Goal: Task Accomplishment & Management: Manage account settings

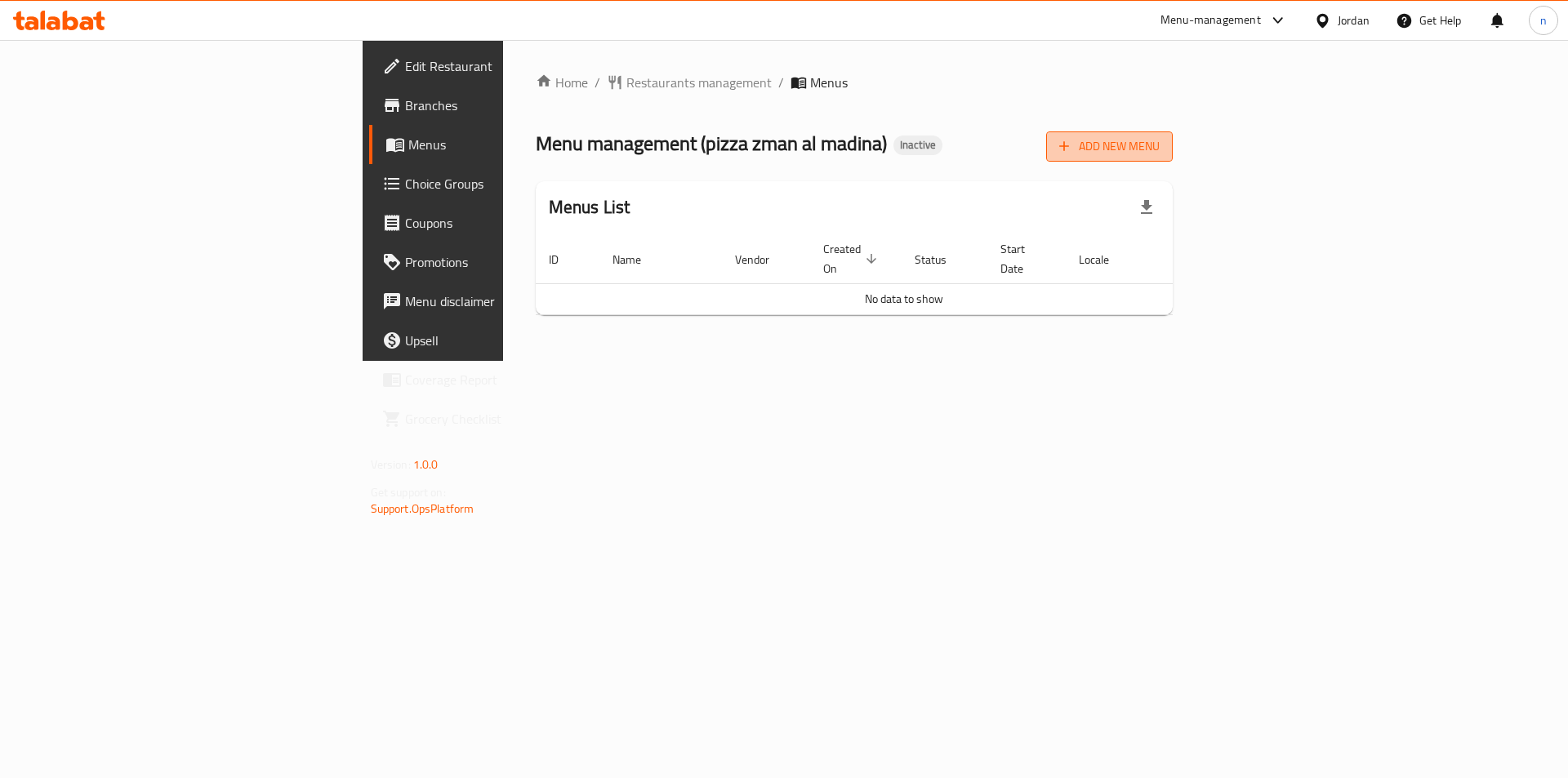
click at [1159, 152] on span "Add New Menu" at bounding box center [1109, 146] width 101 height 20
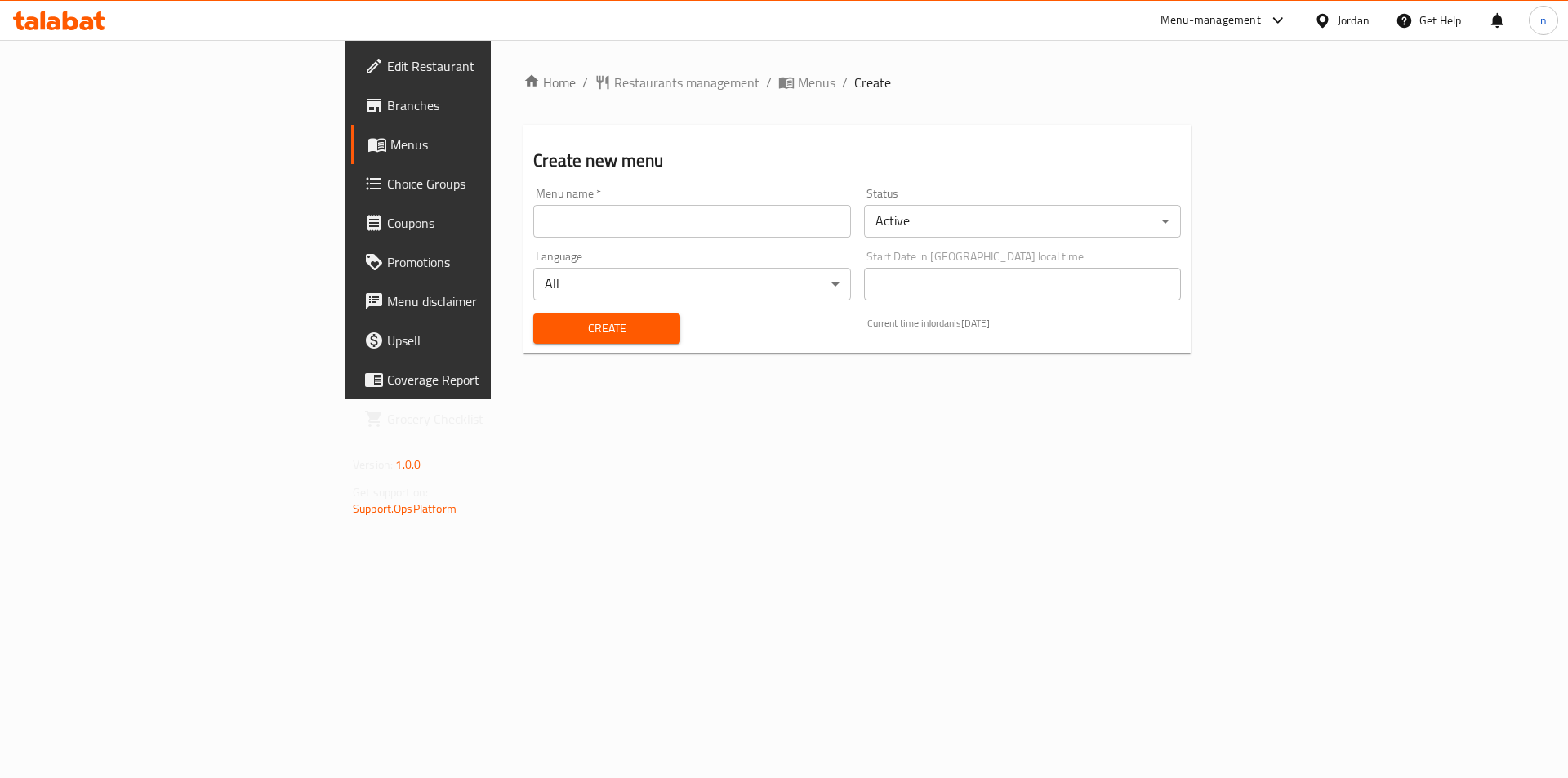
click at [627, 236] on input "text" at bounding box center [691, 221] width 317 height 33
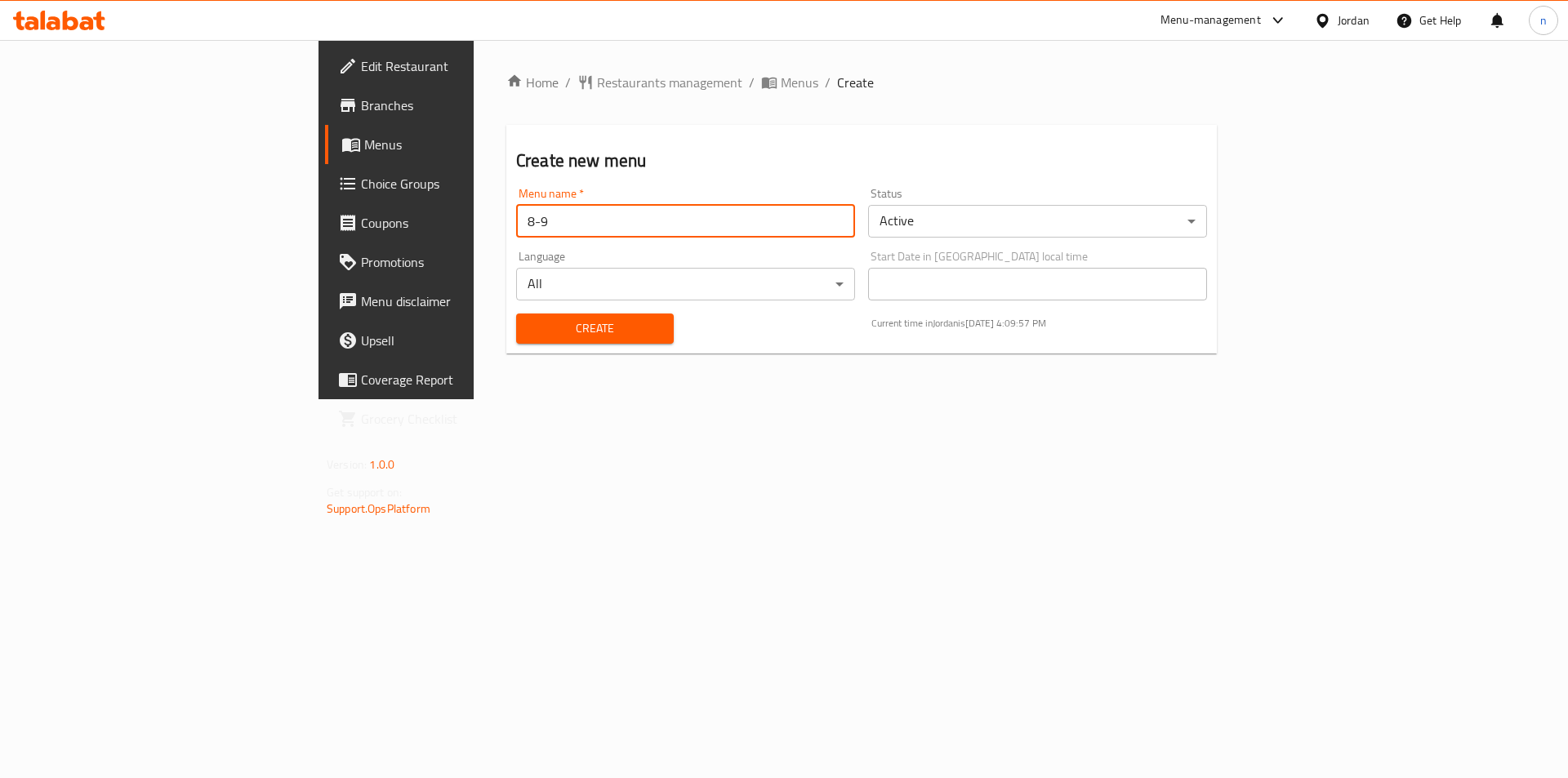
type input "8-9"
click at [569, 337] on span "Create" at bounding box center [595, 328] width 131 height 20
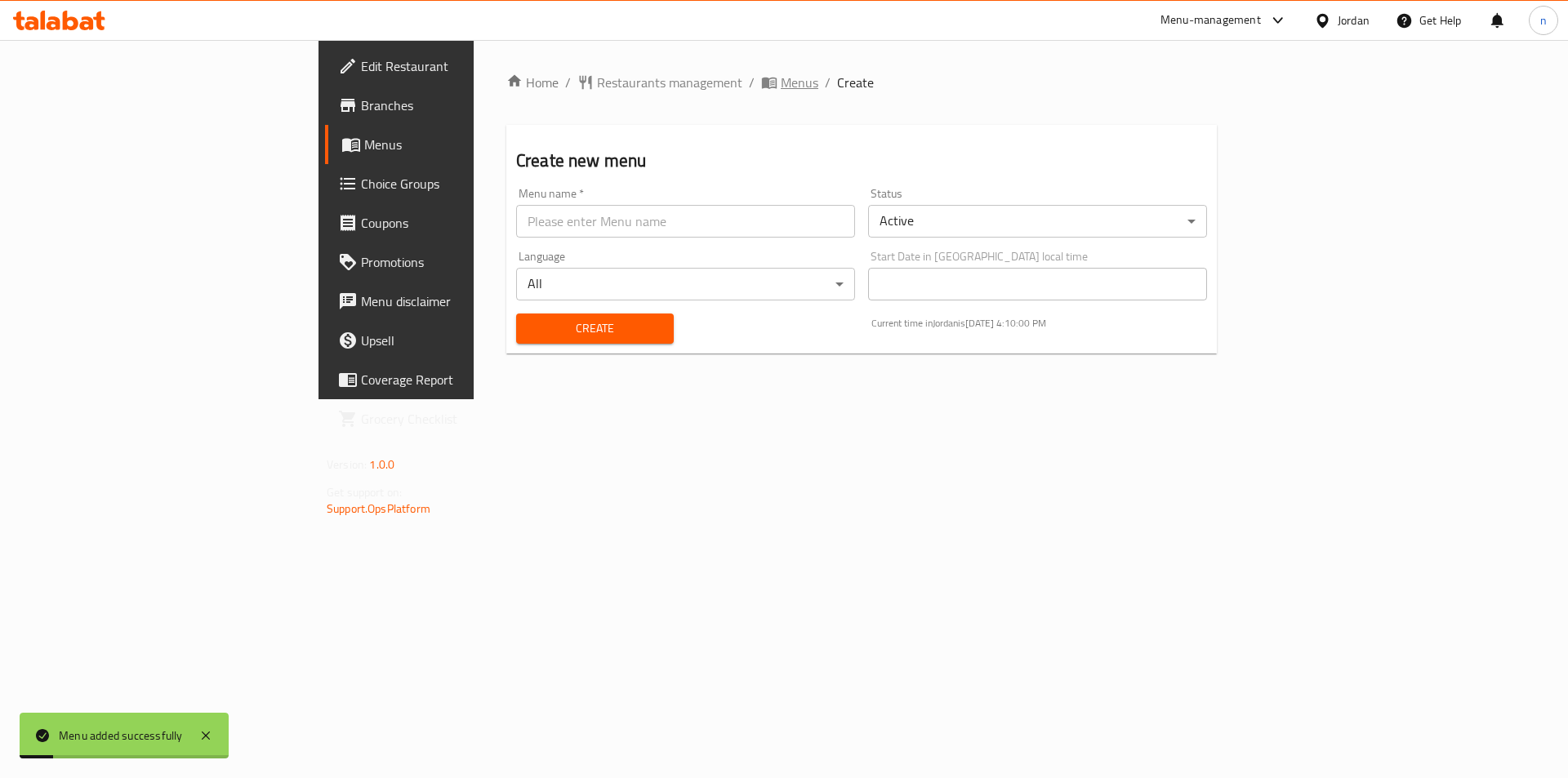
click at [781, 88] on span "Menus" at bounding box center [800, 83] width 38 height 20
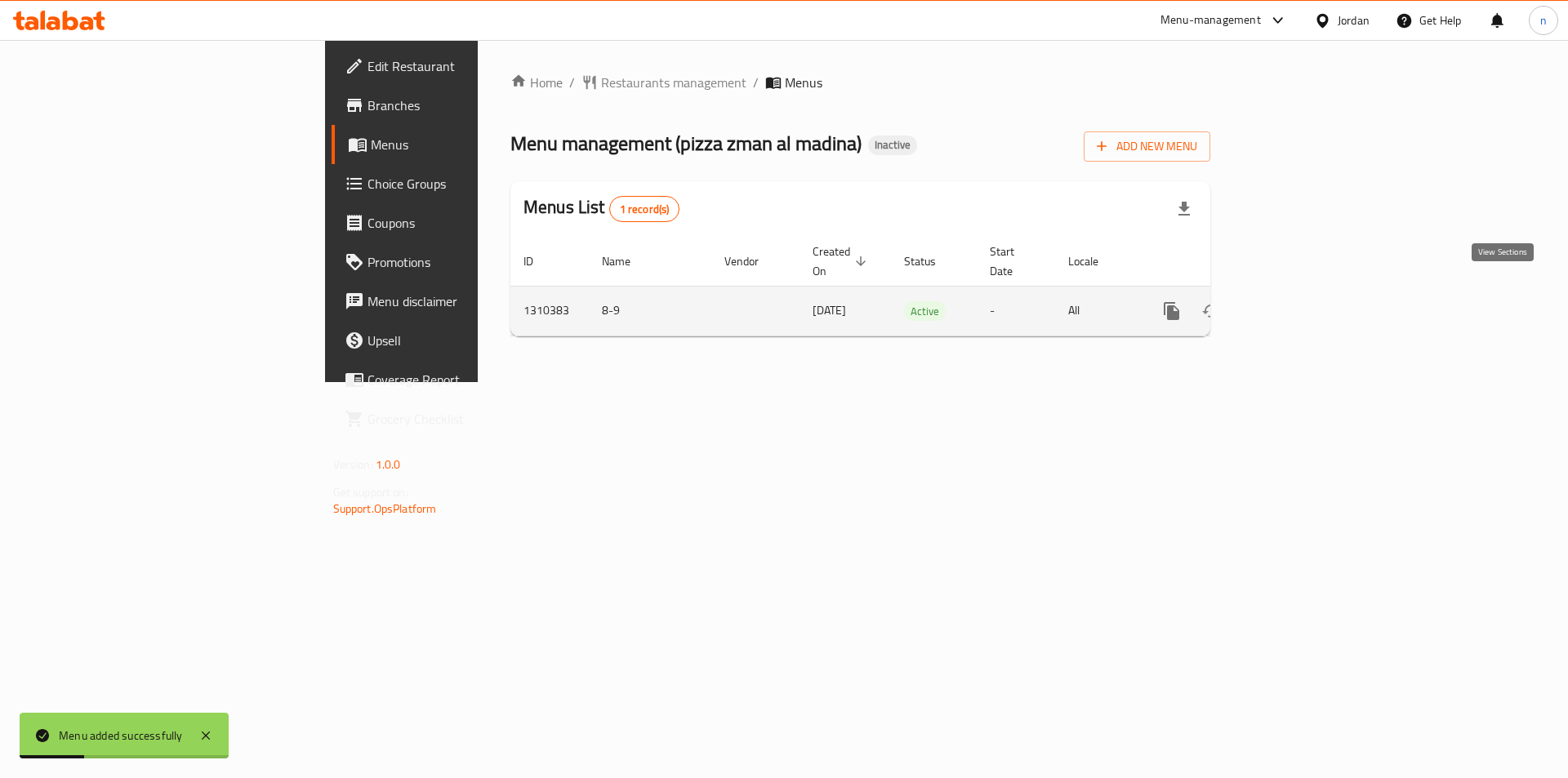
click at [1299, 301] on icon "enhanced table" at bounding box center [1289, 311] width 20 height 20
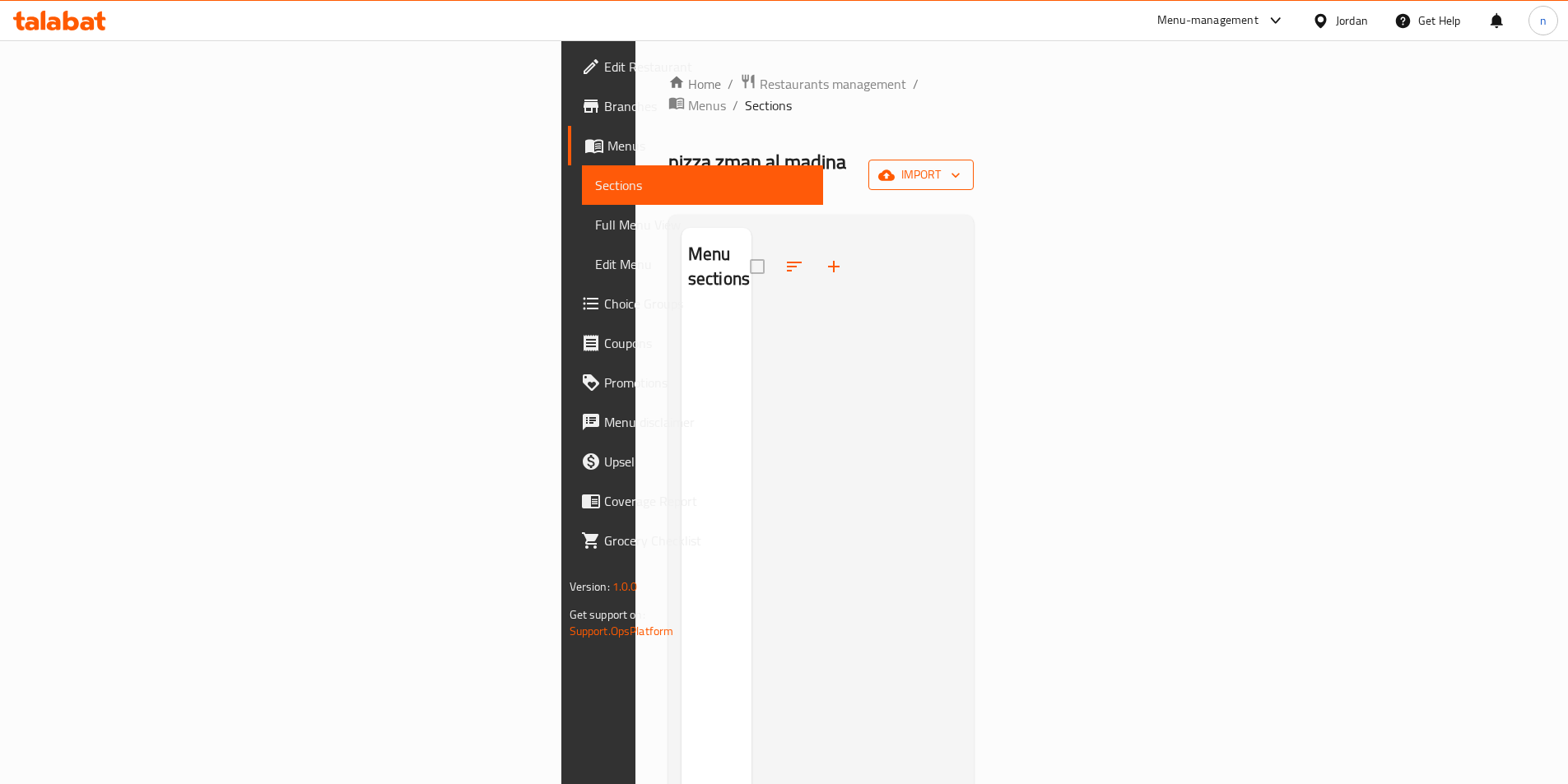
click at [894, 167] on icon "button" at bounding box center [886, 175] width 17 height 17
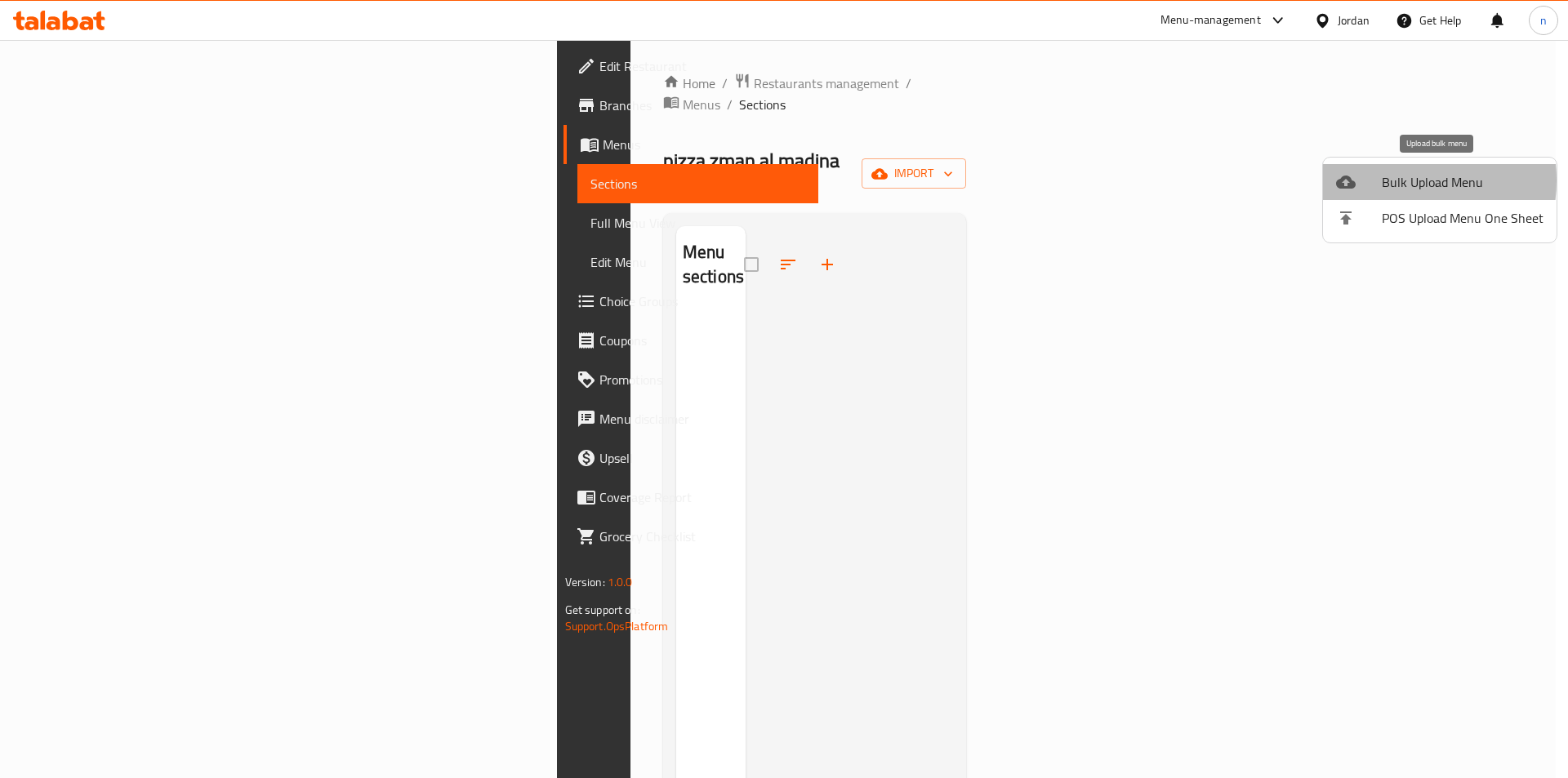
click at [1391, 180] on span "Bulk Upload Menu" at bounding box center [1462, 182] width 161 height 20
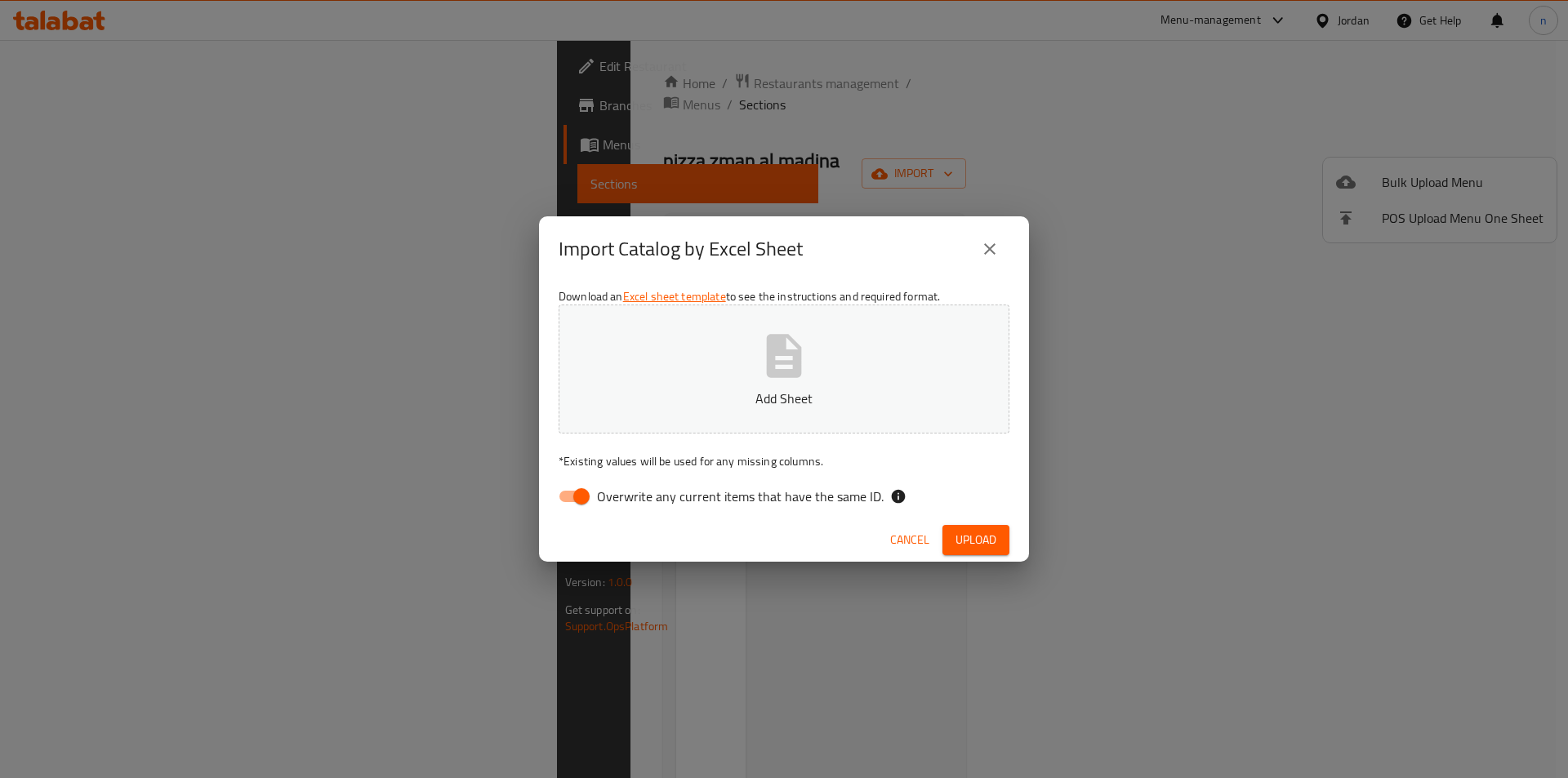
click at [595, 515] on div "Download an Excel sheet template to see the instructions and required format. A…" at bounding box center [784, 400] width 490 height 237
click at [589, 498] on input "Overwrite any current items that have the same ID." at bounding box center [582, 496] width 93 height 31
checkbox input "false"
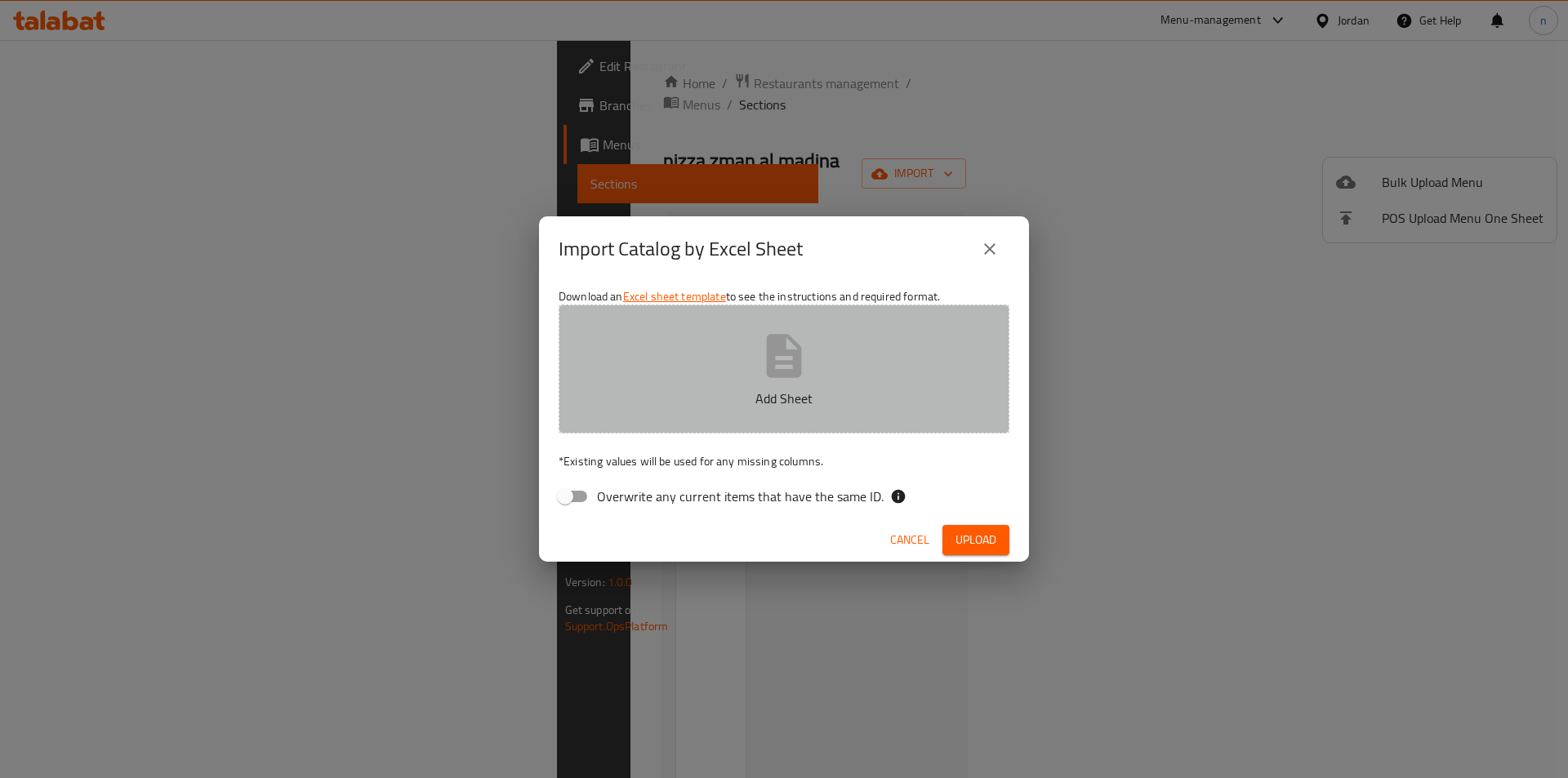
click at [702, 413] on button "Add Sheet" at bounding box center [784, 369] width 451 height 129
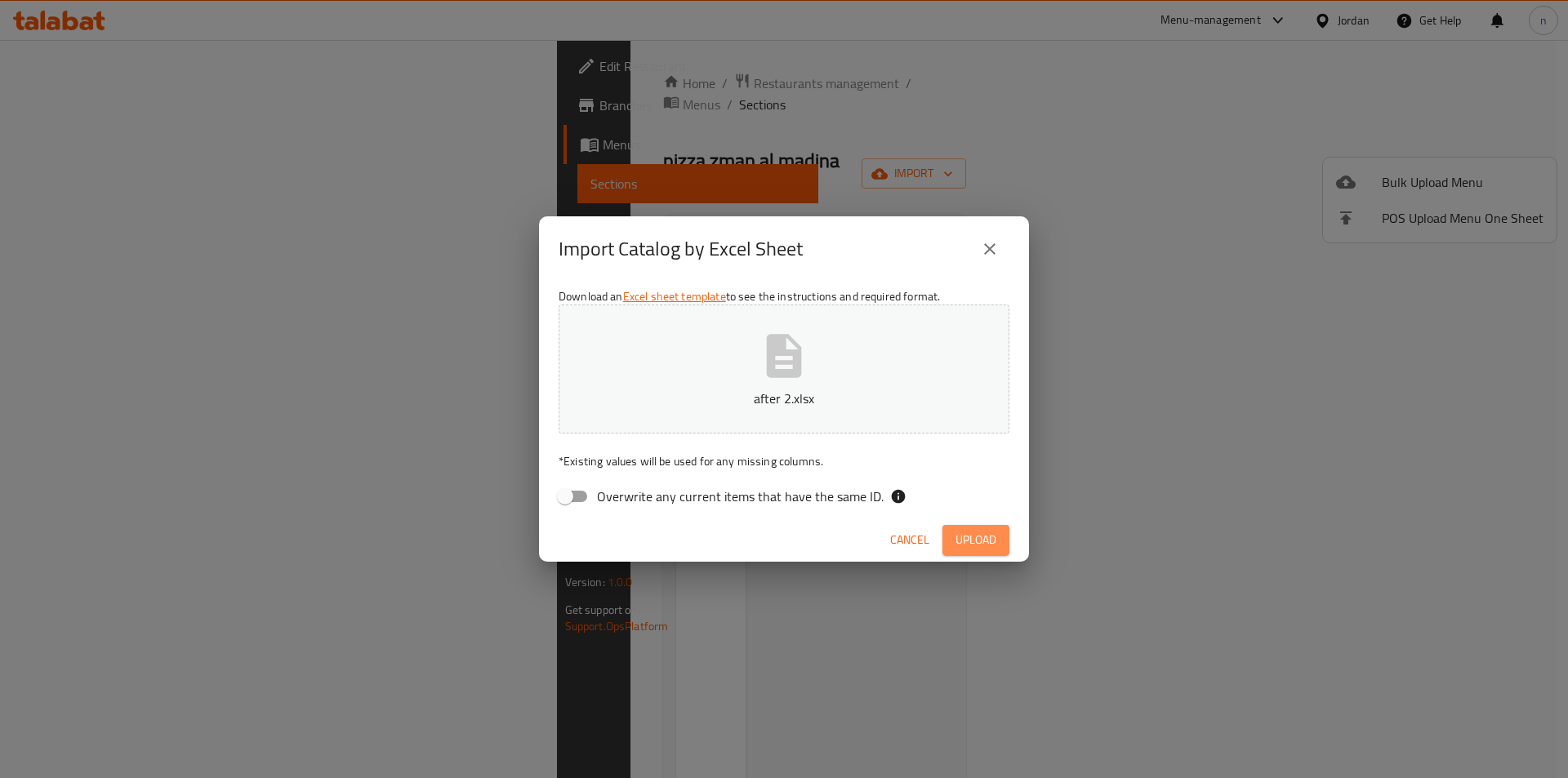
click at [954, 530] on button "Upload" at bounding box center [976, 540] width 67 height 30
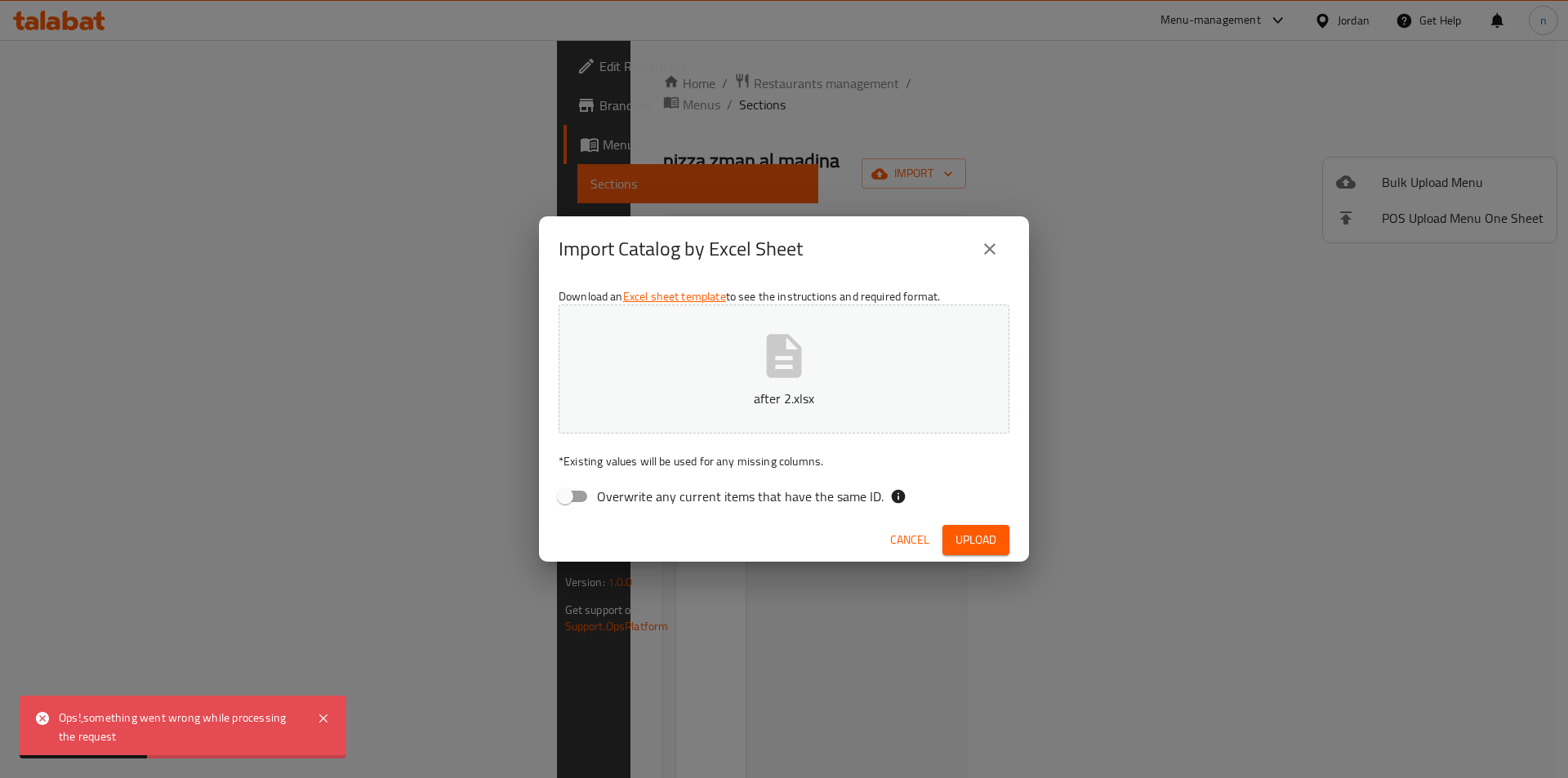
click at [346, 464] on div "Import Catalog by Excel Sheet Download an Excel sheet template to see the instr…" at bounding box center [784, 389] width 1568 height 778
click at [989, 265] on button "close" at bounding box center [990, 249] width 39 height 39
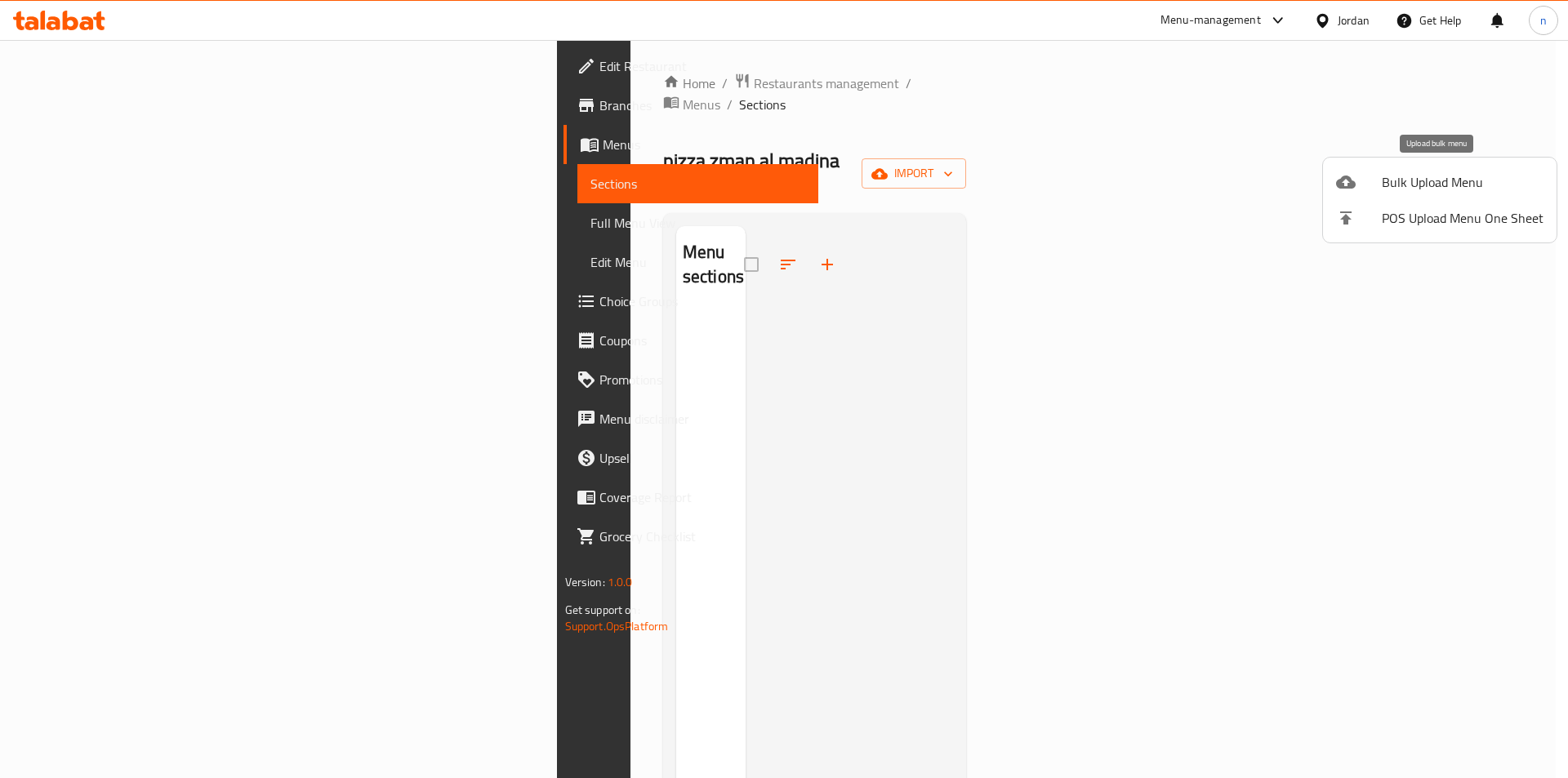
click at [1431, 180] on span "Bulk Upload Menu" at bounding box center [1462, 182] width 161 height 20
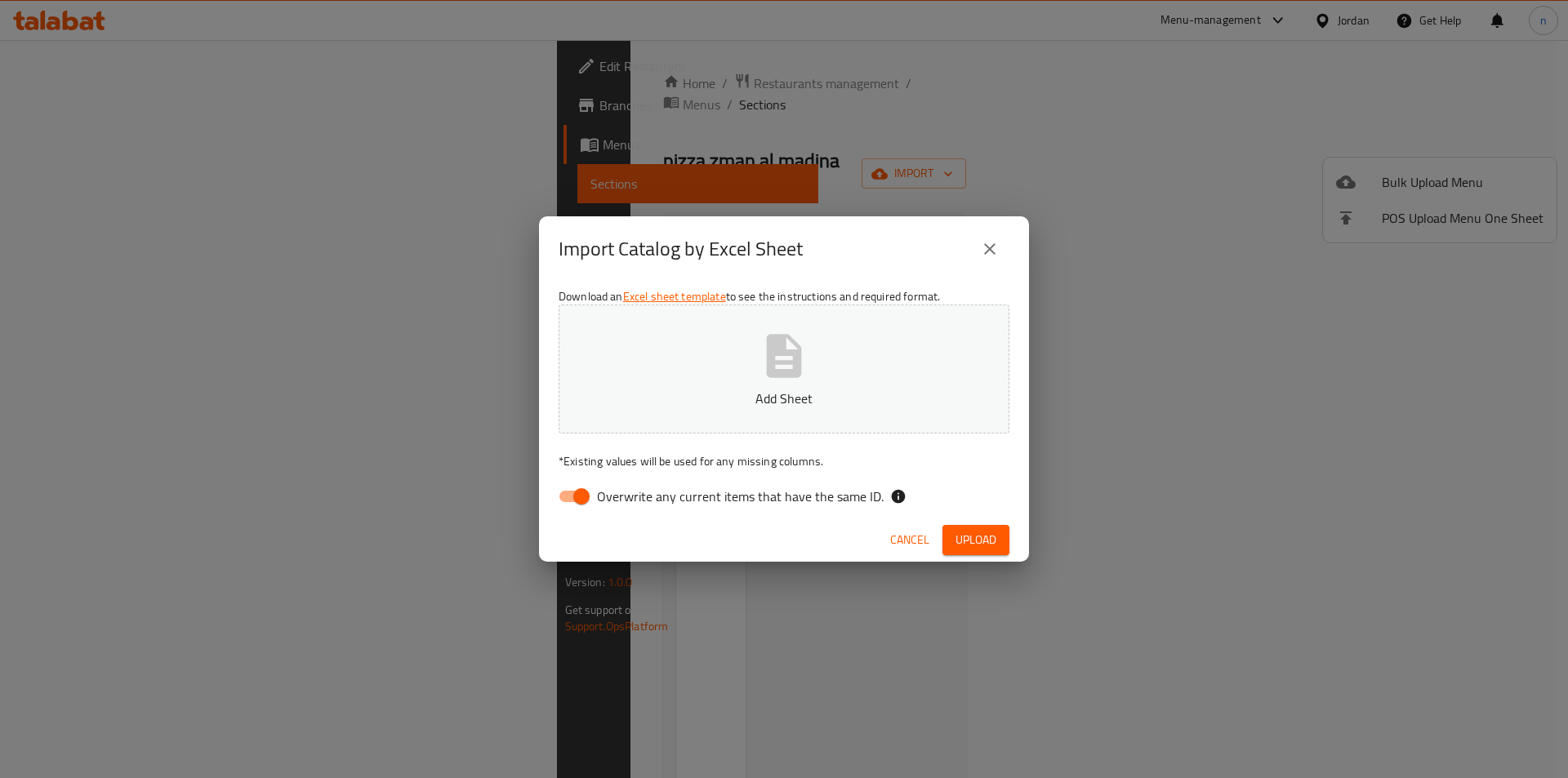
click at [577, 507] on input "Overwrite any current items that have the same ID." at bounding box center [582, 496] width 93 height 31
checkbox input "false"
click at [705, 398] on p "Add Sheet" at bounding box center [784, 398] width 400 height 20
click at [995, 540] on span "Upload" at bounding box center [976, 540] width 41 height 20
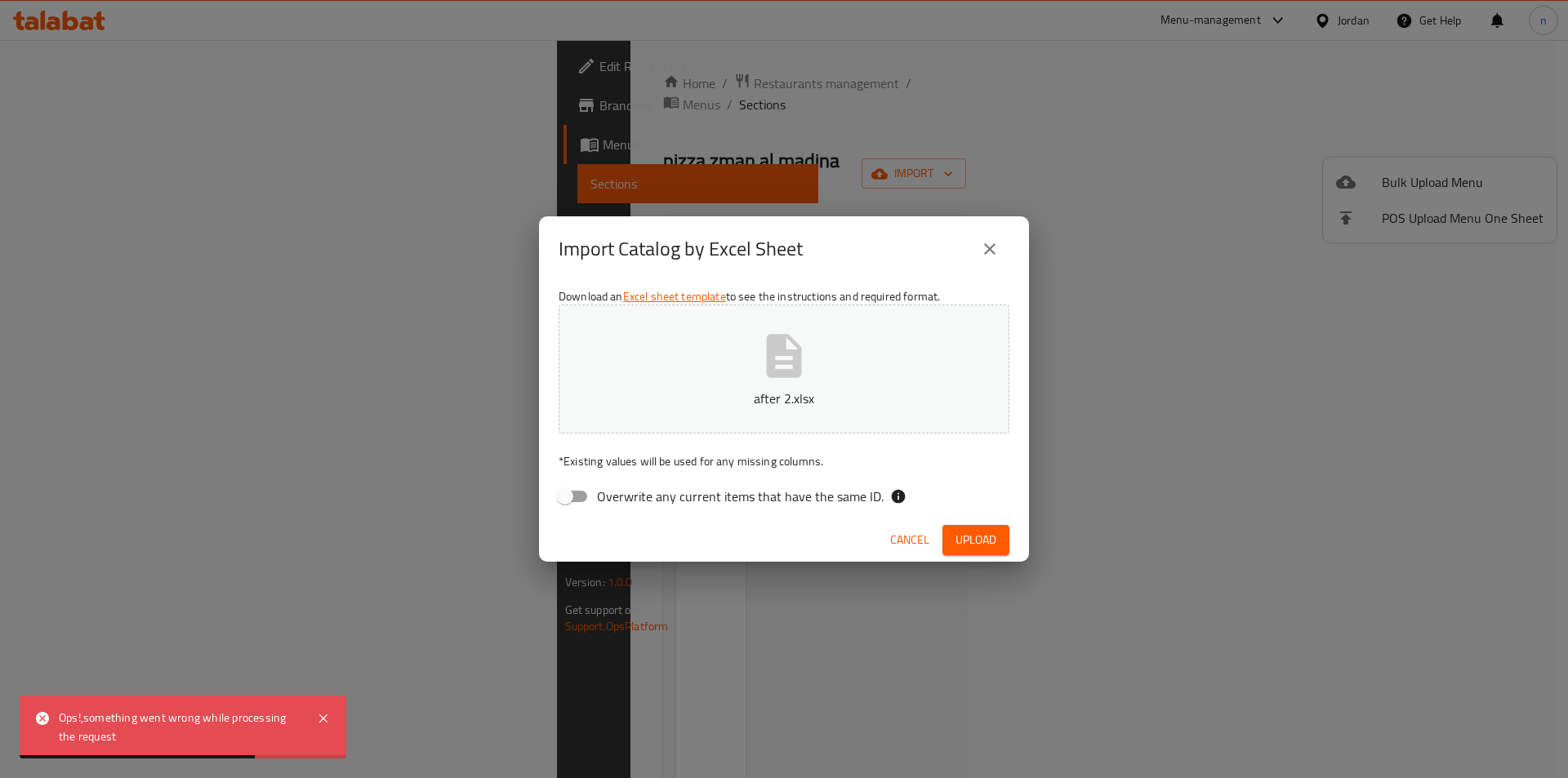
click at [366, 531] on div "Import Catalog by Excel Sheet Download an Excel sheet template to see the instr…" at bounding box center [784, 389] width 1568 height 778
click at [743, 377] on button "after 2.xlsx" at bounding box center [784, 369] width 451 height 129
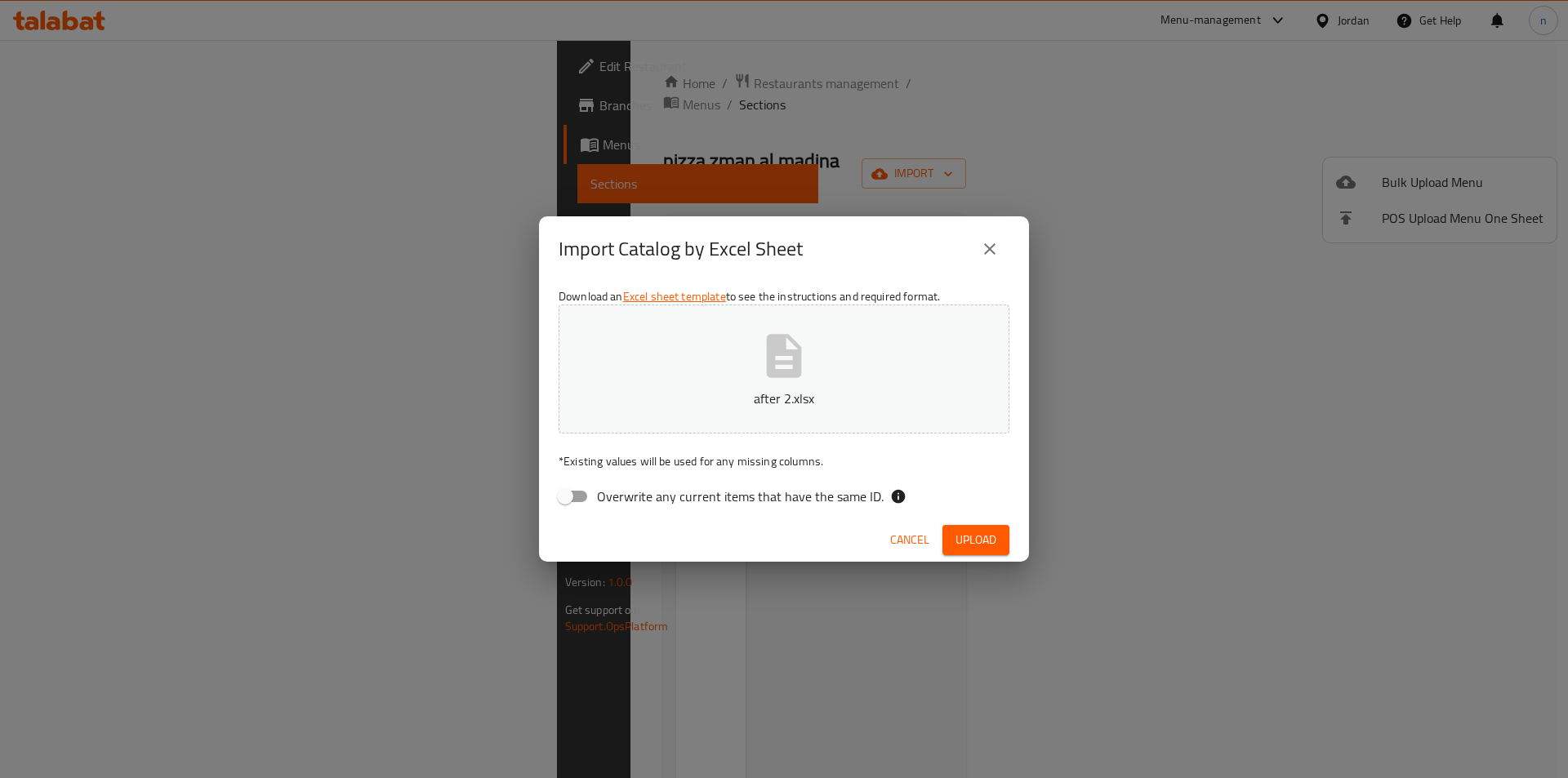
click at [986, 242] on icon "close" at bounding box center [990, 249] width 20 height 20
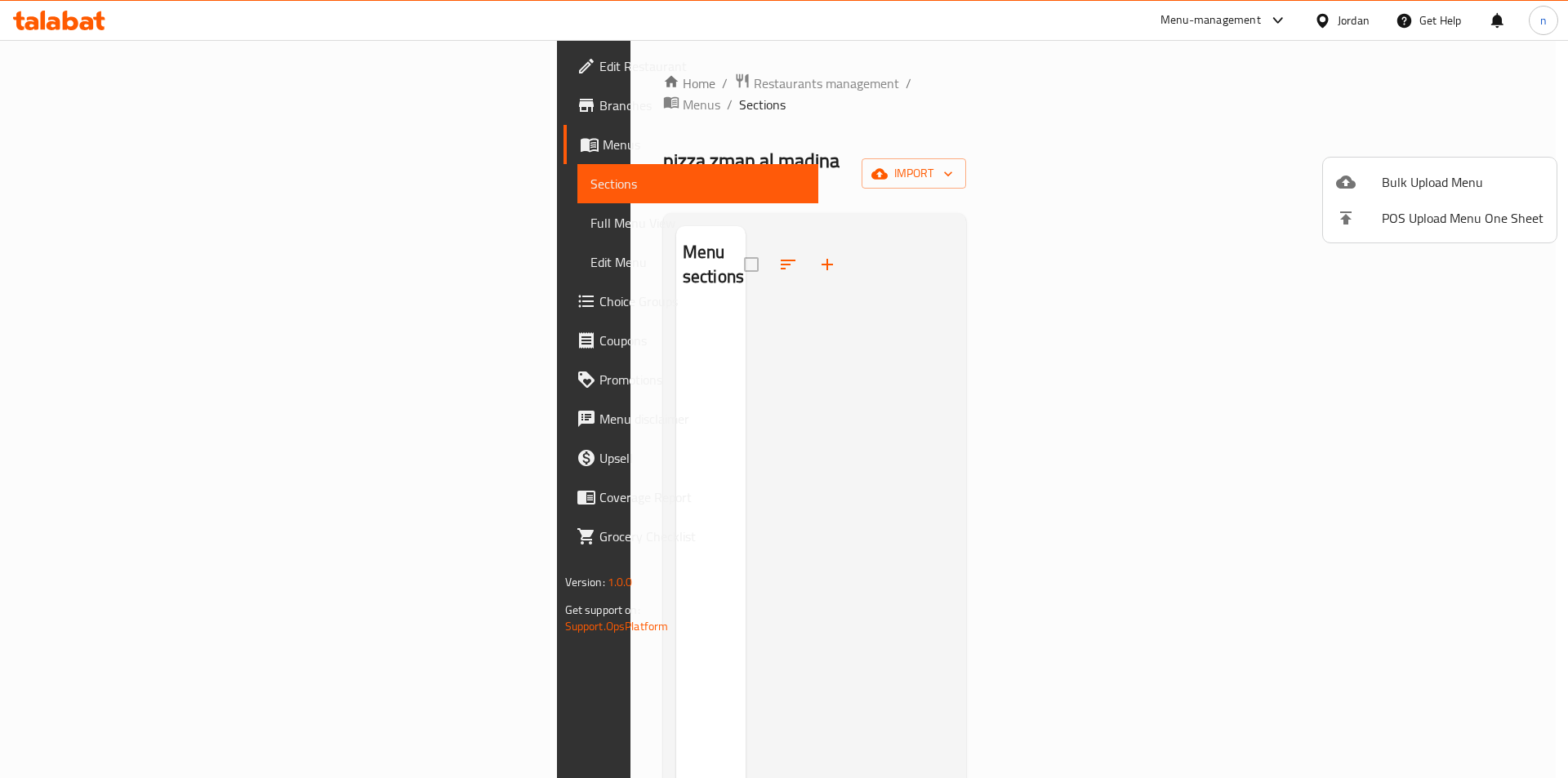
click at [1442, 177] on span "Bulk Upload Menu" at bounding box center [1462, 182] width 161 height 20
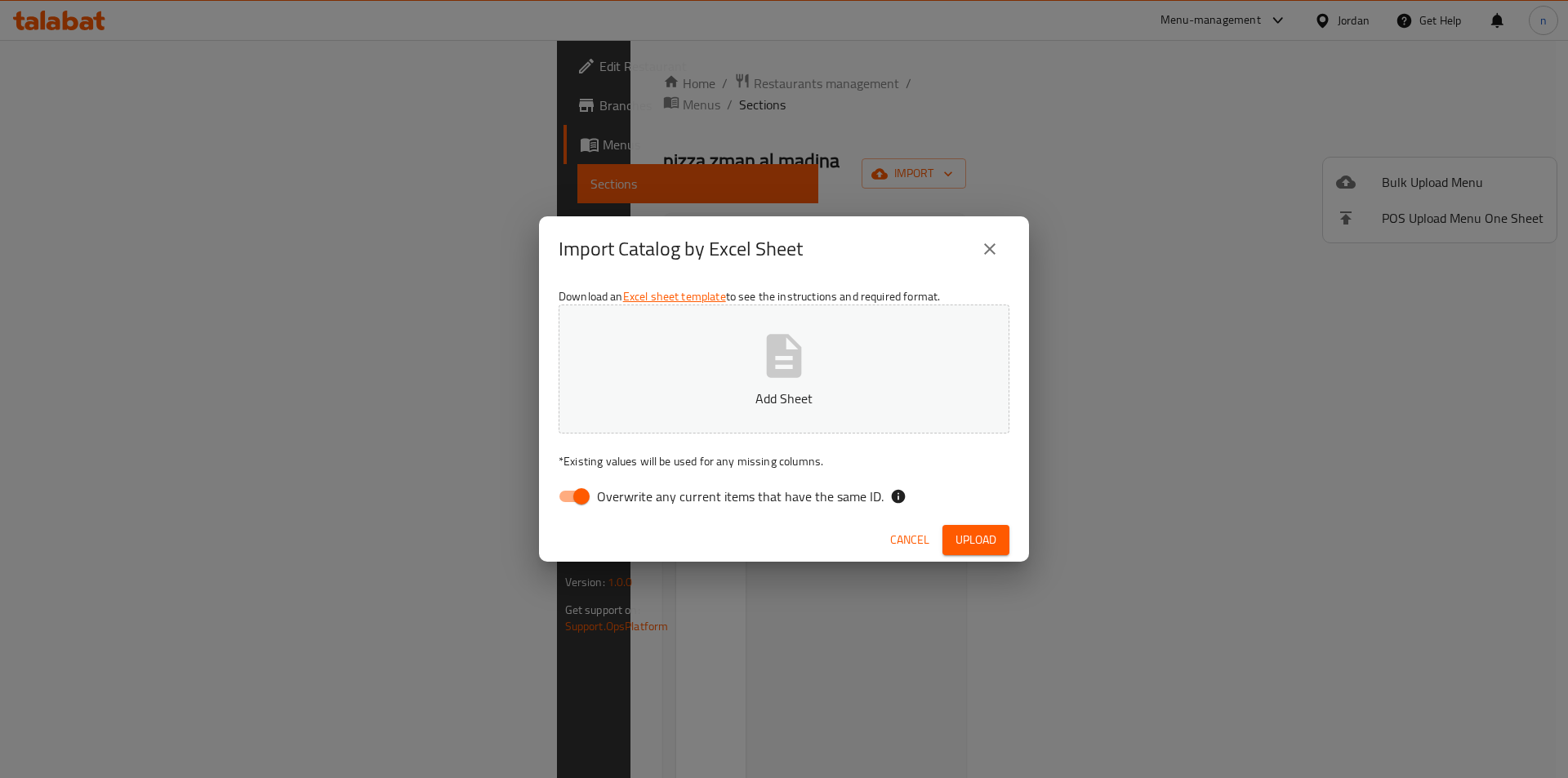
click at [568, 501] on input "Overwrite any current items that have the same ID." at bounding box center [582, 496] width 93 height 31
checkbox input "false"
click at [696, 411] on button "Add Sheet" at bounding box center [784, 369] width 451 height 129
click at [972, 530] on span "Upload" at bounding box center [976, 540] width 41 height 20
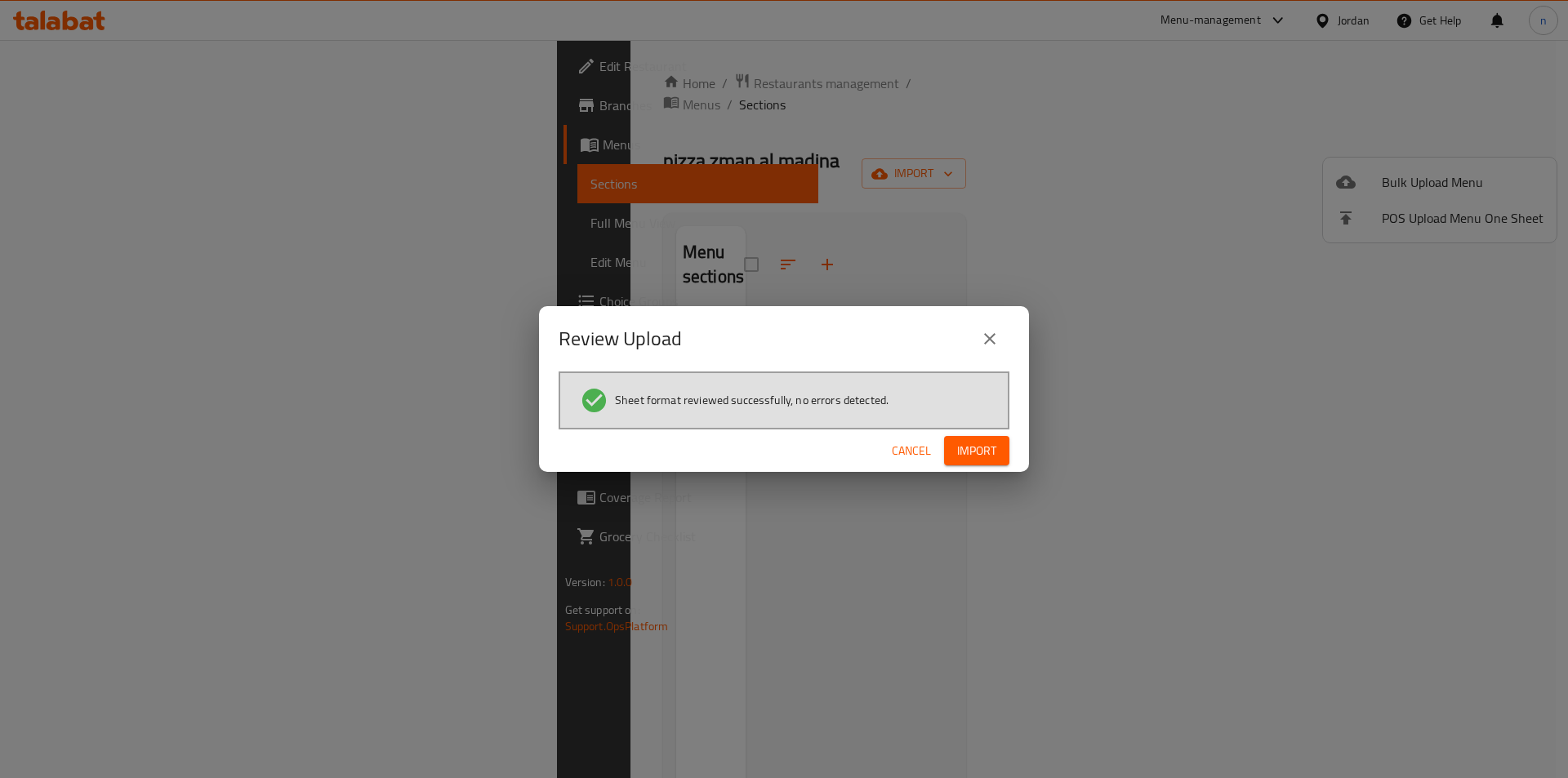
click at [997, 445] on button "Import" at bounding box center [977, 450] width 66 height 30
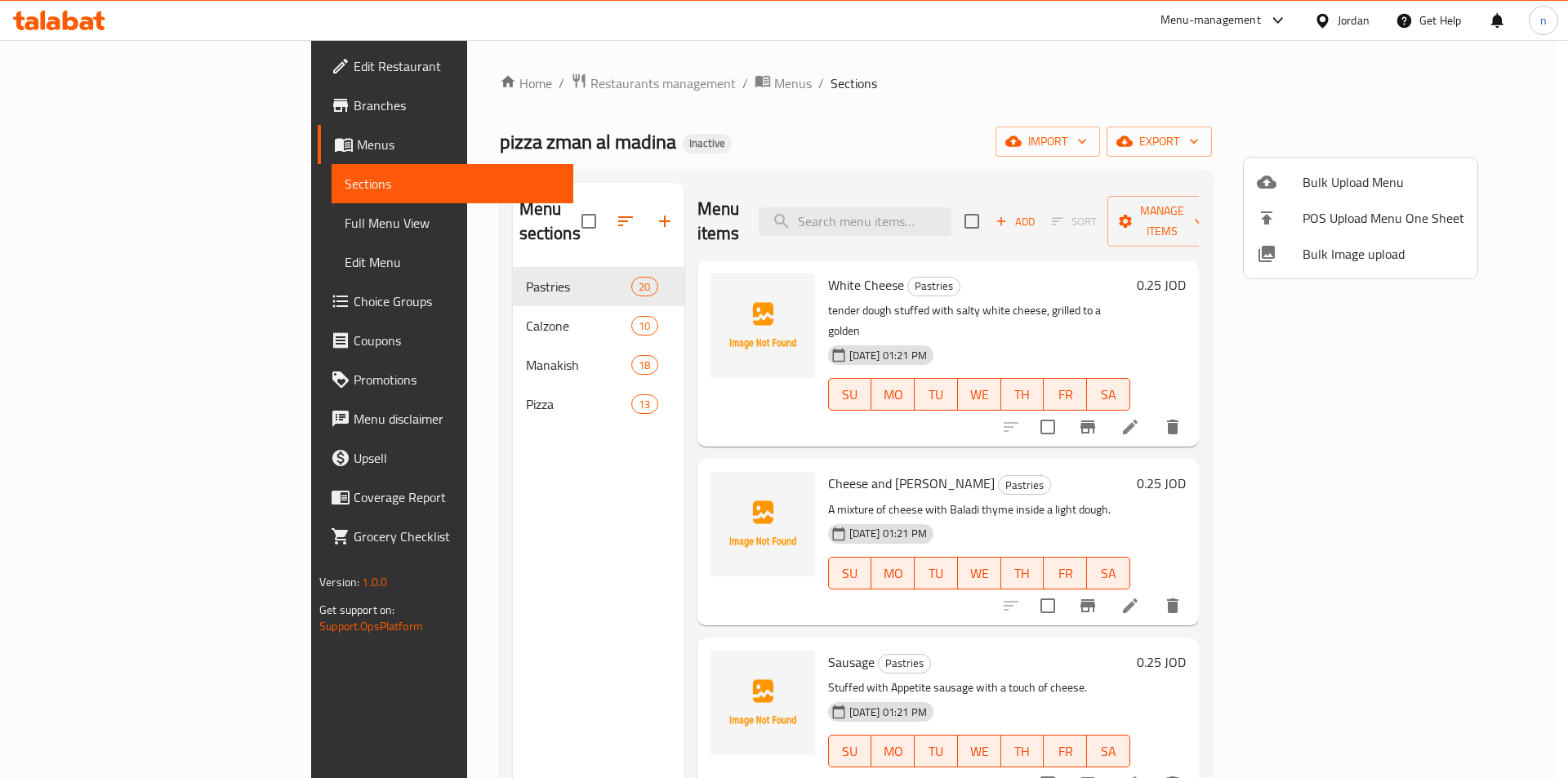
click at [779, 126] on div at bounding box center [784, 389] width 1568 height 778
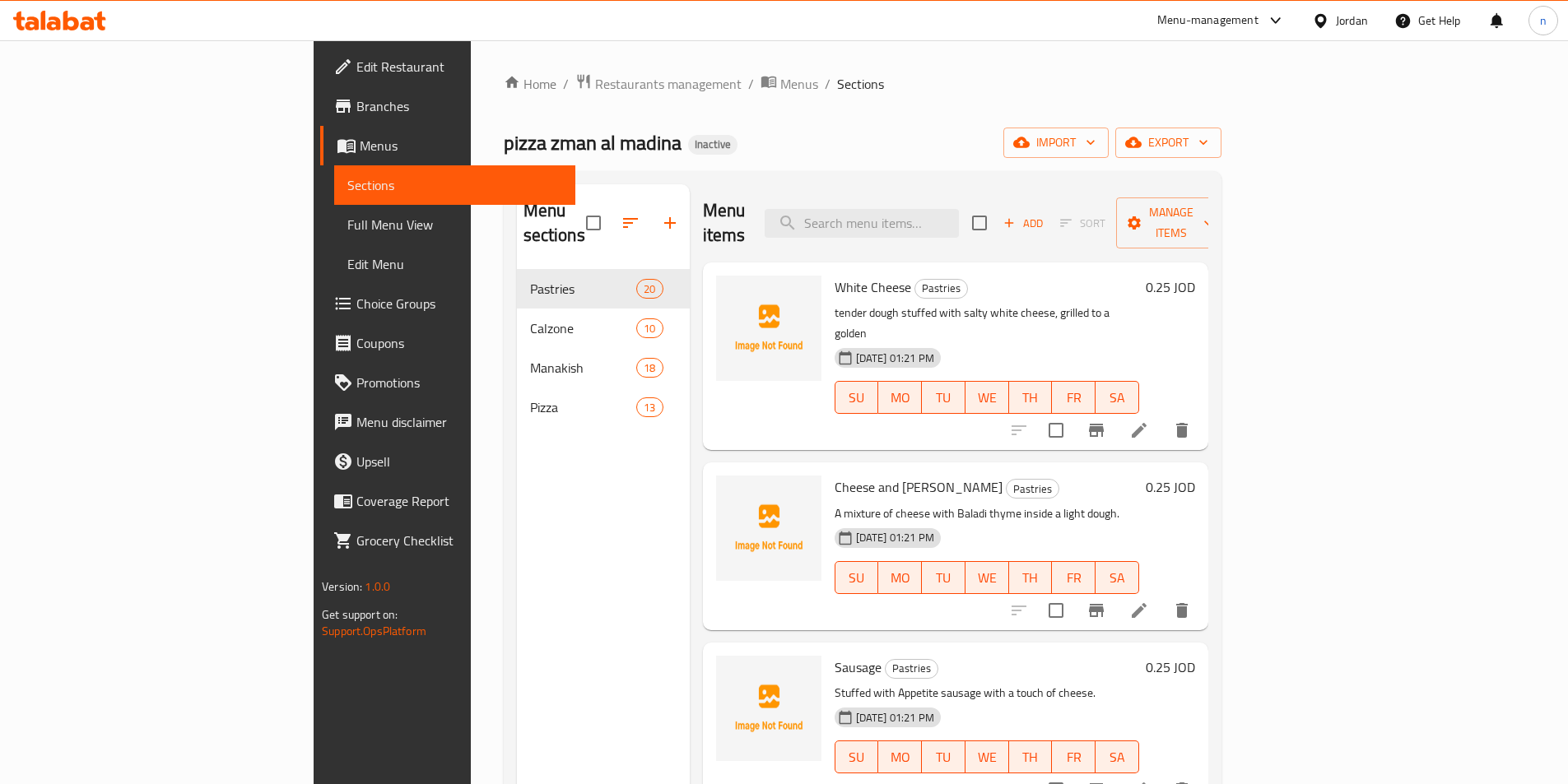
click at [348, 233] on span "Full Menu View" at bounding box center [455, 224] width 215 height 20
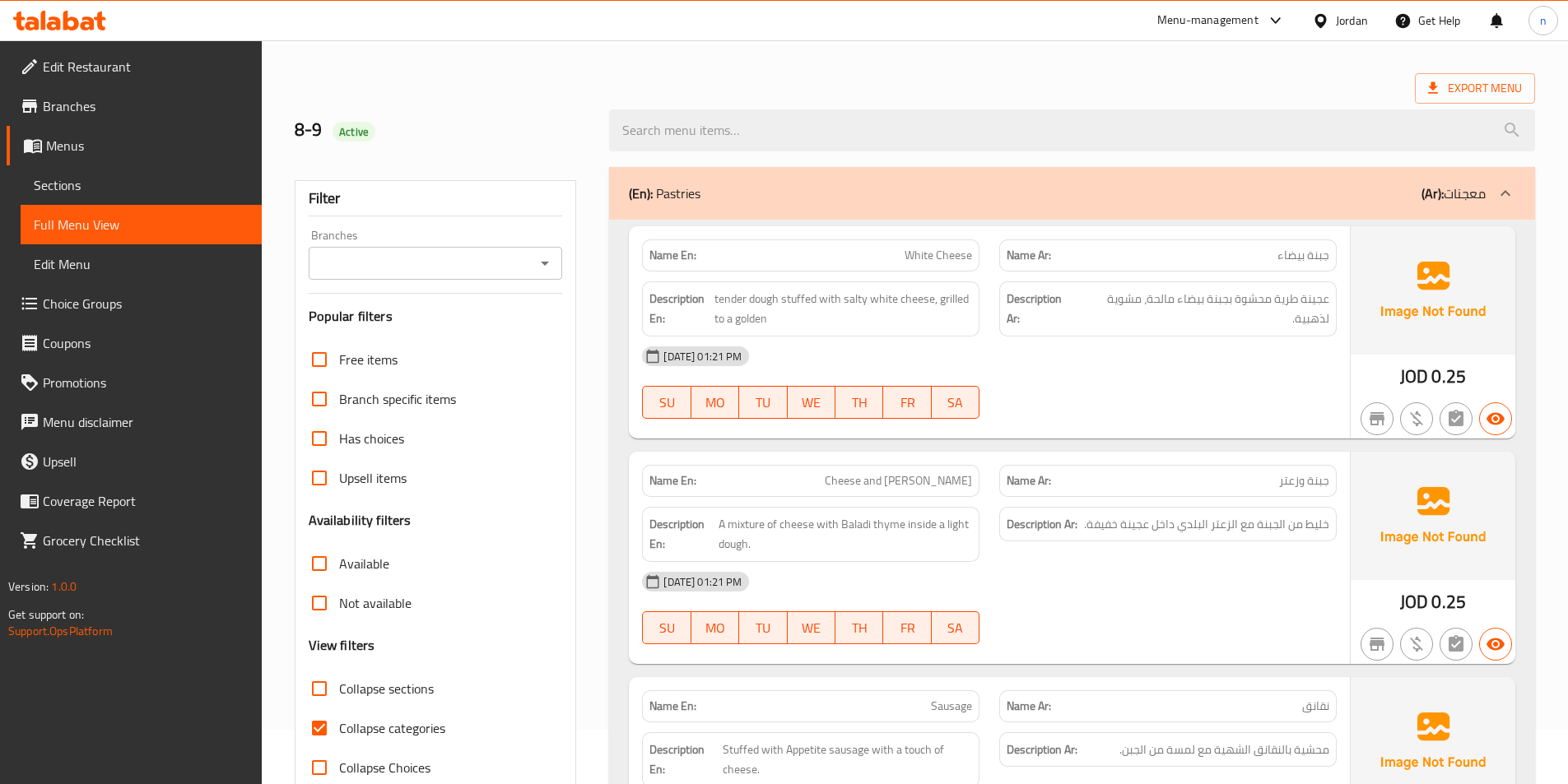
scroll to position [329, 0]
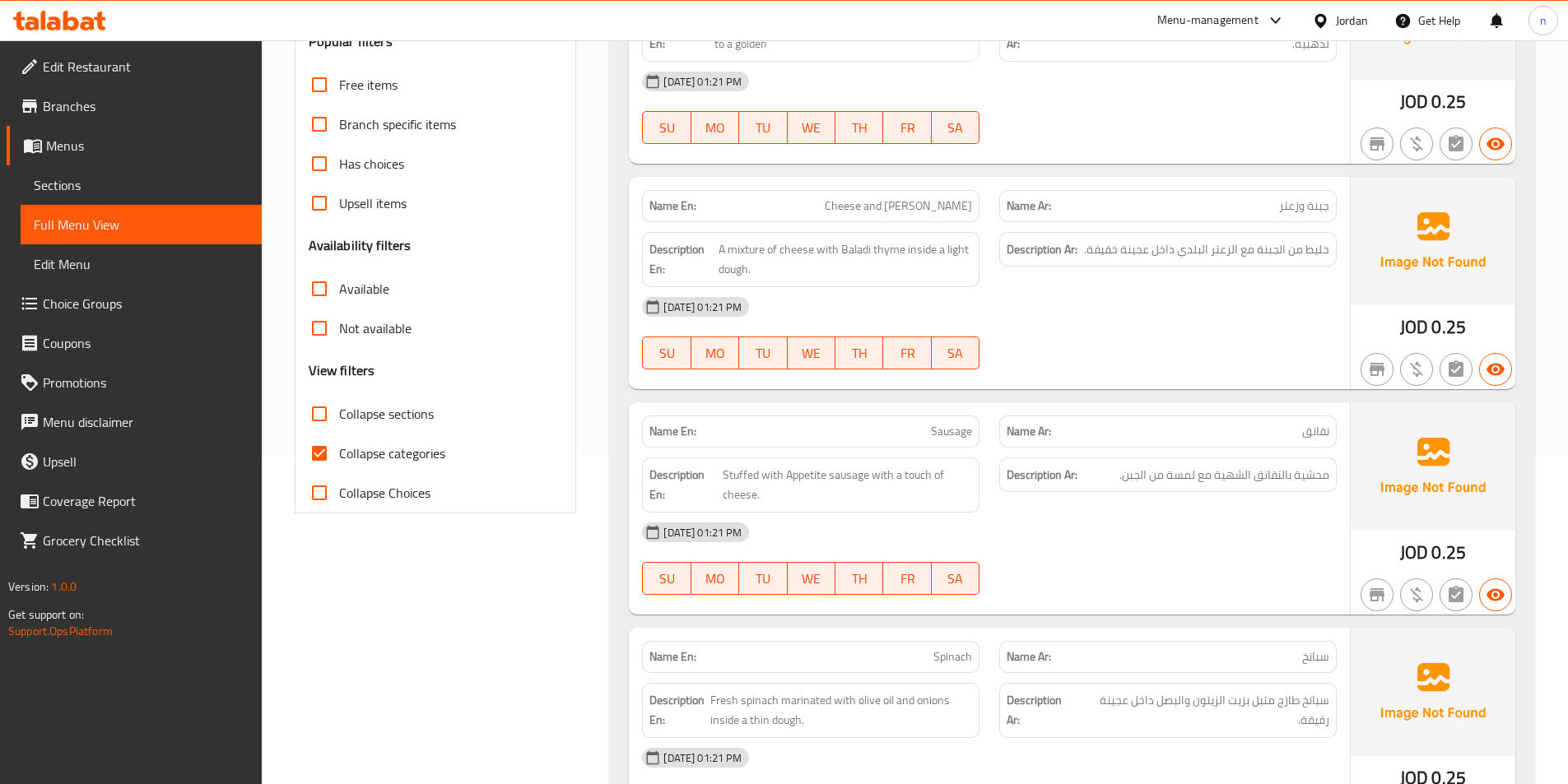
click at [391, 460] on span "Collapse categories" at bounding box center [392, 453] width 107 height 20
click at [339, 460] on input "Collapse categories" at bounding box center [320, 453] width 40 height 40
checkbox input "false"
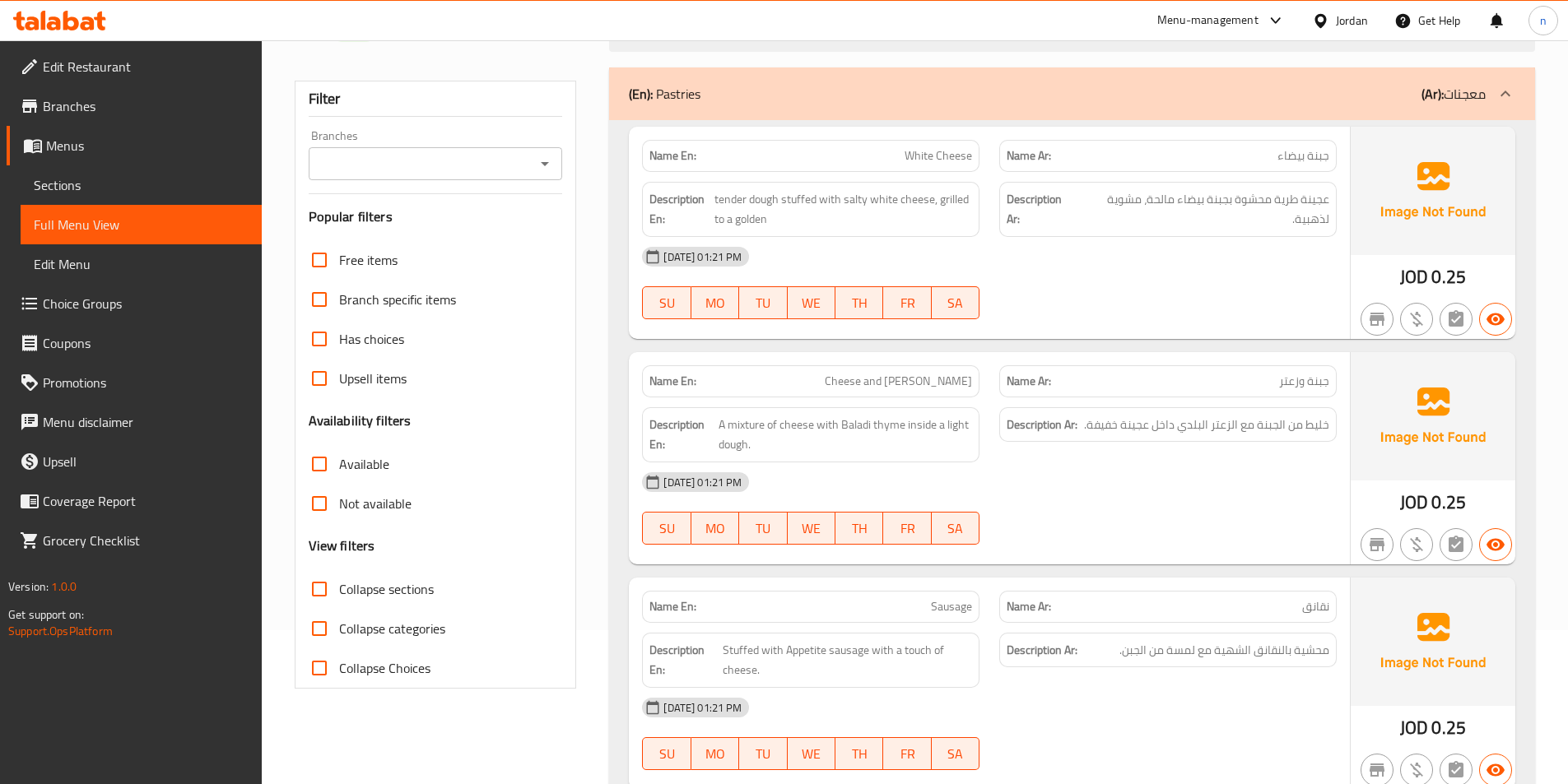
scroll to position [0, 0]
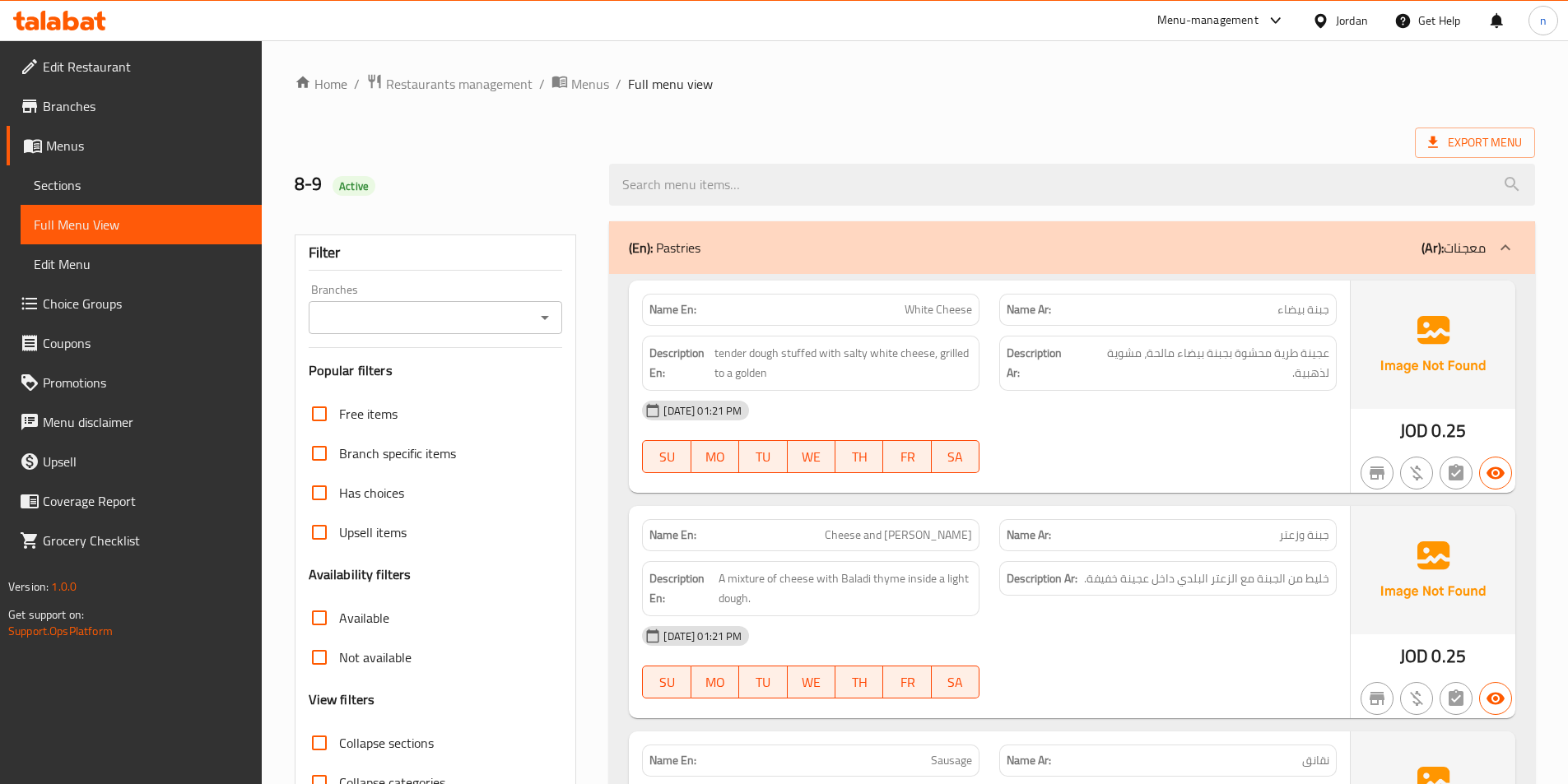
click at [109, 311] on span "Choice Groups" at bounding box center [145, 304] width 206 height 20
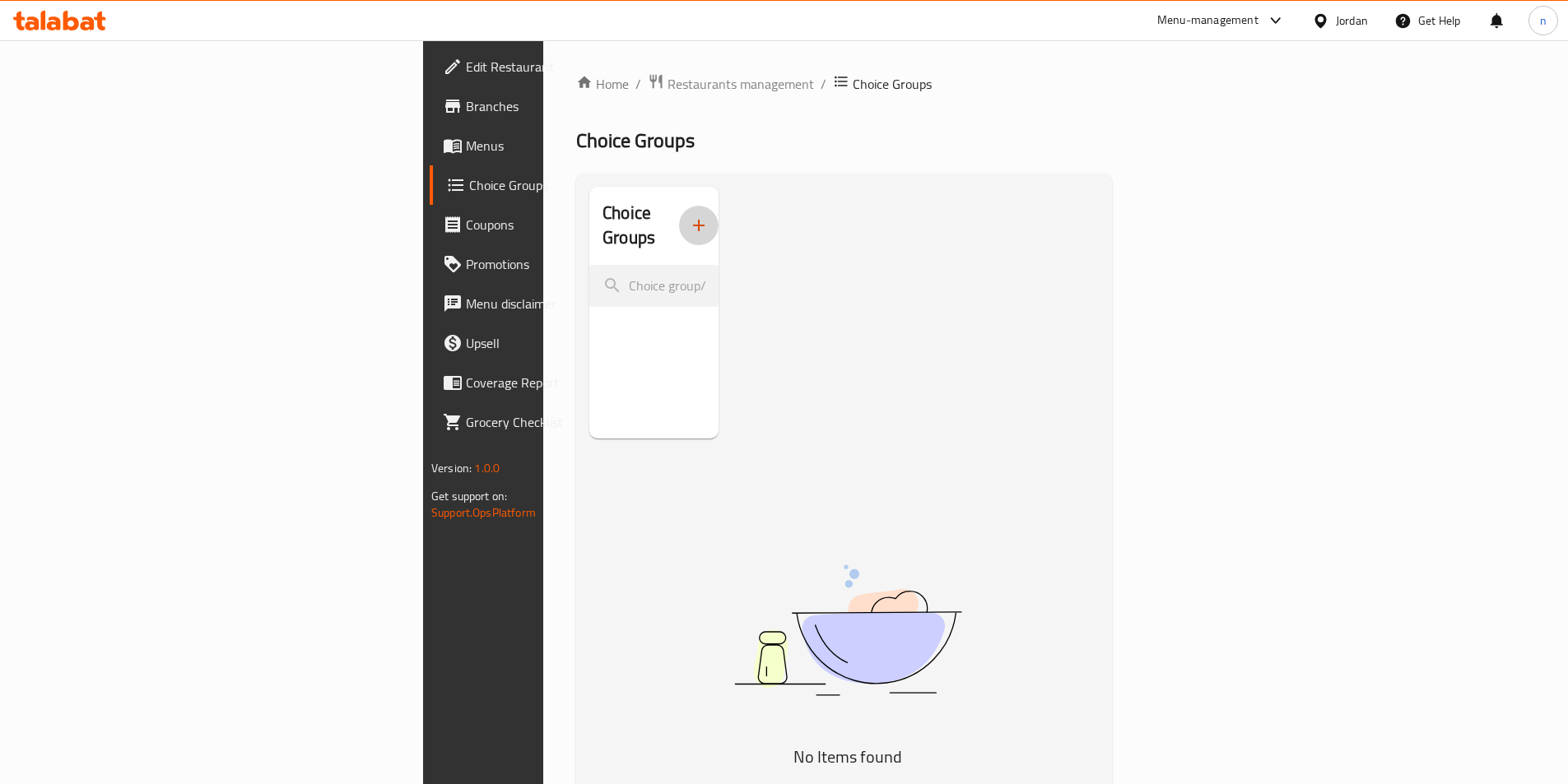
click at [679, 206] on button "button" at bounding box center [699, 225] width 40 height 40
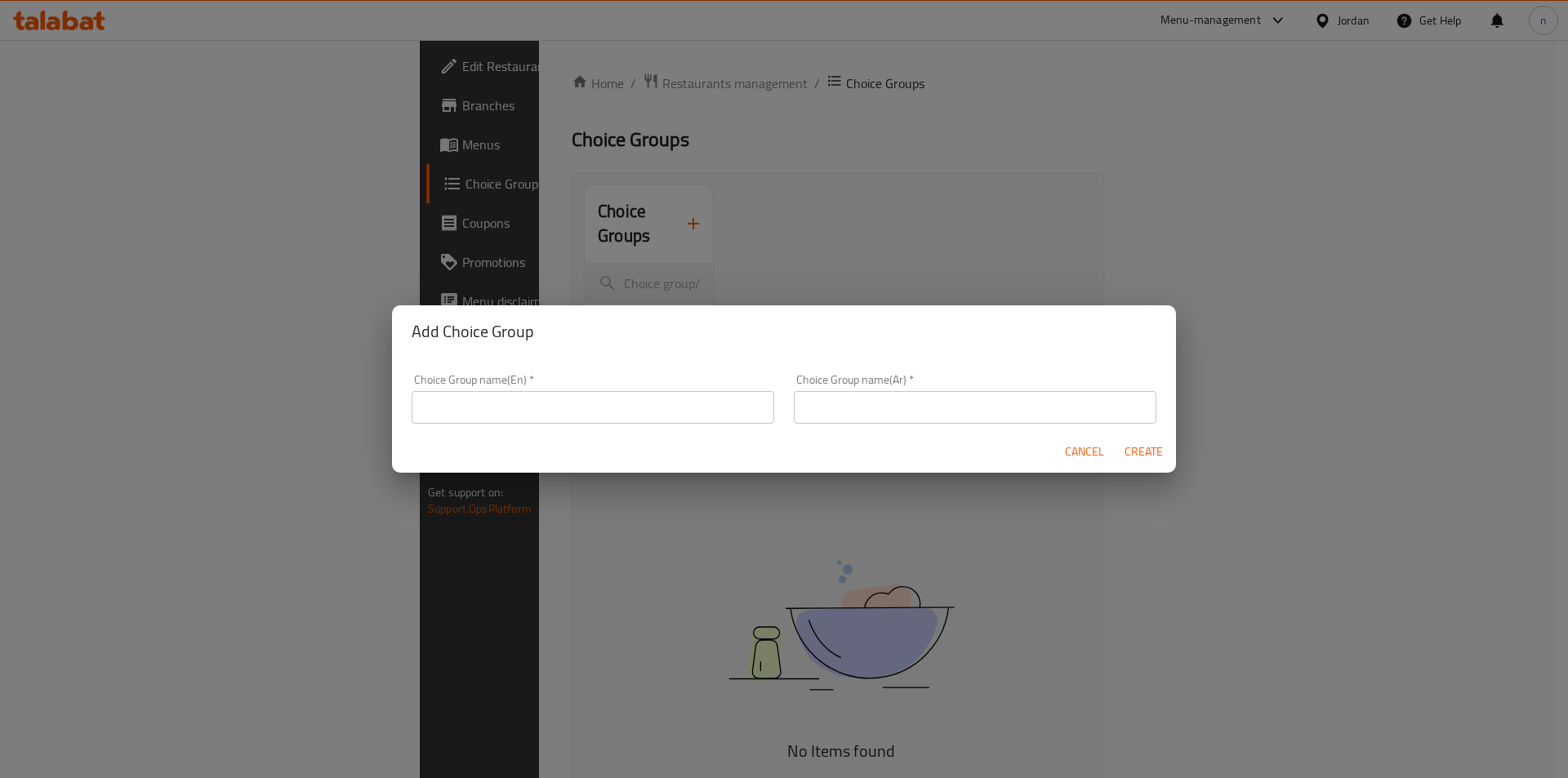
click at [504, 405] on input "text" at bounding box center [592, 407] width 363 height 33
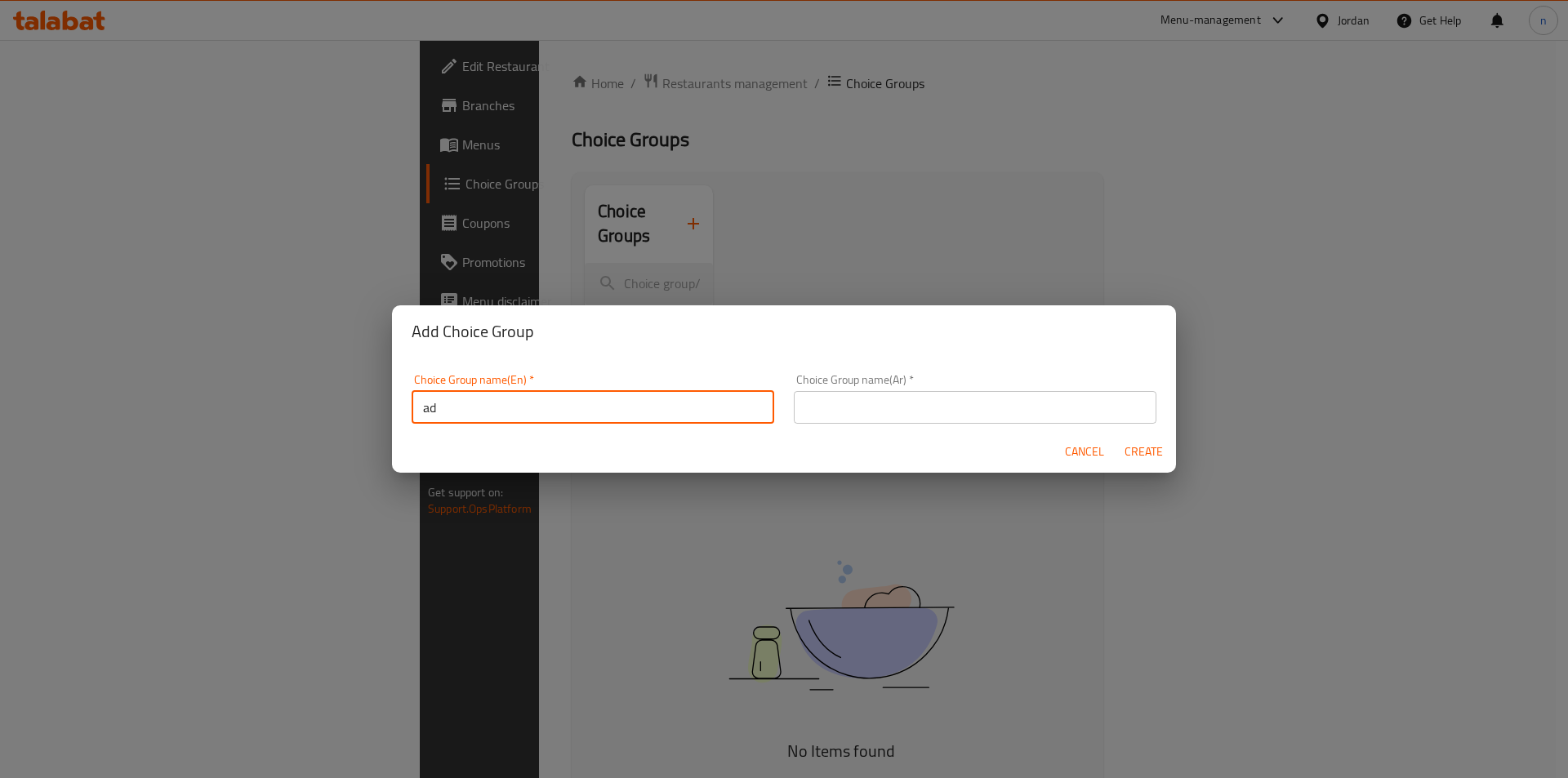
type input "a"
type input "Add Ons"
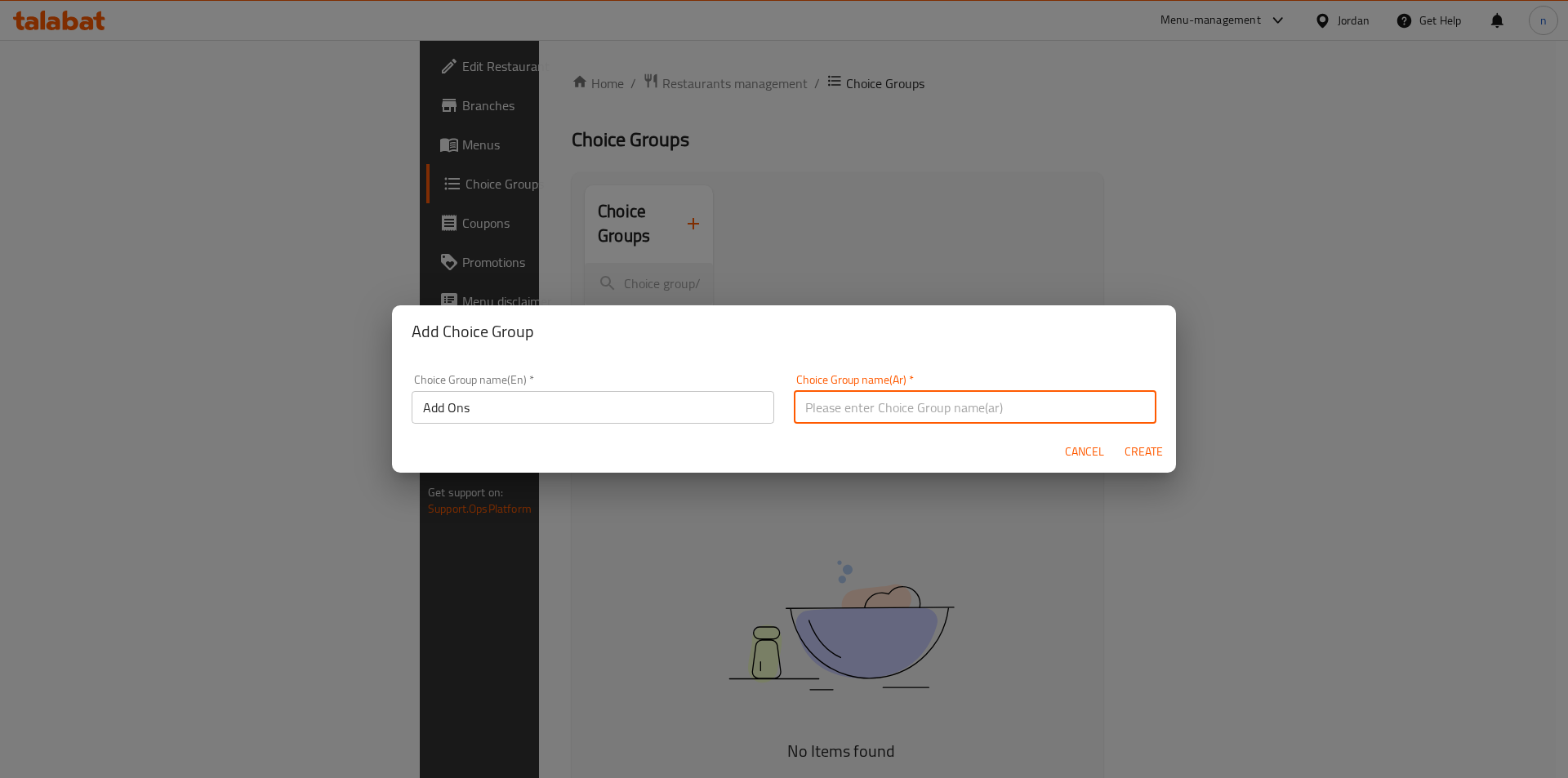
click at [835, 396] on input "text" at bounding box center [975, 407] width 363 height 33
type input "الاضافات"
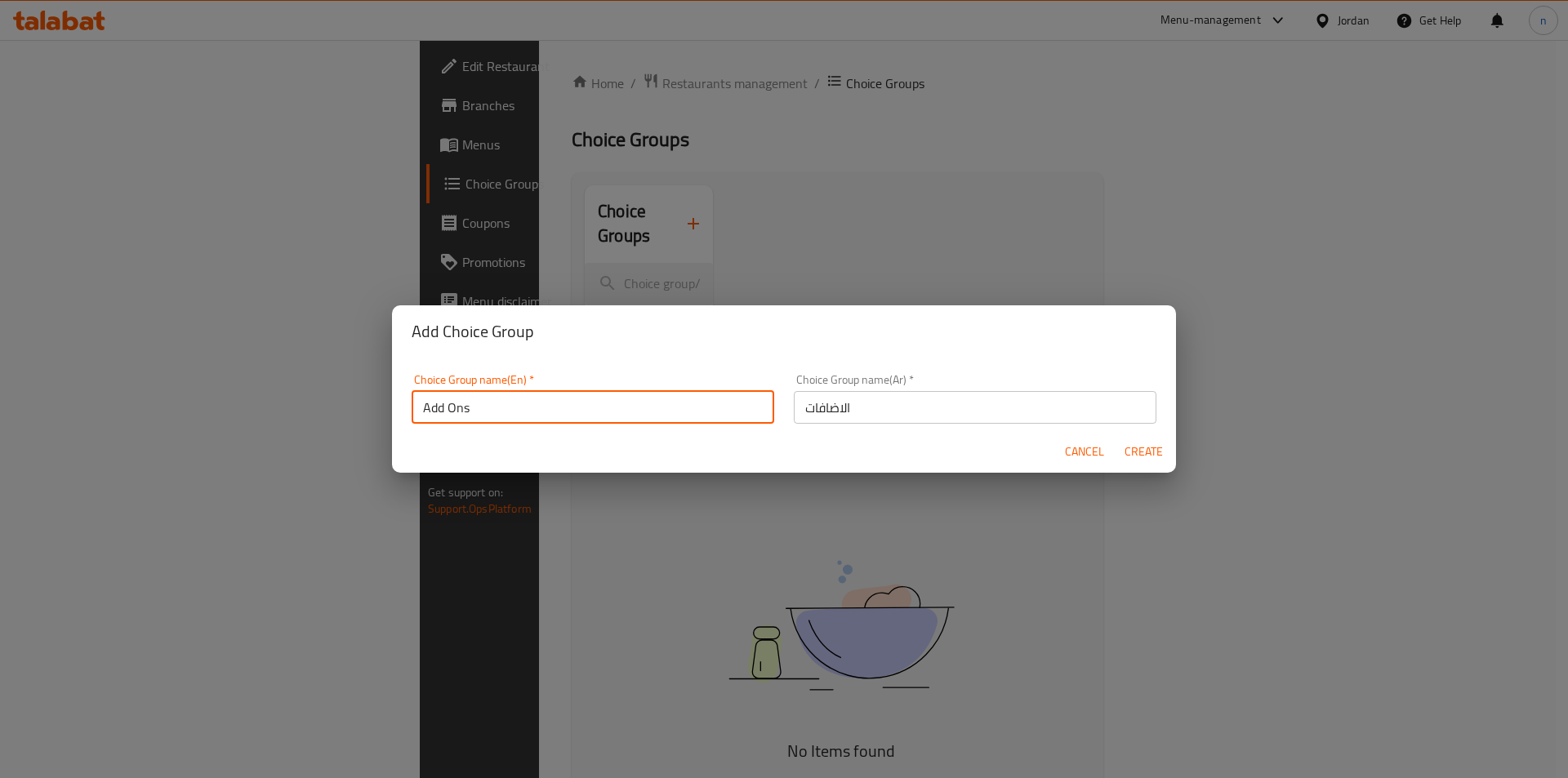
click at [718, 409] on input "Add Ons" at bounding box center [592, 407] width 363 height 33
type input "Add Ons :"
click at [881, 409] on input "الاضافات" at bounding box center [975, 407] width 363 height 33
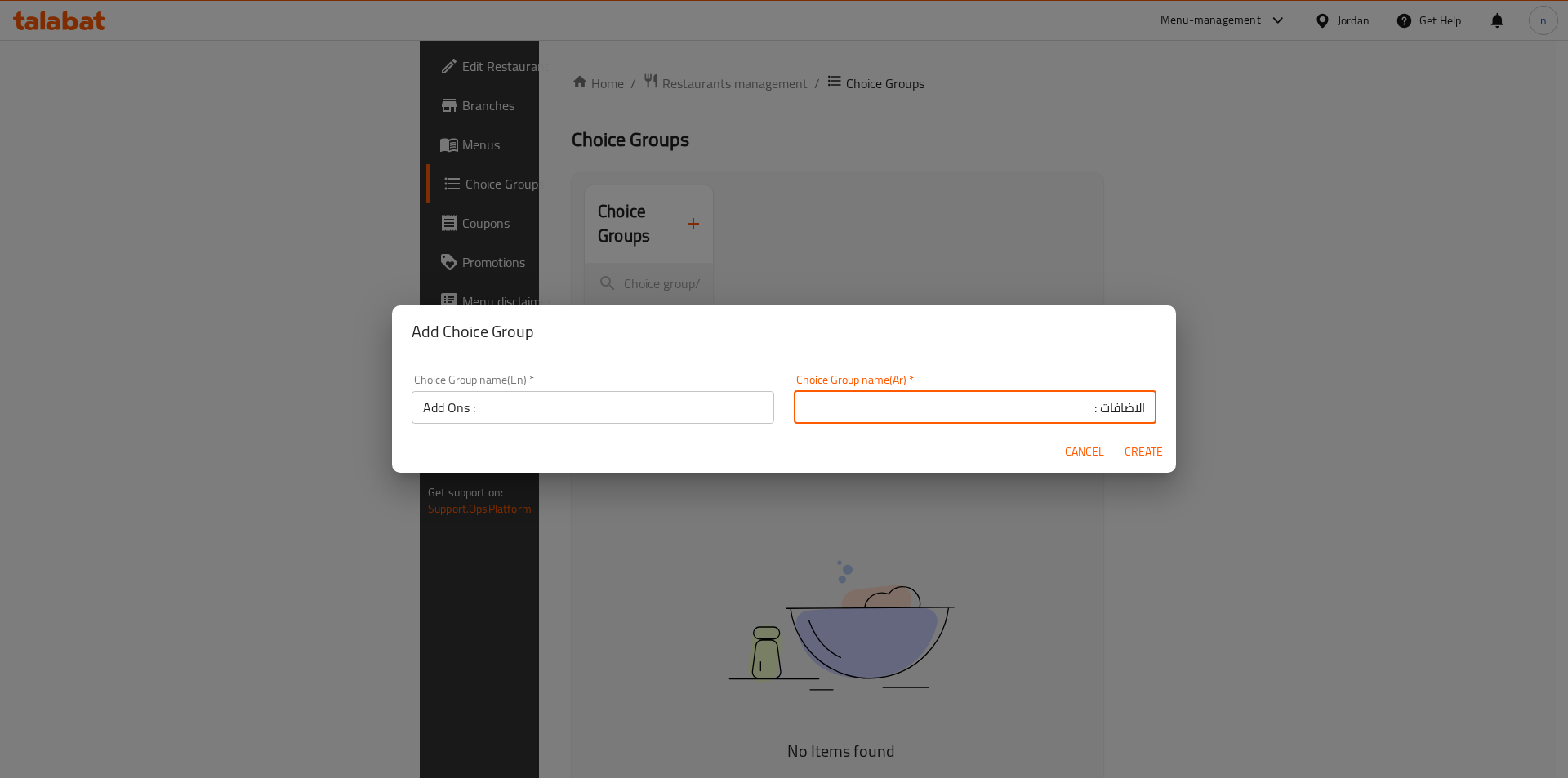
type input "الاضافات :"
click at [1154, 449] on span "Create" at bounding box center [1143, 451] width 39 height 20
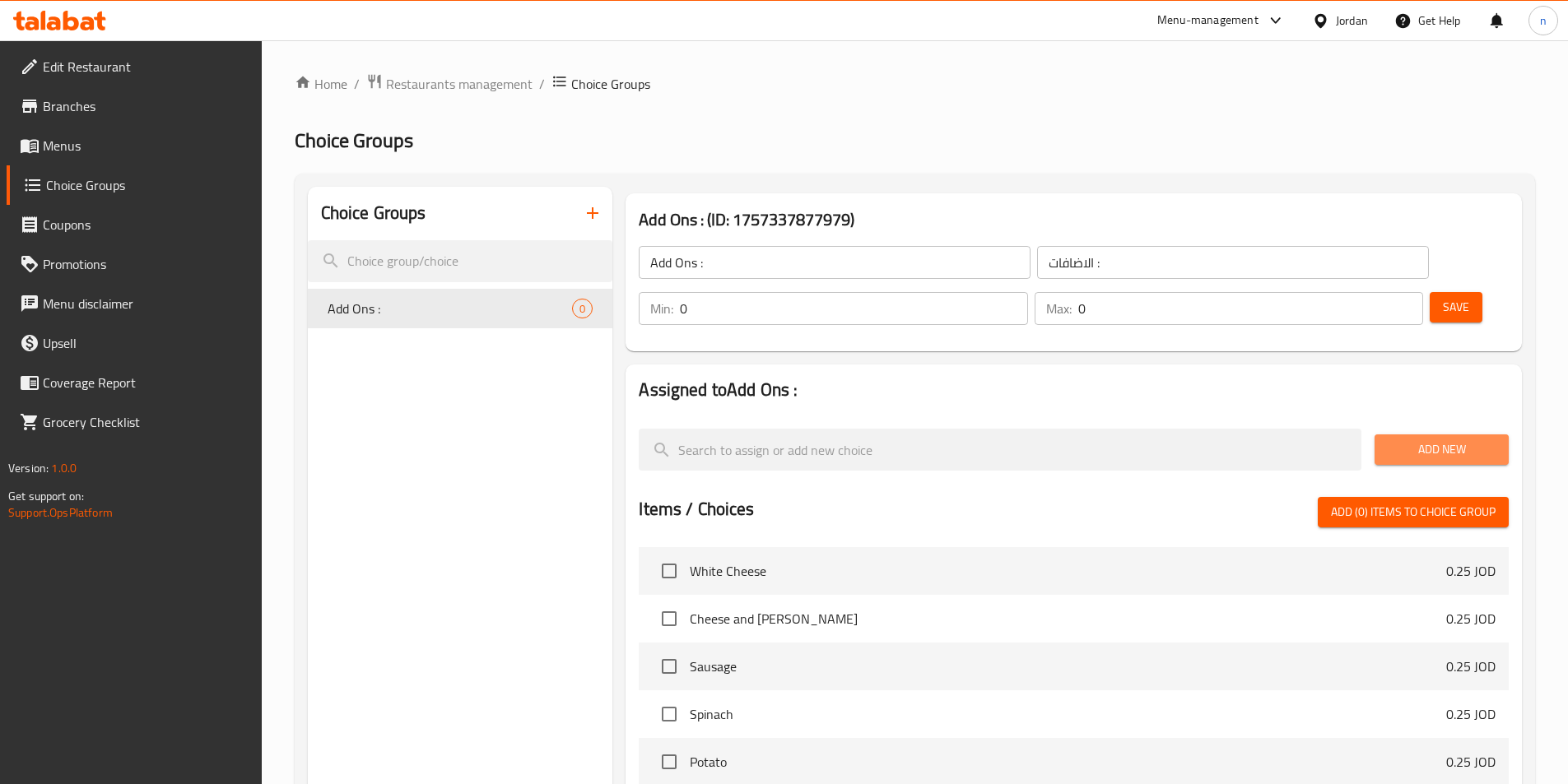
click at [1415, 439] on span "Add New" at bounding box center [1441, 449] width 108 height 21
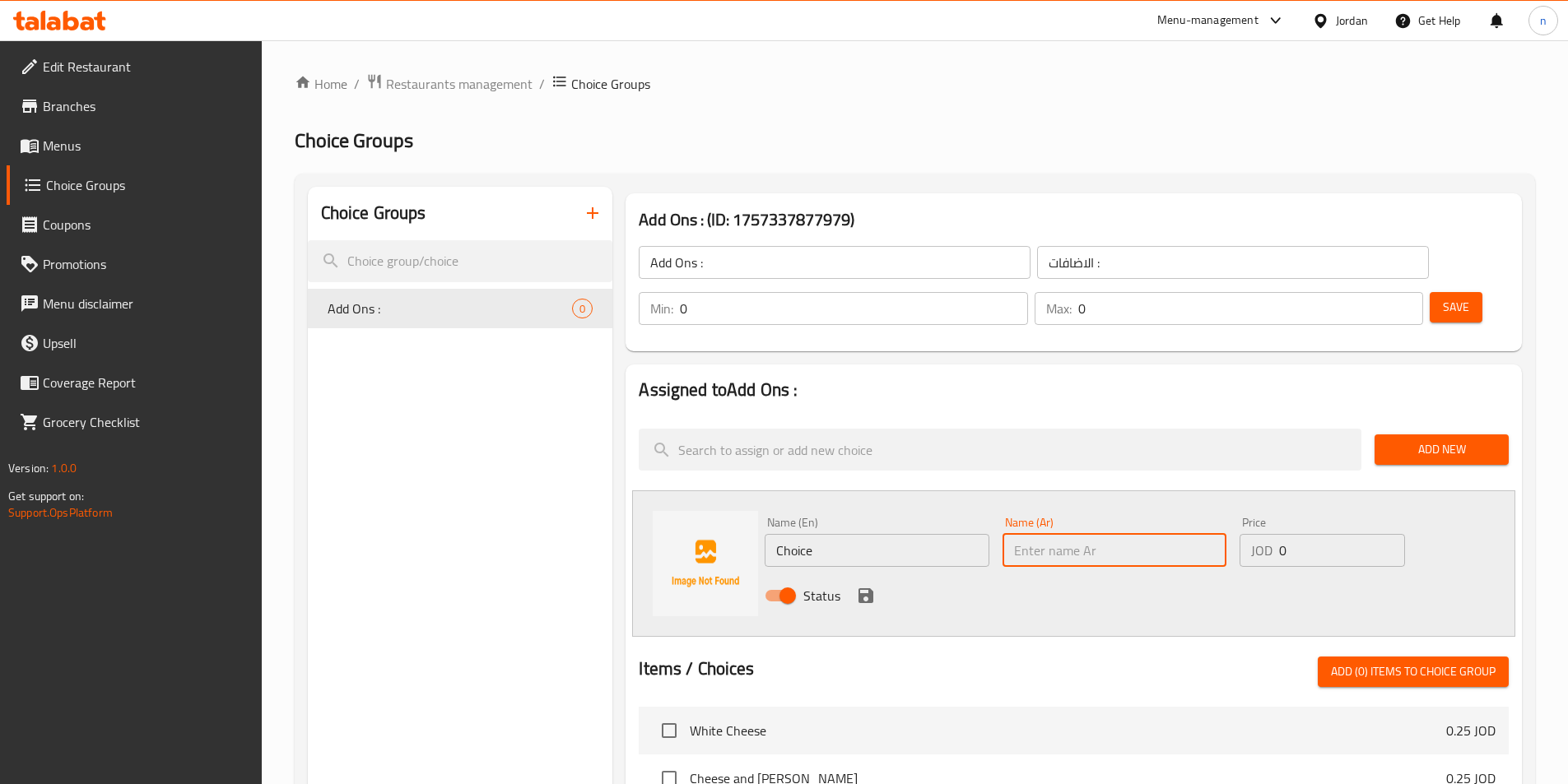
click at [1079, 534] on input "text" at bounding box center [1114, 550] width 224 height 33
paste input "اضافة محشي اطراف"
type input "اضافة محشي اطراف"
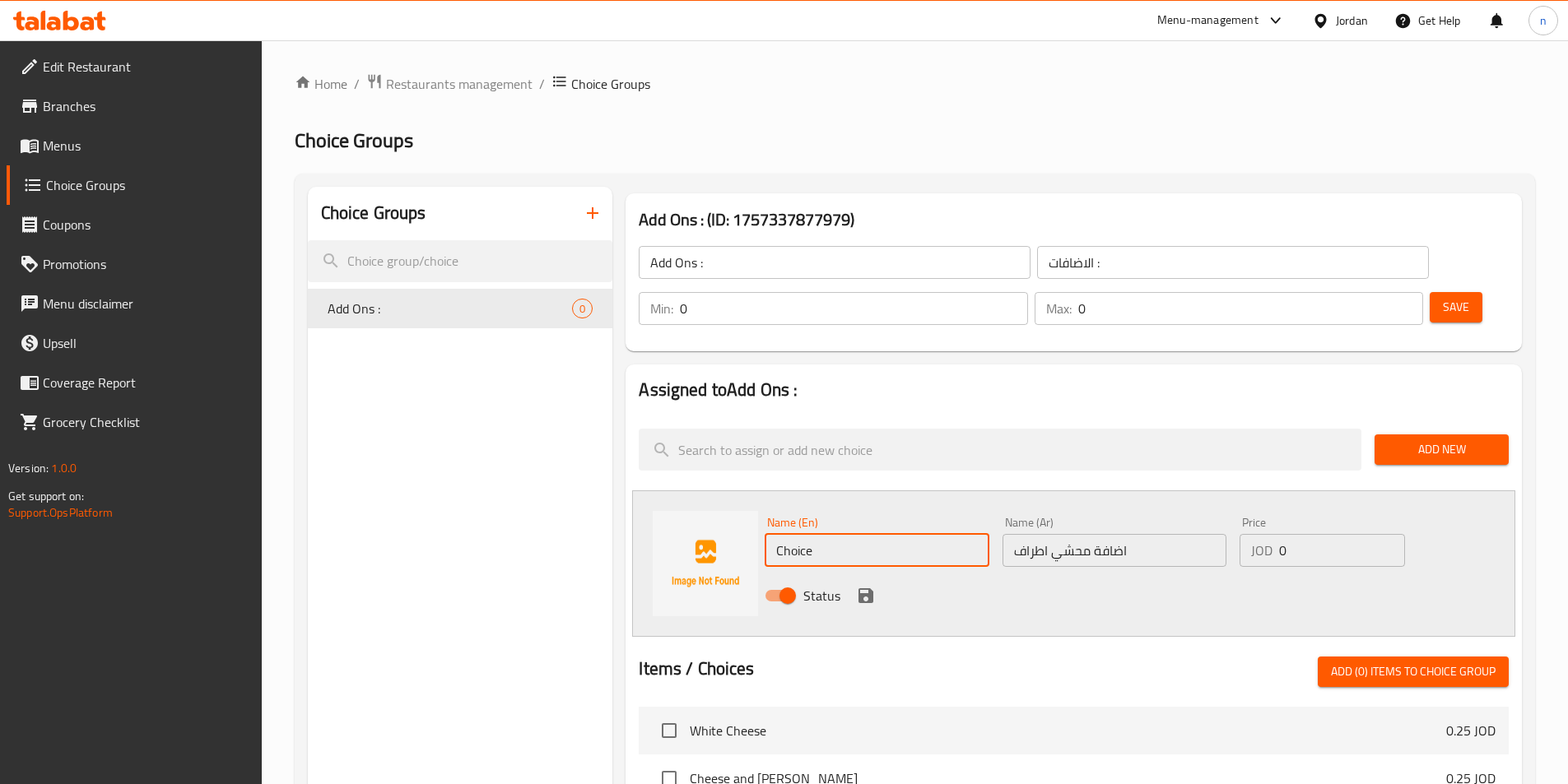
click at [836, 534] on input "Choice" at bounding box center [876, 550] width 224 height 33
click at [789, 282] on div "Add Ons : ​ الاضافات : ​" at bounding box center [1033, 262] width 809 height 53
click at [789, 263] on input "Add Ons :" at bounding box center [834, 262] width 391 height 33
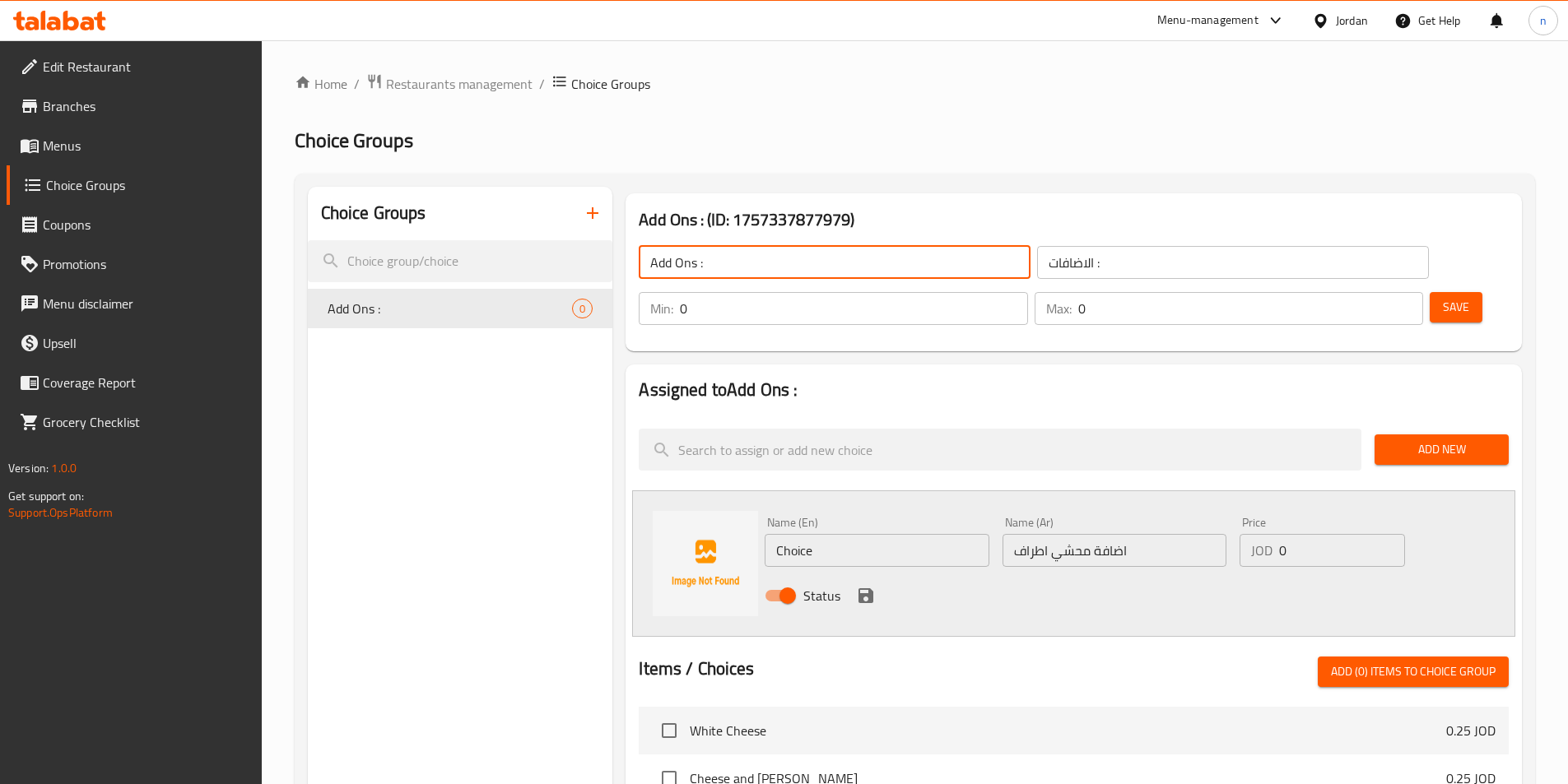
click at [789, 263] on input "Add Ons :" at bounding box center [834, 262] width 391 height 33
type input "إ"
type input "Your Choice Of Size:"
click at [1034, 280] on div "الاضافات : ​" at bounding box center [1233, 262] width 398 height 40
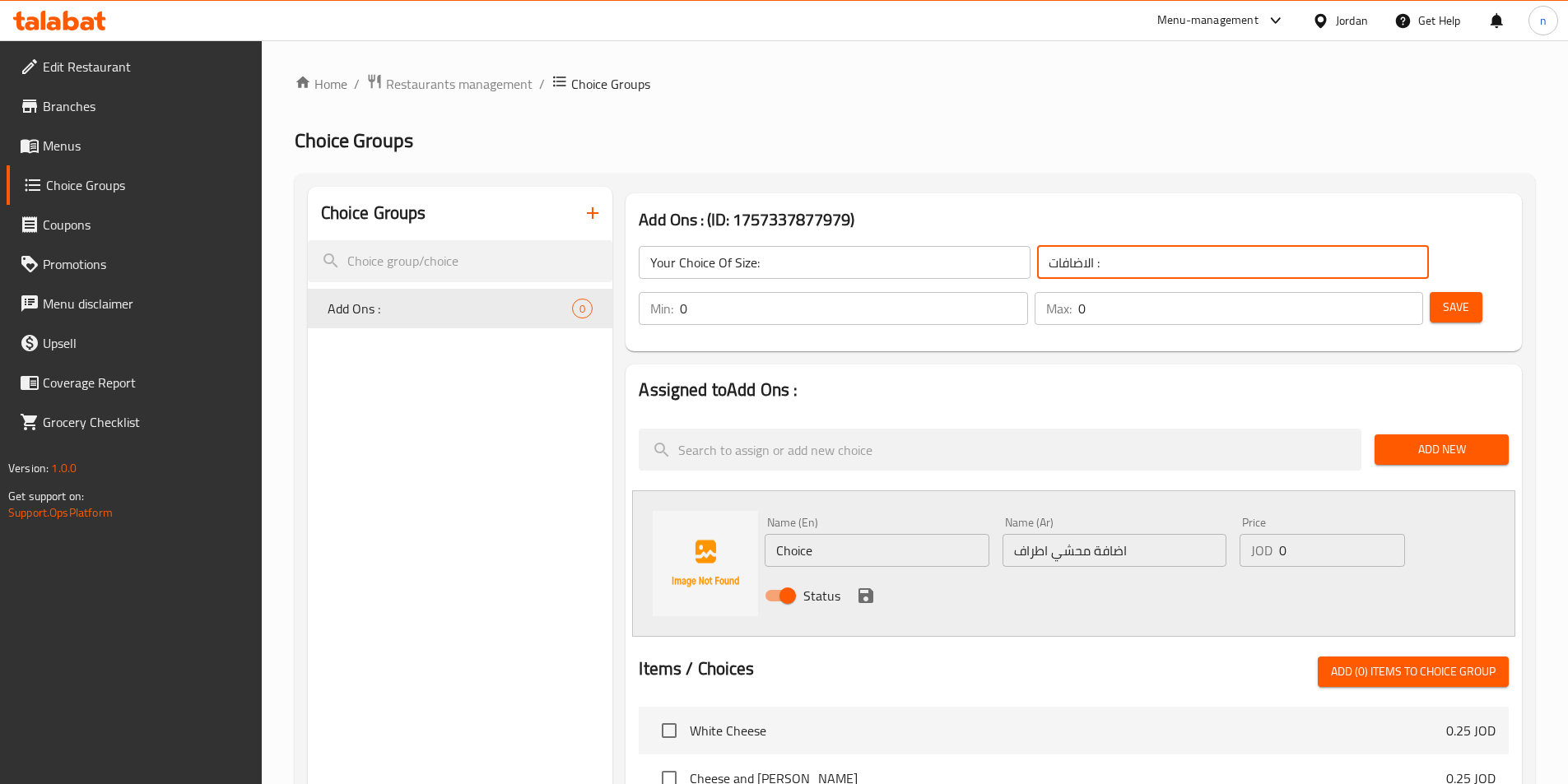
click at [1037, 262] on input "الاضافات :" at bounding box center [1233, 262] width 391 height 33
click at [1037, 262] on input "إختيارك من المشروب:" at bounding box center [1233, 262] width 391 height 33
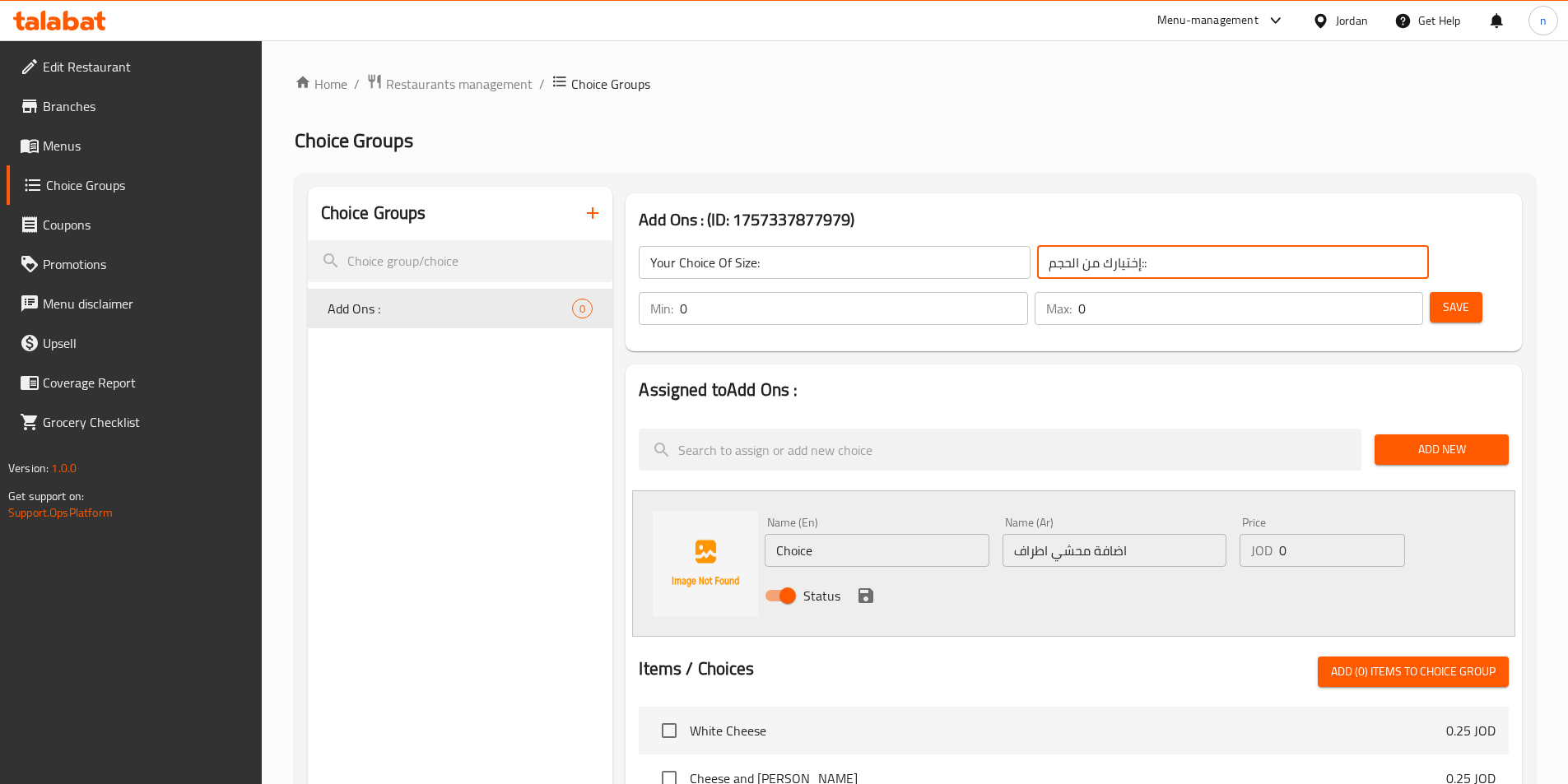
drag, startPoint x: 999, startPoint y: 255, endPoint x: 1011, endPoint y: 258, distance: 12.4
click at [1037, 255] on input "إختيارك من الحجم::" at bounding box center [1233, 262] width 391 height 33
click at [1052, 267] on input "إختيارك من الحجم::" at bounding box center [1233, 262] width 391 height 33
type input "إختيارك من الحجم:"
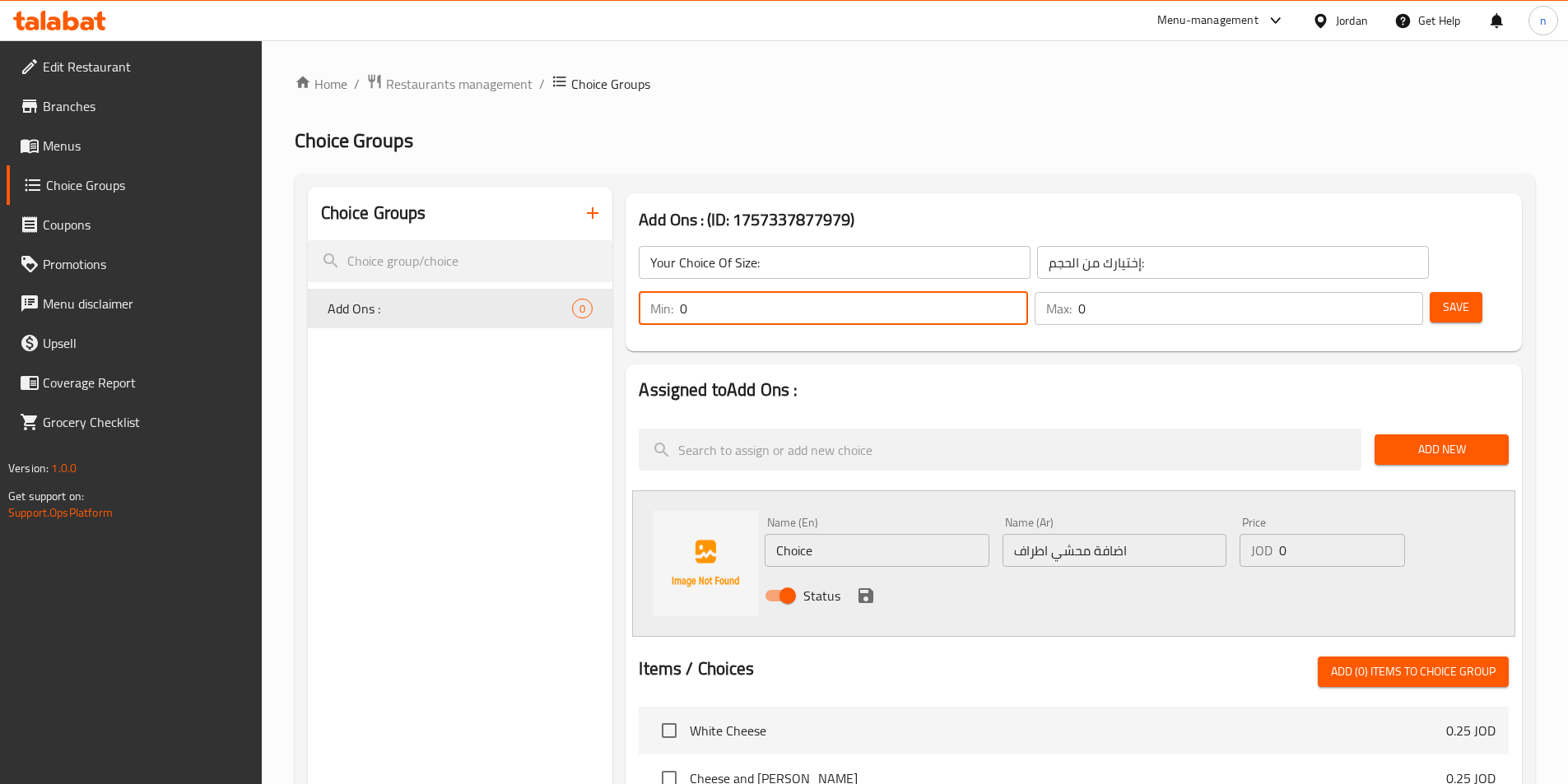
click at [1027, 292] on input "0" at bounding box center [853, 309] width 348 height 33
type input "1"
click at [1027, 292] on input "1" at bounding box center [853, 309] width 348 height 33
type input "1"
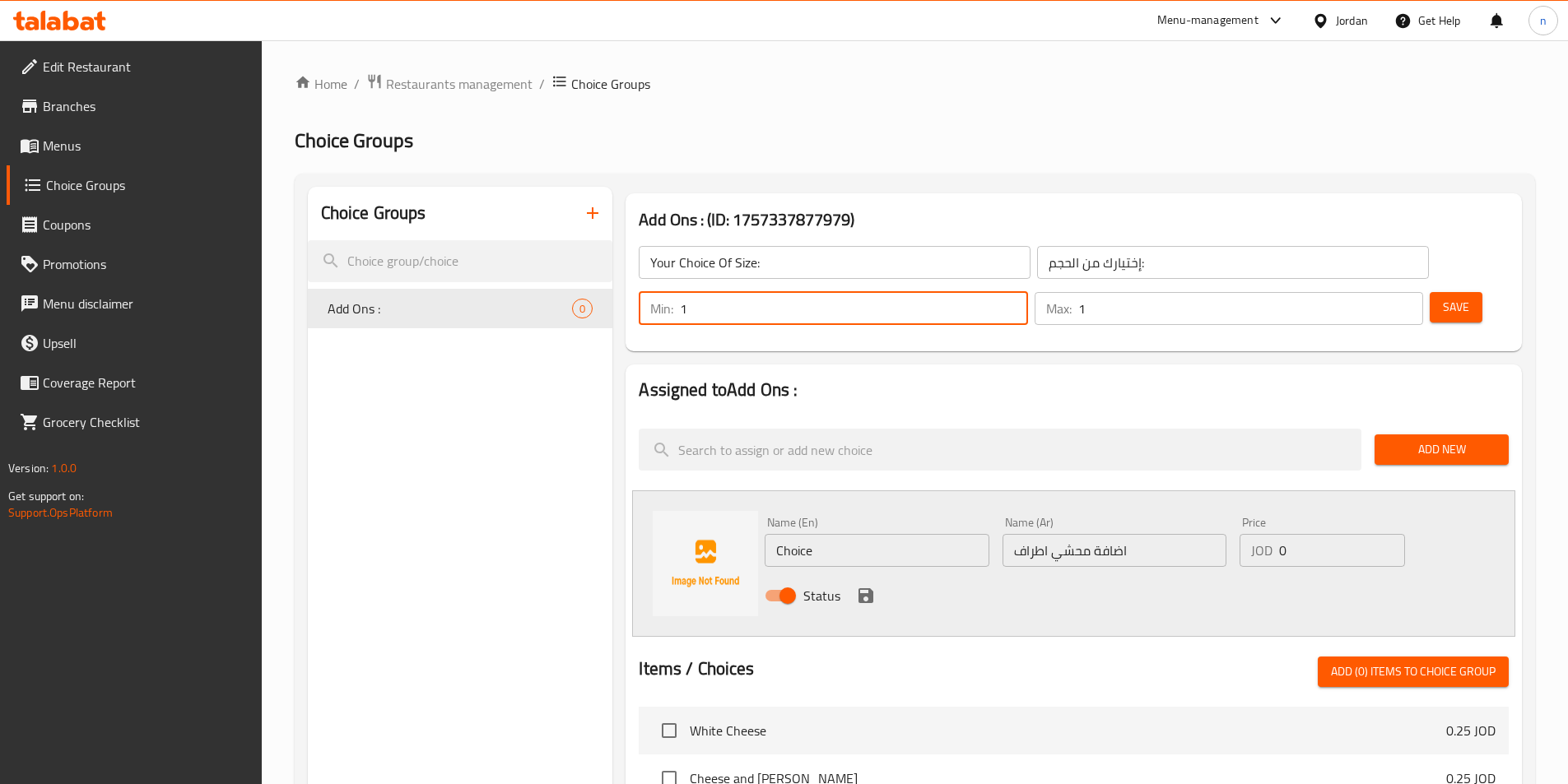
click at [1373, 292] on input "1" at bounding box center [1251, 309] width 345 height 33
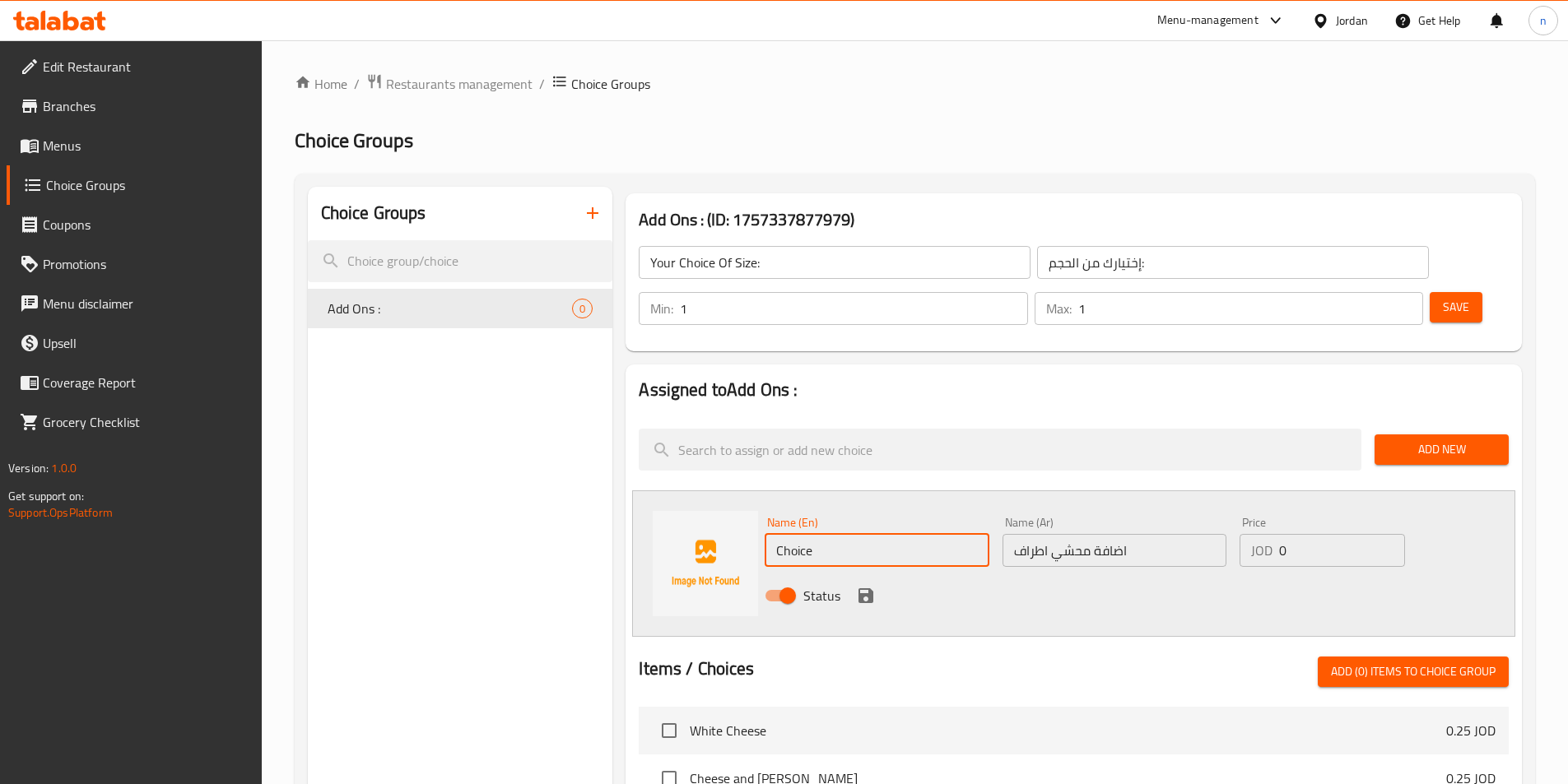
click at [931, 534] on input "Choice" at bounding box center [876, 550] width 224 height 33
type input "Small"
click at [1386, 574] on div "Status" at bounding box center [1114, 596] width 713 height 45
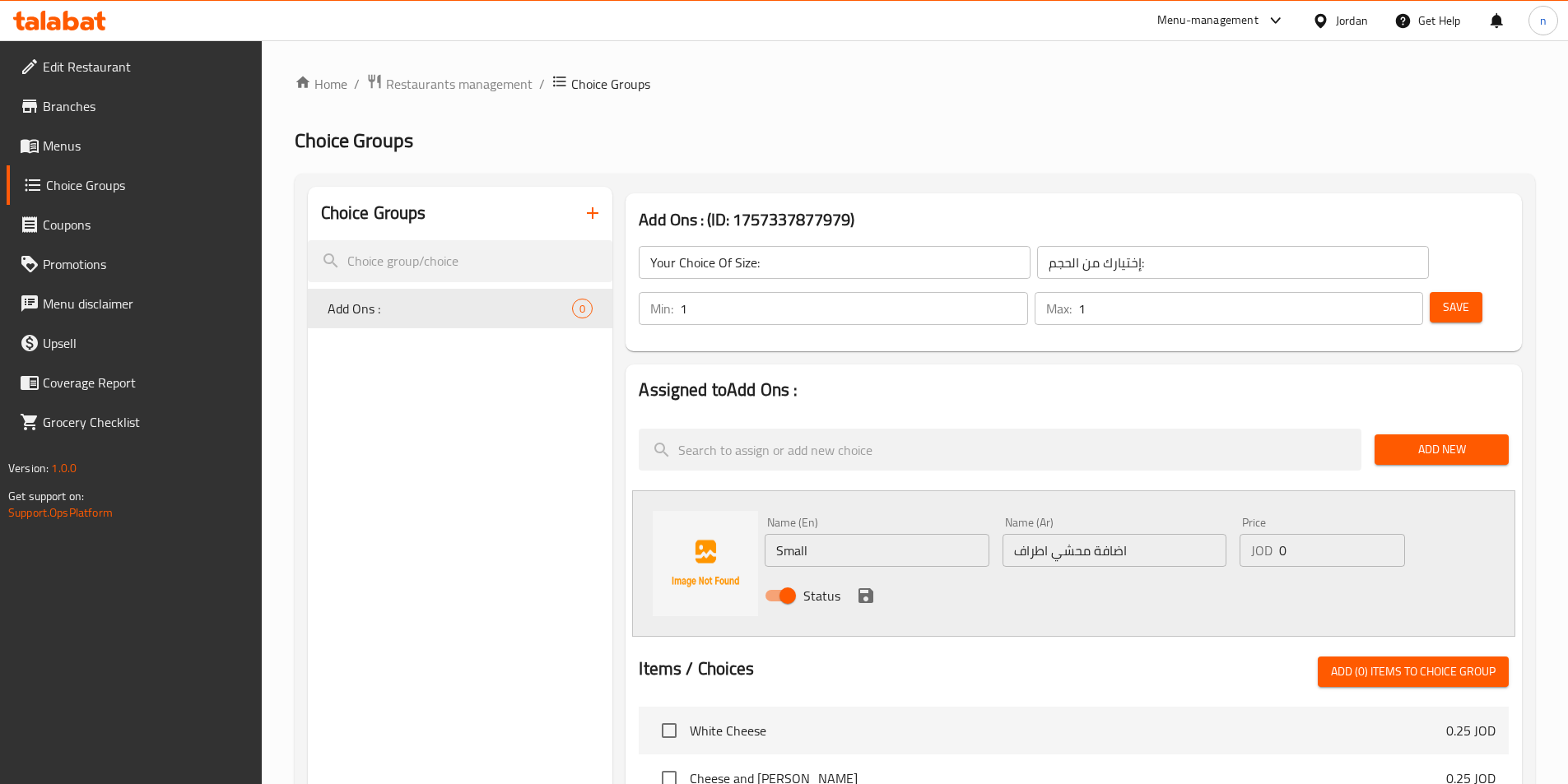
click at [1395, 439] on span "Add New" at bounding box center [1441, 449] width 108 height 21
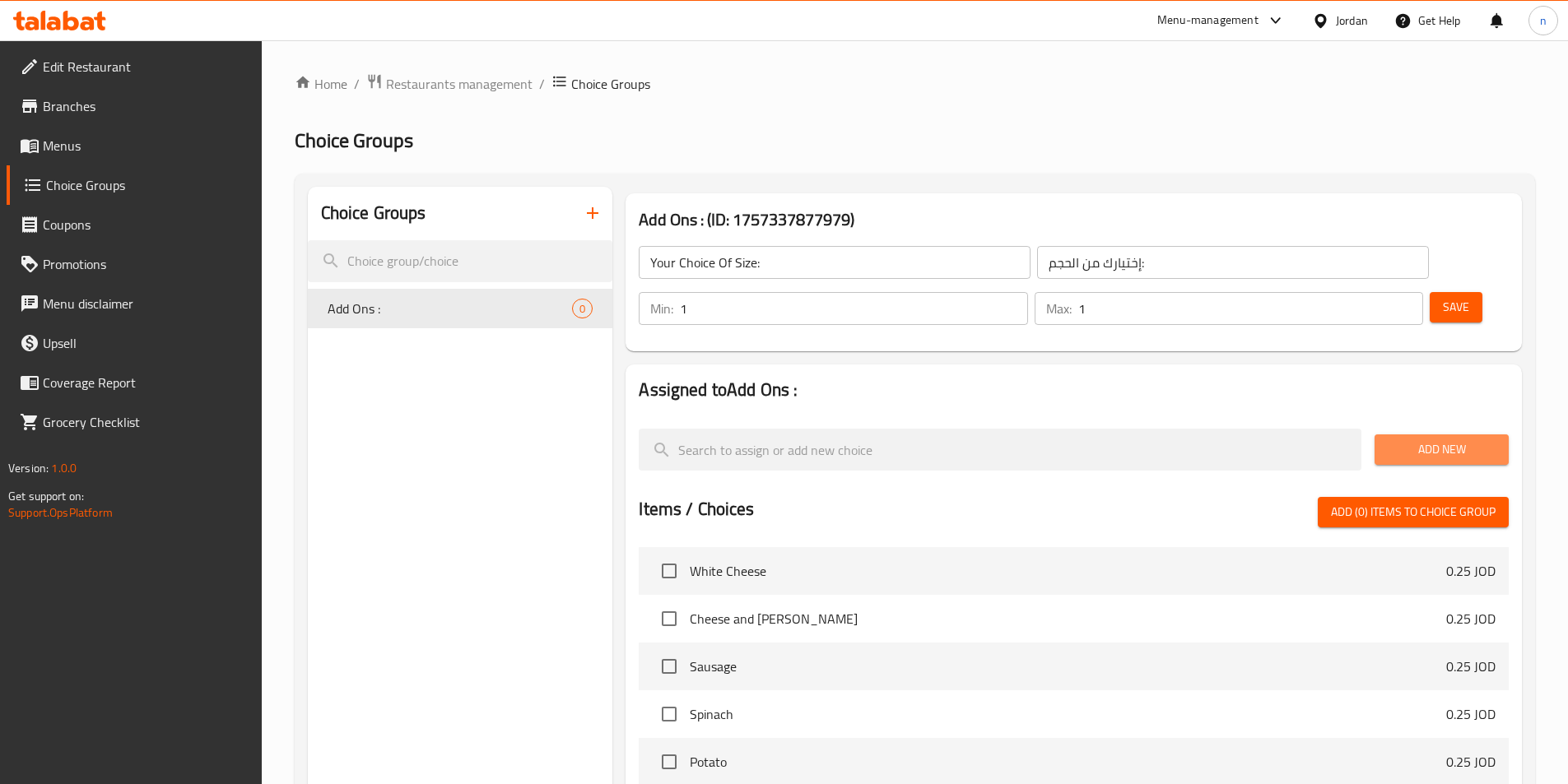
click at [1386, 434] on button "Add New" at bounding box center [1441, 449] width 134 height 31
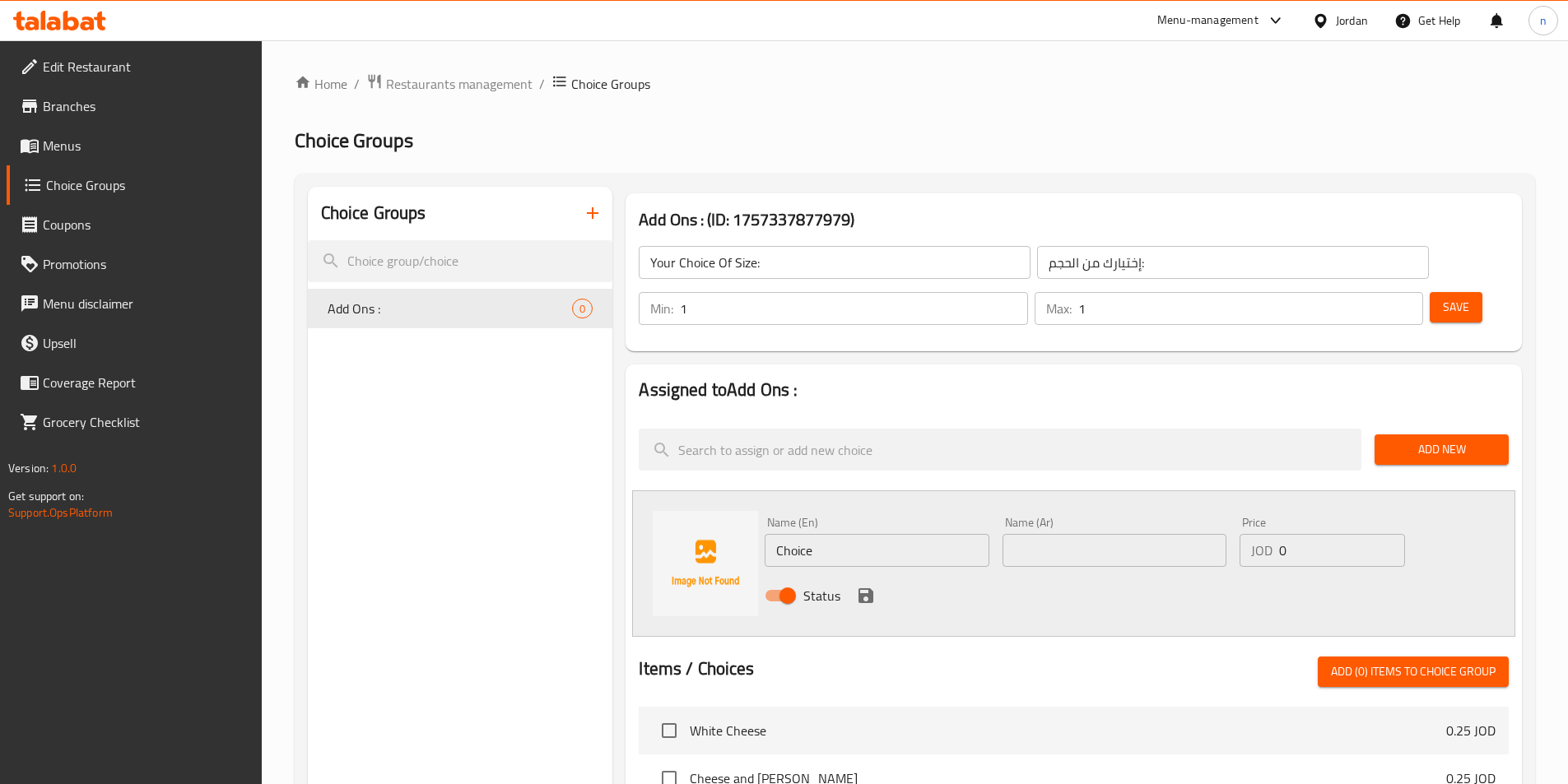
click at [898, 534] on input "Choice" at bounding box center [876, 550] width 224 height 33
type input "Small"
click at [1121, 534] on input "text" at bounding box center [1114, 550] width 224 height 33
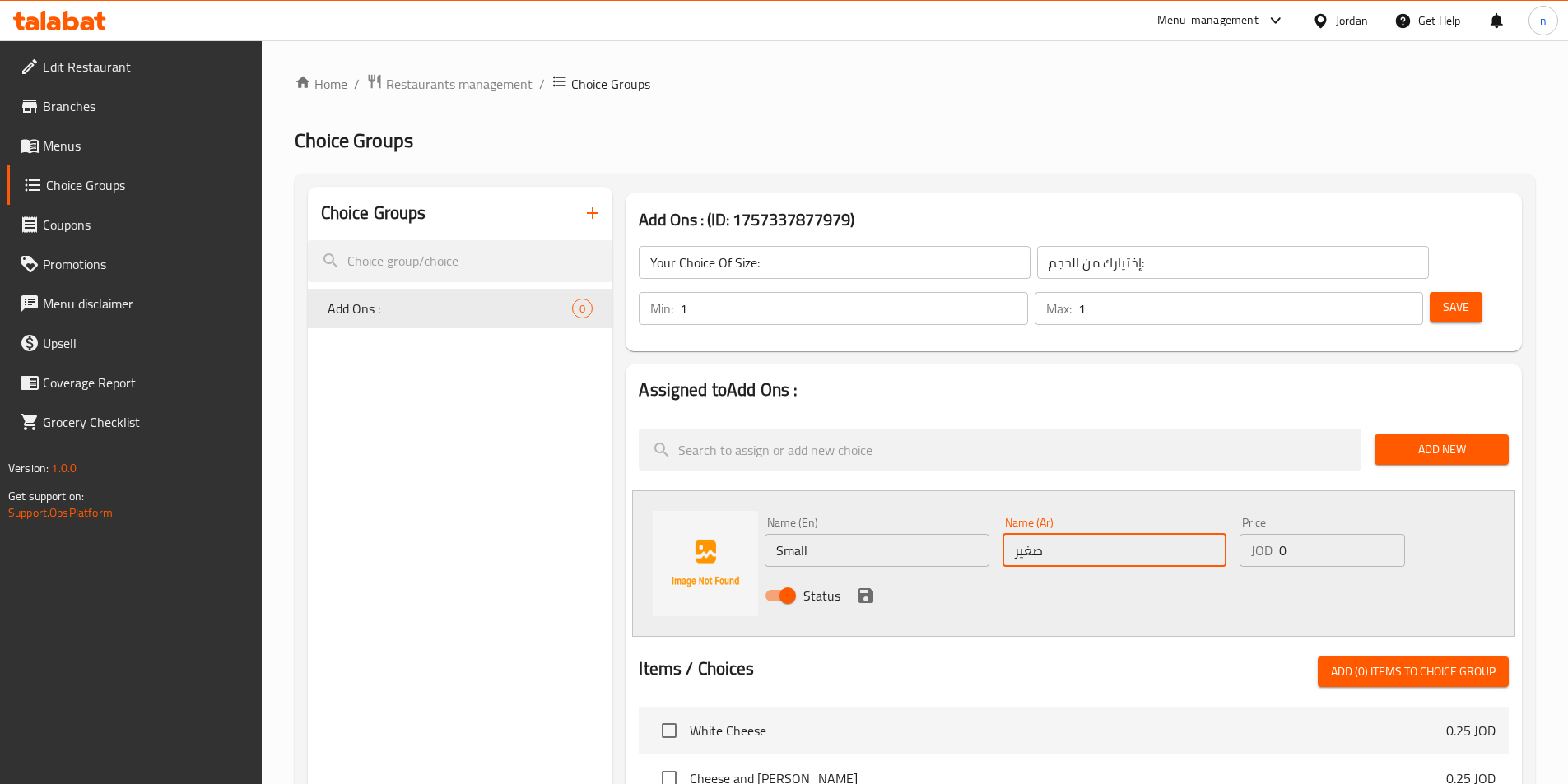
type input "صغير"
drag, startPoint x: 1338, startPoint y: 517, endPoint x: 1260, endPoint y: 506, distance: 78.8
click at [1260, 534] on div "JOD 0 Price" at bounding box center [1321, 550] width 164 height 33
type input "1.25"
click at [875, 574] on div "Status" at bounding box center [1114, 596] width 713 height 45
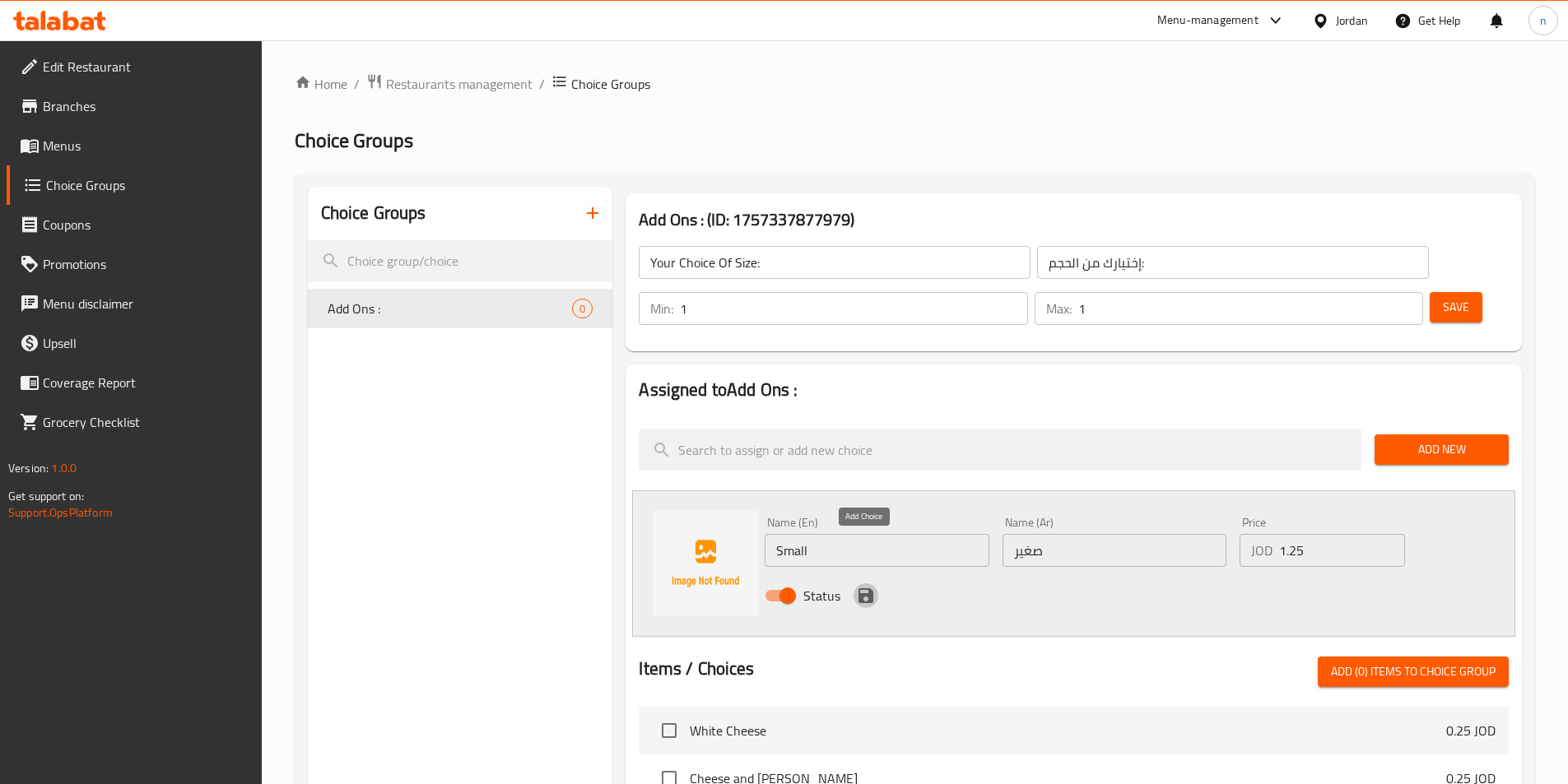
click at [860, 588] on icon "save" at bounding box center [866, 596] width 15 height 15
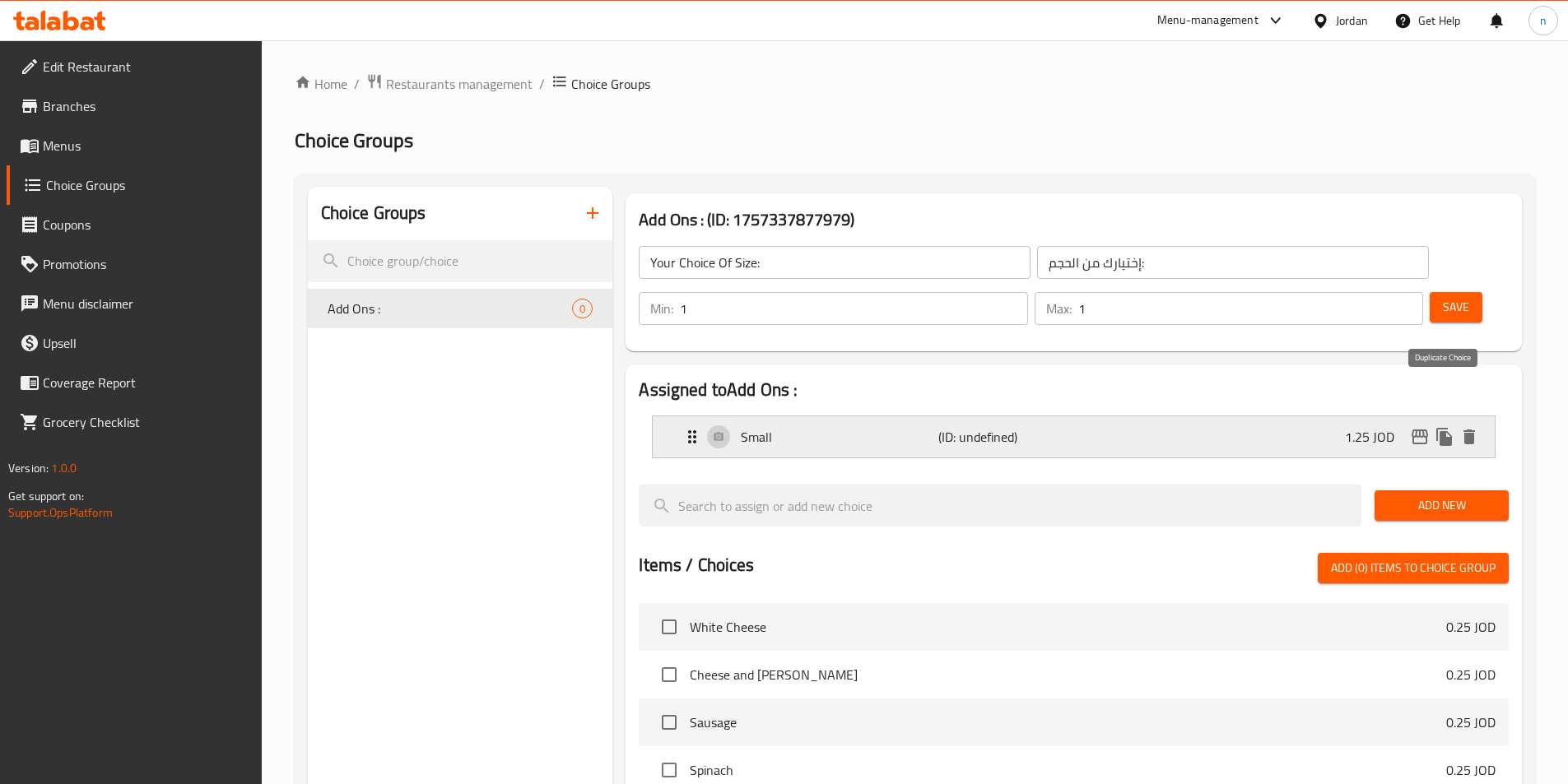
click at [1445, 424] on button "duplicate" at bounding box center [1444, 437] width 25 height 25
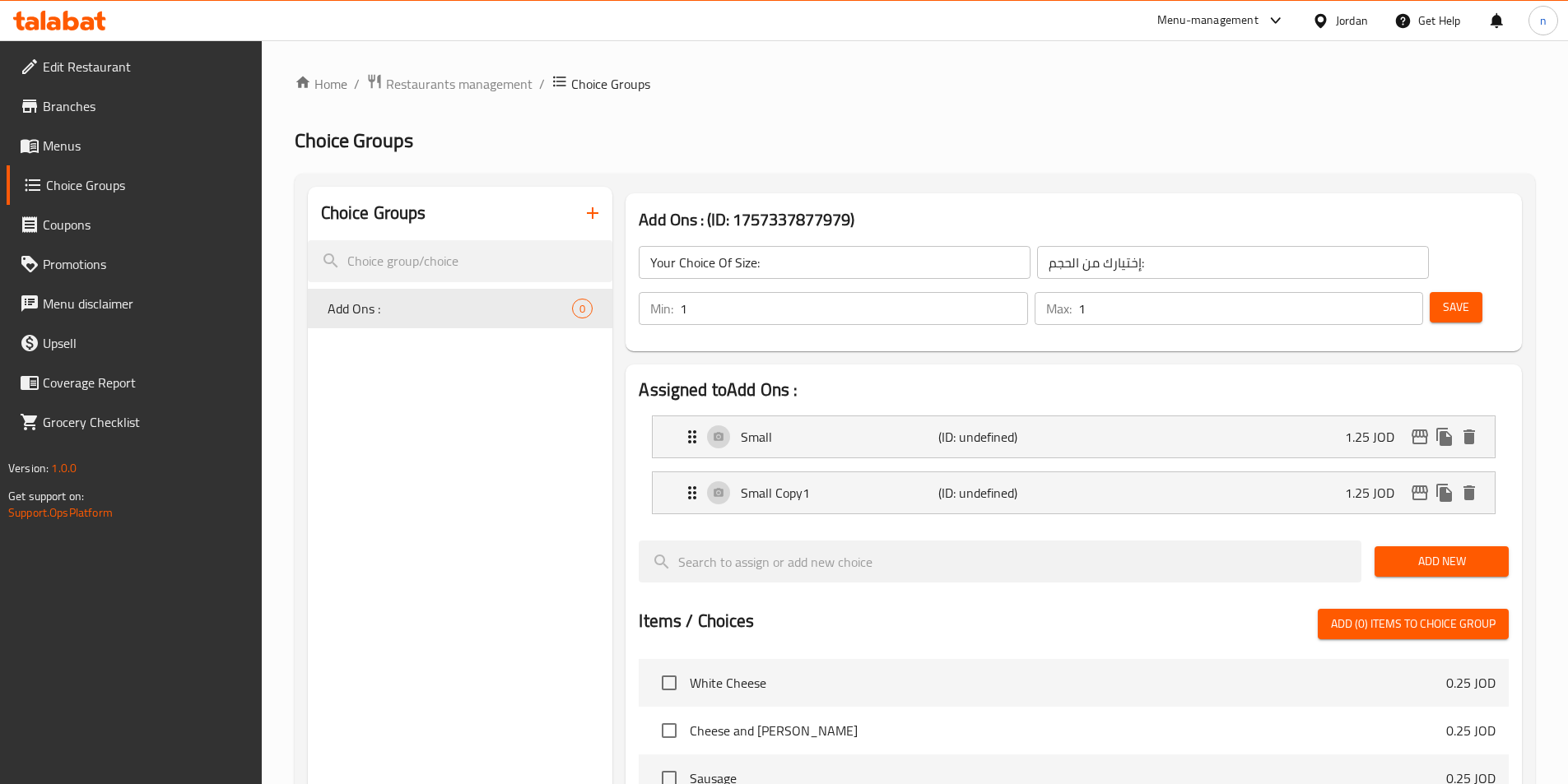
click at [795, 471] on div "Small Copy1 (ID: undefined) 1.25 JOD Name (En) Small Copy1 Name (En) Name (Ar) …" at bounding box center [1073, 493] width 844 height 43
click at [793, 483] on p "Small Copy1" at bounding box center [839, 493] width 197 height 20
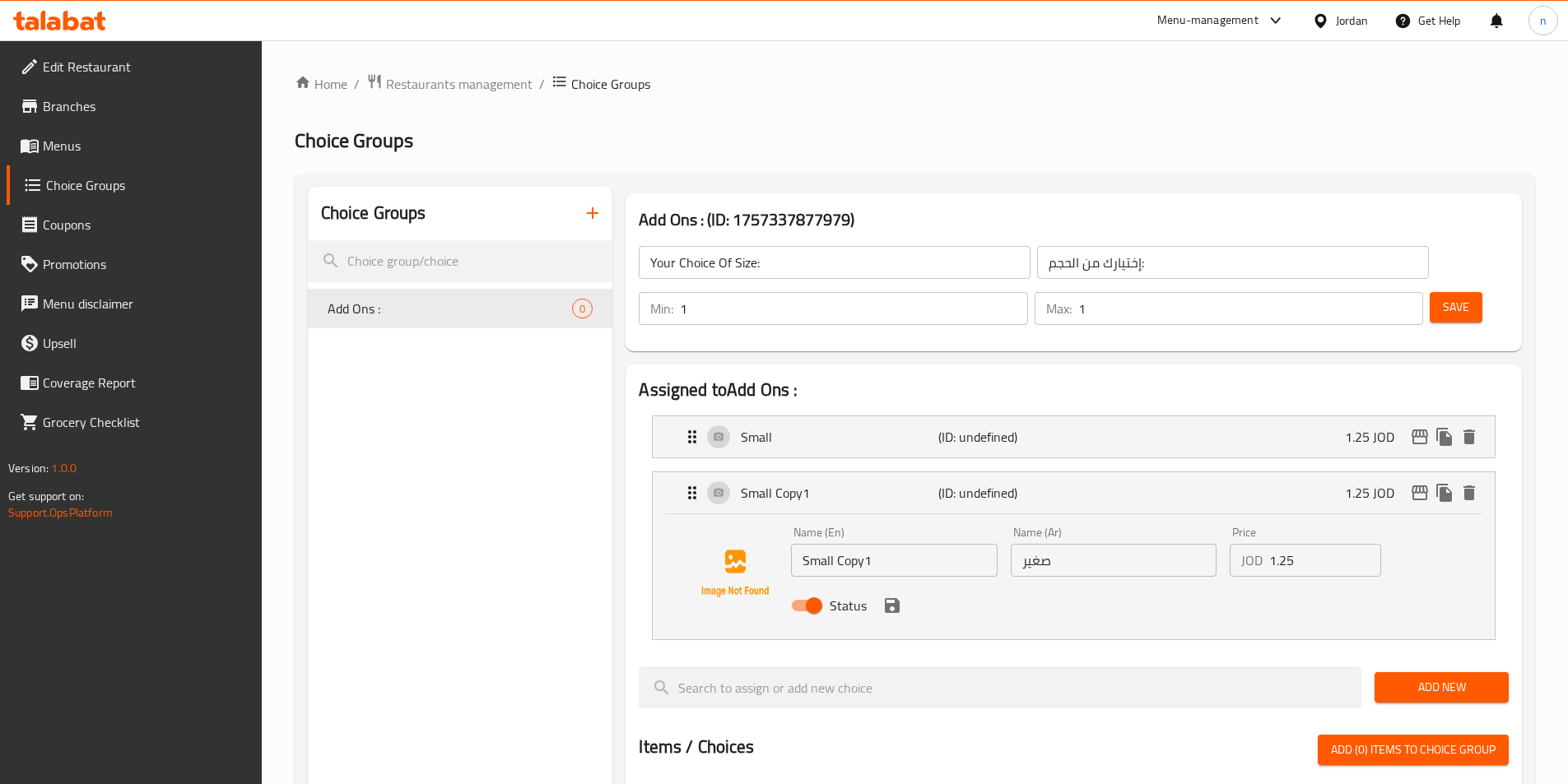
click at [859, 544] on input "Small Copy1" at bounding box center [893, 560] width 206 height 33
type input "Medium"
click at [1060, 544] on input "صغير" at bounding box center [1113, 560] width 206 height 33
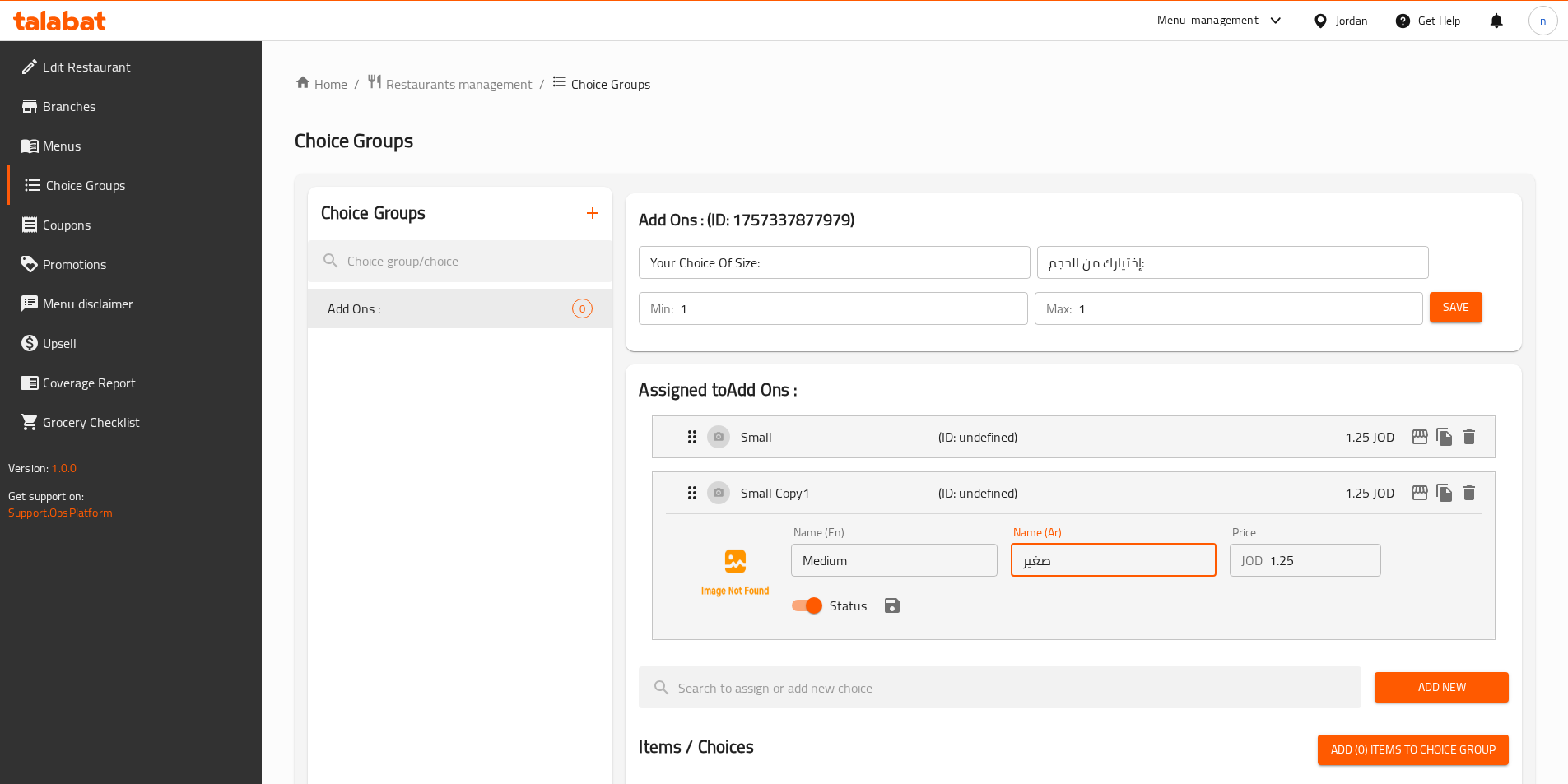
click at [1060, 544] on input "صغير" at bounding box center [1113, 560] width 206 height 33
type input "وسط"
drag, startPoint x: 1315, startPoint y: 510, endPoint x: 1141, endPoint y: 527, distance: 174.8
click at [1164, 527] on div "Name (En) Medium Name (En) Name (Ar) وسط Name (Ar) Price JOD 1.25 Price Status" at bounding box center [1113, 574] width 657 height 108
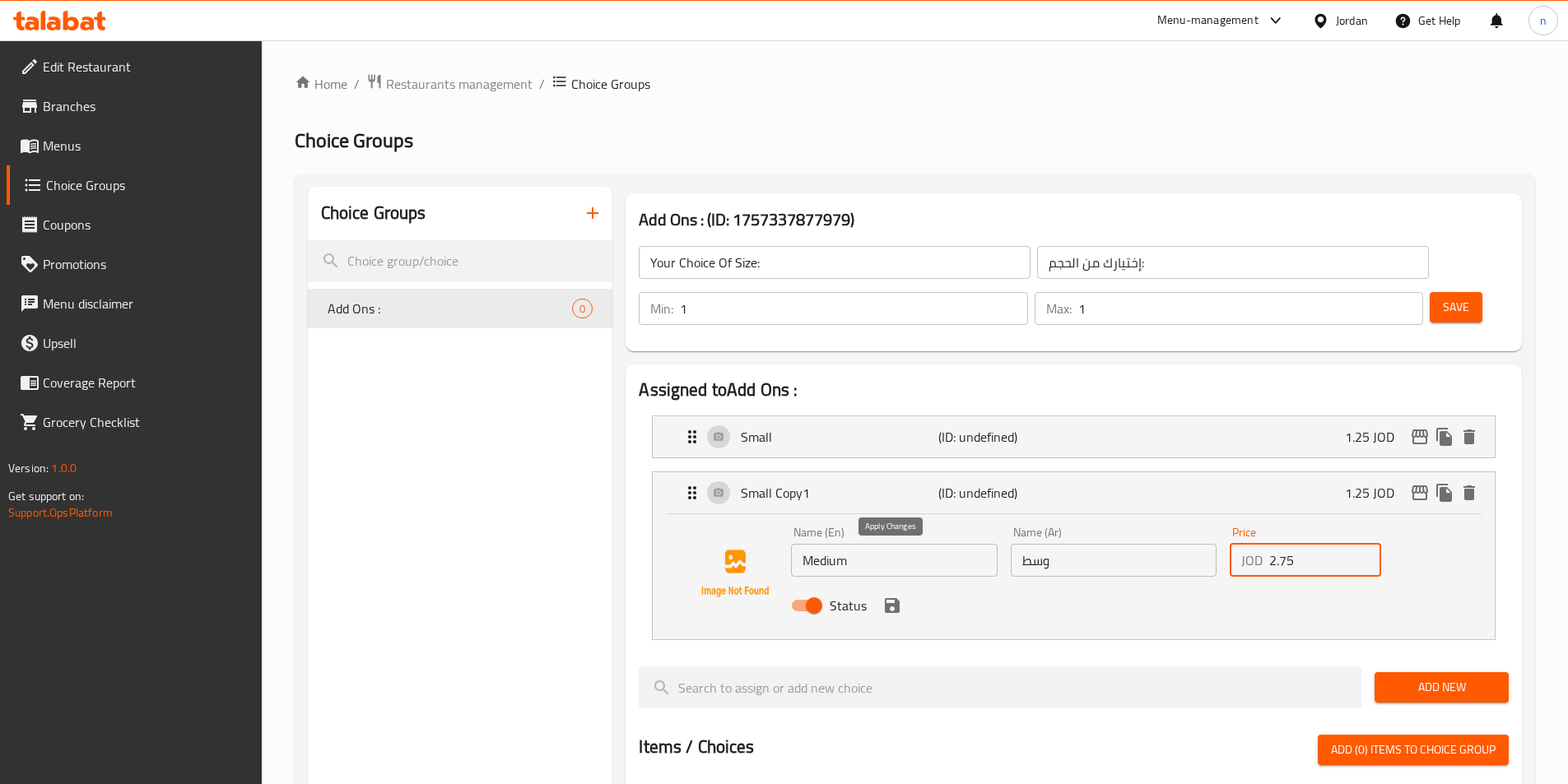
click at [895, 598] on icon "save" at bounding box center [892, 606] width 15 height 15
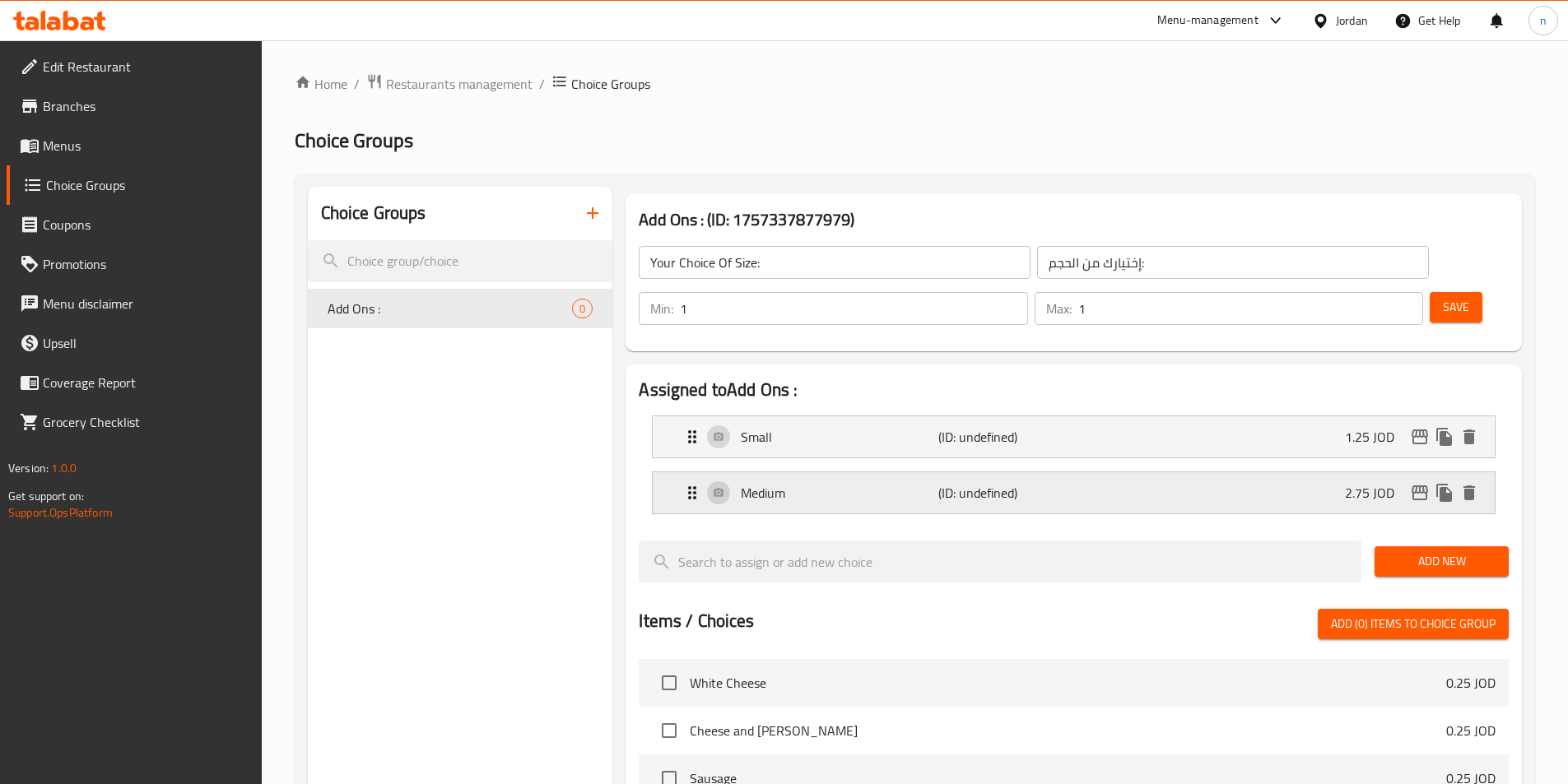
type input "2.75"
click at [1441, 484] on icon "duplicate" at bounding box center [1443, 493] width 16 height 18
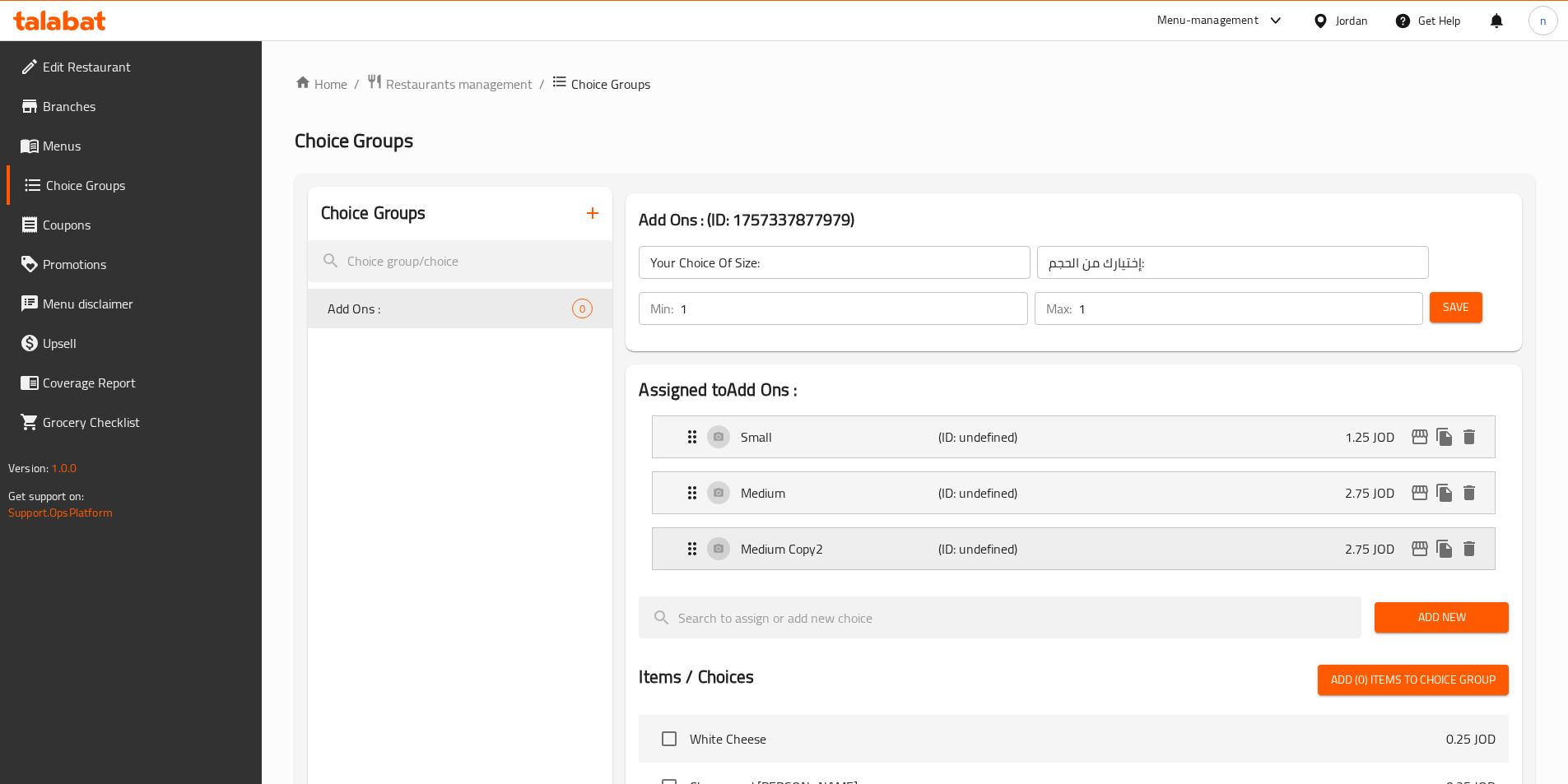
click at [821, 528] on div "Medium Copy2 (ID: undefined) 2.75 JOD" at bounding box center [1078, 549] width 793 height 41
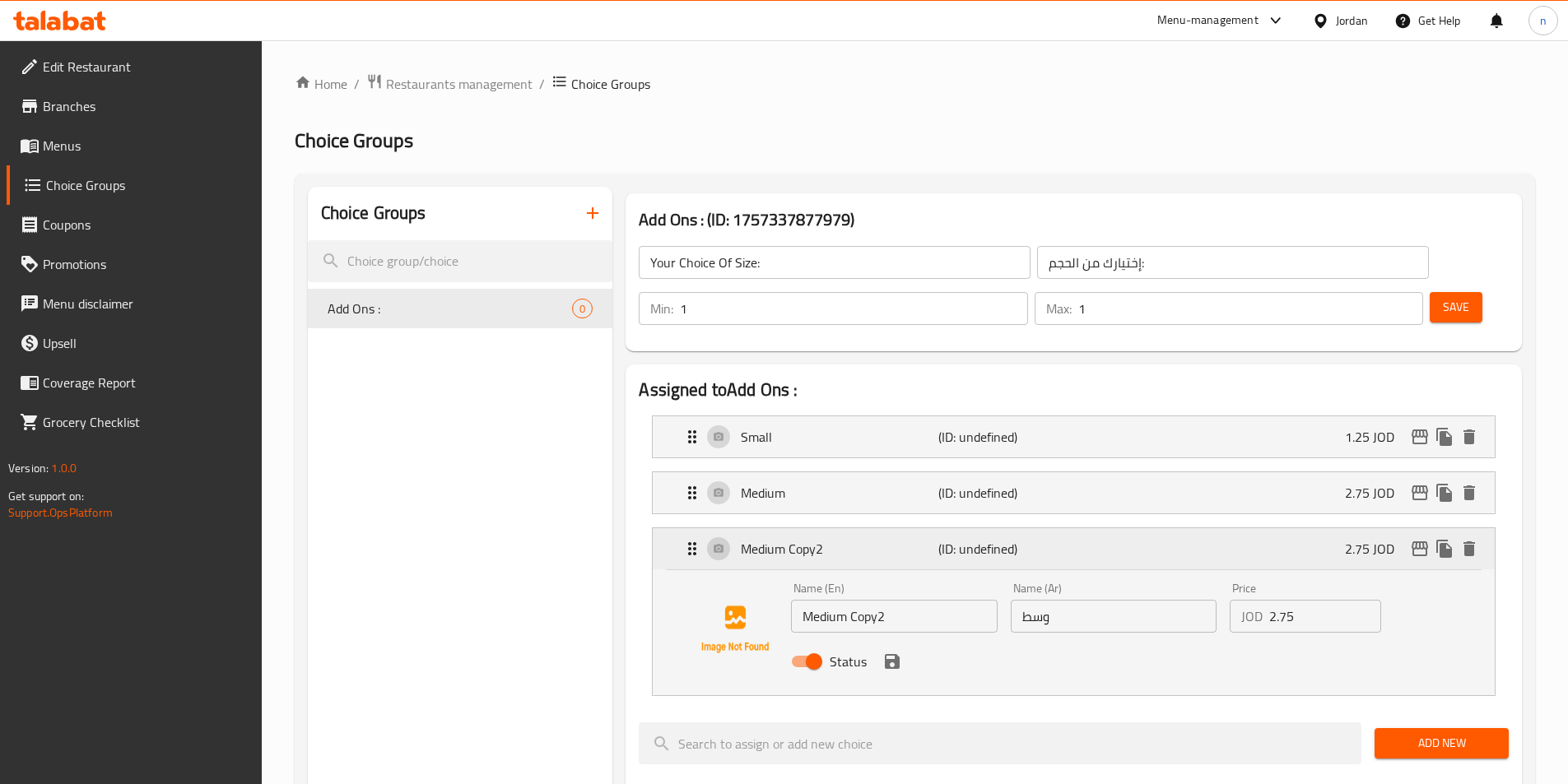
click at [803, 539] on p "Medium Copy2" at bounding box center [839, 549] width 197 height 20
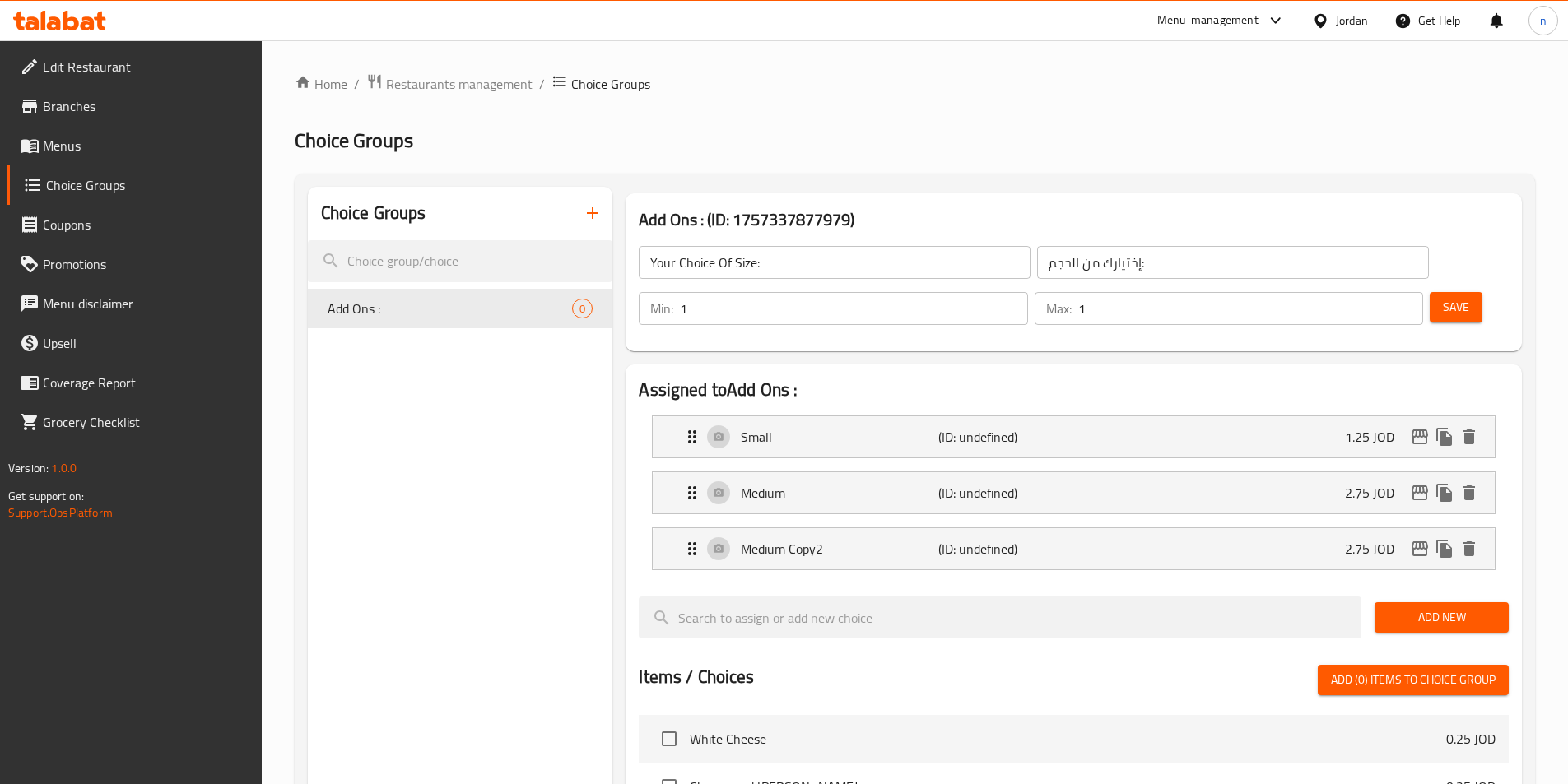
click at [820, 597] on input "search" at bounding box center [999, 617] width 722 height 42
click at [831, 528] on li "Medium Copy2 (ID: undefined) 2.75 JOD Name (En) Medium Copy2 Name (En) Name (Ar…" at bounding box center [1073, 549] width 869 height 56
click at [849, 539] on p "Medium Copy2" at bounding box center [839, 549] width 197 height 20
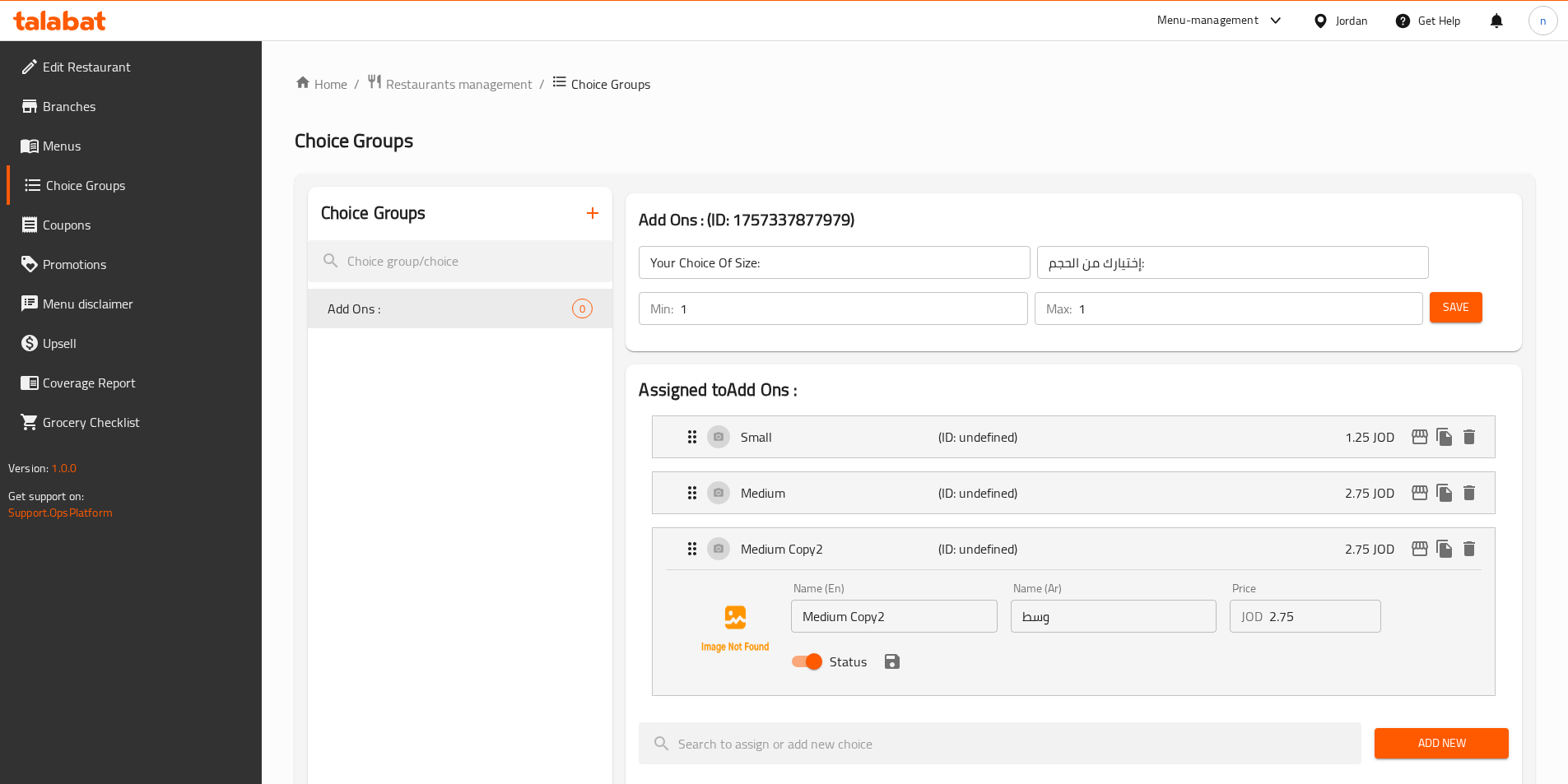
click at [855, 600] on input "Medium Copy2" at bounding box center [893, 616] width 206 height 33
click at [856, 600] on input "Medium Copy2" at bounding box center [893, 616] width 206 height 33
type input "Large"
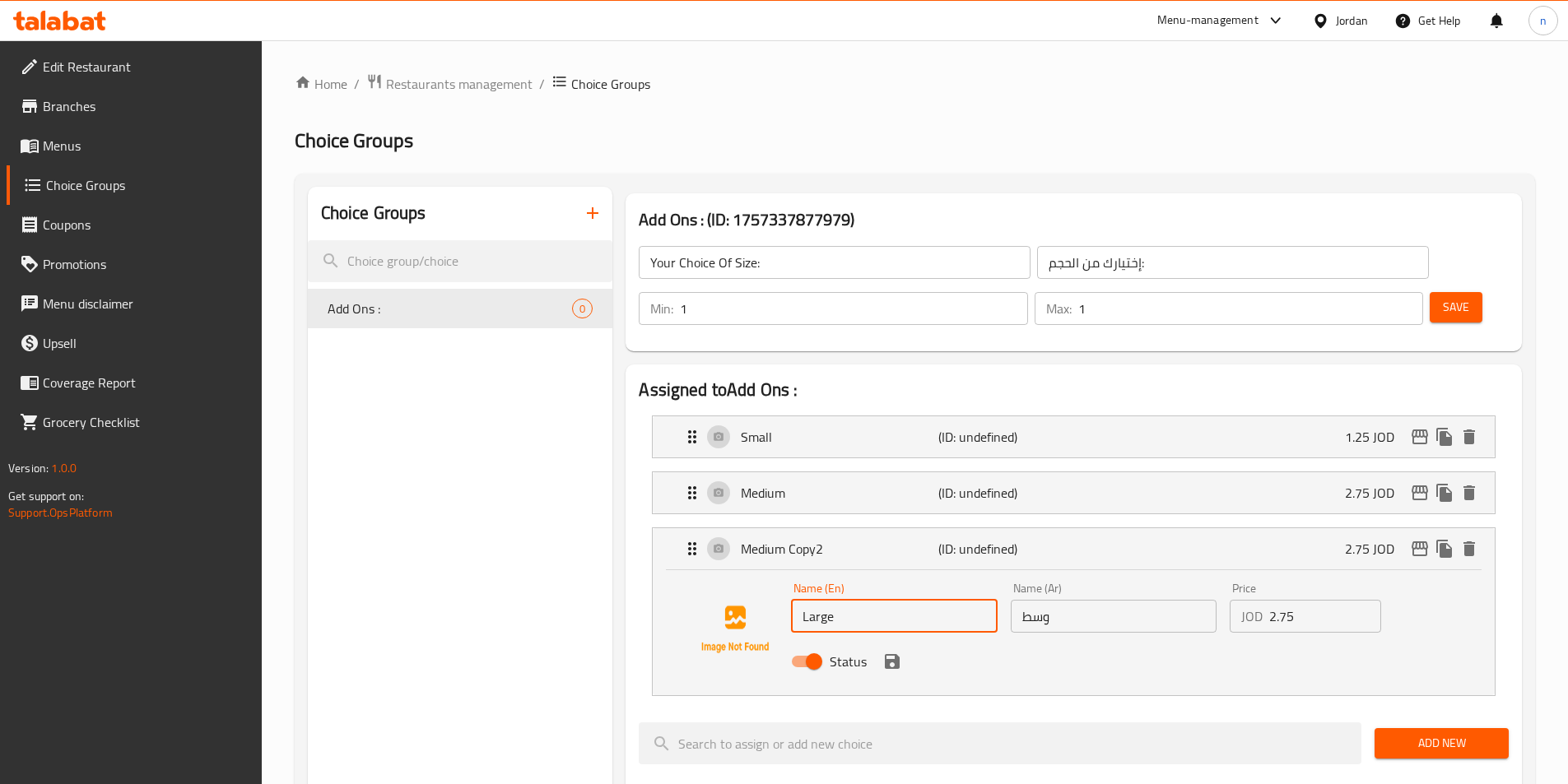
click at [1033, 600] on input "وسط" at bounding box center [1113, 616] width 206 height 33
type input "كبير"
click at [1310, 600] on input "2.75" at bounding box center [1325, 616] width 112 height 33
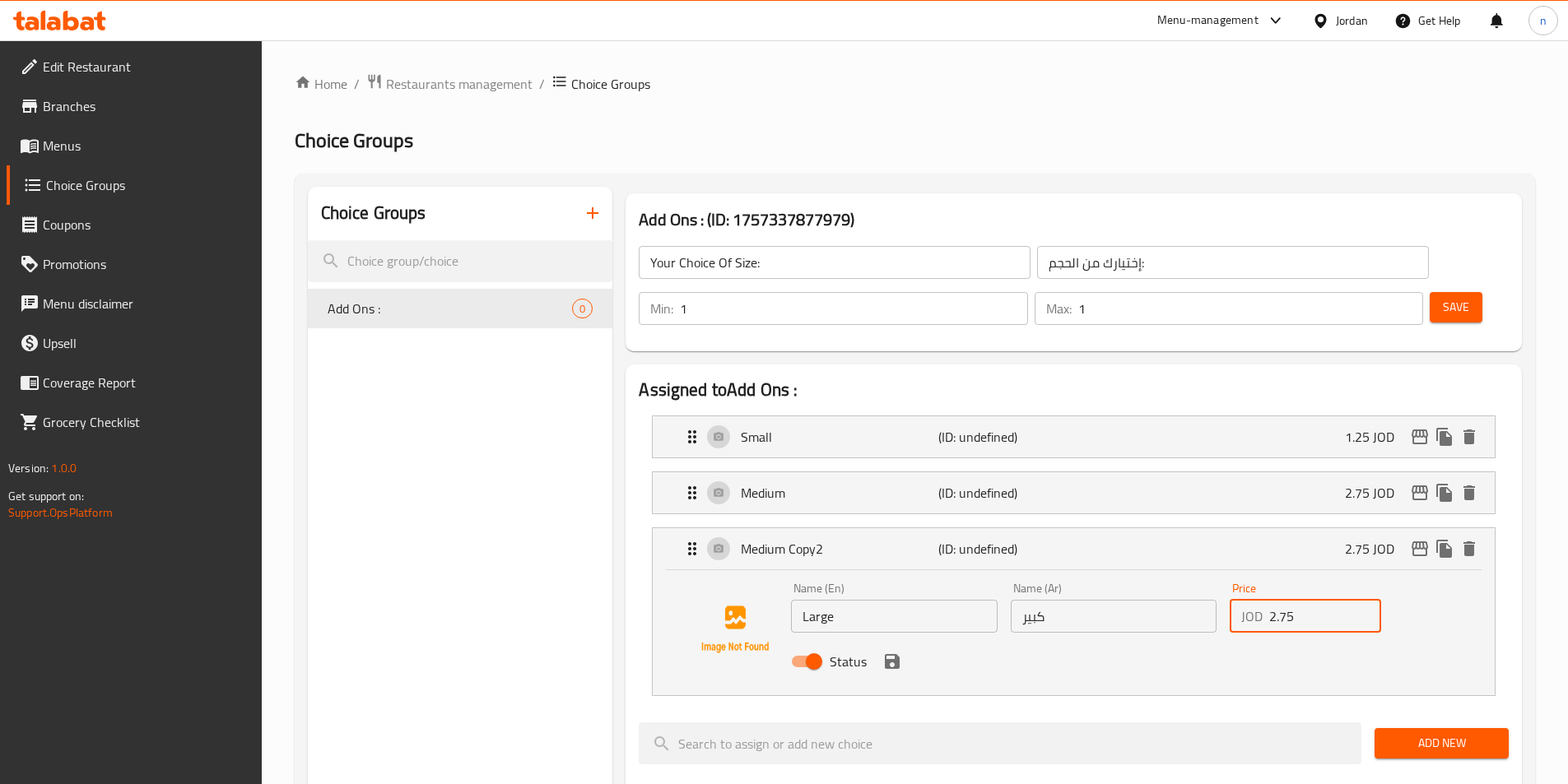
click at [1310, 600] on input "2.75" at bounding box center [1325, 616] width 112 height 33
click at [890, 651] on icon "save" at bounding box center [892, 661] width 20 height 20
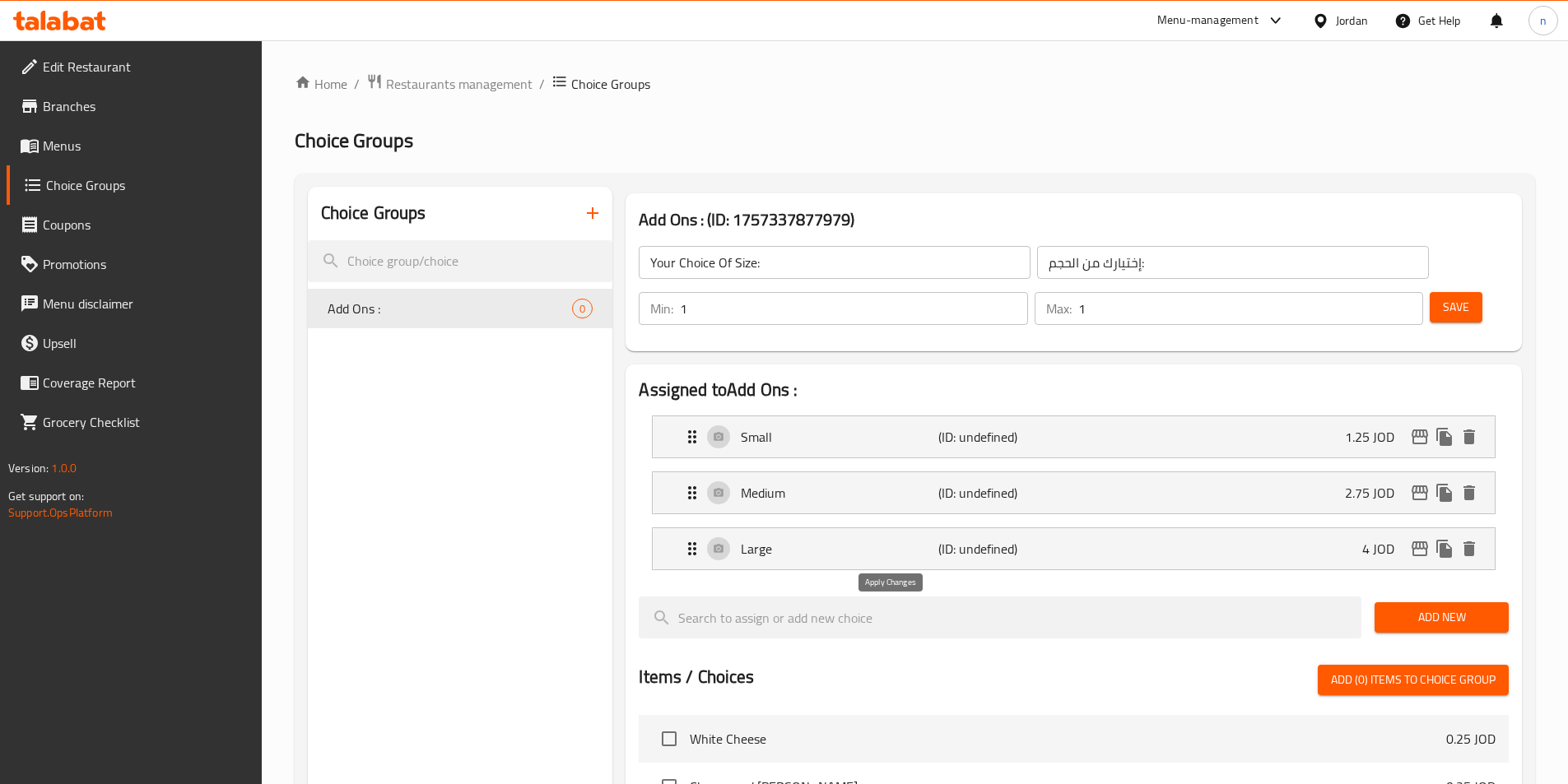
type input "4"
click at [1442, 297] on span "Save" at bounding box center [1456, 307] width 26 height 21
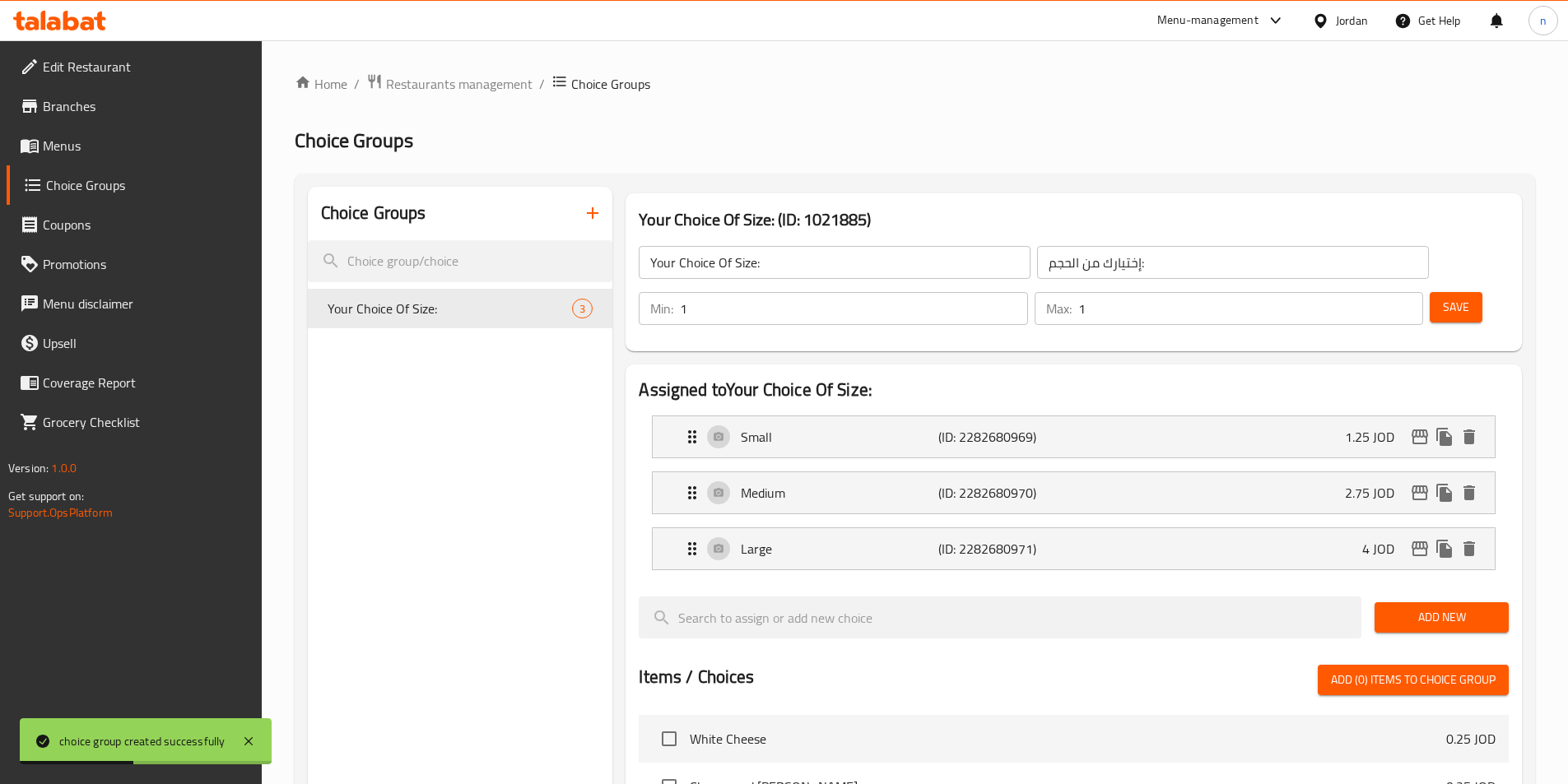
click at [48, 163] on link "Menus" at bounding box center [134, 145] width 255 height 40
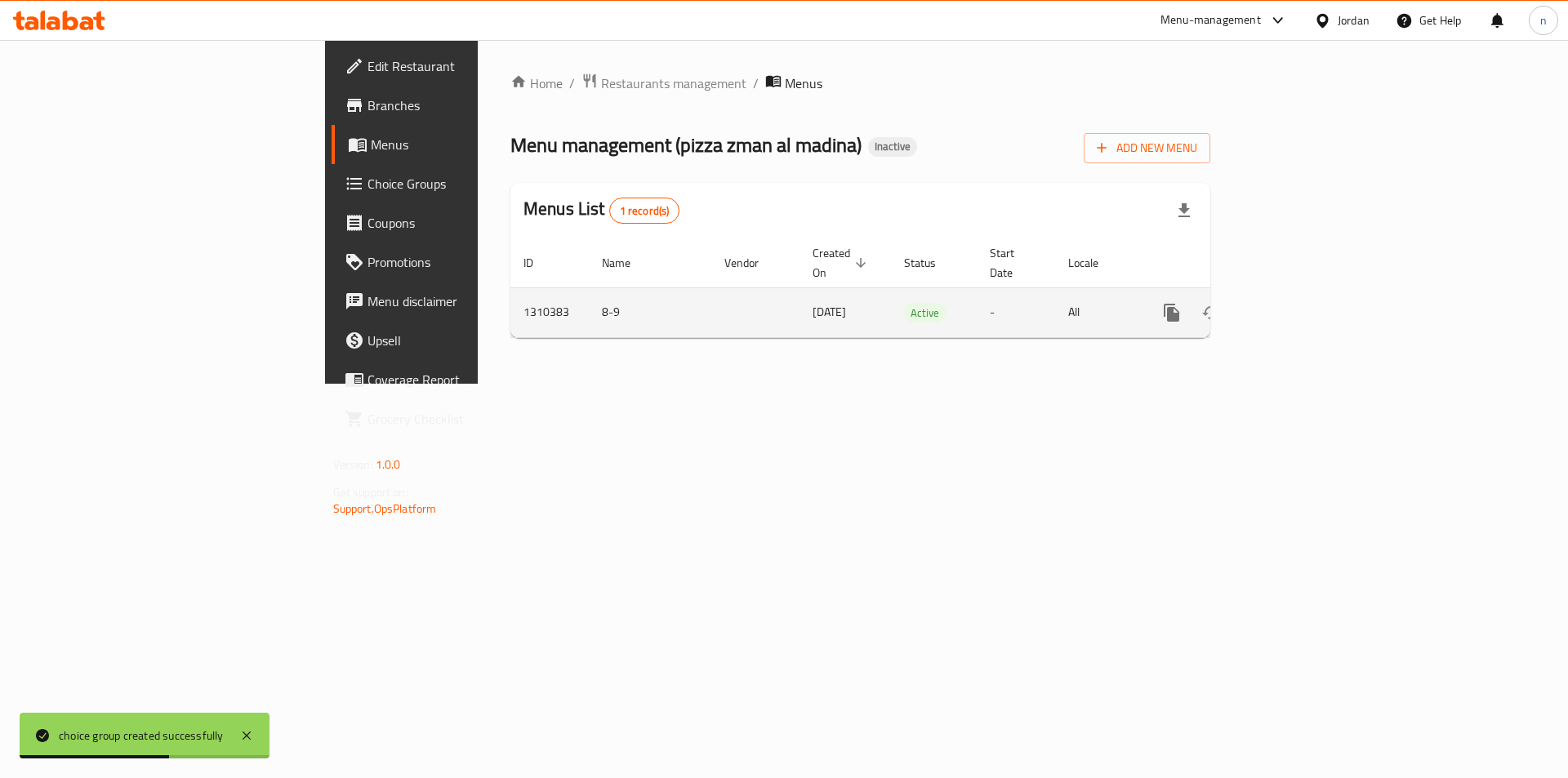
click at [1299, 303] on icon "enhanced table" at bounding box center [1289, 313] width 20 height 20
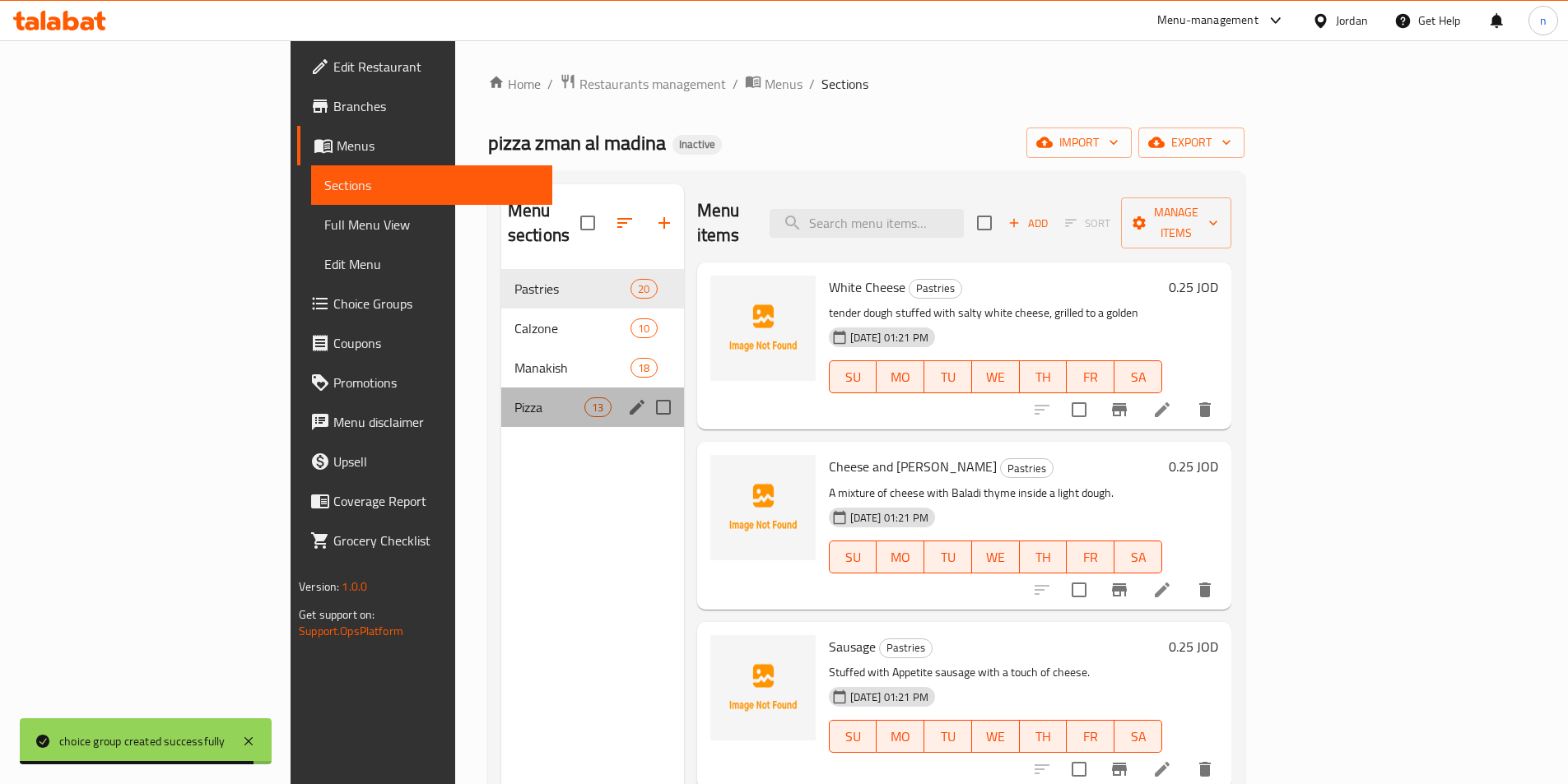
click at [501, 387] on div "Pizza 13" at bounding box center [592, 407] width 182 height 40
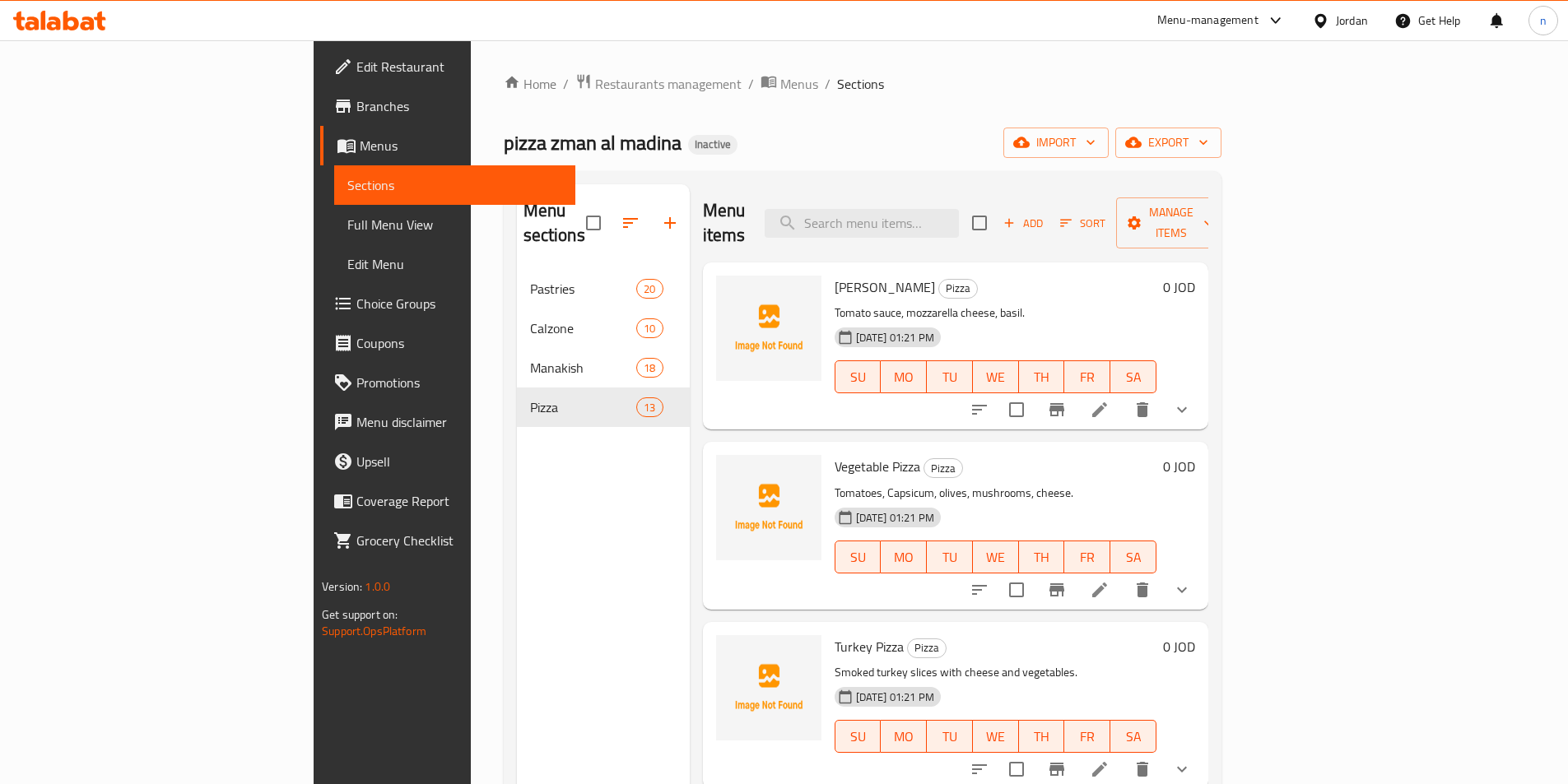
click at [1110, 399] on icon at bounding box center [1100, 409] width 20 height 20
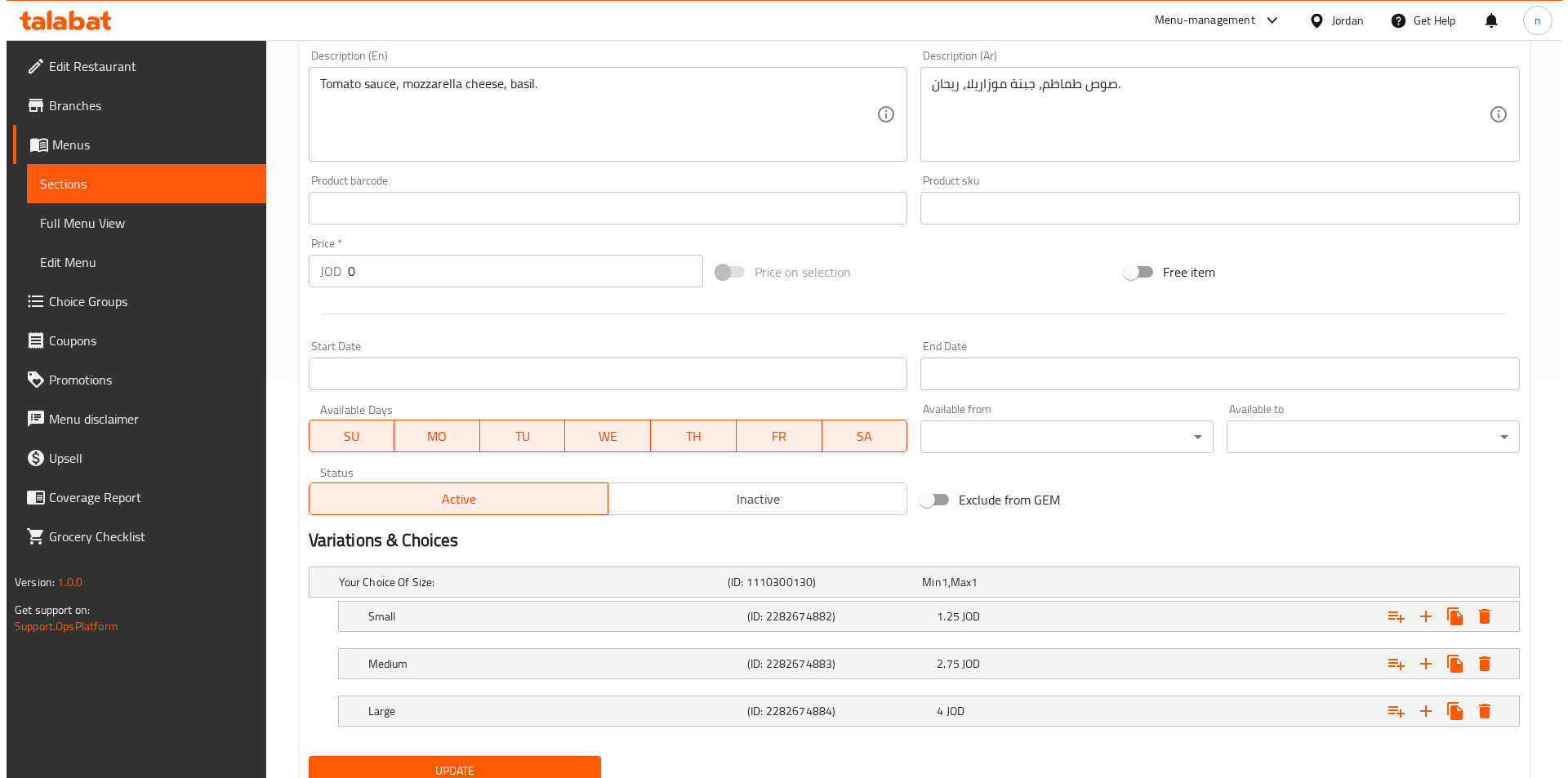
scroll to position [459, 0]
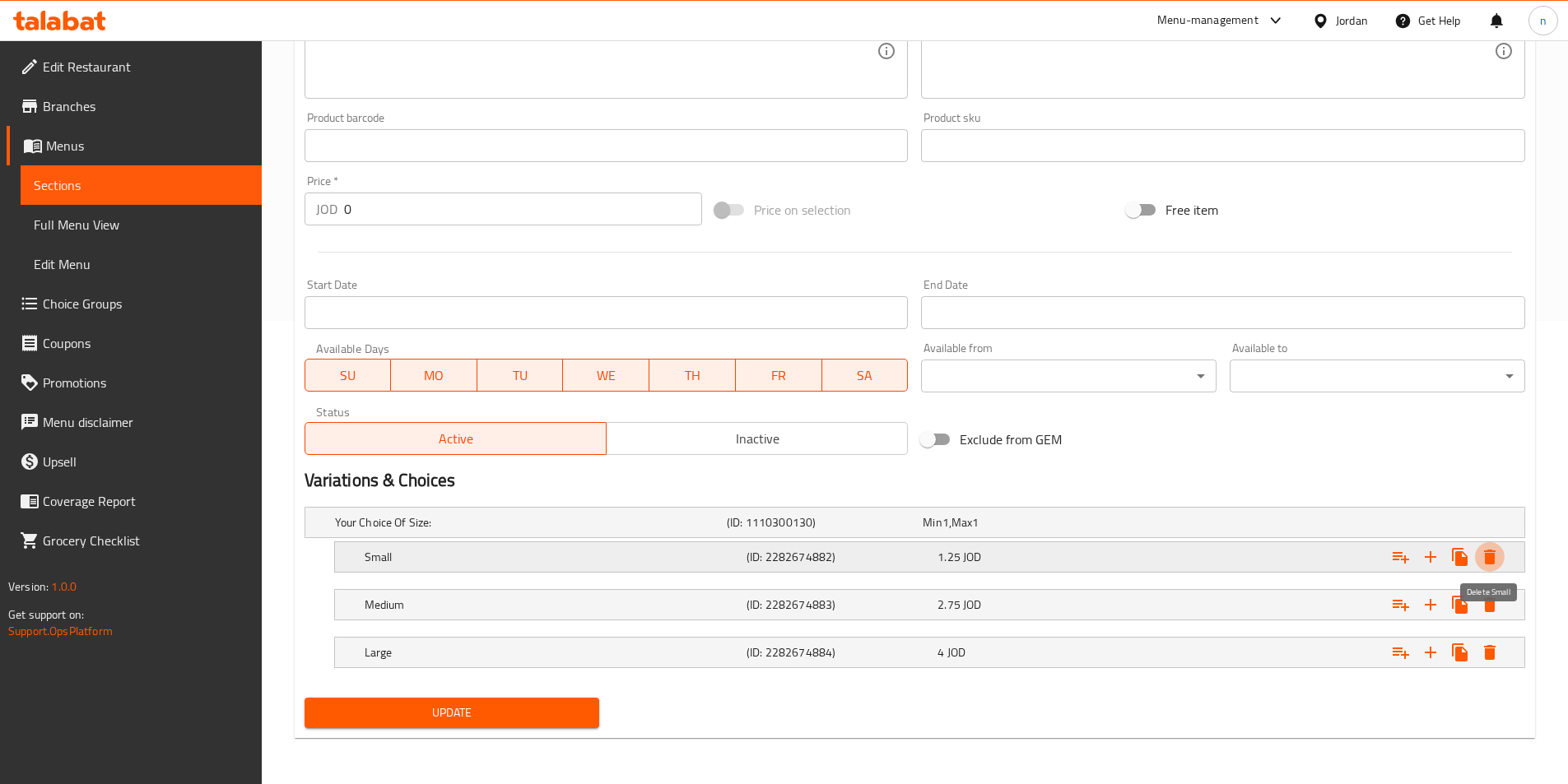
click at [1482, 560] on icon "Expand" at bounding box center [1490, 557] width 20 height 20
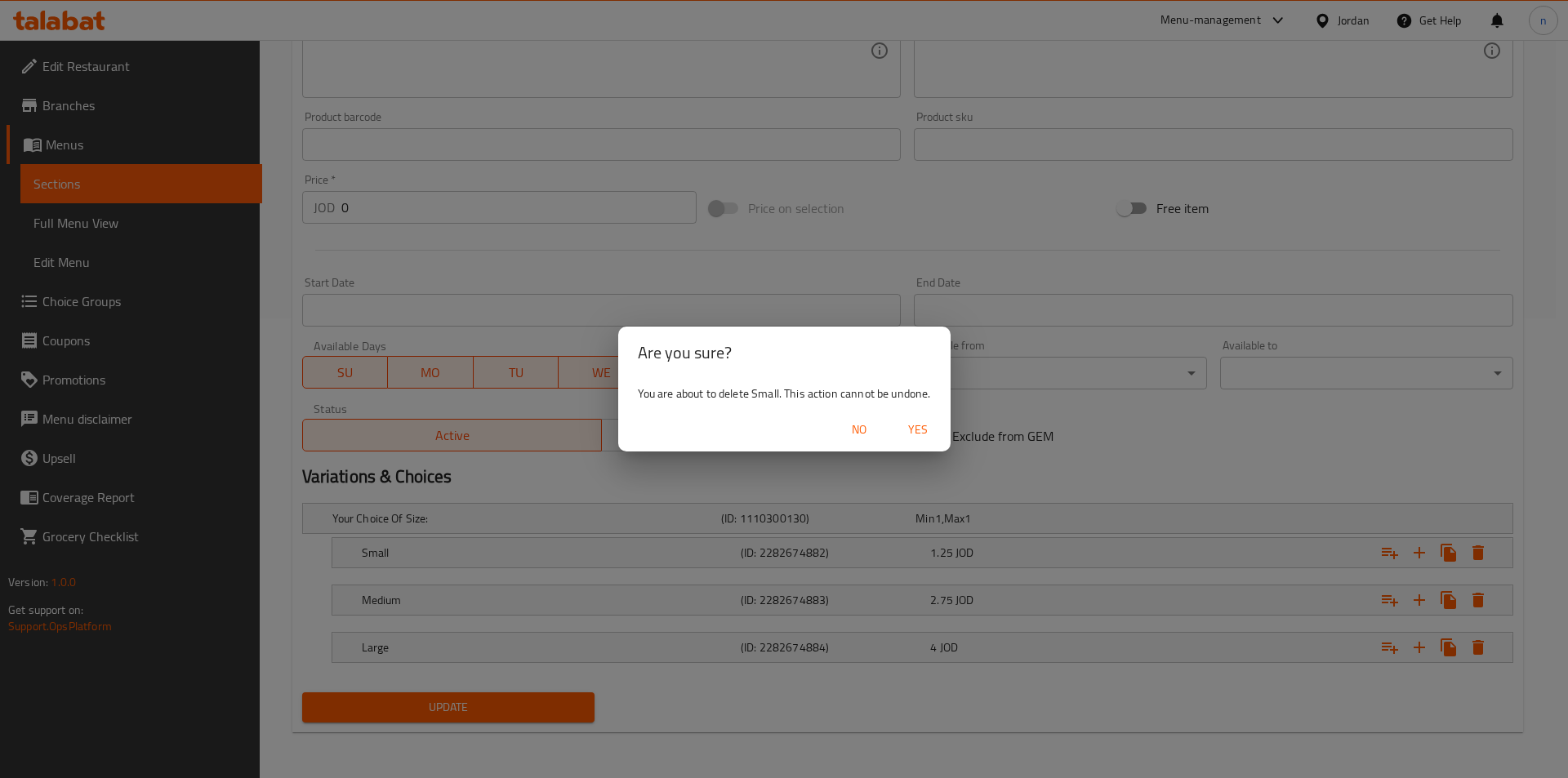
click at [941, 430] on button "Yes" at bounding box center [918, 429] width 52 height 30
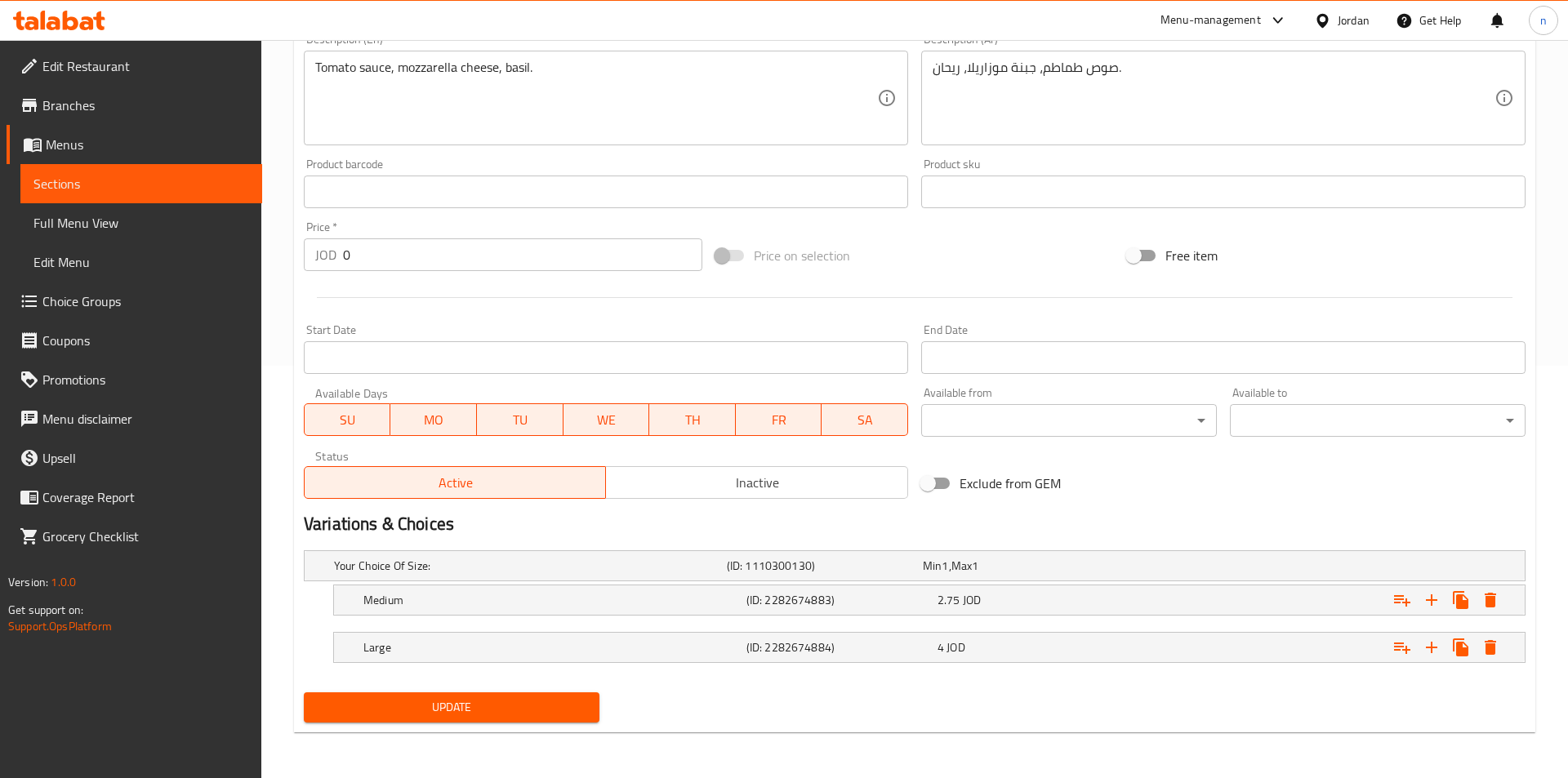
scroll to position [412, 0]
click at [1474, 600] on icon "Expand" at bounding box center [1478, 600] width 11 height 15
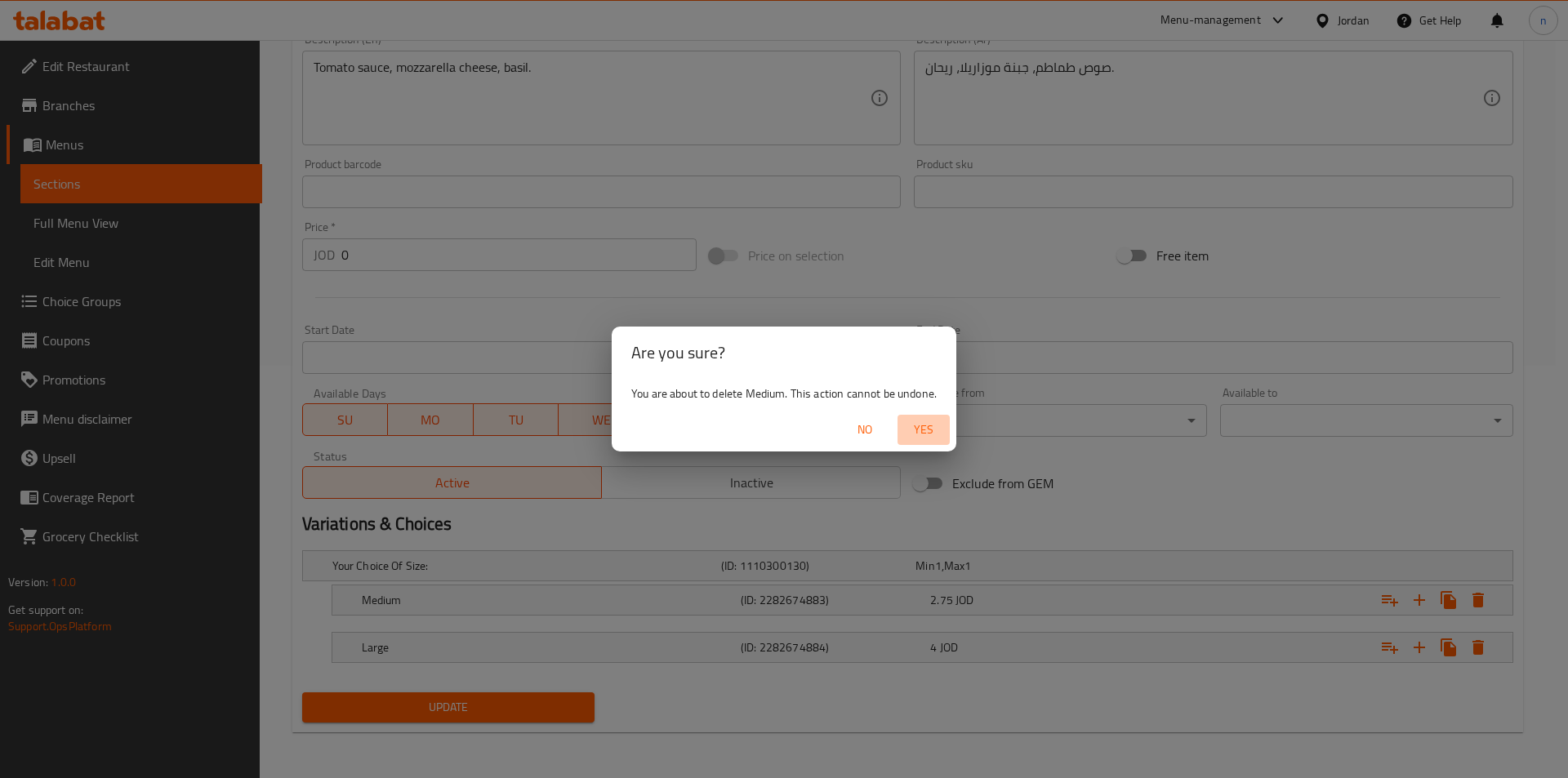
click at [933, 432] on span "Yes" at bounding box center [923, 429] width 39 height 20
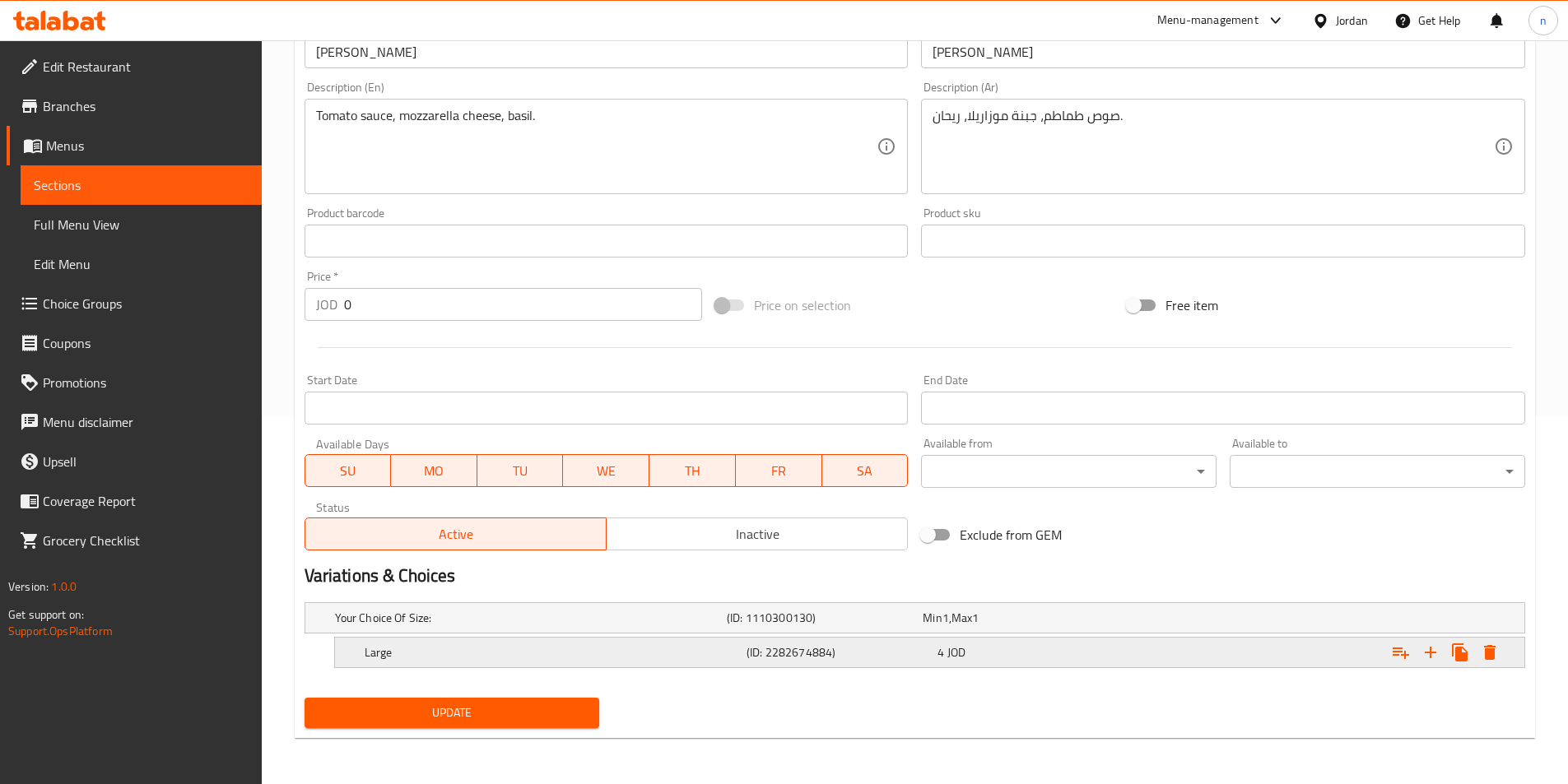
click at [1480, 642] on icon "Expand" at bounding box center [1490, 652] width 20 height 20
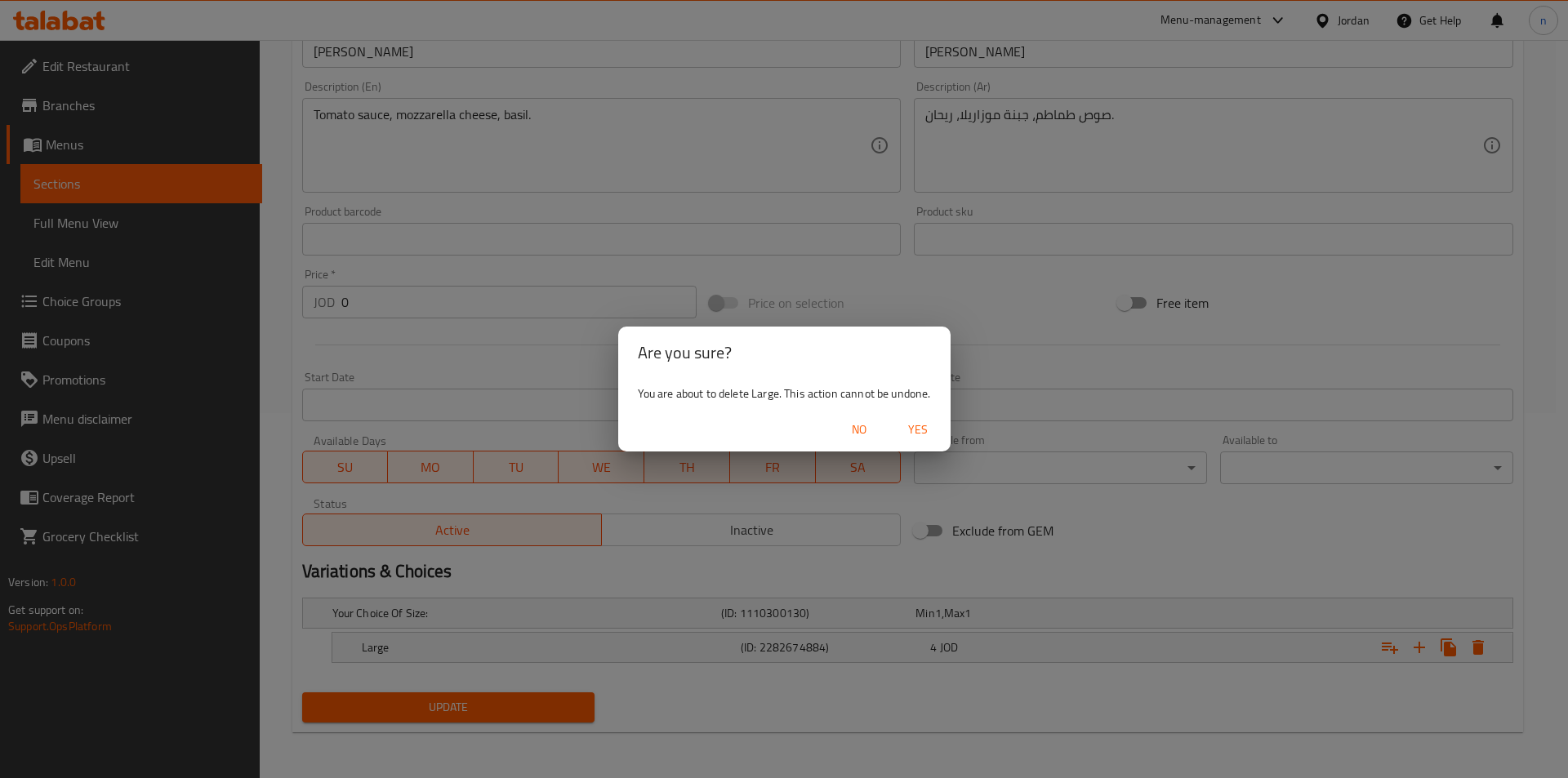
click at [929, 442] on button "Yes" at bounding box center [918, 429] width 52 height 30
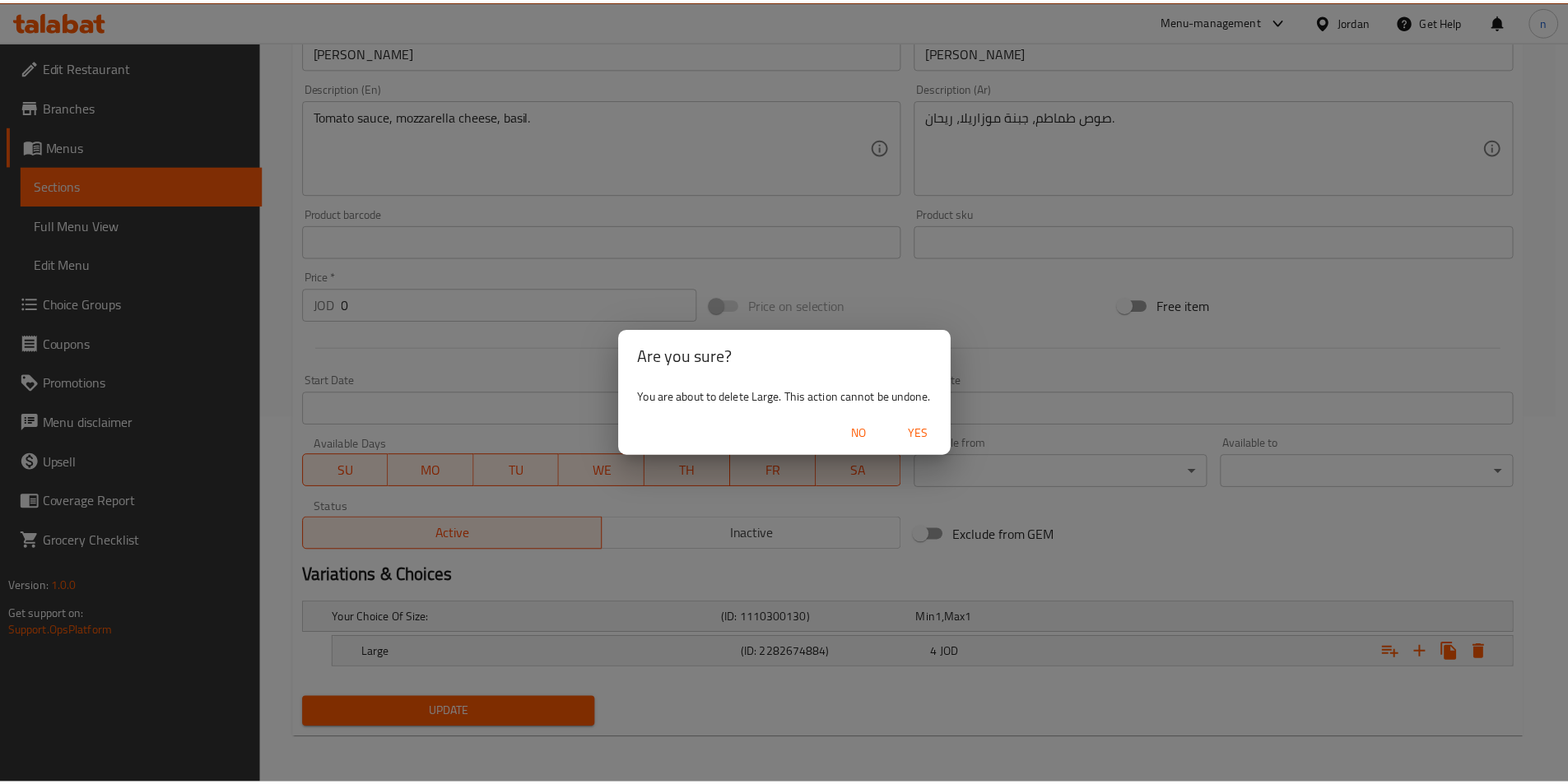
scroll to position [362, 0]
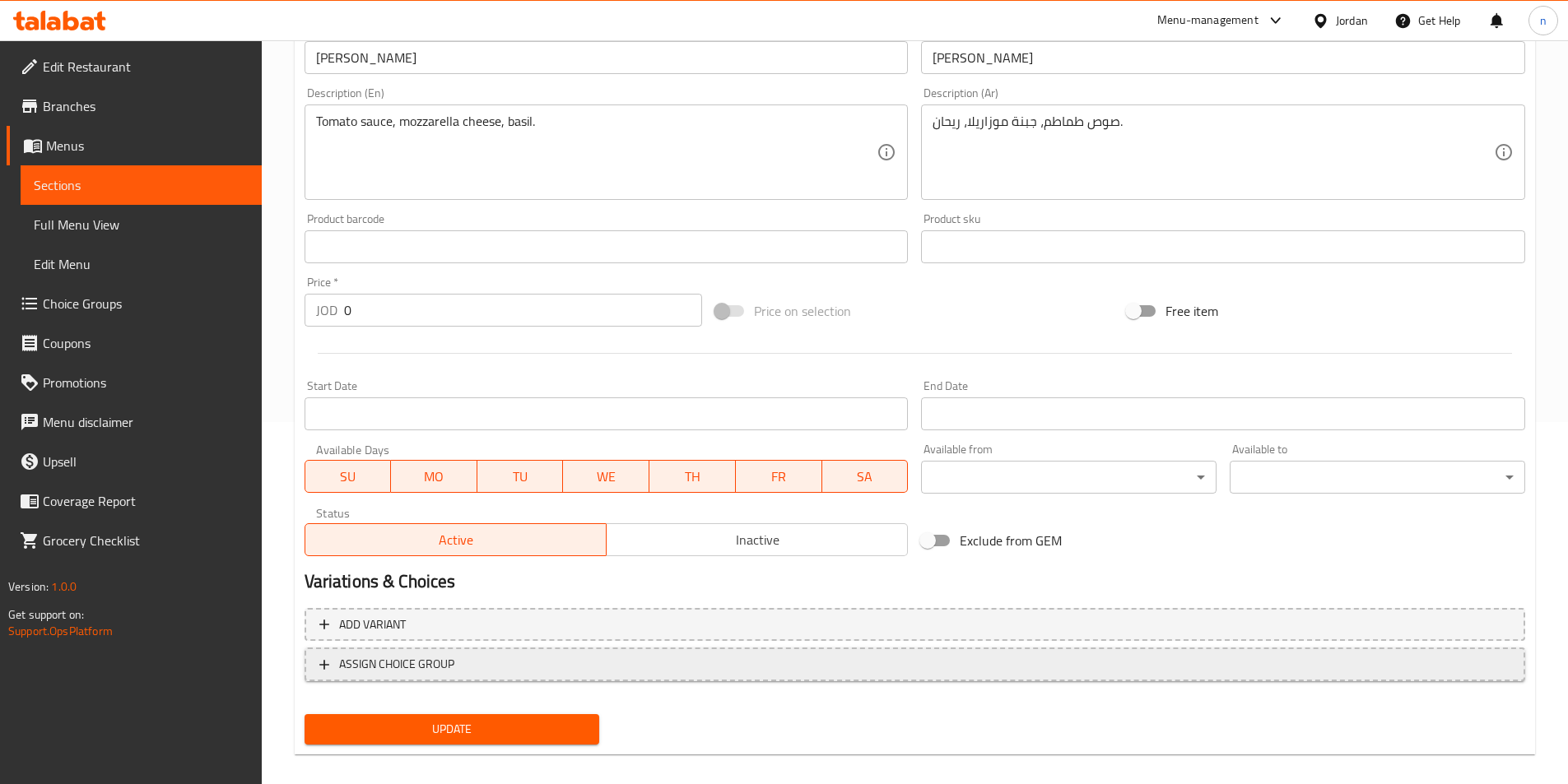
click at [644, 656] on span "ASSIGN CHOICE GROUP" at bounding box center [915, 664] width 1191 height 21
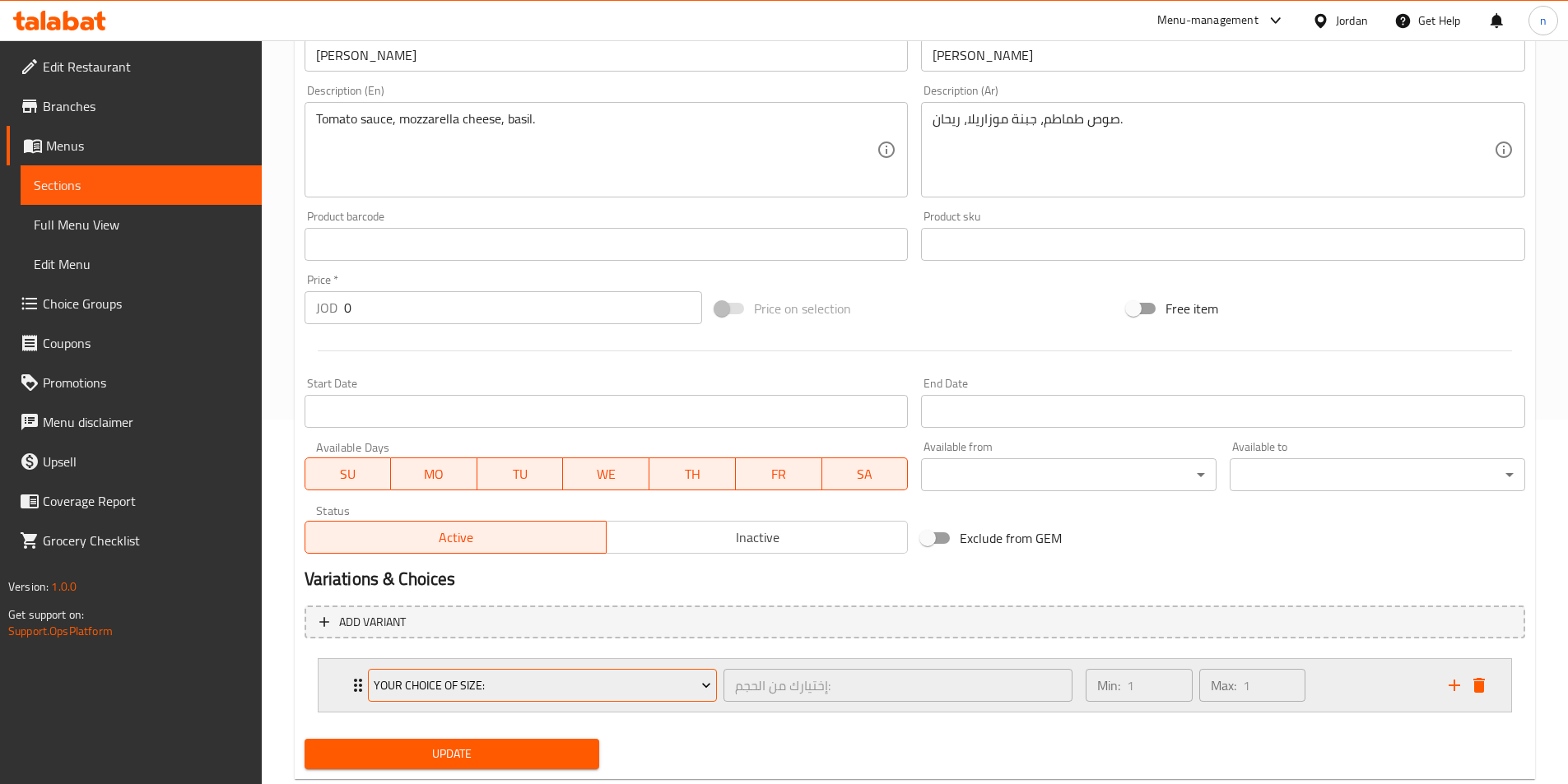
scroll to position [405, 0]
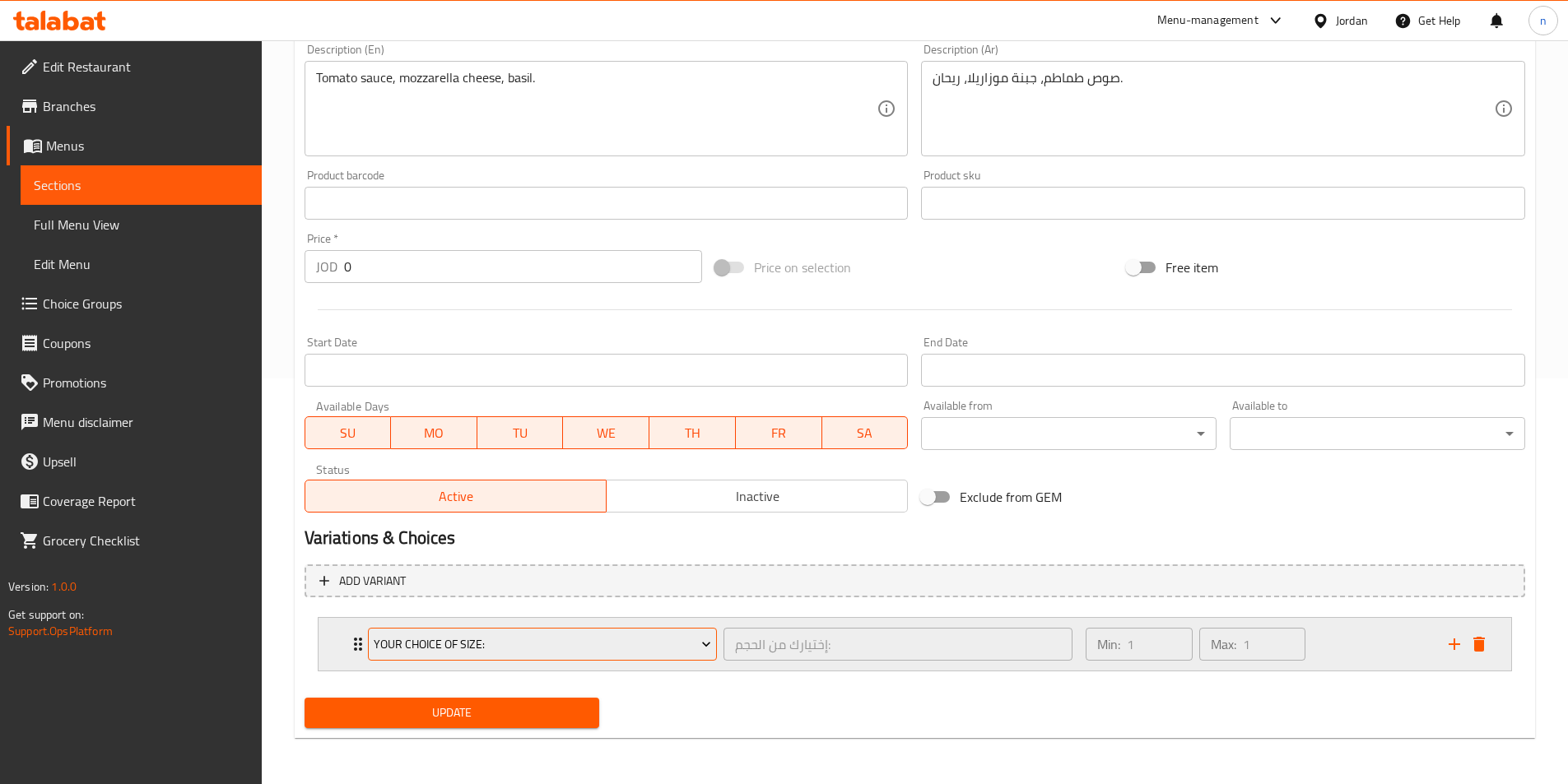
click at [581, 645] on span "Your Choice Of Size:" at bounding box center [542, 644] width 338 height 21
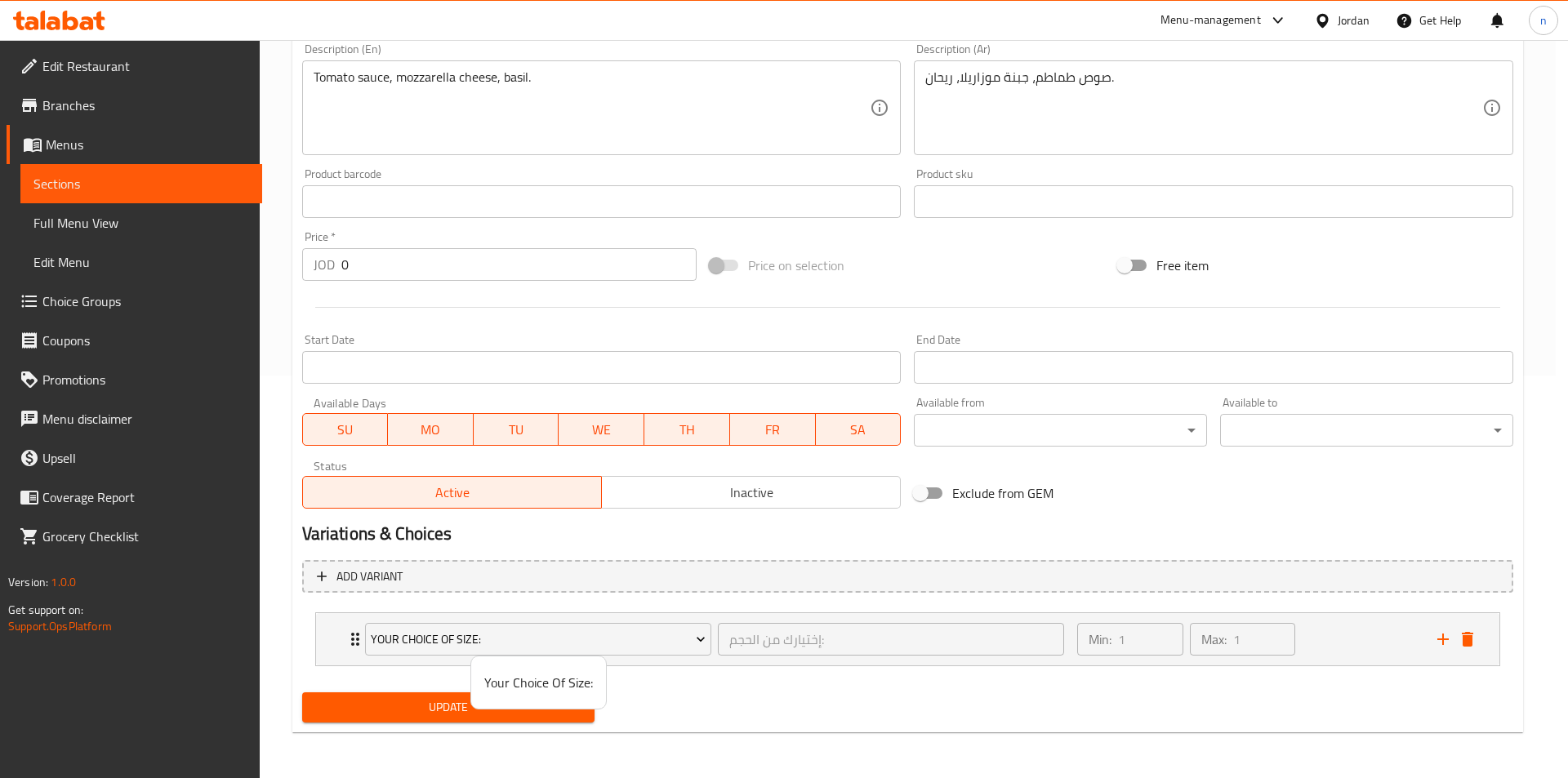
click at [1359, 648] on div at bounding box center [784, 389] width 1568 height 778
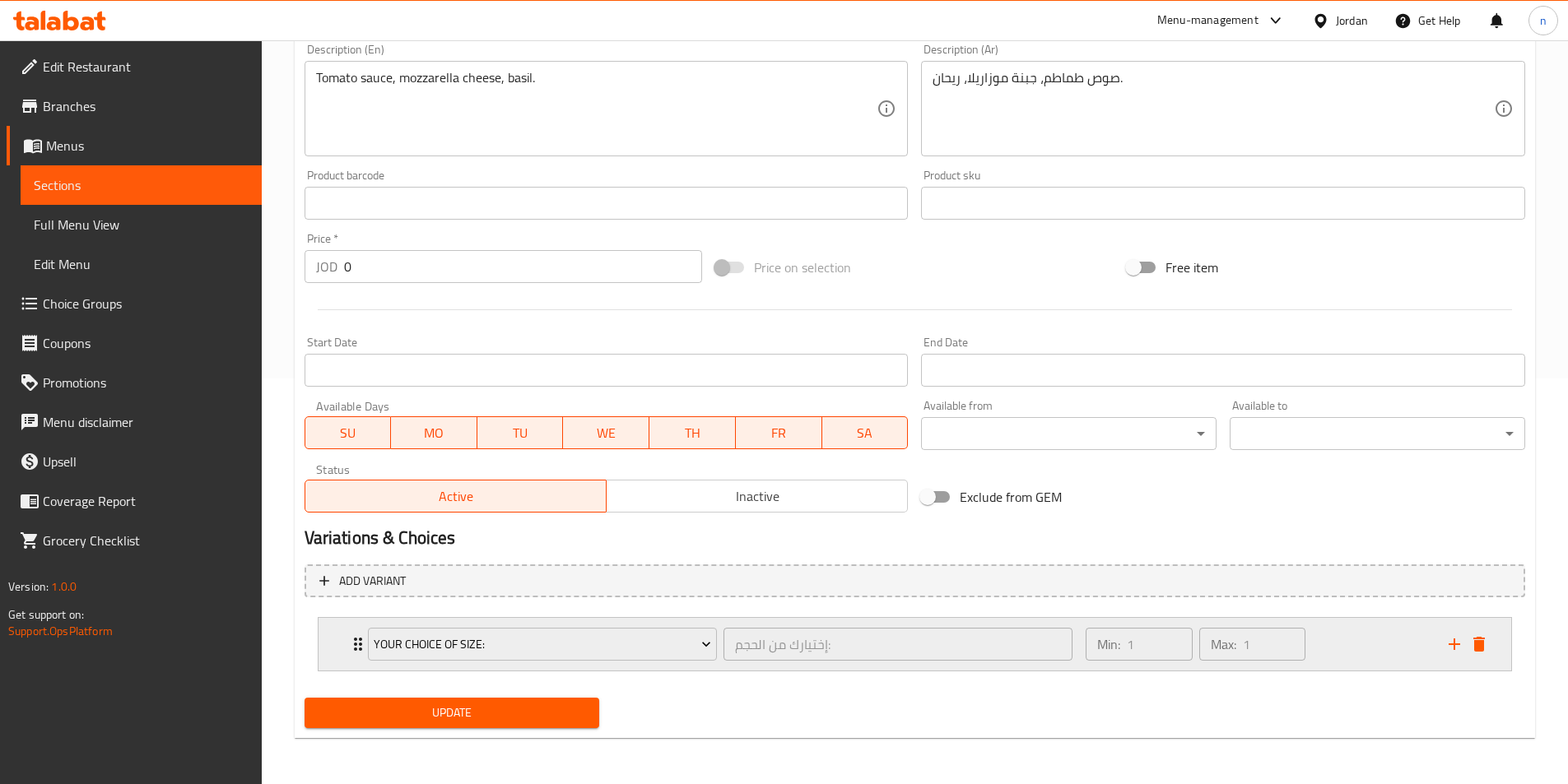
click at [1326, 643] on div "Min: 1 ​ Max: 1 ​" at bounding box center [1257, 645] width 362 height 53
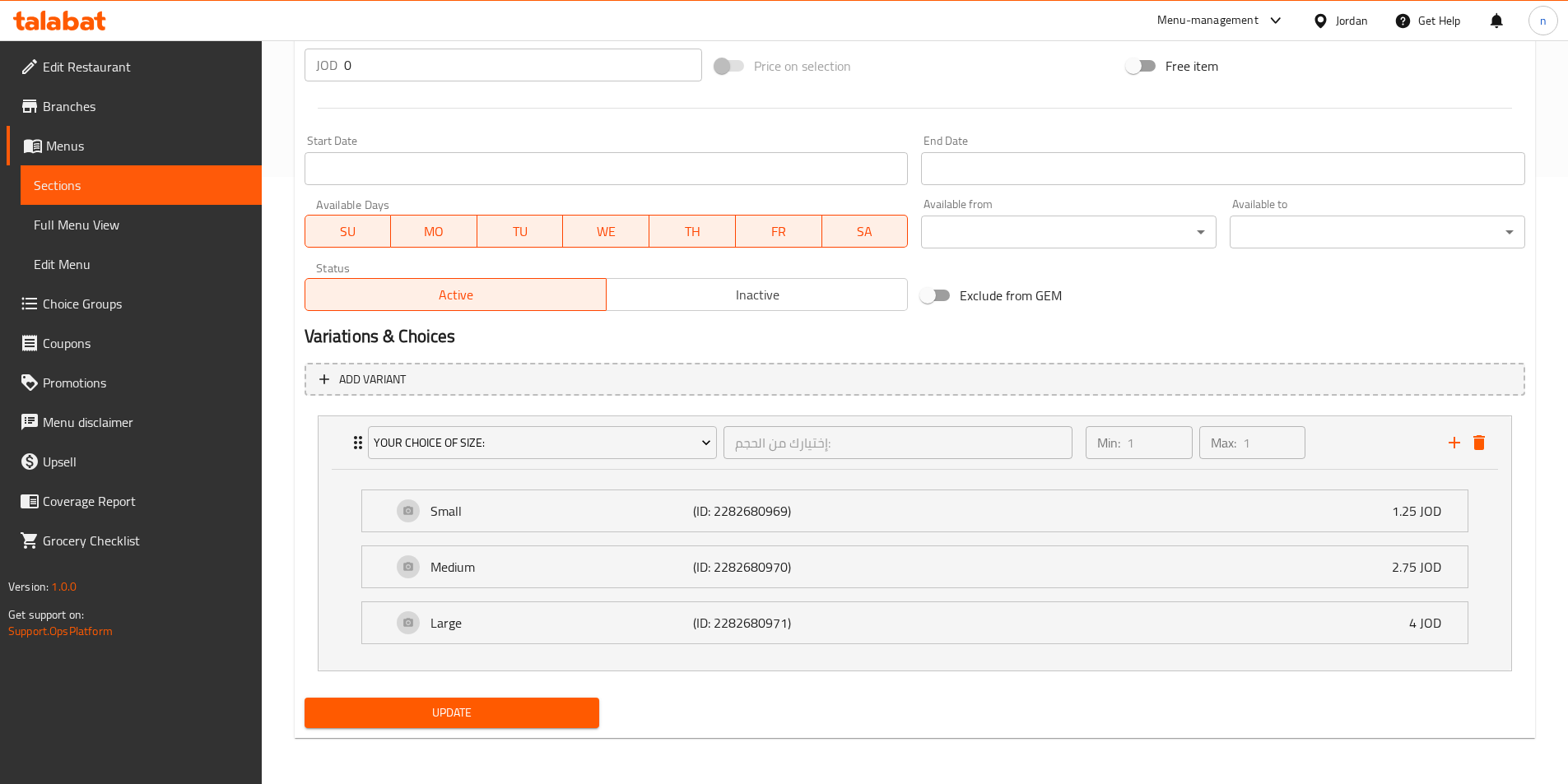
click at [1346, 489] on li "Small (ID: 2282680969) 1.25 JOD Name (En) Small Name (En) Name (Ar) صغير Name (…" at bounding box center [915, 511] width 1133 height 56
click at [1335, 455] on div "Min: 1 ​ Max: 1 ​" at bounding box center [1257, 442] width 362 height 53
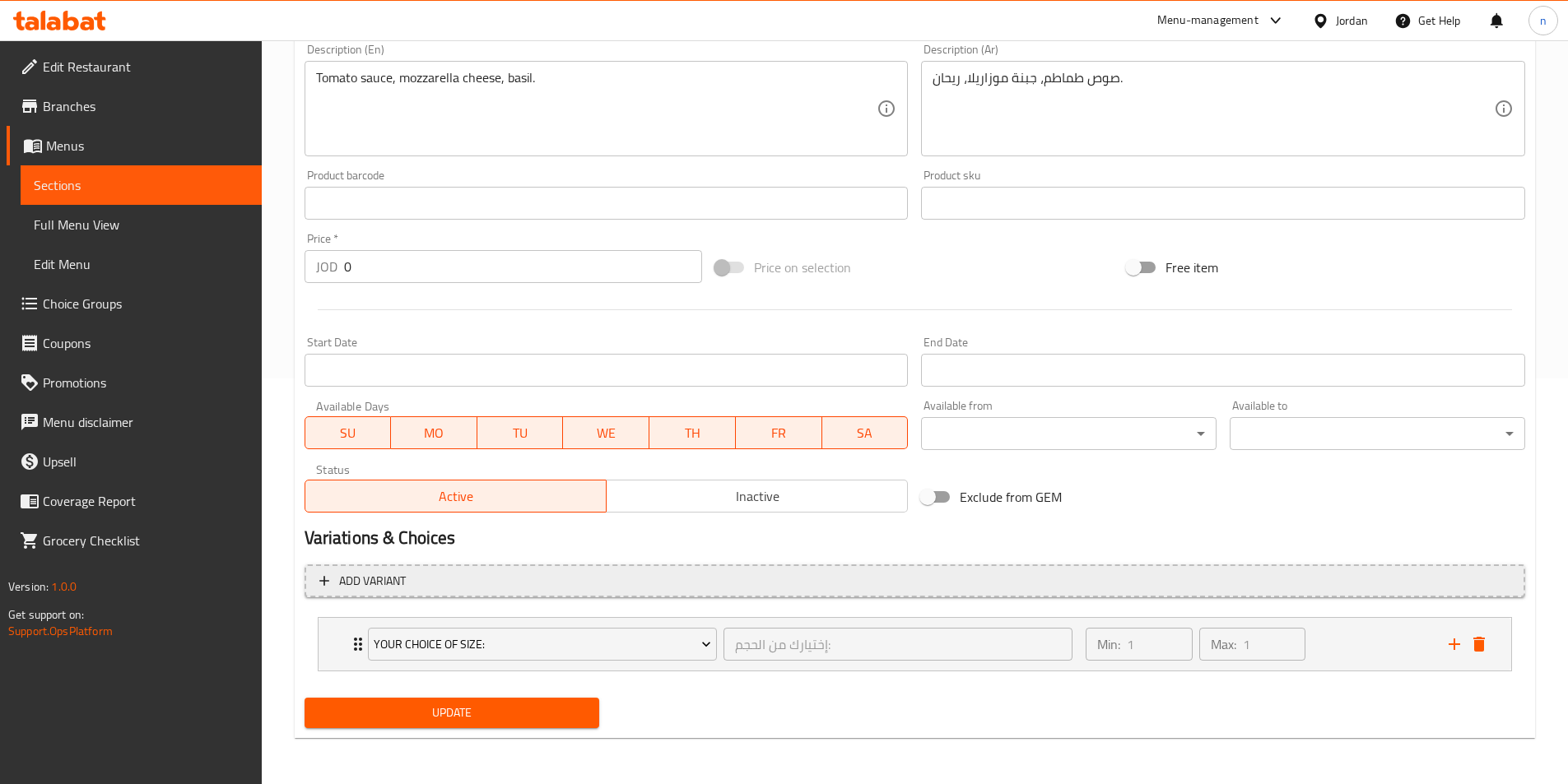
click at [808, 584] on span "Add variant" at bounding box center [915, 581] width 1191 height 21
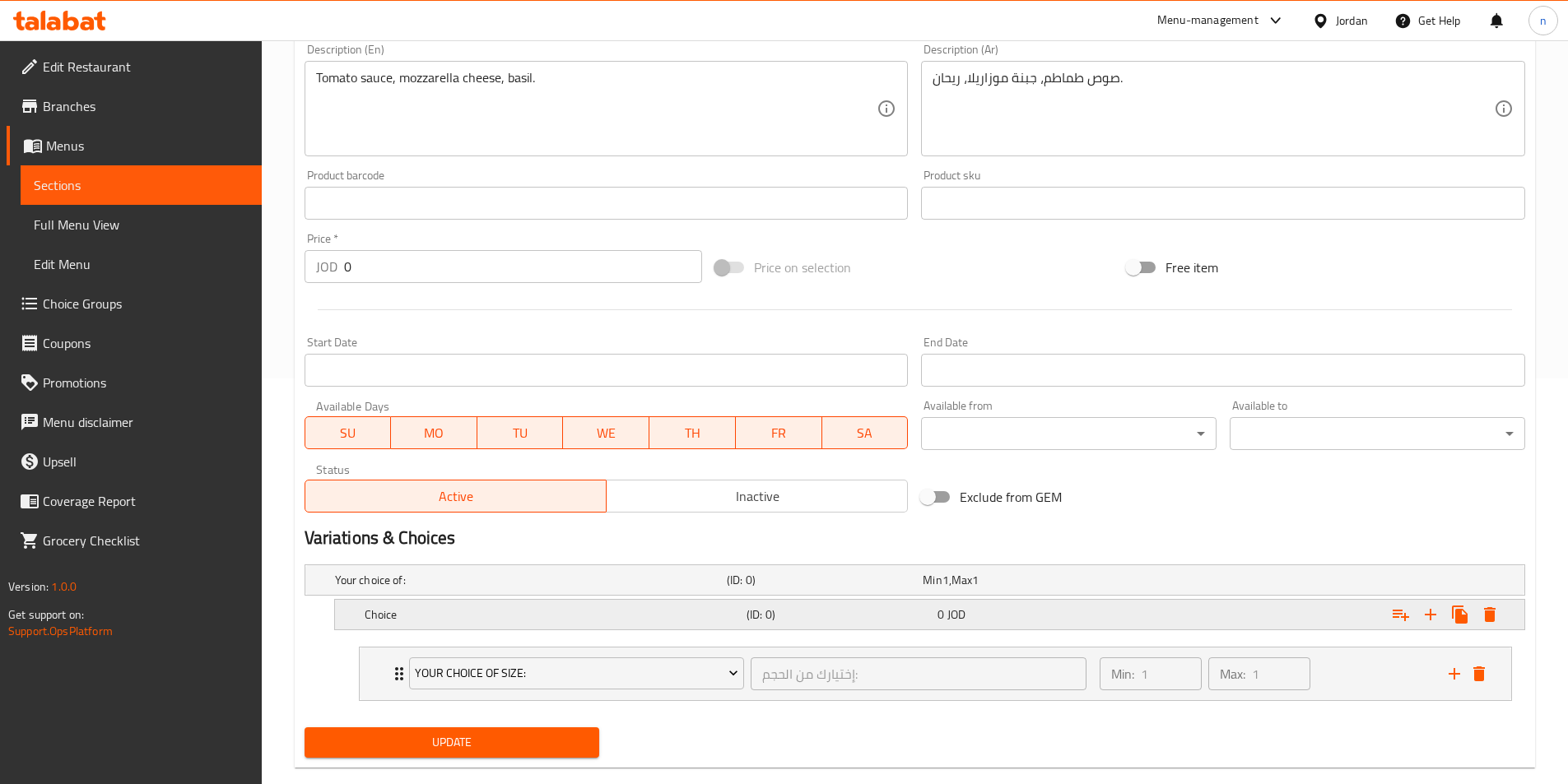
click at [712, 613] on h5 "Choice" at bounding box center [552, 615] width 375 height 17
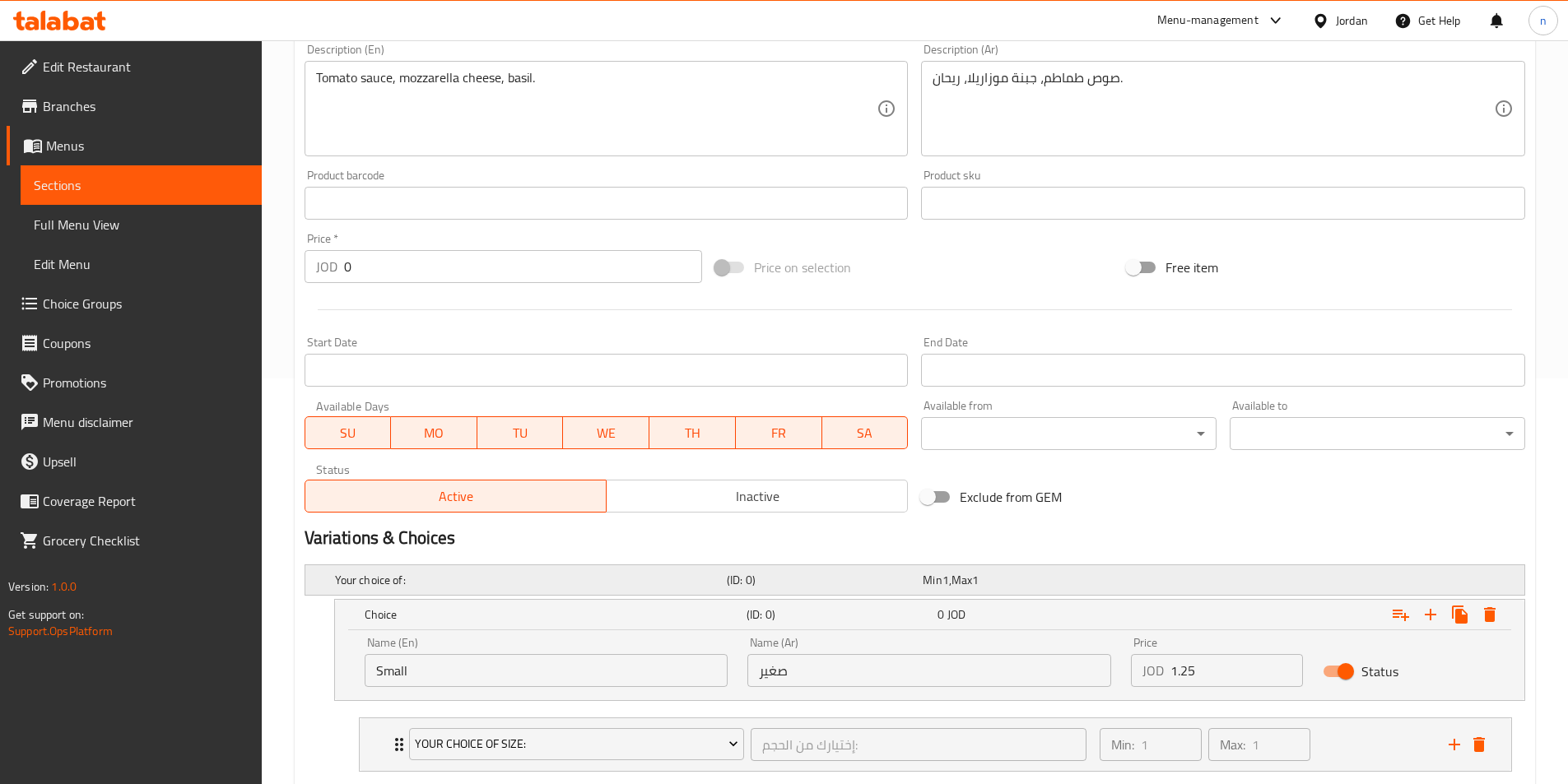
click at [471, 582] on h5 "Your choice of:" at bounding box center [528, 580] width 385 height 17
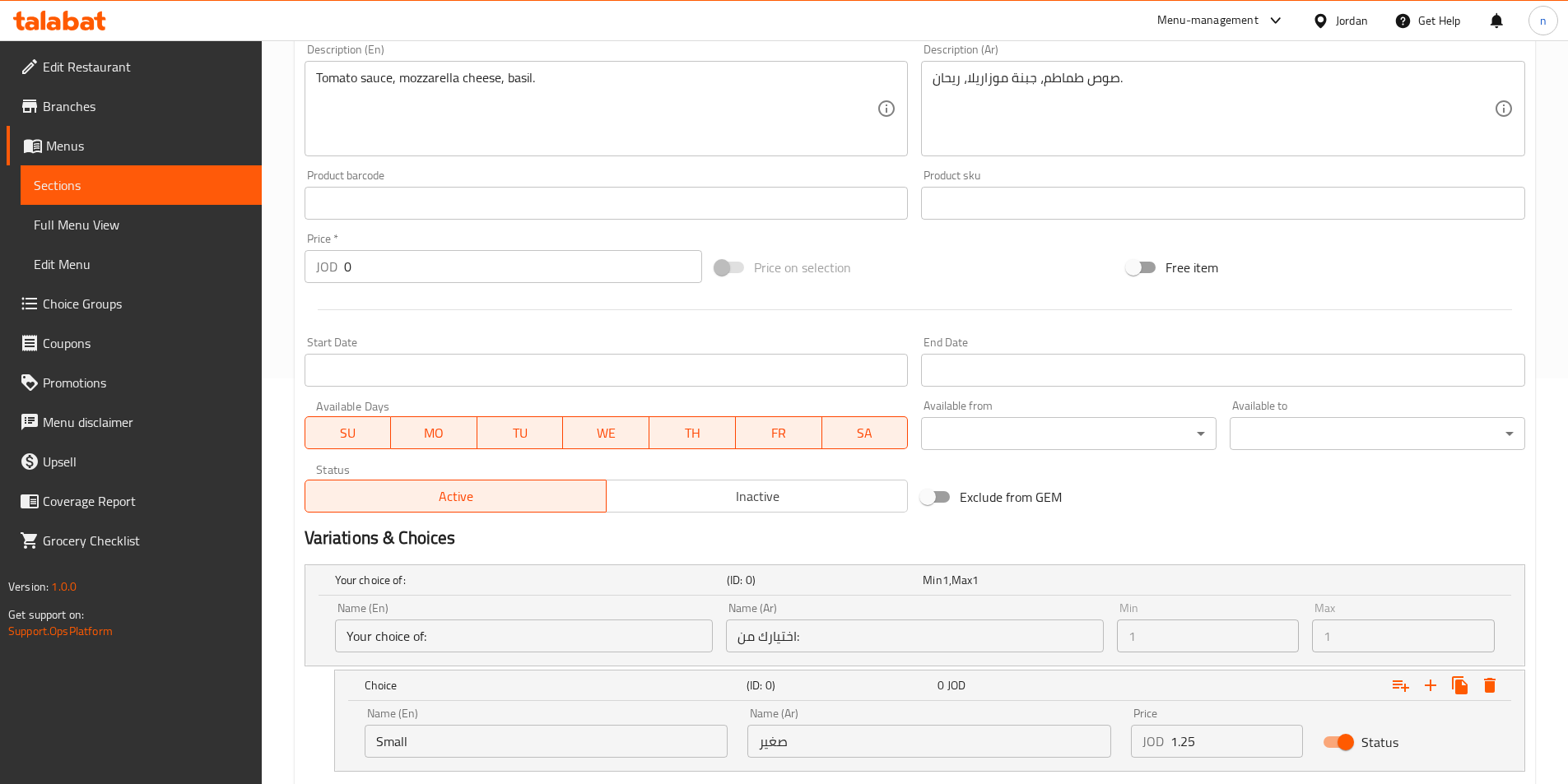
click at [495, 632] on input "Your choice of:" at bounding box center [523, 635] width 377 height 33
click at [774, 658] on div "Name (Ar) اختيارك من: Name (Ar)" at bounding box center [914, 627] width 391 height 64
click at [808, 633] on input "اختيارك من:" at bounding box center [914, 635] width 377 height 33
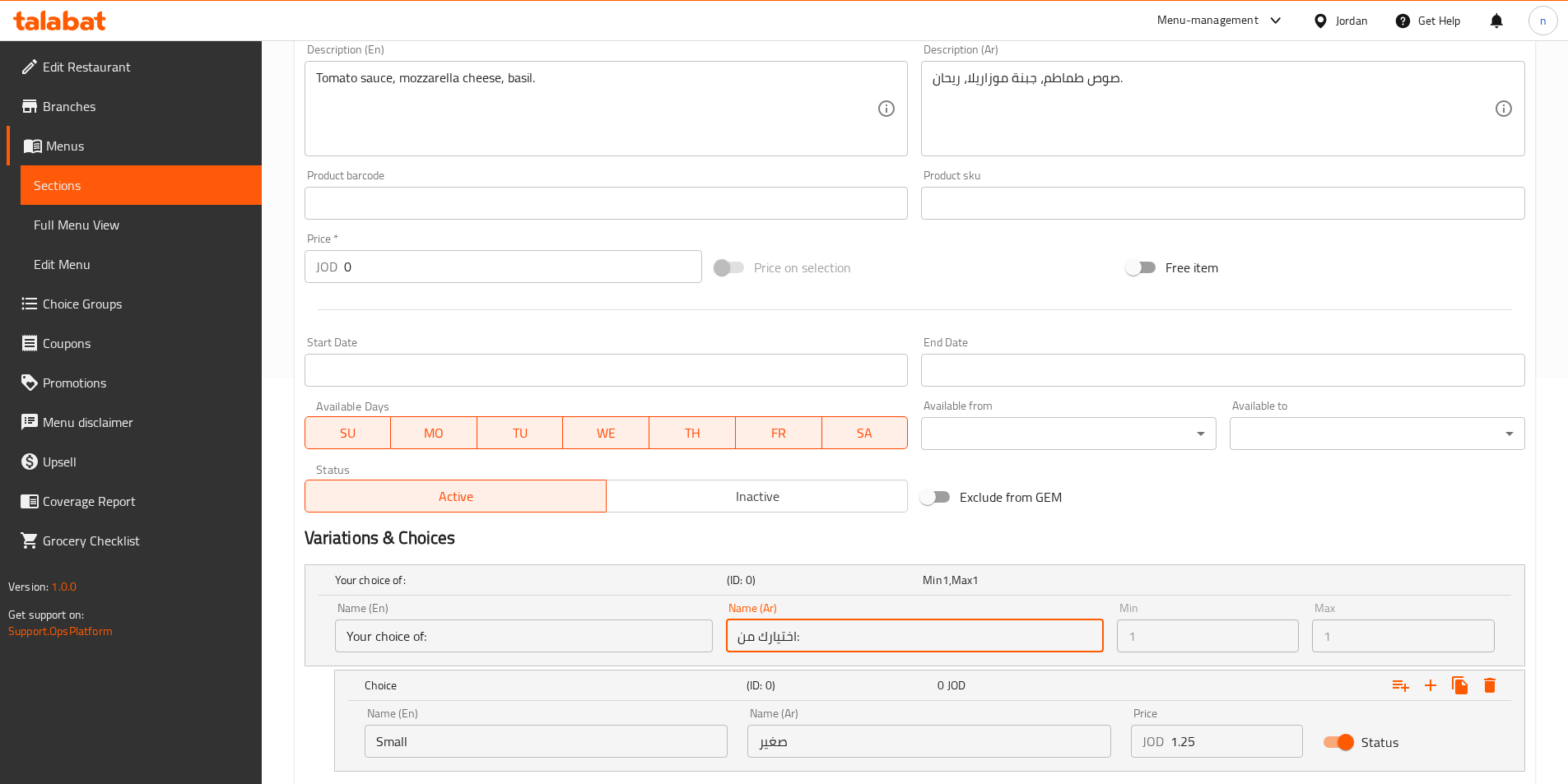
click at [808, 633] on input "اختيارك من:" at bounding box center [914, 635] width 377 height 33
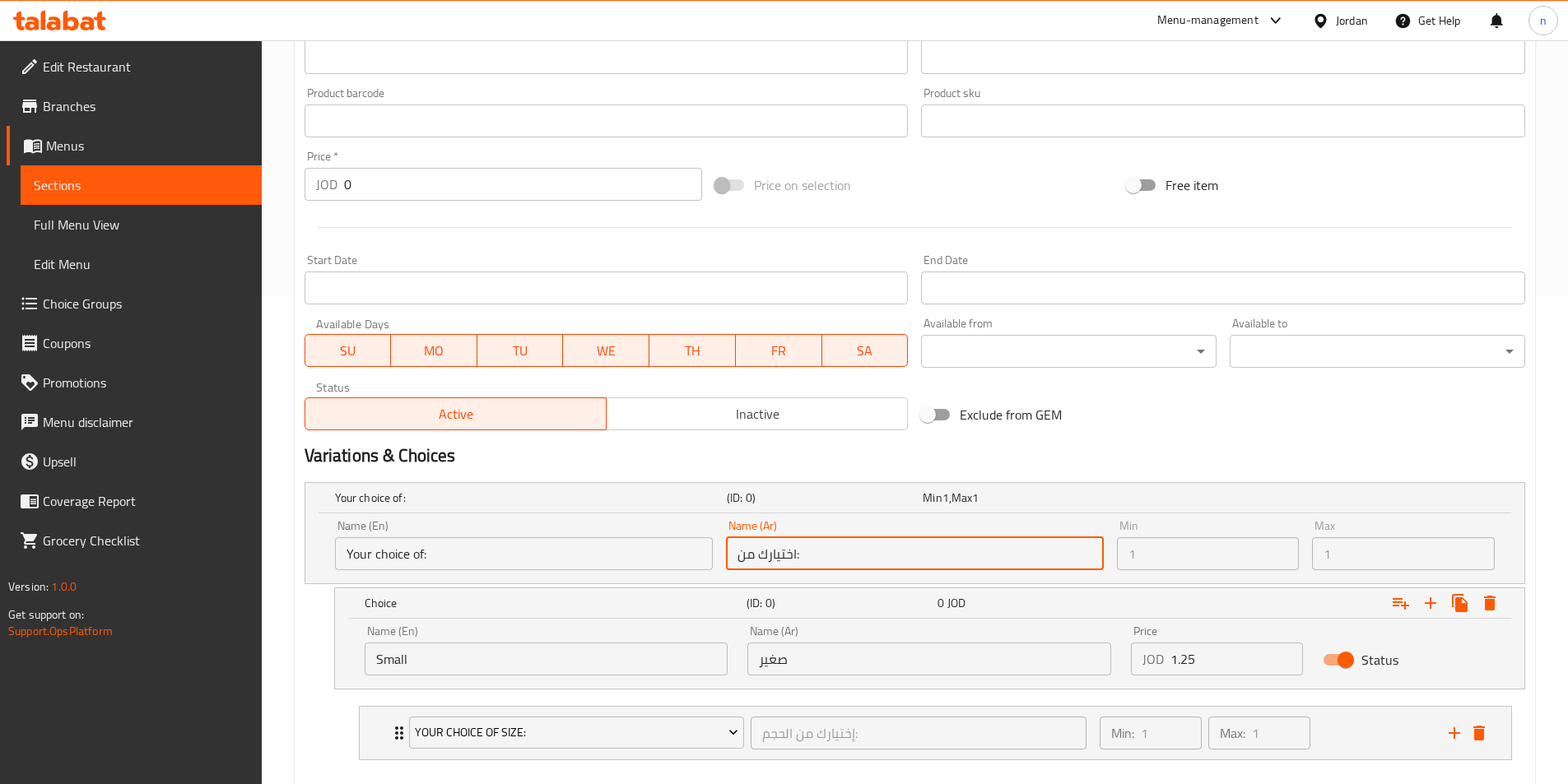
click at [701, 663] on input "Small" at bounding box center [547, 659] width 364 height 33
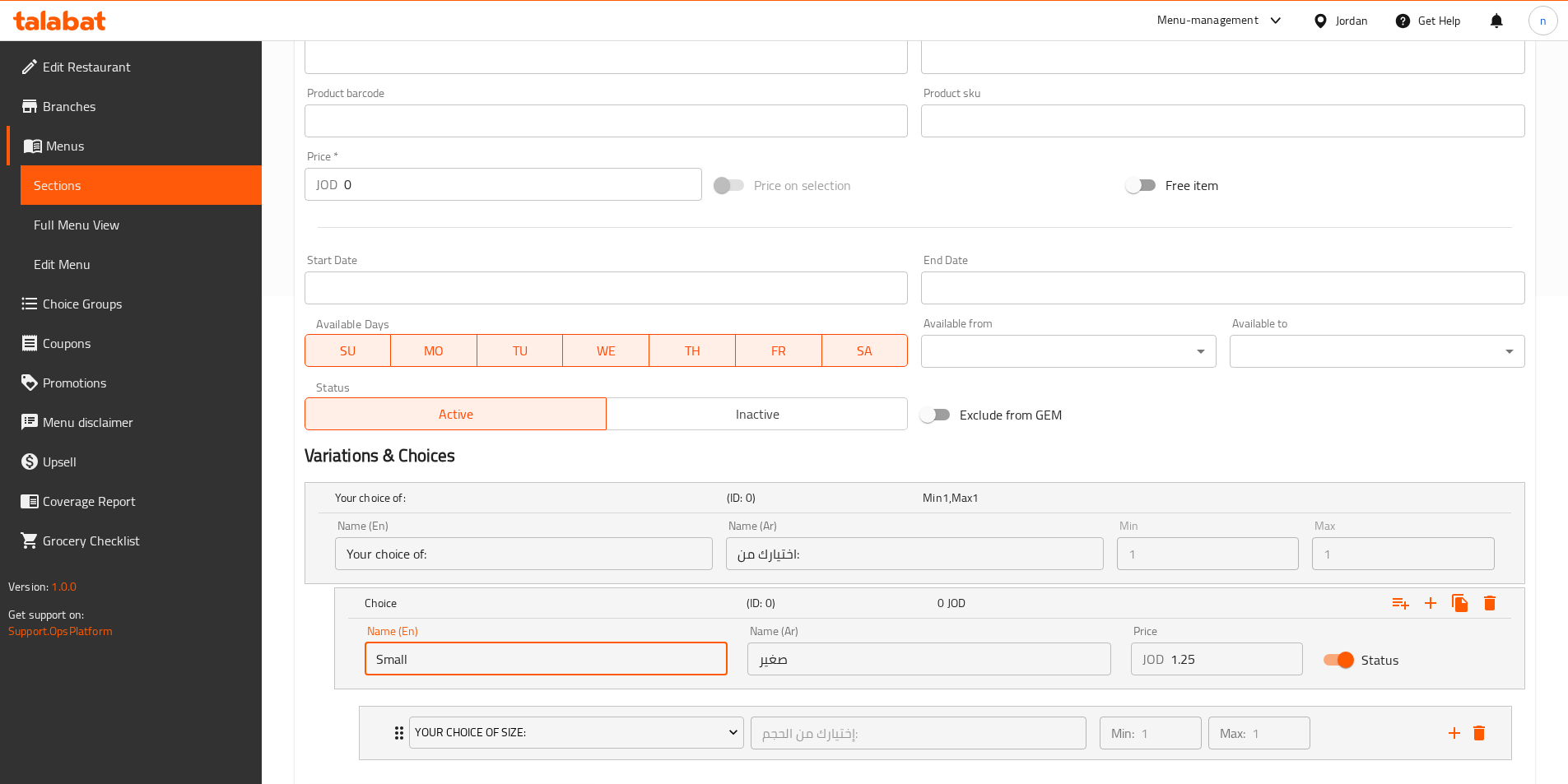
click at [701, 663] on input "Small" at bounding box center [547, 659] width 364 height 33
click at [999, 622] on div "Name (Ar) صغير Name (Ar)" at bounding box center [929, 650] width 383 height 70
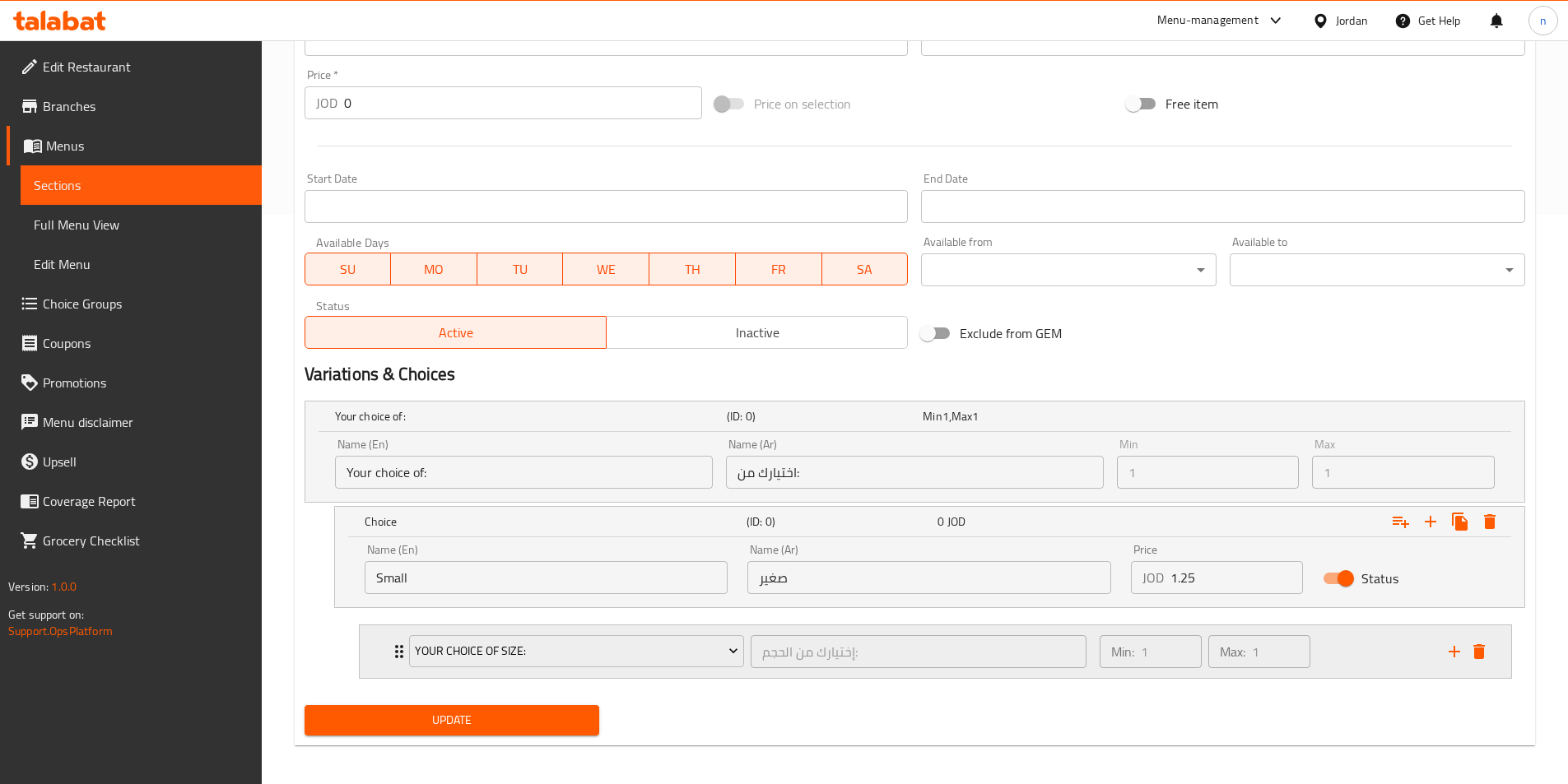
scroll to position [577, 0]
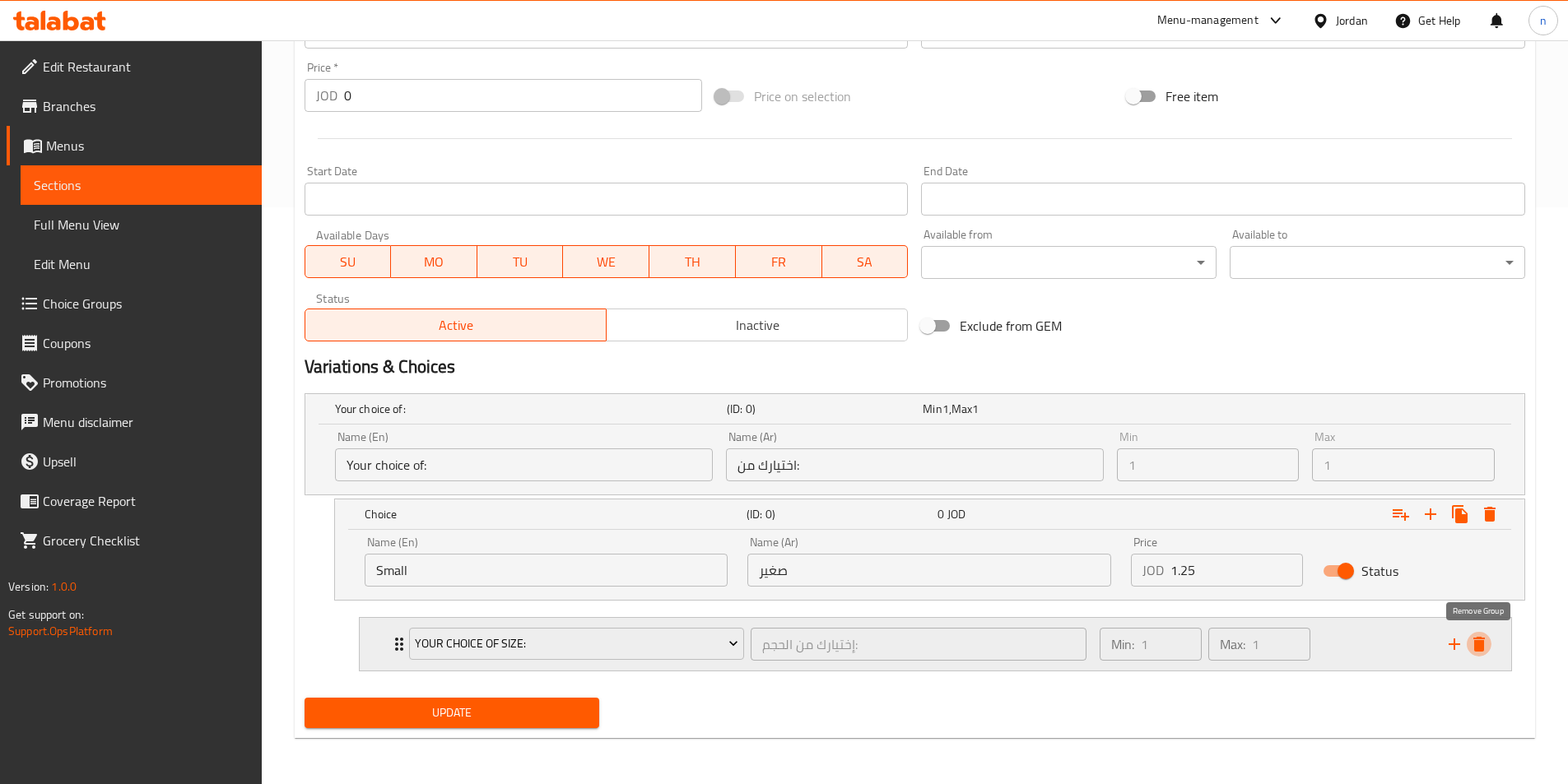
click at [1474, 643] on div "Your Choice Of Size: إختيارك من الحجم: ​ Min: 1 ​ Max: 1 ​ Small (ID: 228268096…" at bounding box center [936, 645] width 1179 height 68
click at [1476, 644] on icon "delete" at bounding box center [1479, 644] width 12 height 15
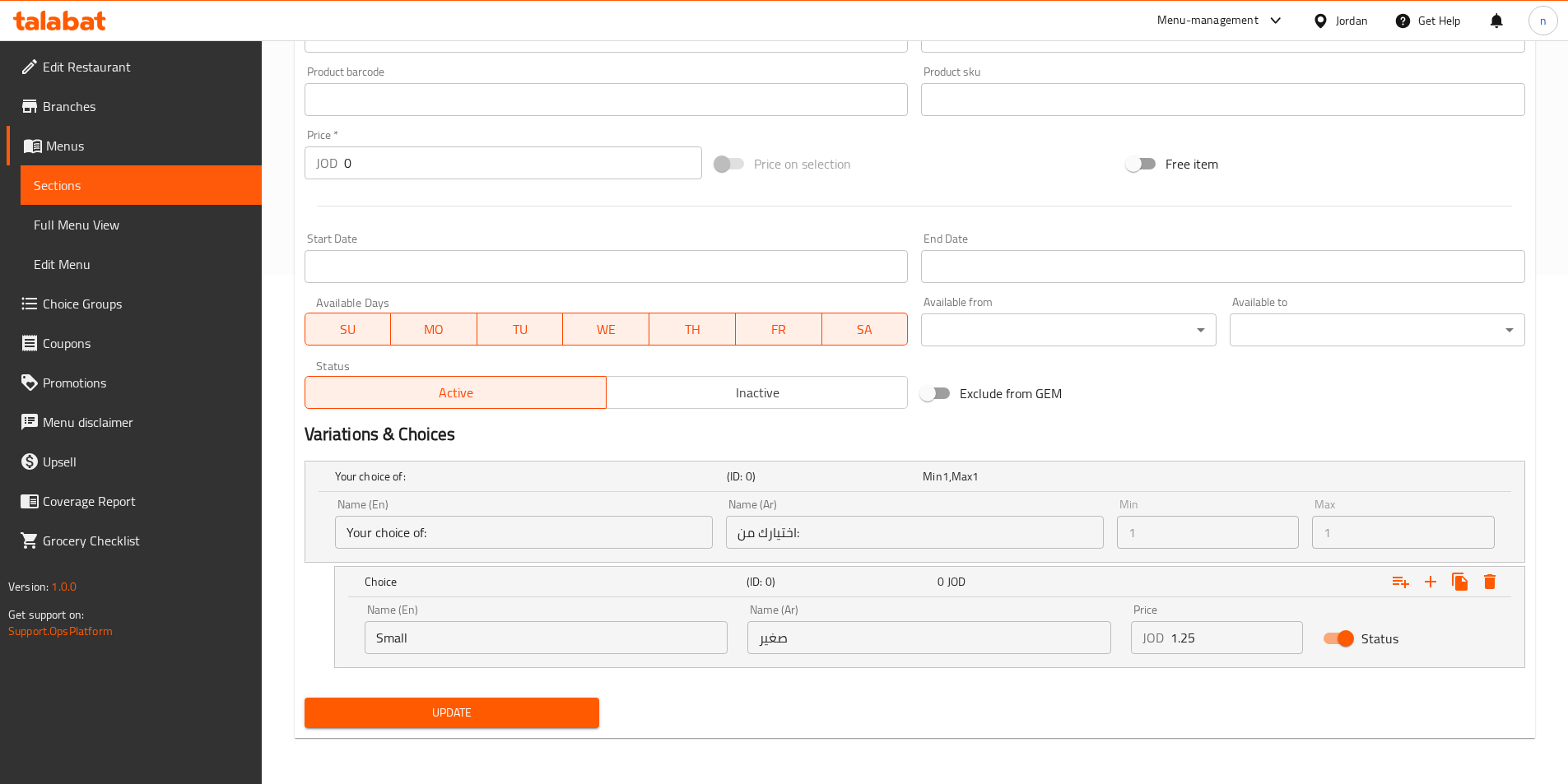
click at [1299, 689] on div "Your choice of: (ID: 0) Min 1 , Max 1 Name (En) Your choice of: Name (En) Name …" at bounding box center [915, 572] width 1234 height 237
click at [1409, 585] on icon "Expand" at bounding box center [1400, 582] width 20 height 20
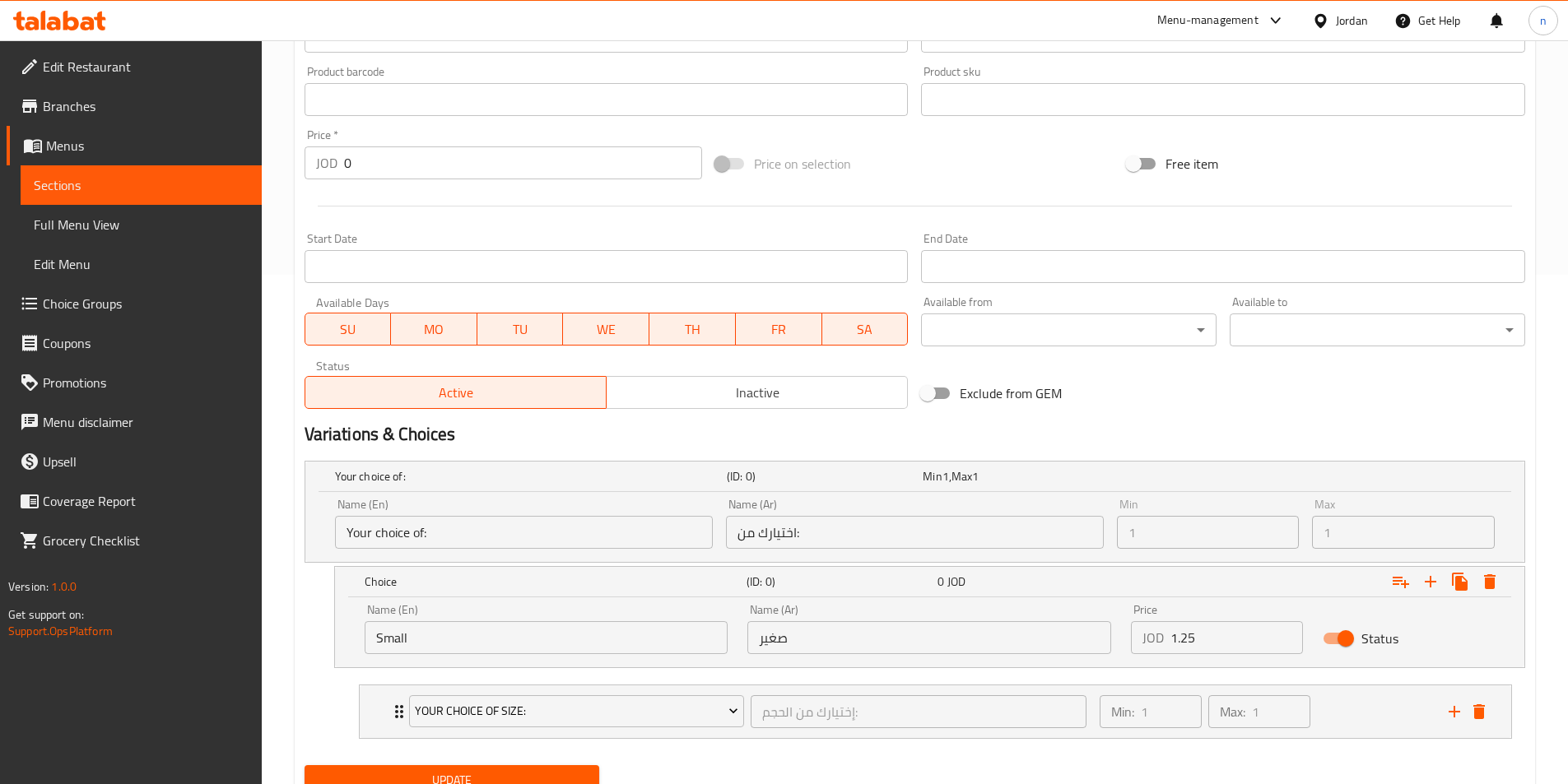
scroll to position [577, 0]
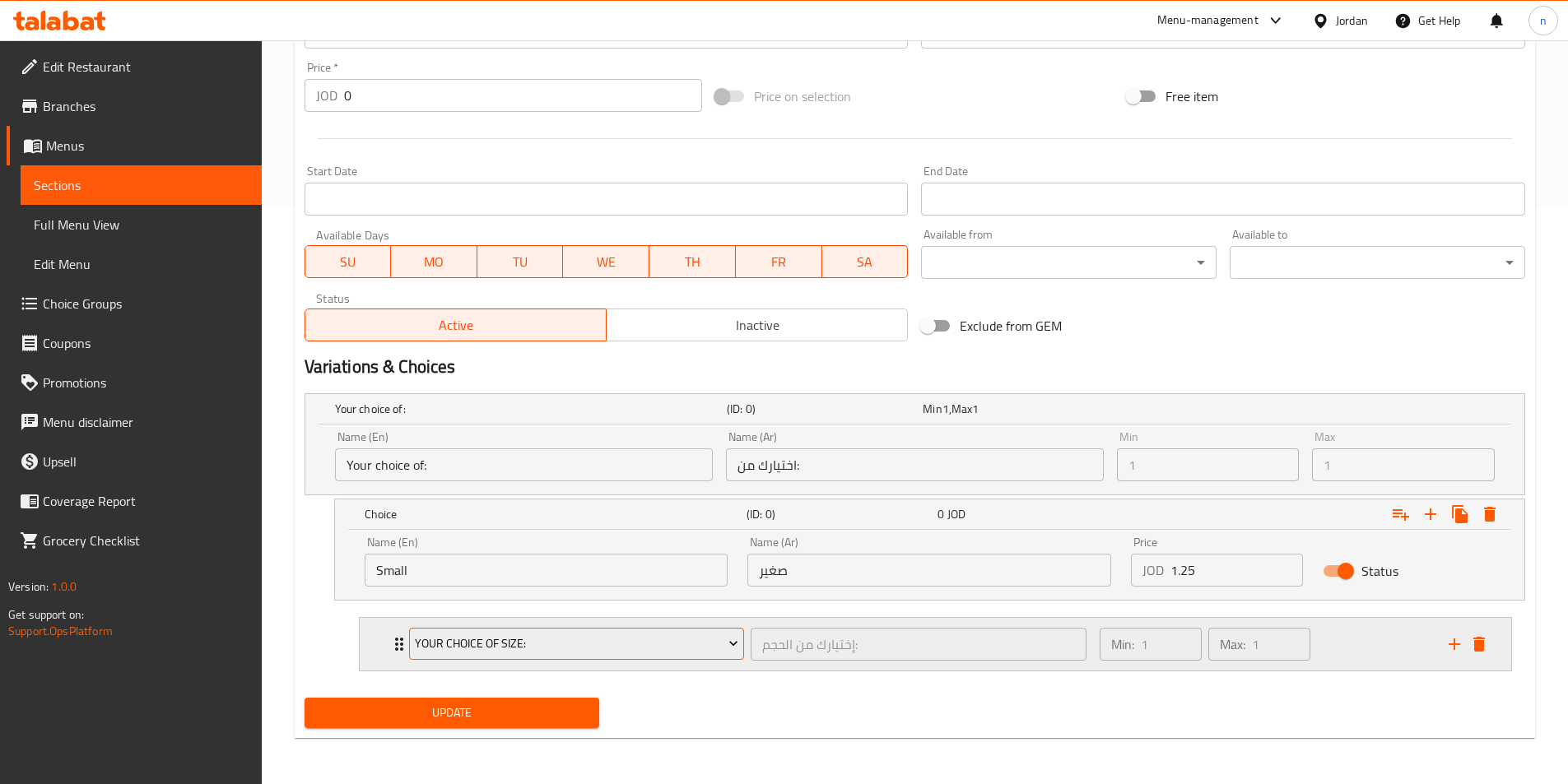
click at [679, 645] on span "Your Choice Of Size:" at bounding box center [576, 643] width 324 height 21
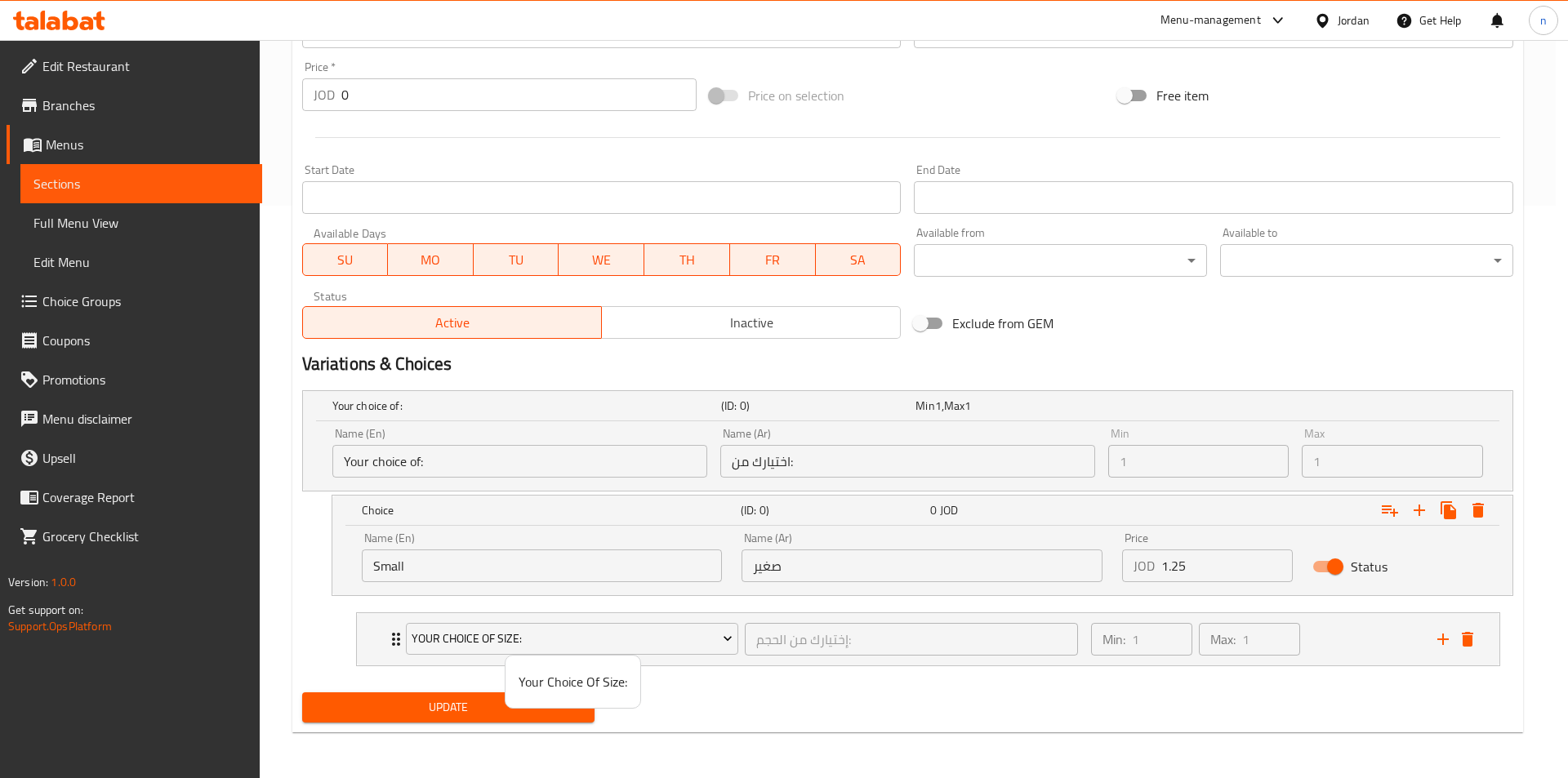
click at [1457, 636] on div at bounding box center [784, 389] width 1568 height 778
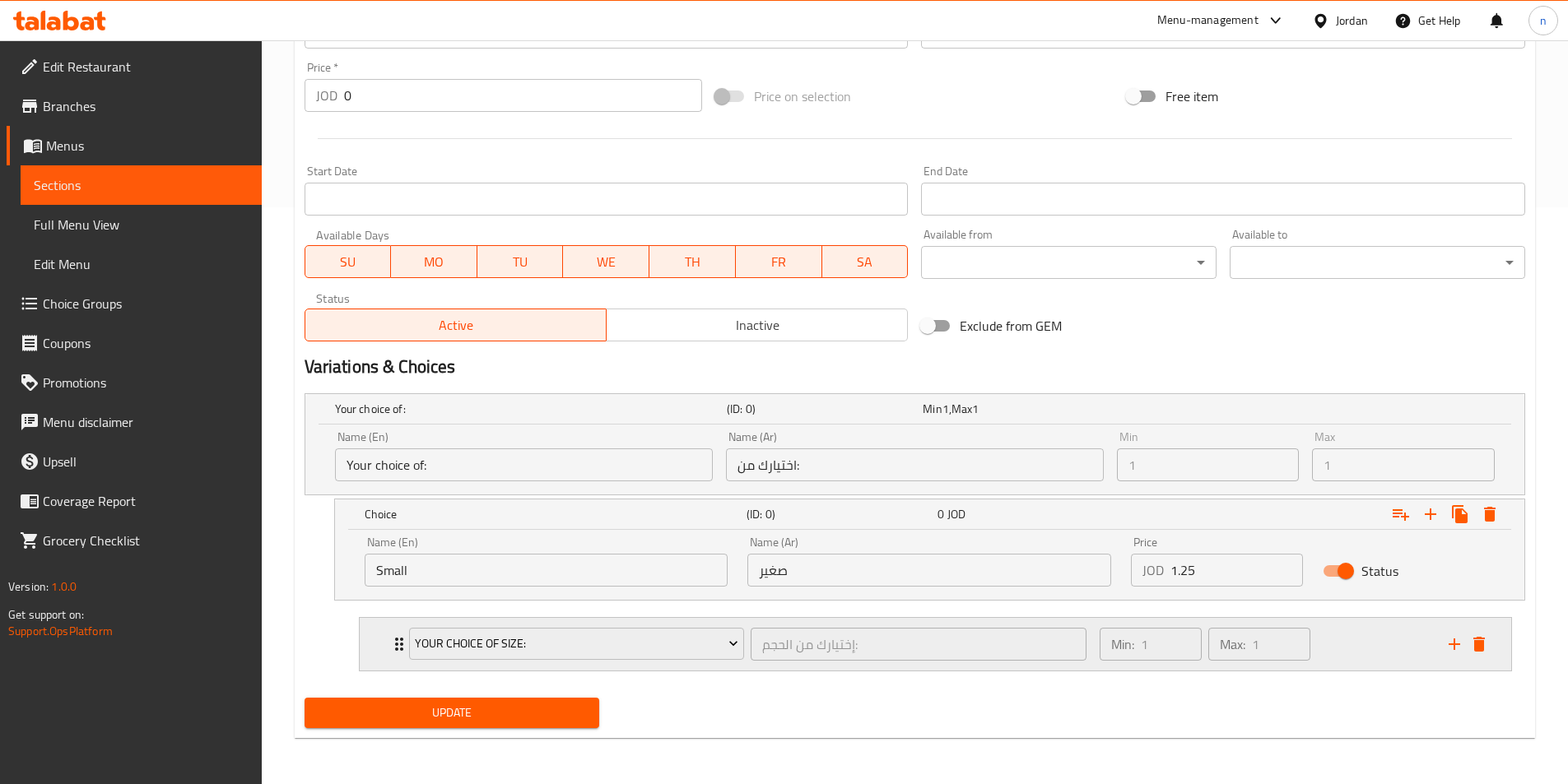
click at [1472, 642] on icon "delete" at bounding box center [1479, 644] width 20 height 20
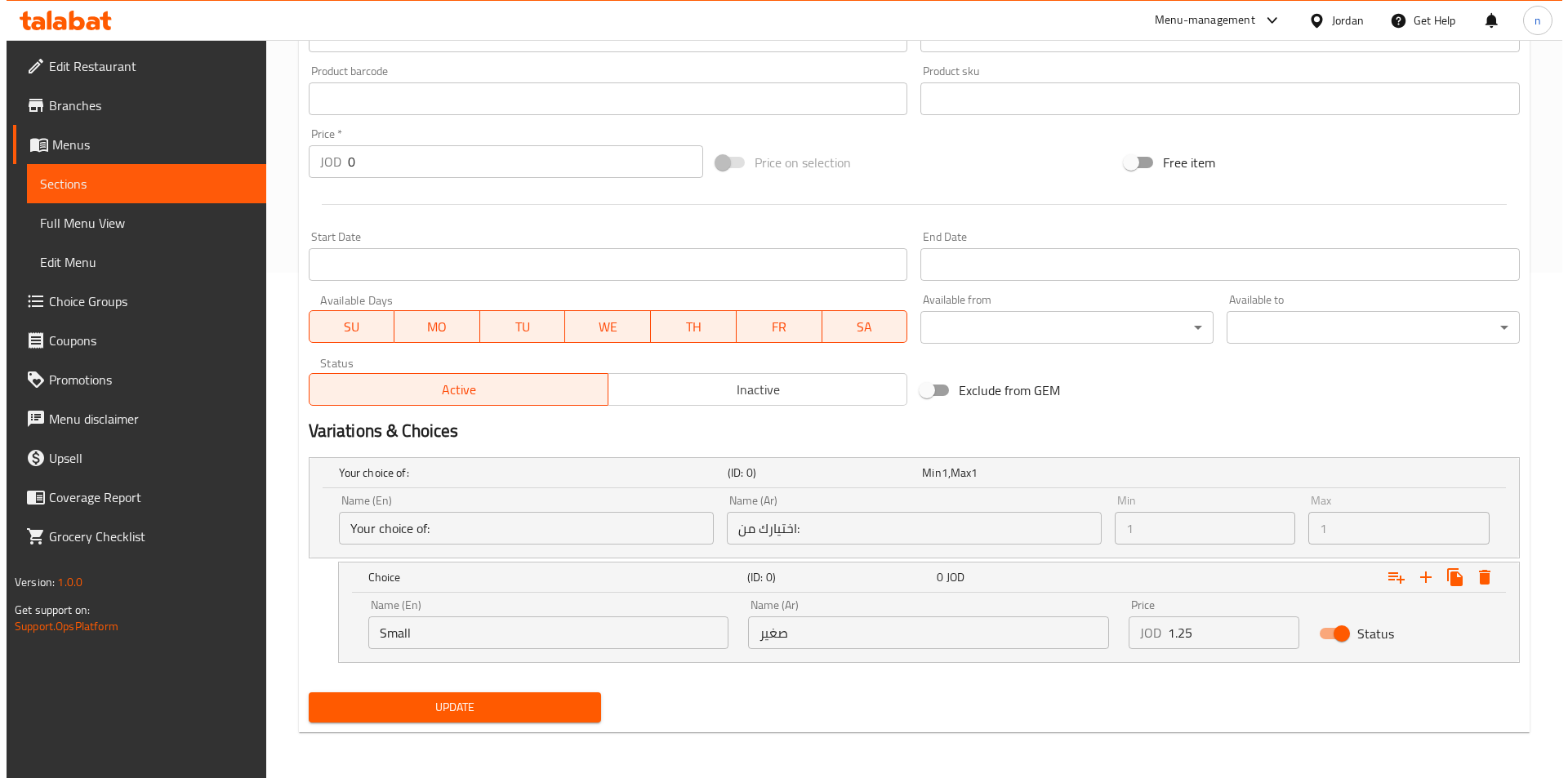
scroll to position [505, 0]
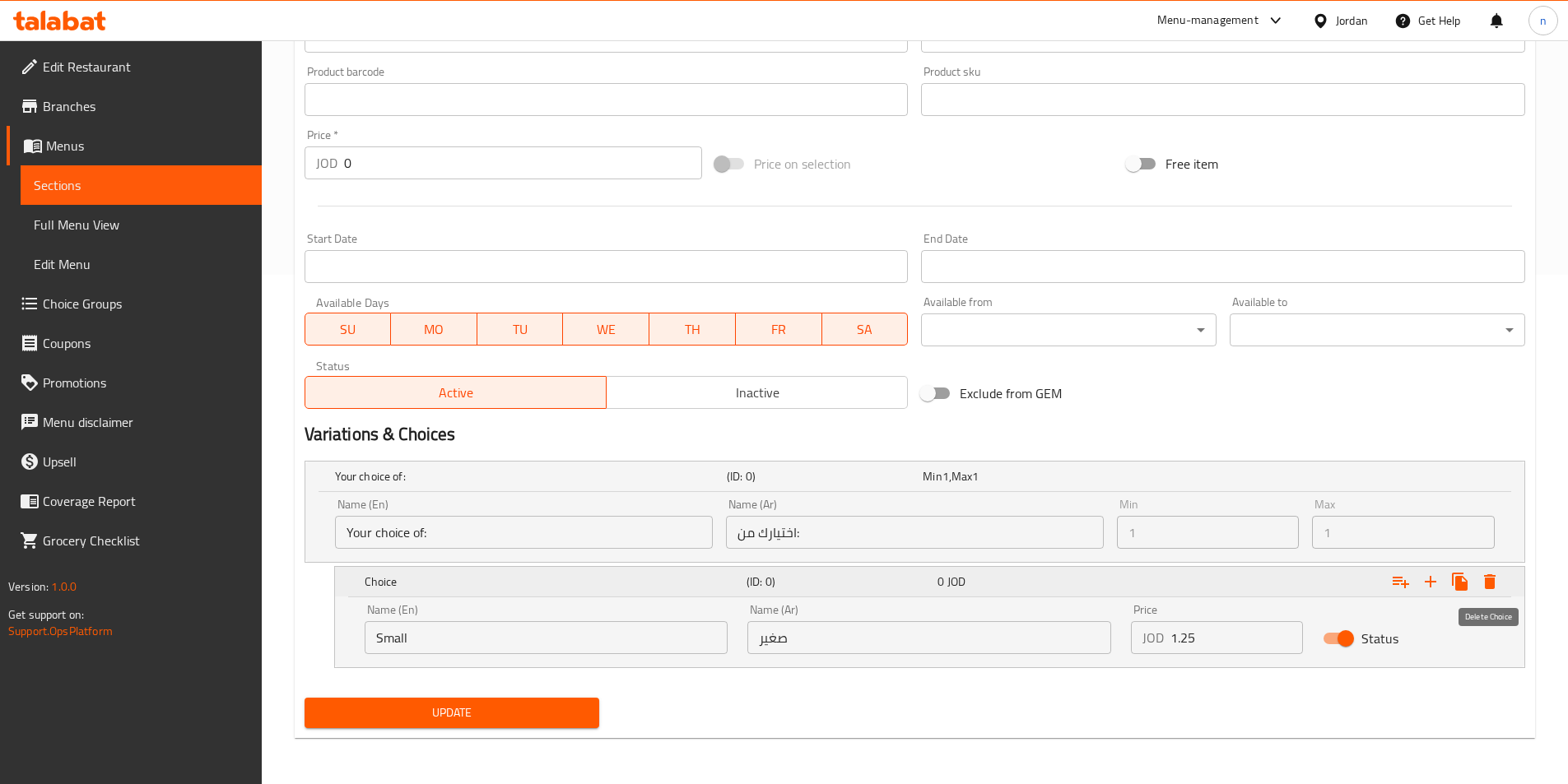
click at [1491, 574] on icon "Expand" at bounding box center [1490, 582] width 12 height 15
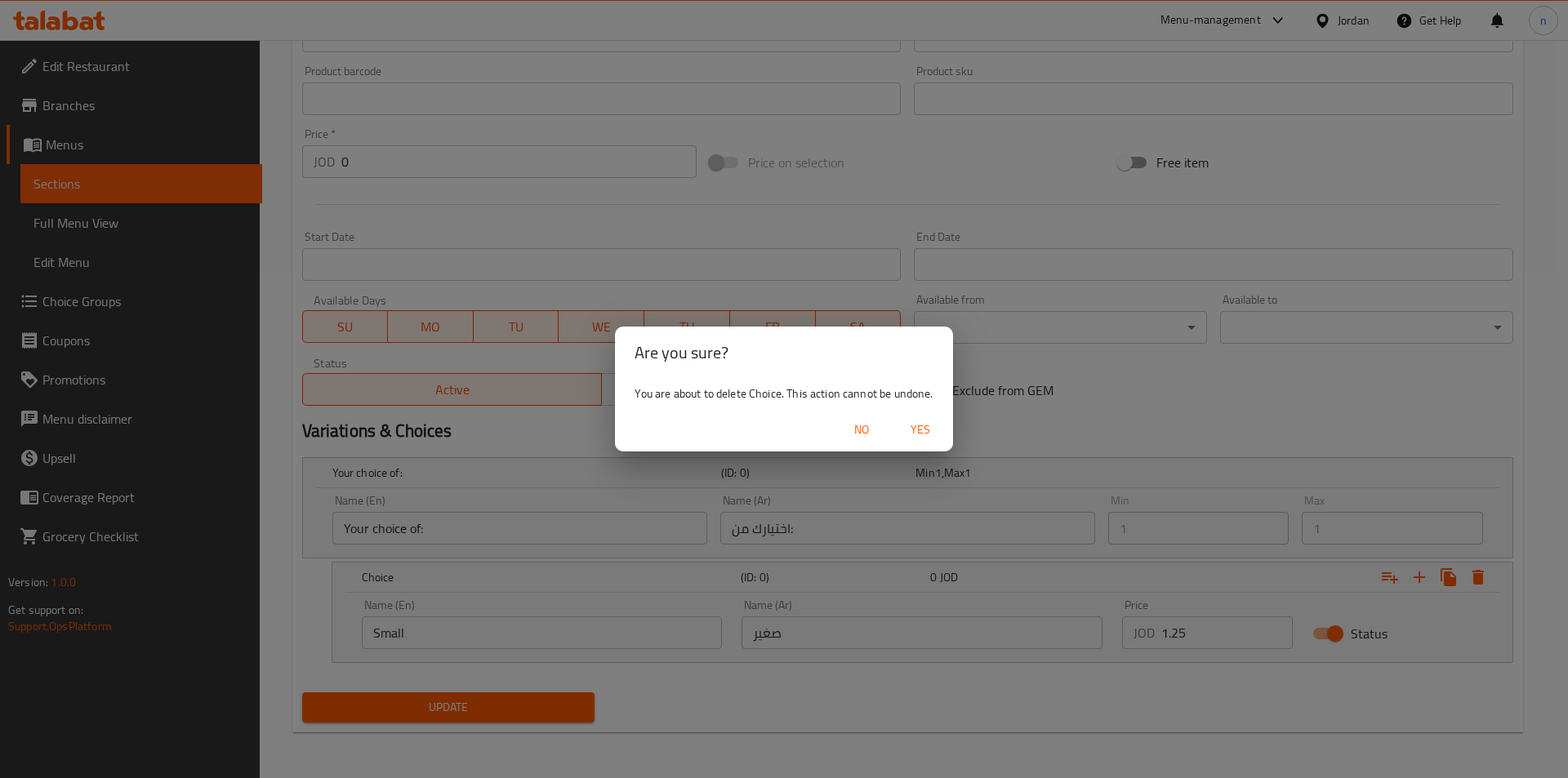
click at [900, 426] on span "Yes" at bounding box center [920, 429] width 39 height 20
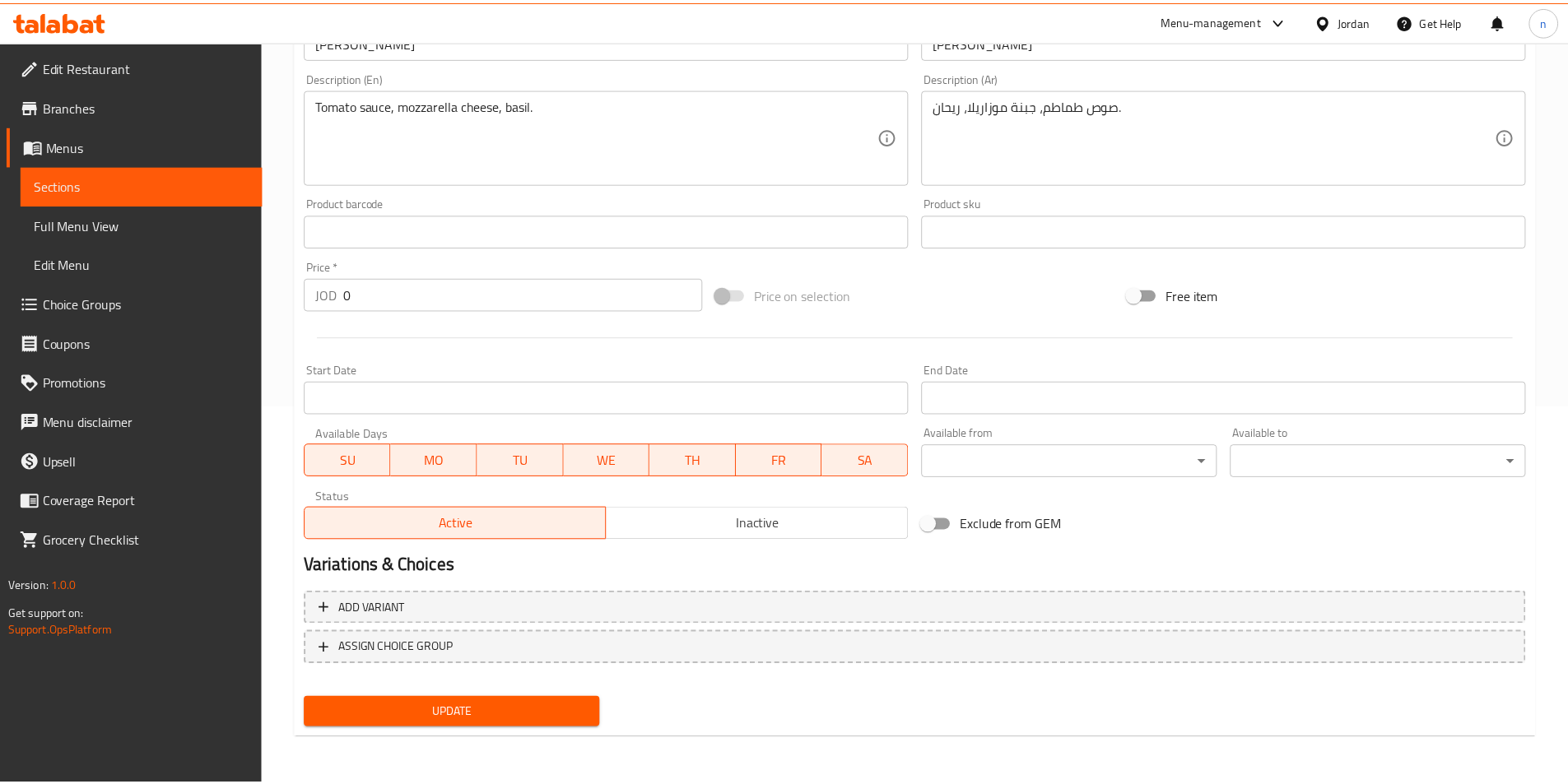
scroll to position [378, 0]
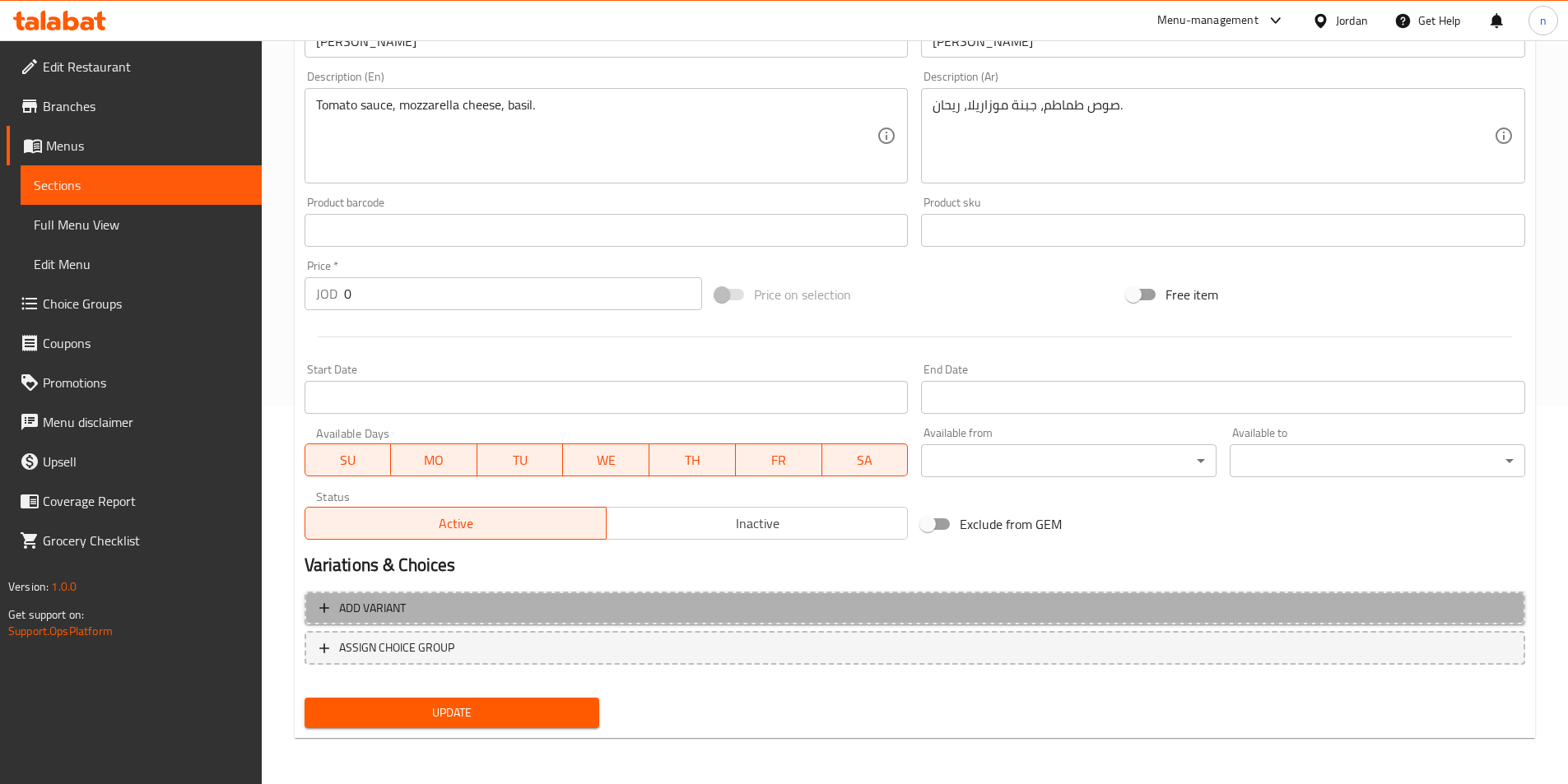
click at [850, 611] on span "Add variant" at bounding box center [915, 608] width 1191 height 21
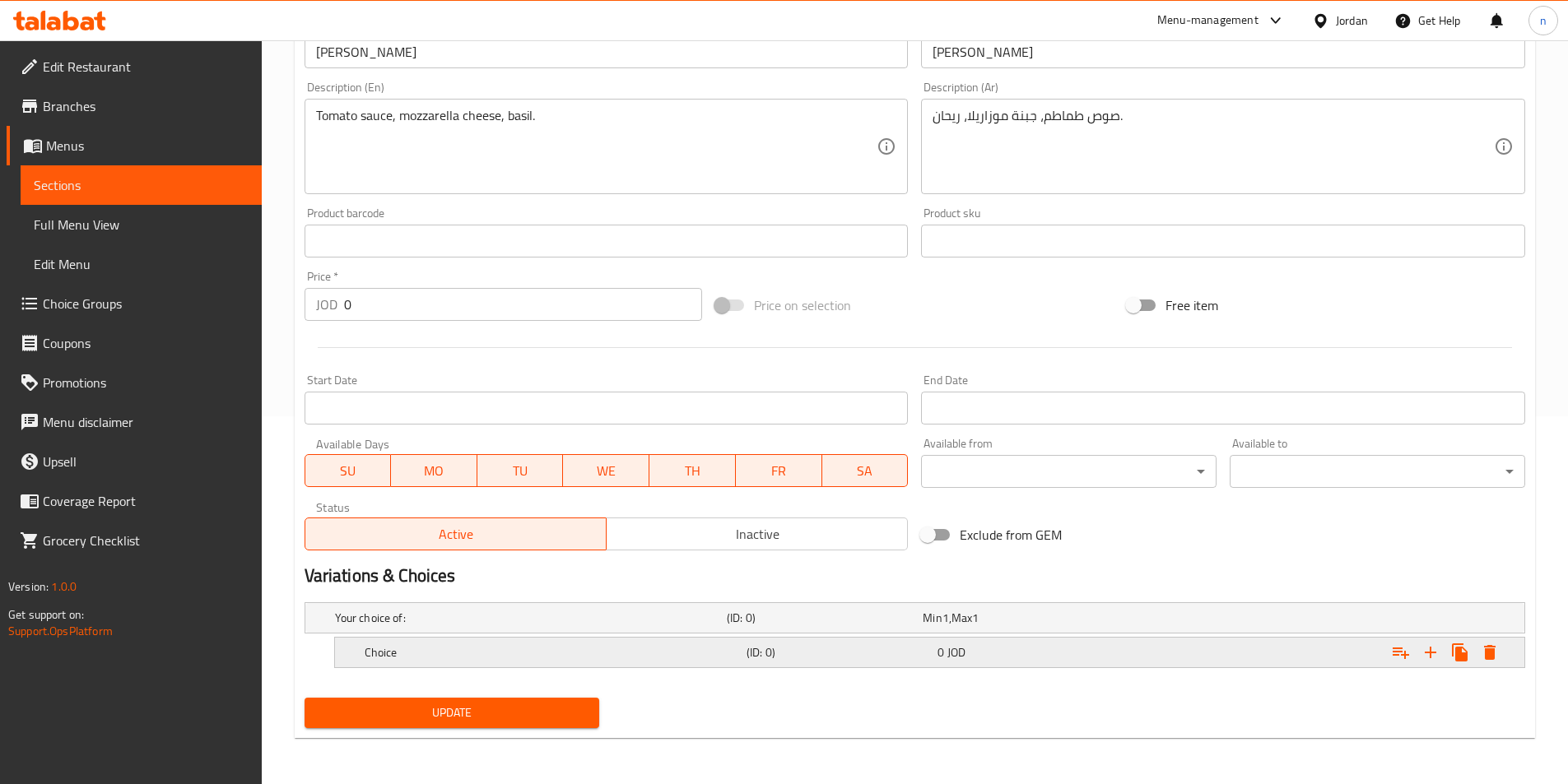
click at [861, 650] on h5 "(ID: 0)" at bounding box center [838, 652] width 184 height 17
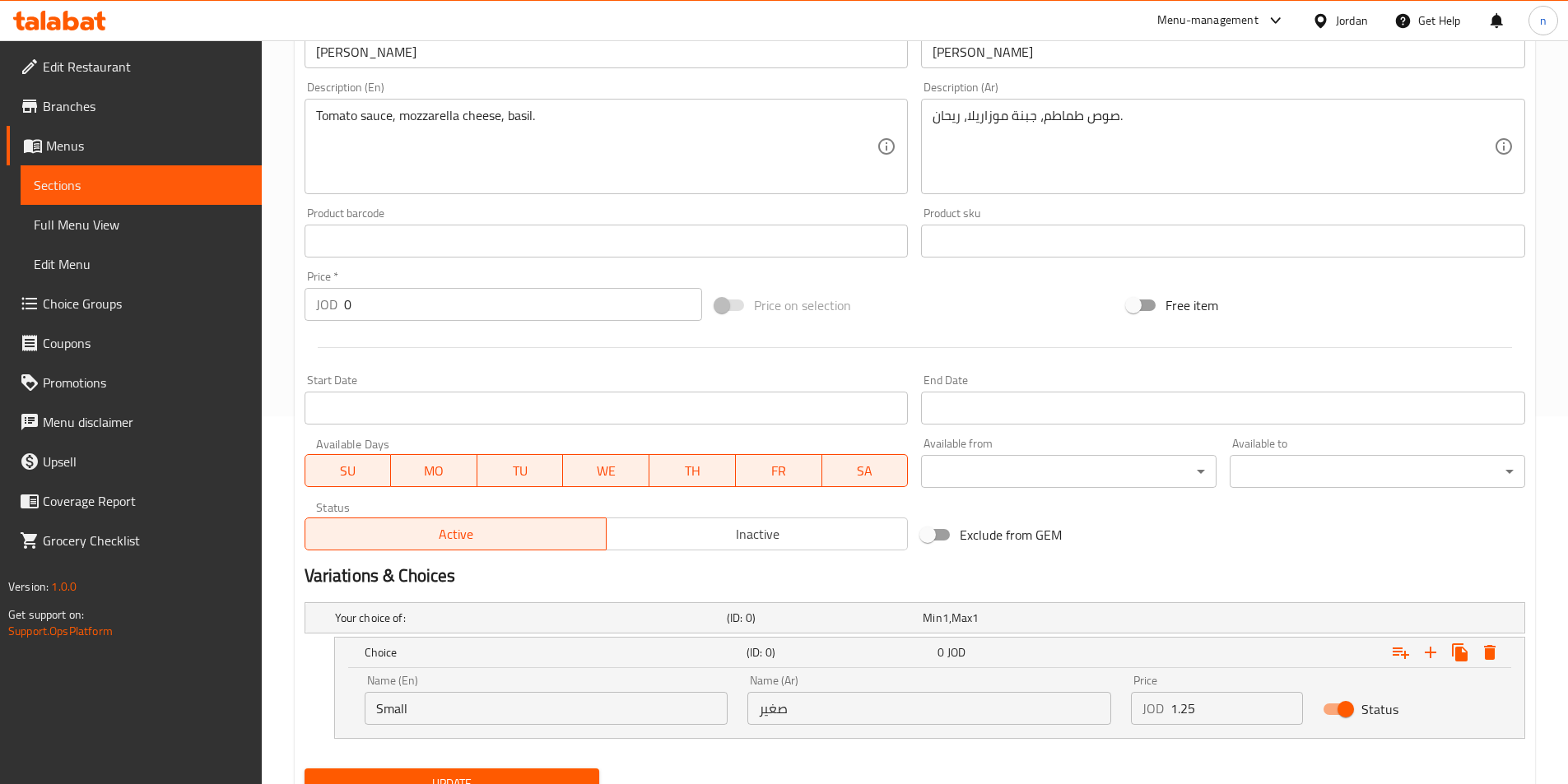
scroll to position [438, 0]
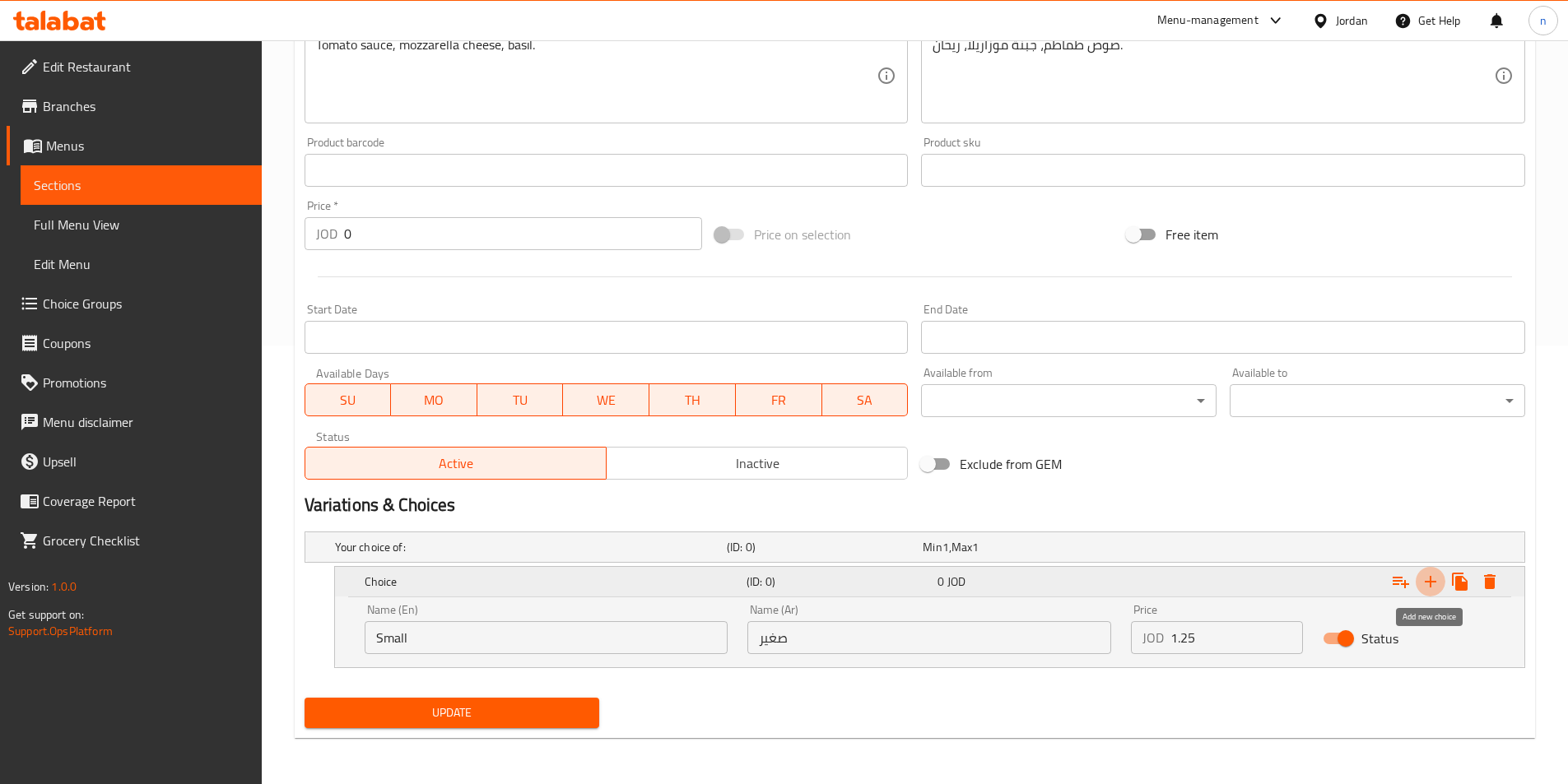
click at [1426, 590] on icon "Expand" at bounding box center [1430, 582] width 20 height 20
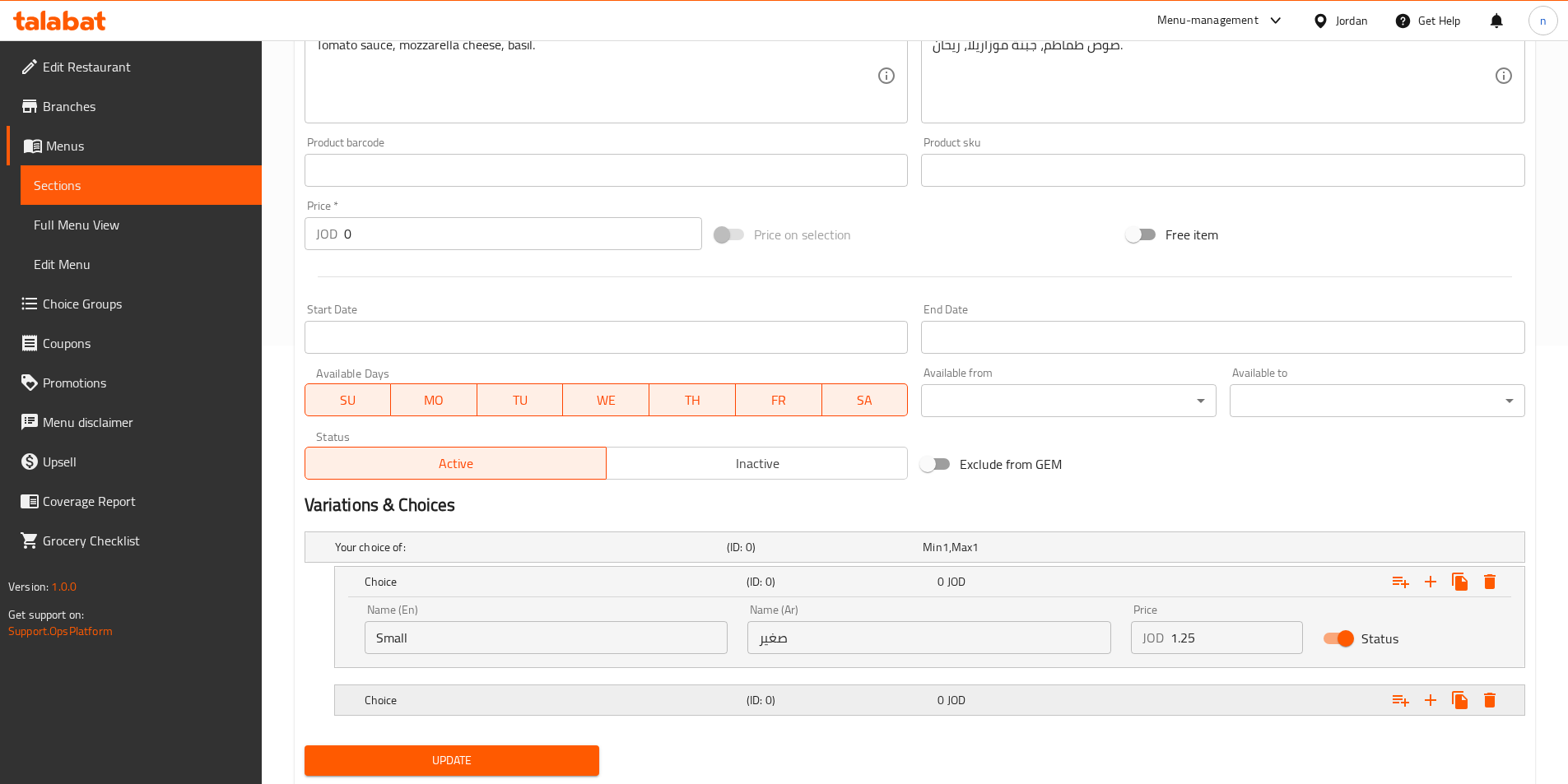
click at [746, 709] on div "(ID: 0)" at bounding box center [838, 700] width 191 height 23
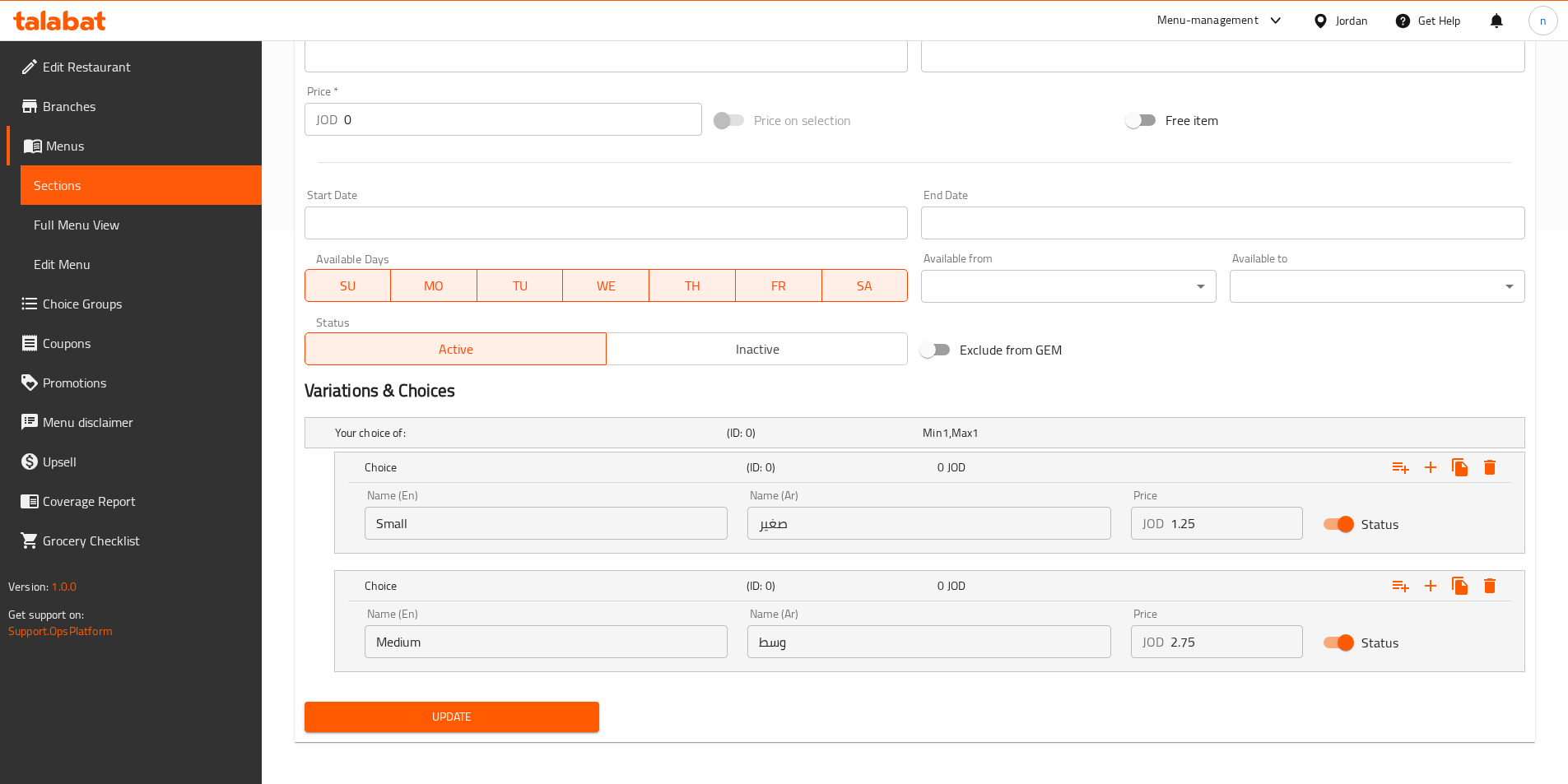
scroll to position [557, 0]
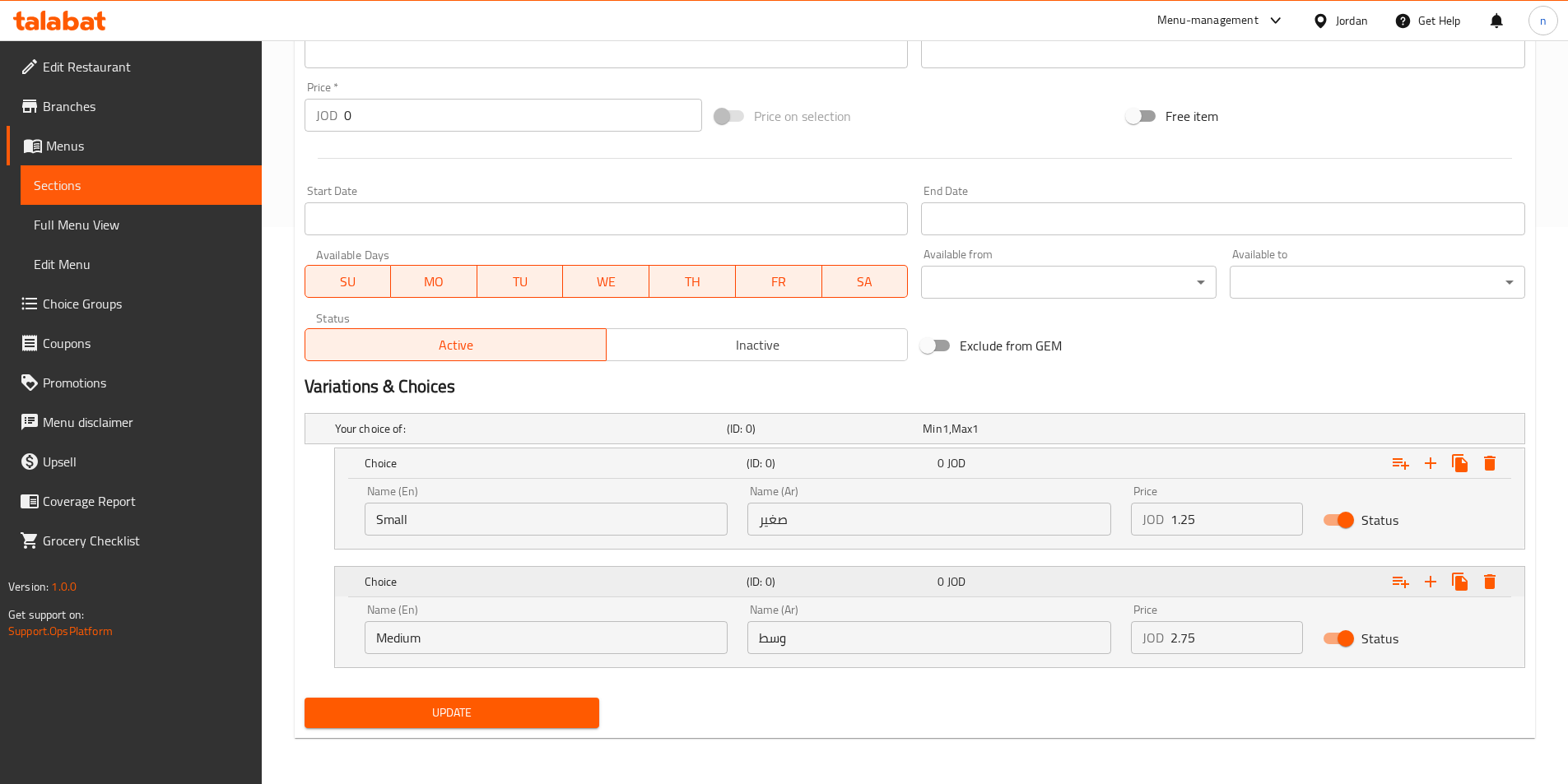
click at [1434, 583] on icon "Expand" at bounding box center [1430, 582] width 20 height 20
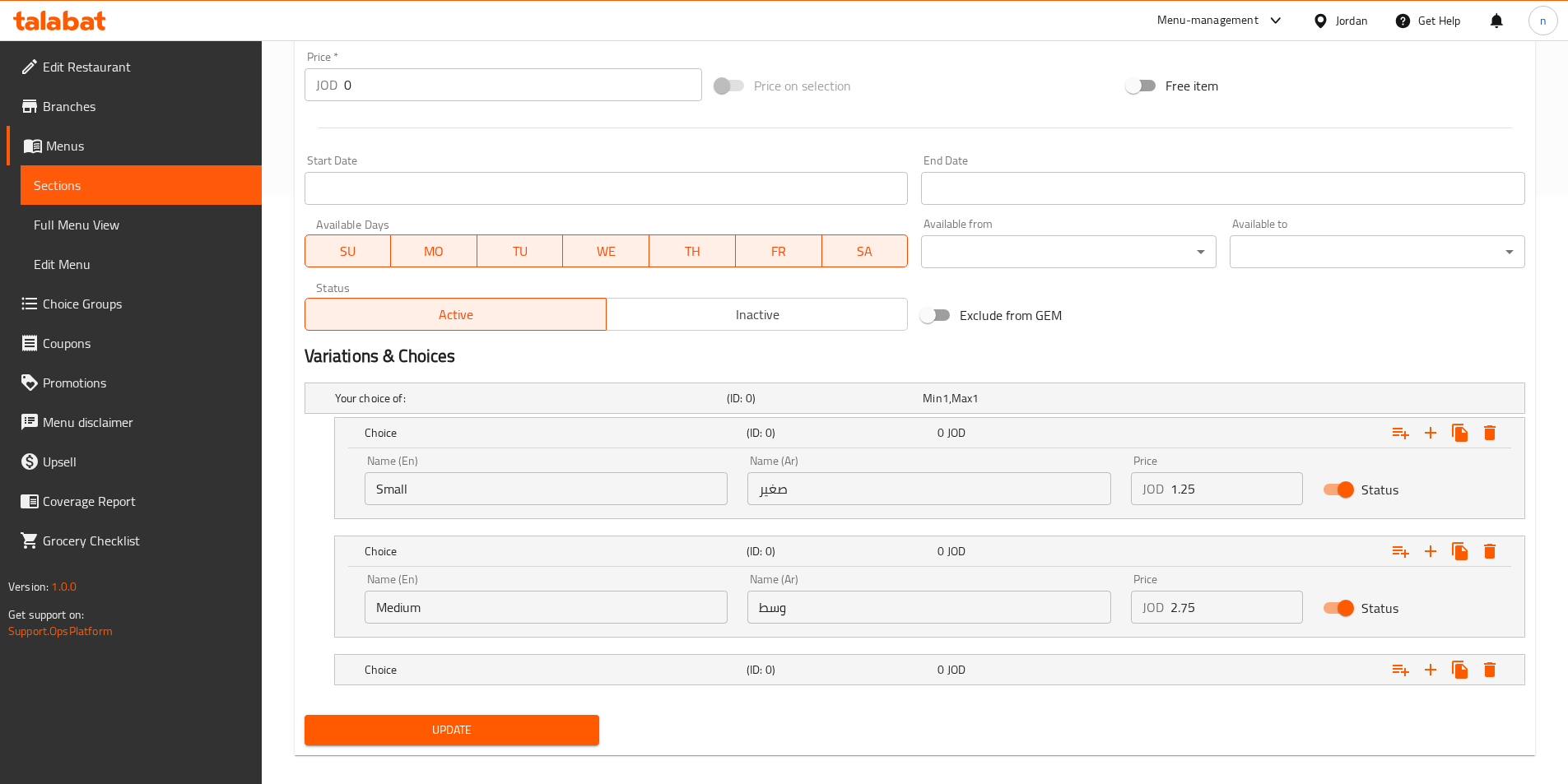
scroll to position [605, 0]
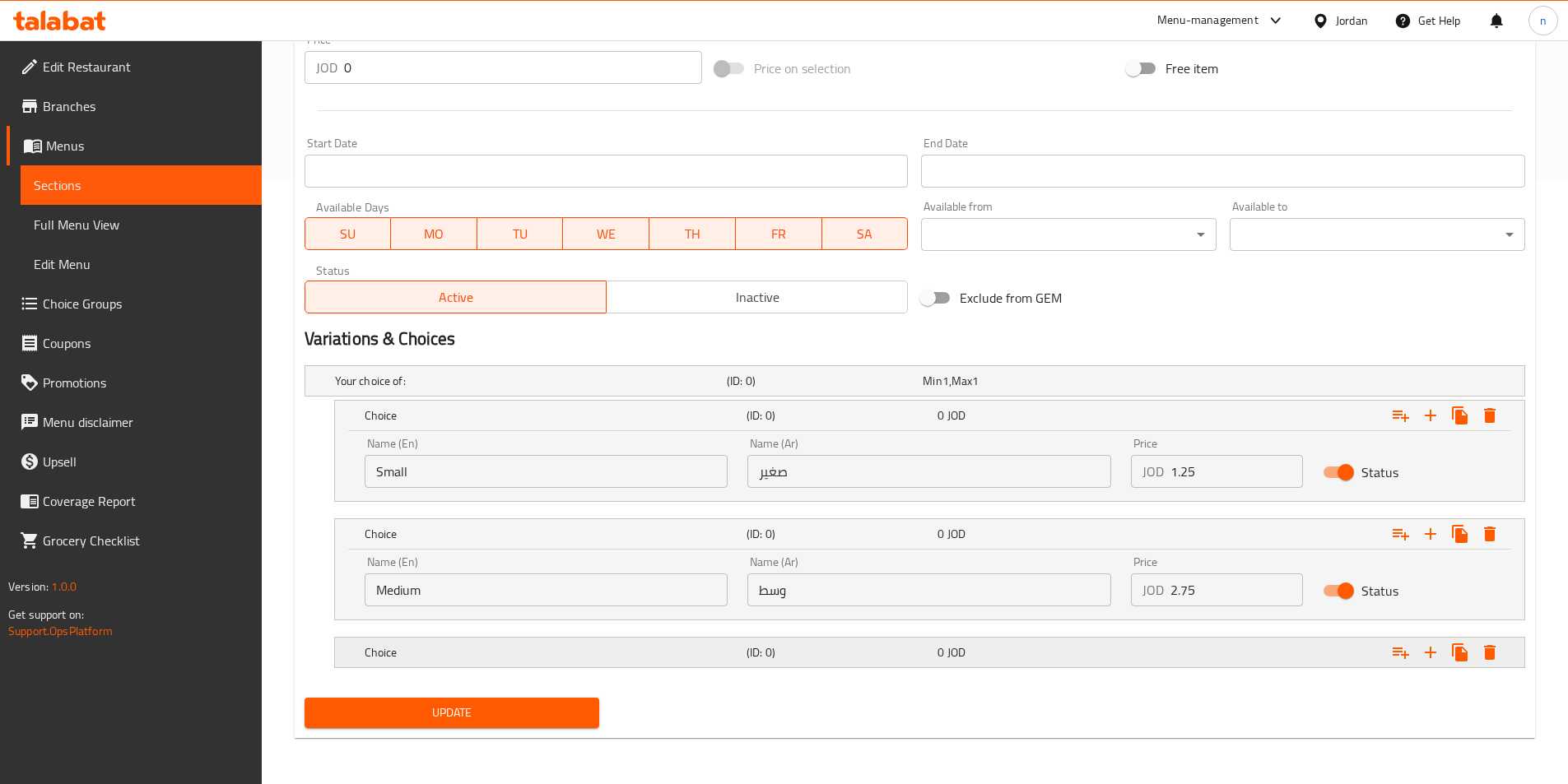
click at [1061, 662] on div "0 JOD" at bounding box center [1029, 652] width 191 height 23
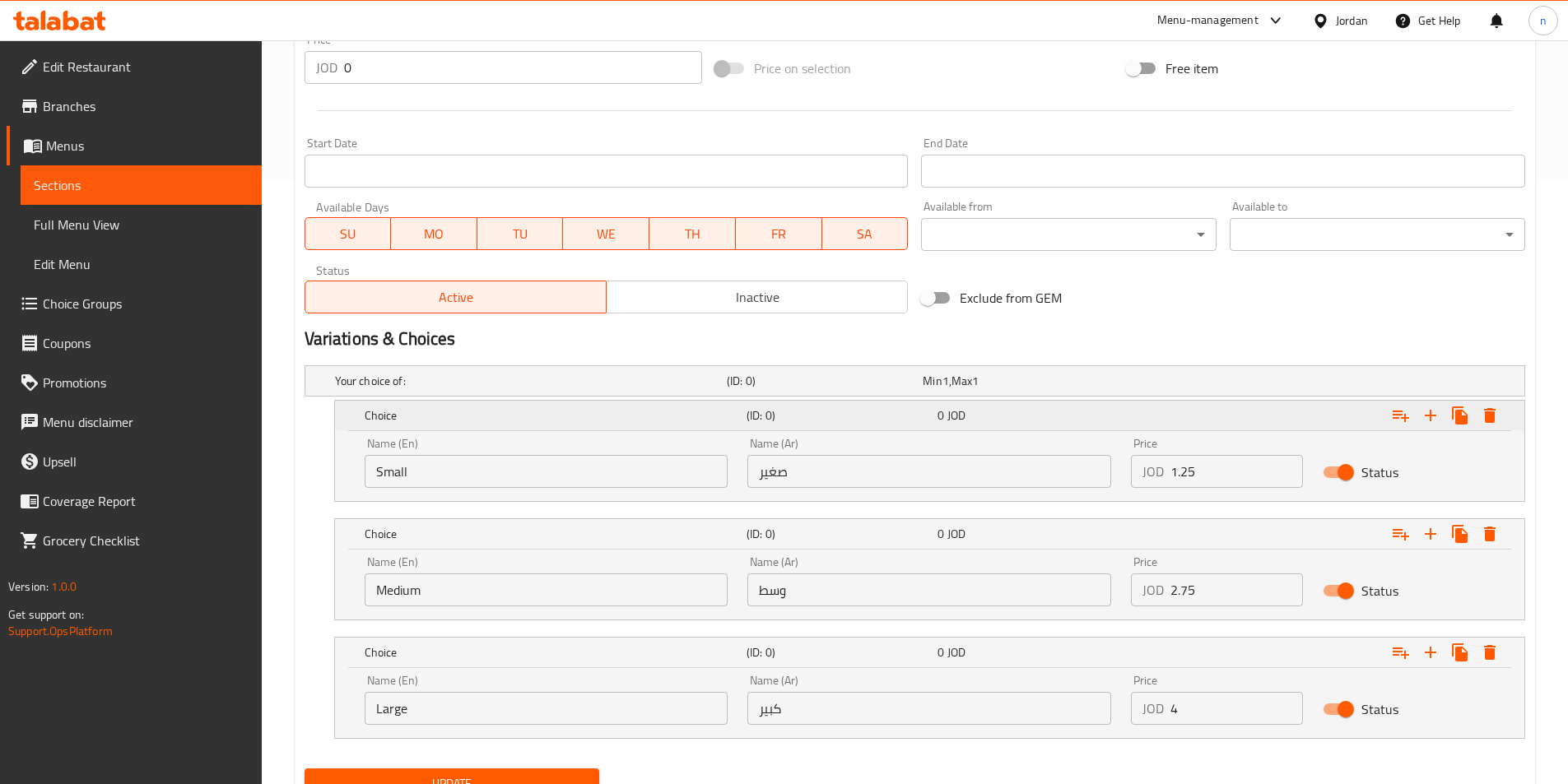
click at [1397, 426] on button "Expand" at bounding box center [1400, 415] width 30 height 30
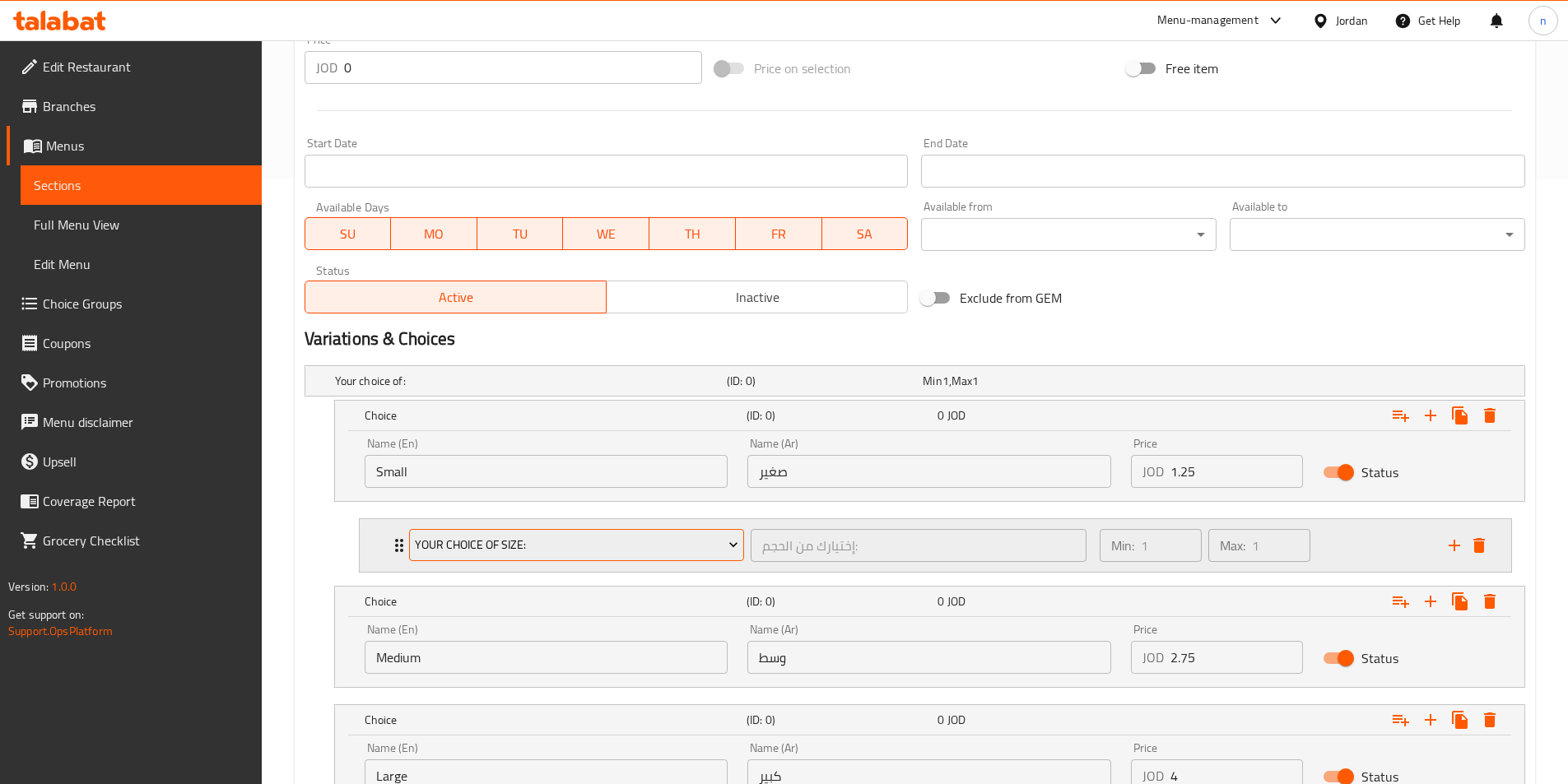
click at [690, 555] on span "Your Choice Of Size:" at bounding box center [576, 545] width 324 height 21
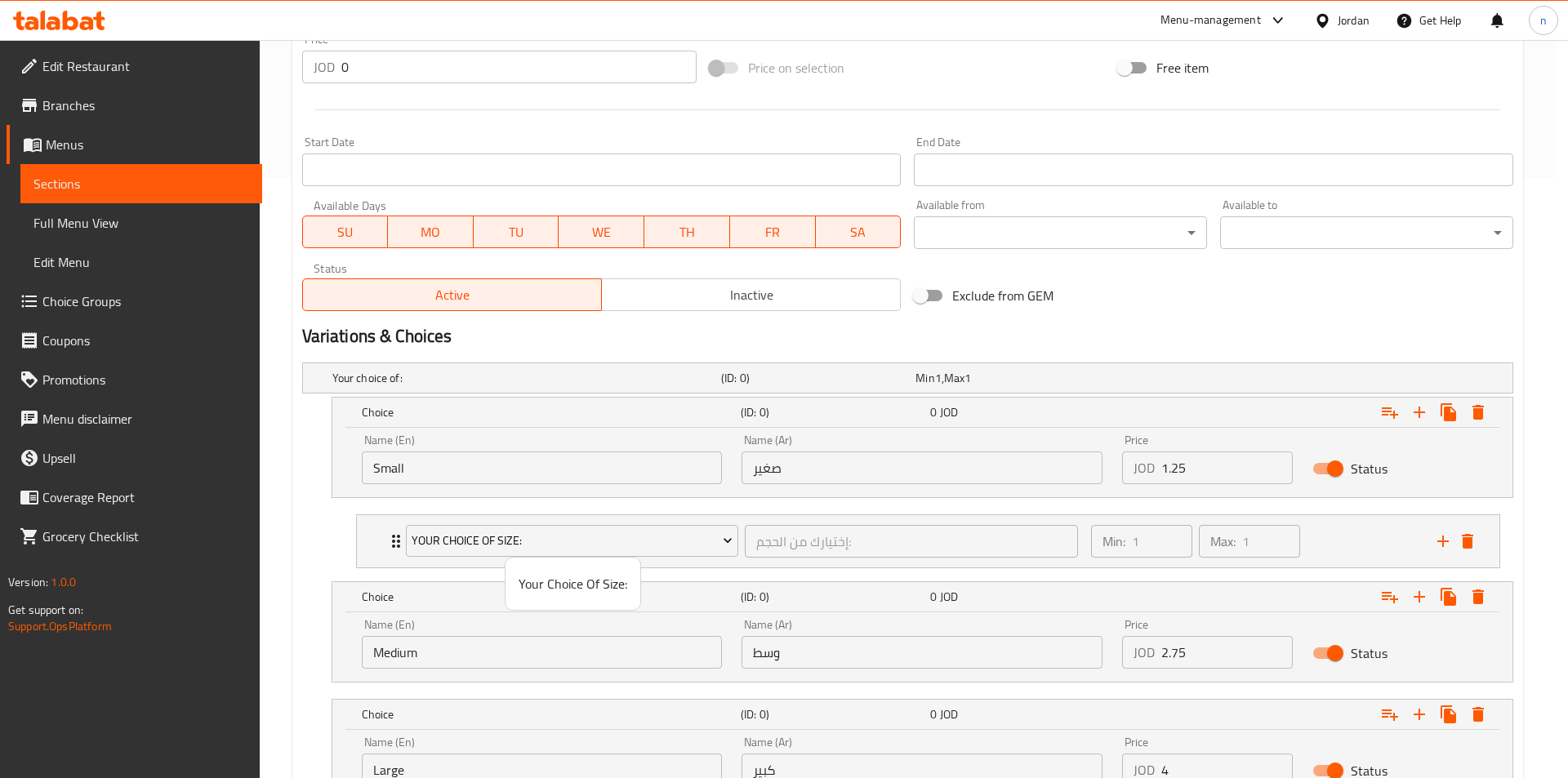
click at [596, 574] on span "Your Choice Of Size:" at bounding box center [573, 584] width 109 height 20
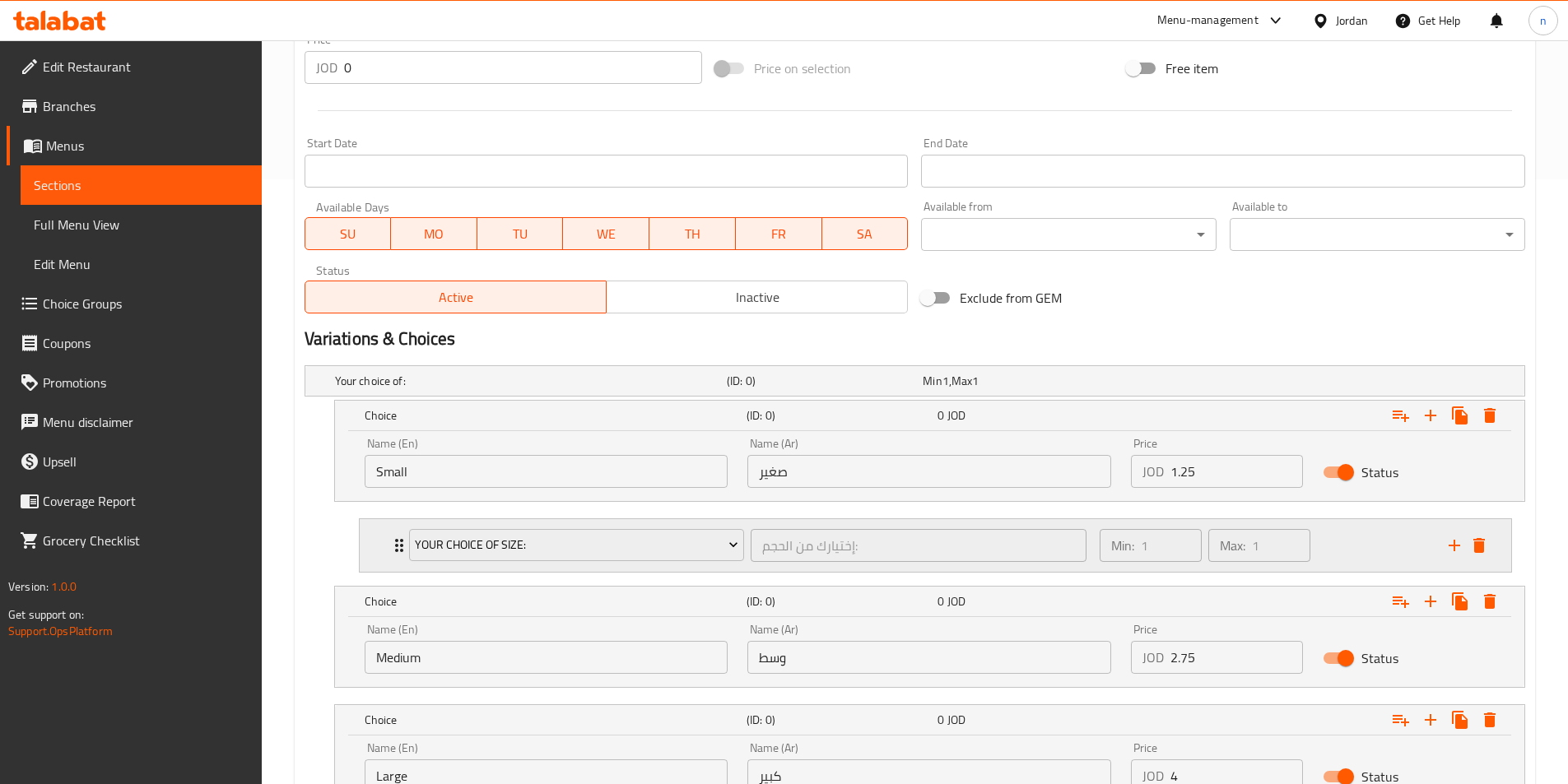
click at [1400, 537] on div "Min: 1 ​ Max: 1 ​" at bounding box center [1264, 545] width 349 height 53
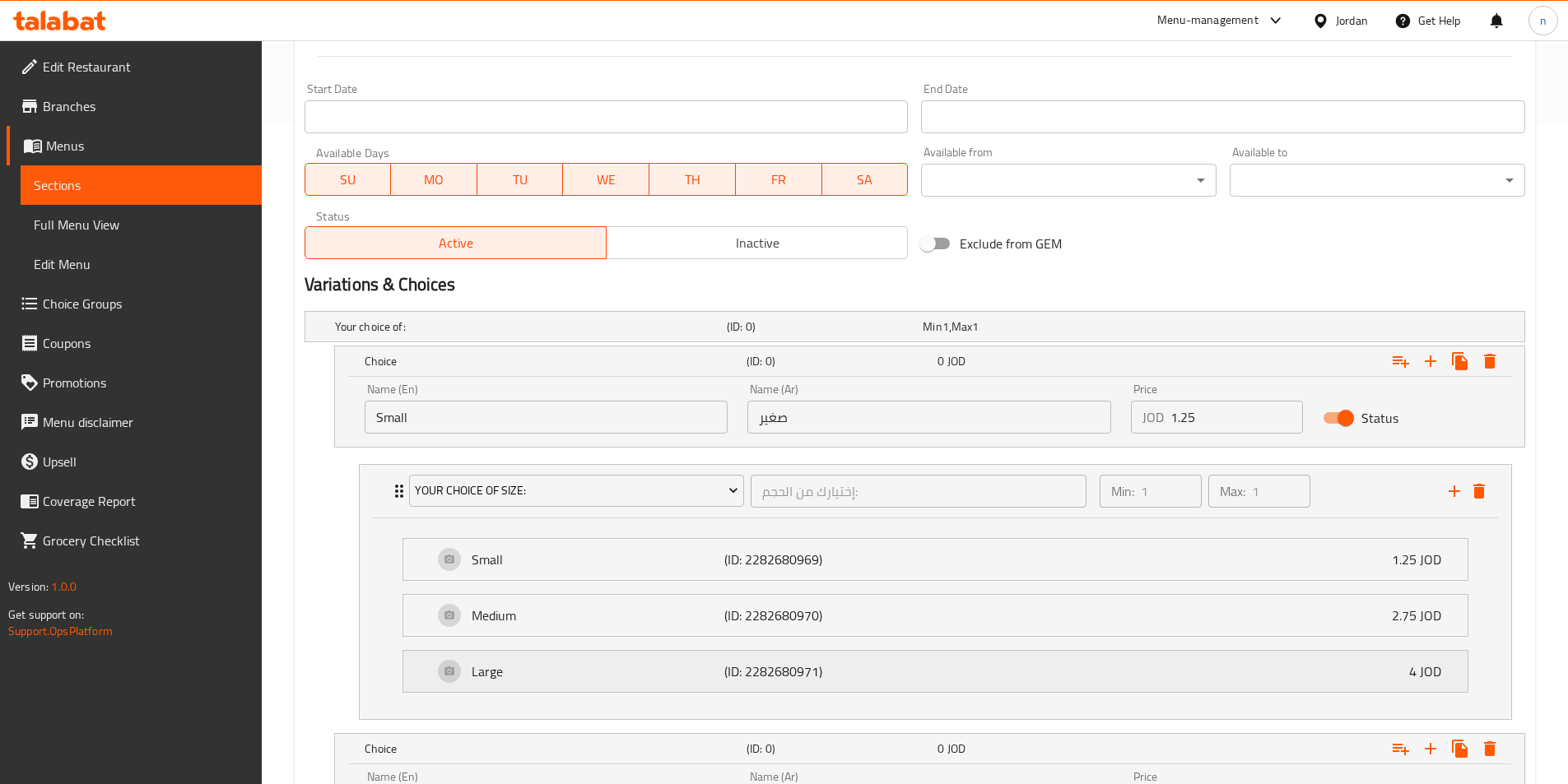
scroll to position [769, 0]
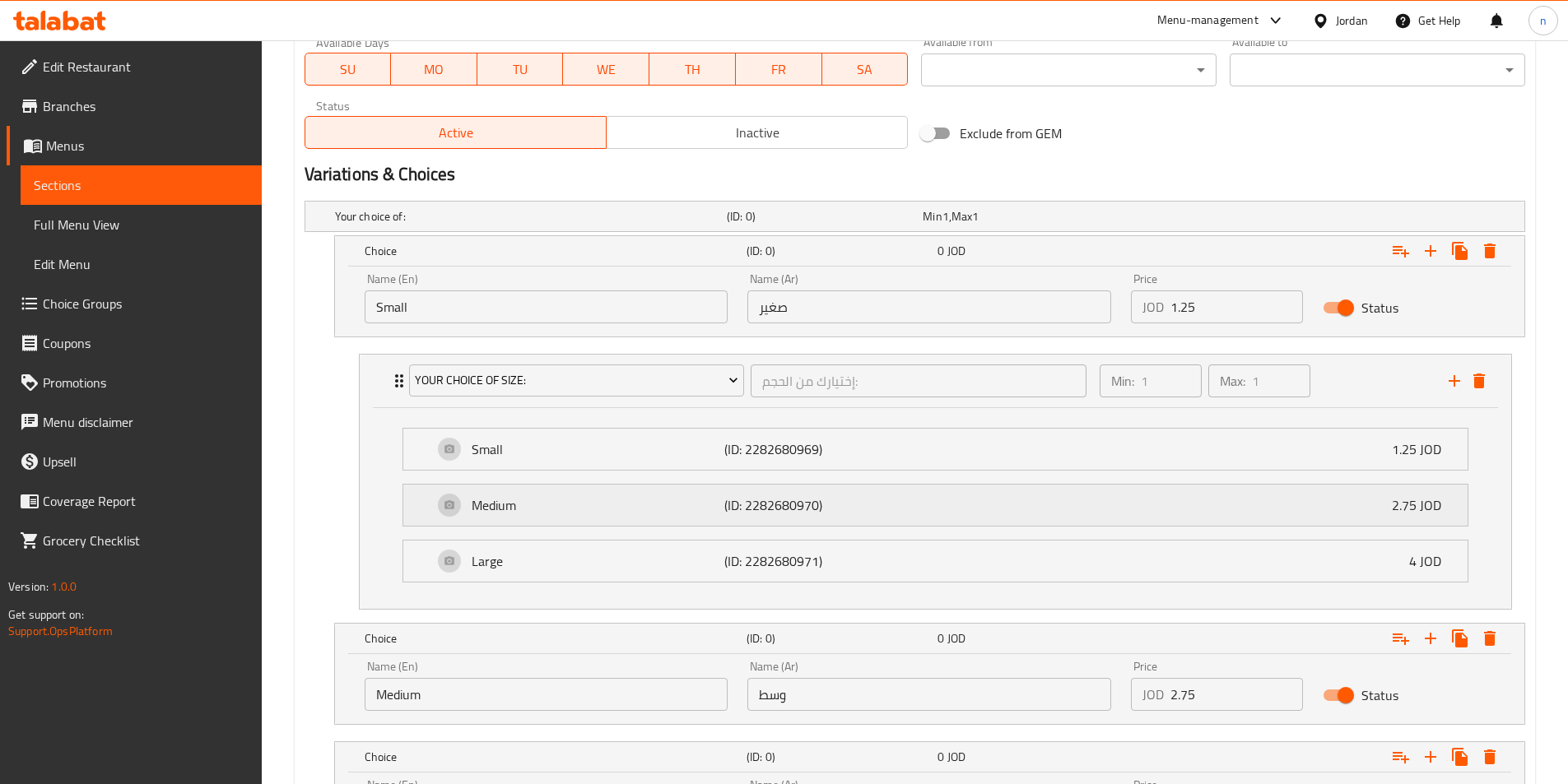
click at [774, 505] on p "(ID: 2282680970)" at bounding box center [808, 505] width 168 height 20
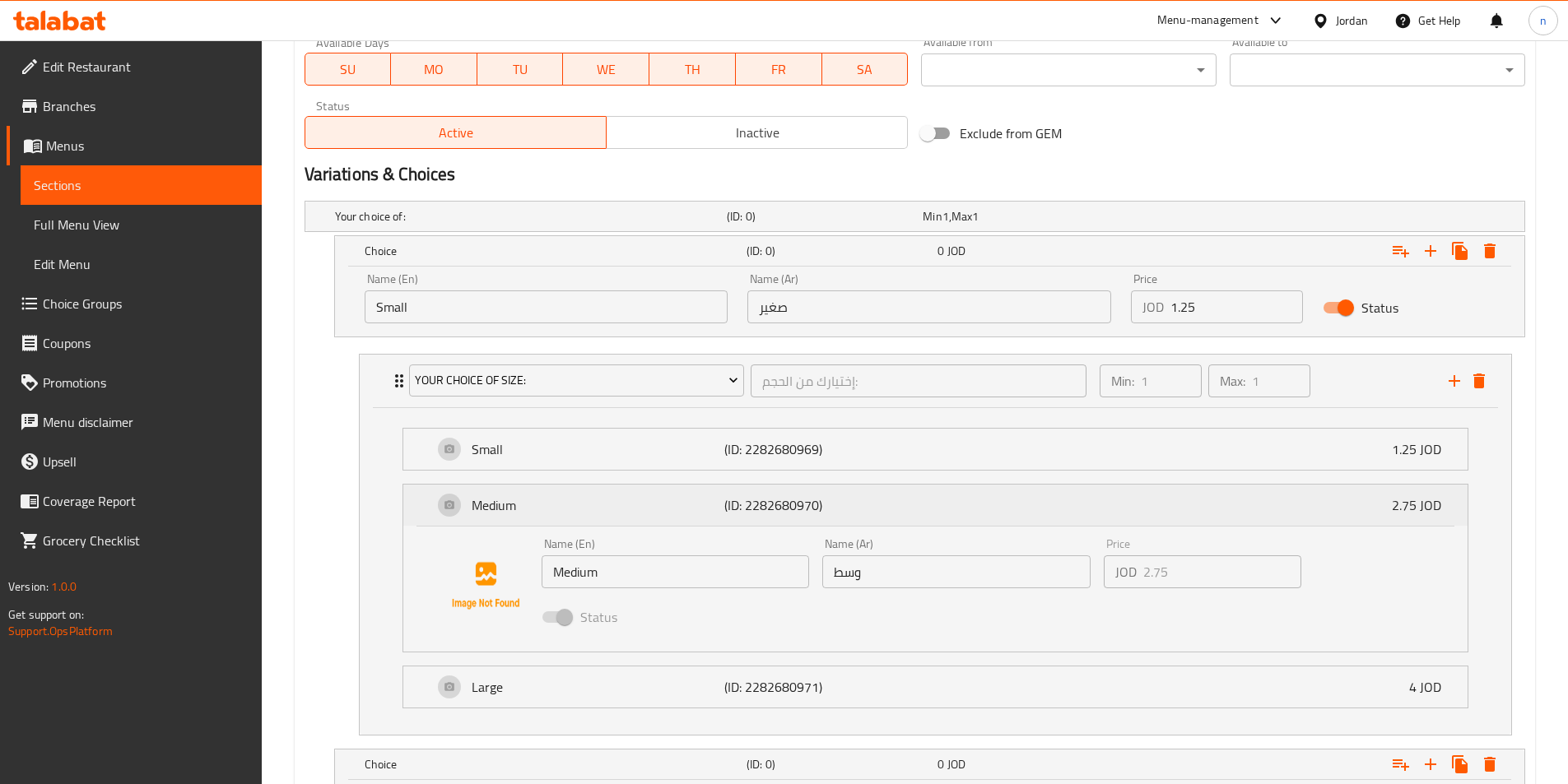
click at [832, 518] on div "Medium (ID: 2282680970) 2.75 JOD" at bounding box center [940, 505] width 1015 height 41
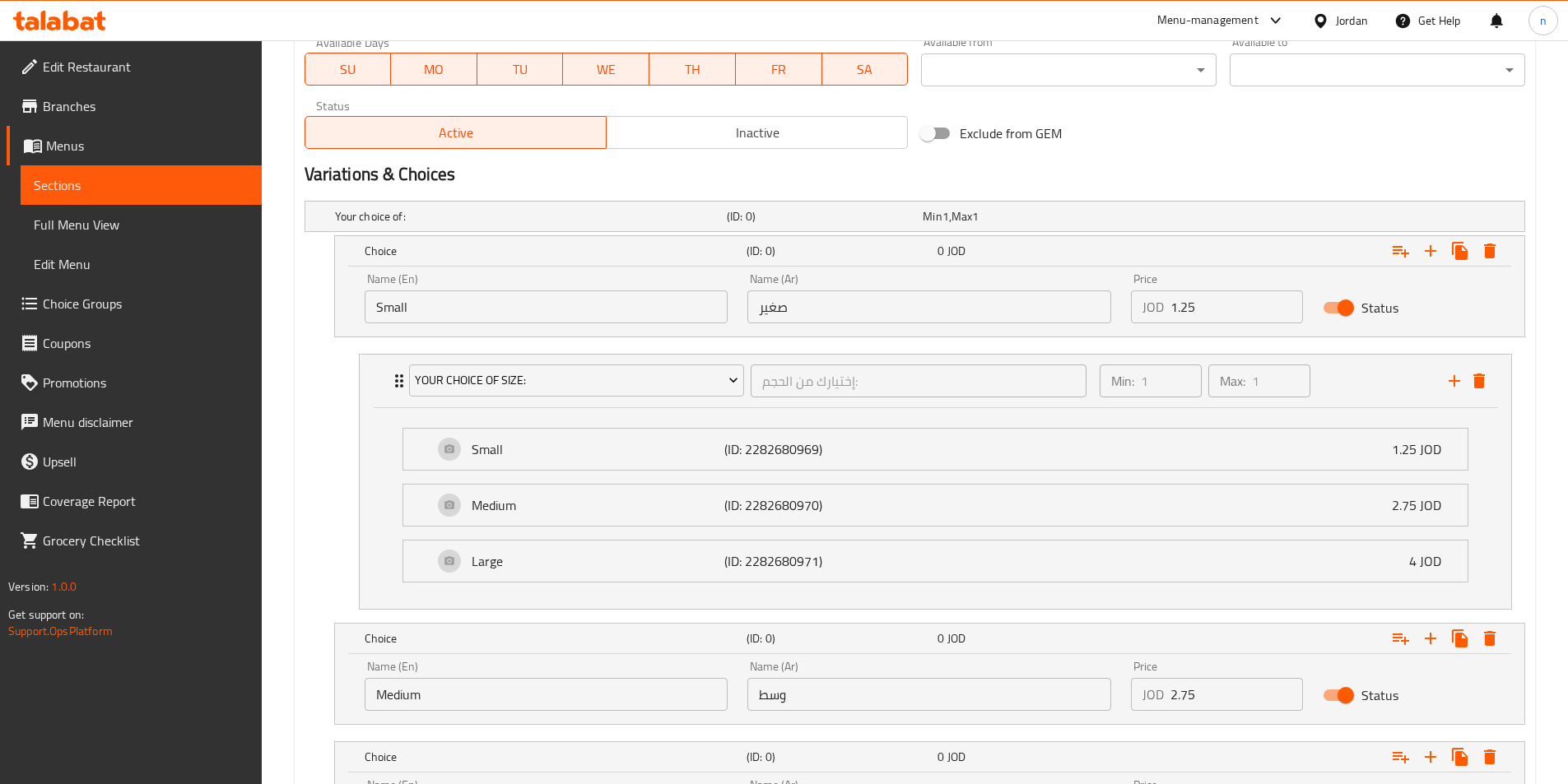
click at [91, 301] on span "Choice Groups" at bounding box center [145, 304] width 206 height 20
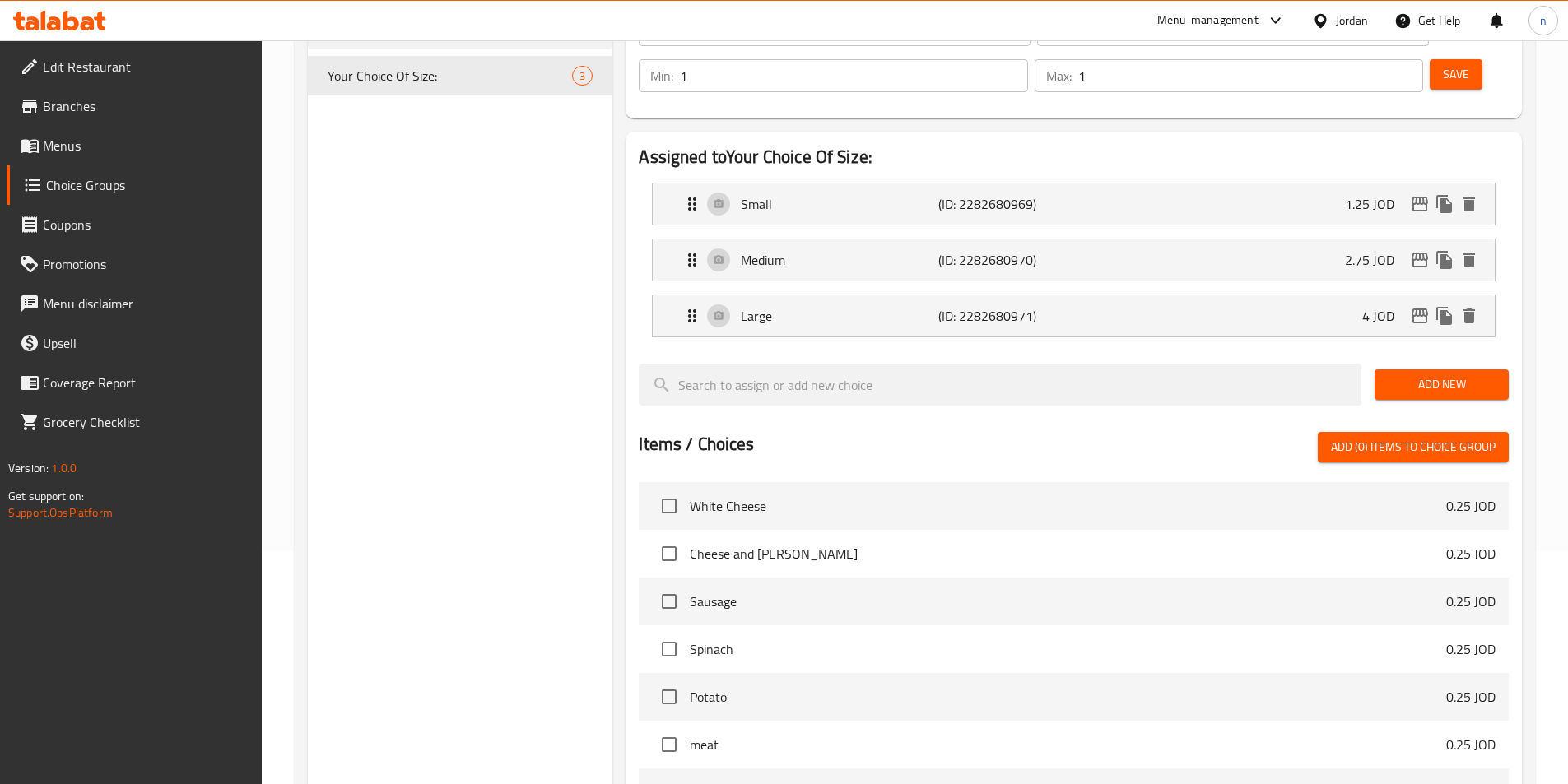
scroll to position [68, 0]
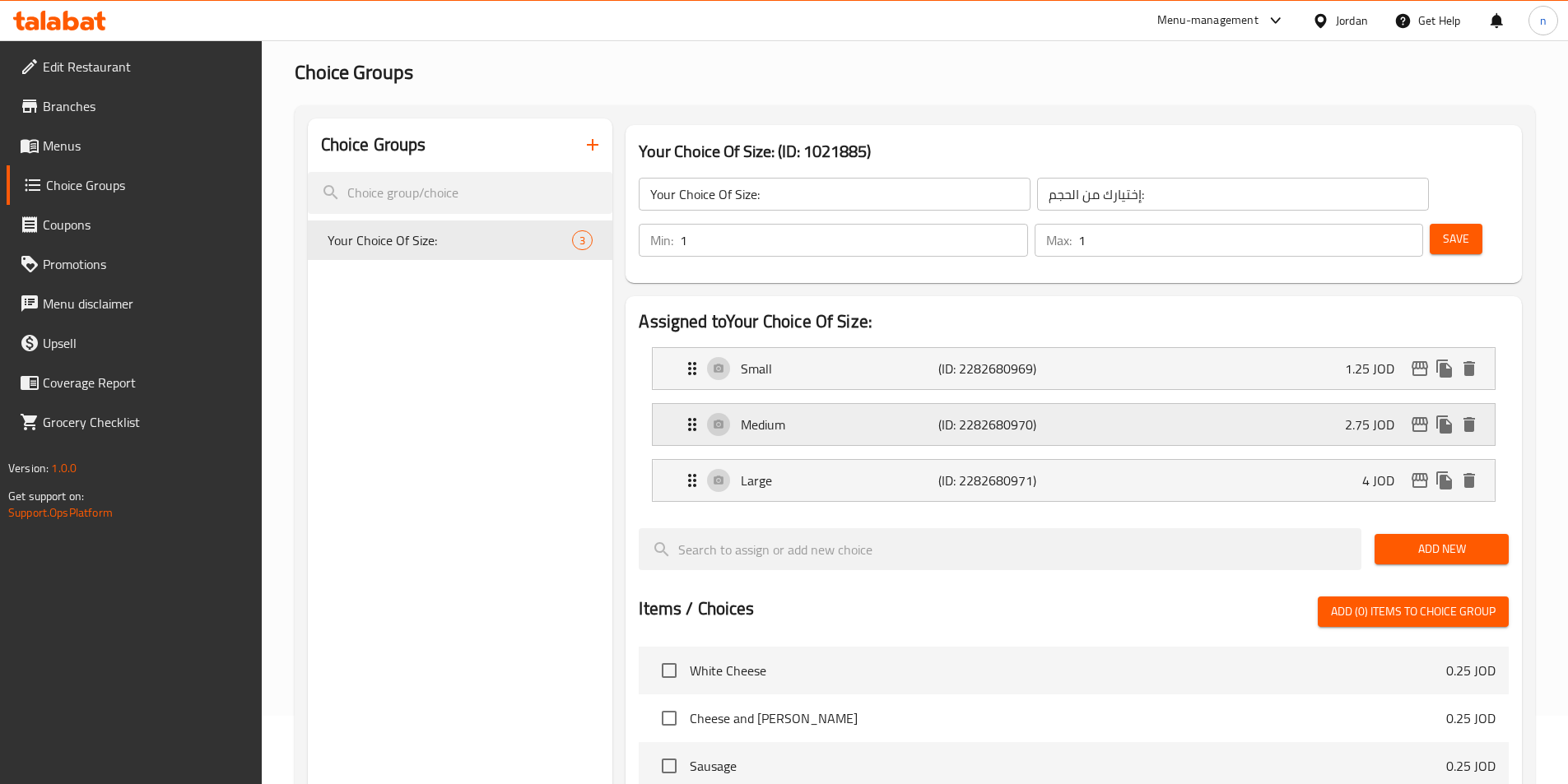
click at [810, 414] on p "Medium" at bounding box center [839, 424] width 197 height 20
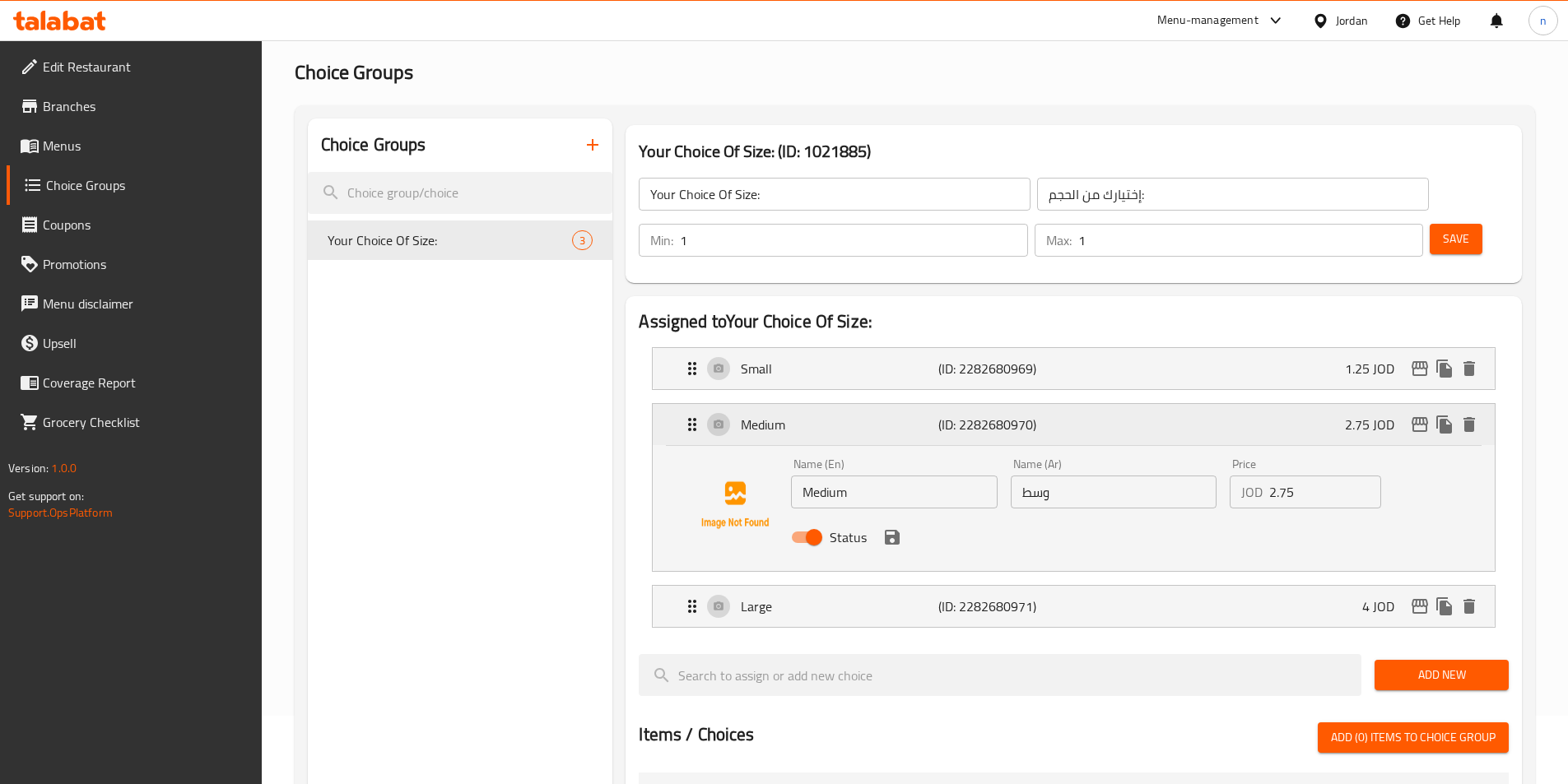
click at [1476, 414] on icon "delete" at bounding box center [1469, 424] width 20 height 20
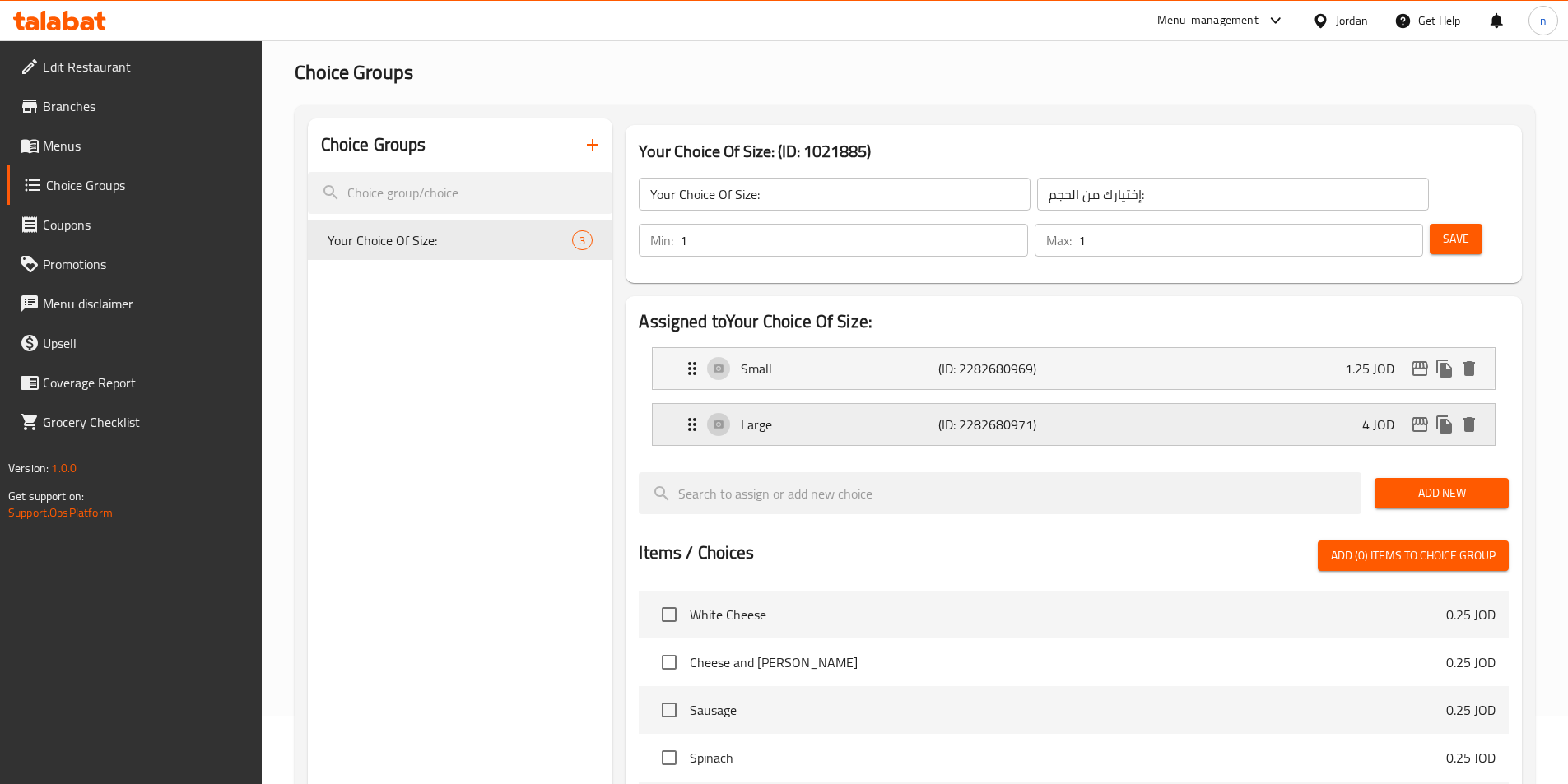
click at [1456, 412] on div "4 JOD" at bounding box center [1421, 424] width 120 height 25
click at [1465, 417] on icon "delete" at bounding box center [1469, 424] width 12 height 15
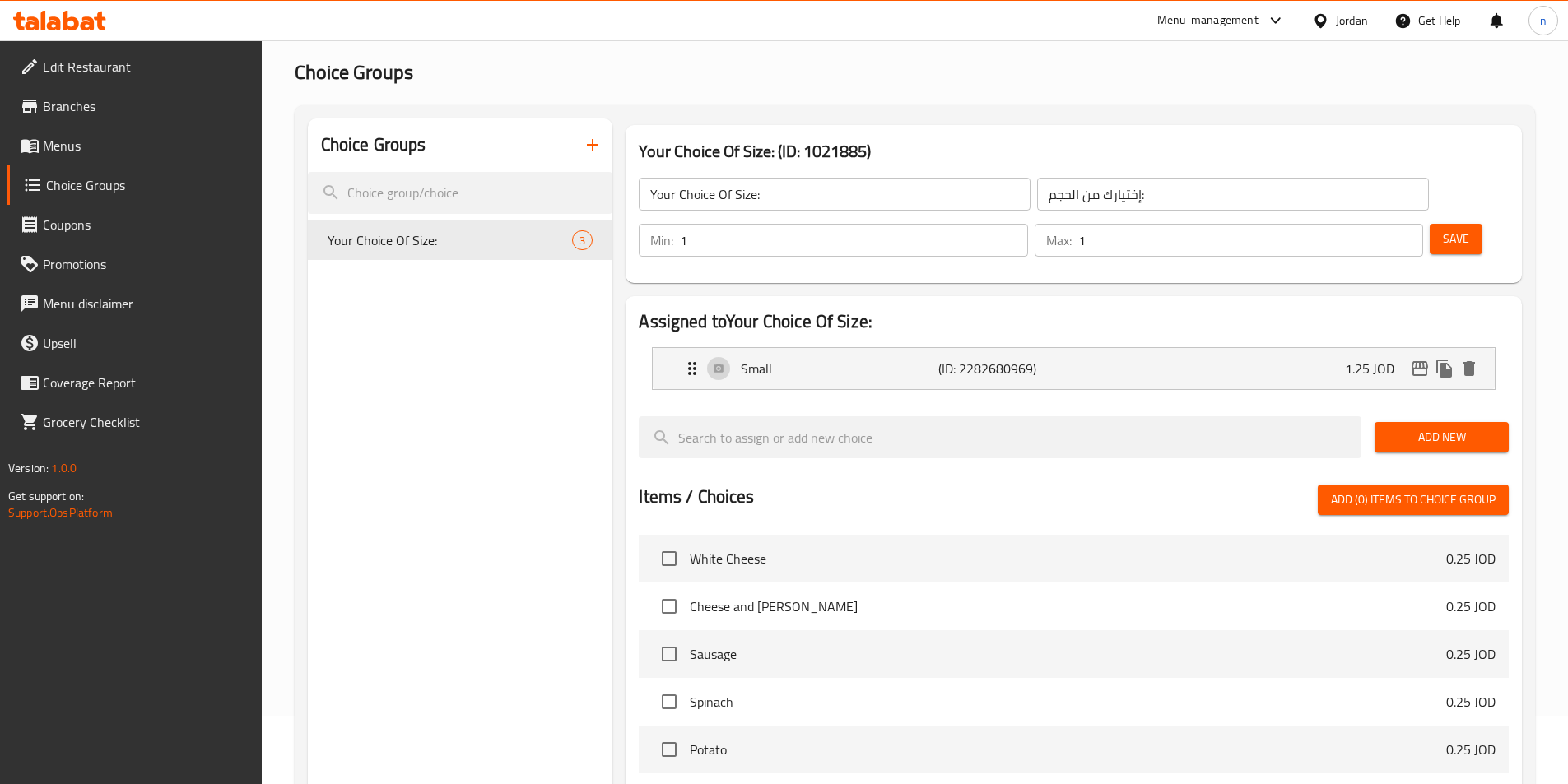
click at [765, 191] on input "Your Choice Of Size:" at bounding box center [834, 194] width 391 height 33
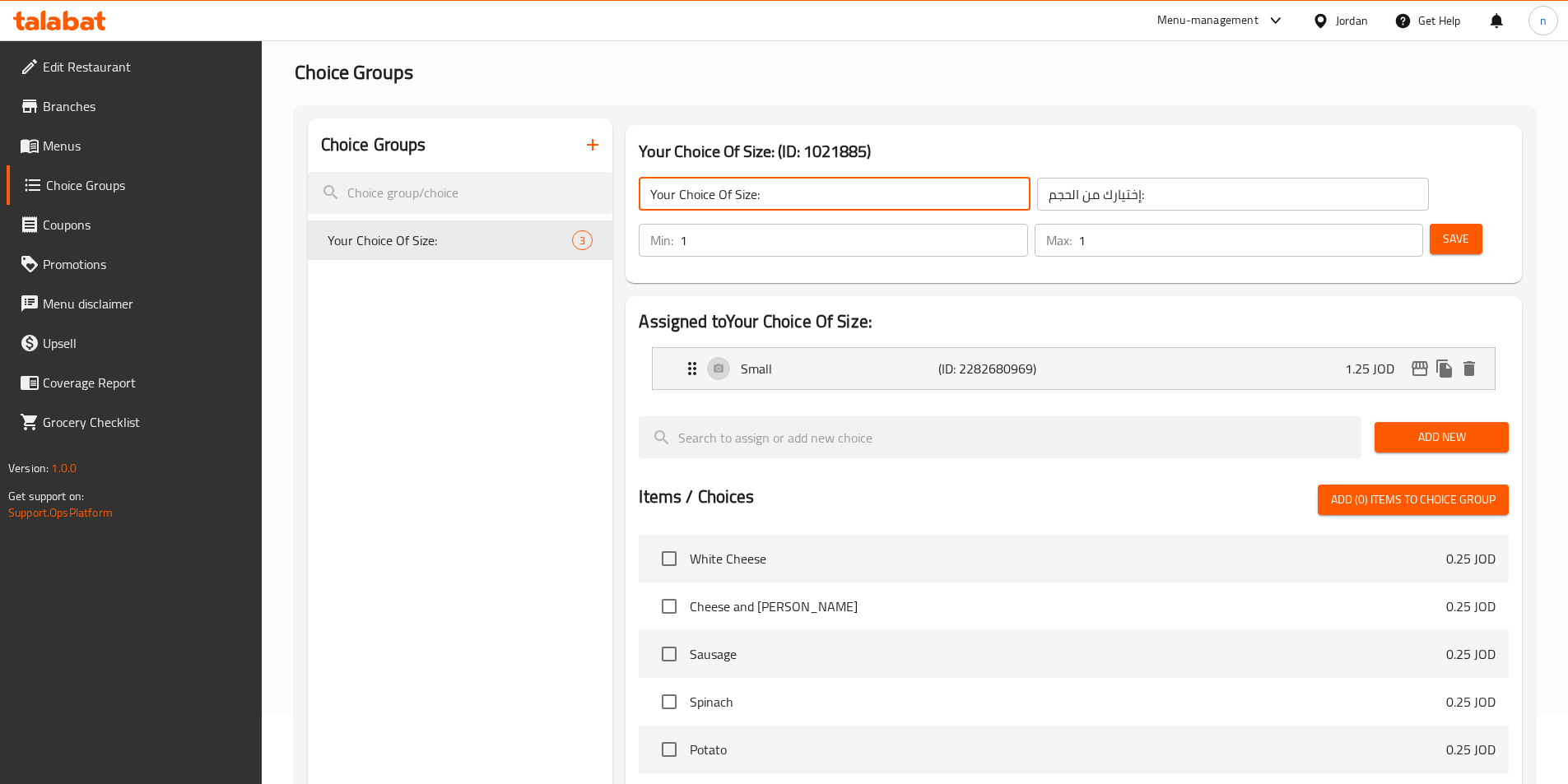
click at [765, 191] on input "Your Choice Of Size:" at bounding box center [834, 194] width 391 height 33
type input "ِ"
type input "Addons:"
click at [1063, 192] on input "إختيارك من الحجم:" at bounding box center [1233, 194] width 391 height 33
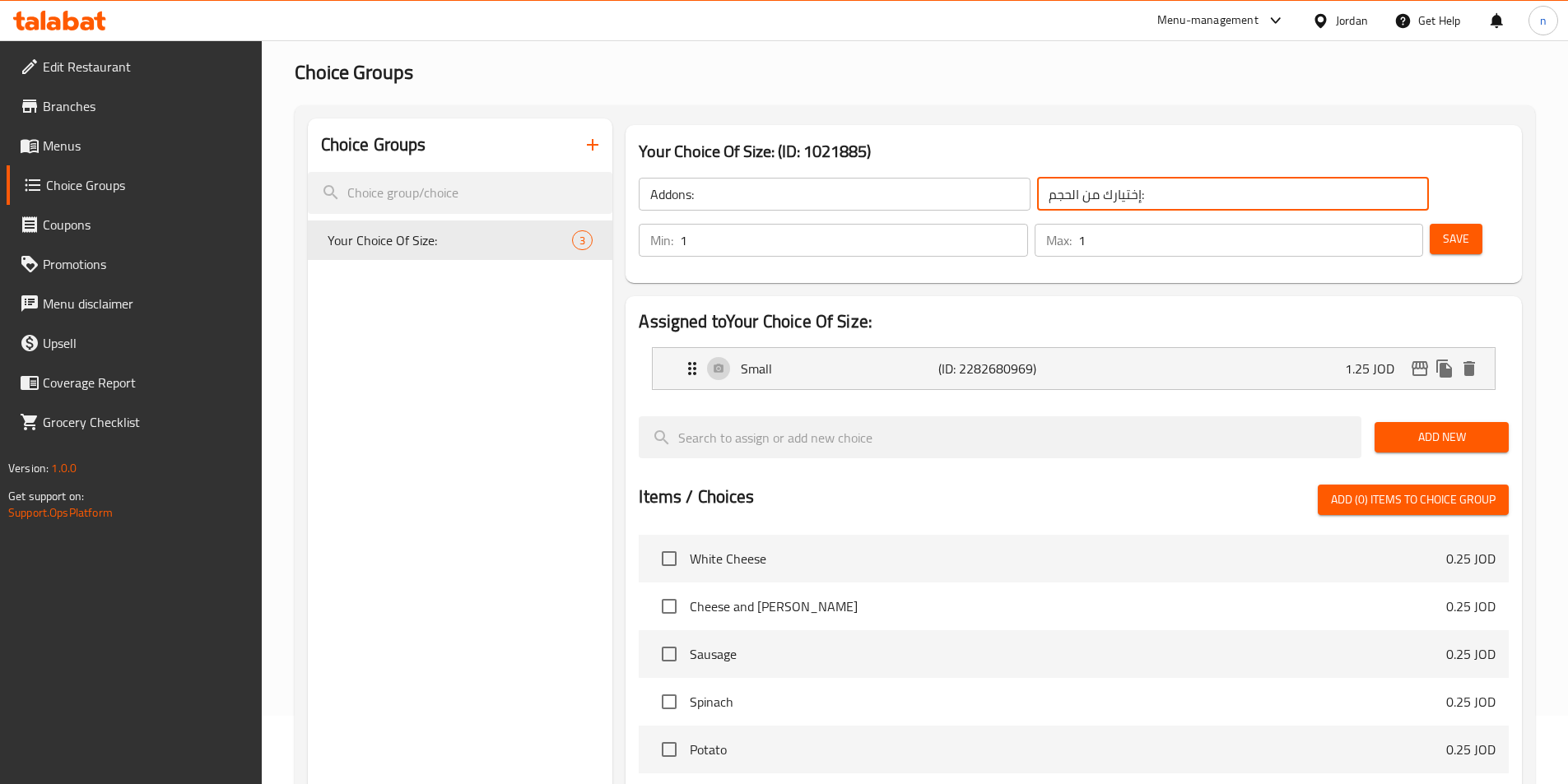
click at [1063, 192] on input "إختيارك من الحجم:" at bounding box center [1233, 194] width 391 height 33
type input "الإضافات"
type input "0"
click at [1027, 224] on input "0" at bounding box center [853, 240] width 348 height 33
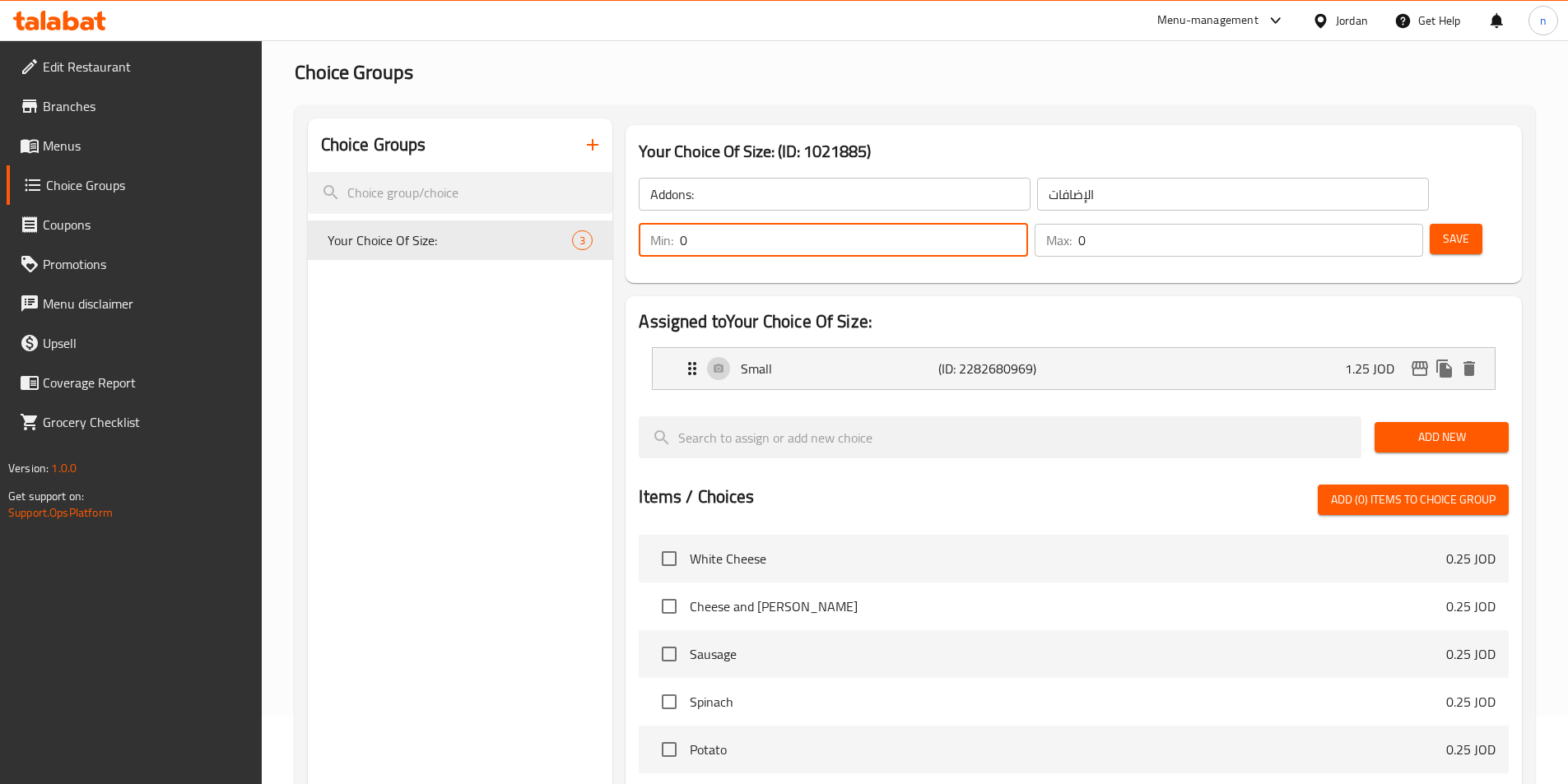
type input "0"
click at [1379, 224] on input "0" at bounding box center [1251, 240] width 345 height 33
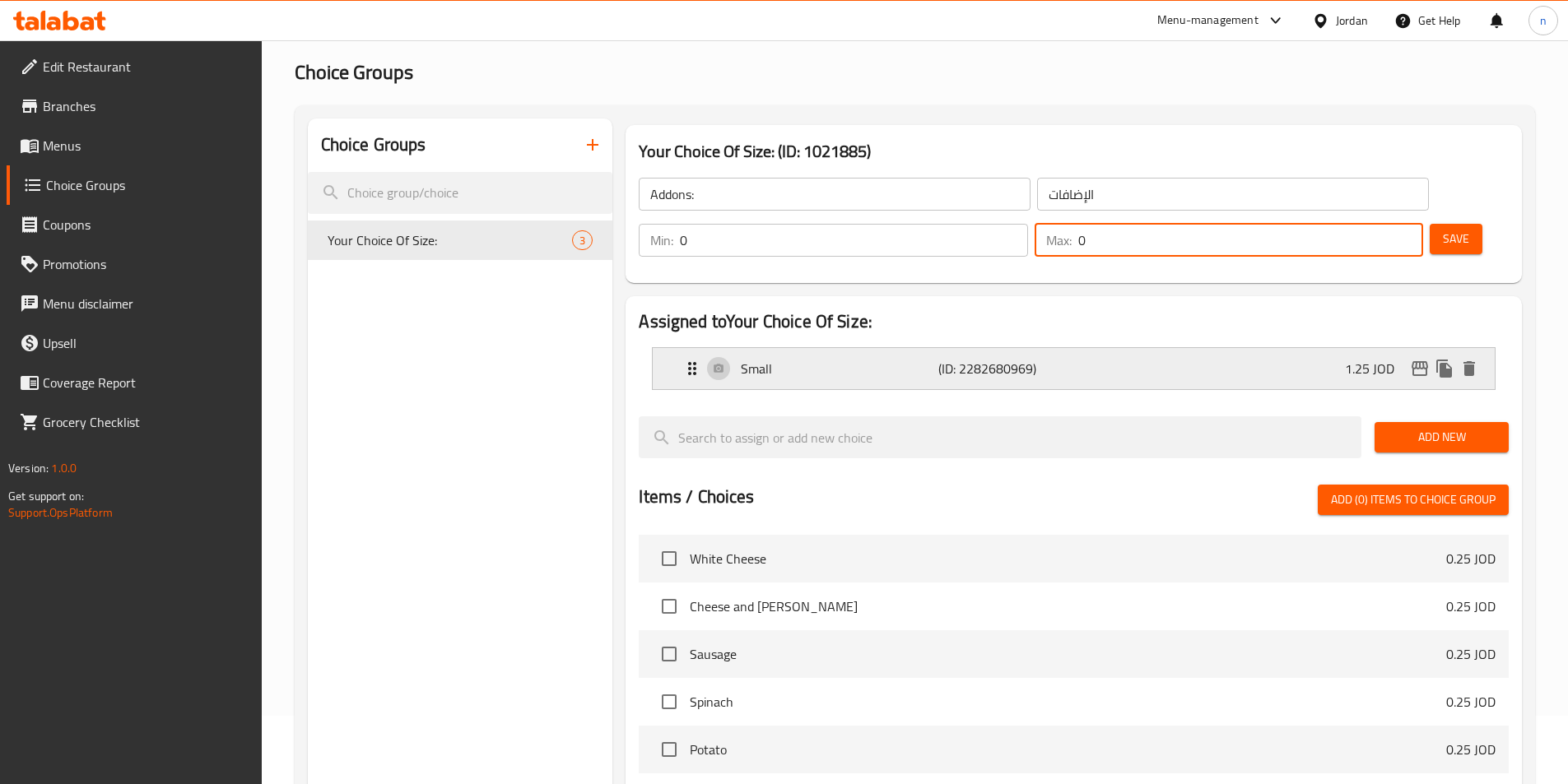
click at [1359, 359] on p "1.25 JOD" at bounding box center [1376, 369] width 63 height 20
click at [1055, 359] on p "(ID: 2282680969)" at bounding box center [1003, 369] width 131 height 20
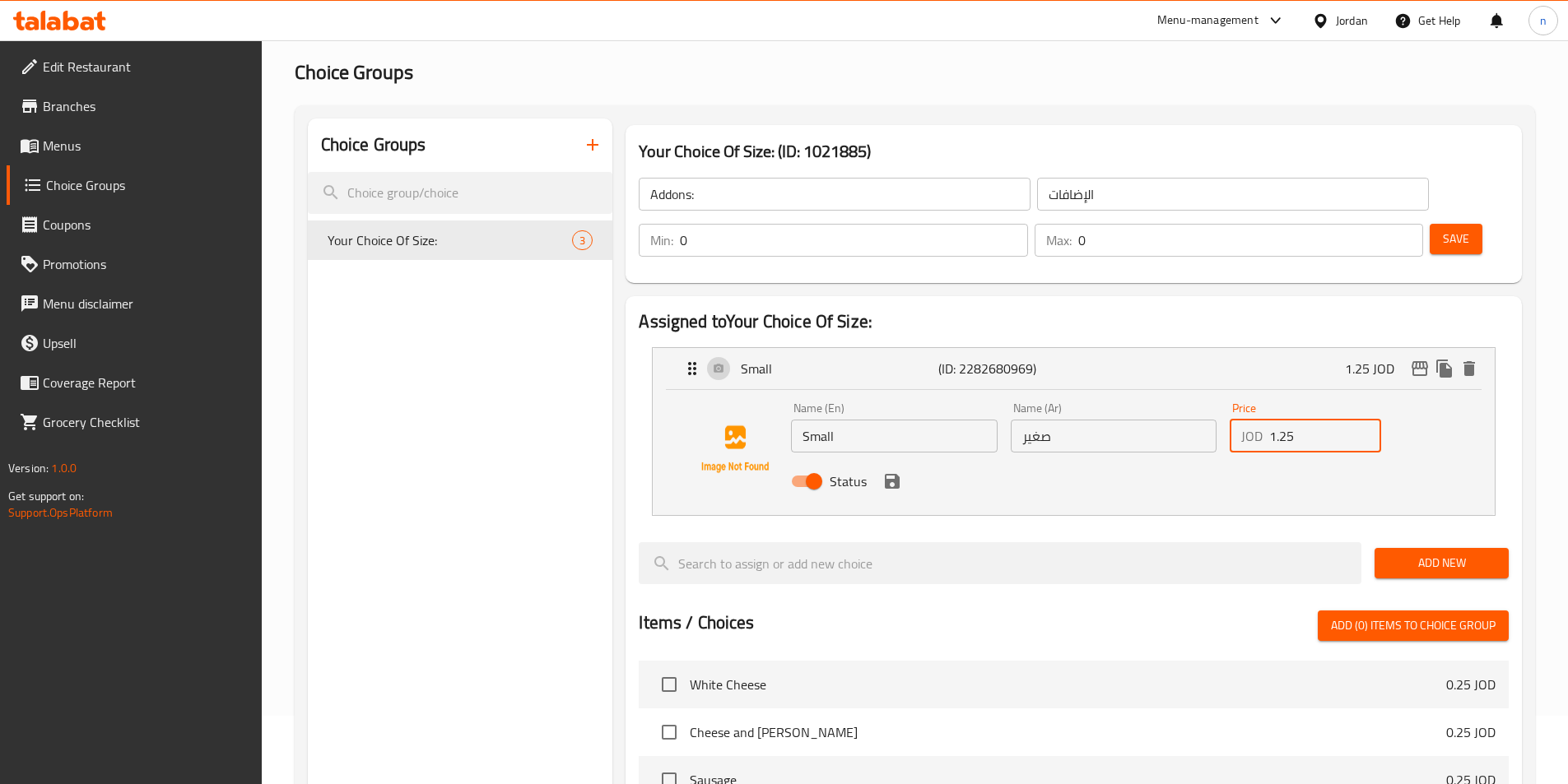
drag, startPoint x: 1299, startPoint y: 391, endPoint x: 1207, endPoint y: 394, distance: 92.0
click at [1207, 395] on div "Name (En) Small Name (En) Name (Ar) صغير Name (Ar) Price JOD 1.25 Price Status" at bounding box center [1113, 449] width 657 height 108
click at [869, 459] on div "Status" at bounding box center [1113, 481] width 657 height 45
click at [882, 471] on icon "save" at bounding box center [892, 481] width 20 height 20
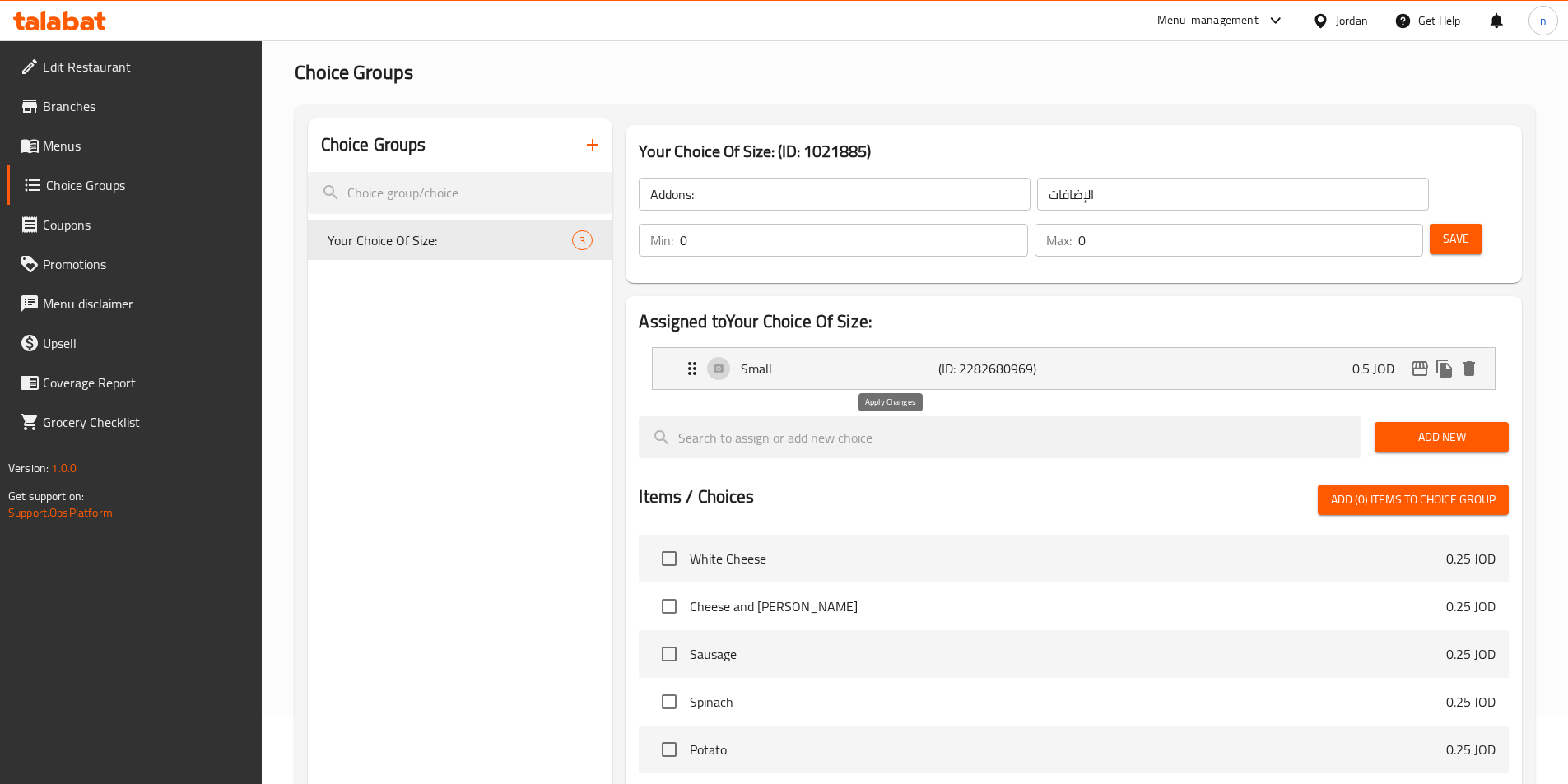
type input "0.5"
click at [1436, 359] on icon "duplicate" at bounding box center [1444, 369] width 20 height 20
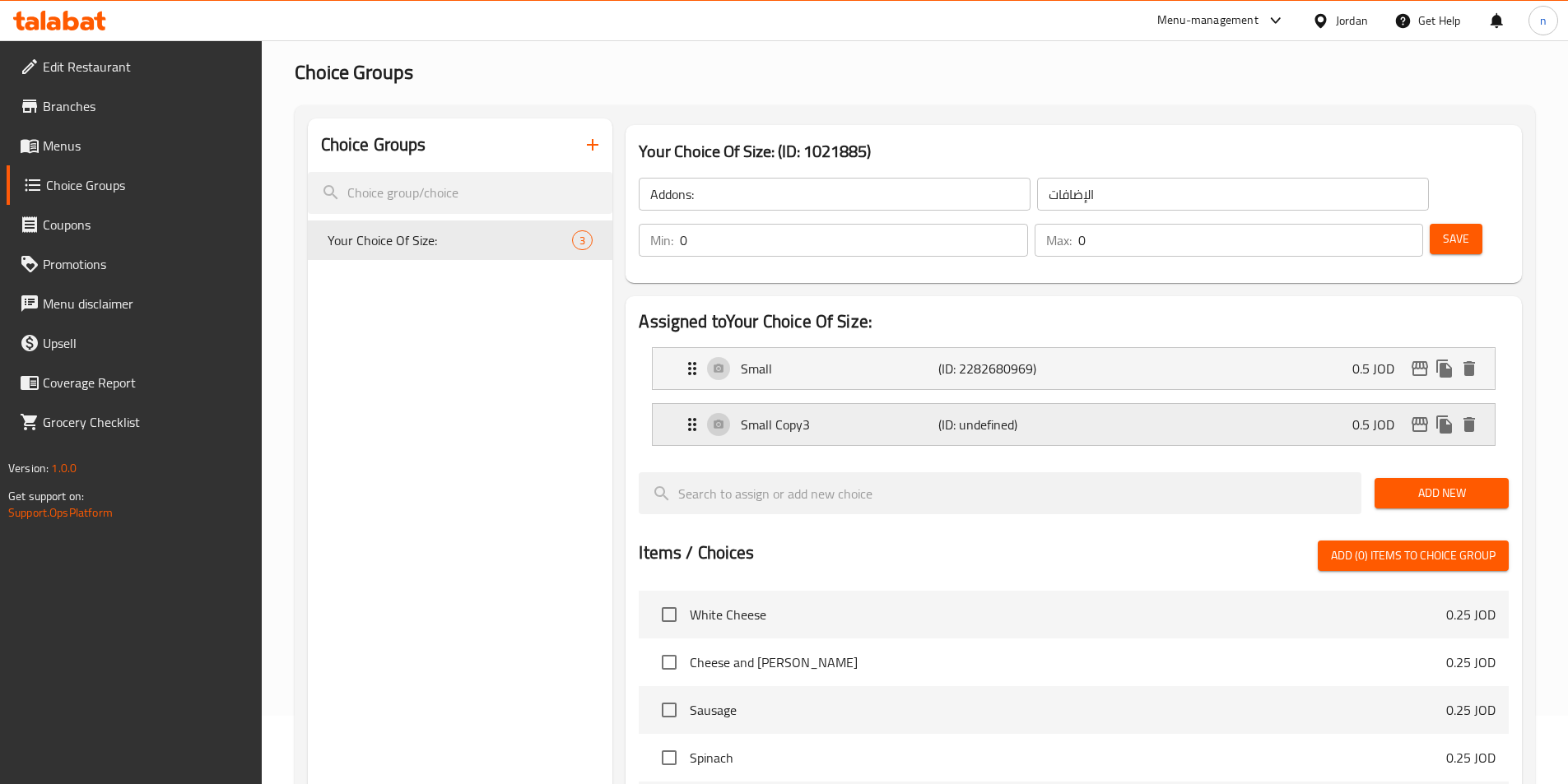
click at [862, 404] on div "Small Copy3 (ID: undefined) 0.5 JOD" at bounding box center [1078, 424] width 793 height 41
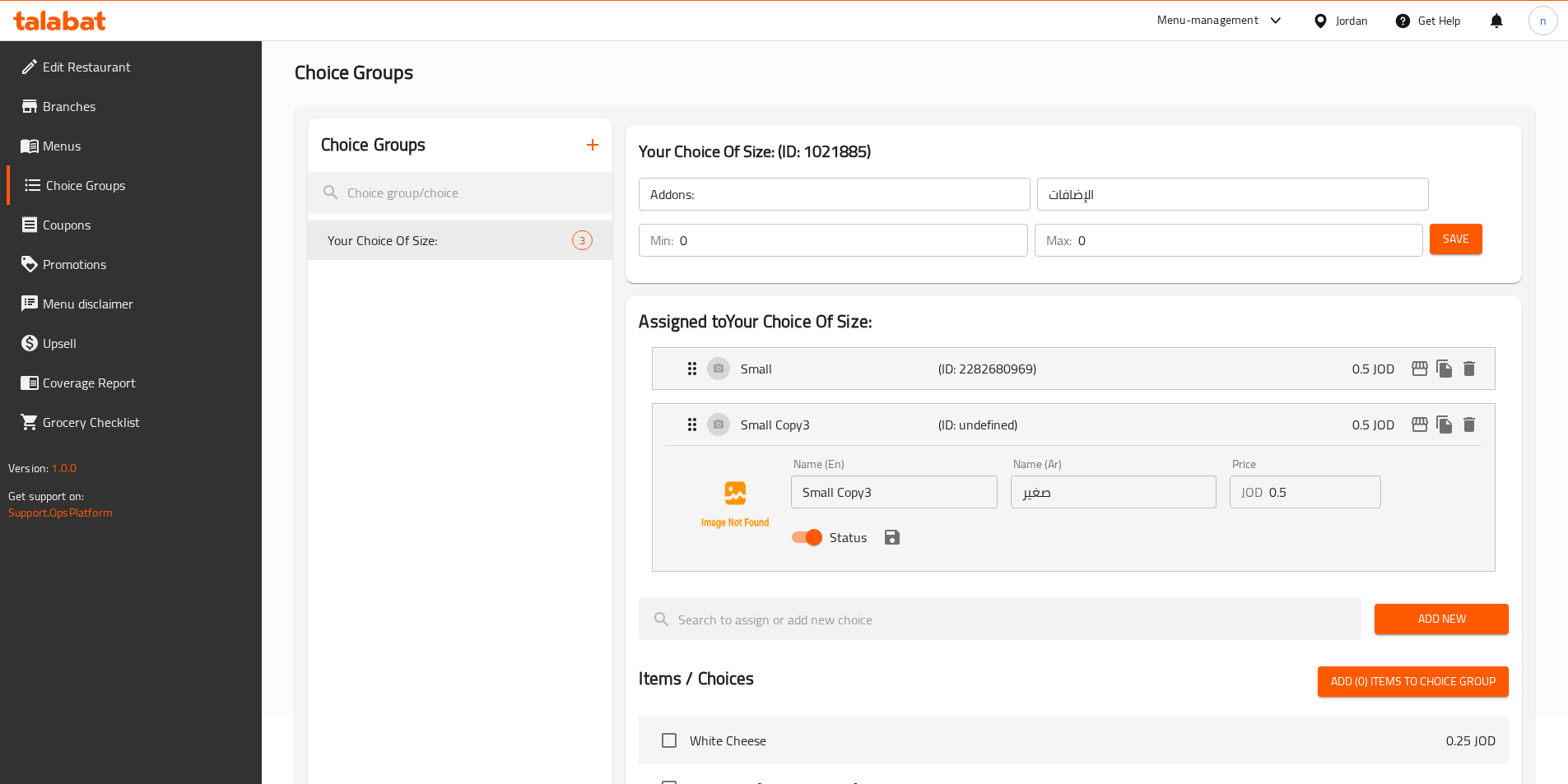
click at [875, 475] on input "Small Copy3" at bounding box center [893, 492] width 206 height 33
type input "Medium"
click at [1054, 475] on input "صغير" at bounding box center [1113, 492] width 206 height 33
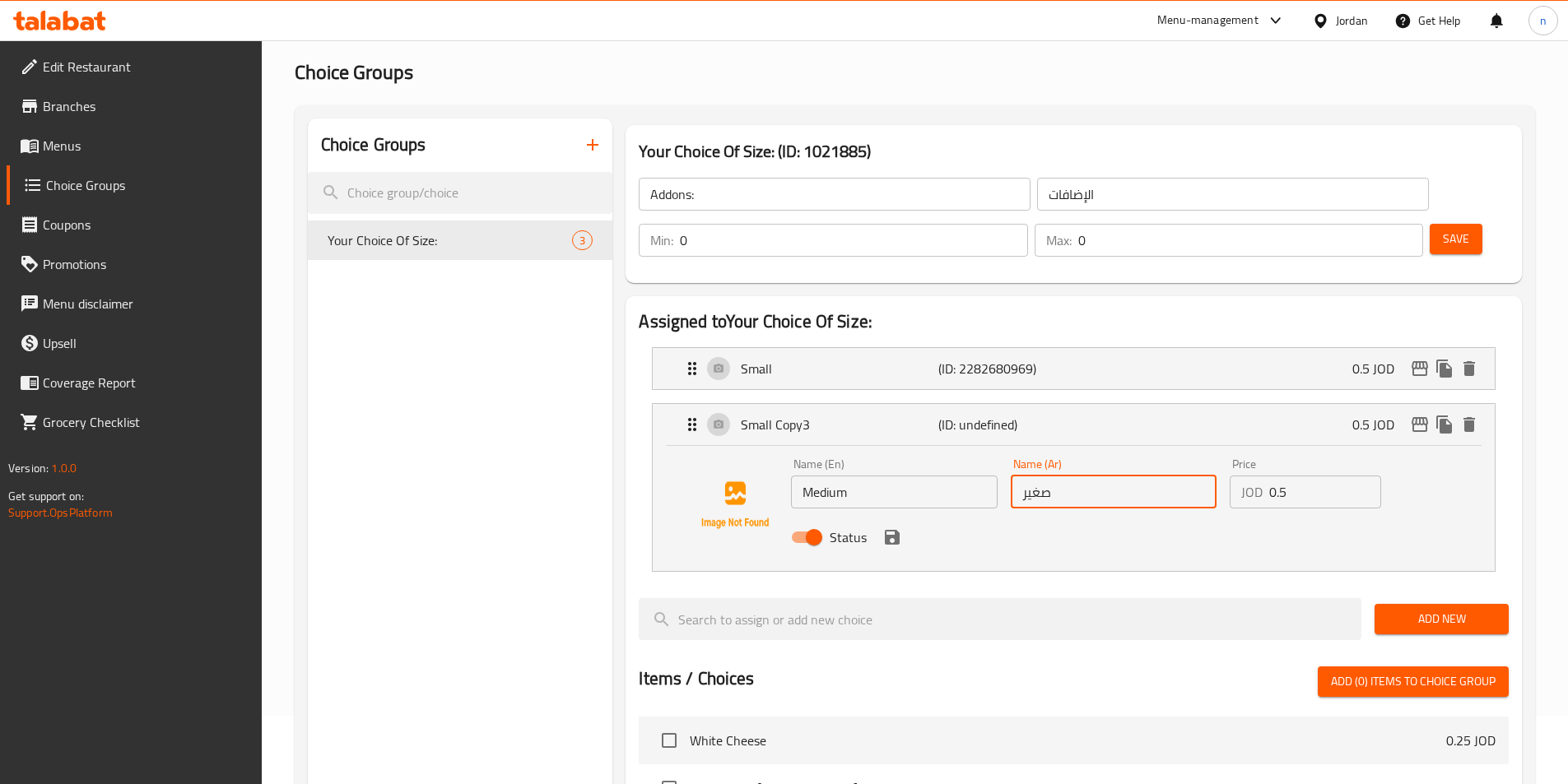
click at [1054, 475] on input "صغير" at bounding box center [1113, 492] width 206 height 33
click at [618, 455] on div "Your Choice Of Size: (ID: 1021885) Addons: ​ الإضافات ​ Min: 0 ​ Max: 0 ​ Save …" at bounding box center [1070, 717] width 916 height 1197
click at [1468, 417] on icon "delete" at bounding box center [1469, 424] width 12 height 15
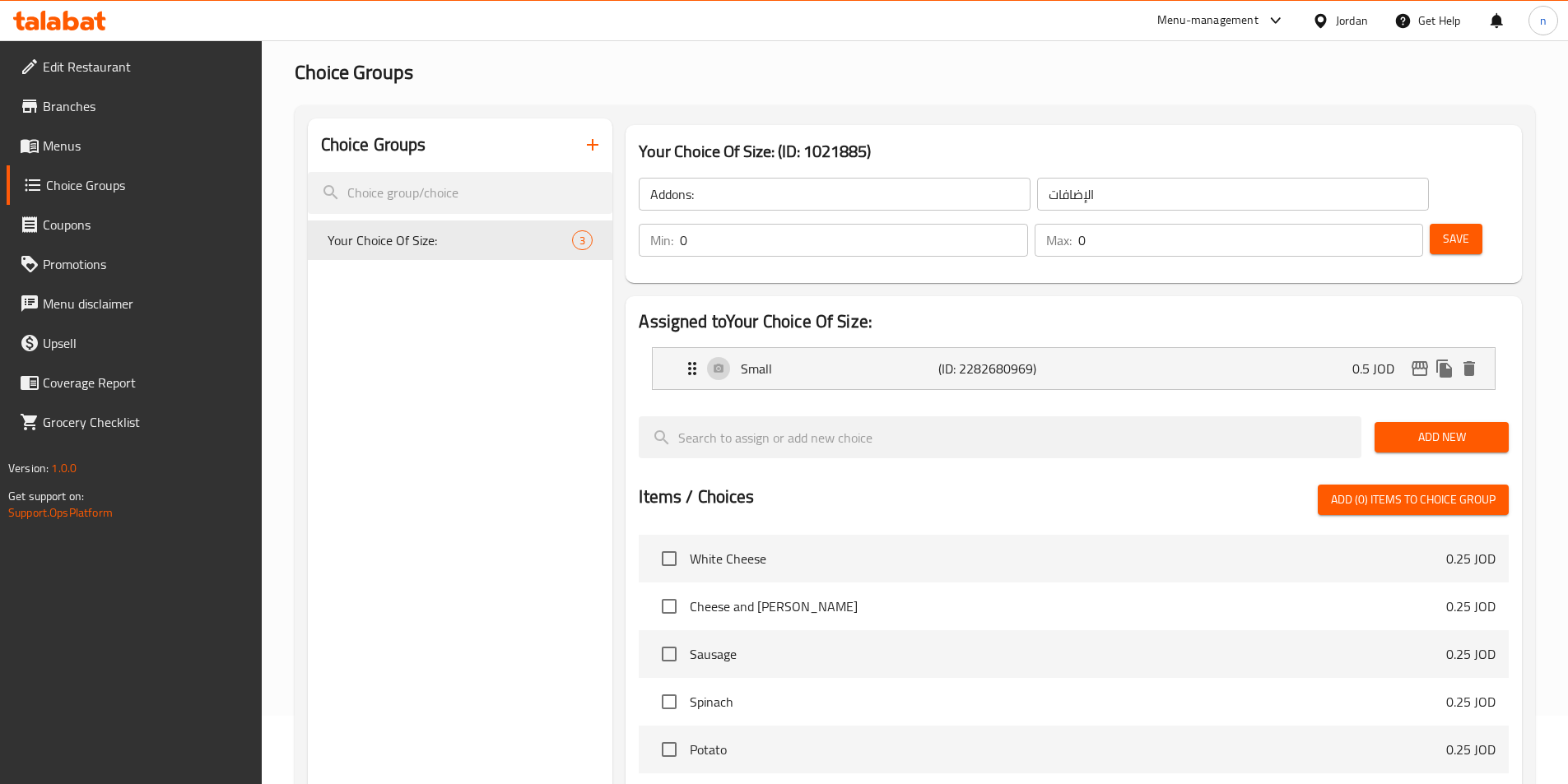
click at [1429, 224] on button "Save" at bounding box center [1456, 239] width 53 height 31
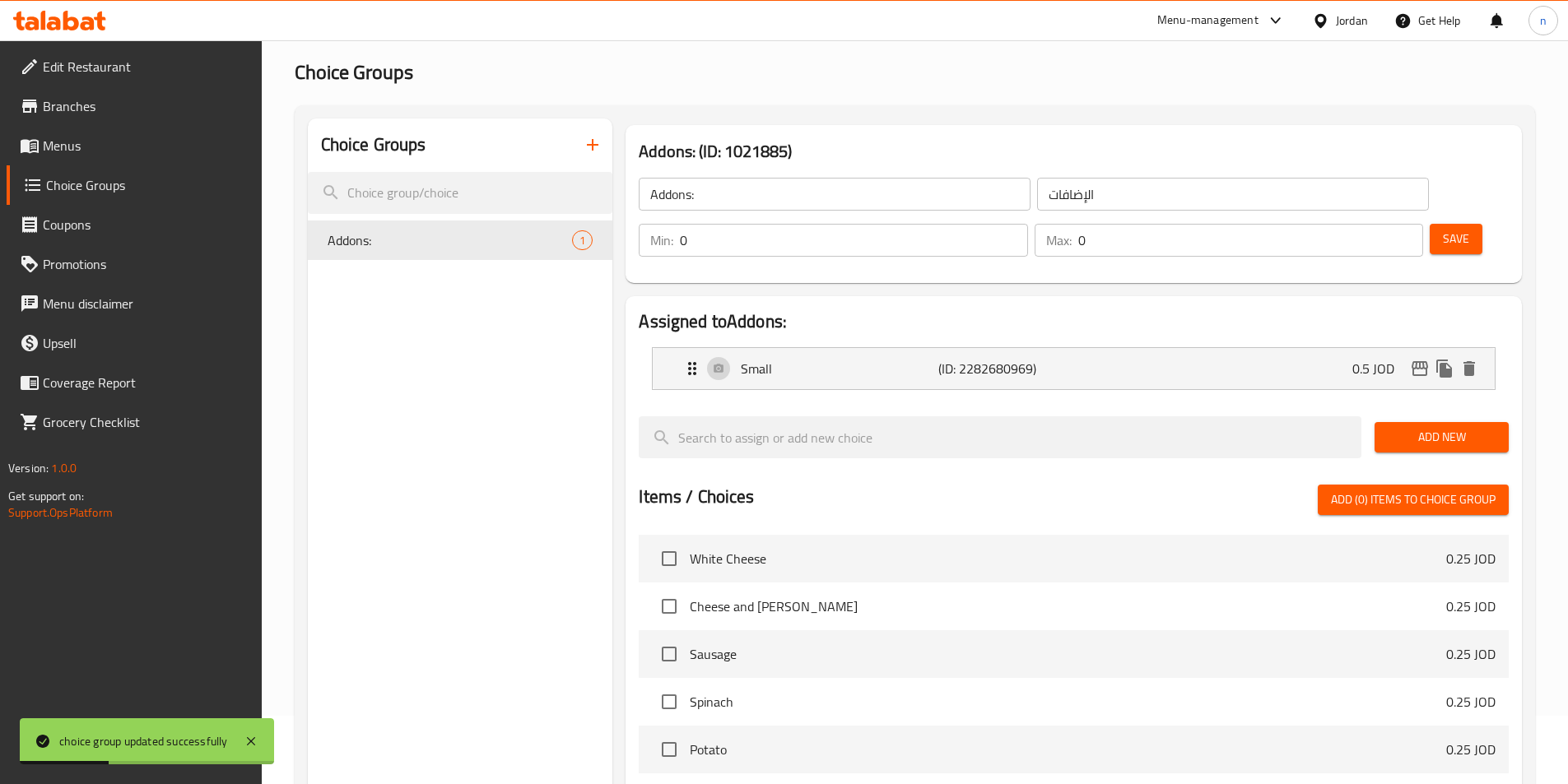
click at [115, 146] on span "Menus" at bounding box center [145, 145] width 206 height 20
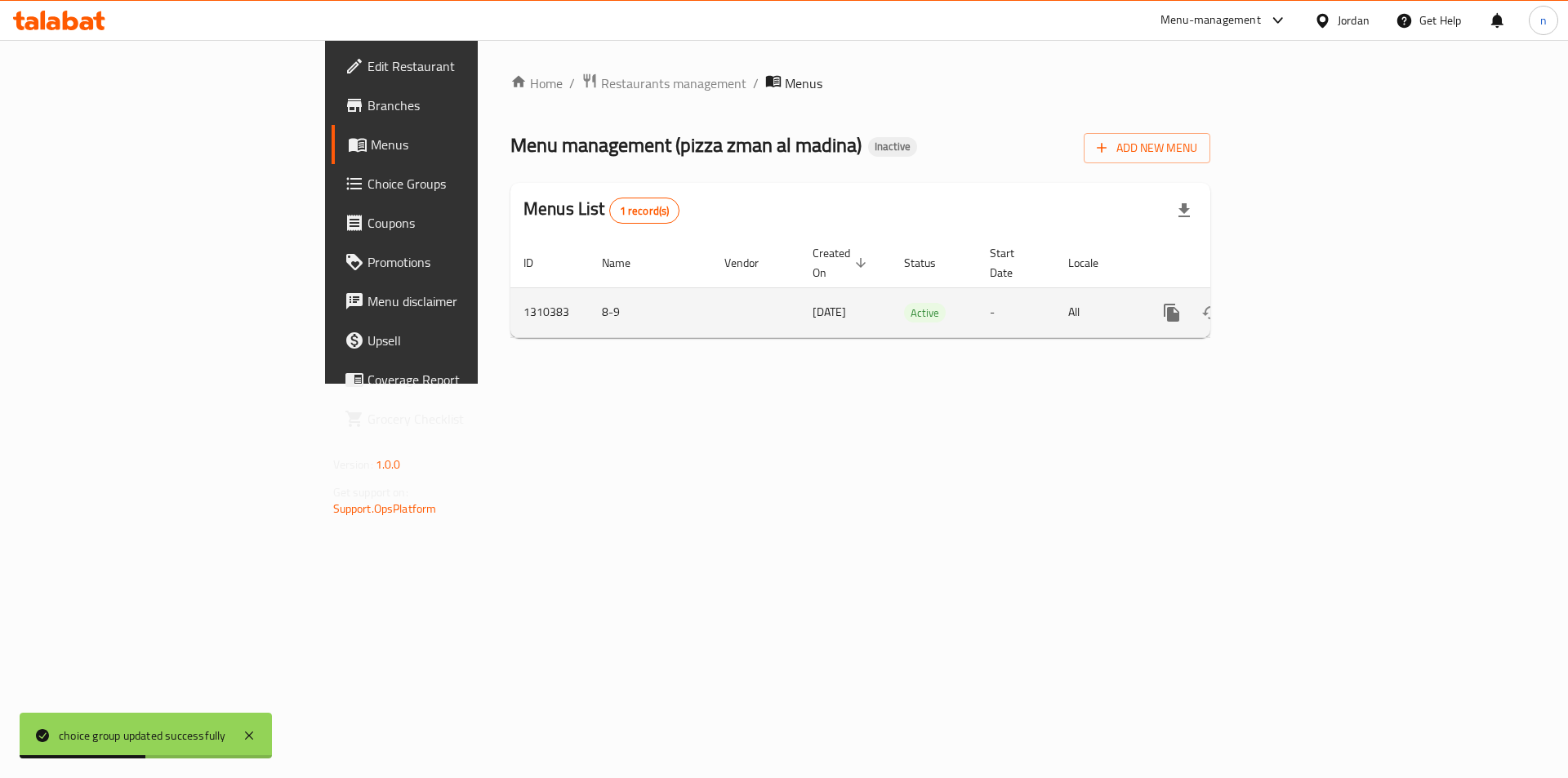
click at [1299, 303] on icon "enhanced table" at bounding box center [1289, 313] width 20 height 20
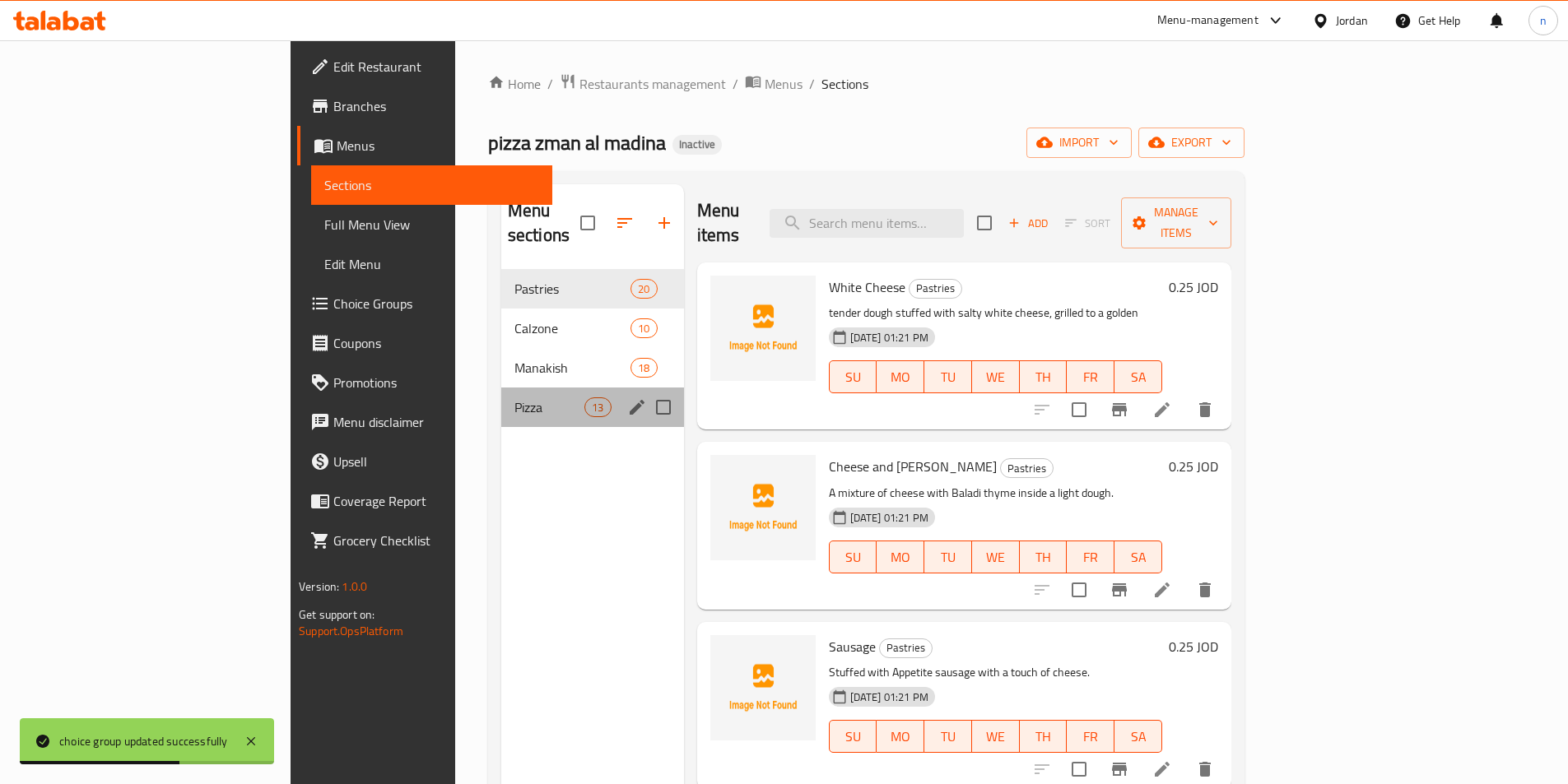
click at [501, 387] on div "Pizza 13" at bounding box center [592, 407] width 182 height 40
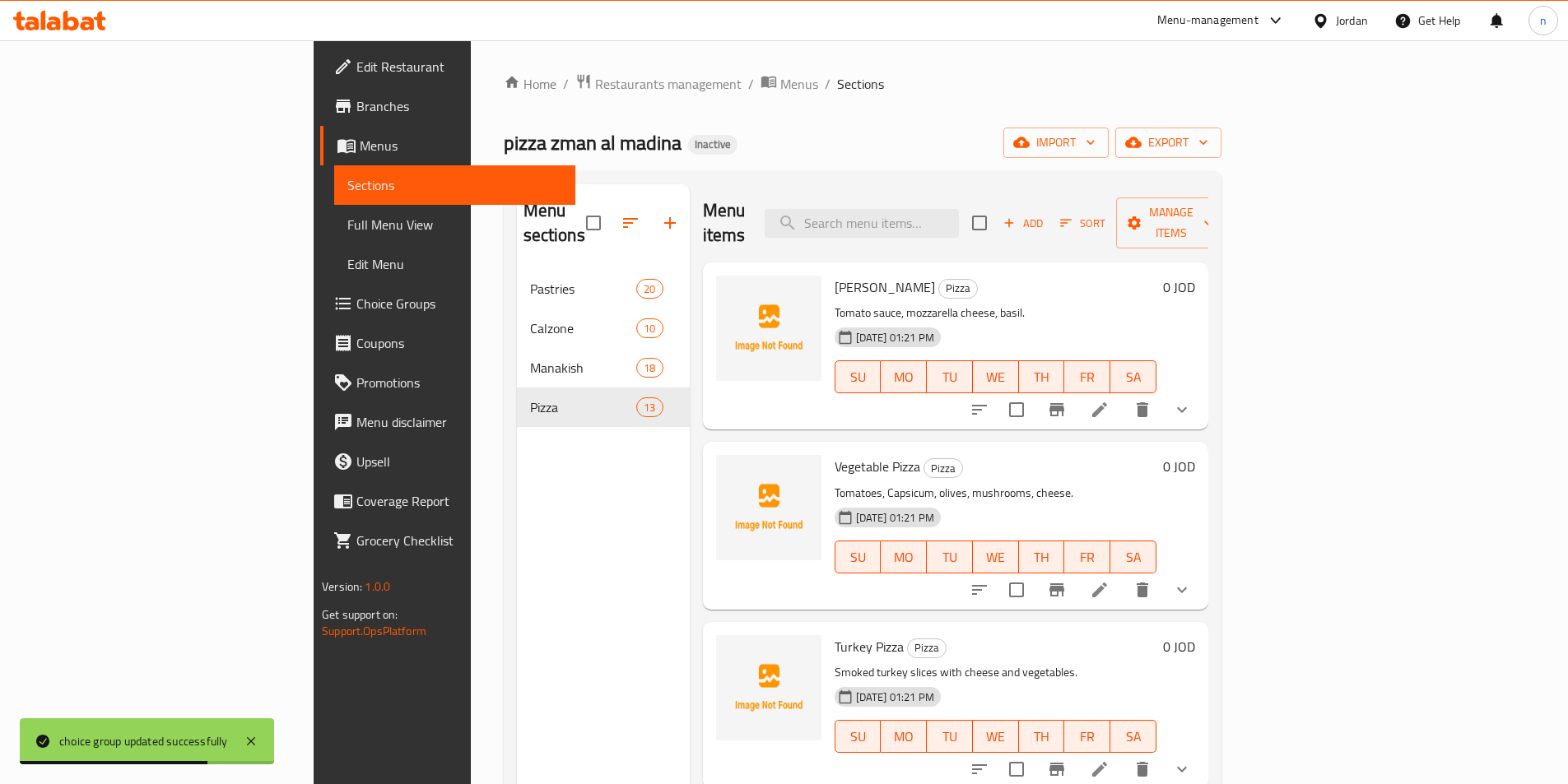
click at [1110, 399] on icon at bounding box center [1100, 409] width 20 height 20
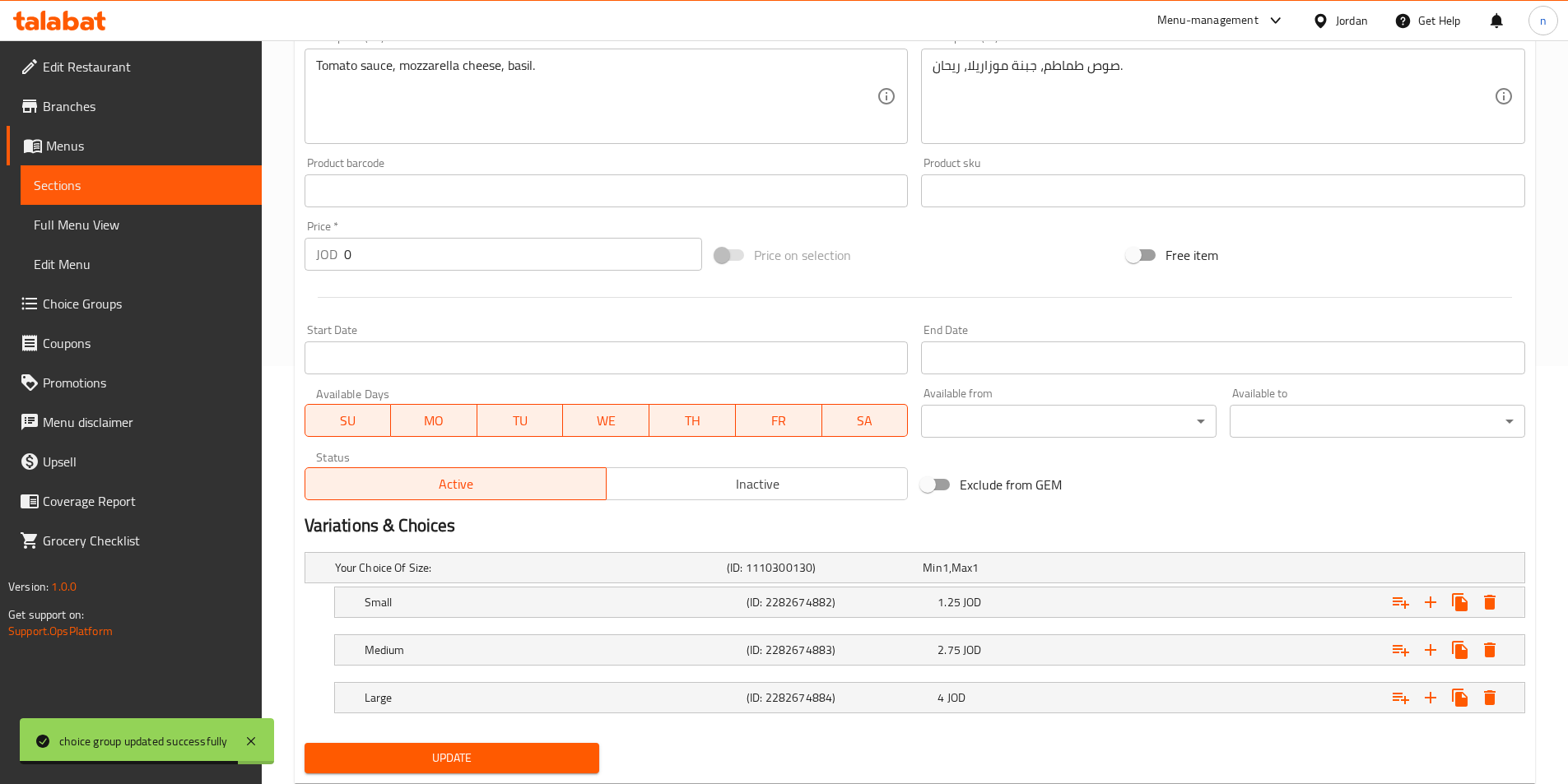
scroll to position [463, 0]
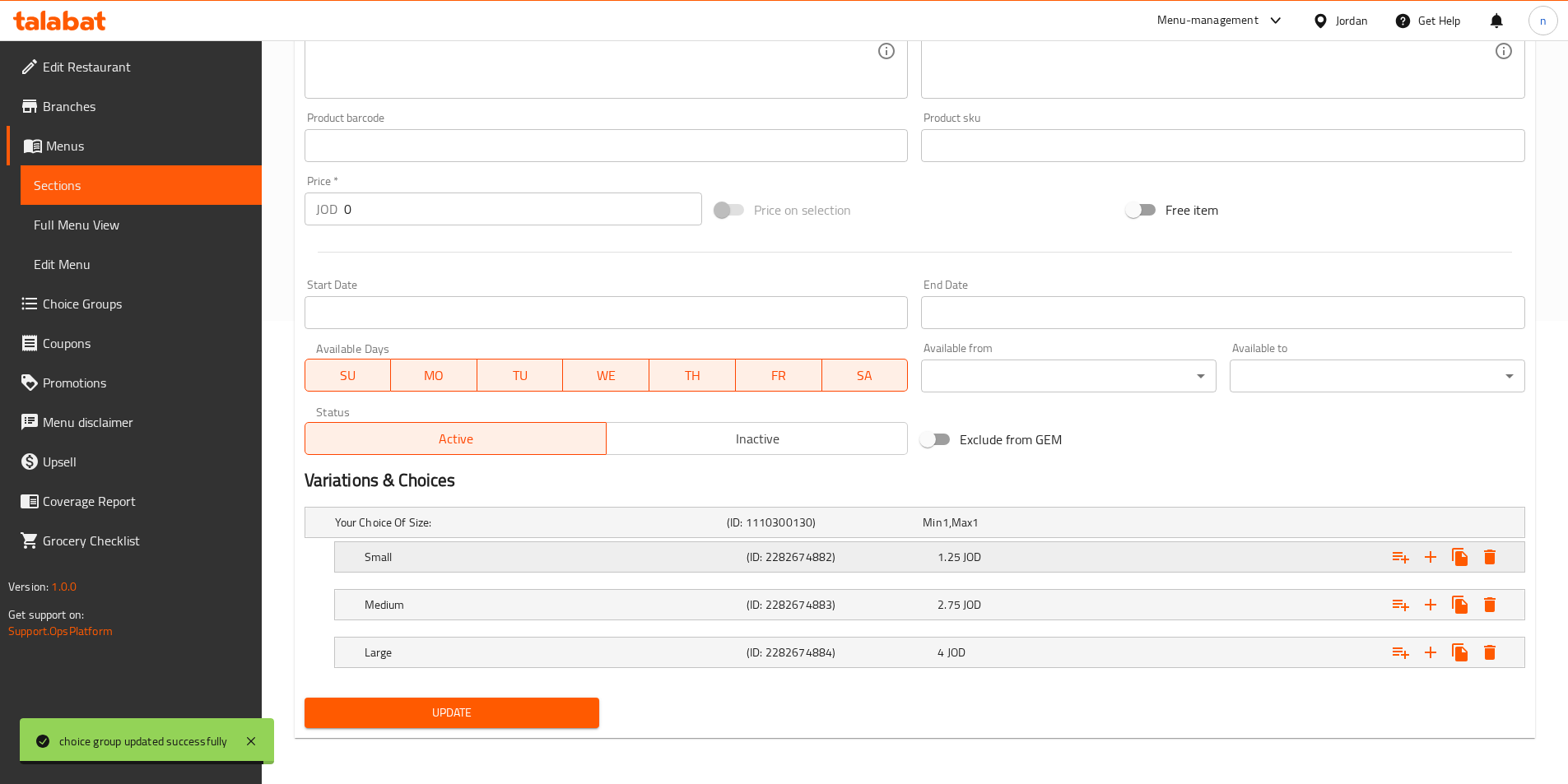
click at [901, 545] on div "(ID: 2282674882)" at bounding box center [838, 557] width 191 height 23
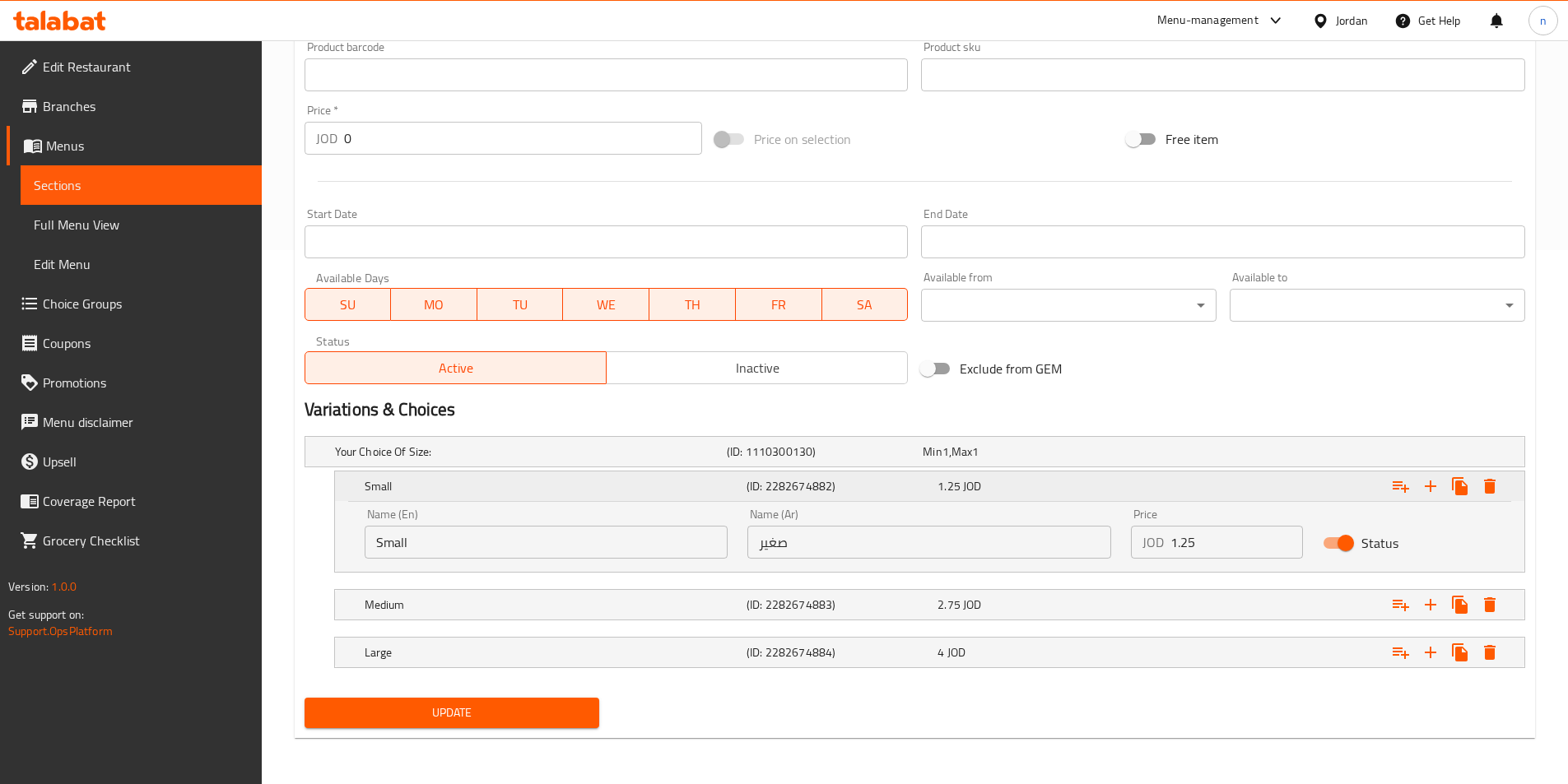
click at [1401, 484] on icon "Expand" at bounding box center [1400, 486] width 20 height 20
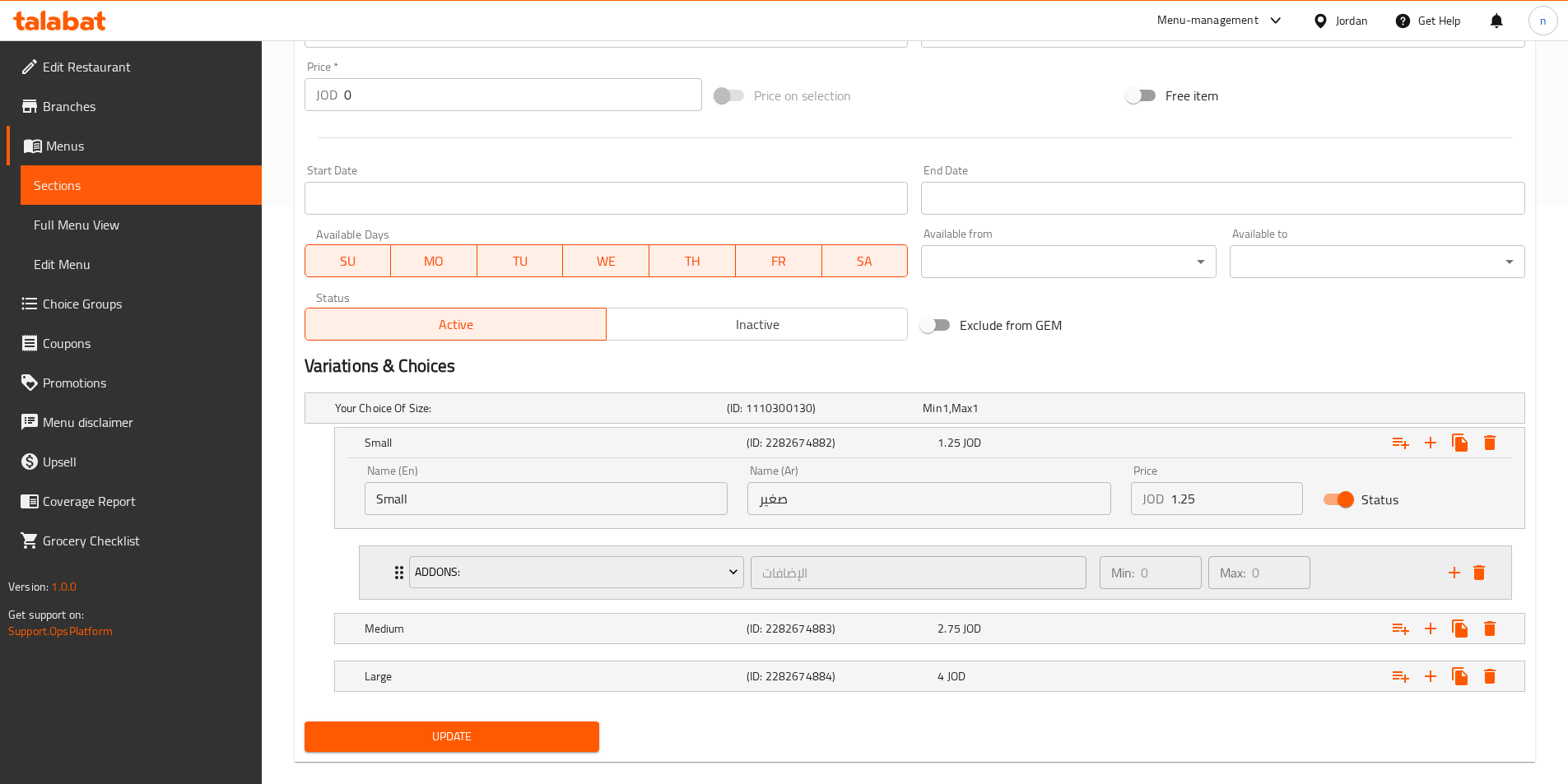
scroll to position [602, 0]
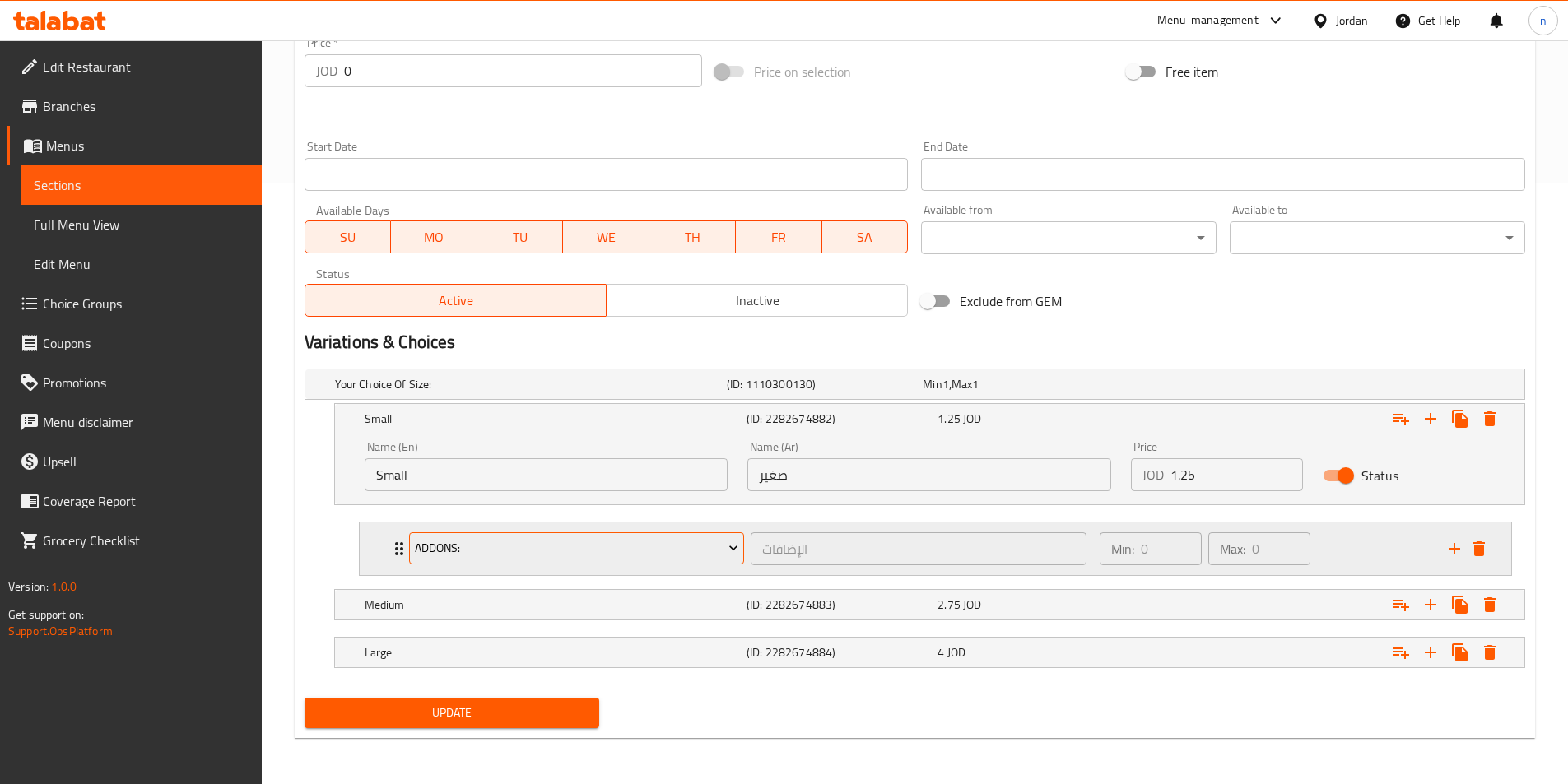
click at [686, 549] on span "Addons:" at bounding box center [576, 548] width 324 height 21
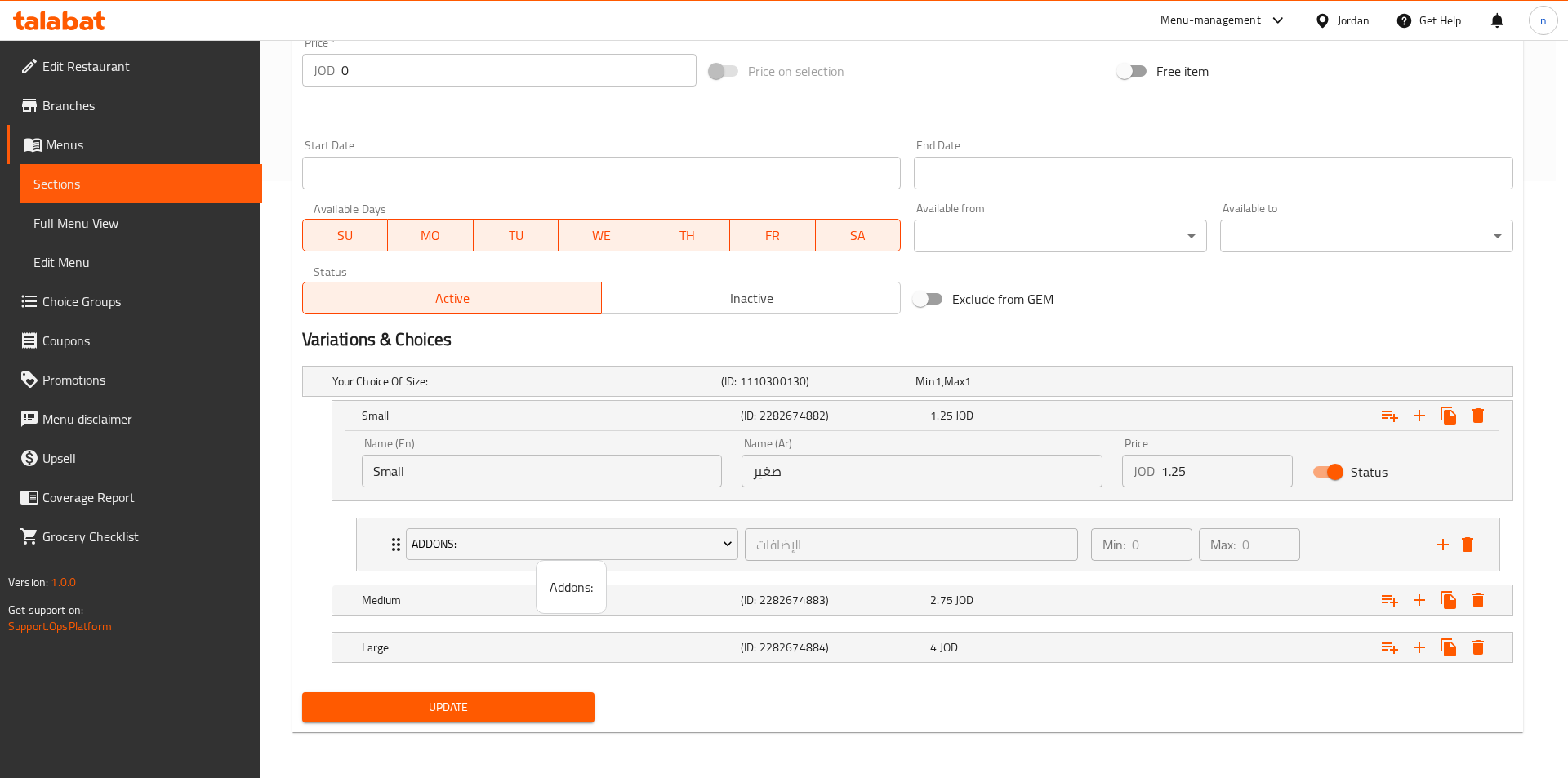
click at [546, 591] on li "Addons:" at bounding box center [571, 587] width 70 height 39
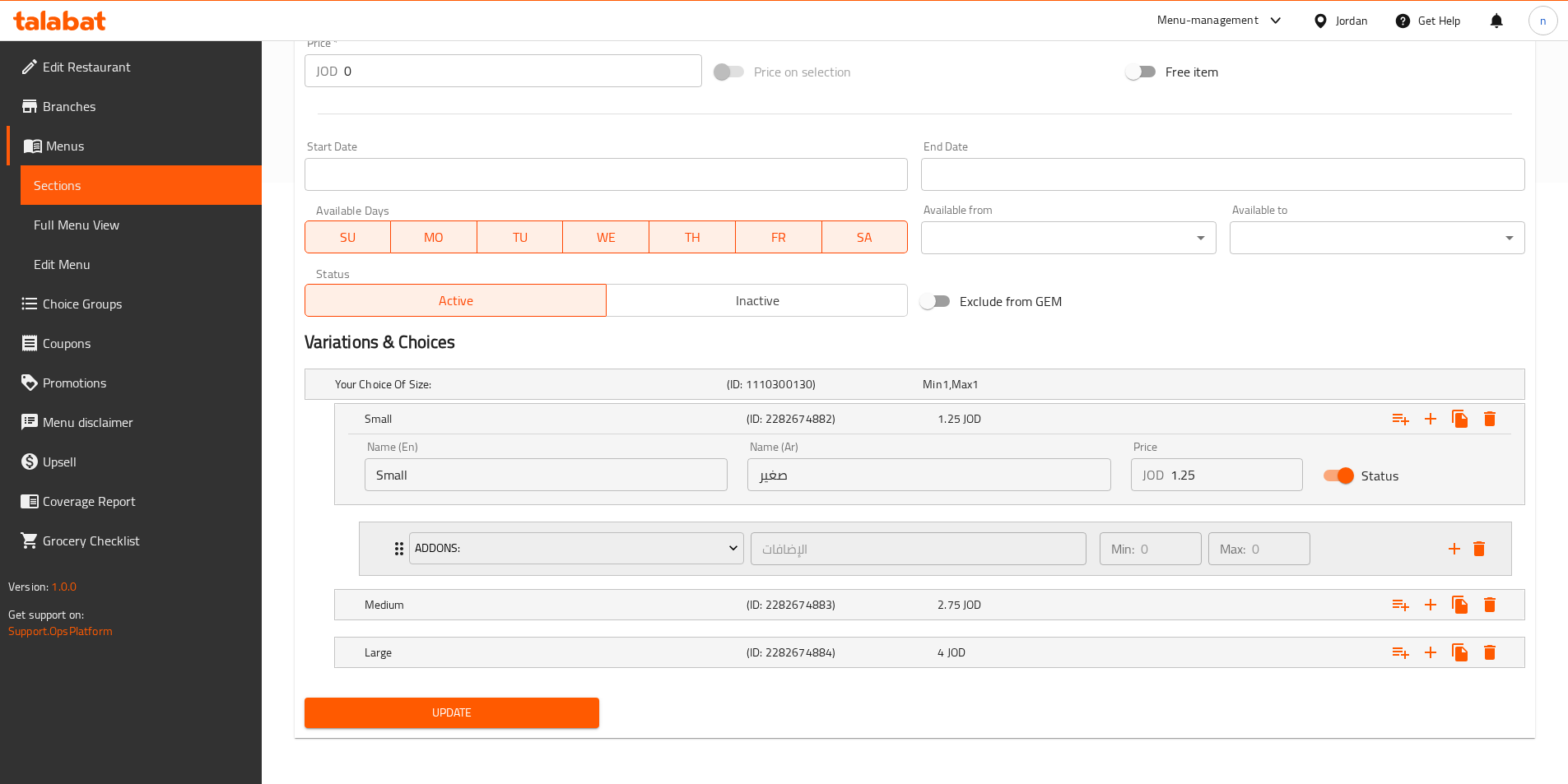
click at [1370, 546] on div "Min: 0 ​ Max: 0 ​" at bounding box center [1264, 549] width 349 height 53
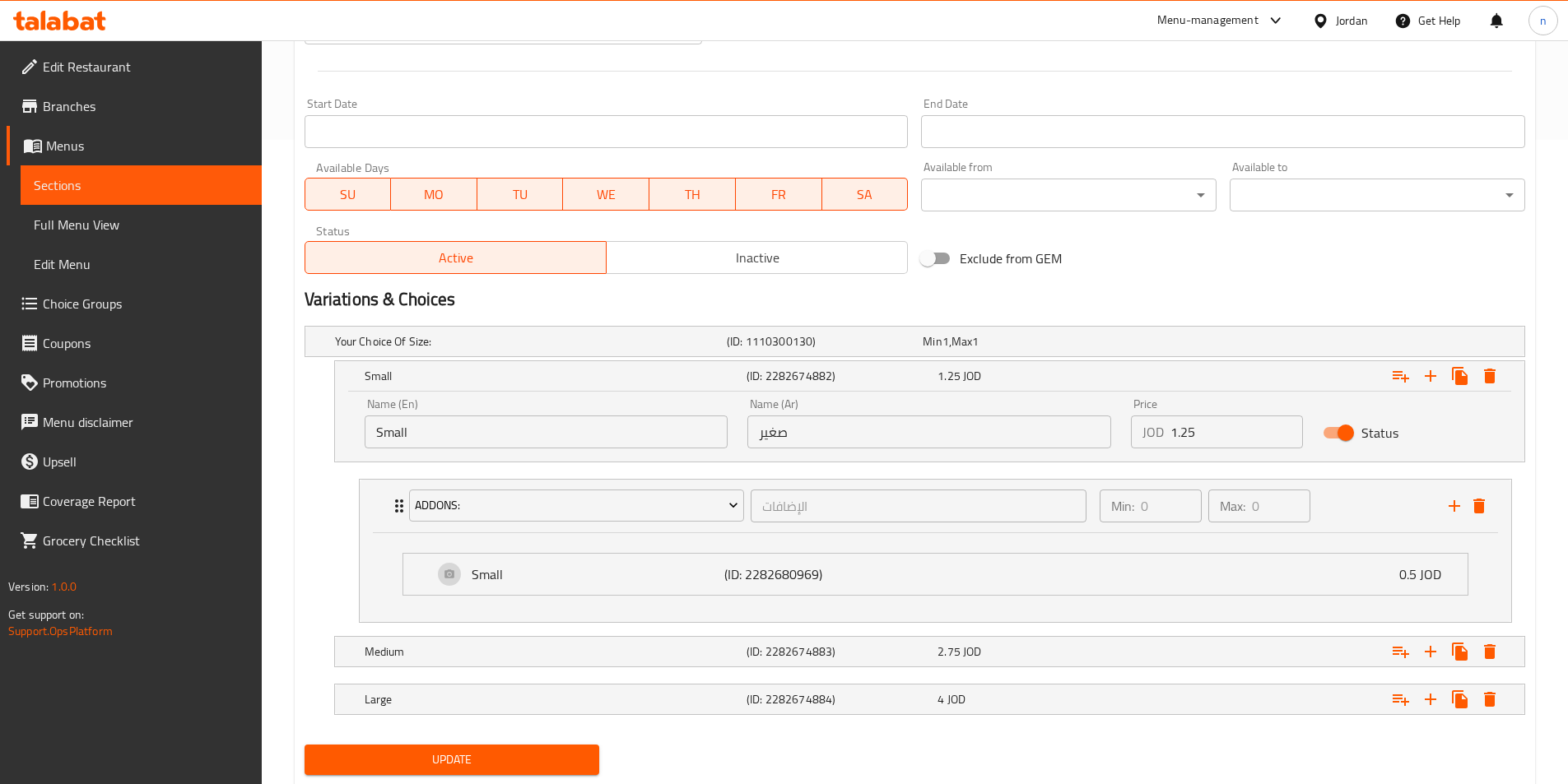
scroll to position [683, 0]
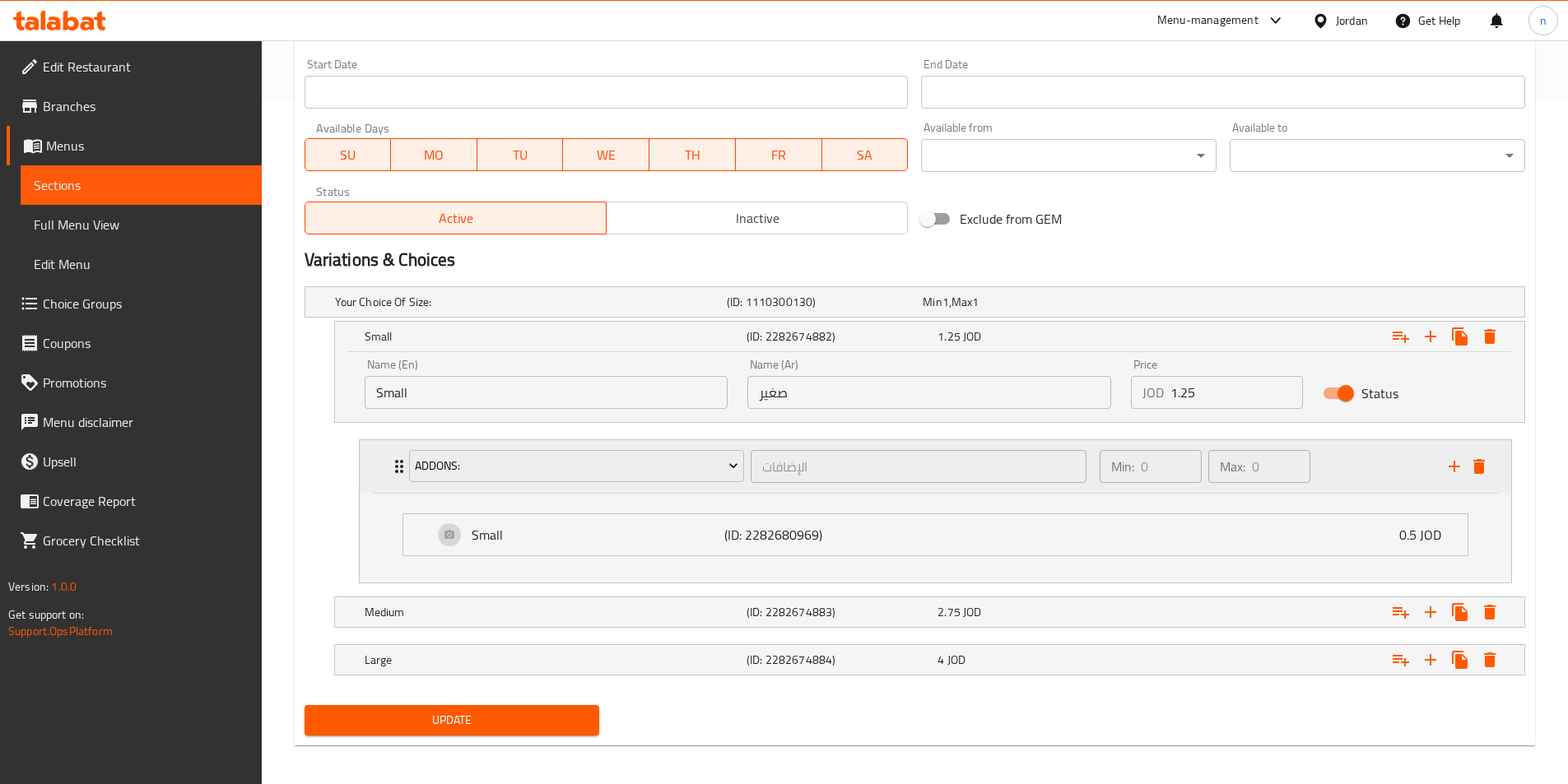
click at [1375, 470] on div "Min: 0 ​ Max: 0 ​" at bounding box center [1264, 466] width 349 height 53
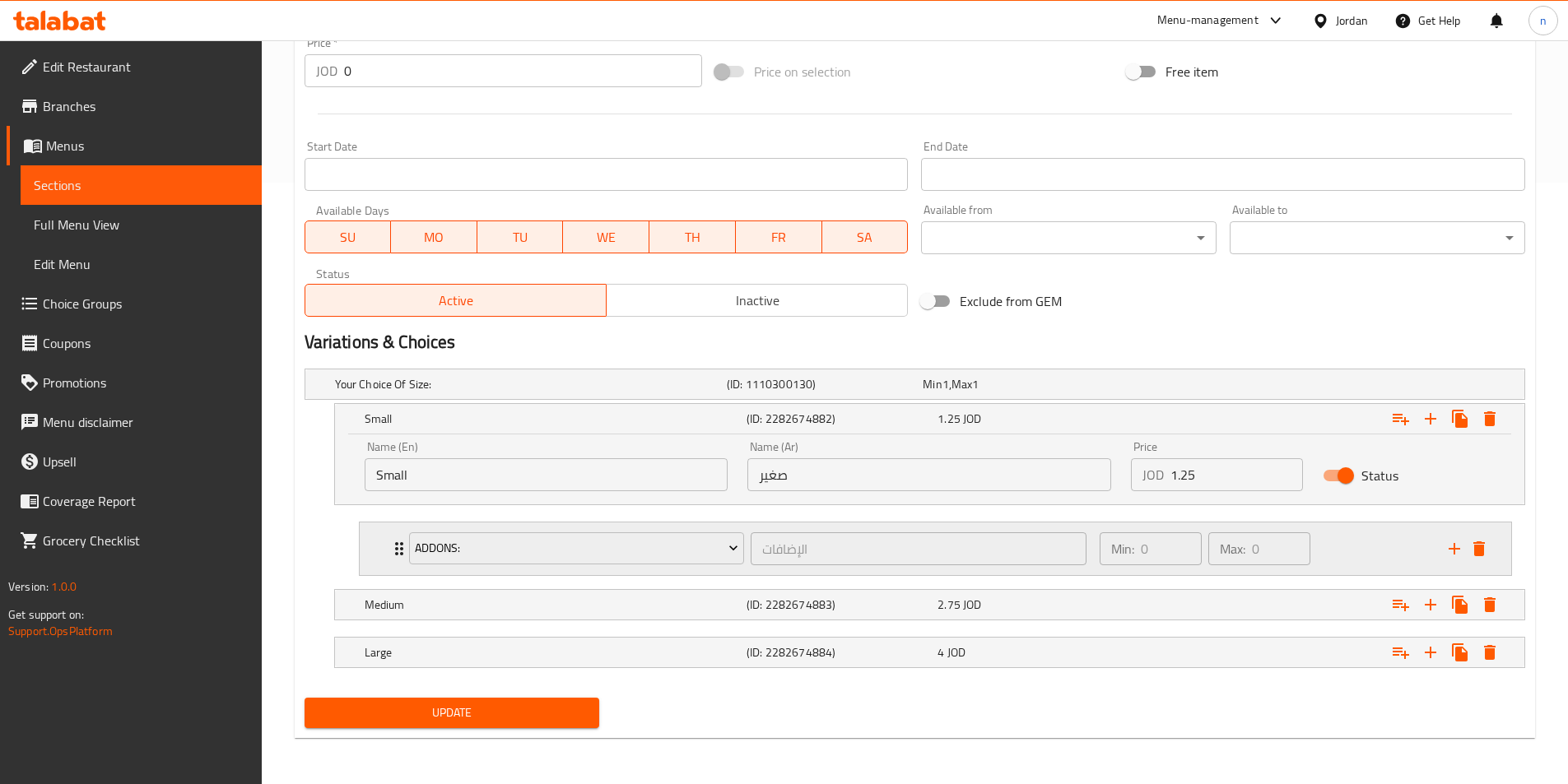
scroll to position [602, 0]
click at [581, 716] on span "Update" at bounding box center [452, 712] width 269 height 21
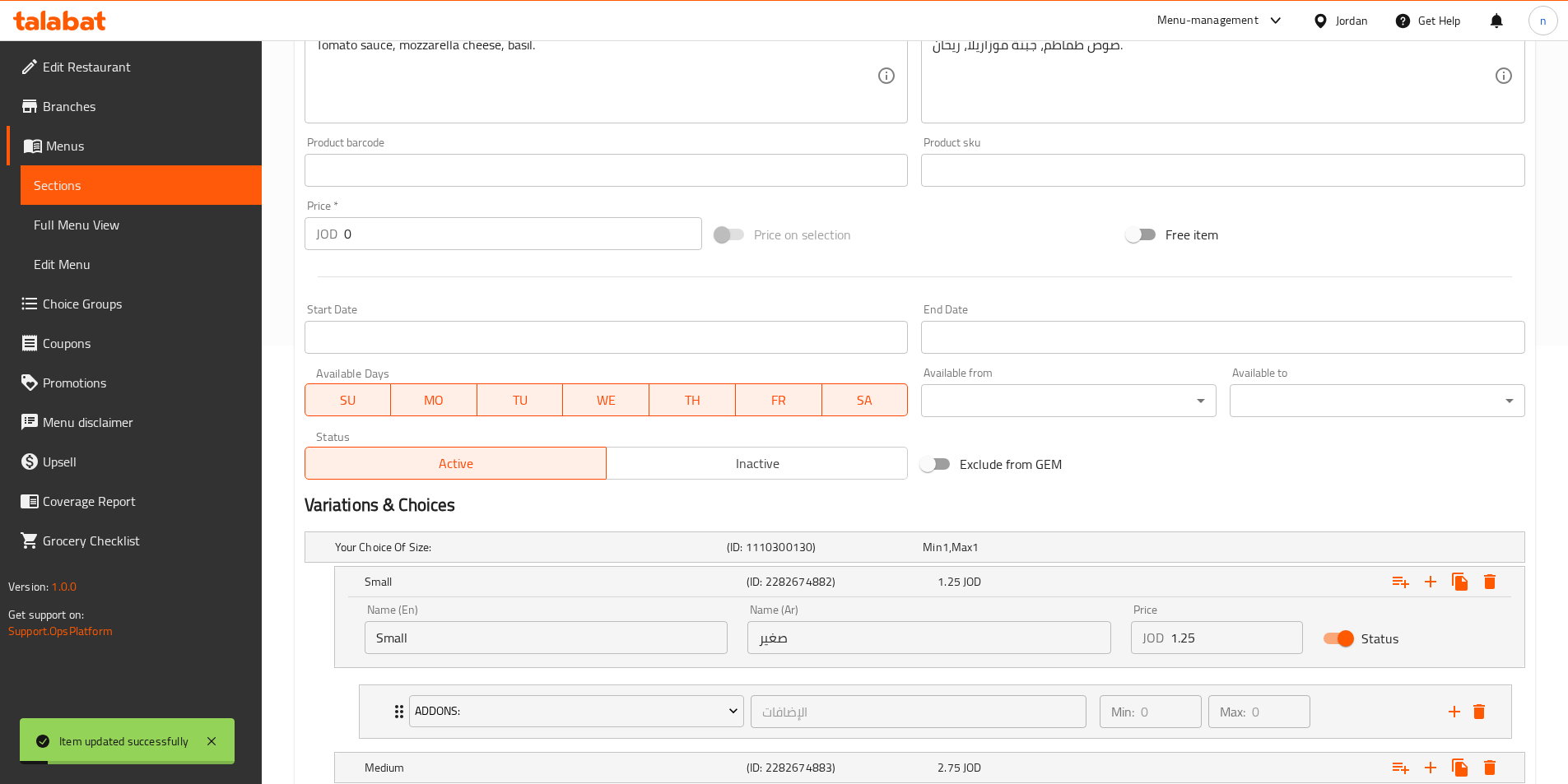
scroll to position [437, 0]
click at [166, 223] on span "Full Menu View" at bounding box center [141, 224] width 215 height 20
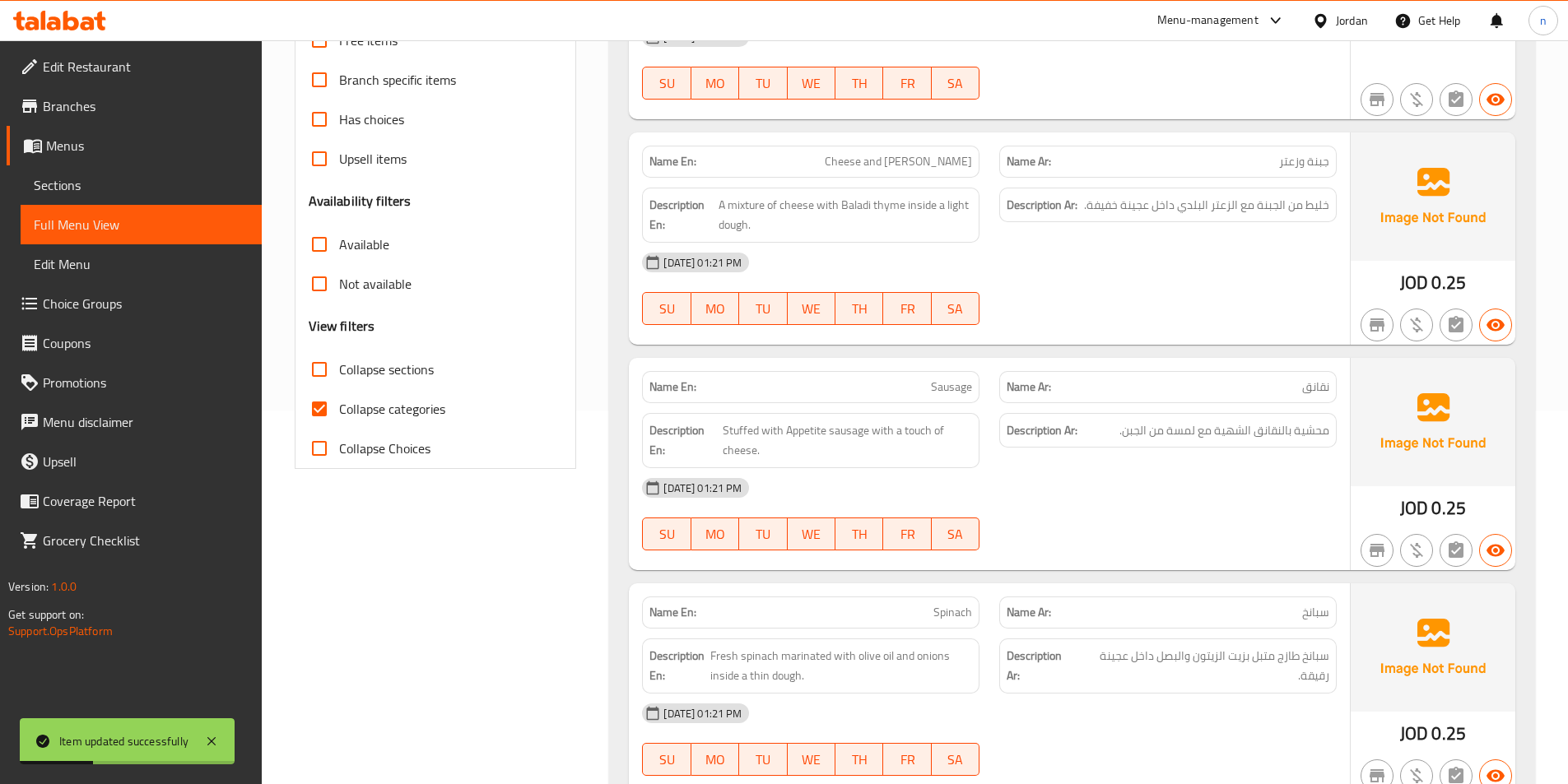
scroll to position [355, 0]
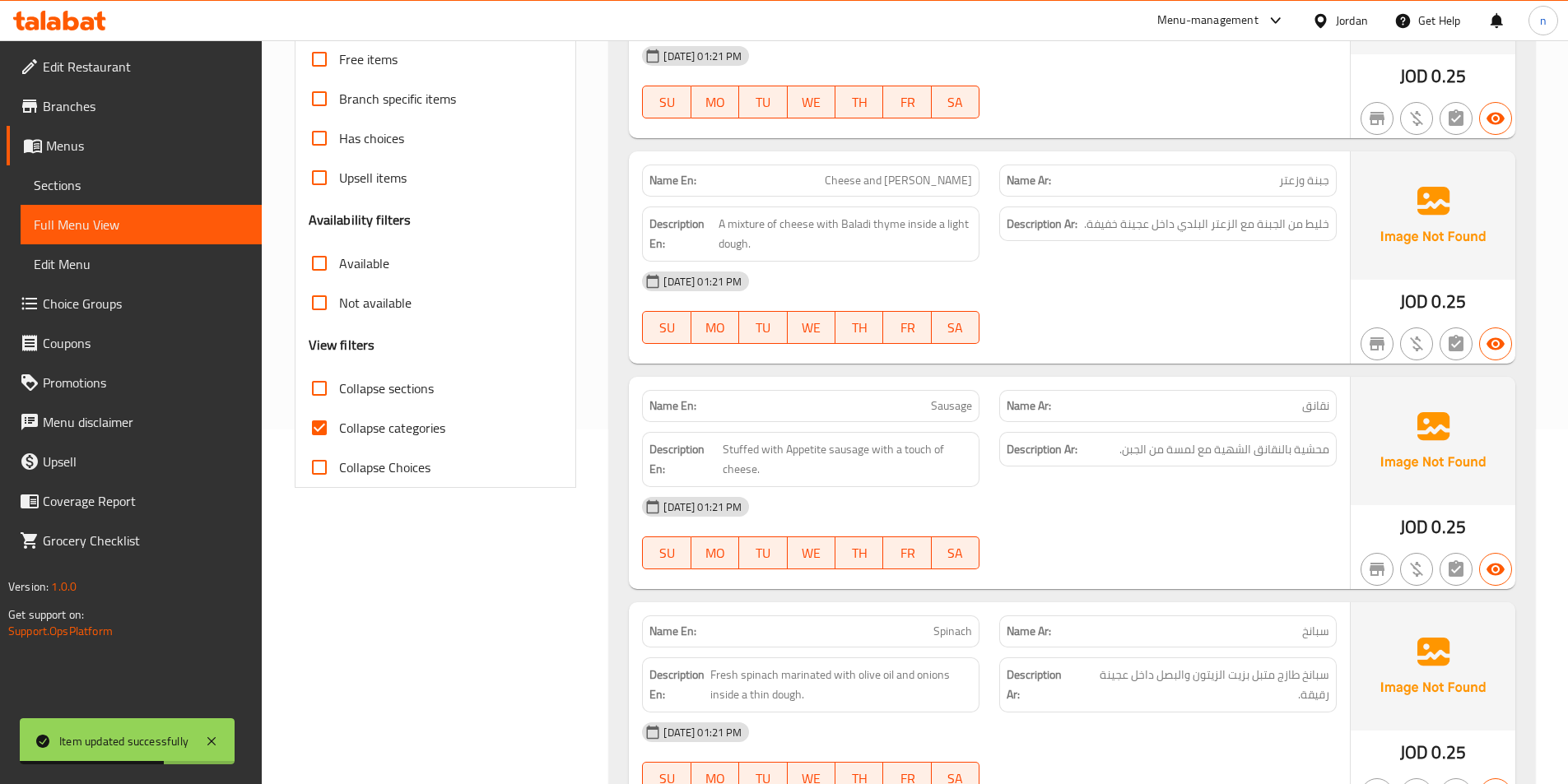
click at [385, 380] on span "Collapse sections" at bounding box center [386, 388] width 95 height 20
click at [339, 380] on input "Collapse sections" at bounding box center [320, 389] width 40 height 40
checkbox input "true"
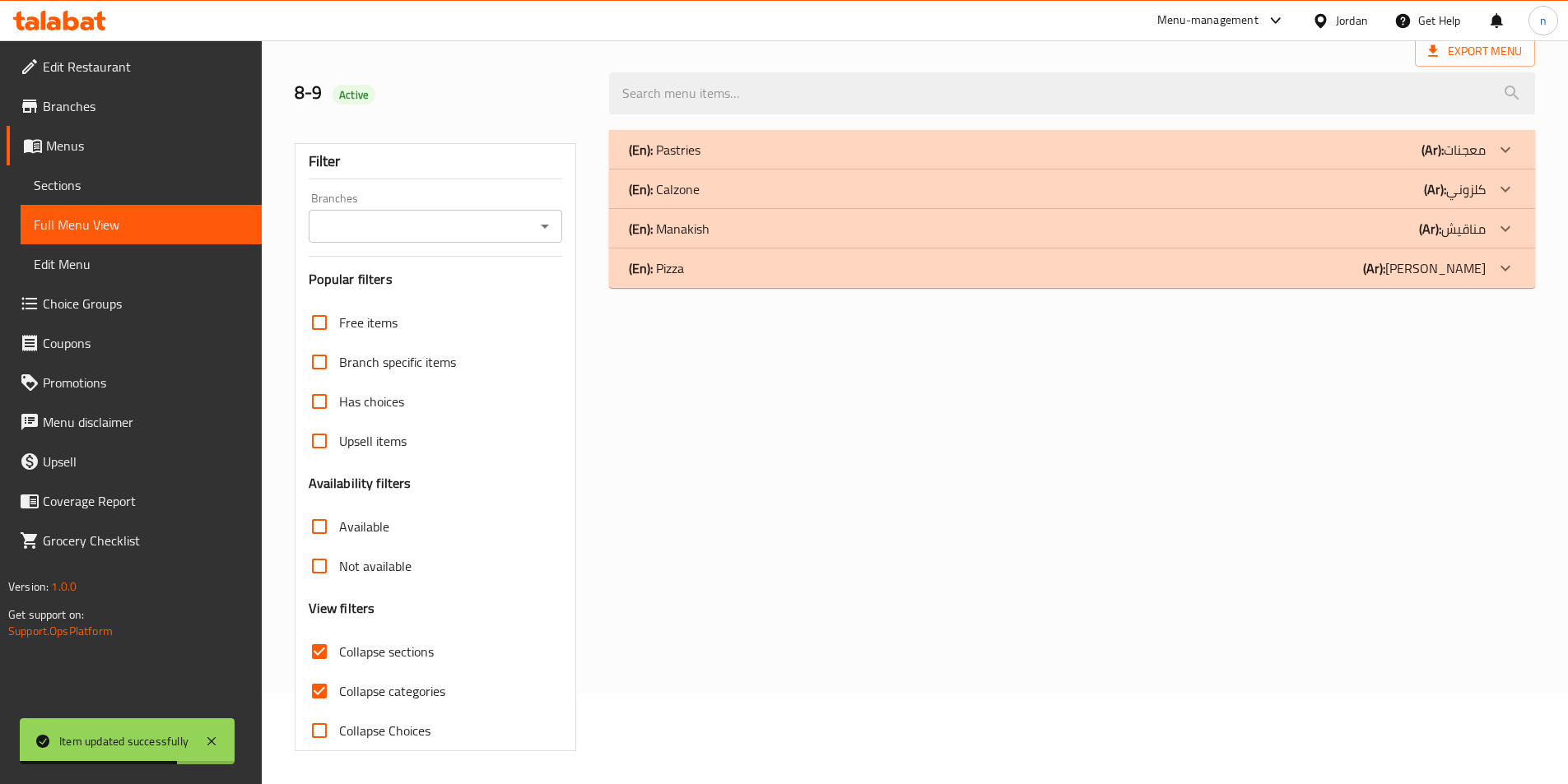
scroll to position [92, 0]
click at [371, 408] on span "Has choices" at bounding box center [372, 401] width 65 height 20
click at [339, 408] on input "Has choices" at bounding box center [320, 401] width 40 height 40
checkbox input "true"
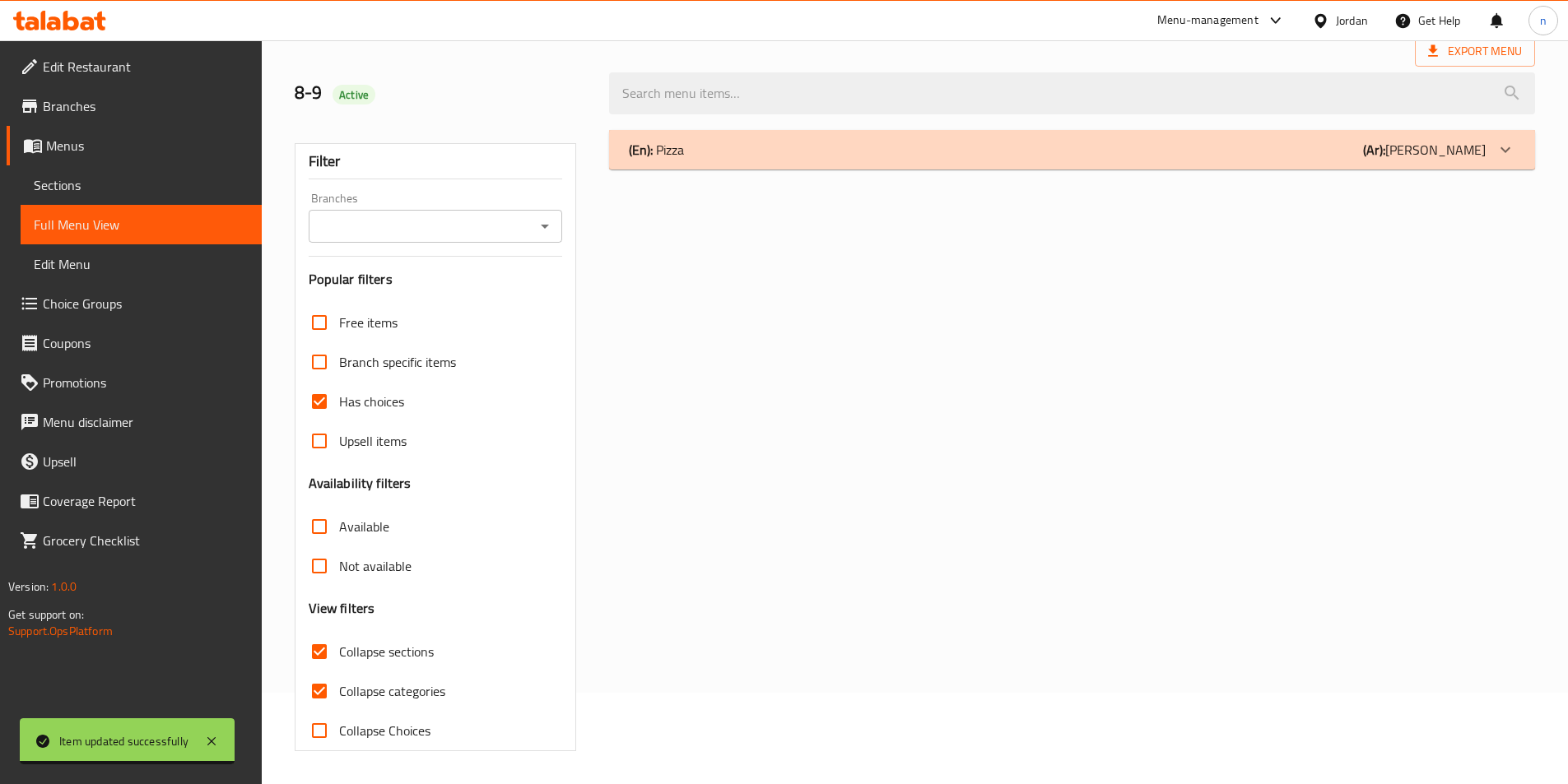
click at [740, 144] on div "(En): Pizza (Ar): بيتزا" at bounding box center [1057, 149] width 857 height 20
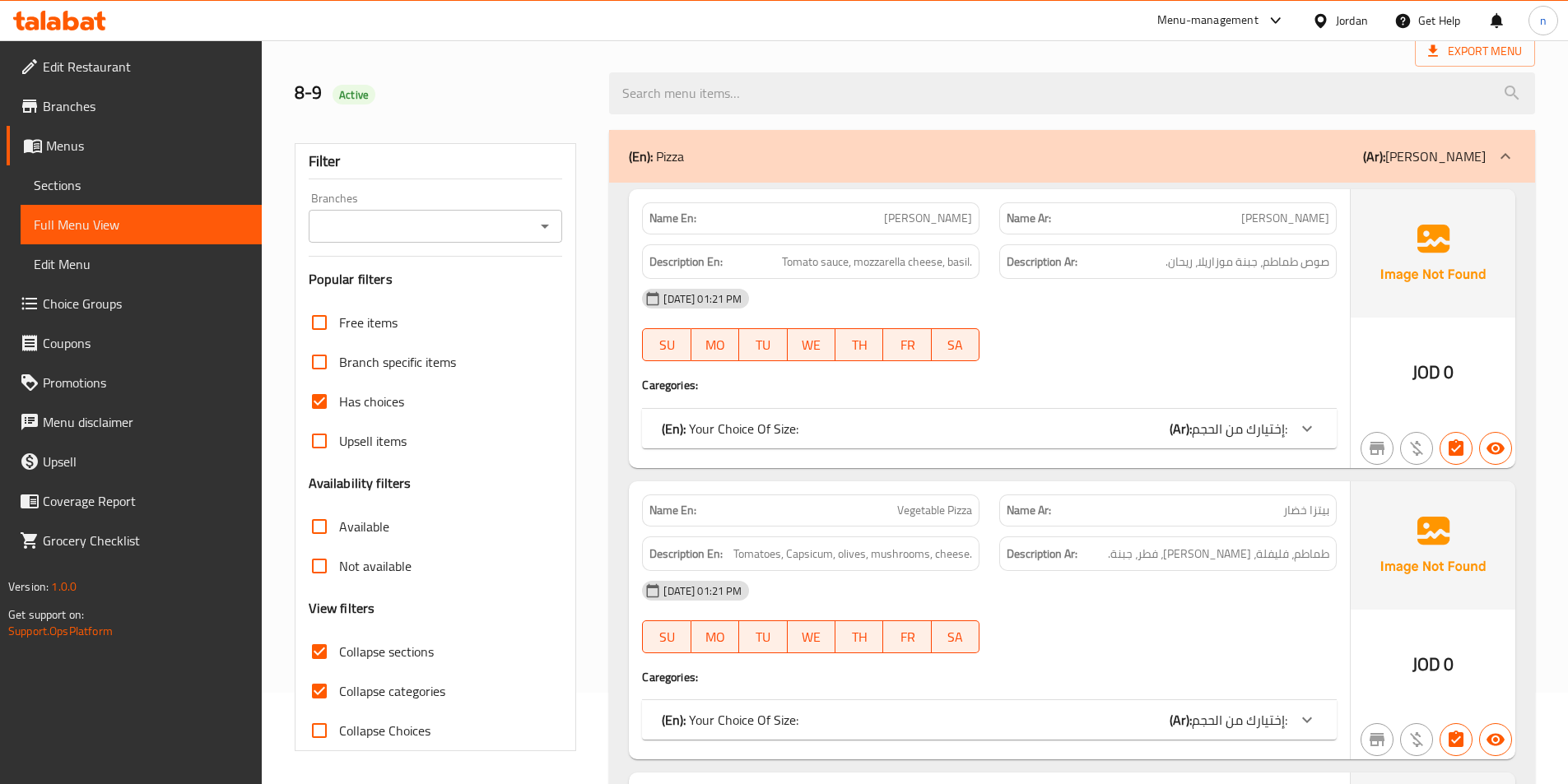
click at [1114, 420] on div "(En): Your Choice Of Size: (Ar): إختيارك من الحجم:" at bounding box center [973, 428] width 625 height 20
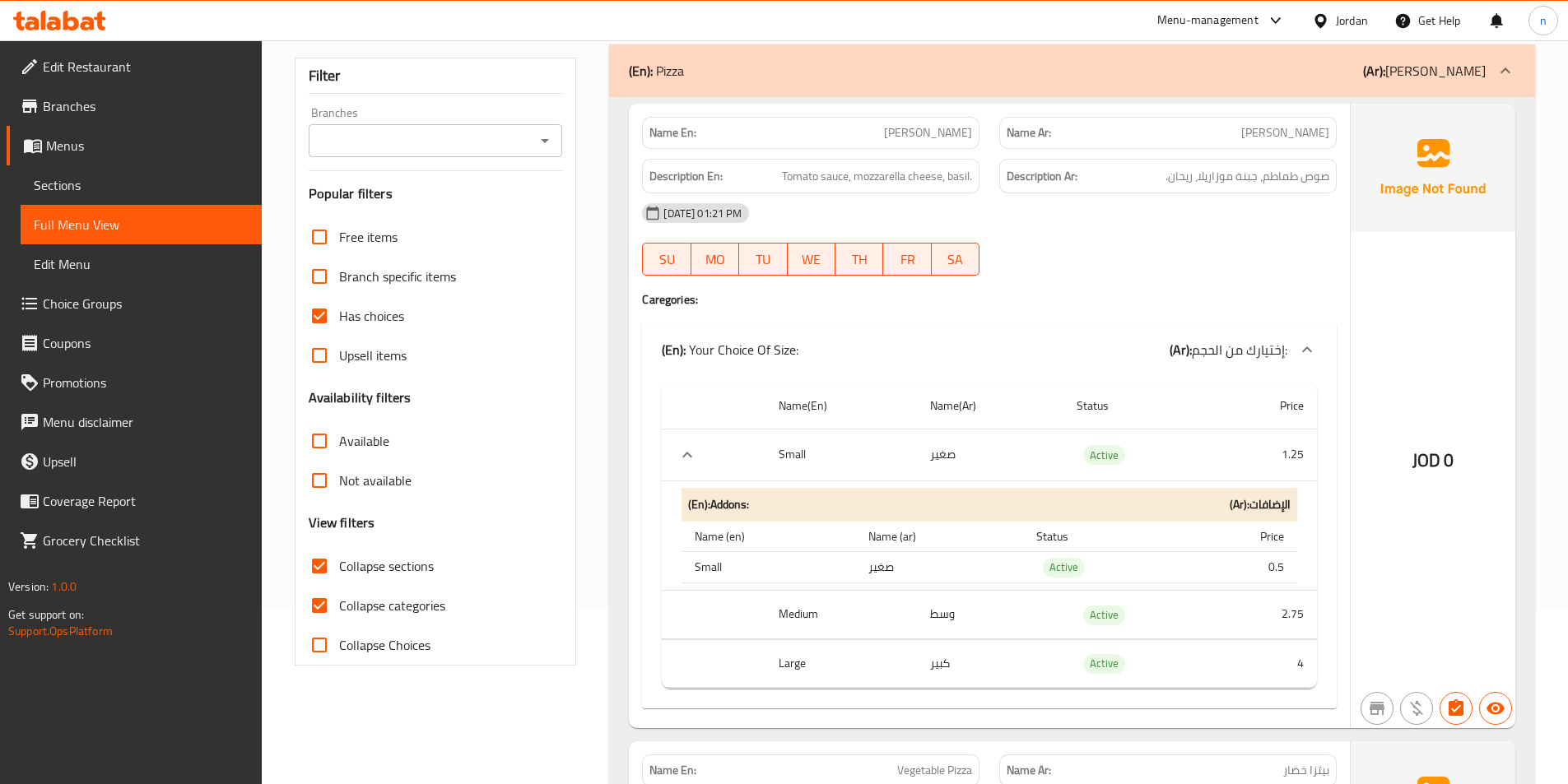
scroll to position [256, 0]
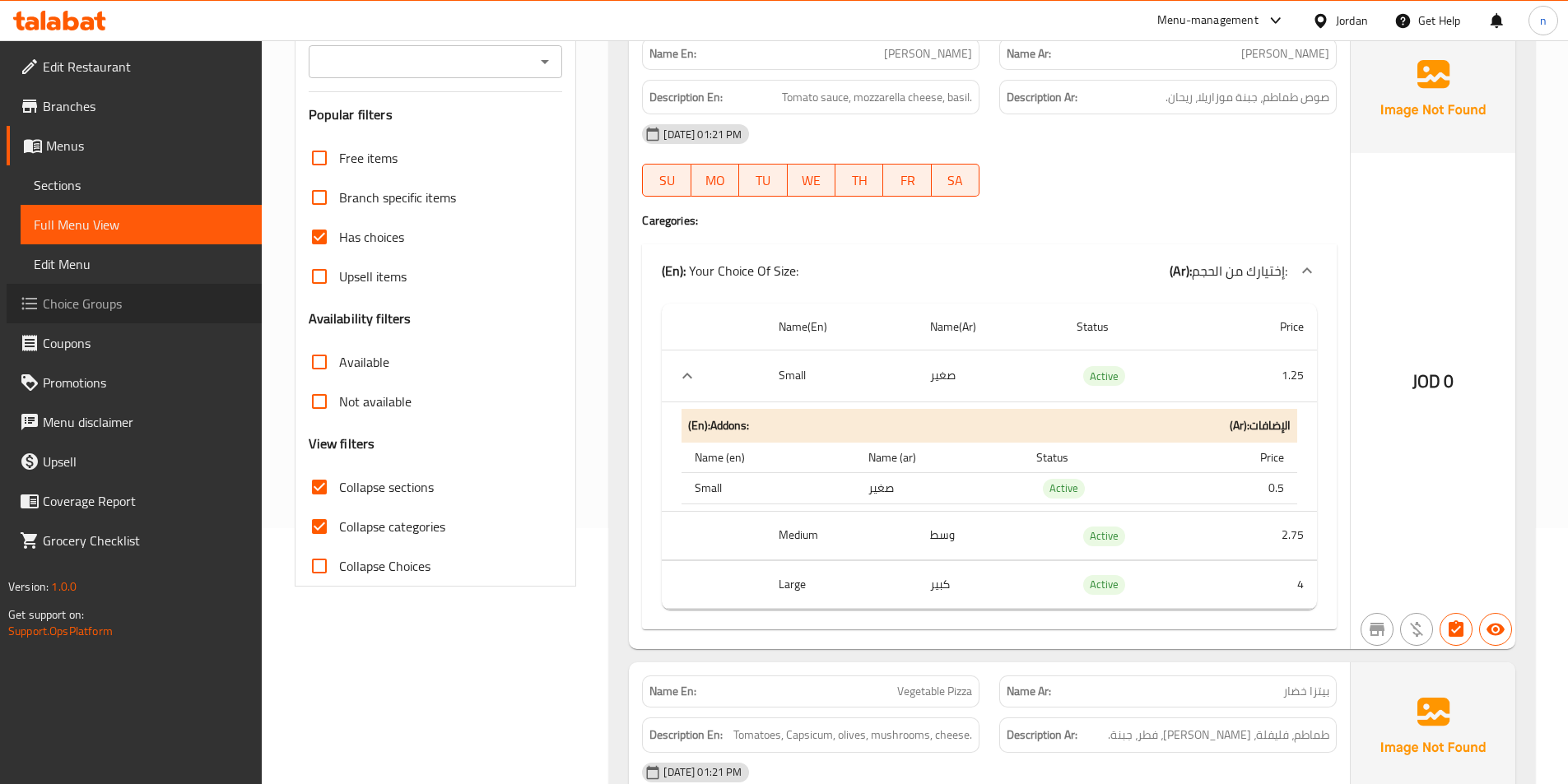
click at [156, 322] on link "Choice Groups" at bounding box center [134, 304] width 255 height 40
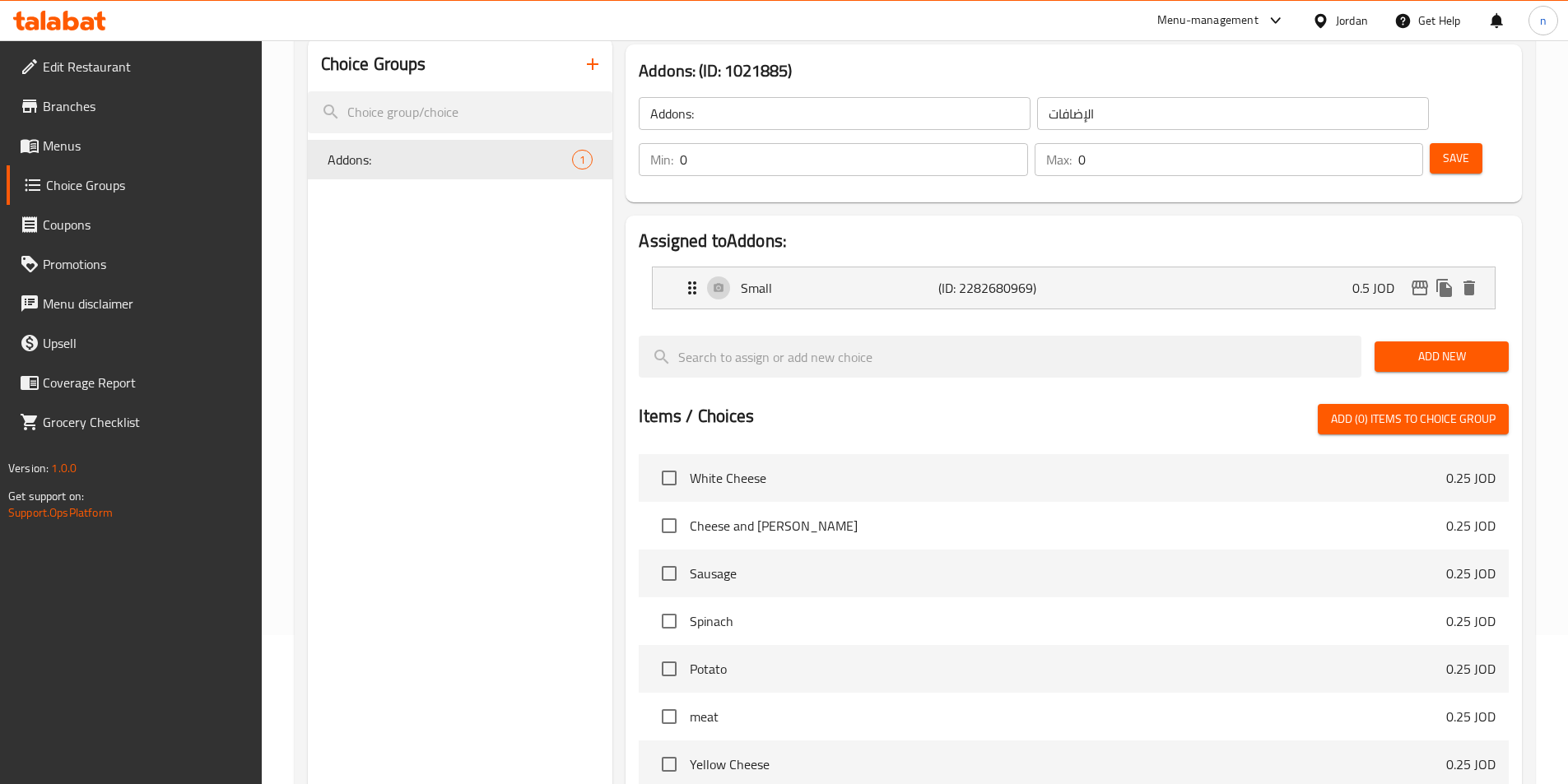
scroll to position [68, 0]
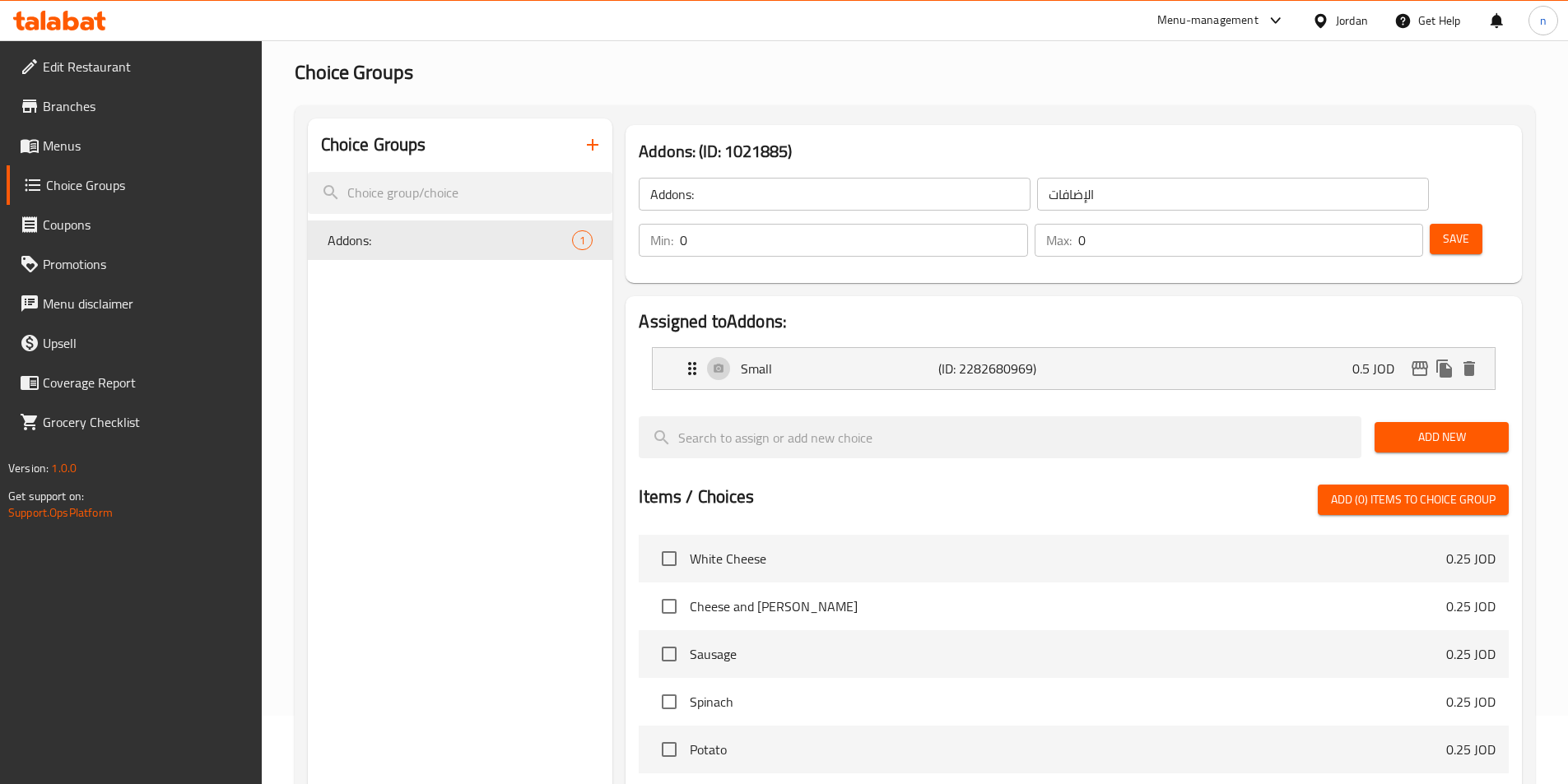
click at [811, 210] on div "Addons: ​" at bounding box center [834, 194] width 398 height 40
click at [656, 201] on input "Addons:" at bounding box center [834, 194] width 391 height 33
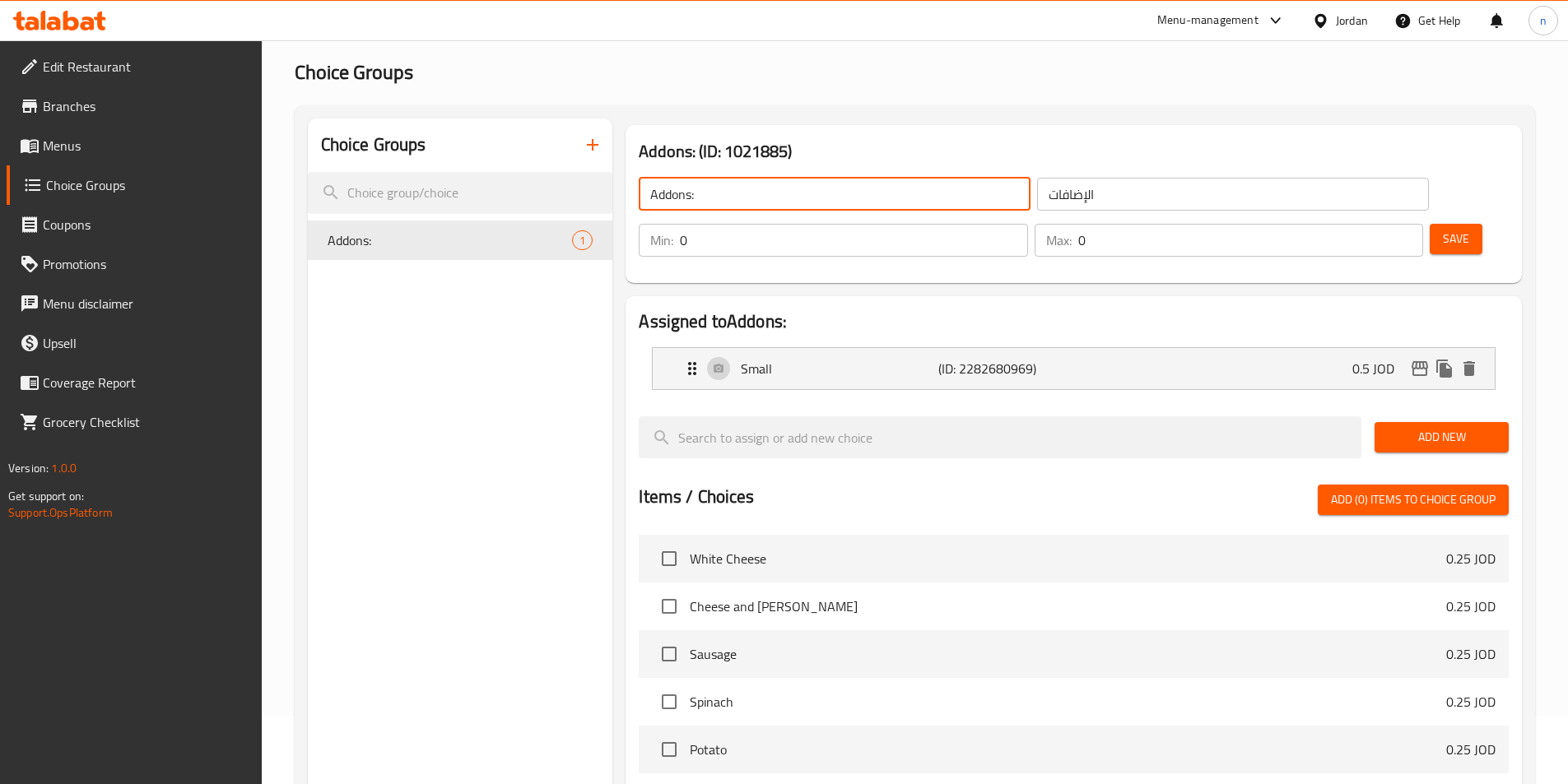
click at [647, 197] on input "Addons:" at bounding box center [834, 194] width 391 height 33
type input "Stuffed Crust Addons:"
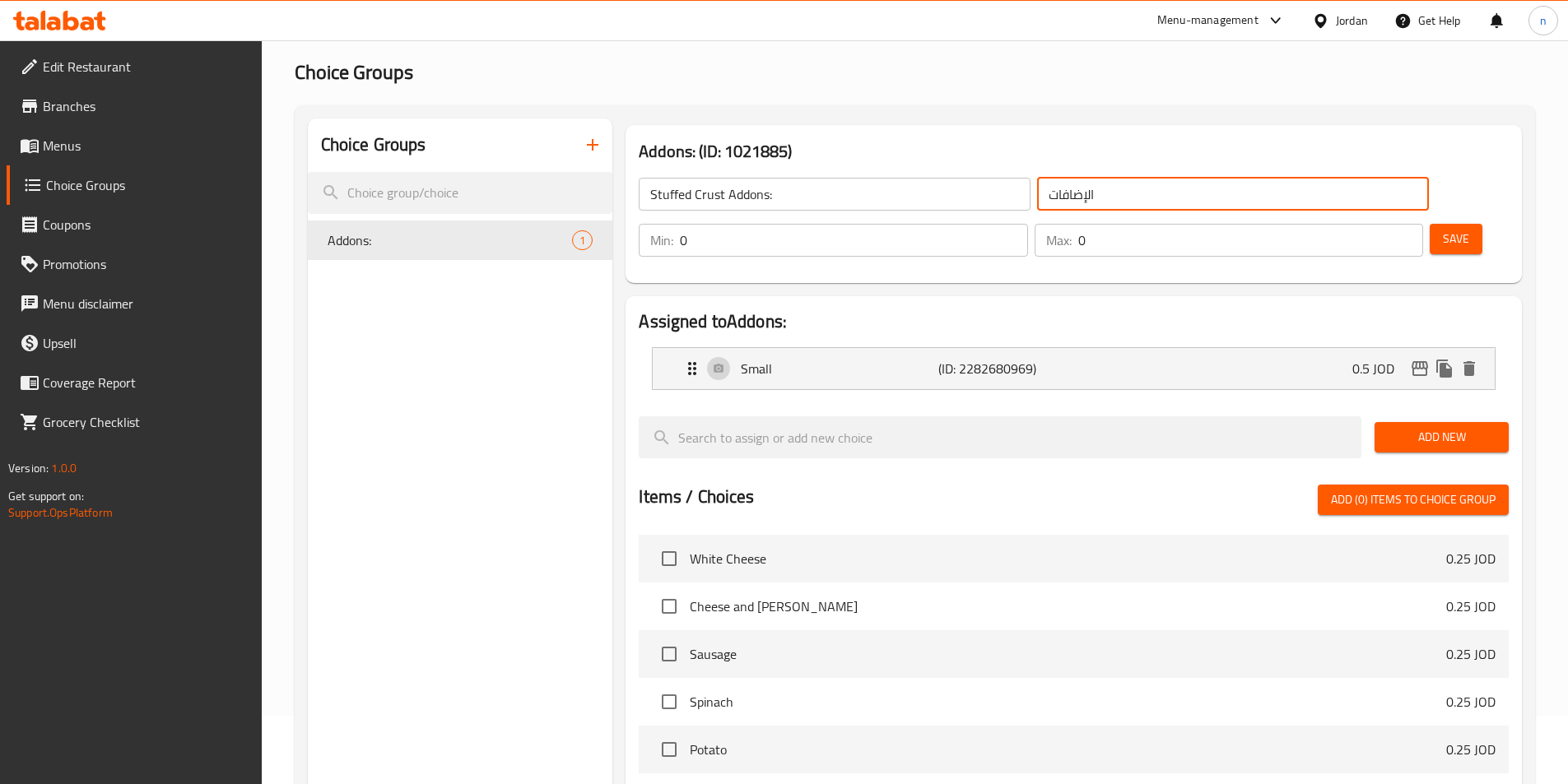
click at [1037, 196] on input "الإضافات" at bounding box center [1233, 194] width 391 height 33
click at [1074, 195] on input "الإضافات" at bounding box center [1233, 194] width 391 height 33
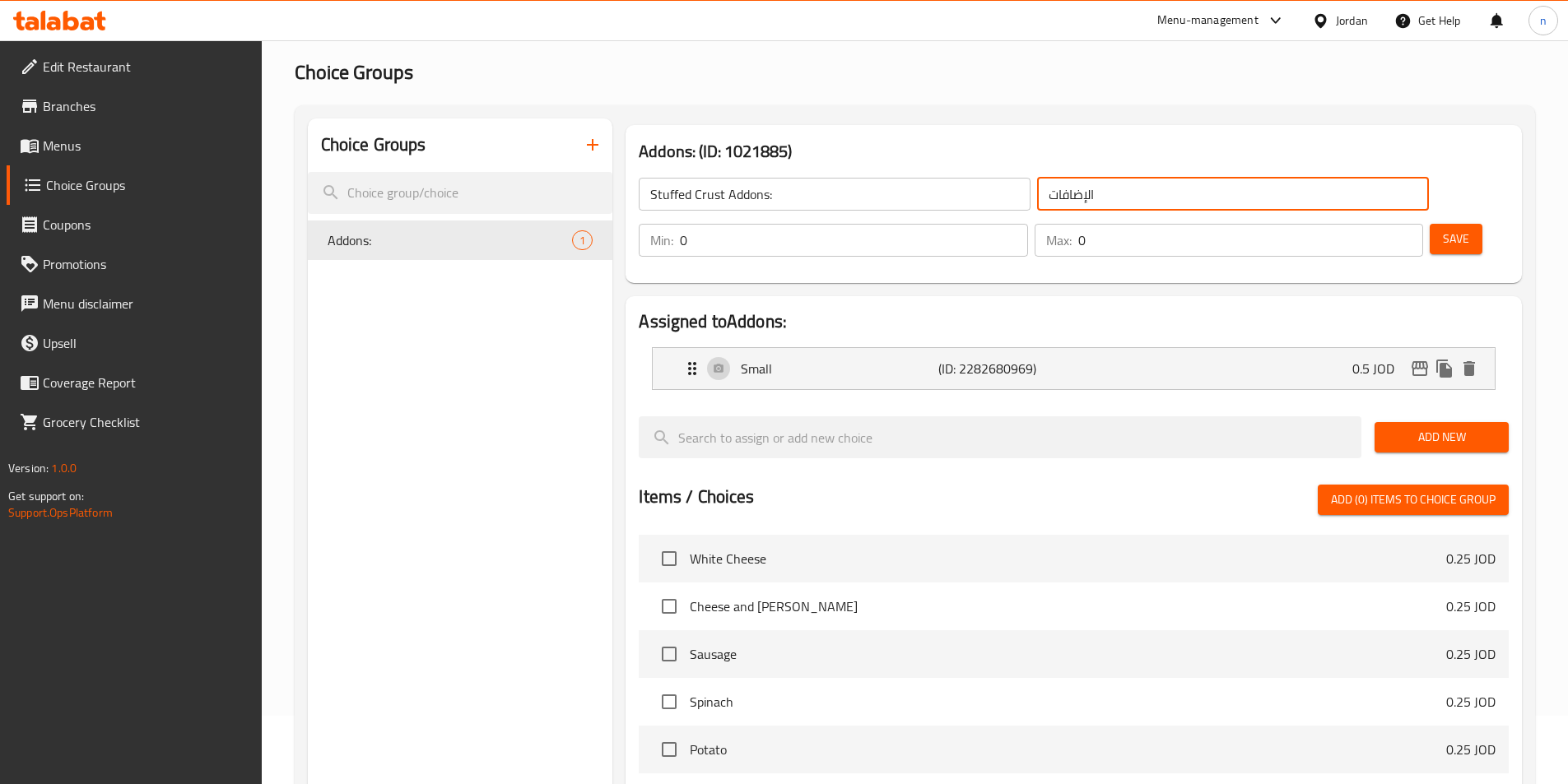
click at [1074, 195] on input "الإضافات" at bounding box center [1233, 194] width 391 height 33
type input "ل"
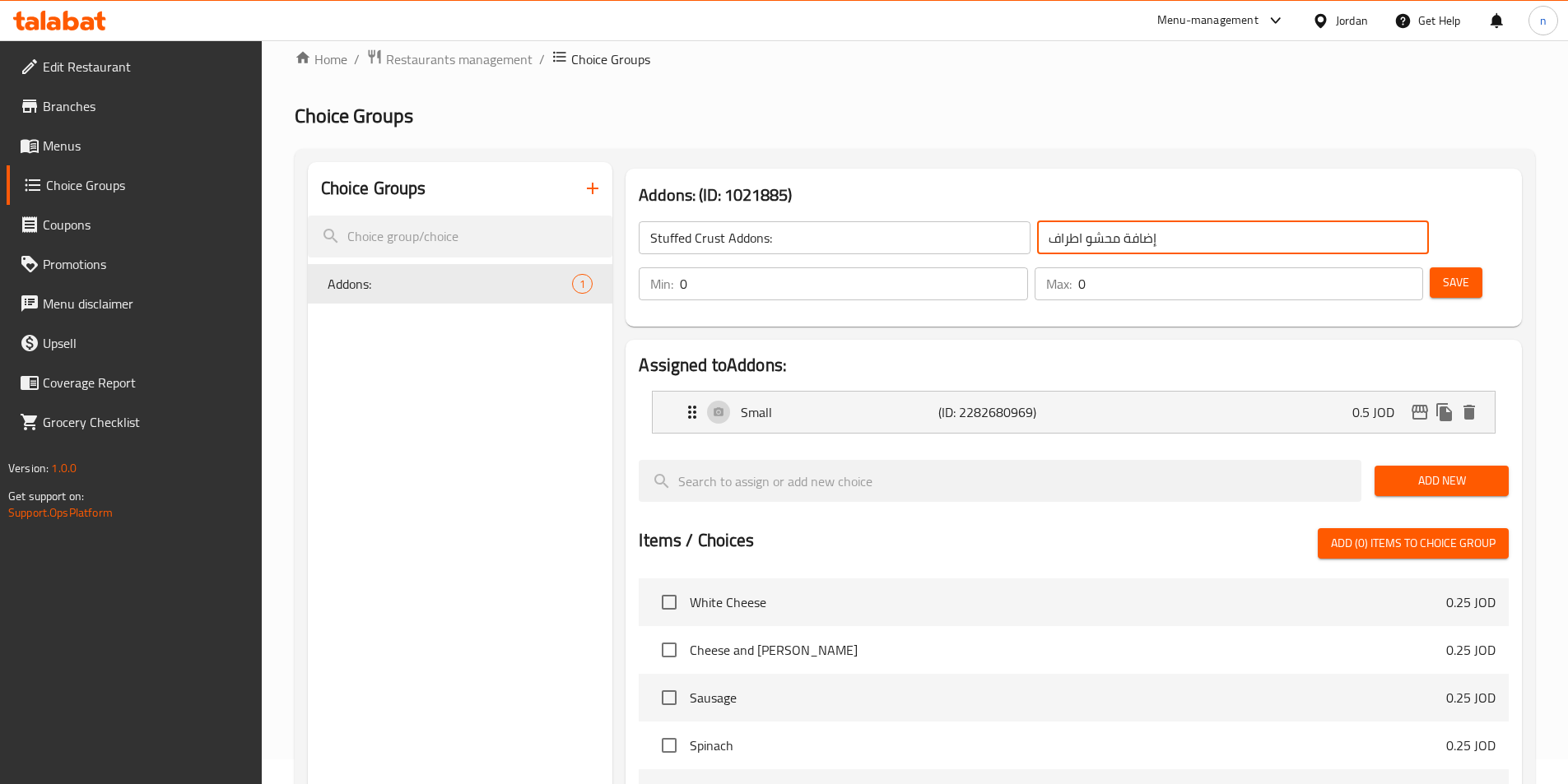
scroll to position [0, 0]
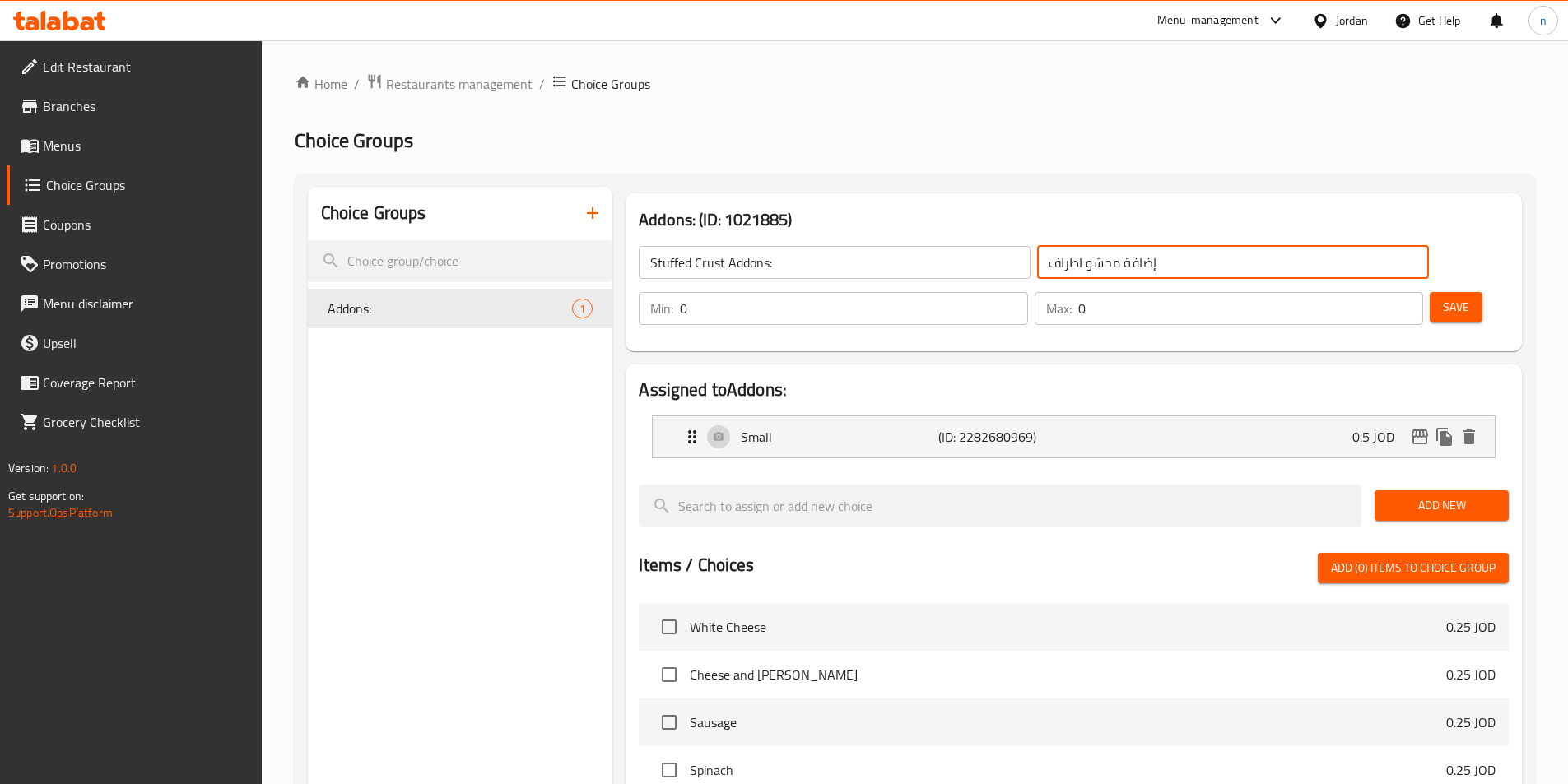
click at [1078, 257] on input "إضافة محشو اطراف" at bounding box center [1233, 262] width 391 height 33
type input "إضافة محشو اطراف:"
click at [1429, 292] on button "Save" at bounding box center [1456, 307] width 53 height 31
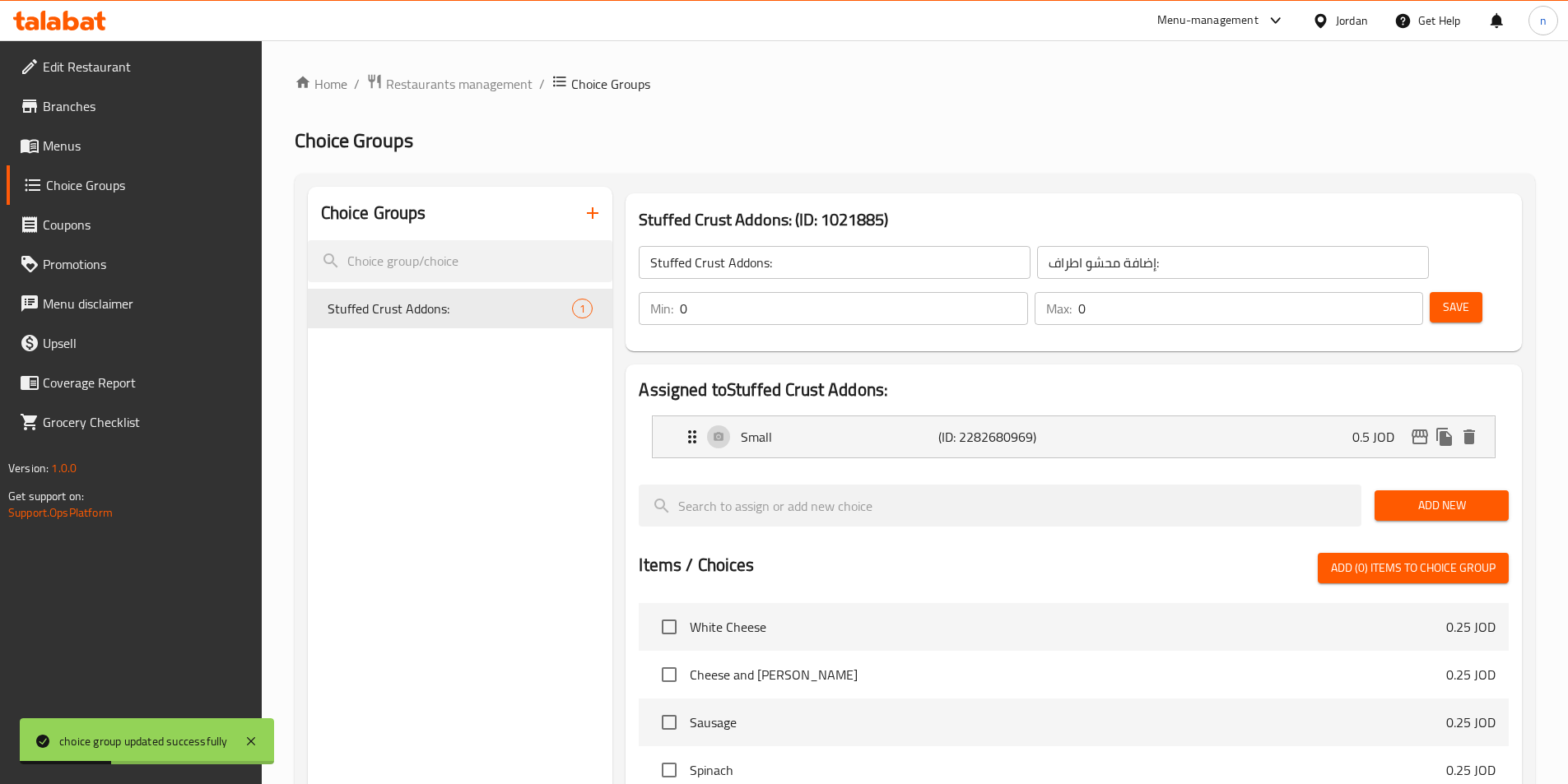
click at [87, 165] on link "Choice Groups" at bounding box center [134, 185] width 255 height 40
click at [88, 147] on span "Menus" at bounding box center [145, 145] width 206 height 20
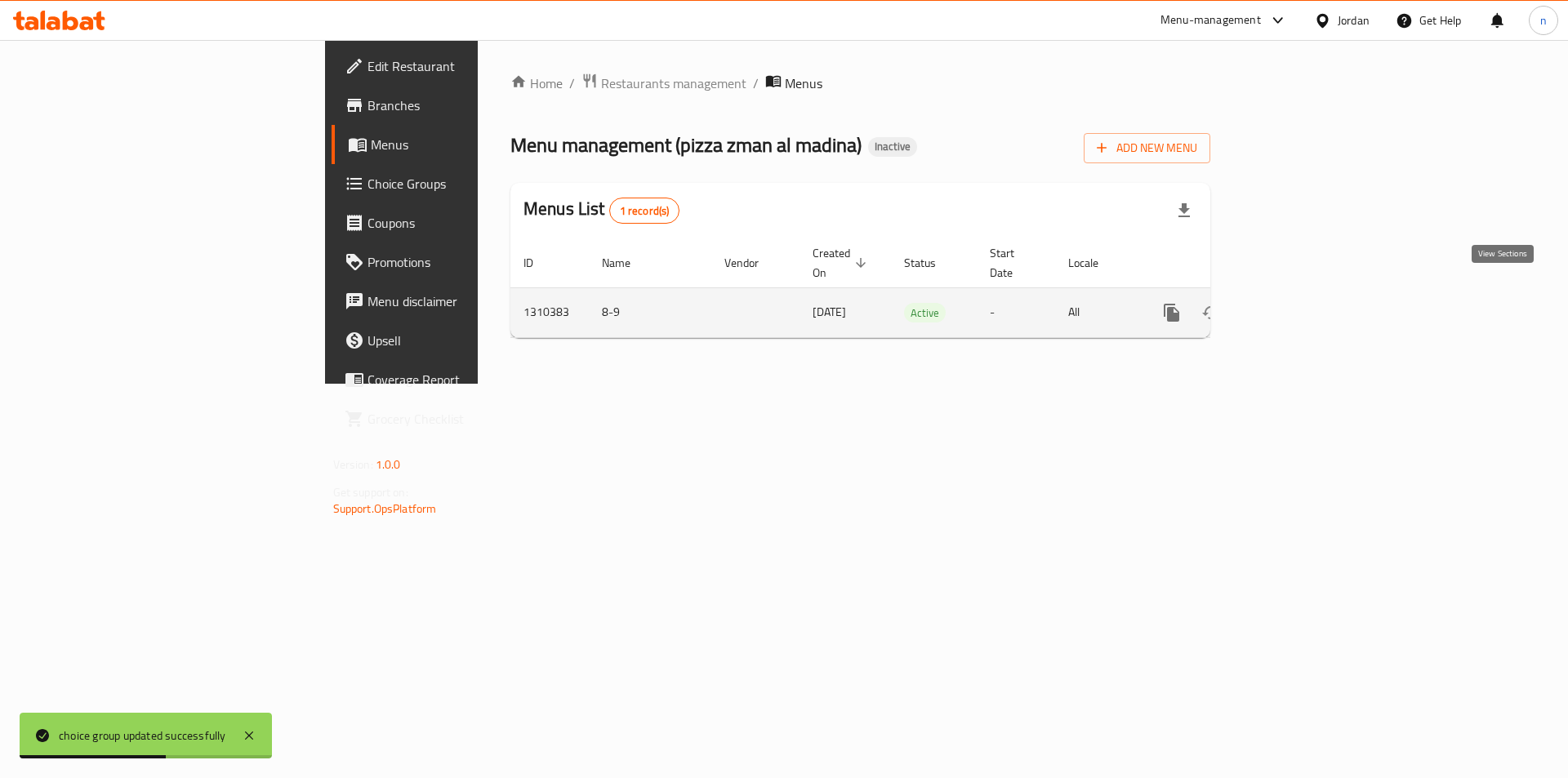
click at [1309, 293] on link "enhanced table" at bounding box center [1289, 313] width 39 height 39
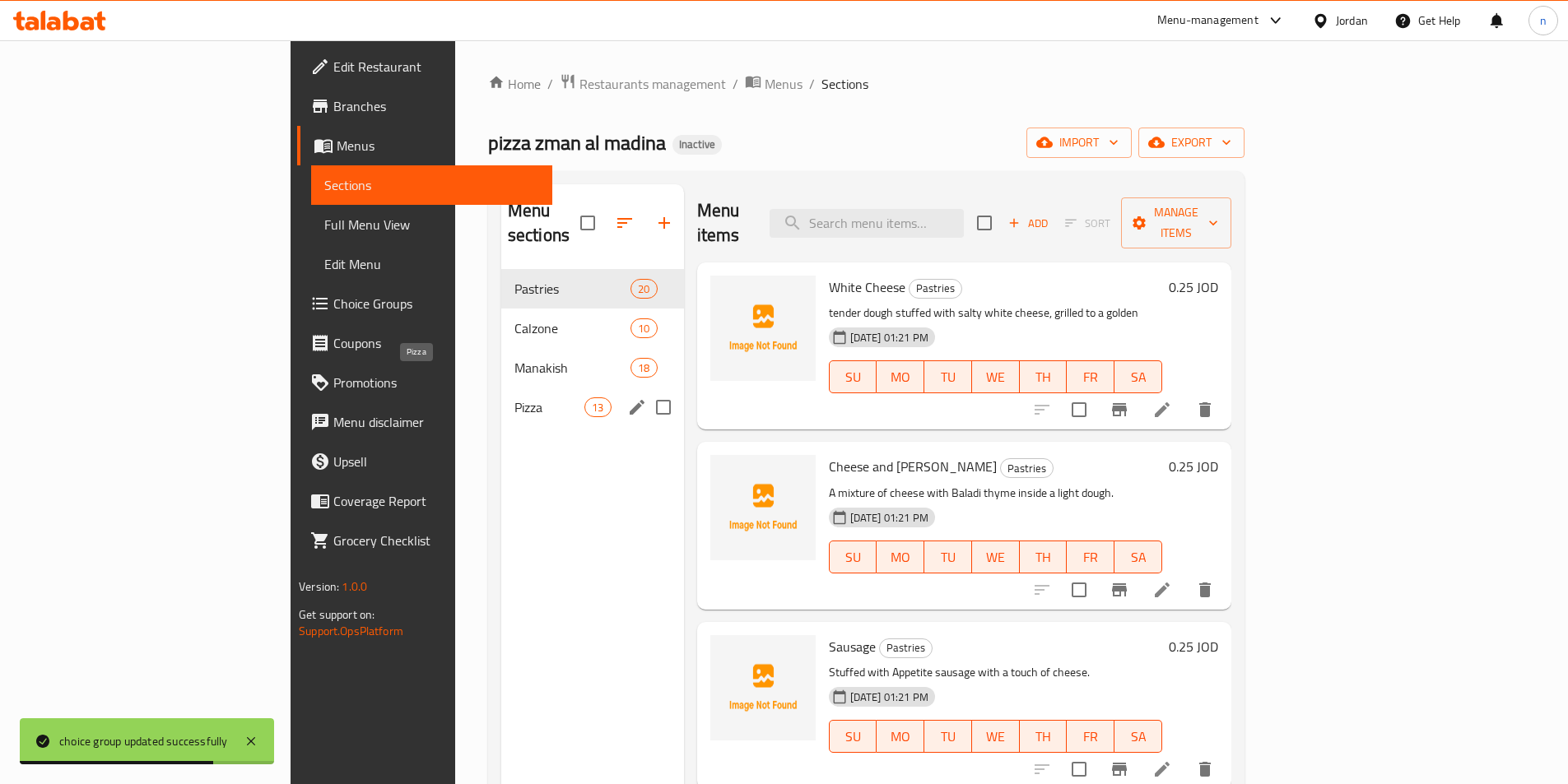
click at [514, 397] on span "Pizza" at bounding box center [549, 407] width 70 height 20
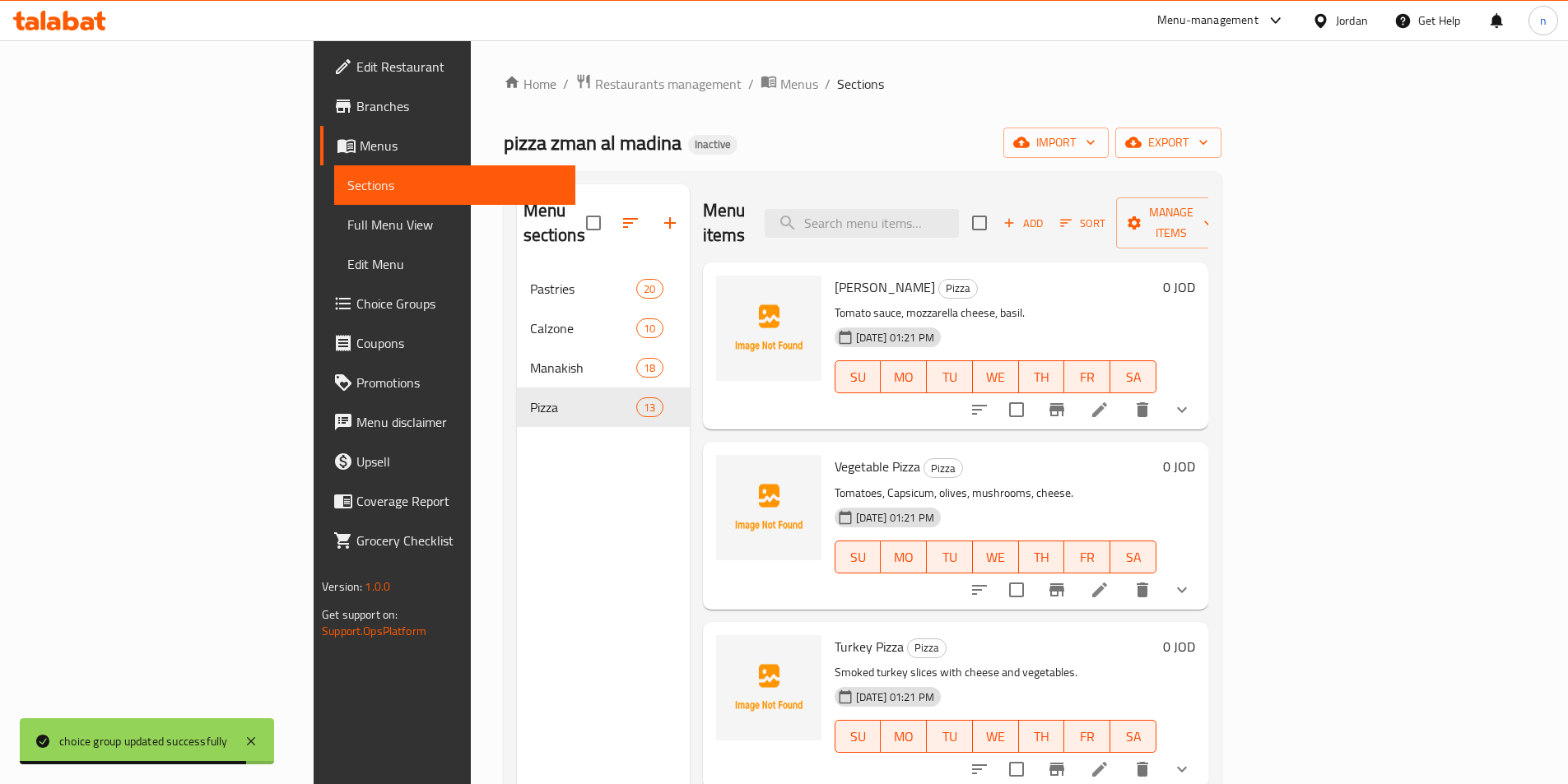
click at [334, 238] on link "Full Menu View" at bounding box center [455, 224] width 241 height 40
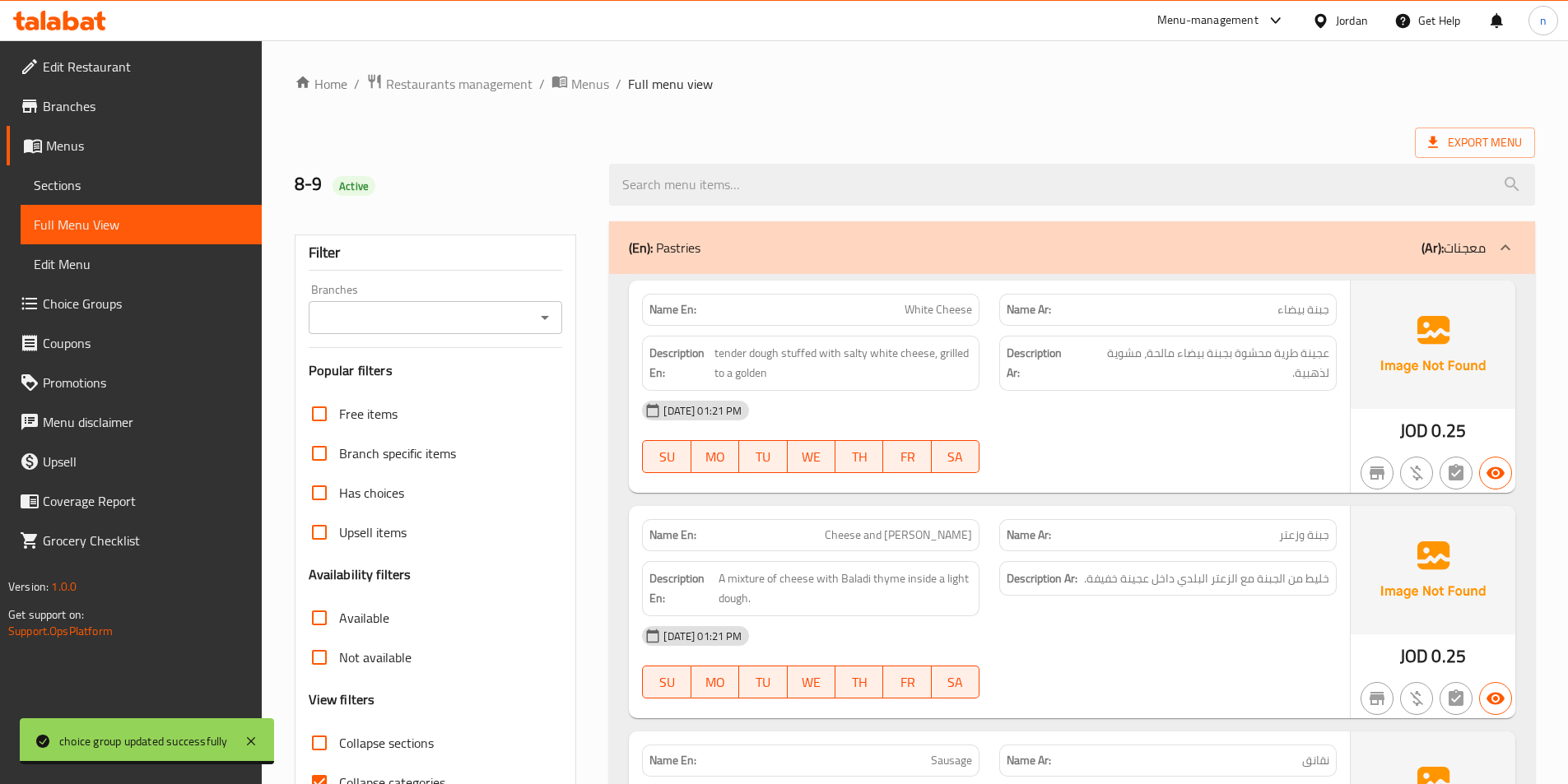
click at [85, 174] on link "Sections" at bounding box center [141, 185] width 241 height 40
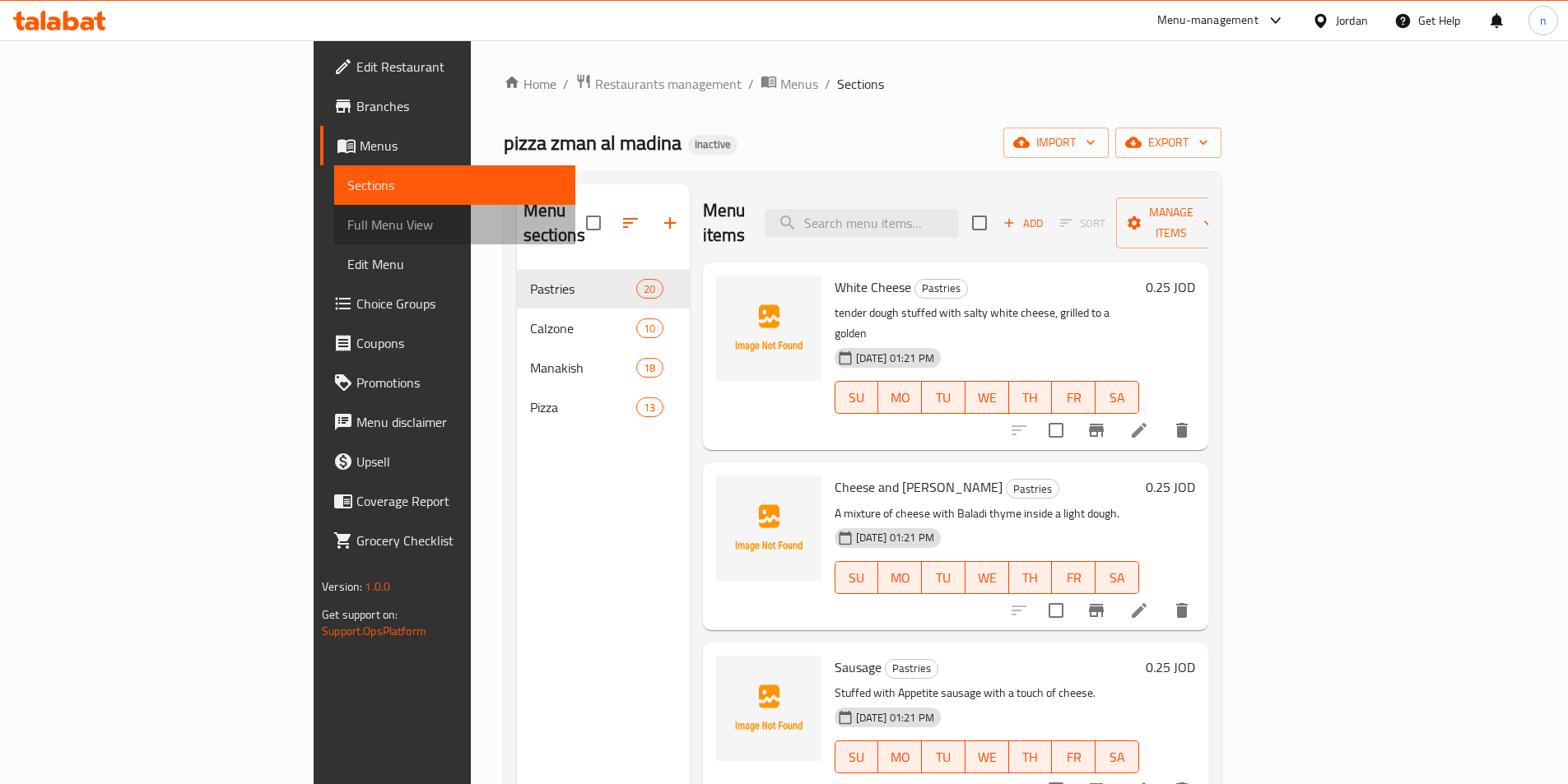
click at [334, 208] on link "Full Menu View" at bounding box center [455, 224] width 241 height 40
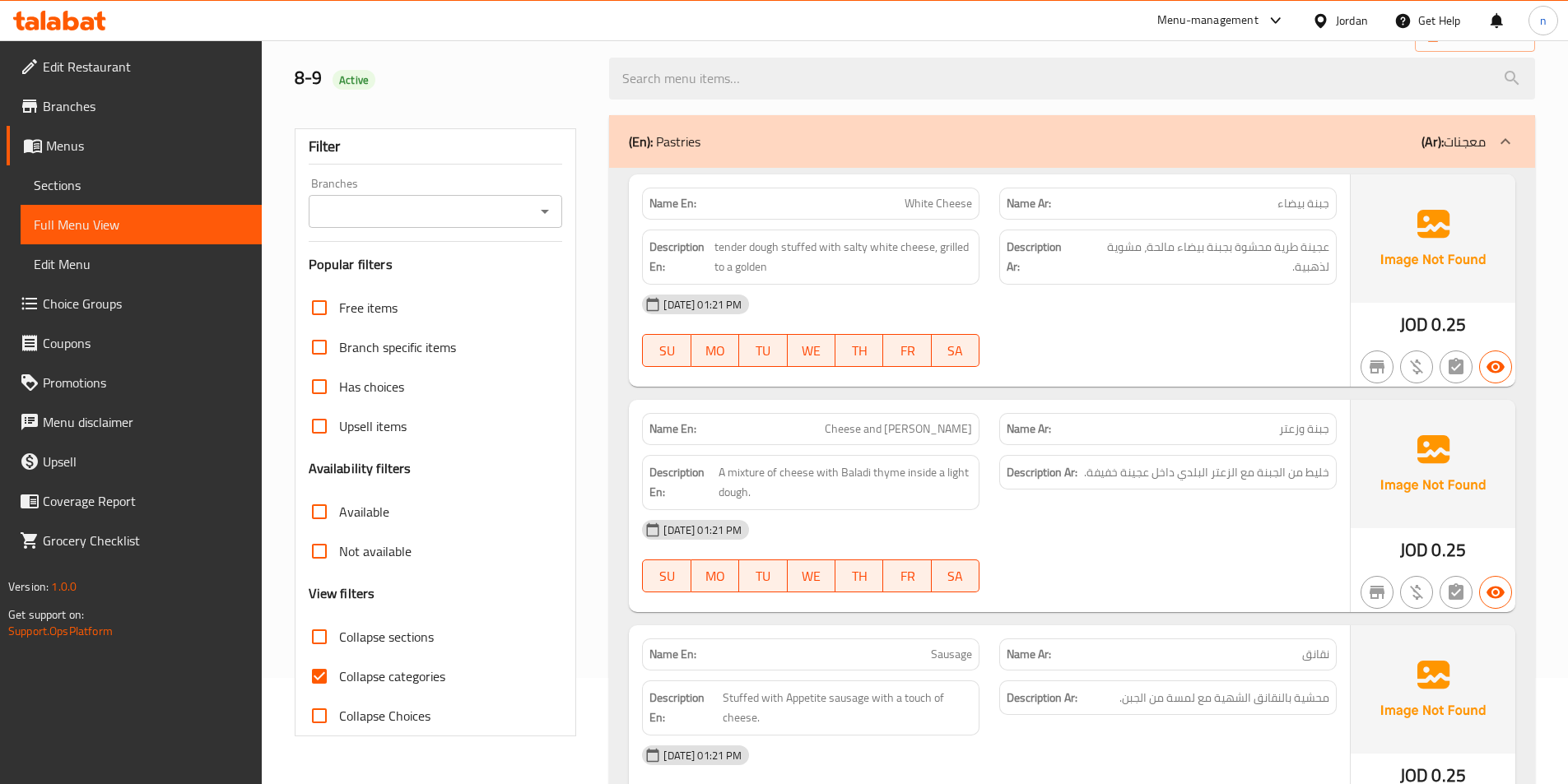
scroll to position [329, 0]
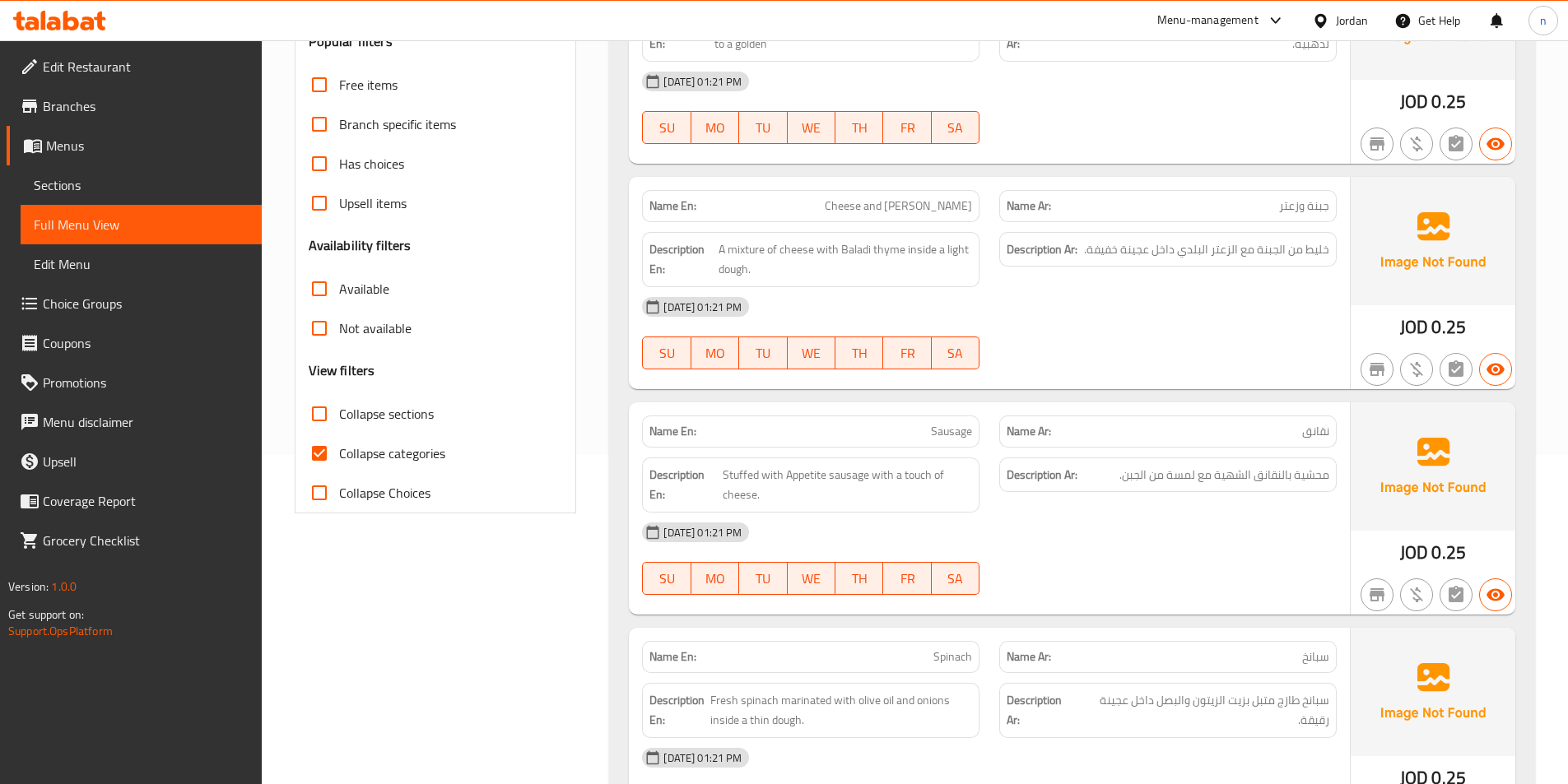
click at [333, 412] on input "Collapse sections" at bounding box center [320, 413] width 40 height 40
checkbox input "true"
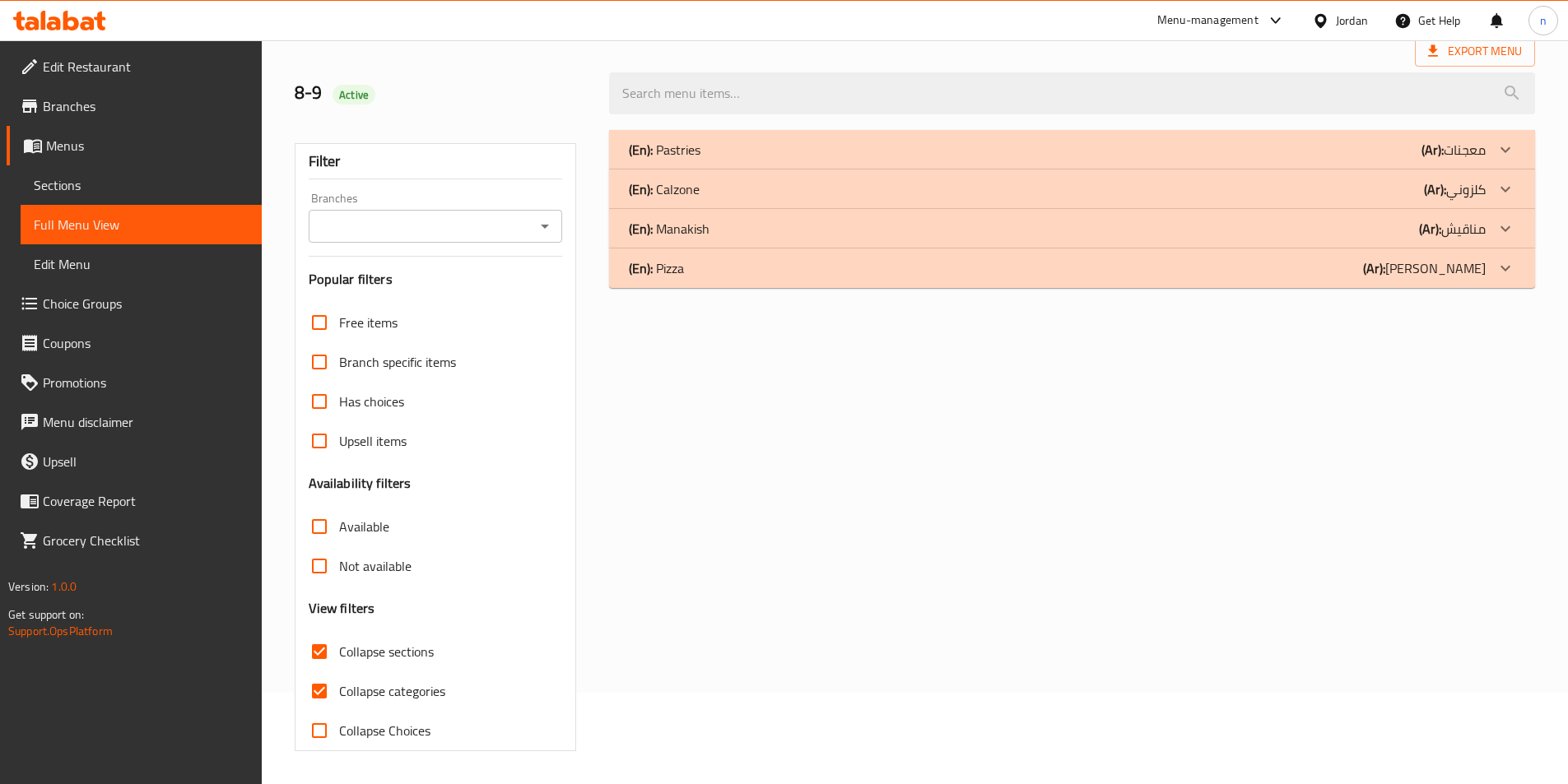
click at [348, 205] on div "Filter Branches Branches Popular filters Free items Branch specific items Has c…" at bounding box center [436, 446] width 282 height 608
click at [346, 402] on span "Has choices" at bounding box center [372, 401] width 65 height 20
click at [339, 402] on input "Has choices" at bounding box center [320, 401] width 40 height 40
checkbox input "true"
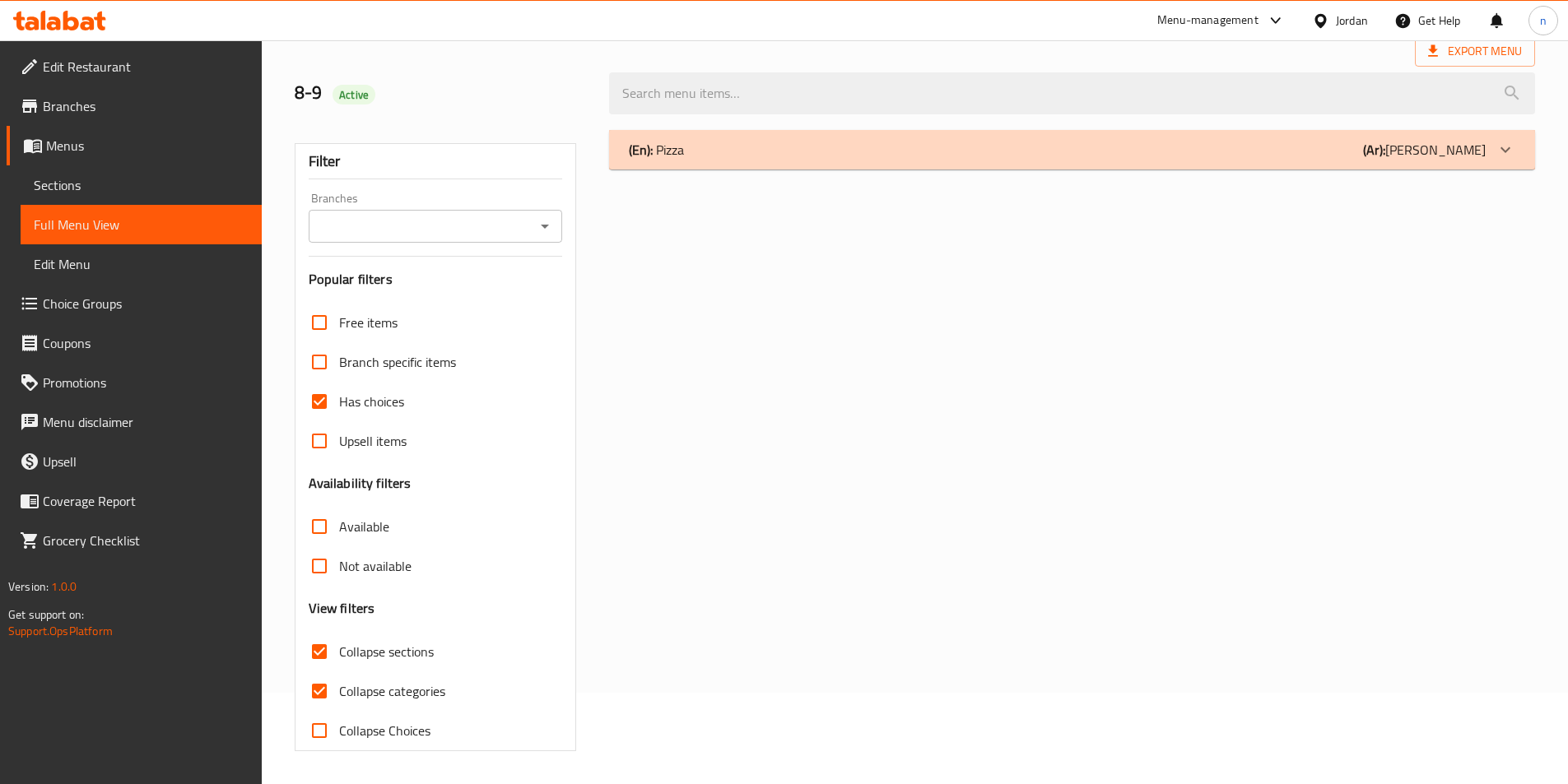
click at [780, 144] on div "(En): Pizza (Ar): بيتزا" at bounding box center [1057, 149] width 857 height 20
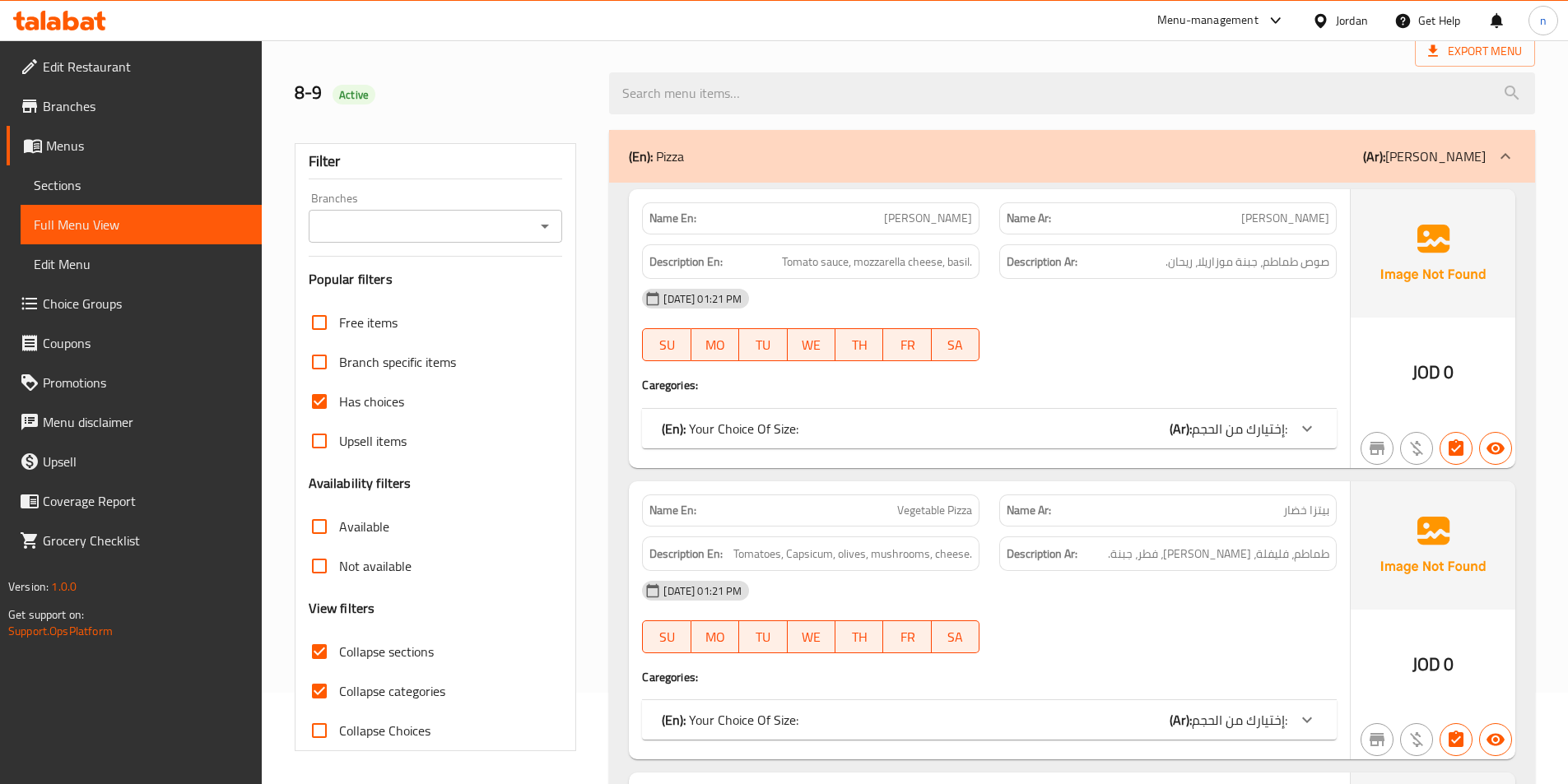
drag, startPoint x: 1191, startPoint y: 384, endPoint x: 1195, endPoint y: 421, distance: 37.2
click at [1191, 399] on div "Name En: Margherita Pizza Name Ar: بيتزا مارغريتا Description En: Tomato sauce,…" at bounding box center [988, 328] width 721 height 279
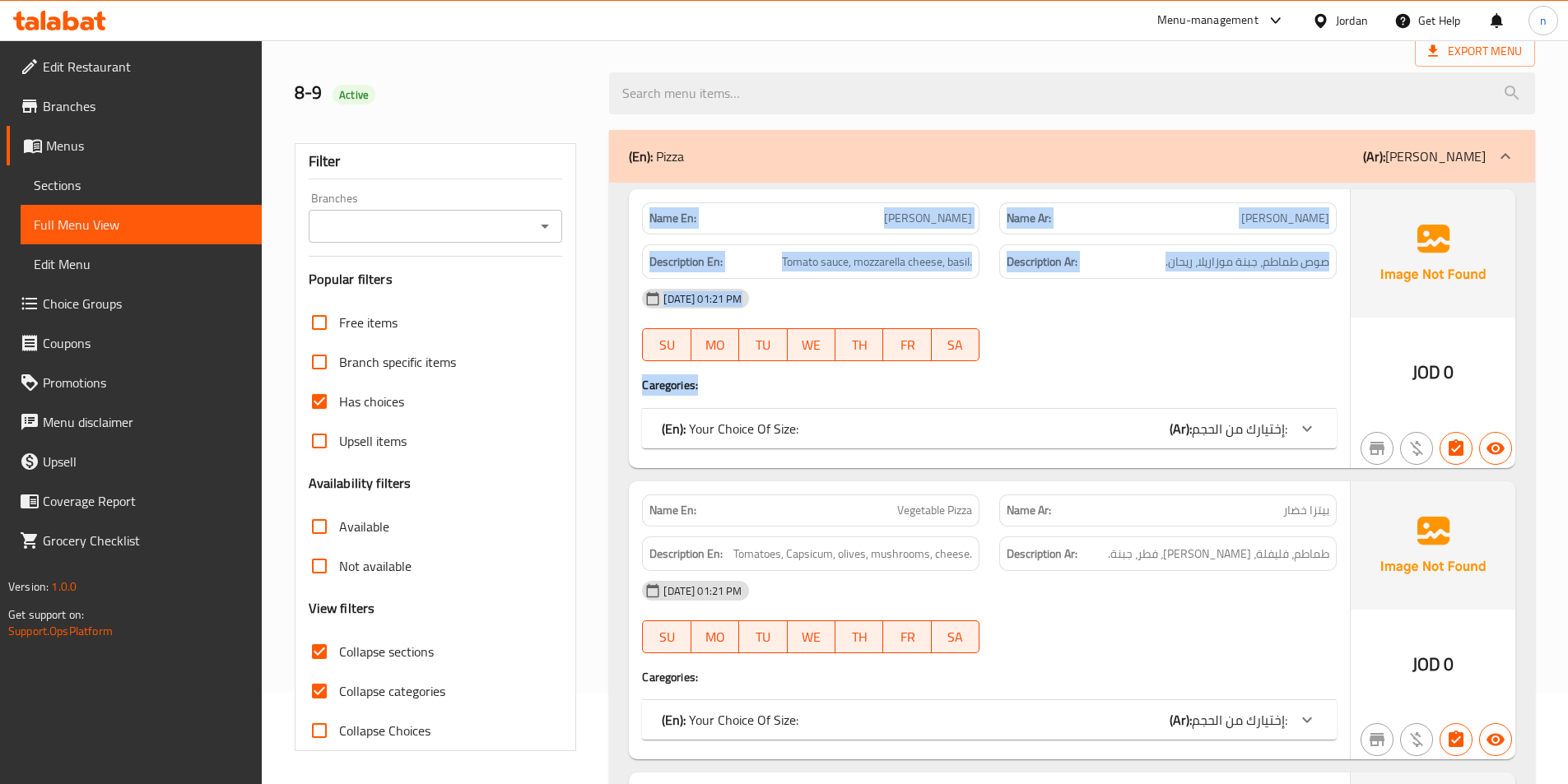
click at [1195, 421] on span "إختيارك من الحجم:" at bounding box center [1239, 428] width 96 height 25
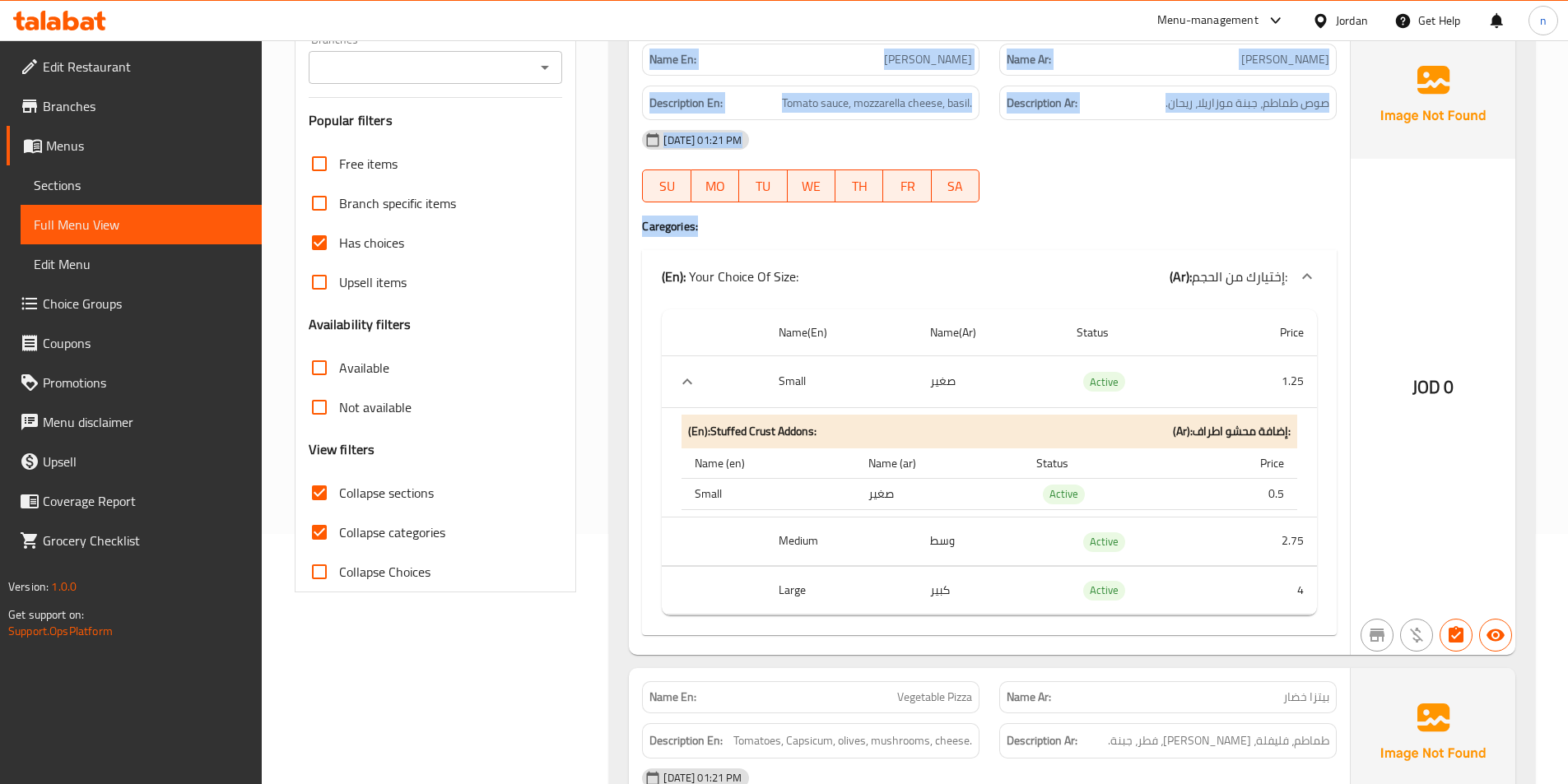
scroll to position [256, 0]
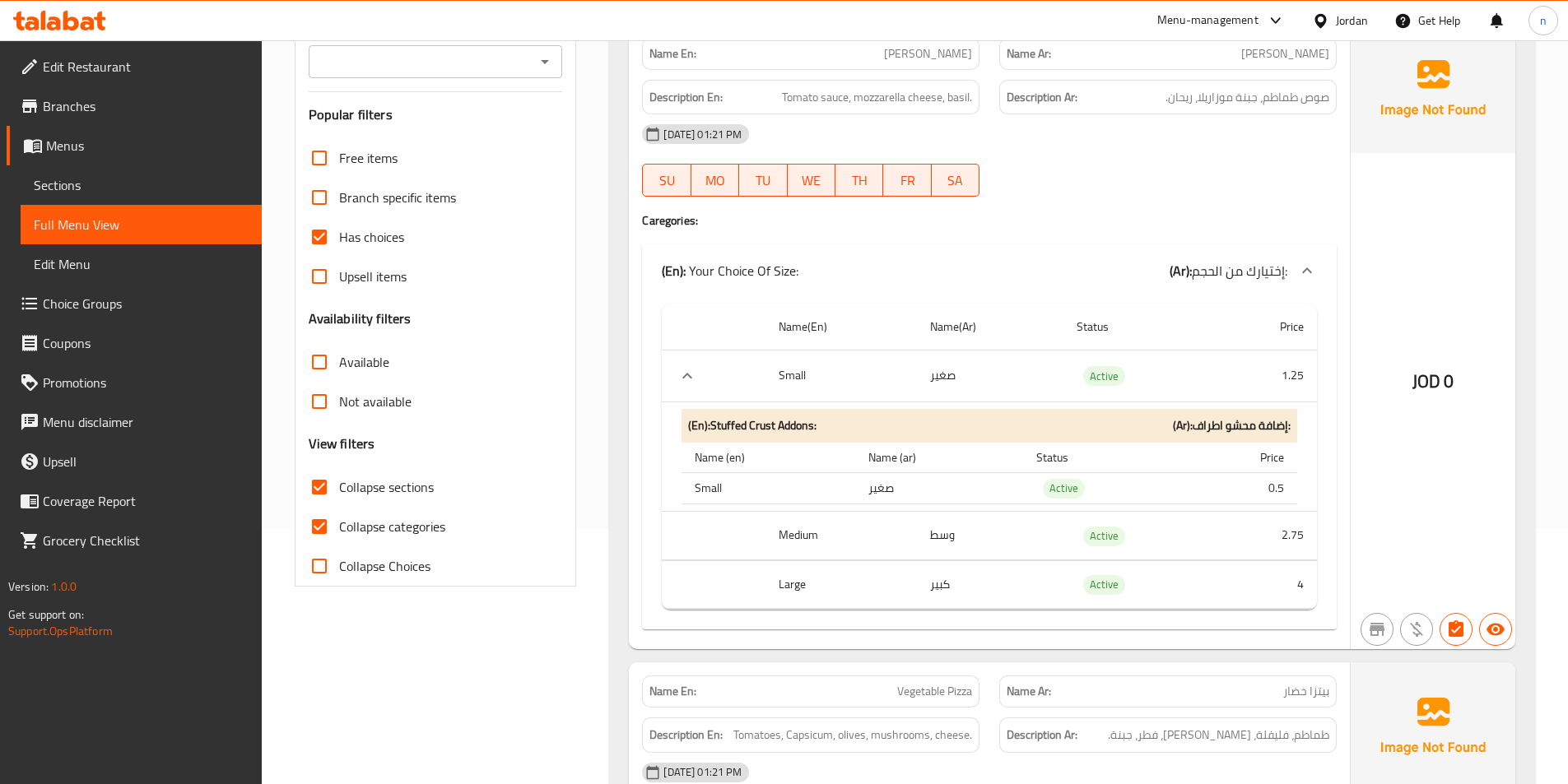
click at [1061, 167] on div "08-09-2025 01:21 PM SU MO TU WE TH FR SA" at bounding box center [988, 161] width 714 height 92
click at [135, 295] on span "Choice Groups" at bounding box center [145, 304] width 206 height 20
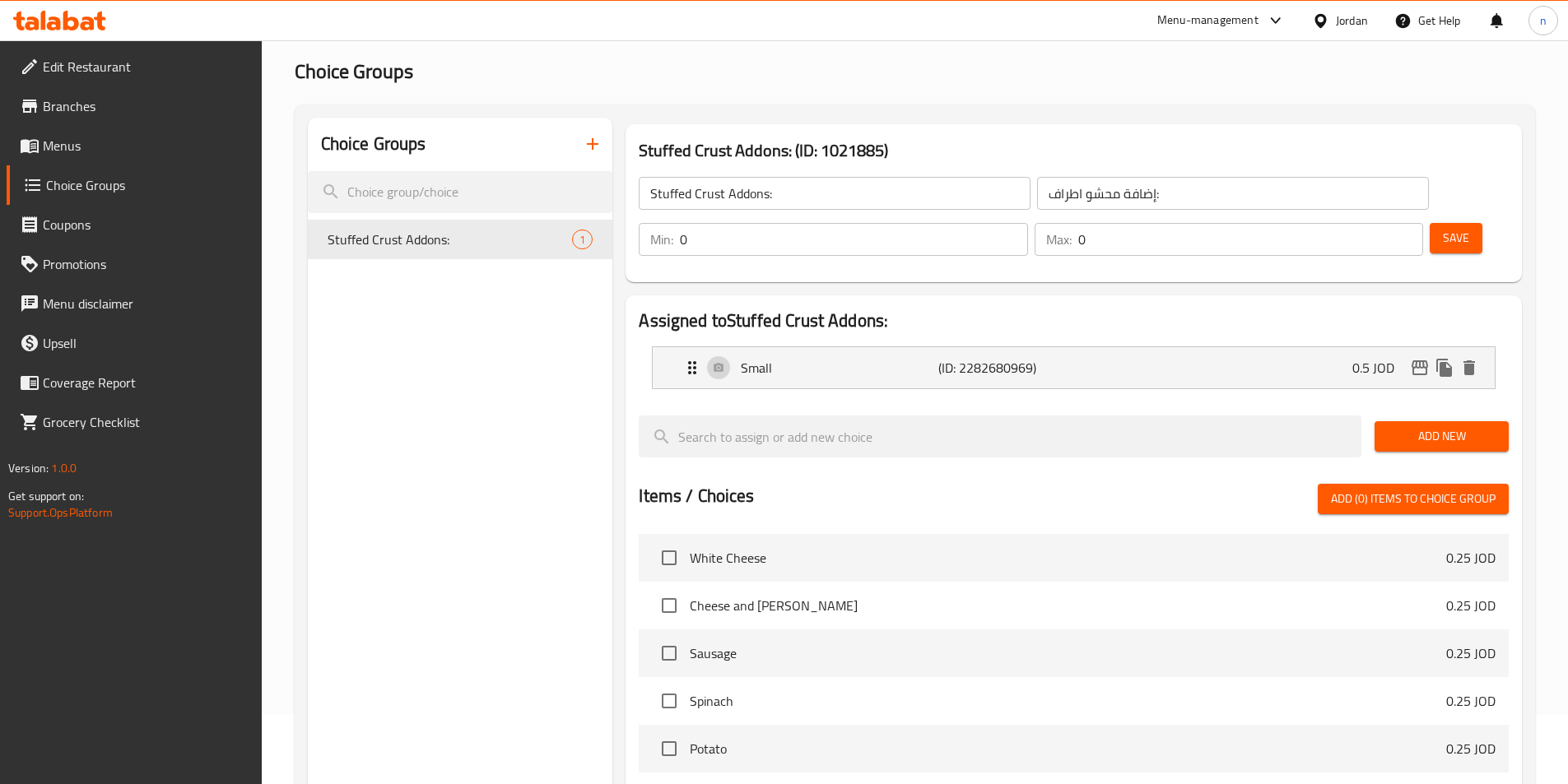
scroll to position [68, 0]
click at [585, 239] on icon "duplicate" at bounding box center [586, 240] width 16 height 18
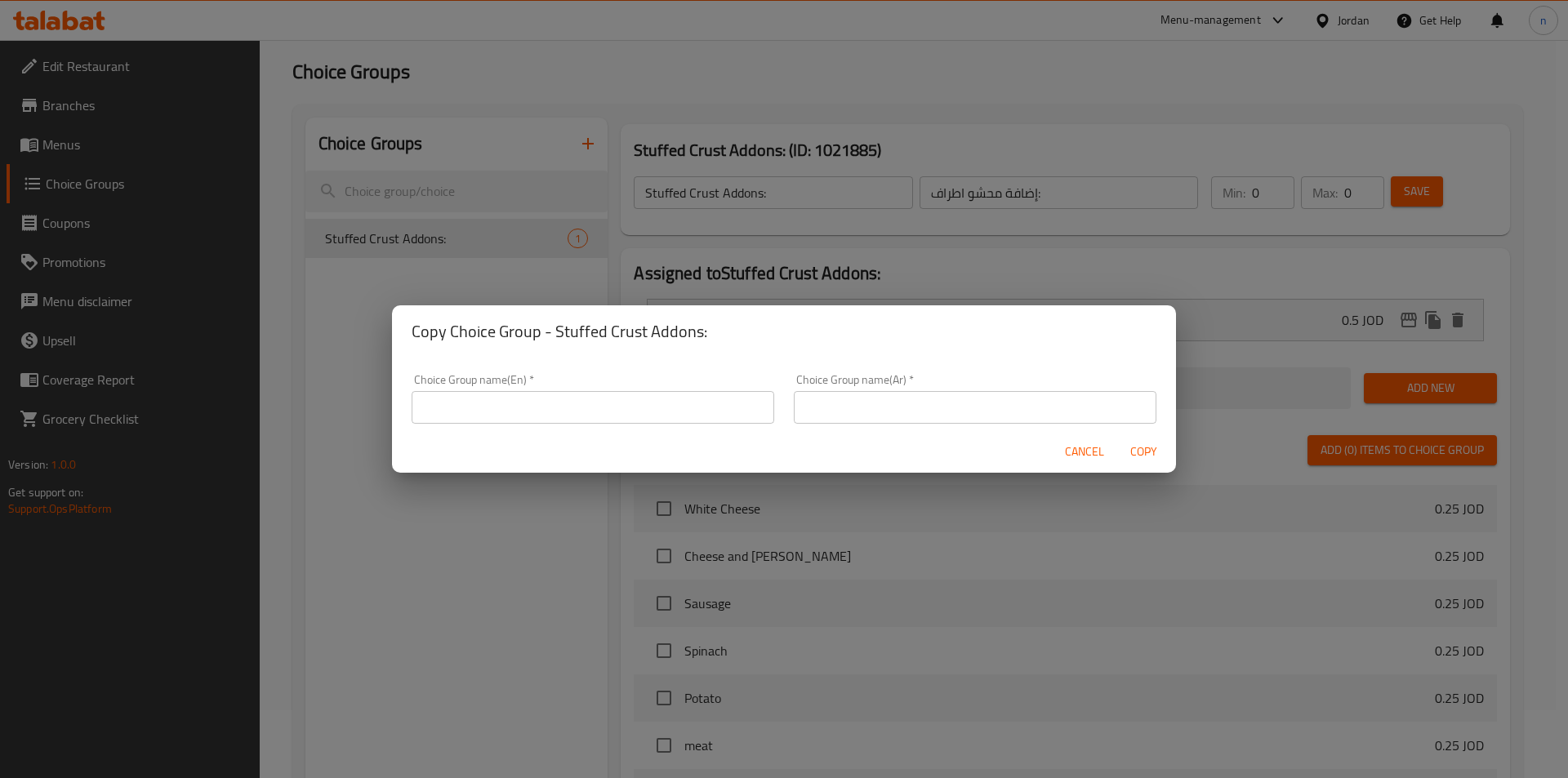
click at [553, 425] on div "Choice Group name(En)   * Choice Group name(En) *" at bounding box center [592, 399] width 382 height 70
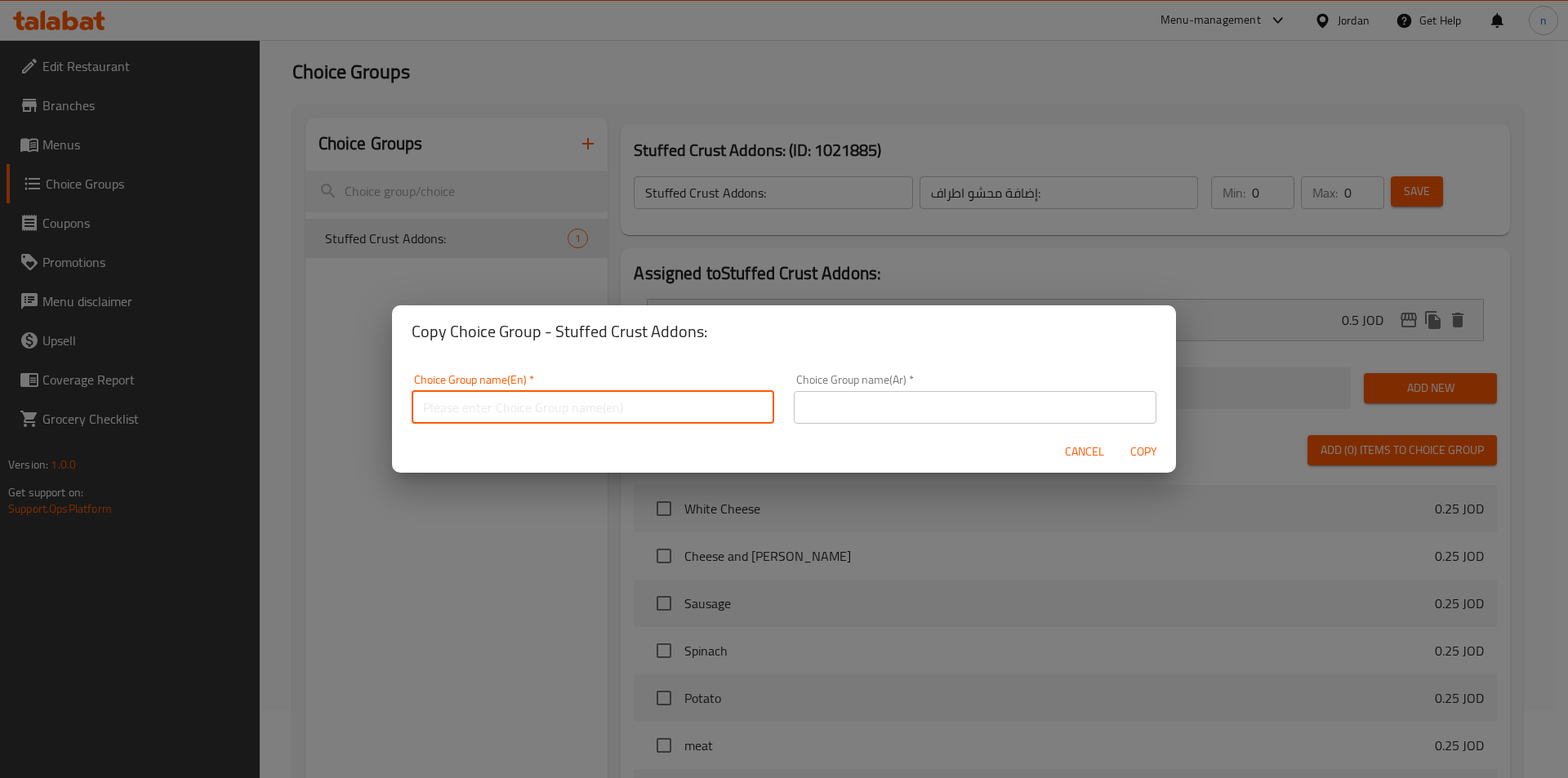
click at [536, 409] on input "text" at bounding box center [592, 407] width 363 height 33
click at [552, 391] on input "text" at bounding box center [592, 407] width 363 height 33
click at [550, 290] on div "Copy Choice Group - Stuffed Crust Addons: Choice Group name(En)   * Choice Grou…" at bounding box center [784, 389] width 1568 height 778
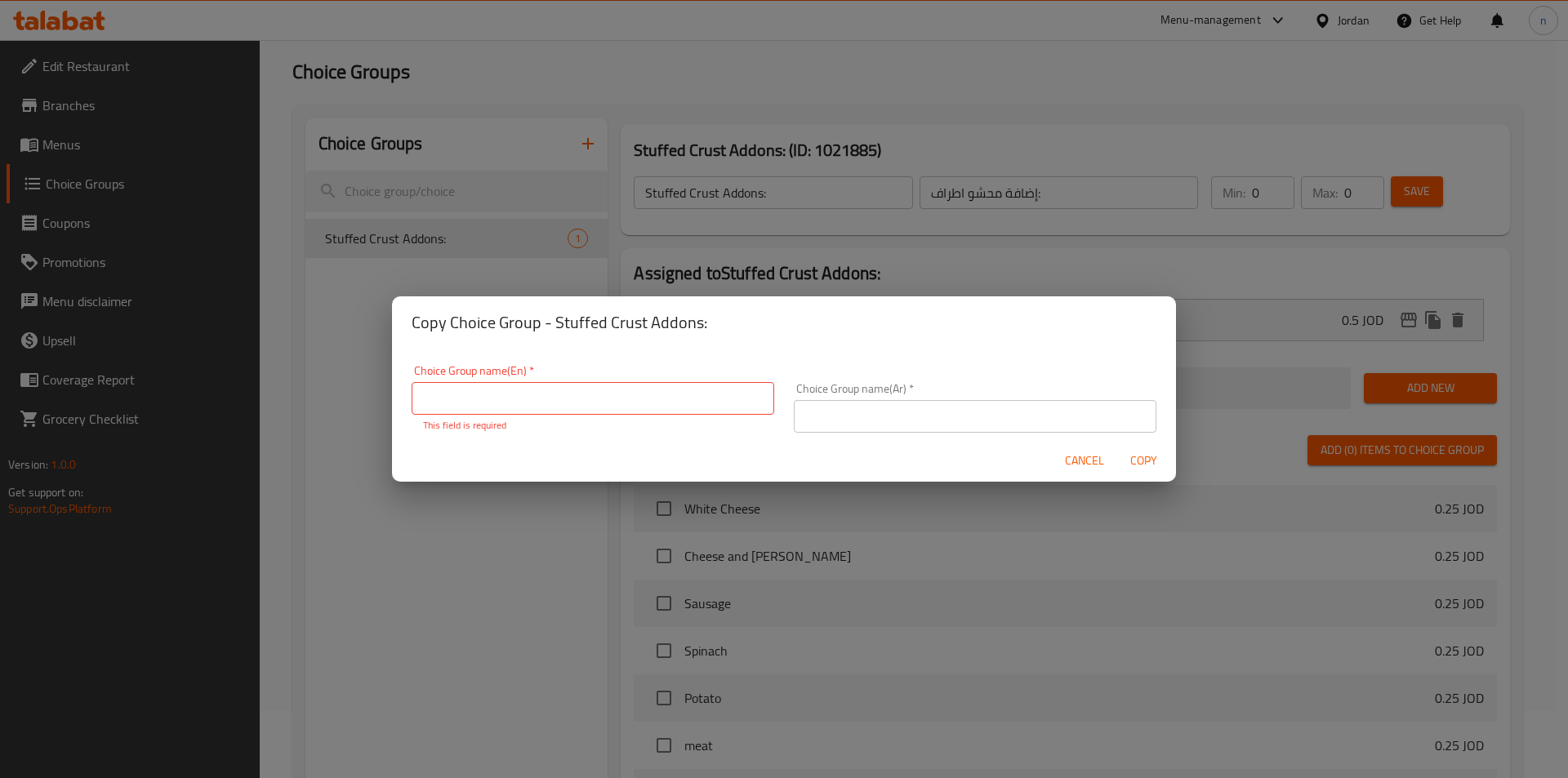
click at [558, 395] on input "text" at bounding box center [592, 398] width 363 height 33
click at [509, 277] on div "Copy Choice Group - Stuffed Crust Addons: Choice Group name(En)   * Choice Grou…" at bounding box center [784, 389] width 1568 height 778
click at [496, 376] on div "Choice Group name(En)   * Choice Group name(En) * This field is required" at bounding box center [592, 399] width 363 height 68
click at [504, 384] on input "s" at bounding box center [592, 398] width 363 height 33
type input "Stuffed Crust Addons:"
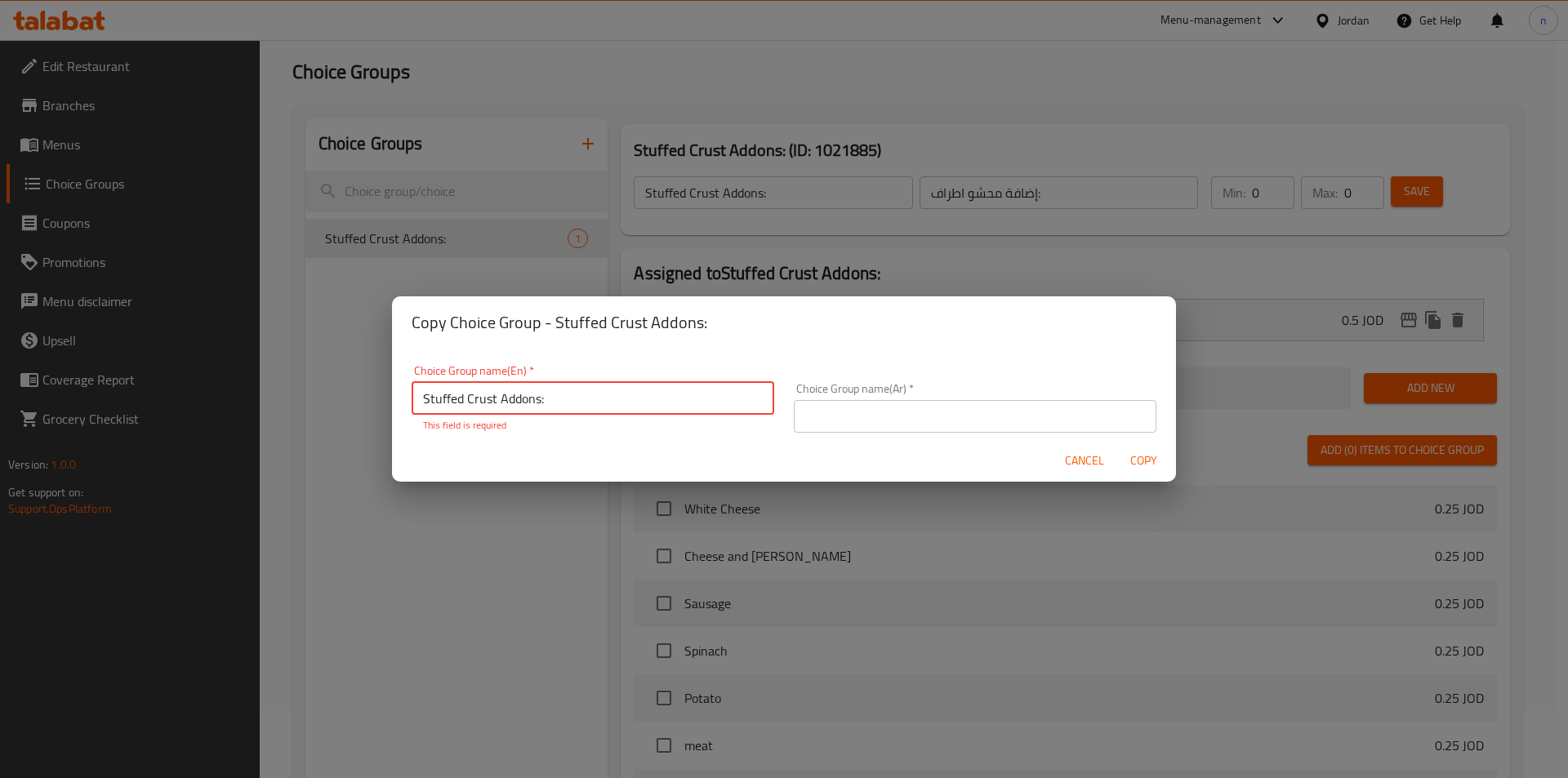
click at [840, 413] on input "text" at bounding box center [975, 416] width 363 height 33
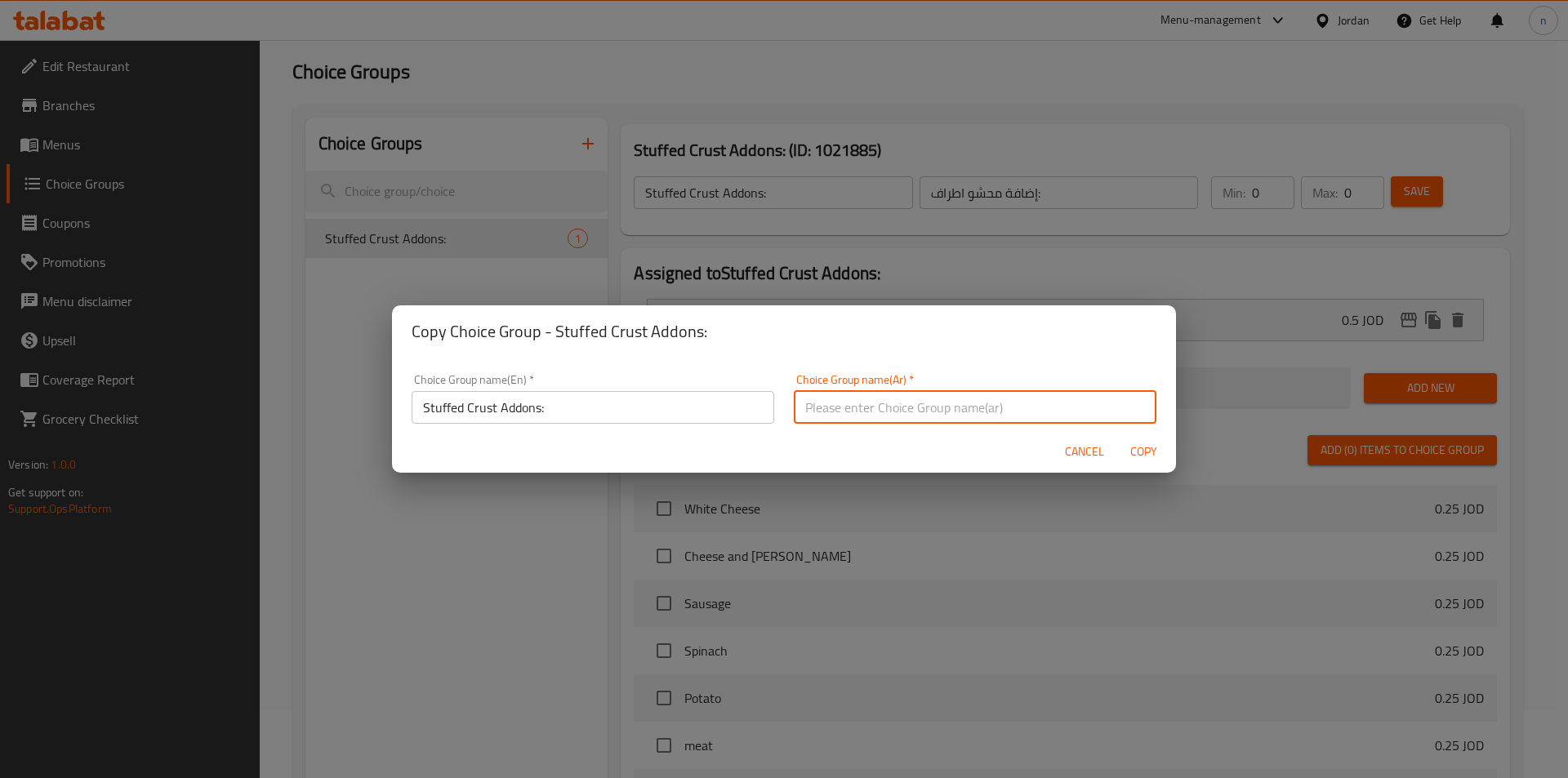
click at [840, 413] on input "text" at bounding box center [975, 407] width 363 height 33
type input "إضافة محشو اطراف:"
click at [565, 416] on input "Stuffed Crust Addons:" at bounding box center [592, 407] width 363 height 33
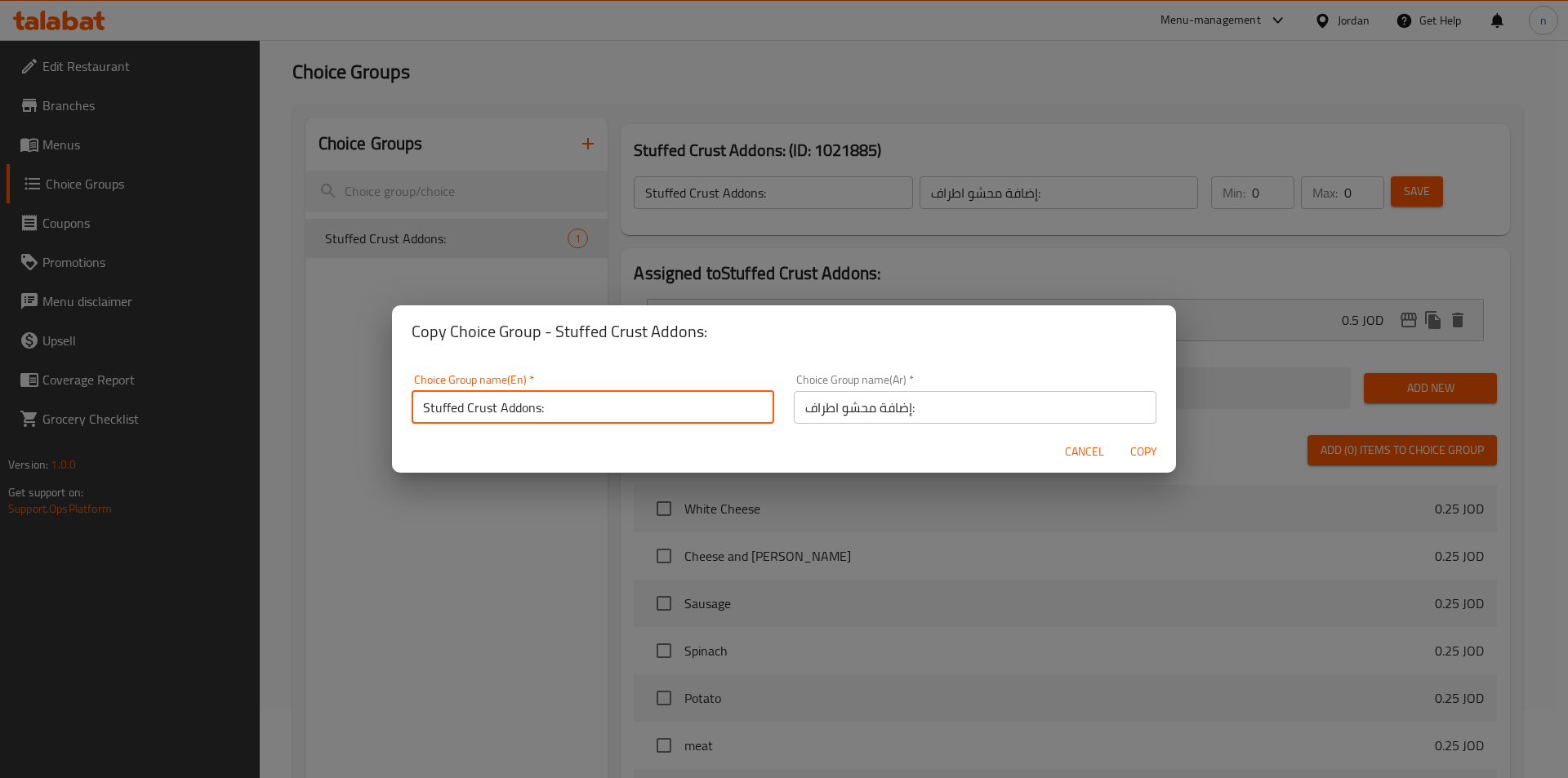
click at [540, 410] on input "Stuffed Crust Addons:" at bounding box center [592, 407] width 363 height 33
type input "Stuffed Crust Addons :"
click at [1126, 445] on span "Copy" at bounding box center [1143, 451] width 39 height 20
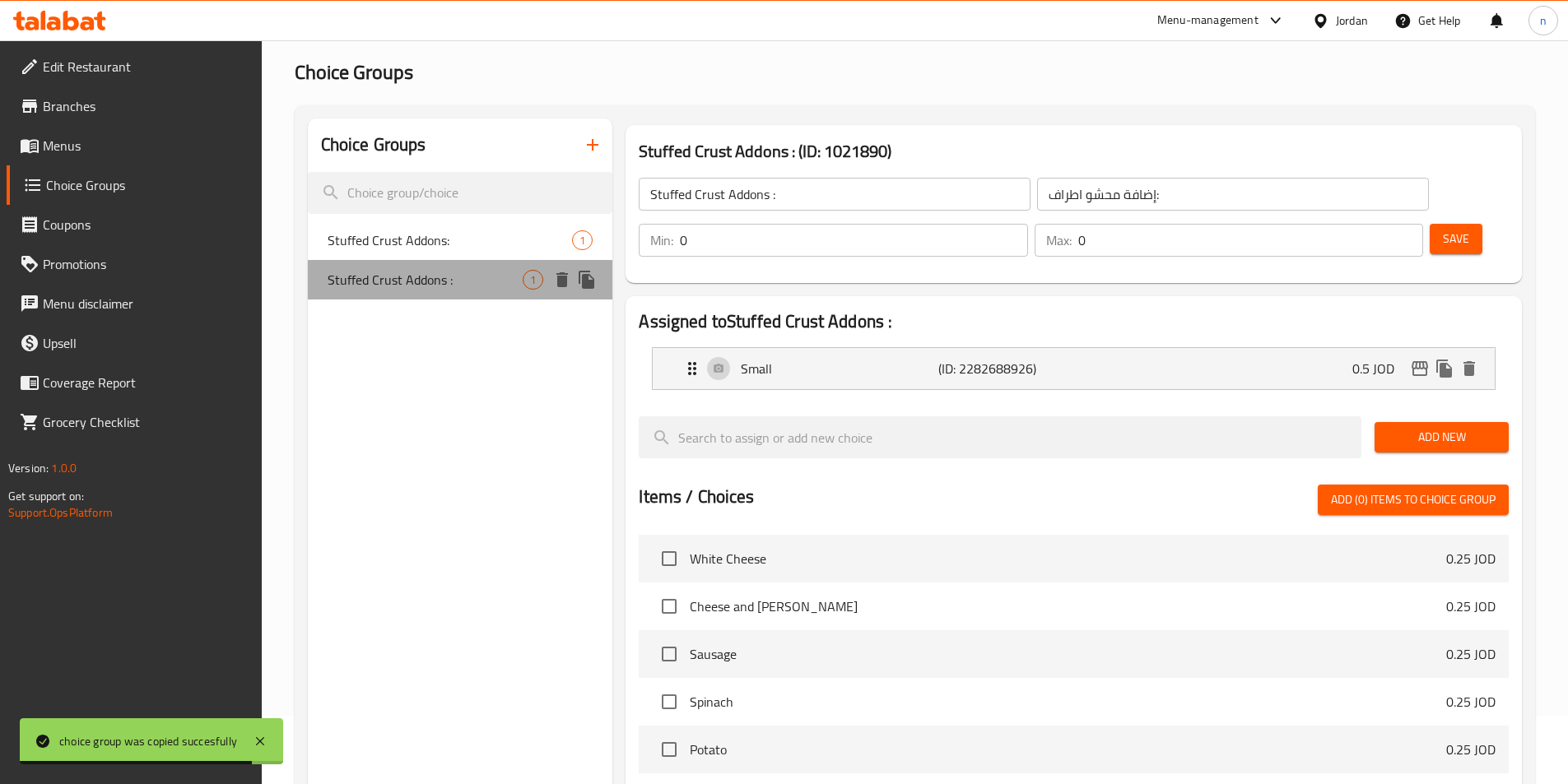
click at [476, 270] on span "Stuffed Crust Addons :" at bounding box center [425, 280] width 196 height 20
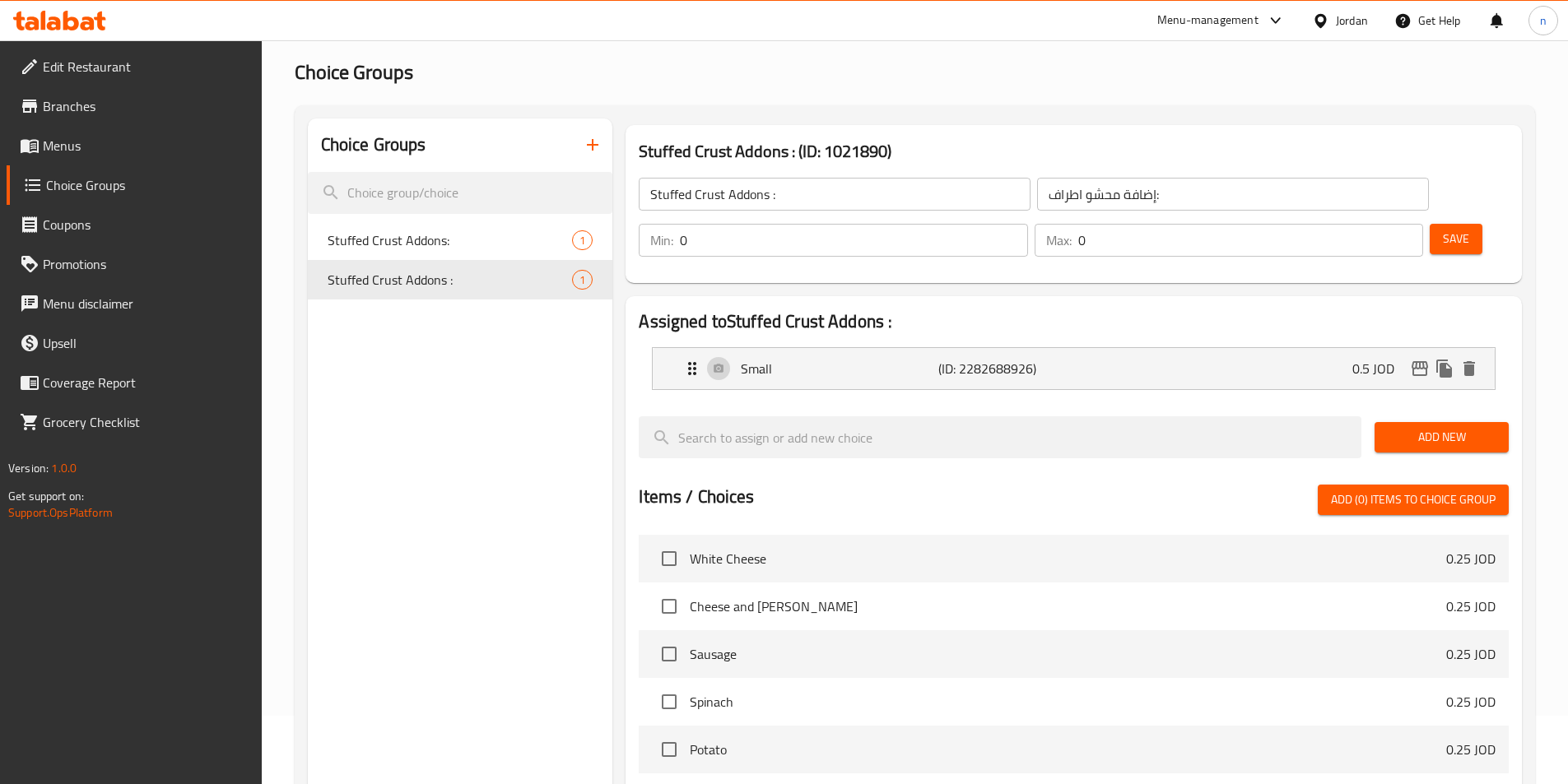
click at [770, 199] on input "Stuffed Crust Addons :" at bounding box center [834, 194] width 391 height 33
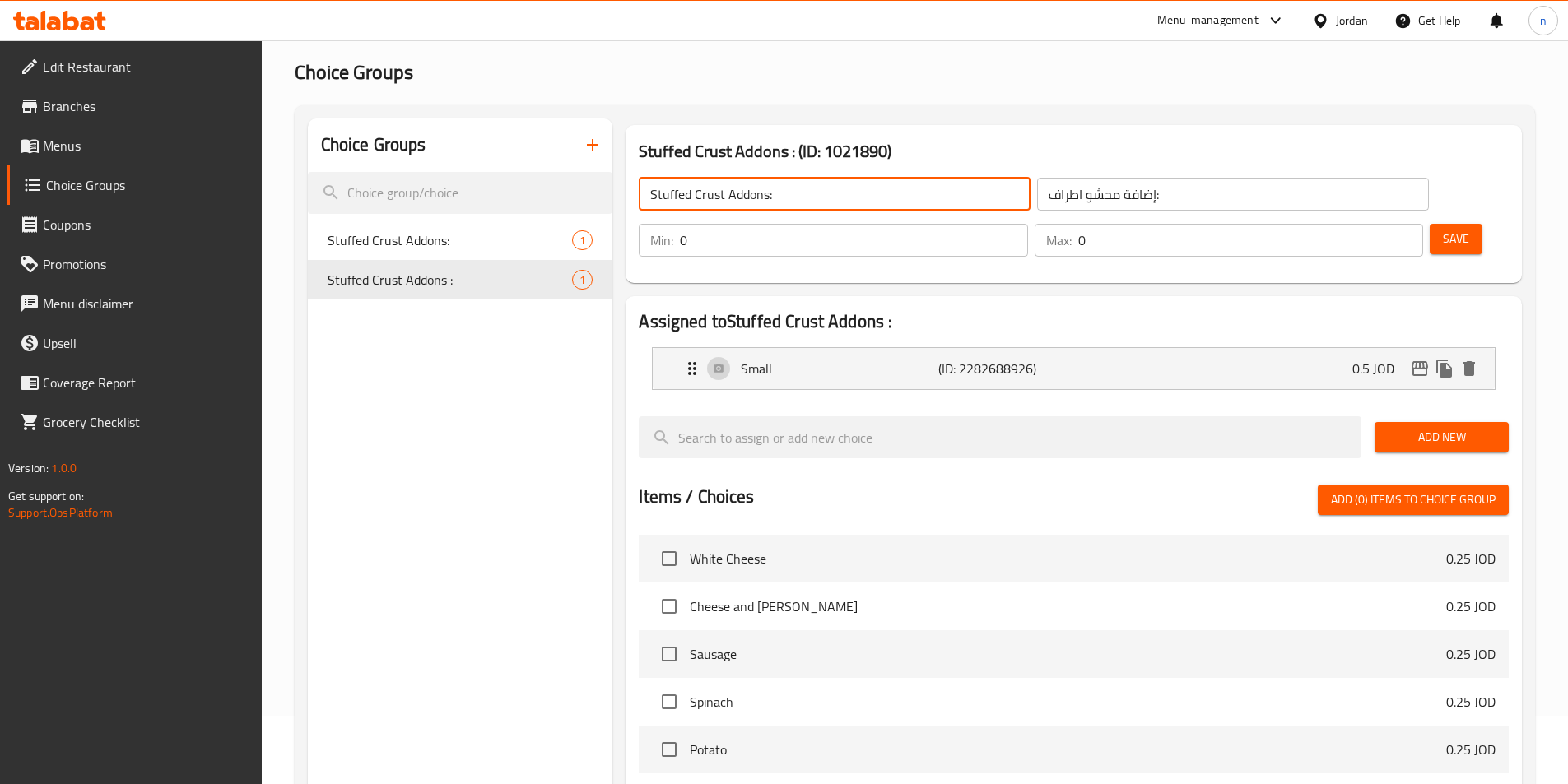
type input "Stuffed Crust Addons:"
click at [1443, 224] on button "Save" at bounding box center [1456, 239] width 53 height 31
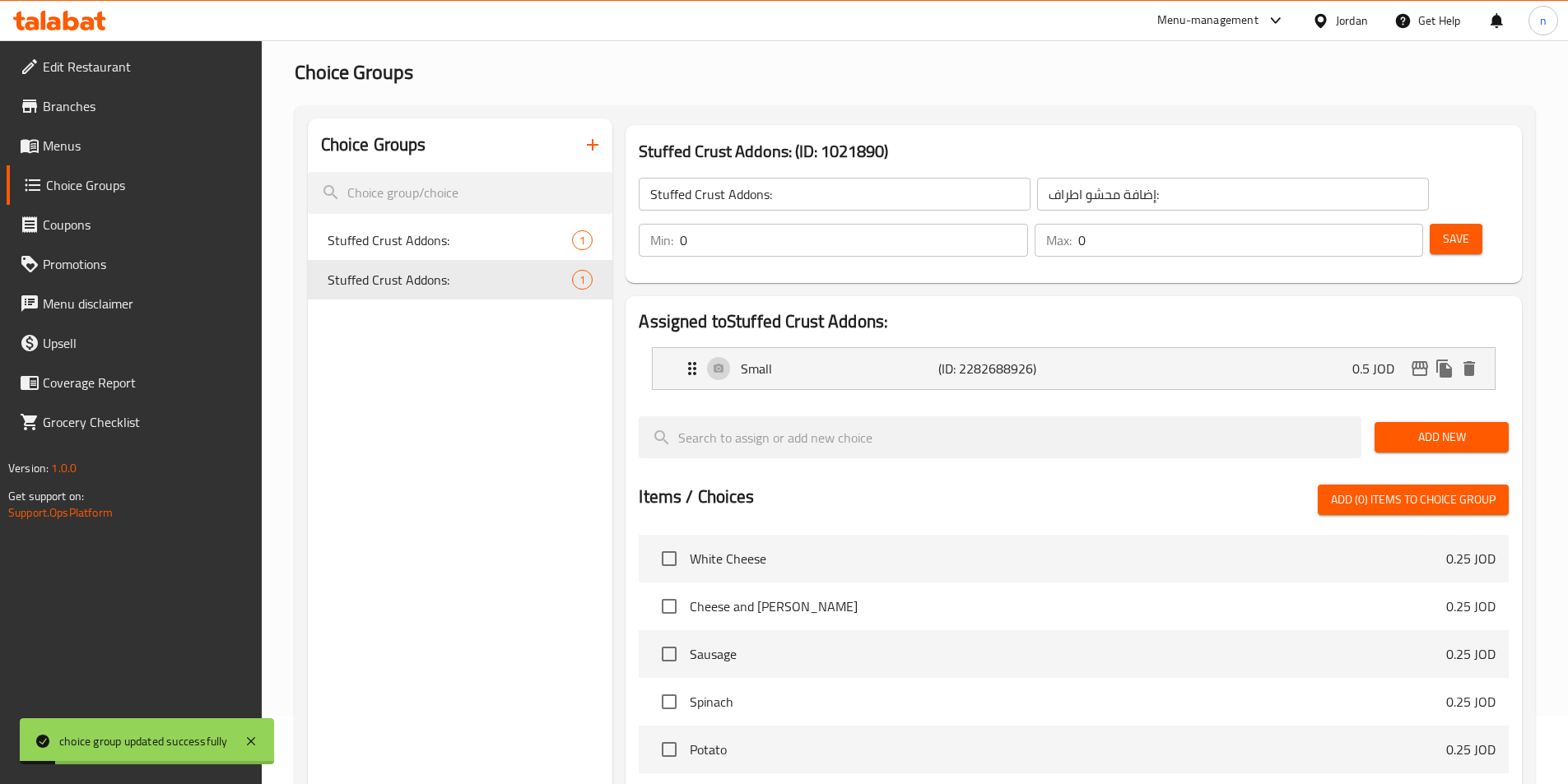
click at [819, 334] on nav "Small (ID: 2282688926) 0.5 JOD Name (En) Small Name (En) Name (Ar) صغير Name (A…" at bounding box center [1073, 369] width 869 height 69
click at [829, 348] on div "Small (ID: 2282688926) 0.5 JOD" at bounding box center [1078, 369] width 793 height 41
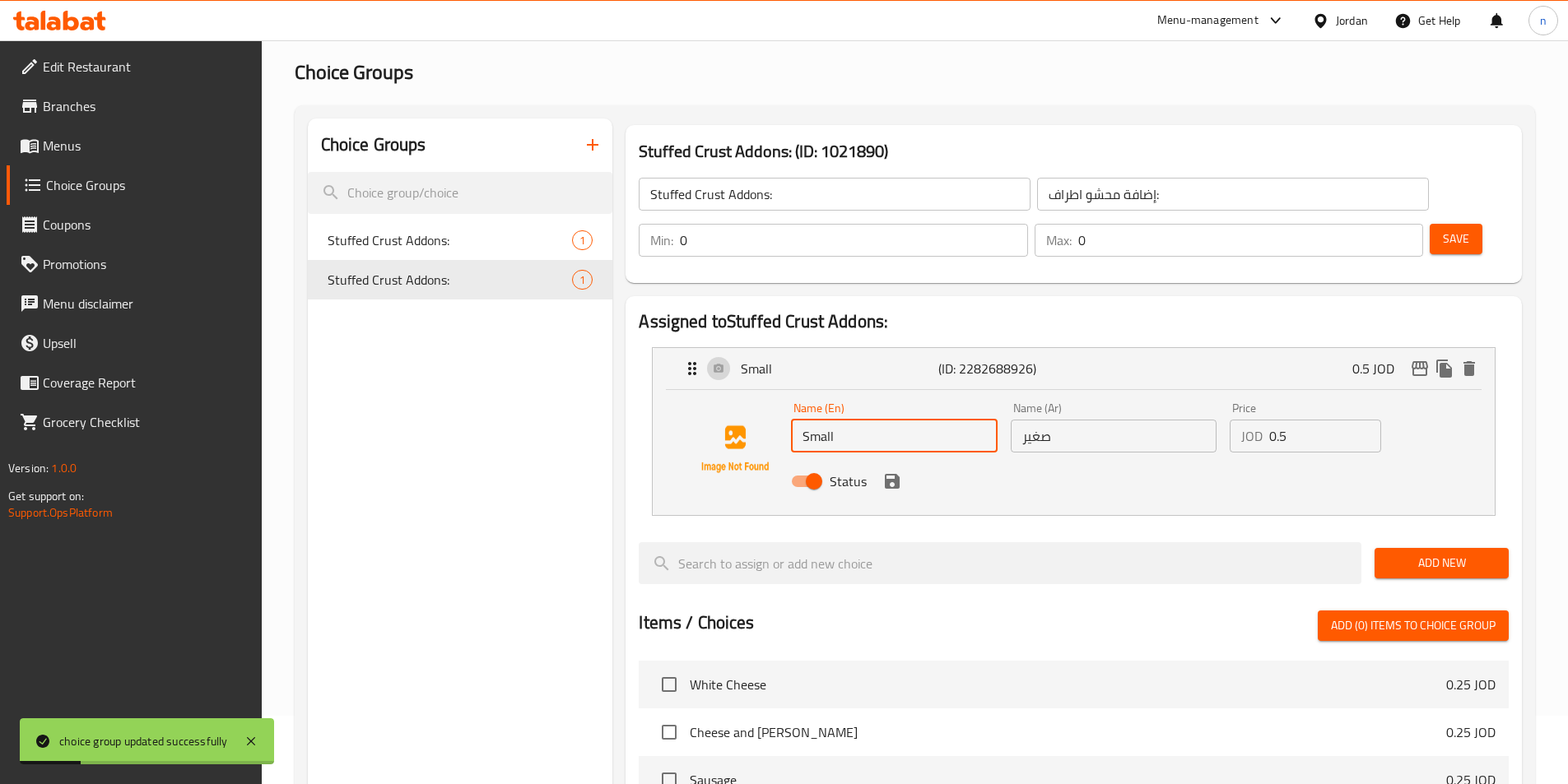
click at [841, 419] on input "Small" at bounding box center [893, 436] width 206 height 33
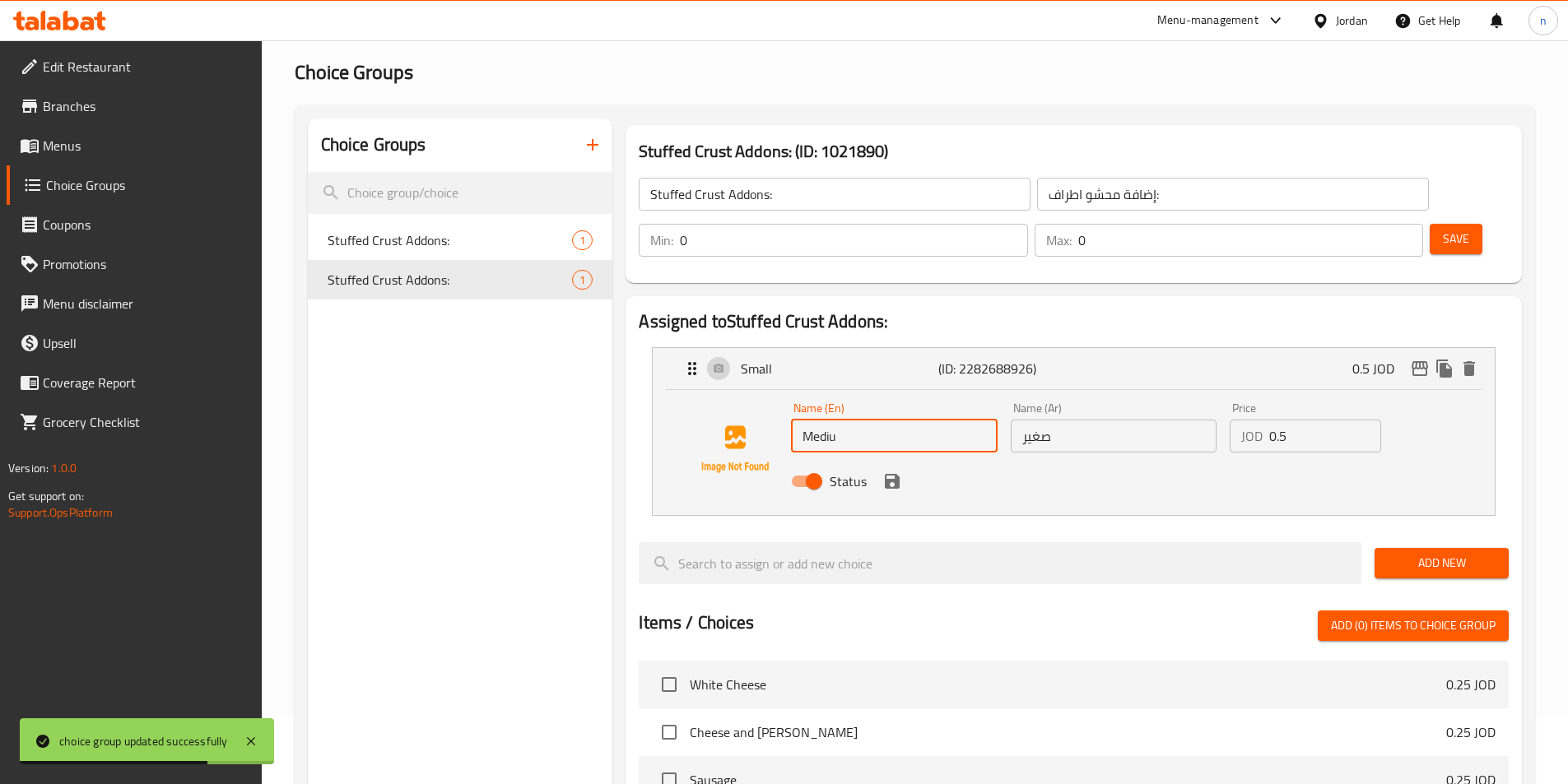
type input "Medium"
click at [1040, 419] on input "صغير" at bounding box center [1113, 436] width 206 height 33
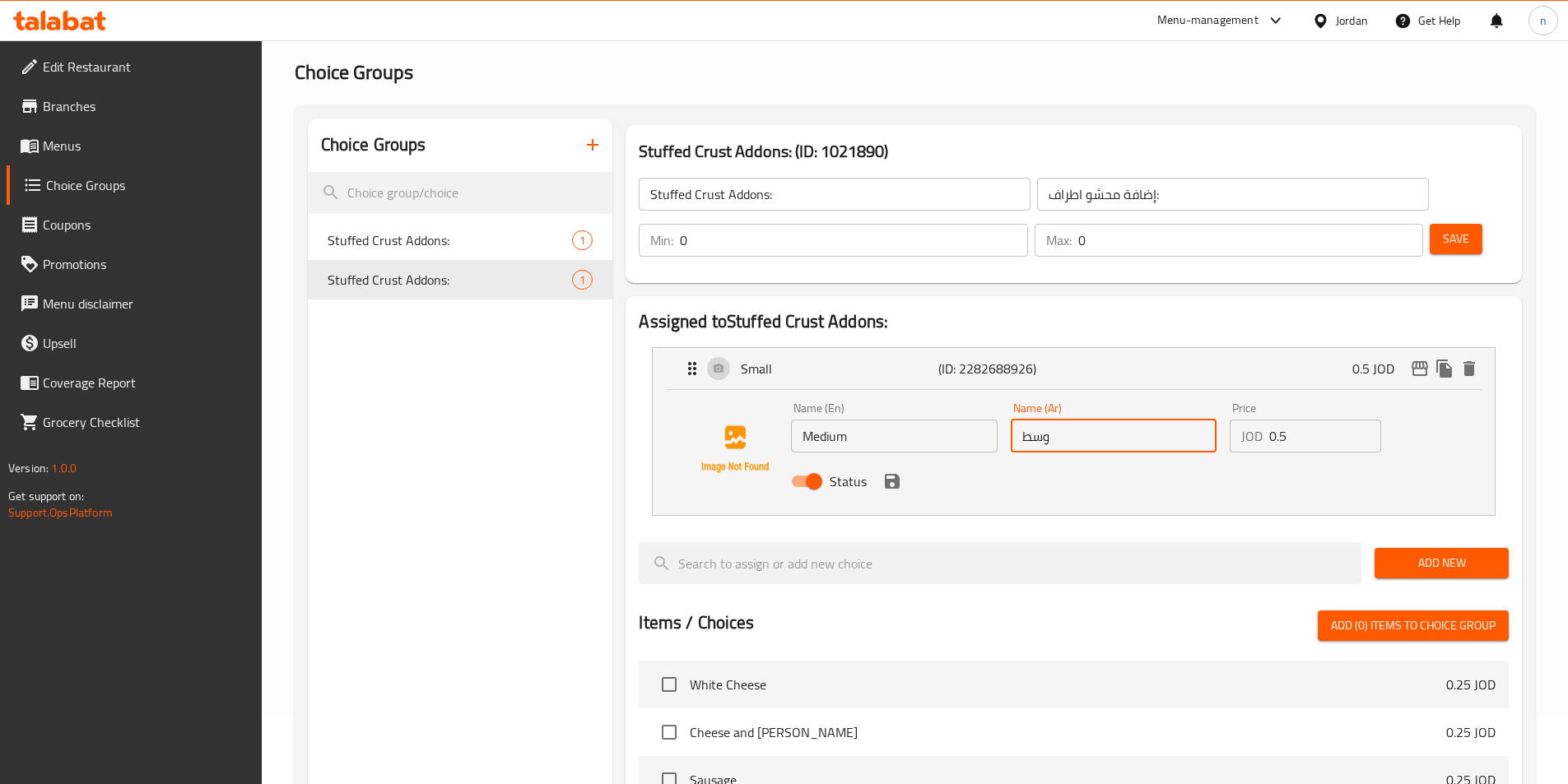
type input "وسط"
drag, startPoint x: 1289, startPoint y: 387, endPoint x: 1263, endPoint y: 387, distance: 26.0
click at [1263, 419] on div "JOD 0.5 Price" at bounding box center [1305, 436] width 151 height 33
click at [901, 471] on icon "save" at bounding box center [892, 481] width 20 height 20
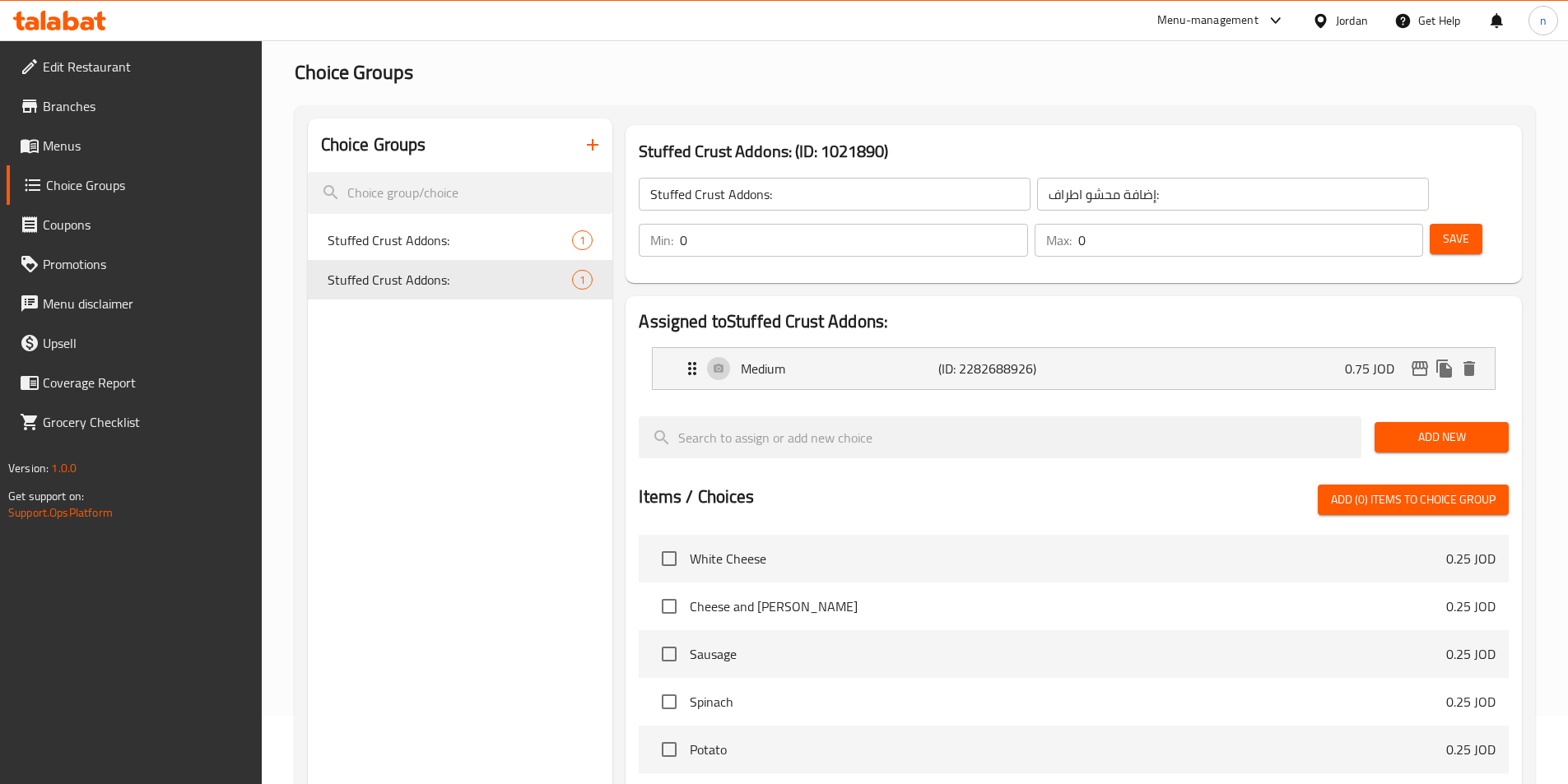
type input "0.75"
click at [1433, 224] on button "Save" at bounding box center [1456, 239] width 53 height 31
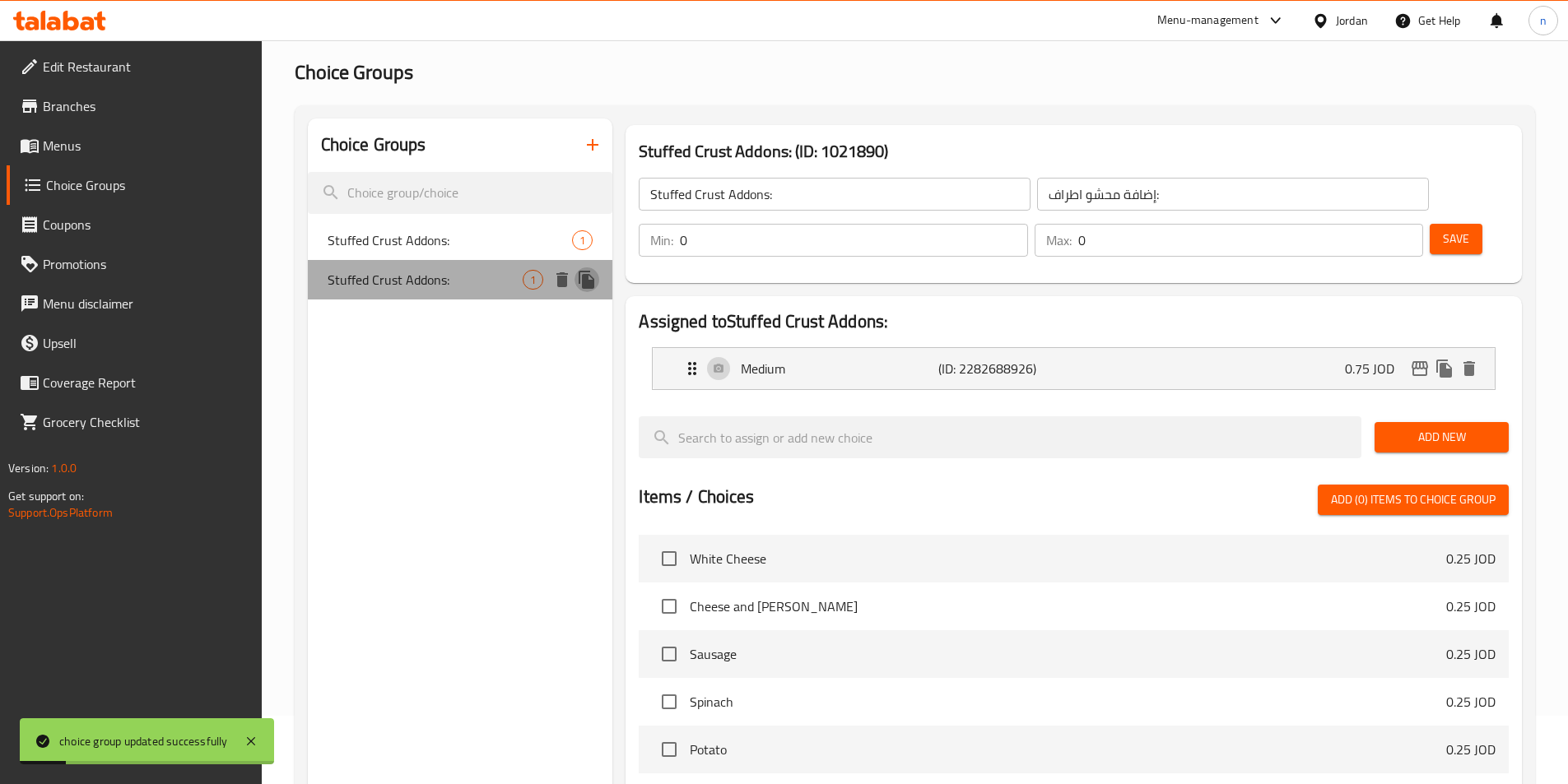
click at [585, 281] on icon "duplicate" at bounding box center [586, 280] width 16 height 18
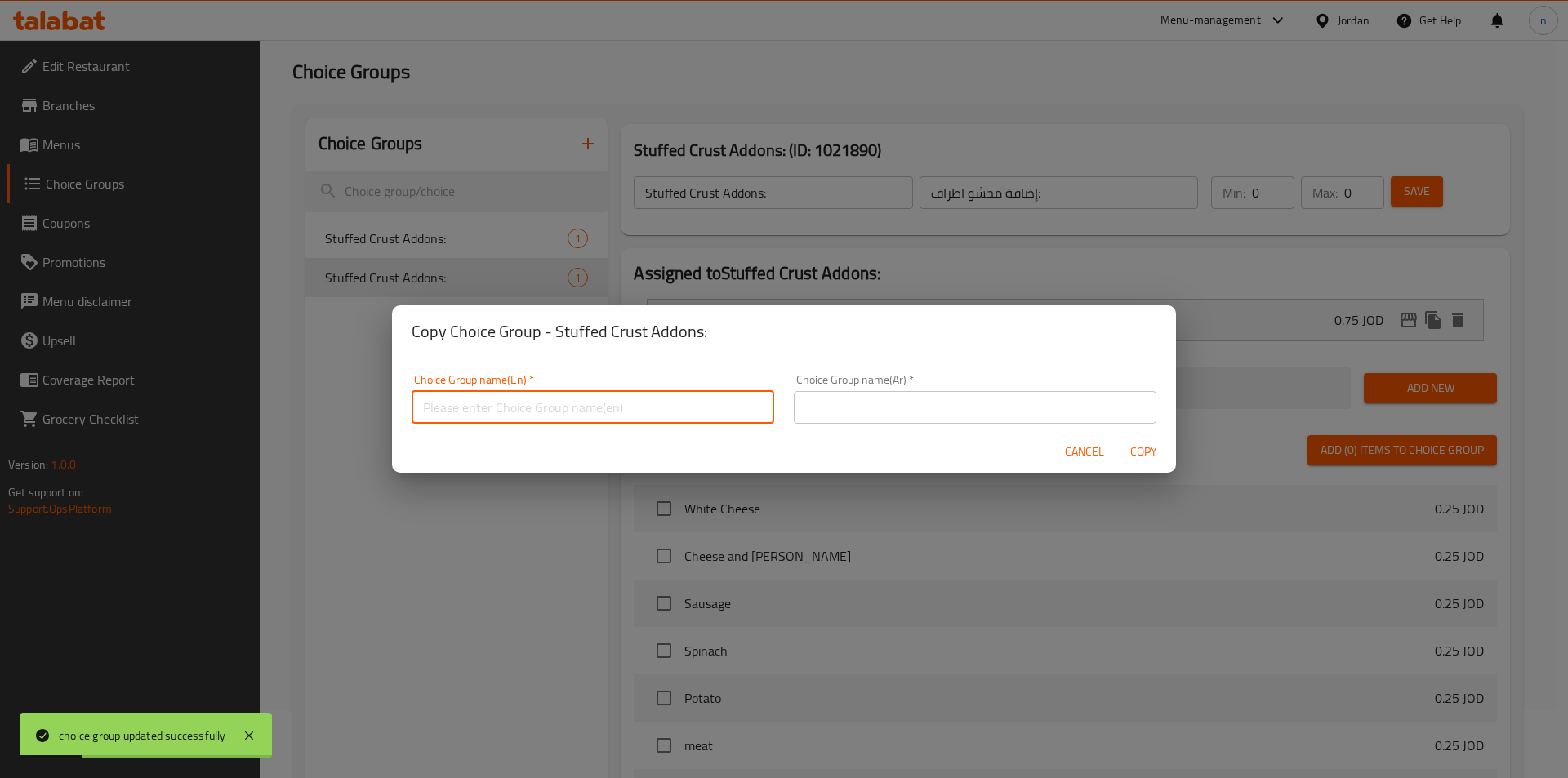
click at [593, 391] on input "text" at bounding box center [592, 407] width 363 height 33
type input "س"
type input "Stuffed Crust Addons :"
click at [542, 407] on input "Stuffed Crust Addons :" at bounding box center [592, 407] width 363 height 33
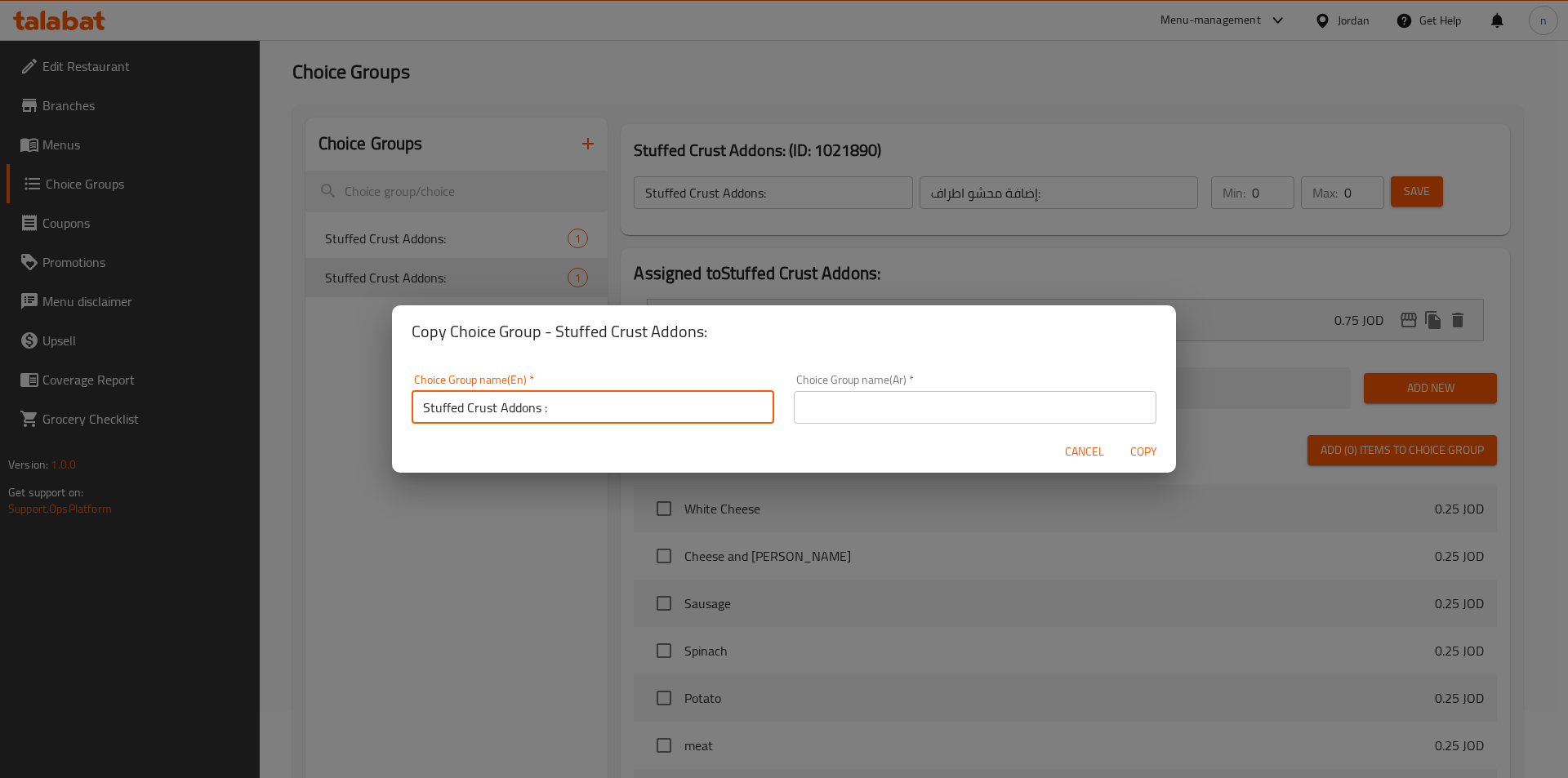
click at [784, 392] on div "Choice Group name(Ar)   * Choice Group name(Ar) *" at bounding box center [975, 399] width 382 height 70
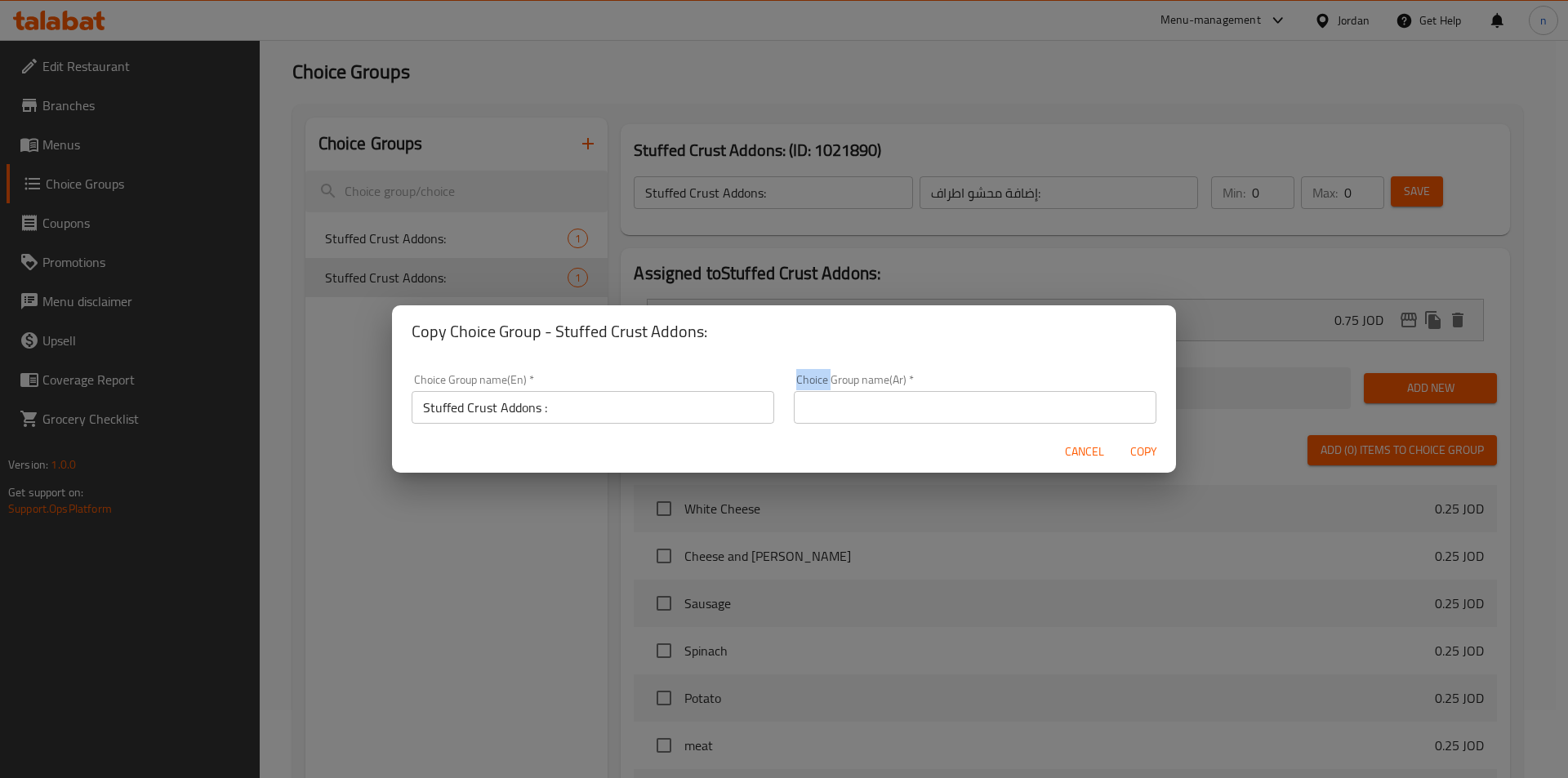
click at [784, 392] on div "Choice Group name(Ar)   * Choice Group name(Ar) *" at bounding box center [975, 399] width 382 height 70
click at [796, 394] on input "text" at bounding box center [975, 407] width 363 height 33
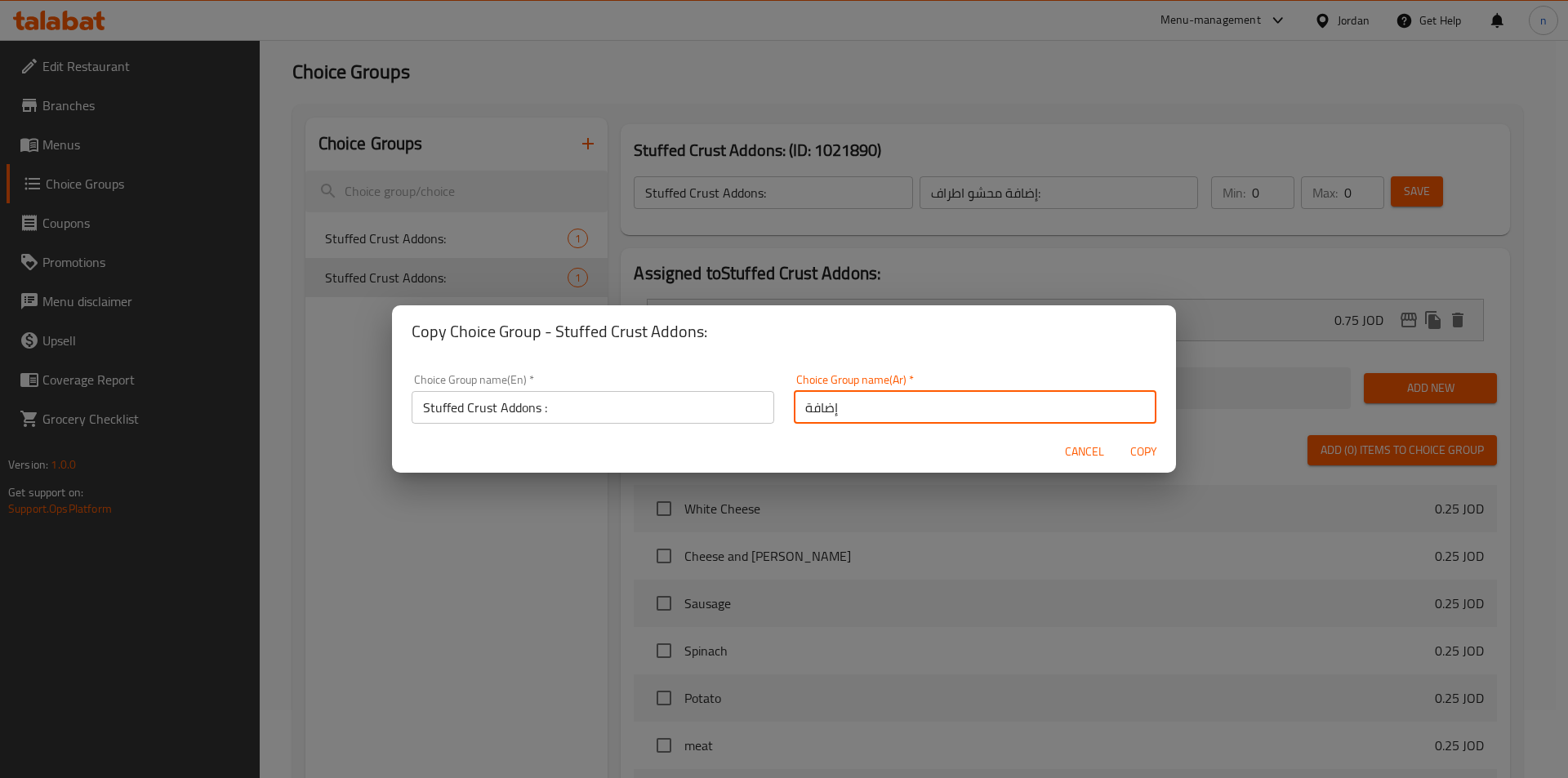
type input "إضافة محشو اطراف:"
click at [540, 406] on input "Stuffed Crust Addons :" at bounding box center [592, 407] width 363 height 33
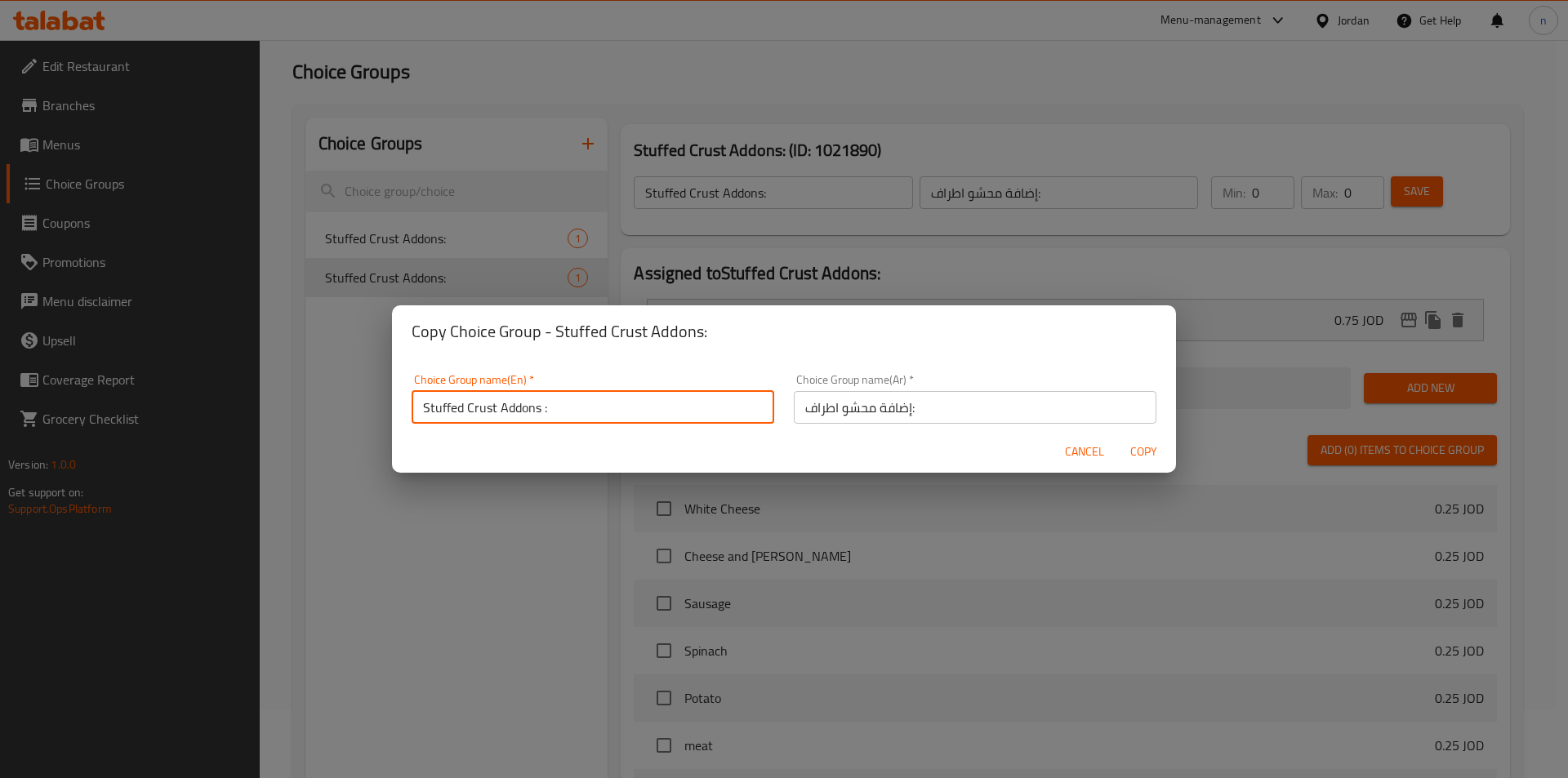
click at [545, 406] on input "Stuffed Crust Addons :" at bounding box center [592, 407] width 363 height 33
click at [544, 414] on input "Stuffed Crust Addons :" at bounding box center [592, 407] width 363 height 33
click at [1147, 445] on span "Copy" at bounding box center [1143, 451] width 39 height 20
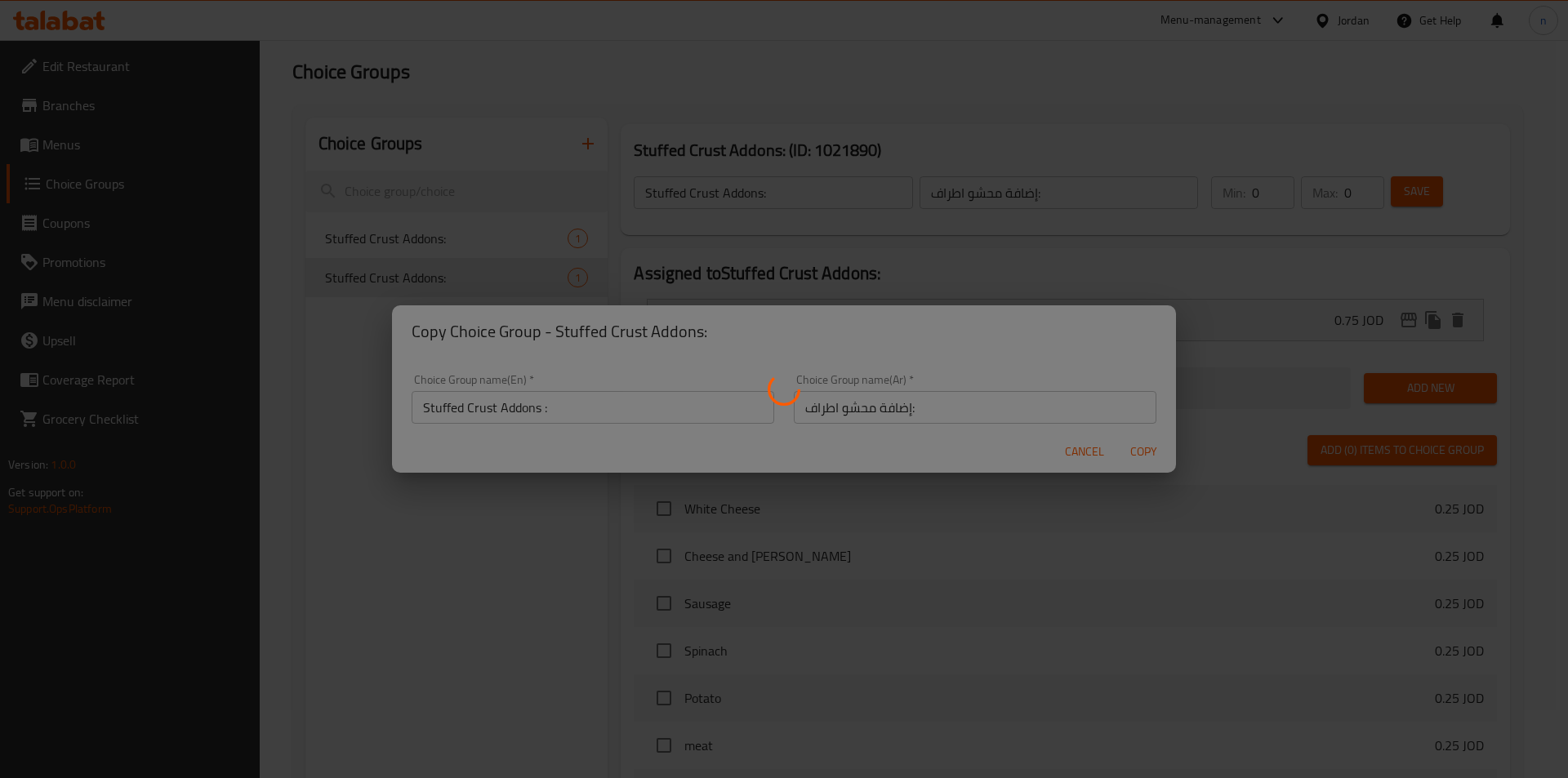
type input "Stuffed Crust Addons :"
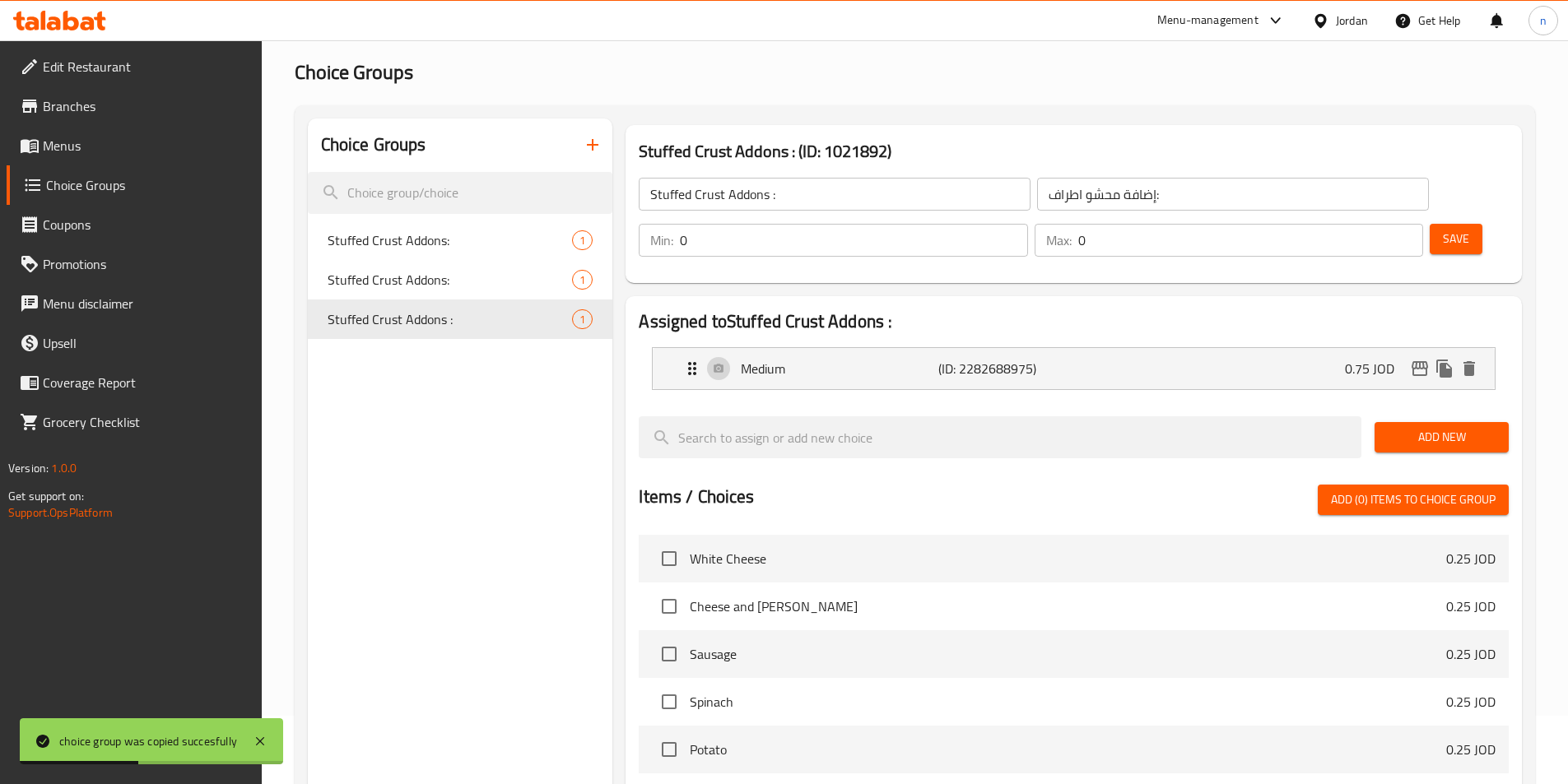
click at [892, 347] on li "Medium (ID: 2282688975) 0.75 JOD Name (En) Medium Name (En) Name (Ar) وسط Name …" at bounding box center [1073, 369] width 869 height 56
click at [952, 359] on p "(ID: 2282688975)" at bounding box center [1003, 369] width 131 height 20
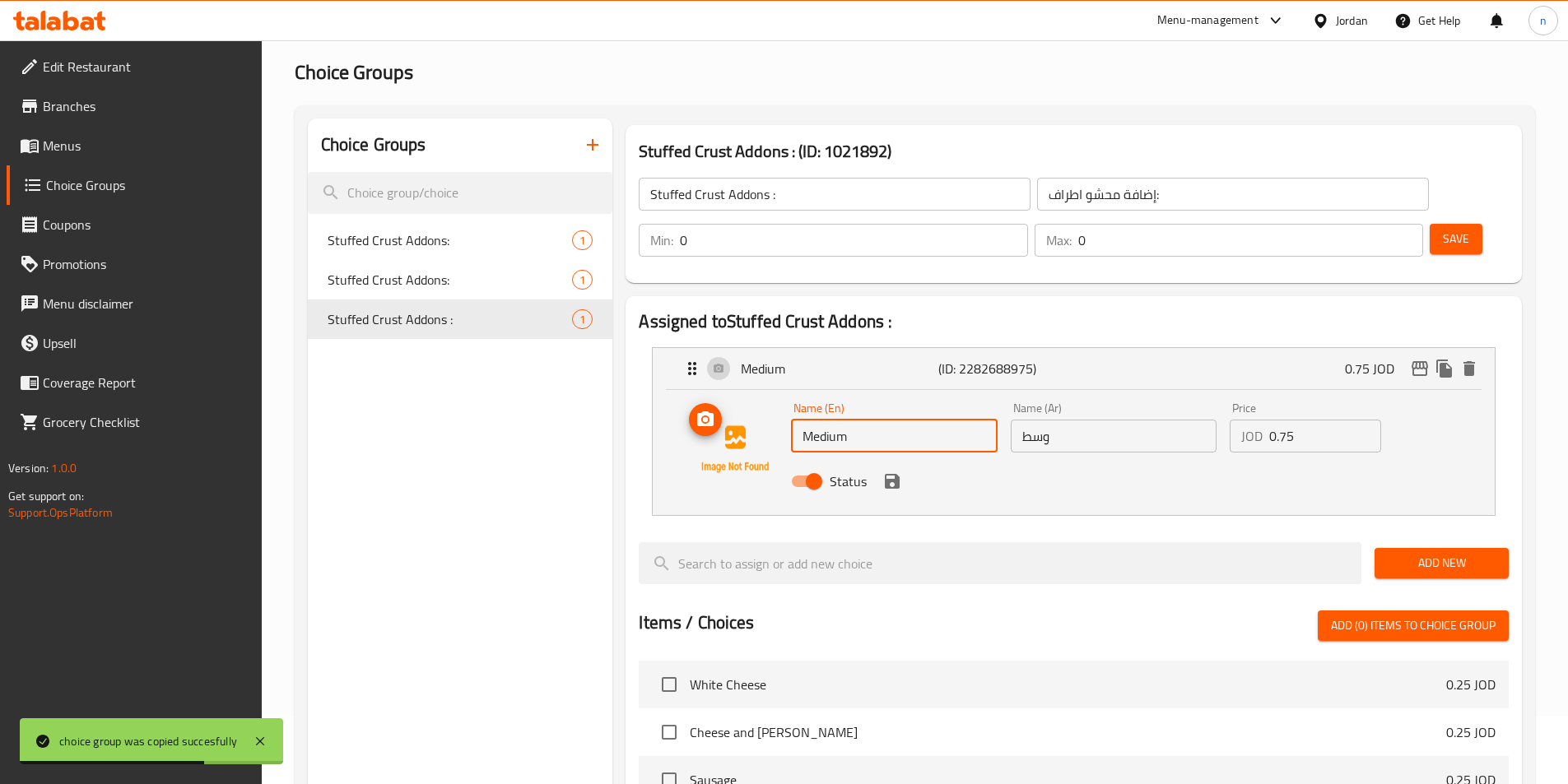
drag, startPoint x: 917, startPoint y: 394, endPoint x: 685, endPoint y: 390, distance: 232.0
click at [685, 393] on div "Name (En) Medium Name (En) Name (Ar) وسط Name (Ar) Price JOD 0.75 Price Status" at bounding box center [1073, 449] width 789 height 112
type input "Large"
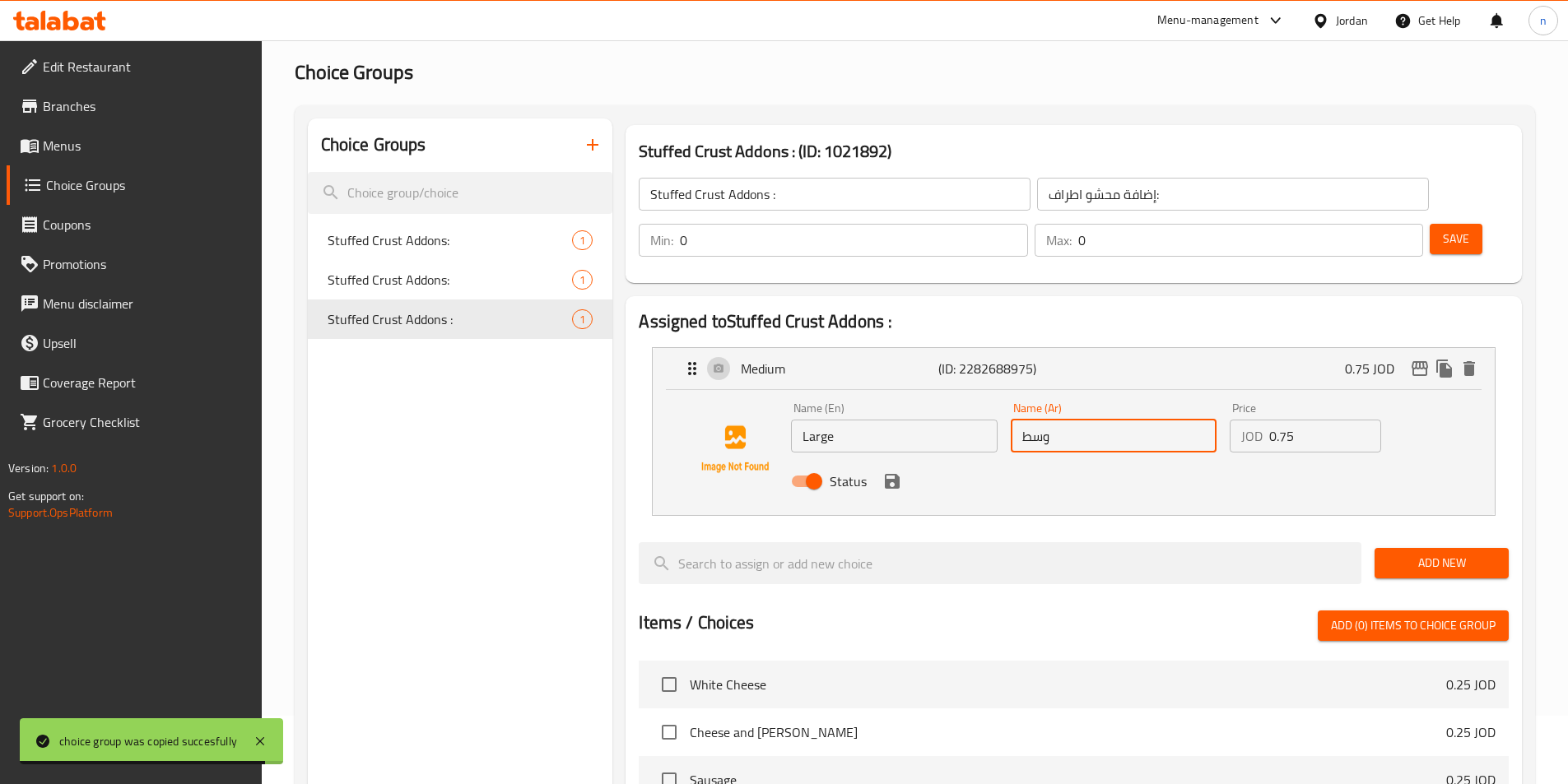
click at [1141, 419] on input "وسط" at bounding box center [1113, 436] width 206 height 33
type input "صغير"
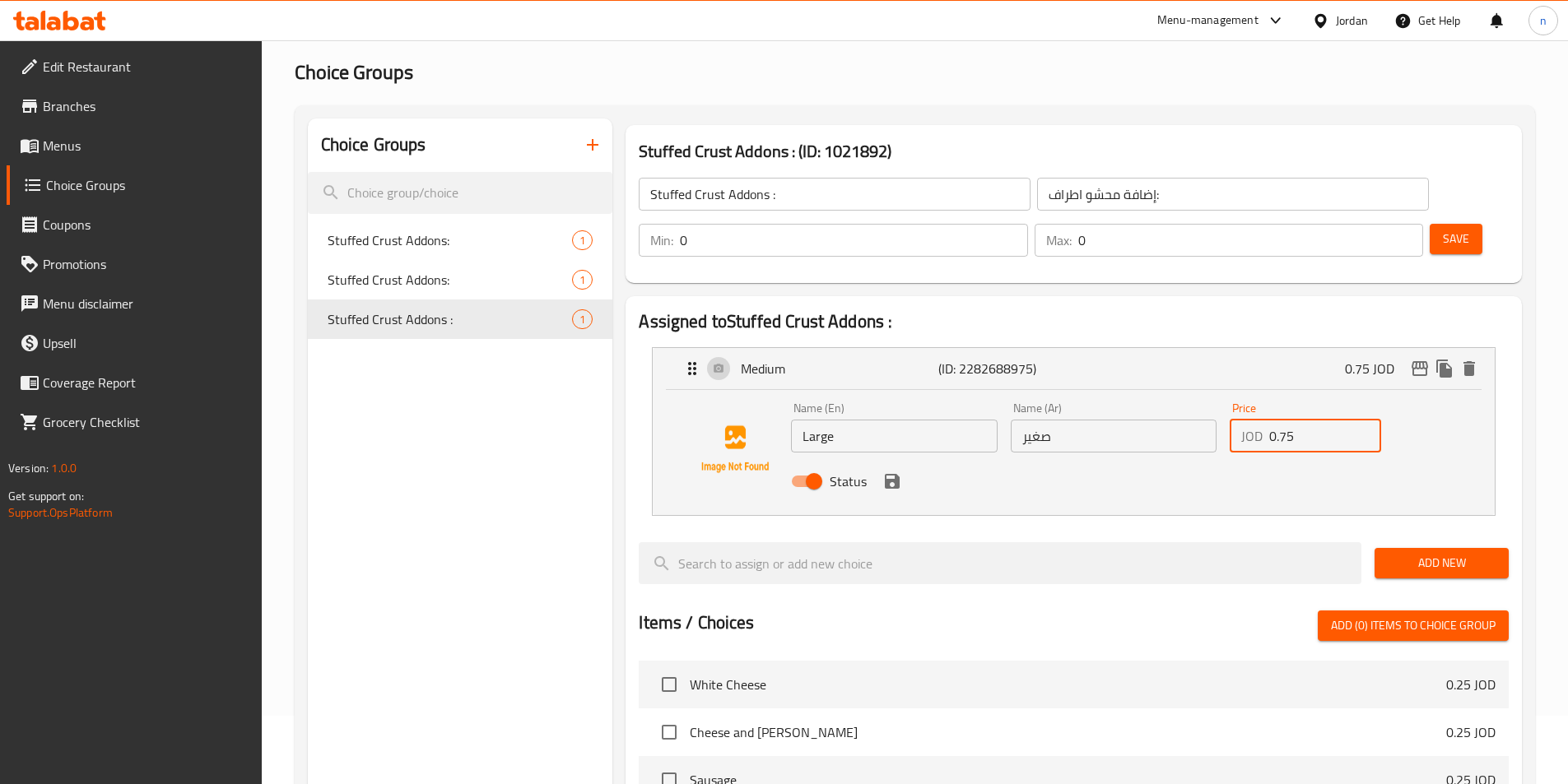
drag, startPoint x: 1275, startPoint y: 394, endPoint x: 1346, endPoint y: 394, distance: 71.0
click at [1346, 419] on input "0.75" at bounding box center [1325, 436] width 112 height 33
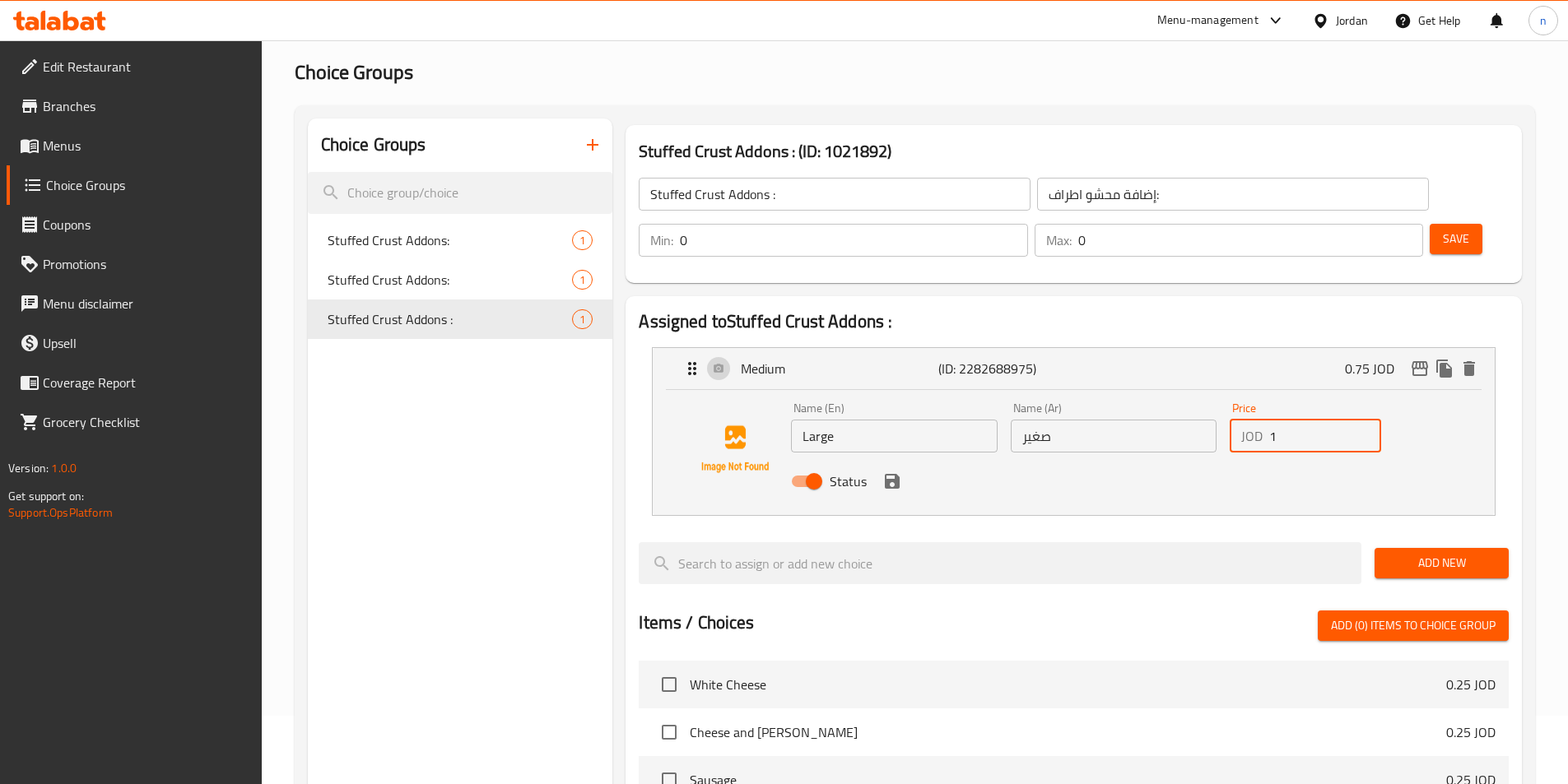
click at [1081, 409] on div "Name (Ar) صغير Name (Ar)" at bounding box center [1113, 427] width 219 height 64
type input "1"
click at [1080, 419] on input "صغير" at bounding box center [1113, 436] width 206 height 33
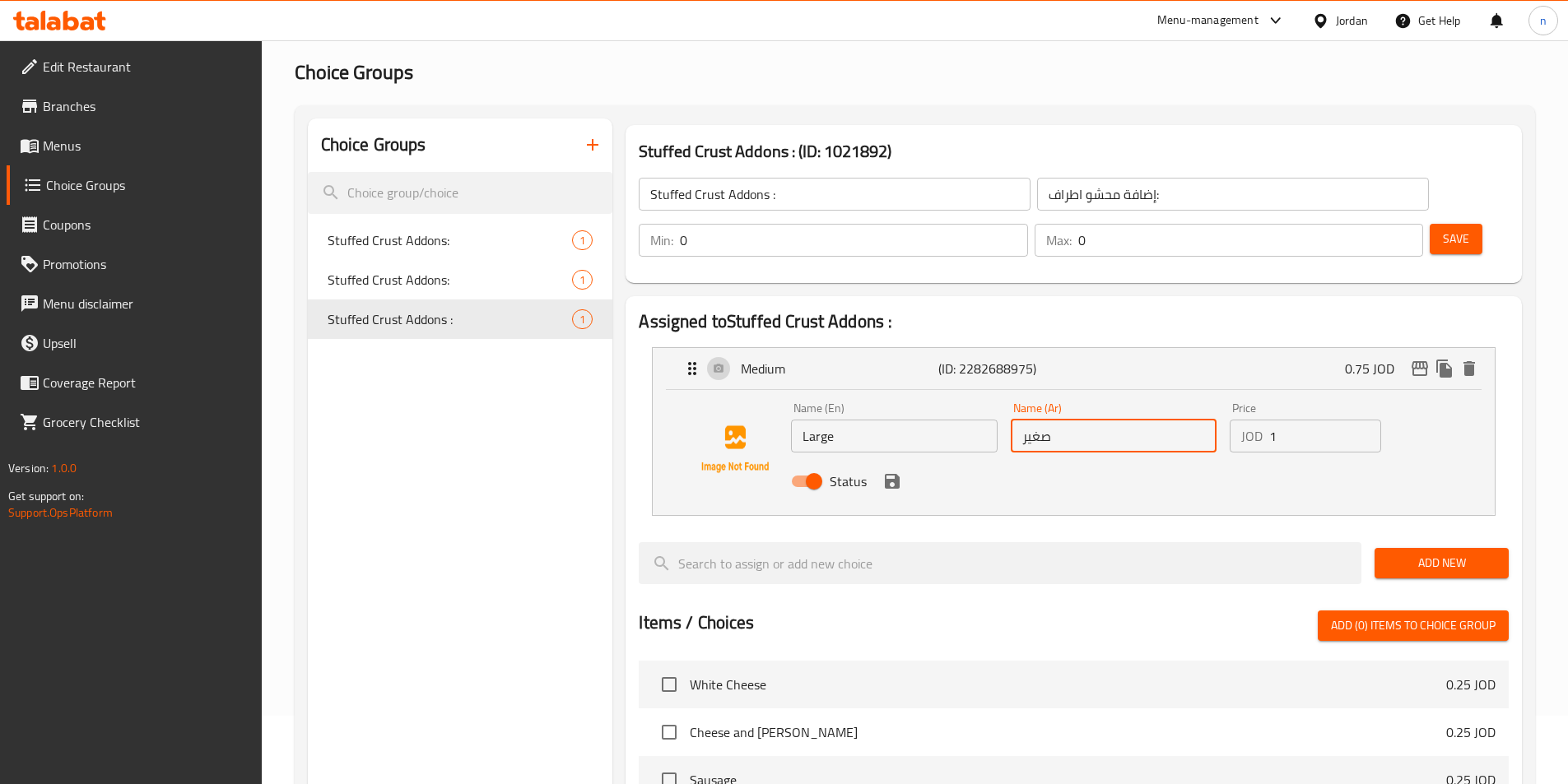
click at [1080, 419] on input "صغير" at bounding box center [1113, 436] width 206 height 33
type input ";"
click at [892, 474] on icon "save" at bounding box center [892, 481] width 15 height 15
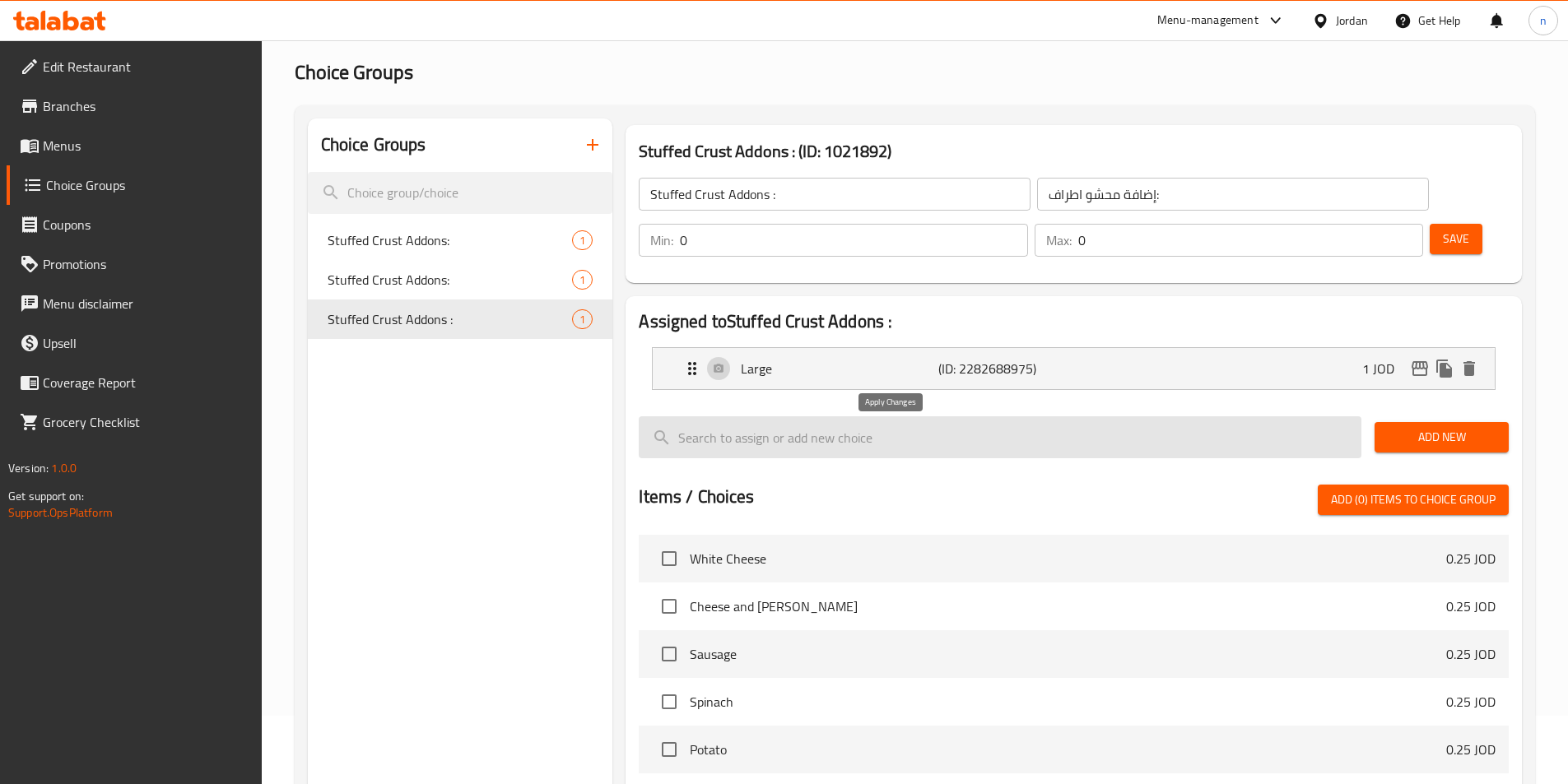
type input "كبير"
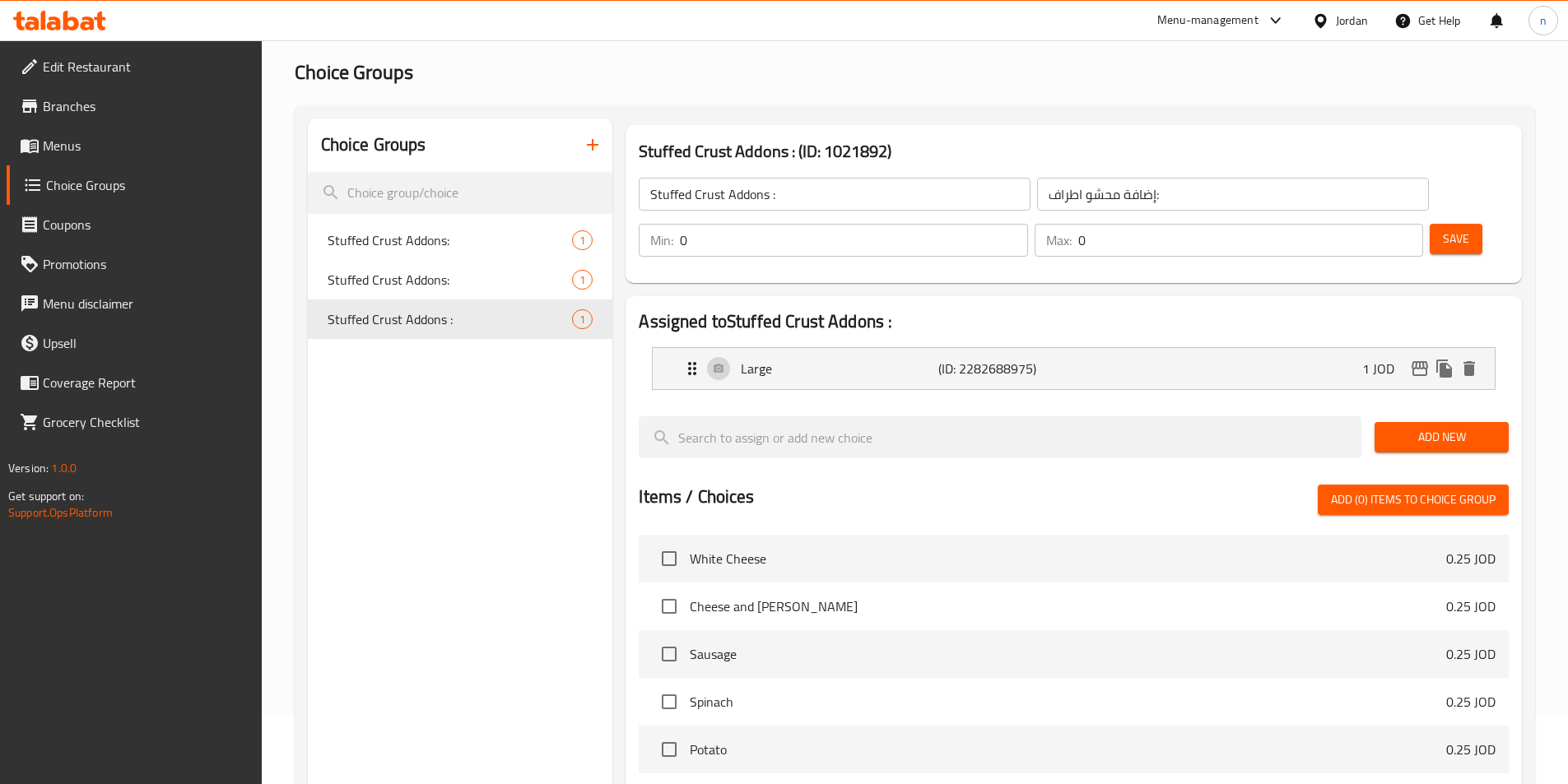
click at [1442, 229] on span "Save" at bounding box center [1456, 239] width 26 height 21
click at [63, 163] on link "Menus" at bounding box center [134, 145] width 255 height 40
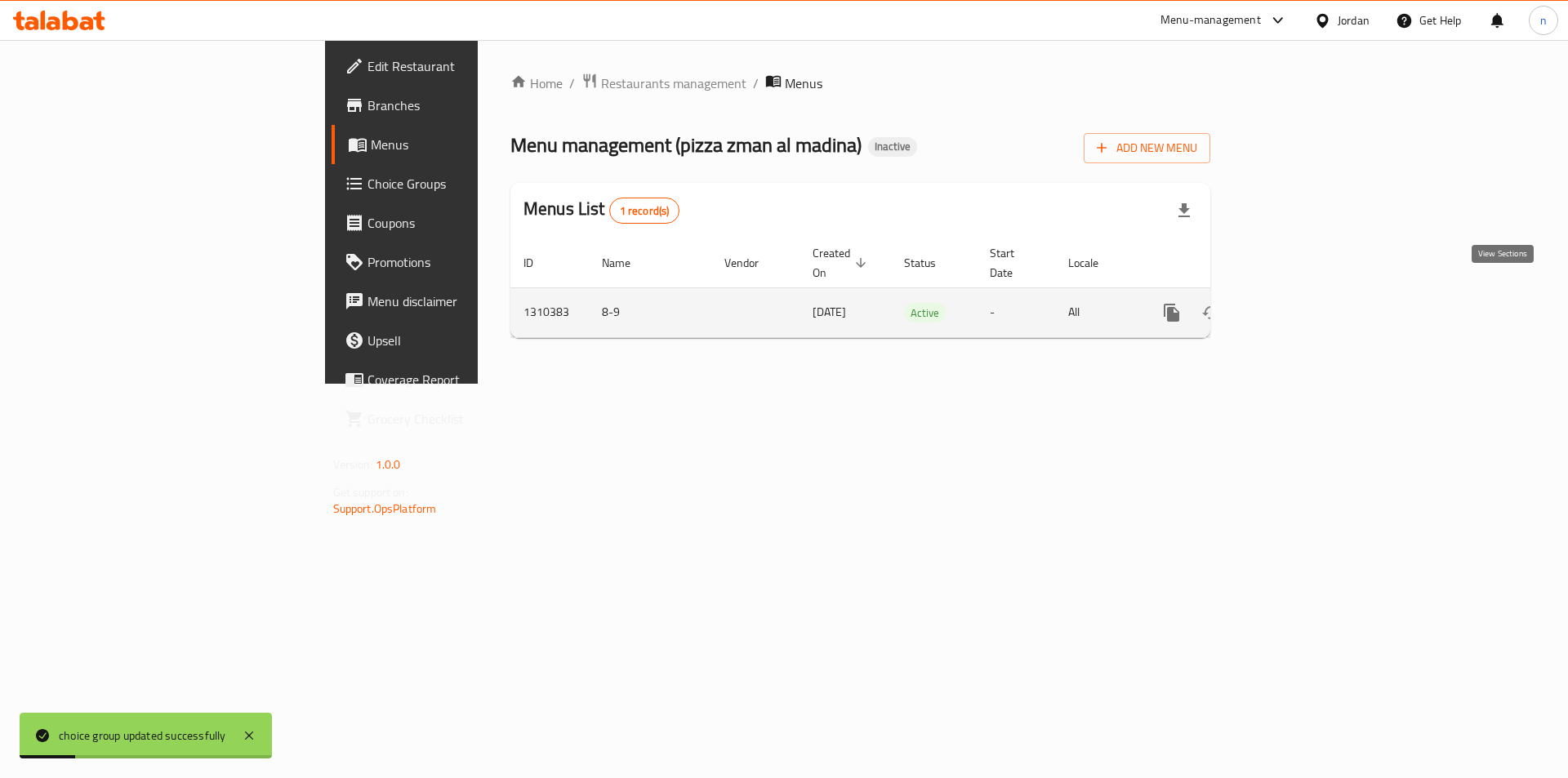
click at [1309, 293] on link "enhanced table" at bounding box center [1289, 313] width 39 height 39
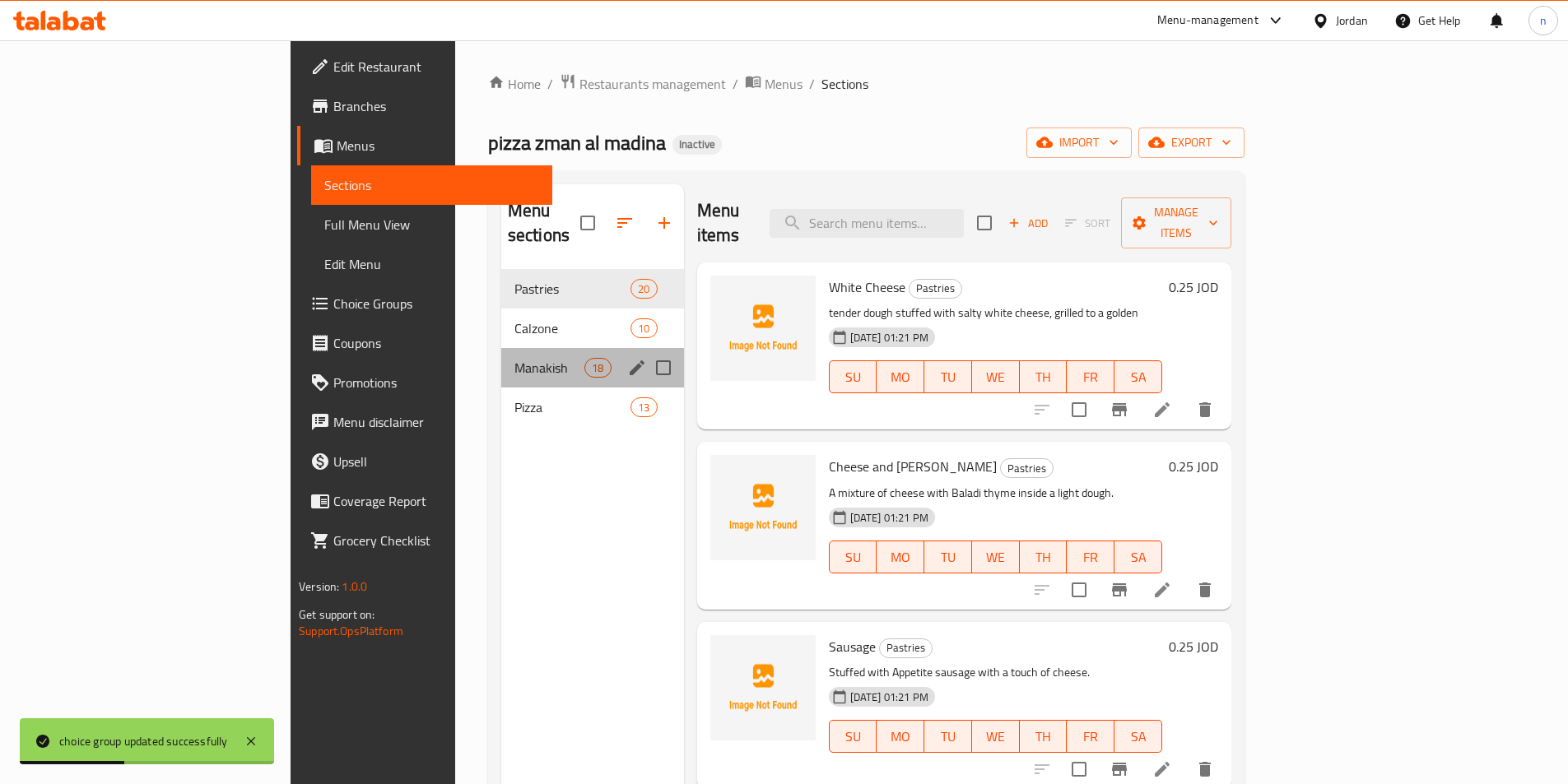
click at [501, 357] on div "Manakish 18" at bounding box center [592, 368] width 182 height 40
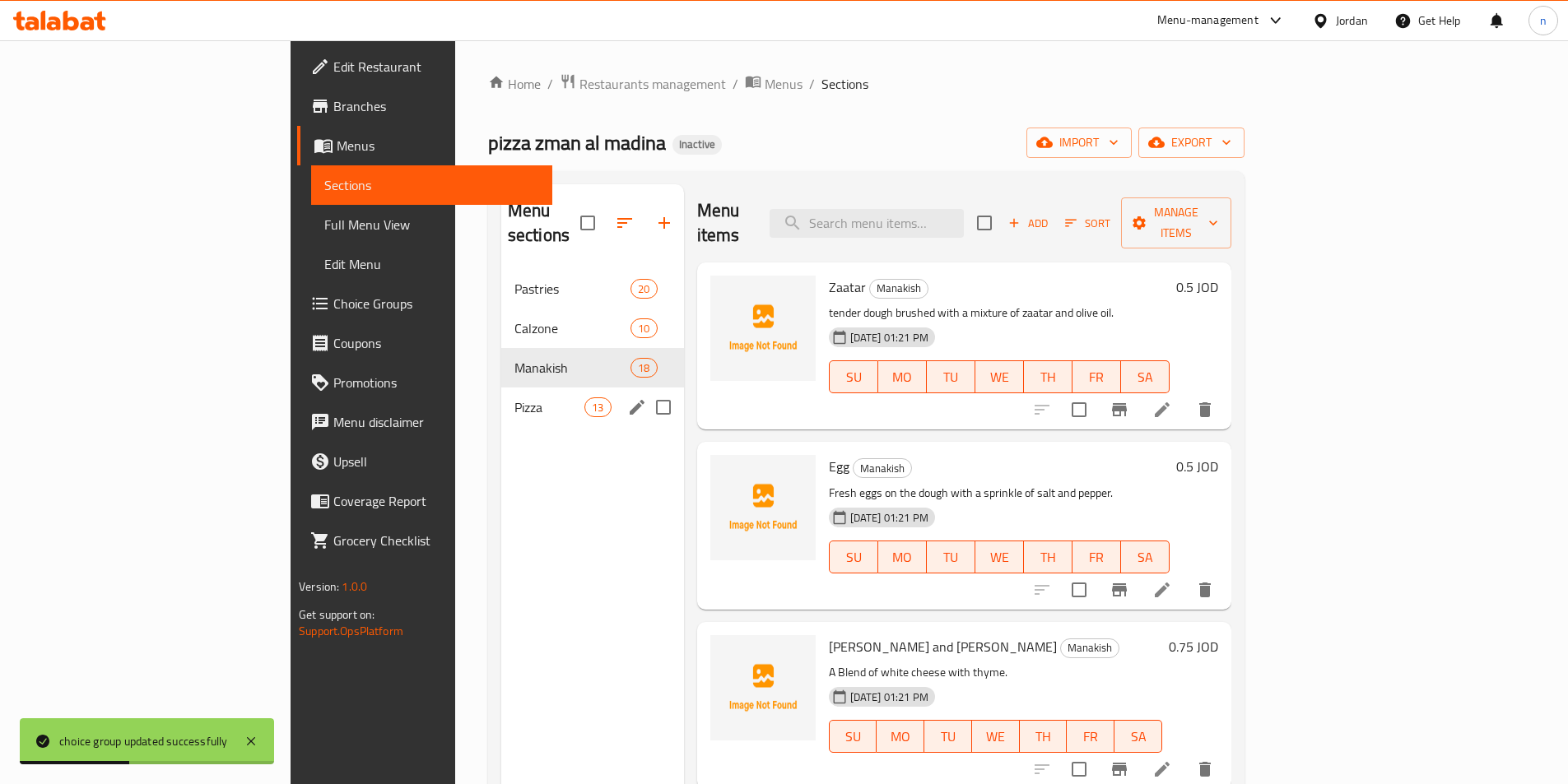
click at [501, 387] on div "Pizza 13" at bounding box center [592, 407] width 182 height 40
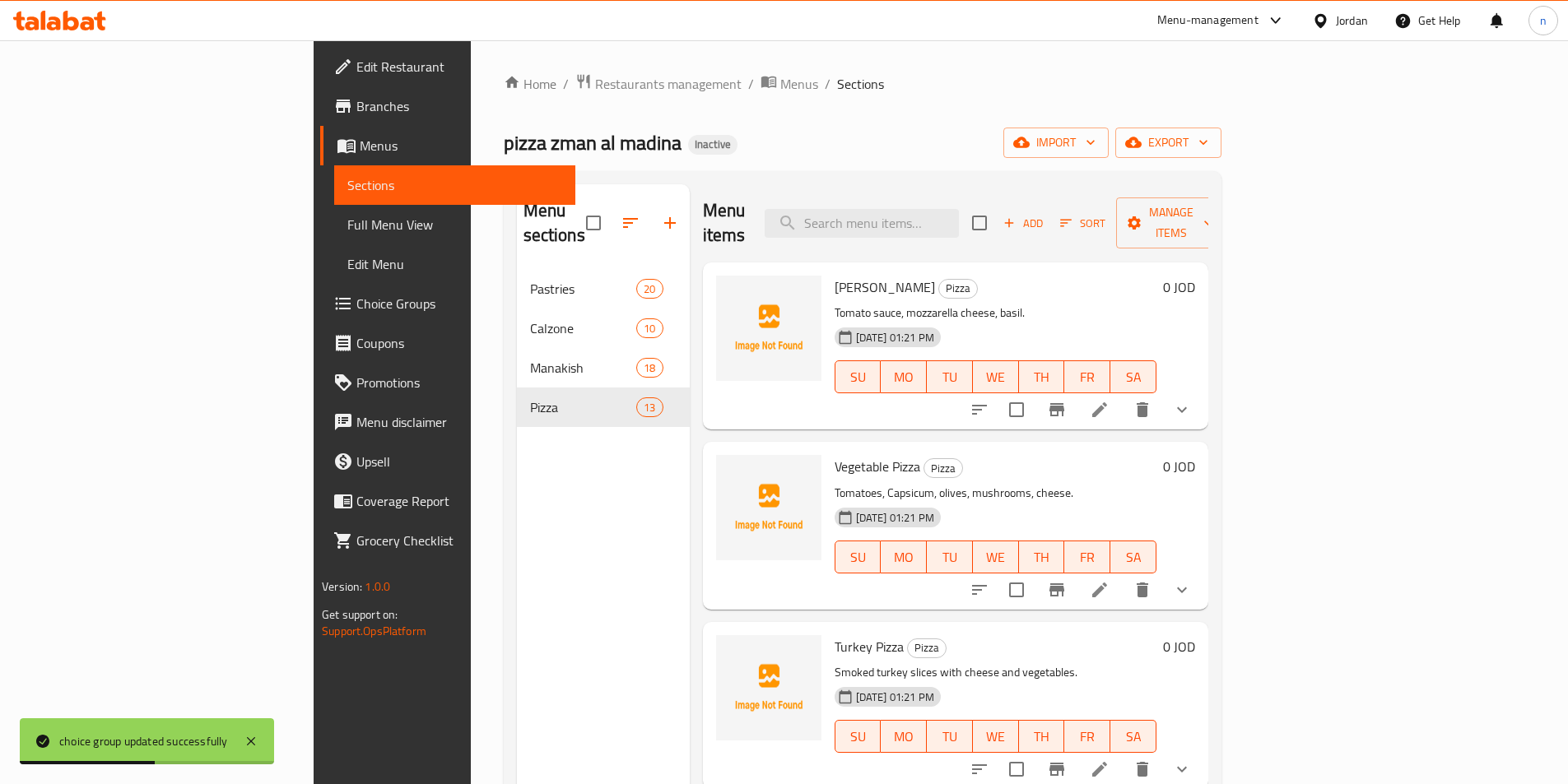
click at [1110, 399] on icon at bounding box center [1100, 409] width 20 height 20
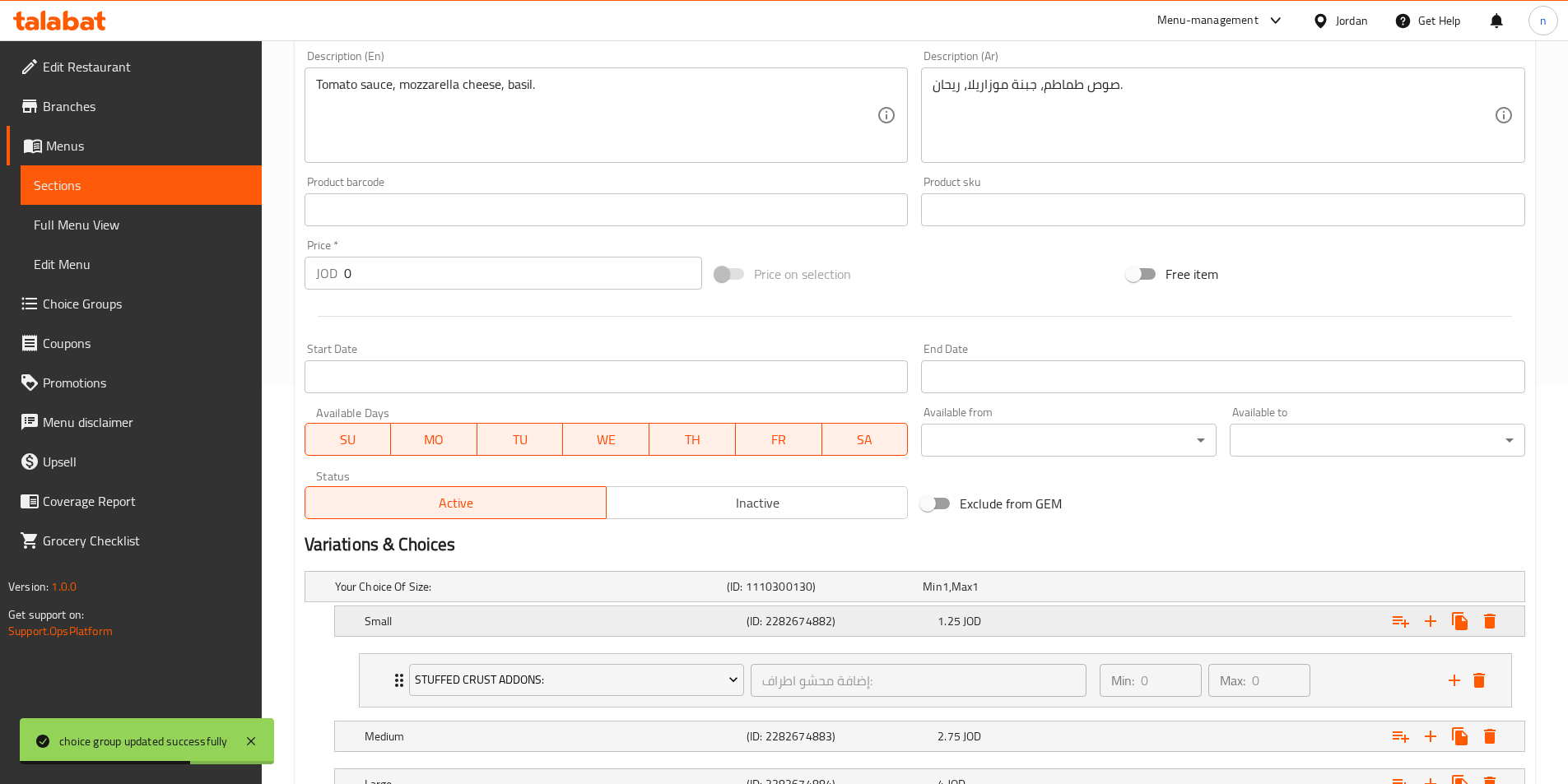
scroll to position [531, 0]
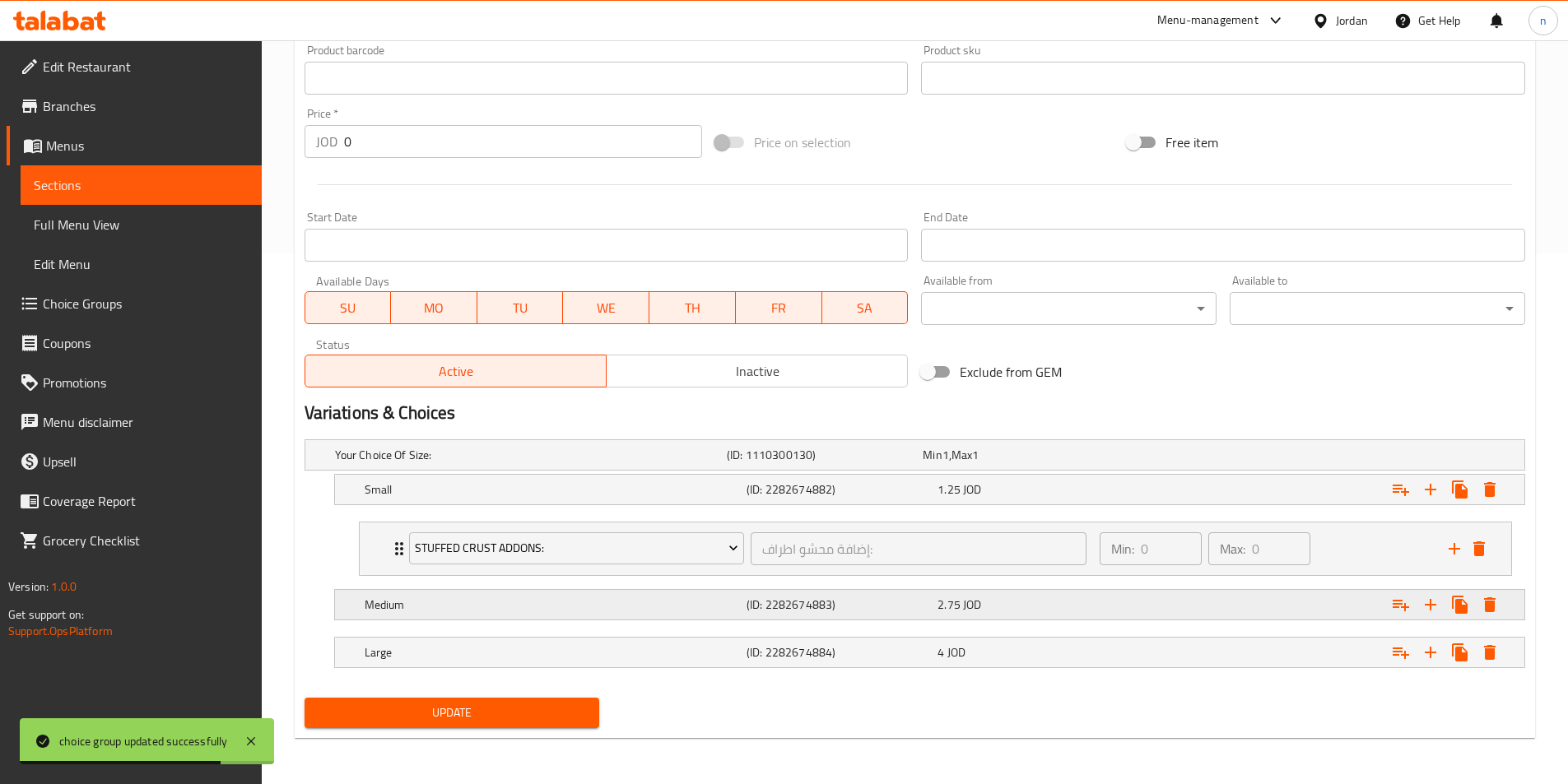
click at [779, 597] on h5 "(ID: 2282674883)" at bounding box center [838, 605] width 184 height 17
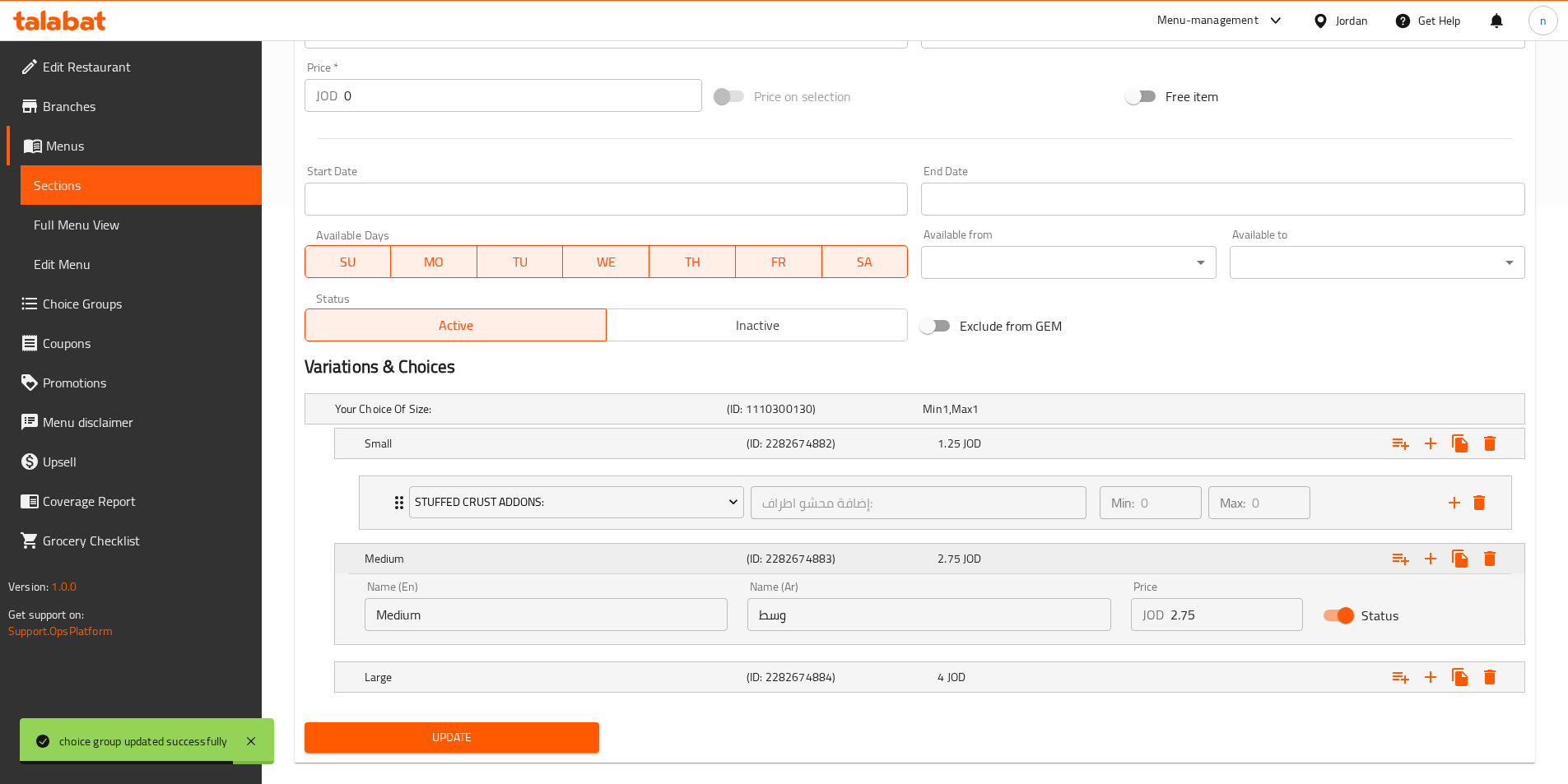
scroll to position [602, 0]
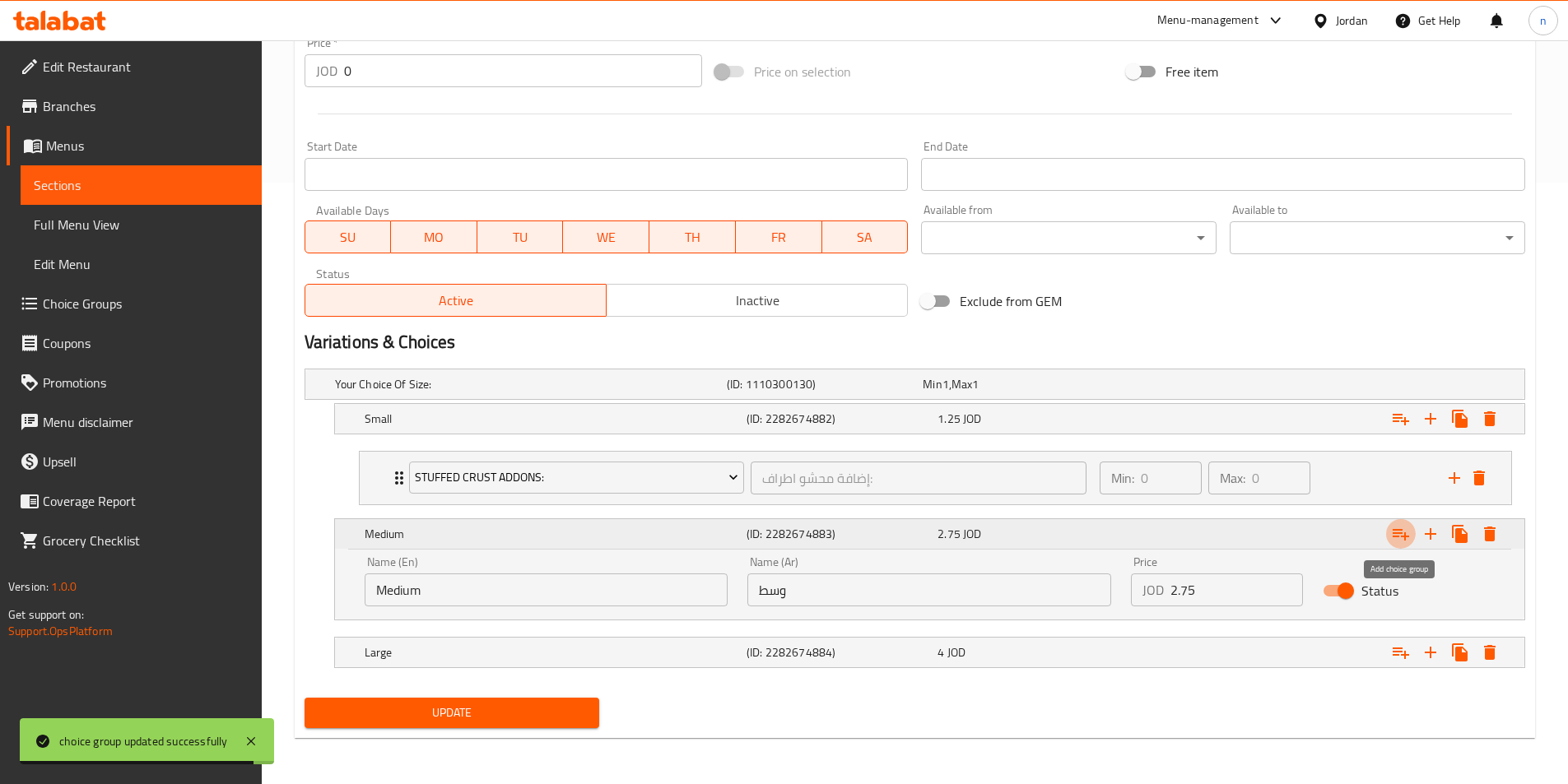
click at [1396, 538] on icon "Expand" at bounding box center [1400, 534] width 20 height 20
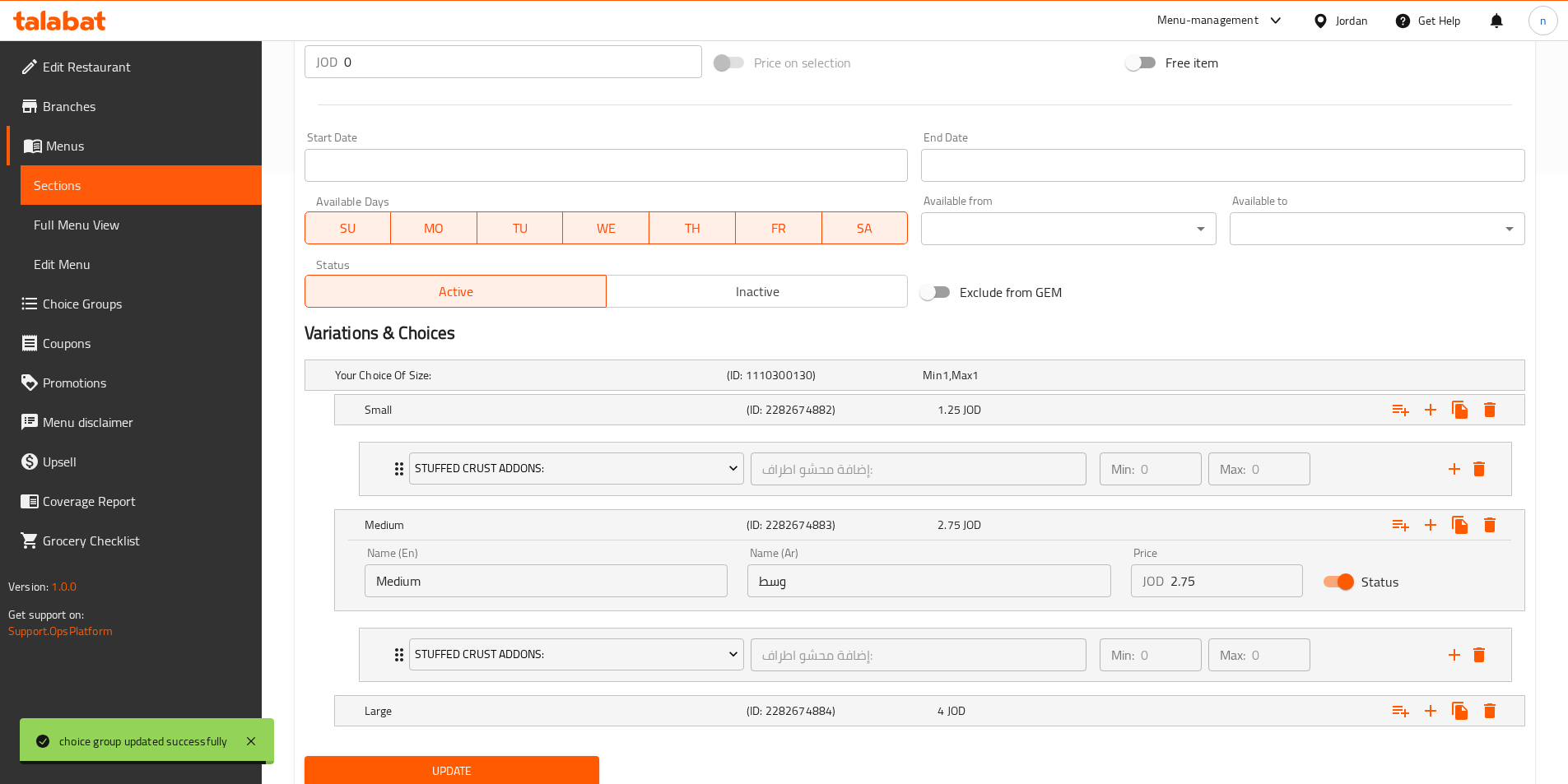
scroll to position [668, 0]
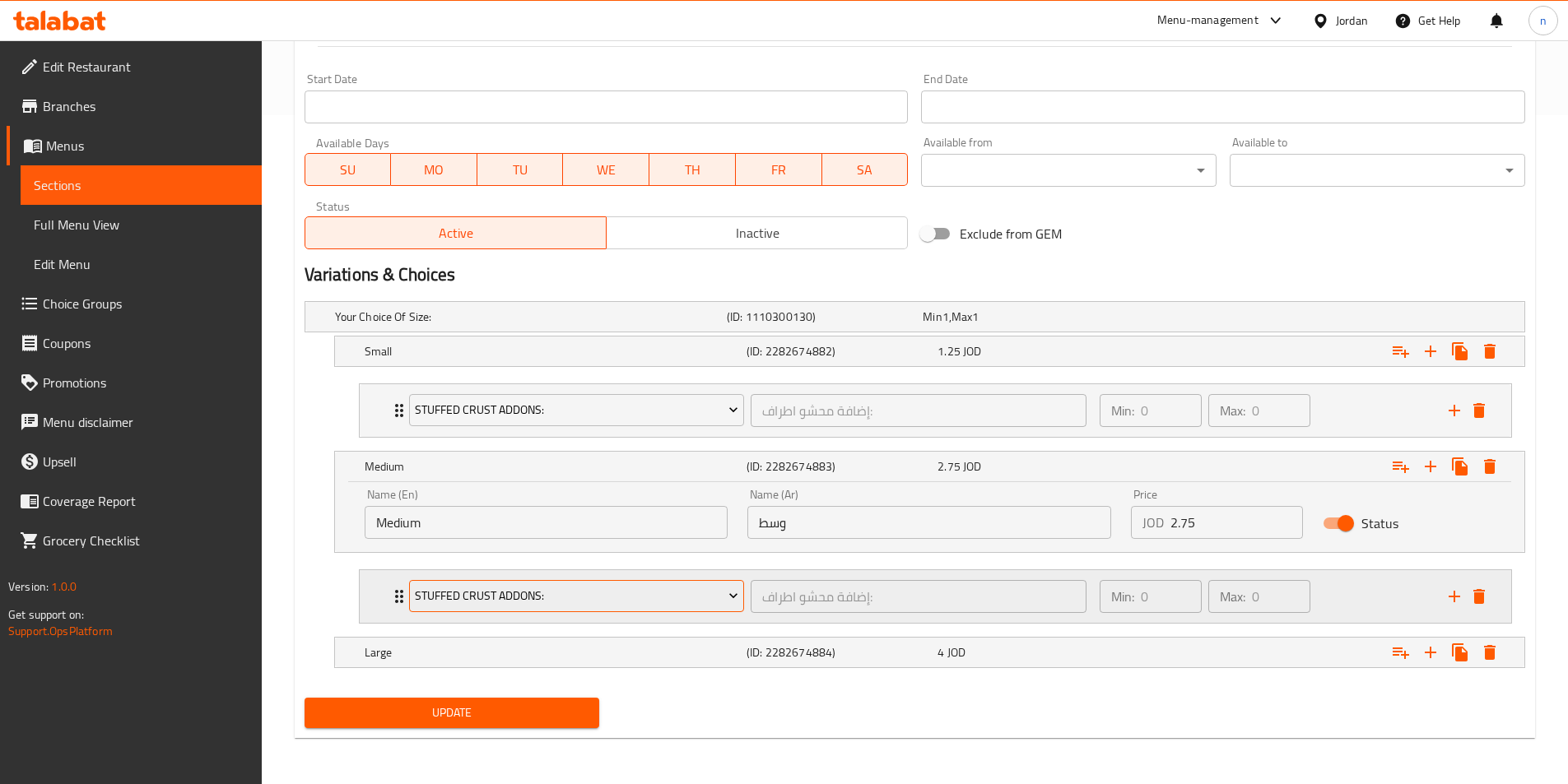
click at [667, 600] on span "Stuffed Crust Addons:" at bounding box center [576, 596] width 324 height 21
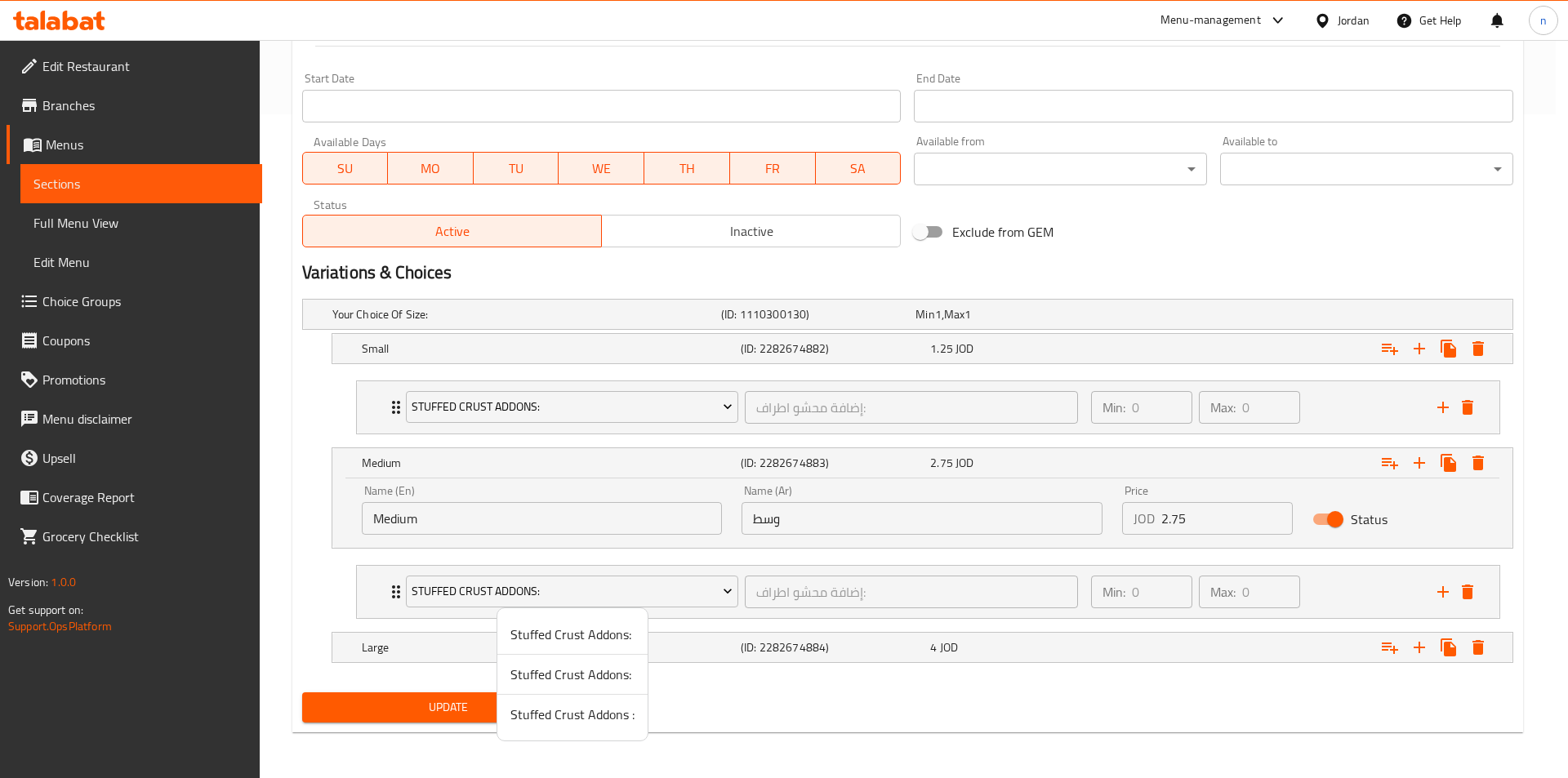
click at [607, 667] on span "Stuffed Crust Addons:" at bounding box center [572, 674] width 124 height 20
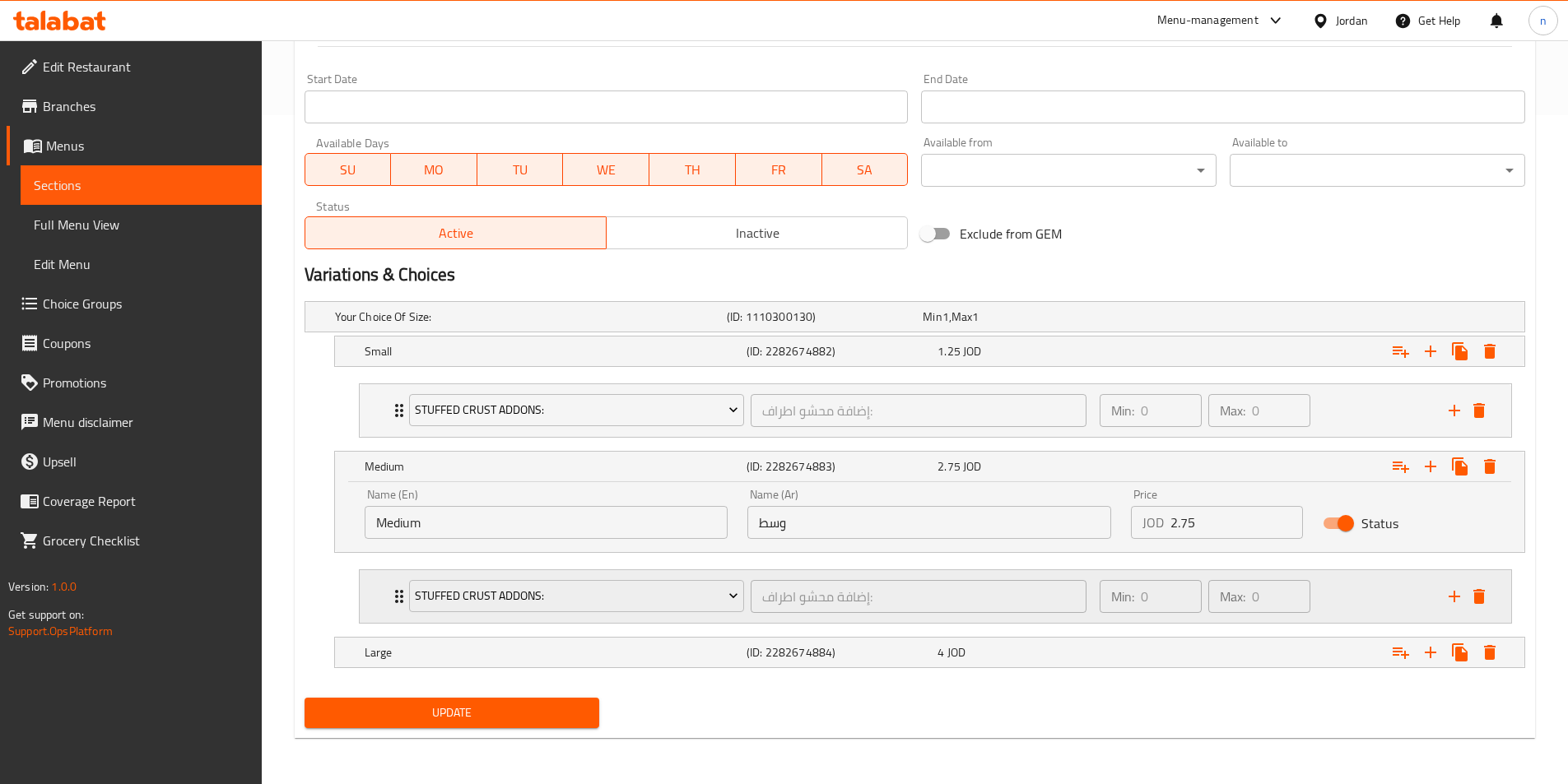
click at [1348, 583] on div "Min: 0 ​ Max: 0 ​" at bounding box center [1264, 597] width 349 height 53
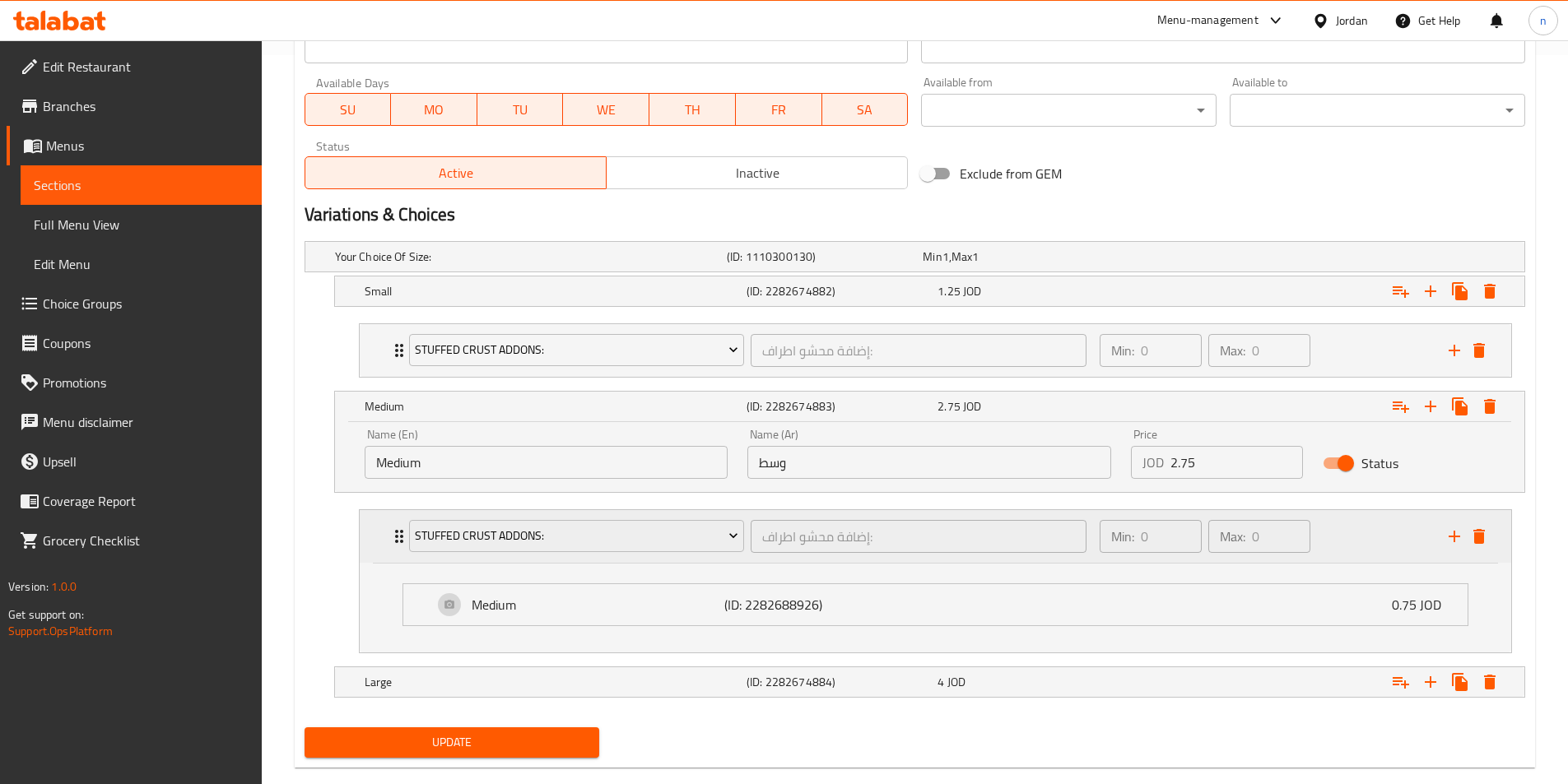
scroll to position [758, 0]
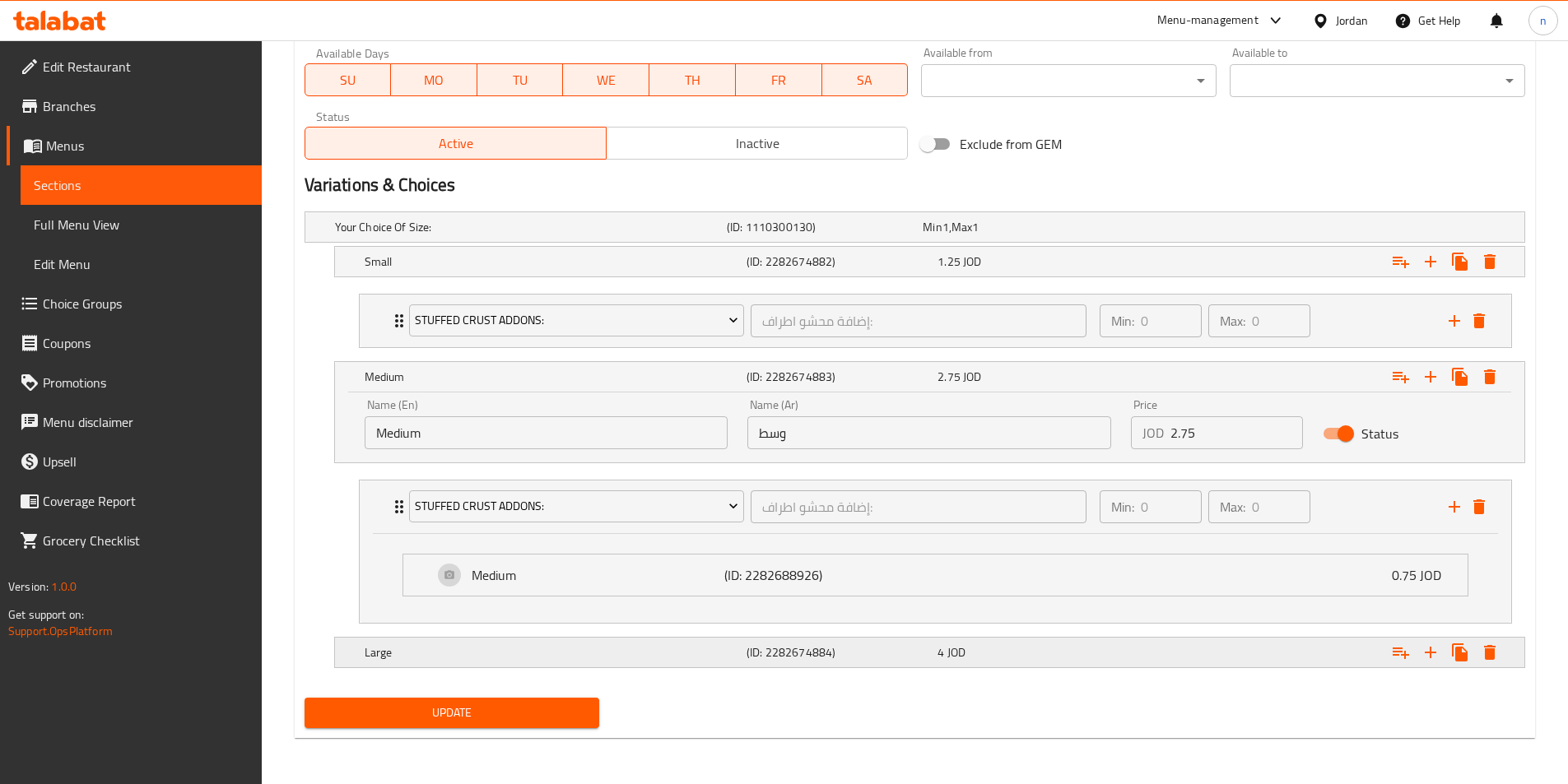
click at [1206, 648] on div "Expand" at bounding box center [1315, 652] width 381 height 36
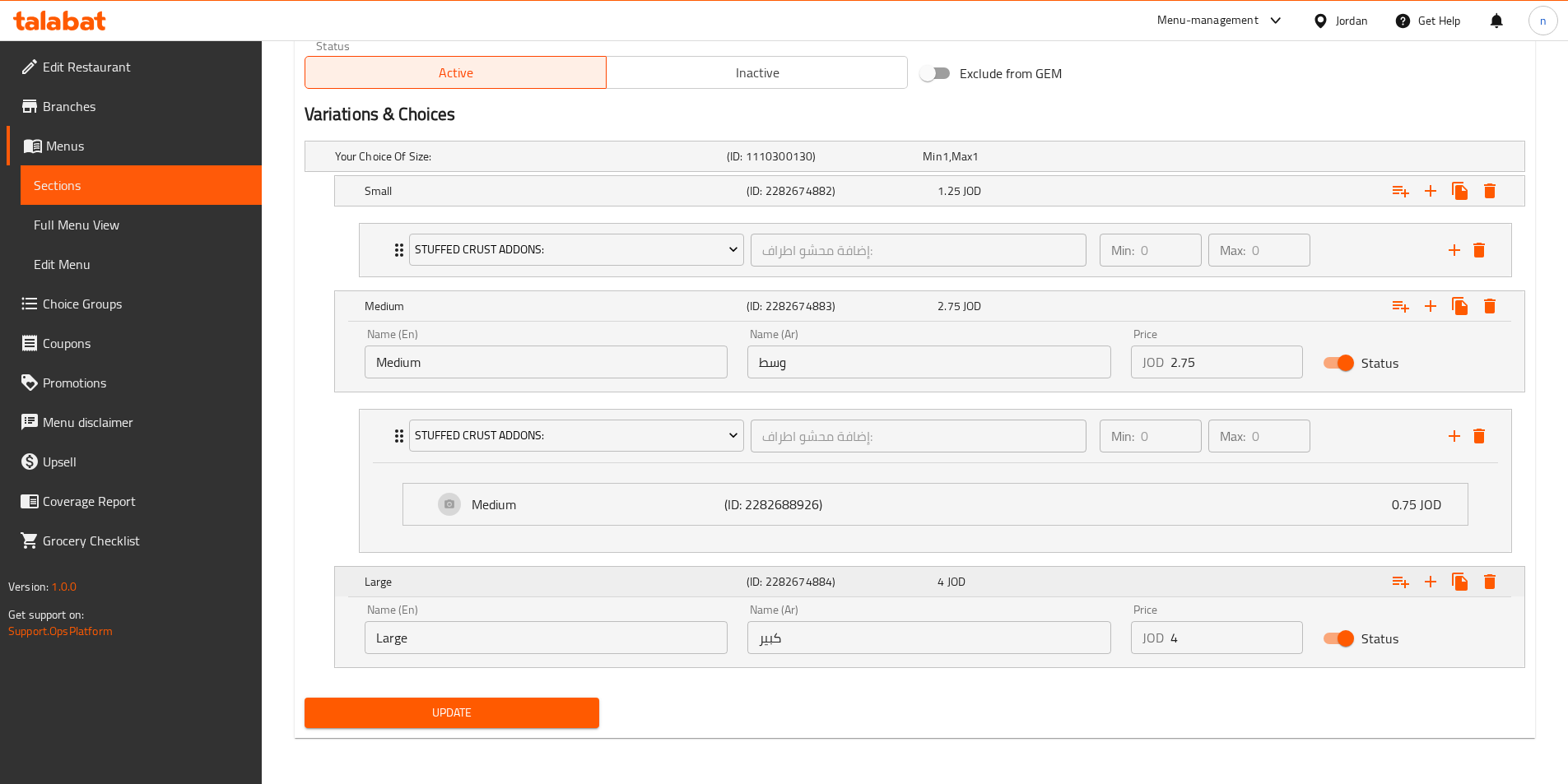
click at [1403, 587] on icon "Expand" at bounding box center [1400, 582] width 20 height 20
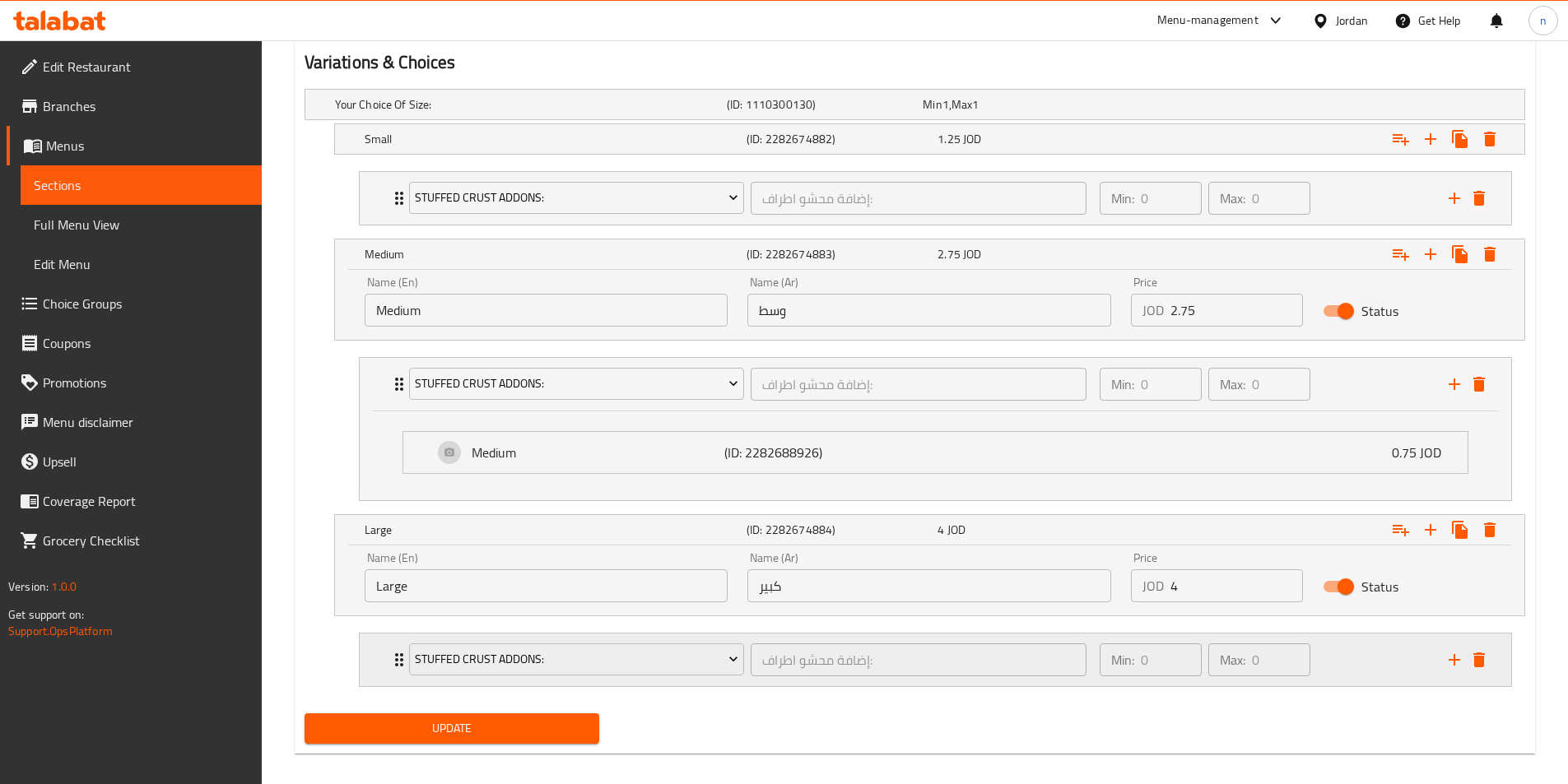
scroll to position [896, 0]
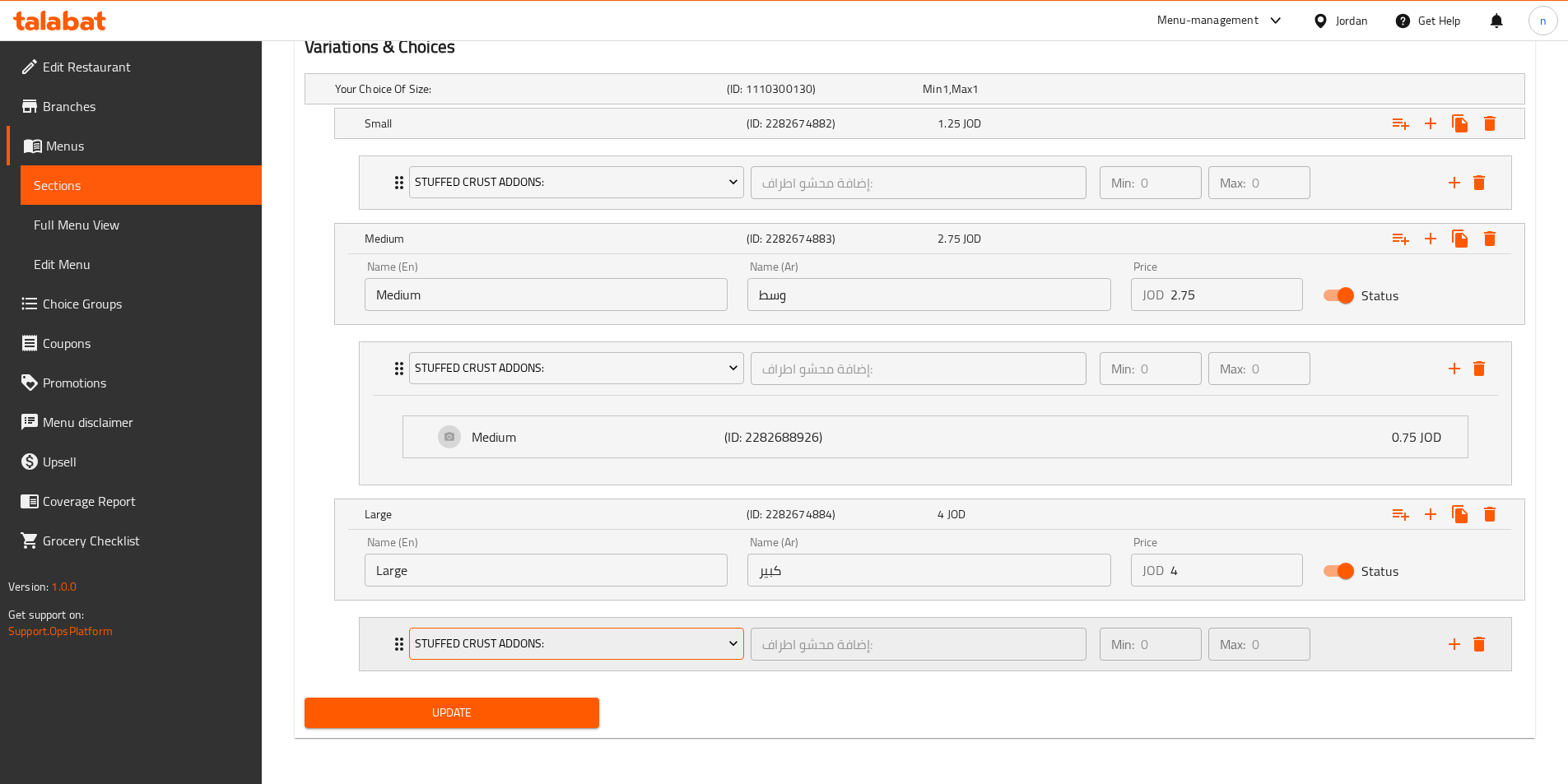
click at [675, 640] on span "Stuffed Crust Addons:" at bounding box center [576, 643] width 324 height 21
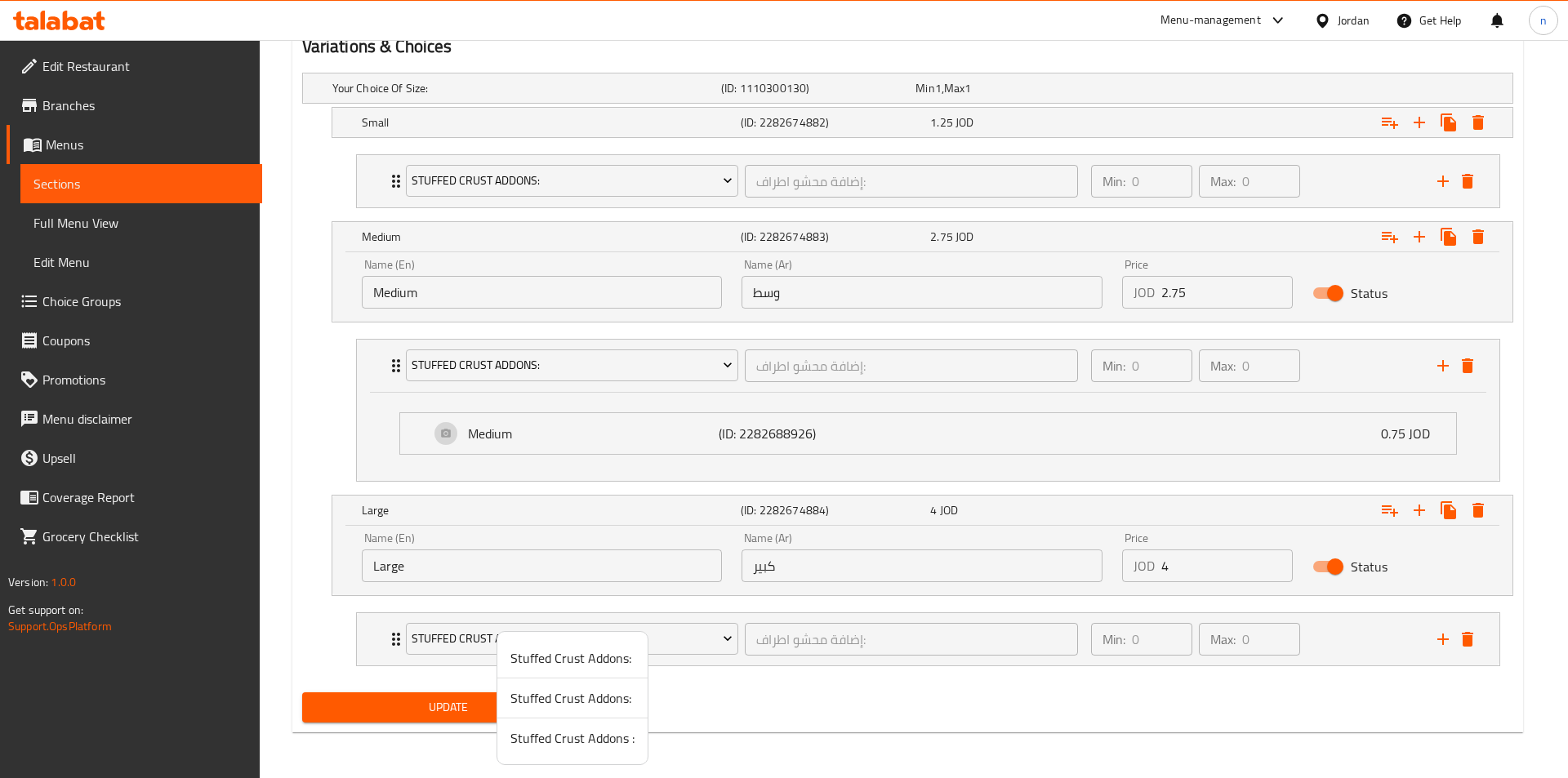
click at [597, 731] on span "Stuffed Crust Addons :" at bounding box center [572, 738] width 124 height 20
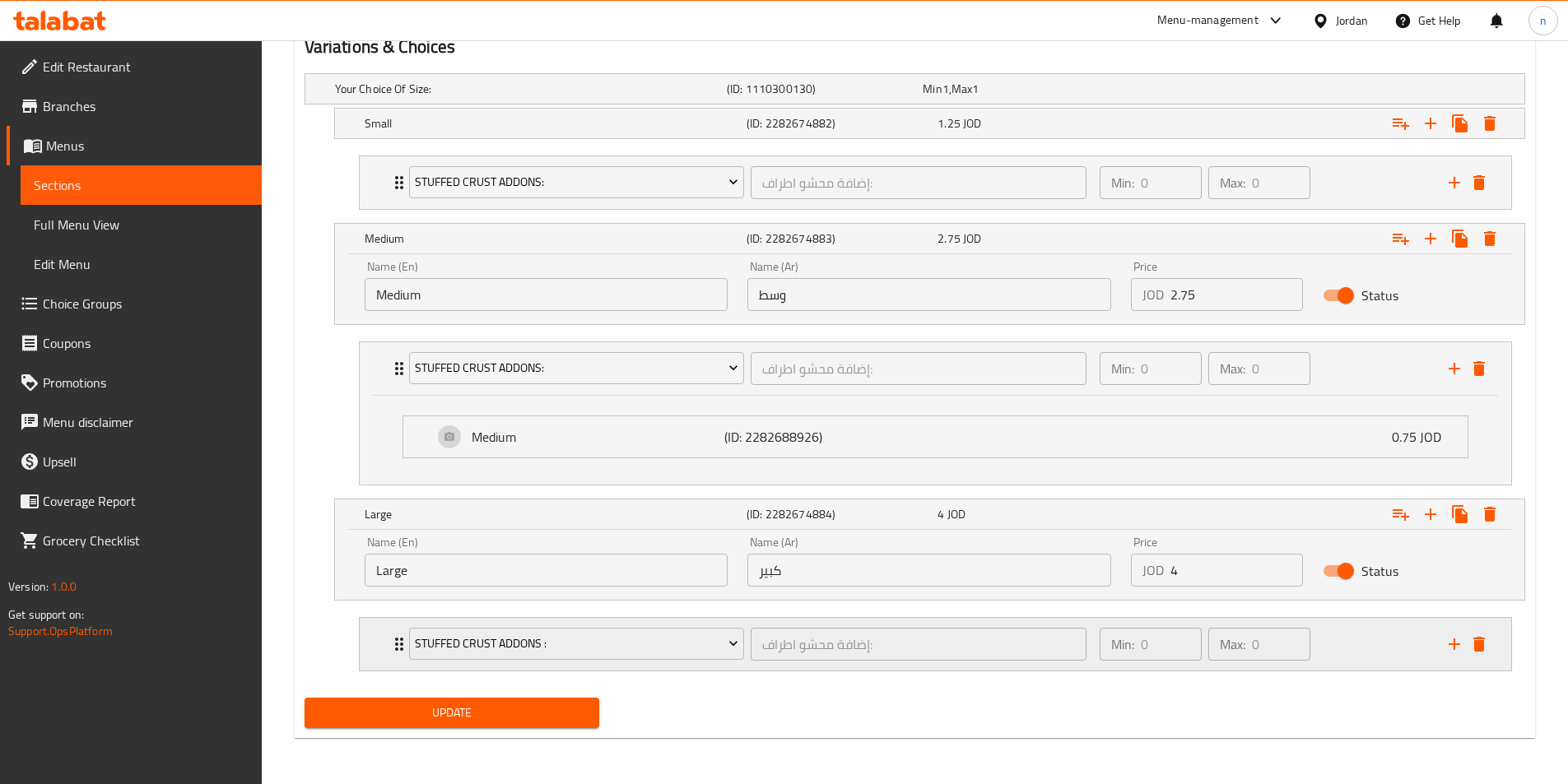
click at [1350, 636] on div "Min: 0 ​ Max: 0 ​" at bounding box center [1264, 645] width 349 height 53
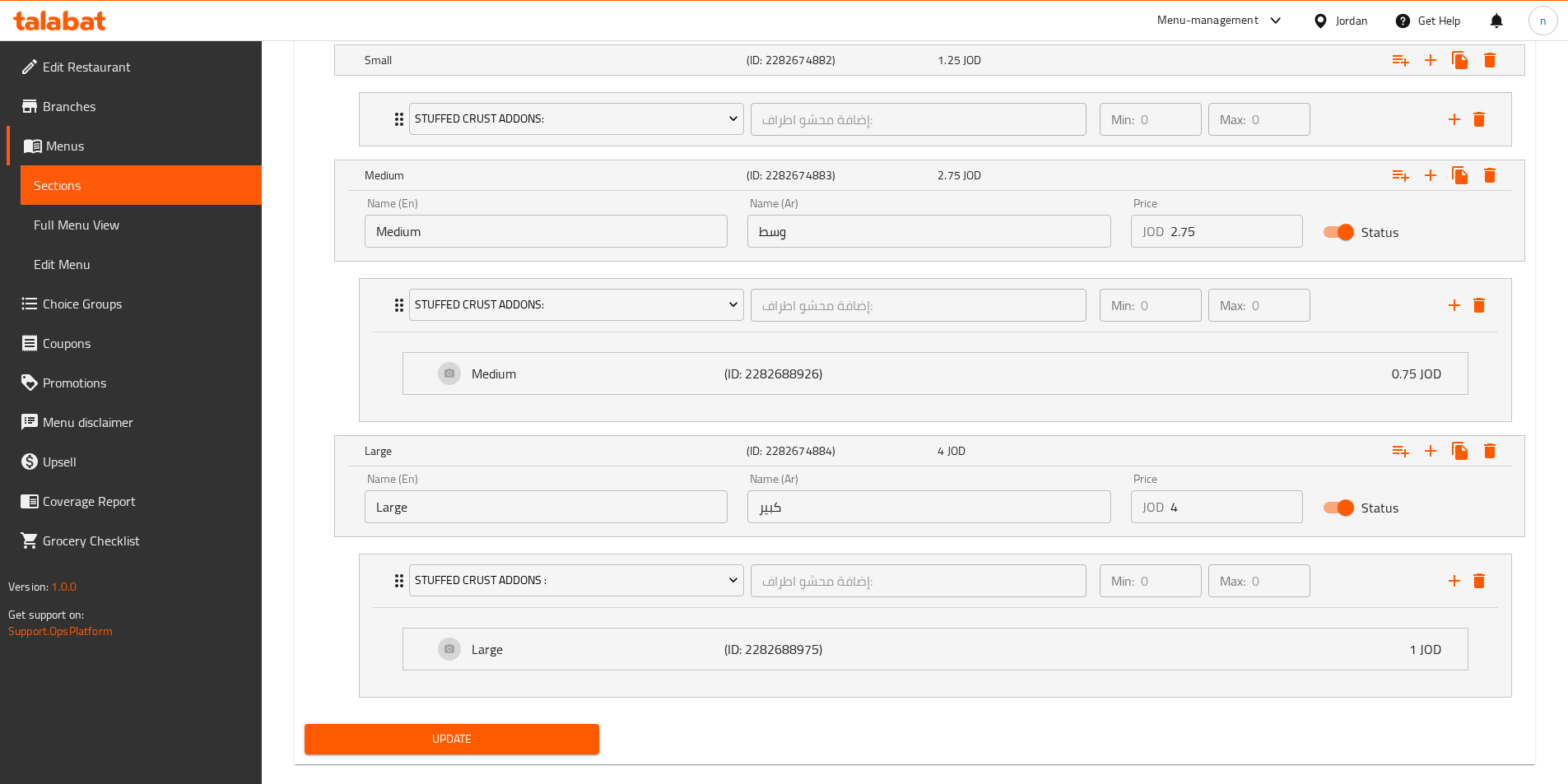
scroll to position [979, 0]
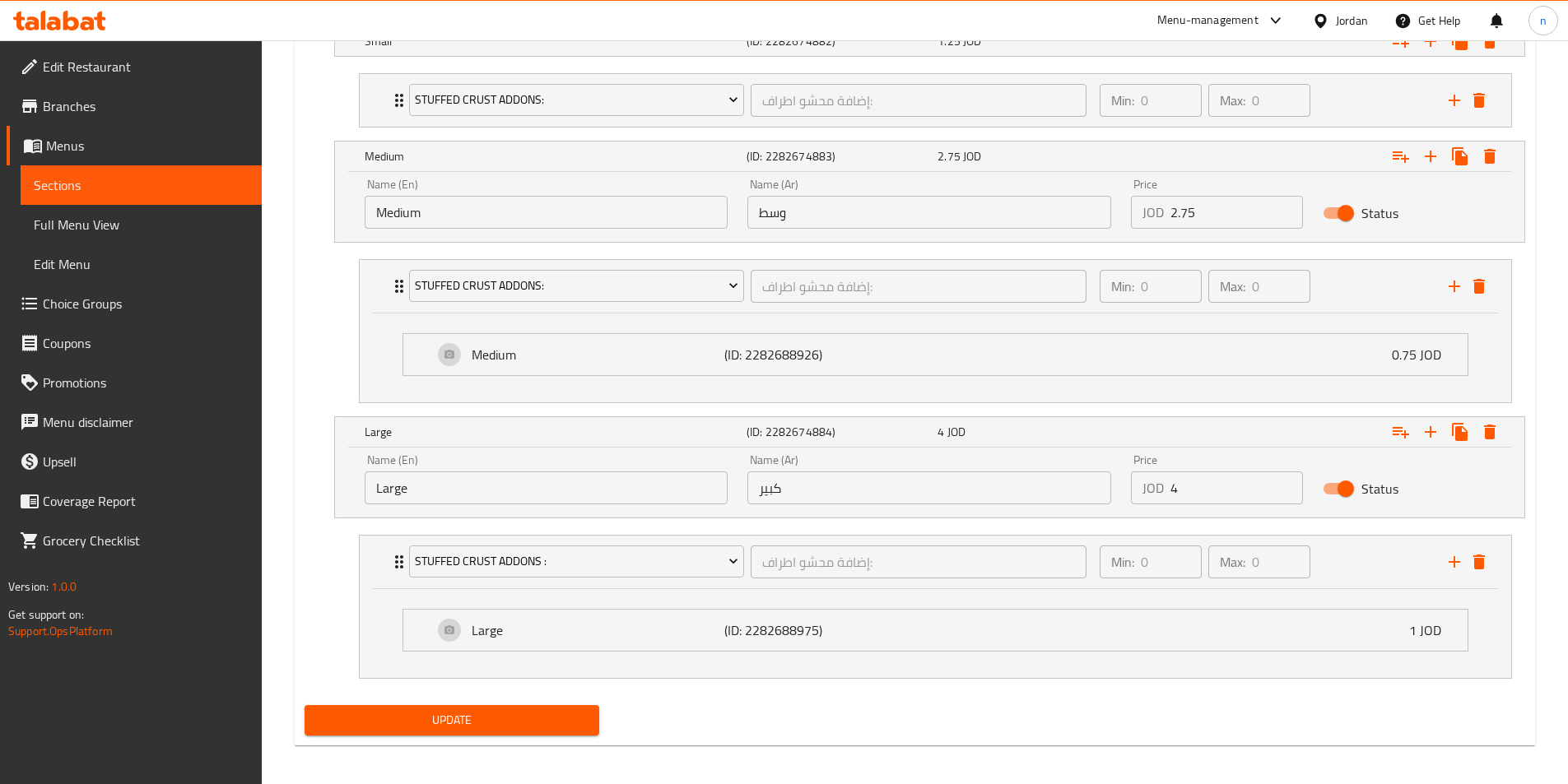
click at [542, 712] on span "Update" at bounding box center [452, 720] width 269 height 21
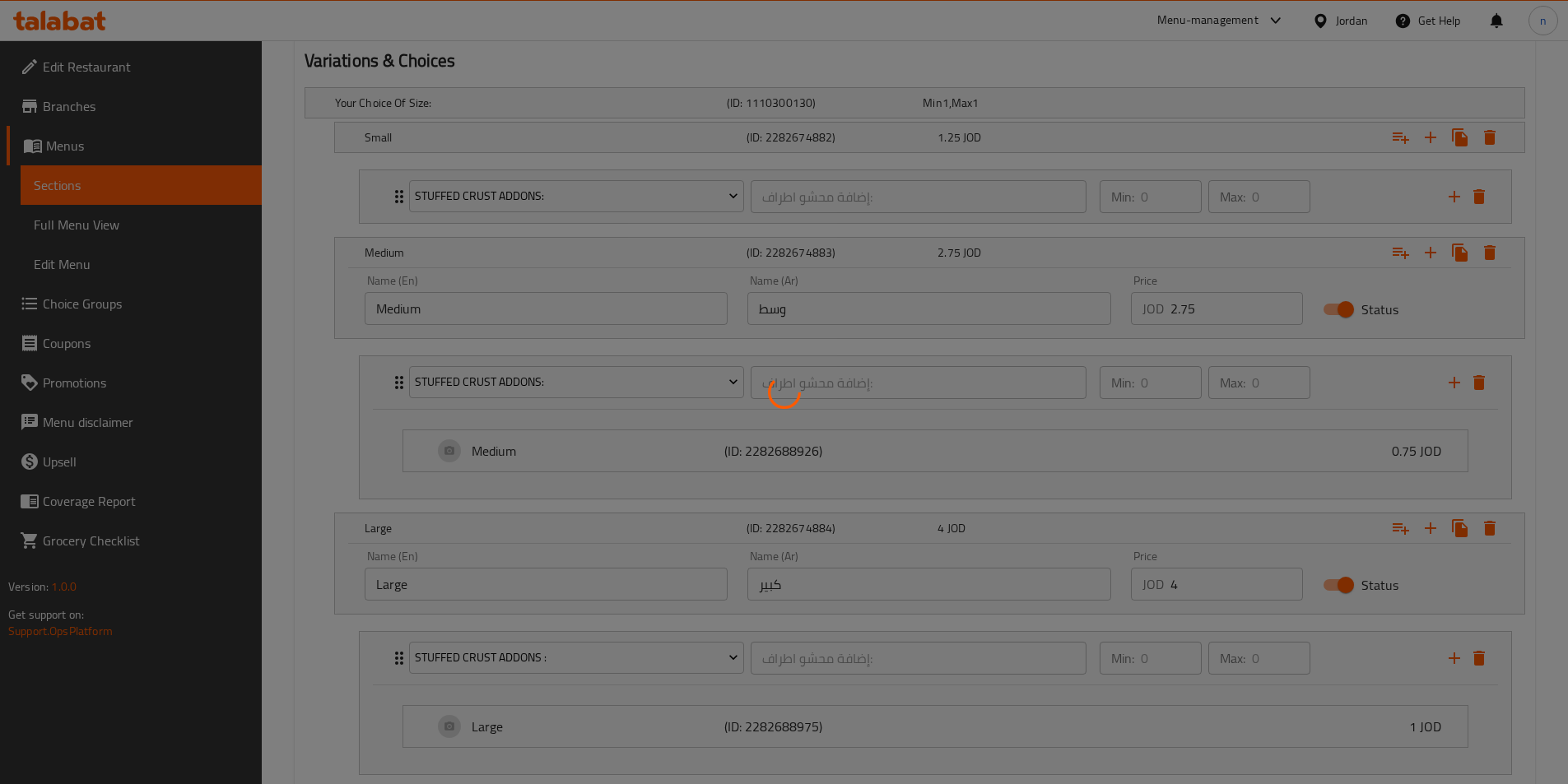
scroll to position [732, 0]
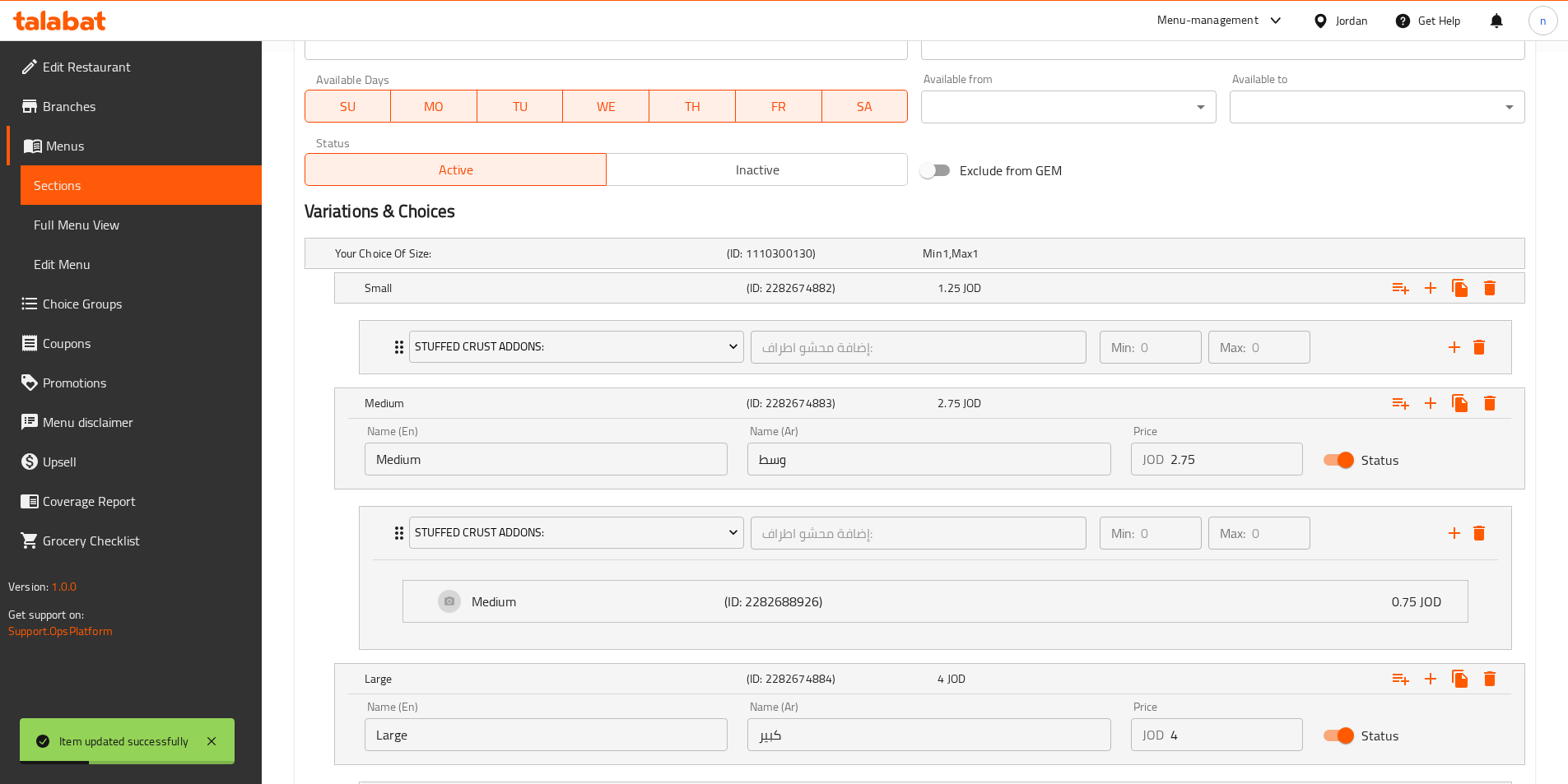
click at [126, 240] on link "Full Menu View" at bounding box center [141, 224] width 241 height 40
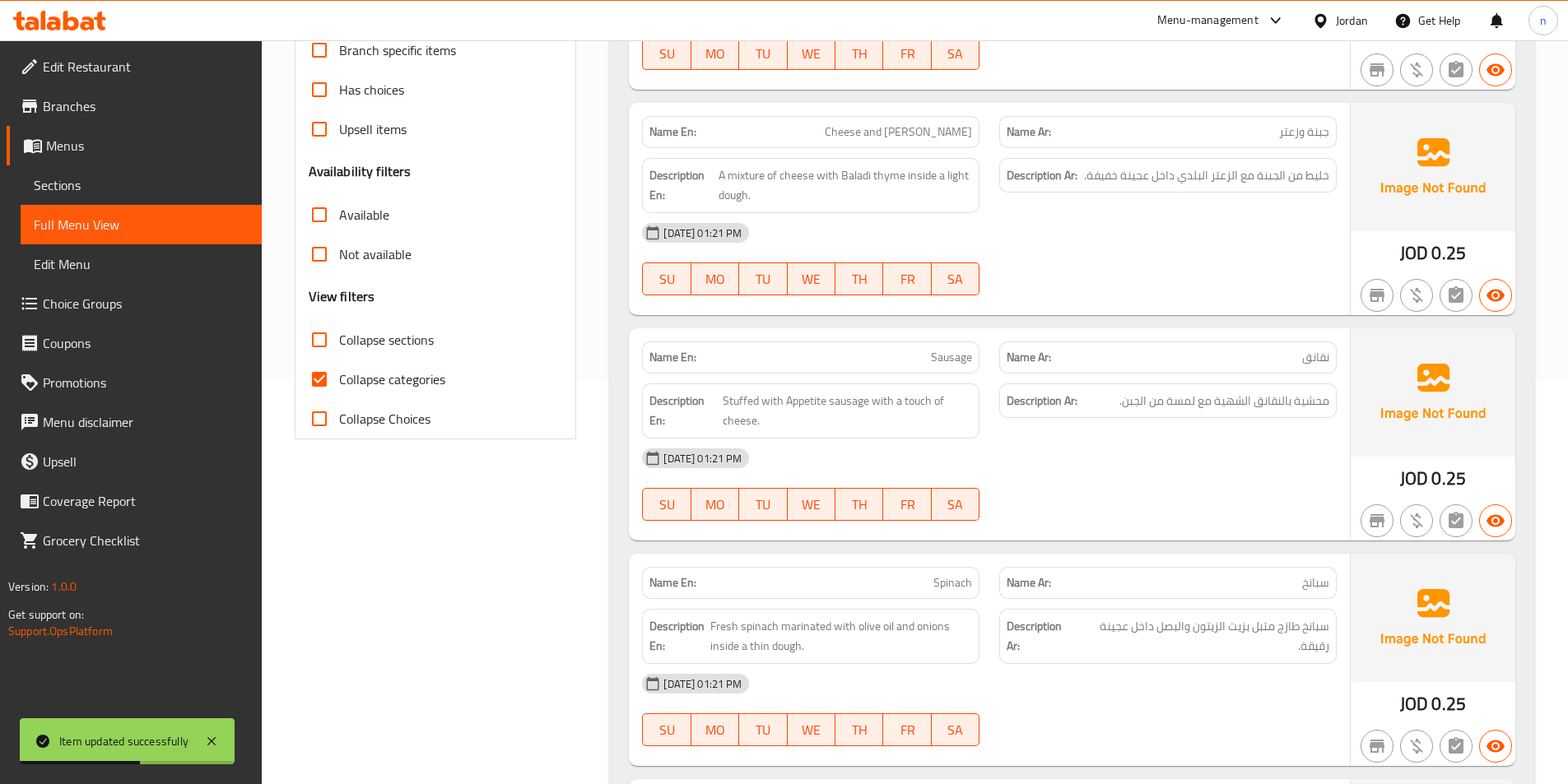
scroll to position [321, 0]
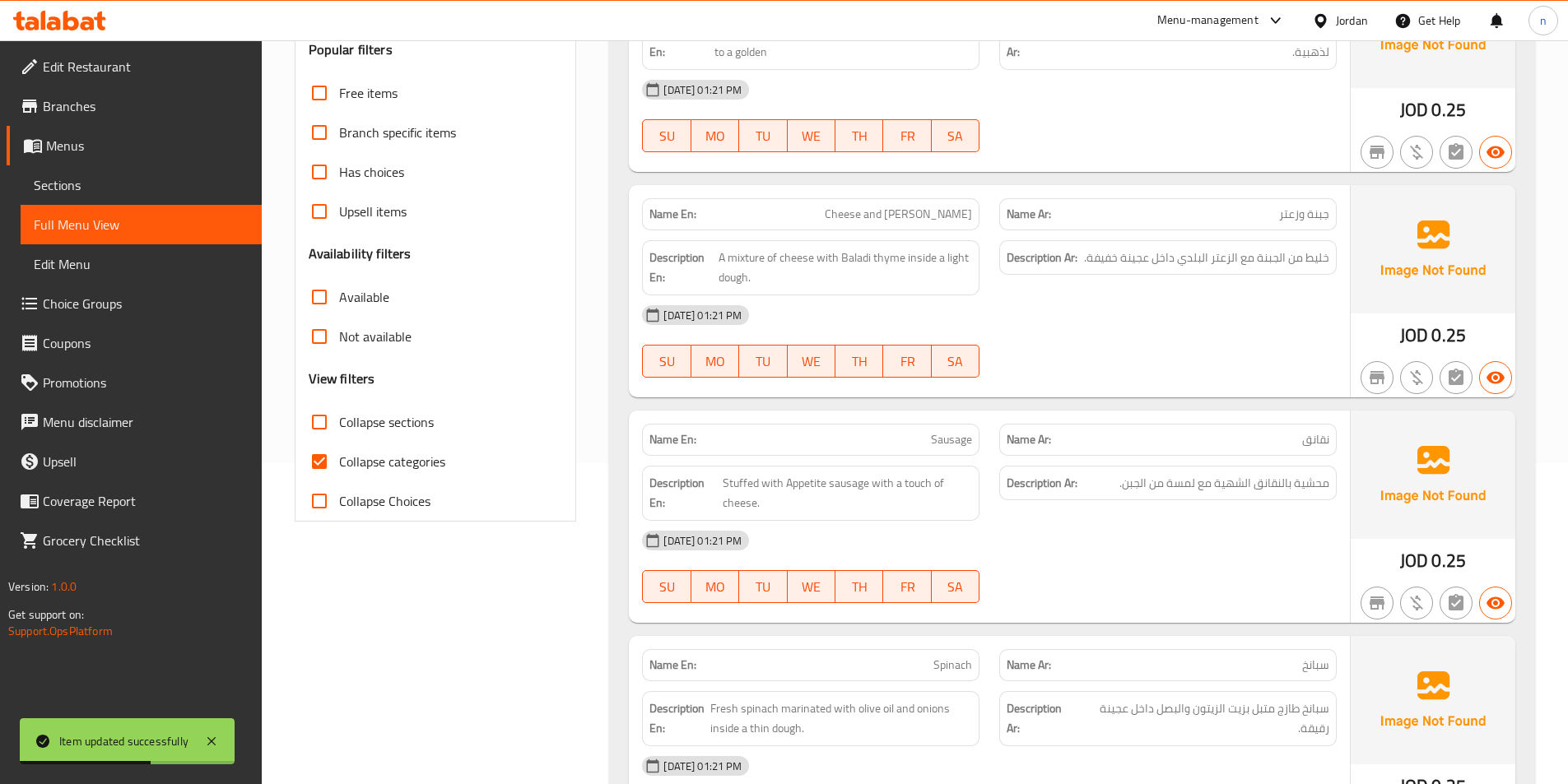
click at [335, 167] on input "Has choices" at bounding box center [320, 172] width 40 height 40
checkbox input "true"
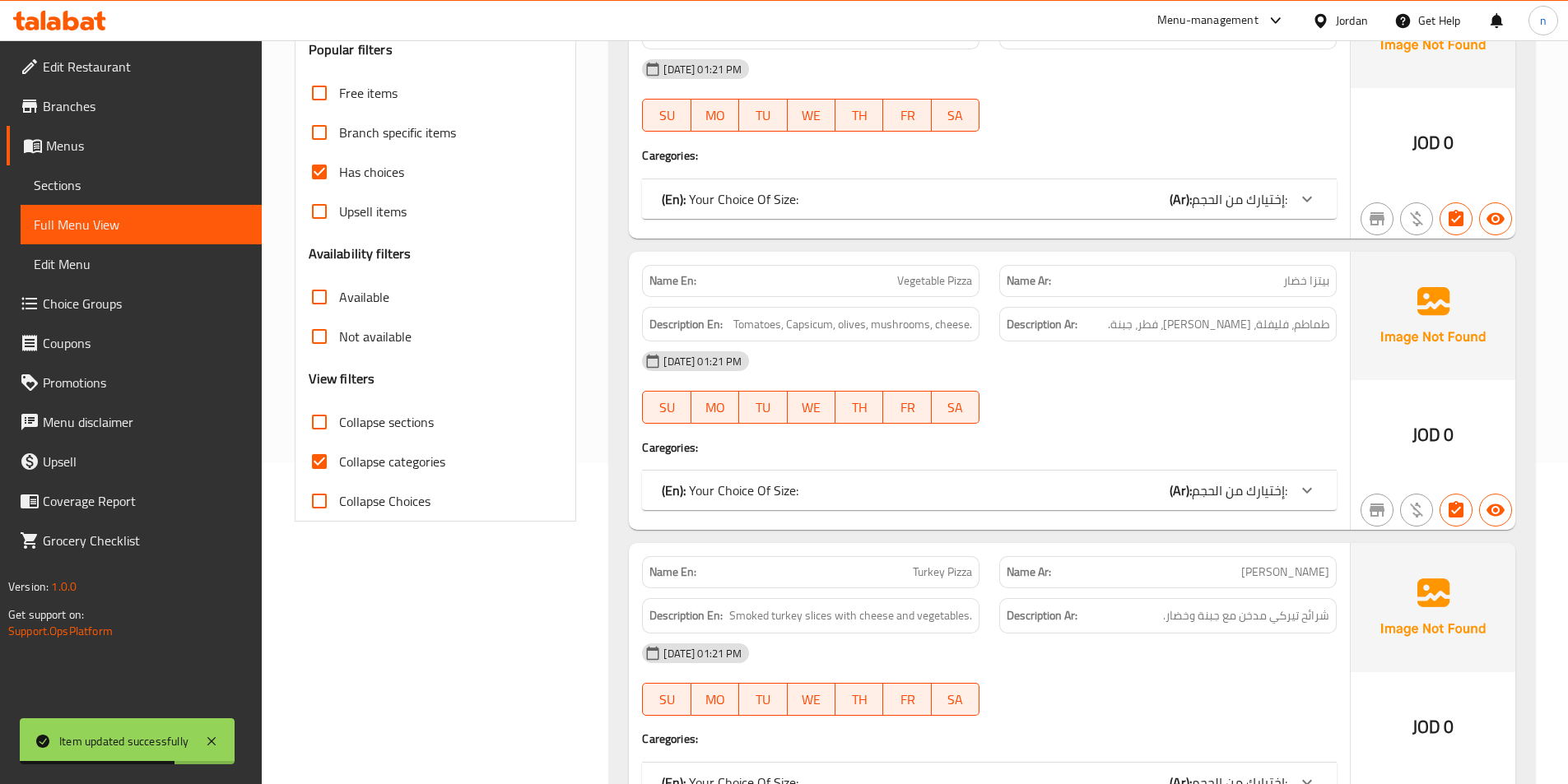
click at [889, 205] on div "(En): Your Choice Of Size: (Ar): إختيارك من الحجم:" at bounding box center [973, 199] width 625 height 20
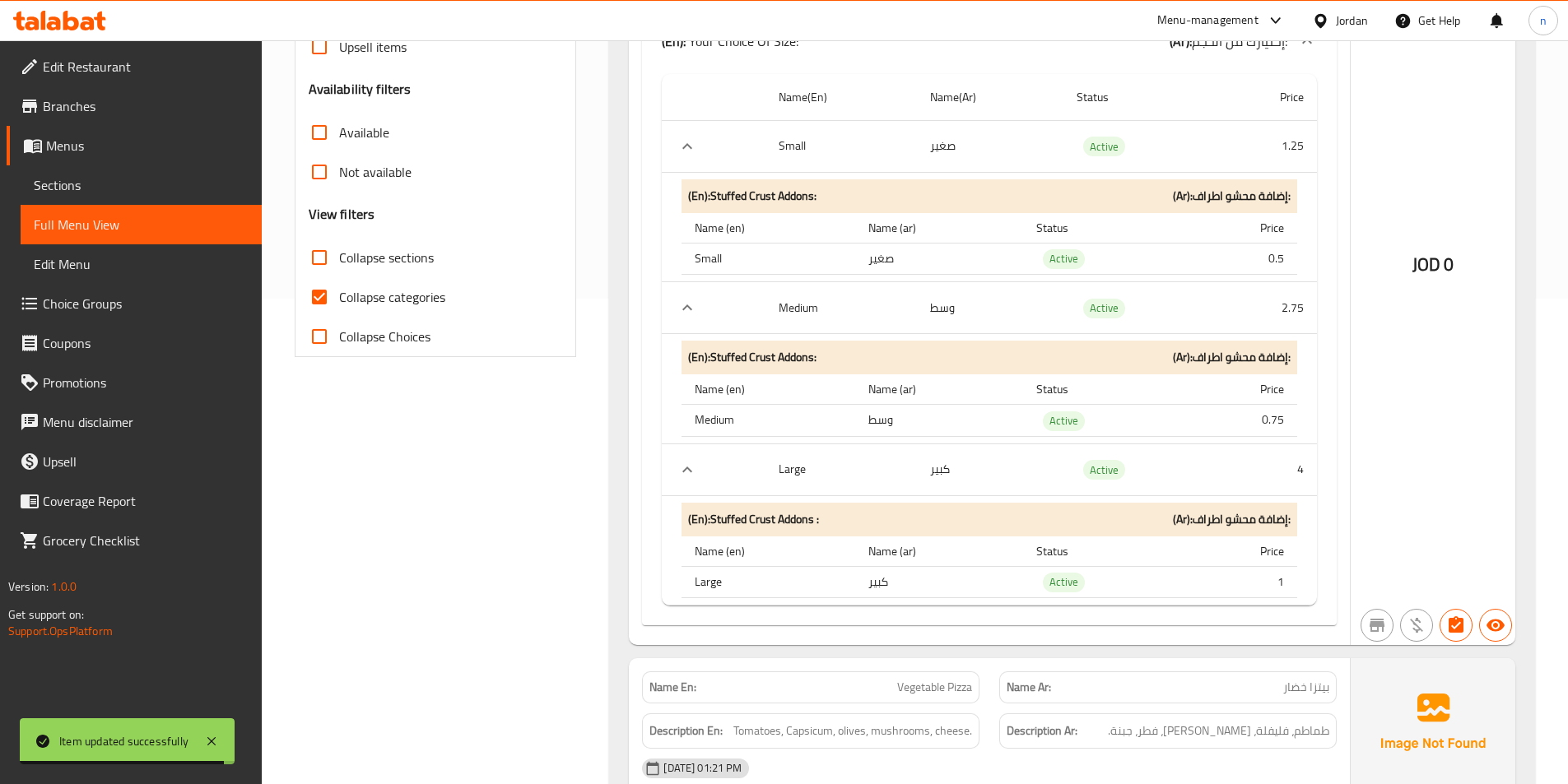
scroll to position [568, 0]
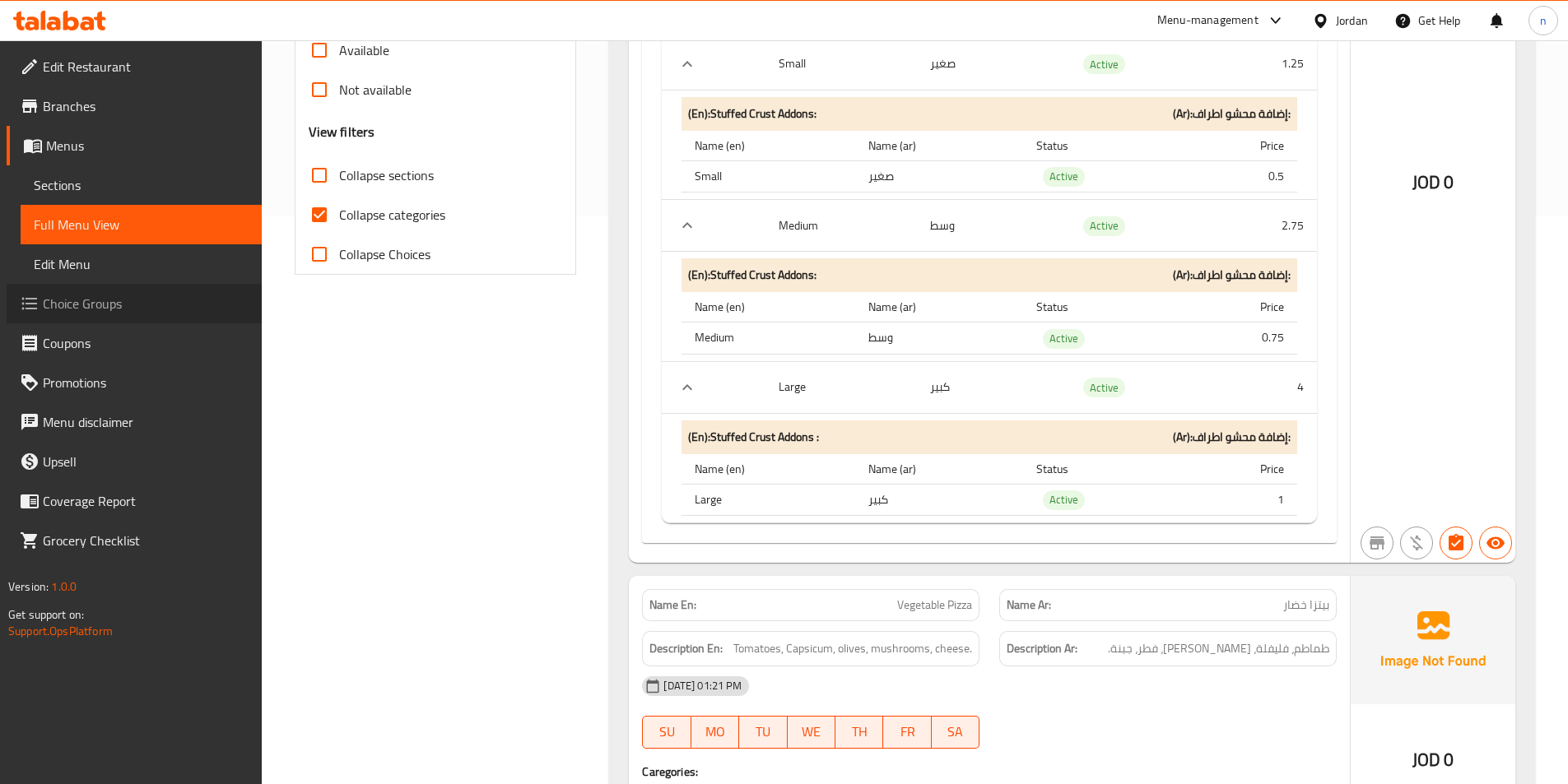
click at [118, 304] on span "Choice Groups" at bounding box center [145, 304] width 206 height 20
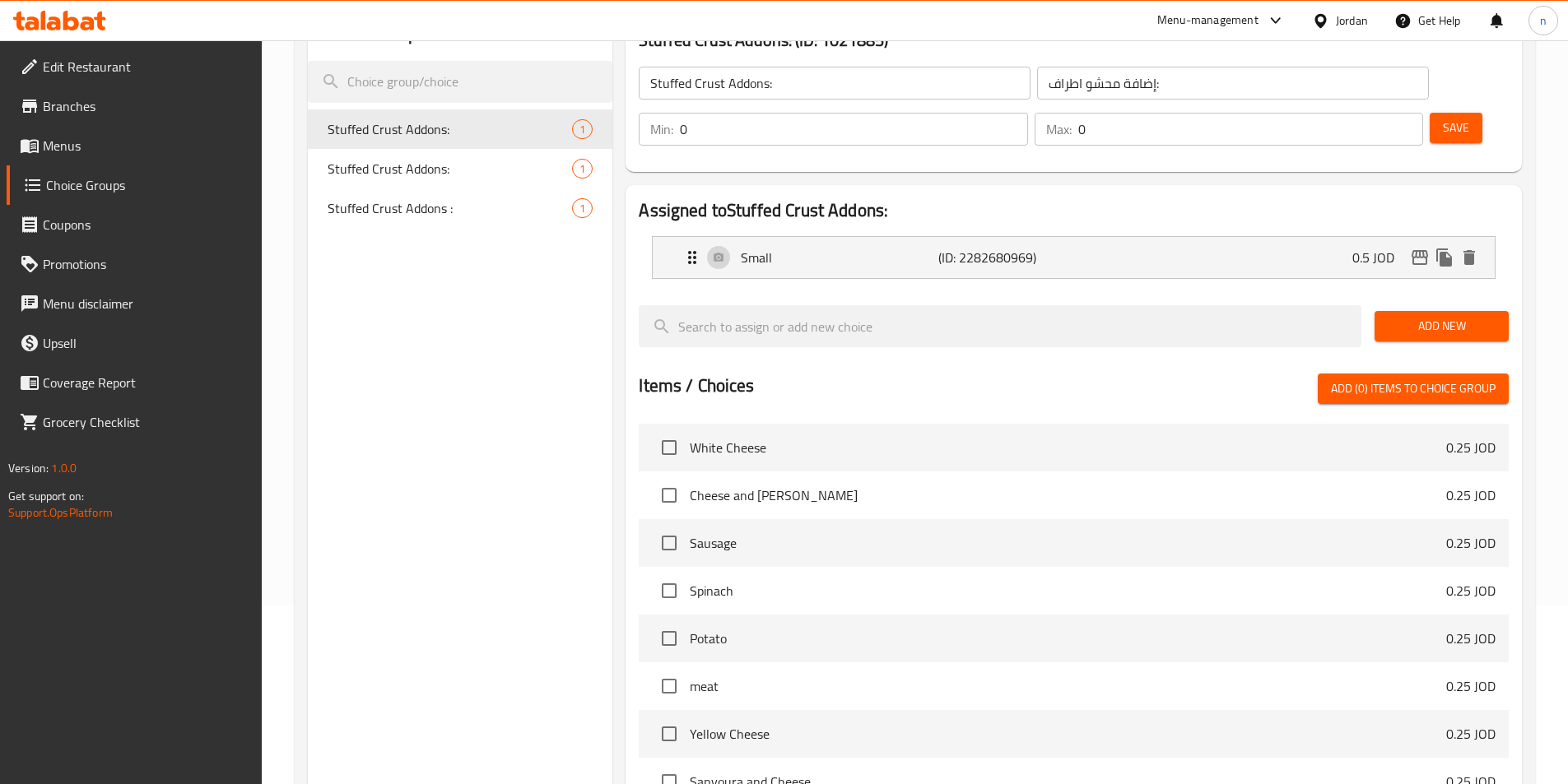
scroll to position [150, 0]
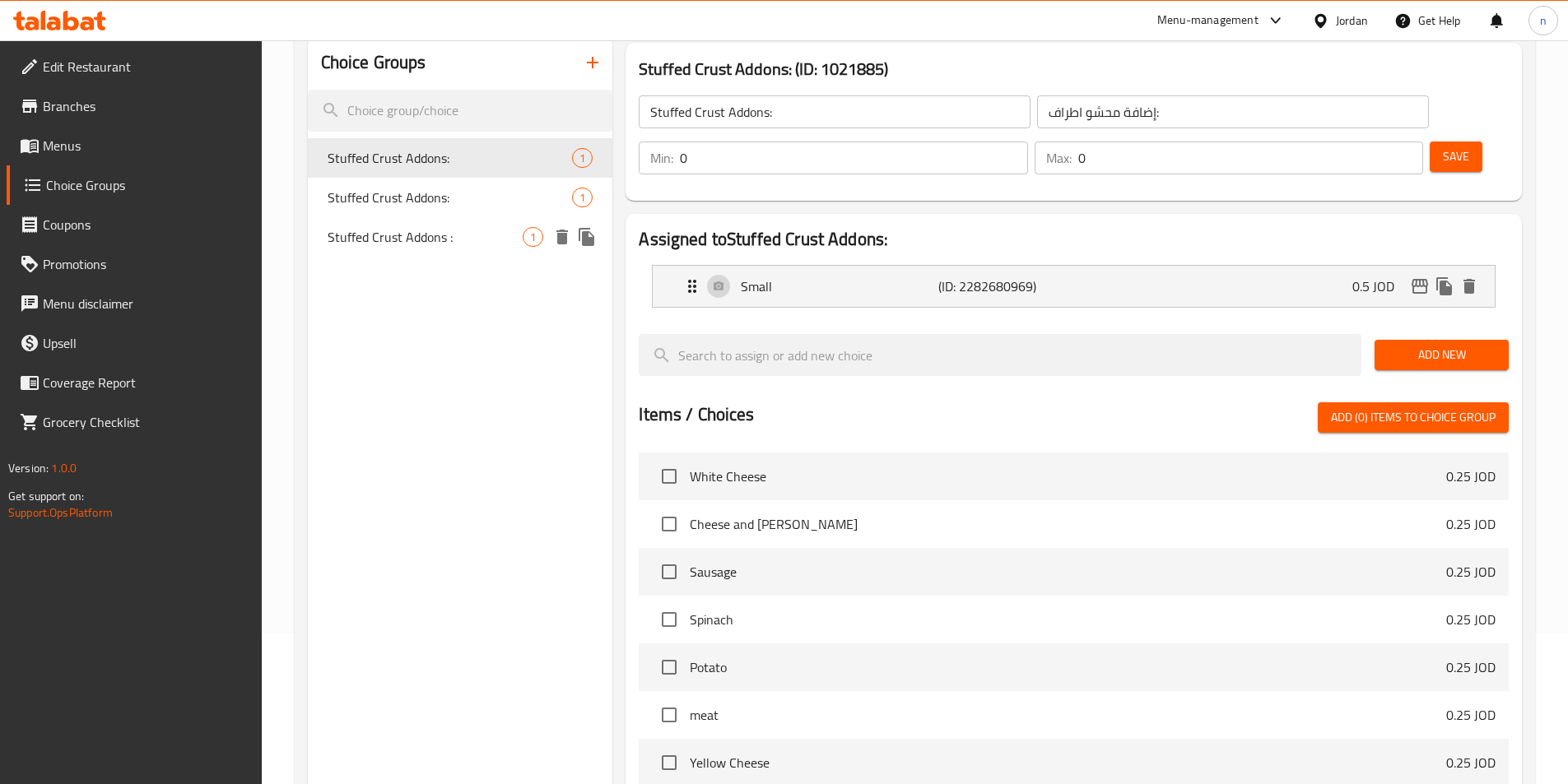
click at [466, 239] on span "Stuffed Crust Addons :" at bounding box center [425, 237] width 196 height 20
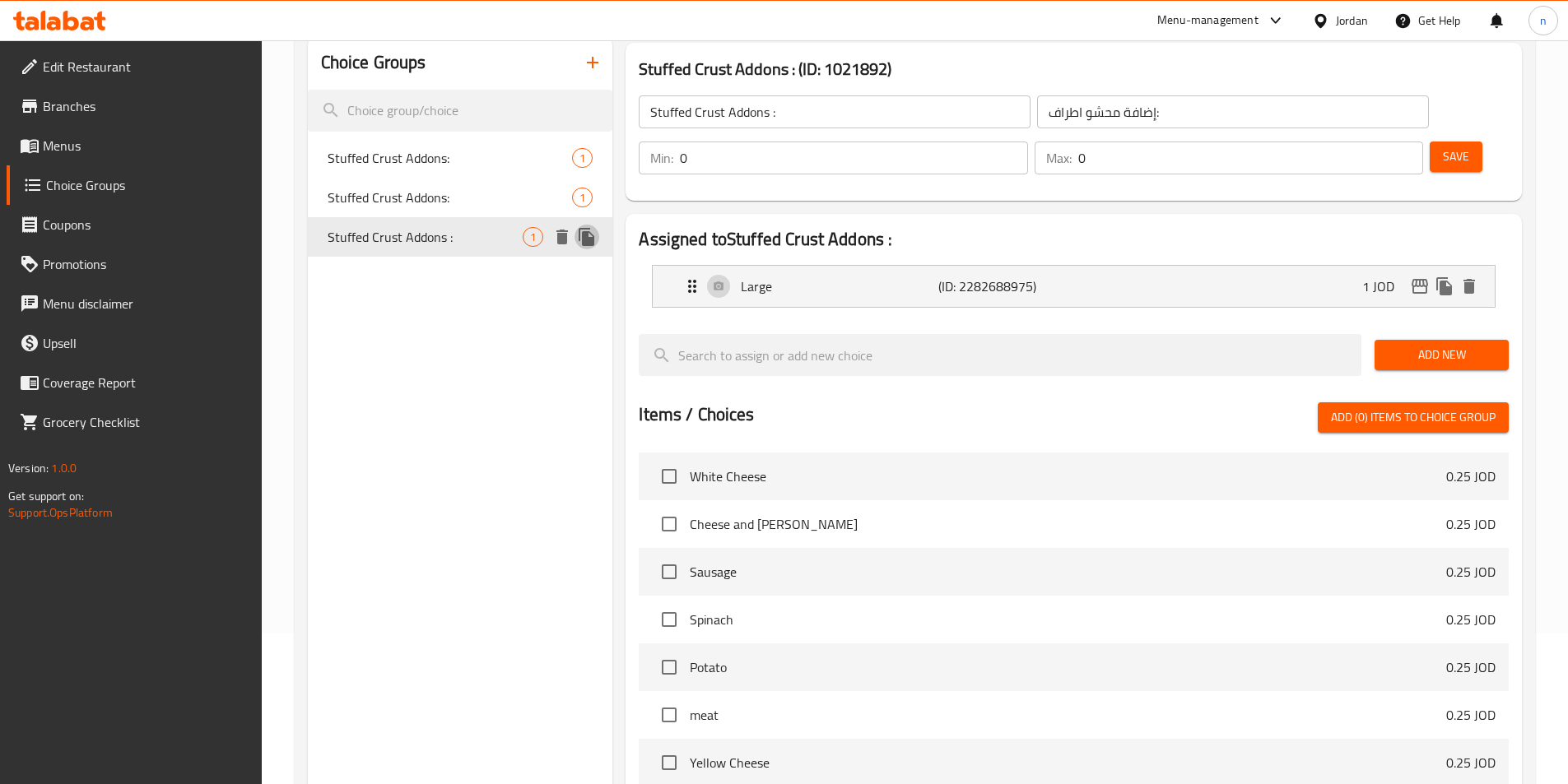
click at [590, 238] on icon "duplicate" at bounding box center [586, 237] width 16 height 18
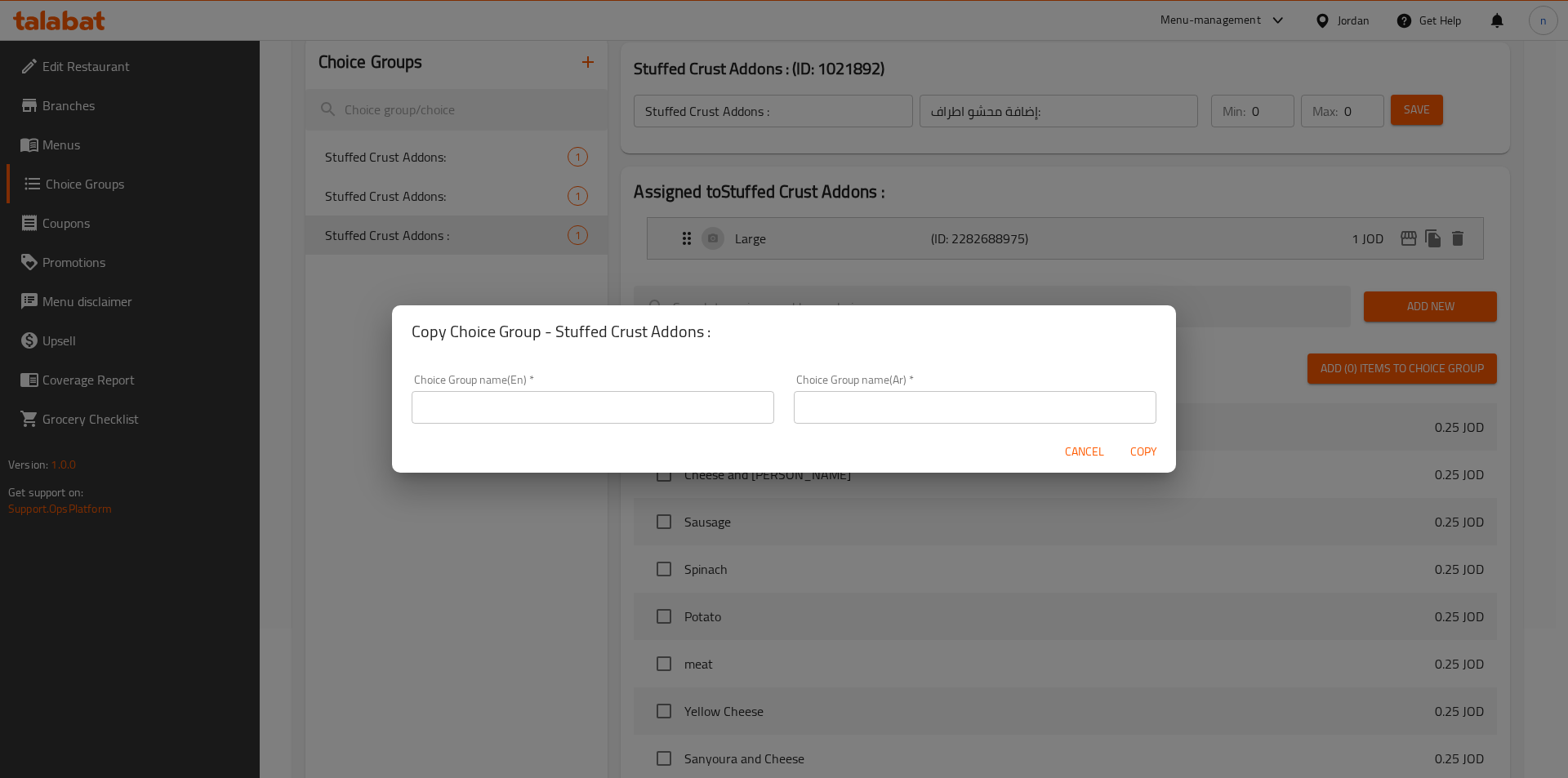
click at [555, 412] on input "text" at bounding box center [592, 407] width 363 height 33
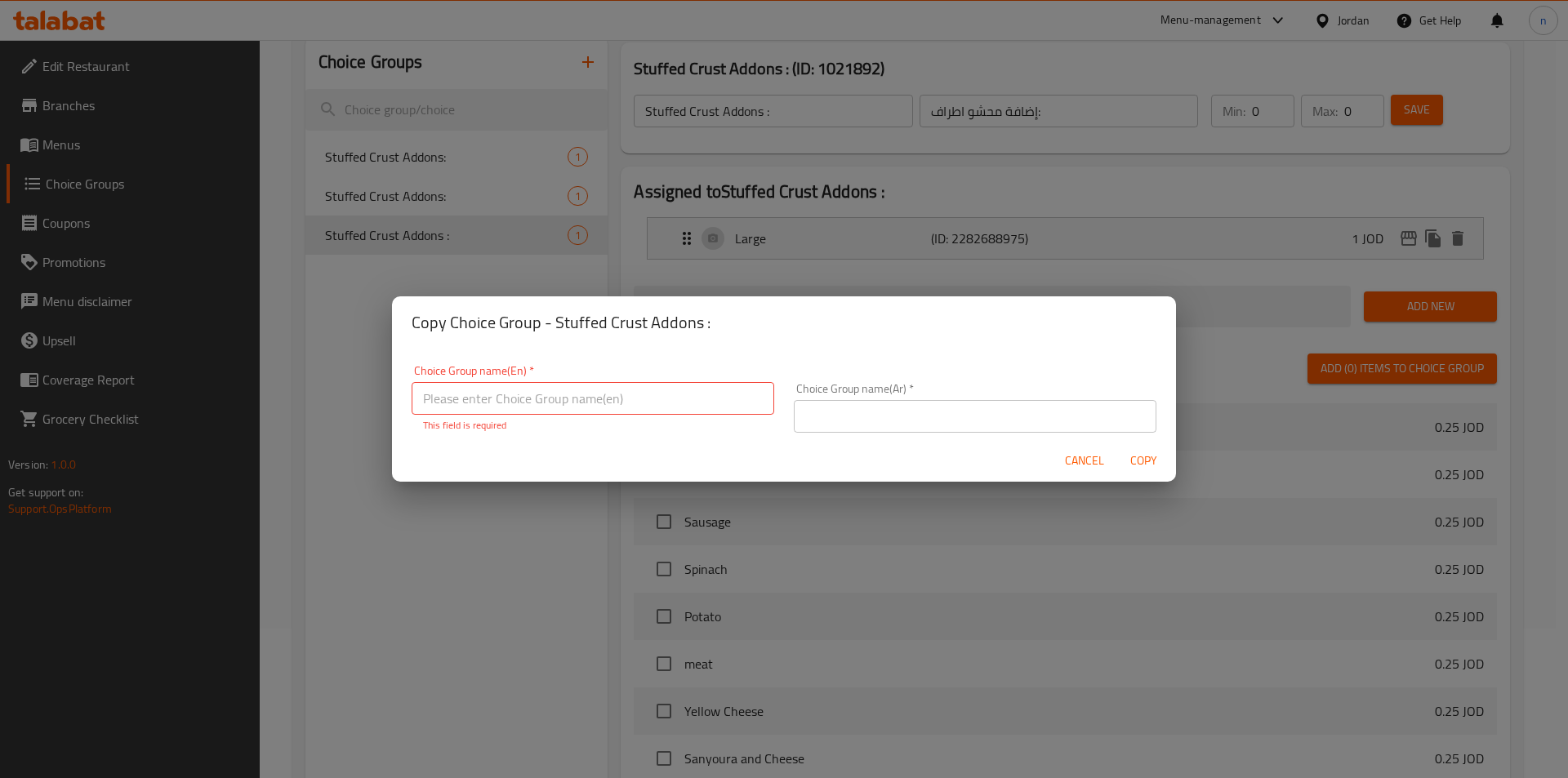
click at [328, 301] on div "Copy Choice Group - Stuffed Crust Addons : Choice Group name(En)   * Choice Gro…" at bounding box center [784, 389] width 1568 height 778
click at [1088, 459] on span "Cancel" at bounding box center [1085, 460] width 39 height 20
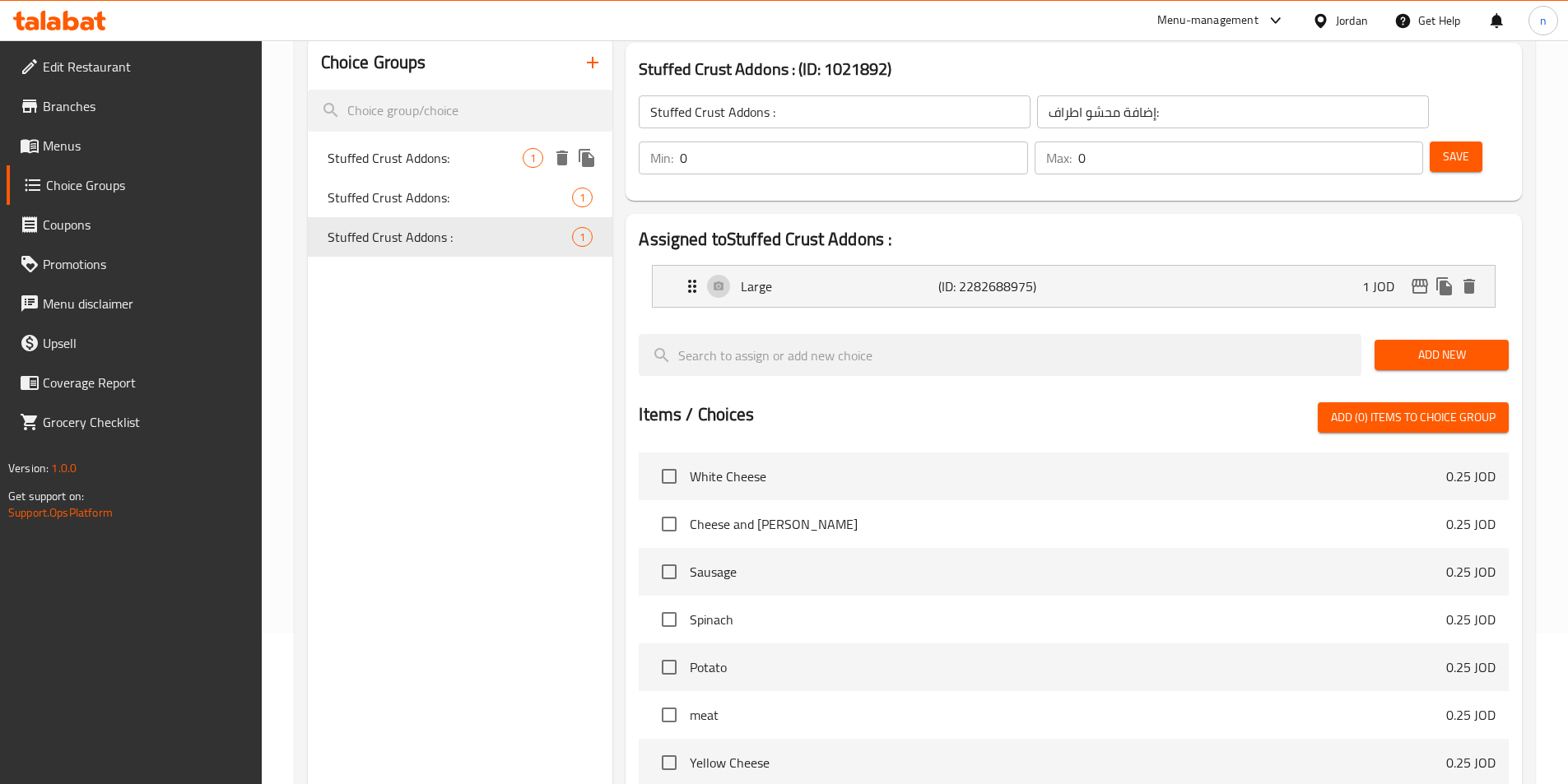
click at [401, 158] on span "Stuffed Crust Addons:" at bounding box center [425, 158] width 196 height 20
type input "Stuffed Crust Addons:"
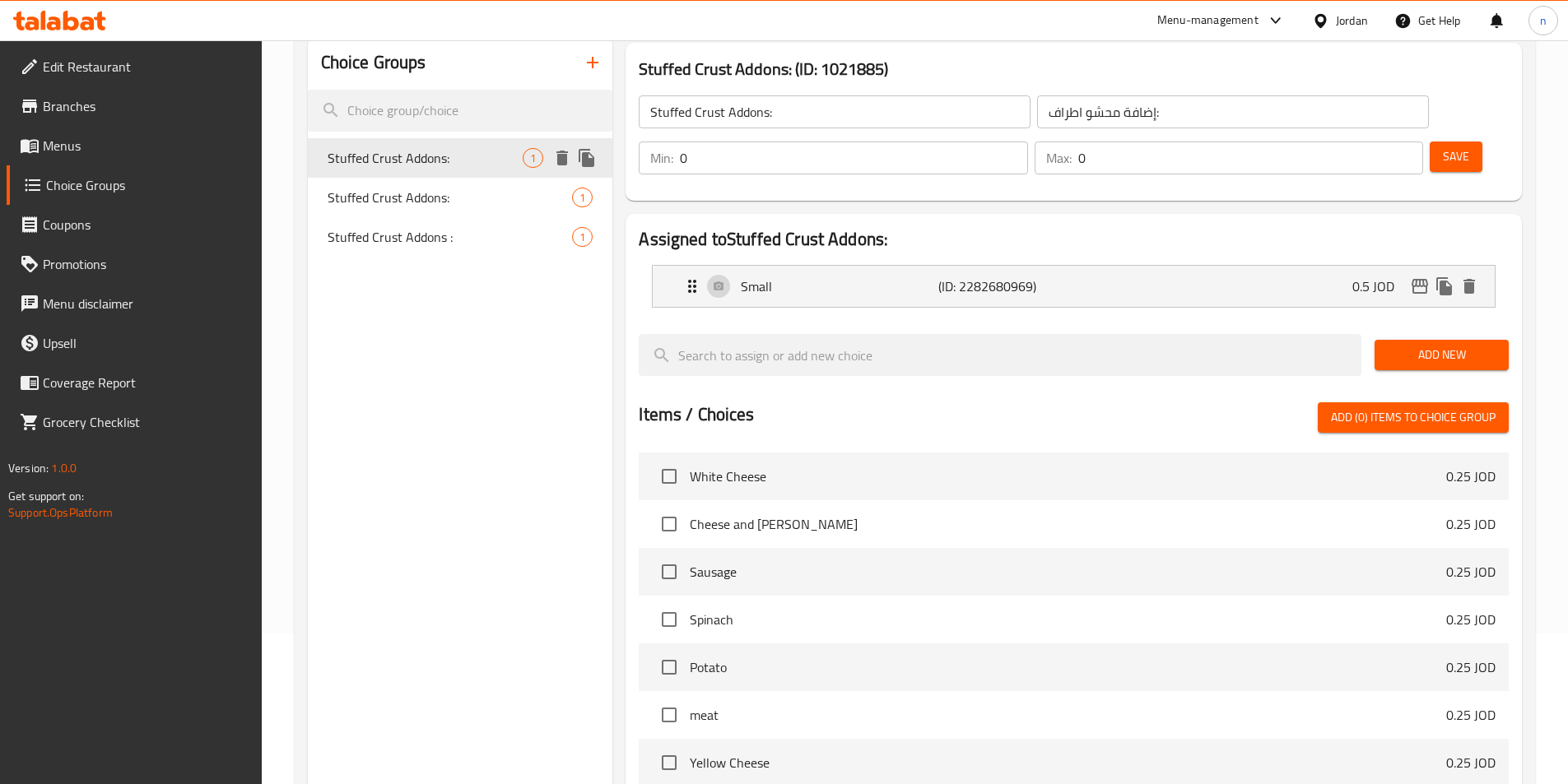
click at [589, 154] on icon "duplicate" at bounding box center [586, 158] width 16 height 18
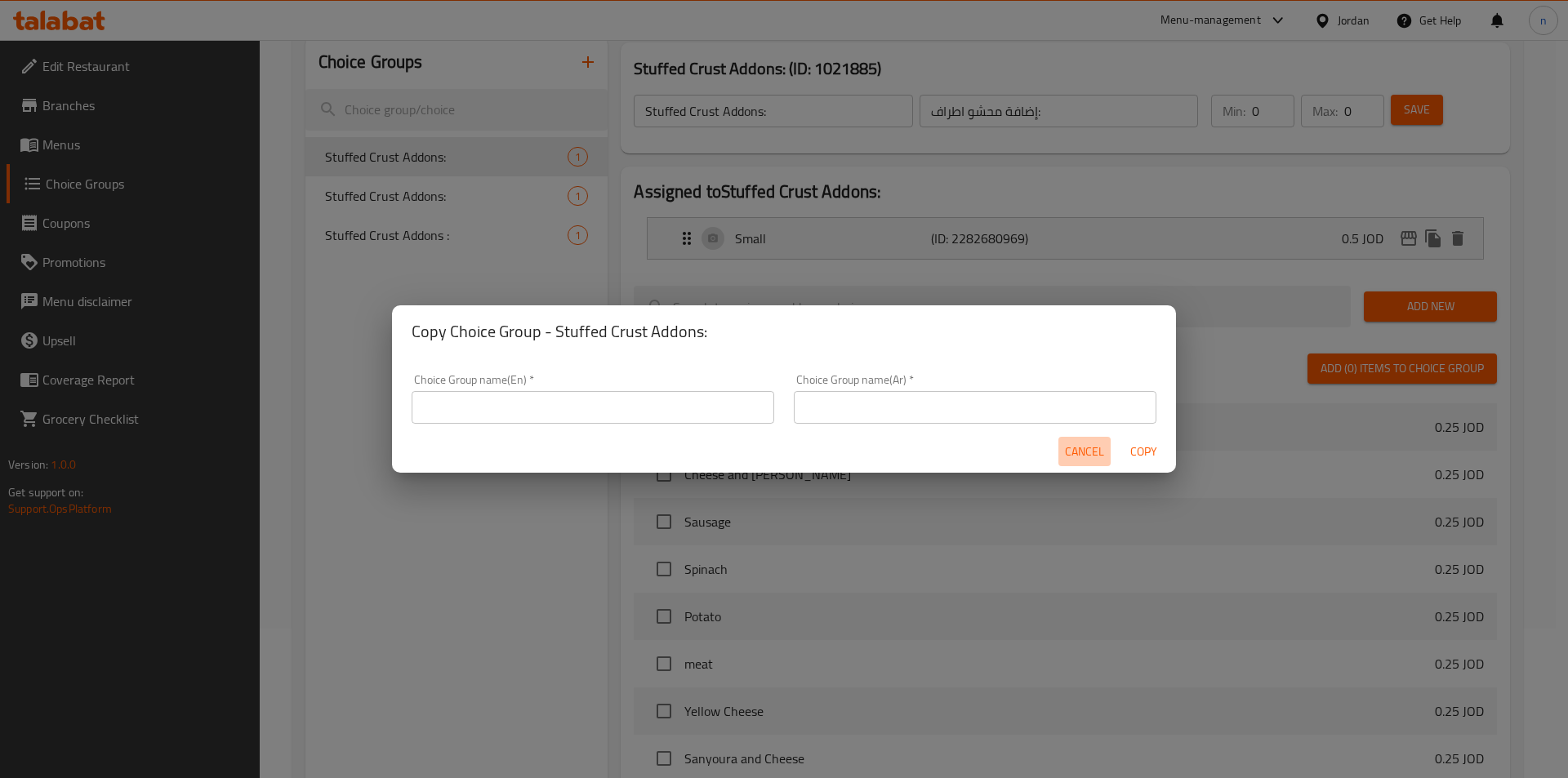
click at [1076, 442] on span "Cancel" at bounding box center [1085, 451] width 39 height 20
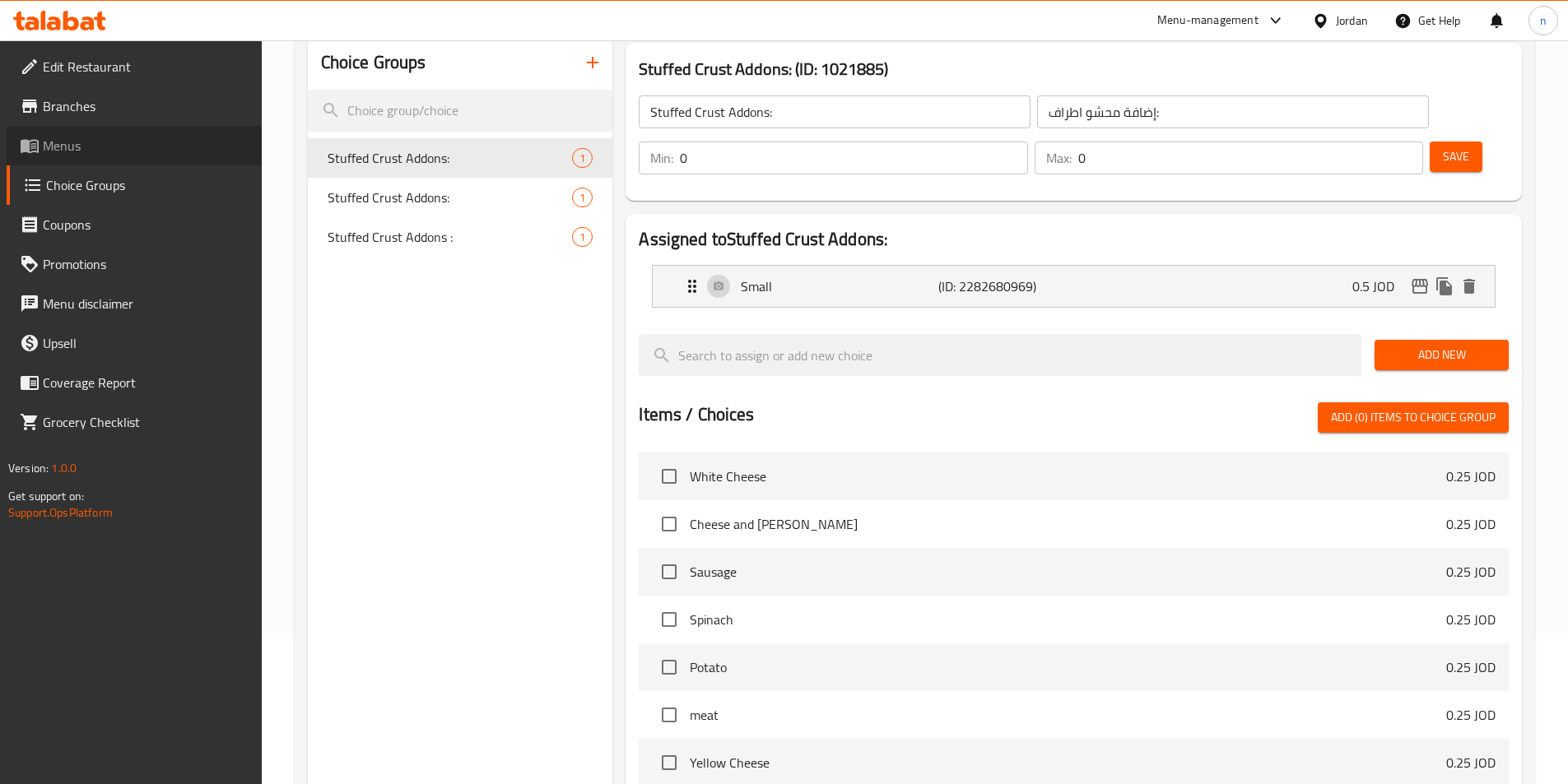
click at [82, 136] on span "Menus" at bounding box center [145, 145] width 206 height 20
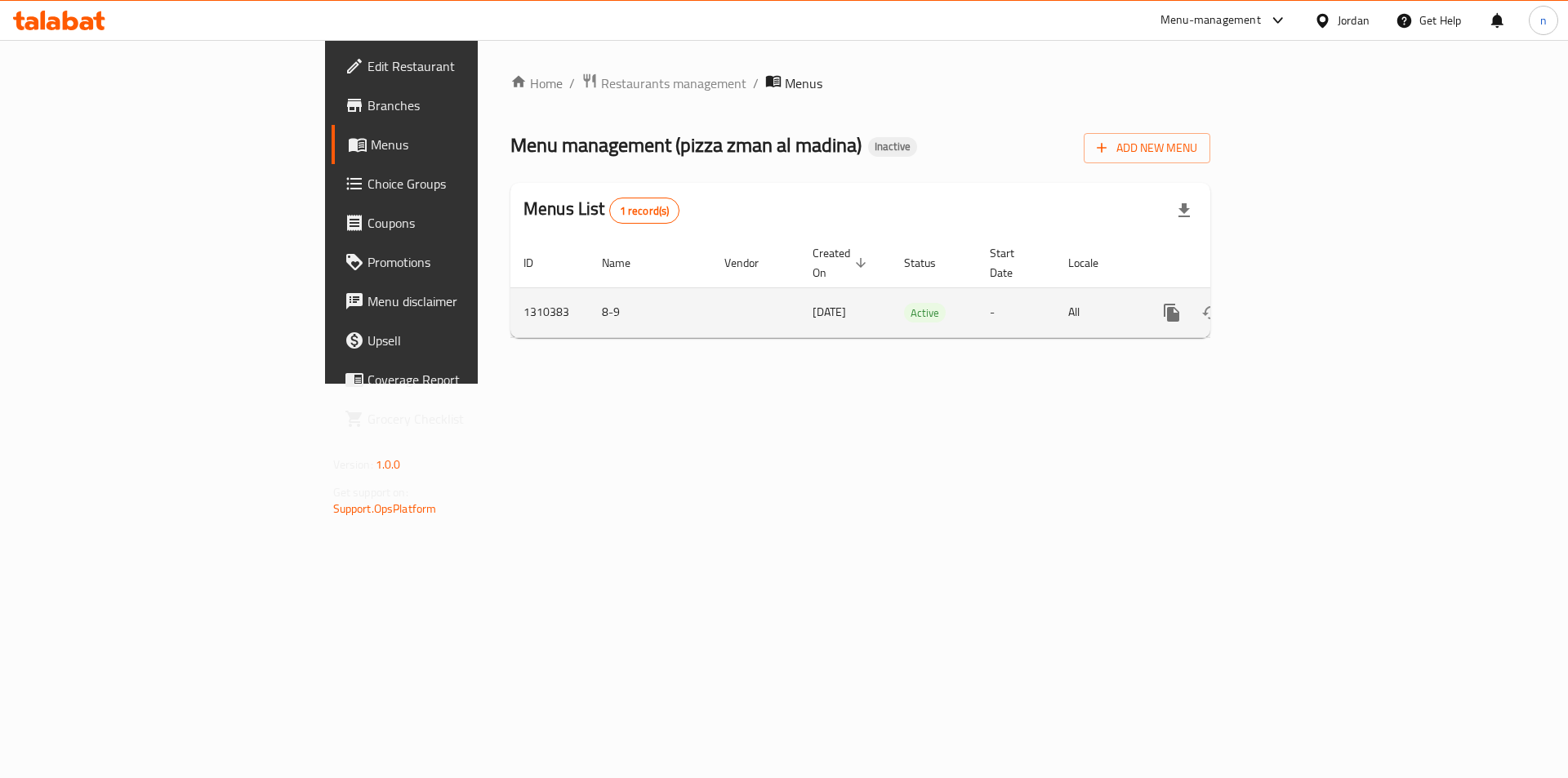
click at [1299, 303] on icon "enhanced table" at bounding box center [1289, 313] width 20 height 20
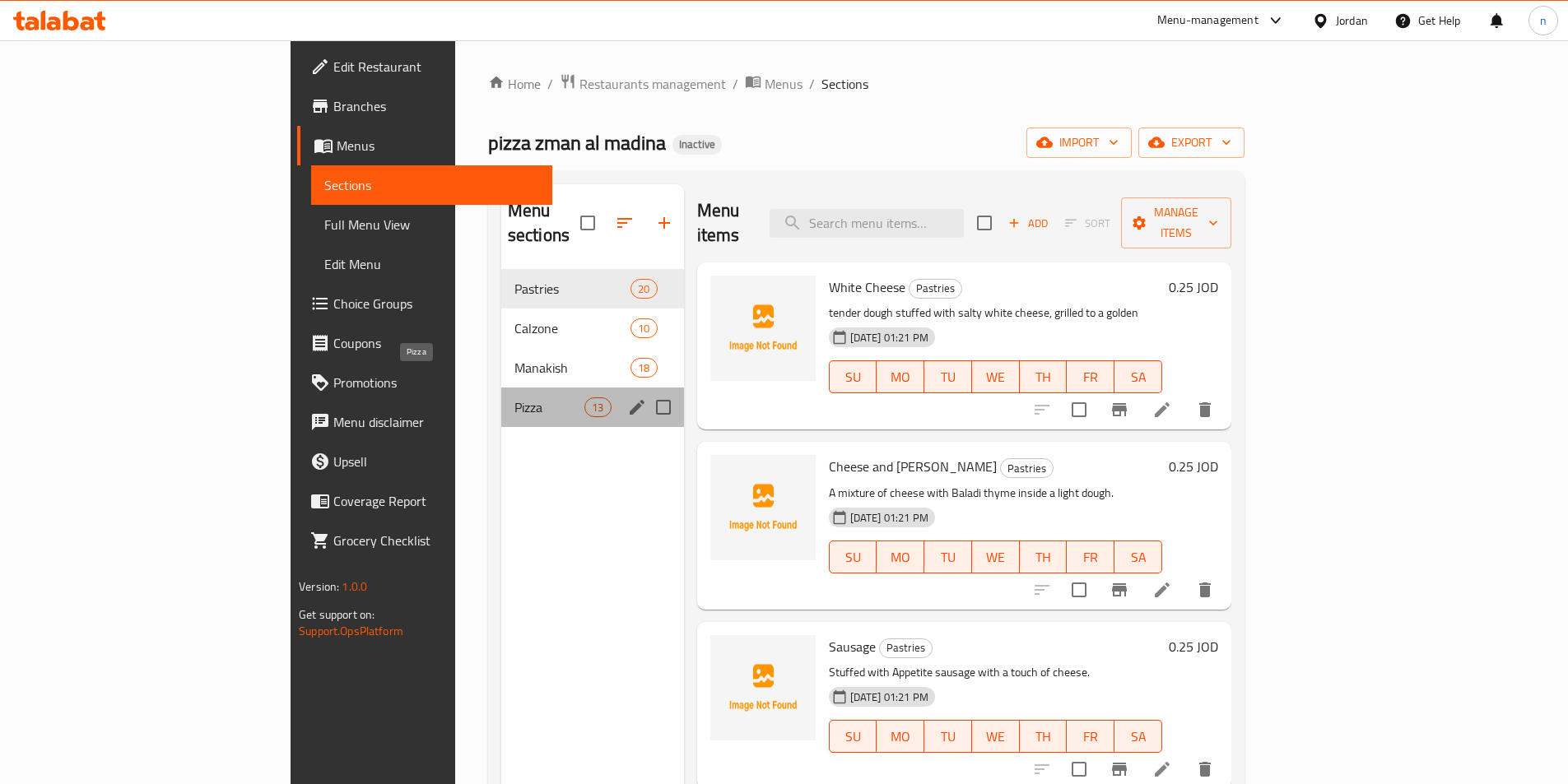
click at [514, 397] on span "Pizza" at bounding box center [549, 407] width 70 height 20
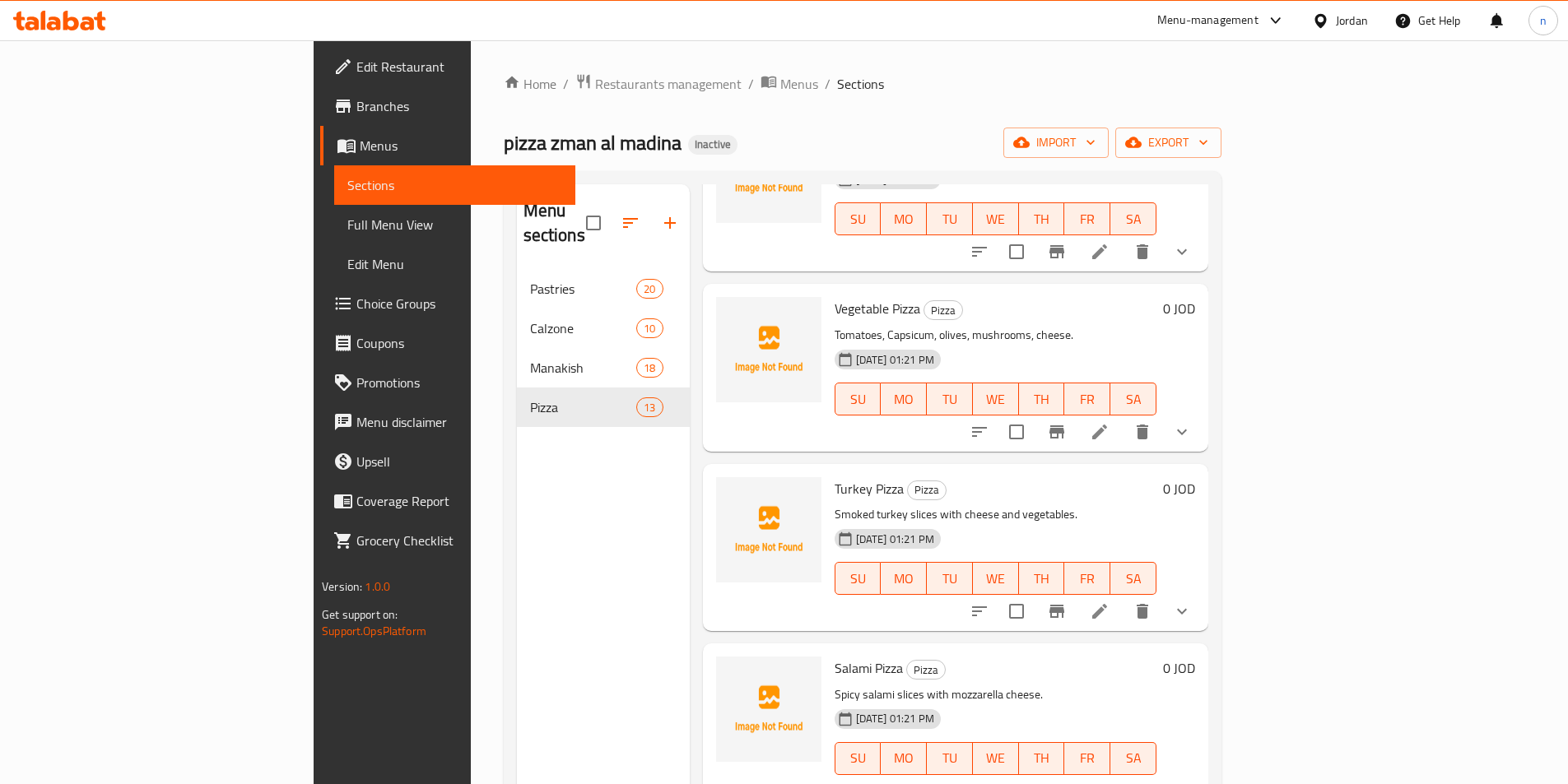
scroll to position [164, 0]
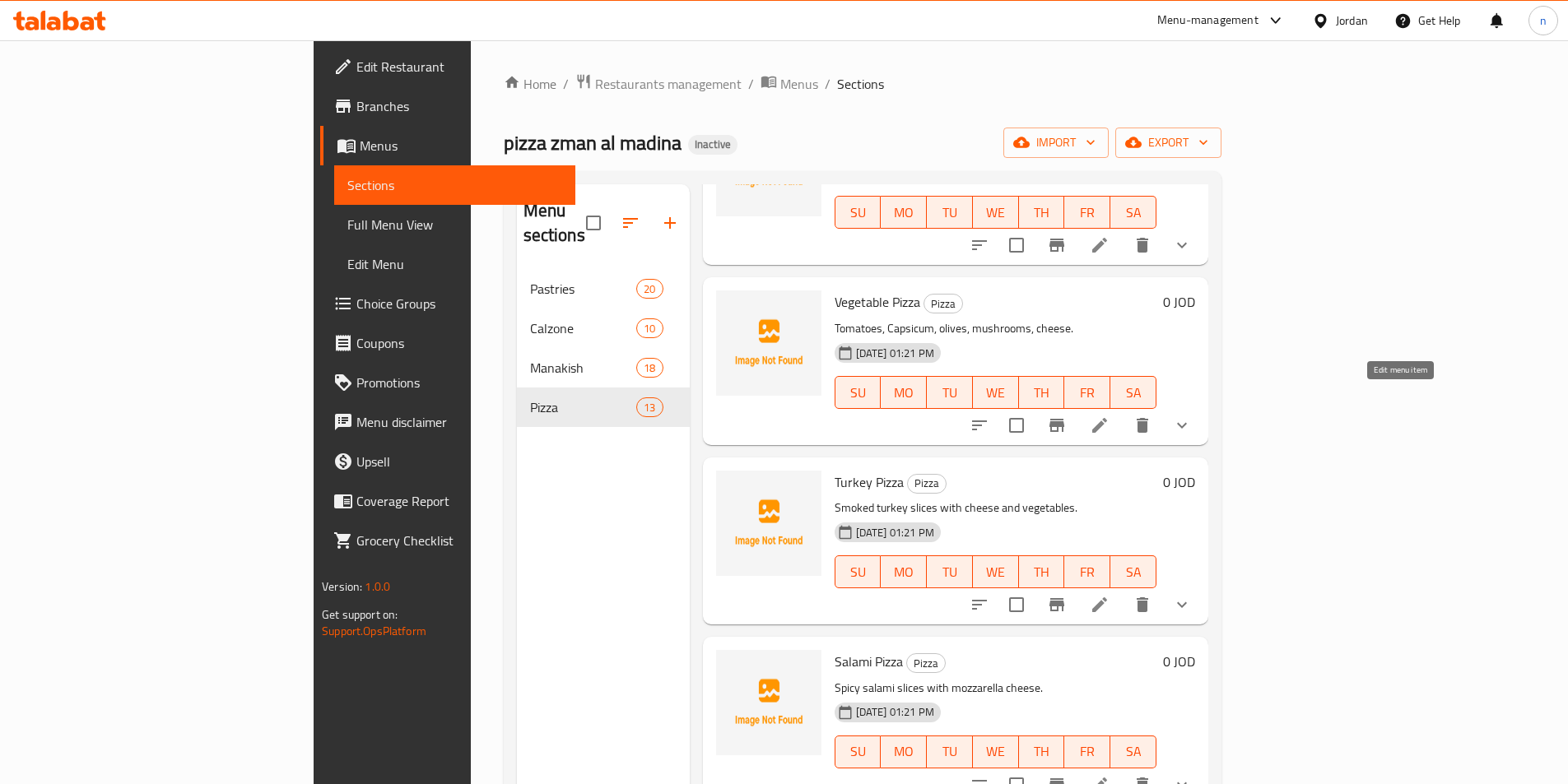
click at [1110, 415] on icon at bounding box center [1100, 425] width 20 height 20
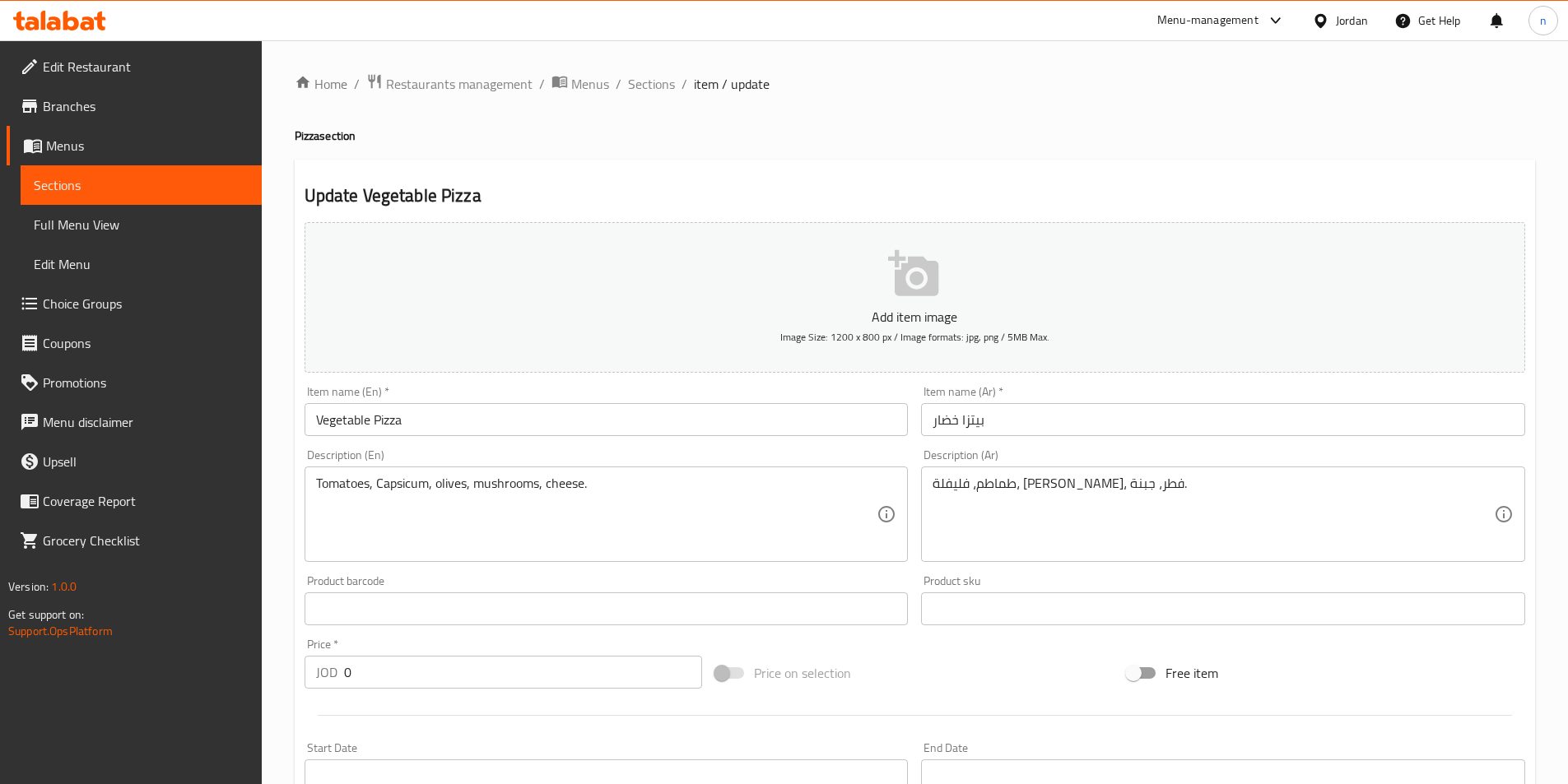
scroll to position [463, 0]
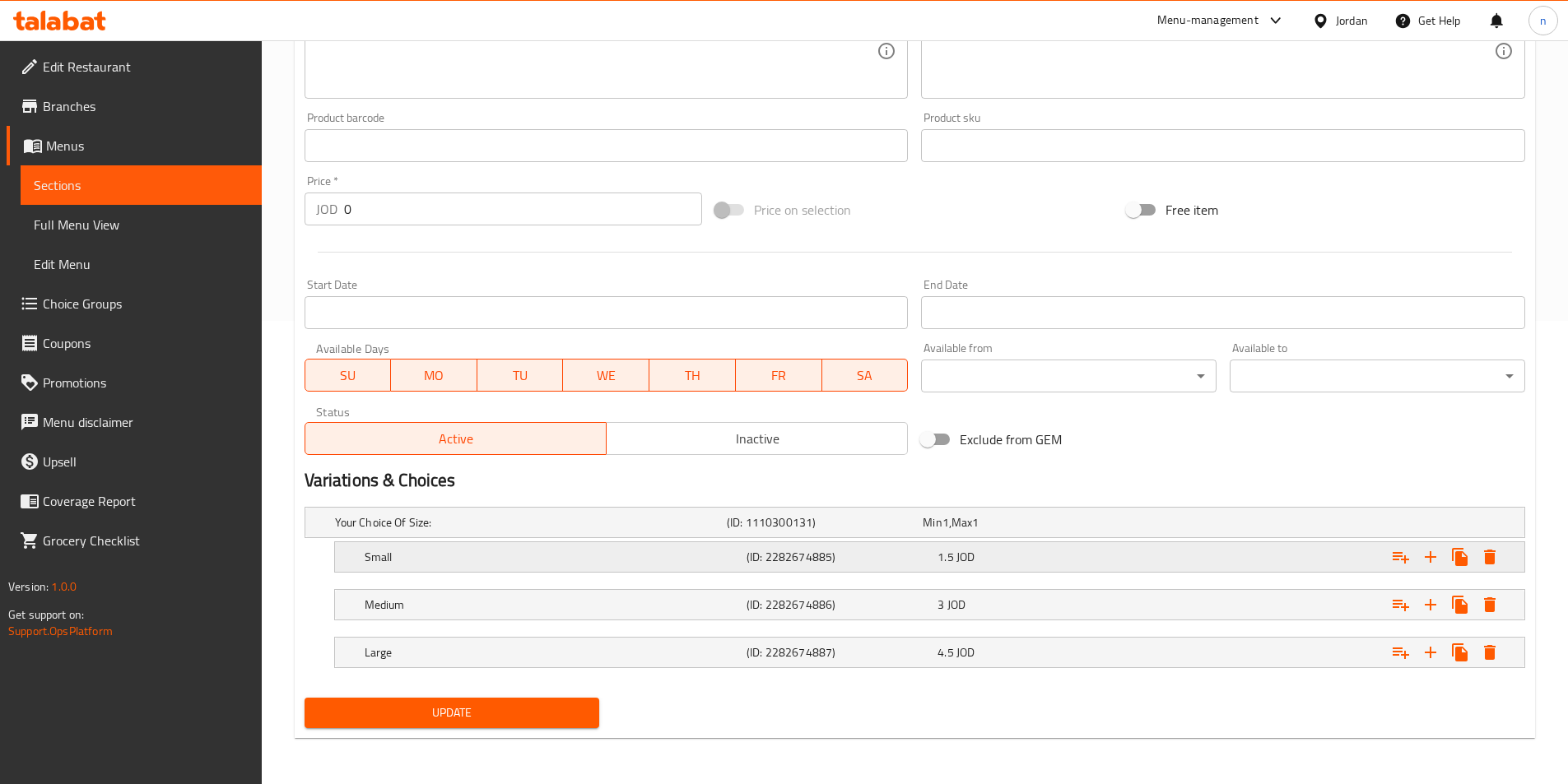
click at [841, 556] on h5 "(ID: 2282674885)" at bounding box center [838, 557] width 184 height 17
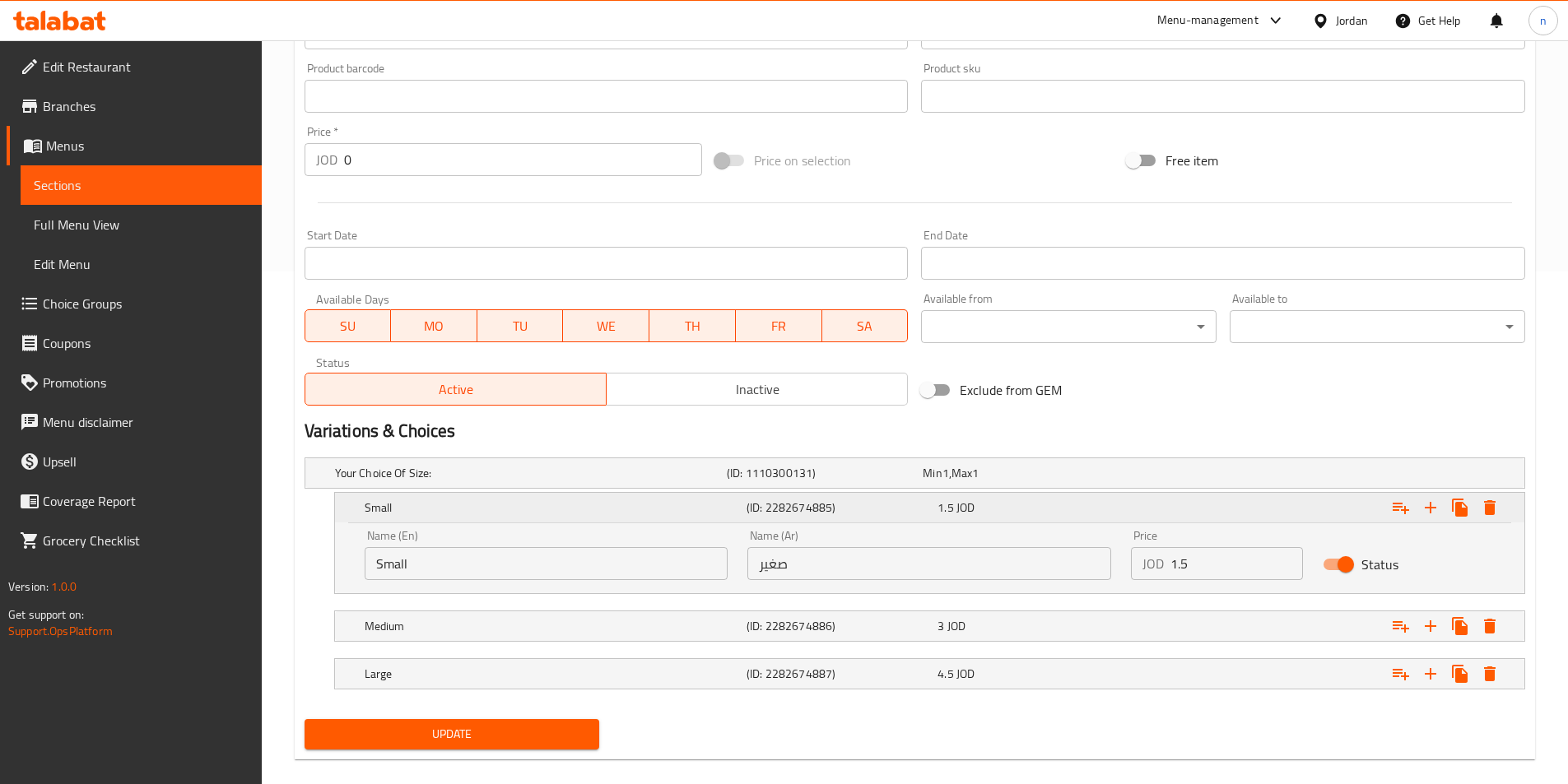
scroll to position [534, 0]
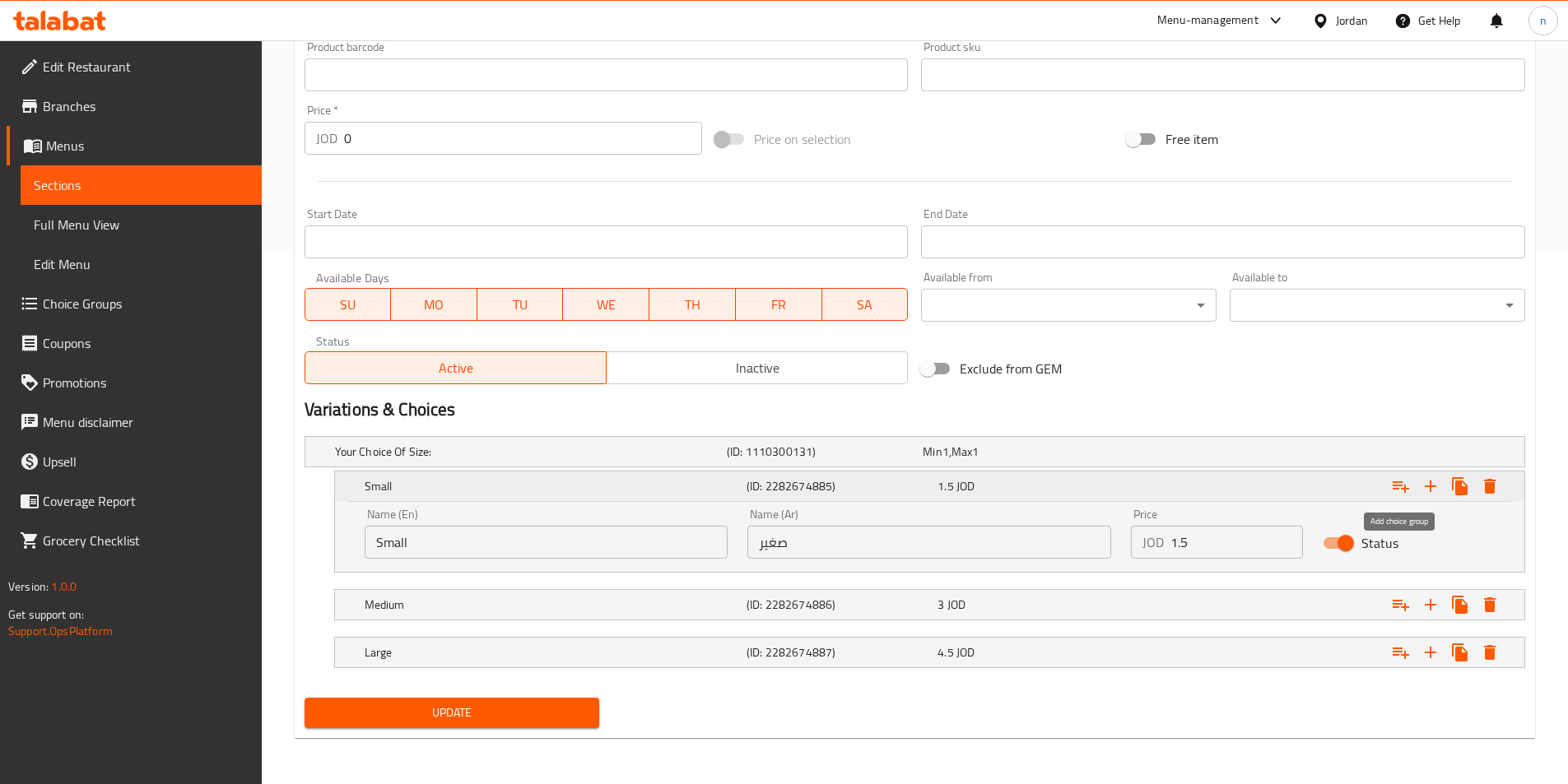
click at [1408, 484] on icon "Expand" at bounding box center [1400, 486] width 20 height 20
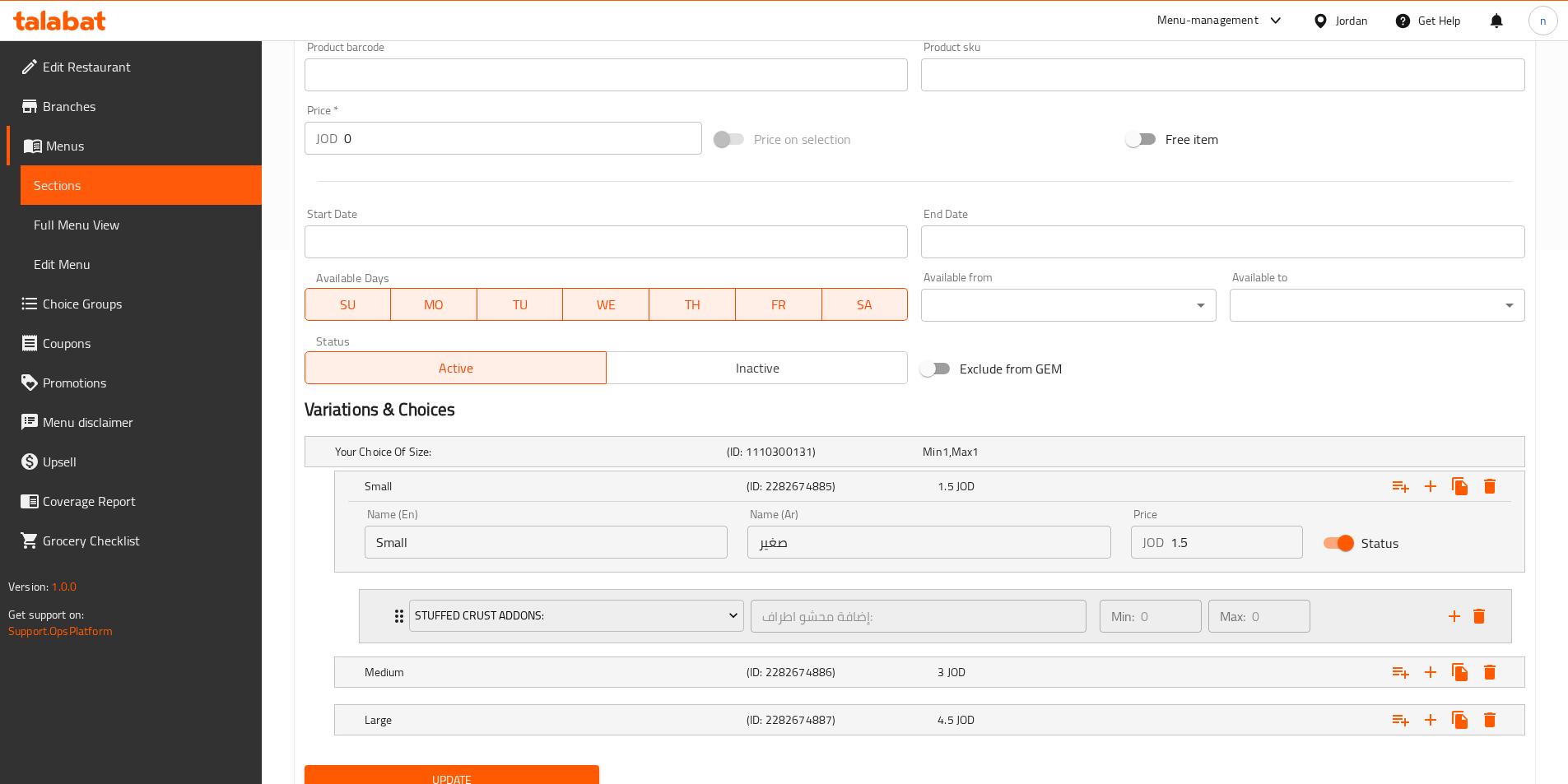
click at [786, 635] on div "Stuffed Crust Addons: إضافة محشو اطراف: ​" at bounding box center [747, 616] width 698 height 53
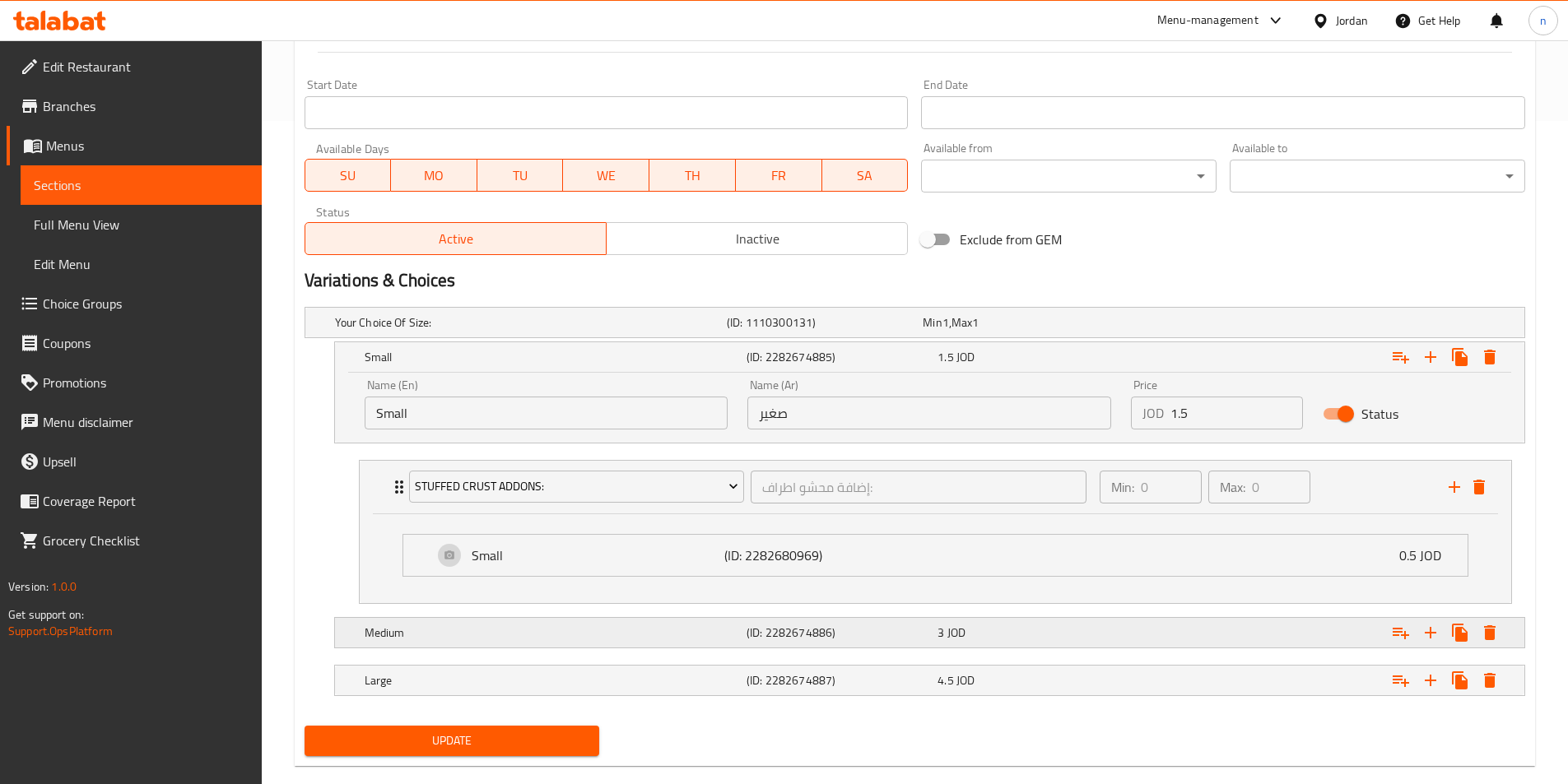
scroll to position [691, 0]
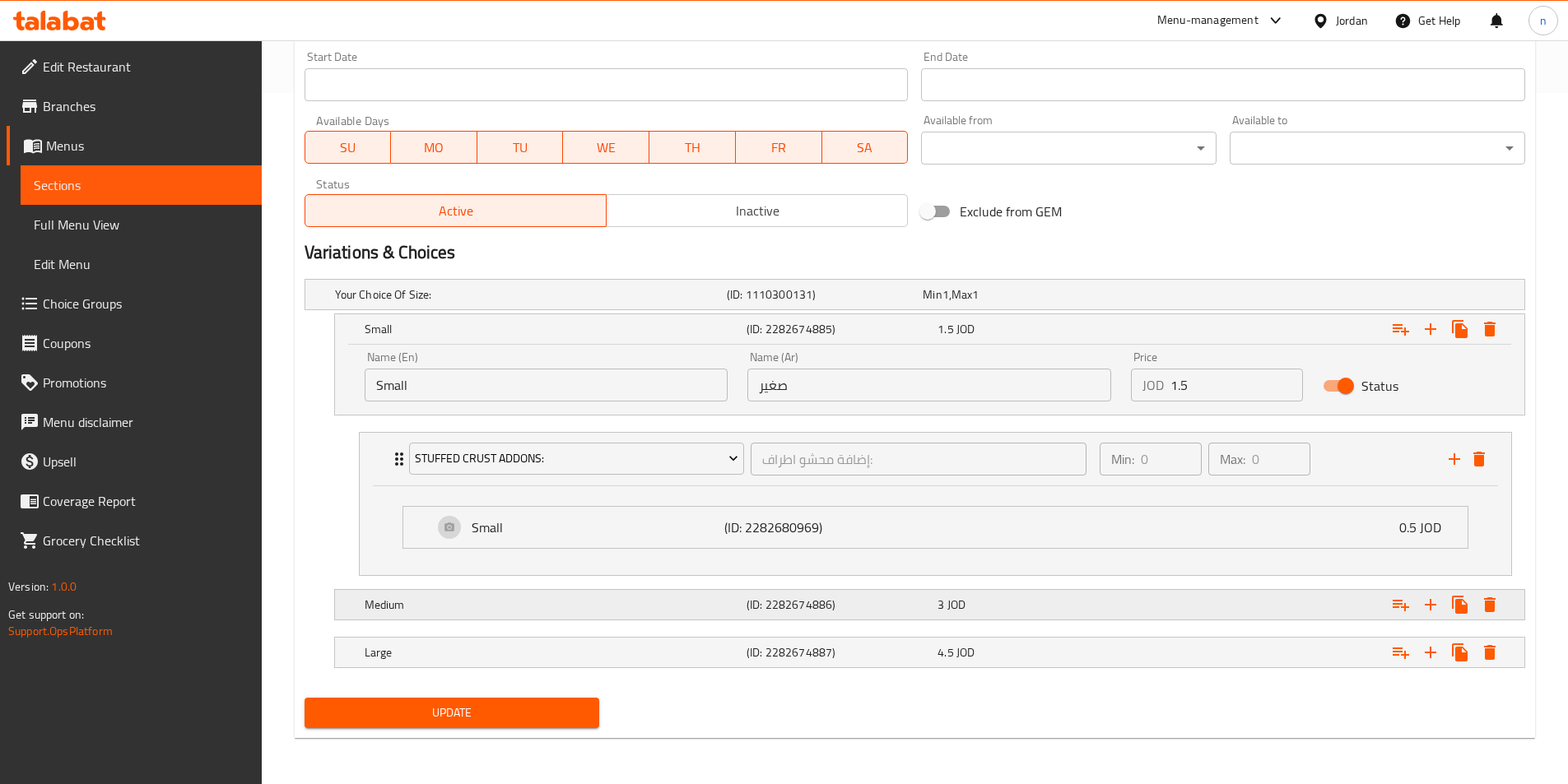
click at [1169, 607] on div "Expand" at bounding box center [1315, 605] width 381 height 36
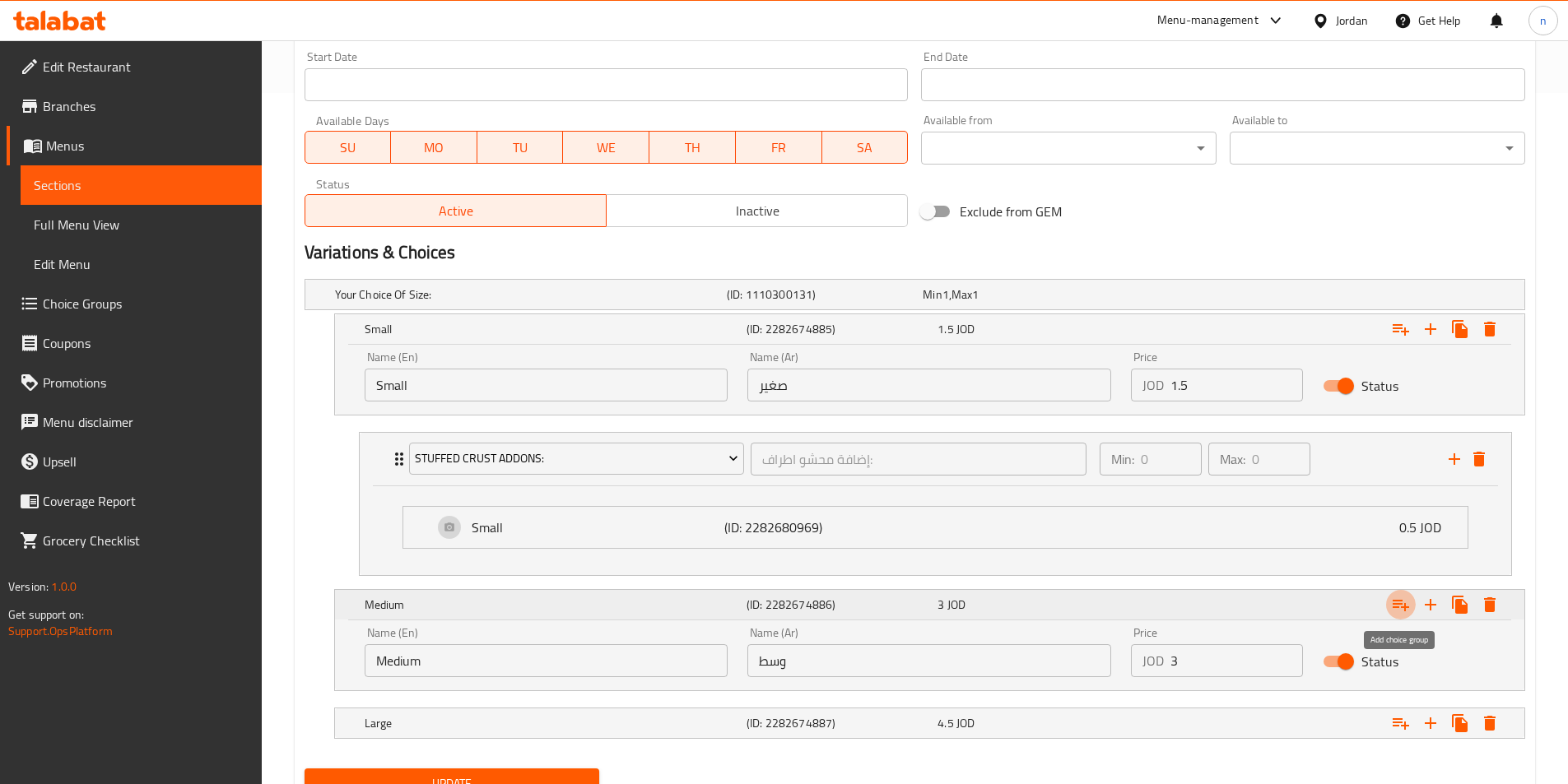
click at [1394, 606] on icon "Expand" at bounding box center [1400, 605] width 20 height 20
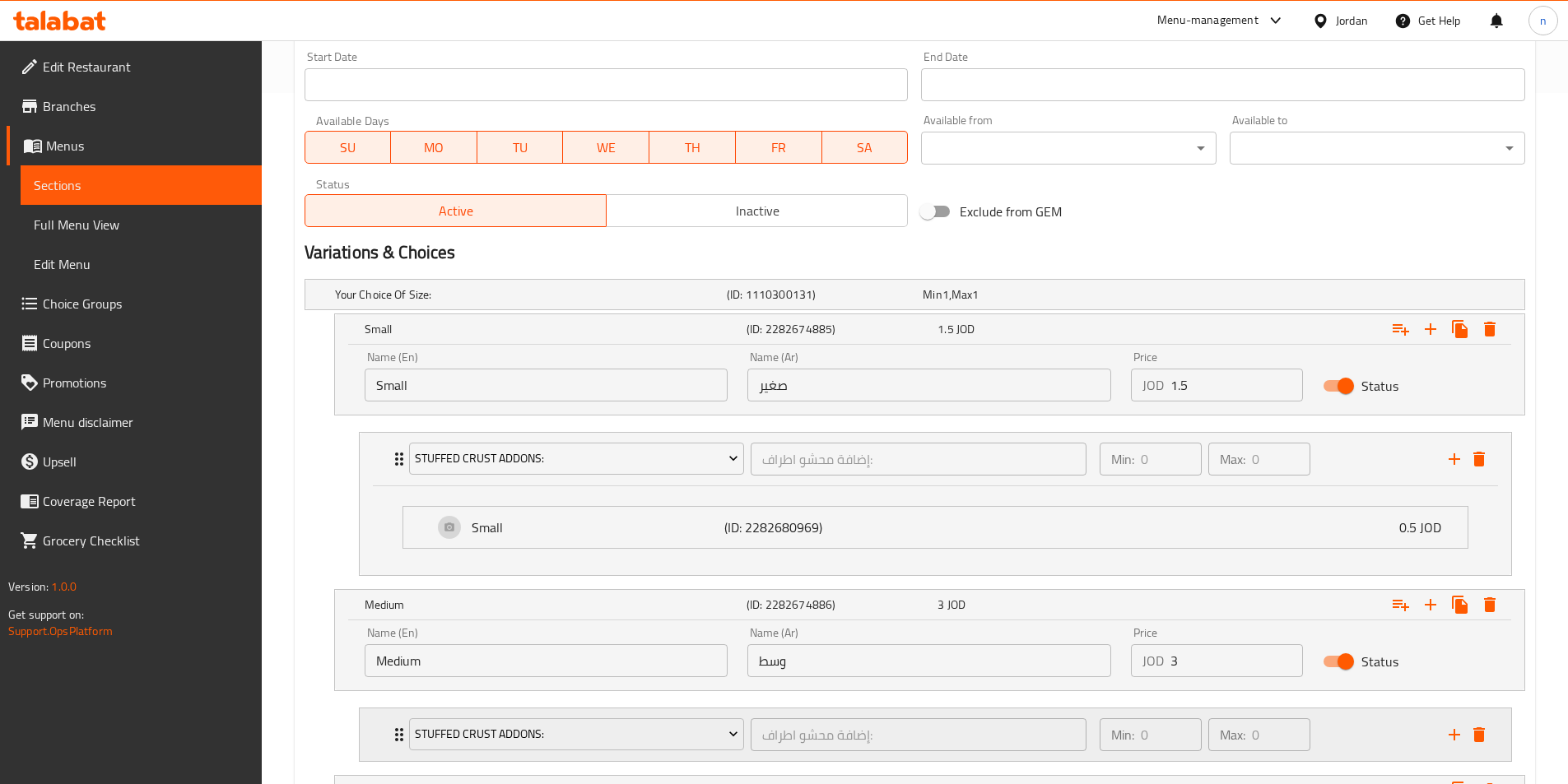
scroll to position [829, 0]
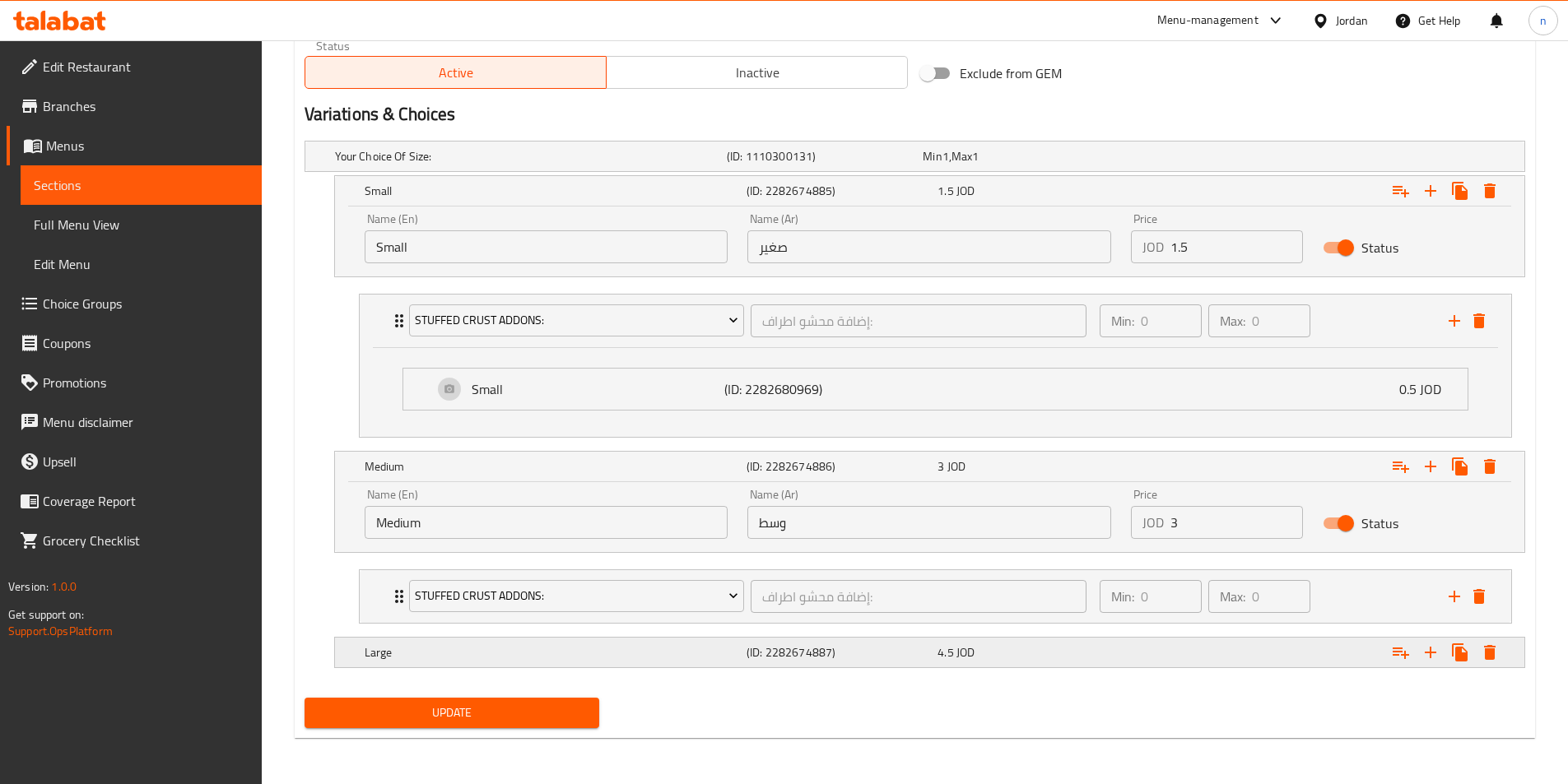
click at [1286, 656] on div "Expand" at bounding box center [1315, 652] width 381 height 36
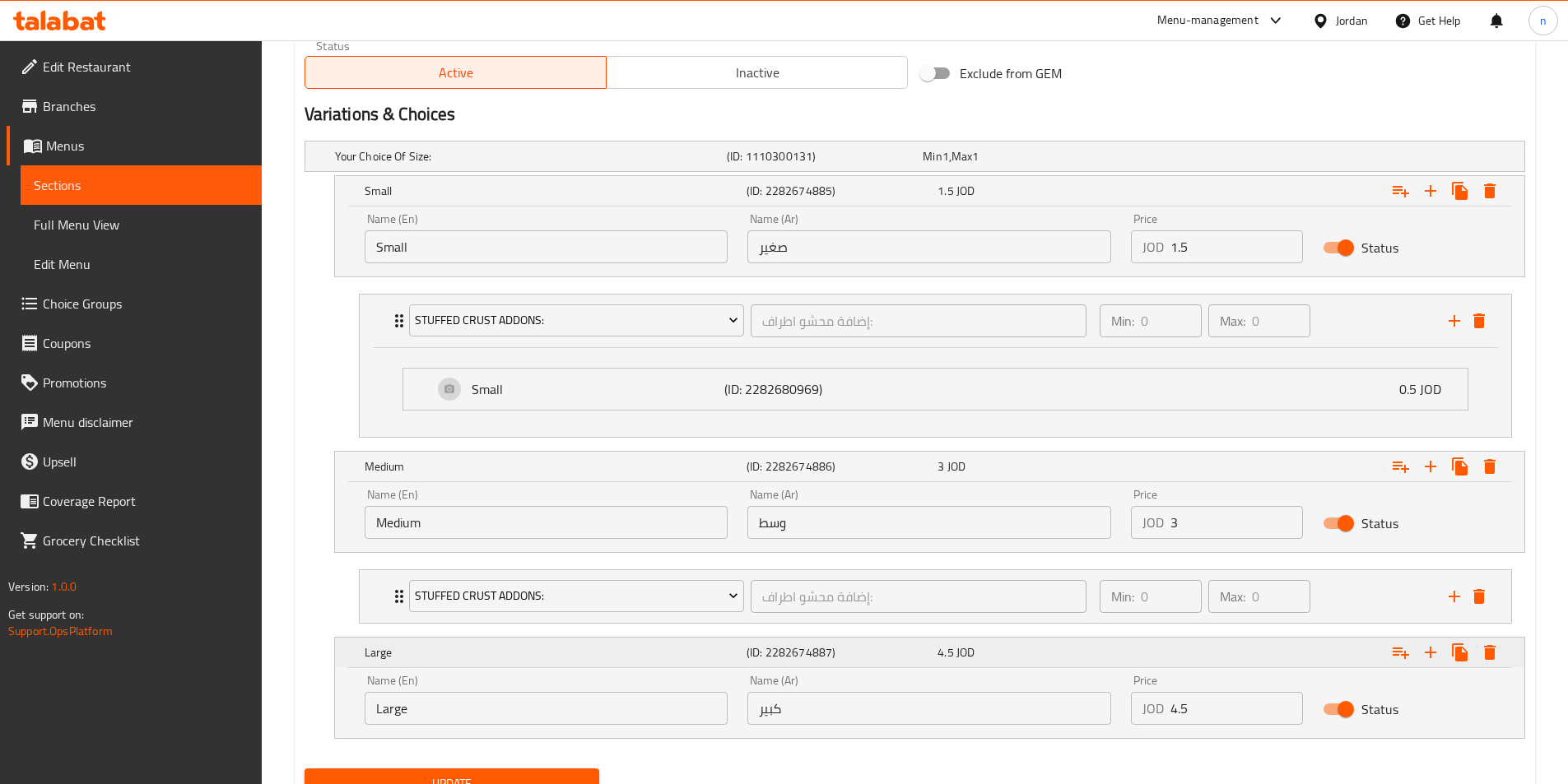
click at [1390, 664] on button "Expand" at bounding box center [1400, 652] width 30 height 30
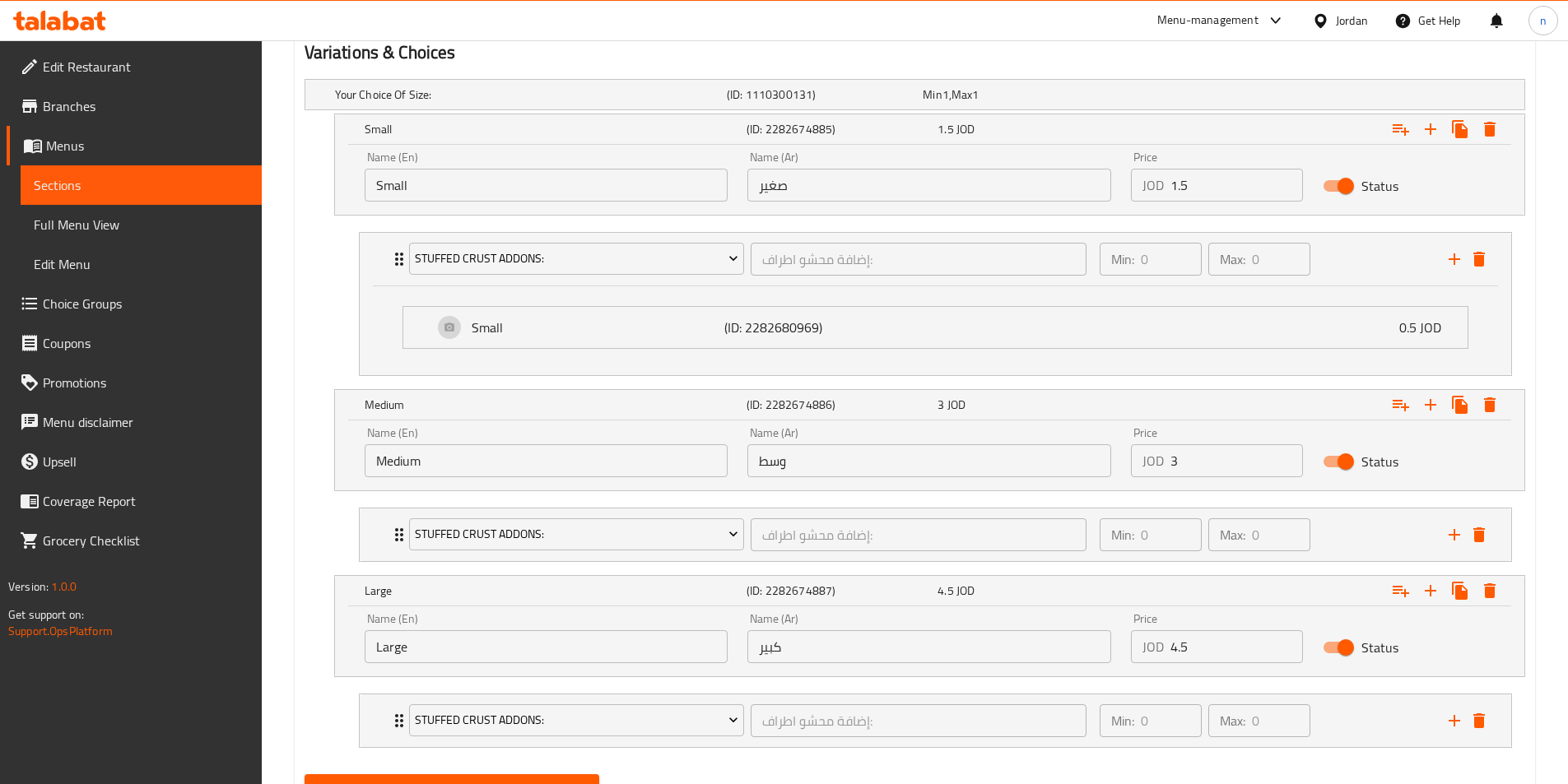
scroll to position [967, 0]
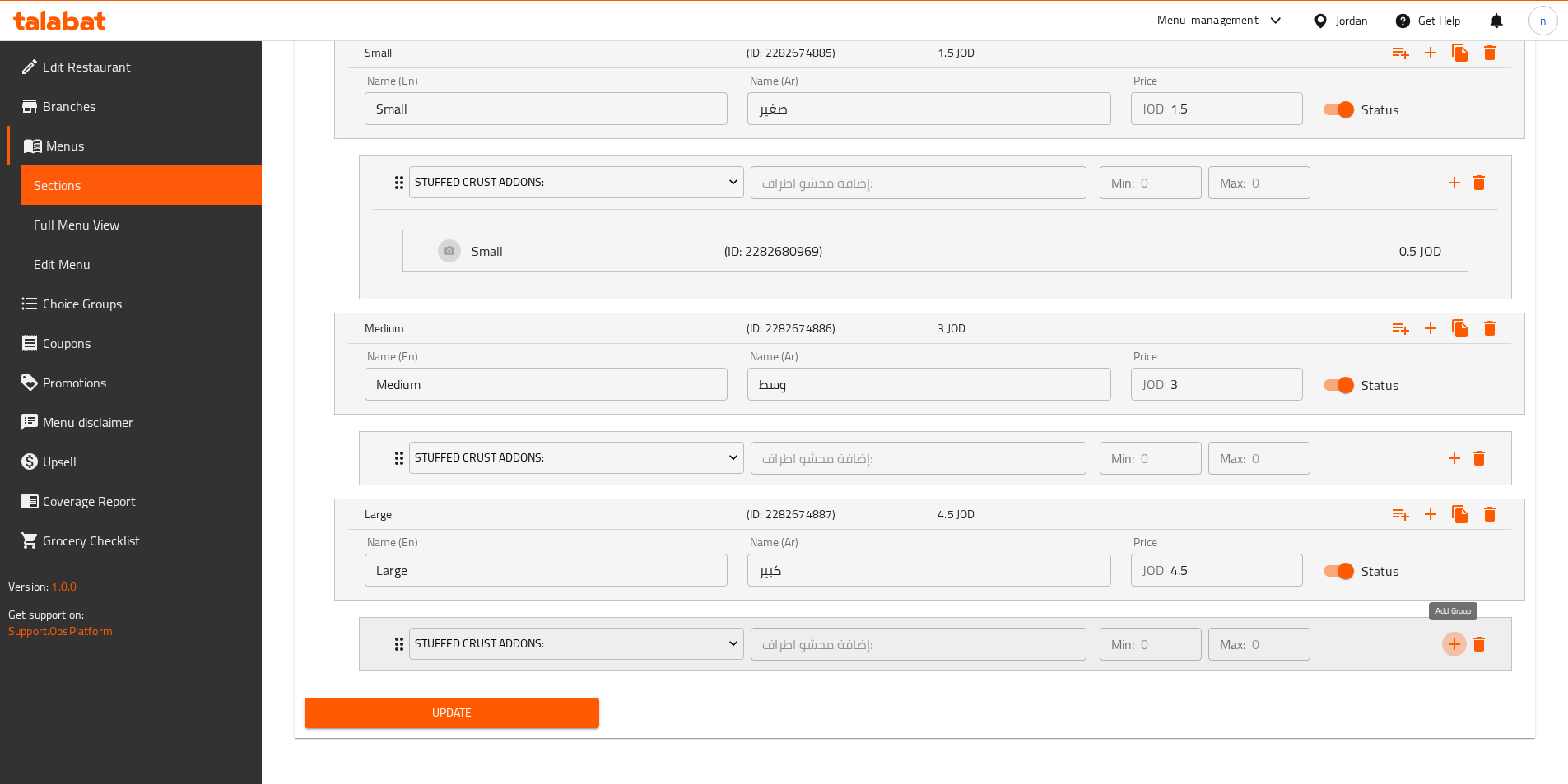
click at [1450, 648] on icon "add" at bounding box center [1454, 644] width 20 height 20
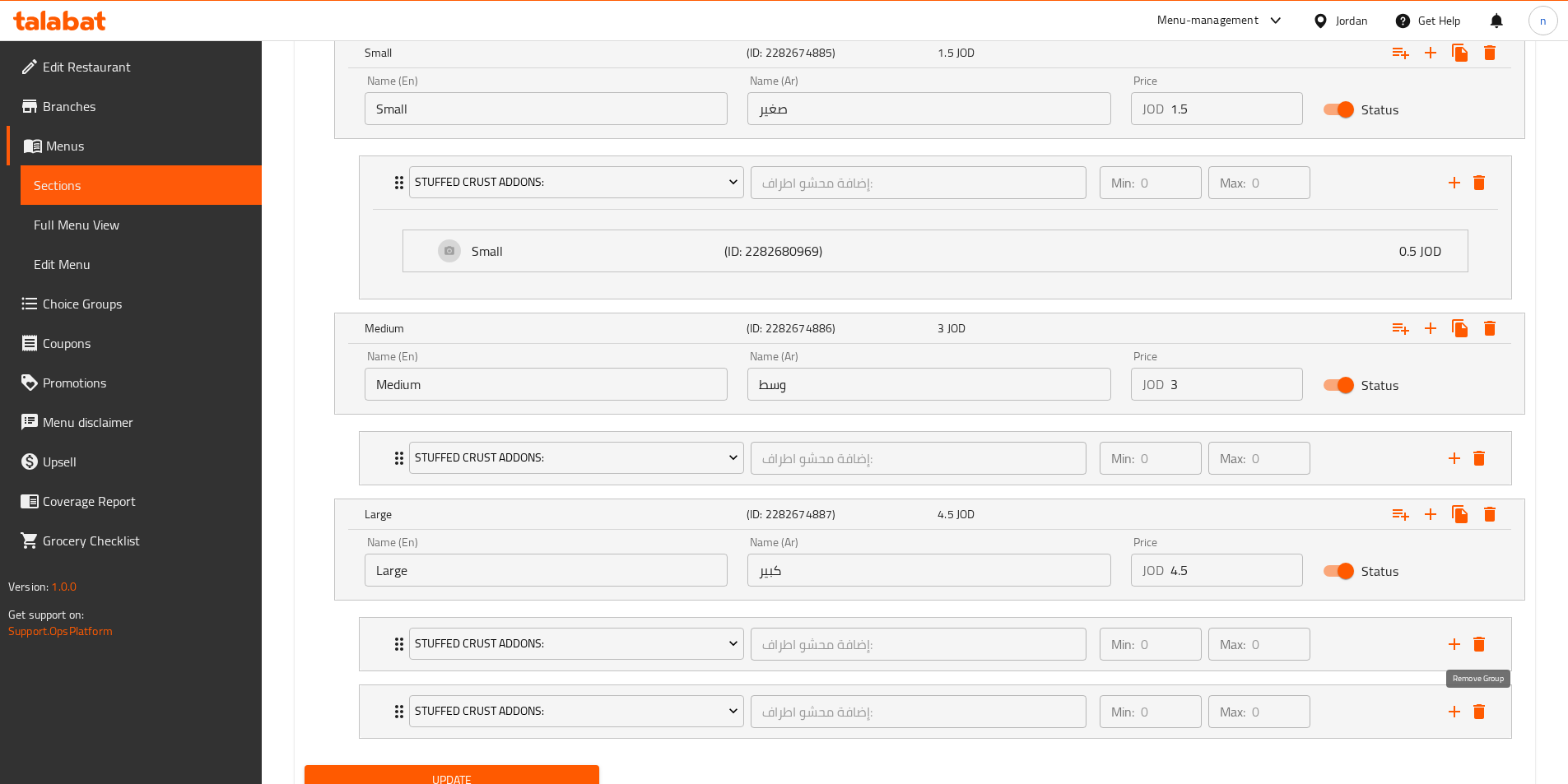
click at [1480, 716] on icon "delete" at bounding box center [1479, 711] width 12 height 15
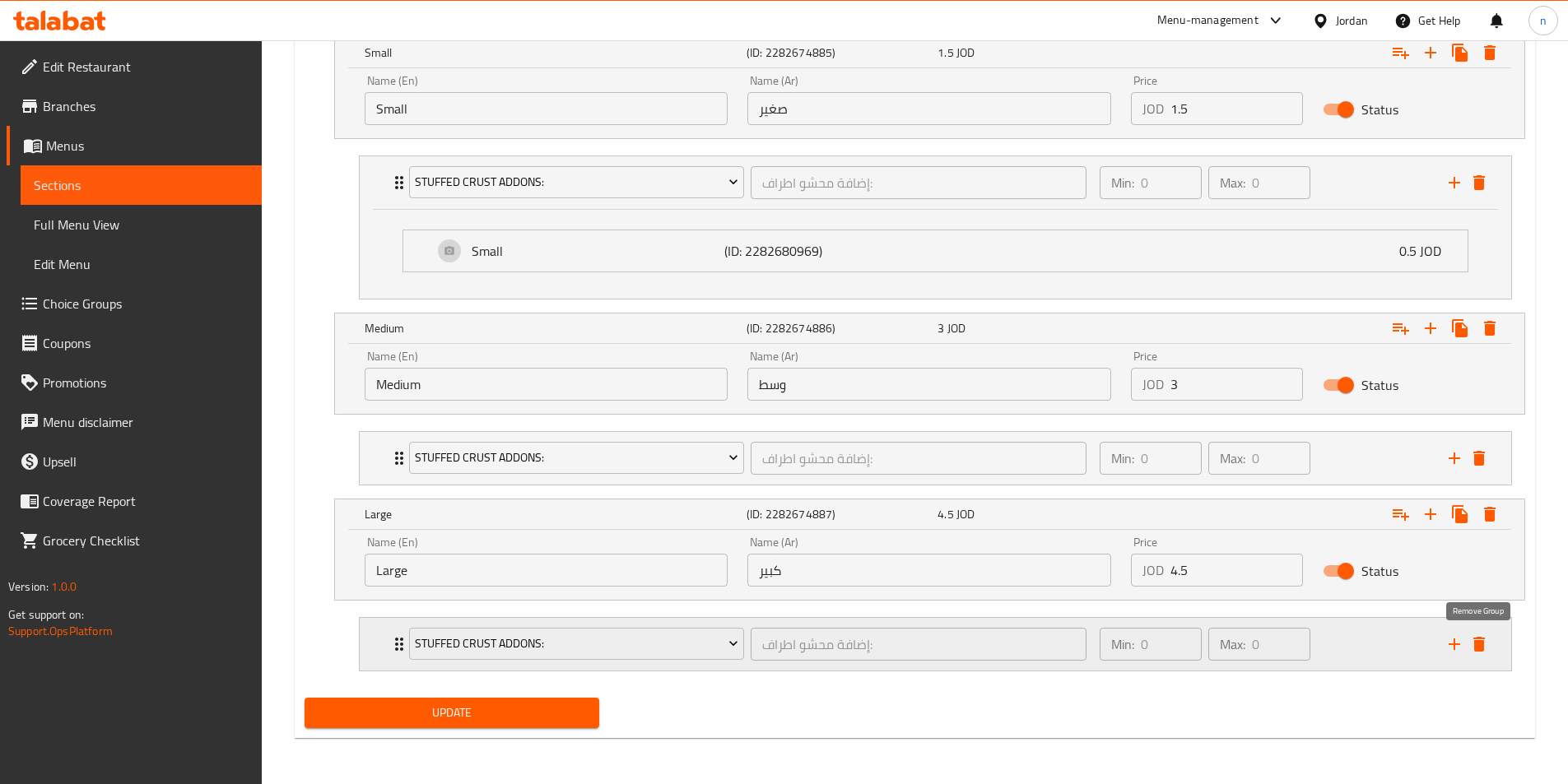
click at [1481, 649] on icon "delete" at bounding box center [1479, 644] width 12 height 15
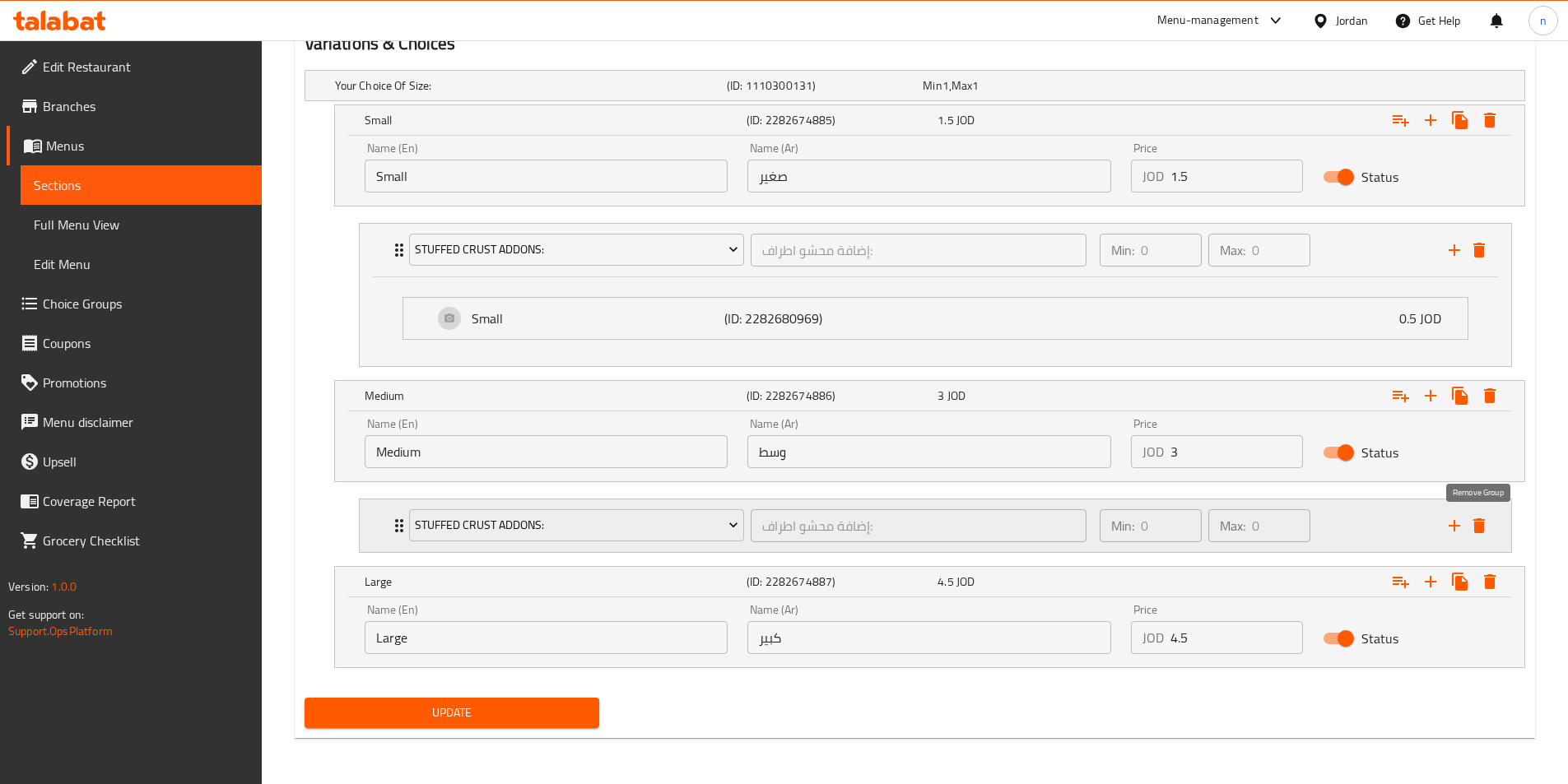
click at [1482, 531] on icon "delete" at bounding box center [1479, 526] width 12 height 15
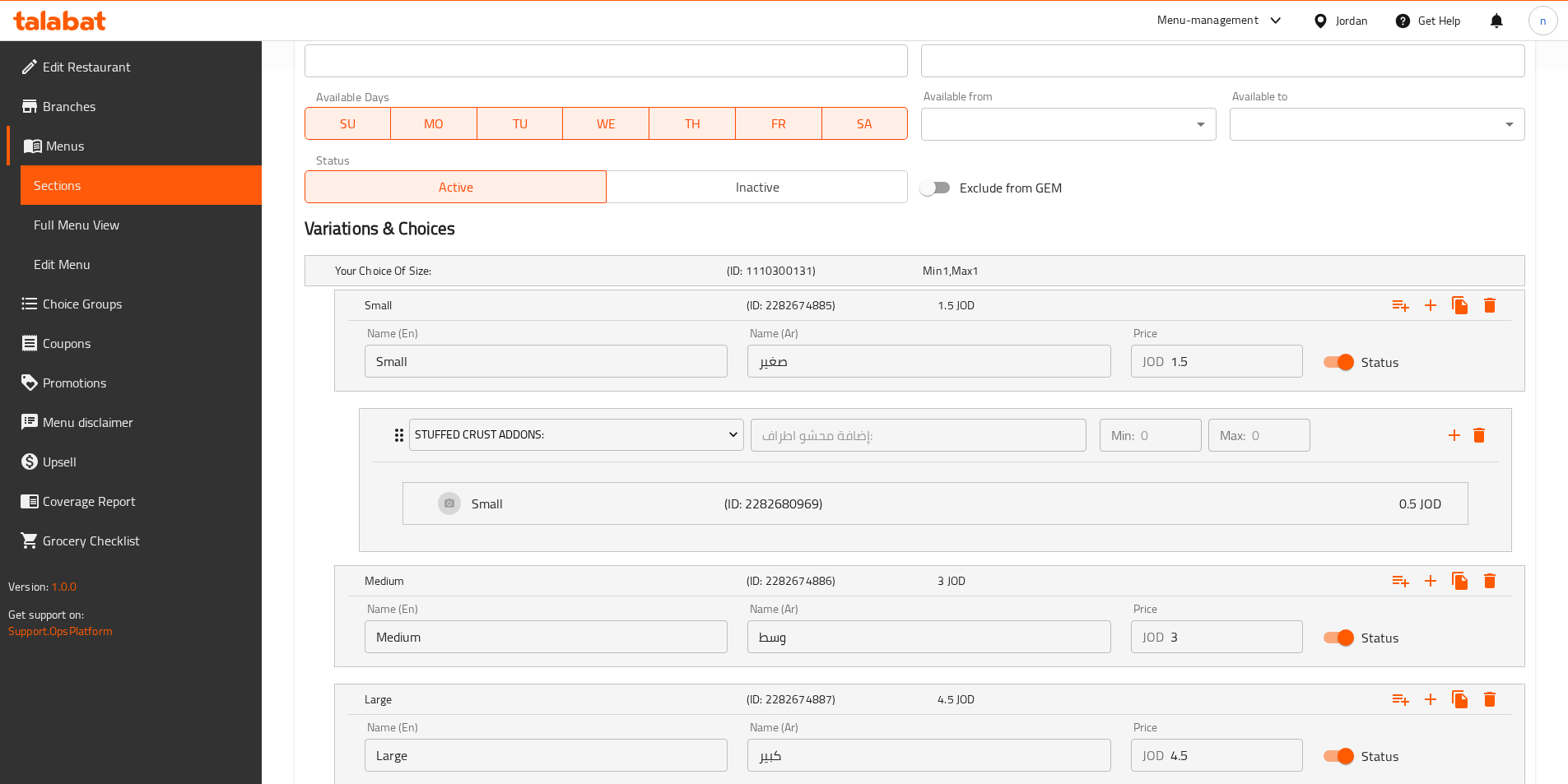
scroll to position [586, 0]
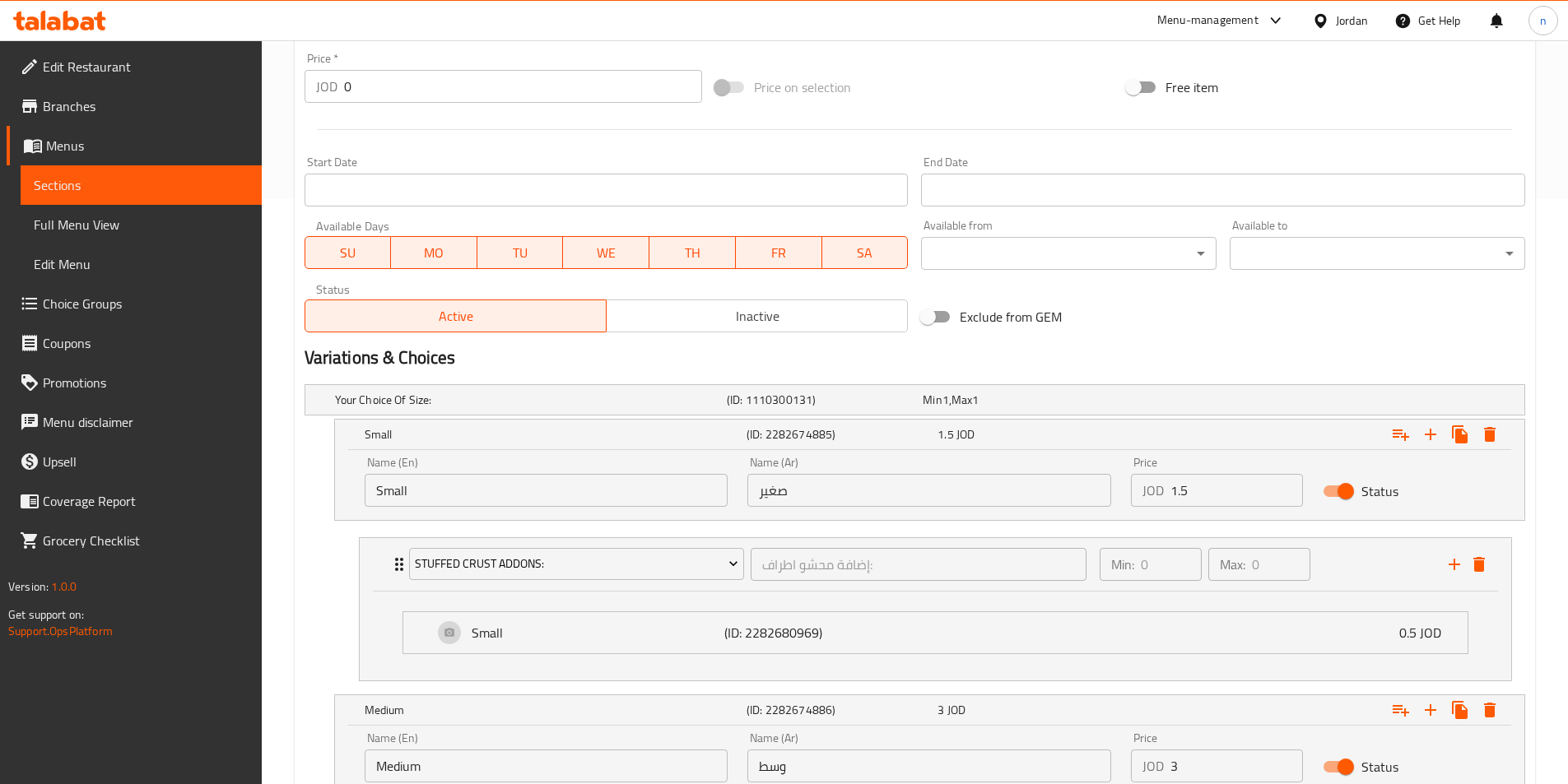
click at [96, 142] on span "Menus" at bounding box center [147, 145] width 202 height 20
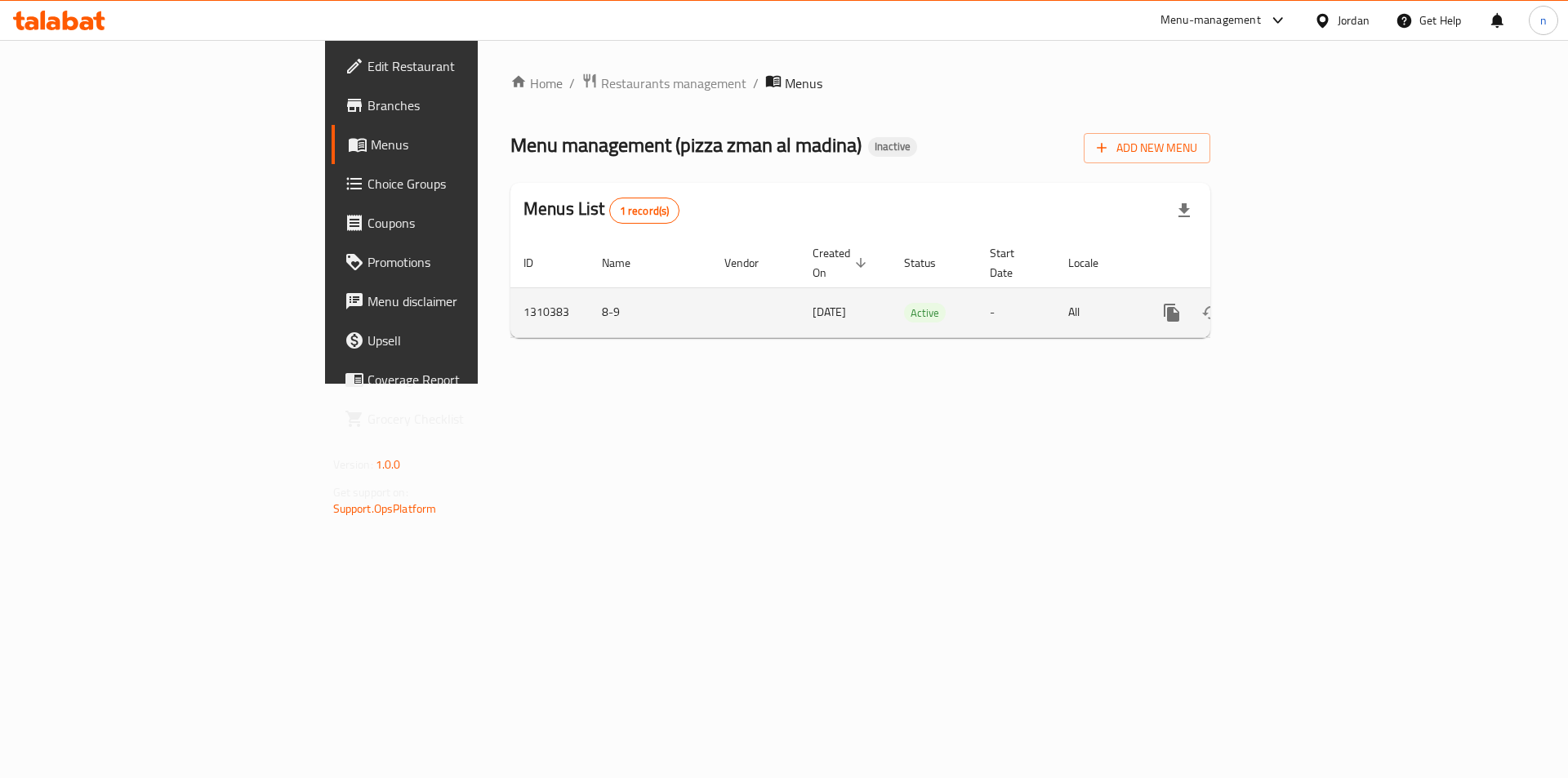
click at [1299, 303] on icon "enhanced table" at bounding box center [1289, 313] width 20 height 20
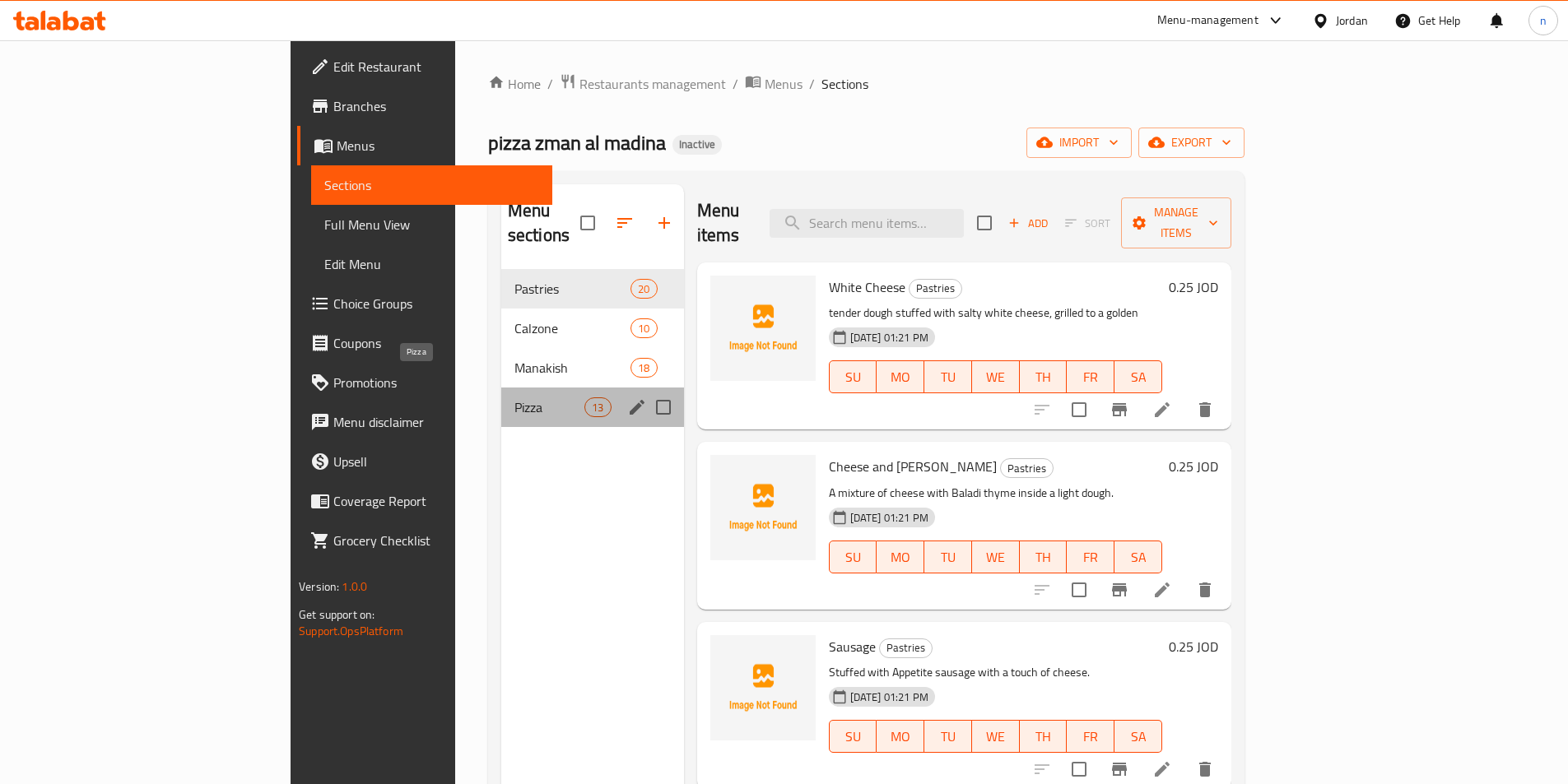
click at [514, 397] on span "Pizza" at bounding box center [549, 407] width 70 height 20
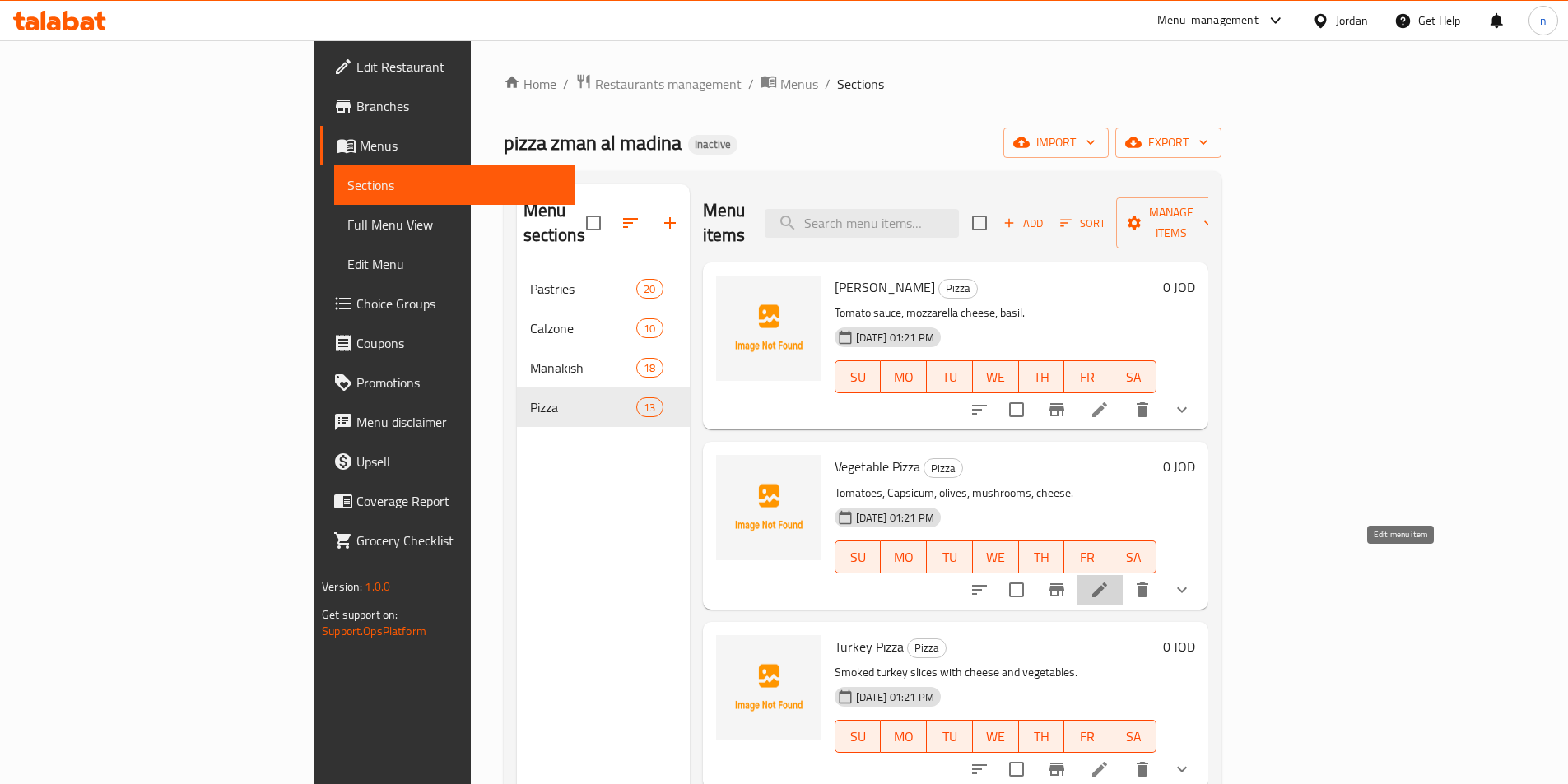
click at [1110, 580] on icon at bounding box center [1100, 590] width 20 height 20
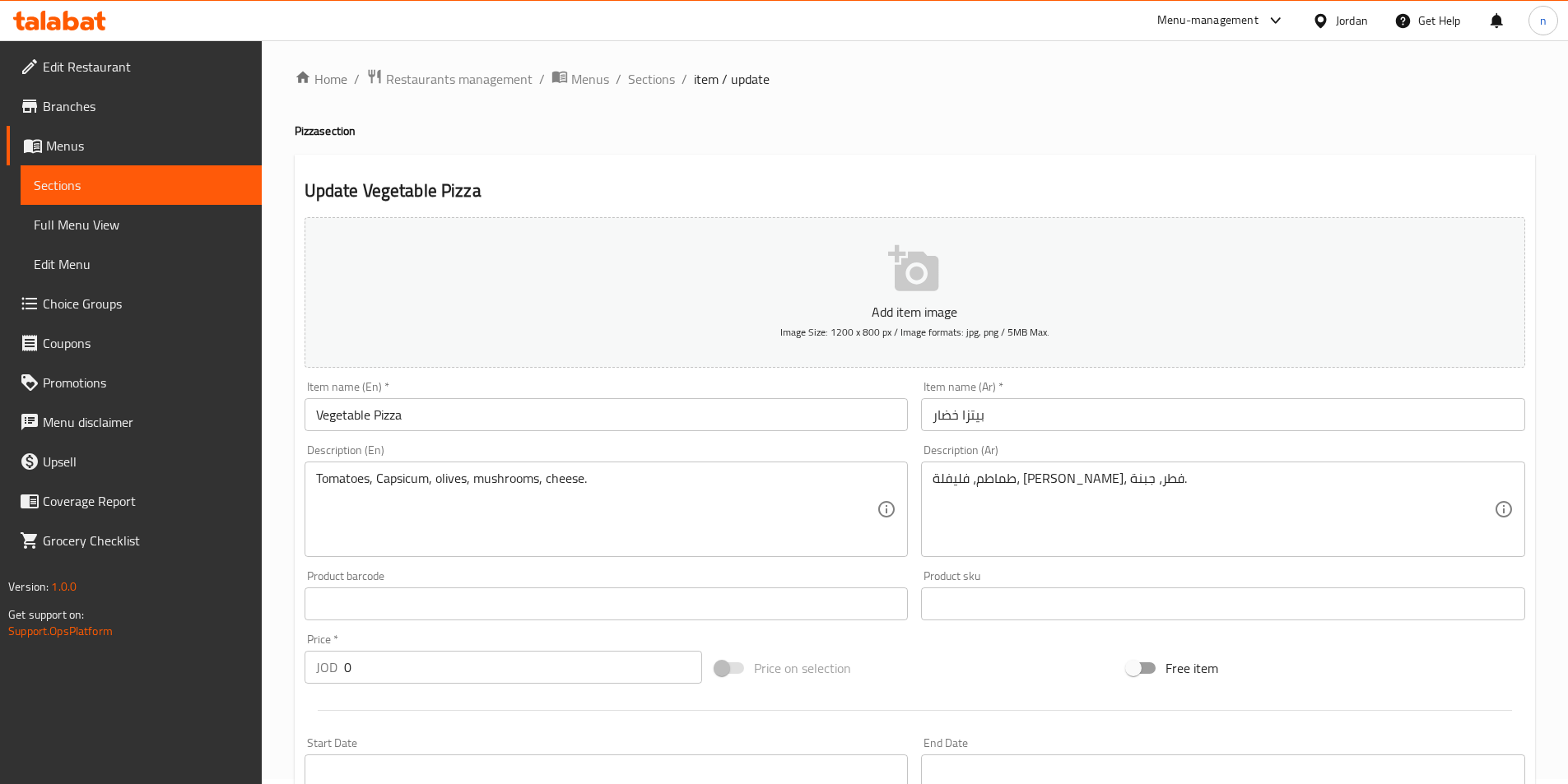
scroll to position [463, 0]
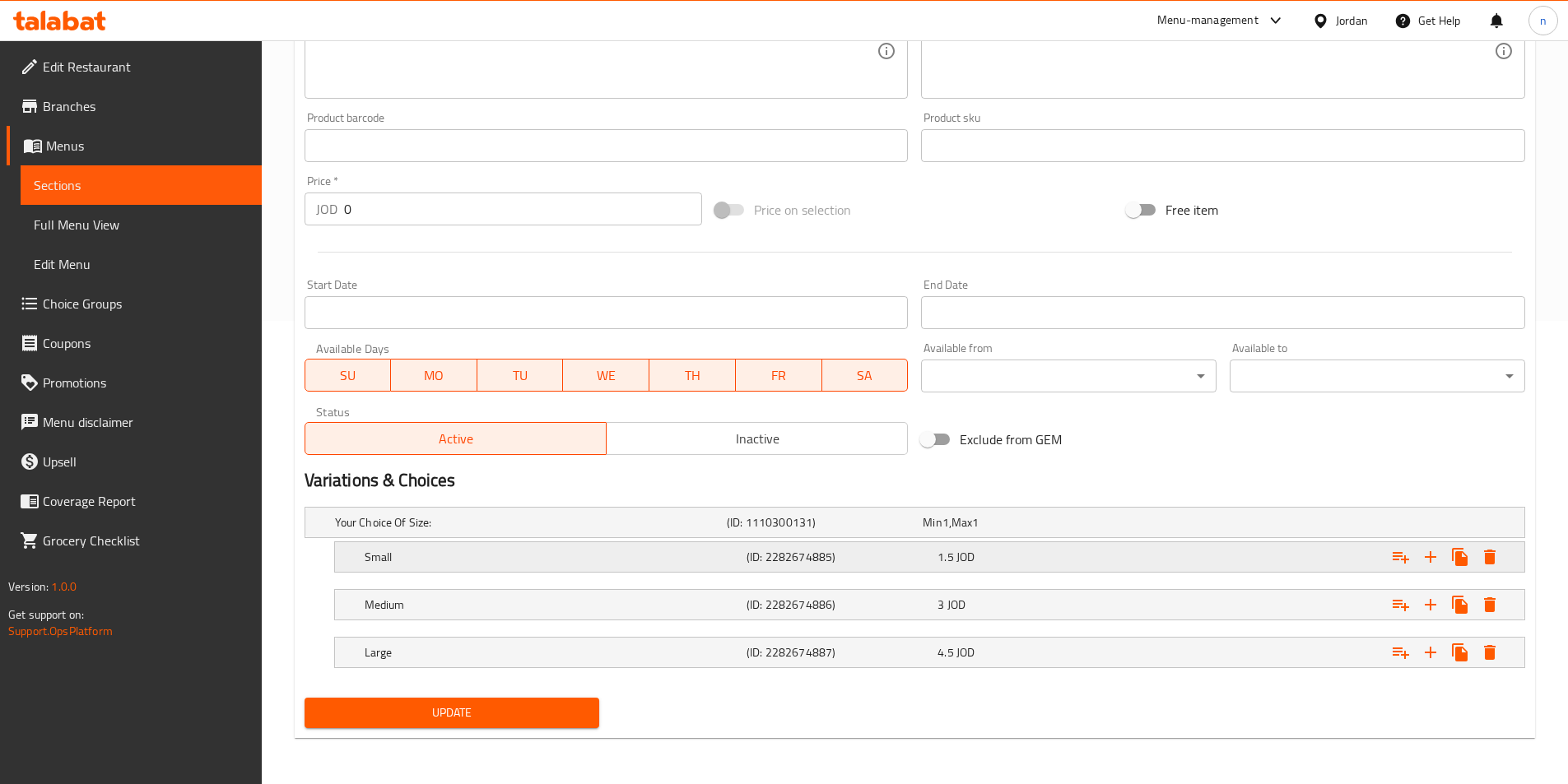
click at [798, 555] on h5 "(ID: 2282674885)" at bounding box center [838, 557] width 184 height 17
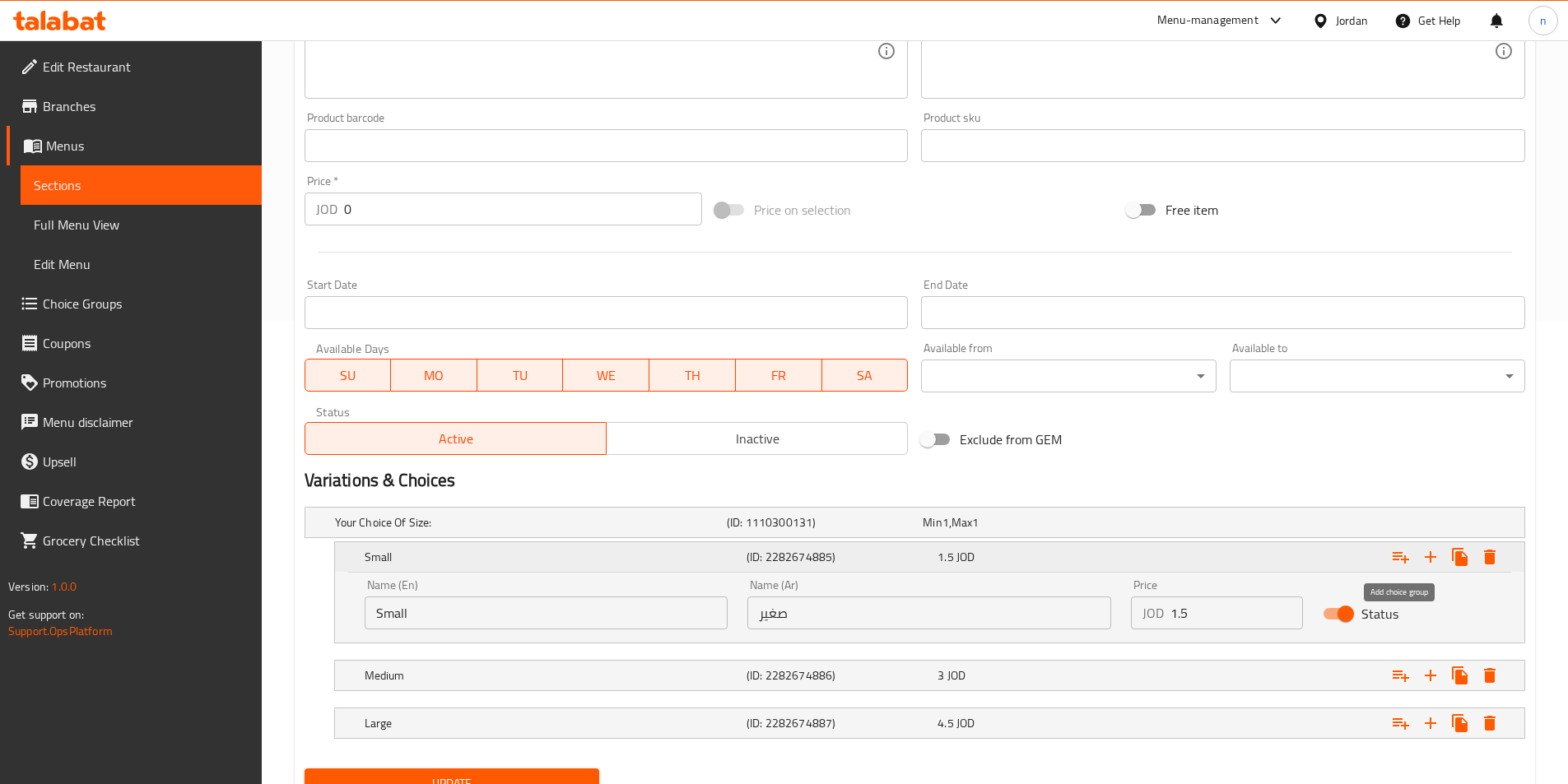
click at [1398, 559] on icon "Expand" at bounding box center [1400, 558] width 17 height 12
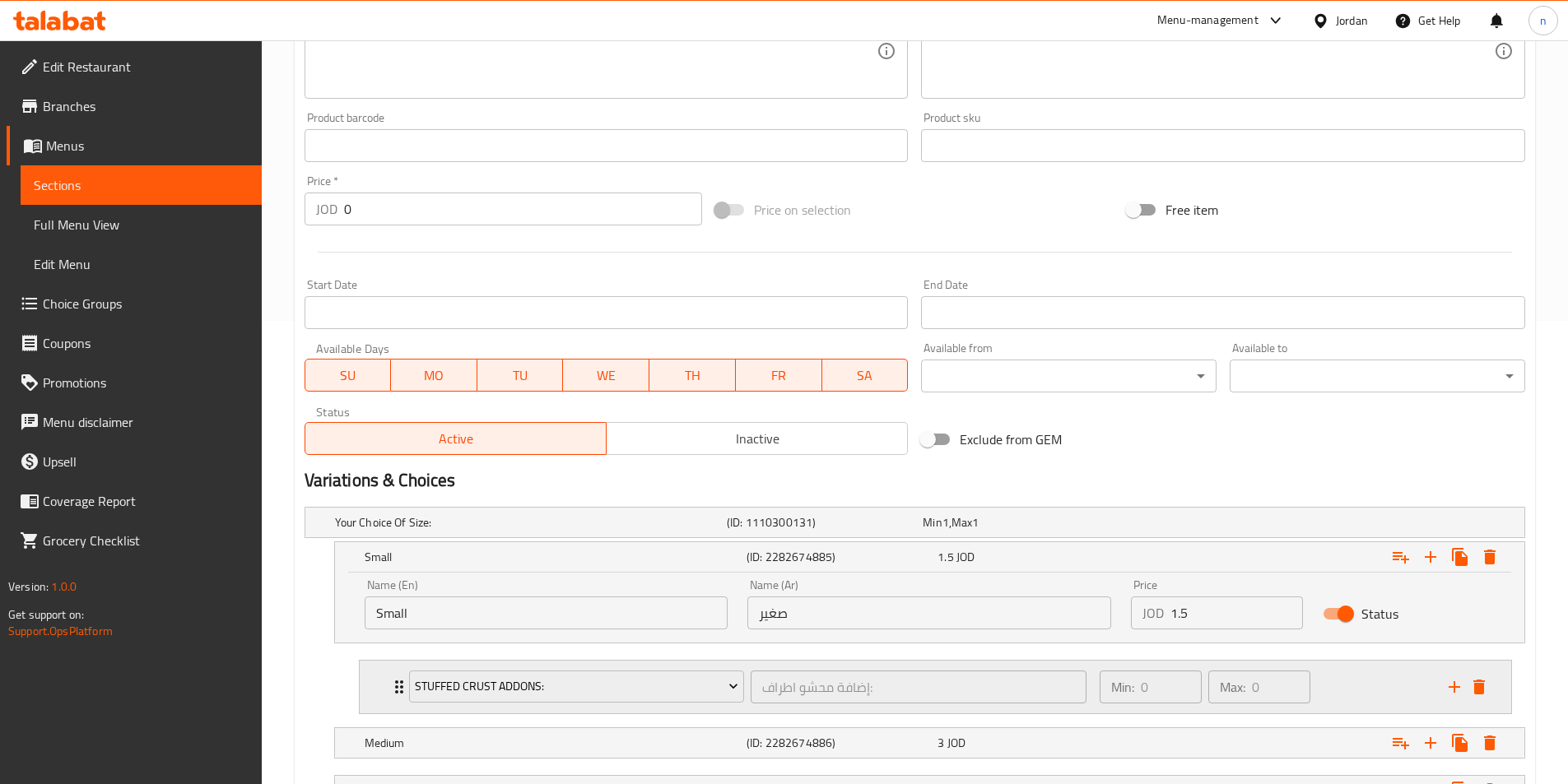
click at [1374, 690] on div "Min: 0 ​ Max: 0 ​" at bounding box center [1264, 687] width 349 height 53
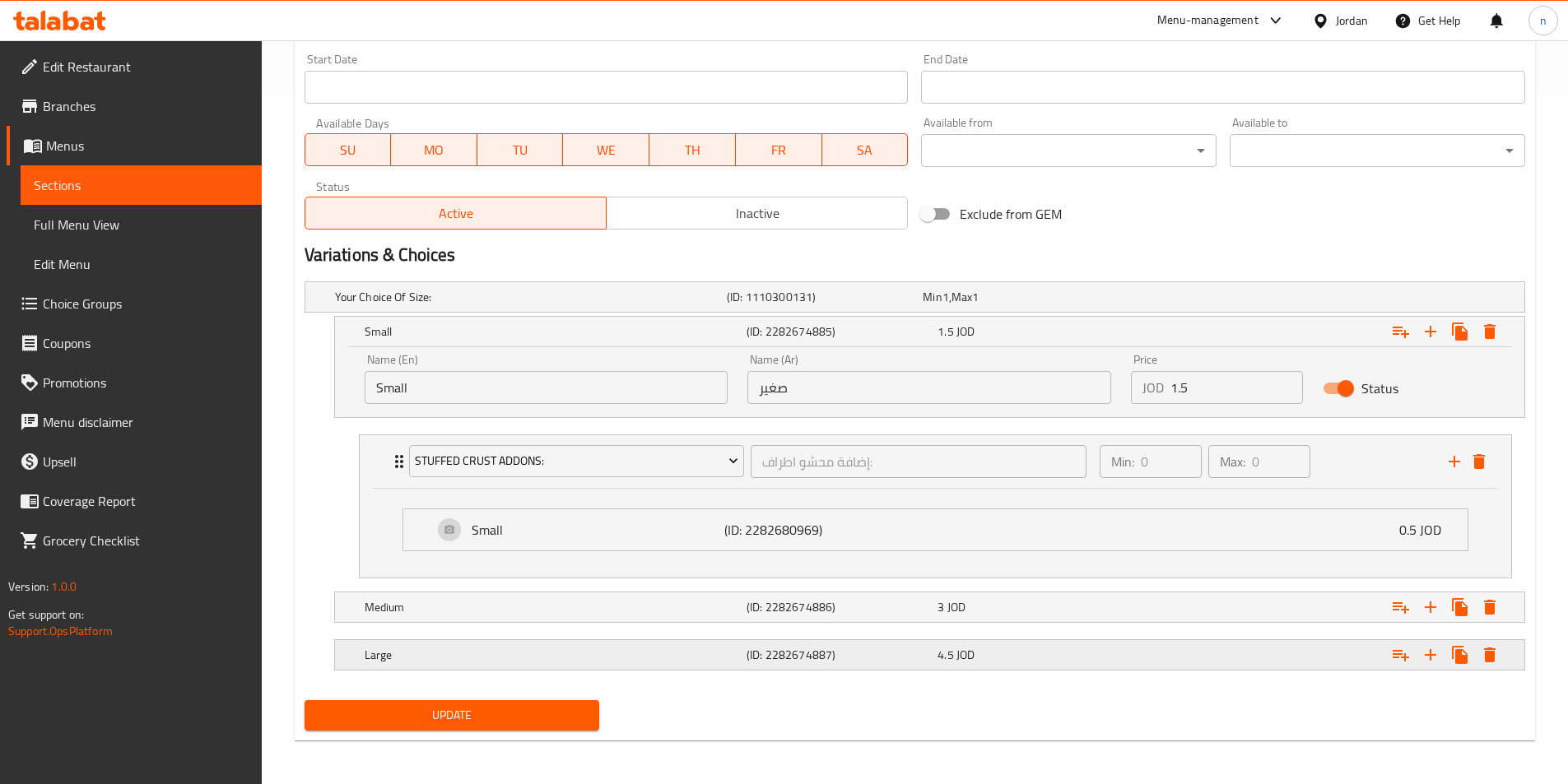
scroll to position [691, 0]
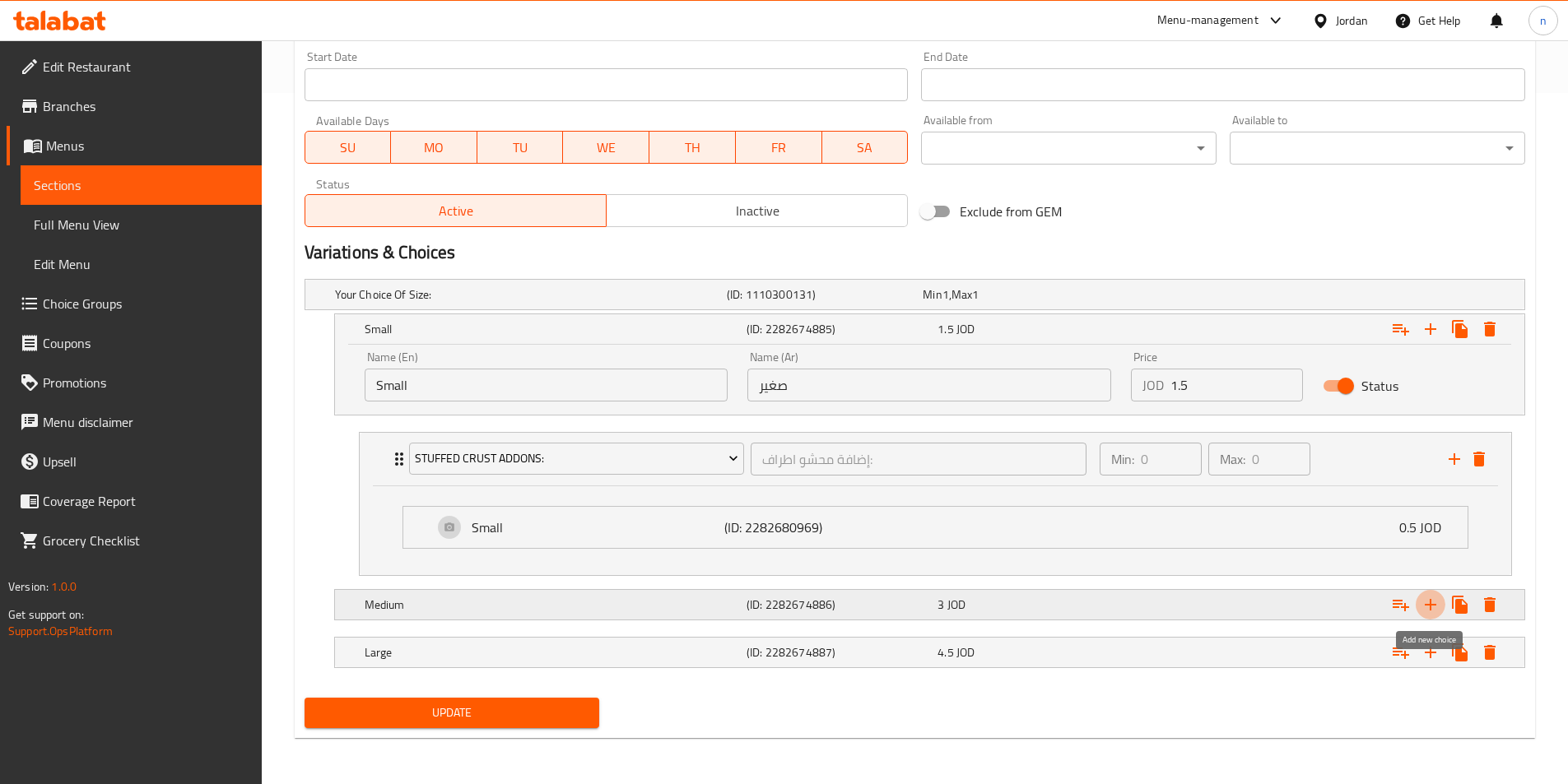
click at [1430, 611] on icon "Expand" at bounding box center [1430, 605] width 20 height 20
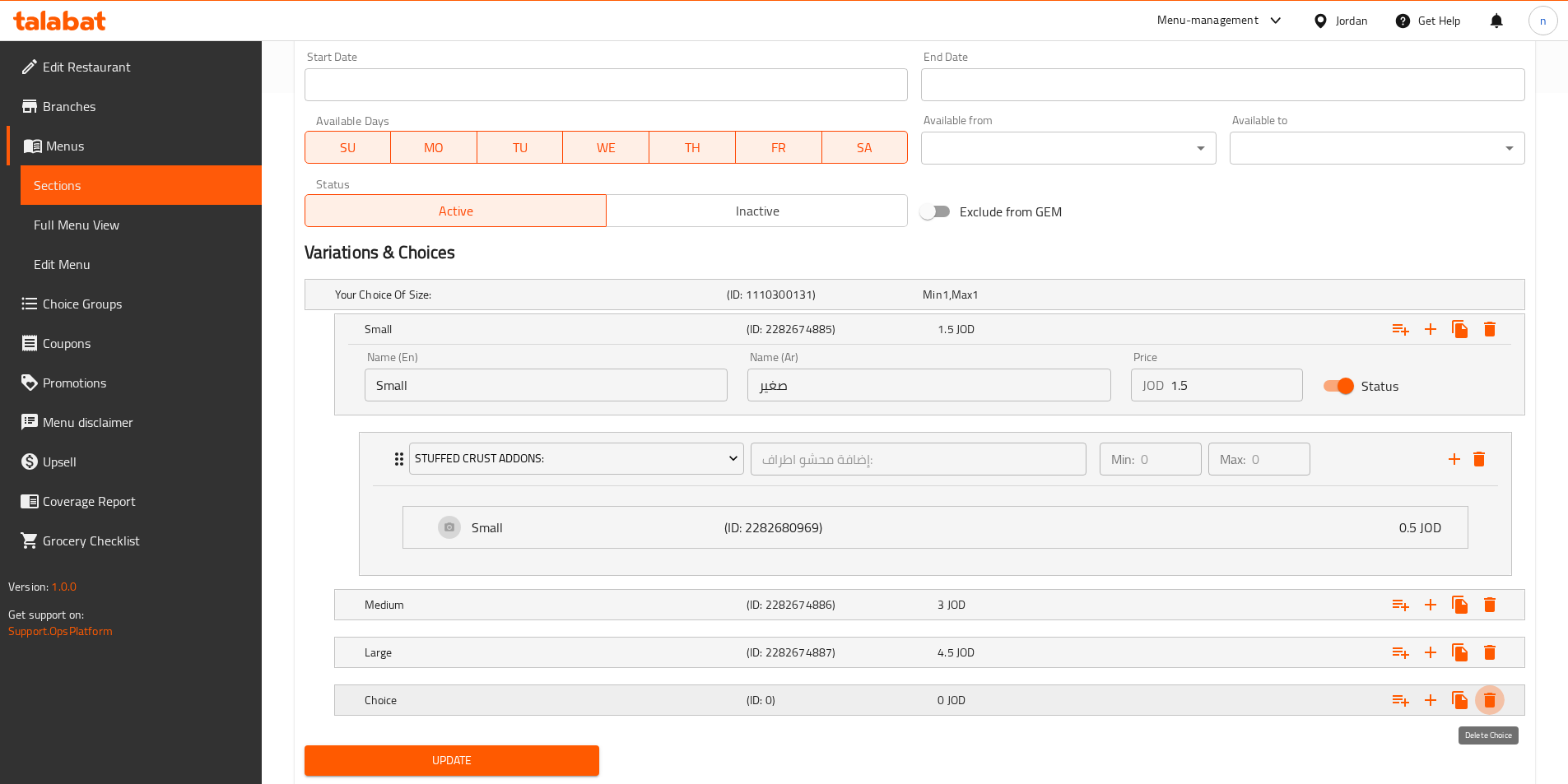
click at [1497, 701] on icon "Expand" at bounding box center [1490, 700] width 20 height 20
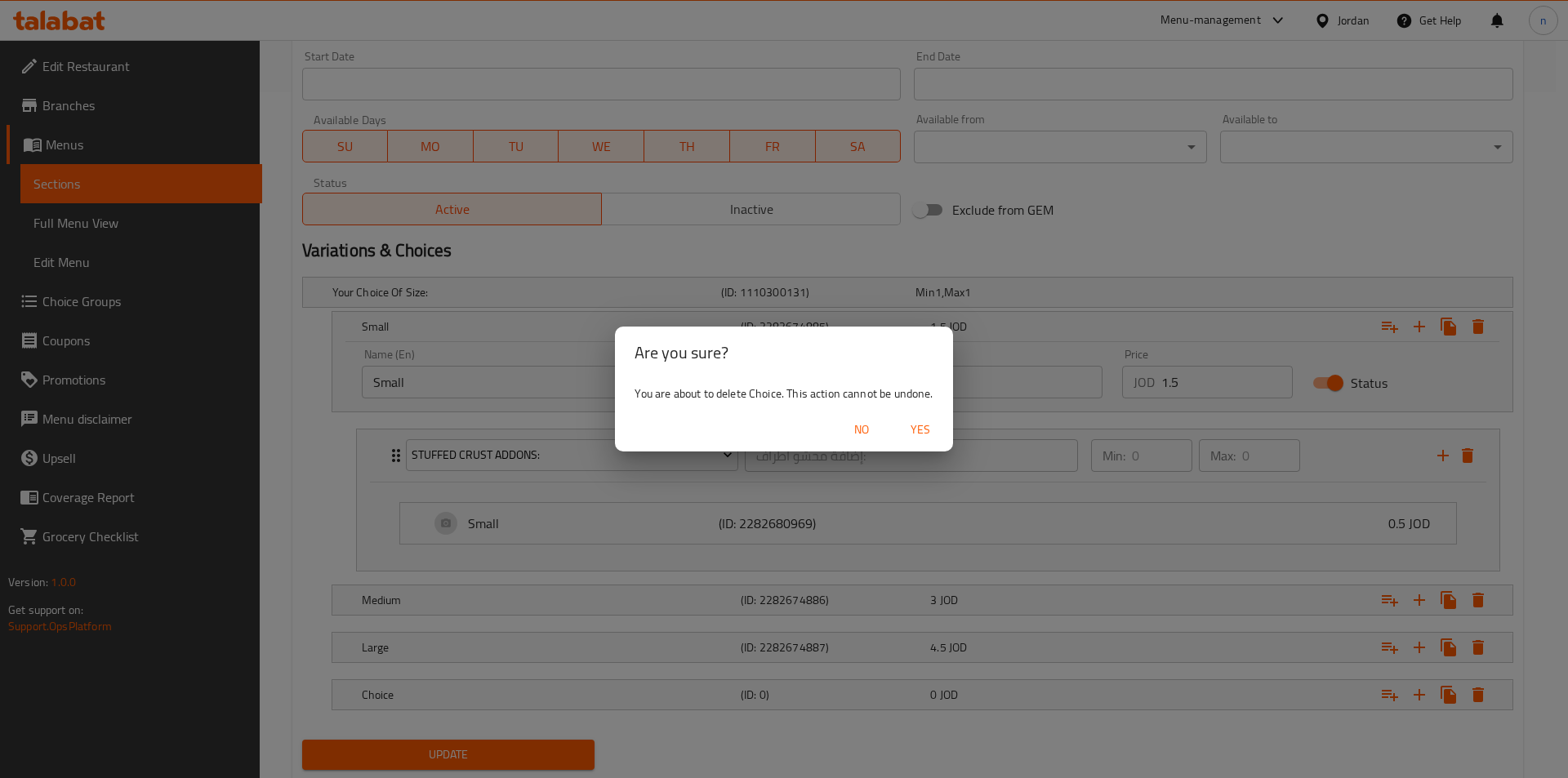
click at [864, 431] on span "No" at bounding box center [862, 429] width 39 height 20
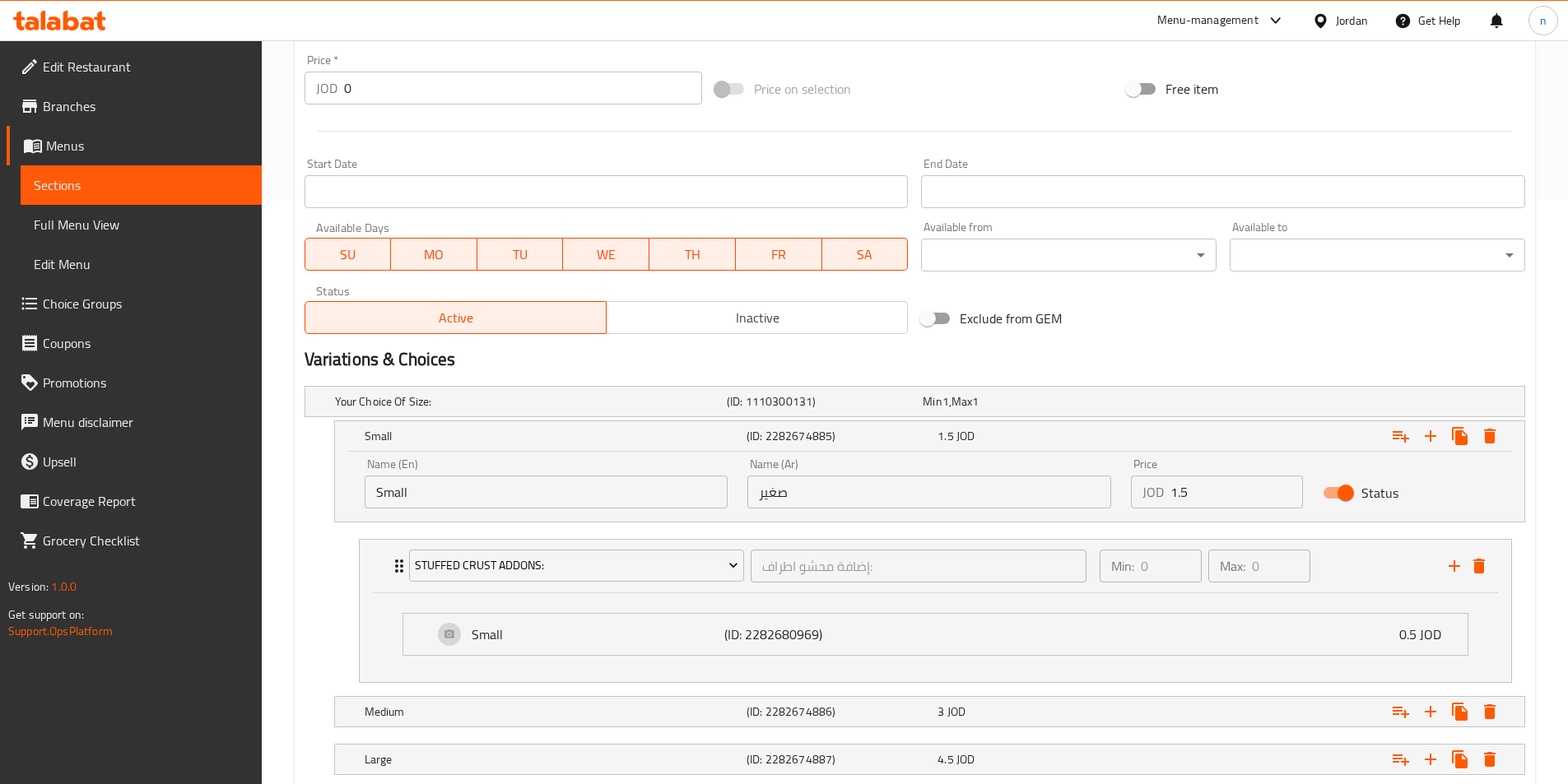
scroll to position [362, 0]
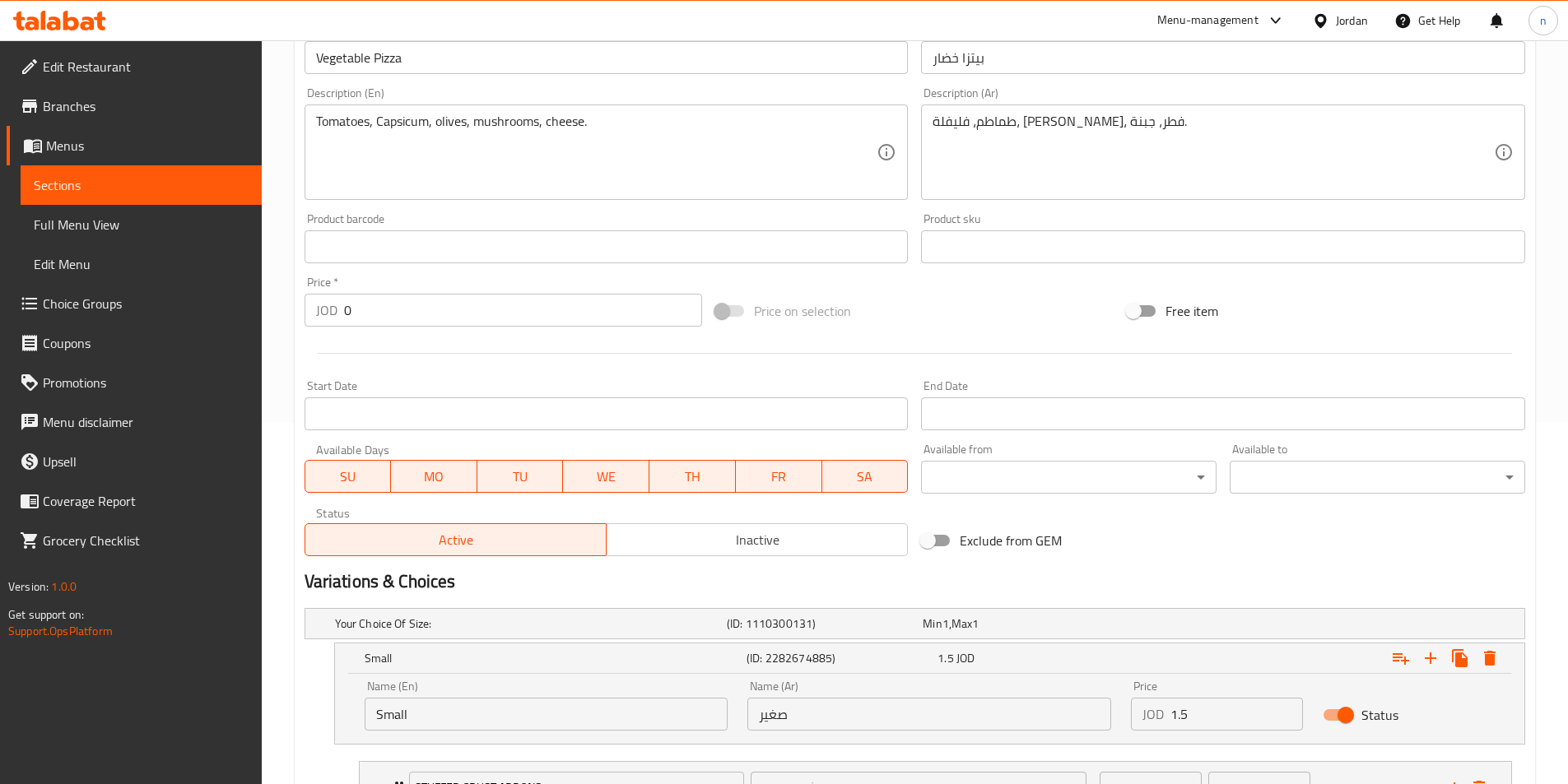
click at [107, 148] on span "Menus" at bounding box center [147, 145] width 202 height 20
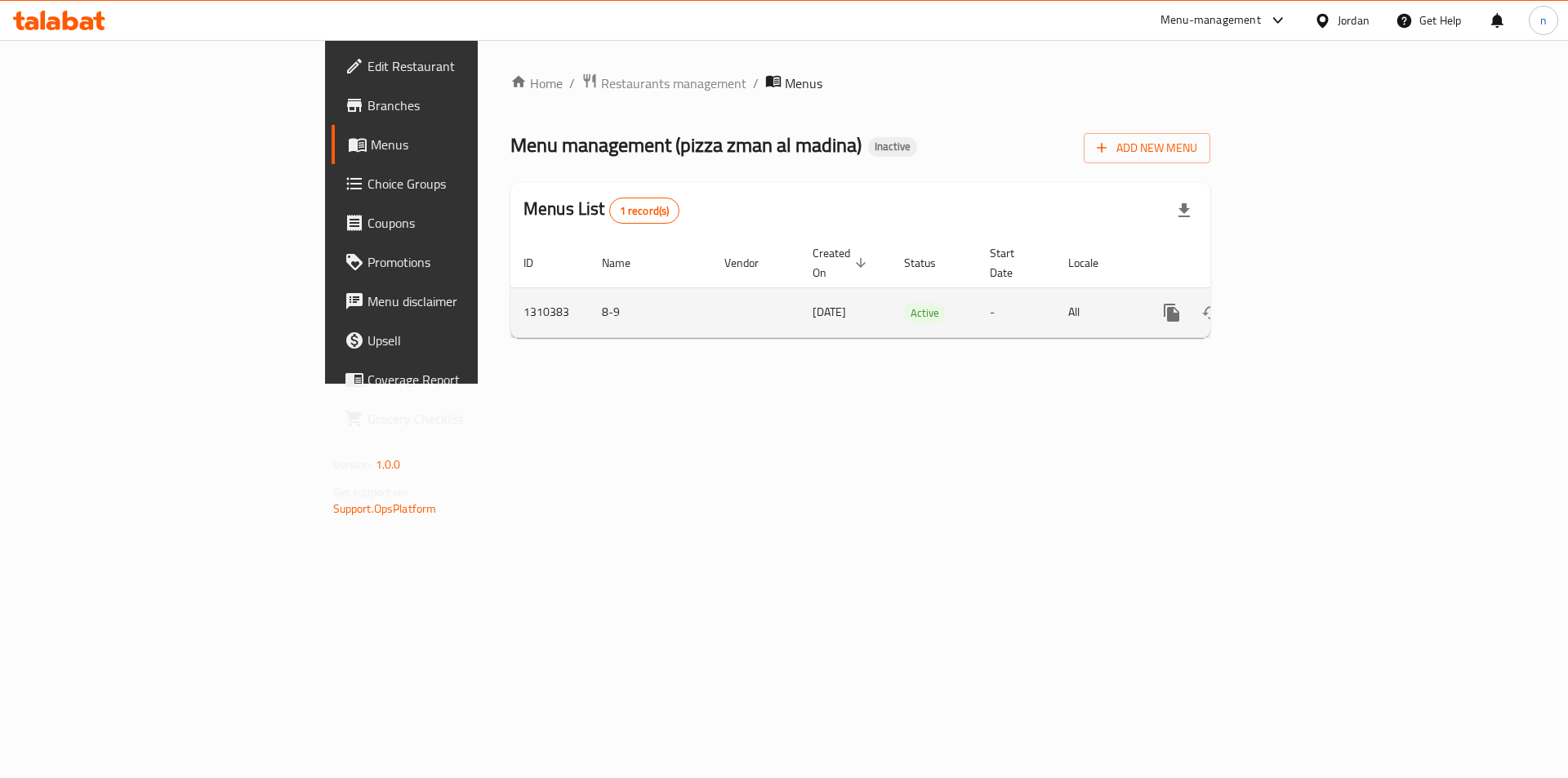
click at [1309, 293] on link "enhanced table" at bounding box center [1289, 313] width 39 height 39
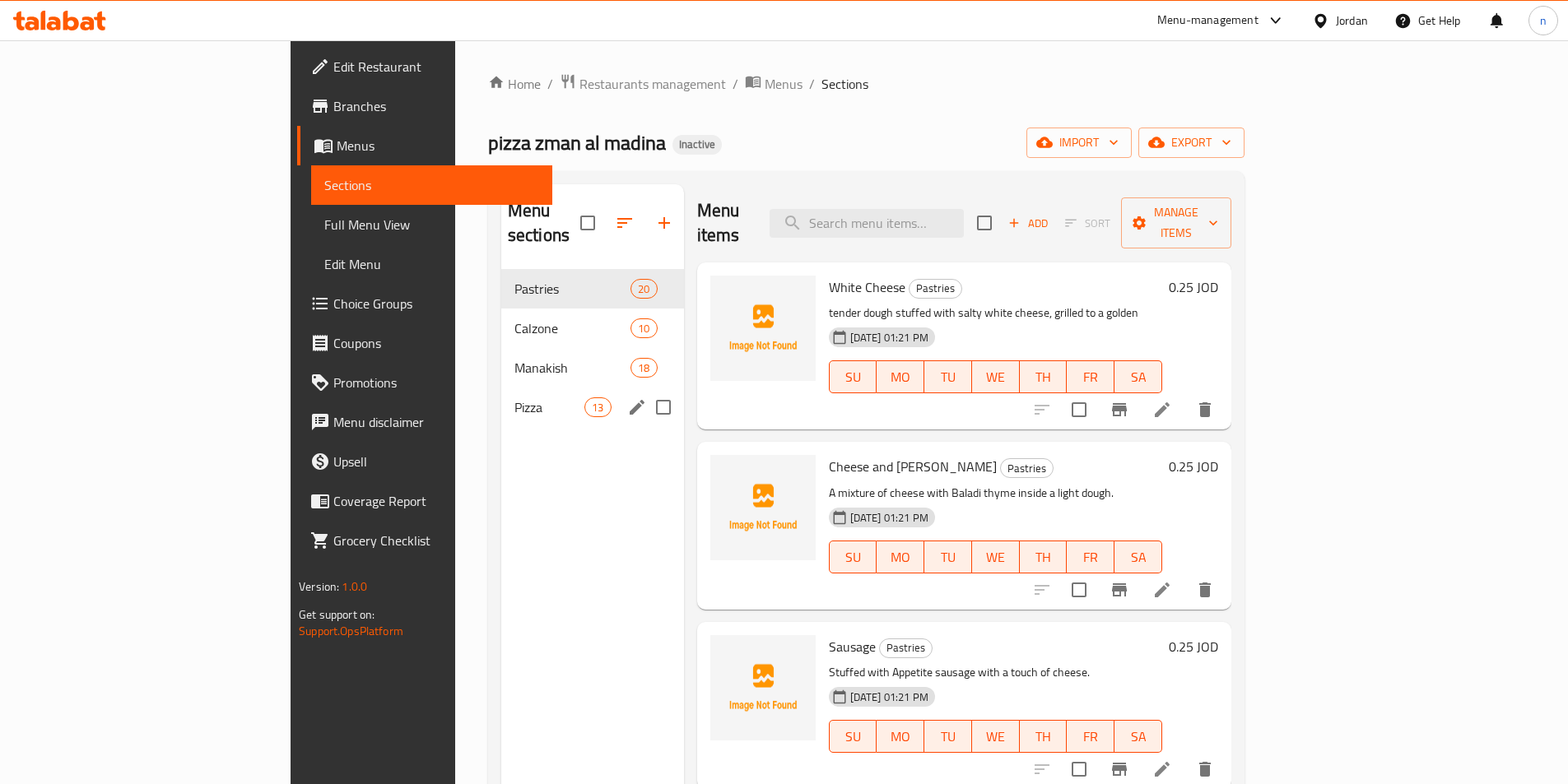
click at [501, 387] on div "Pizza 13" at bounding box center [592, 407] width 182 height 40
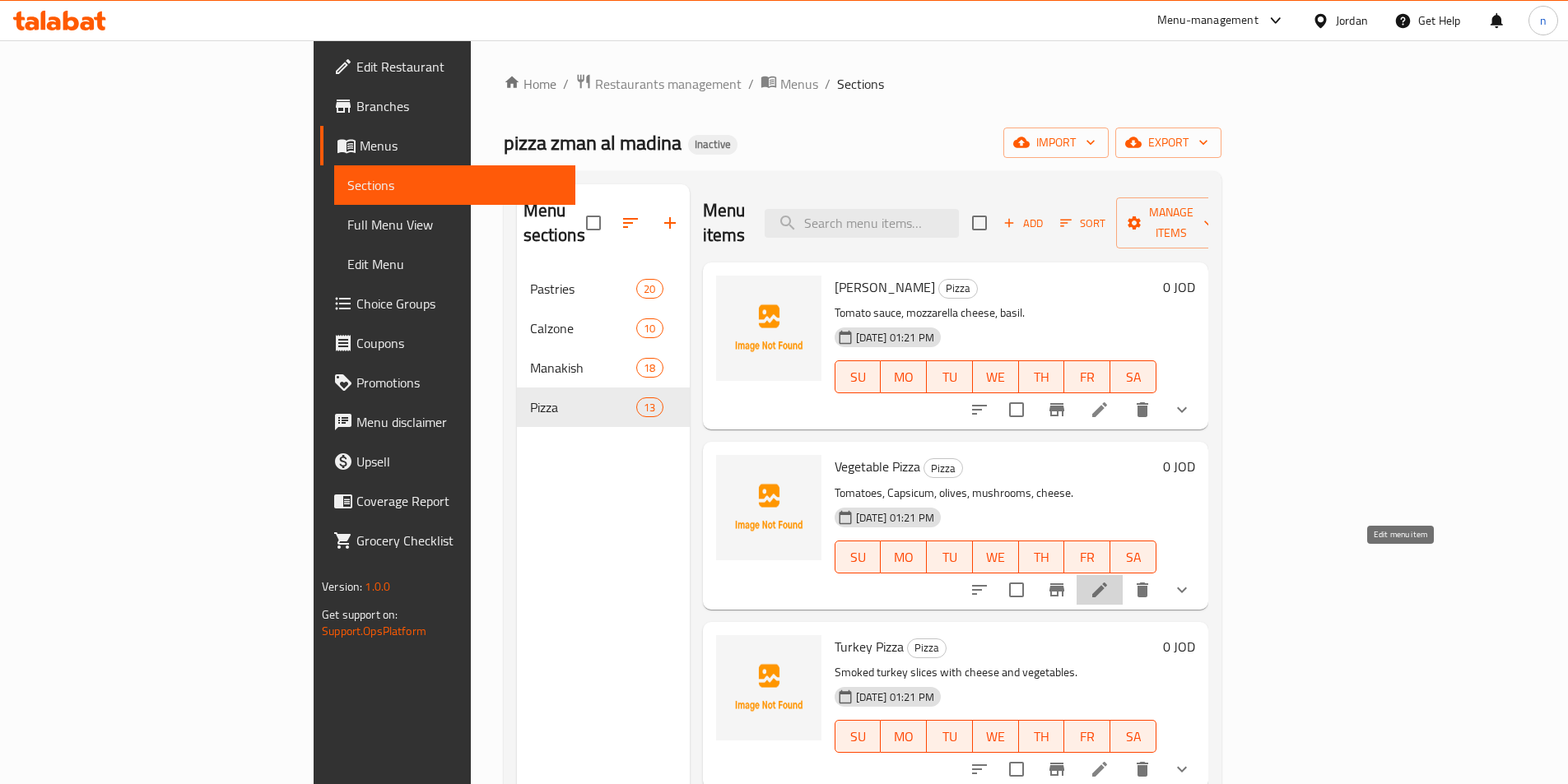
click at [1110, 580] on icon at bounding box center [1100, 590] width 20 height 20
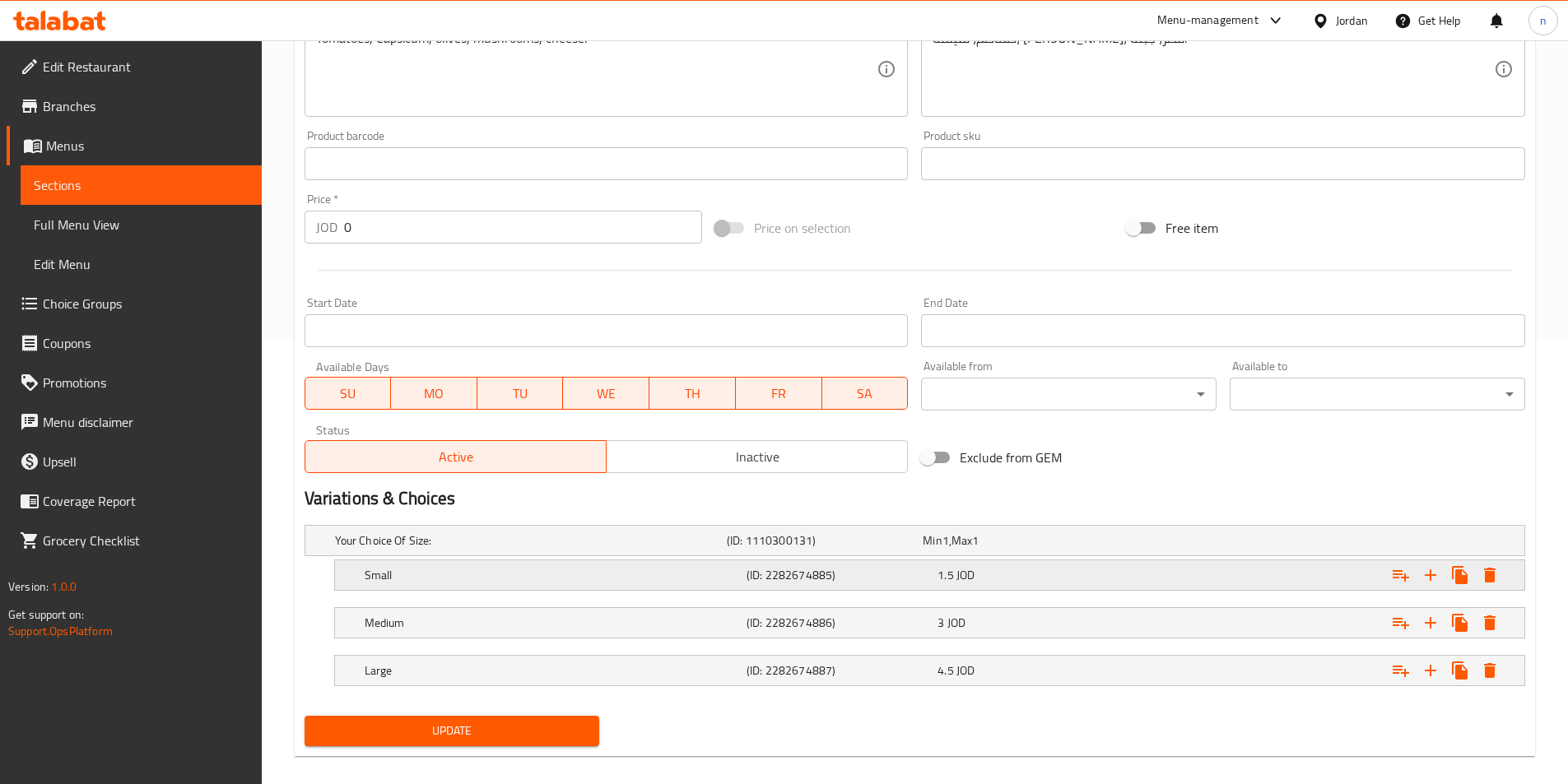
scroll to position [463, 0]
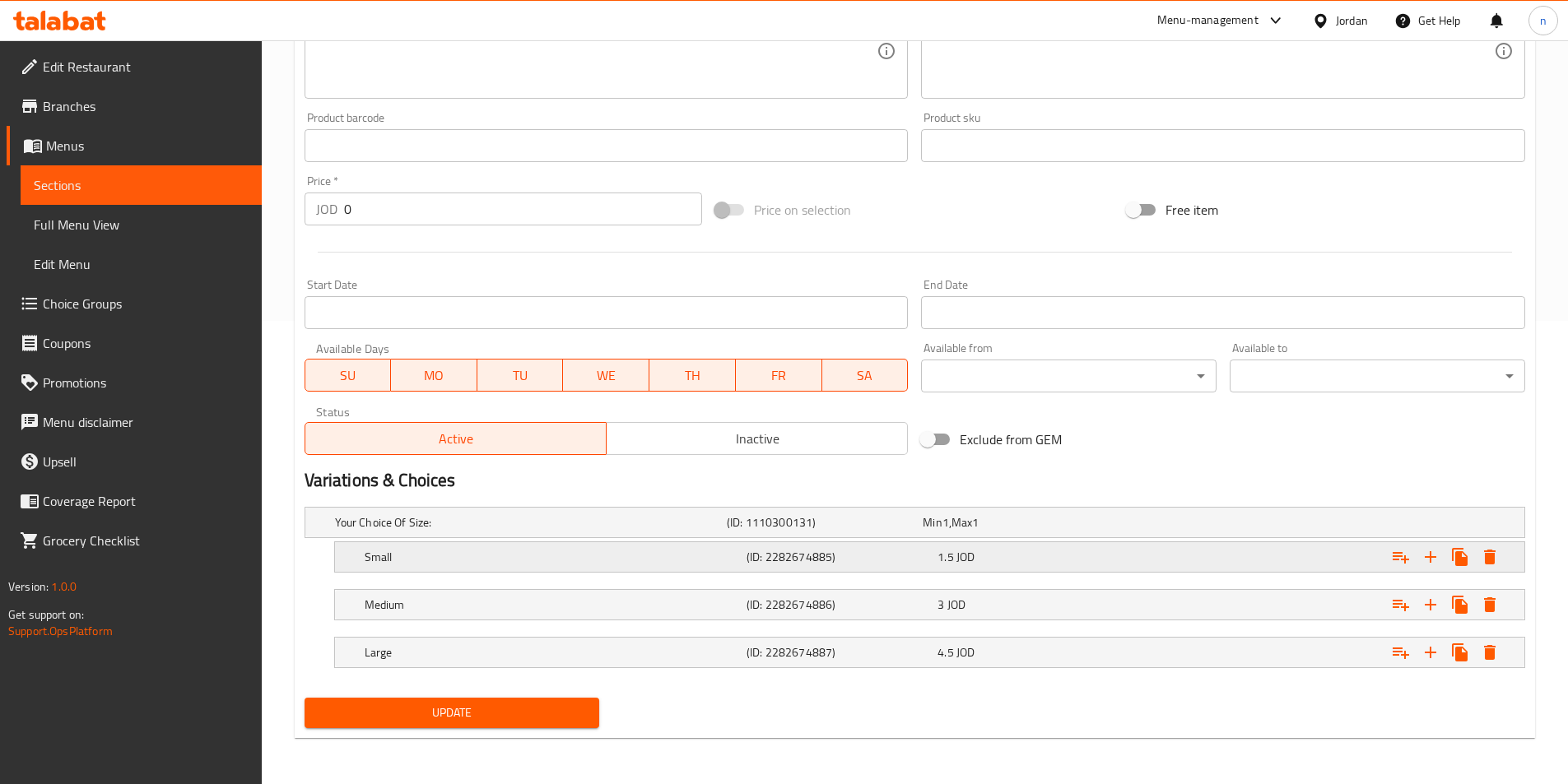
click at [848, 560] on h5 "(ID: 2282674885)" at bounding box center [838, 557] width 184 height 17
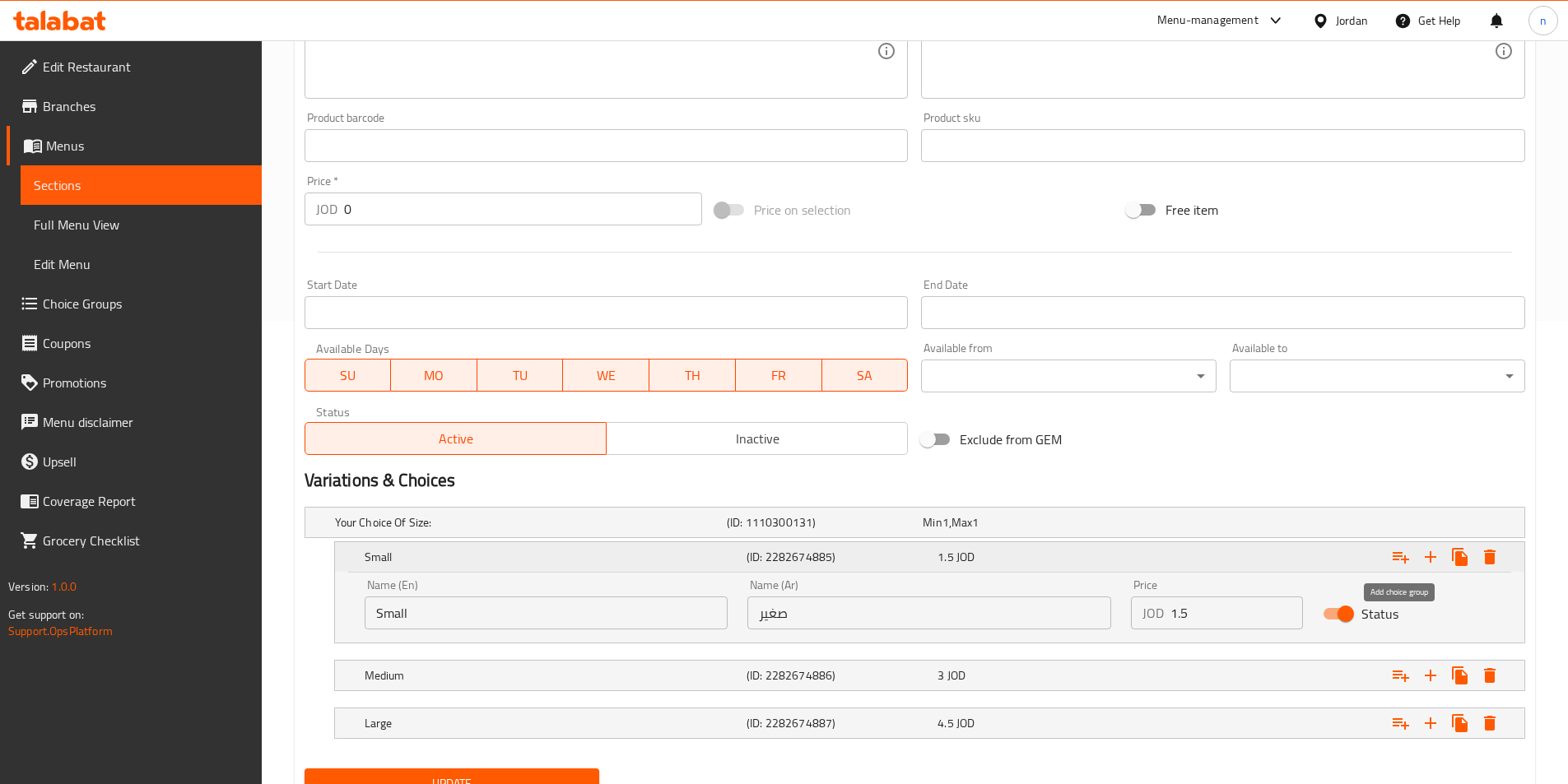
click at [1396, 565] on icon "Expand" at bounding box center [1400, 557] width 20 height 20
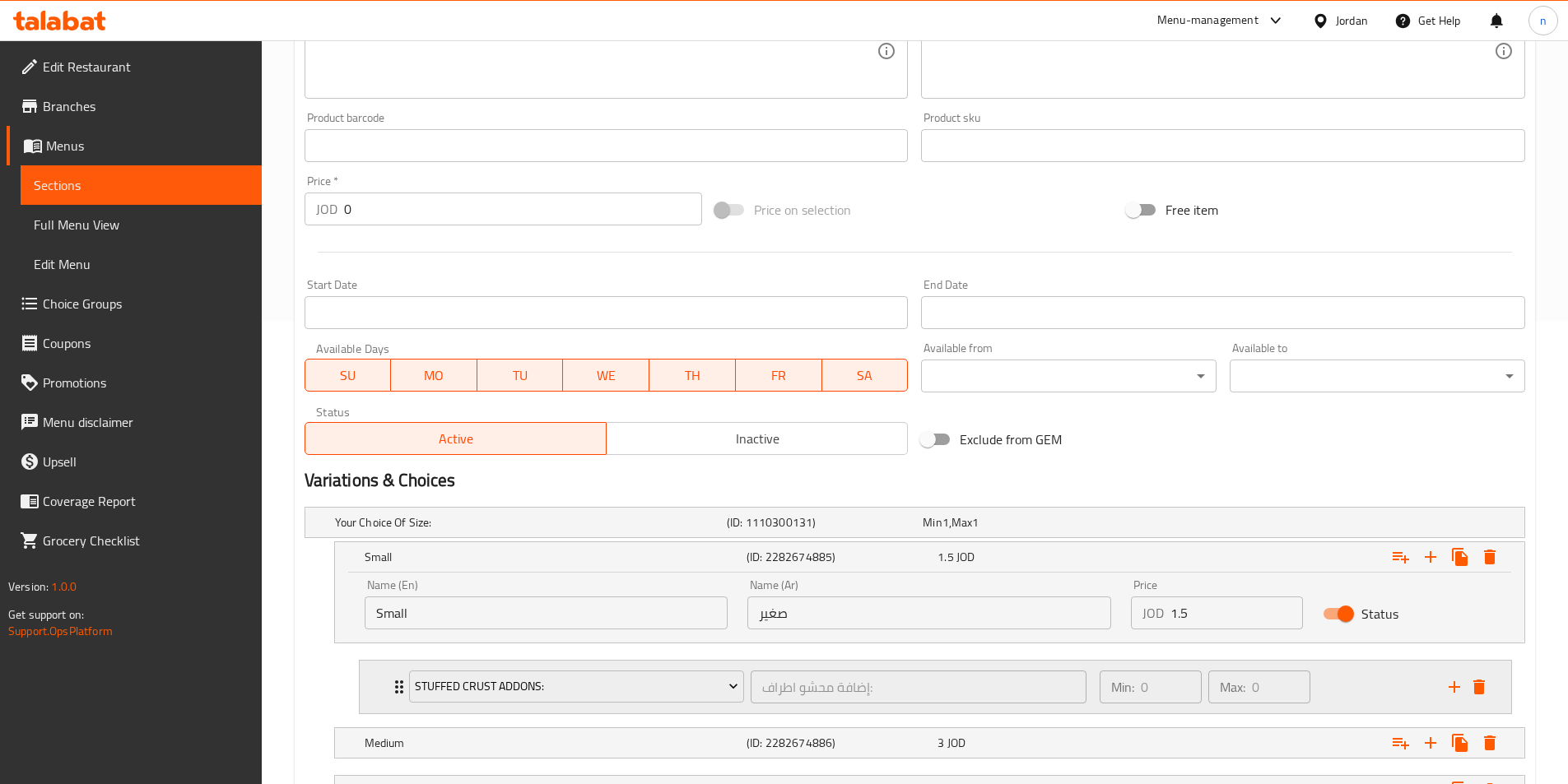
click at [1362, 696] on div "Min: 0 ​ Max: 0 ​" at bounding box center [1264, 687] width 349 height 53
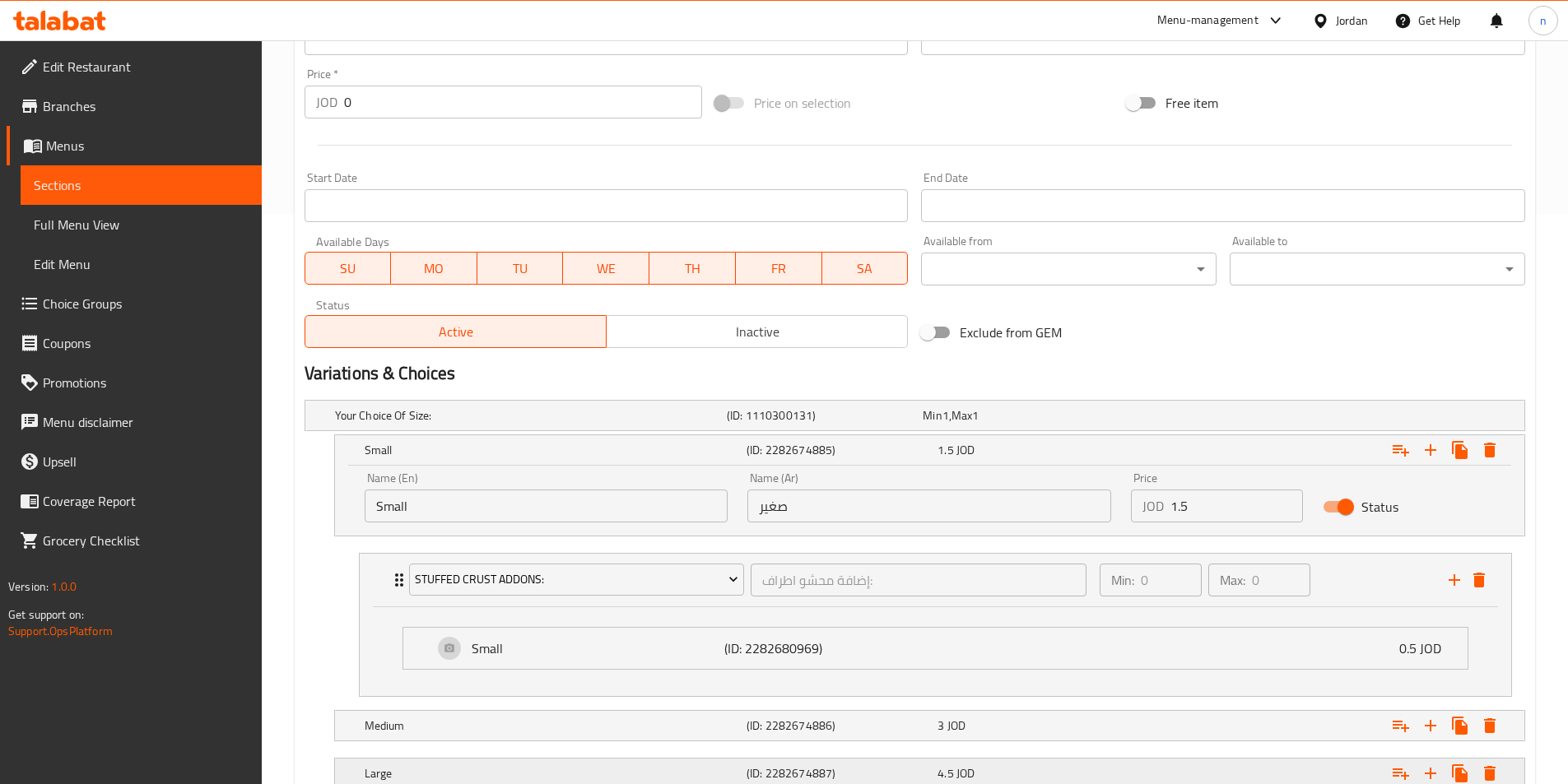
scroll to position [691, 0]
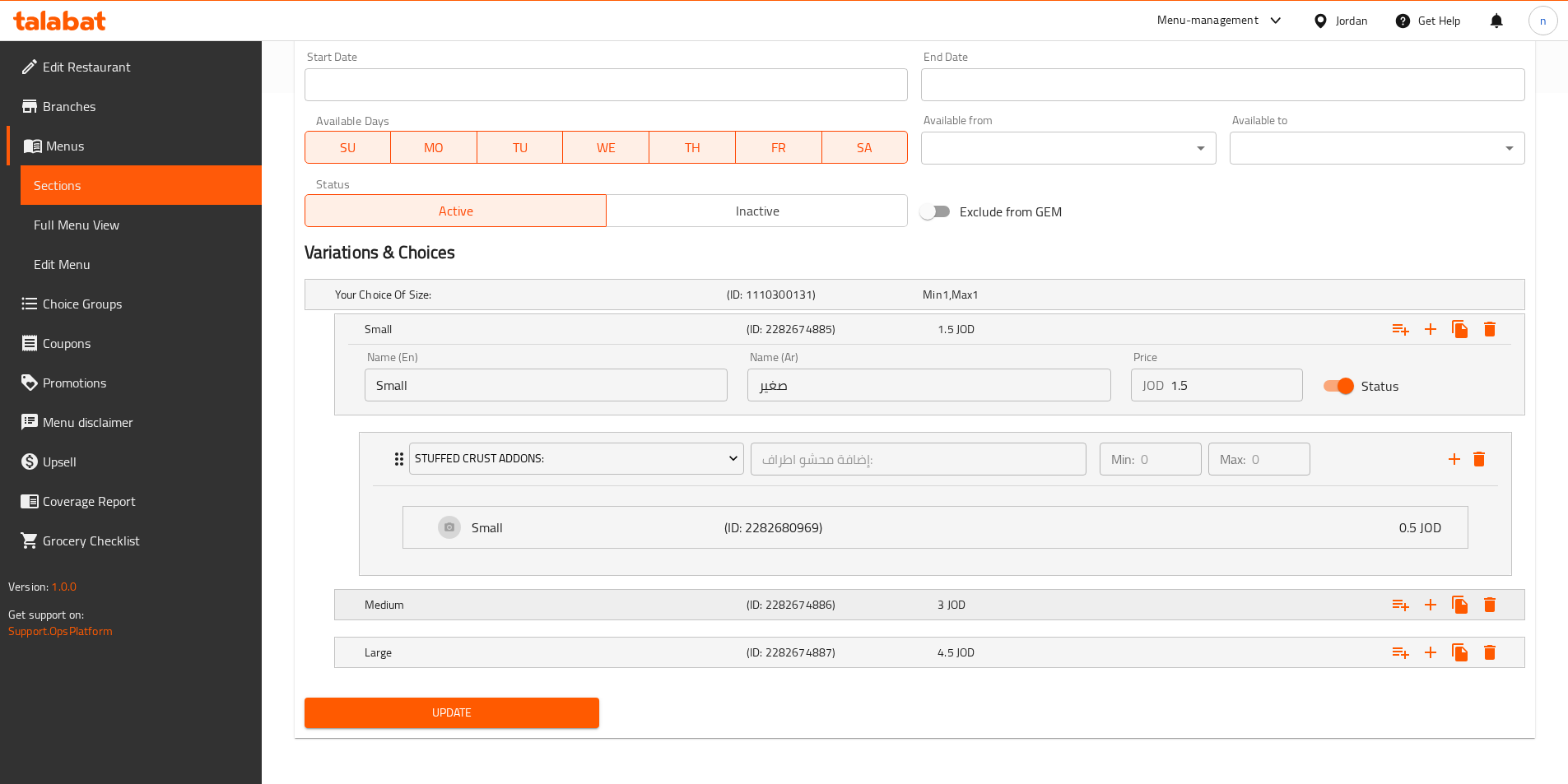
click at [1199, 616] on div "Expand" at bounding box center [1315, 605] width 381 height 36
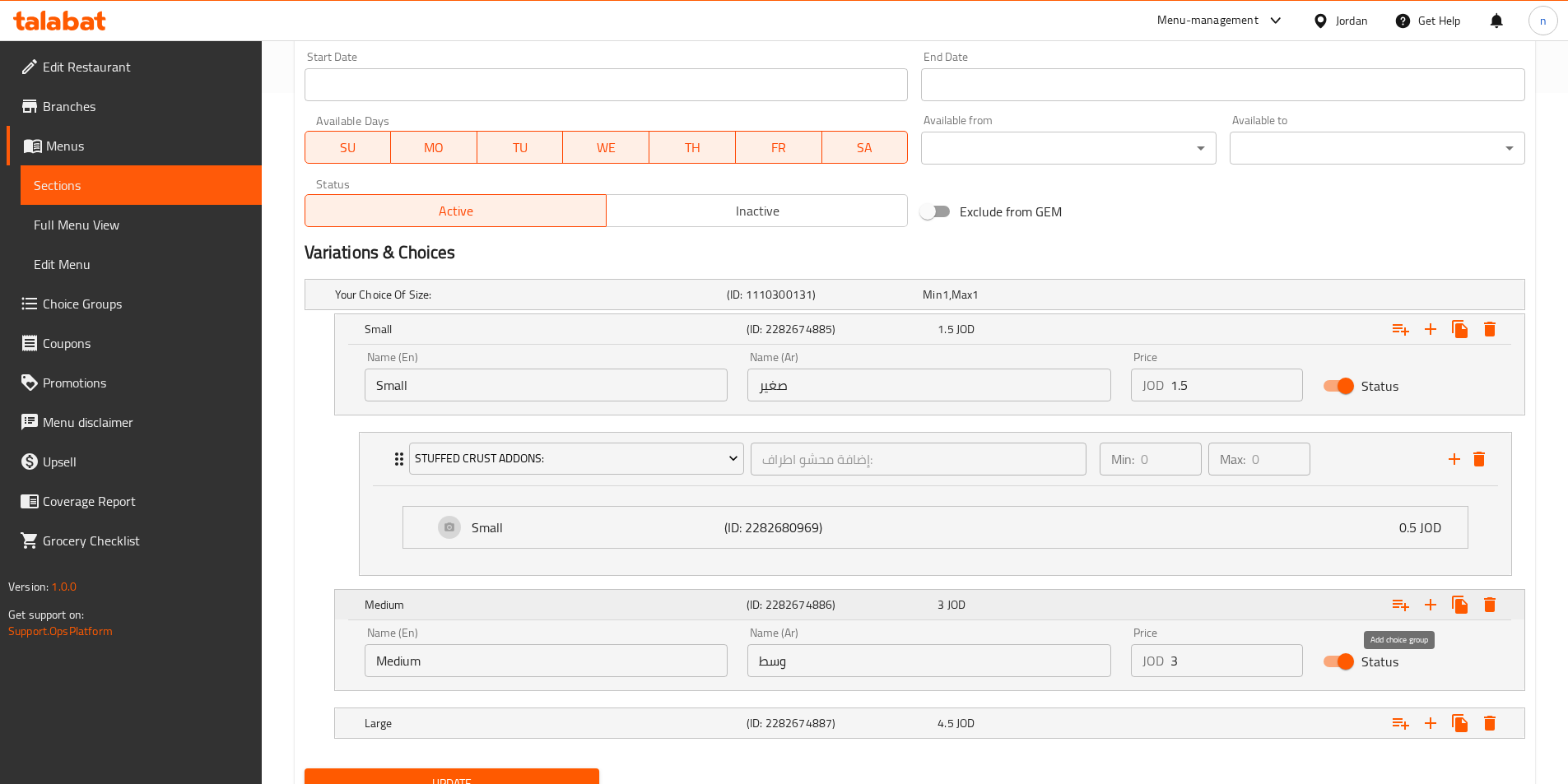
click at [1397, 612] on icon "Expand" at bounding box center [1400, 605] width 20 height 20
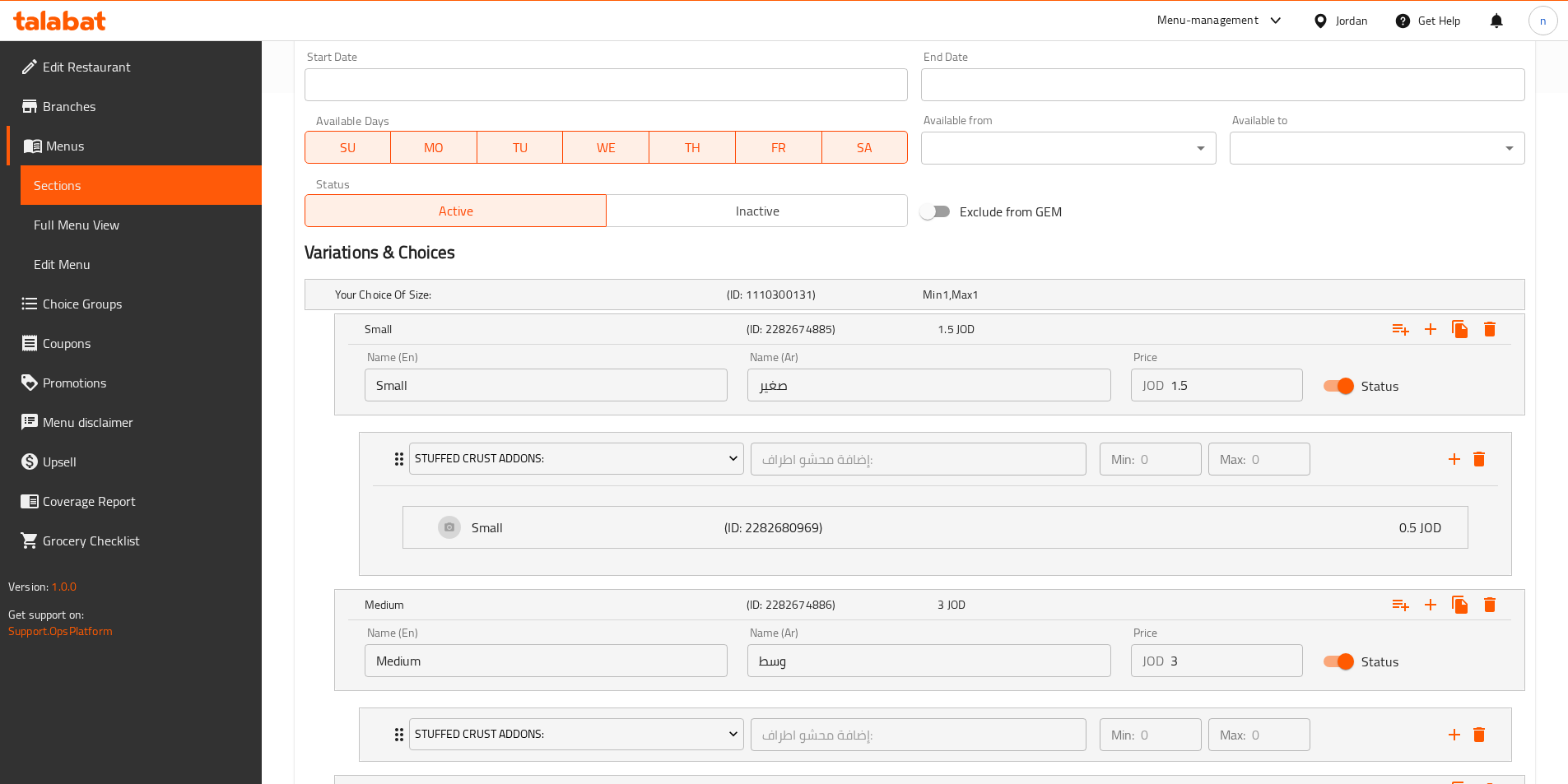
scroll to position [829, 0]
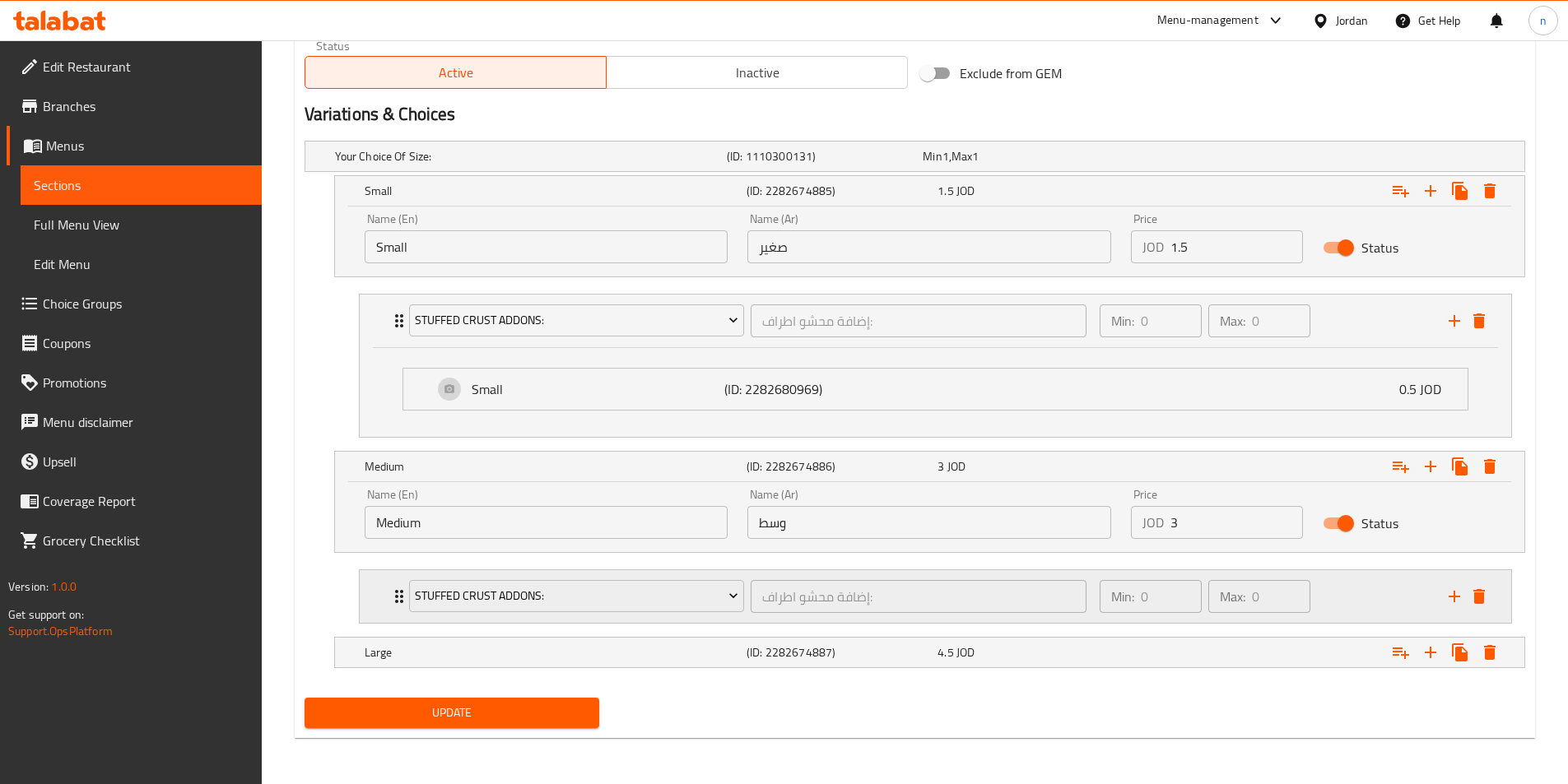
click at [1348, 595] on div "Min: 0 ​ Max: 0 ​" at bounding box center [1264, 597] width 349 height 53
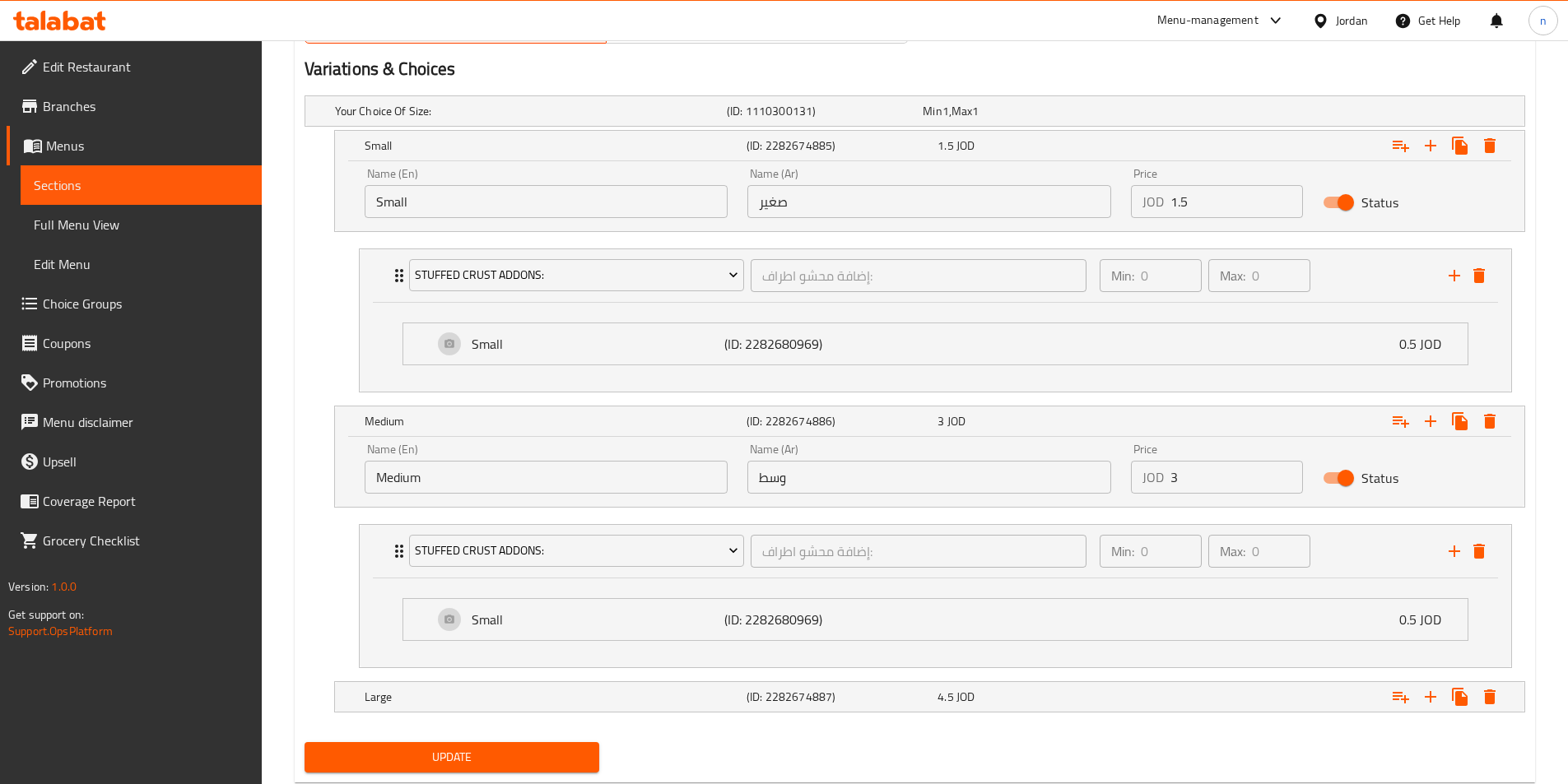
scroll to position [919, 0]
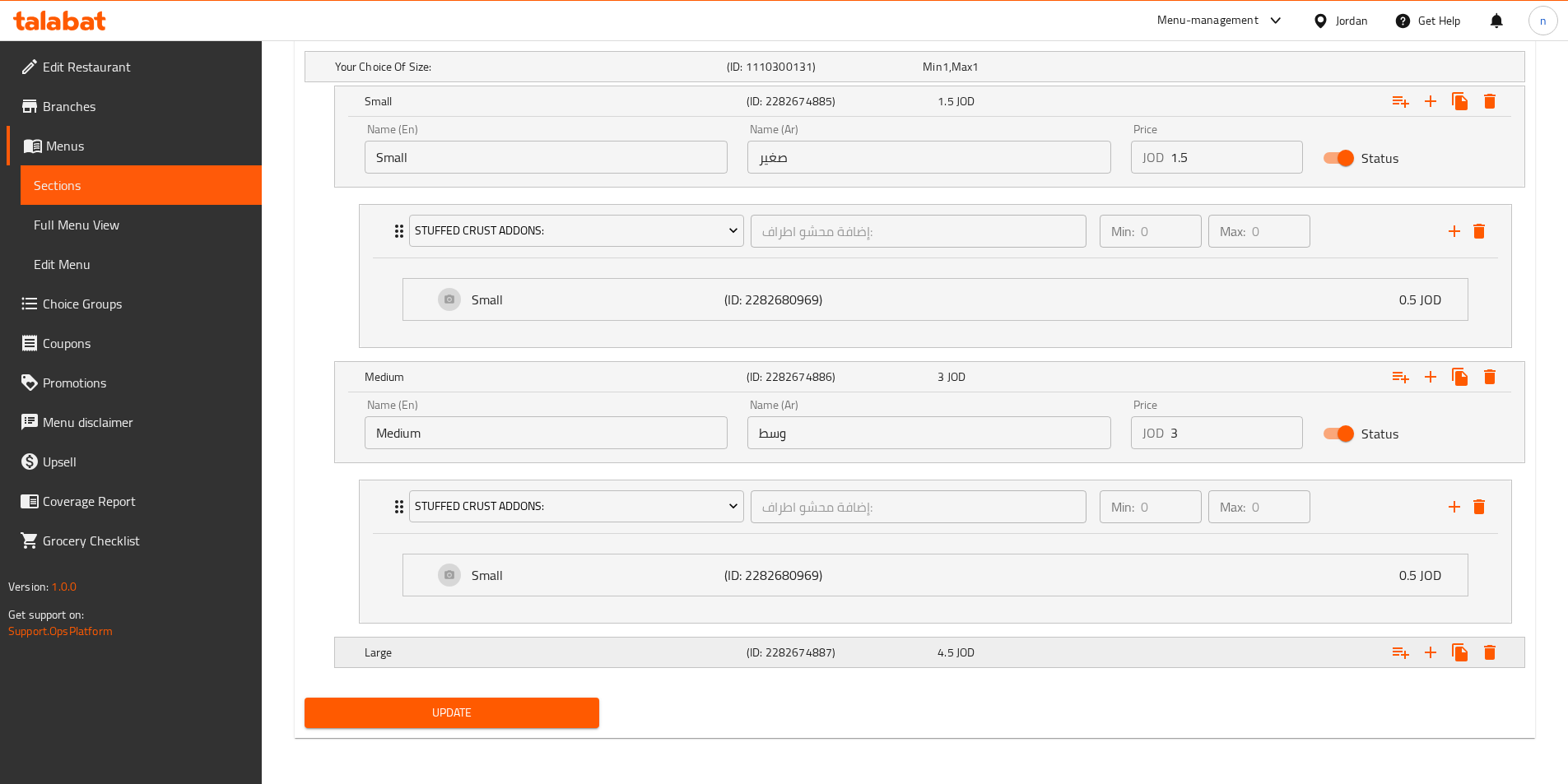
click at [1148, 649] on div "Expand" at bounding box center [1315, 652] width 381 height 36
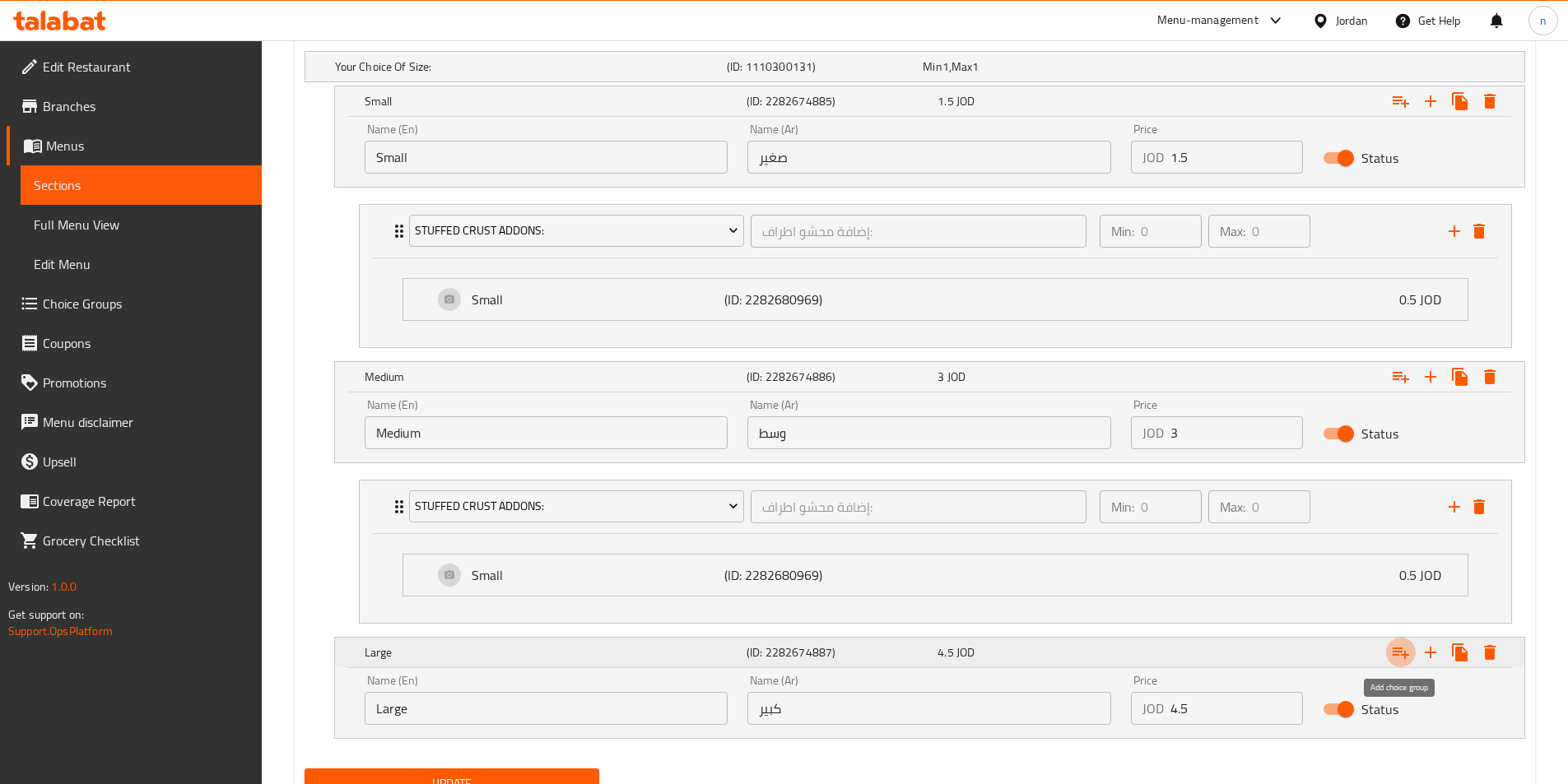
click at [1402, 663] on button "Expand" at bounding box center [1400, 652] width 30 height 30
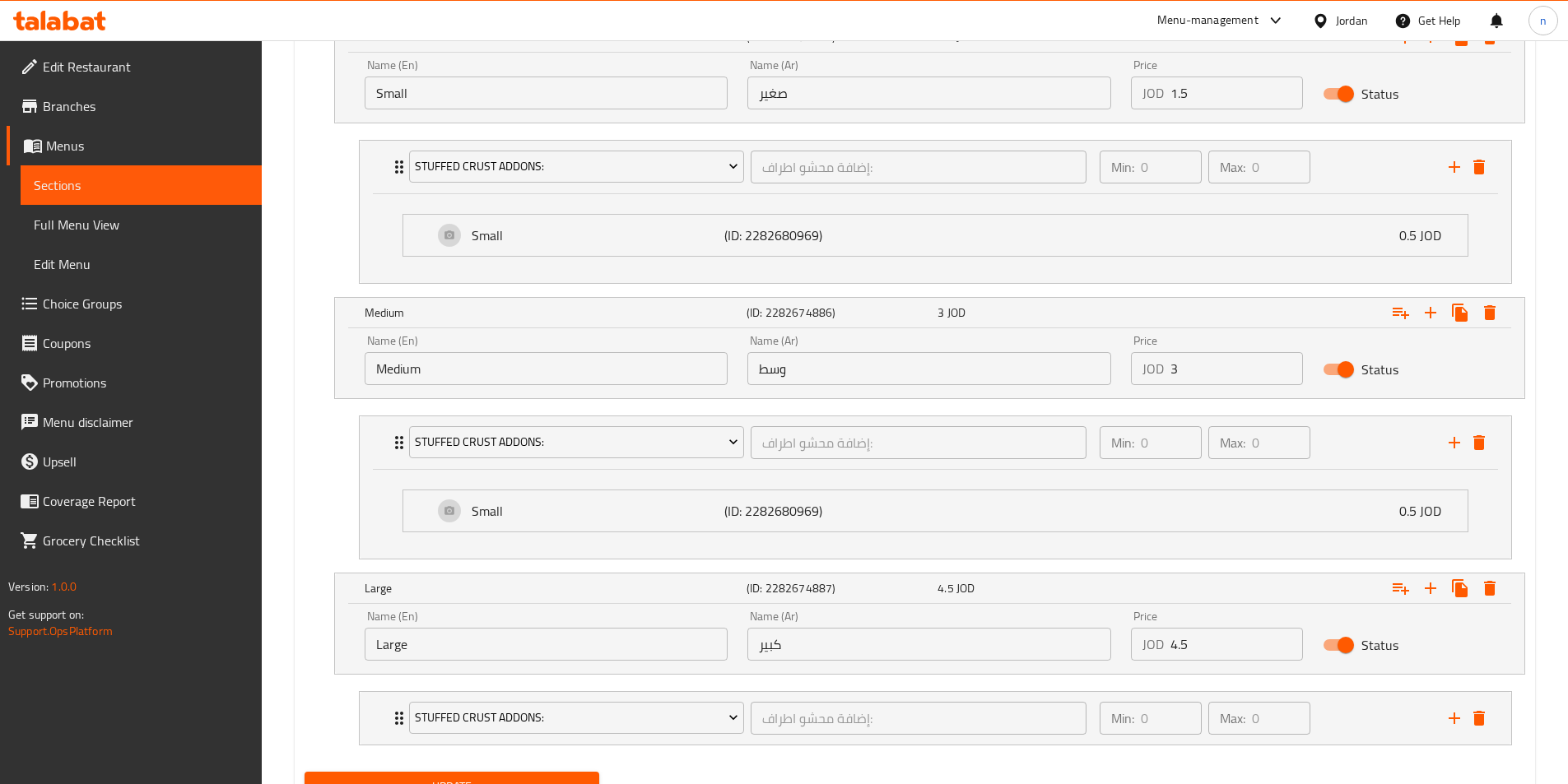
scroll to position [1057, 0]
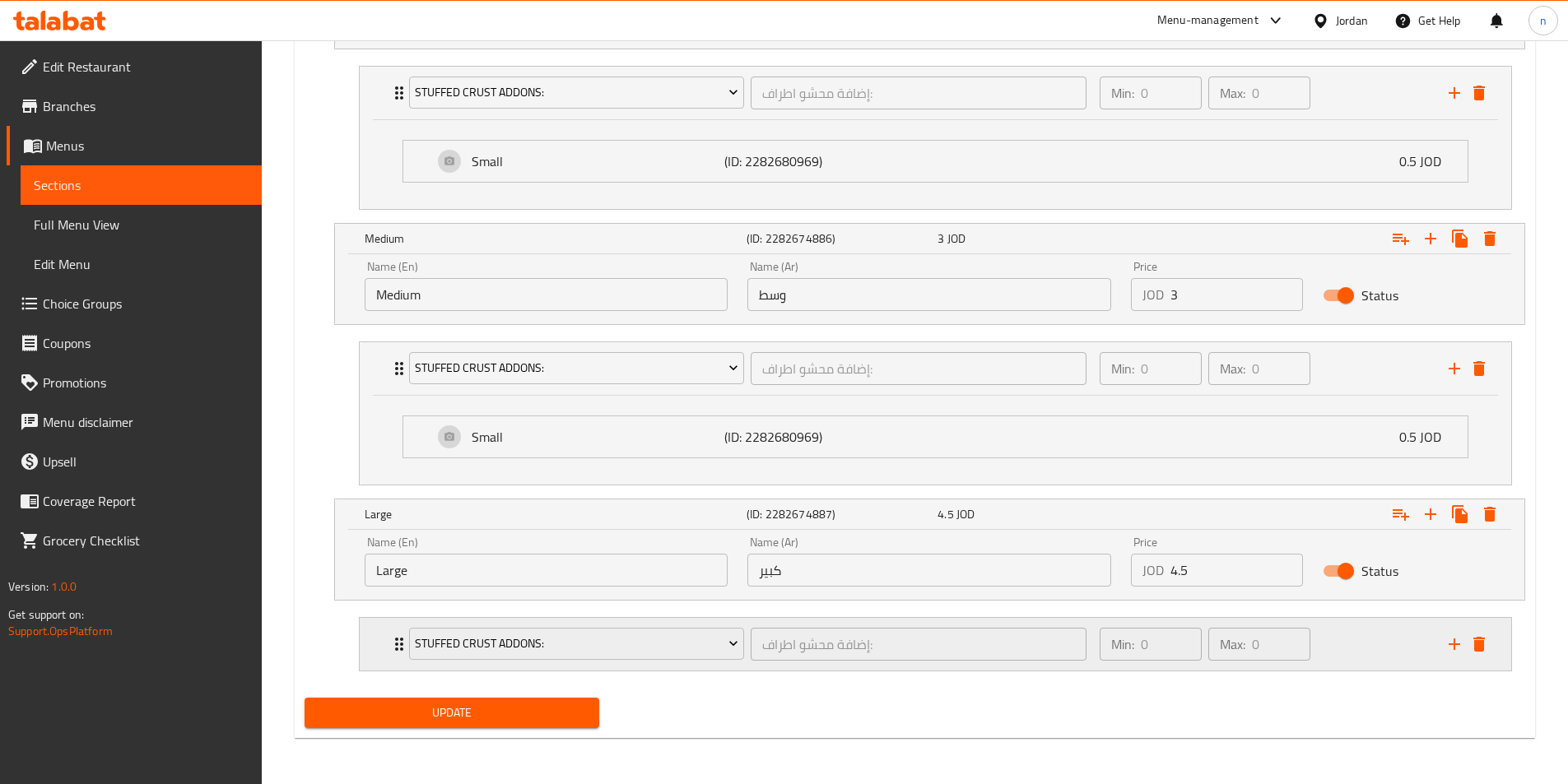
click at [1361, 647] on div "Min: 0 ​ Max: 0 ​" at bounding box center [1264, 645] width 349 height 53
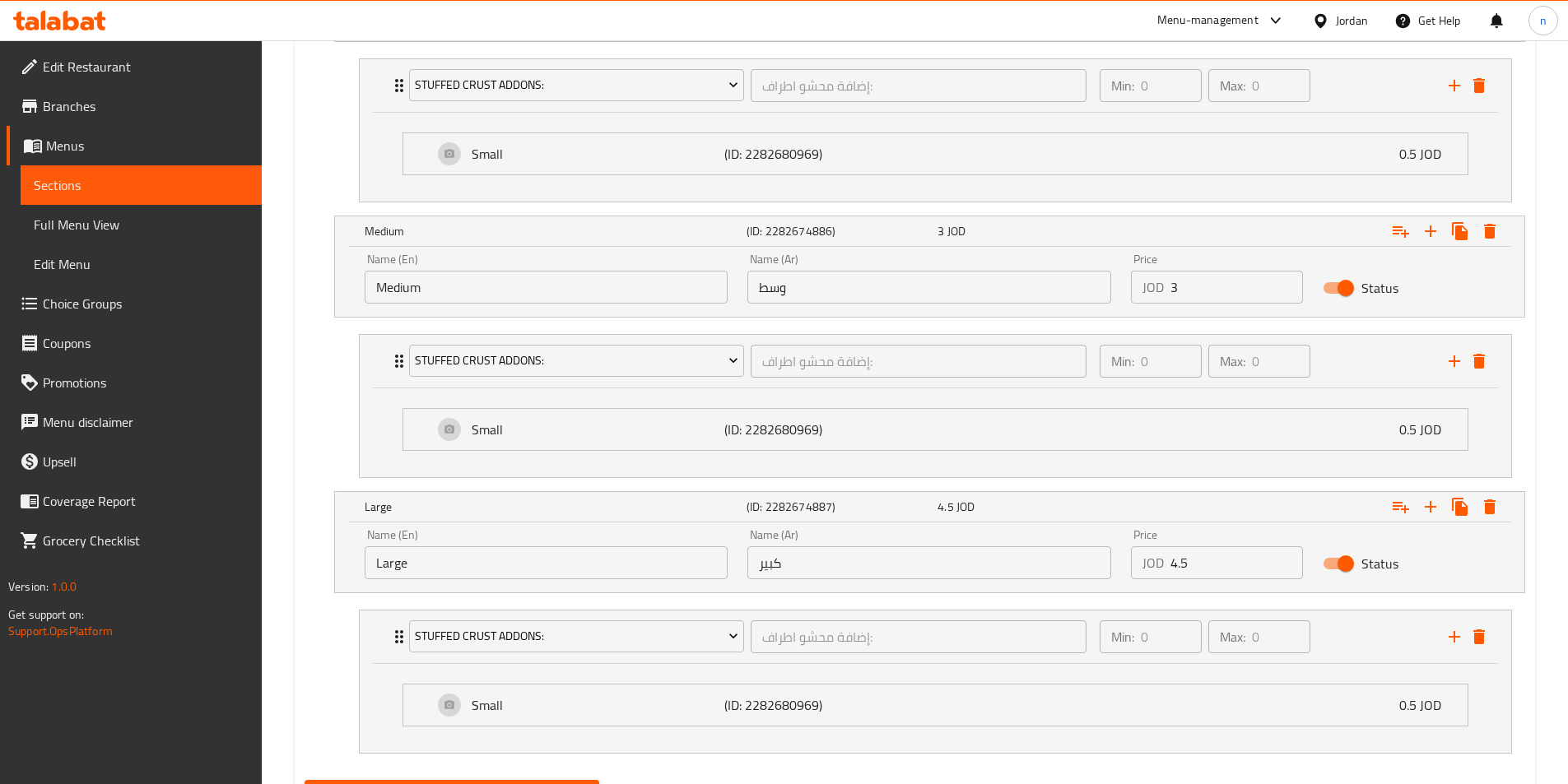
scroll to position [1146, 0]
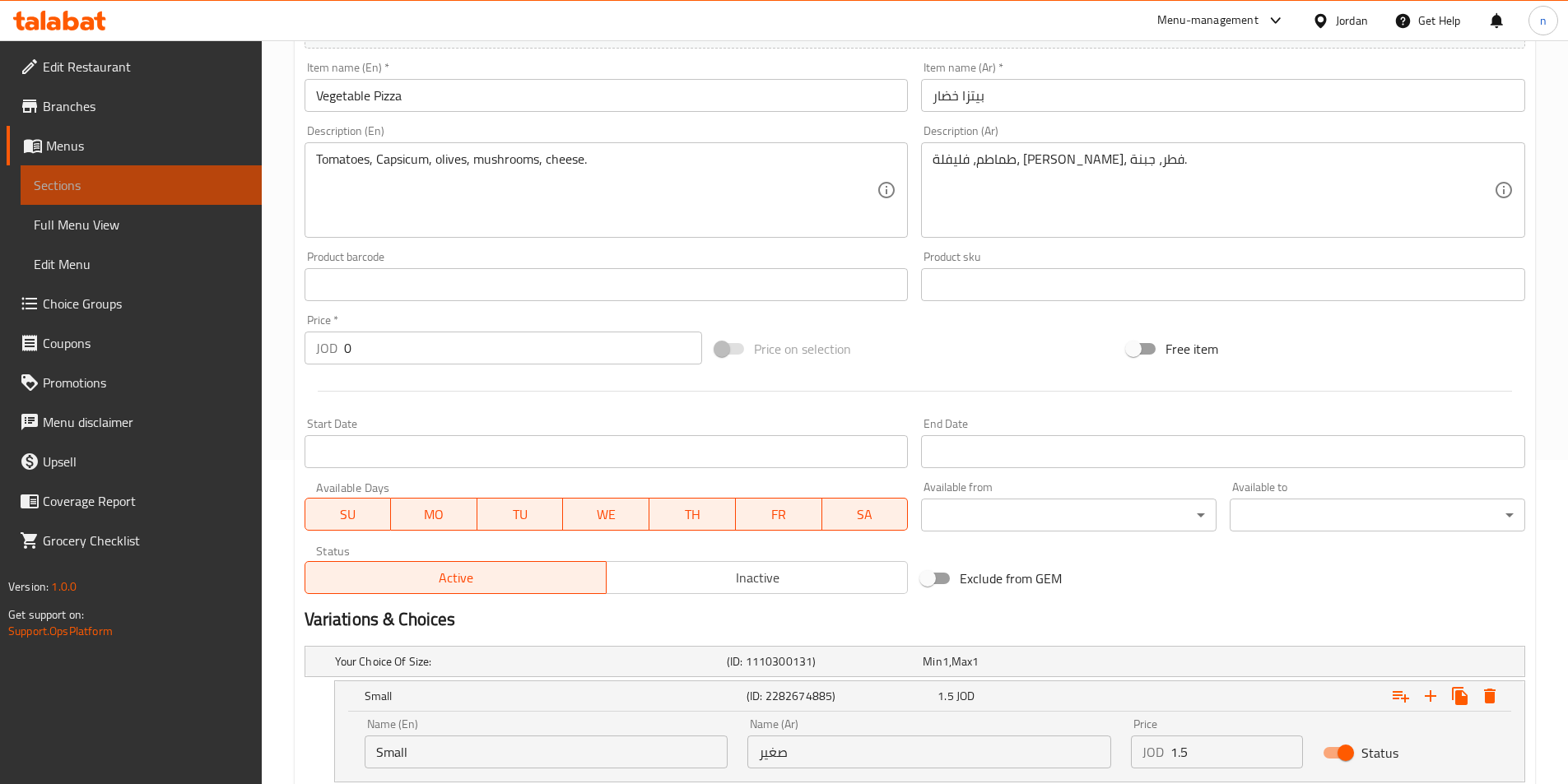
click at [120, 195] on link "Sections" at bounding box center [141, 185] width 241 height 40
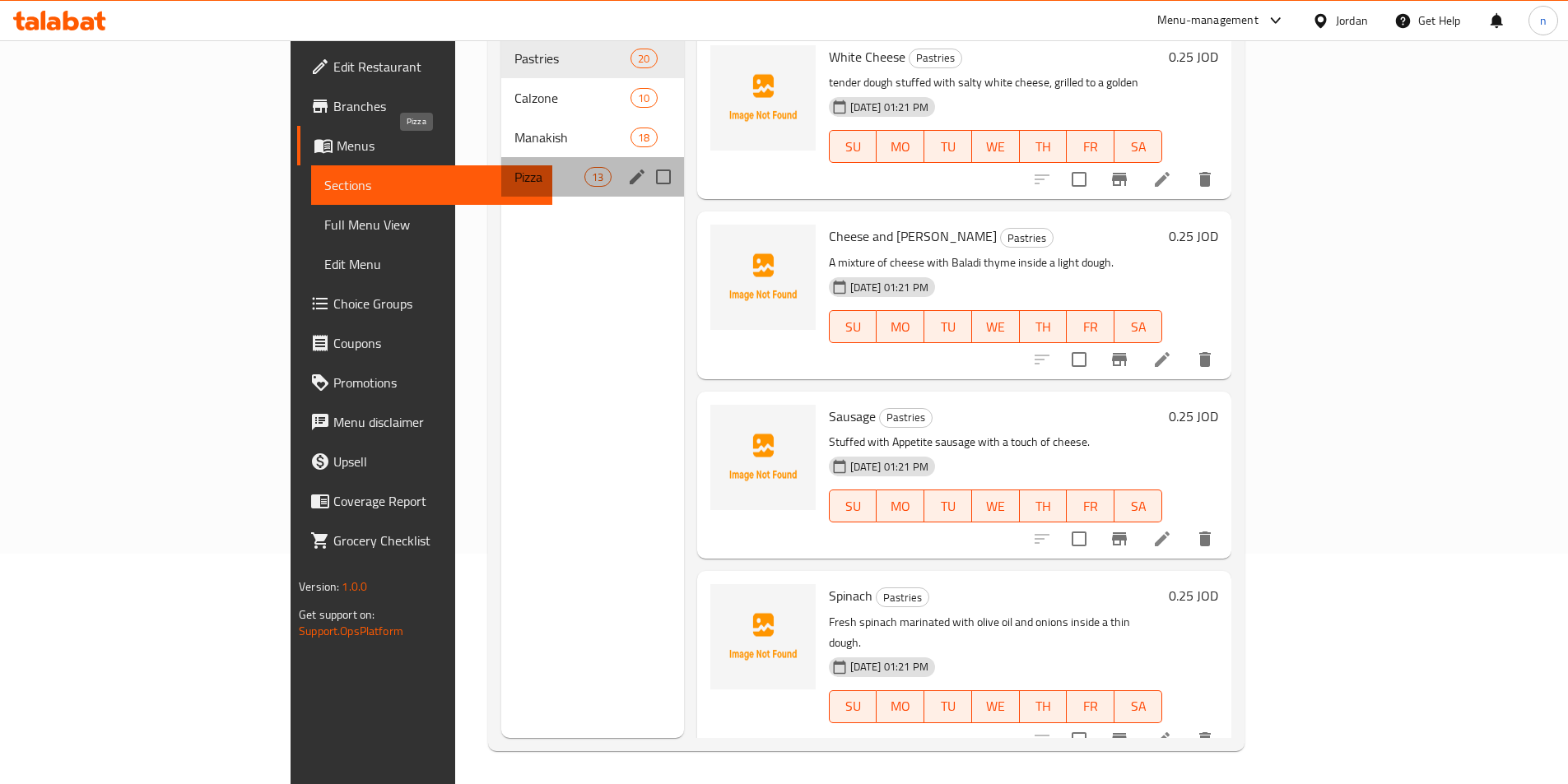
click at [514, 167] on span "Pizza" at bounding box center [549, 177] width 70 height 20
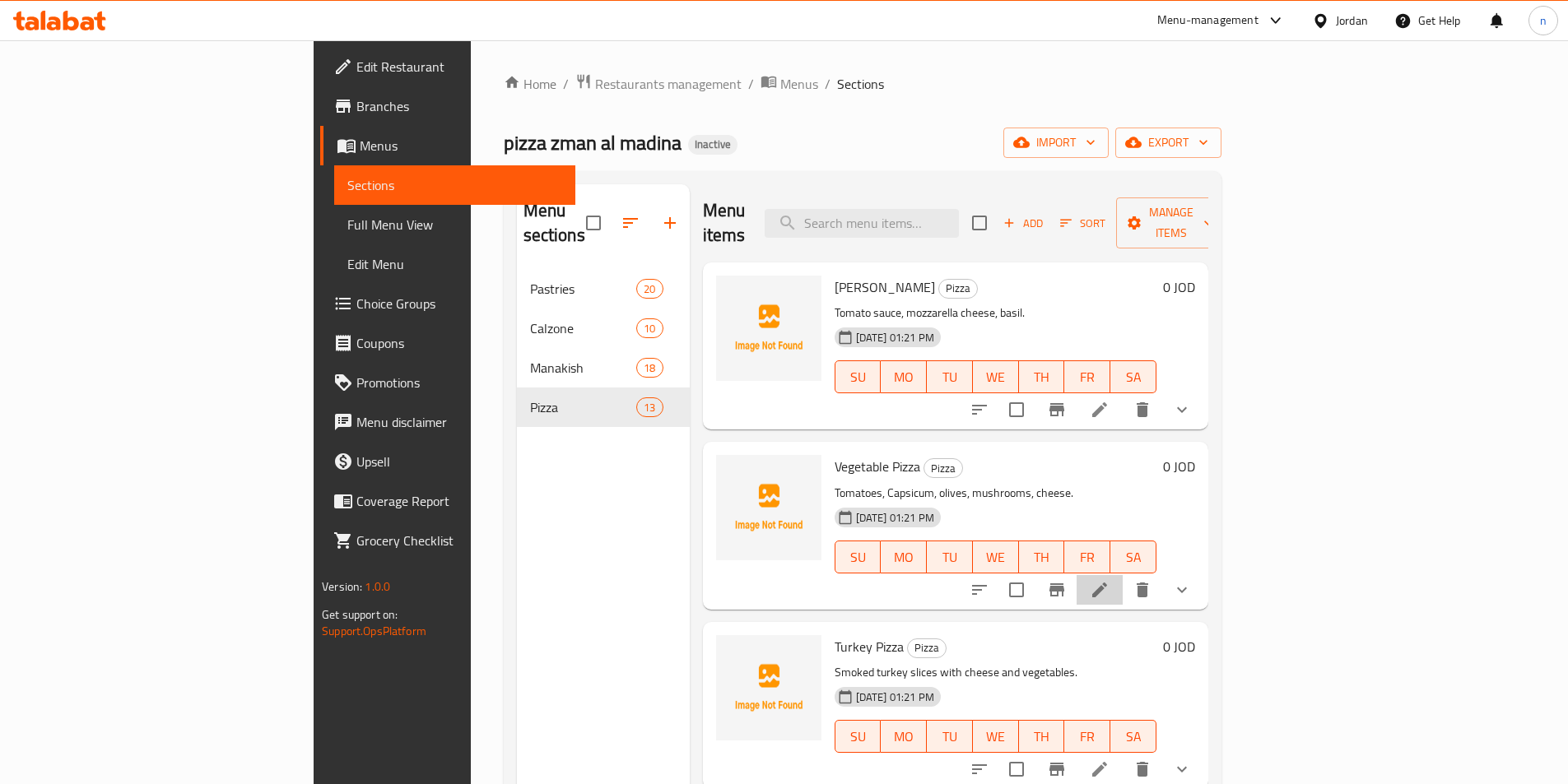
click at [1122, 575] on li at bounding box center [1100, 590] width 46 height 30
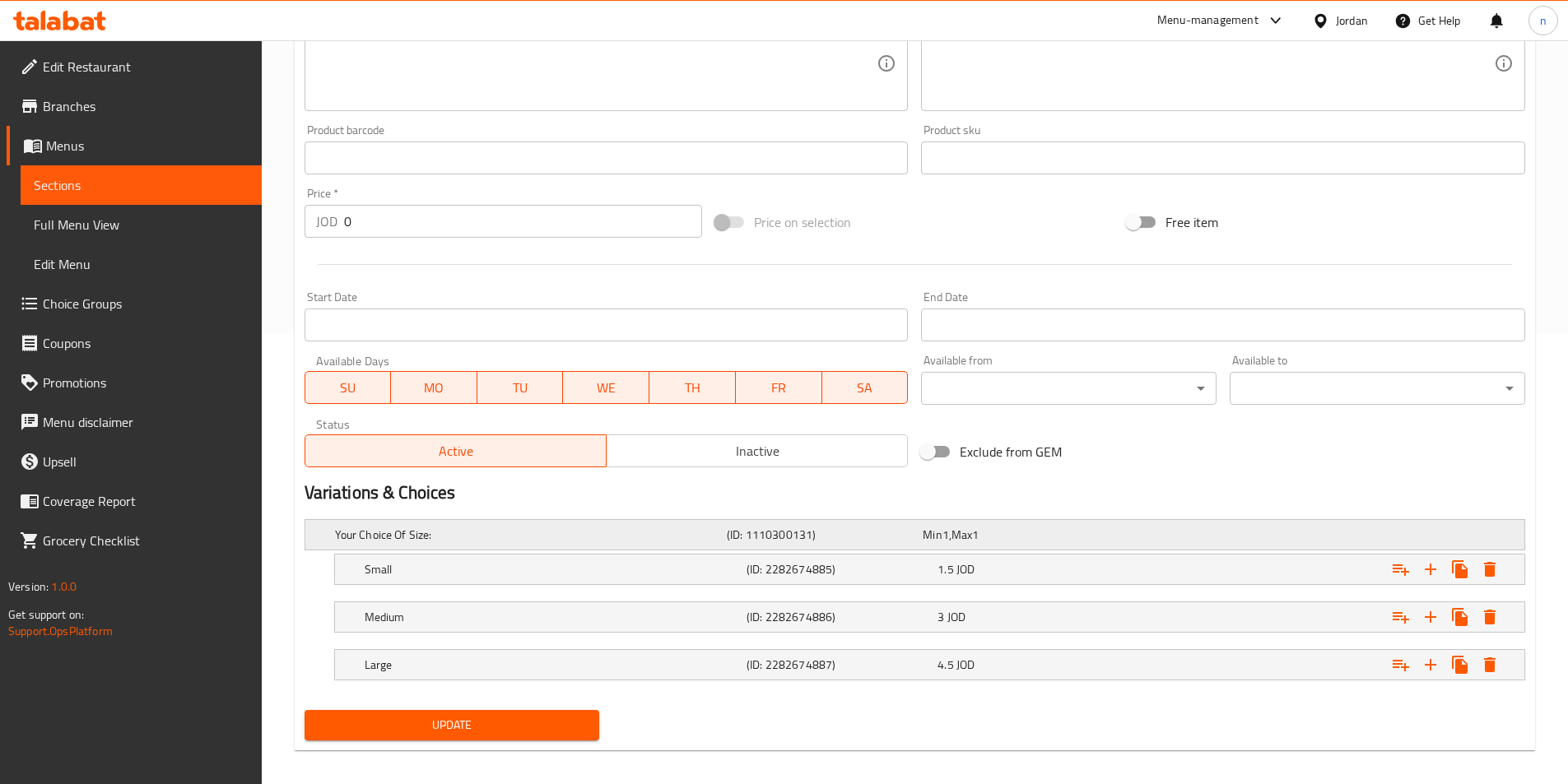
scroll to position [463, 0]
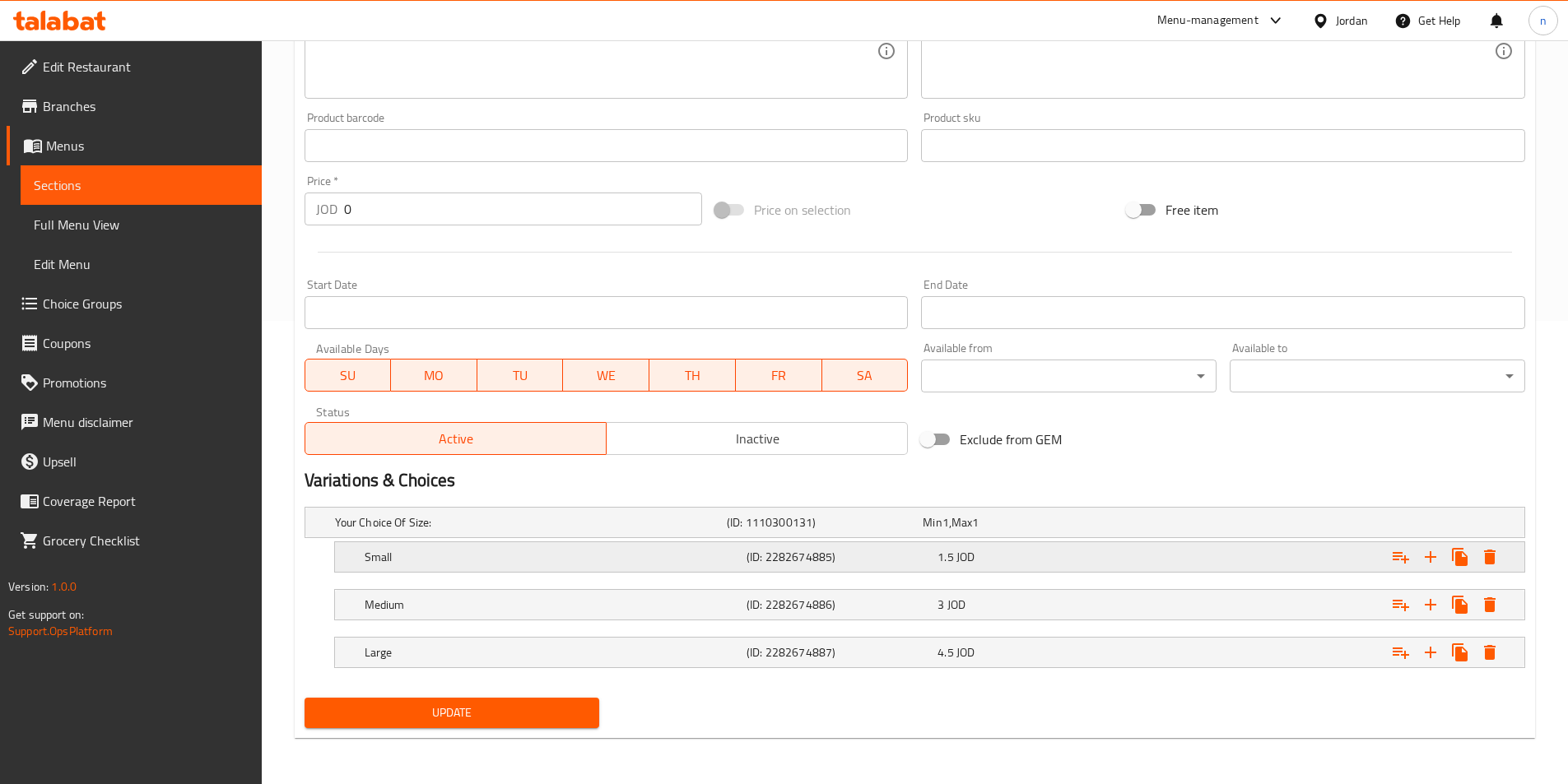
click at [775, 549] on h5 "(ID: 2282674885)" at bounding box center [838, 557] width 184 height 17
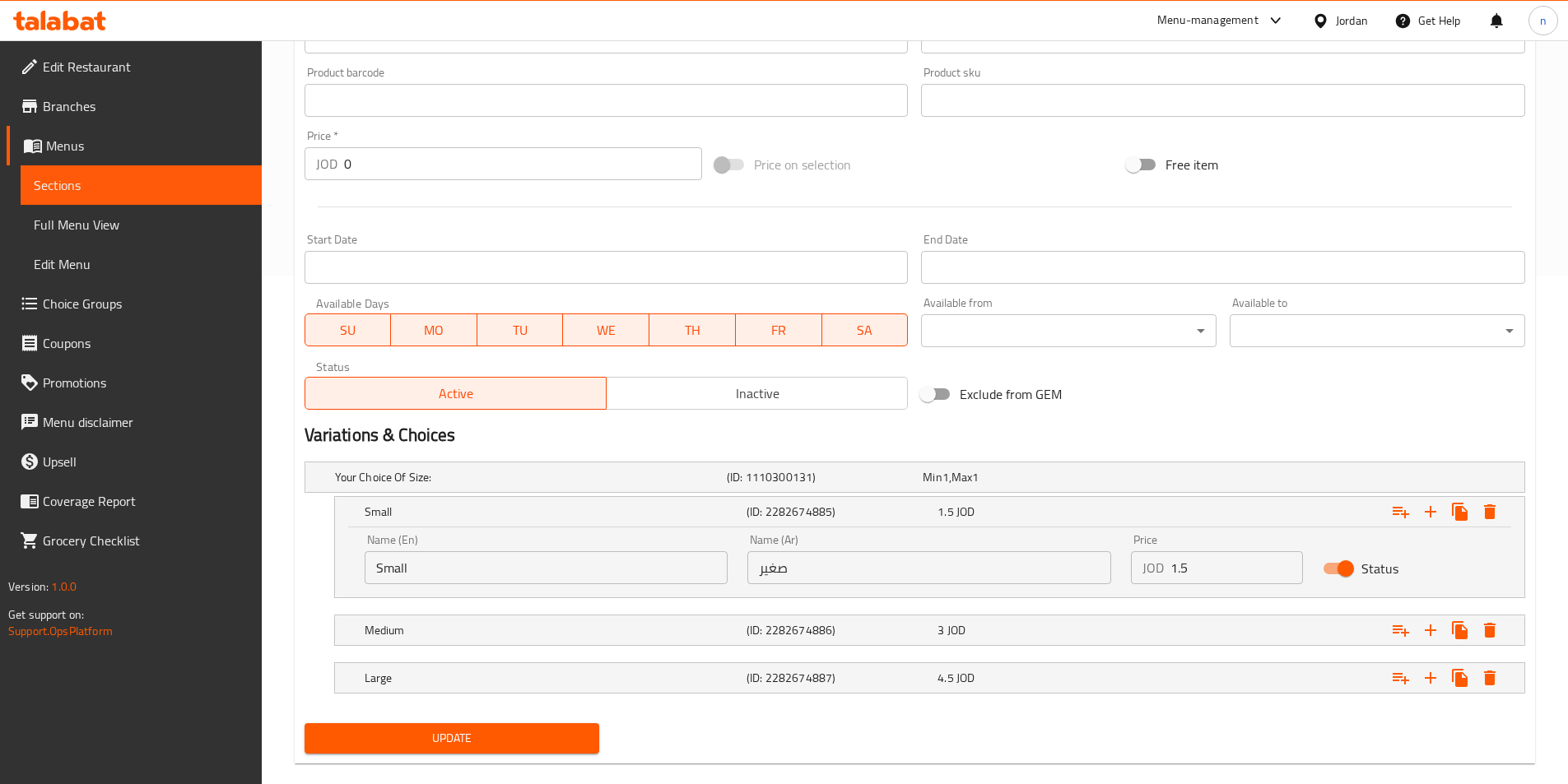
scroll to position [534, 0]
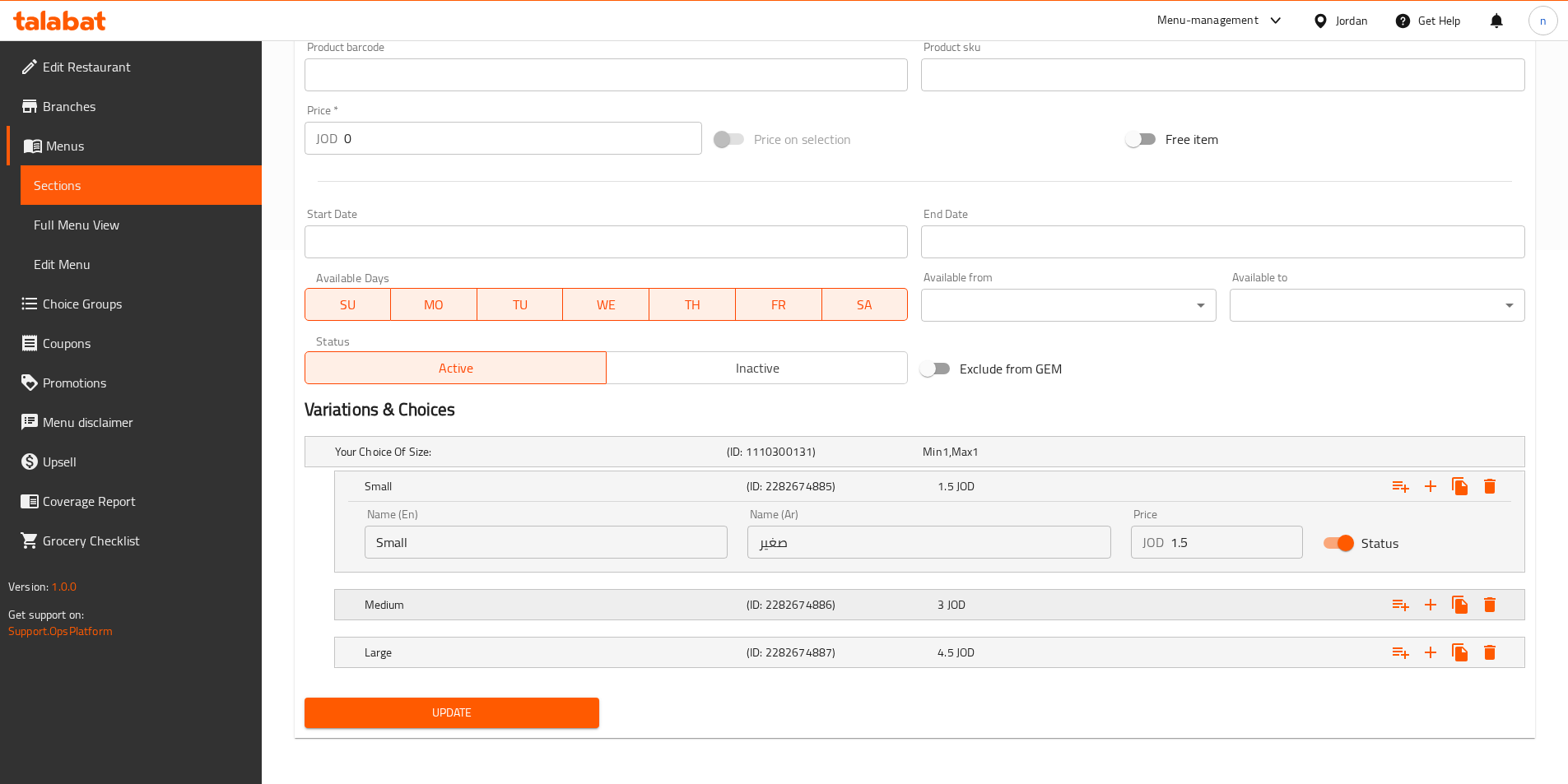
click at [1042, 612] on div "3 JOD" at bounding box center [1029, 605] width 184 height 17
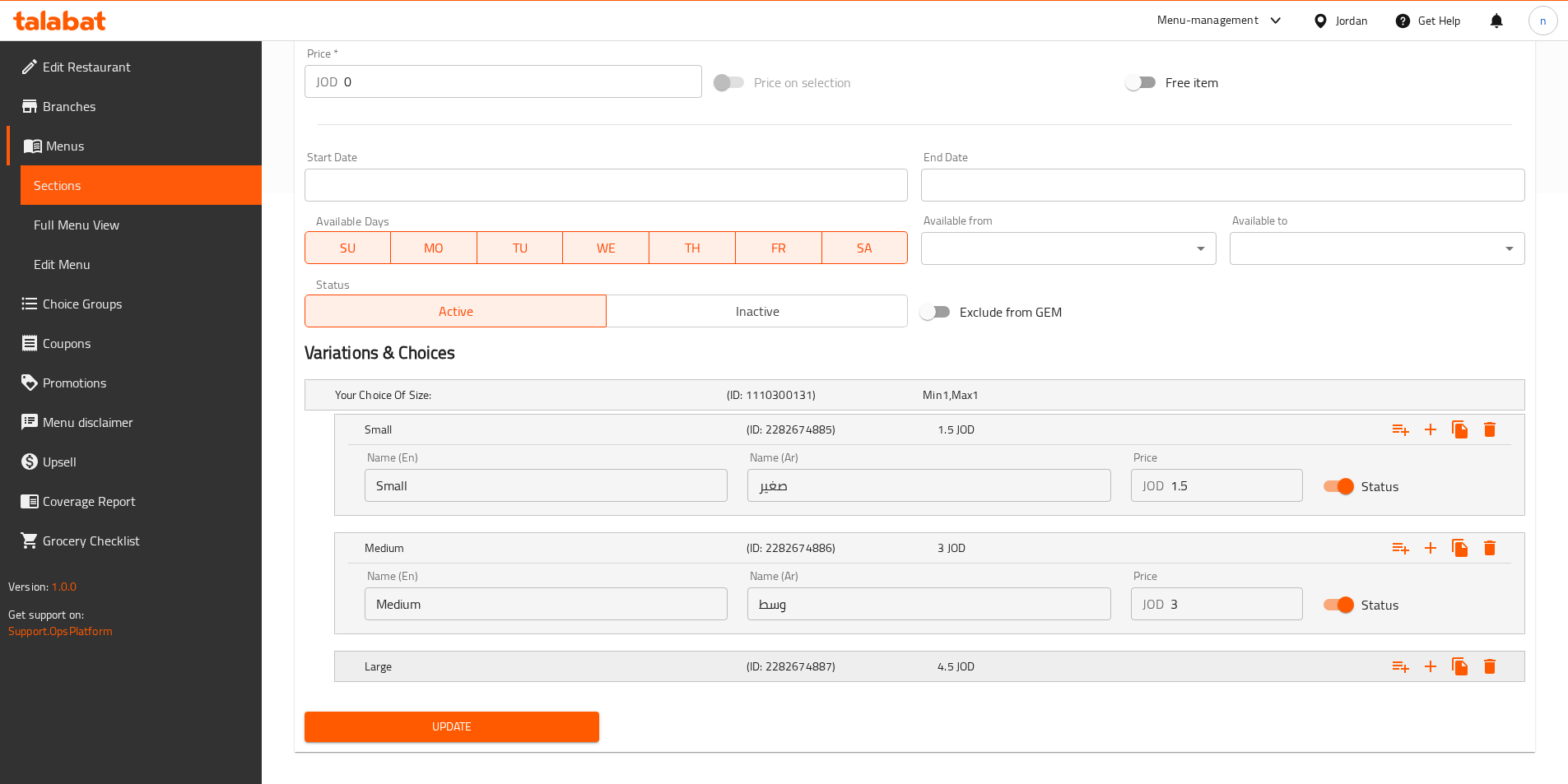
scroll to position [605, 0]
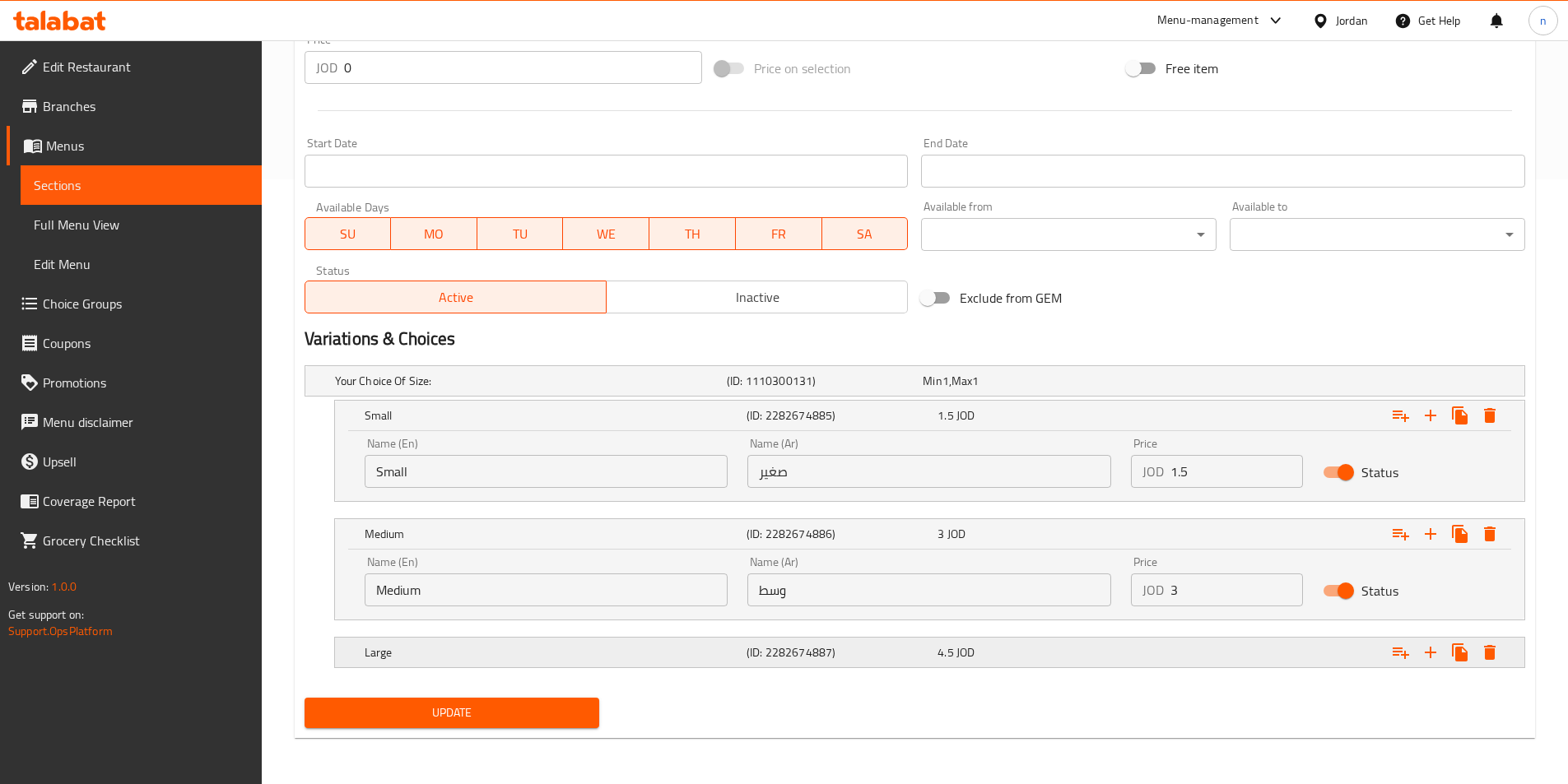
click at [887, 649] on h5 "(ID: 2282674887)" at bounding box center [838, 652] width 184 height 17
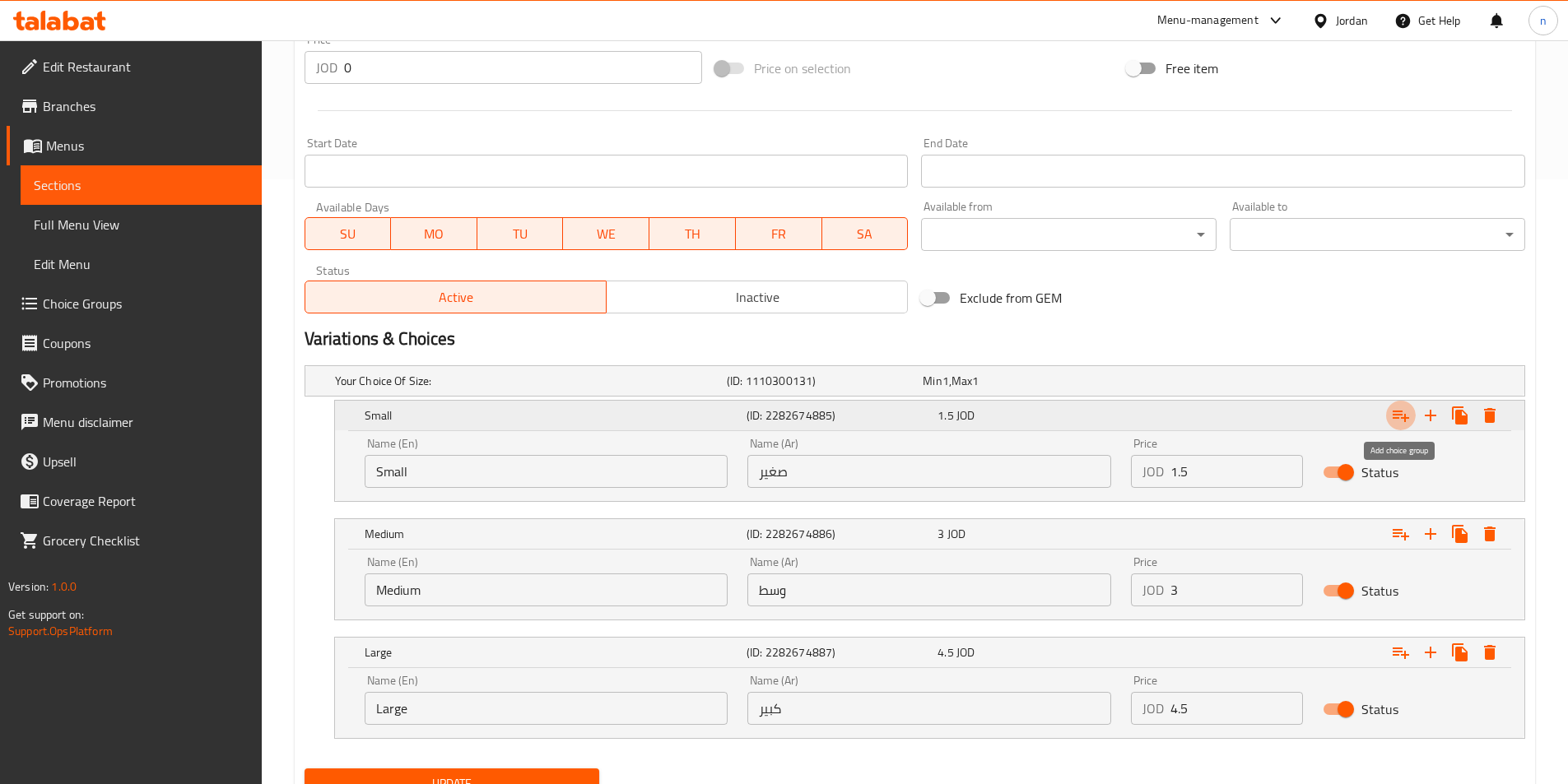
click at [1397, 418] on icon "Expand" at bounding box center [1400, 415] width 20 height 20
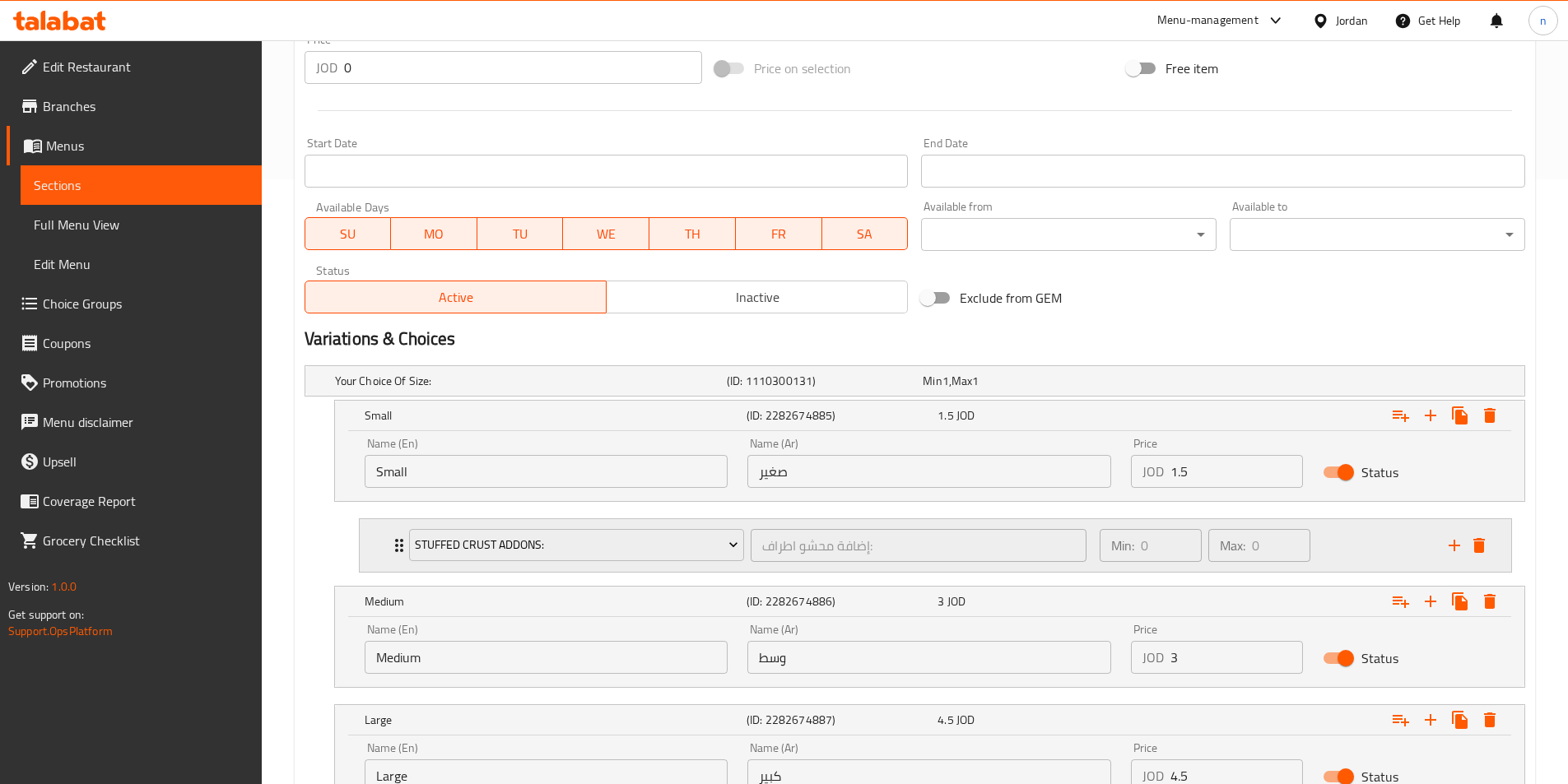
click at [1367, 552] on div "Min: 0 ​ Max: 0 ​" at bounding box center [1264, 545] width 349 height 53
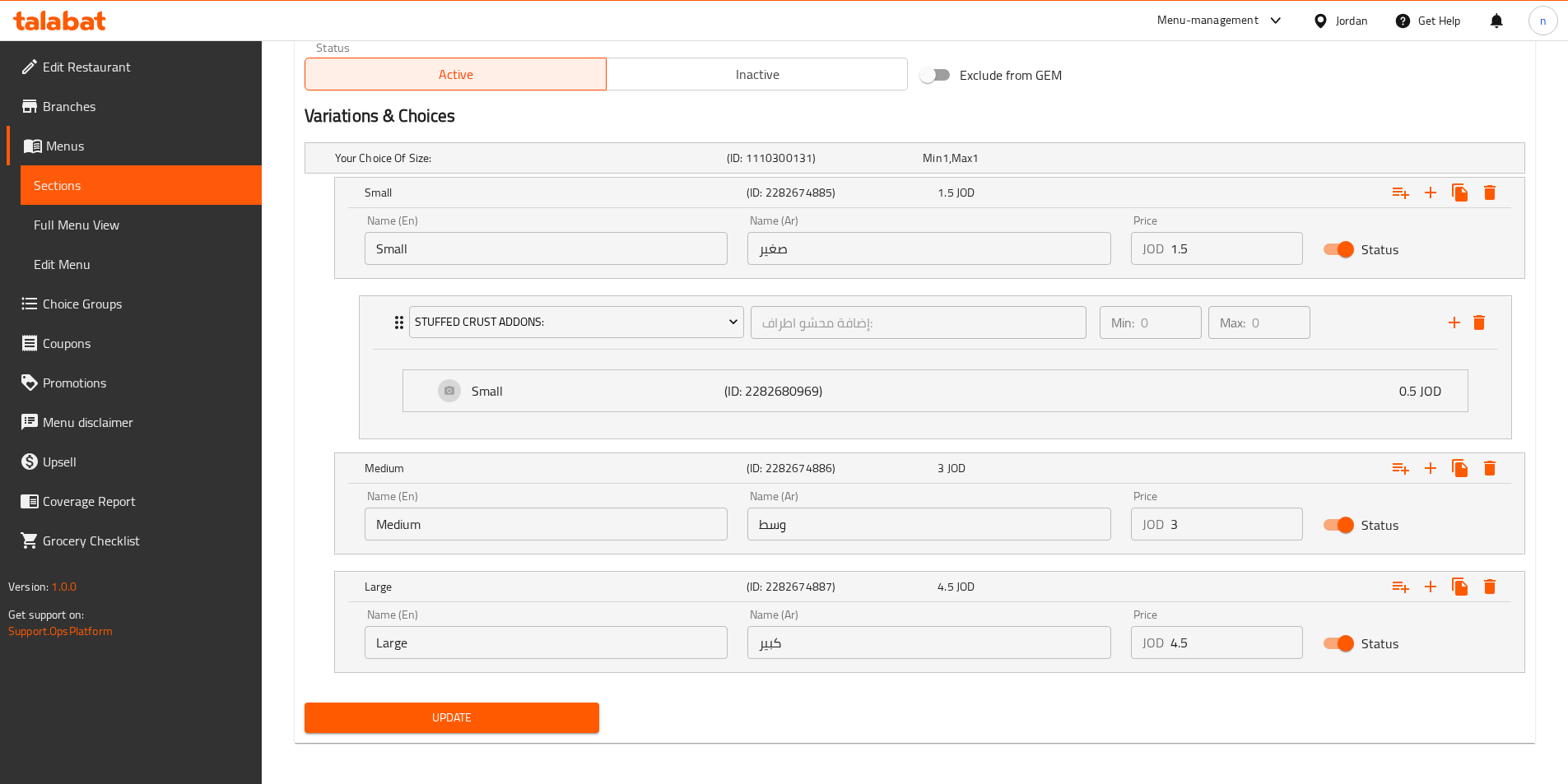
scroll to position [833, 0]
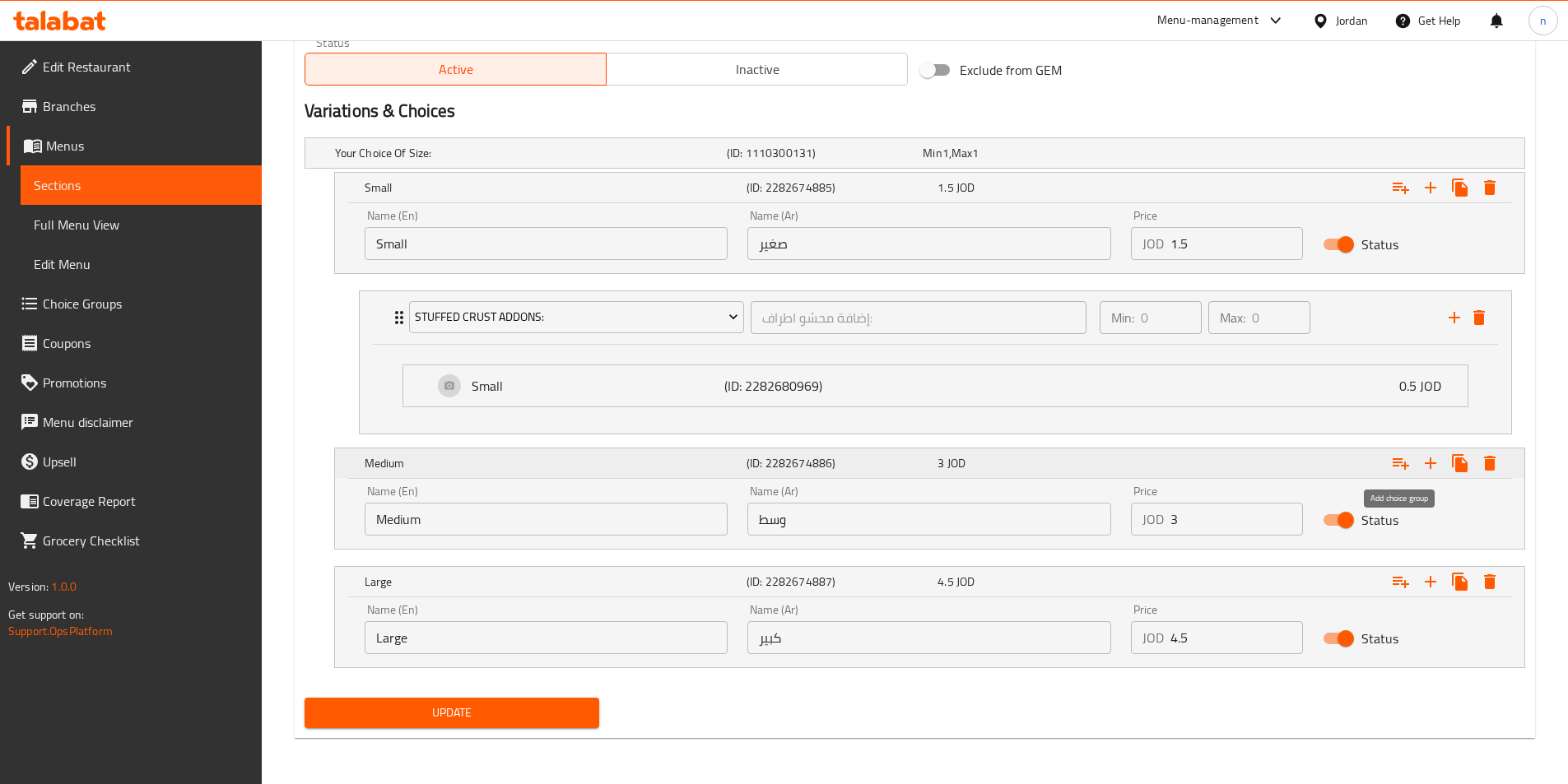
click at [1390, 465] on icon "Expand" at bounding box center [1400, 463] width 20 height 20
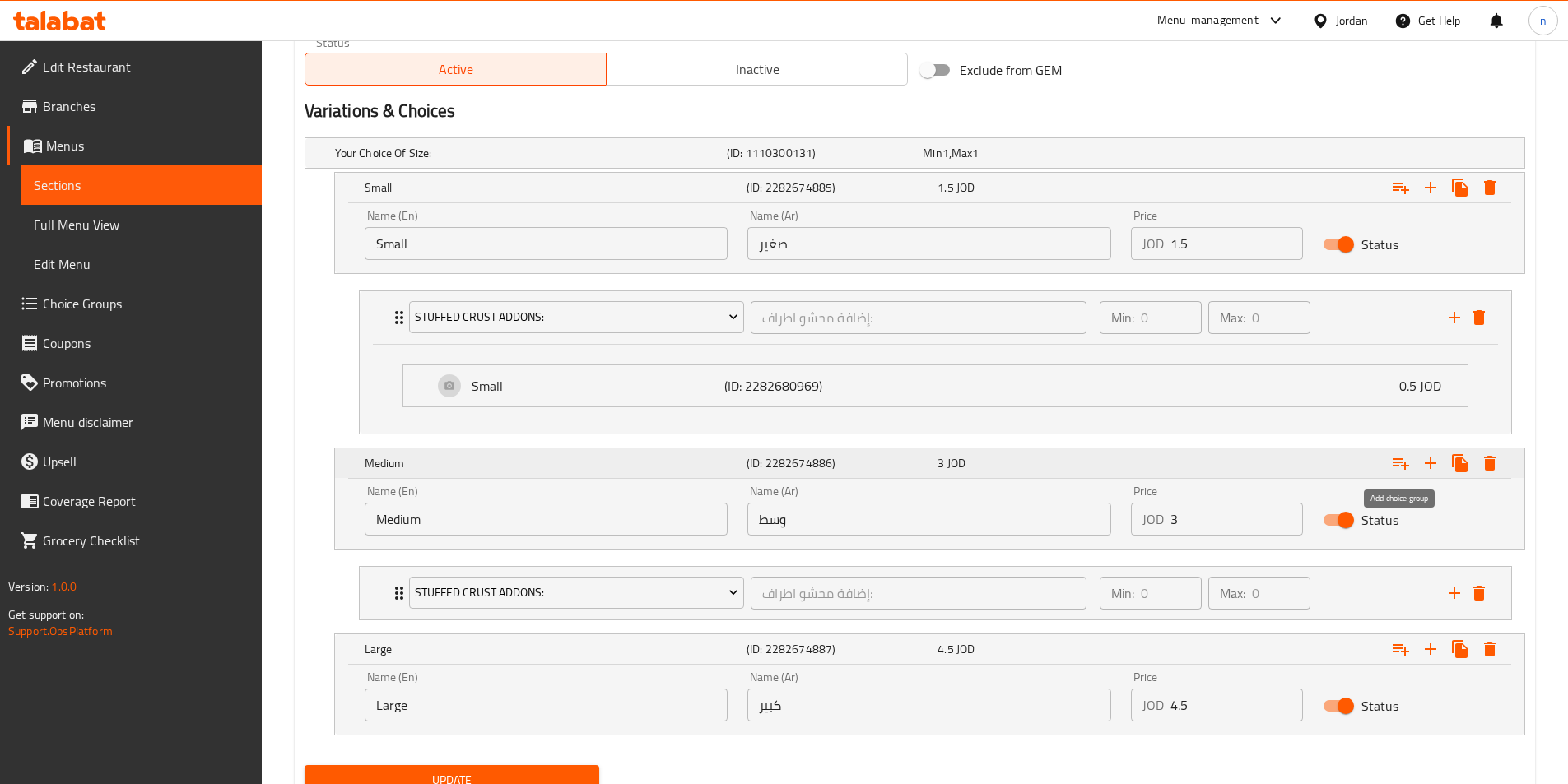
click at [1400, 471] on icon "Expand" at bounding box center [1400, 463] width 20 height 20
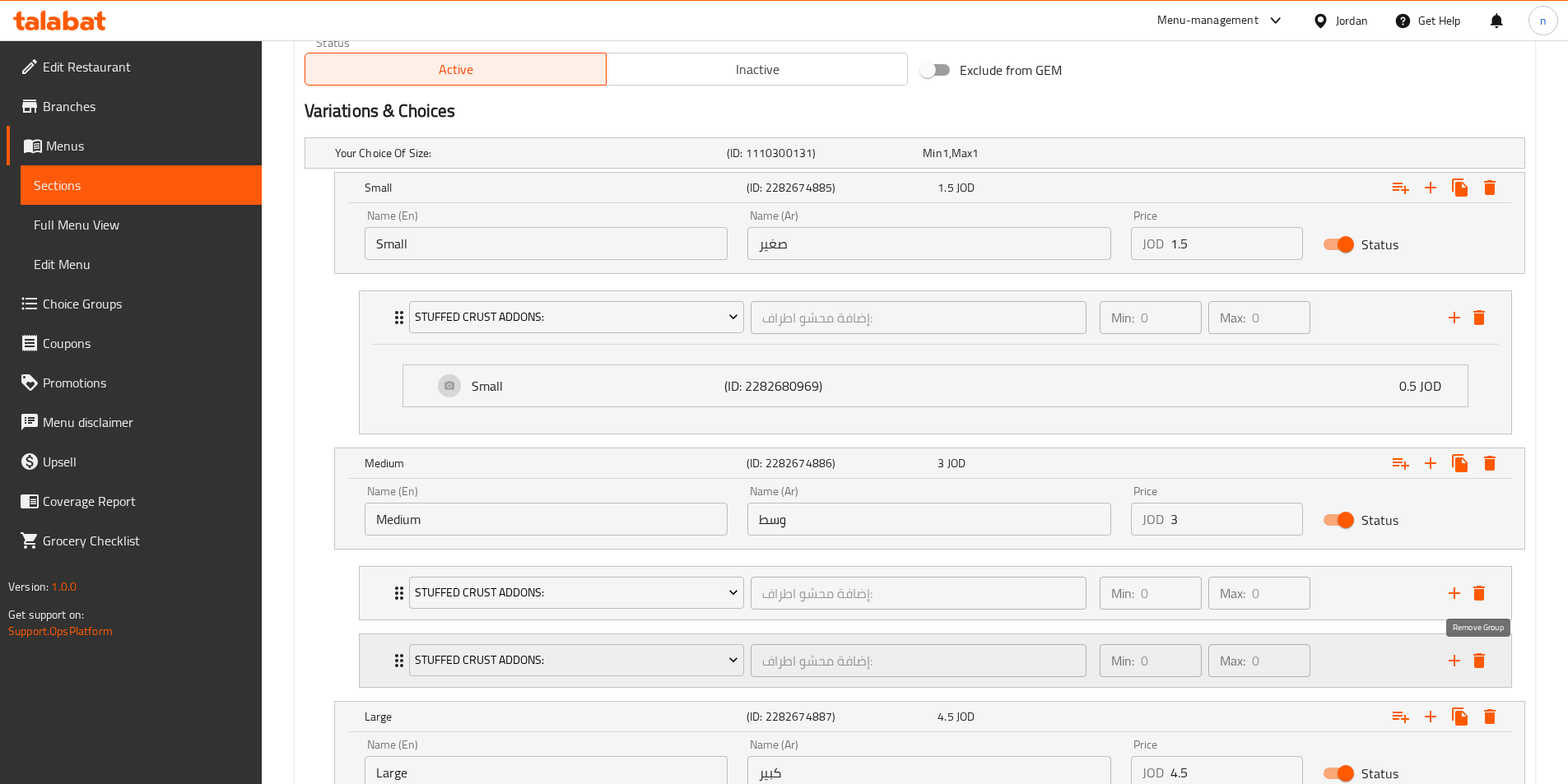
click at [1477, 656] on icon "delete" at bounding box center [1479, 660] width 12 height 15
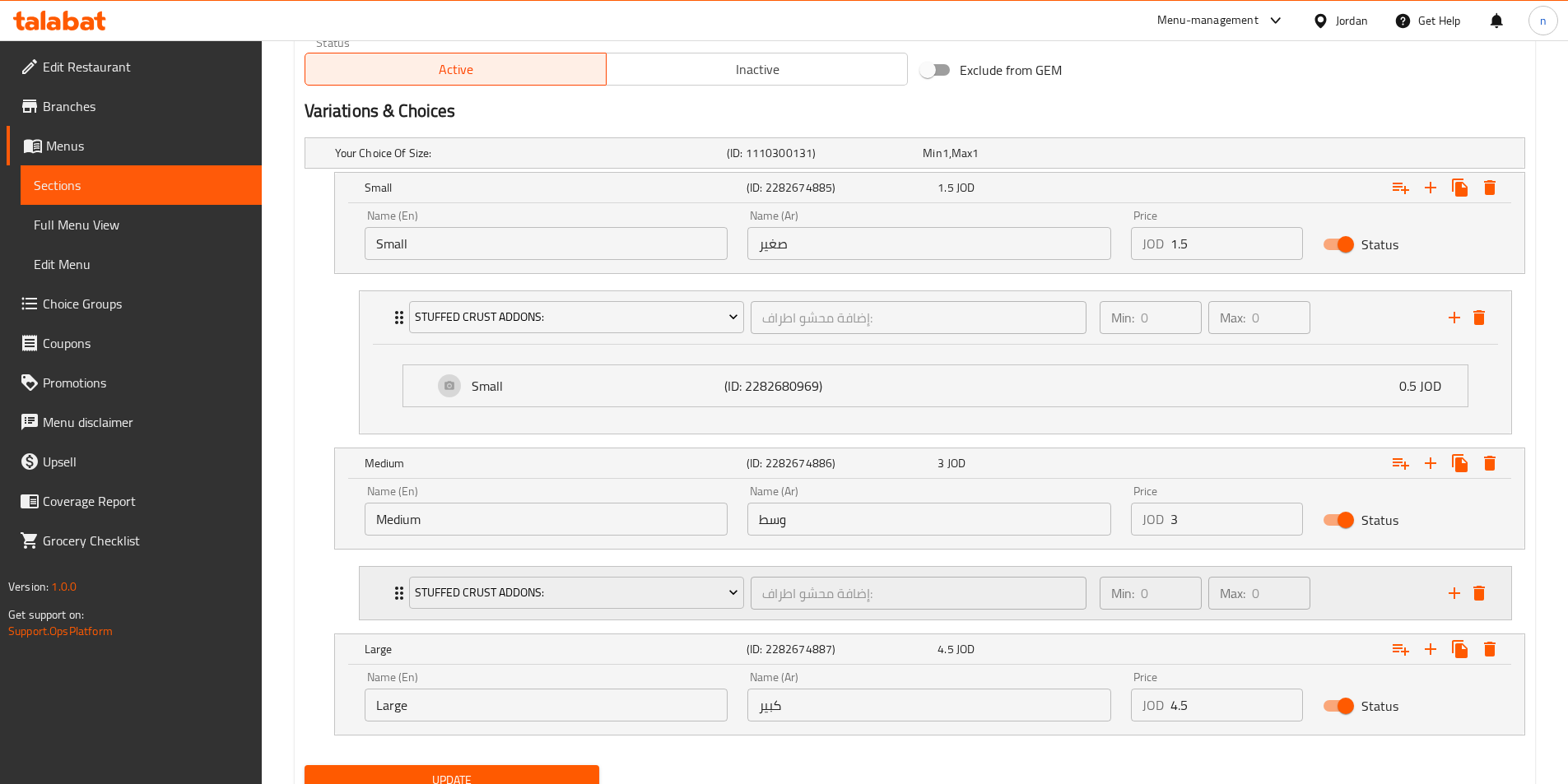
click at [1362, 593] on div "Min: 0 ​ Max: 0 ​" at bounding box center [1264, 593] width 349 height 53
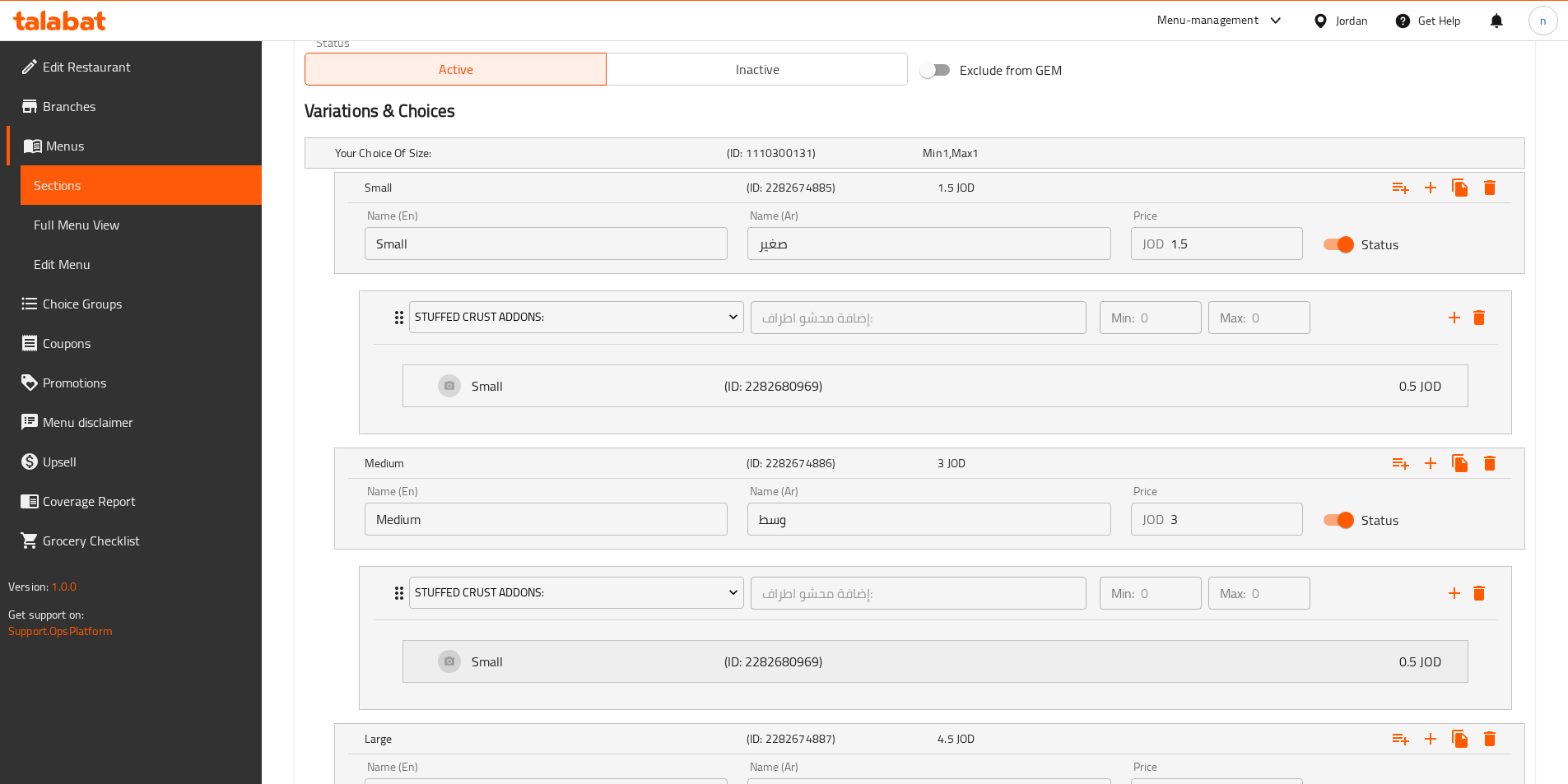
click at [556, 668] on p "Small" at bounding box center [598, 661] width 253 height 20
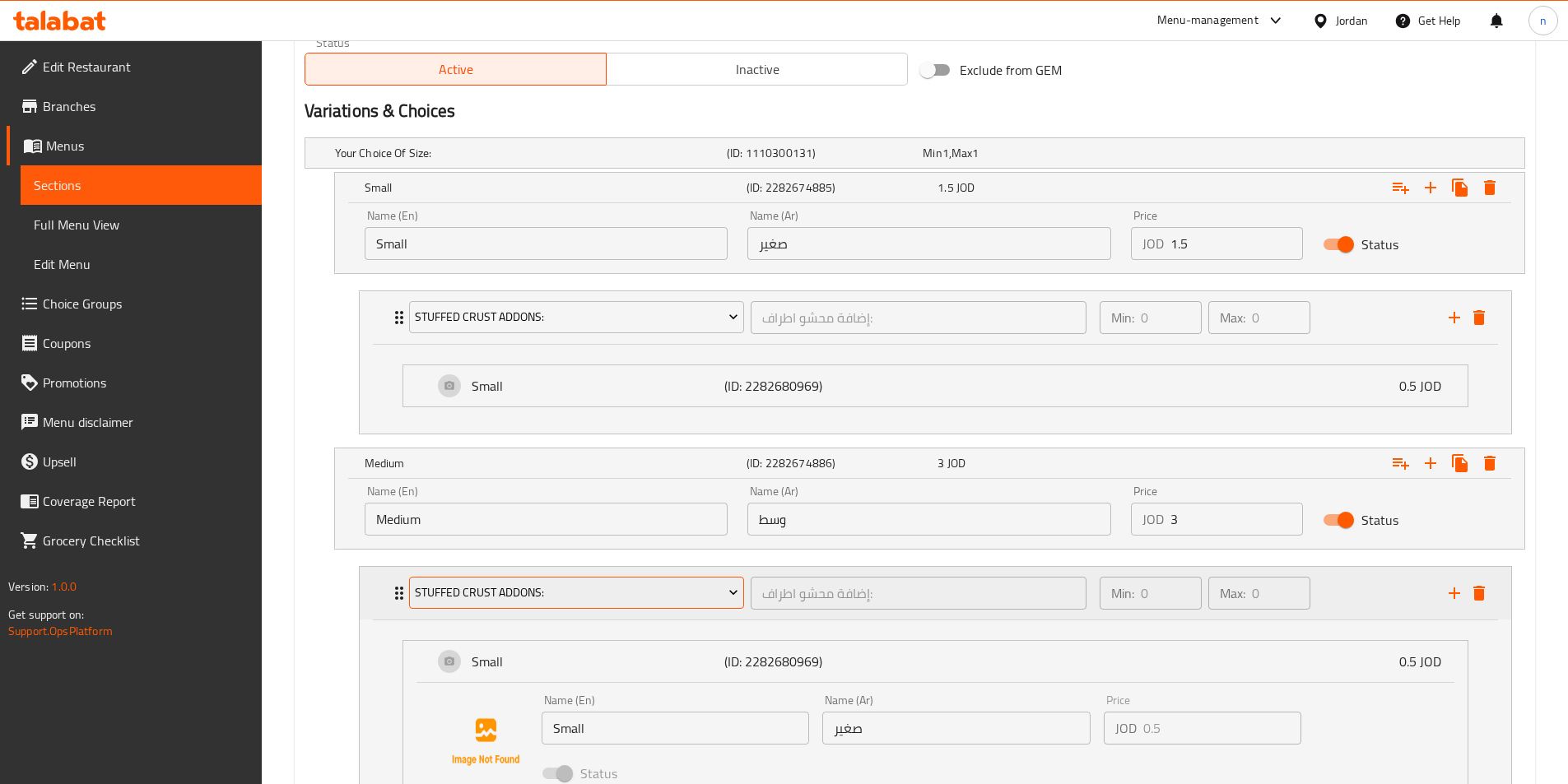
click at [650, 604] on button "Stuffed Crust Addons:" at bounding box center [576, 593] width 336 height 33
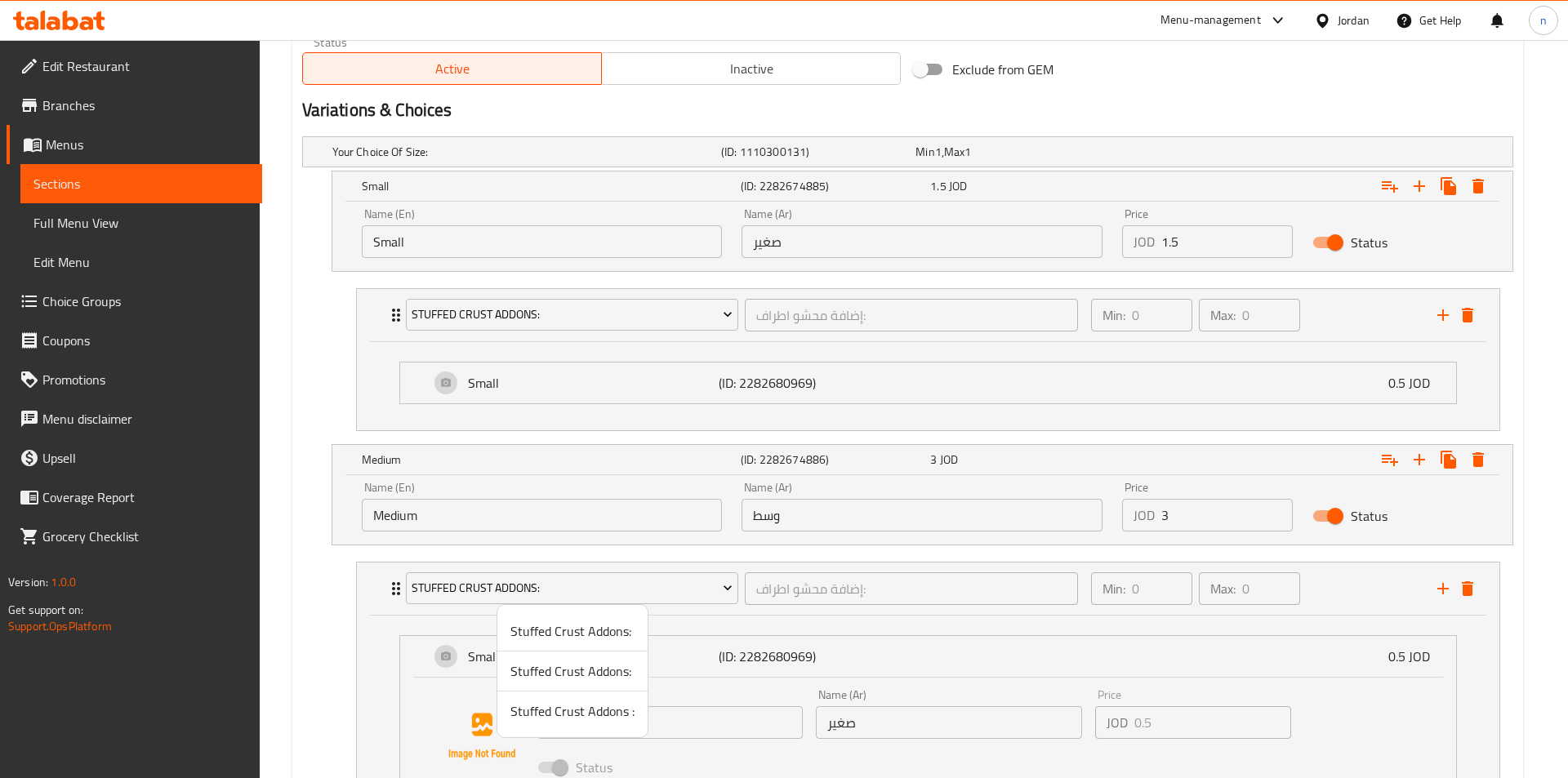
click at [543, 670] on span "Stuffed Crust Addons:" at bounding box center [572, 671] width 124 height 20
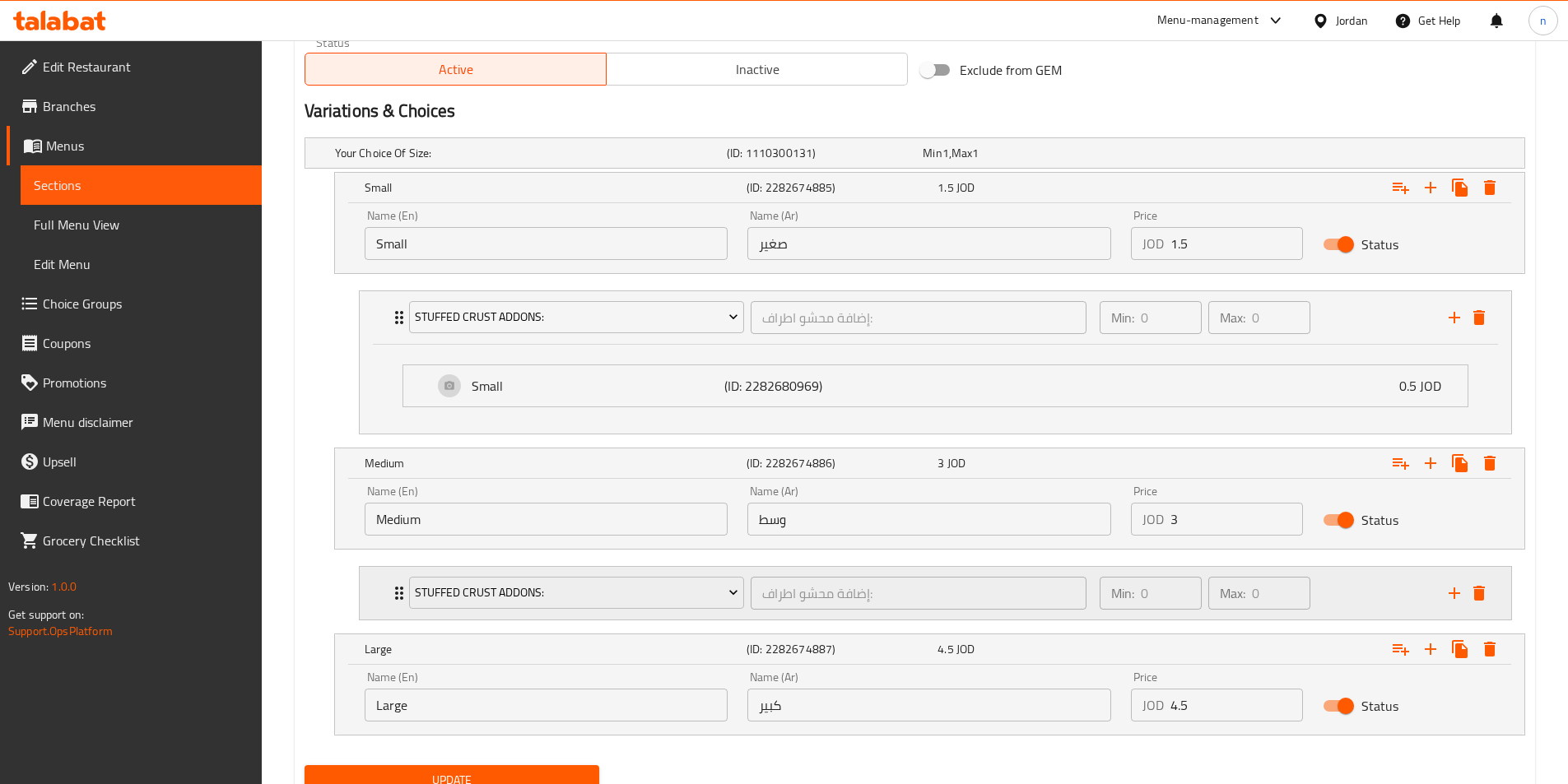
click at [1436, 599] on div "Min: 0 ​ Max: 0 ​" at bounding box center [1264, 593] width 349 height 53
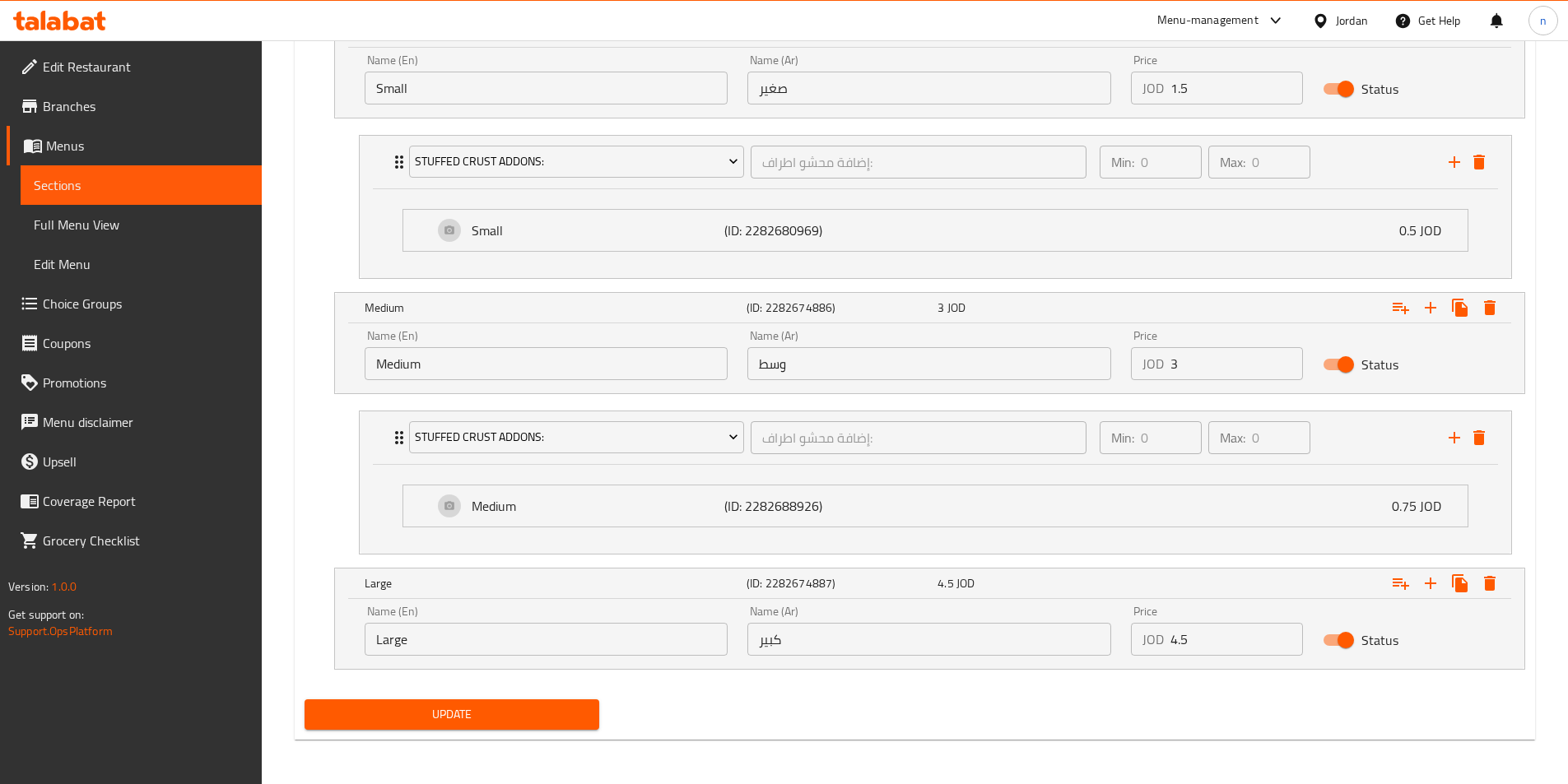
scroll to position [989, 0]
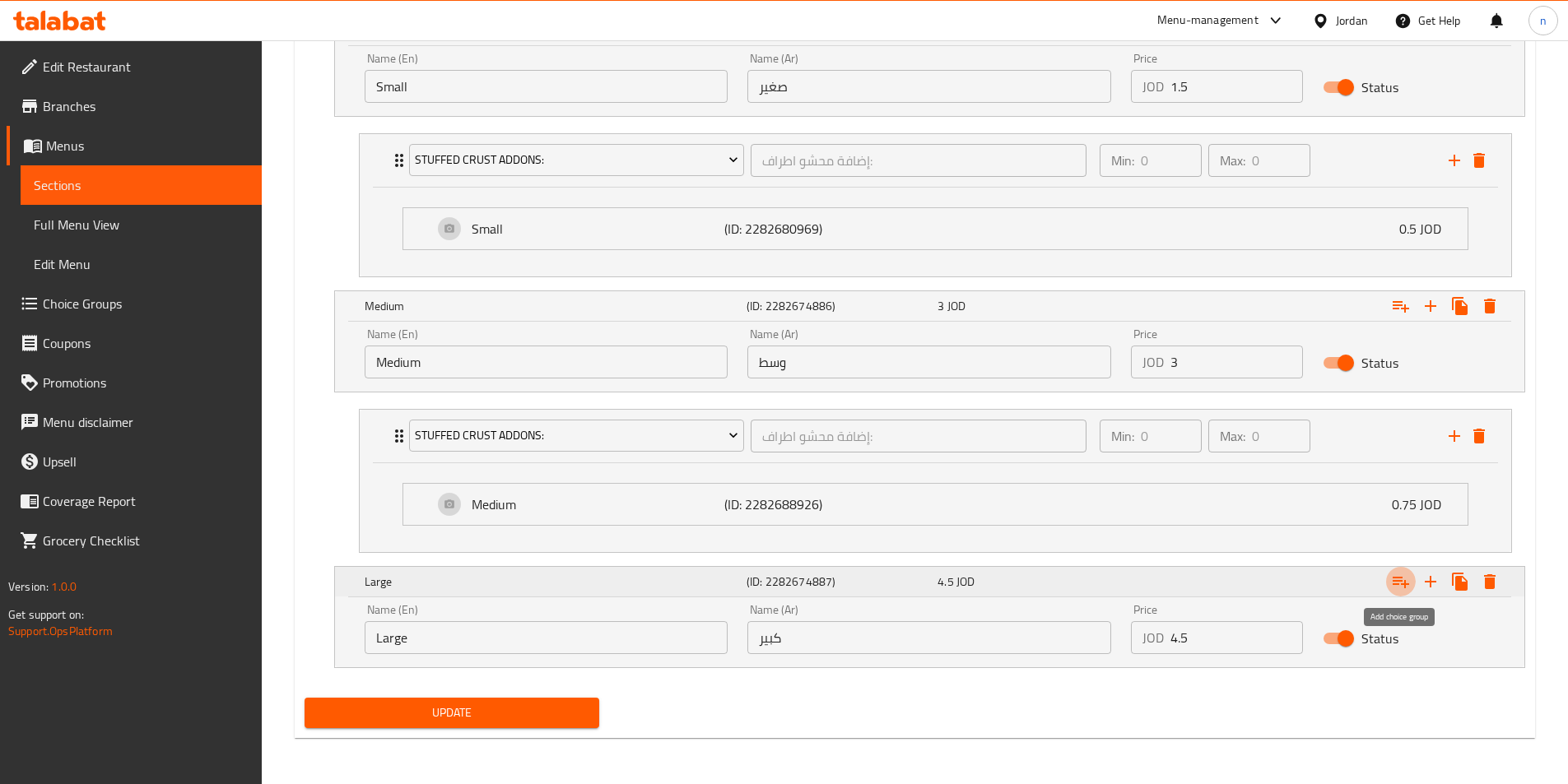
click at [1399, 586] on icon "Expand" at bounding box center [1400, 582] width 20 height 20
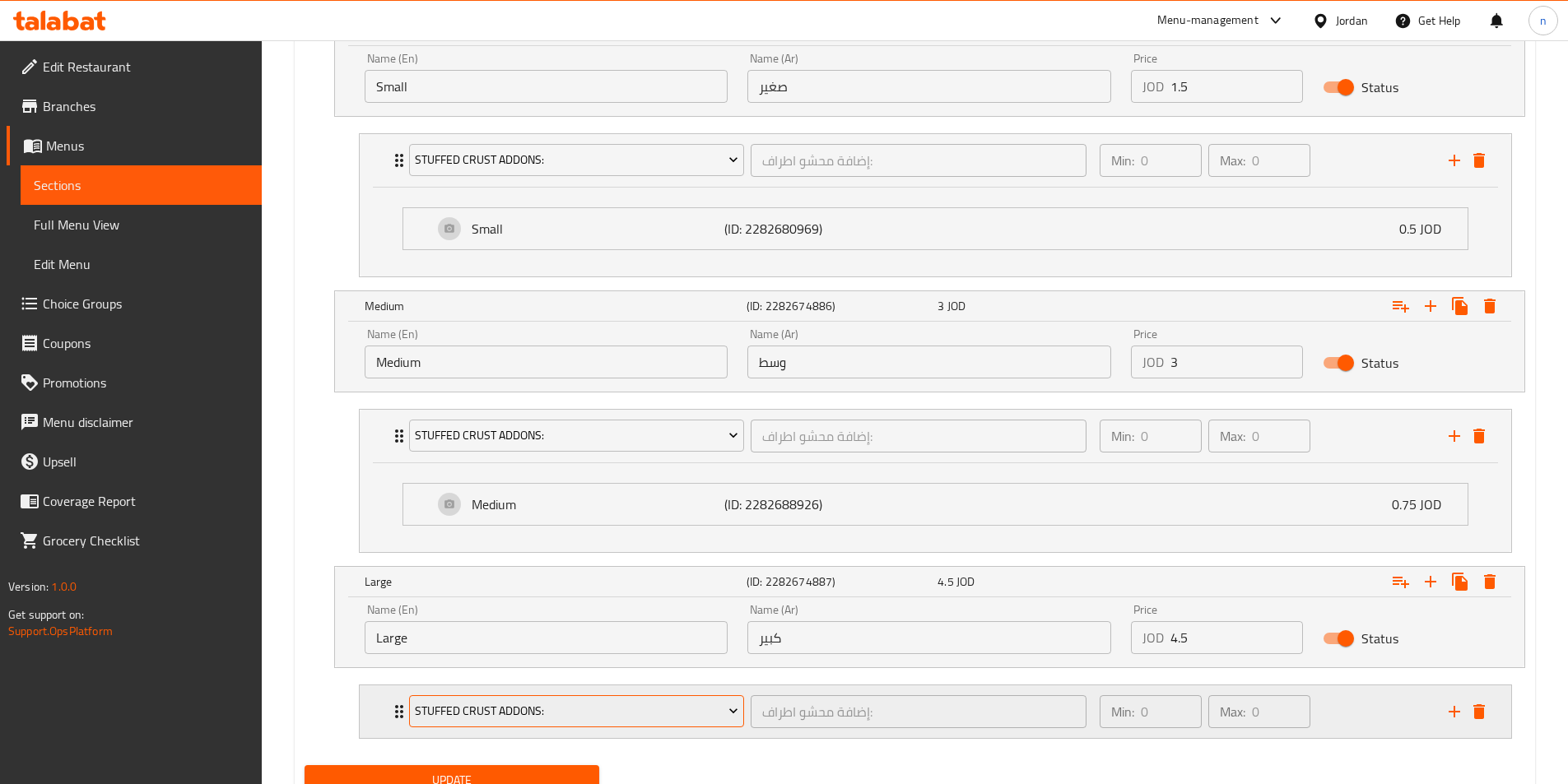
click at [599, 720] on span "Stuffed Crust Addons:" at bounding box center [576, 711] width 324 height 21
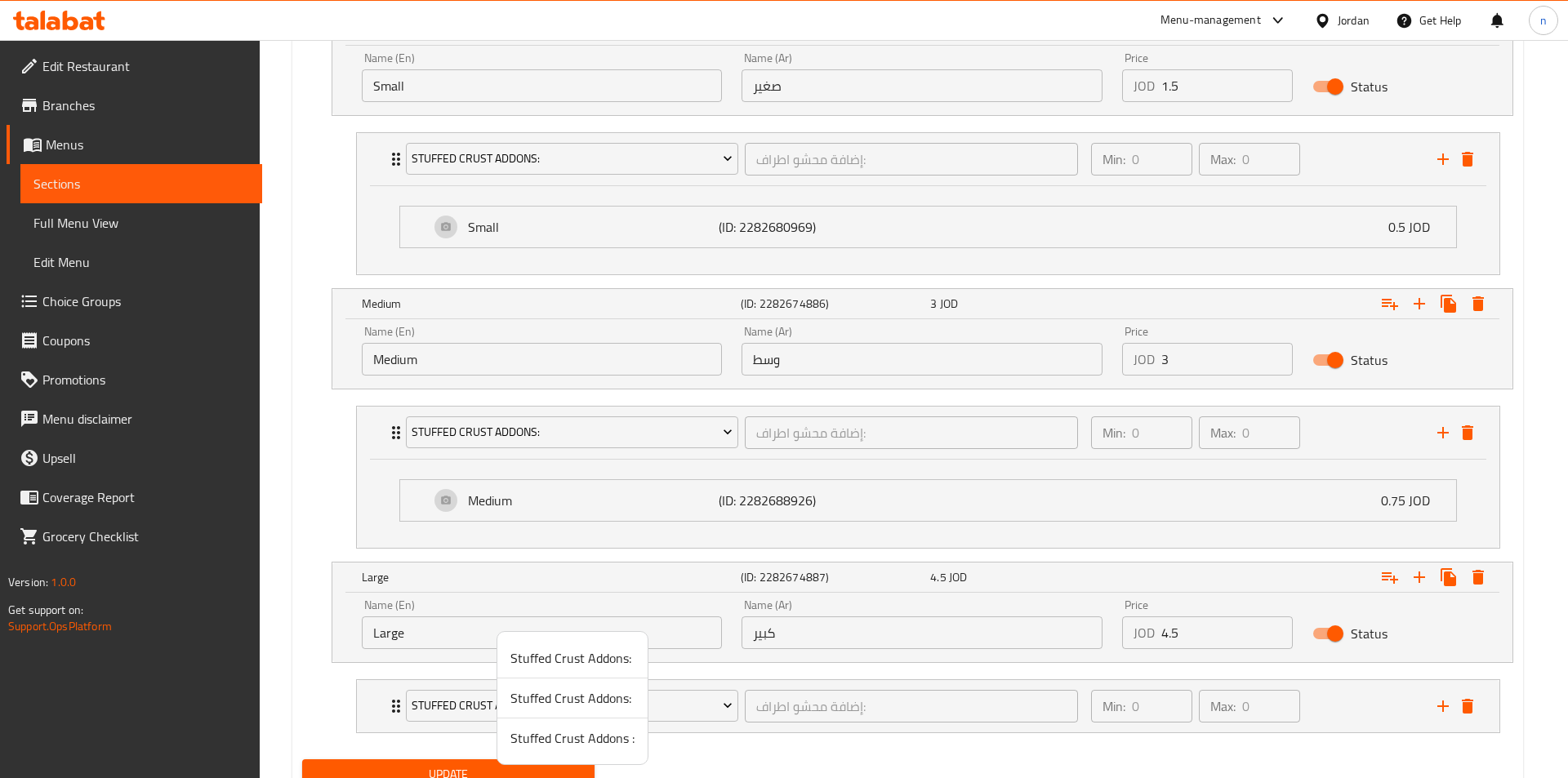
click at [542, 737] on span "Stuffed Crust Addons :" at bounding box center [572, 738] width 124 height 20
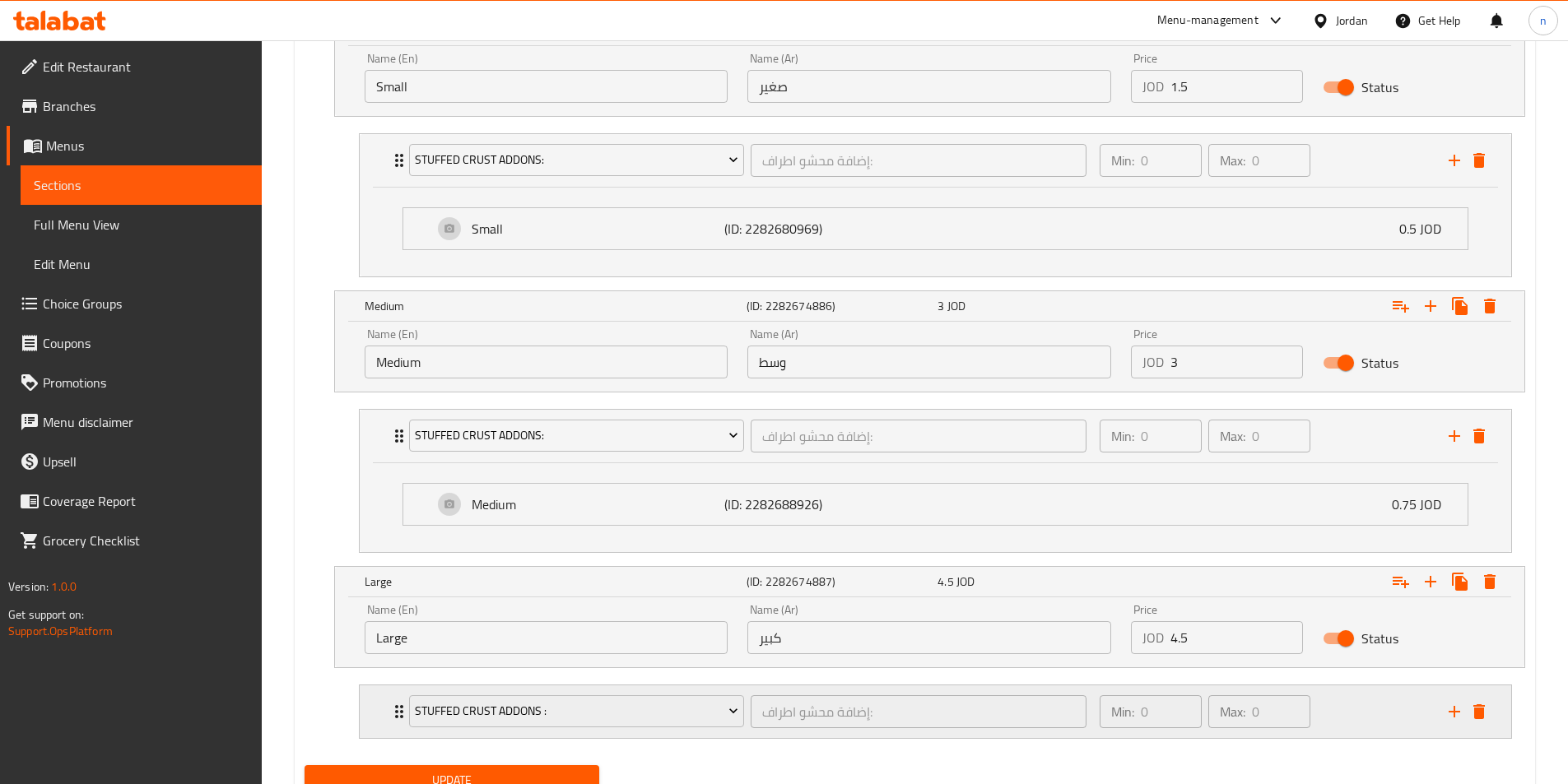
click at [1373, 729] on div "Min: 0 ​ Max: 0 ​" at bounding box center [1264, 711] width 349 height 53
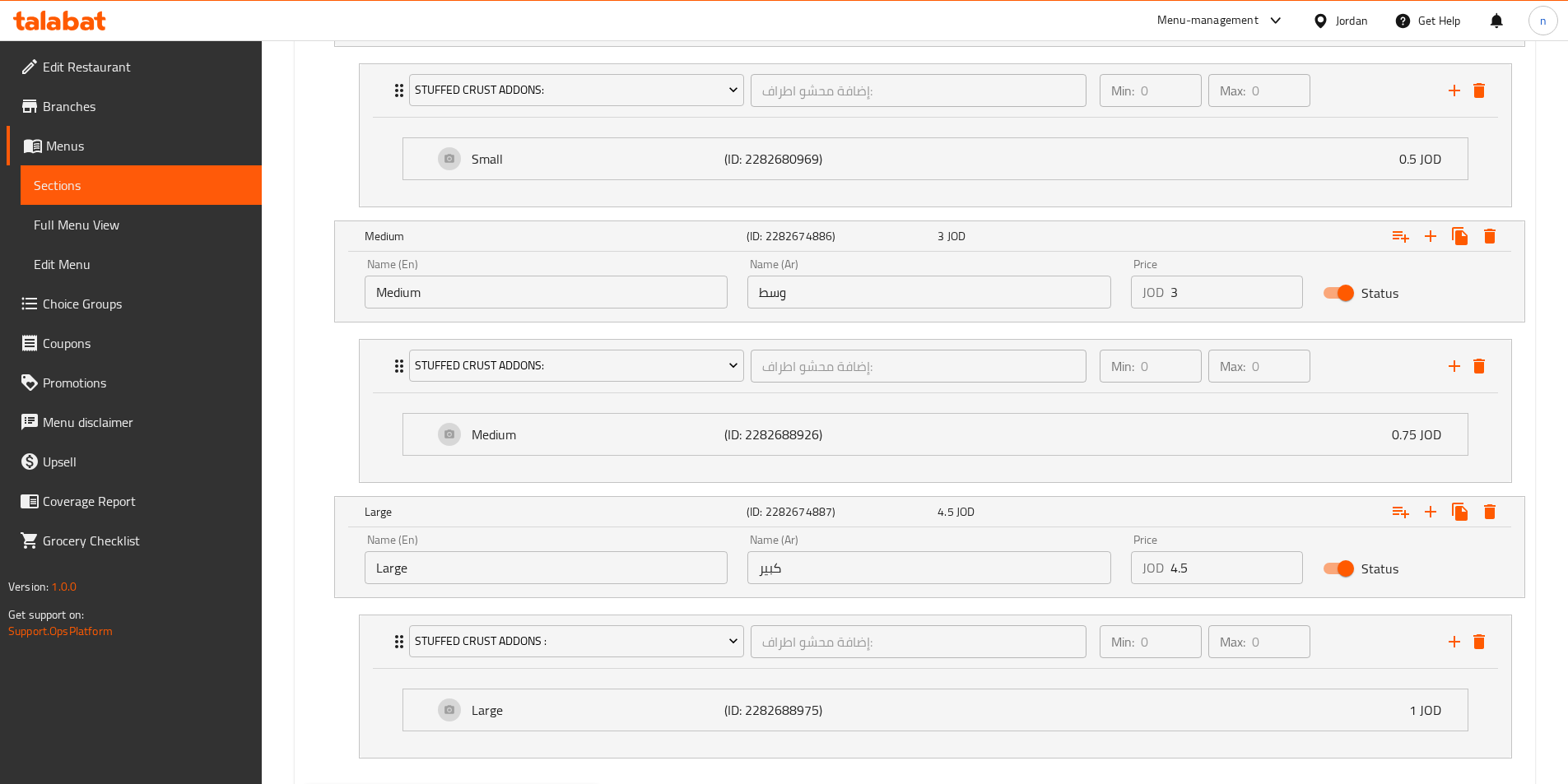
scroll to position [1146, 0]
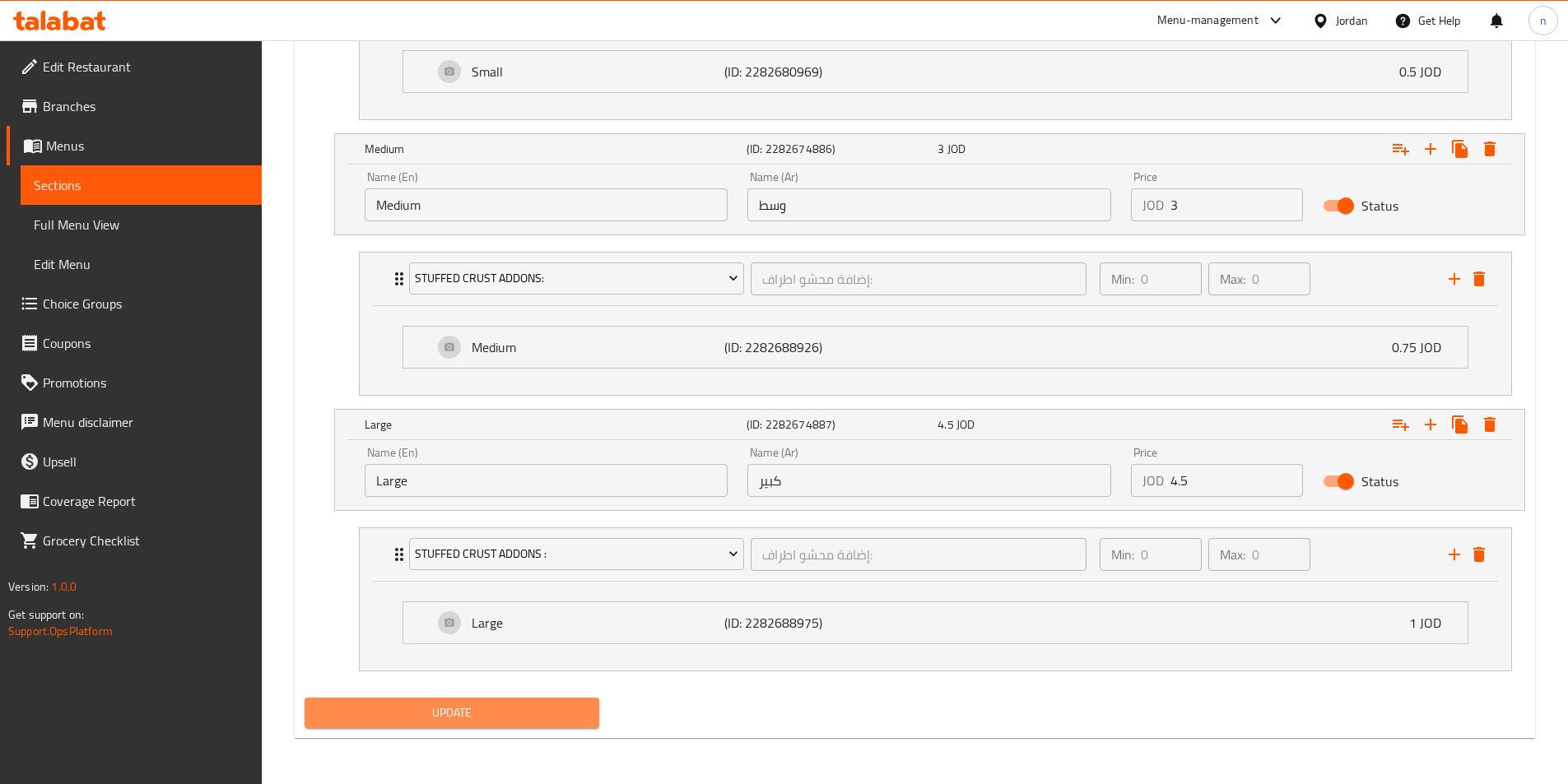
click at [528, 714] on span "Update" at bounding box center [452, 712] width 269 height 21
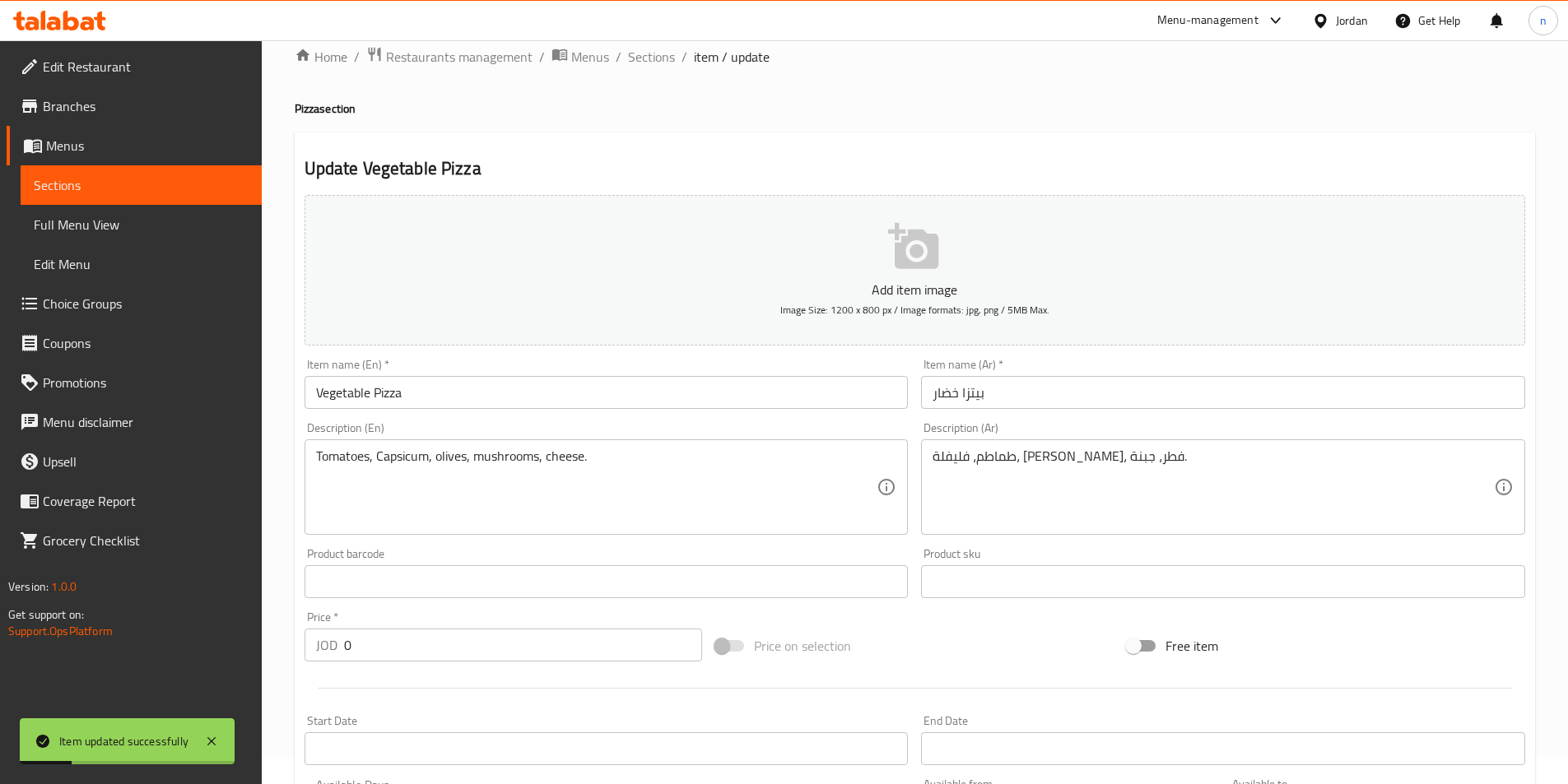
scroll to position [0, 0]
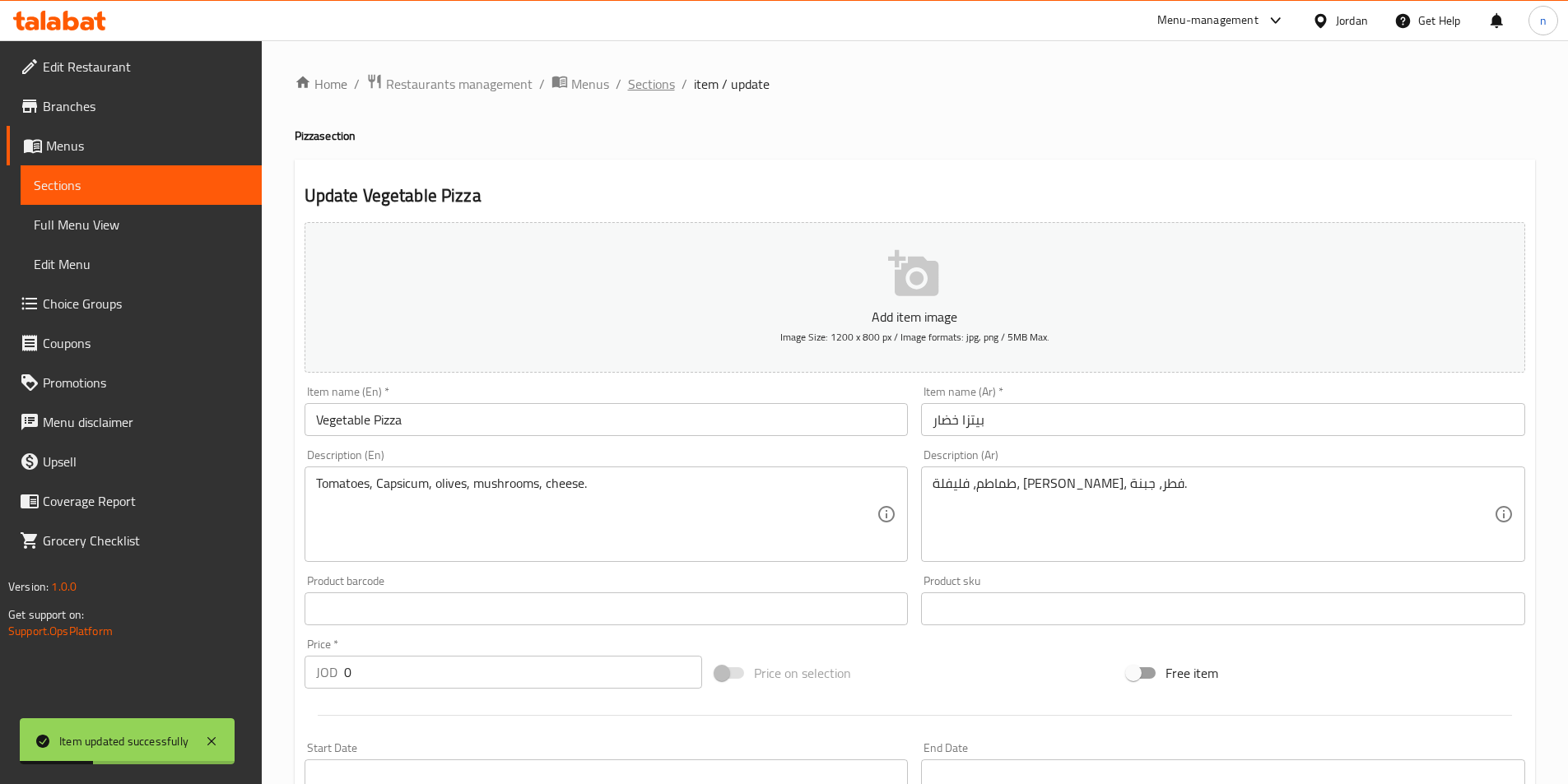
click at [656, 83] on span "Sections" at bounding box center [651, 84] width 47 height 20
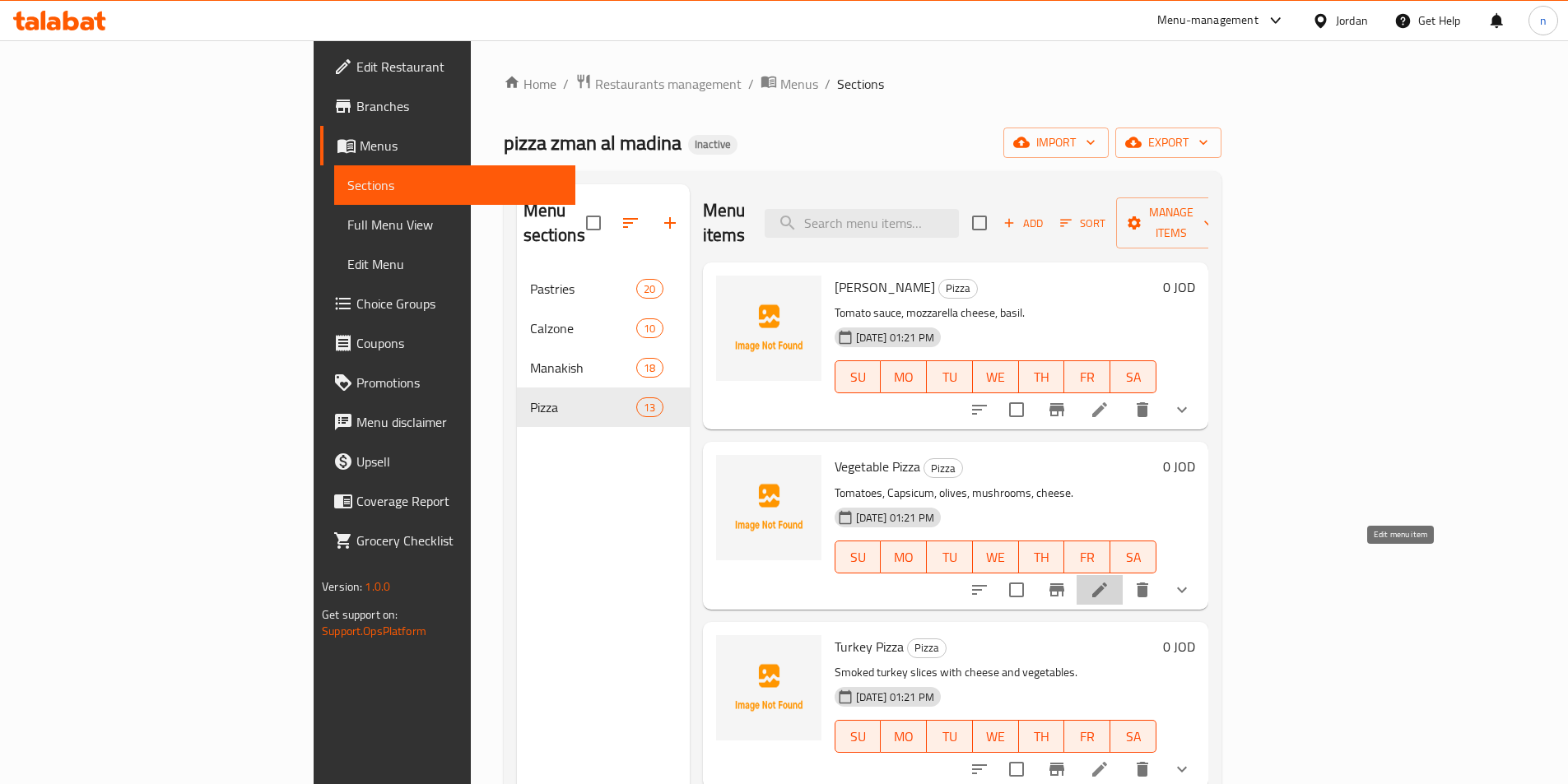
click at [1110, 580] on icon at bounding box center [1100, 590] width 20 height 20
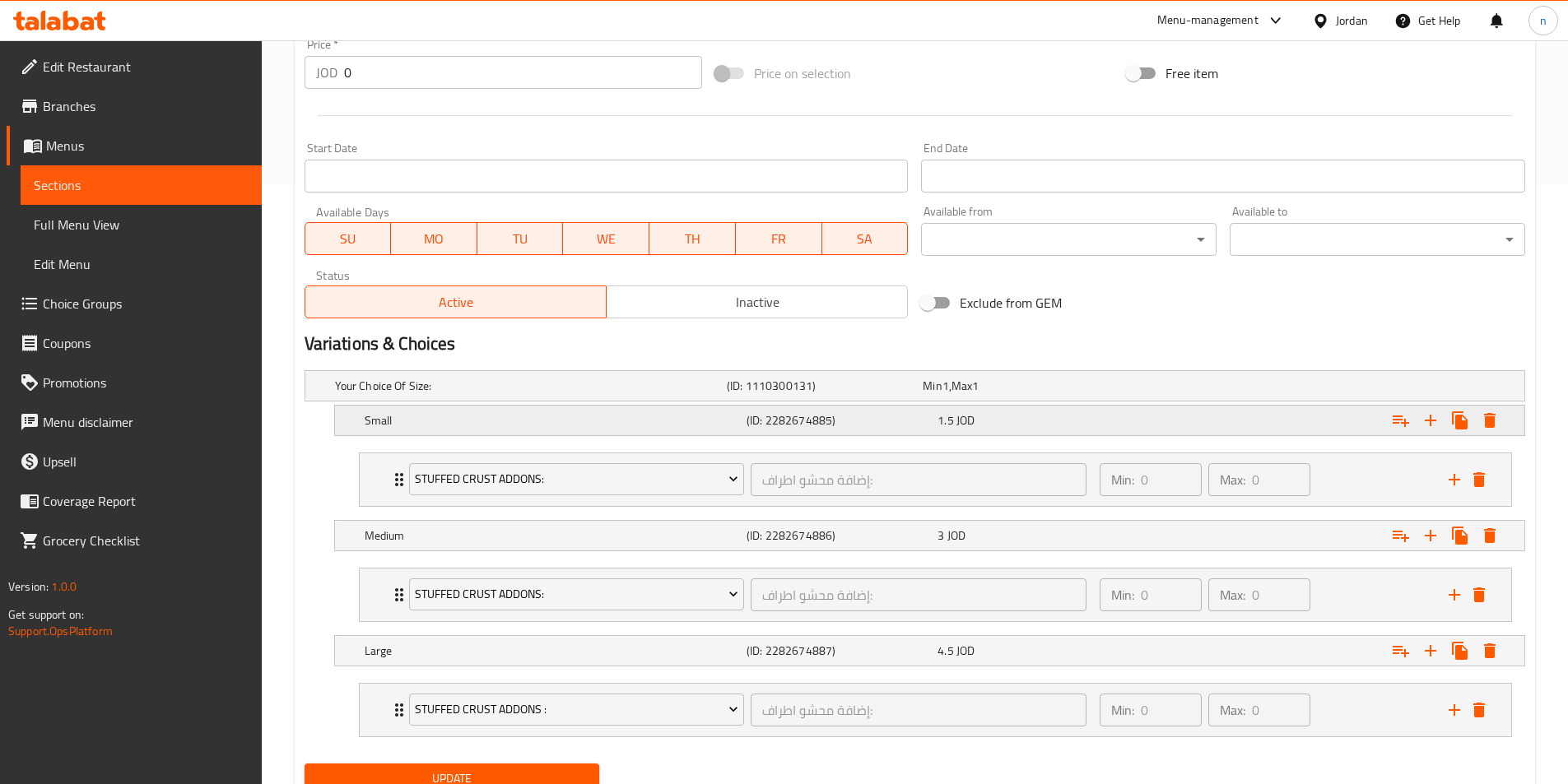
scroll to position [665, 0]
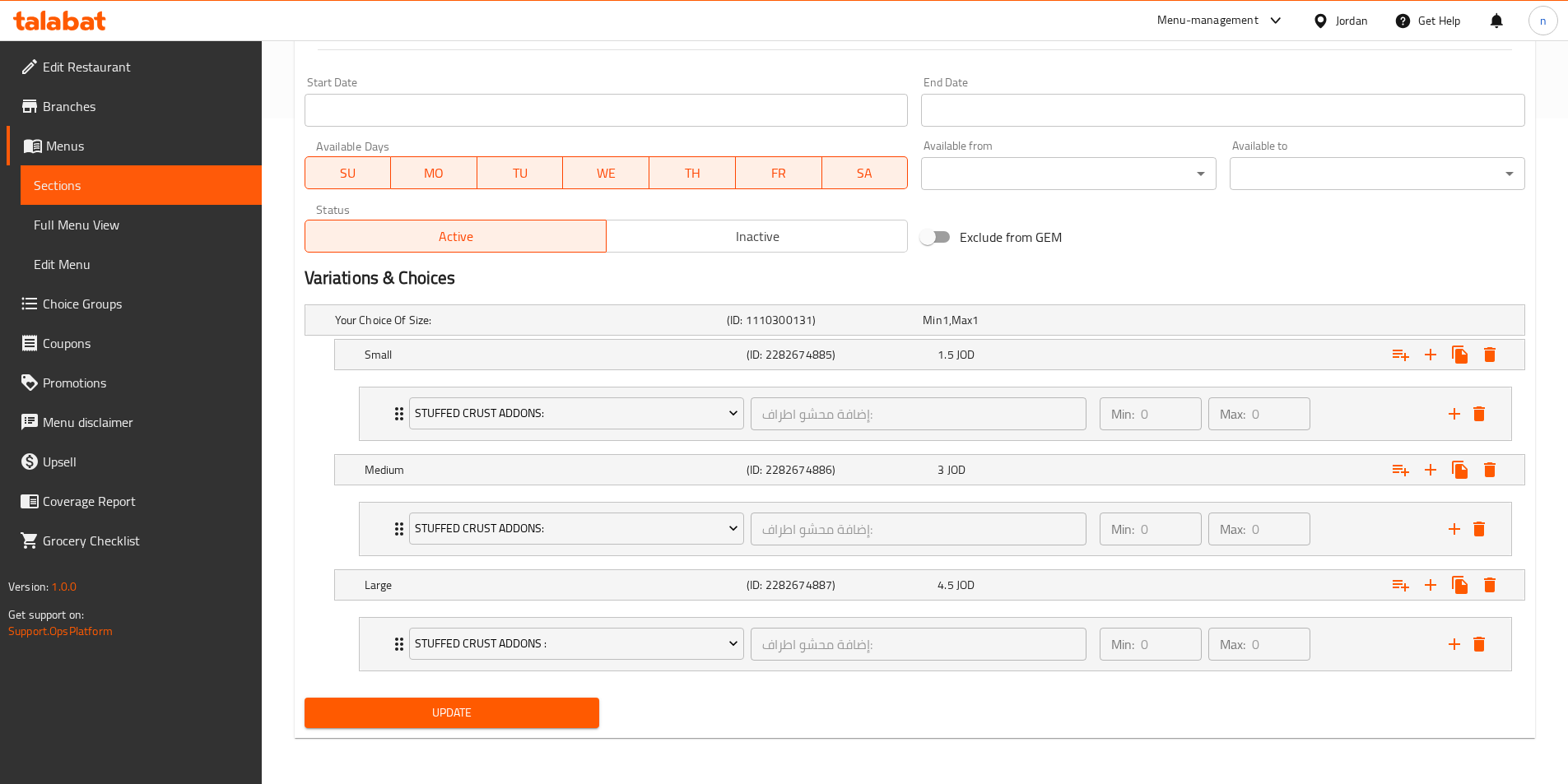
click at [735, 556] on li "Stuffed Crust Addons: إضافة محشو اطراف: ​ Min: 0 ​ Max: 0 ​ Medium (ID: 2282688…" at bounding box center [936, 529] width 1179 height 68
click at [1367, 526] on div "Min: 0 ​ Max: 0 ​" at bounding box center [1264, 529] width 349 height 53
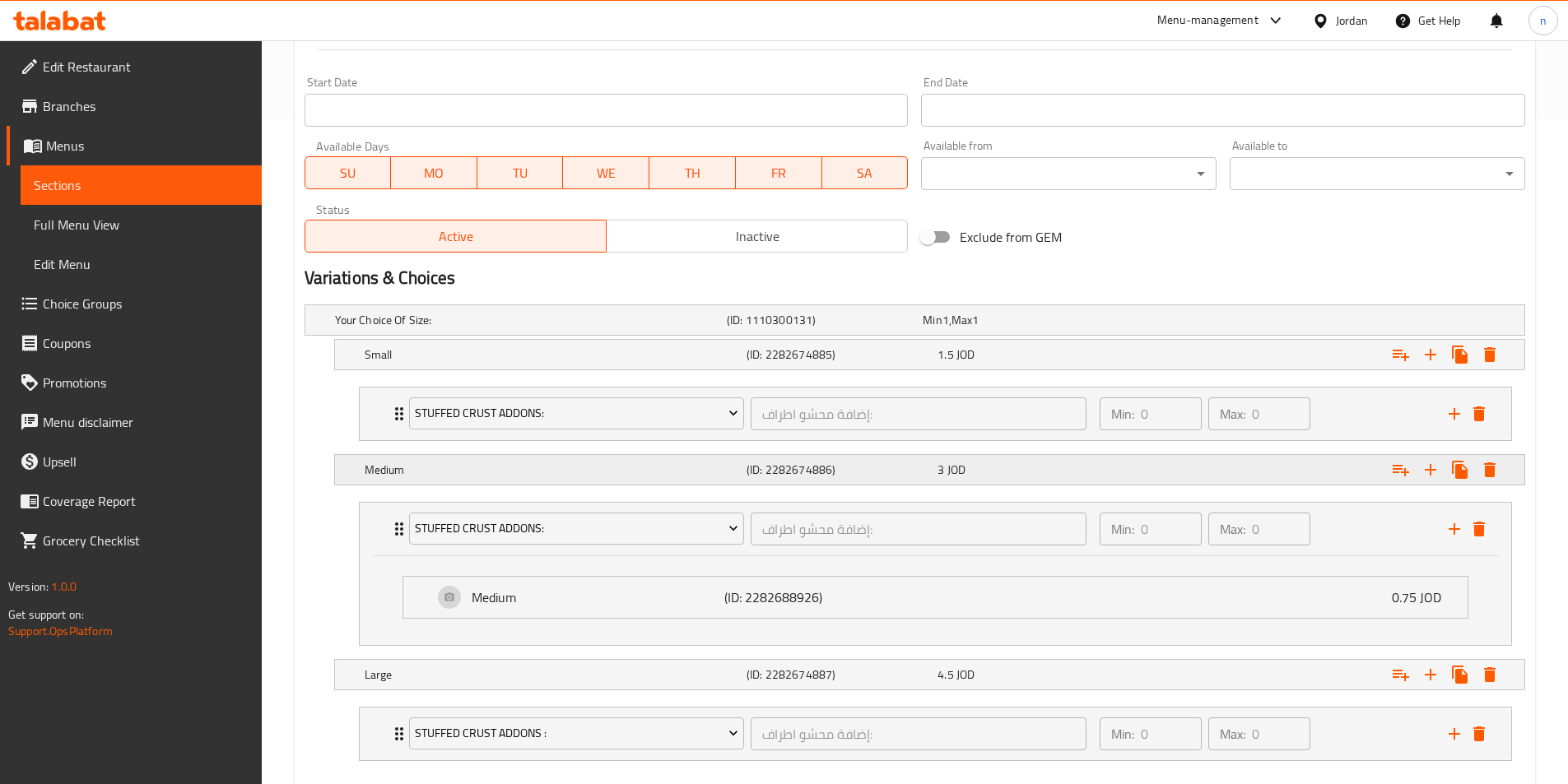
click at [1347, 472] on div "Expand" at bounding box center [1315, 470] width 381 height 36
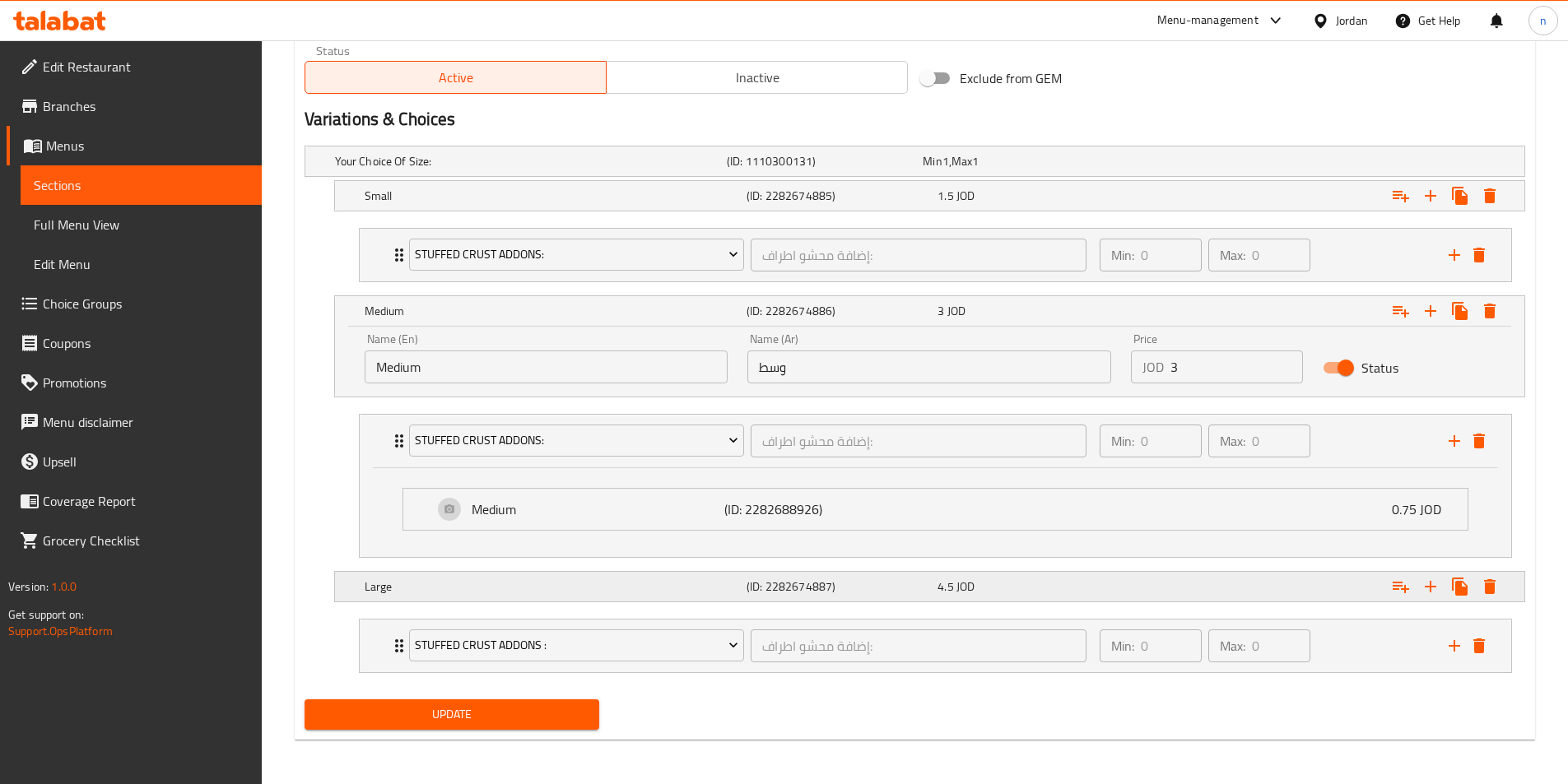
scroll to position [826, 0]
click at [1166, 598] on div "Expand" at bounding box center [1315, 585] width 381 height 36
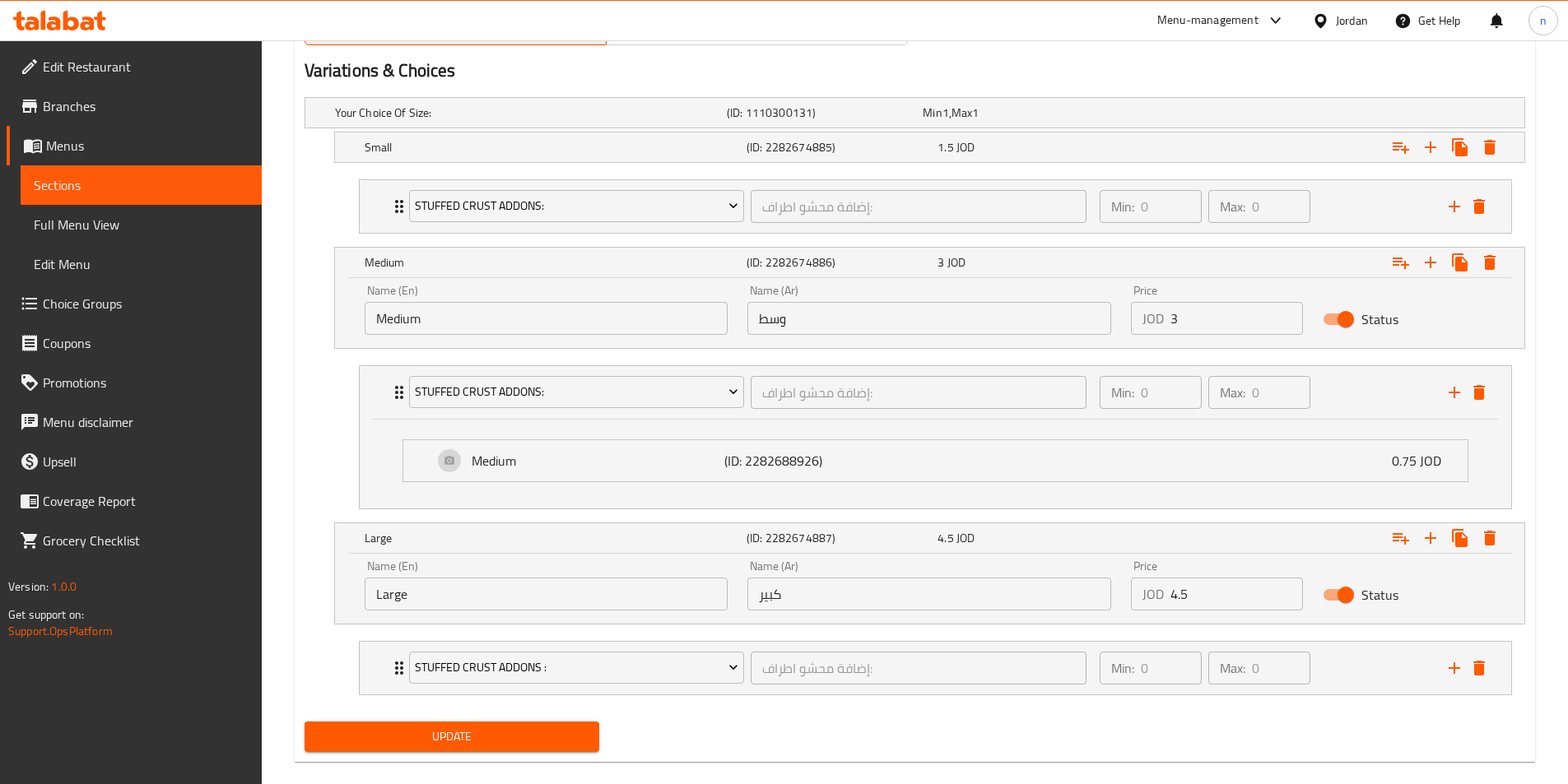
scroll to position [896, 0]
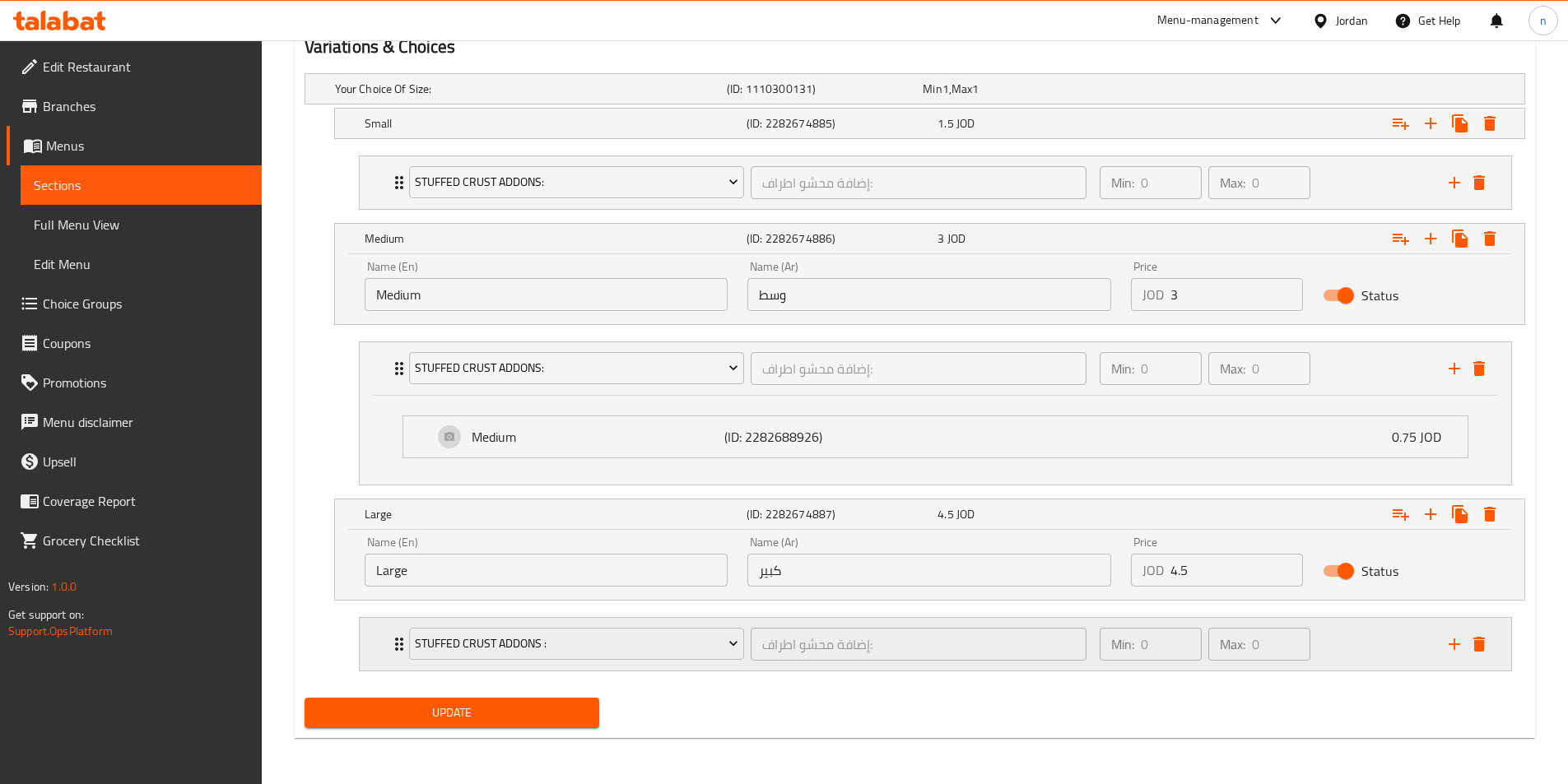
click at [1345, 640] on div "Min: 0 ​ Max: 0 ​" at bounding box center [1264, 645] width 349 height 53
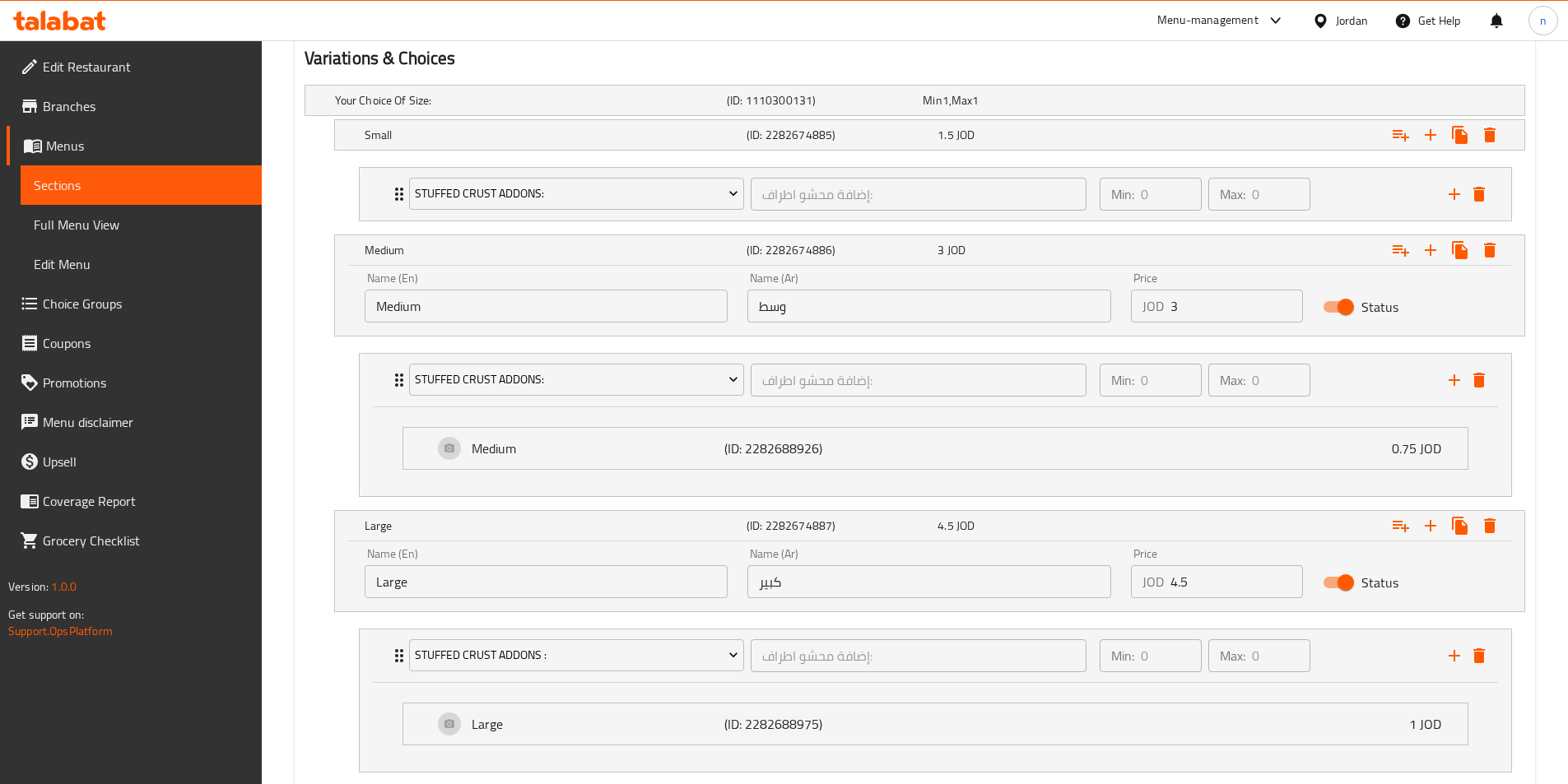
scroll to position [822, 0]
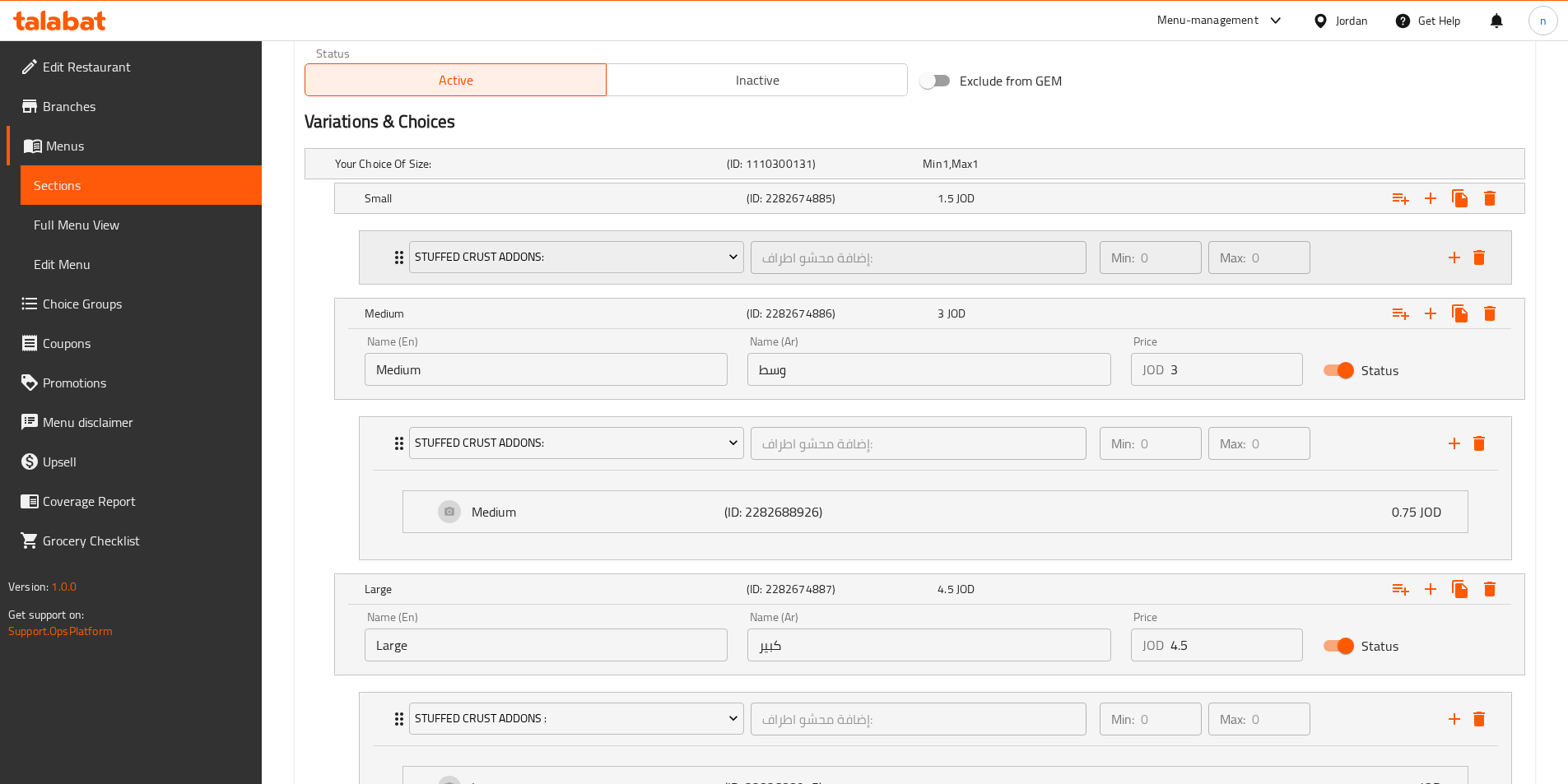
click at [1338, 273] on div "Min: 0 ​ Max: 0 ​" at bounding box center [1264, 257] width 349 height 53
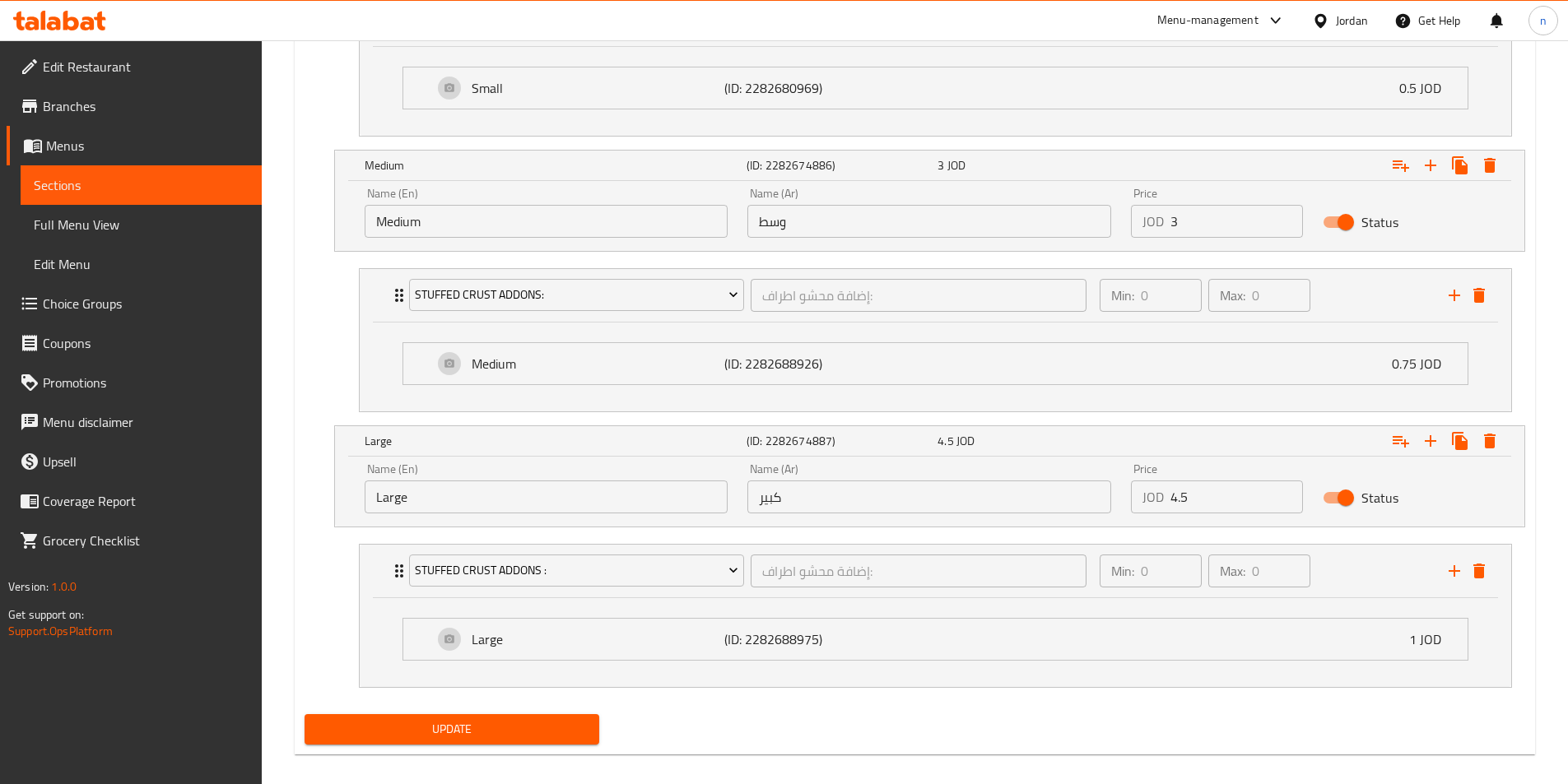
scroll to position [1076, 0]
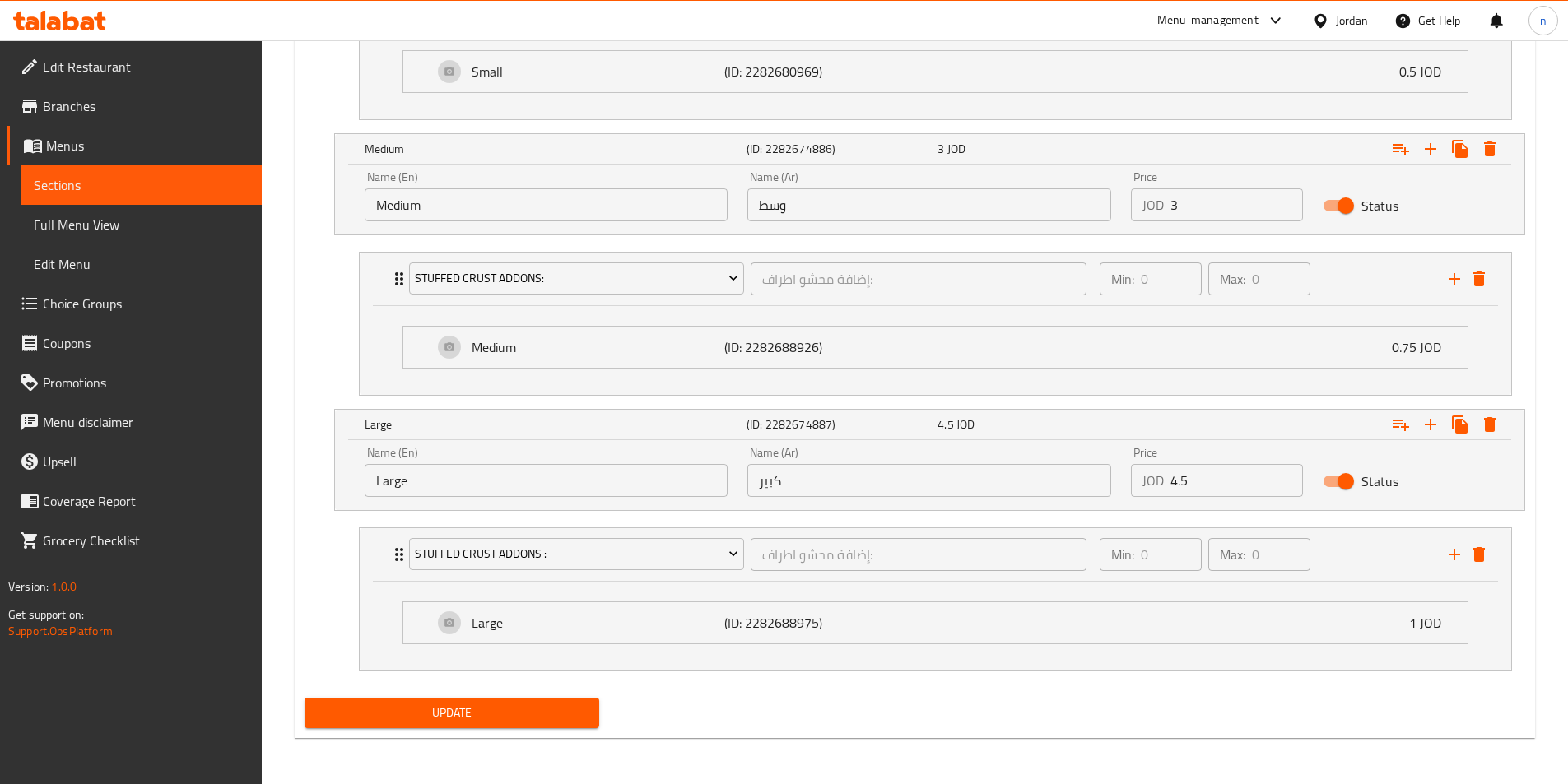
click at [557, 711] on span "Update" at bounding box center [452, 712] width 269 height 21
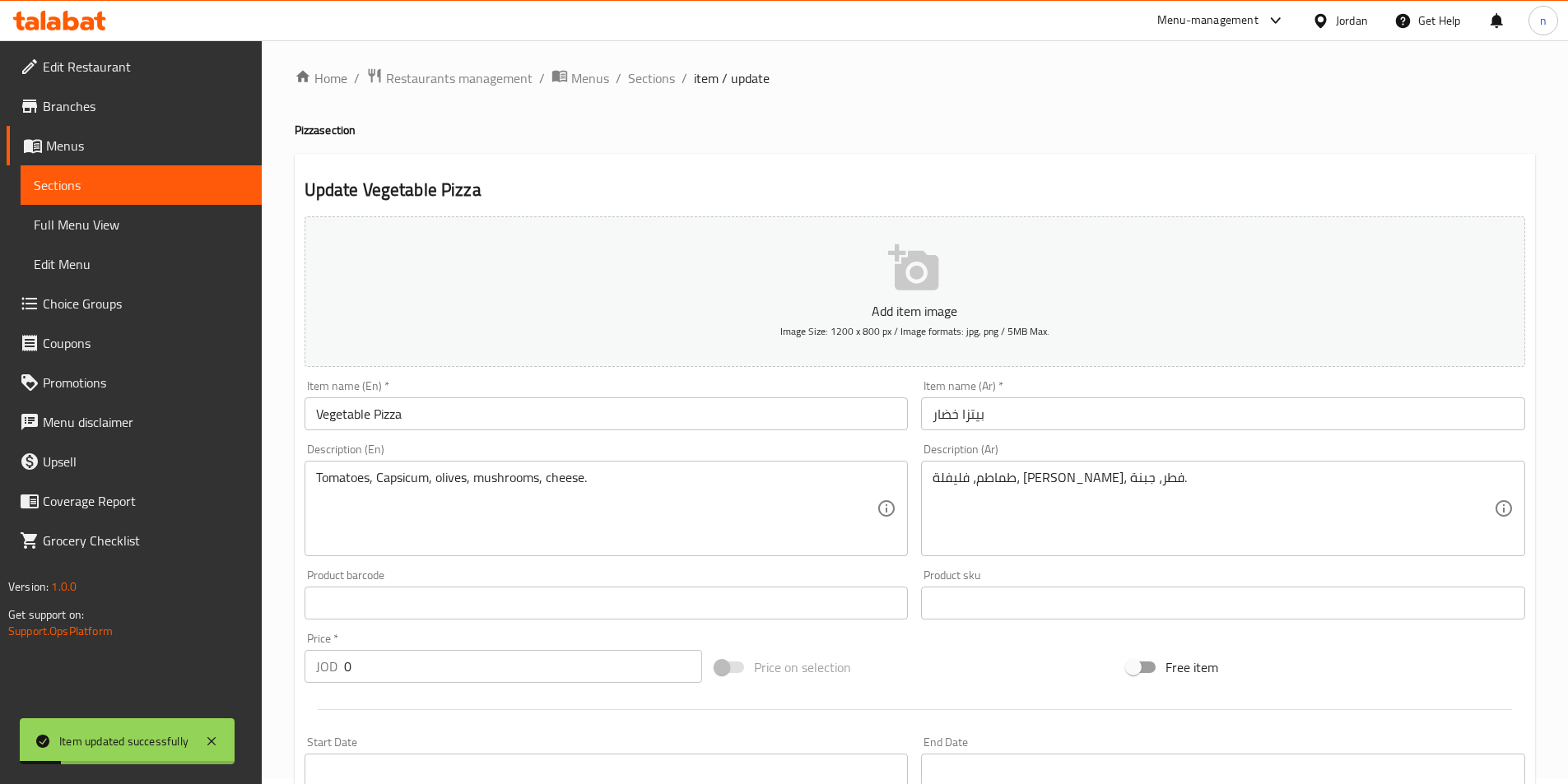
scroll to position [0, 0]
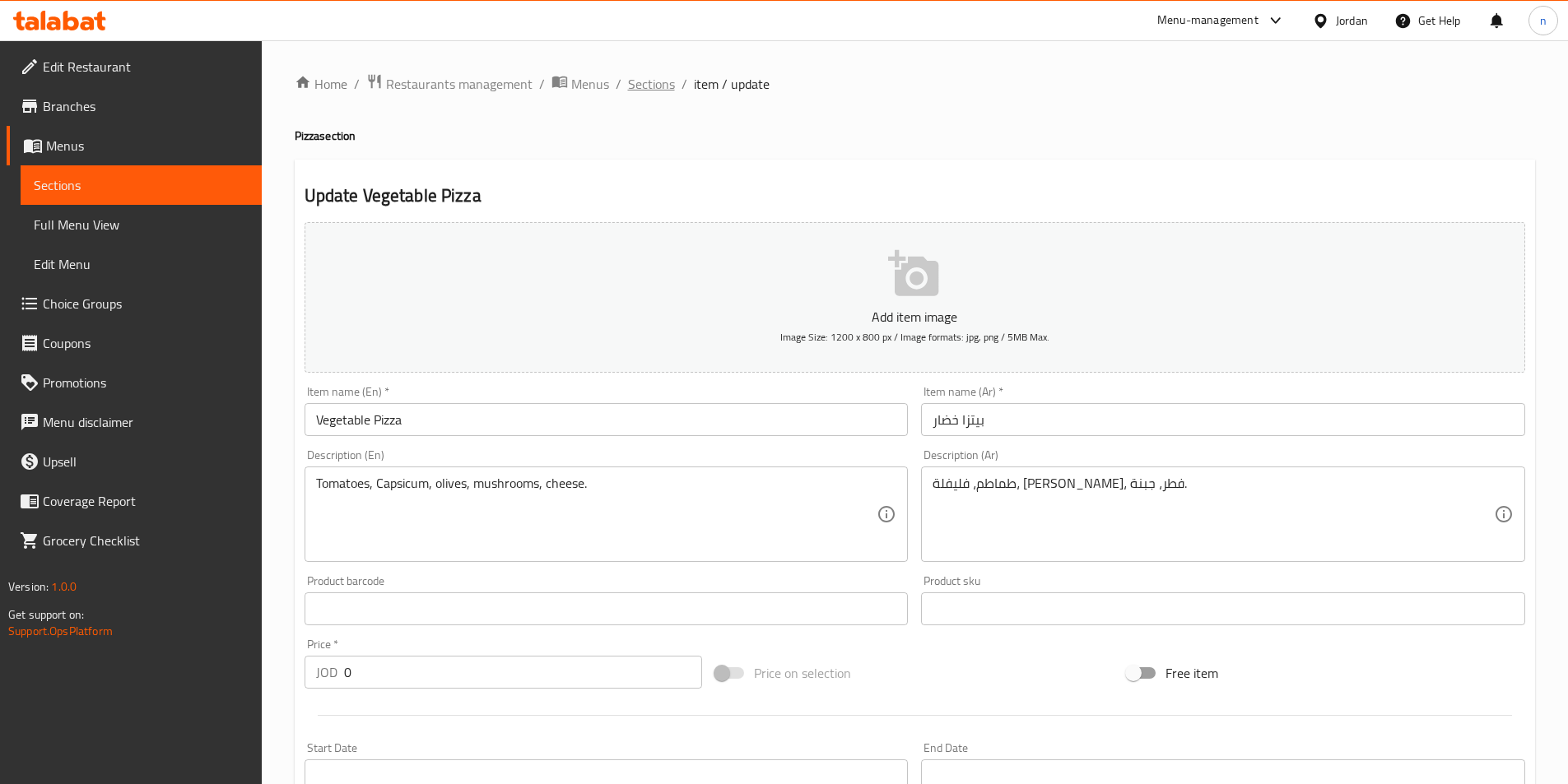
click at [653, 80] on span "Sections" at bounding box center [651, 84] width 47 height 20
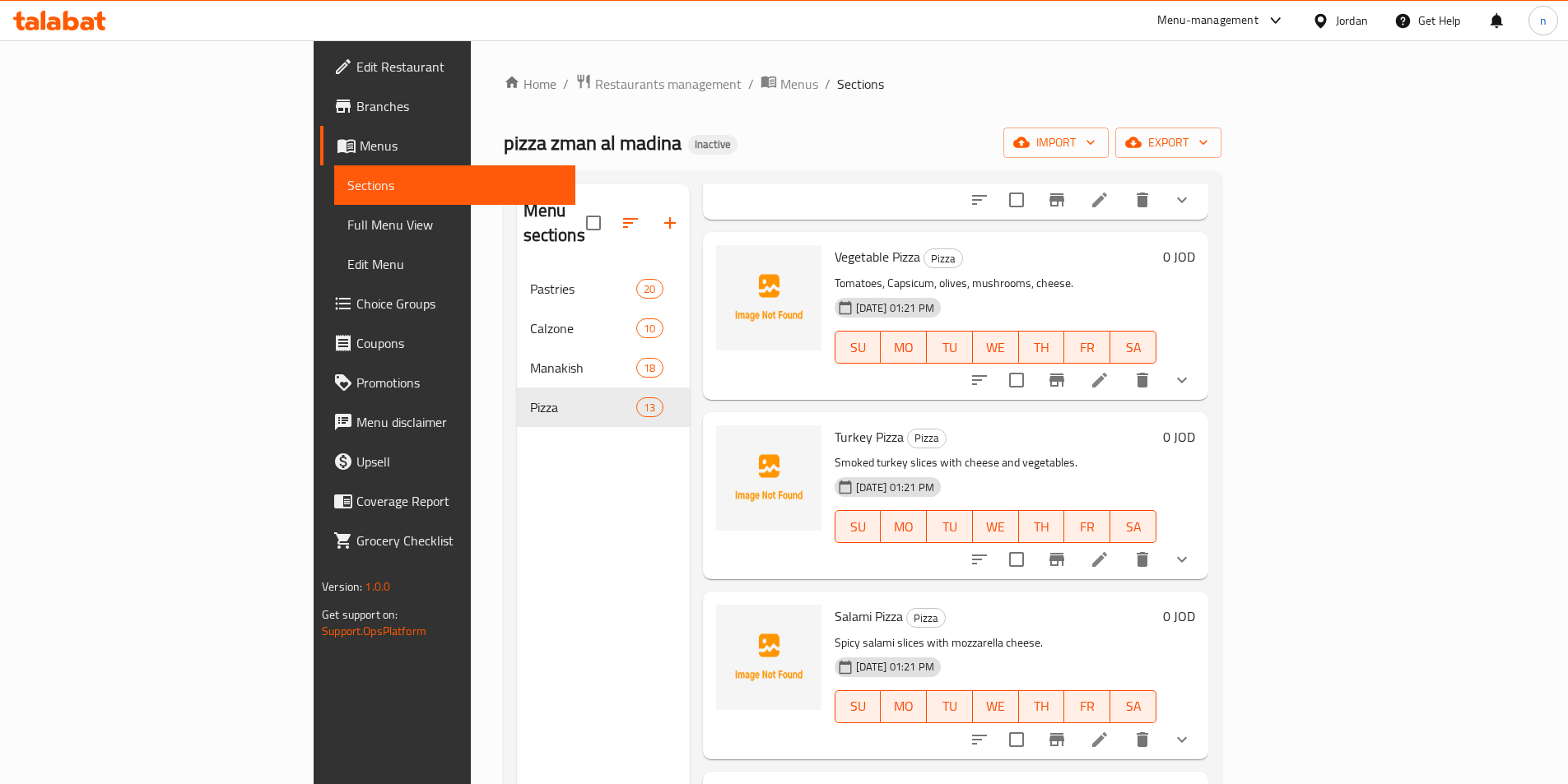
scroll to position [247, 0]
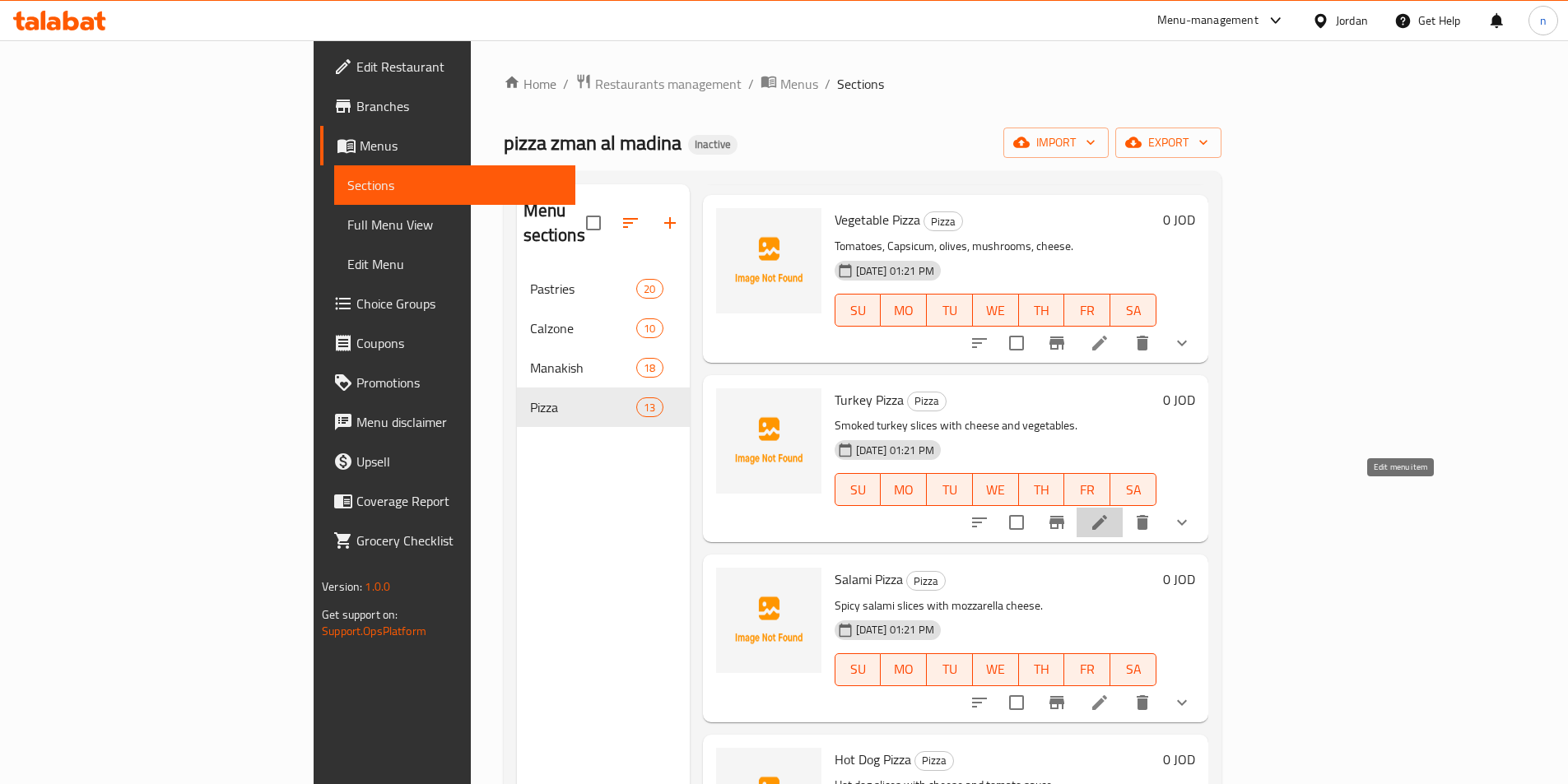
click at [1107, 515] on icon at bounding box center [1100, 522] width 15 height 15
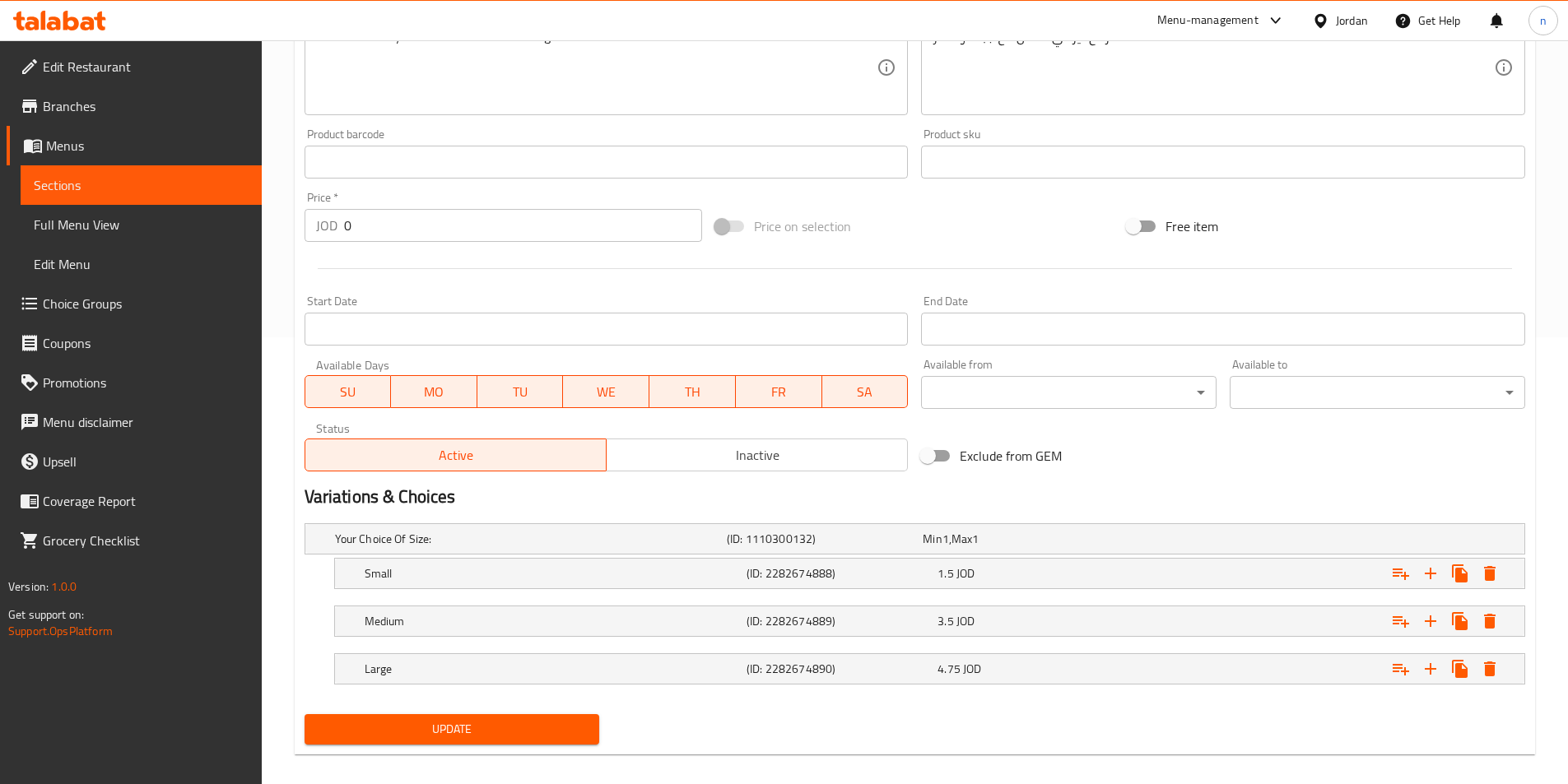
scroll to position [463, 0]
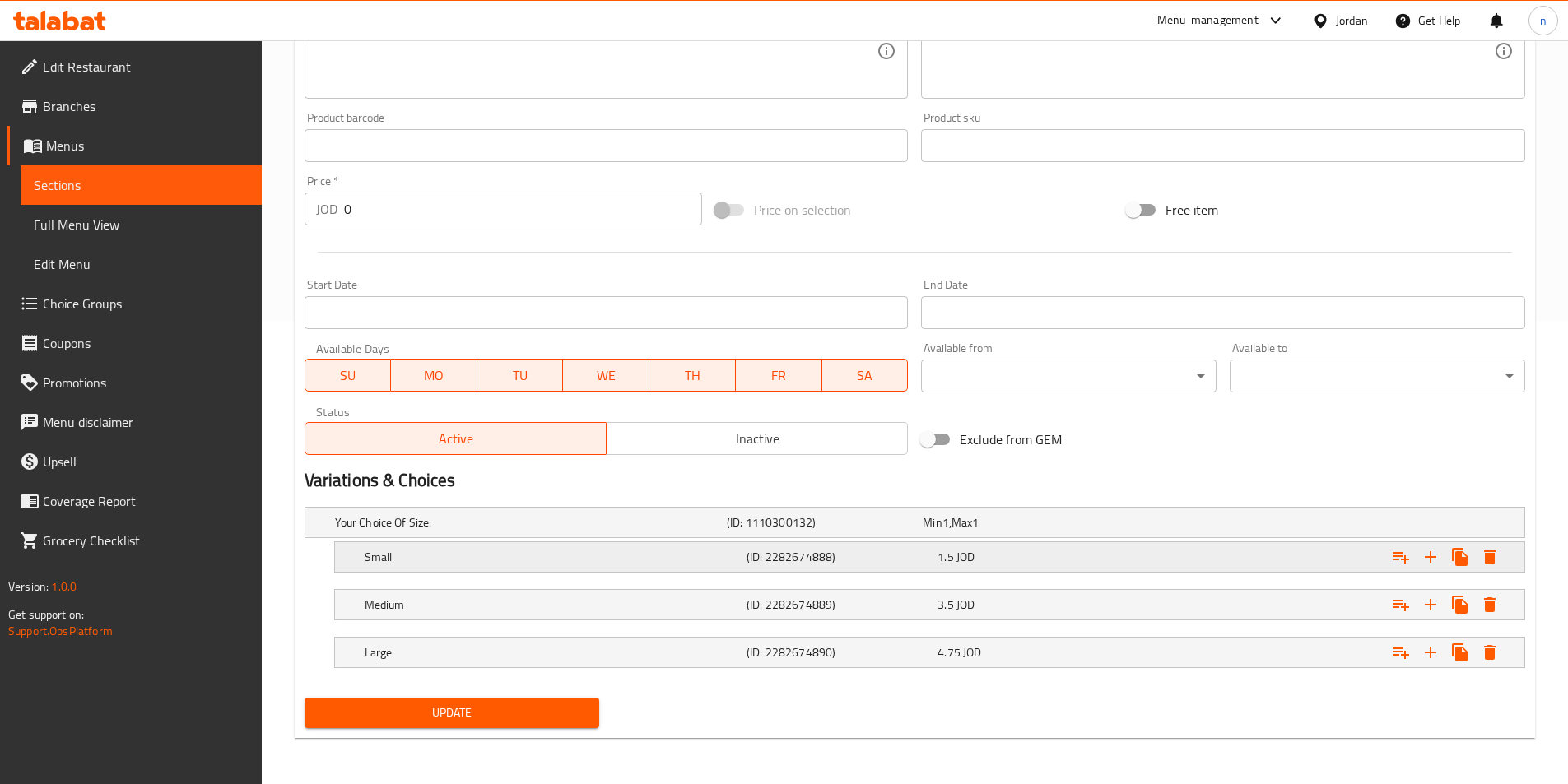
click at [1167, 555] on div "Expand" at bounding box center [1315, 557] width 381 height 36
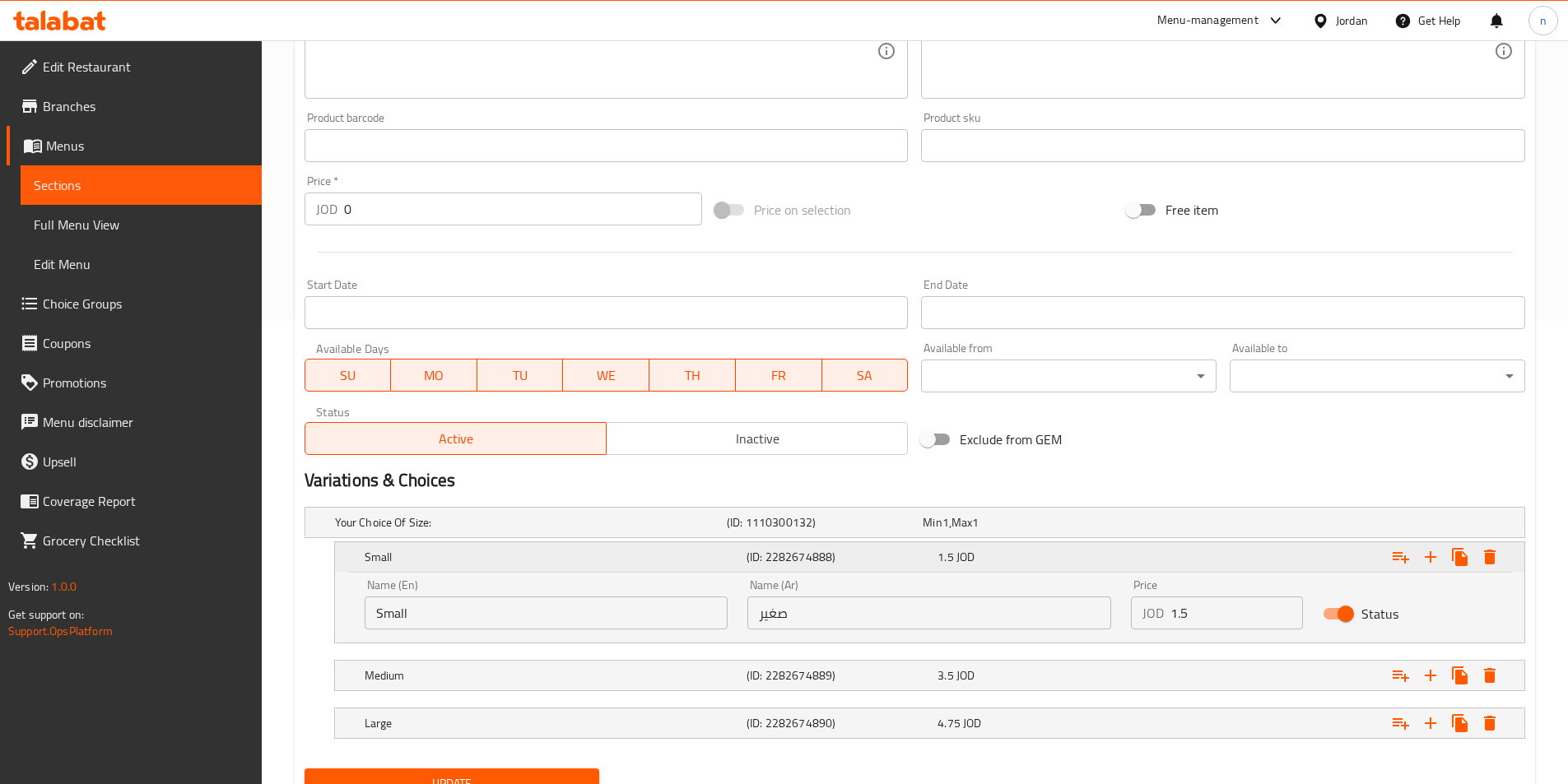
scroll to position [534, 0]
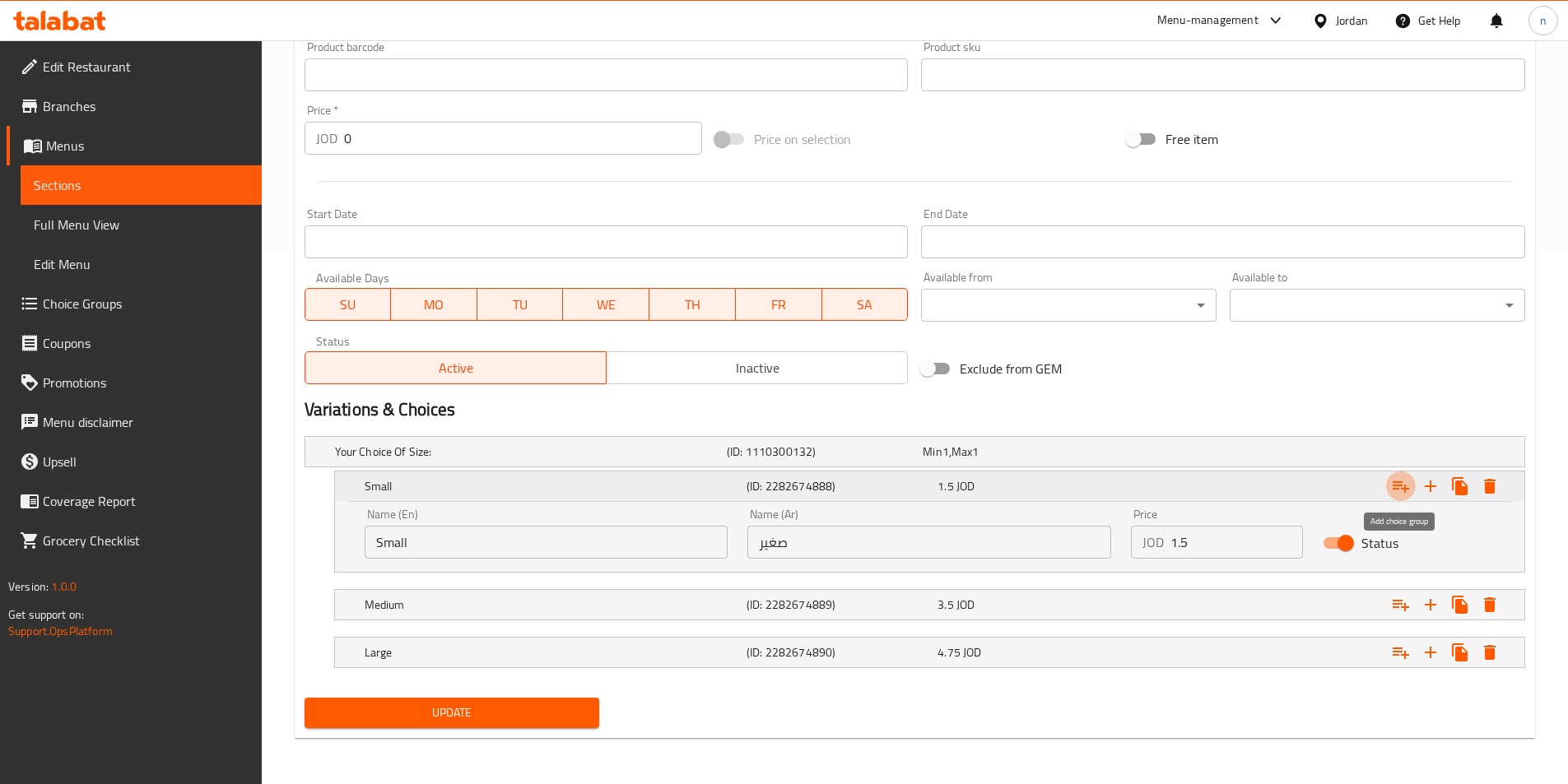
click at [1406, 490] on icon "Expand" at bounding box center [1400, 486] width 20 height 20
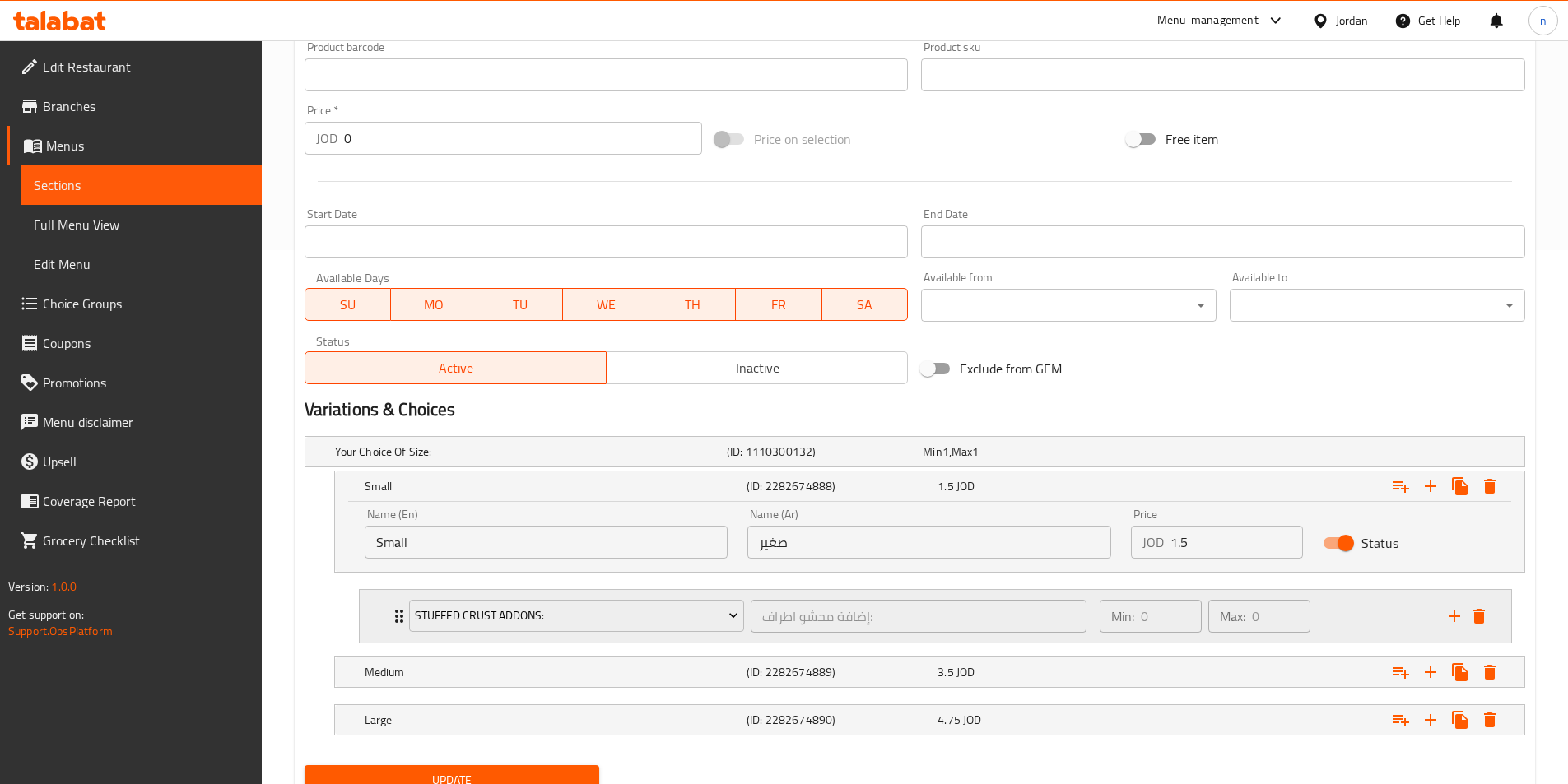
click at [1372, 607] on div "Min: 0 ​ Max: 0 ​" at bounding box center [1264, 616] width 349 height 53
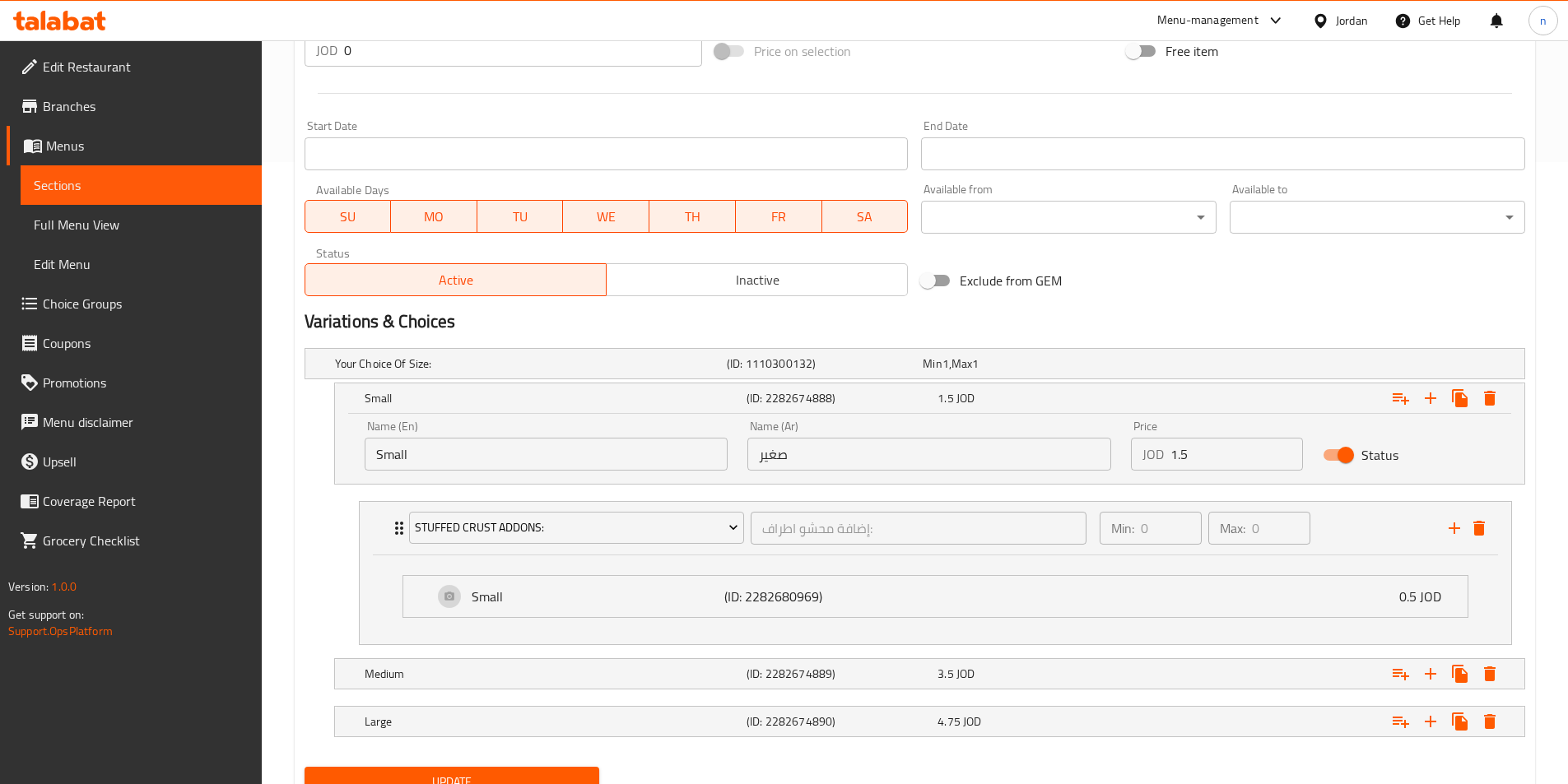
scroll to position [691, 0]
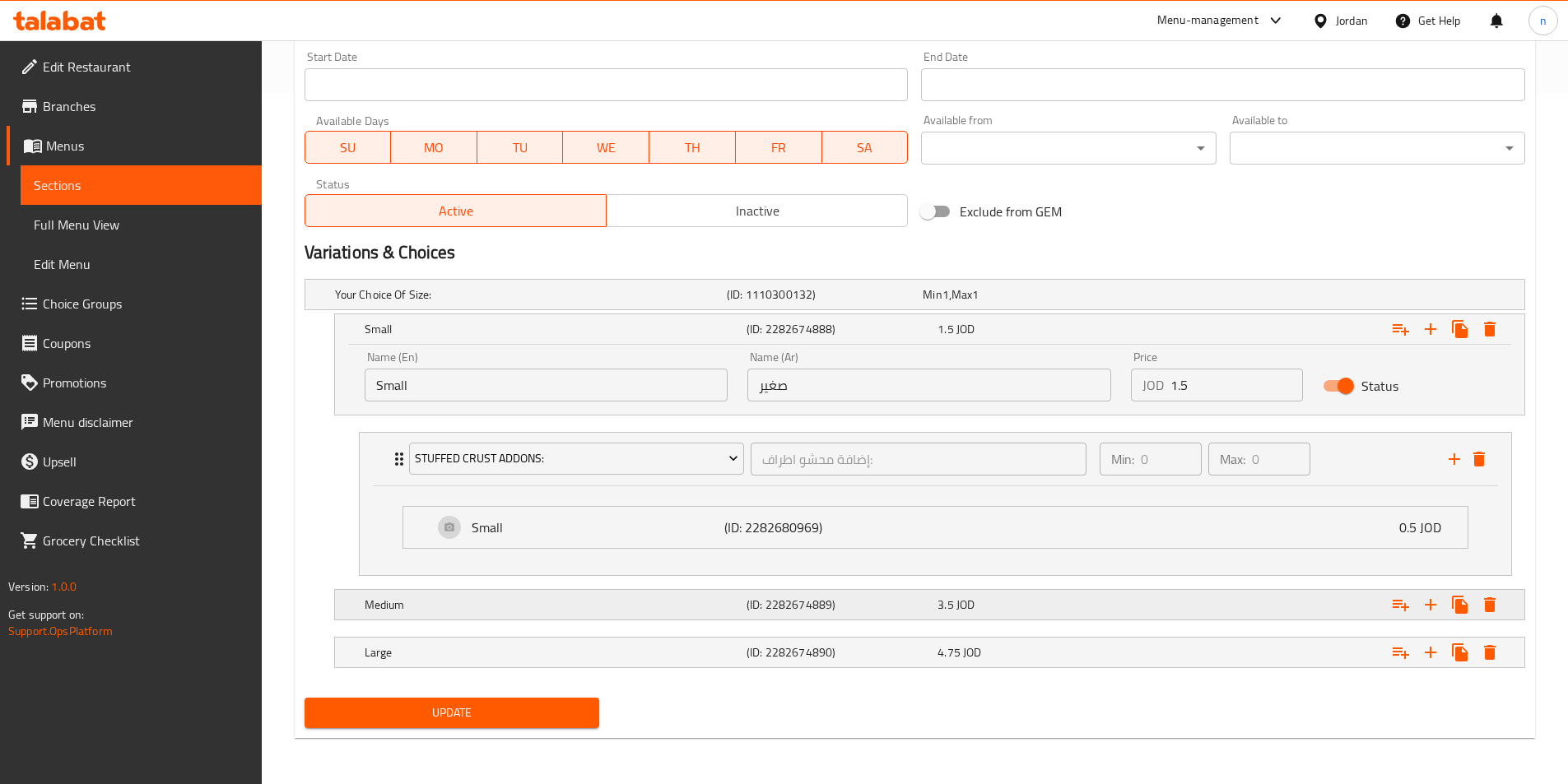
click at [1305, 615] on div "Expand" at bounding box center [1315, 605] width 381 height 36
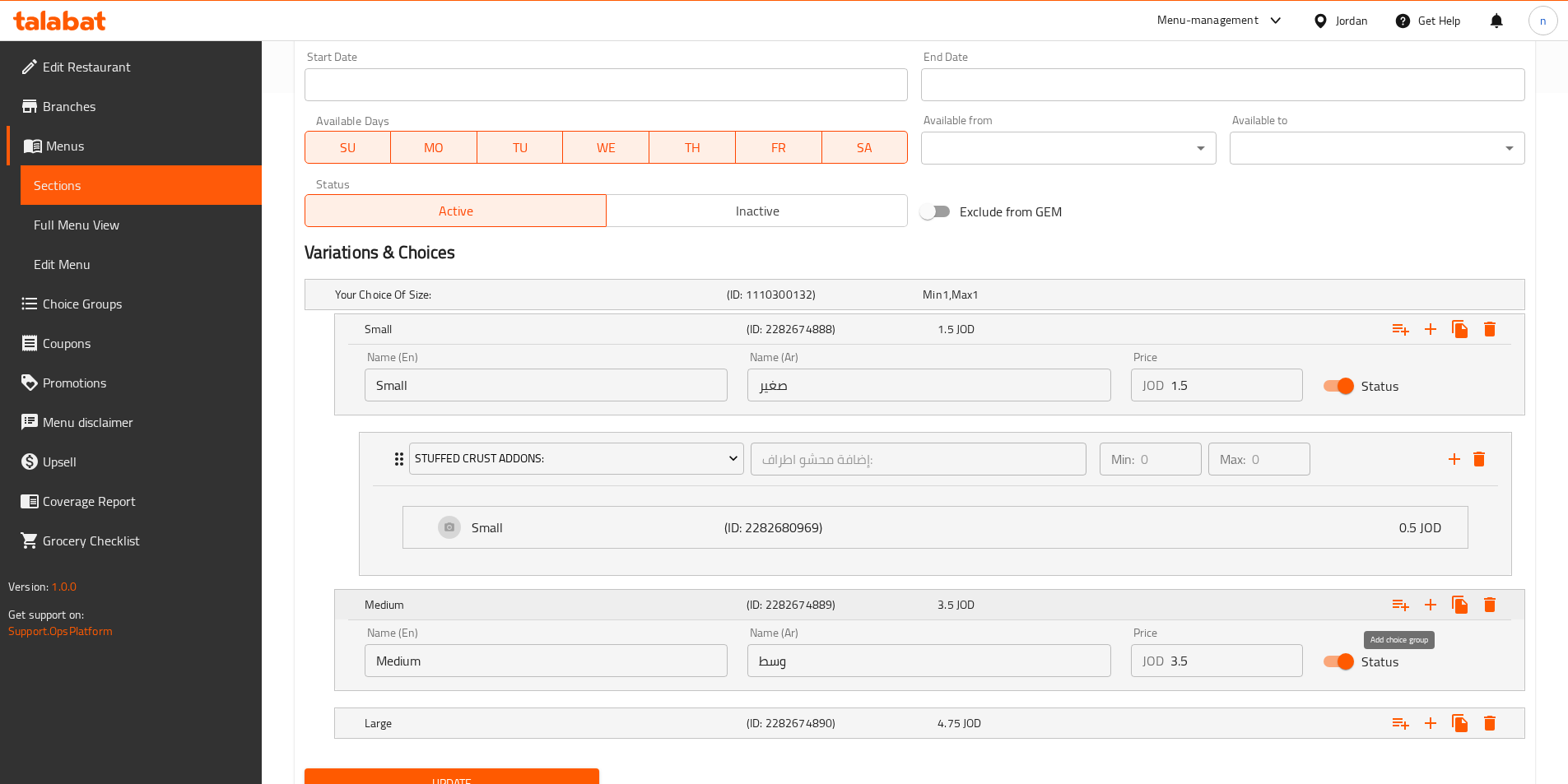
click at [1406, 603] on icon "Expand" at bounding box center [1400, 605] width 20 height 20
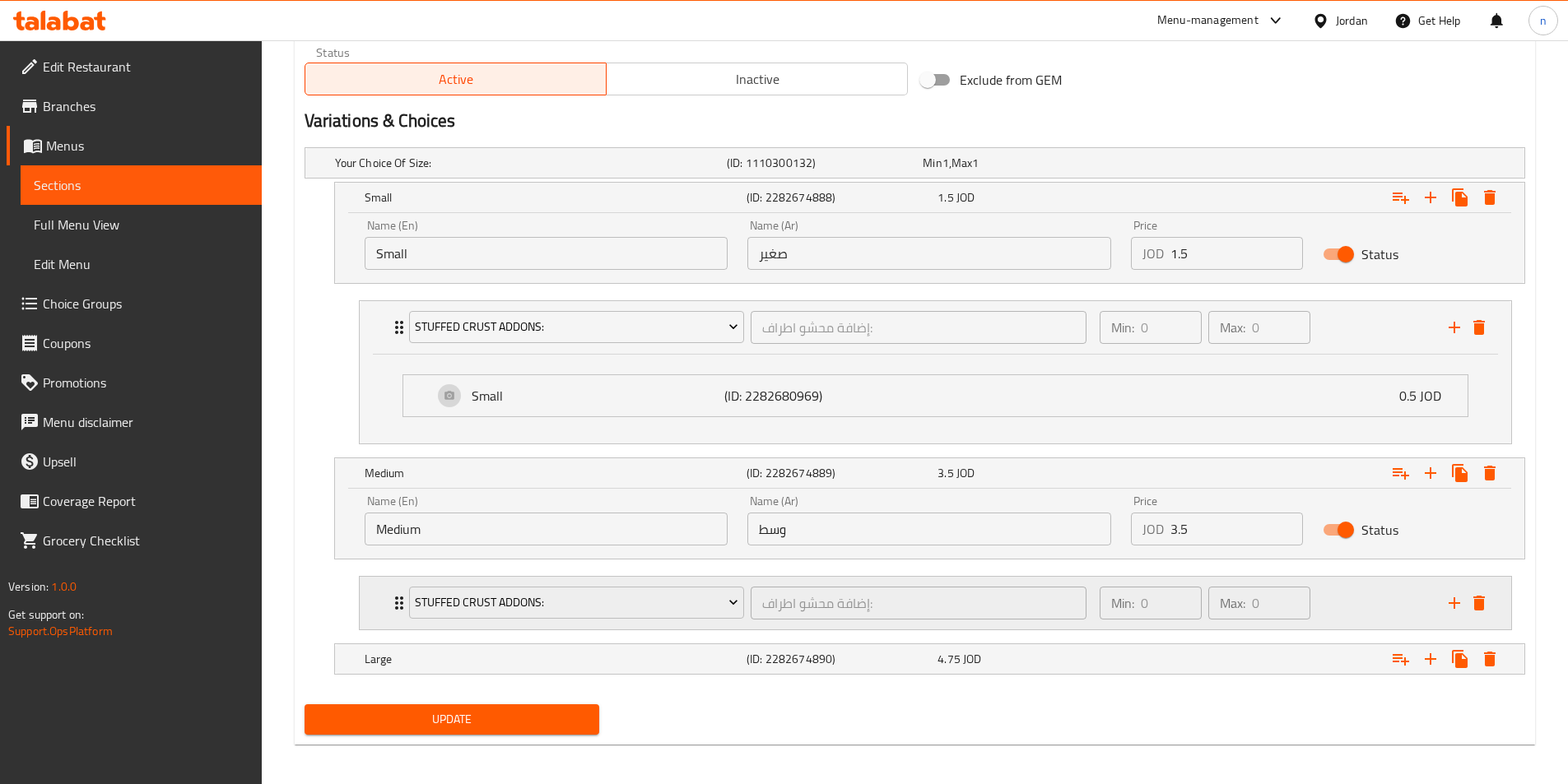
scroll to position [829, 0]
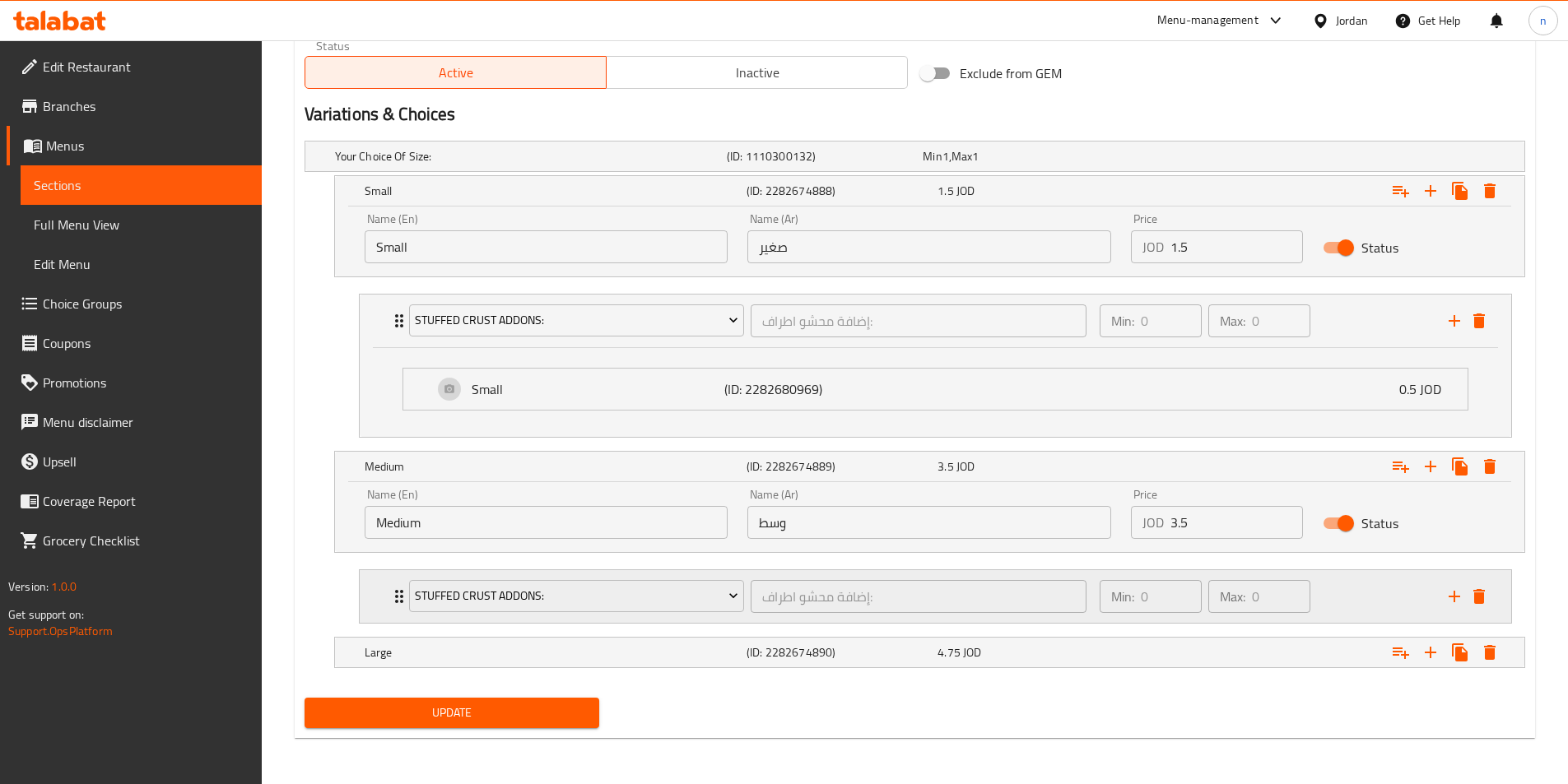
click at [1369, 591] on div "Min: 0 ​ Max: 0 ​" at bounding box center [1264, 597] width 349 height 53
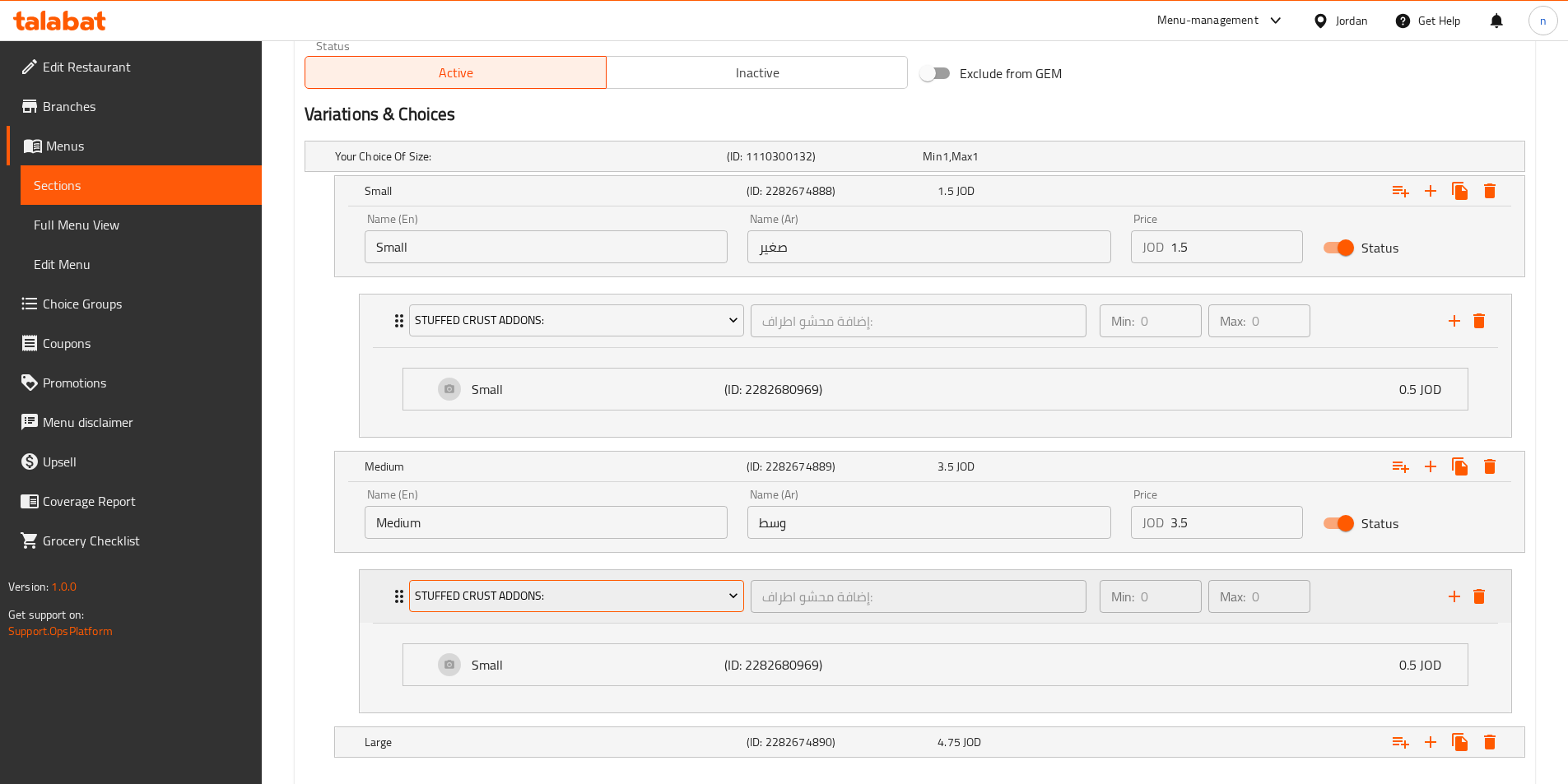
click at [721, 601] on span "Stuffed Crust Addons:" at bounding box center [576, 596] width 324 height 21
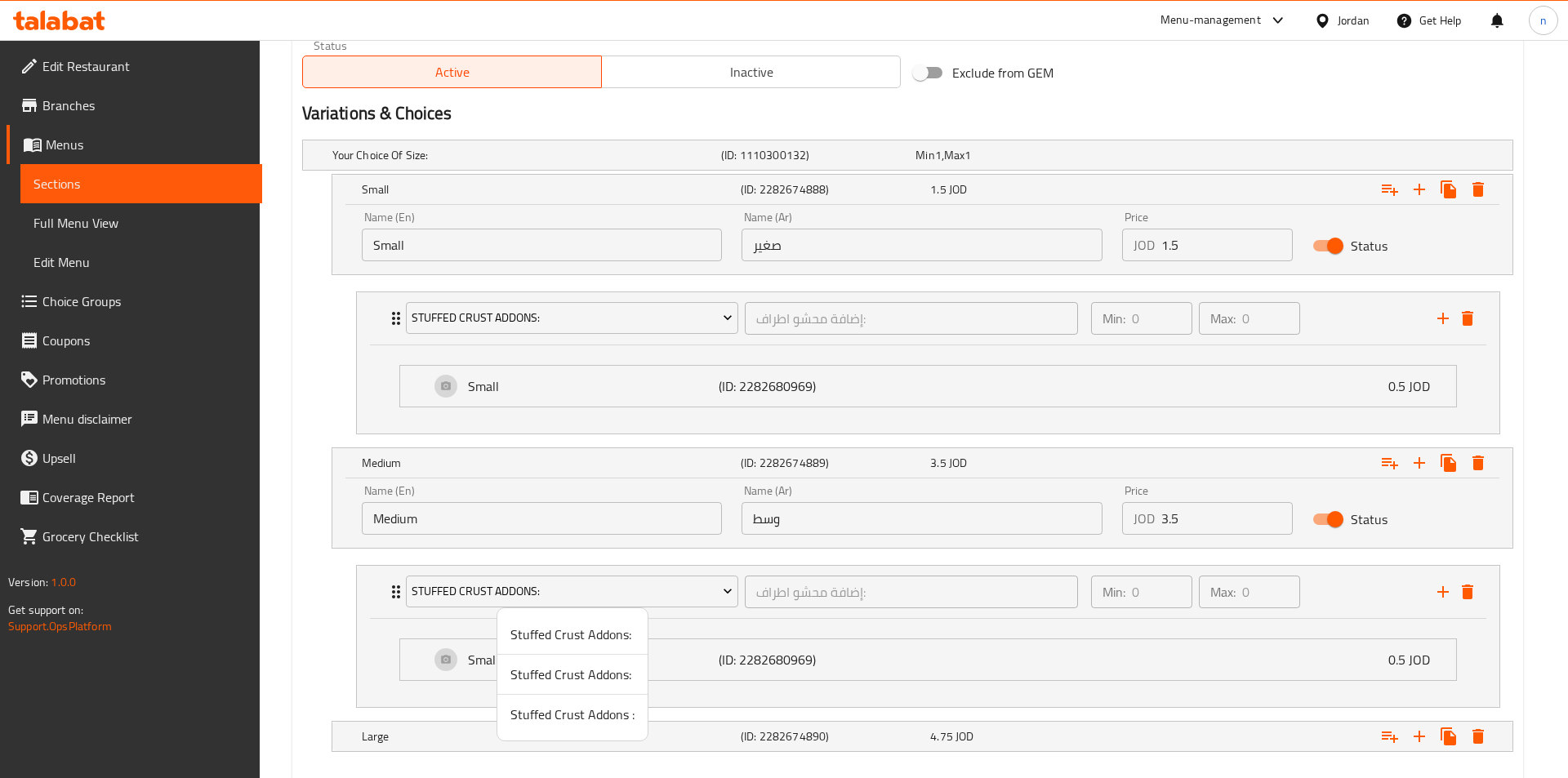
click at [573, 674] on span "Stuffed Crust Addons:" at bounding box center [572, 674] width 124 height 20
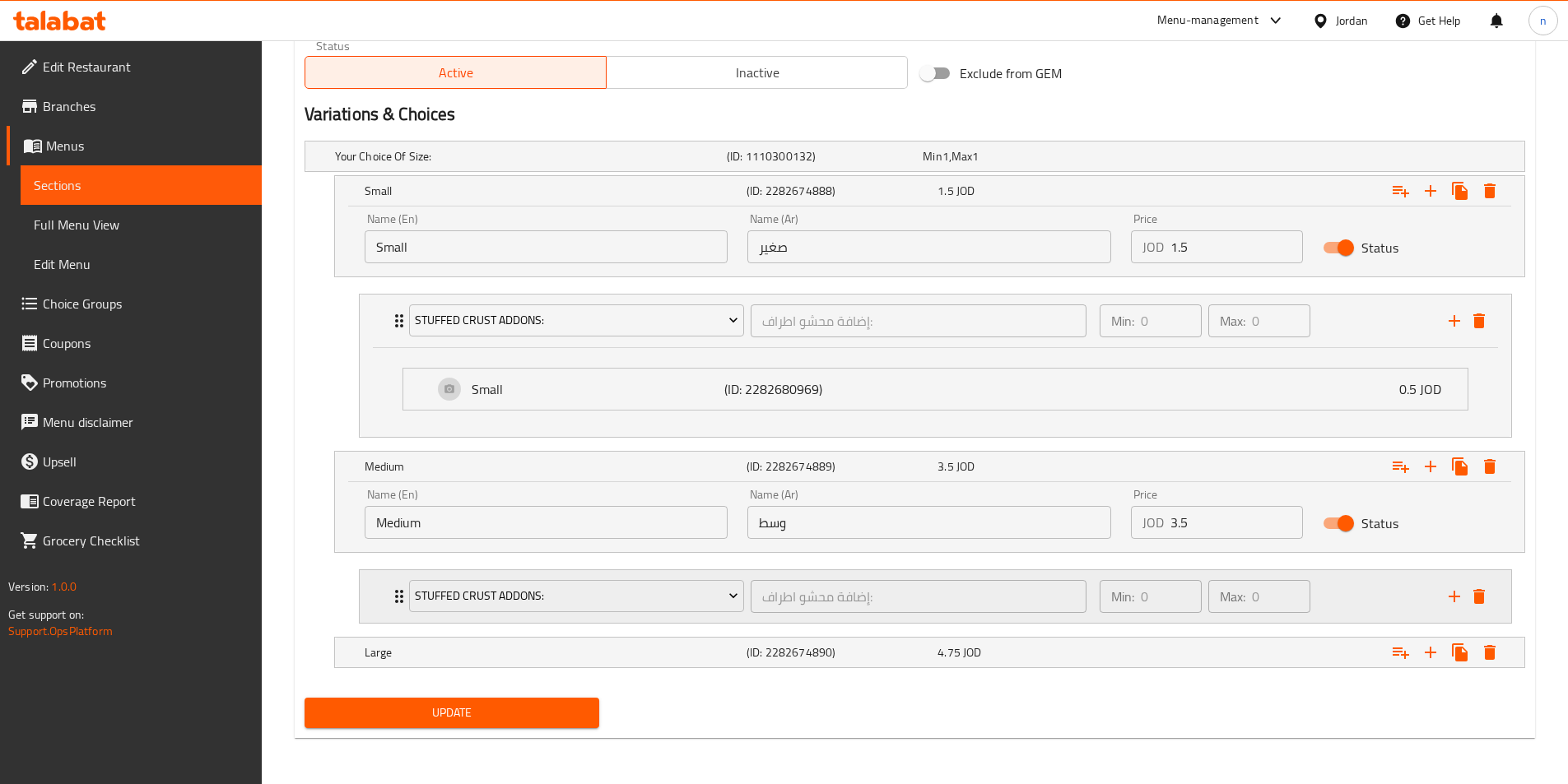
click at [1349, 601] on div "Min: 0 ​ Max: 0 ​" at bounding box center [1264, 597] width 349 height 53
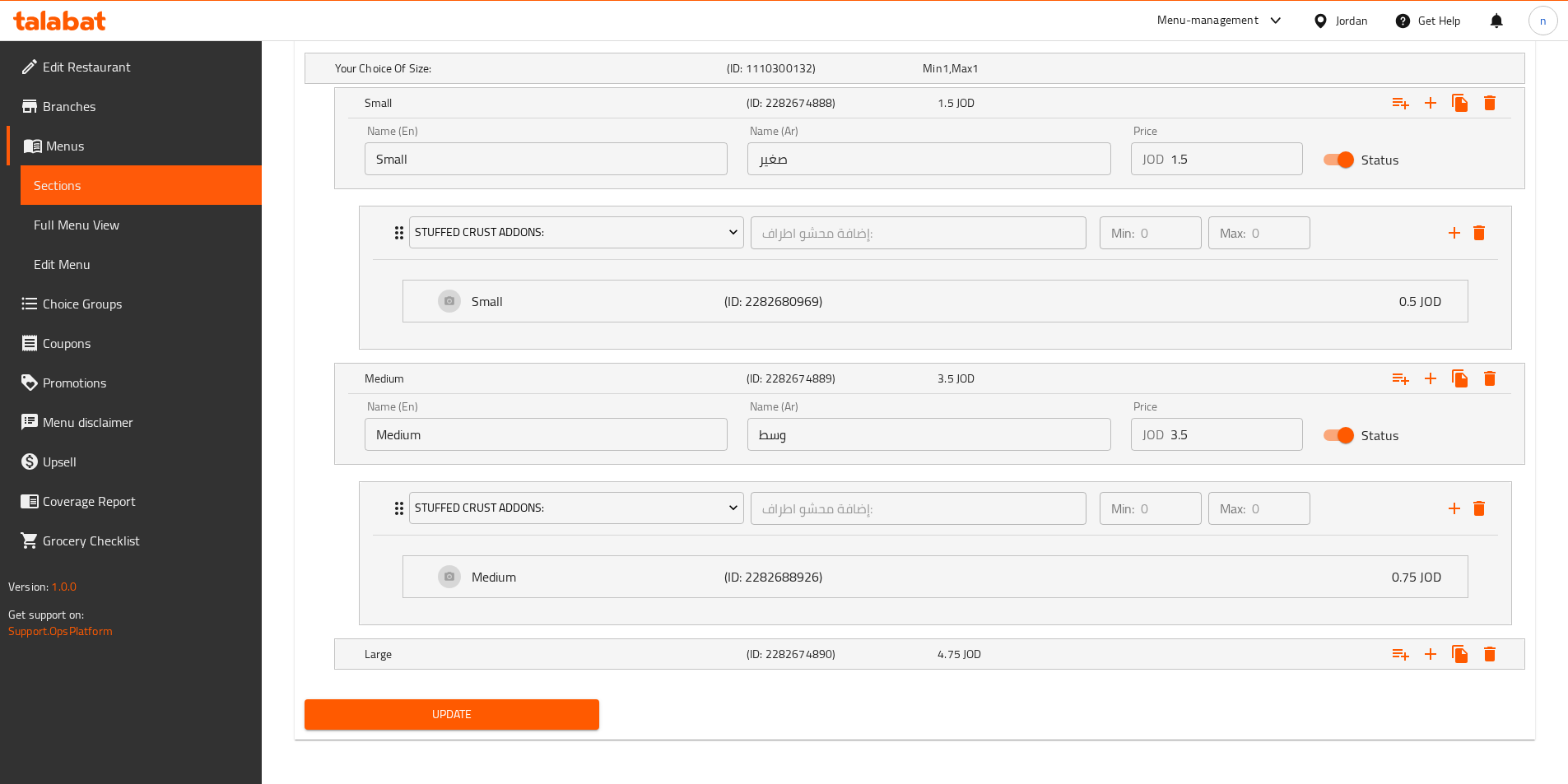
scroll to position [919, 0]
click at [1161, 650] on div "Expand" at bounding box center [1315, 652] width 381 height 36
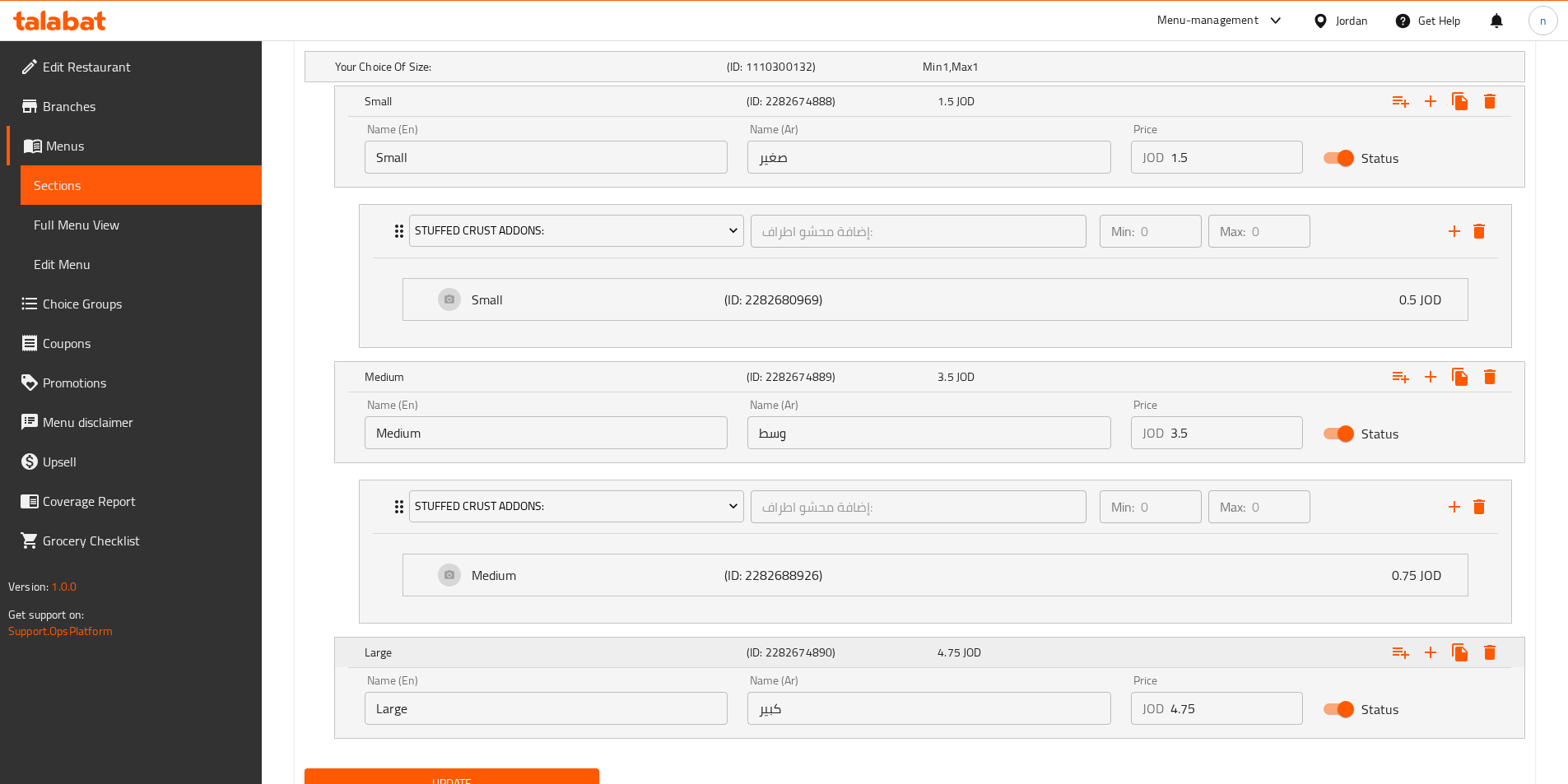
scroll to position [989, 0]
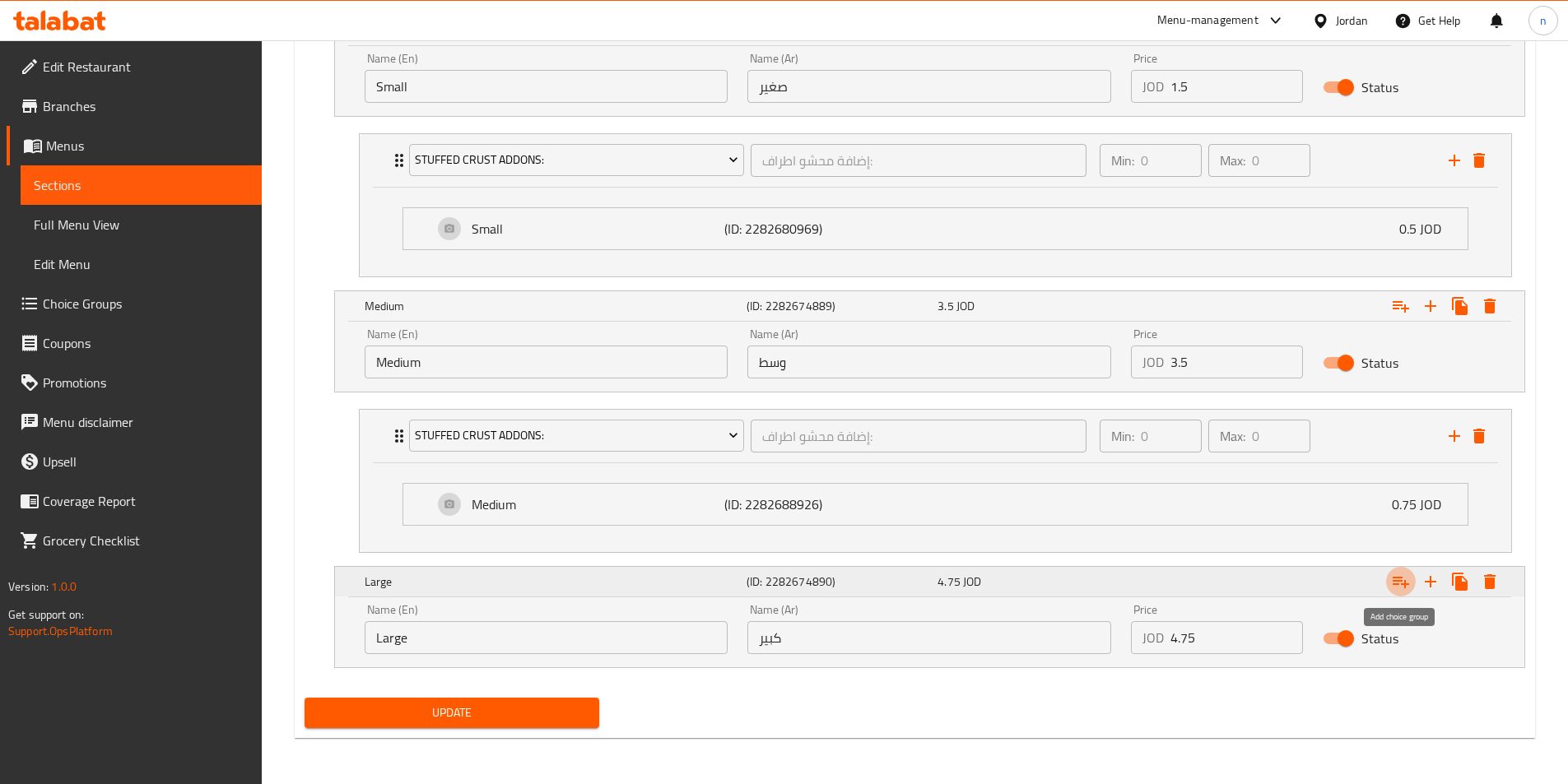
click at [1395, 589] on icon "Expand" at bounding box center [1400, 582] width 20 height 20
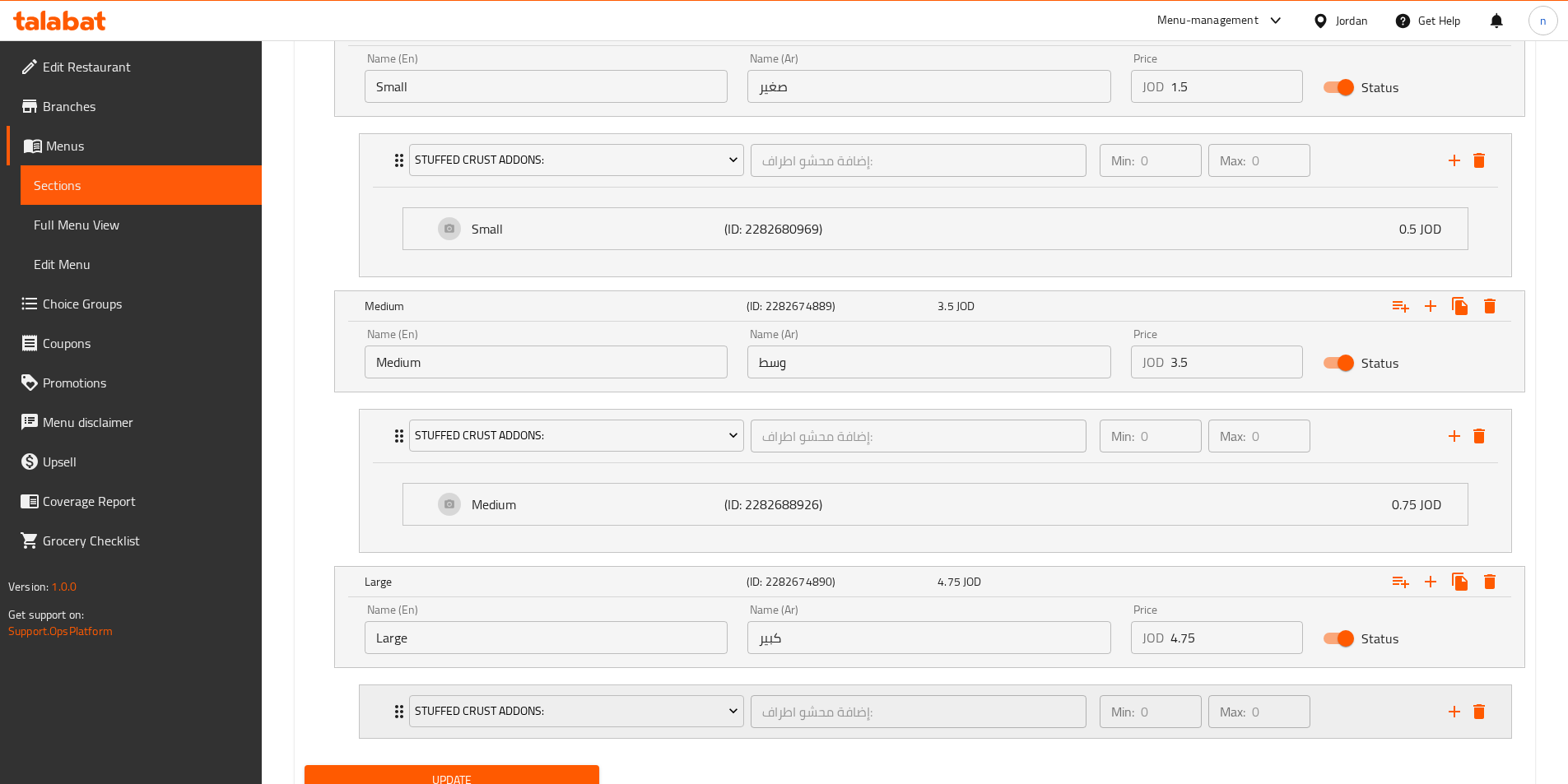
scroll to position [1057, 0]
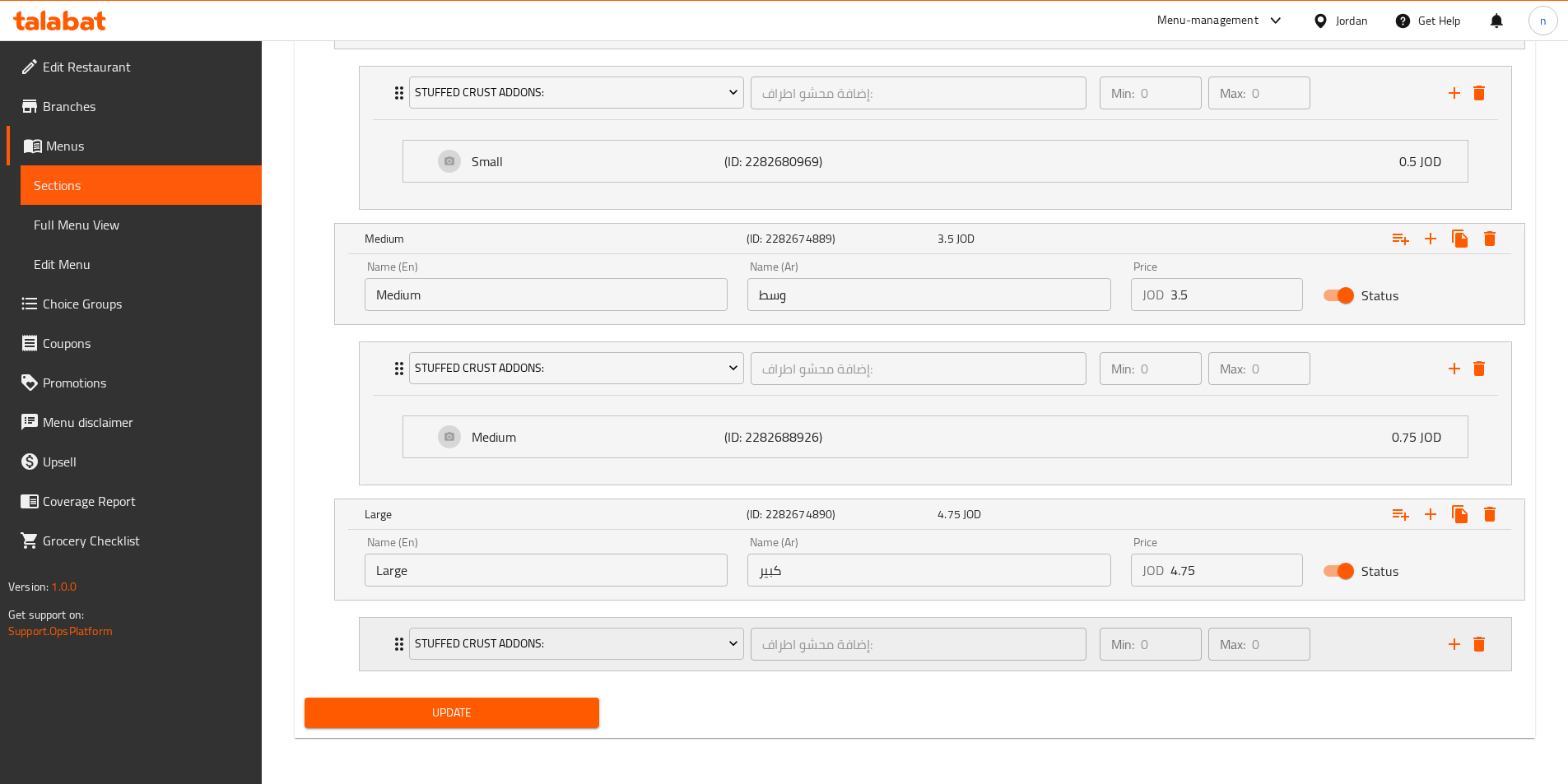
click at [1353, 646] on div "Min: 0 ​ Max: 0 ​" at bounding box center [1264, 645] width 349 height 53
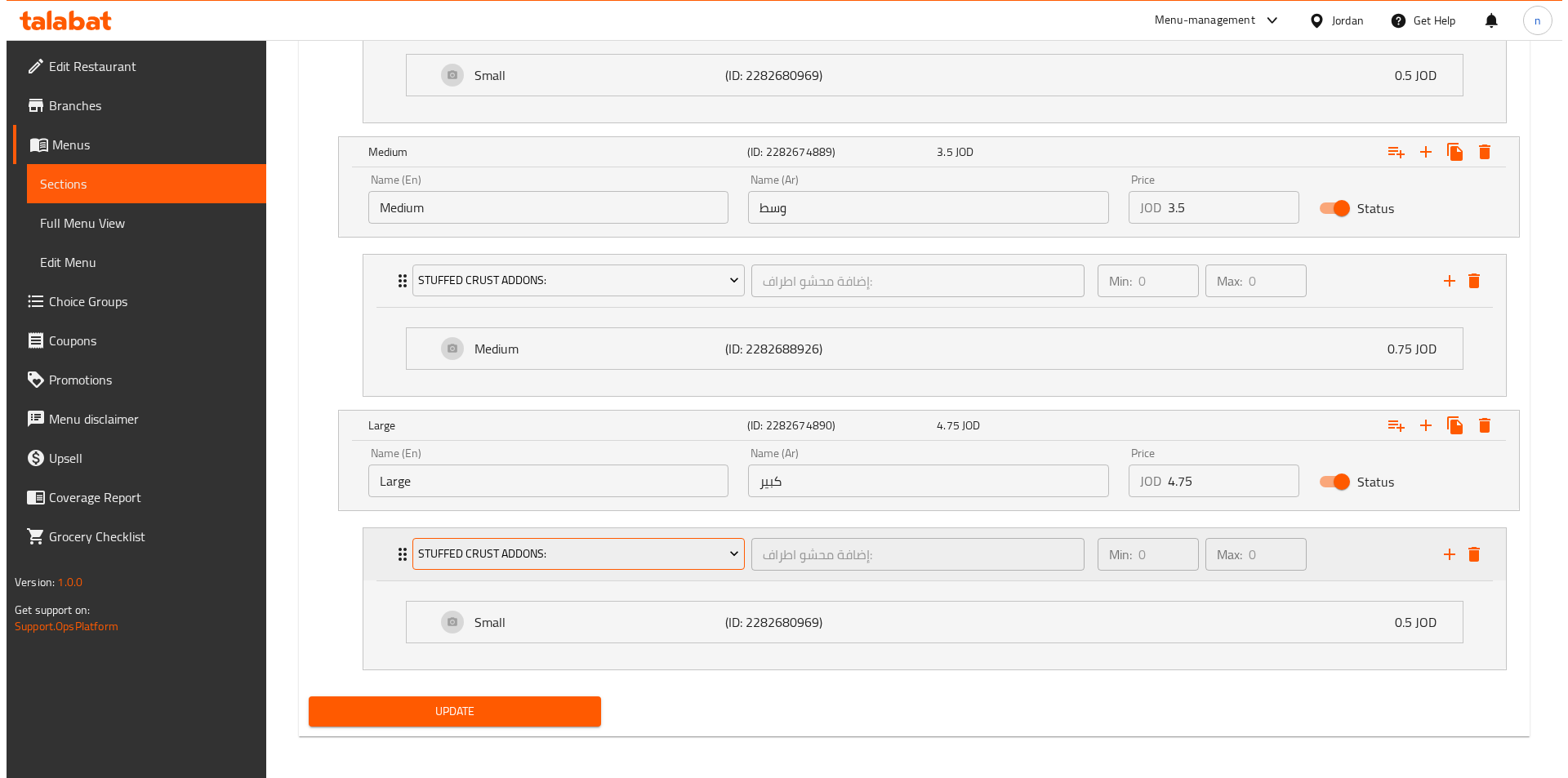
scroll to position [1138, 0]
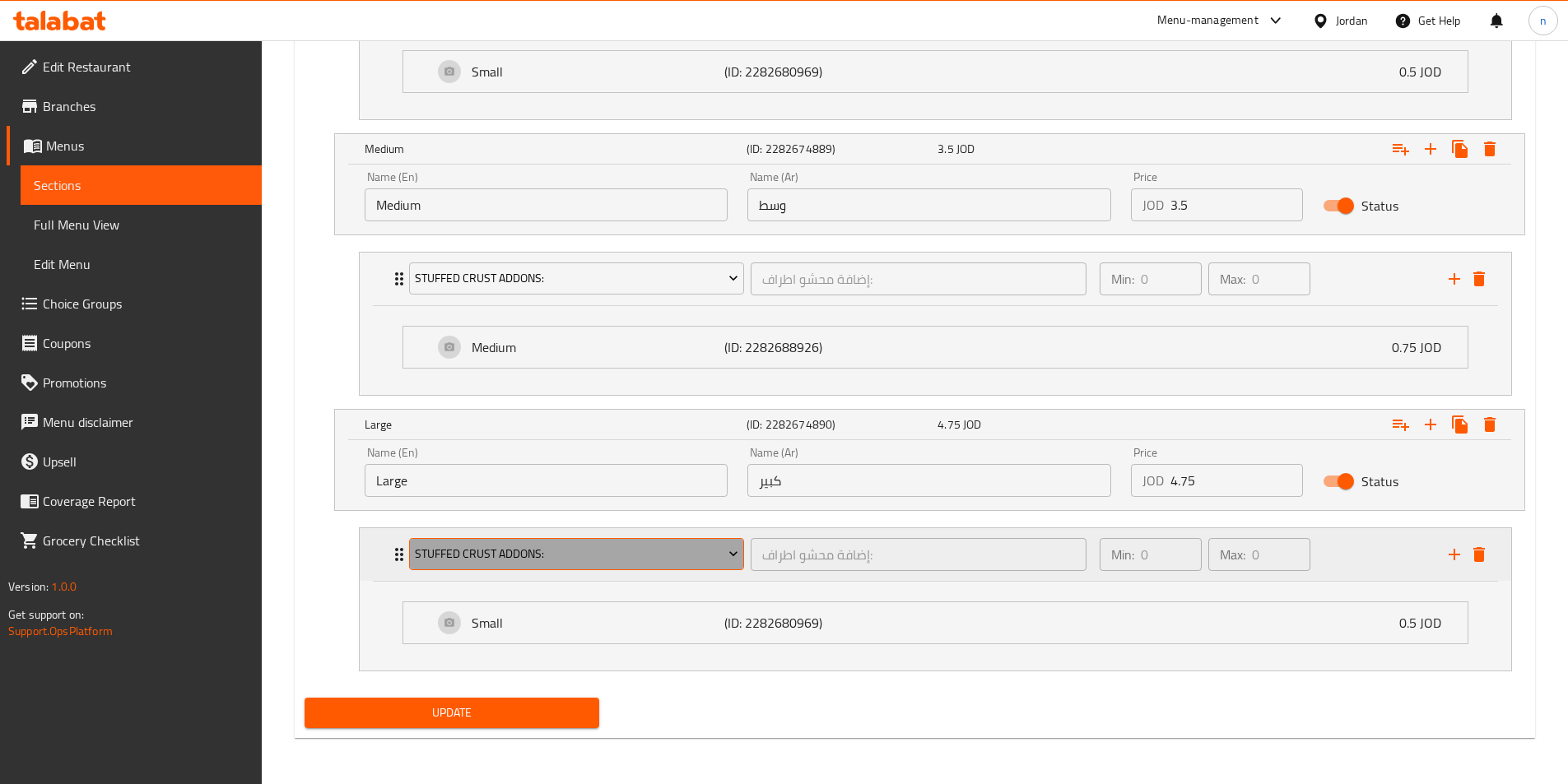
click at [663, 558] on span "Stuffed Crust Addons:" at bounding box center [576, 554] width 324 height 21
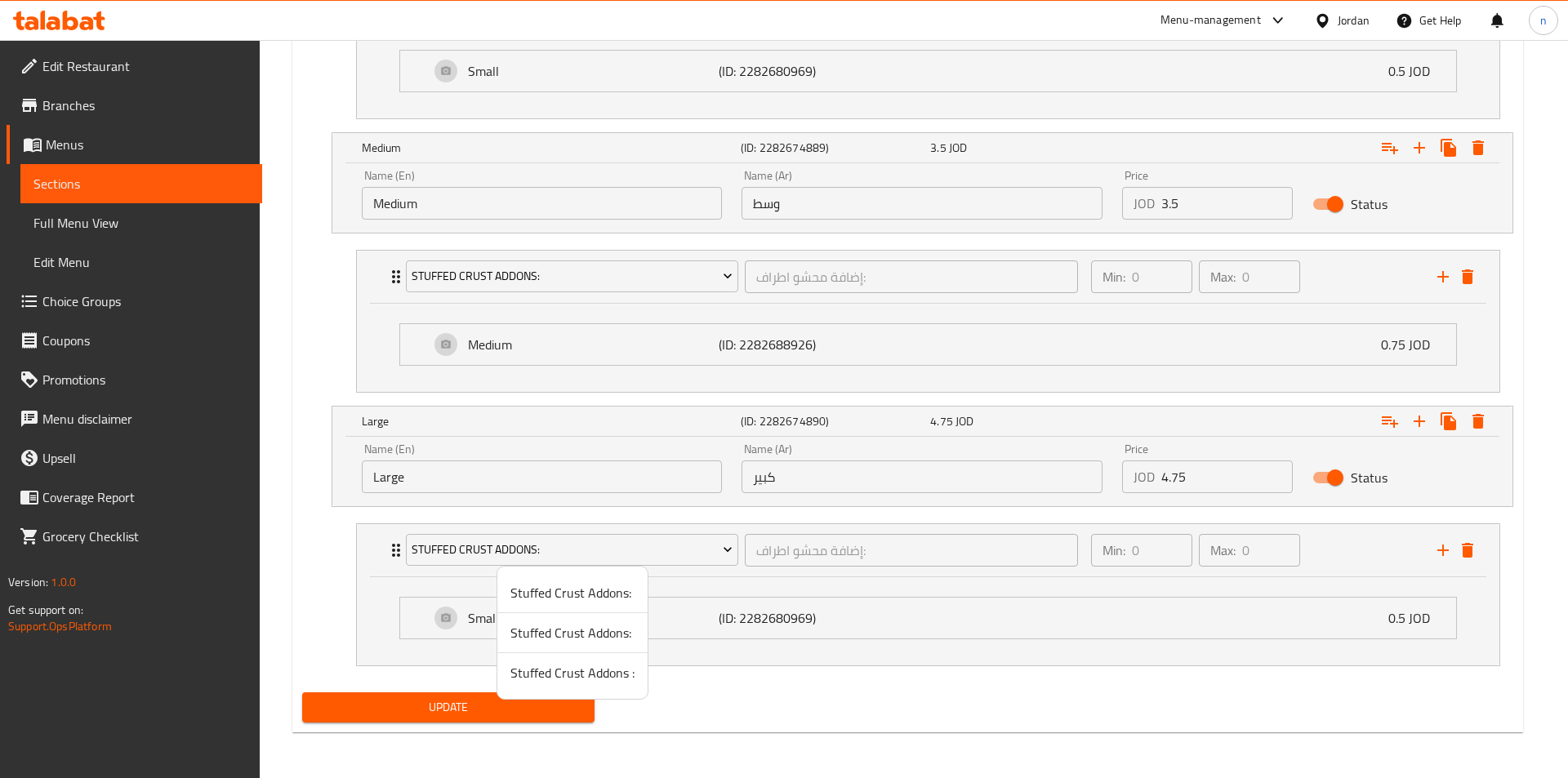
click at [577, 672] on span "Stuffed Crust Addons :" at bounding box center [572, 672] width 124 height 20
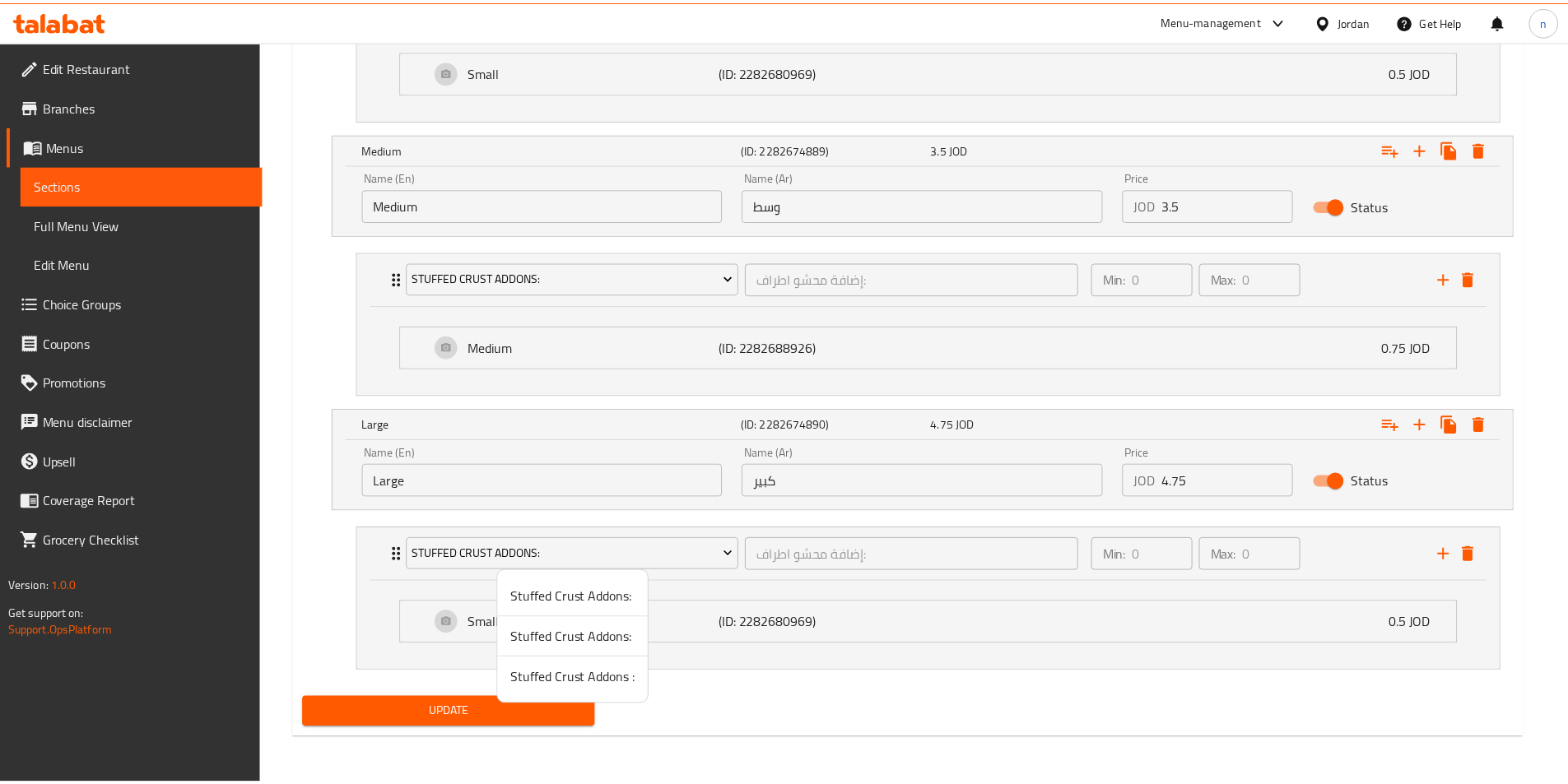
scroll to position [1057, 0]
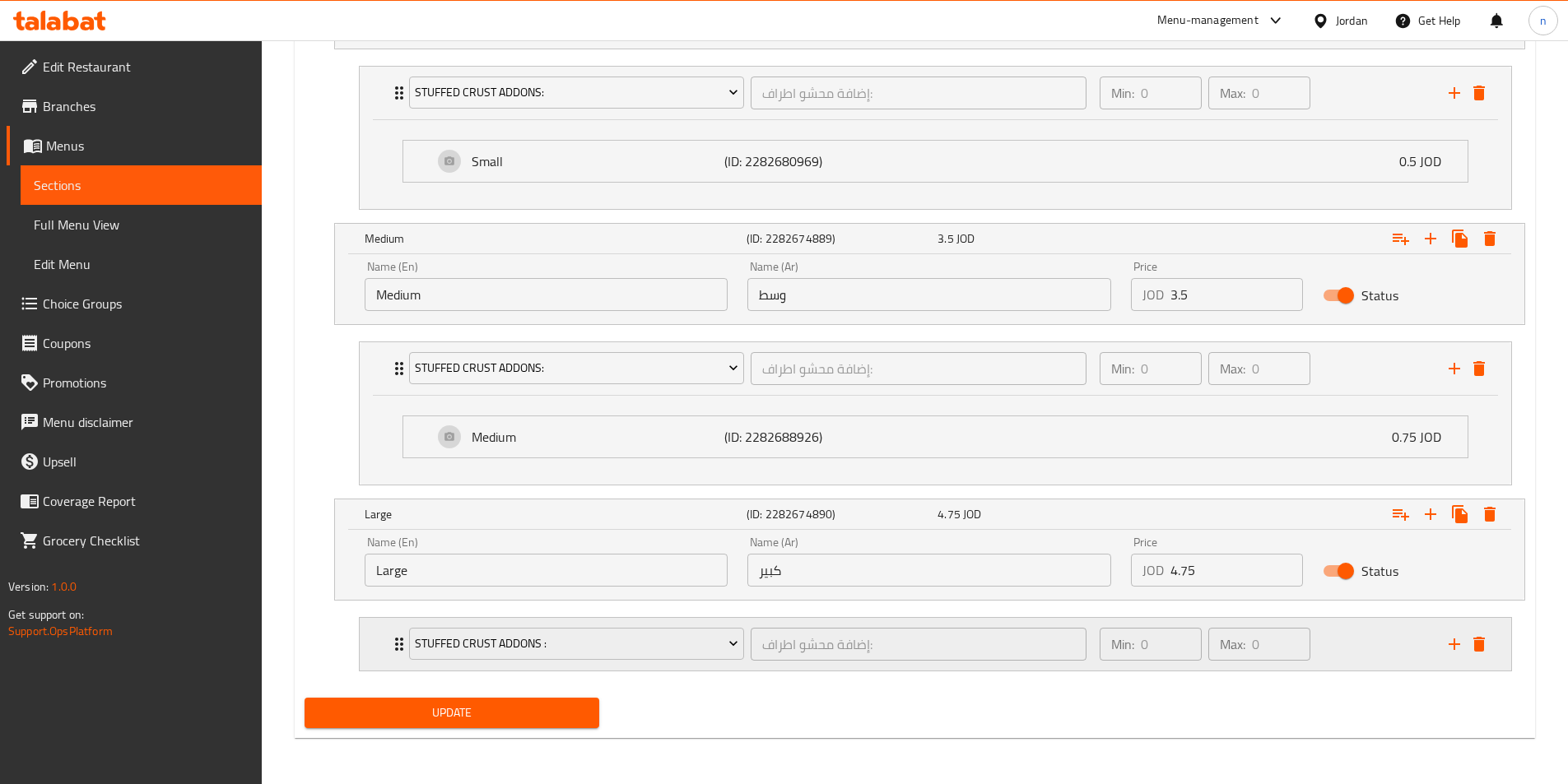
click at [1381, 664] on div "Min: 0 ​ Max: 0 ​" at bounding box center [1264, 645] width 349 height 53
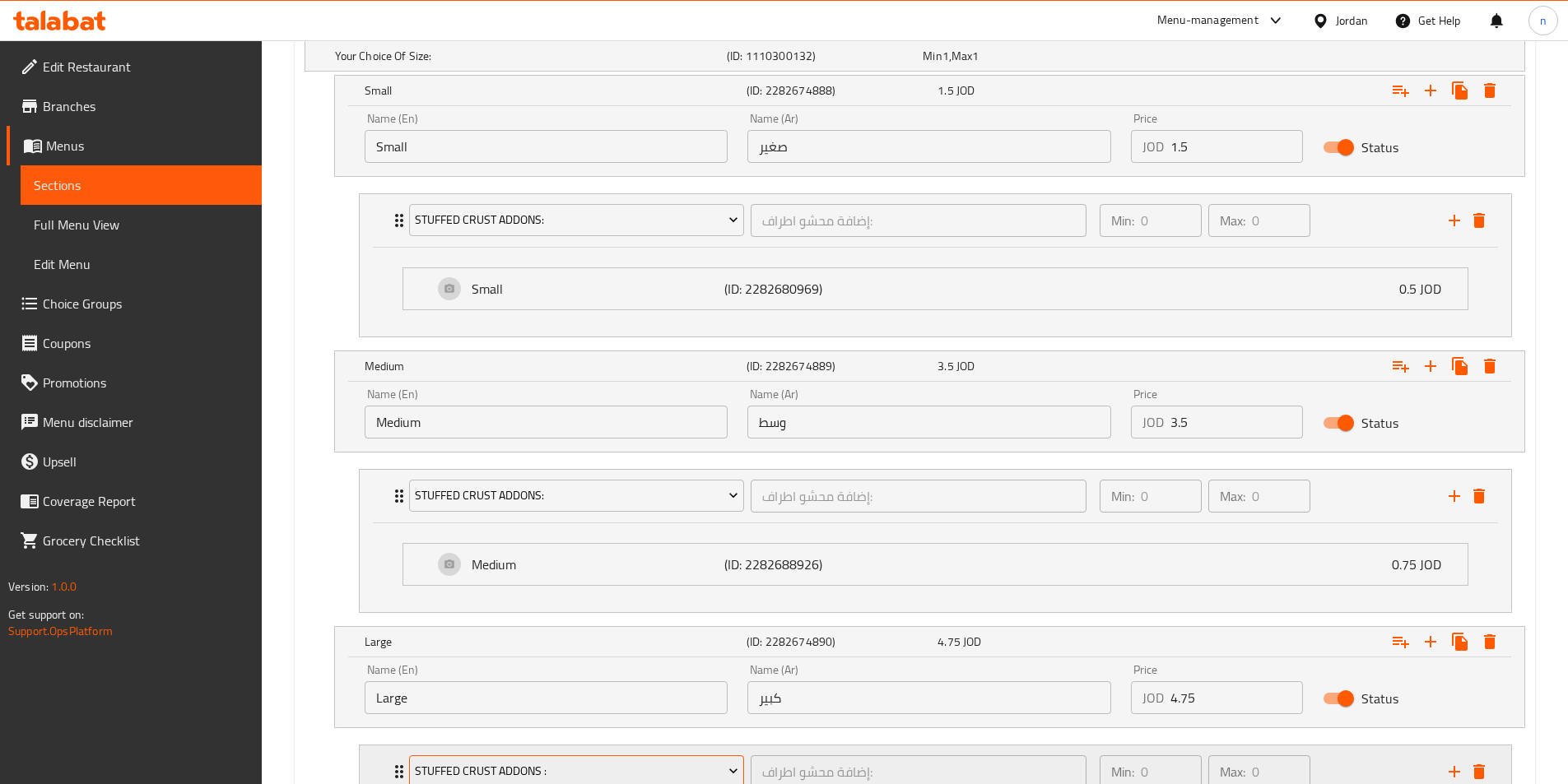
scroll to position [1146, 0]
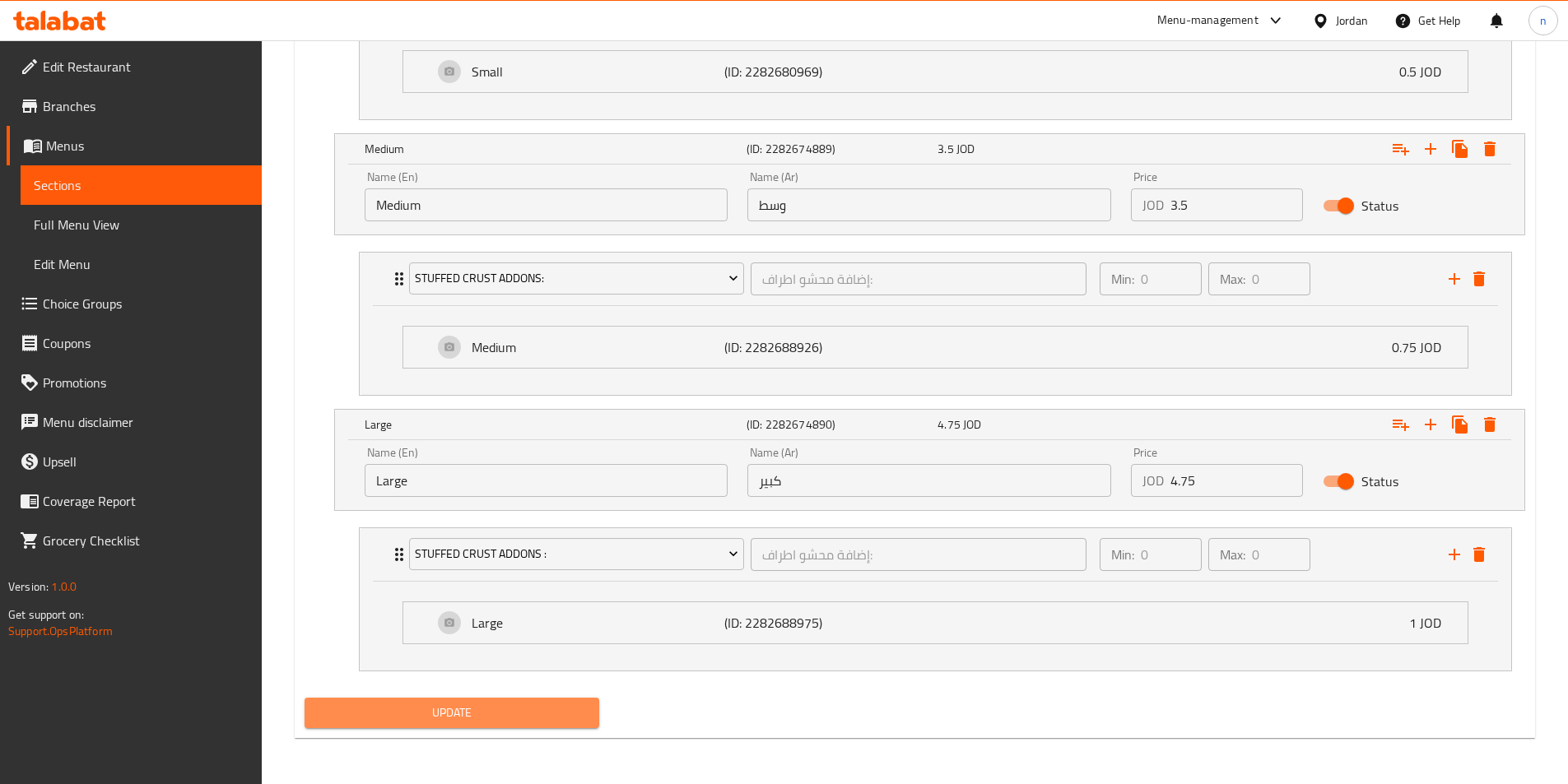
click at [528, 718] on span "Update" at bounding box center [452, 712] width 269 height 21
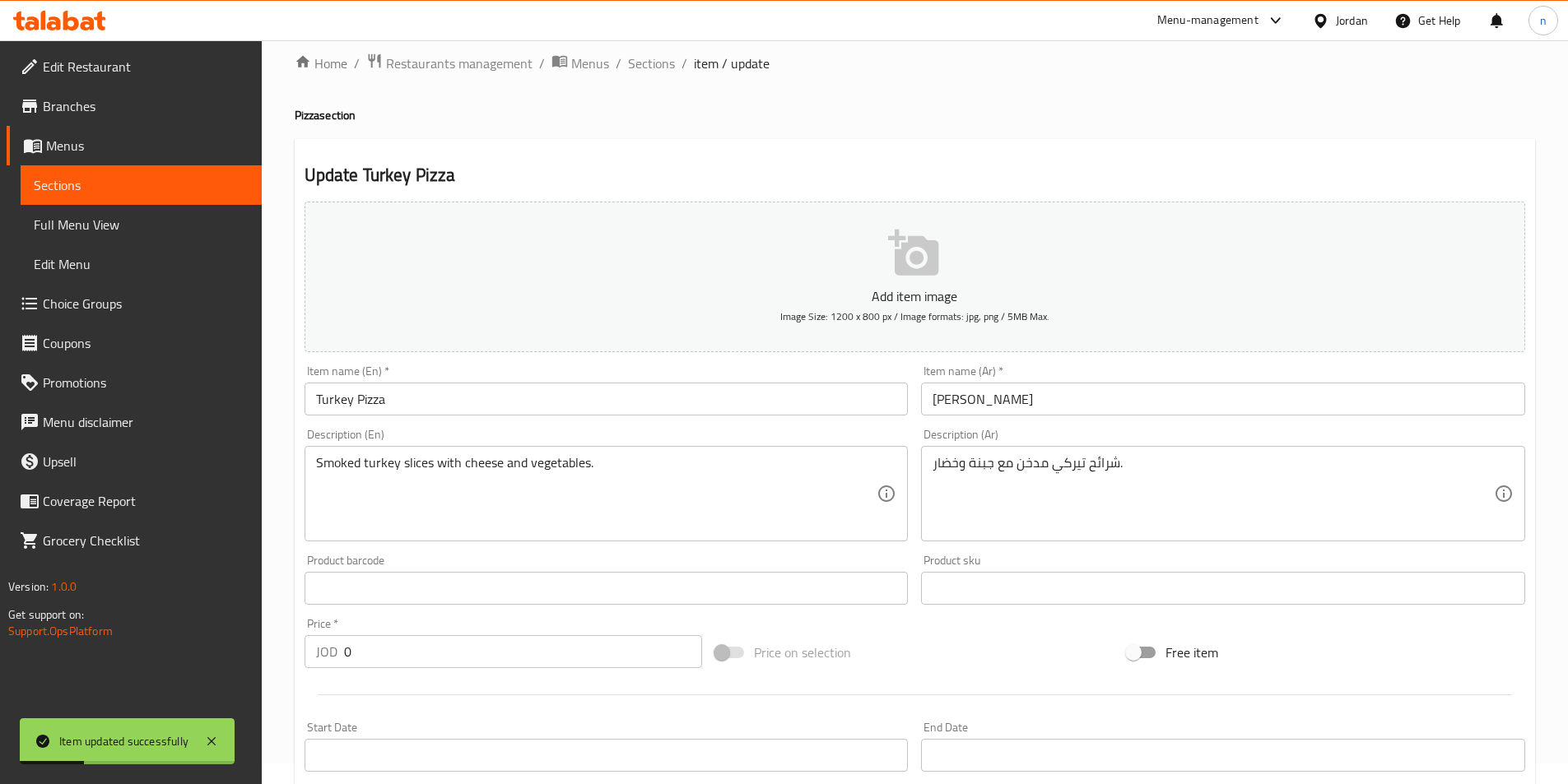
scroll to position [0, 0]
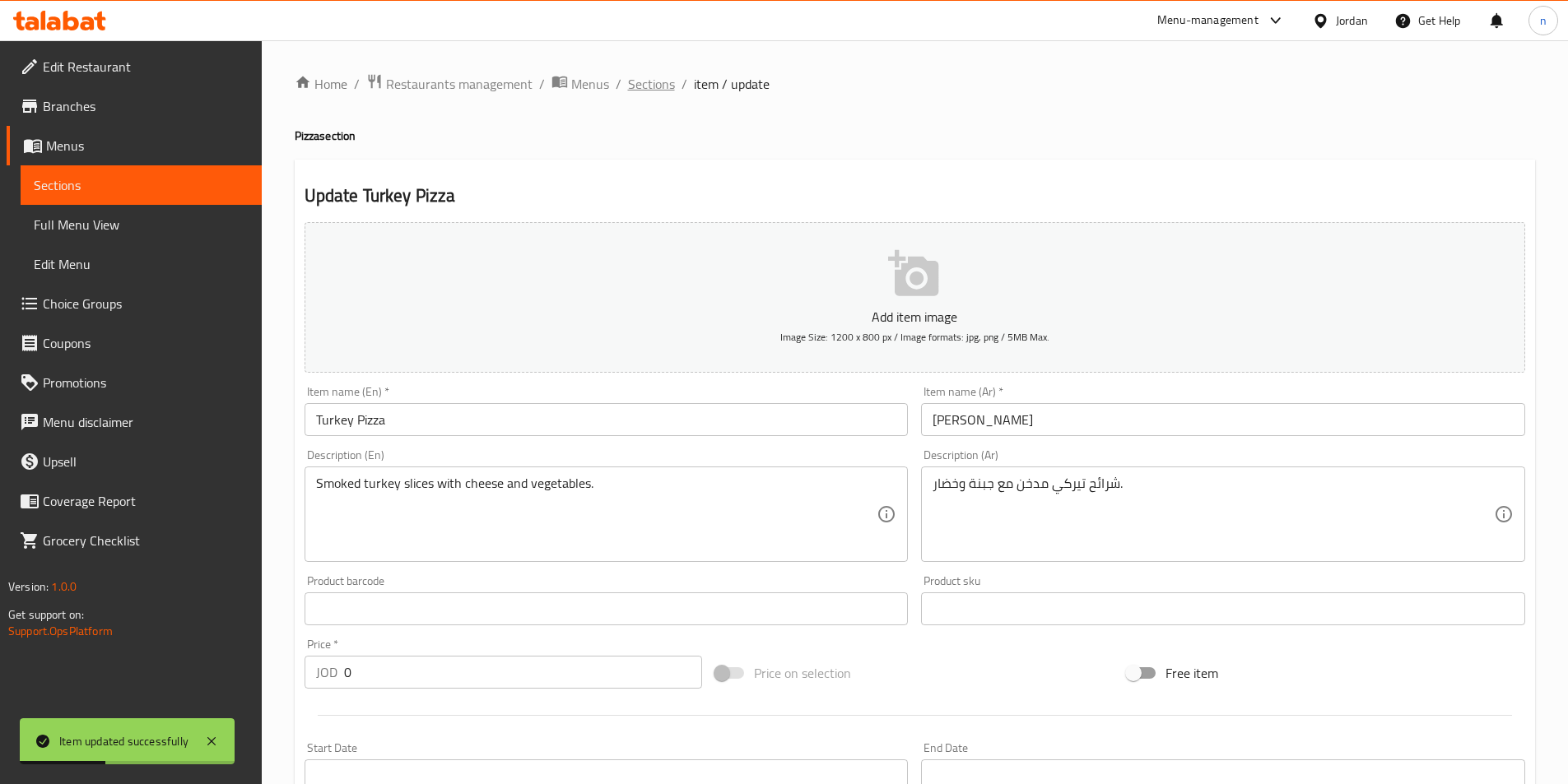
click at [666, 91] on span "Sections" at bounding box center [651, 84] width 47 height 20
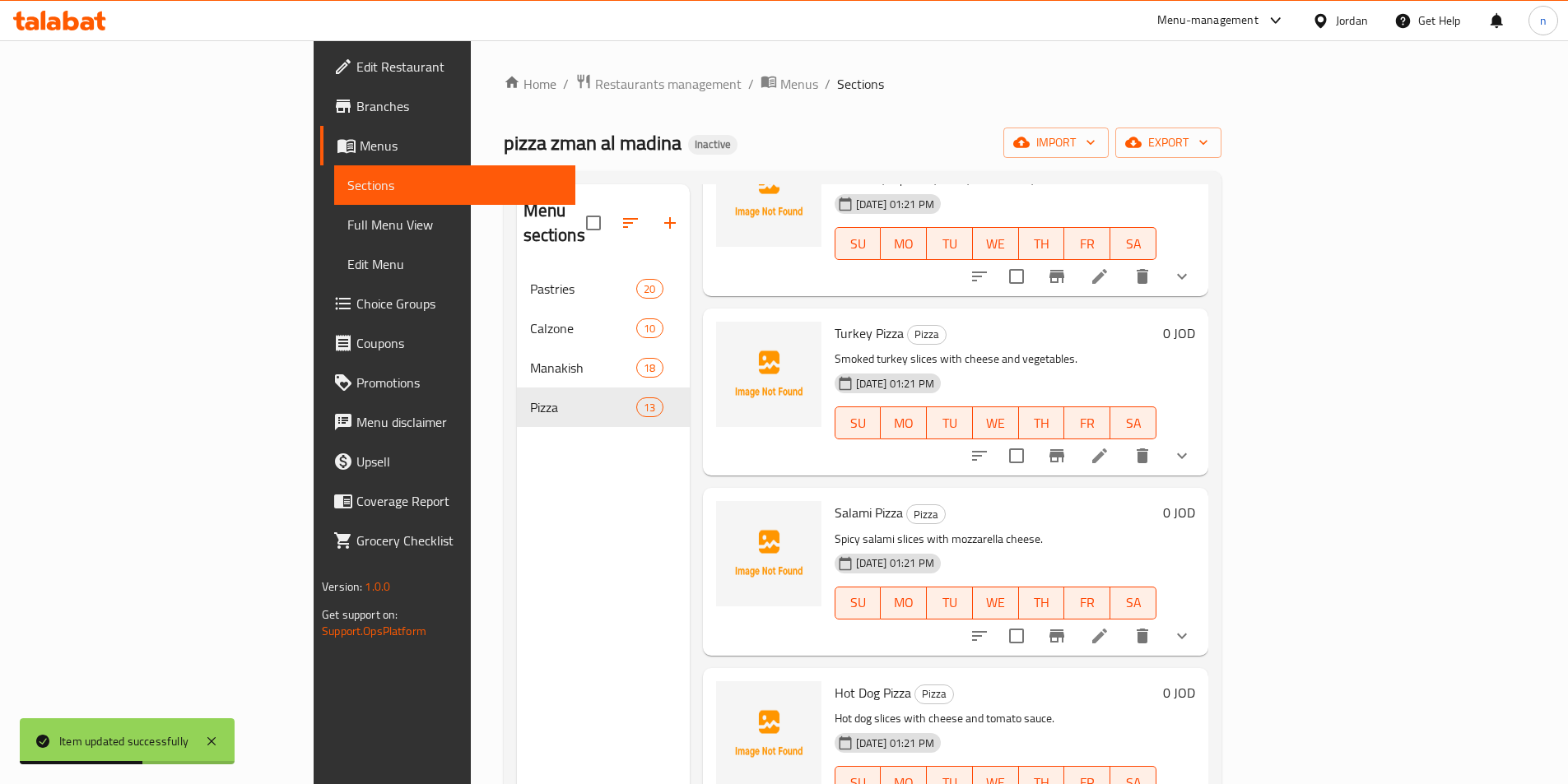
scroll to position [329, 0]
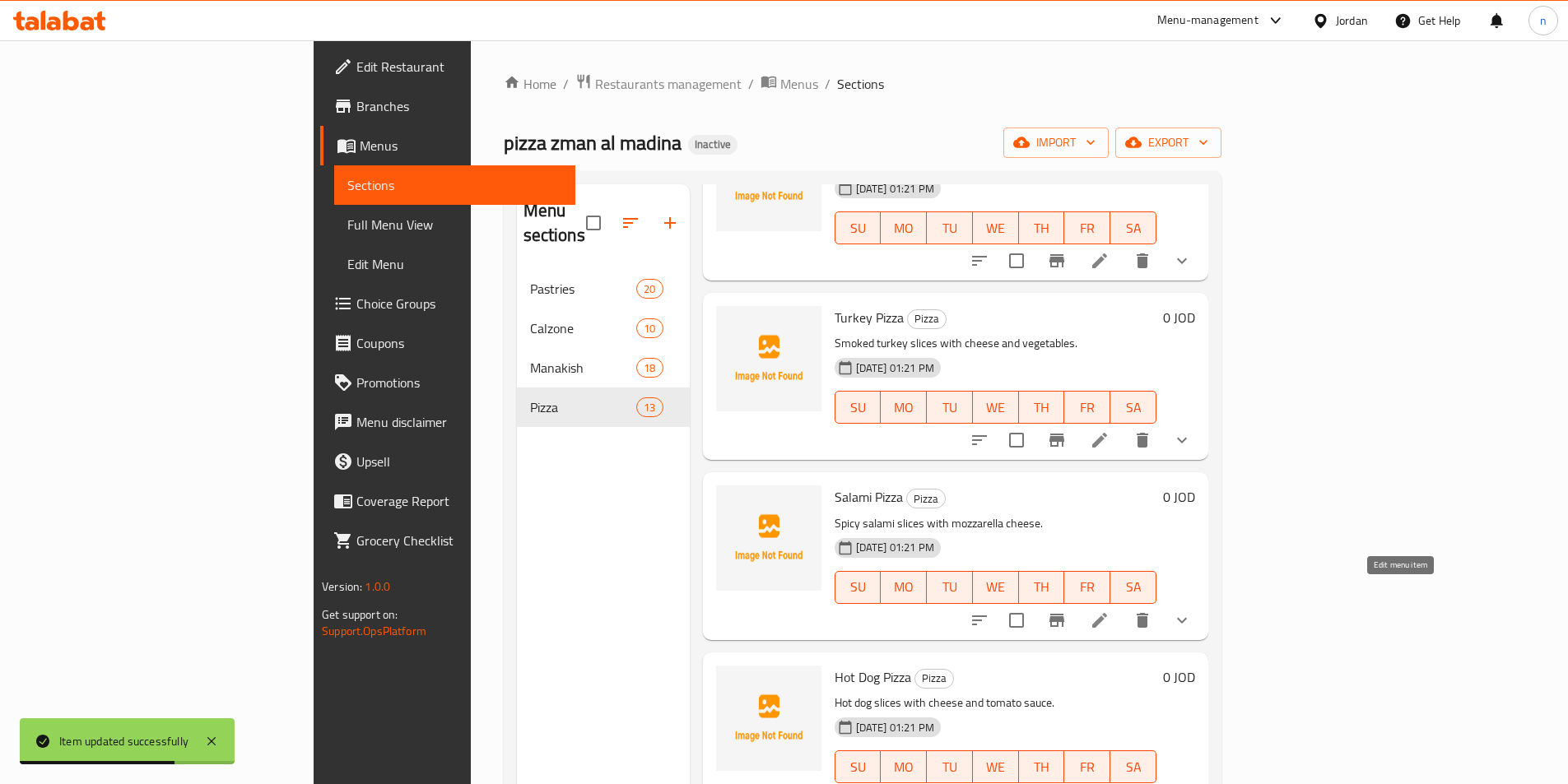
click at [1110, 611] on icon at bounding box center [1100, 621] width 20 height 20
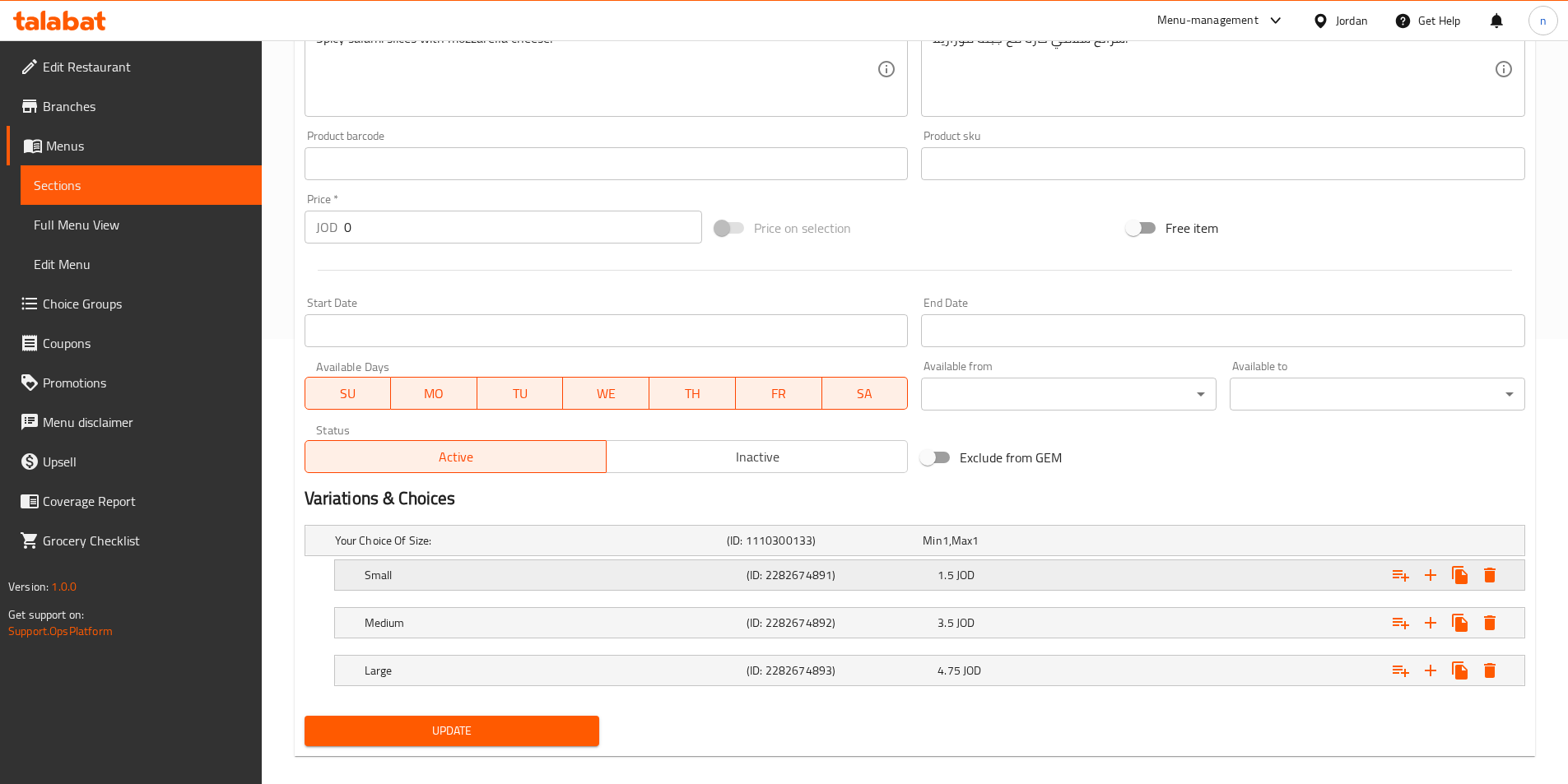
scroll to position [463, 0]
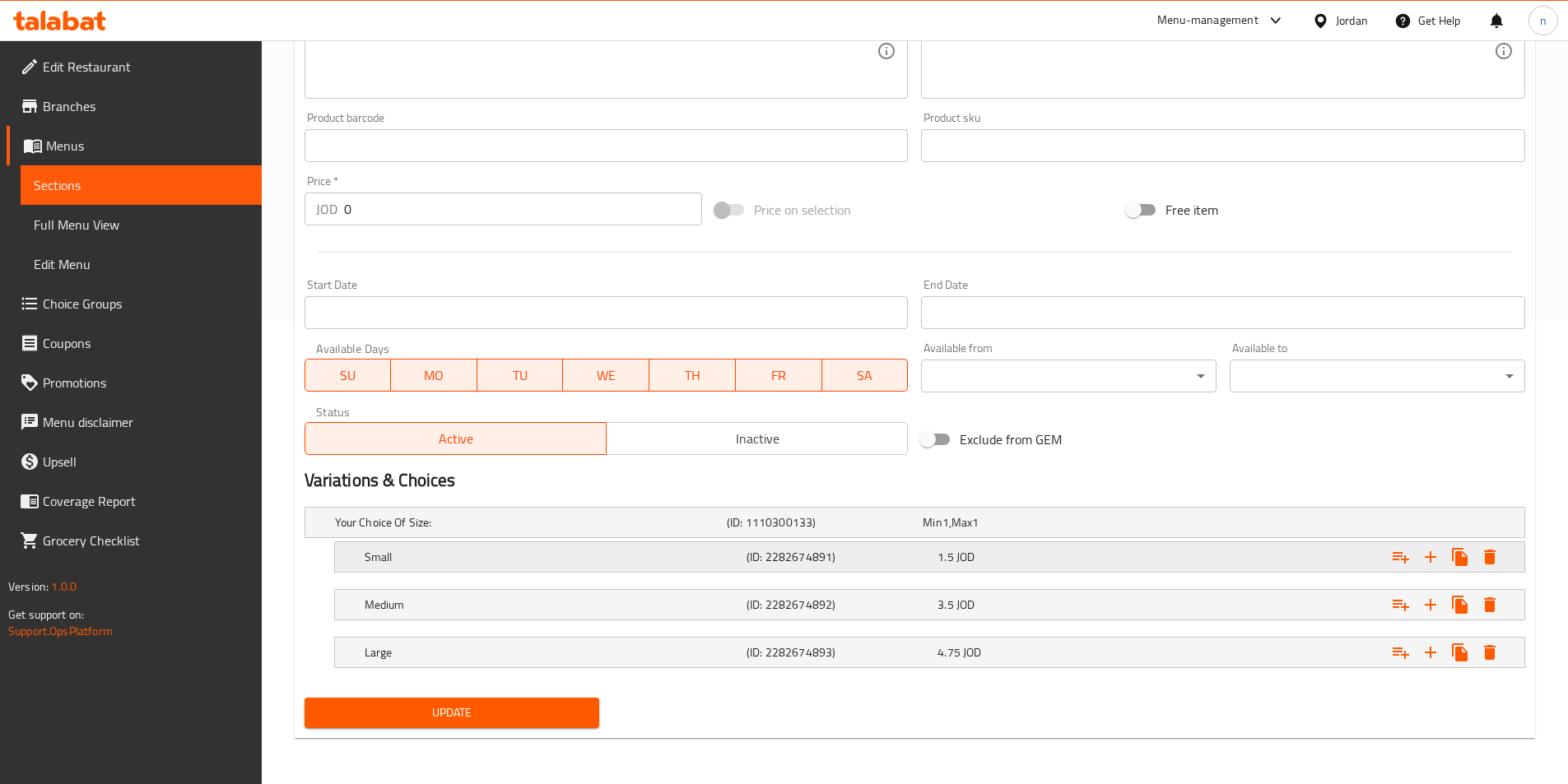
click at [857, 566] on div "(ID: 2282674891)" at bounding box center [838, 557] width 191 height 23
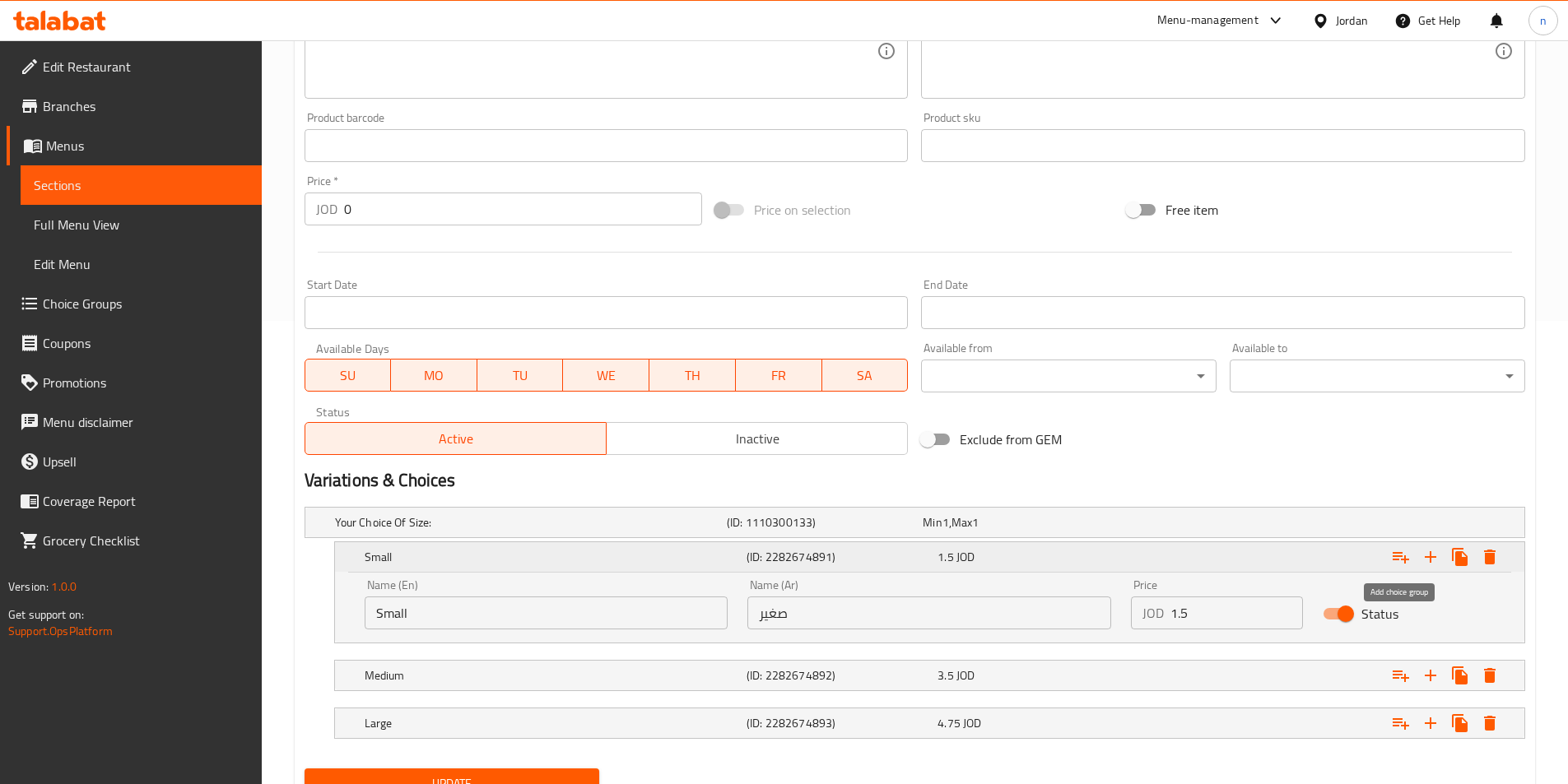
click at [1395, 570] on button "Expand" at bounding box center [1400, 557] width 30 height 30
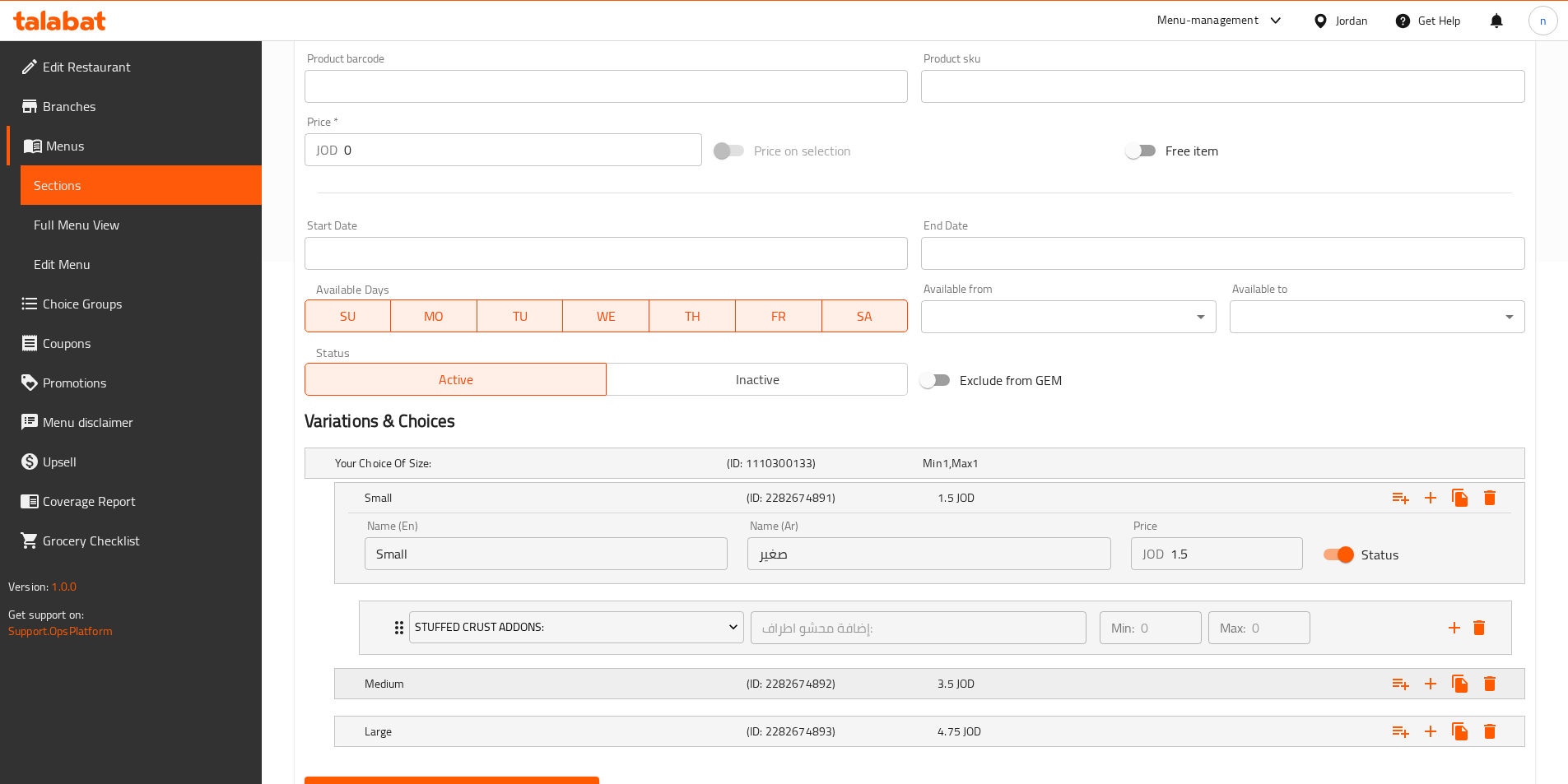
scroll to position [602, 0]
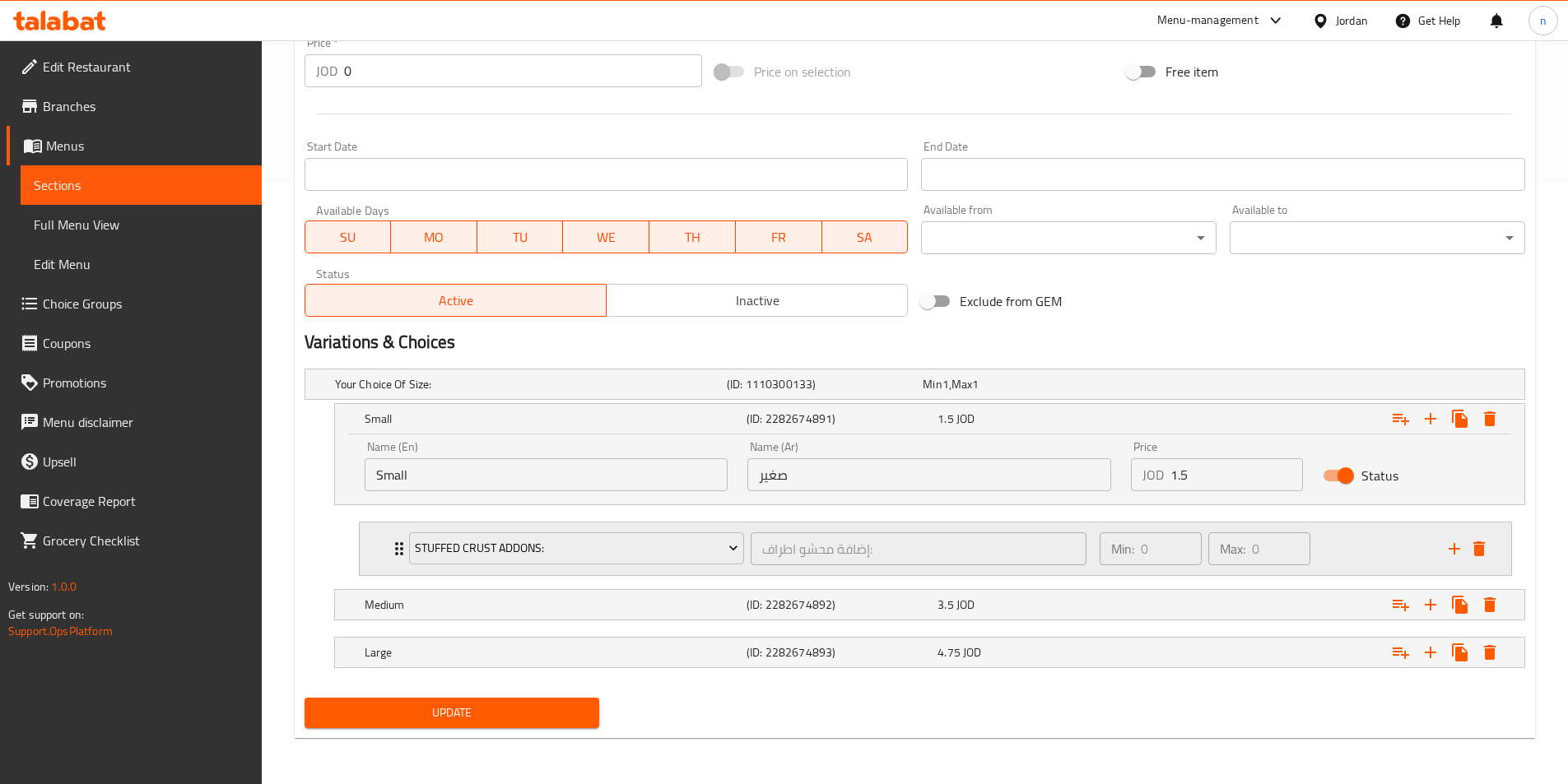
click at [1369, 558] on div "Min: 0 ​ Max: 0 ​" at bounding box center [1264, 549] width 349 height 53
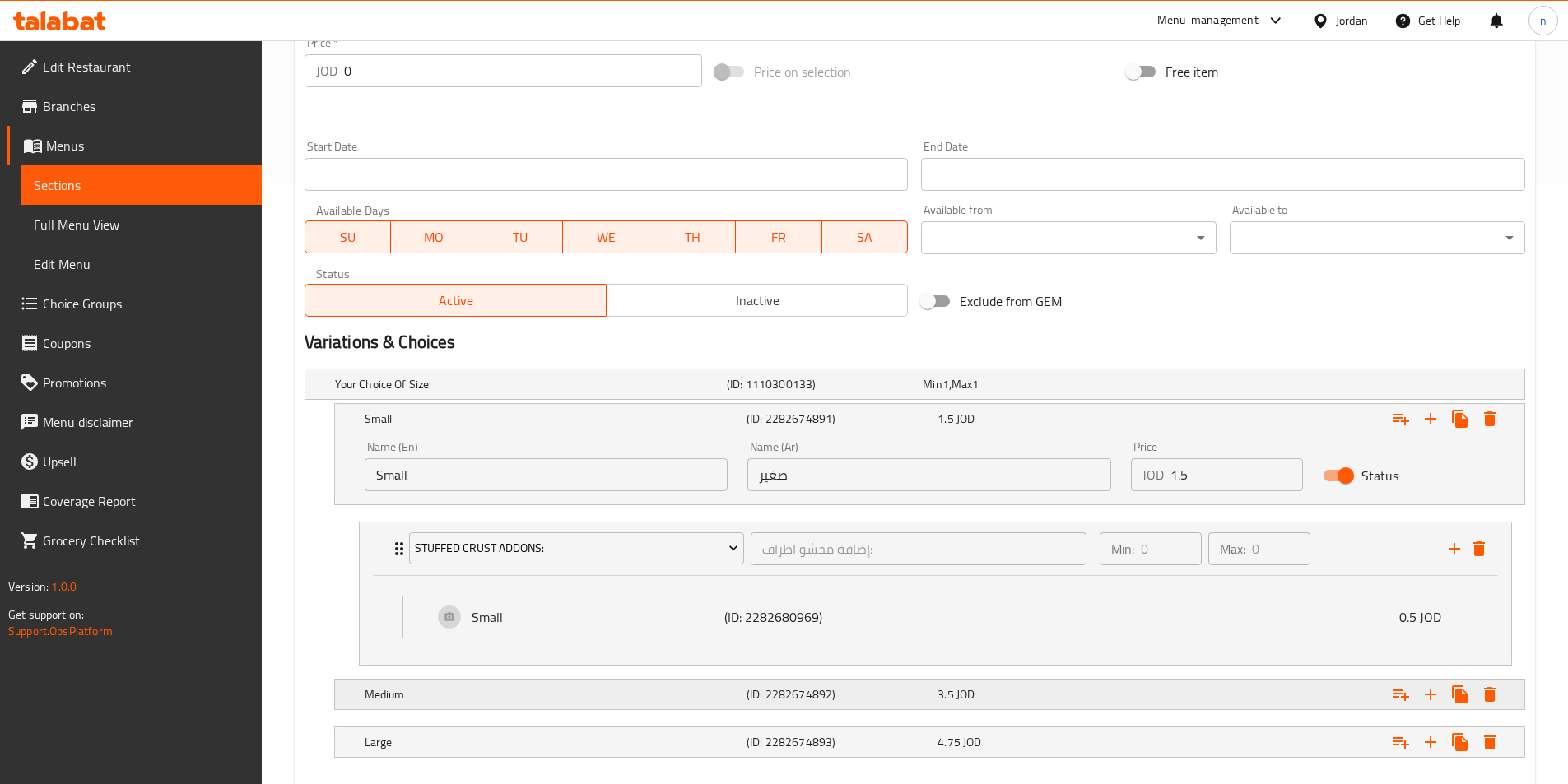
click at [1228, 698] on div "Expand" at bounding box center [1315, 694] width 381 height 36
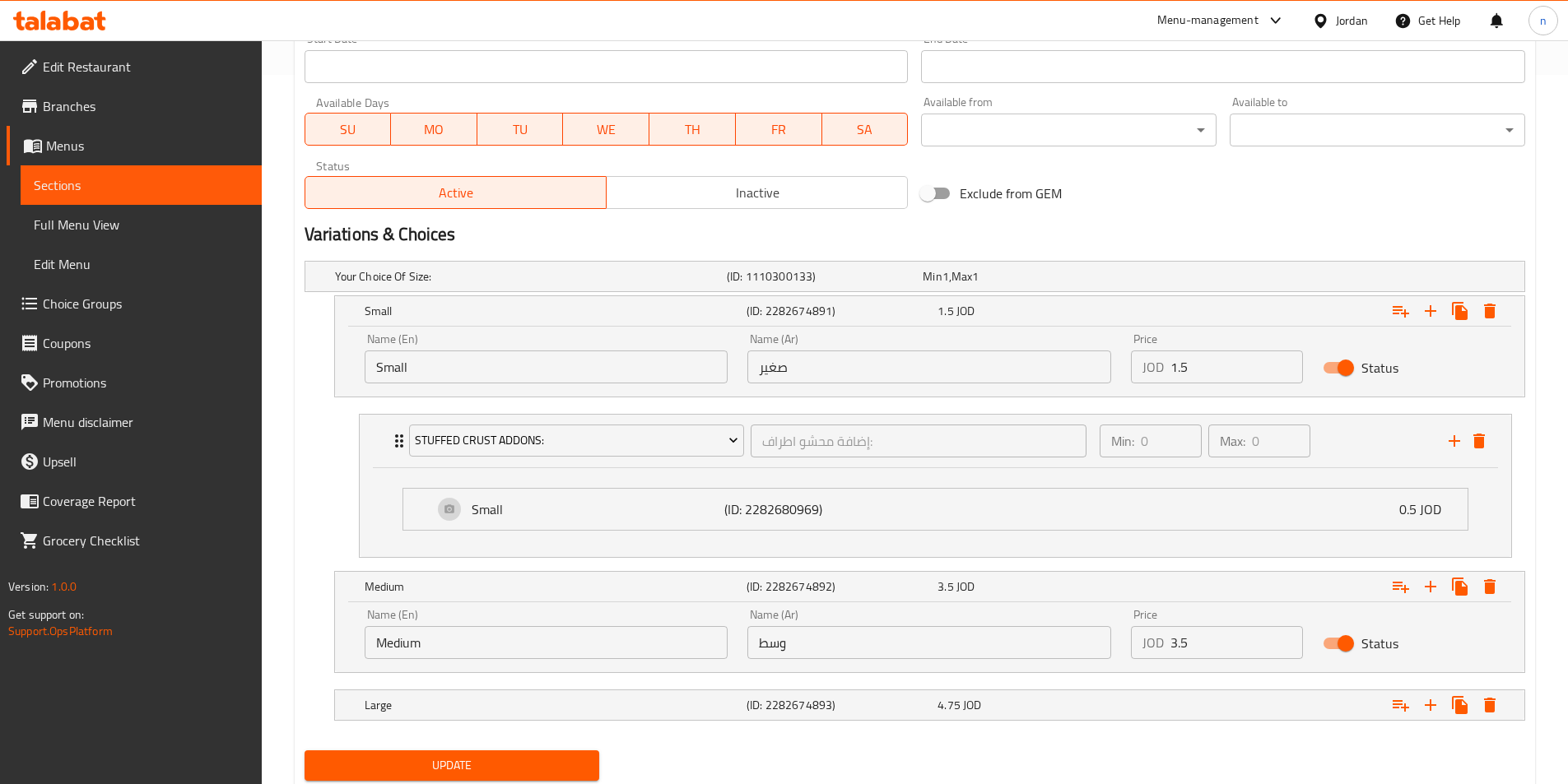
scroll to position [762, 0]
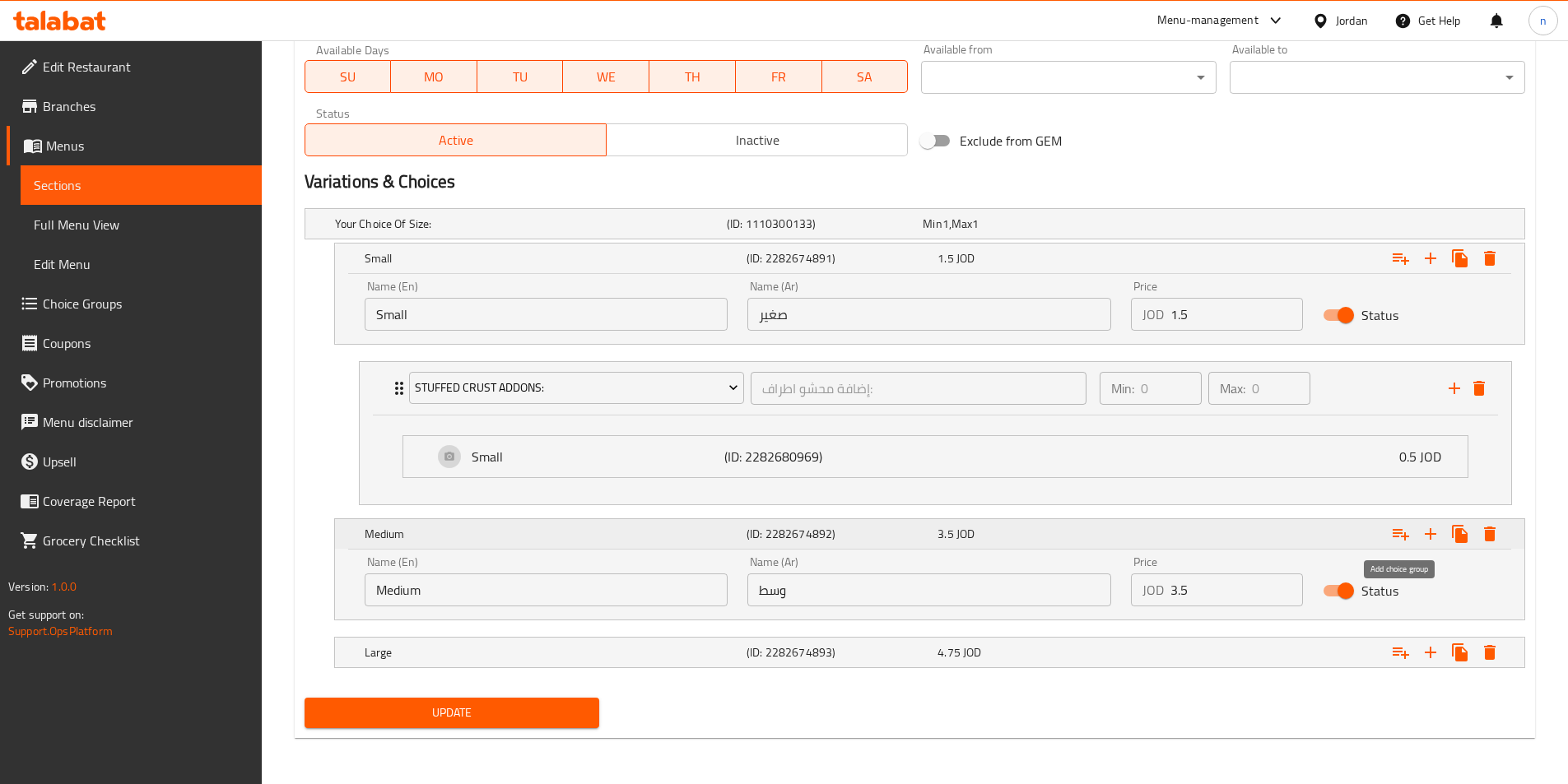
click at [1395, 536] on icon "Expand" at bounding box center [1400, 535] width 17 height 12
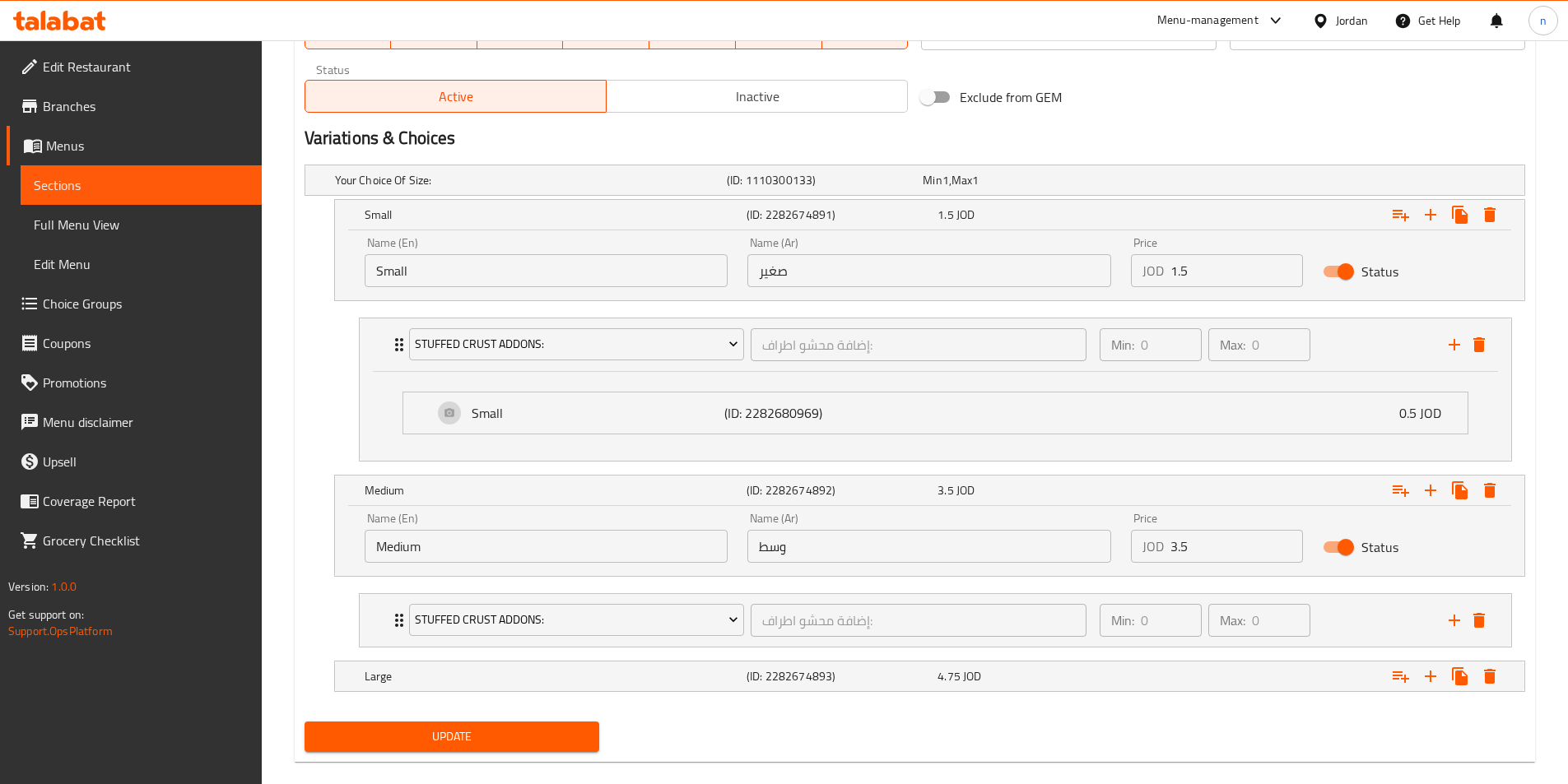
scroll to position [829, 0]
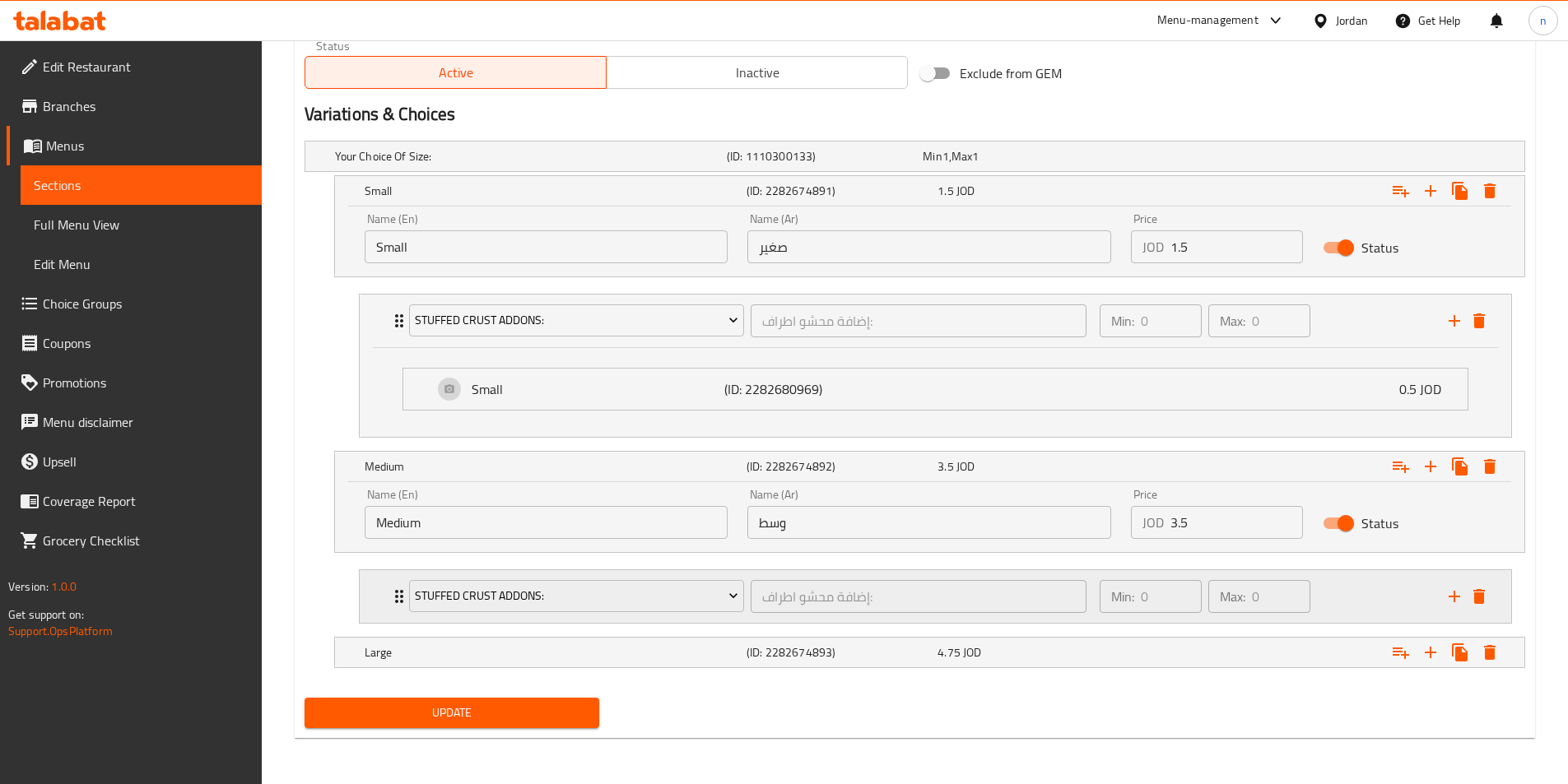
click at [1343, 599] on div "Min: 0 ​ Max: 0 ​" at bounding box center [1264, 597] width 349 height 53
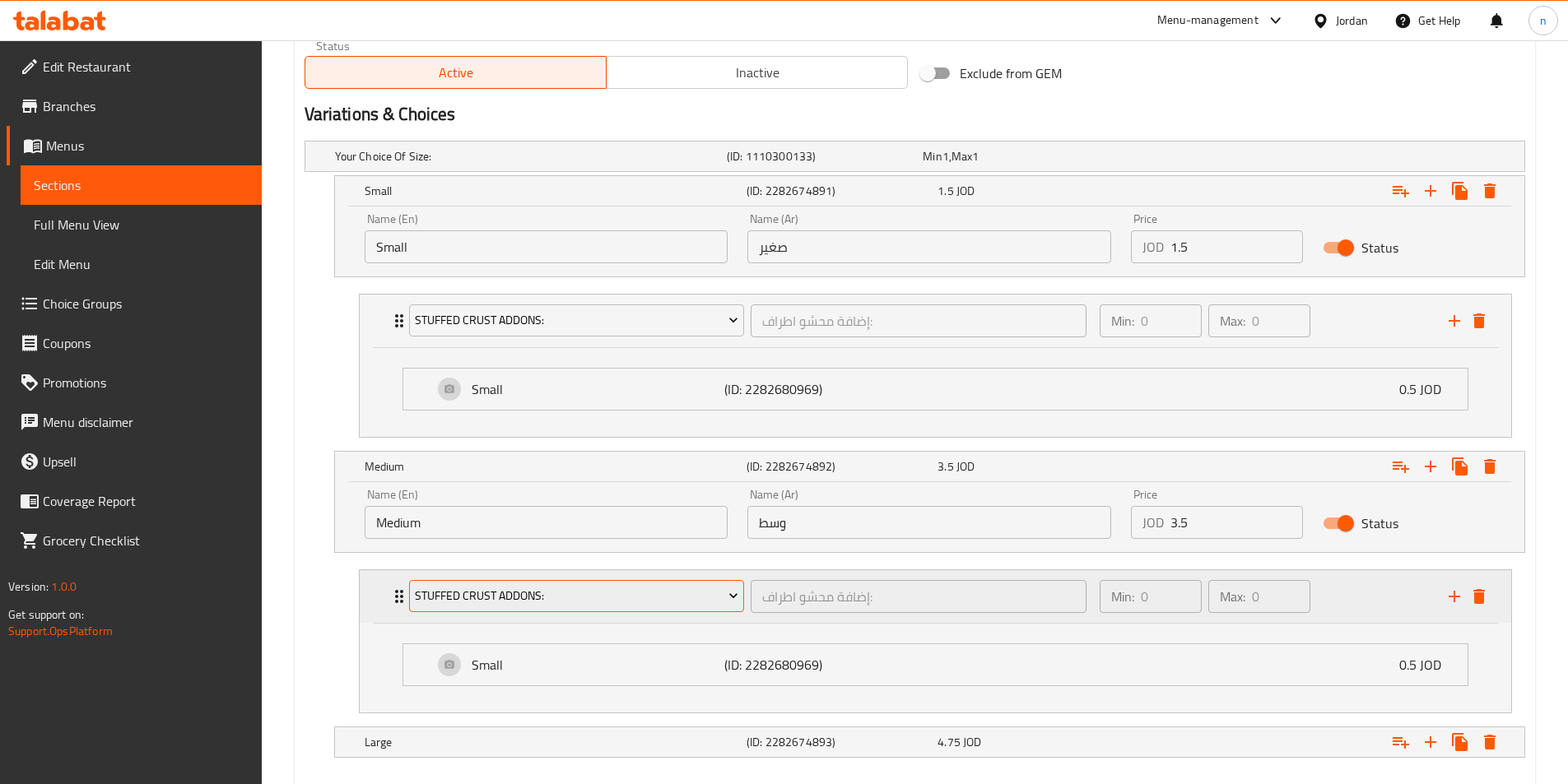
click at [632, 602] on span "Stuffed Crust Addons:" at bounding box center [576, 596] width 324 height 21
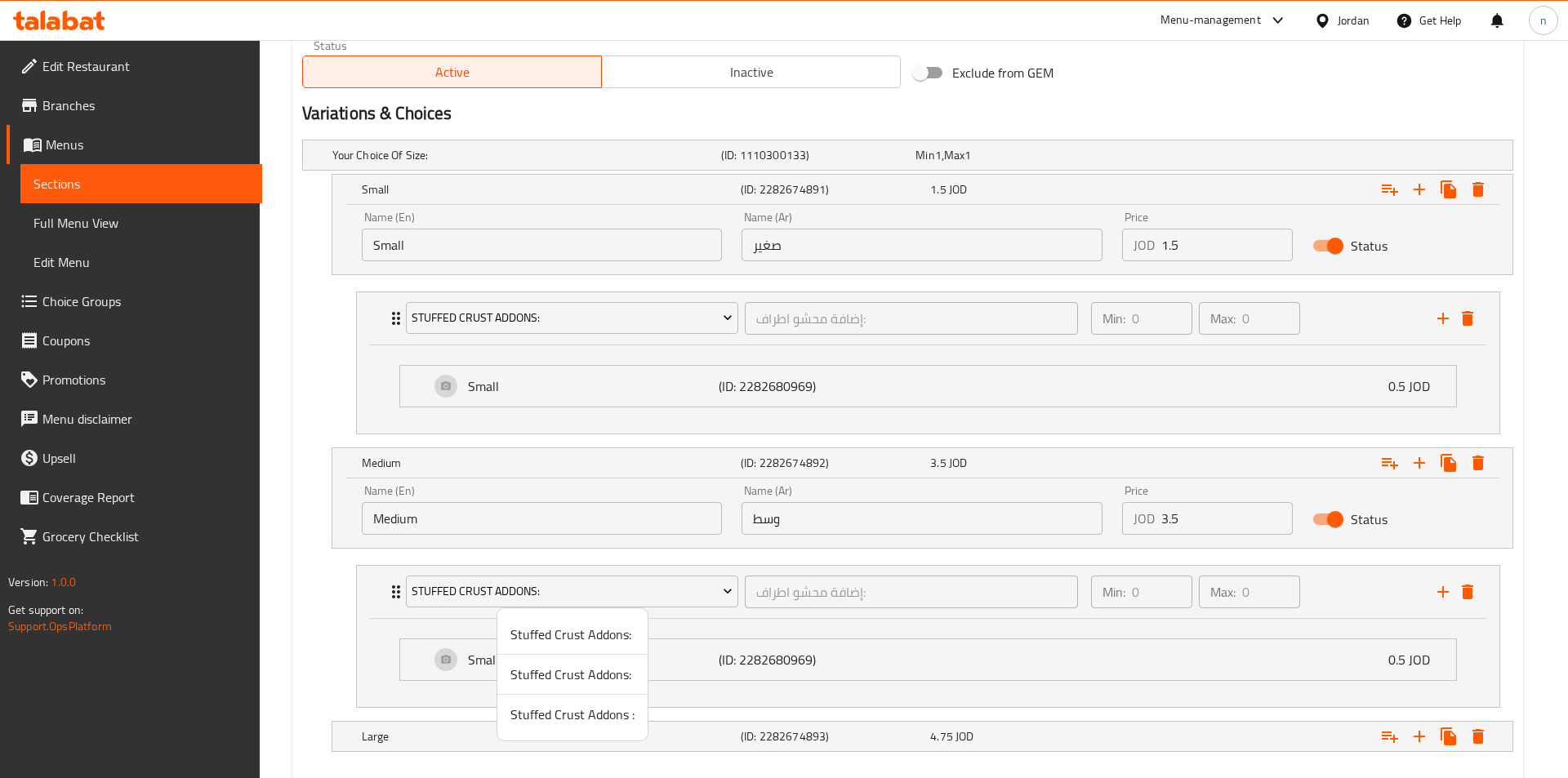
click at [573, 679] on span "Stuffed Crust Addons:" at bounding box center [572, 674] width 124 height 20
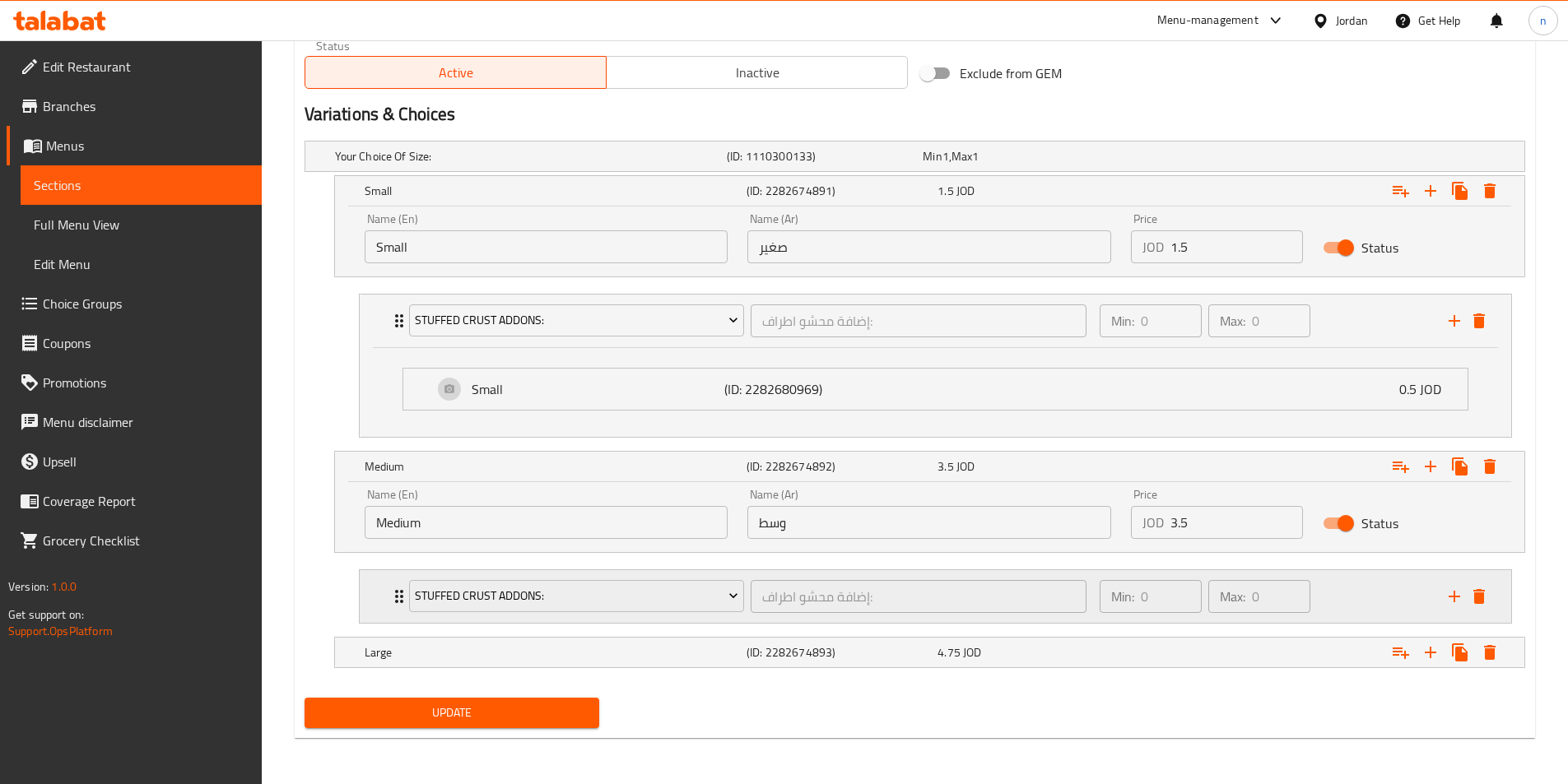
click at [1333, 591] on div "Min: 0 ​ Max: 0 ​" at bounding box center [1264, 597] width 349 height 53
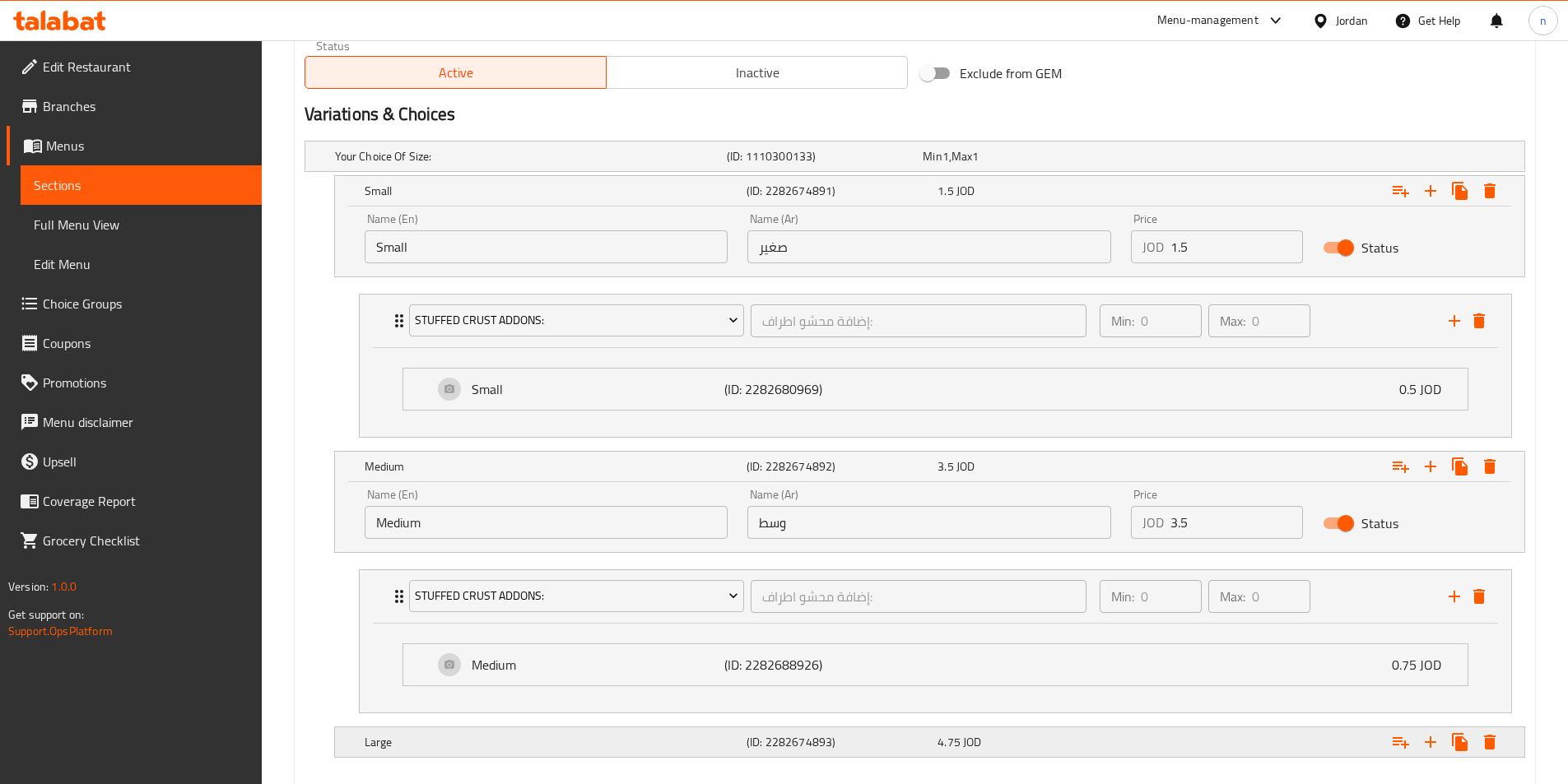
click at [1277, 739] on div "Expand" at bounding box center [1315, 742] width 381 height 36
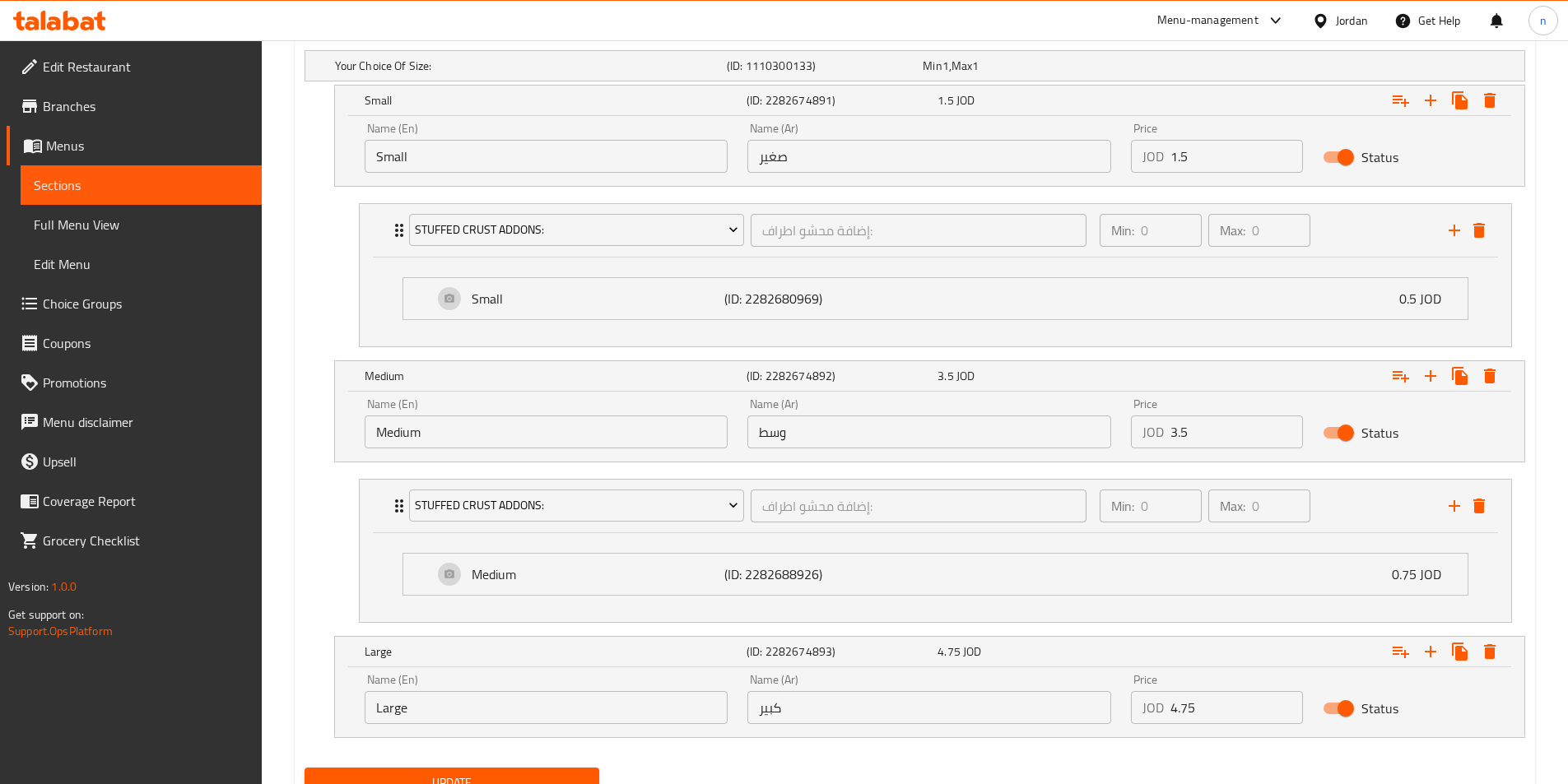
scroll to position [989, 0]
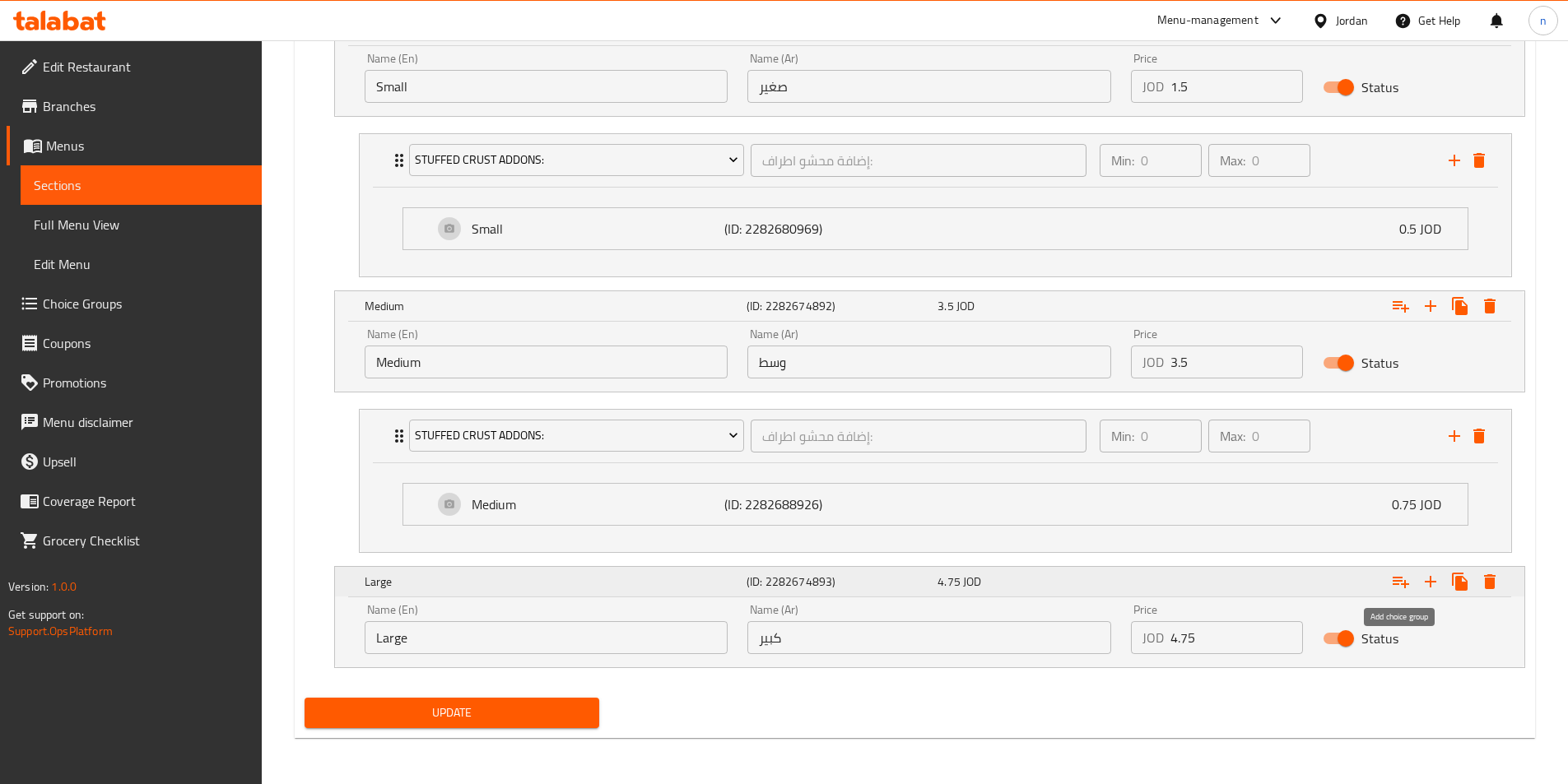
click at [1402, 590] on icon "Expand" at bounding box center [1400, 582] width 20 height 20
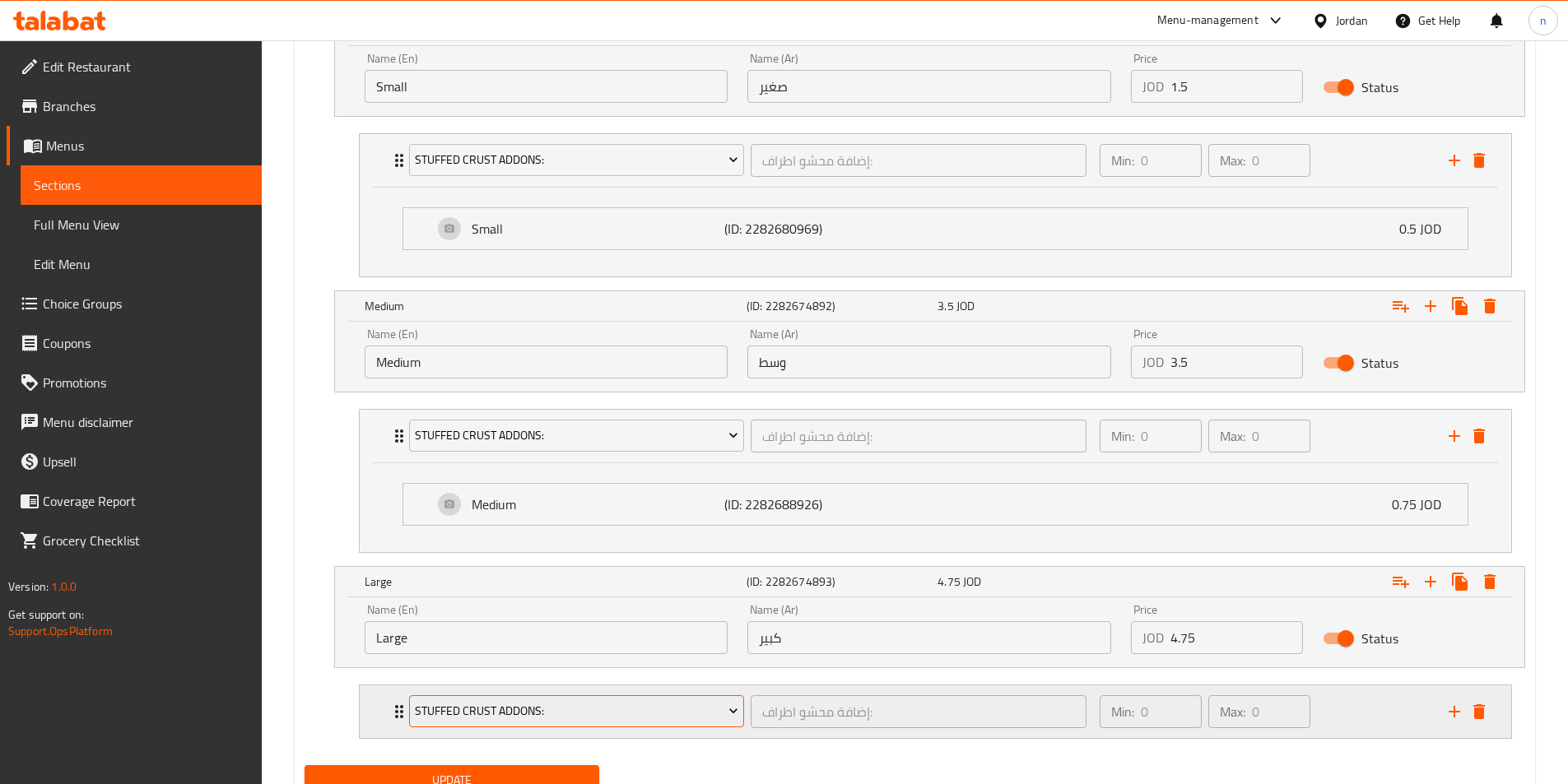
click at [708, 715] on span "Stuffed Crust Addons:" at bounding box center [576, 711] width 324 height 21
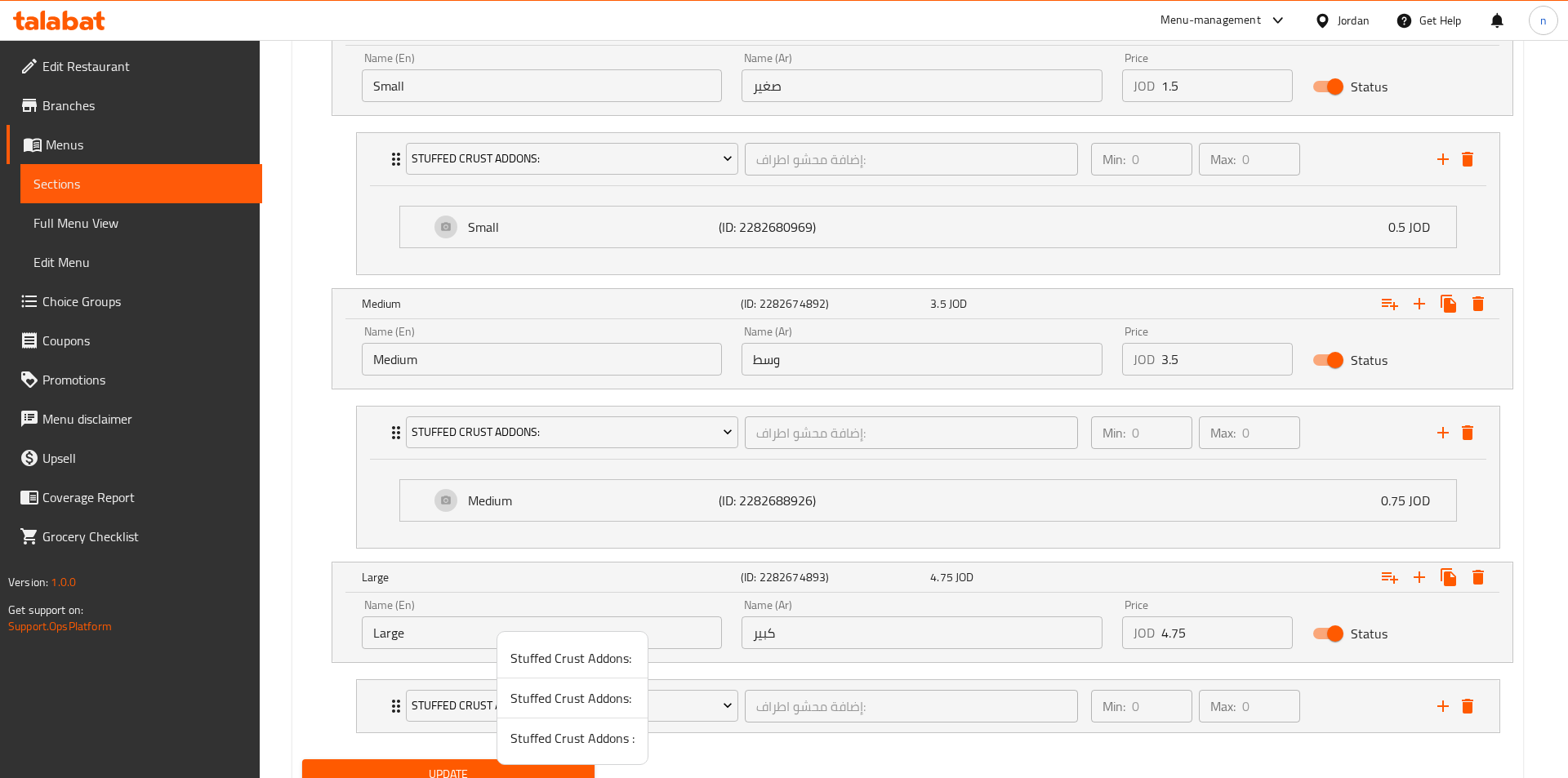
click at [591, 740] on span "Stuffed Crust Addons :" at bounding box center [572, 738] width 124 height 20
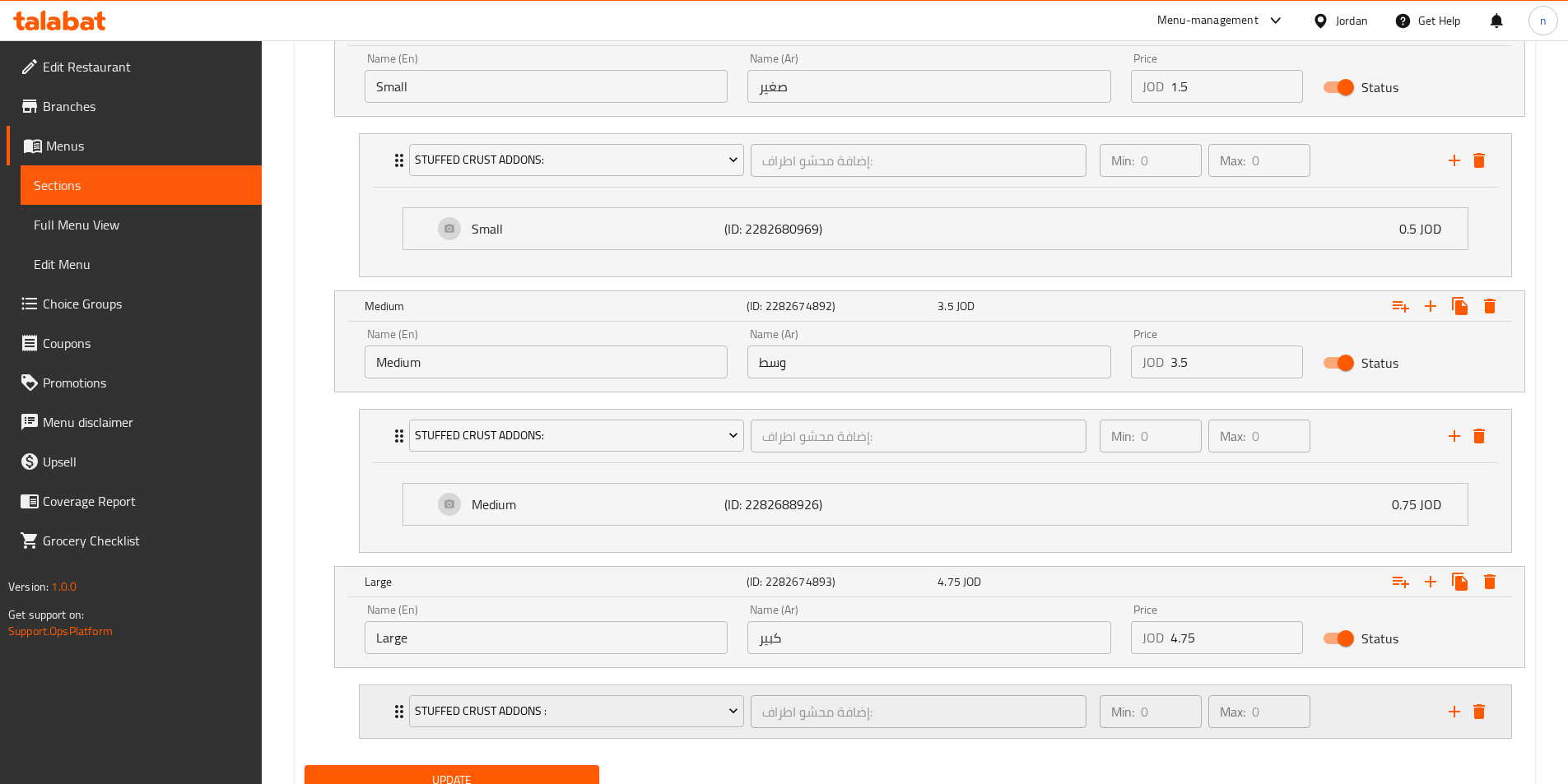
click at [1395, 699] on div "Min: 0 ​ Max: 0 ​" at bounding box center [1264, 711] width 349 height 53
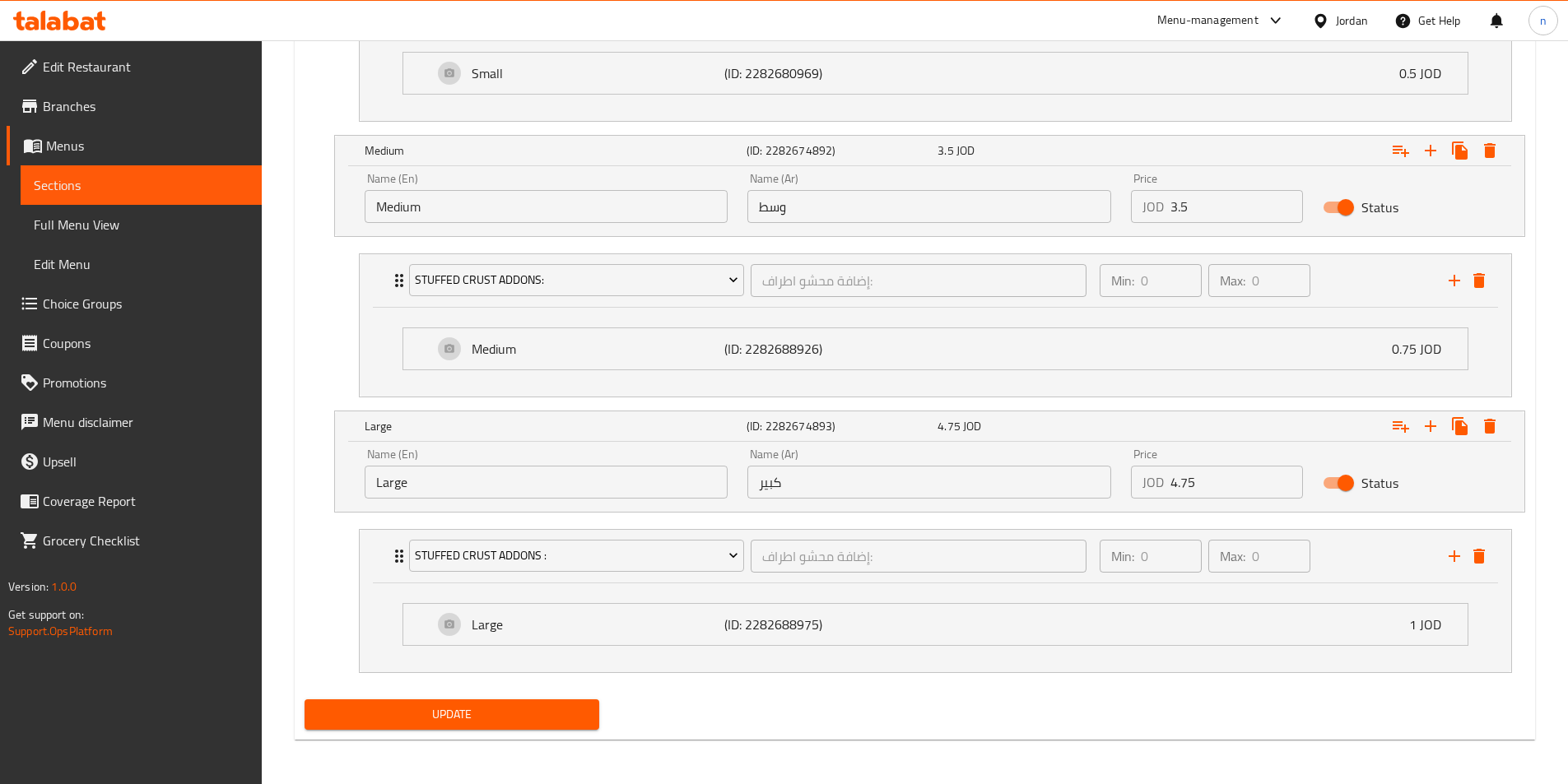
scroll to position [1146, 0]
click at [457, 720] on span "Update" at bounding box center [452, 712] width 269 height 21
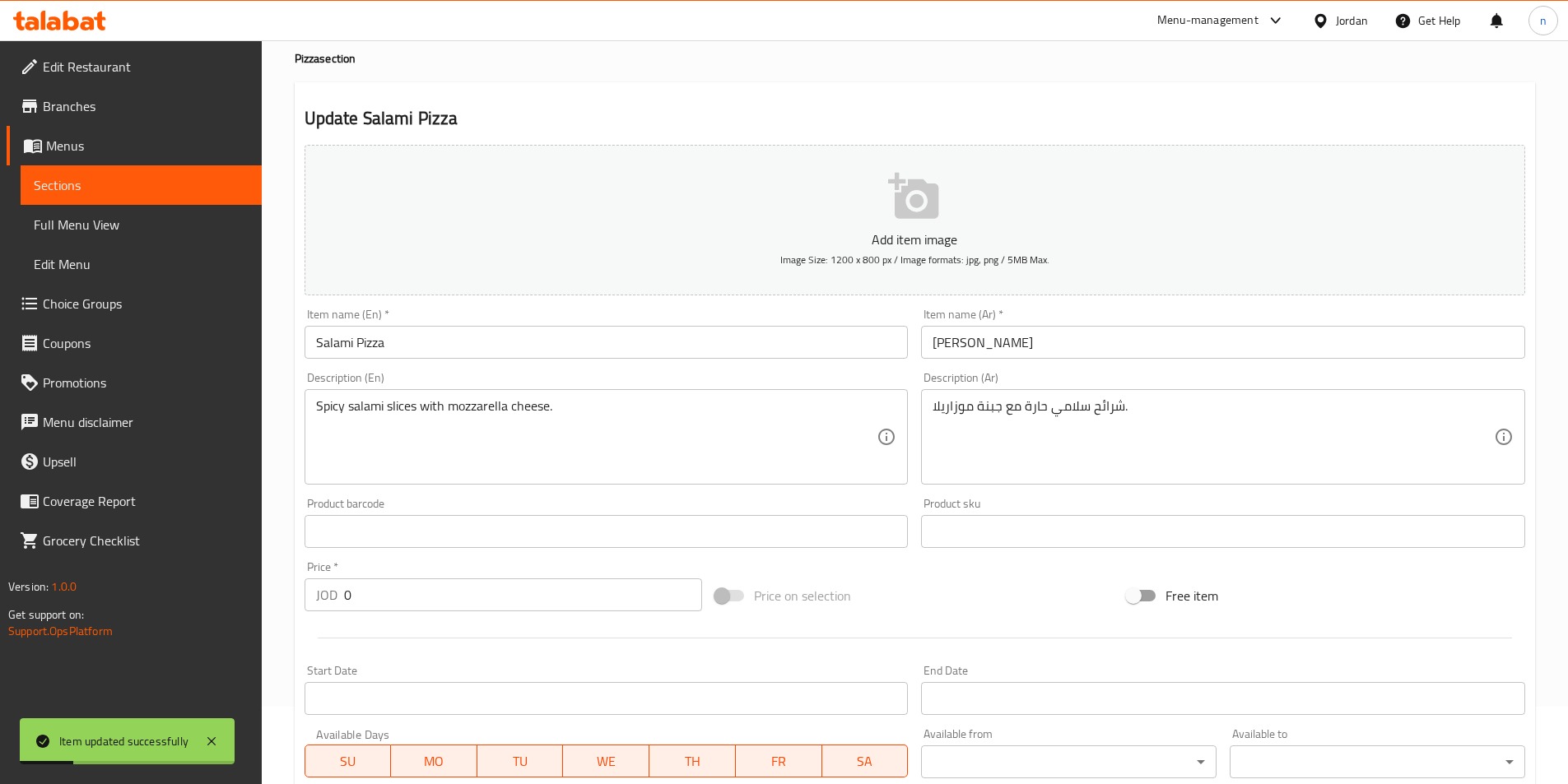
scroll to position [0, 0]
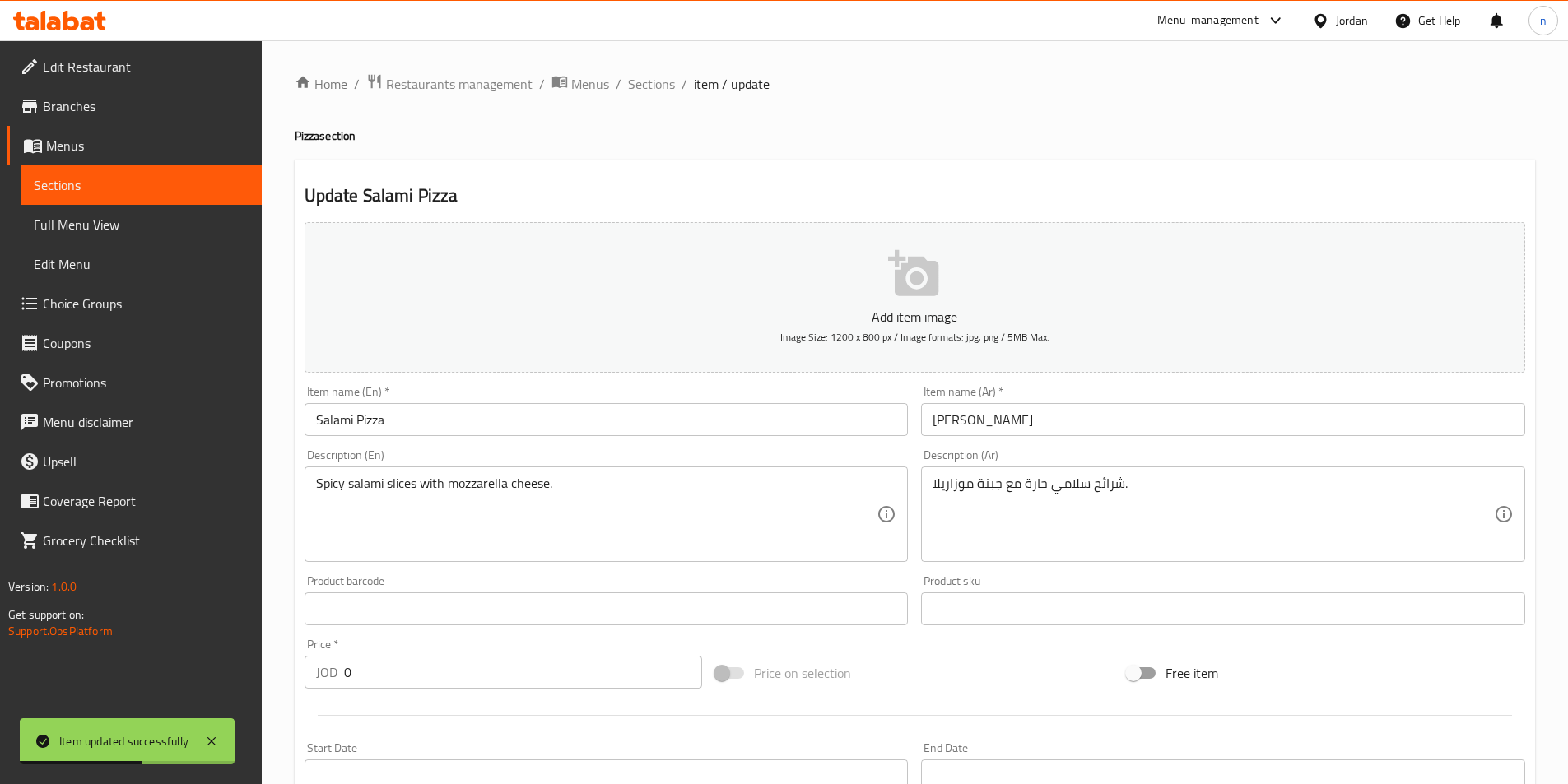
click at [639, 93] on span "Sections" at bounding box center [651, 84] width 47 height 20
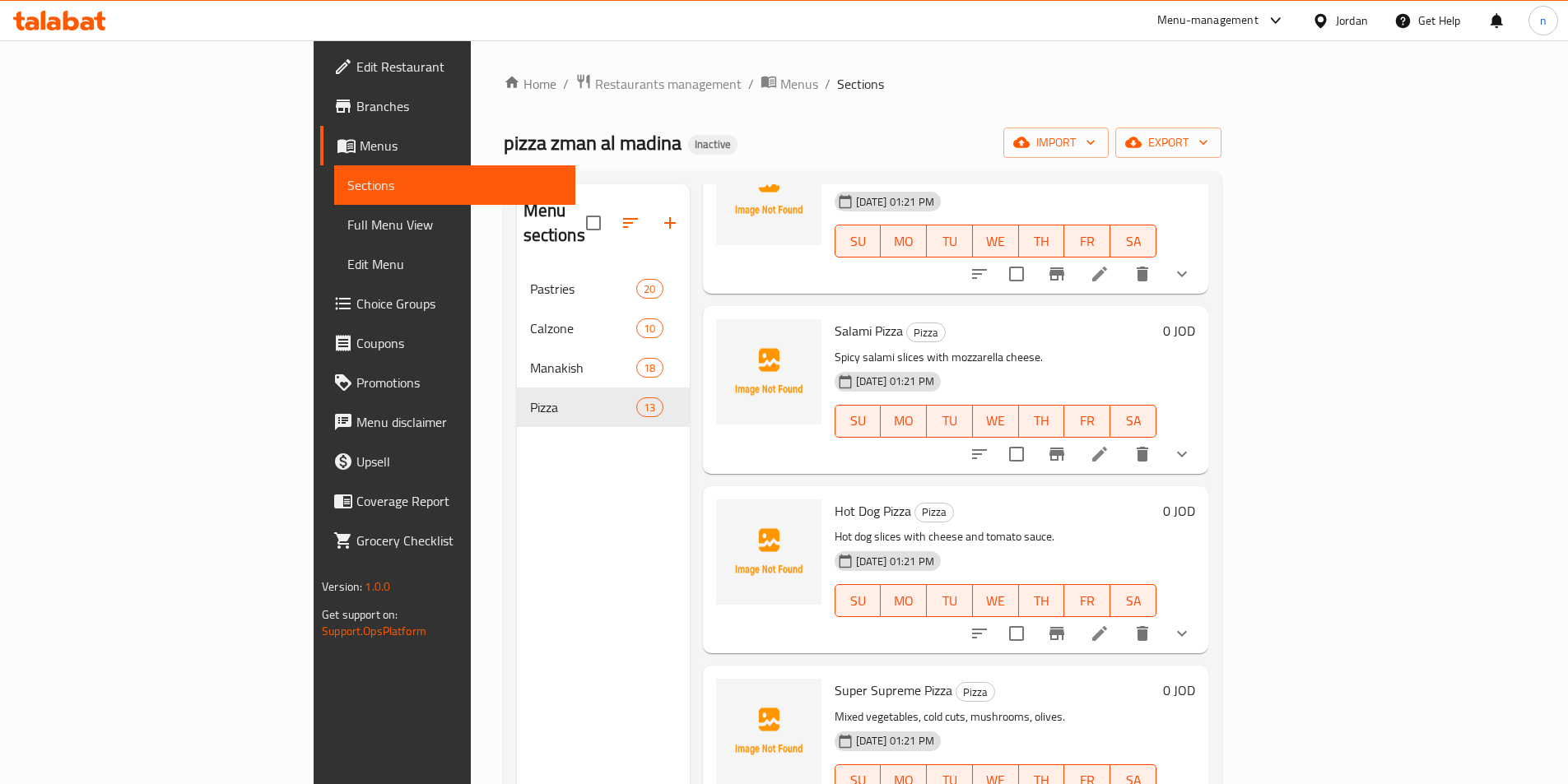
scroll to position [576, 0]
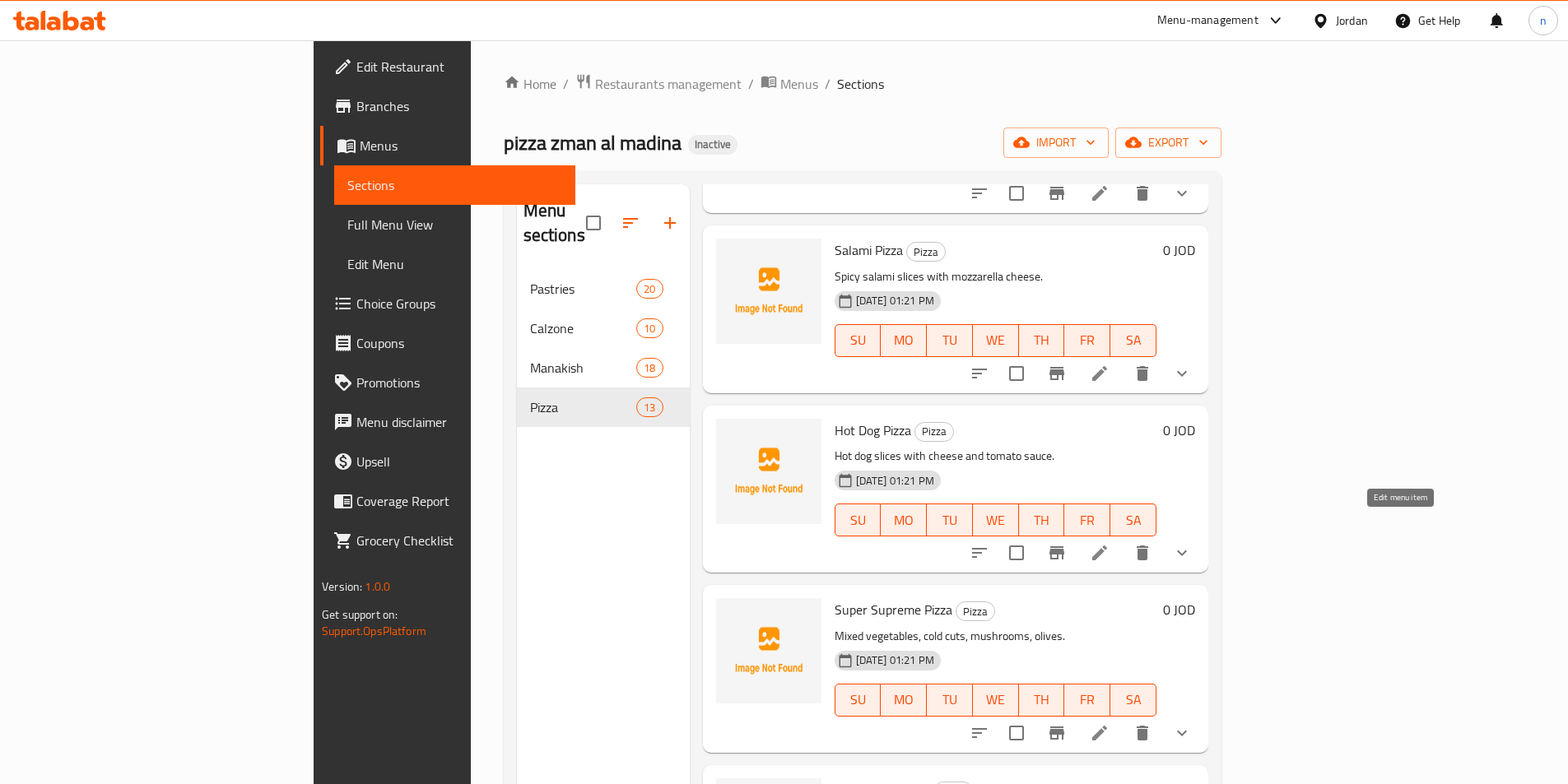
click at [1107, 545] on icon at bounding box center [1100, 553] width 15 height 15
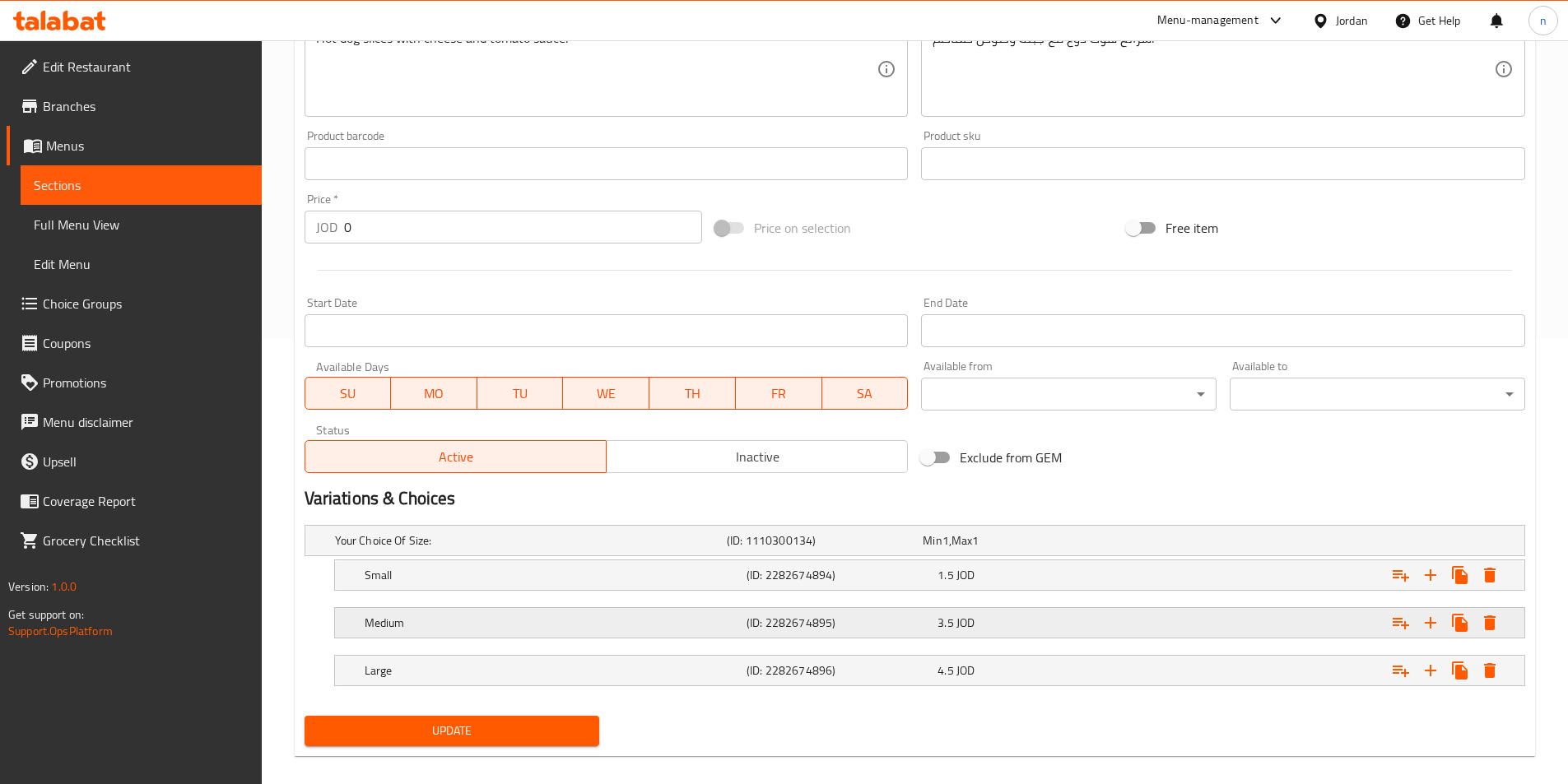
scroll to position [463, 0]
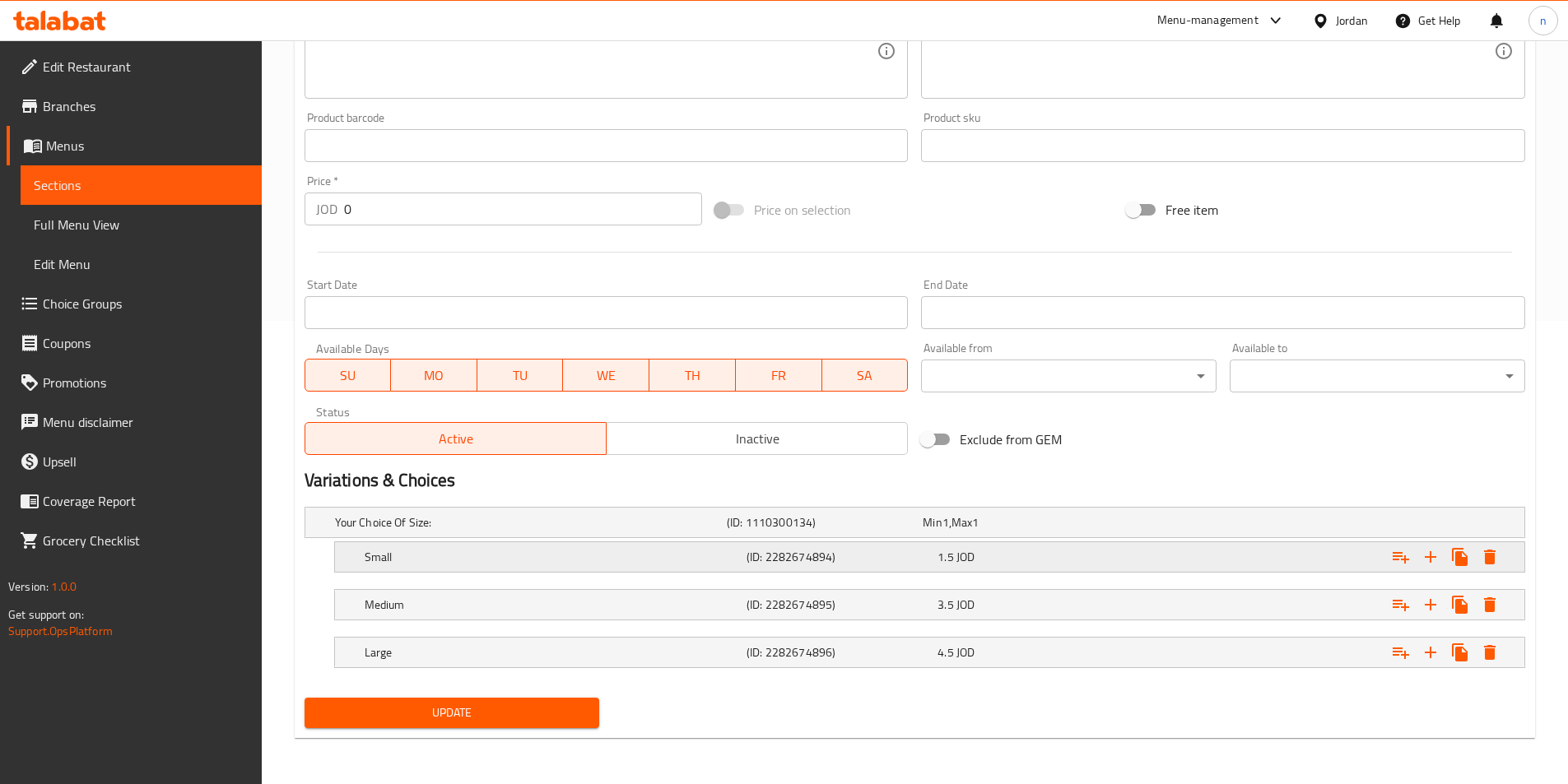
click at [942, 570] on div "Small (ID: 2282674894) 1.5 JOD" at bounding box center [935, 557] width 1146 height 36
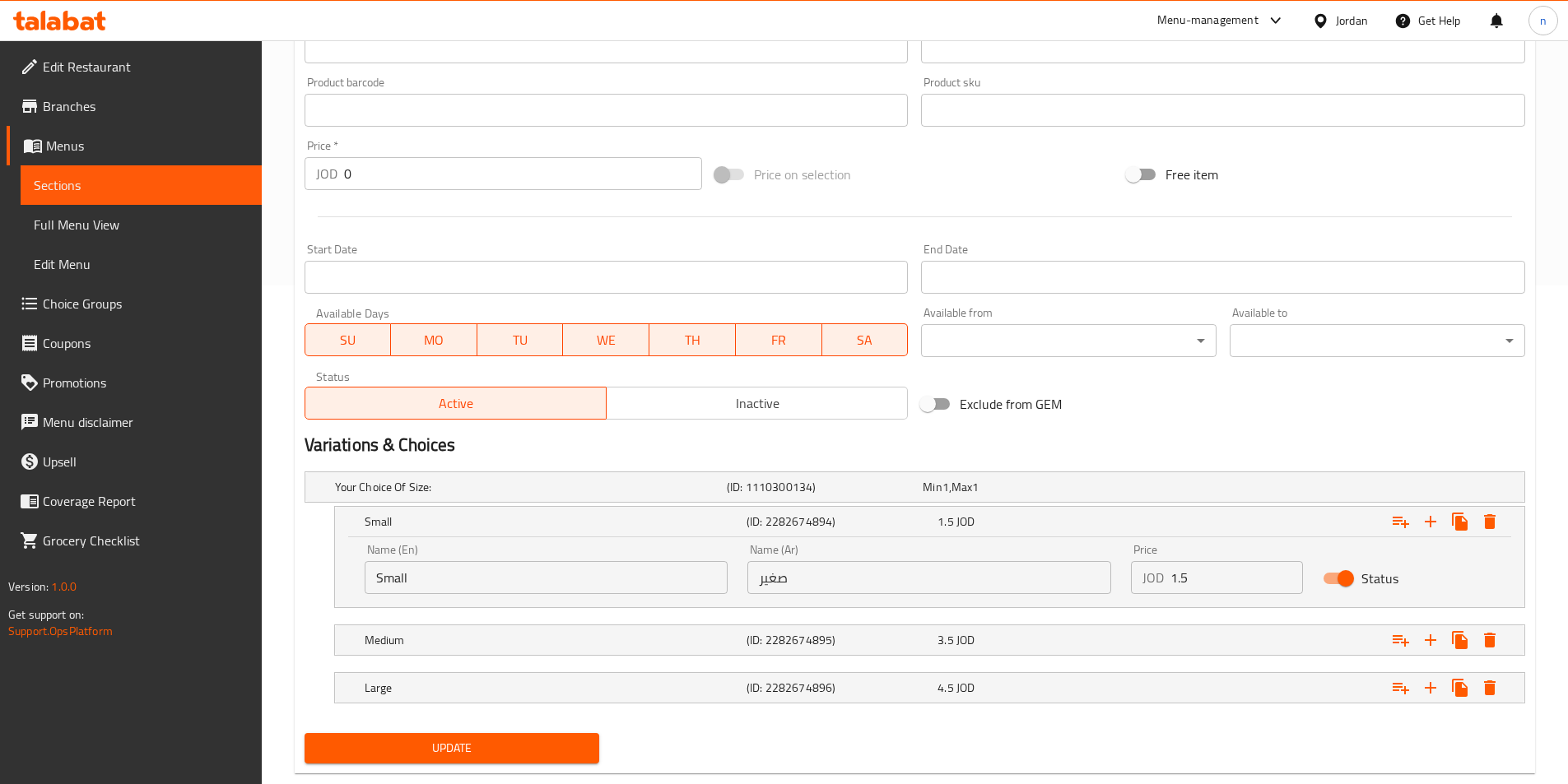
scroll to position [534, 0]
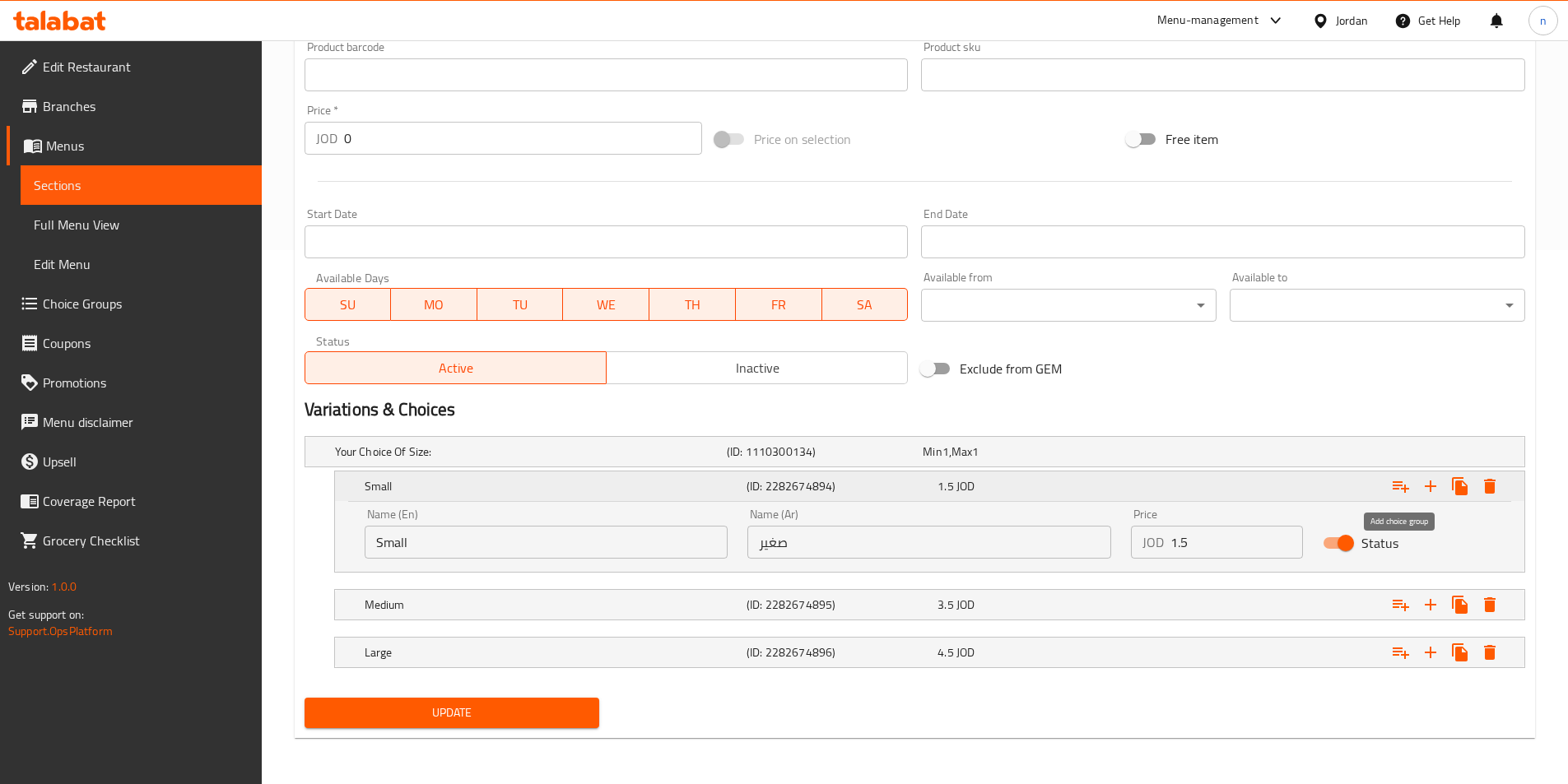
click at [1397, 491] on icon "Expand" at bounding box center [1400, 486] width 20 height 20
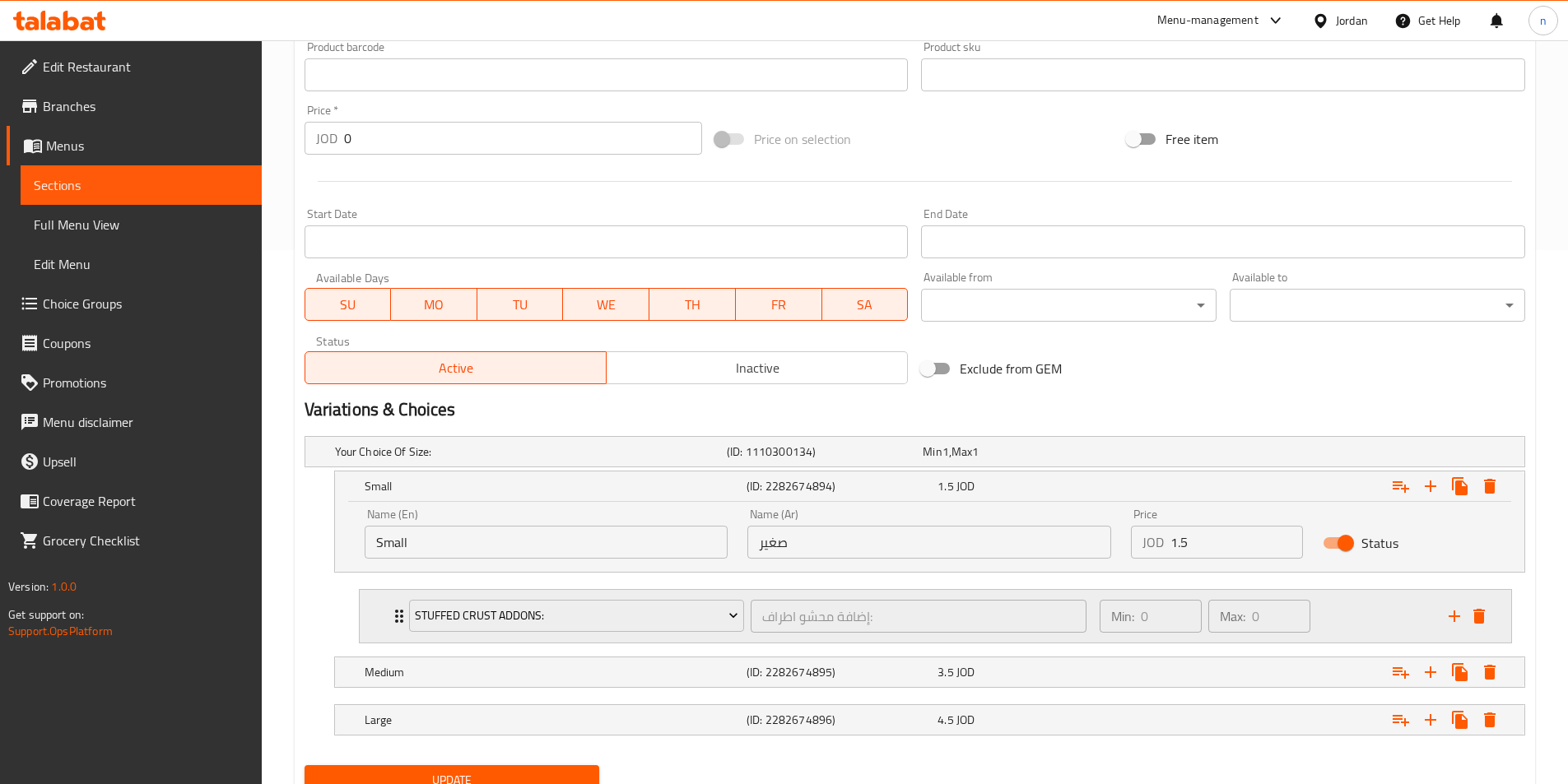
click at [1354, 600] on div "Min: 0 ​ Max: 0 ​" at bounding box center [1264, 616] width 349 height 53
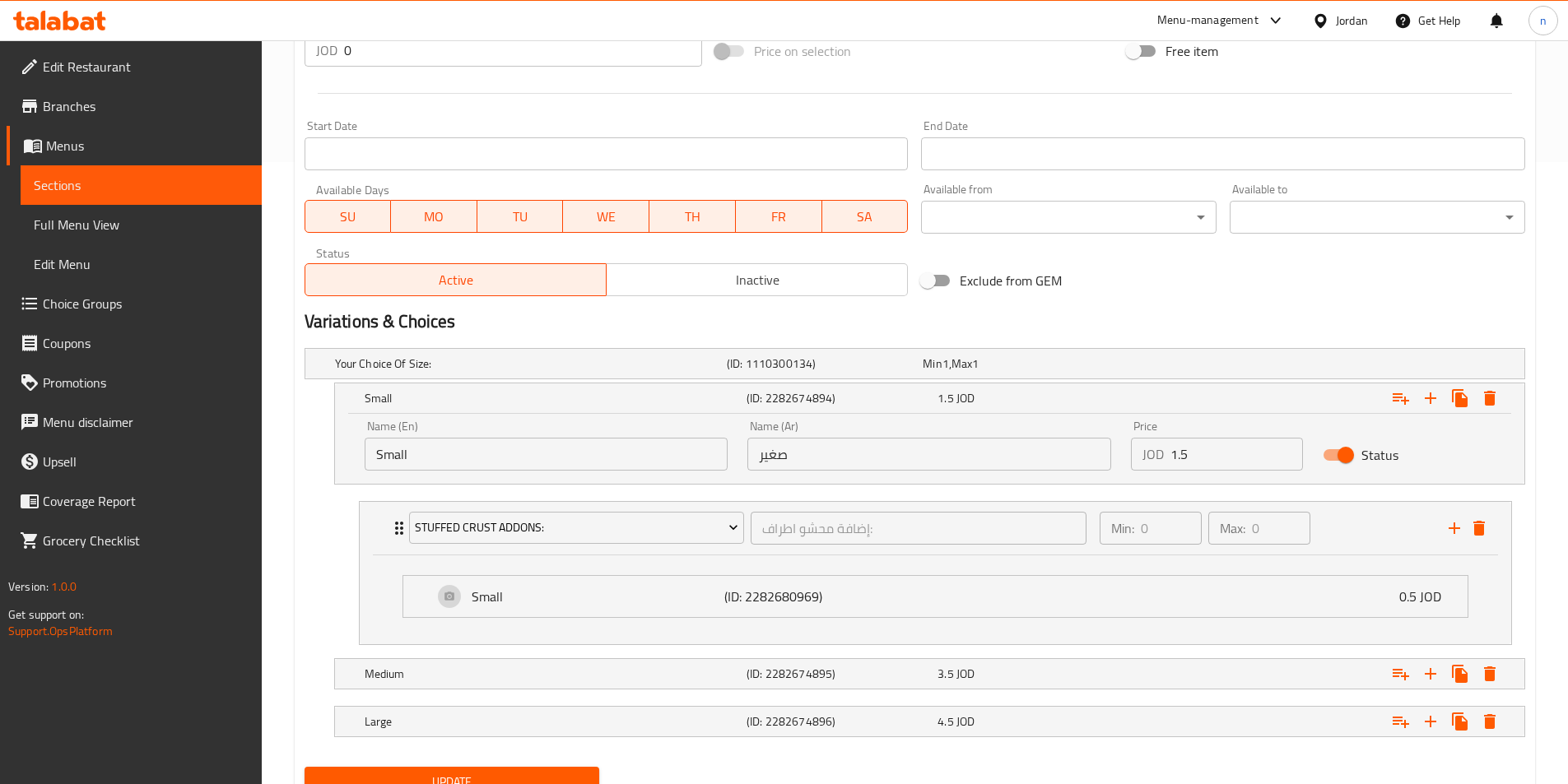
scroll to position [691, 0]
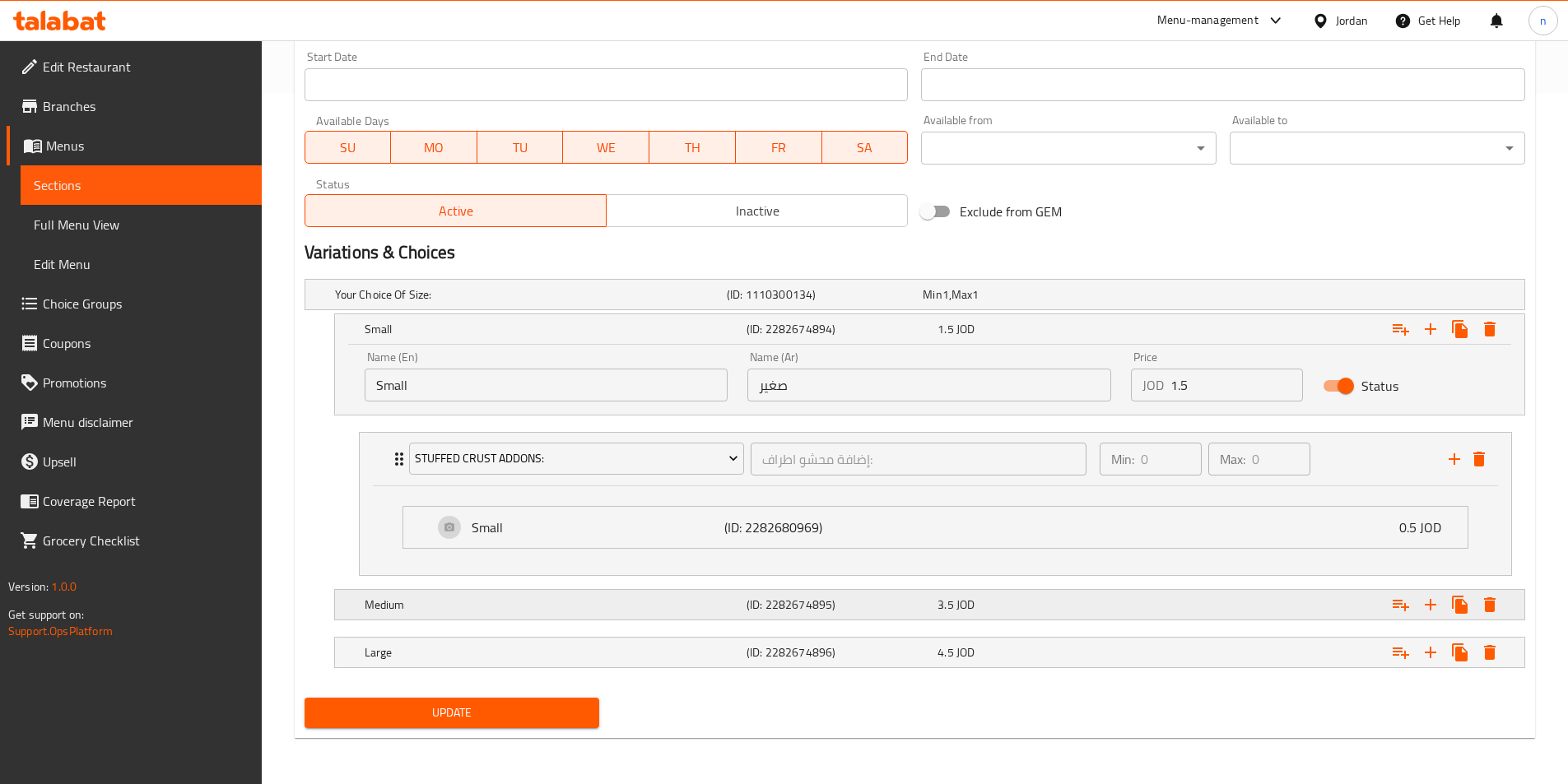
click at [1257, 607] on div "Expand" at bounding box center [1315, 605] width 381 height 36
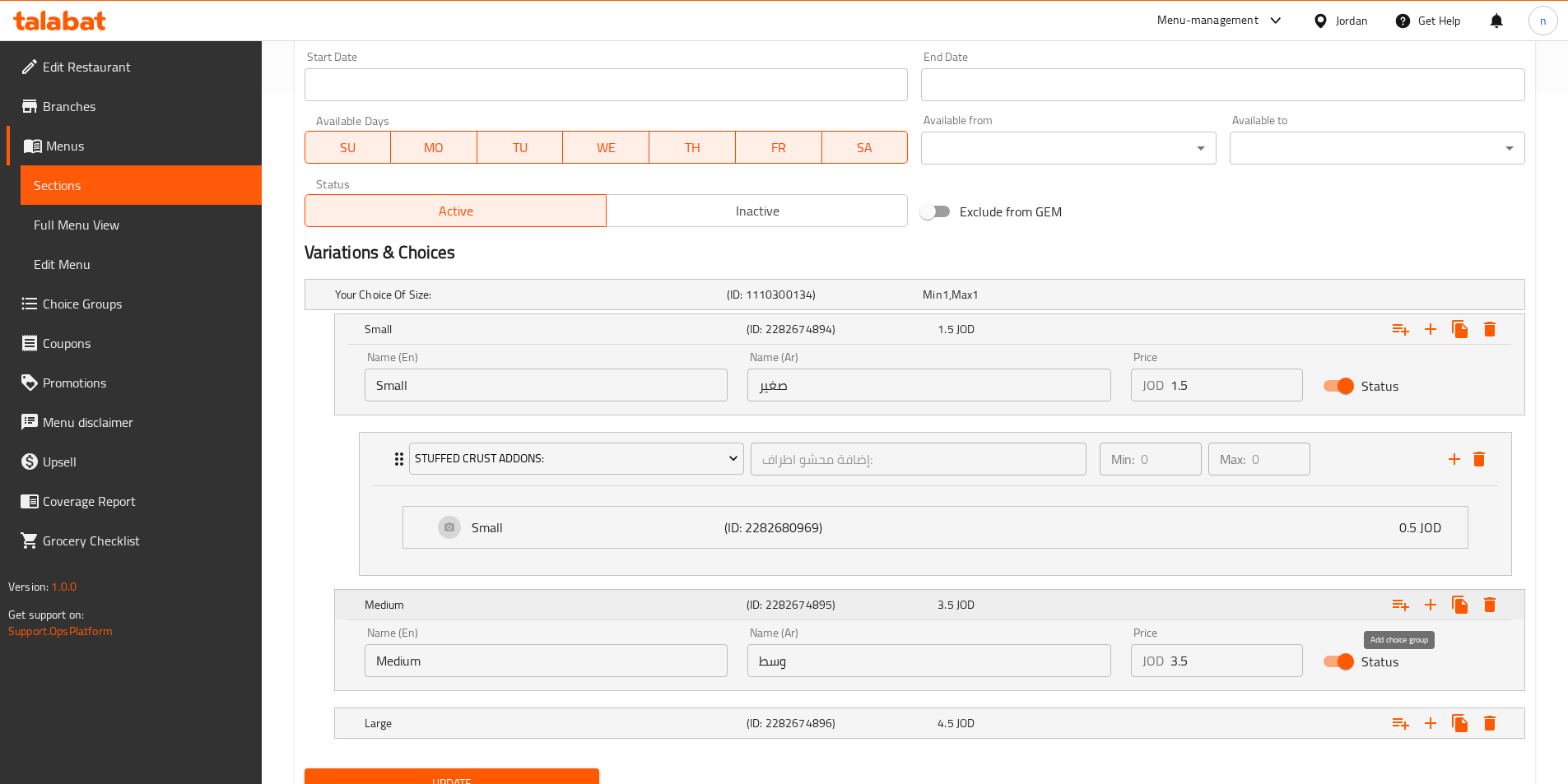
click at [1394, 610] on icon "Expand" at bounding box center [1400, 605] width 20 height 20
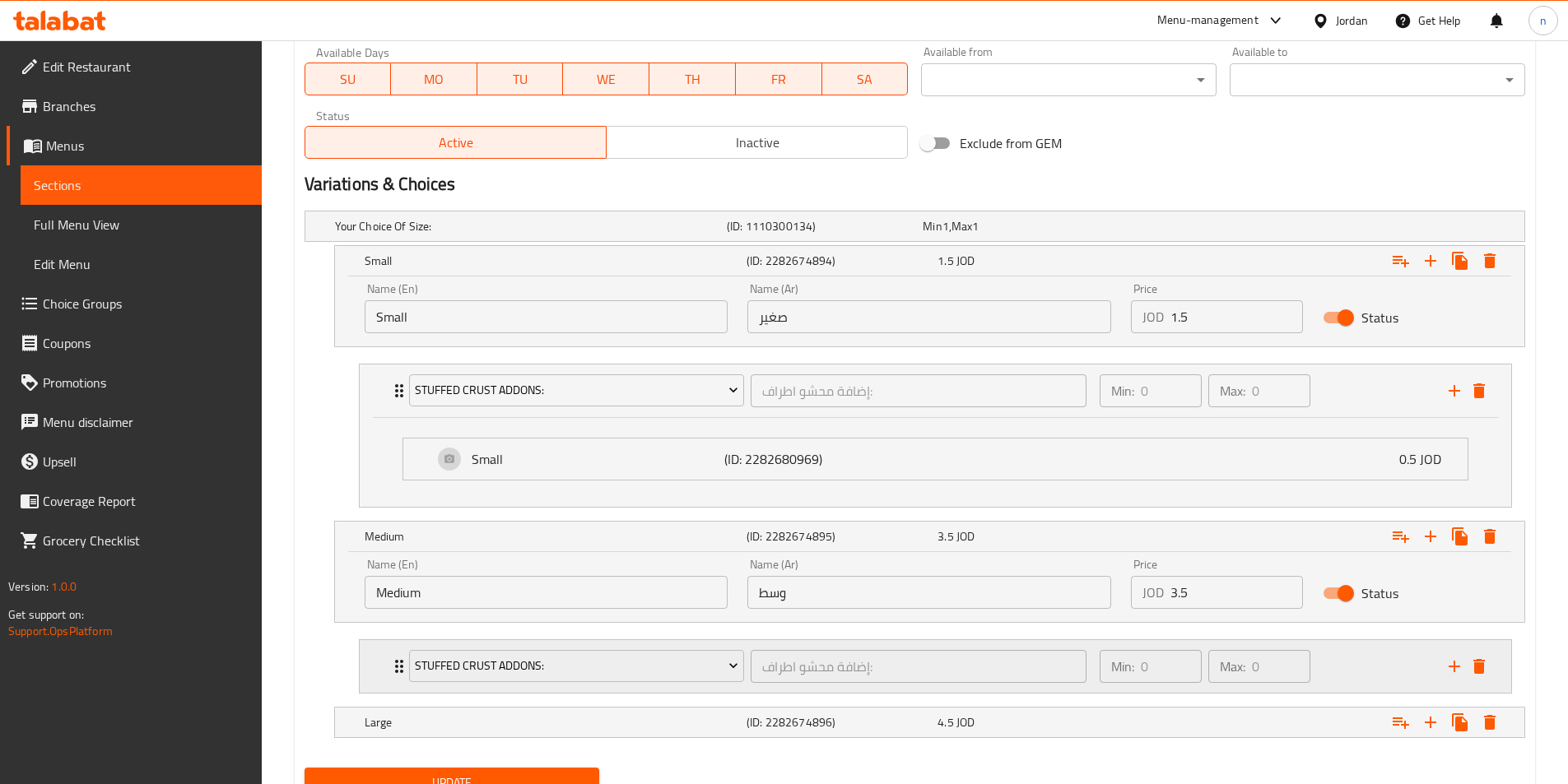
scroll to position [829, 0]
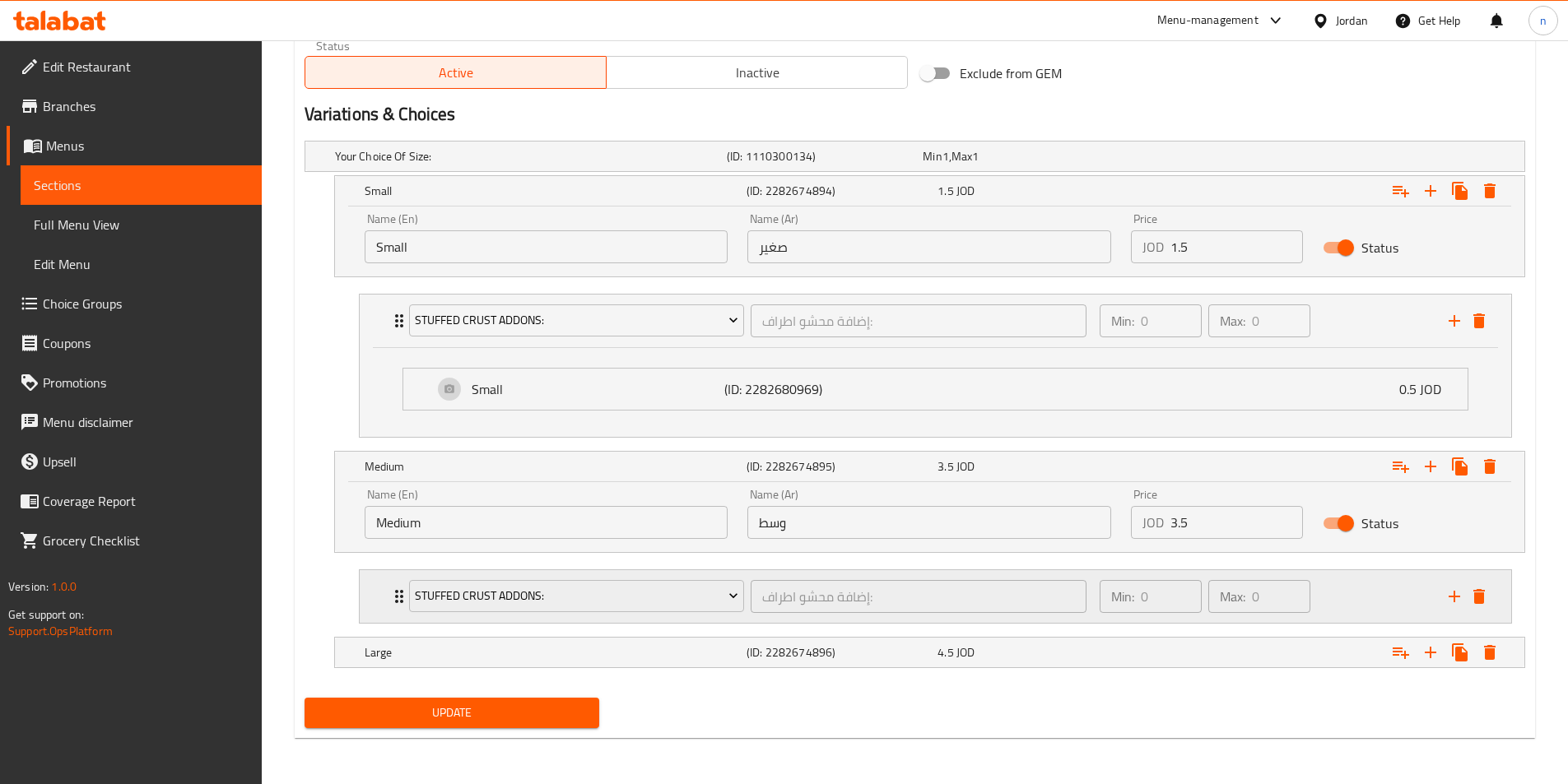
click at [1379, 600] on div "Min: 0 ​ Max: 0 ​" at bounding box center [1264, 597] width 349 height 53
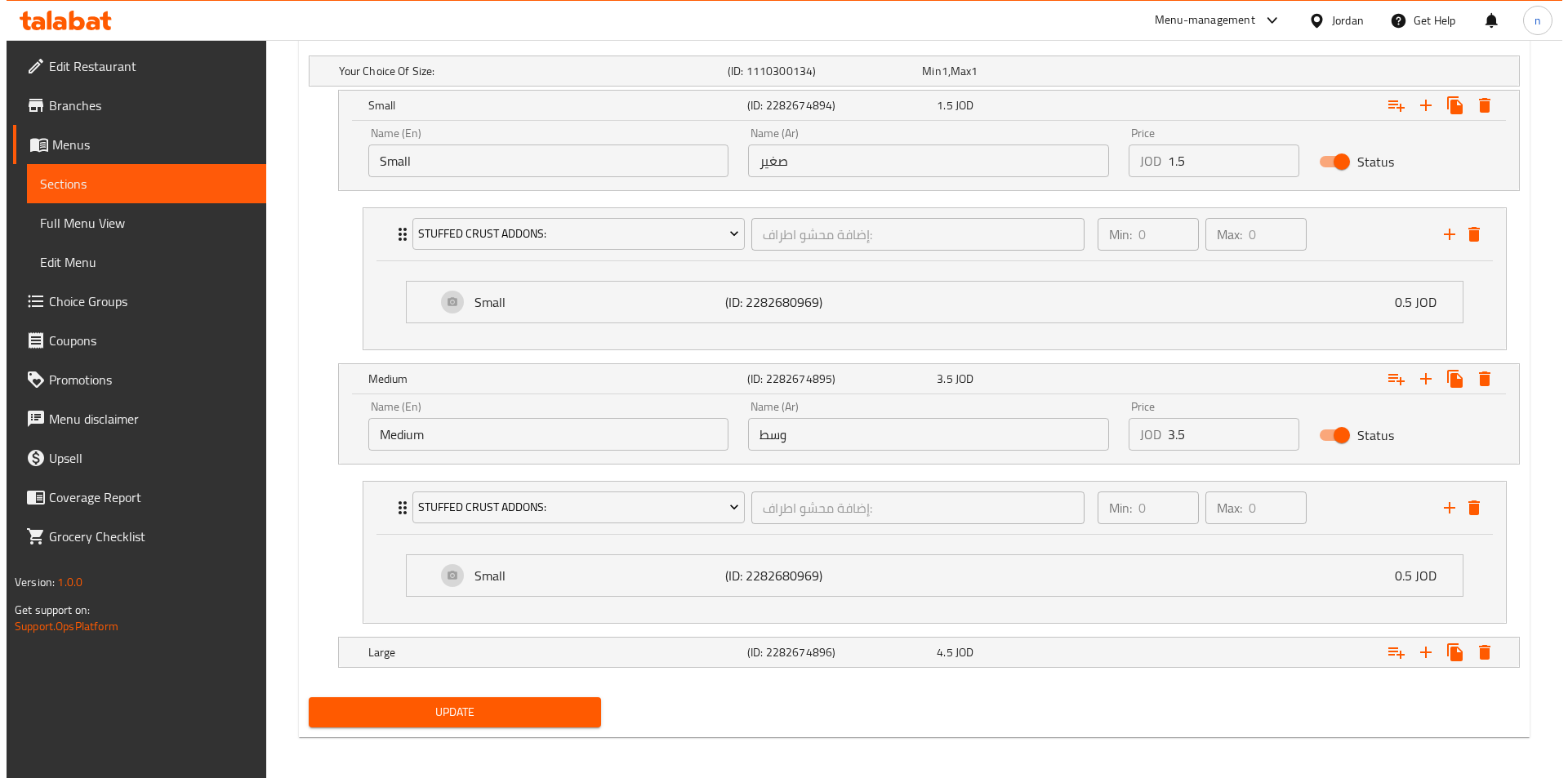
scroll to position [911, 0]
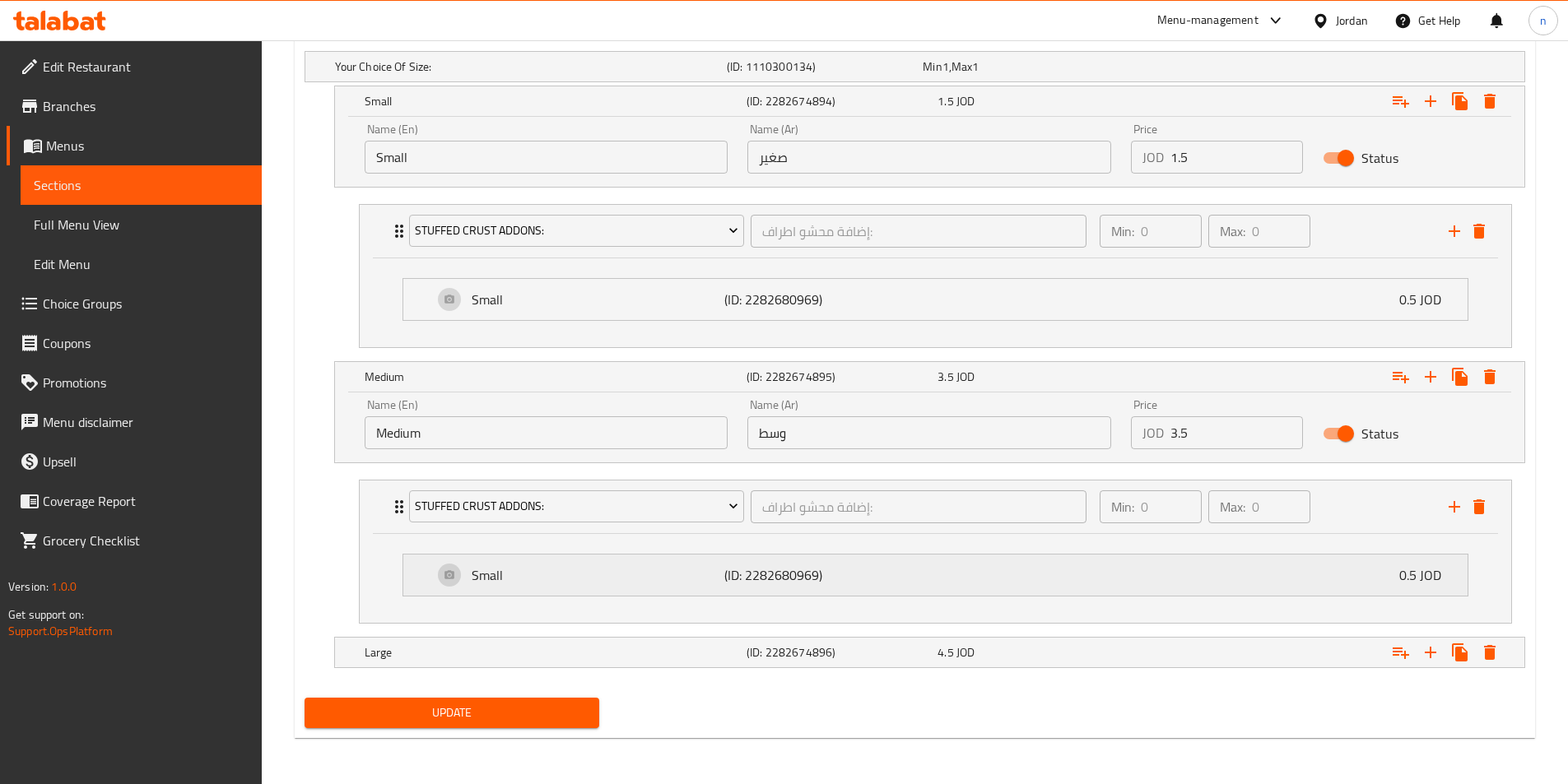
click at [1289, 581] on div "Small (ID: 2282680969) 0.5 JOD" at bounding box center [940, 575] width 1015 height 41
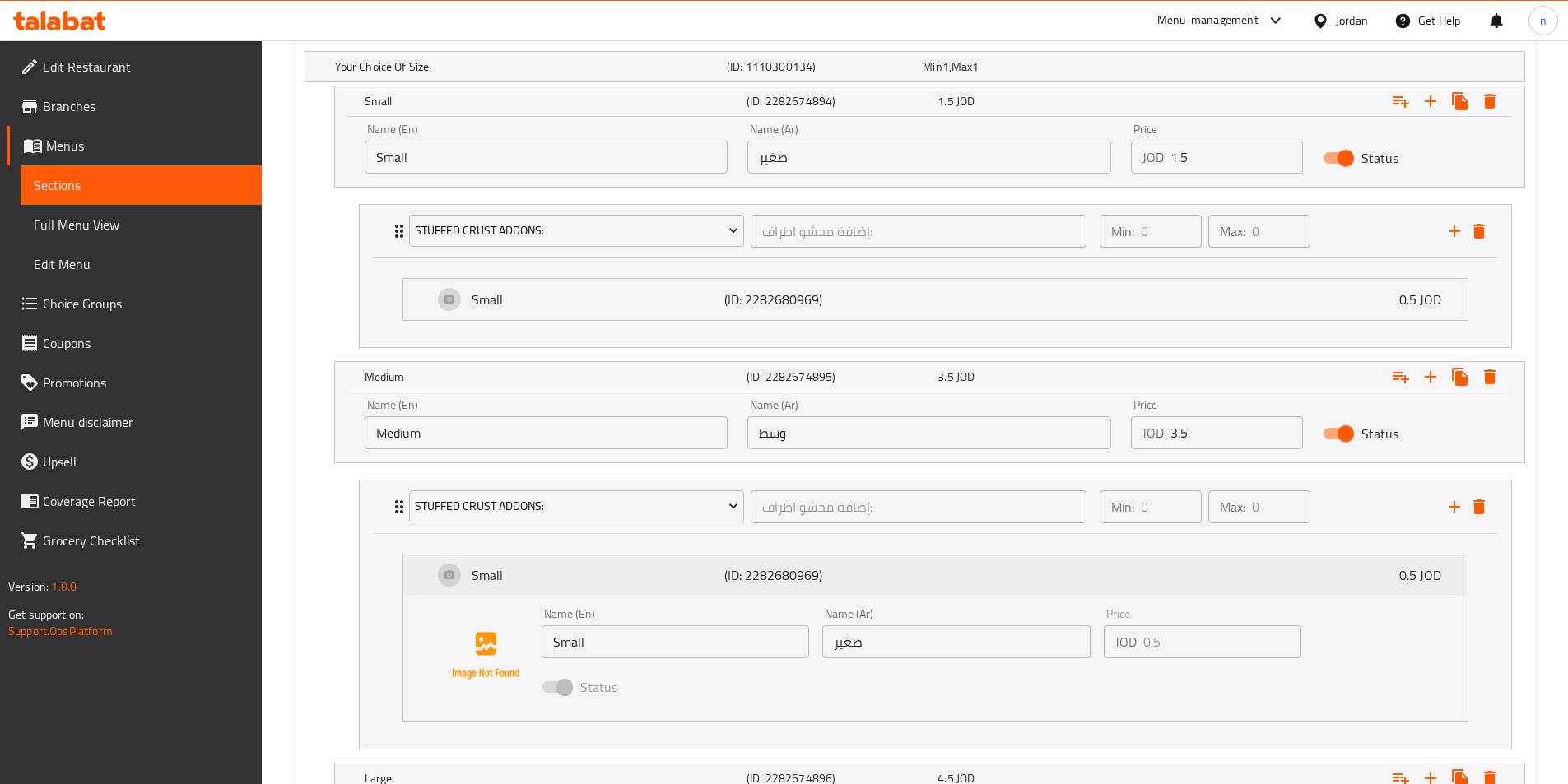
click at [1303, 575] on div "Small (ID: 2282680969) 0.5 JOD" at bounding box center [940, 575] width 1015 height 41
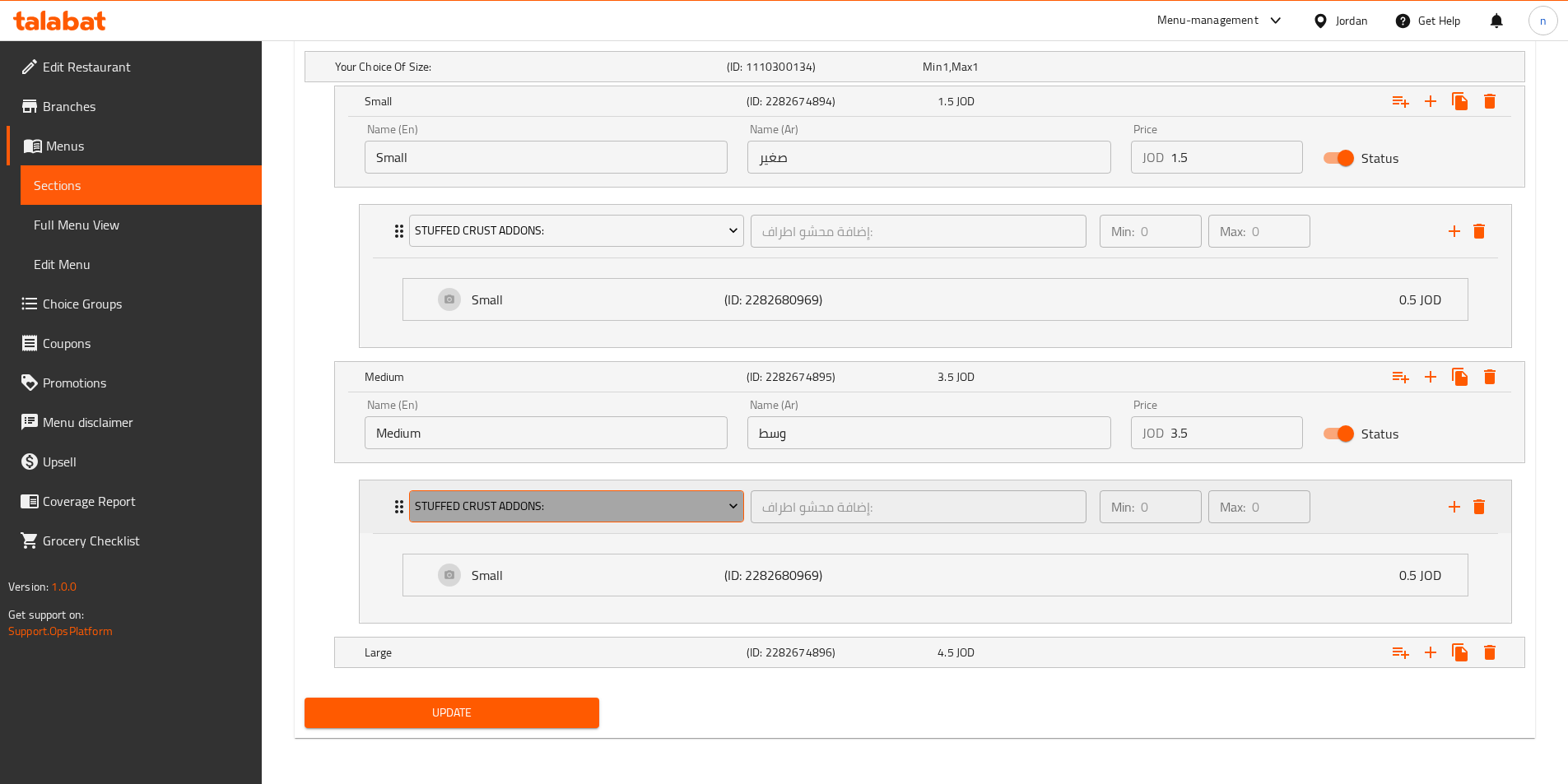
click at [602, 522] on button "Stuffed Crust Addons:" at bounding box center [576, 507] width 336 height 33
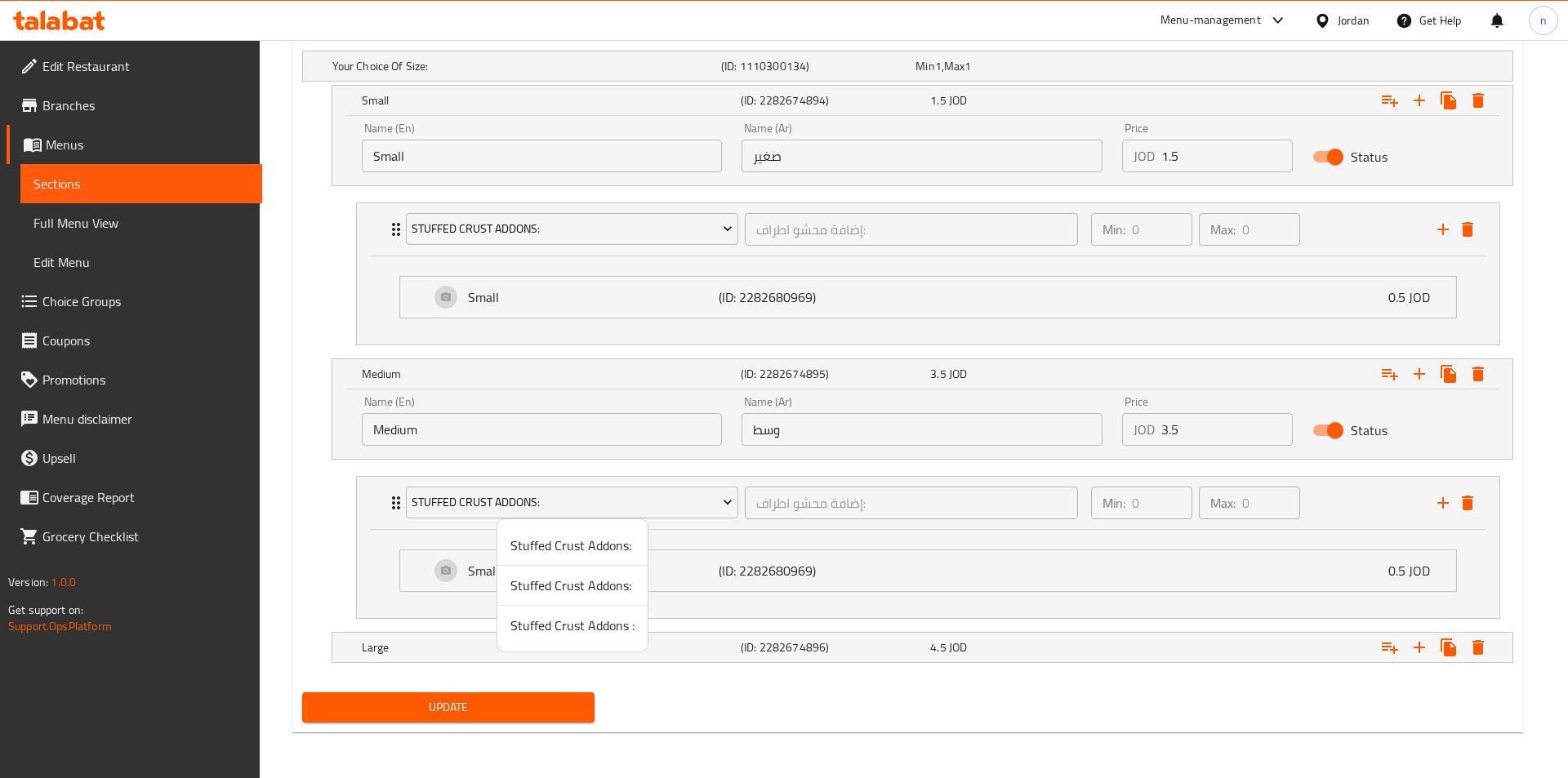
click at [572, 585] on span "Stuffed Crust Addons:" at bounding box center [572, 586] width 124 height 20
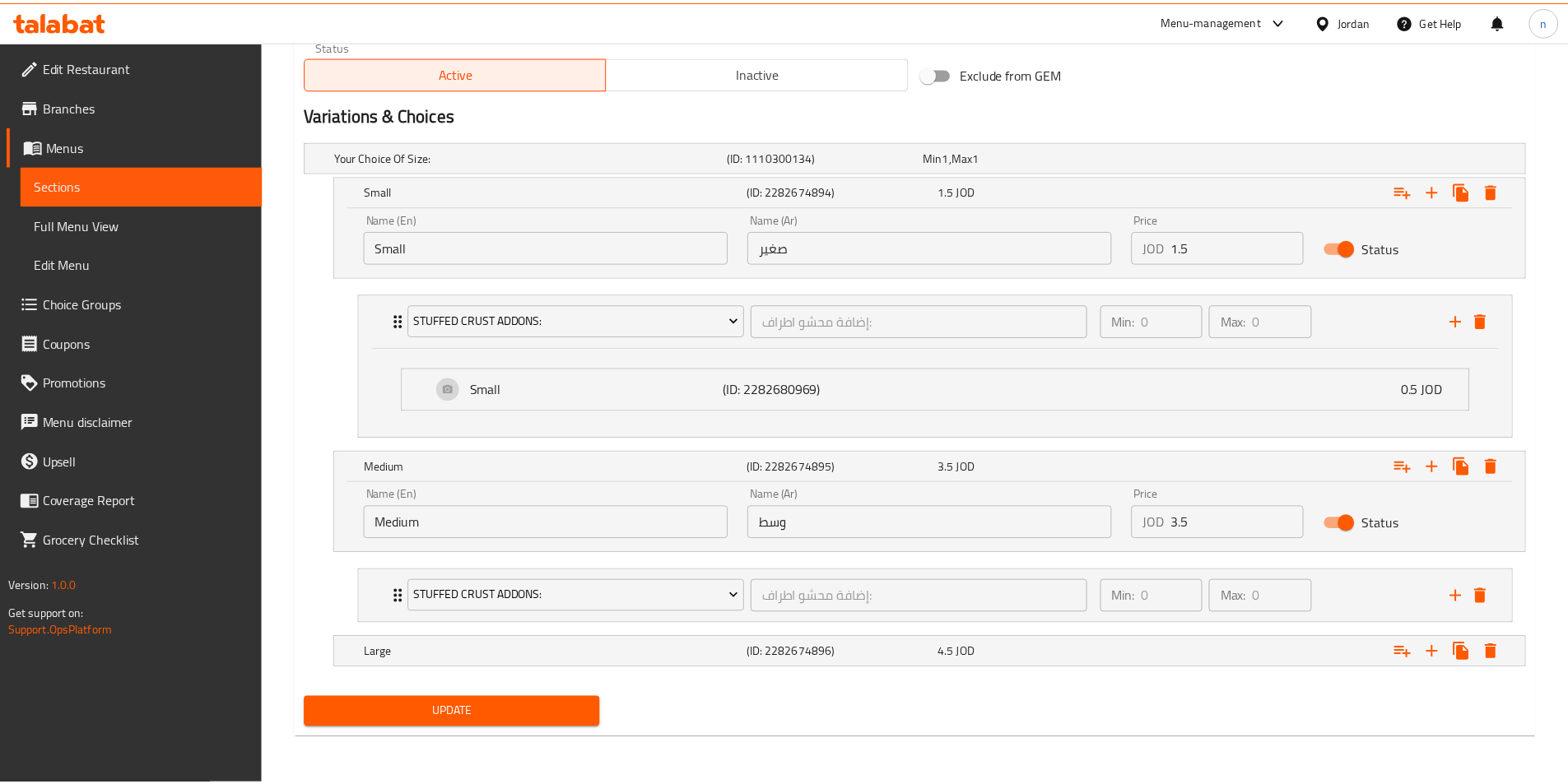
scroll to position [829, 0]
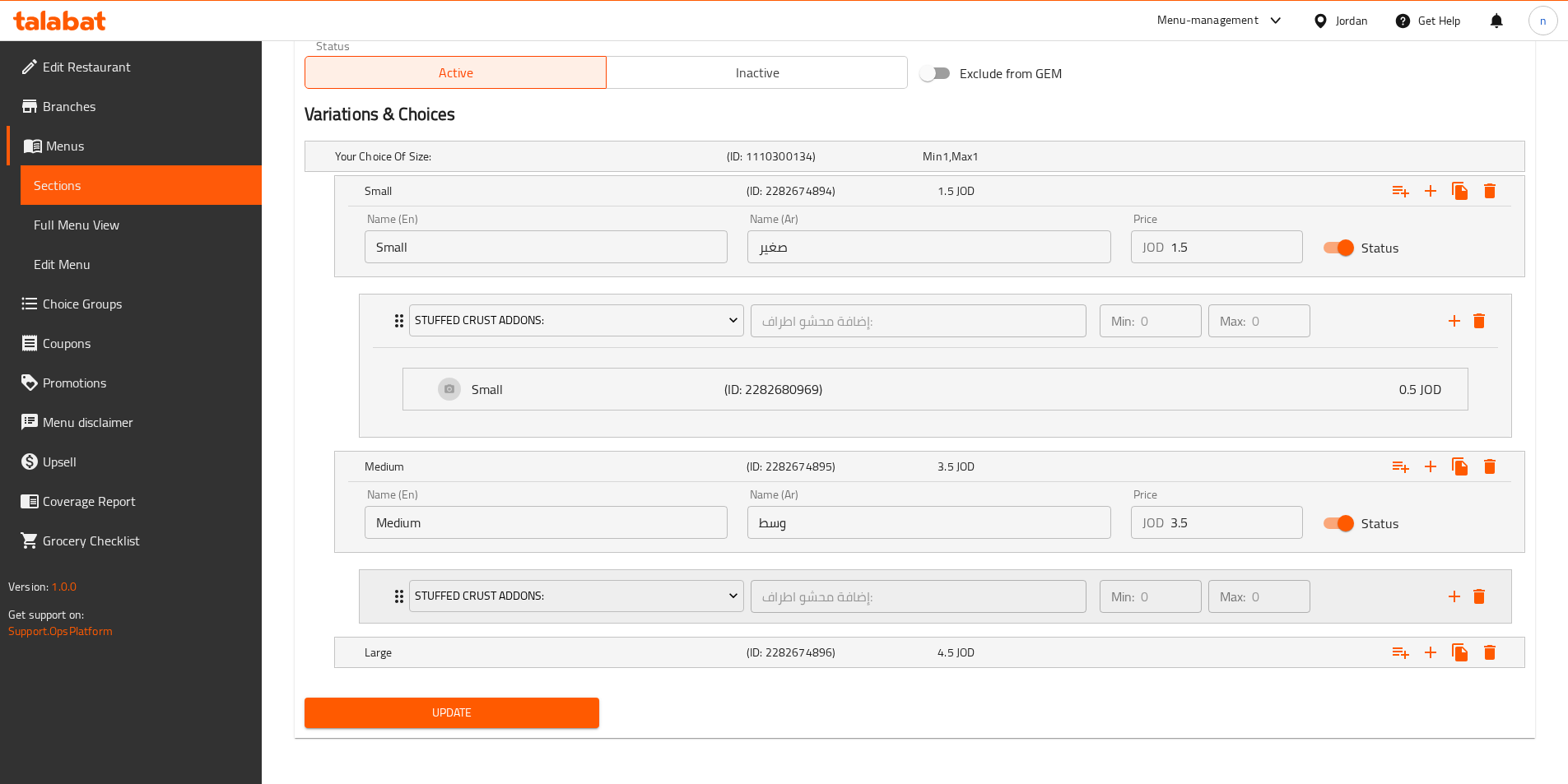
click at [1381, 607] on div "Min: 0 ​ Max: 0 ​" at bounding box center [1264, 597] width 349 height 53
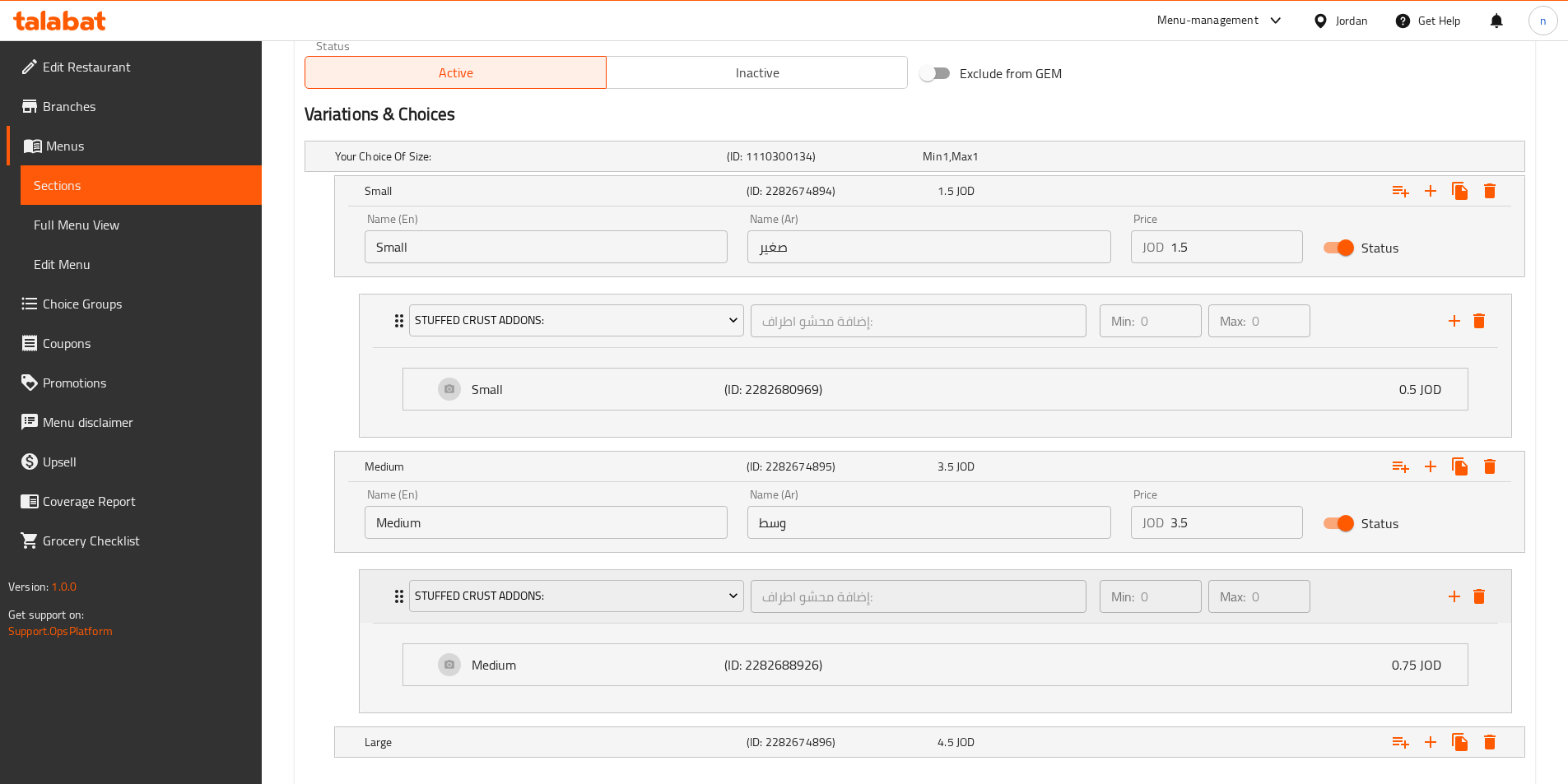
scroll to position [919, 0]
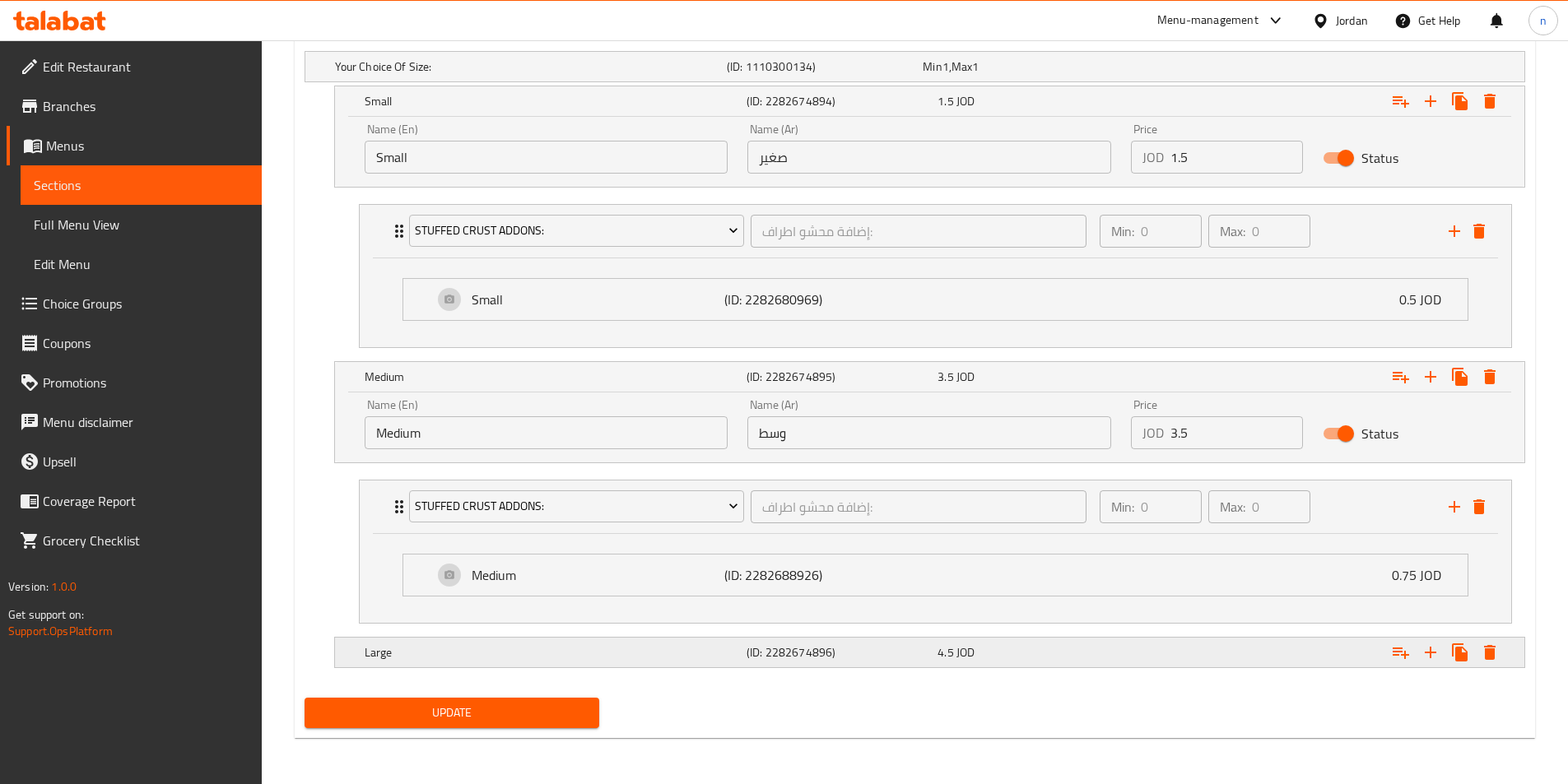
click at [1314, 659] on div "Expand" at bounding box center [1315, 652] width 381 height 36
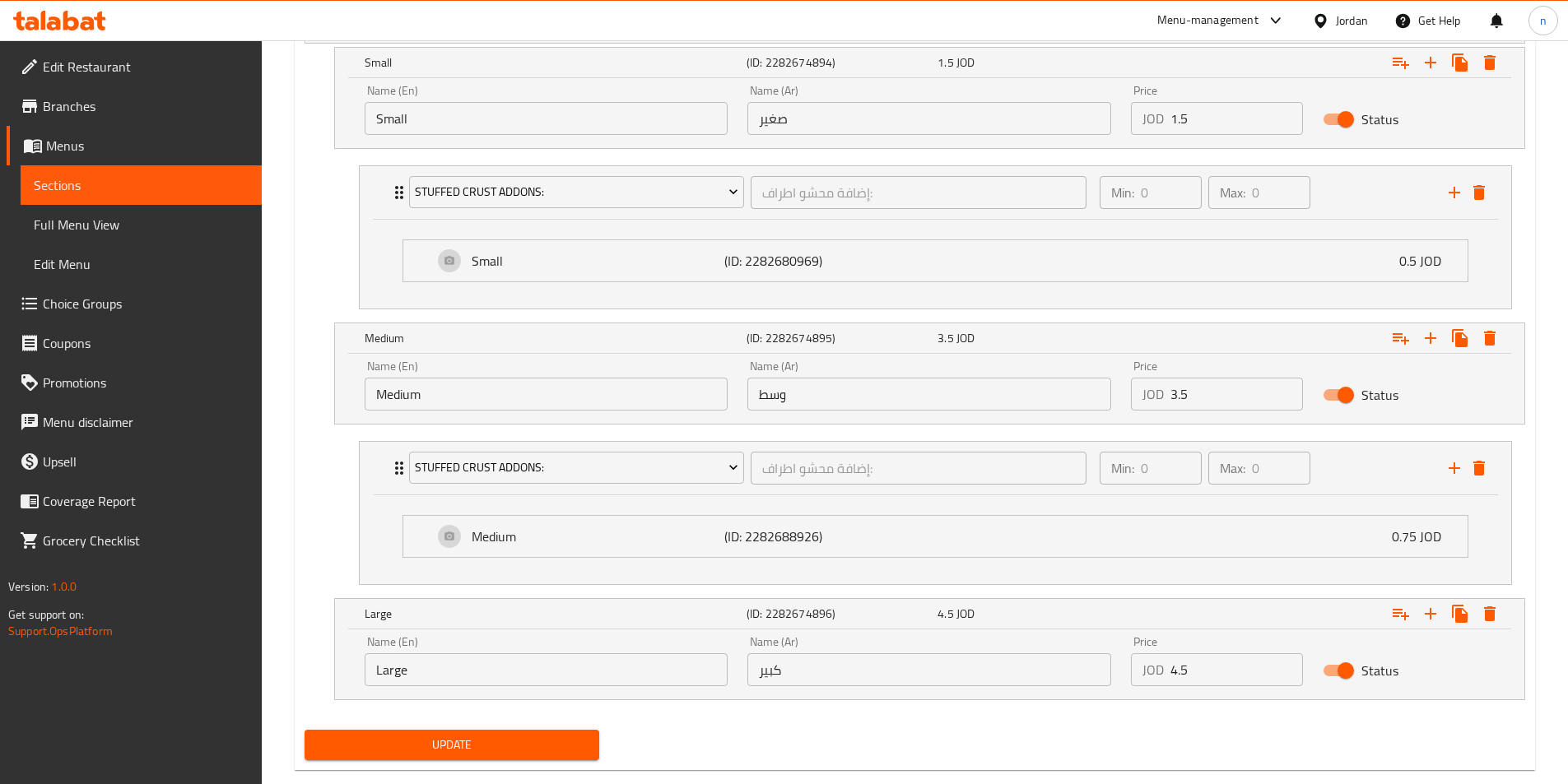
scroll to position [989, 0]
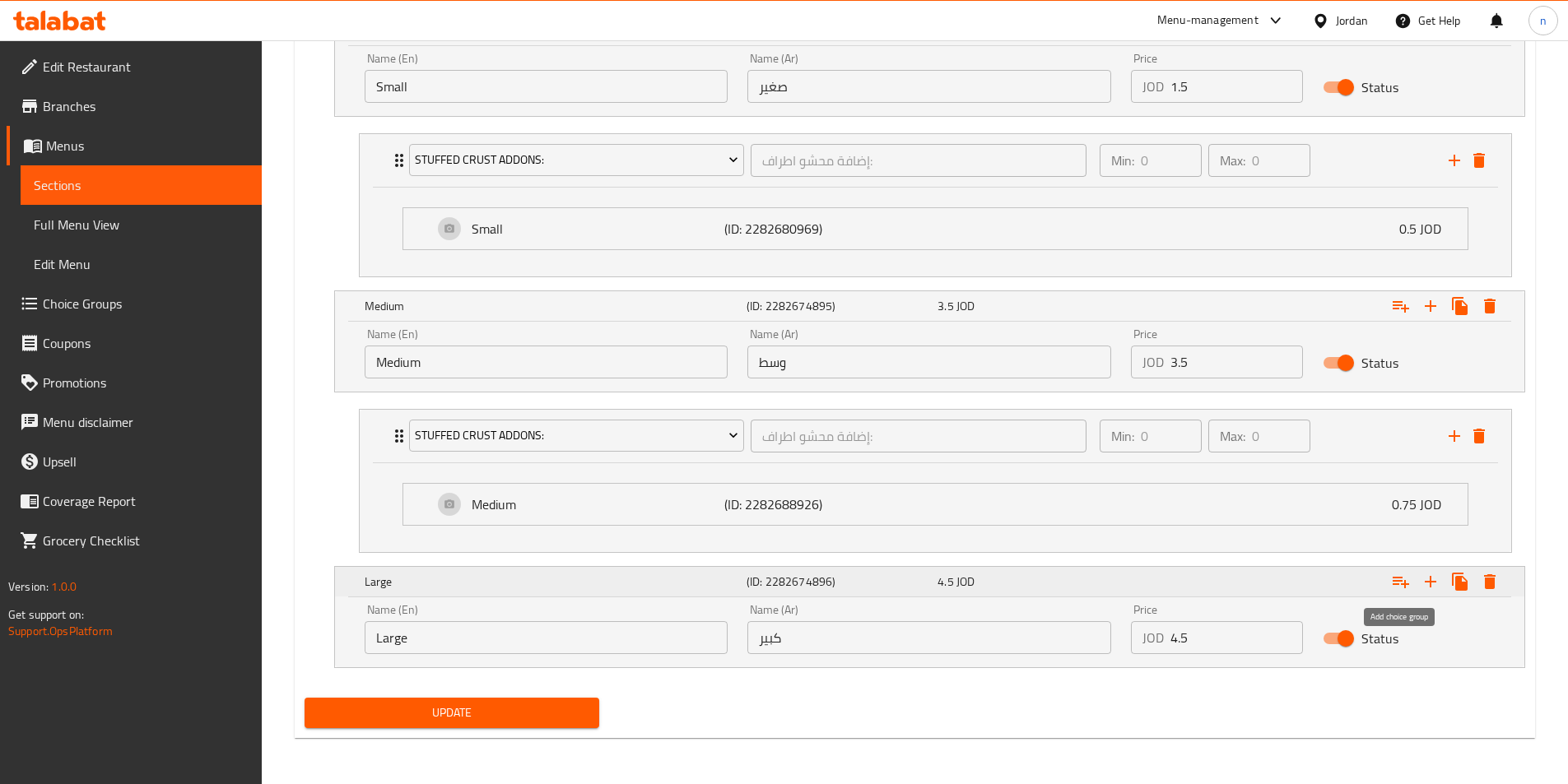
click at [1390, 585] on button "Expand" at bounding box center [1400, 582] width 30 height 30
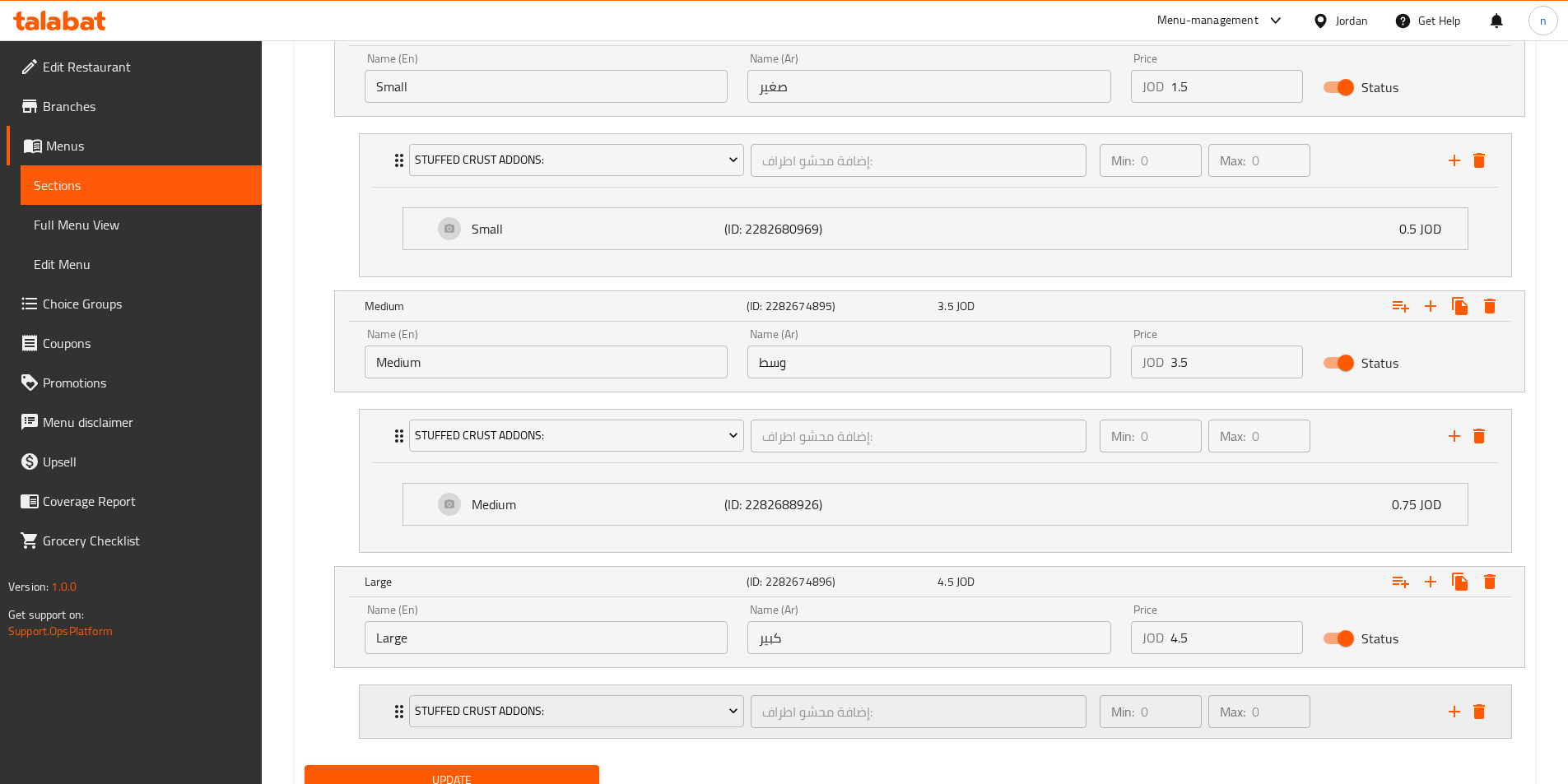
click at [1383, 699] on div "Min: 0 ​ Max: 0 ​" at bounding box center [1264, 711] width 349 height 53
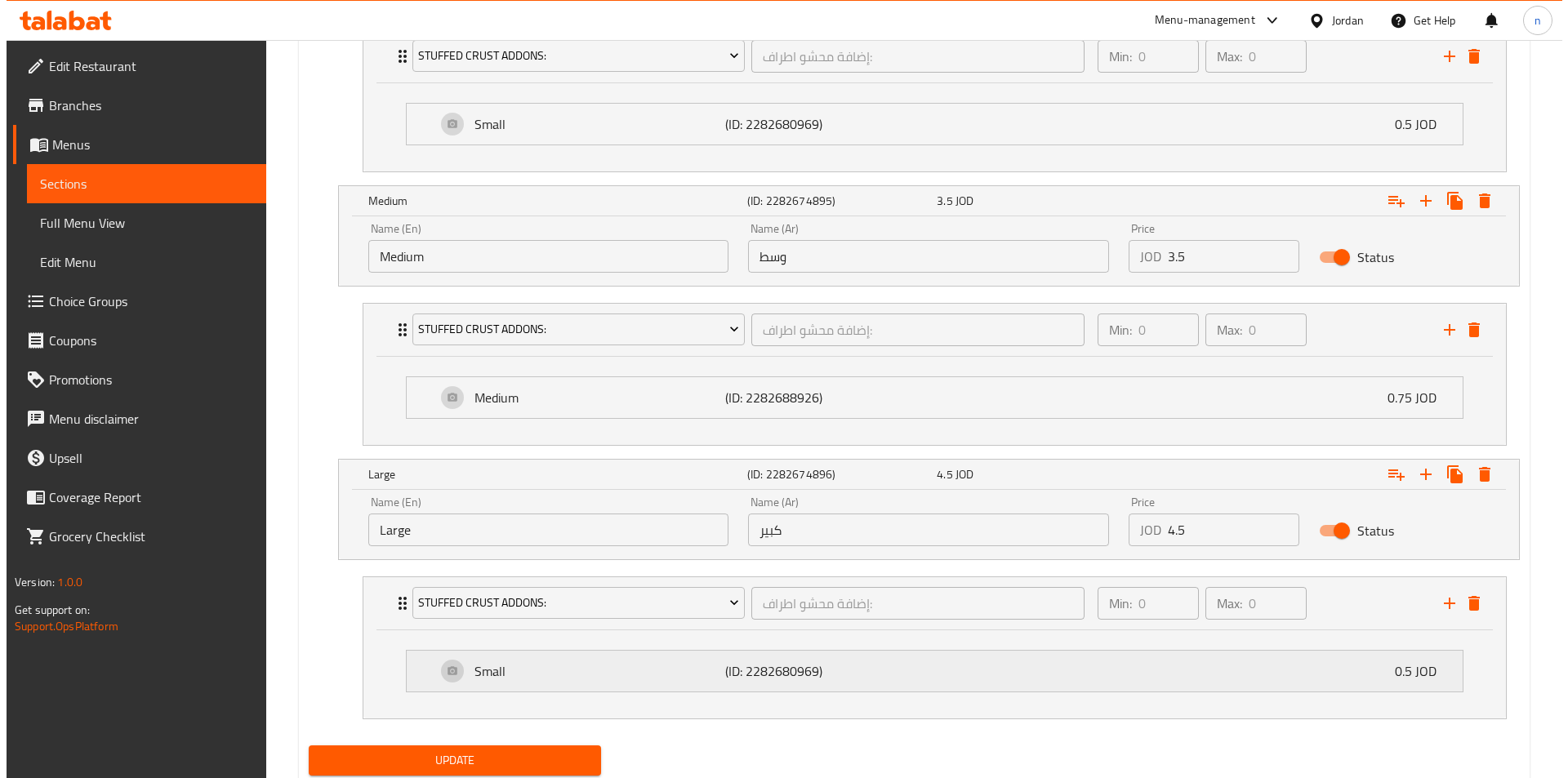
scroll to position [1138, 0]
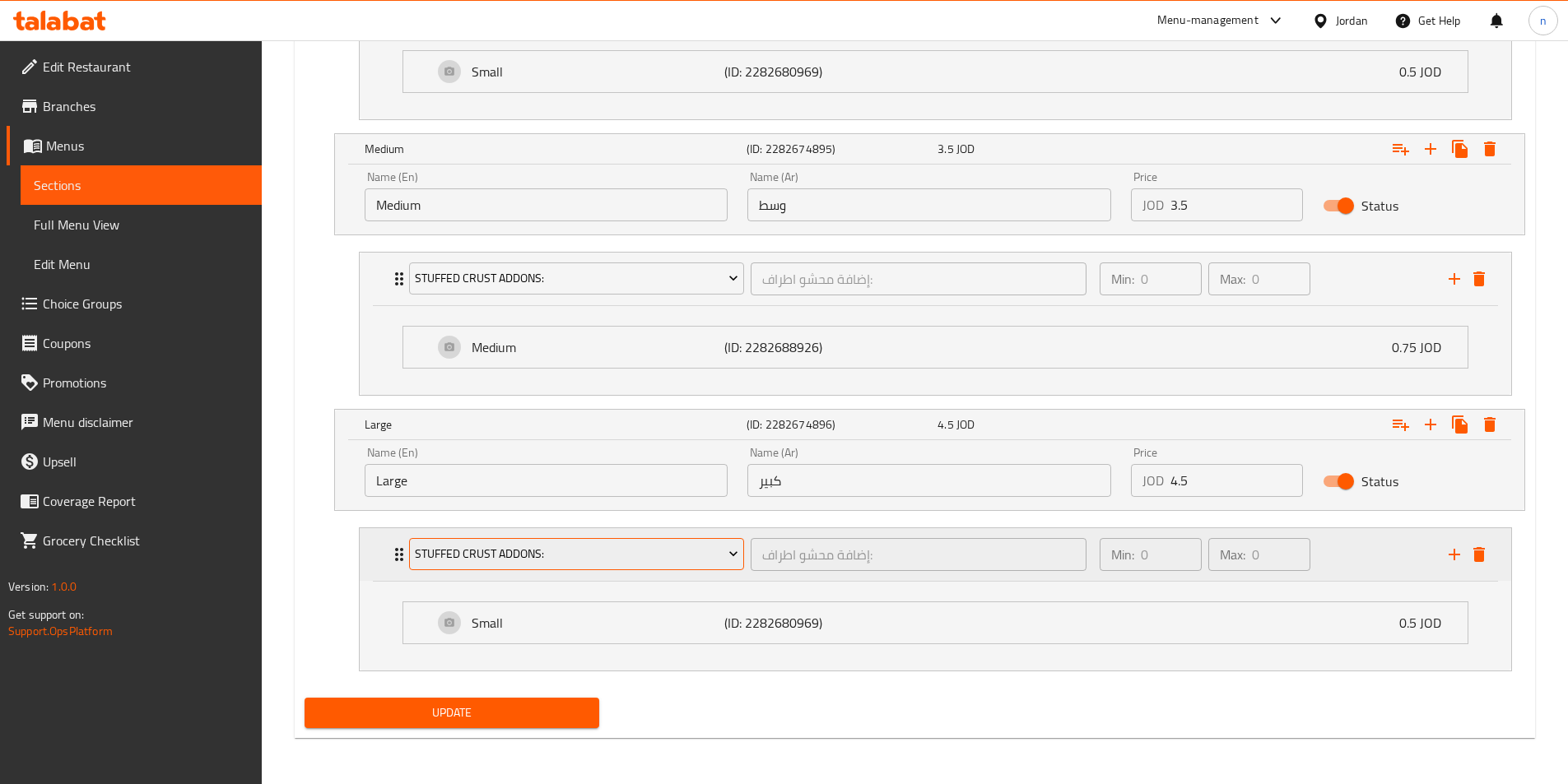
click at [721, 564] on button "Stuffed Crust Addons:" at bounding box center [576, 555] width 336 height 33
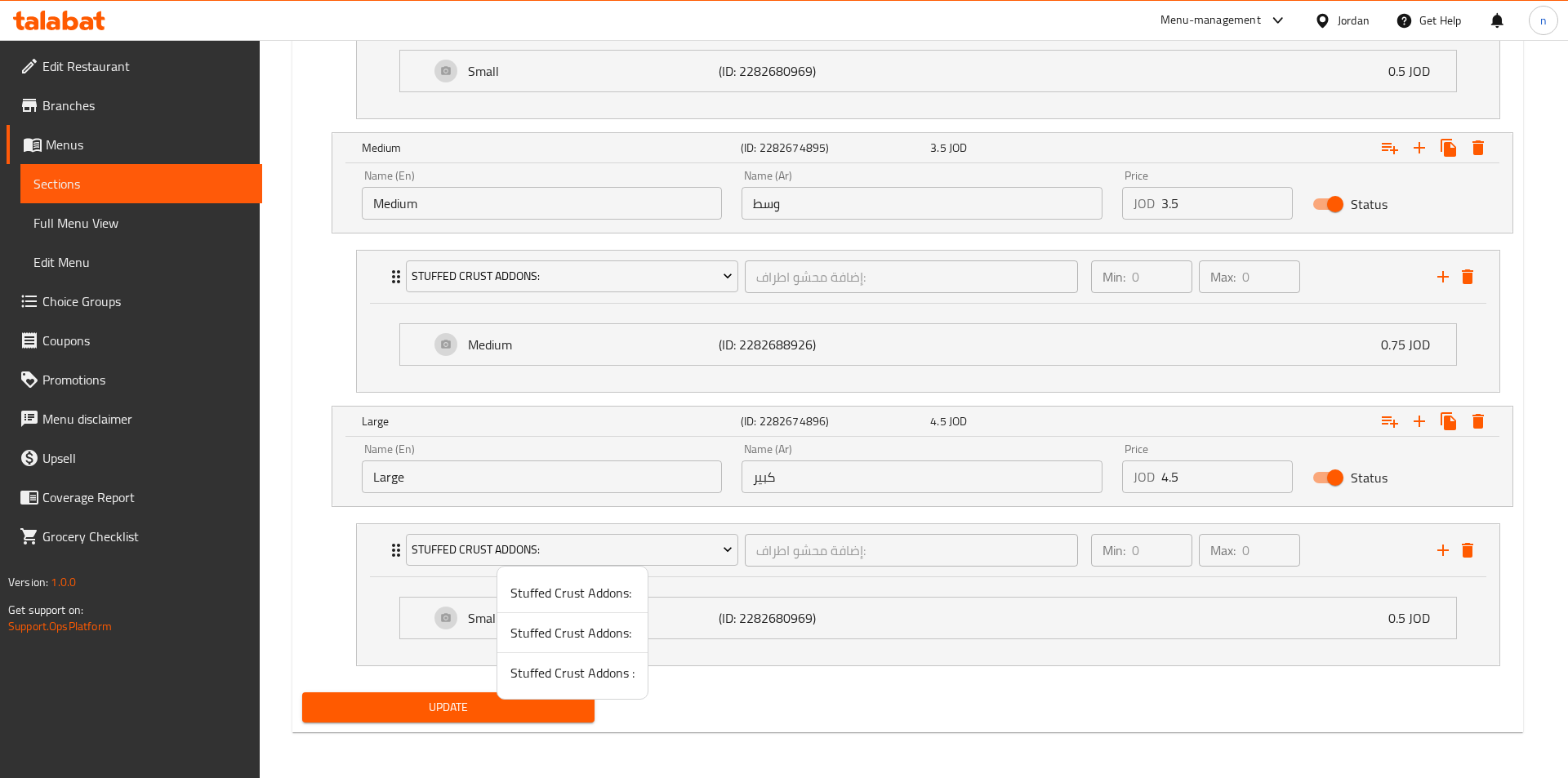
click at [564, 675] on span "Stuffed Crust Addons :" at bounding box center [572, 672] width 124 height 20
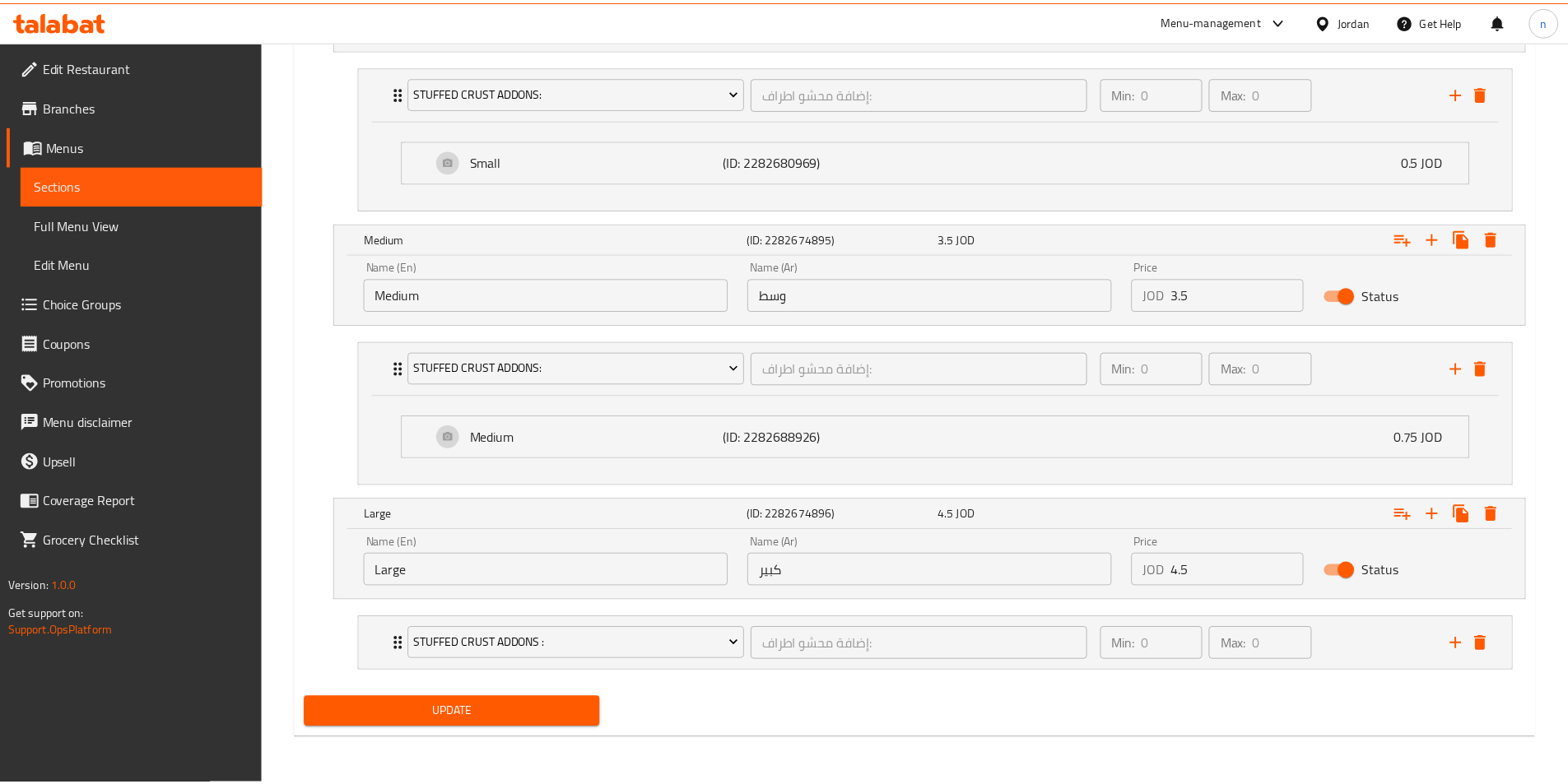
scroll to position [1057, 0]
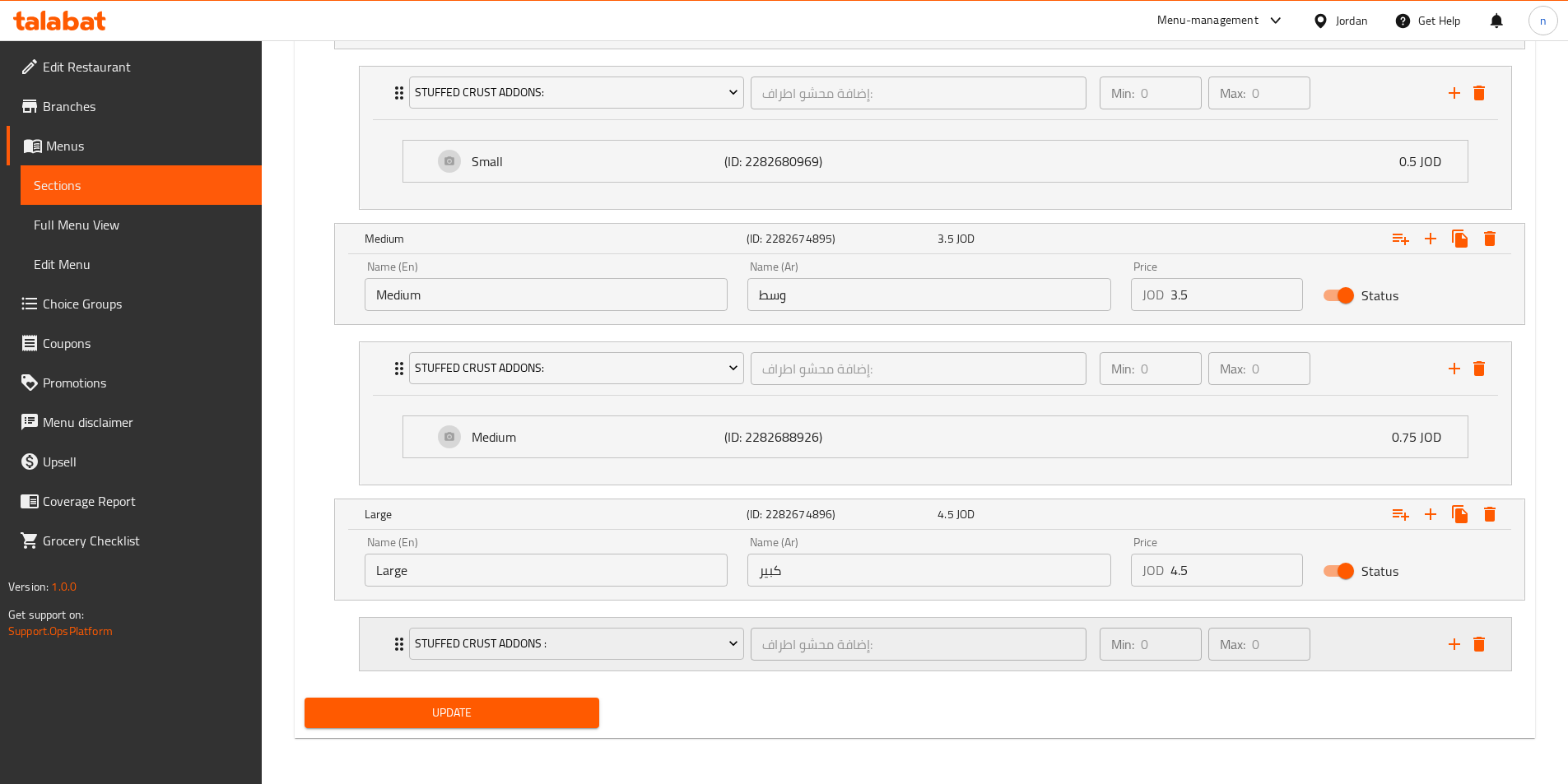
click at [1370, 652] on div "Min: 0 ​ Max: 0 ​" at bounding box center [1264, 645] width 349 height 53
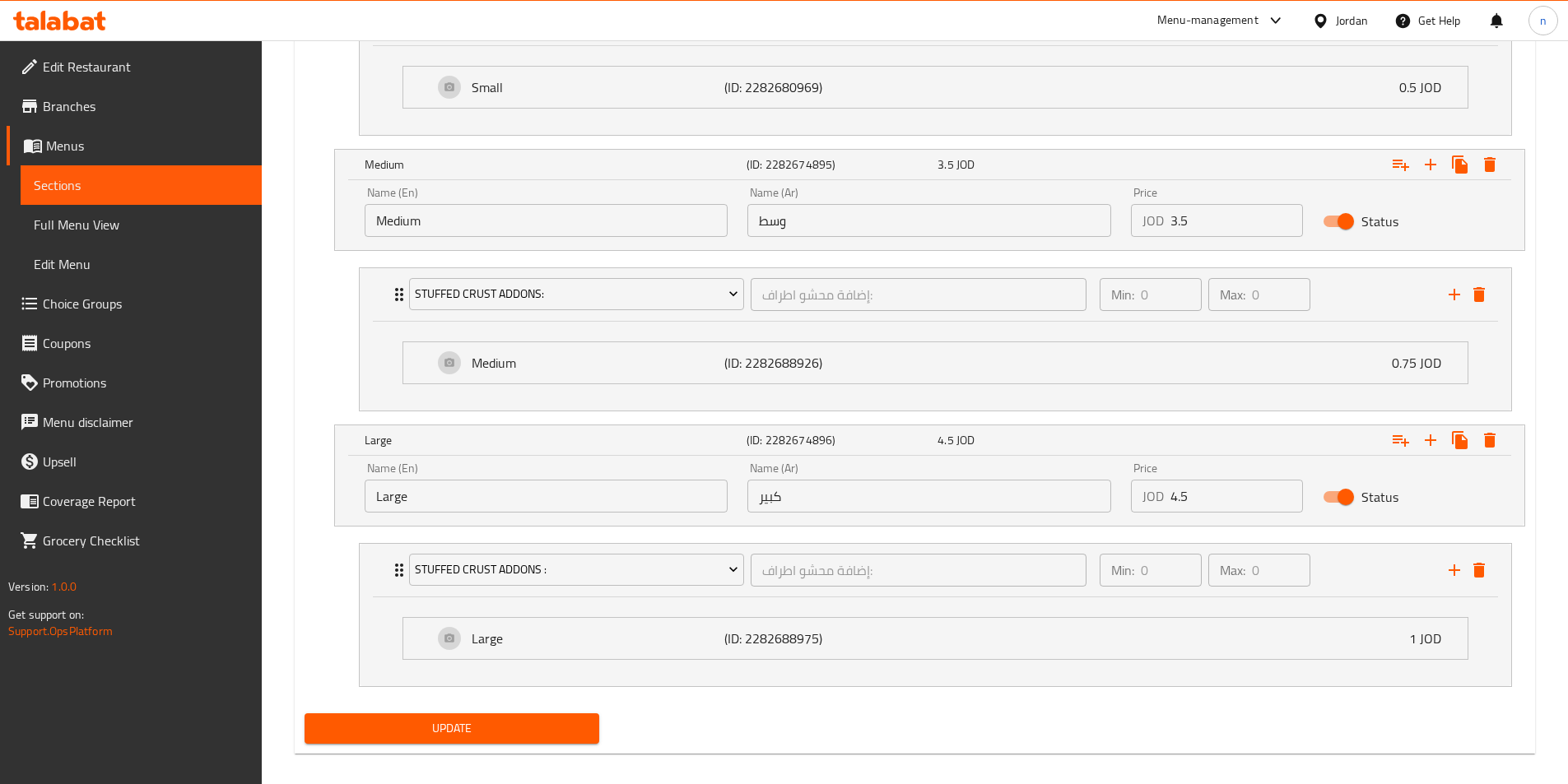
scroll to position [1146, 0]
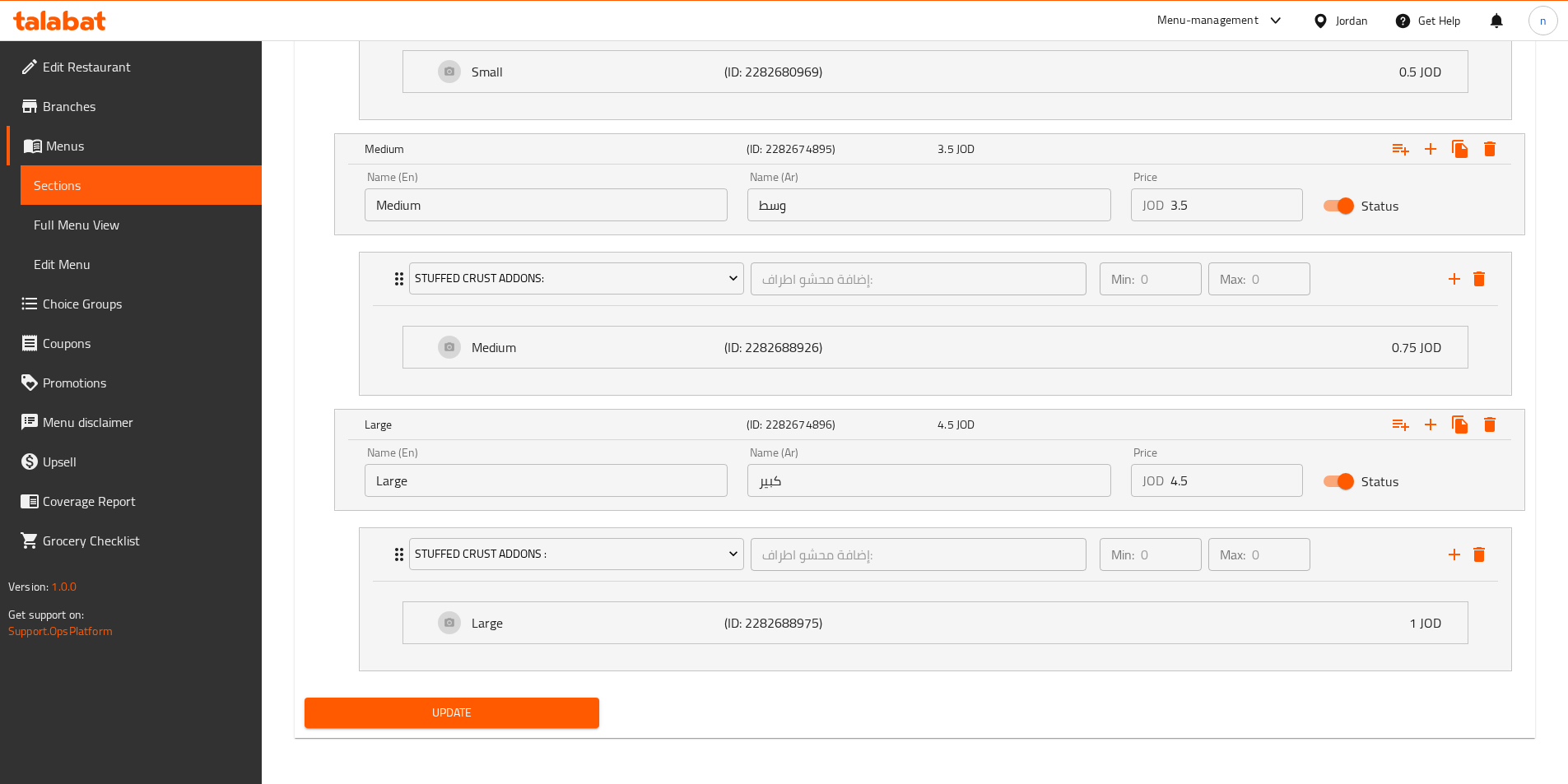
click at [561, 711] on span "Update" at bounding box center [452, 712] width 269 height 21
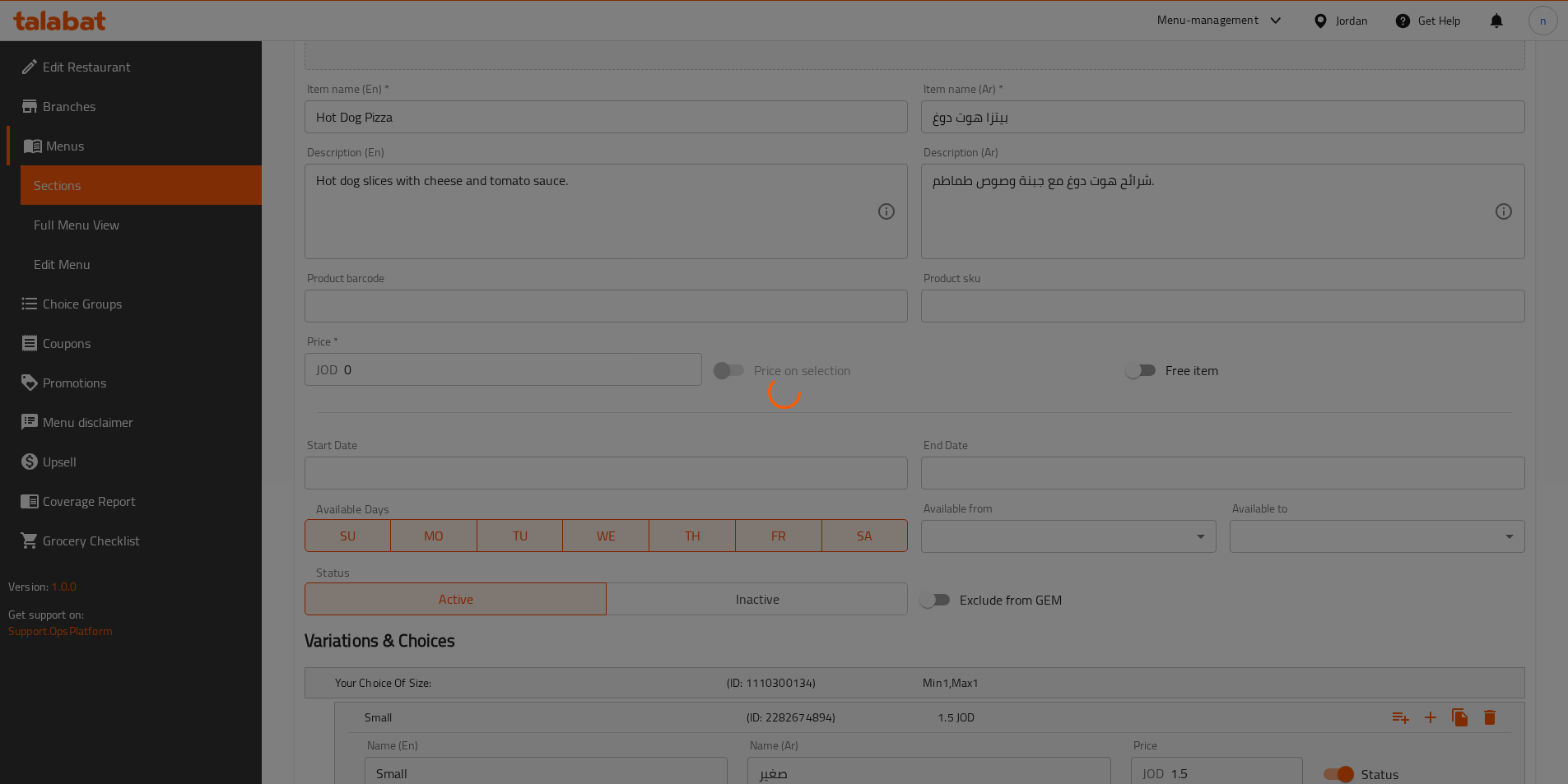
scroll to position [0, 0]
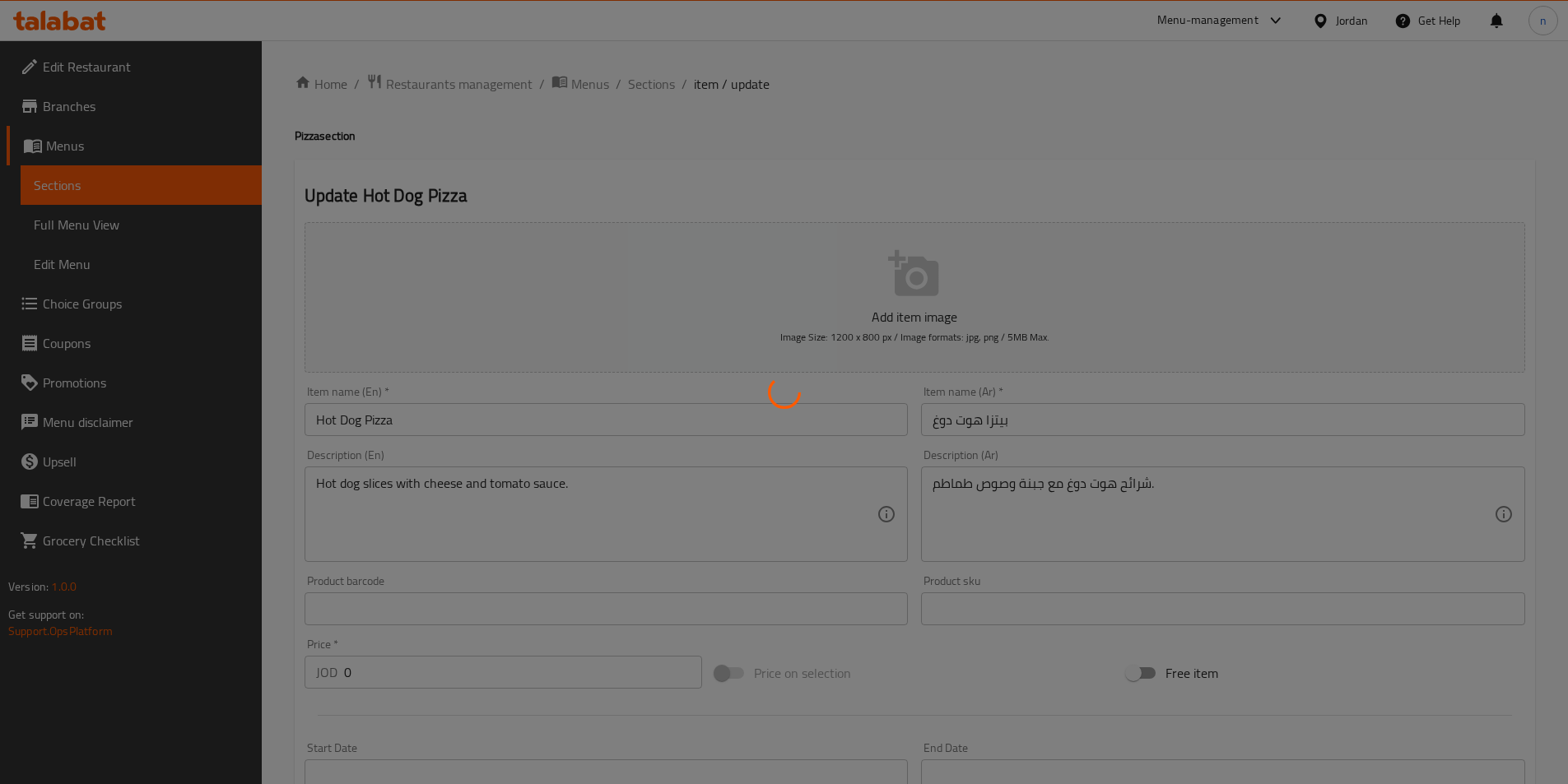
click at [649, 100] on div at bounding box center [784, 392] width 1568 height 784
click at [609, 91] on div at bounding box center [784, 392] width 1568 height 784
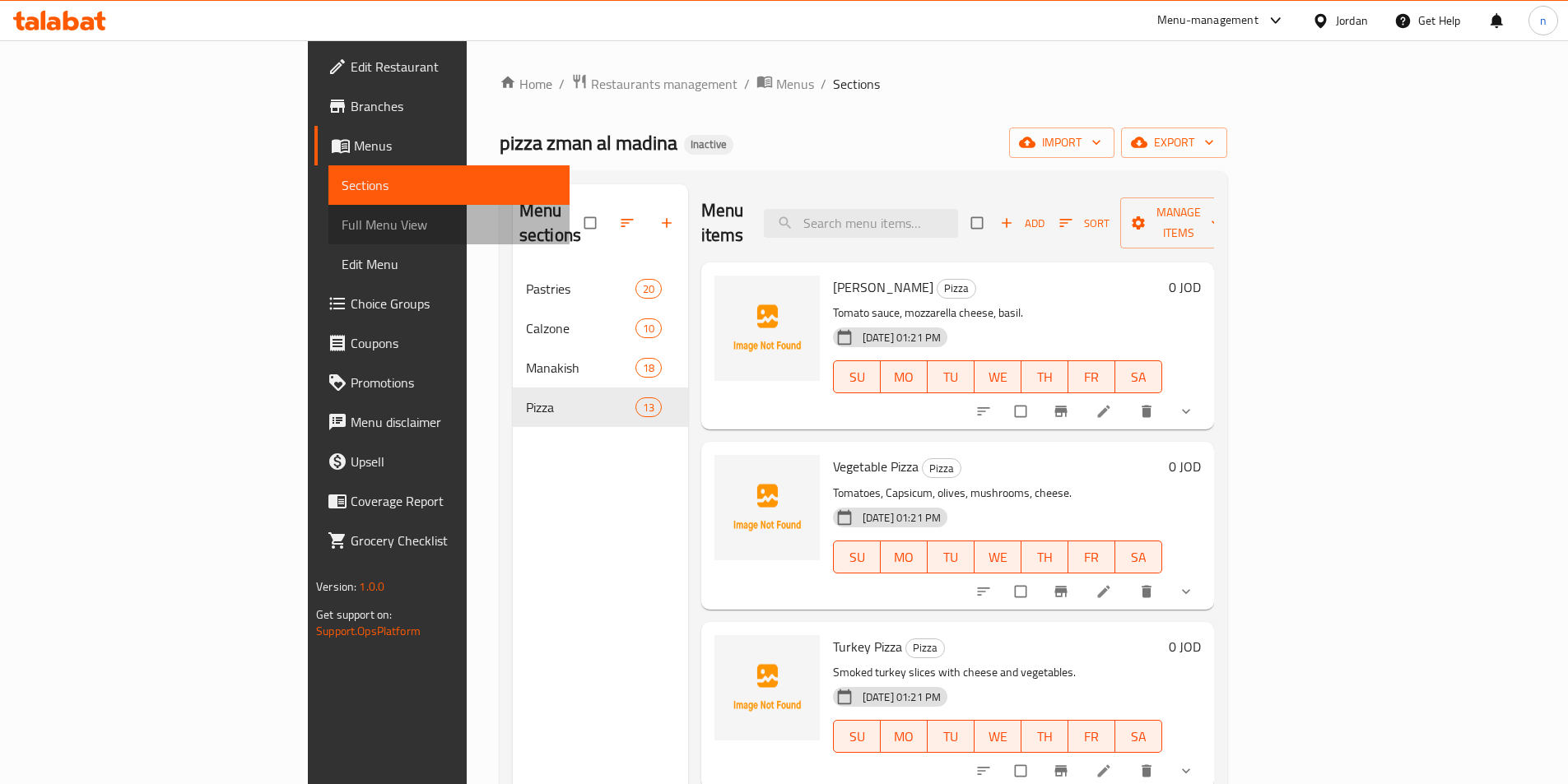
click at [342, 215] on span "Full Menu View" at bounding box center [449, 224] width 215 height 20
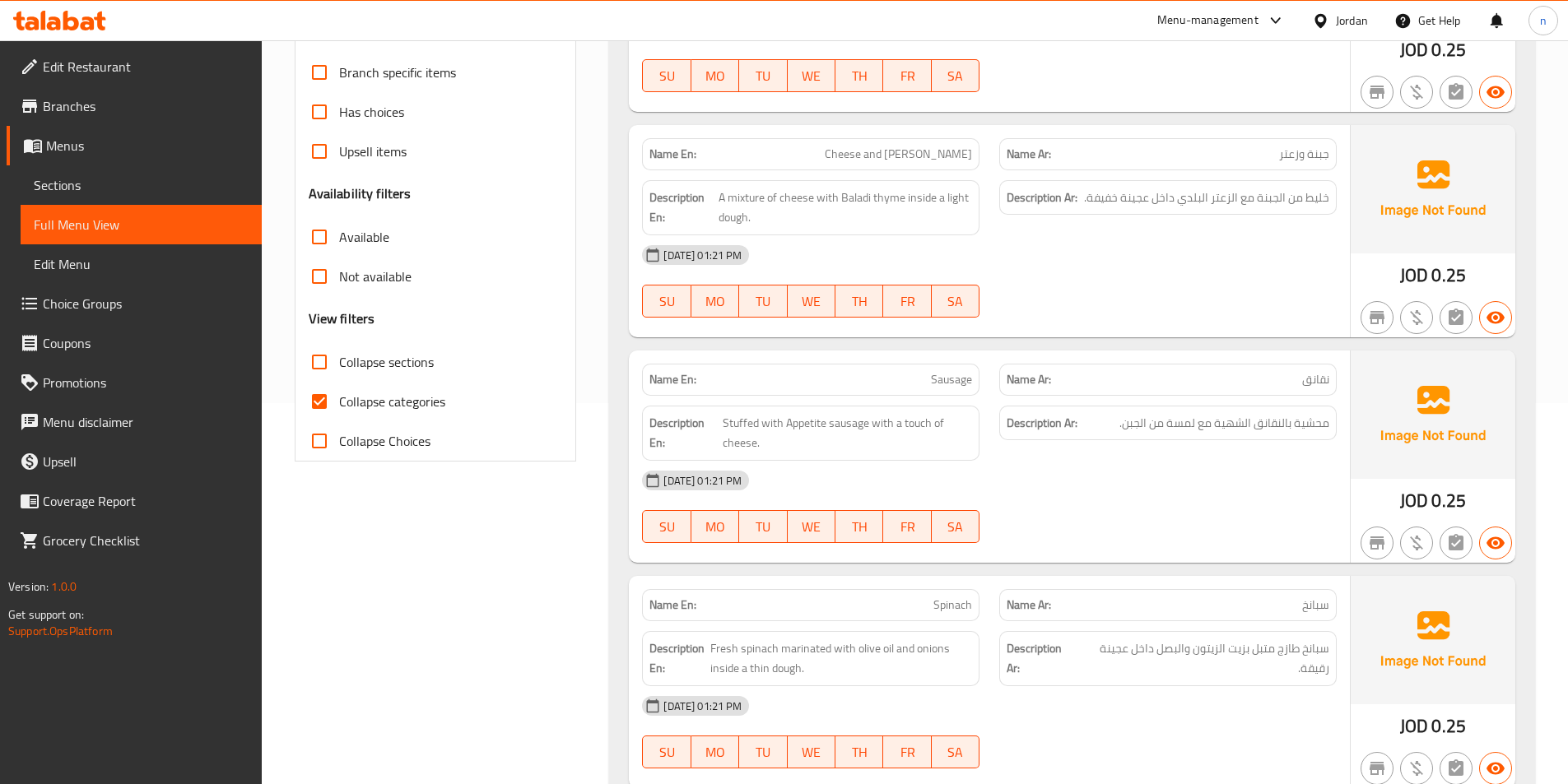
scroll to position [411, 0]
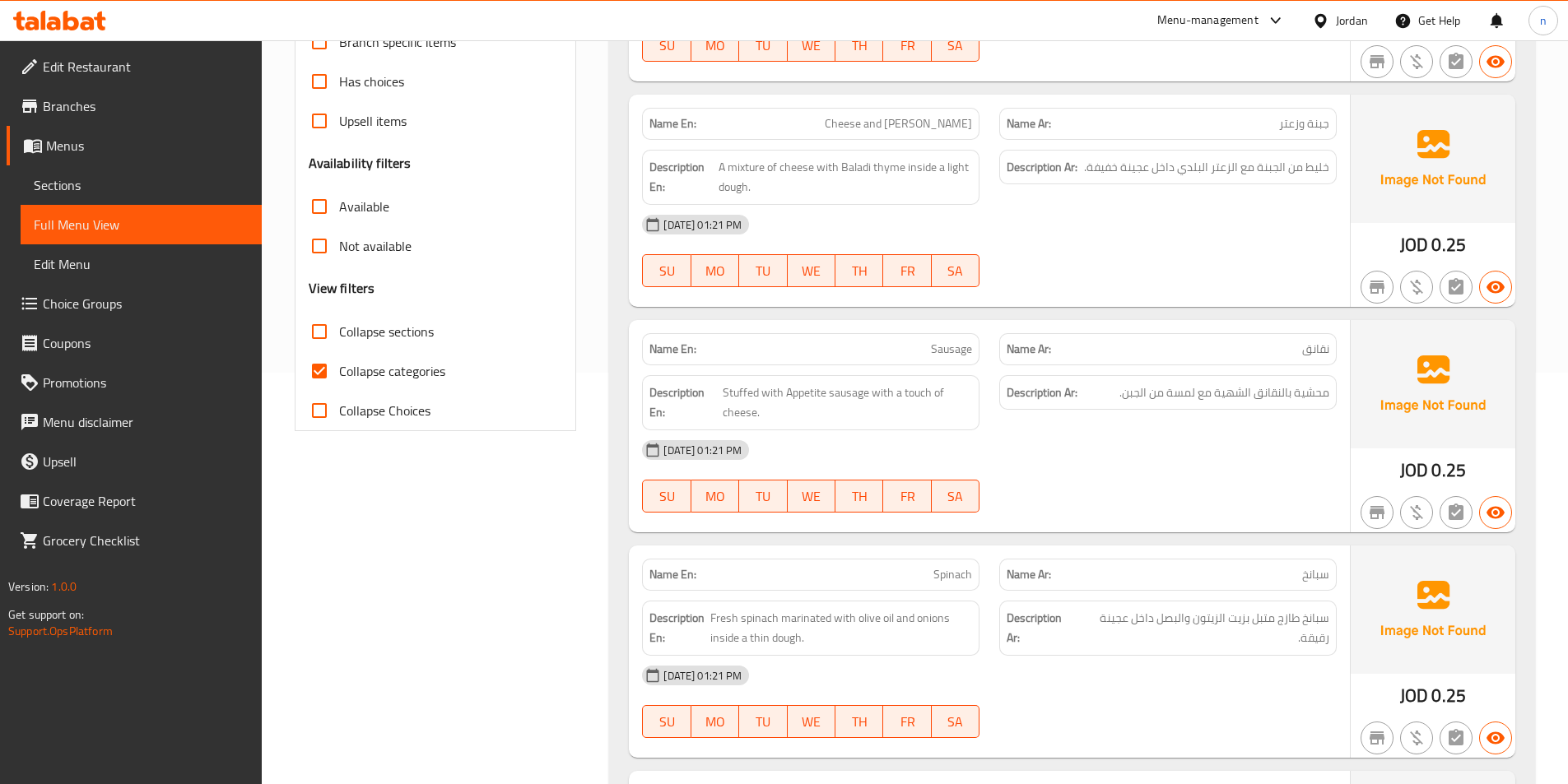
click at [396, 375] on span "Collapse categories" at bounding box center [392, 371] width 107 height 20
click at [339, 375] on input "Collapse categories" at bounding box center [320, 371] width 40 height 40
checkbox input "false"
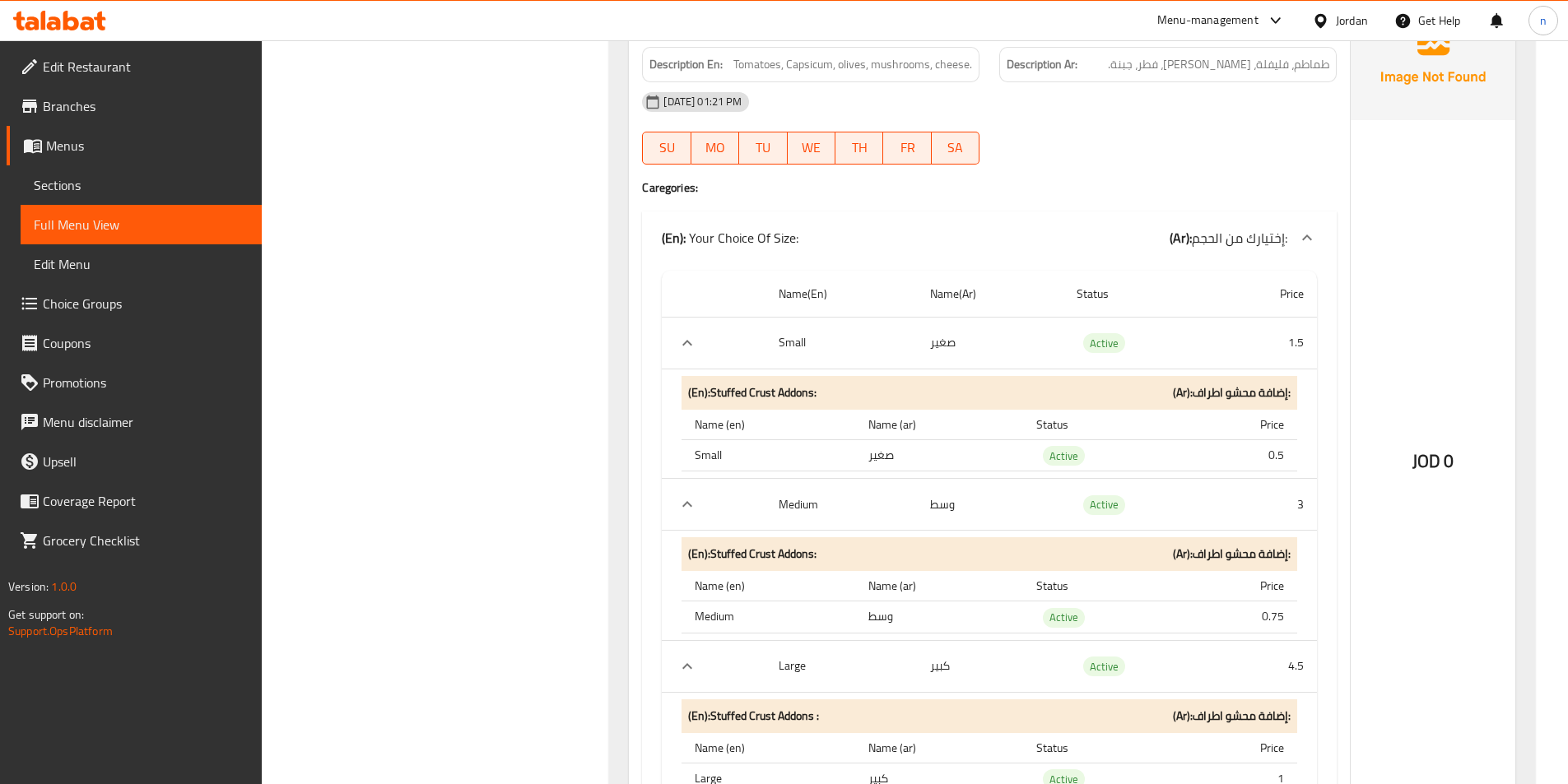
scroll to position [11680, 0]
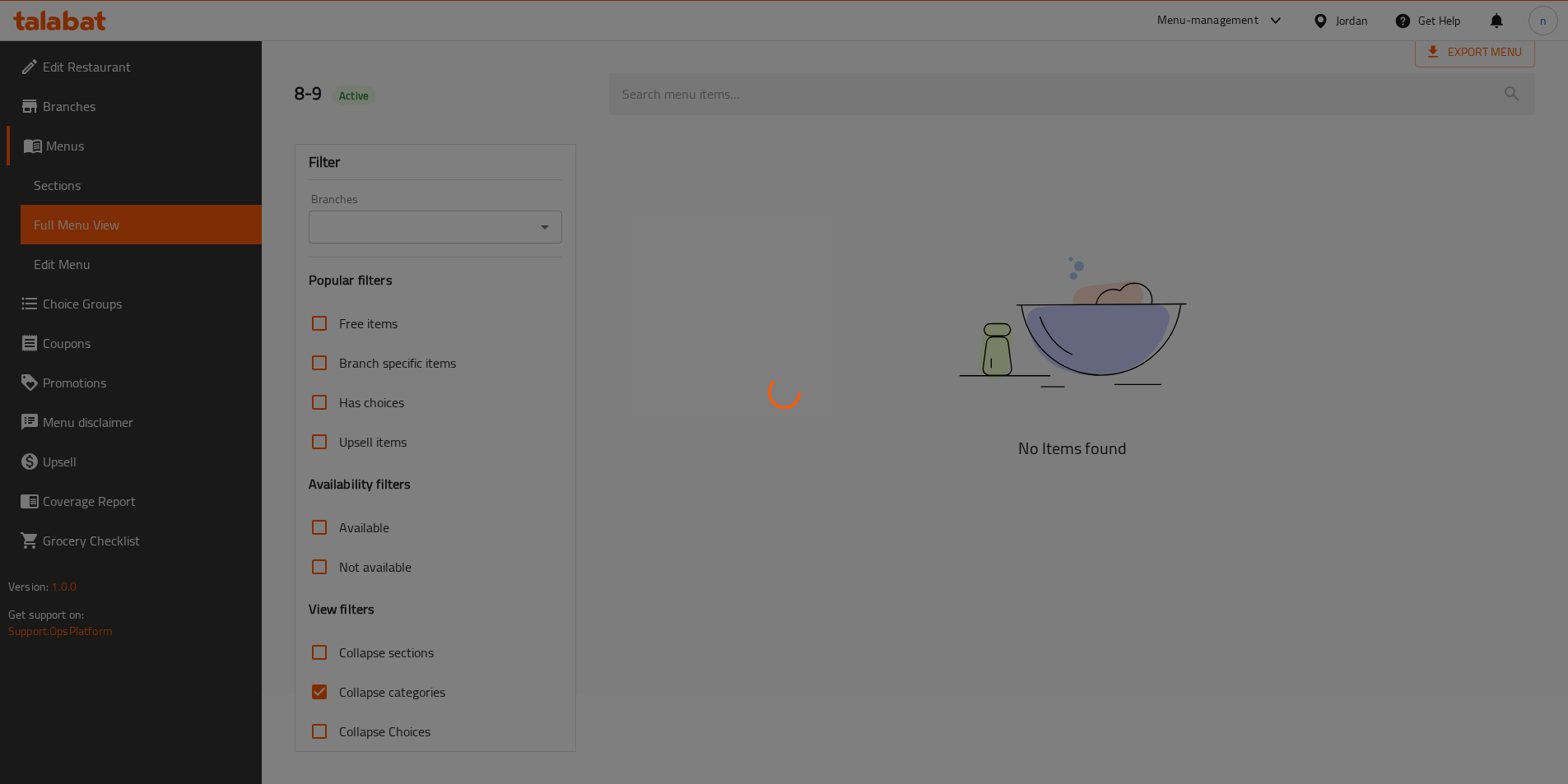
scroll to position [92, 0]
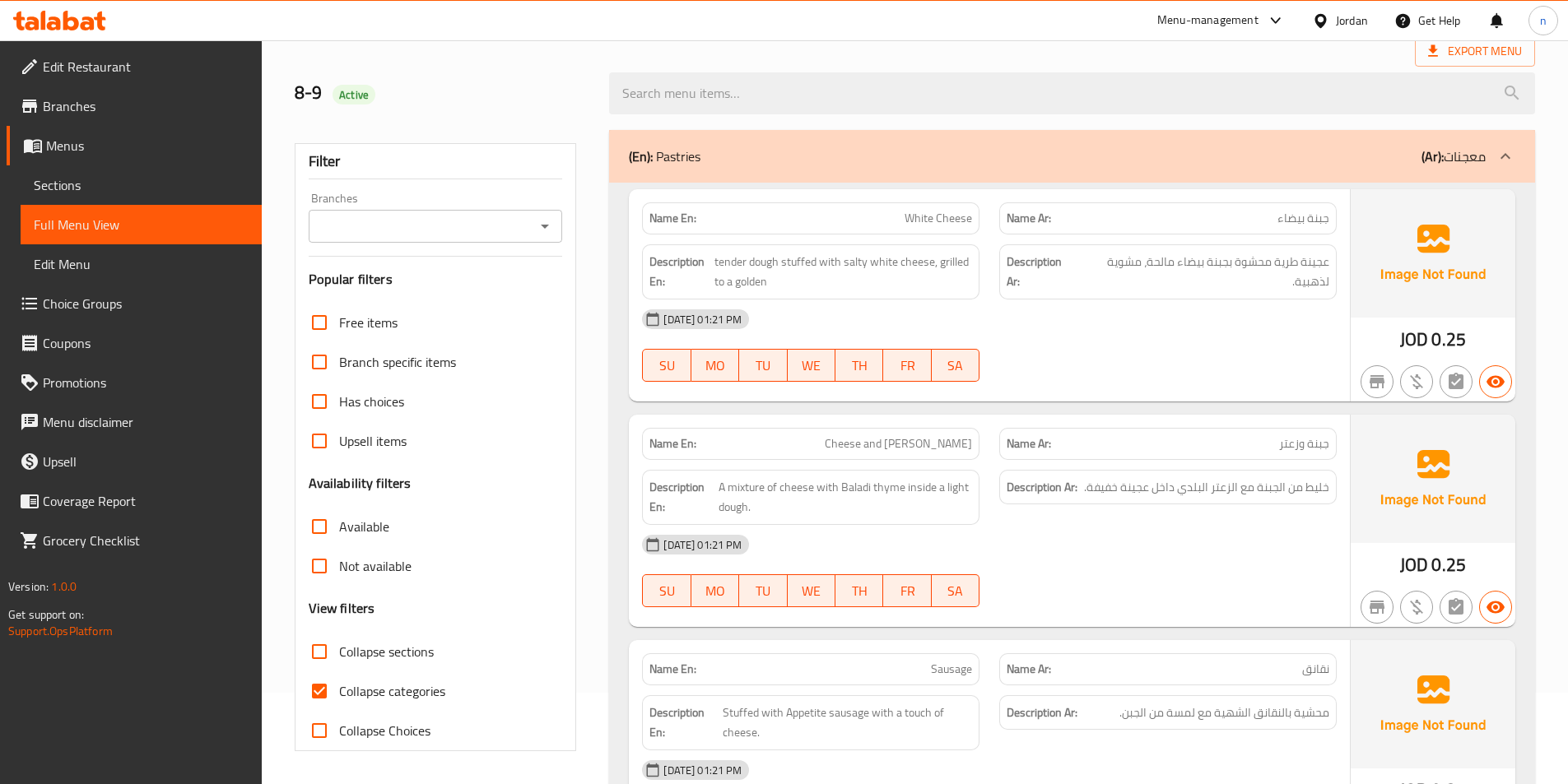
click at [402, 687] on span "Collapse categories" at bounding box center [392, 691] width 107 height 20
click at [339, 687] on input "Collapse categories" at bounding box center [320, 691] width 40 height 40
checkbox input "false"
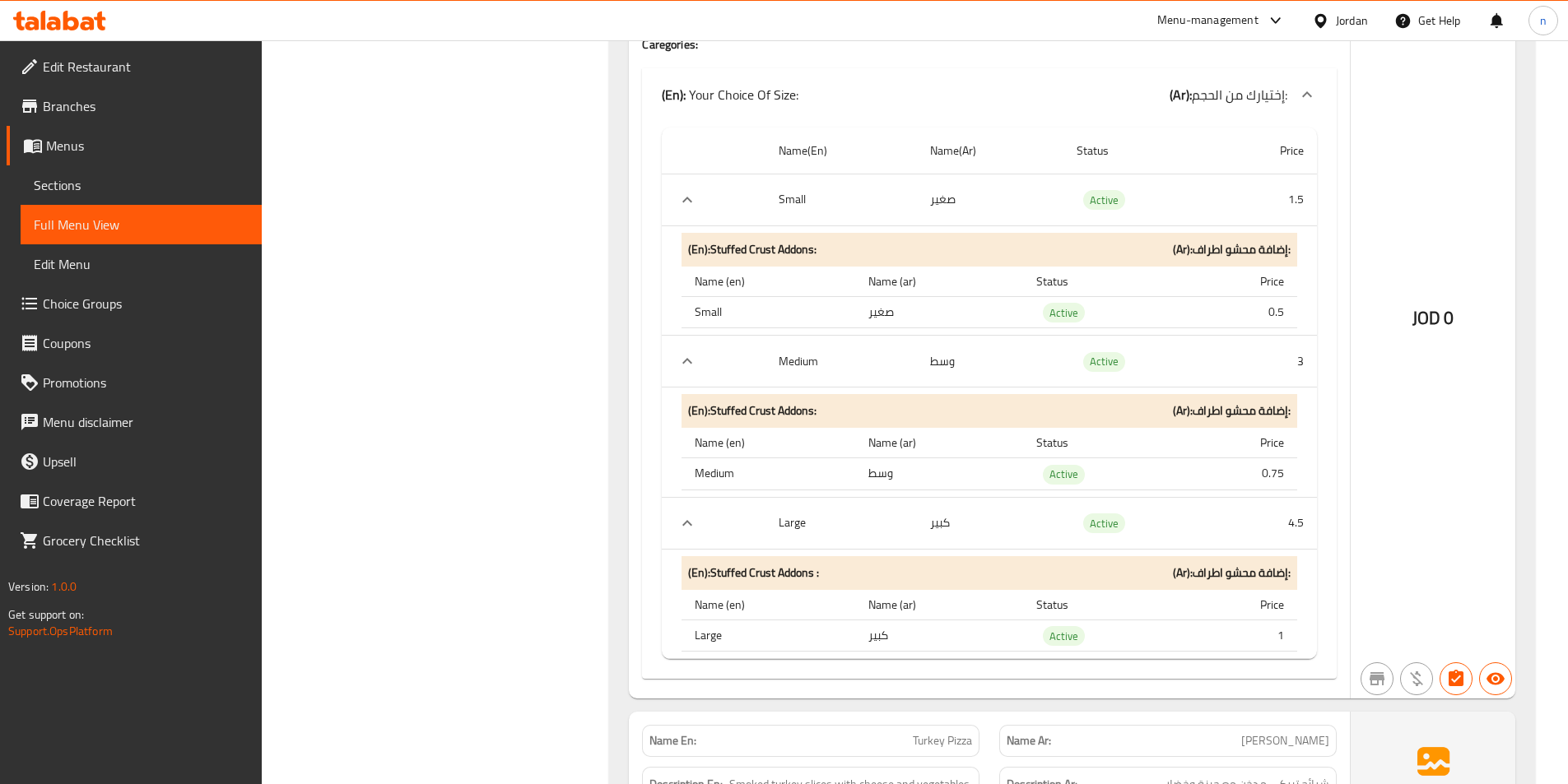
scroll to position [11853, 0]
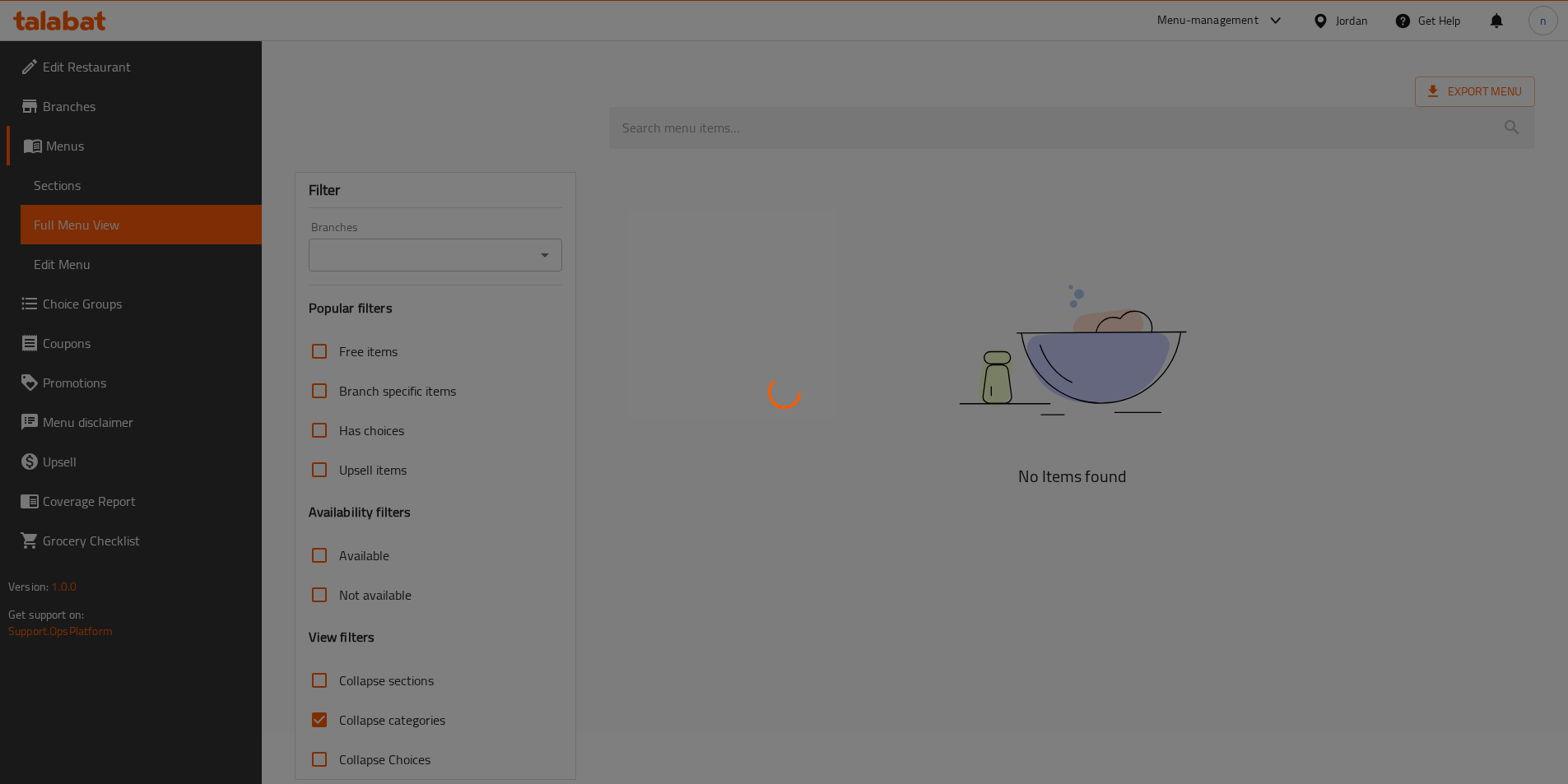
scroll to position [80, 0]
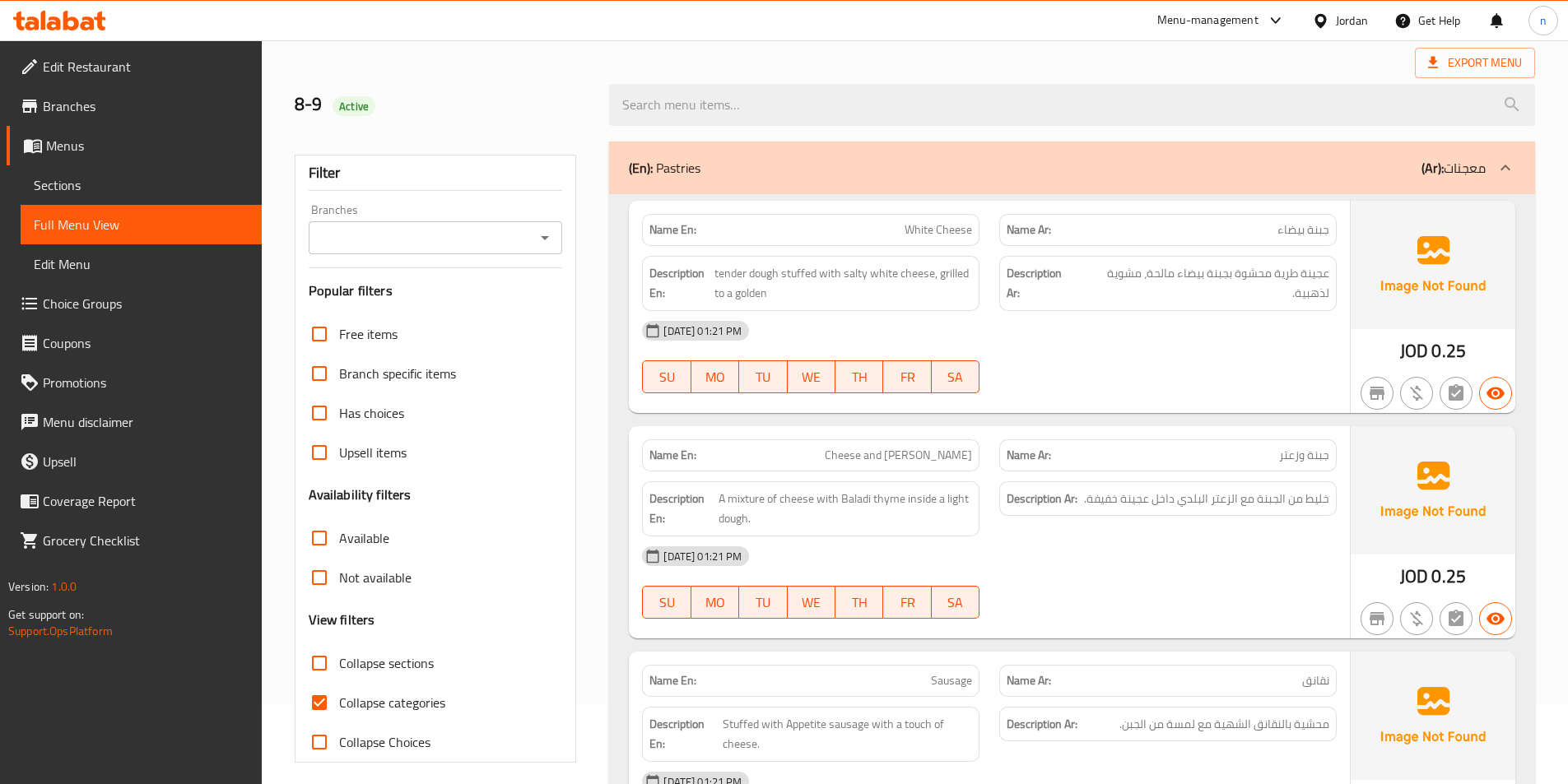
click at [388, 692] on span "Collapse categories" at bounding box center [392, 702] width 107 height 20
click at [339, 692] on input "Collapse categories" at bounding box center [320, 702] width 40 height 40
checkbox input "false"
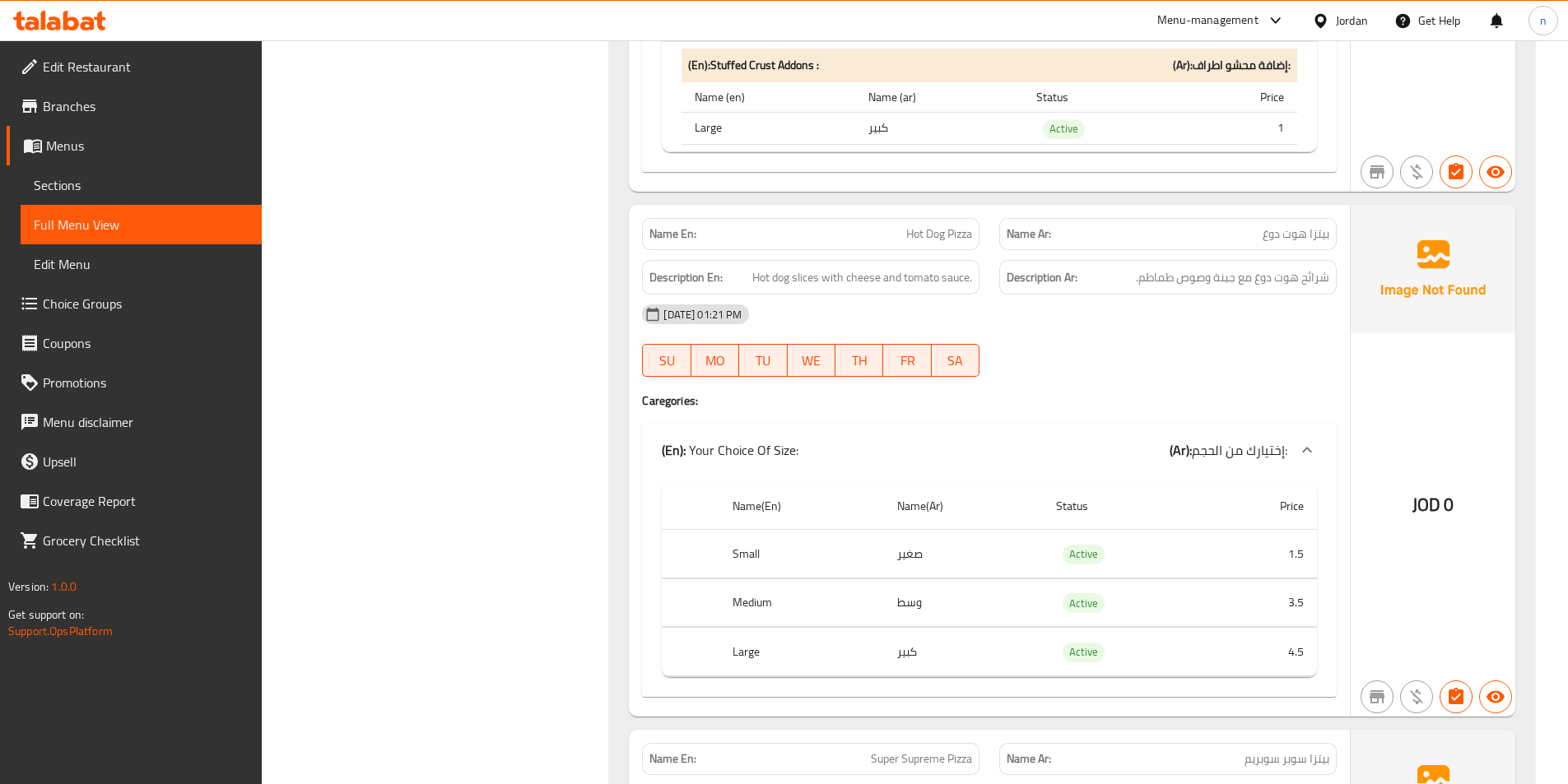
scroll to position [14062, 0]
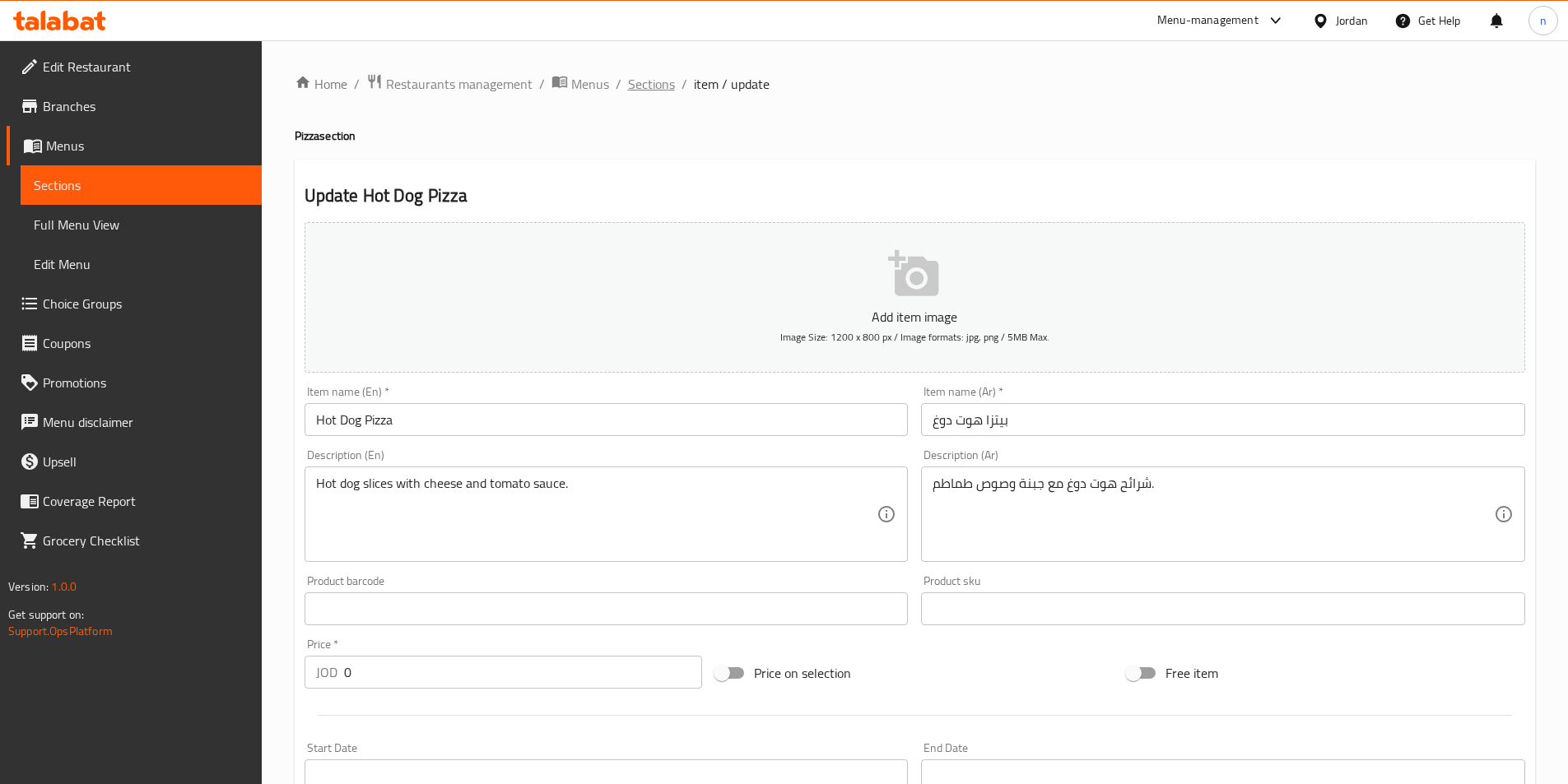
click at [656, 92] on span "Sections" at bounding box center [651, 84] width 47 height 20
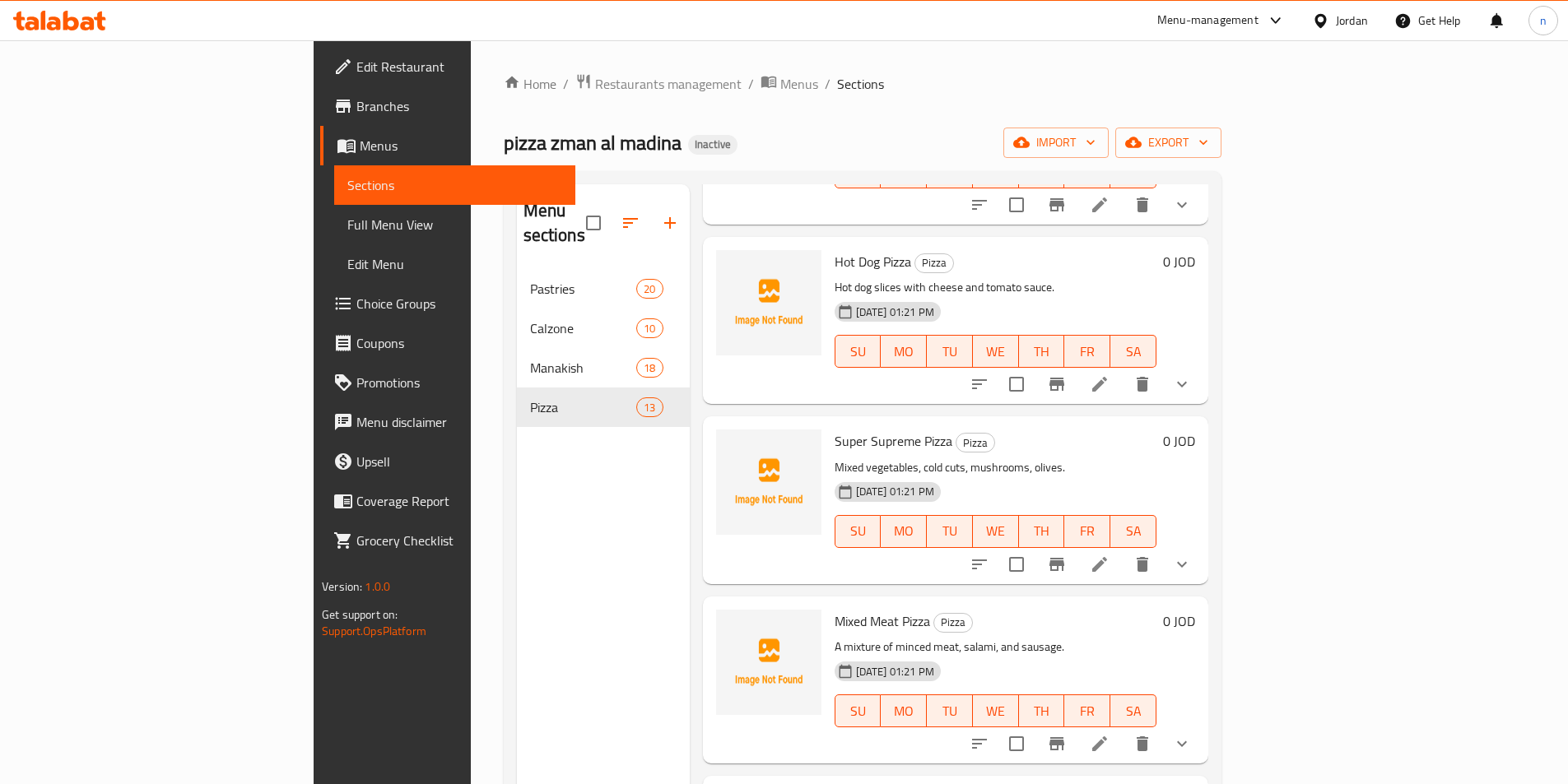
scroll to position [740, 0]
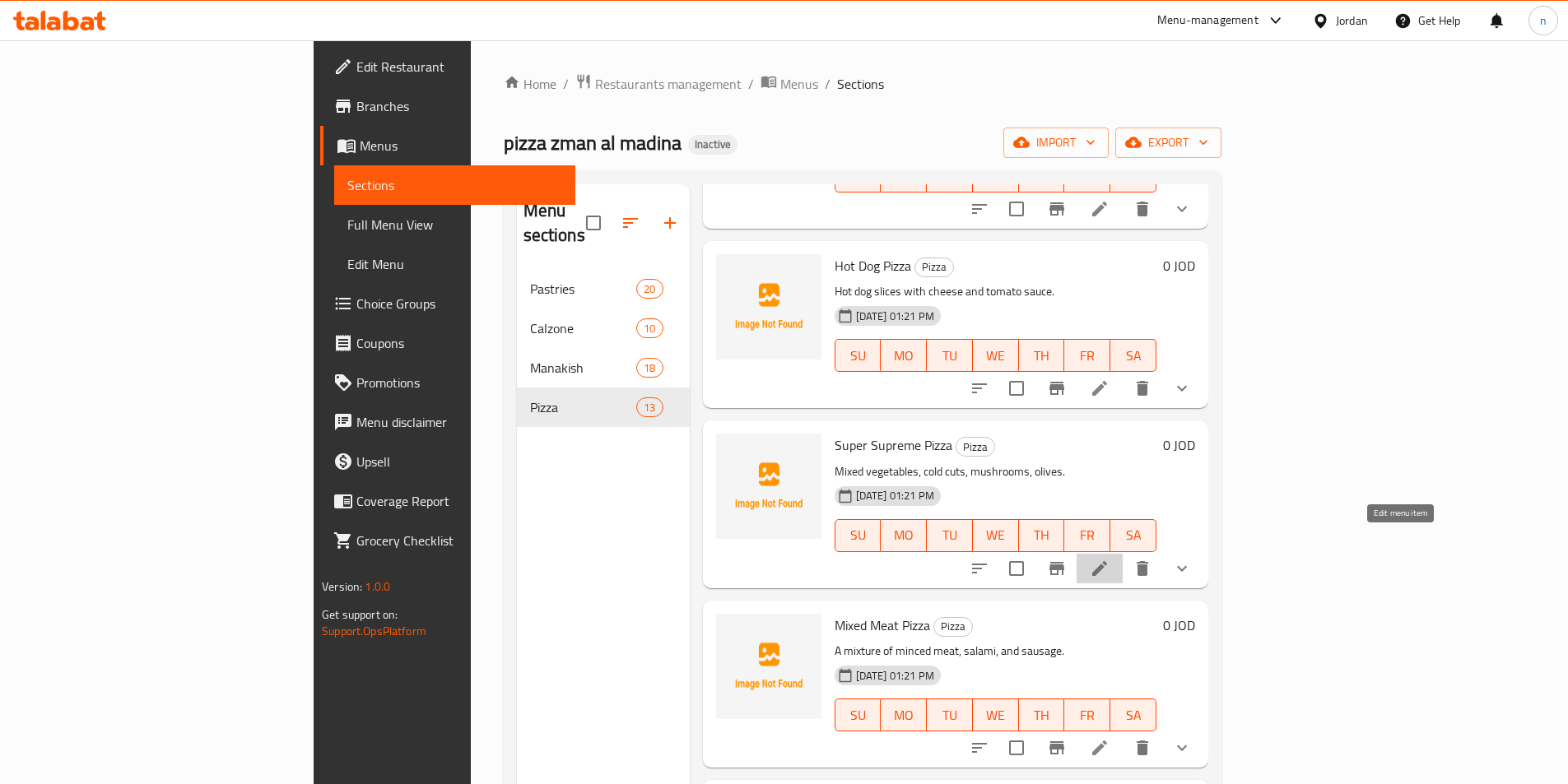
click at [1110, 559] on icon at bounding box center [1100, 569] width 20 height 20
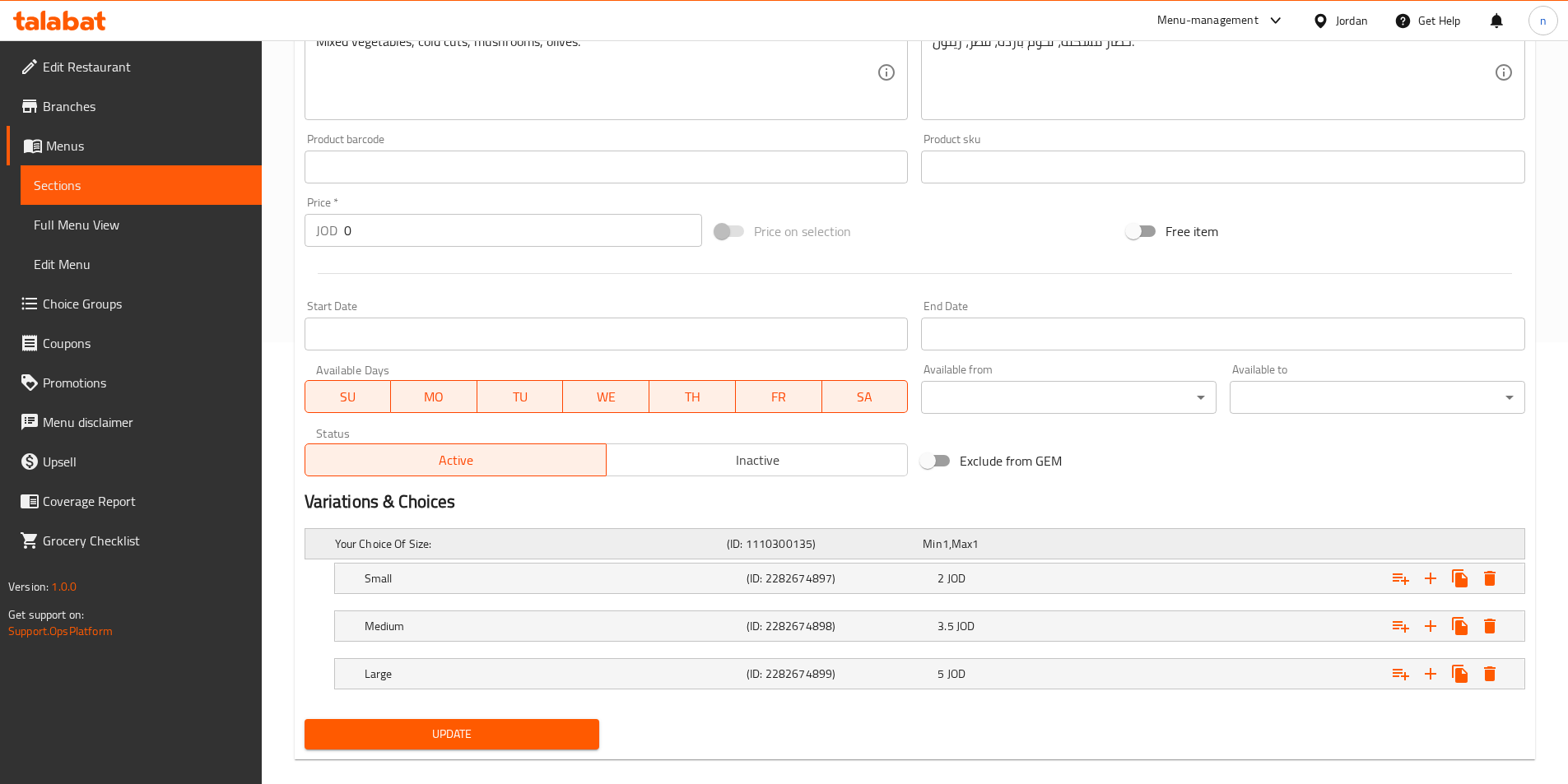
scroll to position [463, 0]
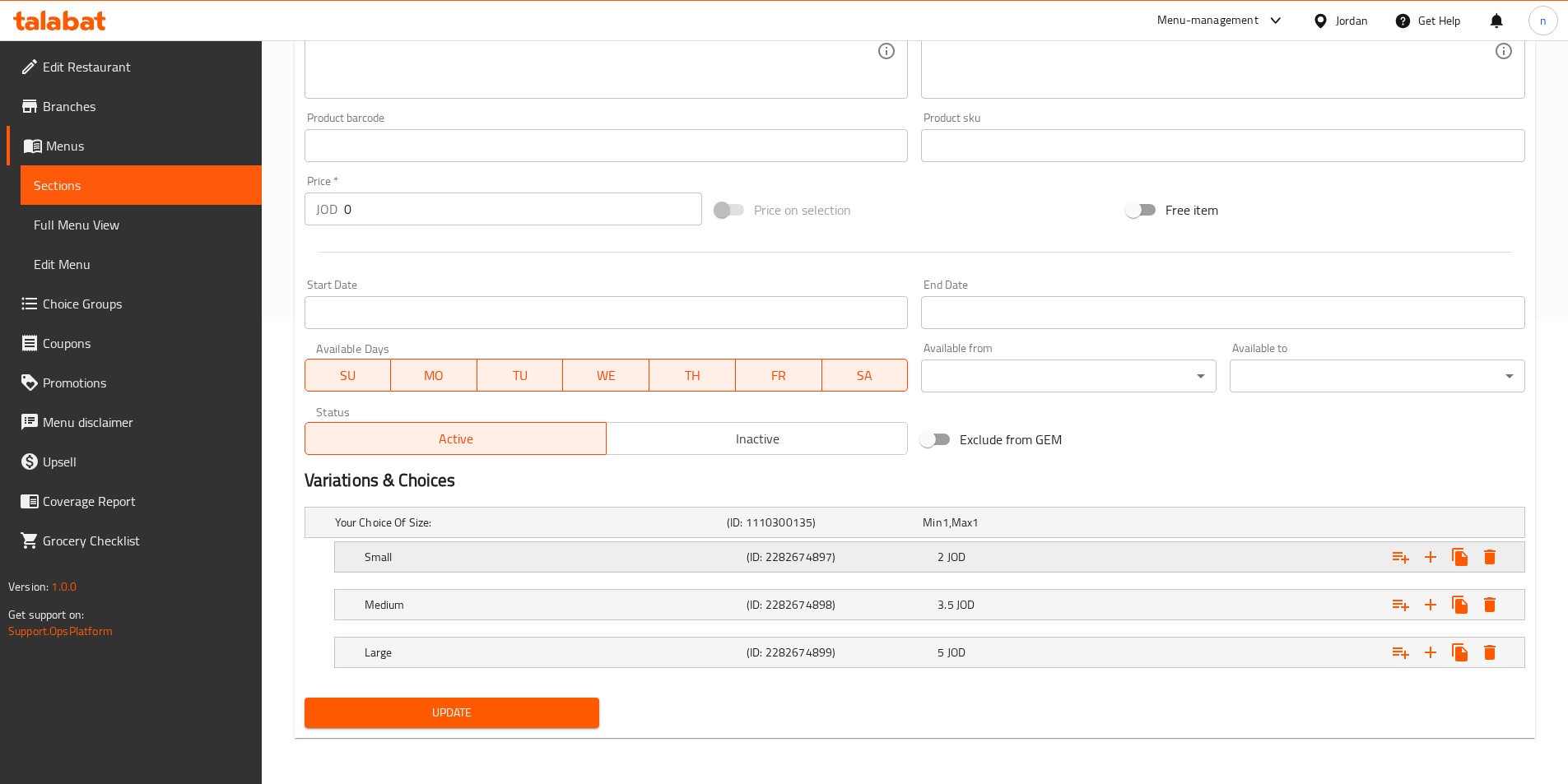
click at [1081, 552] on div "2 JOD" at bounding box center [1029, 557] width 184 height 17
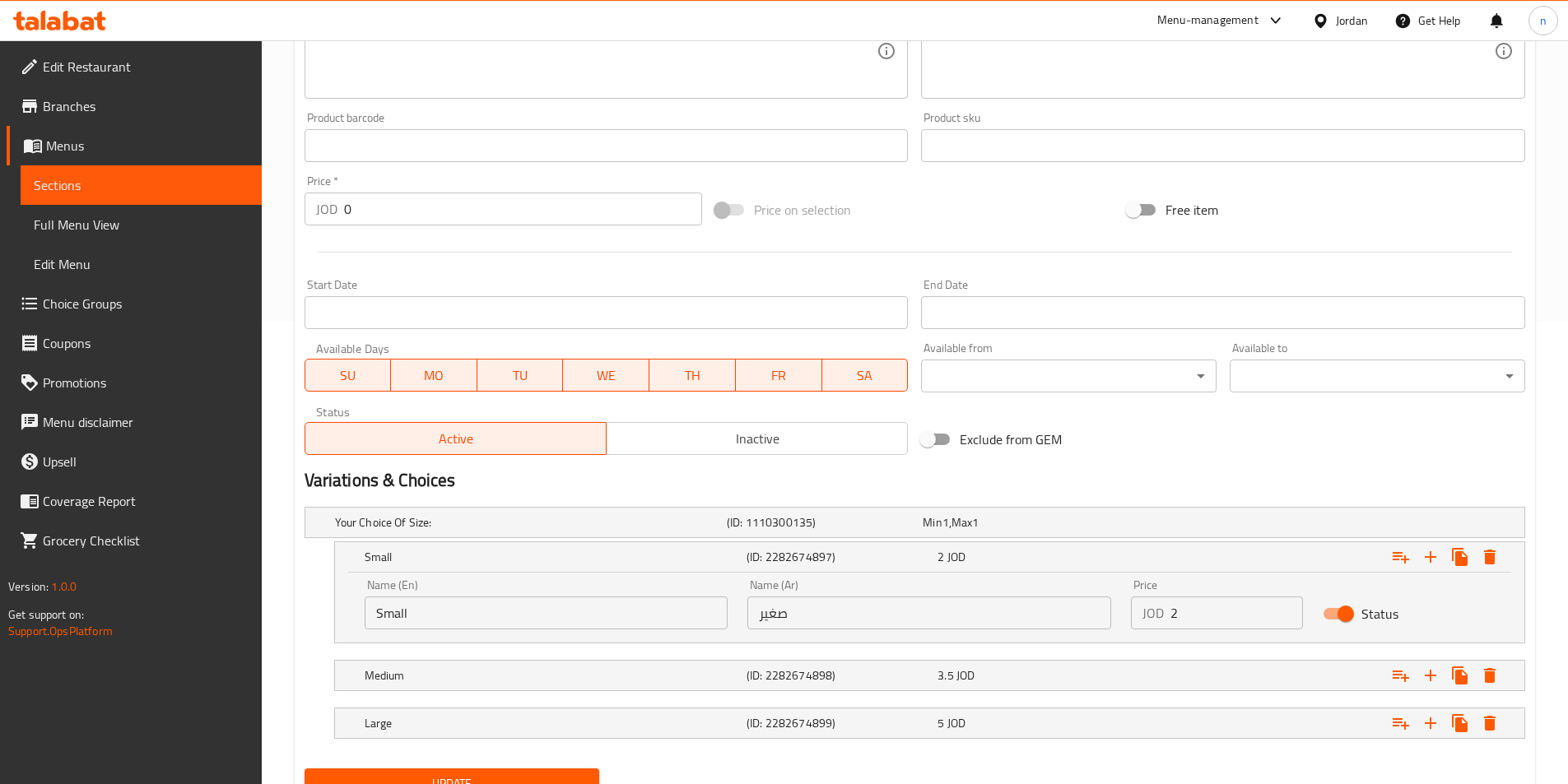
scroll to position [534, 0]
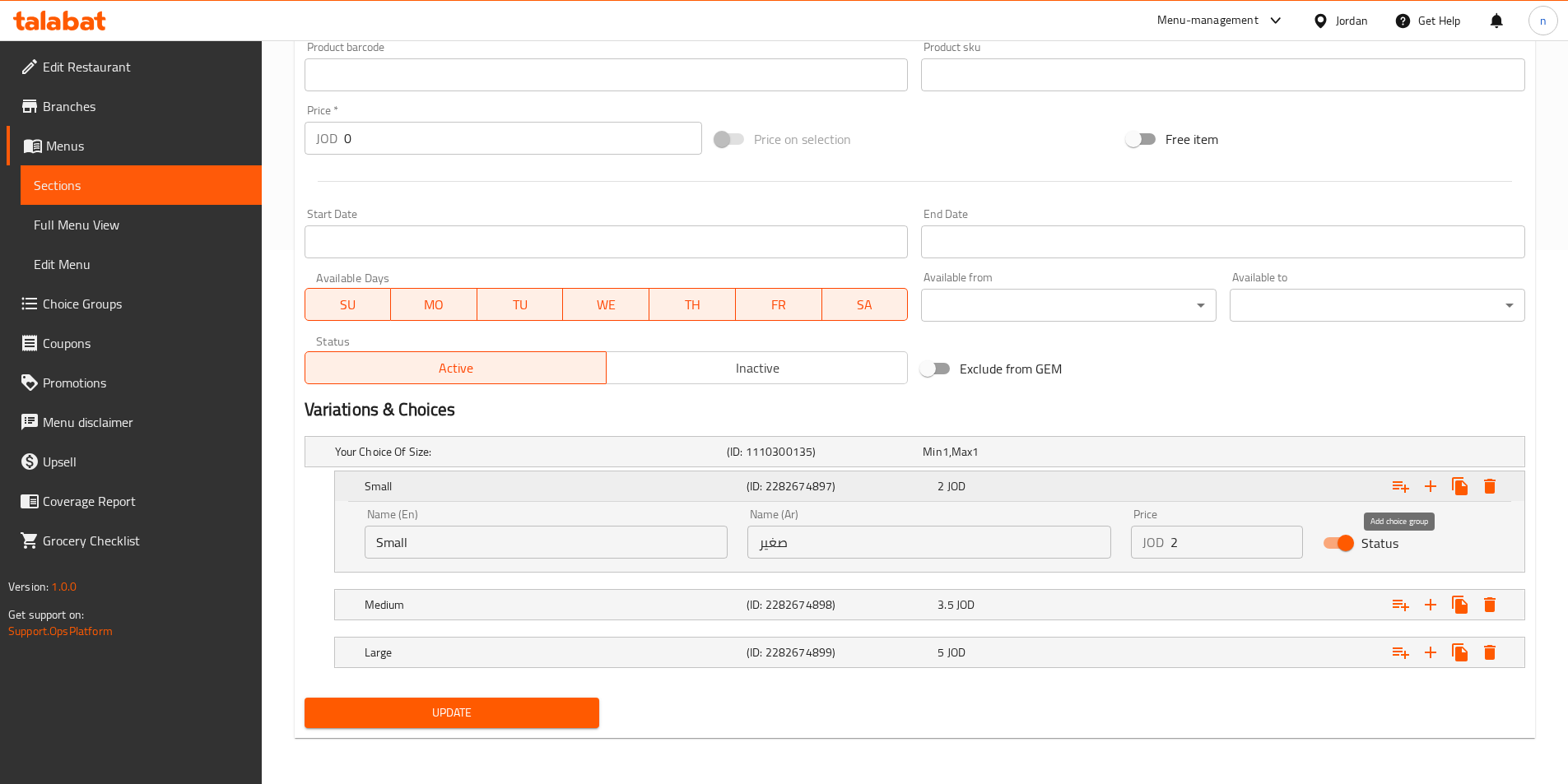
click at [1404, 489] on icon "Expand" at bounding box center [1400, 487] width 17 height 12
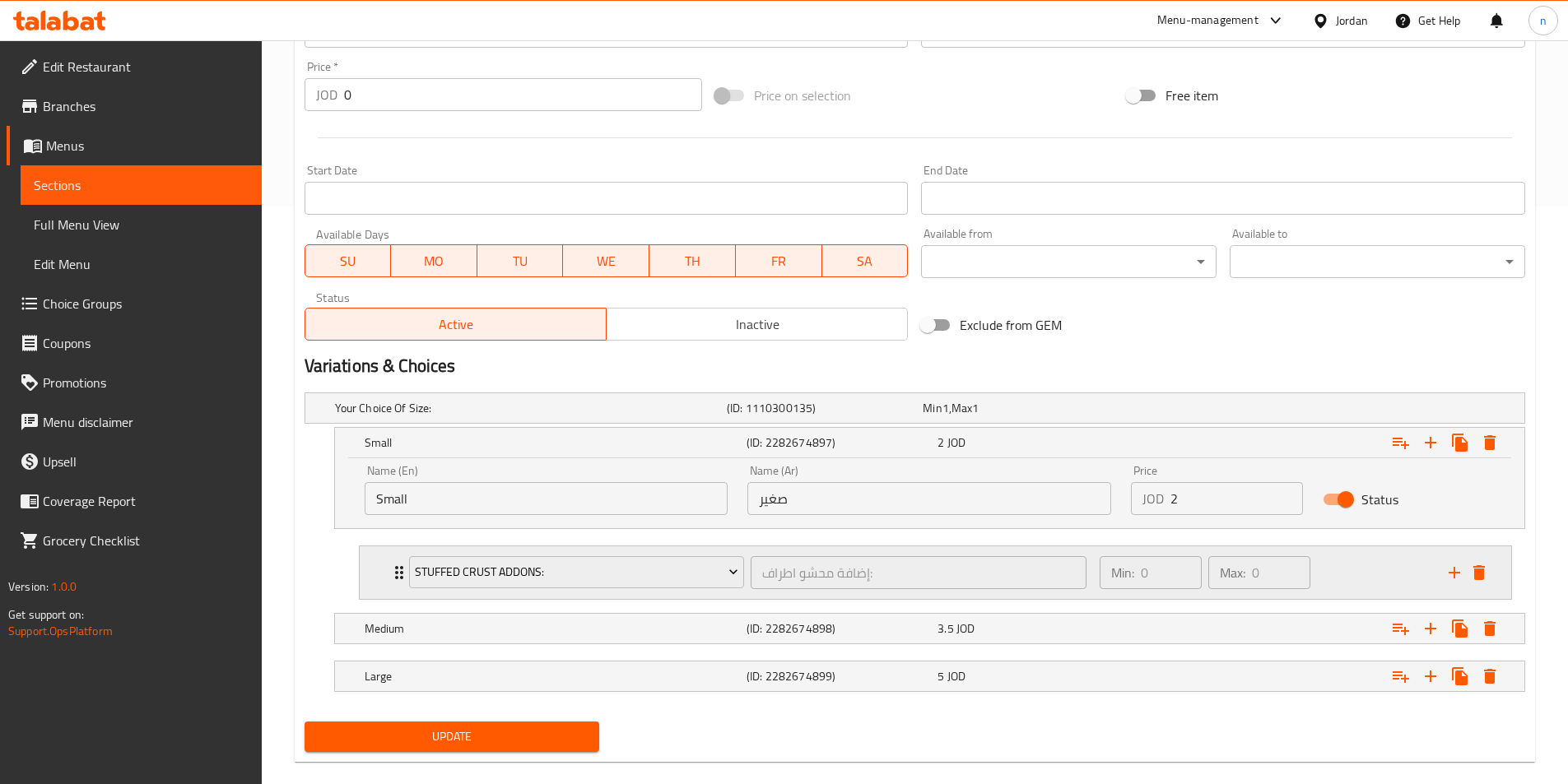
scroll to position [602, 0]
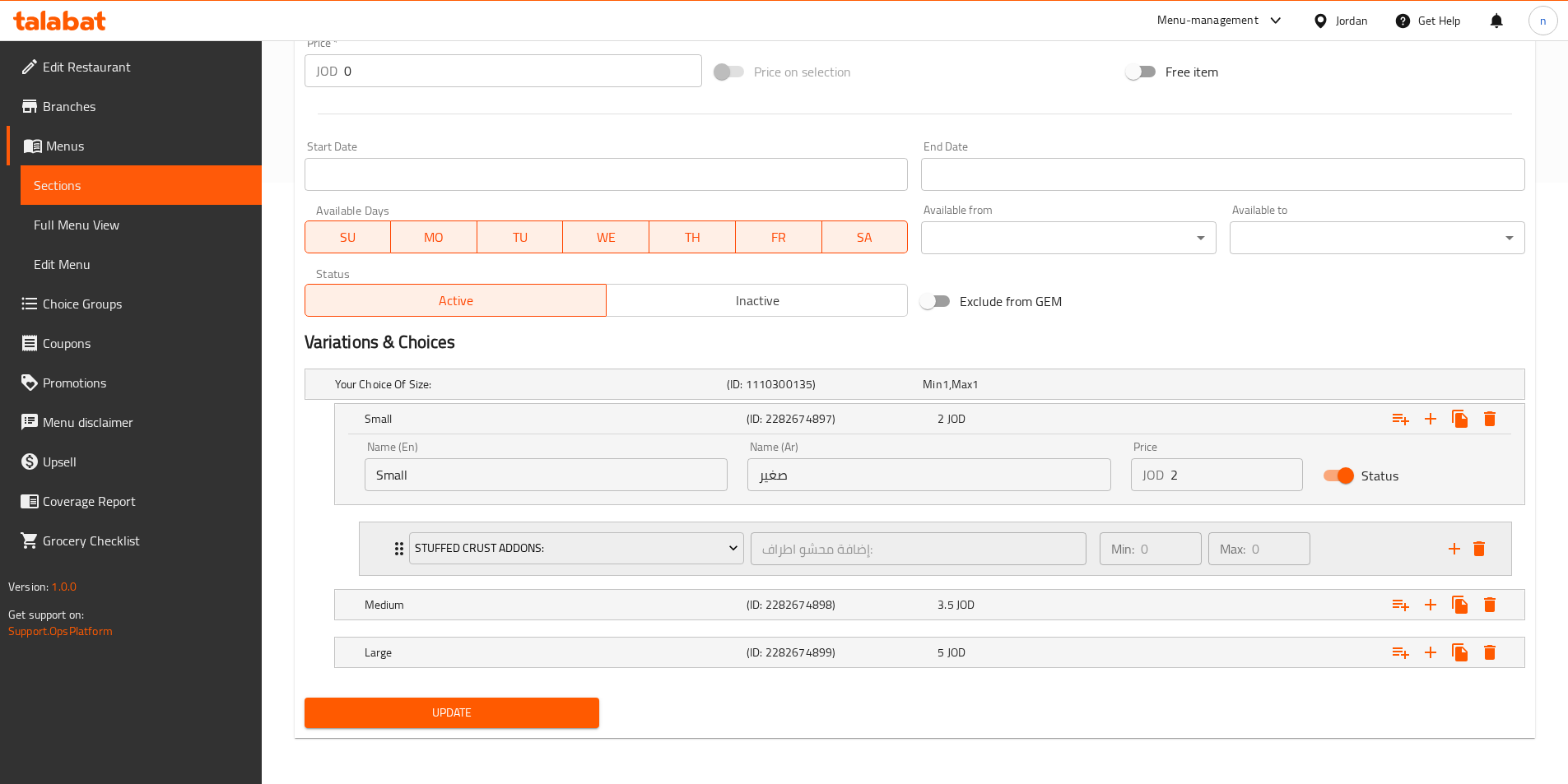
click at [1384, 547] on div "Min: 0 ​ Max: 0 ​" at bounding box center [1264, 549] width 349 height 53
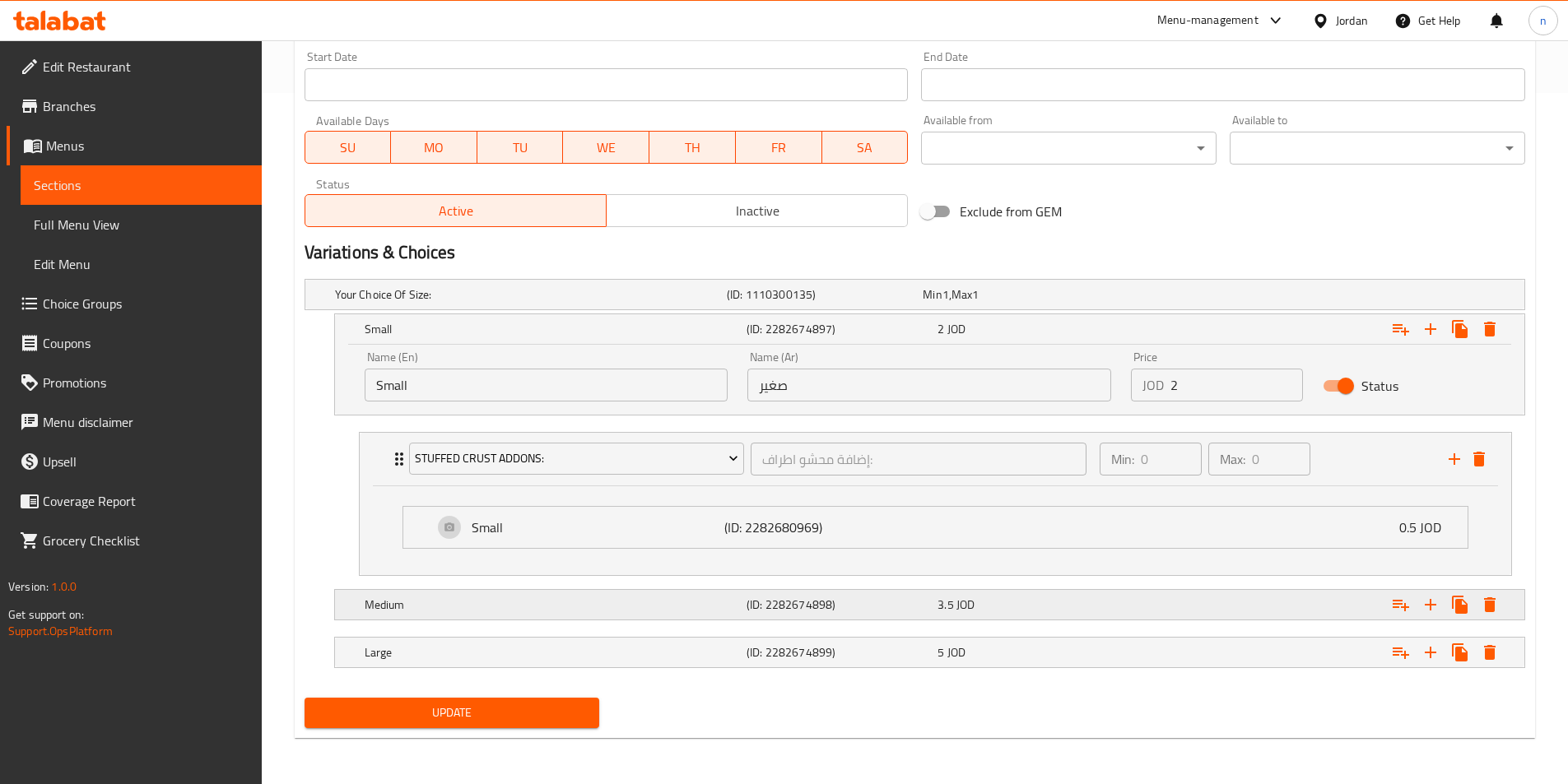
click at [1298, 604] on div "Expand" at bounding box center [1315, 605] width 381 height 36
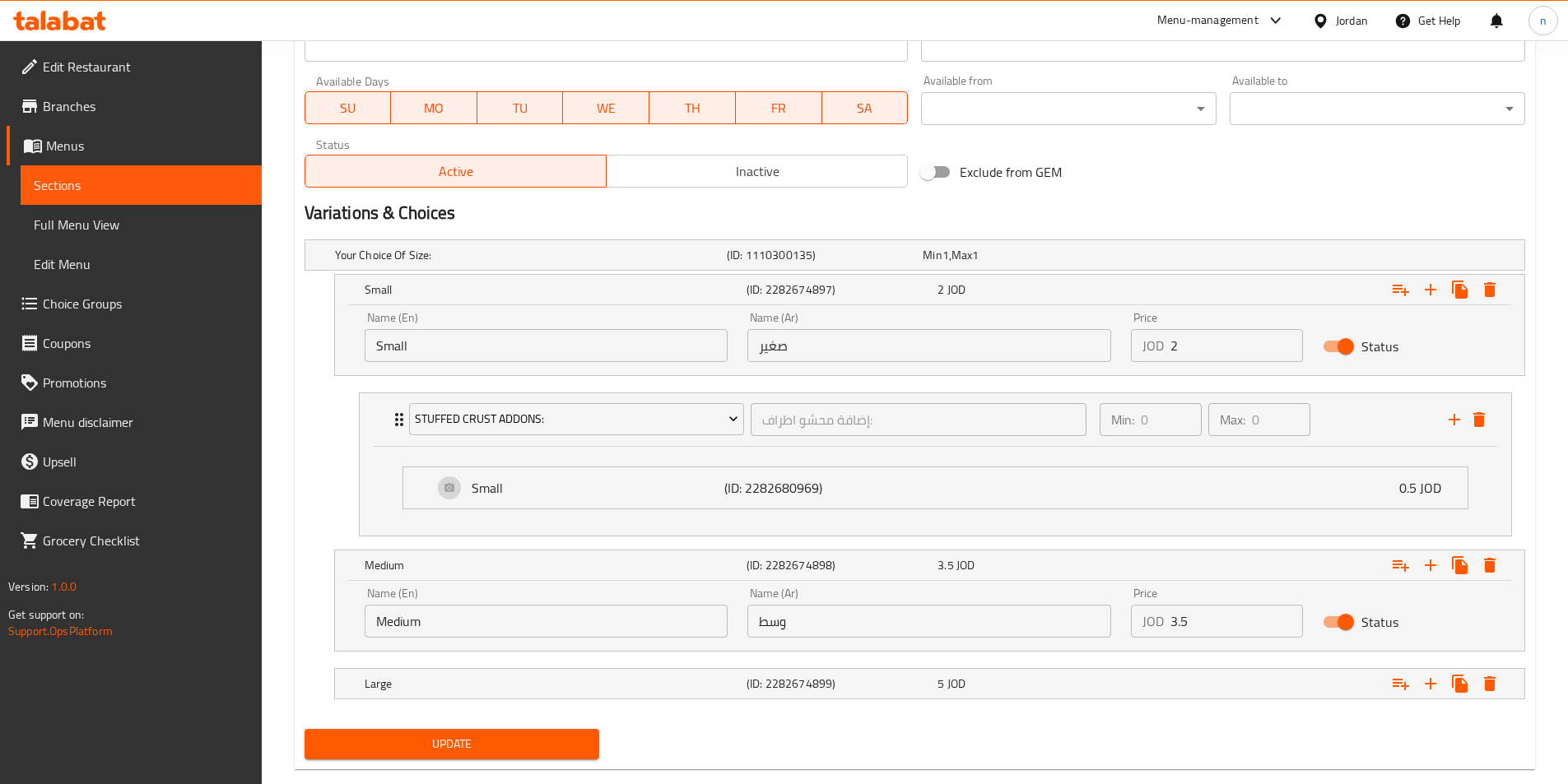
scroll to position [762, 0]
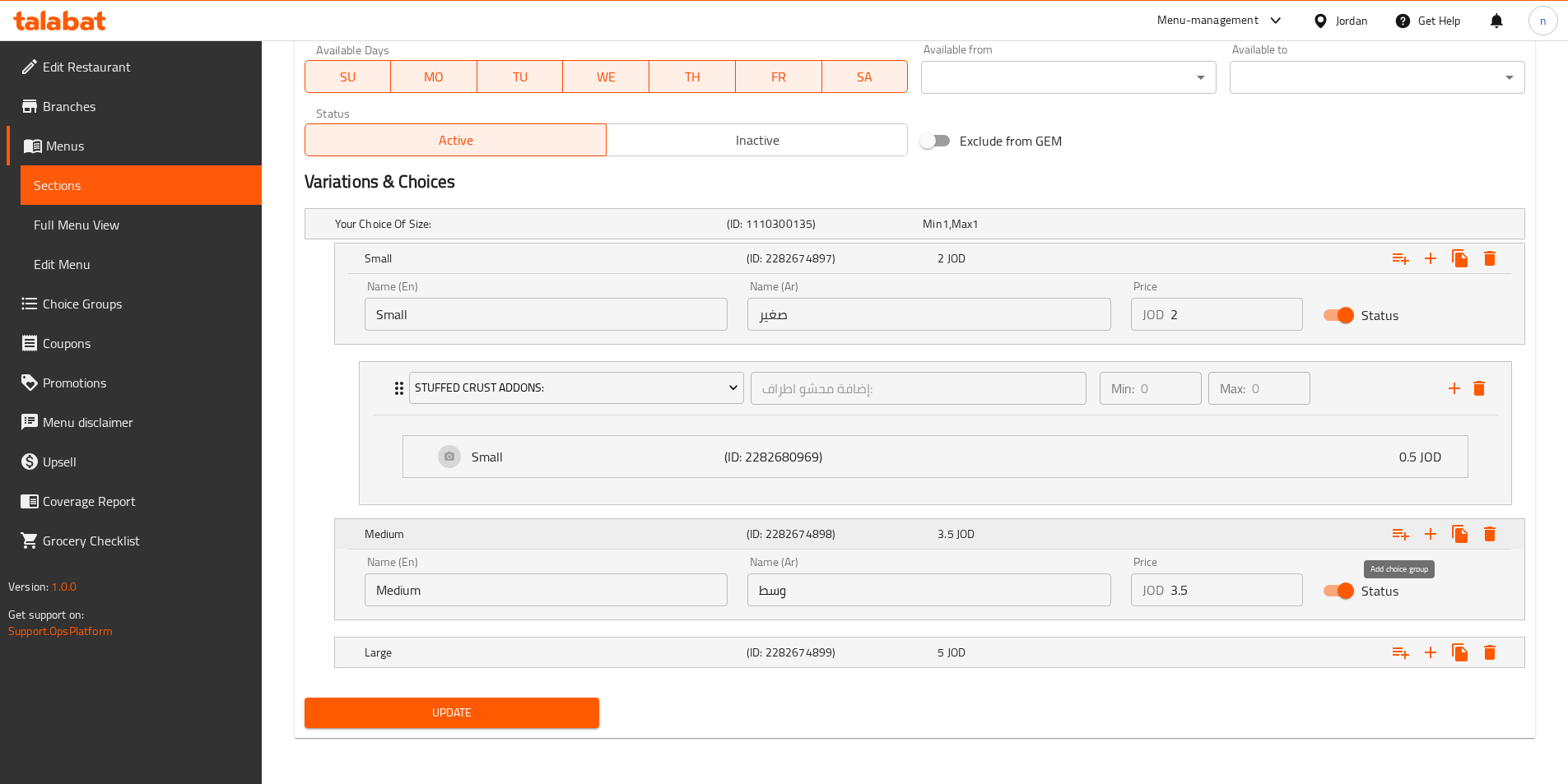
click at [1389, 538] on button "Expand" at bounding box center [1400, 534] width 30 height 30
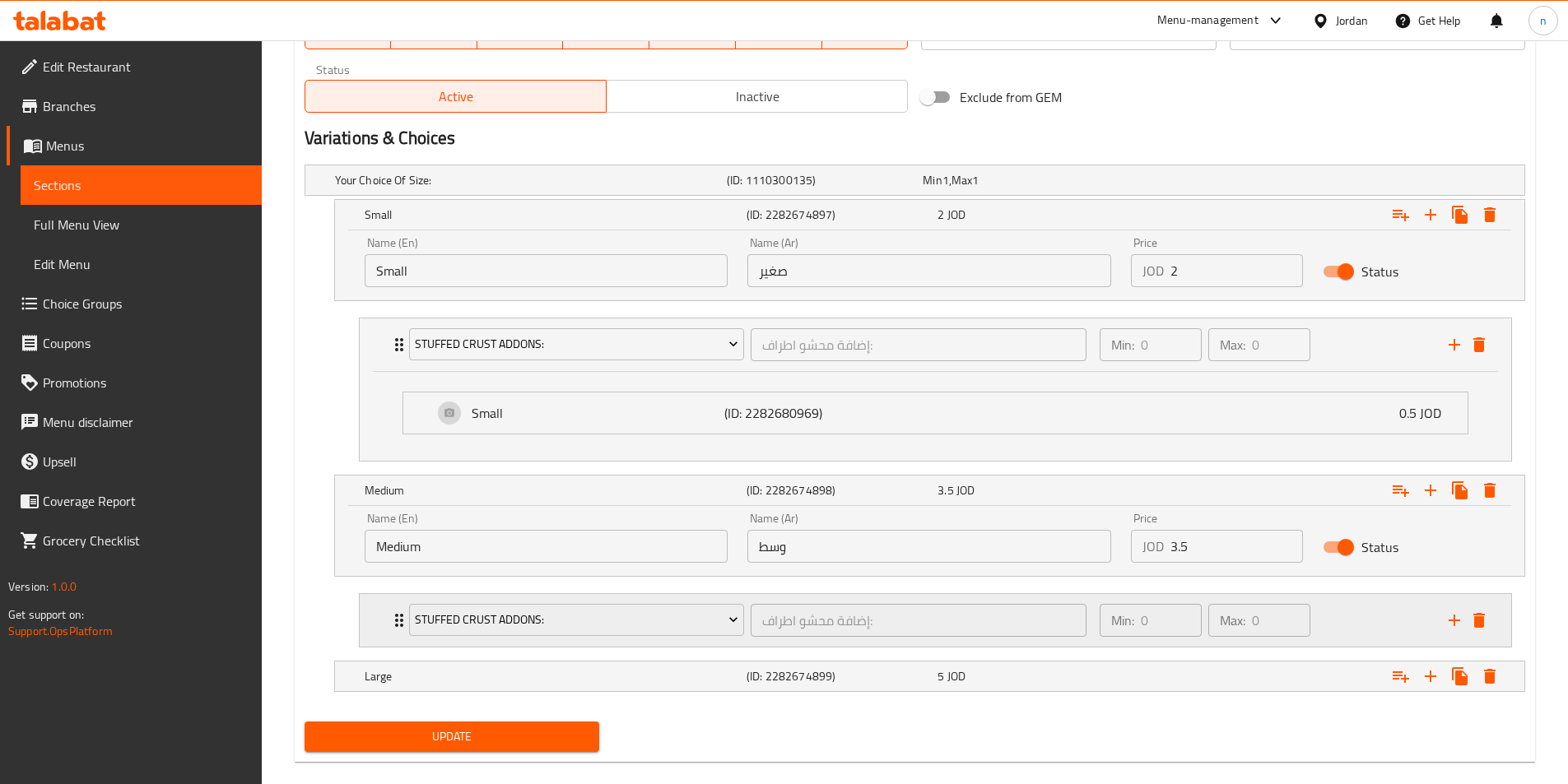
scroll to position [829, 0]
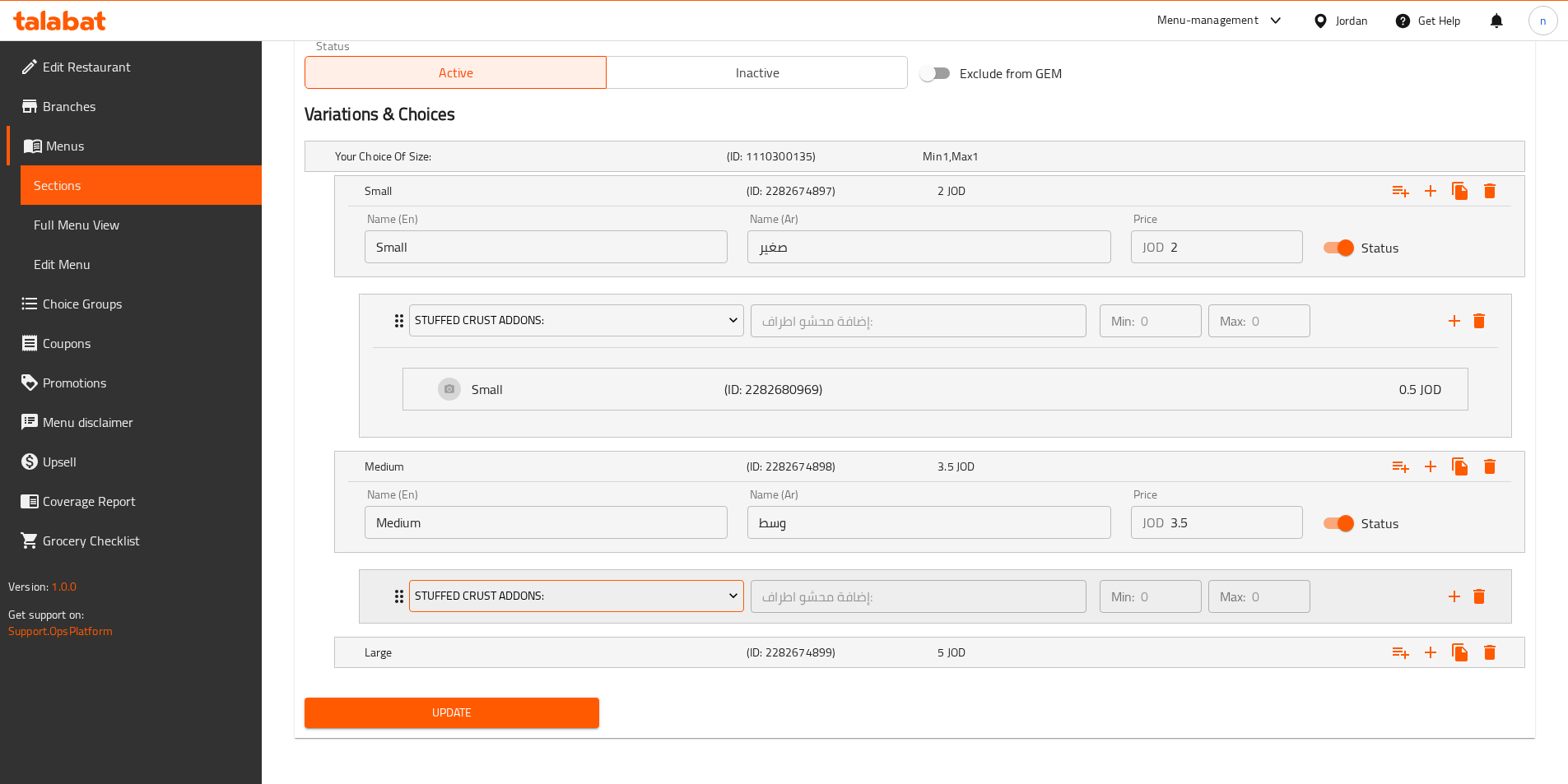
click at [708, 594] on span "Stuffed Crust Addons:" at bounding box center [576, 596] width 324 height 21
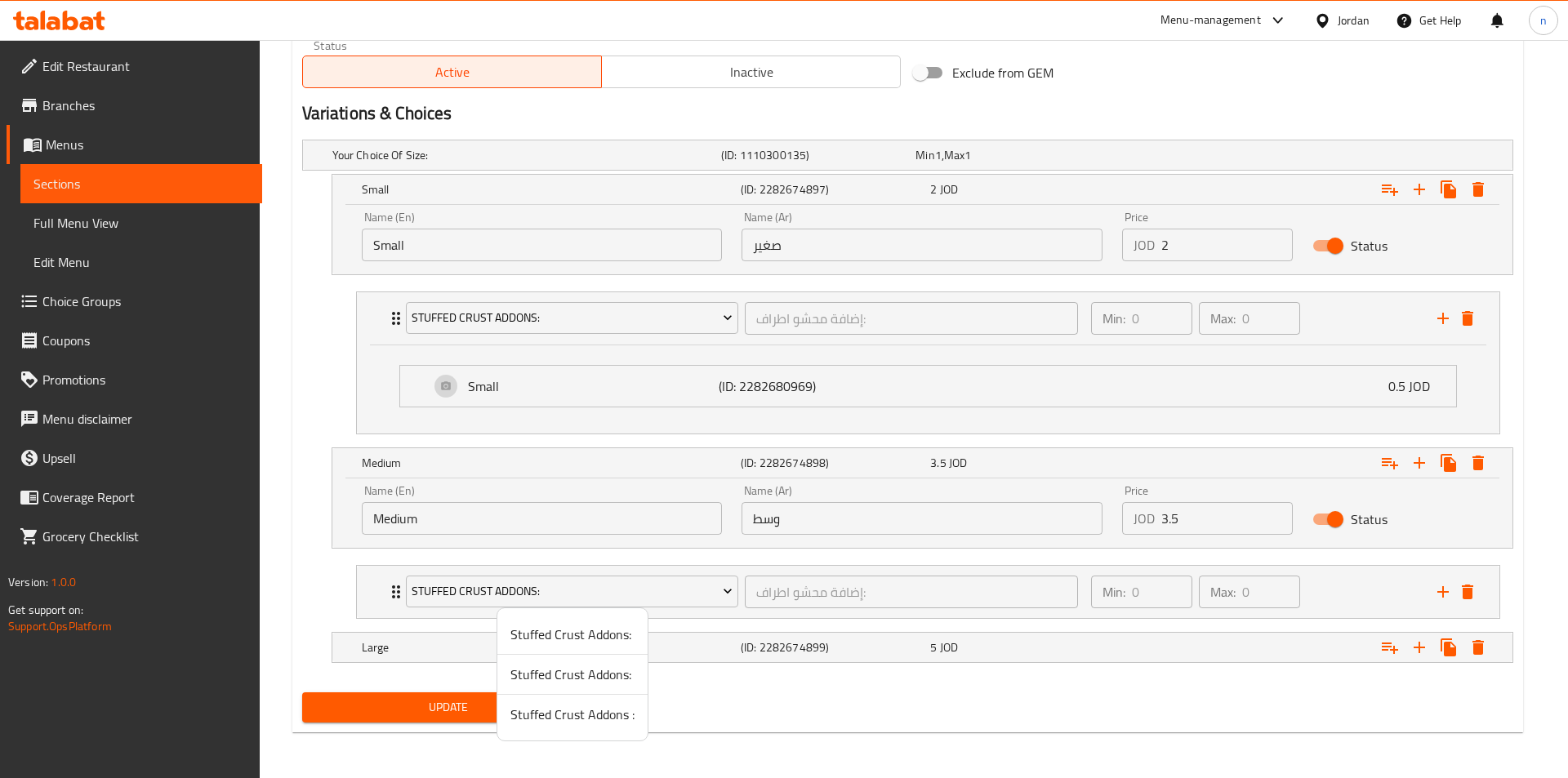
click at [1344, 599] on div at bounding box center [784, 389] width 1568 height 778
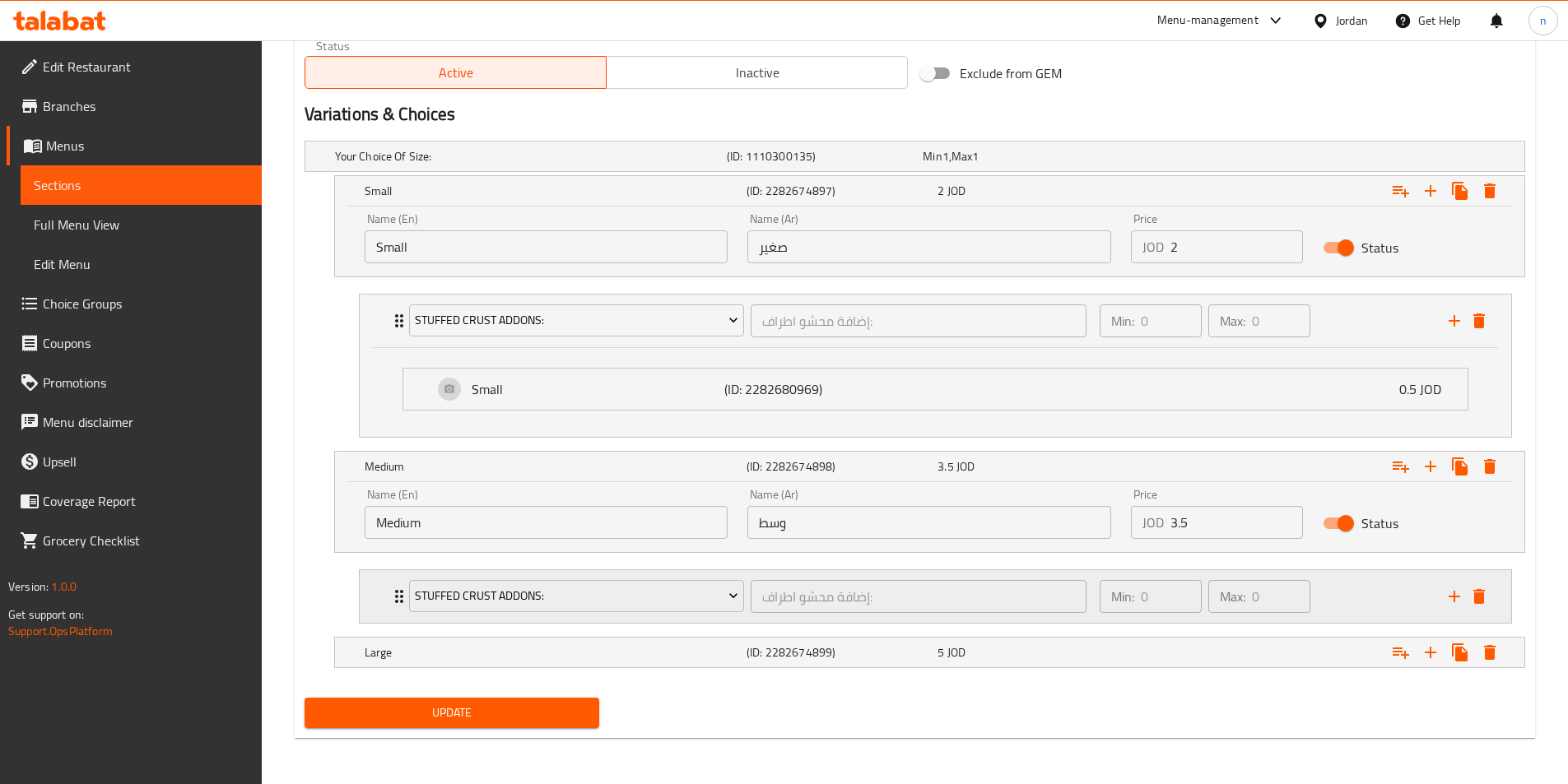
click at [1367, 621] on div "Min: 0 ​ Max: 0 ​" at bounding box center [1264, 597] width 349 height 53
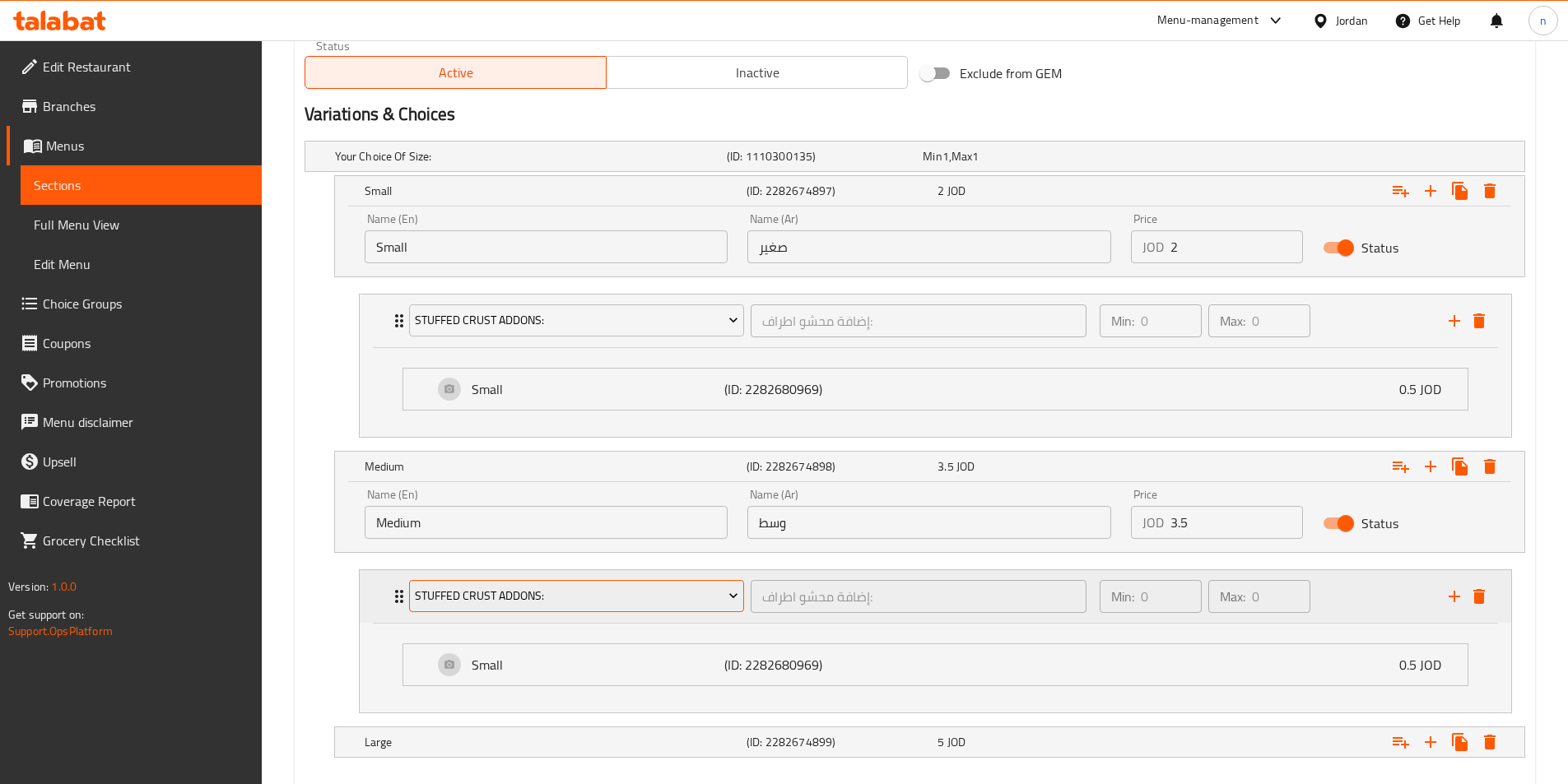
click at [687, 586] on span "Stuffed Crust Addons:" at bounding box center [576, 596] width 324 height 21
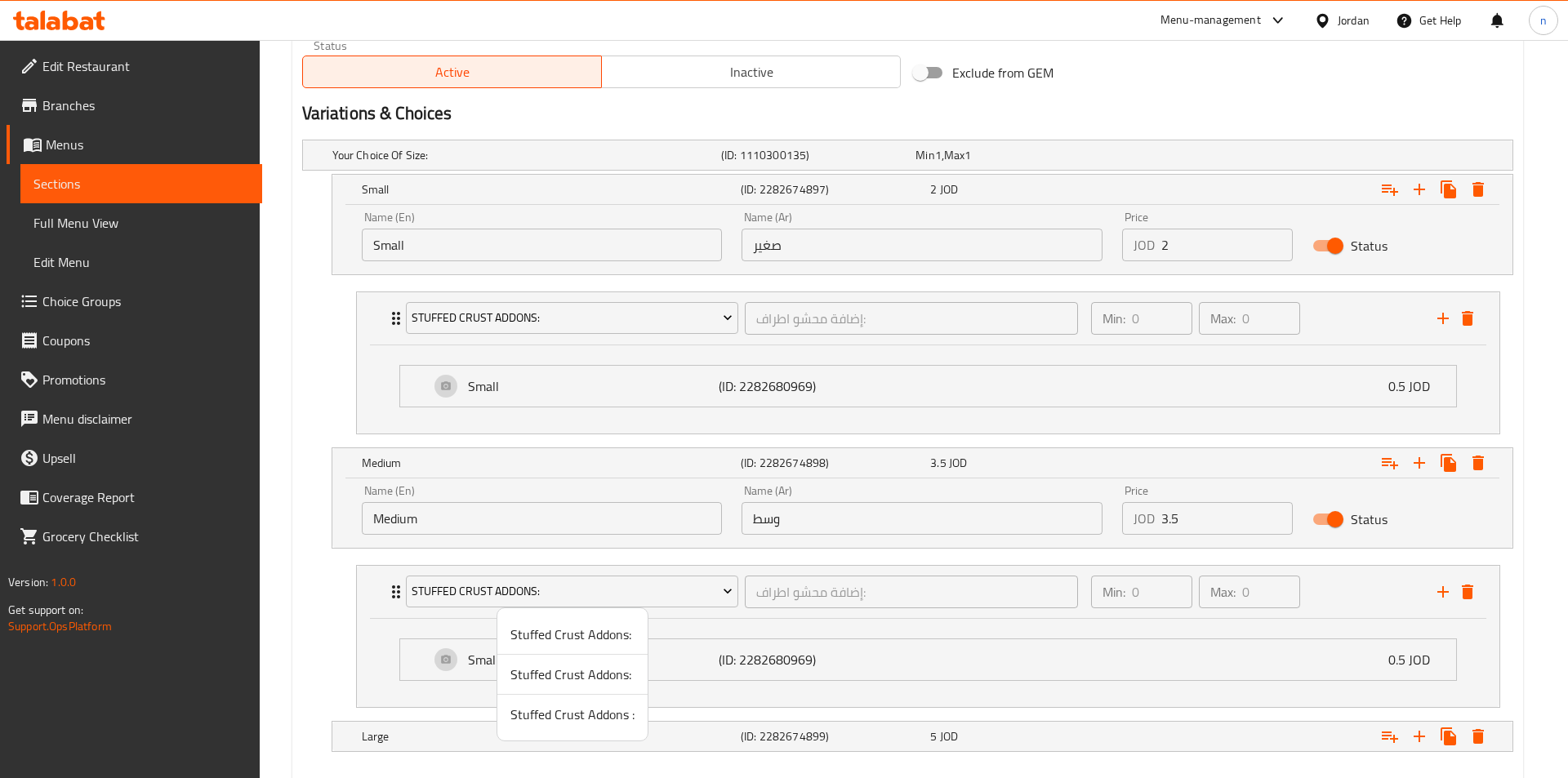
click at [599, 675] on span "Stuffed Crust Addons:" at bounding box center [572, 674] width 124 height 20
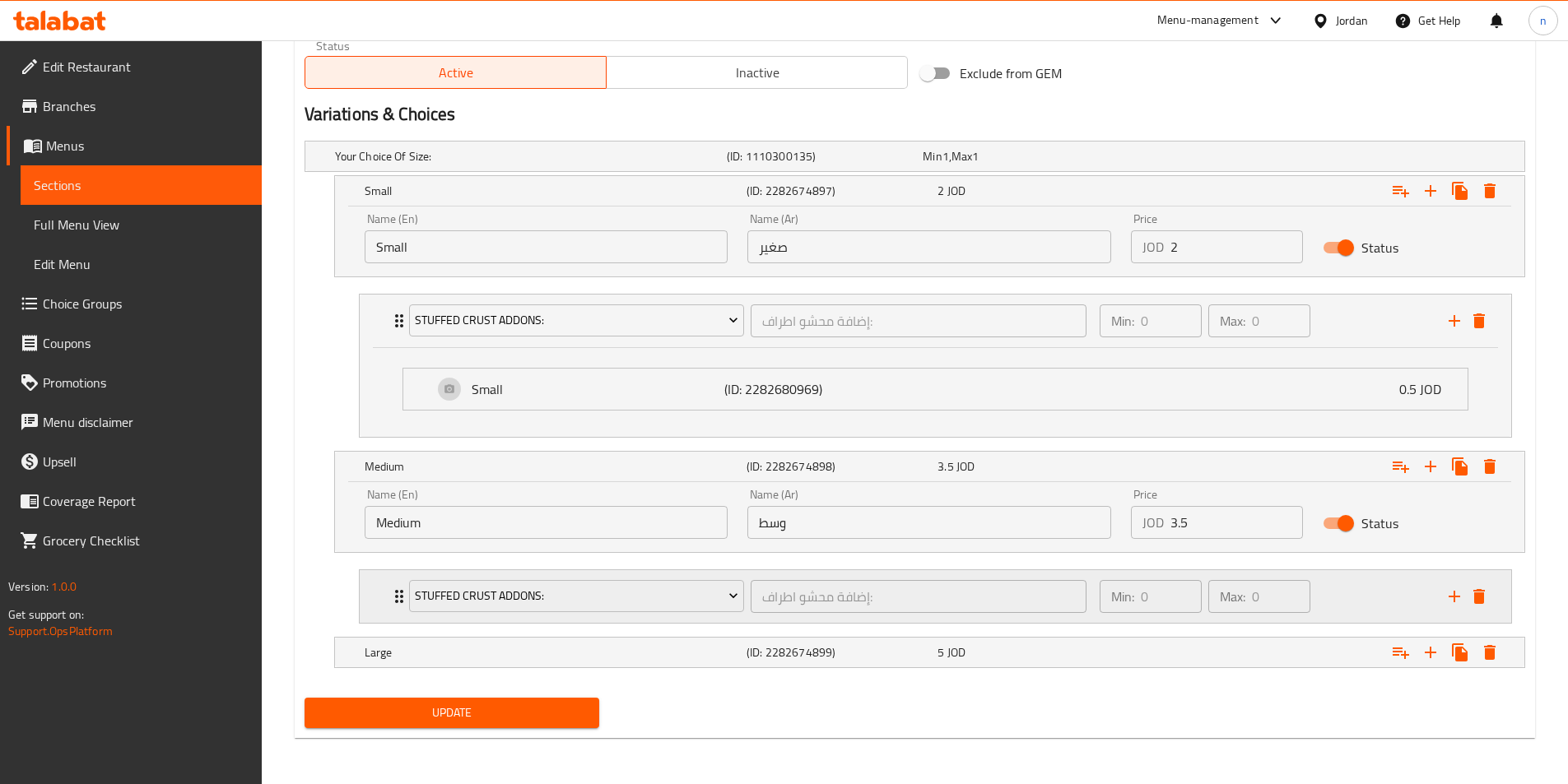
click at [1324, 604] on div "Min: 0 ​ Max: 0 ​" at bounding box center [1264, 597] width 349 height 53
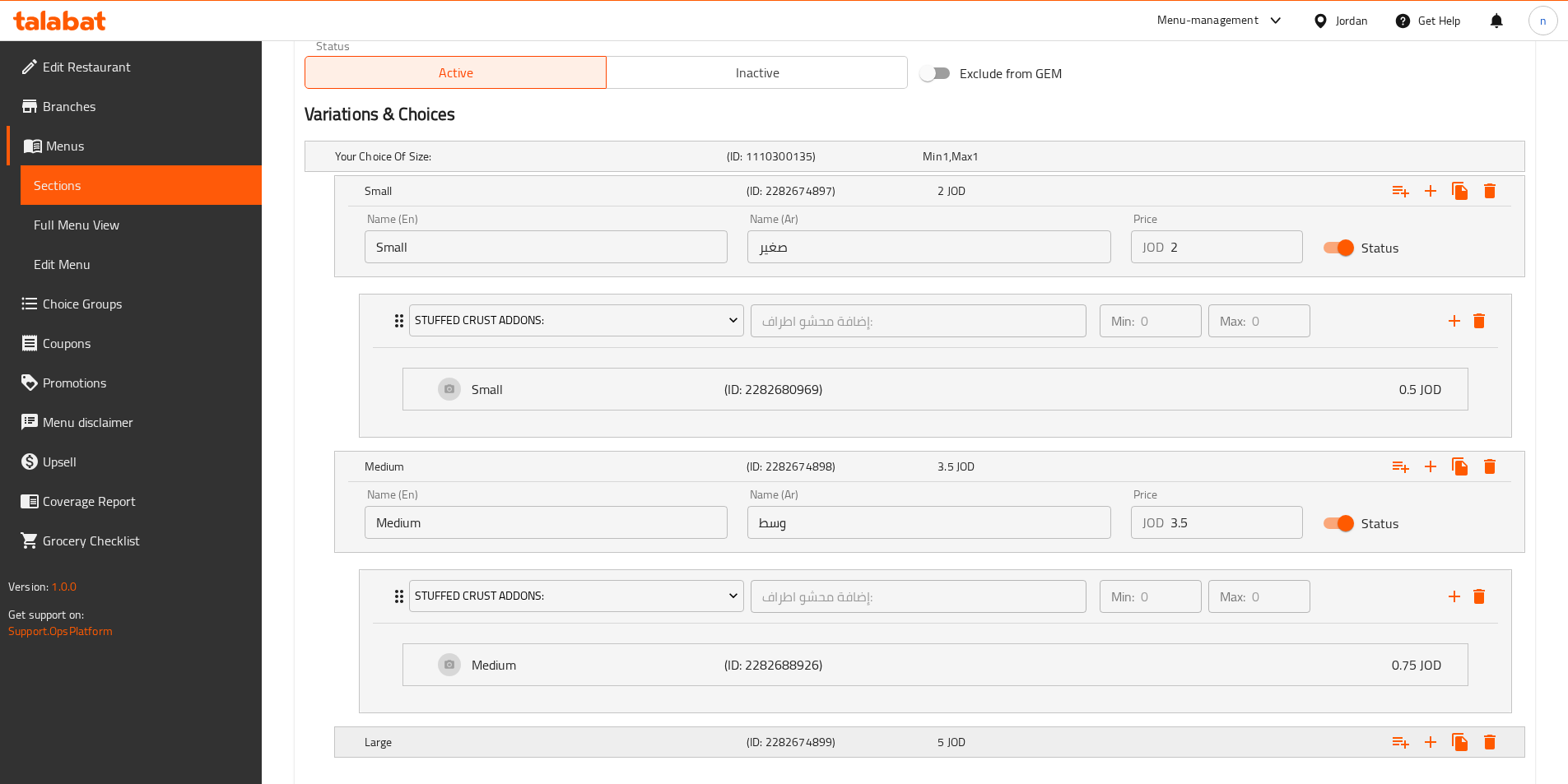
click at [1253, 751] on div "Expand" at bounding box center [1315, 742] width 381 height 36
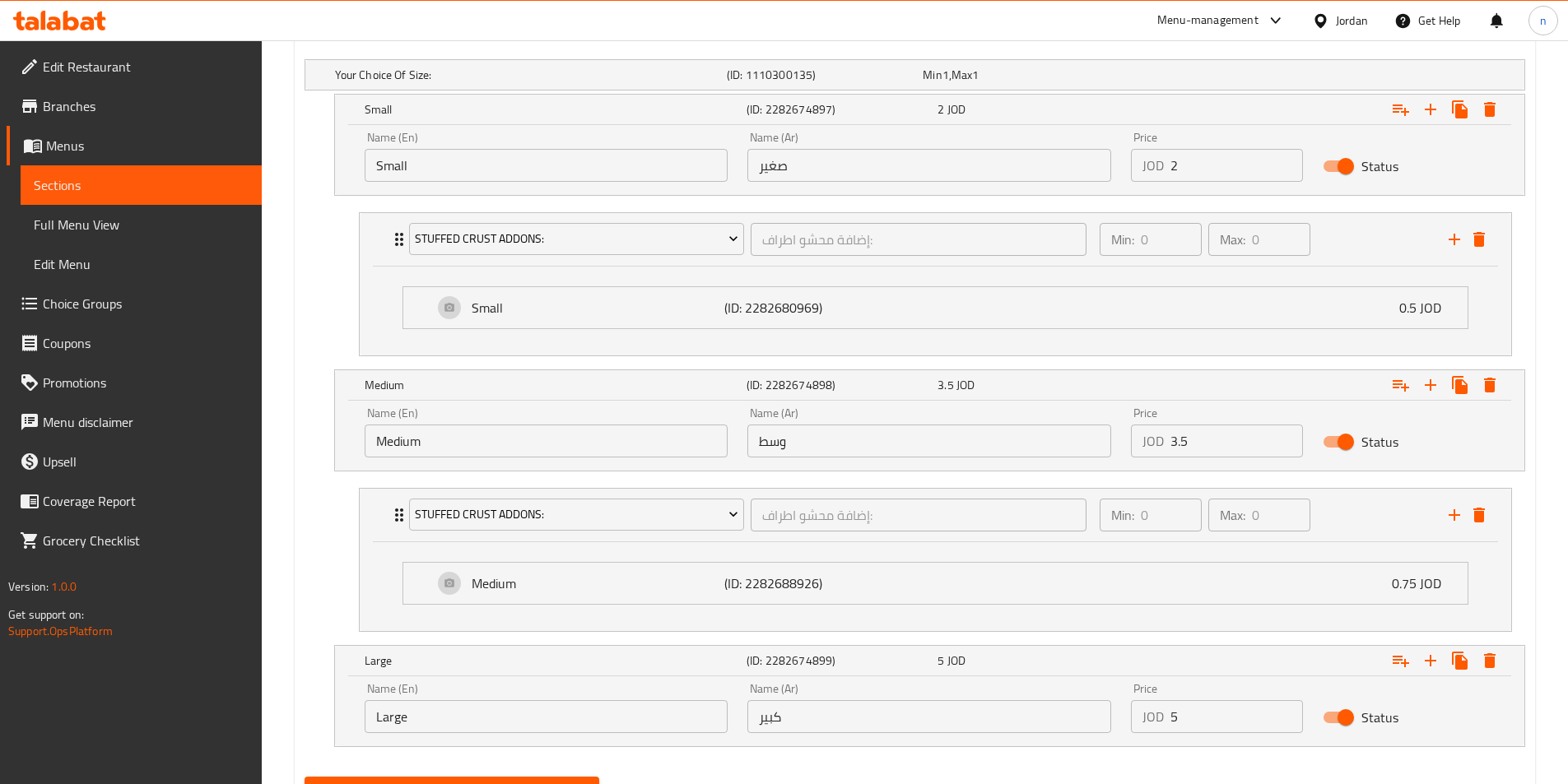
scroll to position [989, 0]
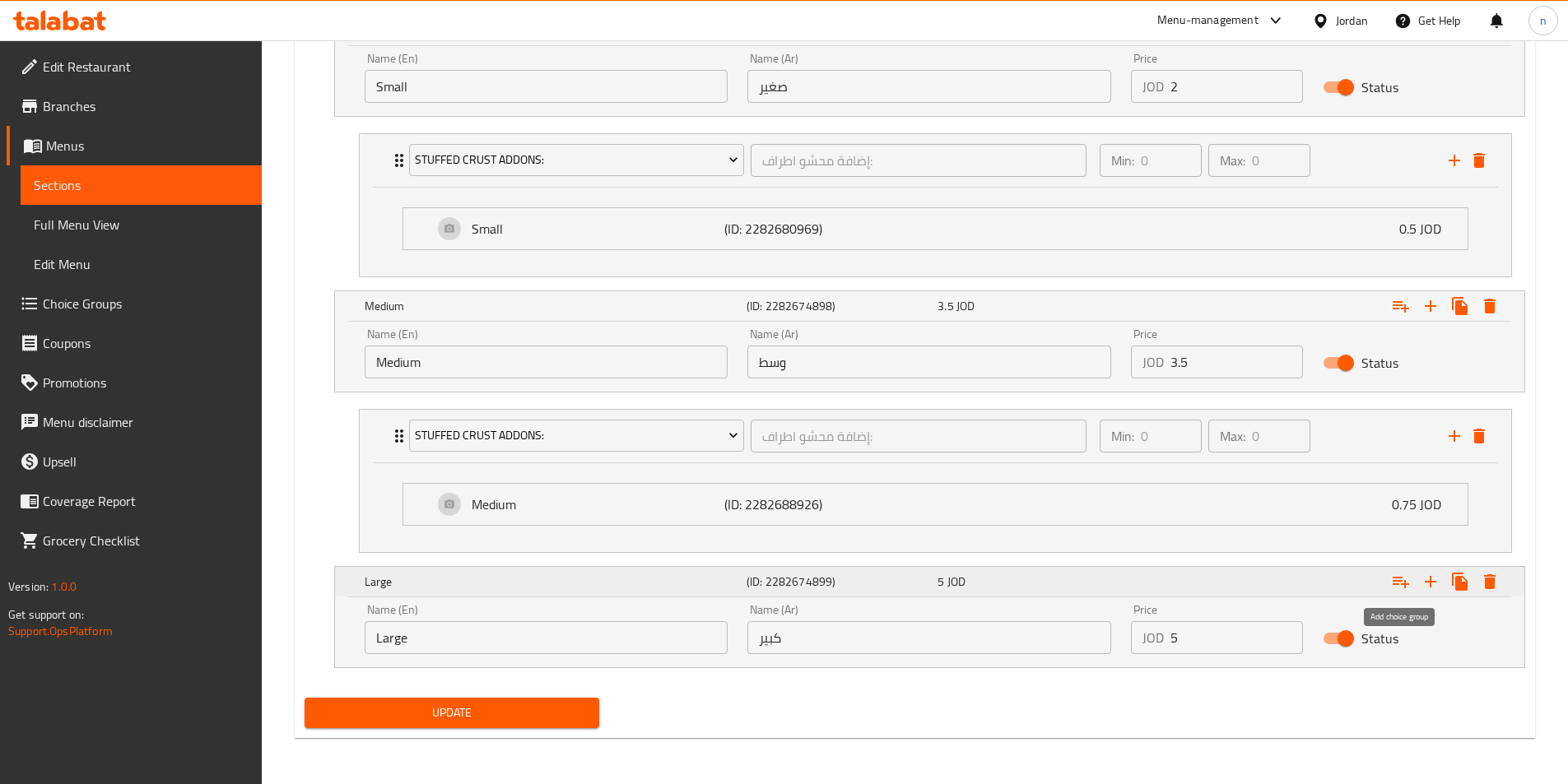
click at [1394, 590] on icon "Expand" at bounding box center [1400, 582] width 20 height 20
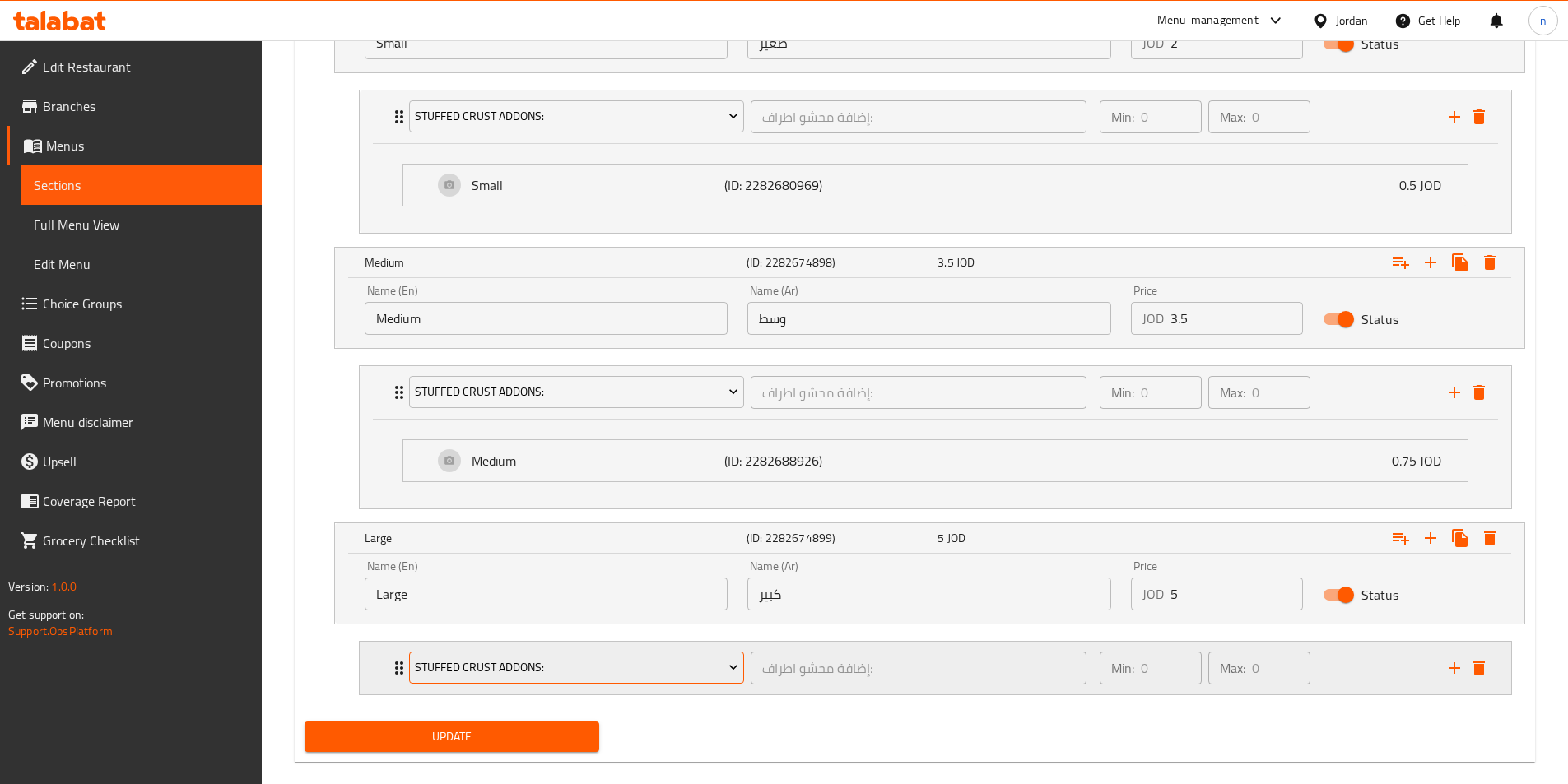
scroll to position [1057, 0]
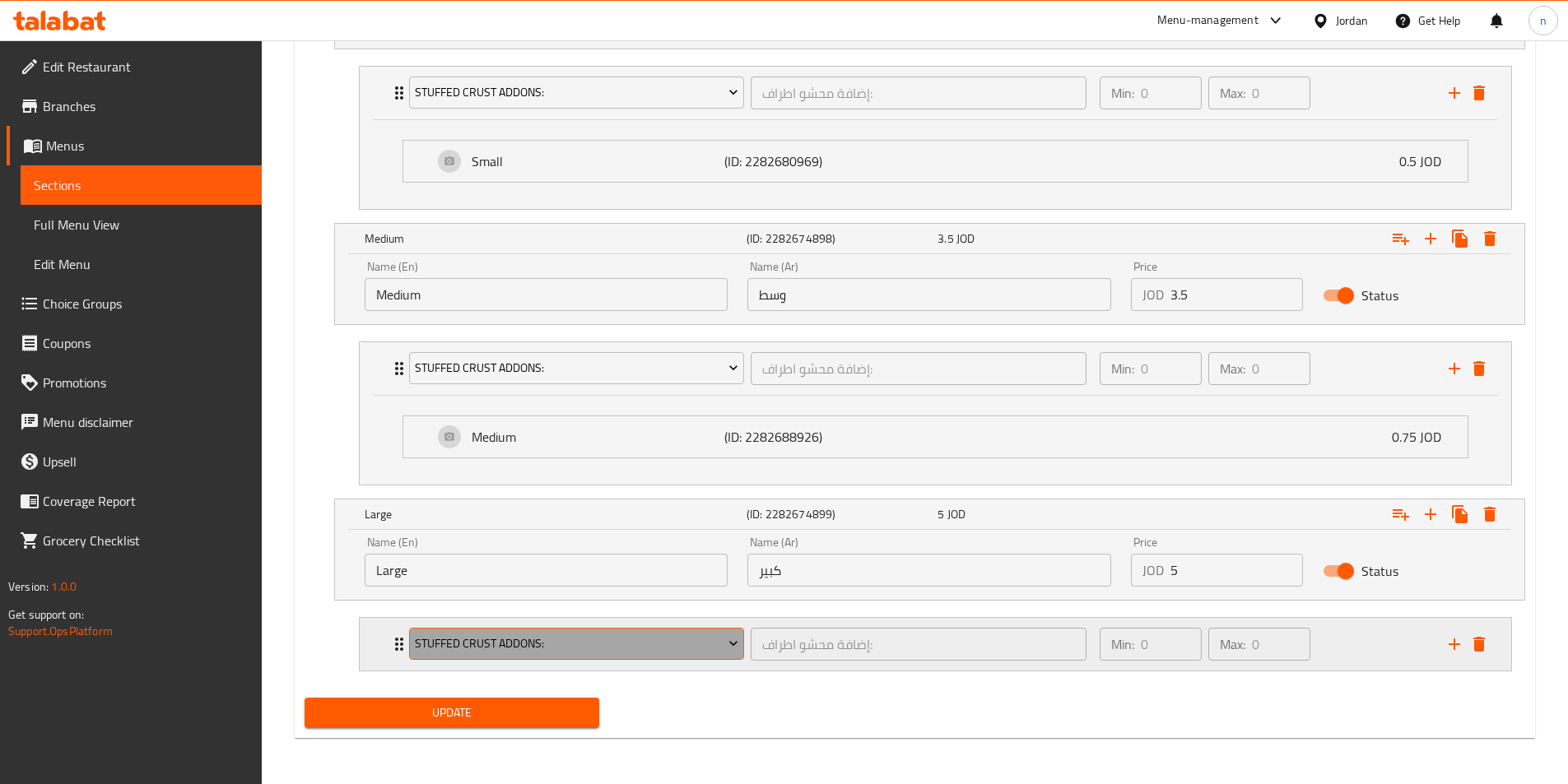
click at [565, 629] on button "Stuffed Crust Addons:" at bounding box center [576, 644] width 336 height 33
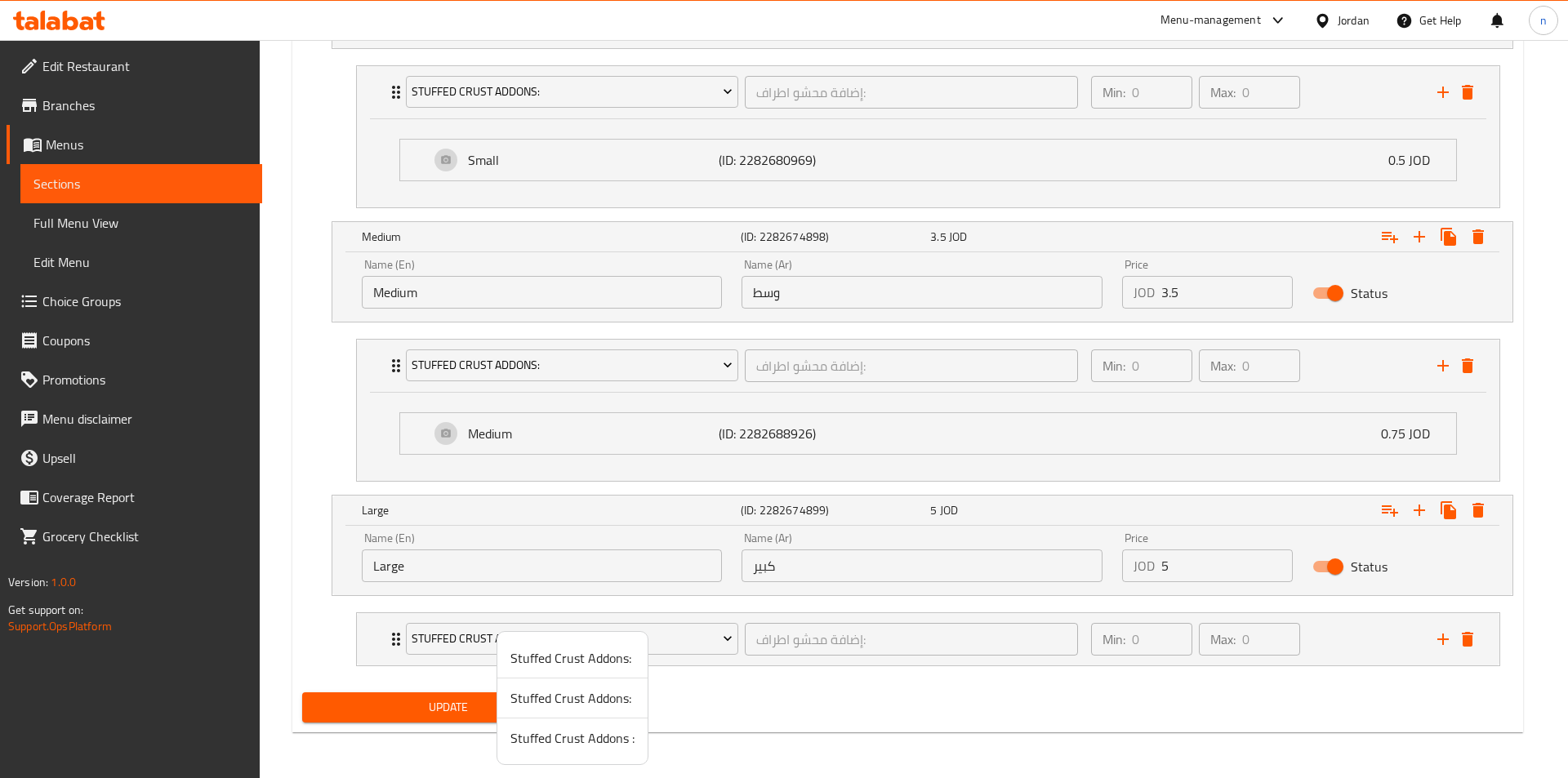
click at [571, 741] on span "Stuffed Crust Addons :" at bounding box center [572, 738] width 124 height 20
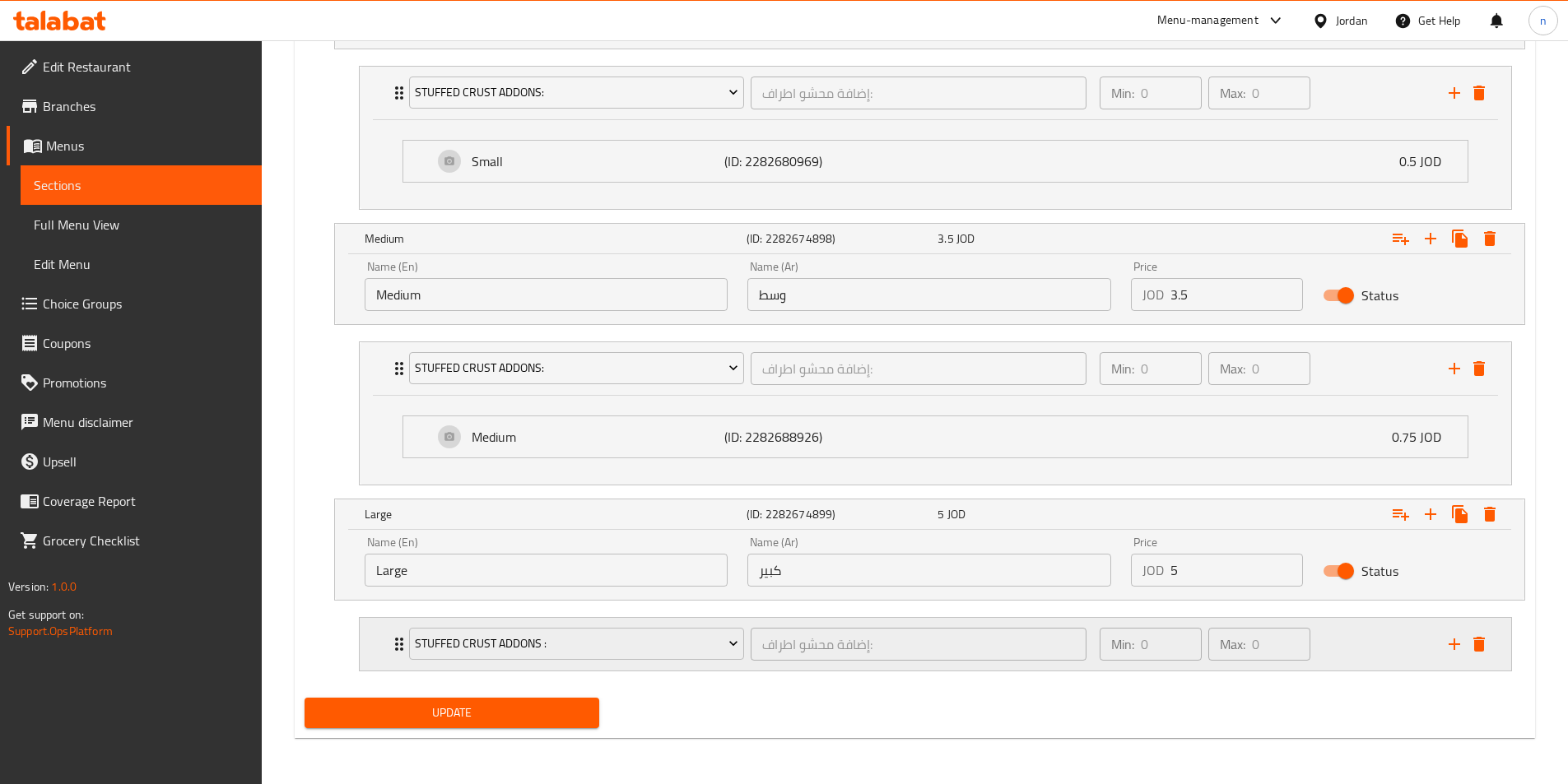
click at [1367, 655] on div "Min: 0 ​ Max: 0 ​" at bounding box center [1264, 645] width 349 height 53
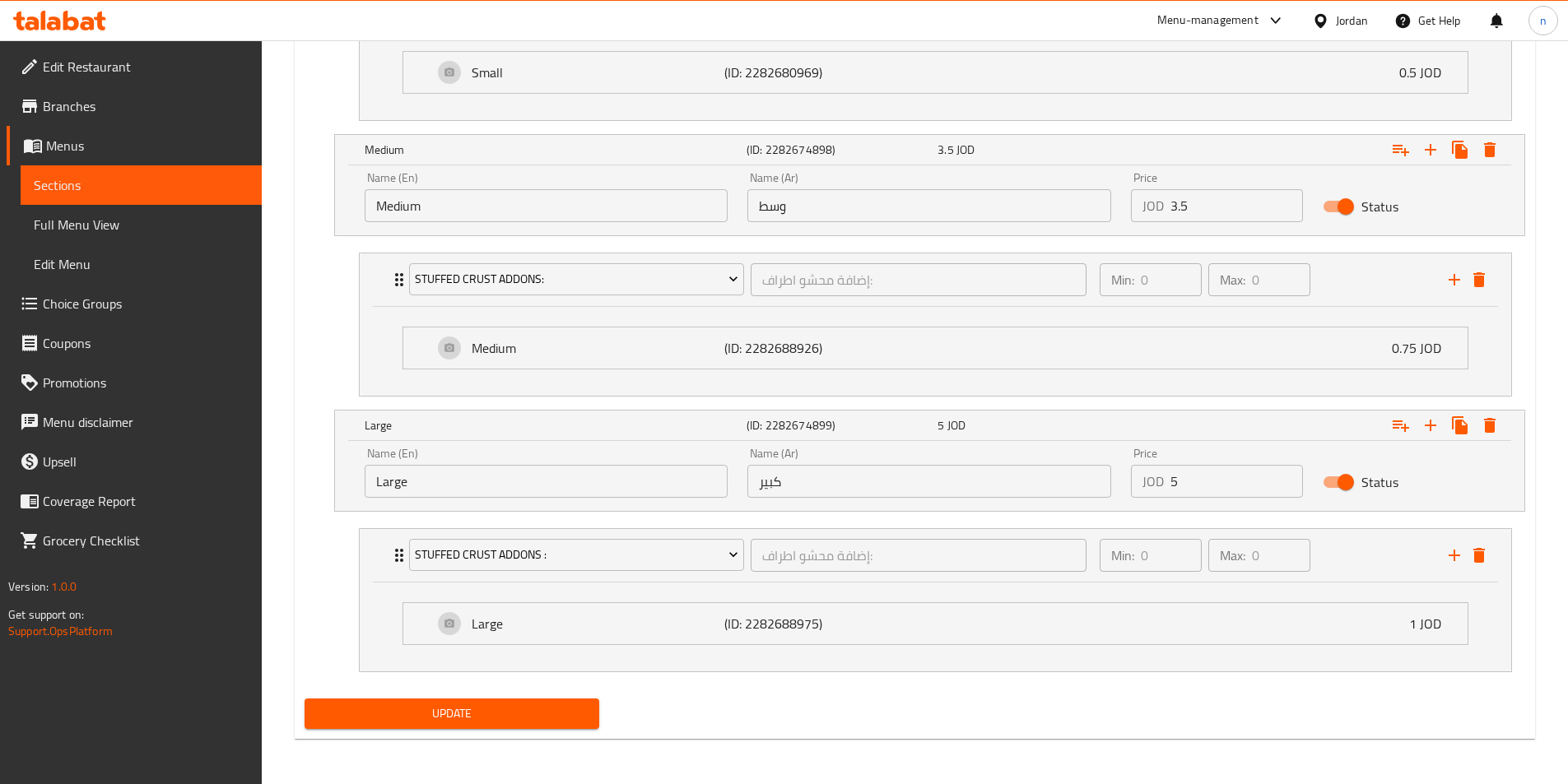
scroll to position [1146, 0]
click at [488, 708] on span "Update" at bounding box center [452, 712] width 269 height 21
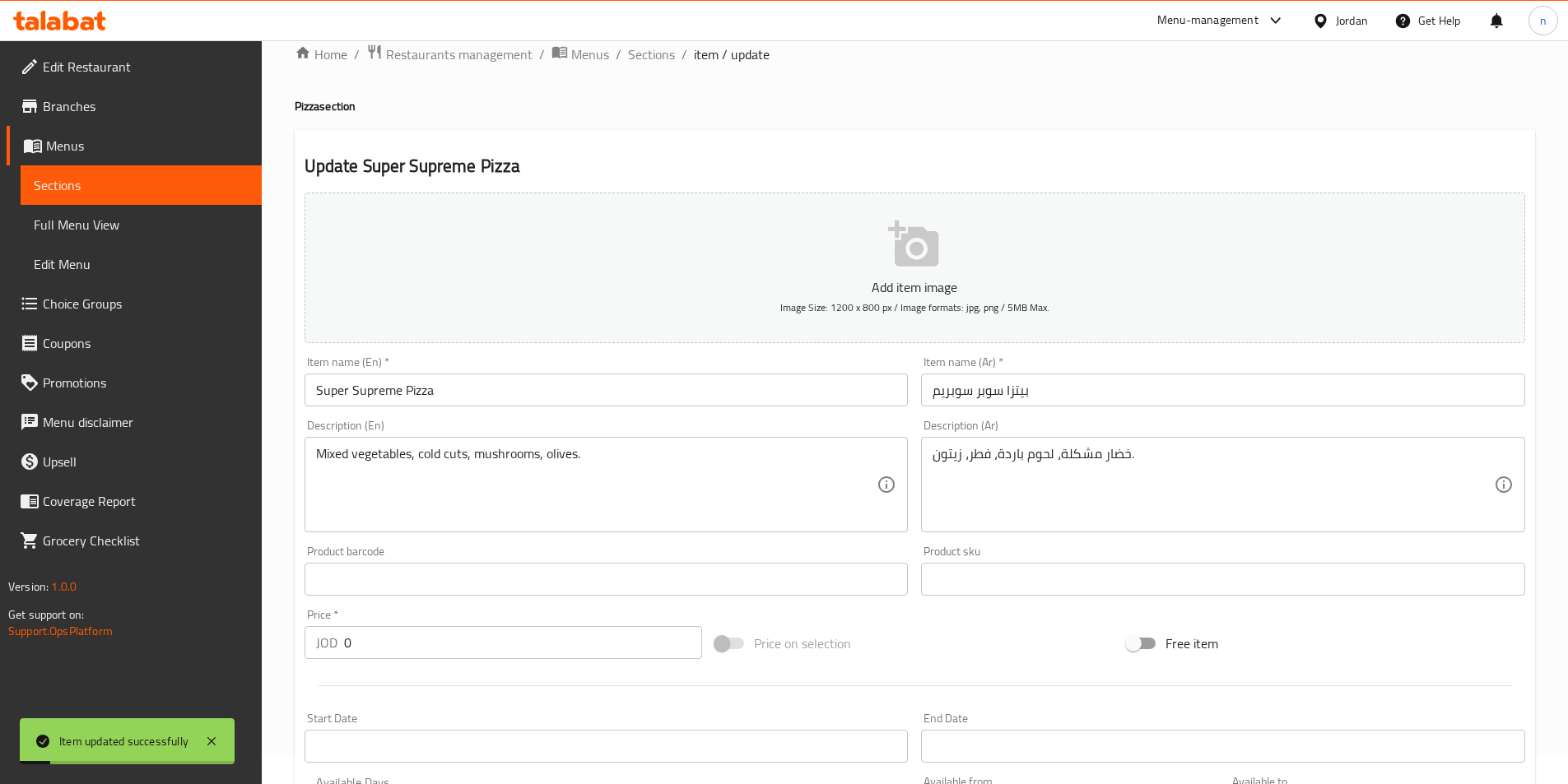
scroll to position [0, 0]
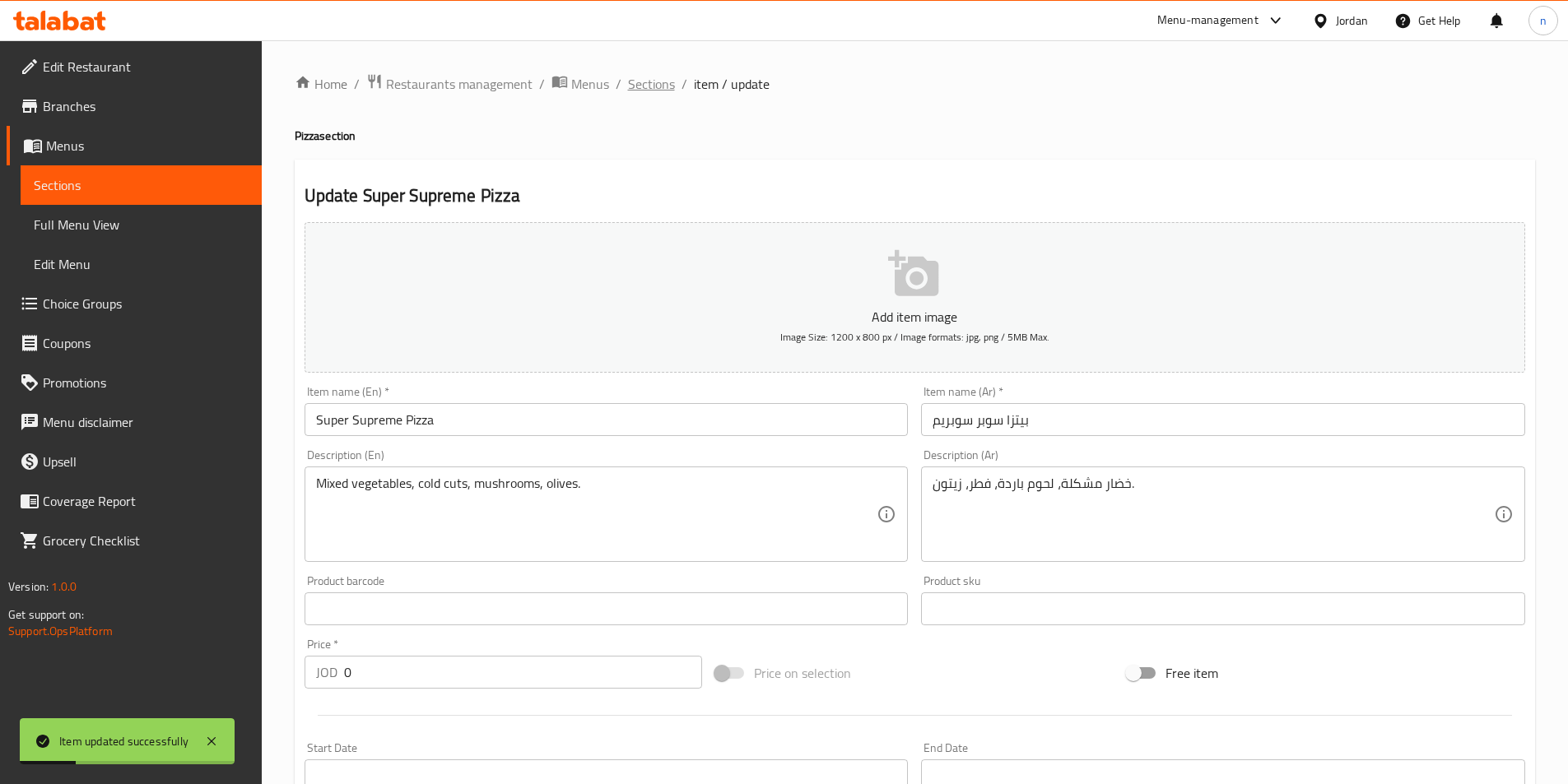
click at [628, 87] on span "Sections" at bounding box center [651, 84] width 47 height 20
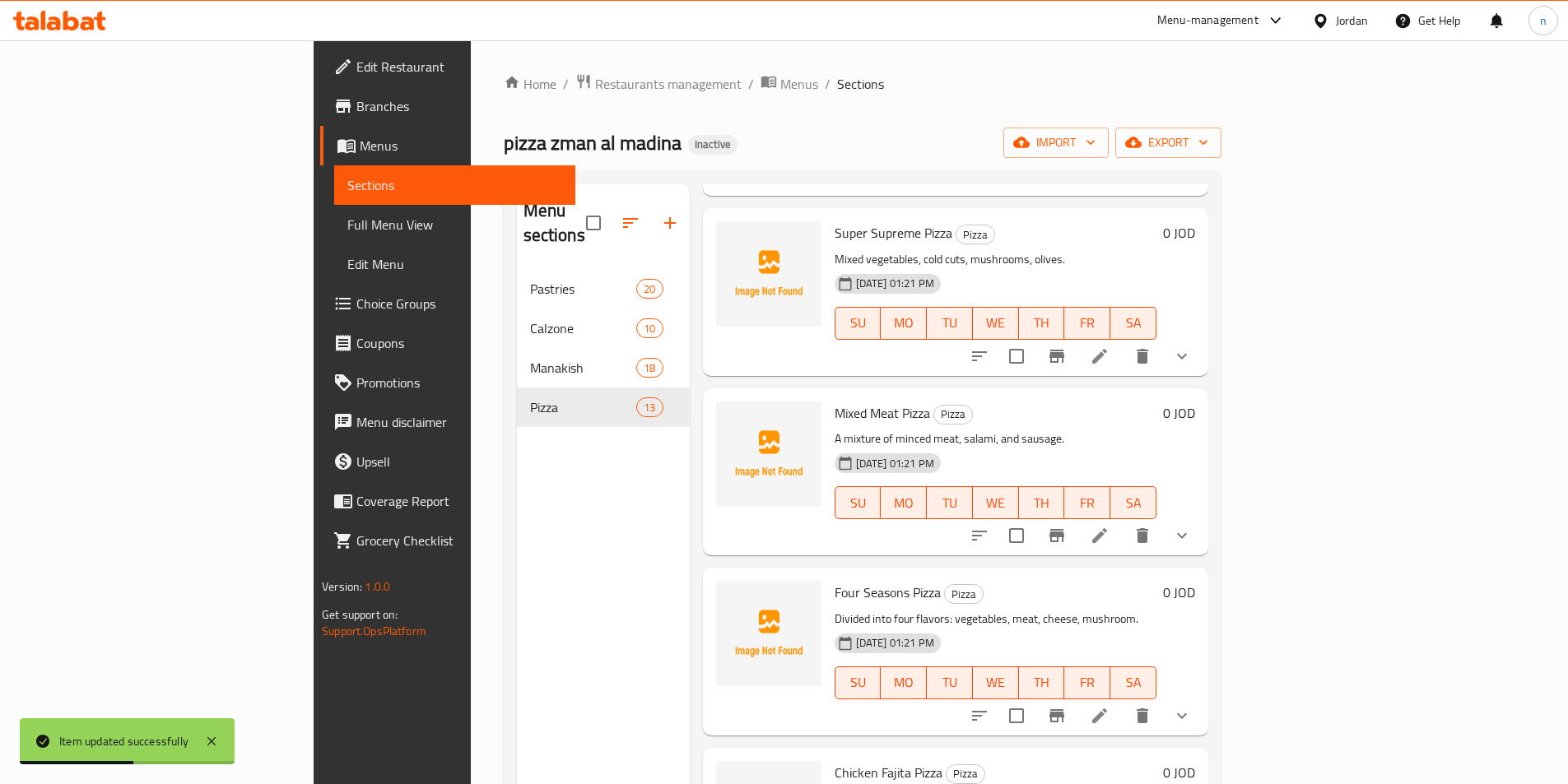
scroll to position [987, 0]
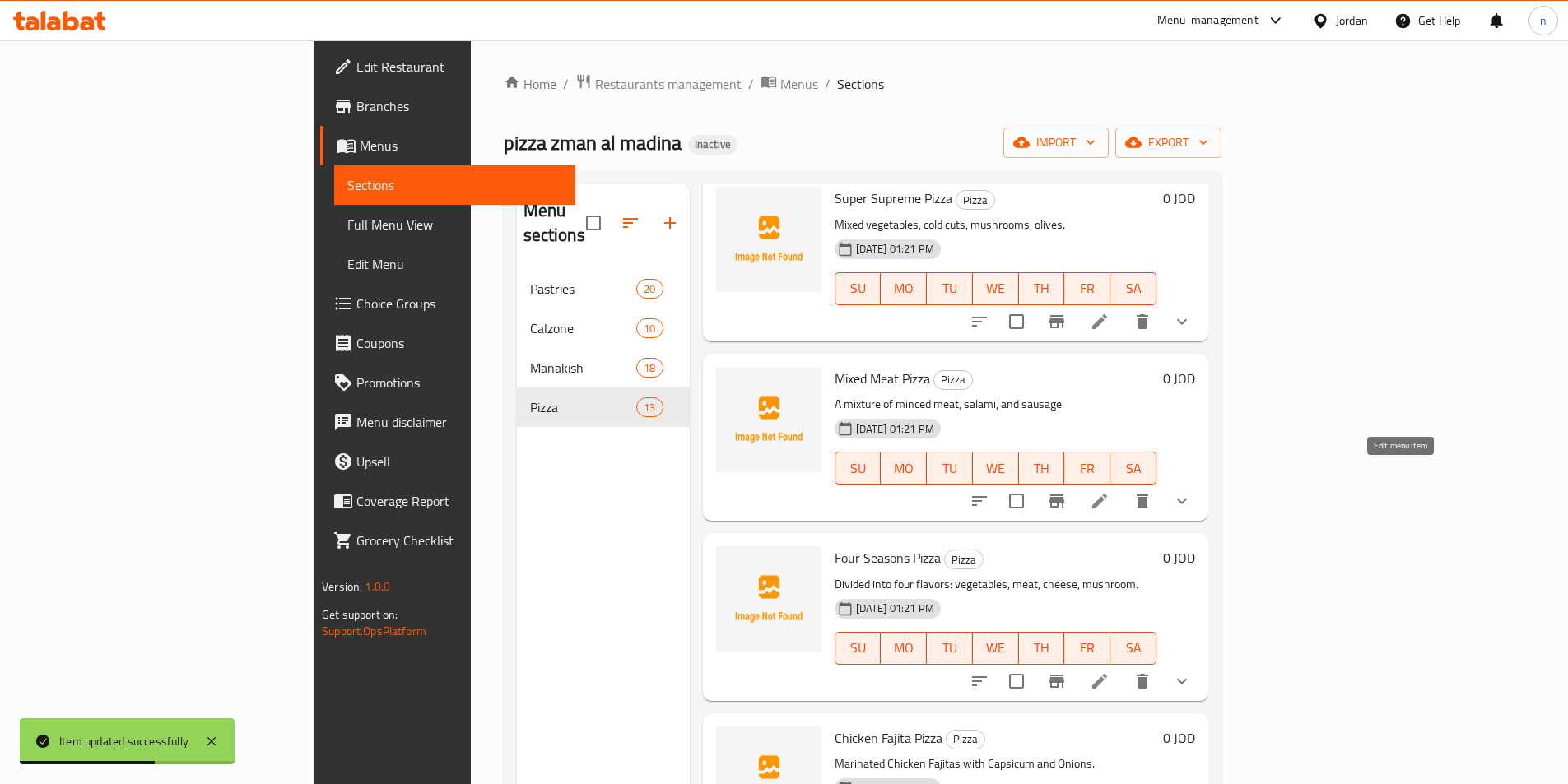
click at [1110, 491] on icon at bounding box center [1100, 501] width 20 height 20
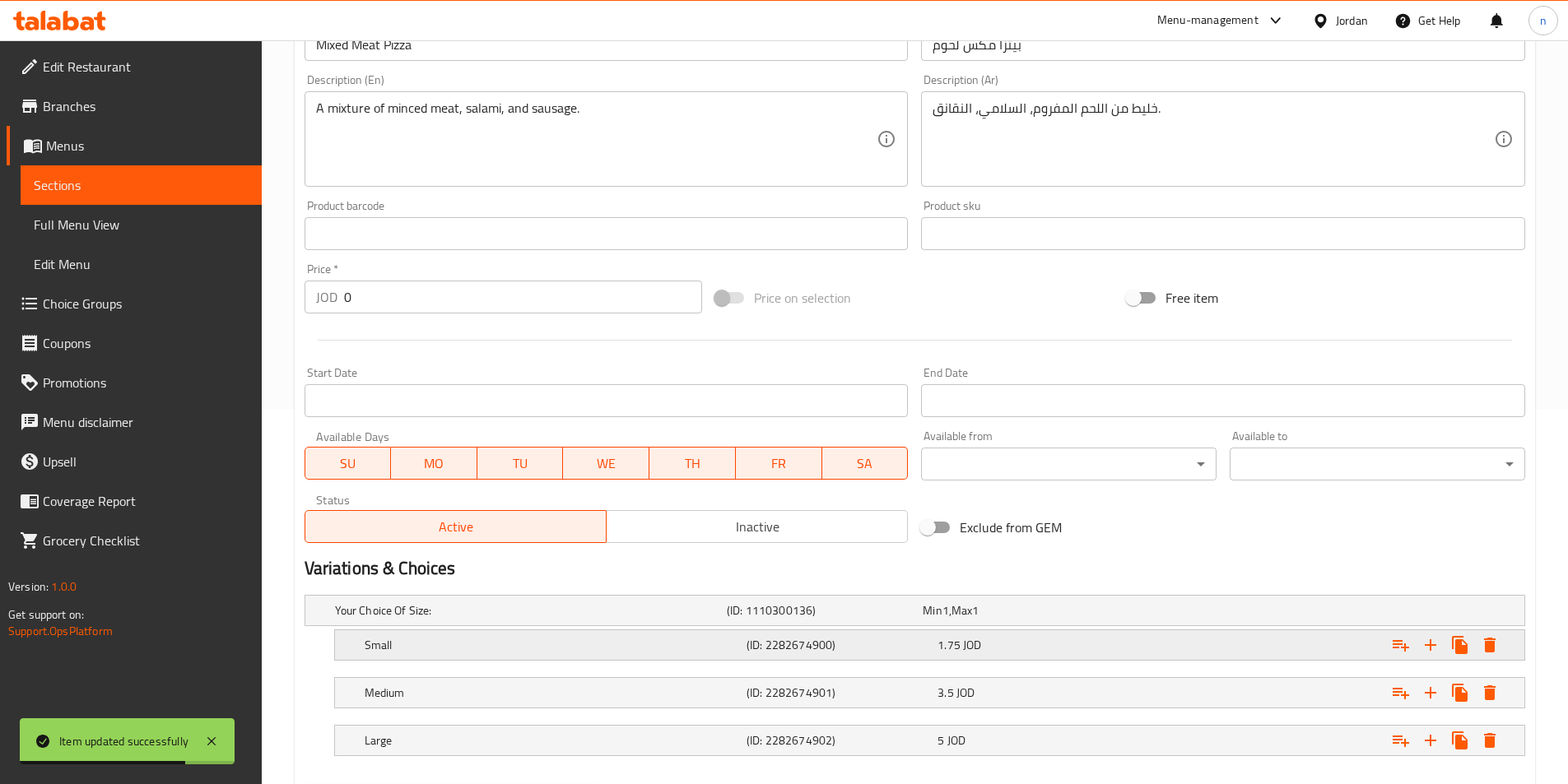
scroll to position [463, 0]
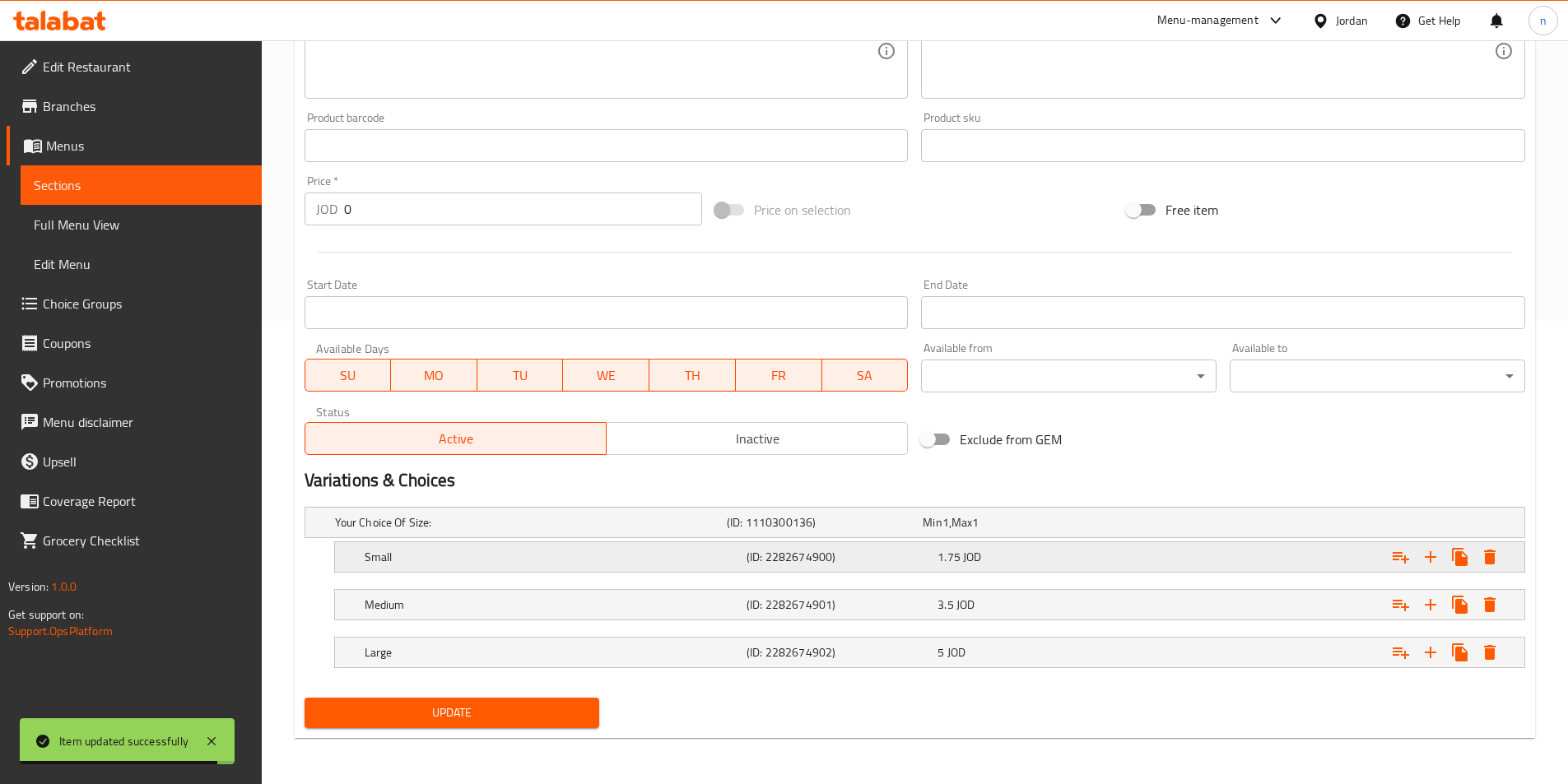
click at [1007, 561] on div "1.75 JOD" at bounding box center [1029, 557] width 184 height 17
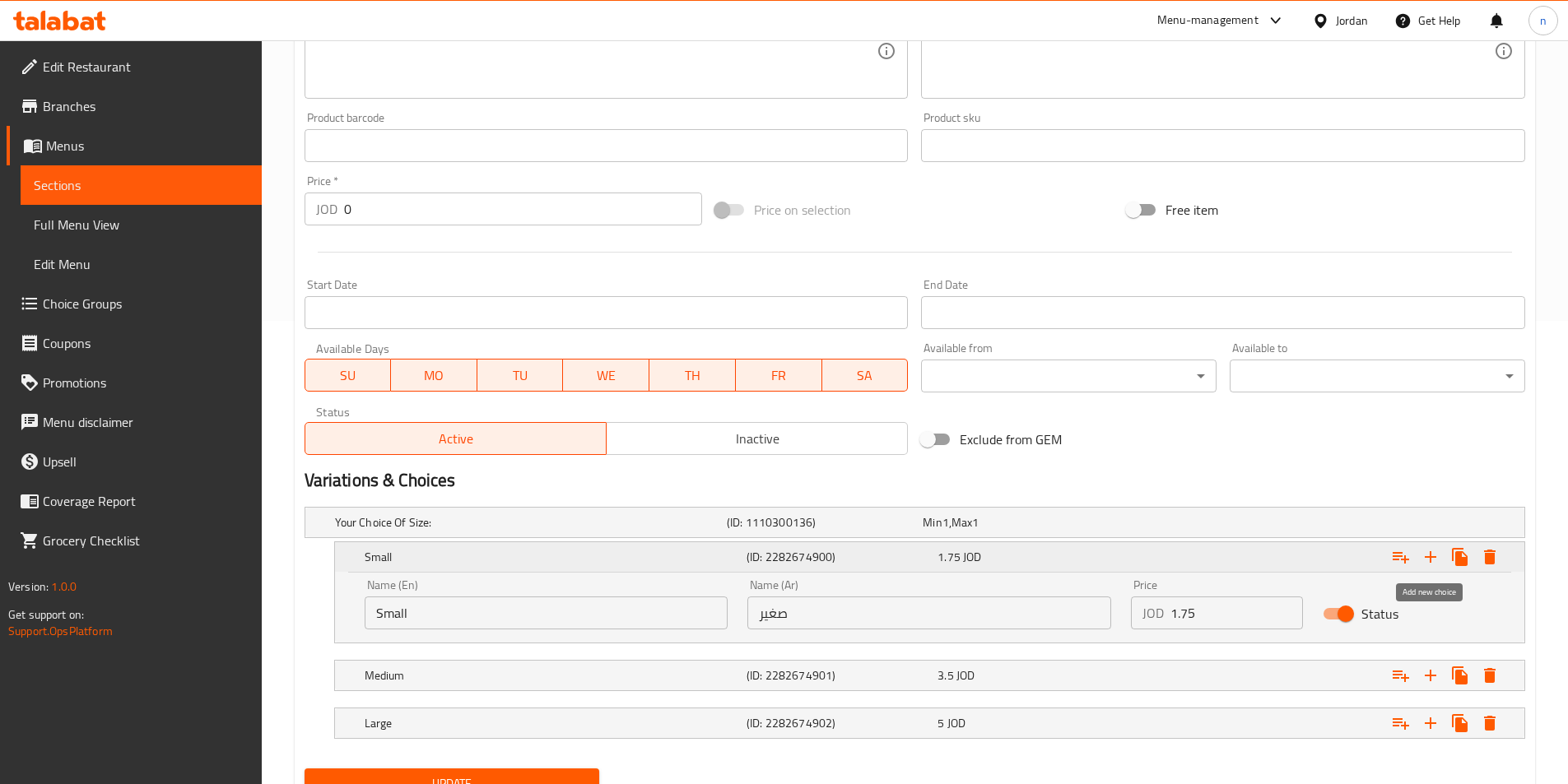
click at [1424, 561] on icon "Expand" at bounding box center [1430, 557] width 20 height 20
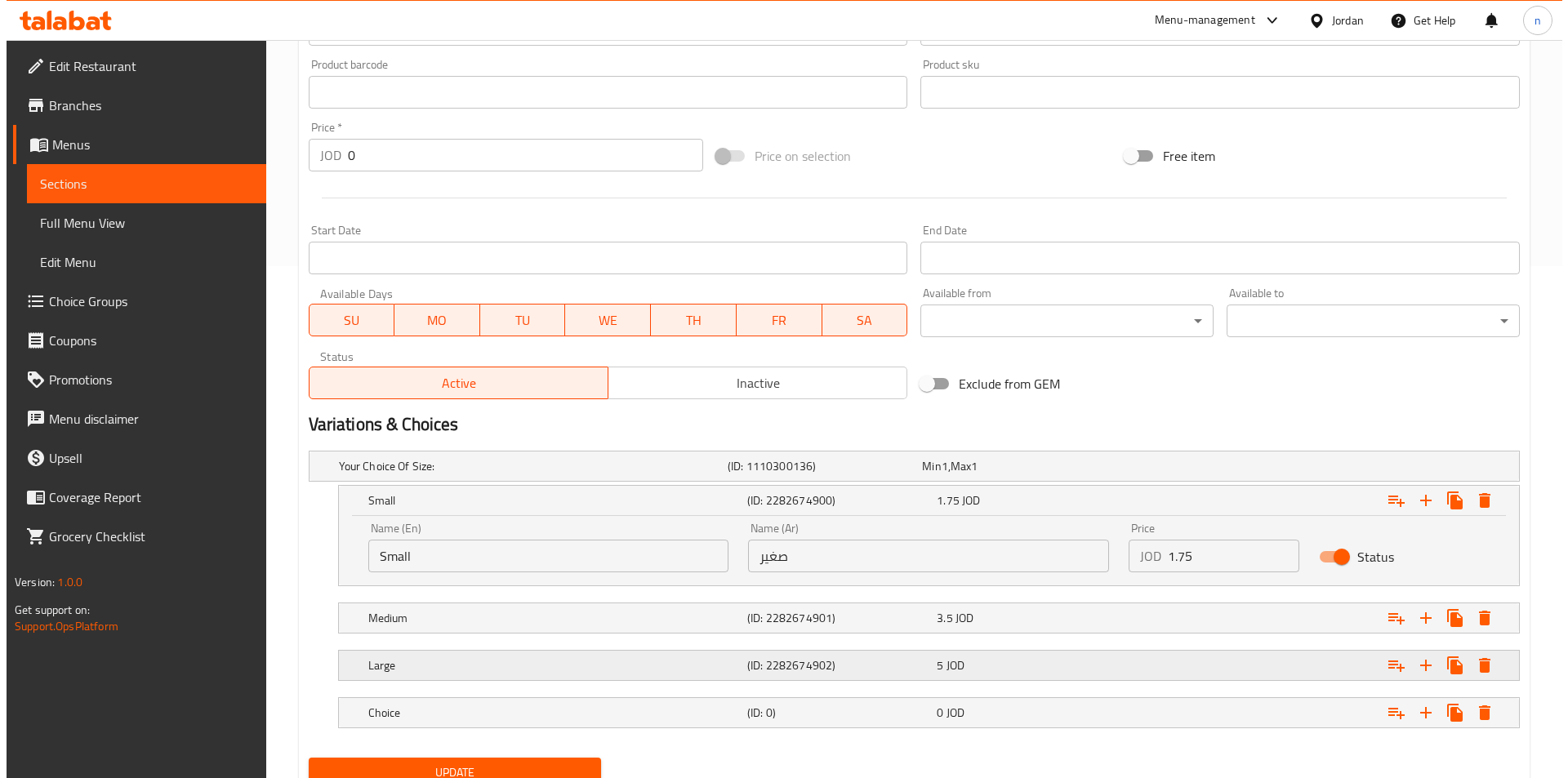
scroll to position [541, 0]
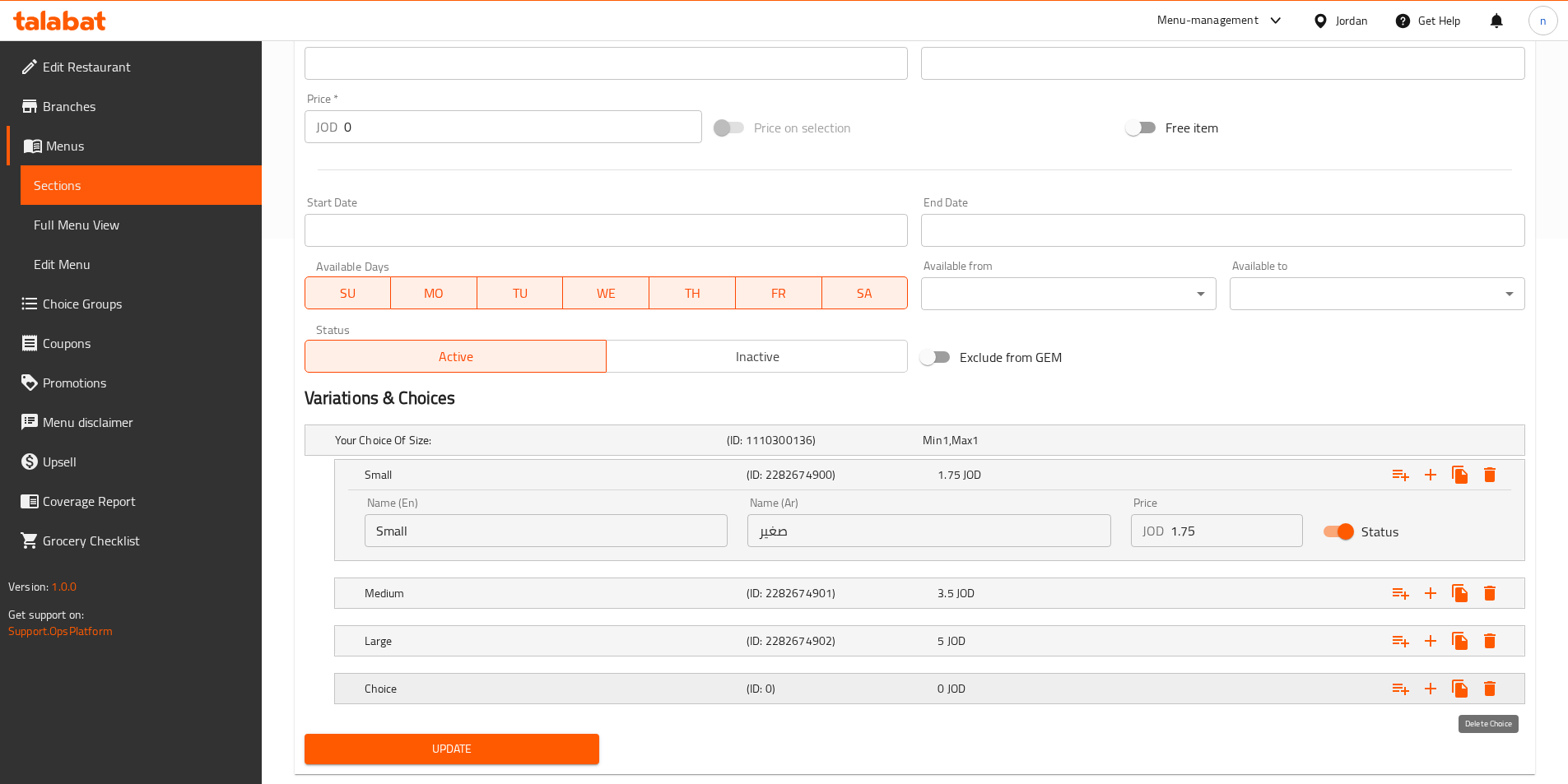
click at [1497, 687] on icon "Expand" at bounding box center [1490, 688] width 20 height 20
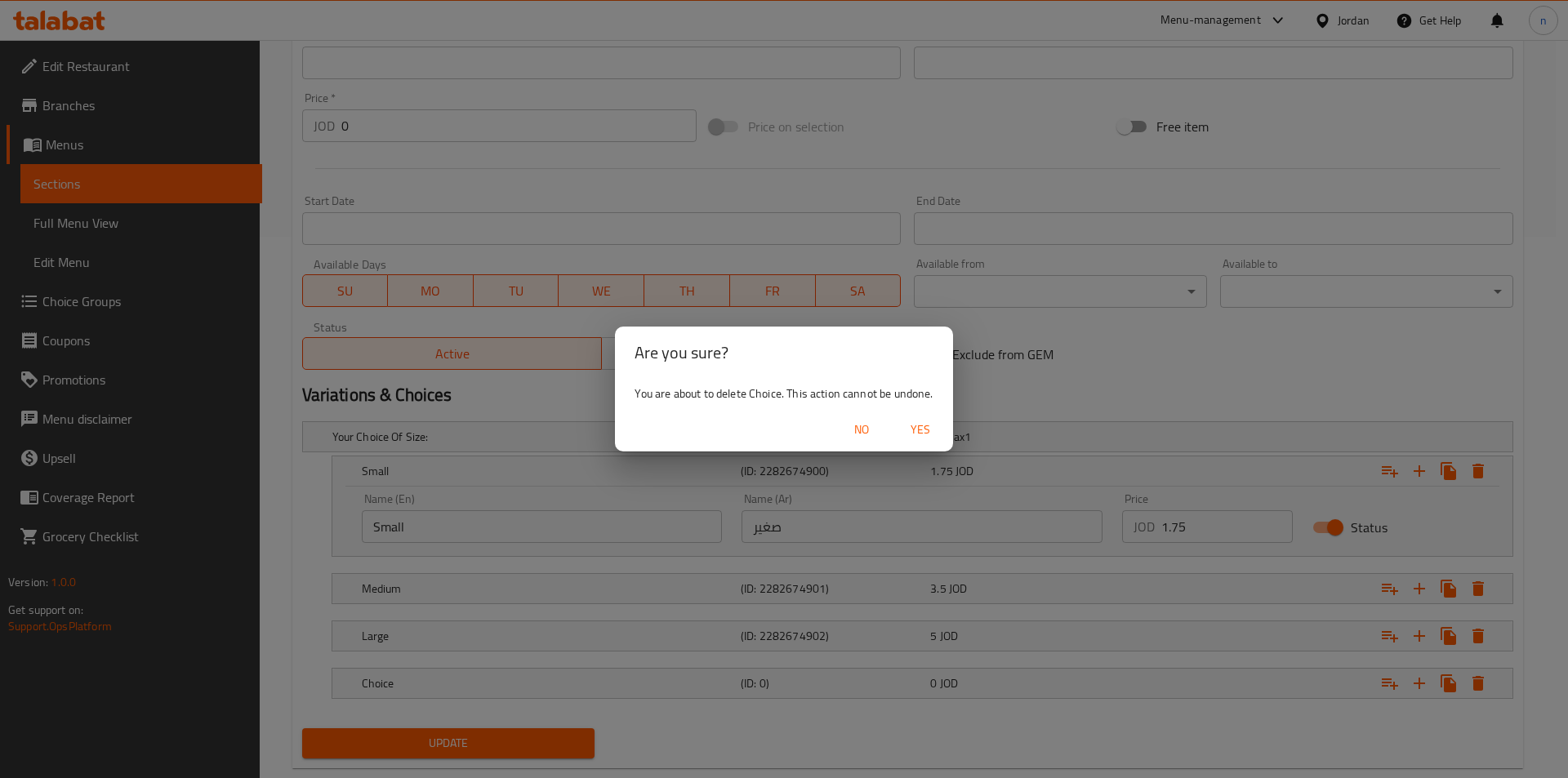
click at [924, 432] on span "Yes" at bounding box center [920, 429] width 39 height 20
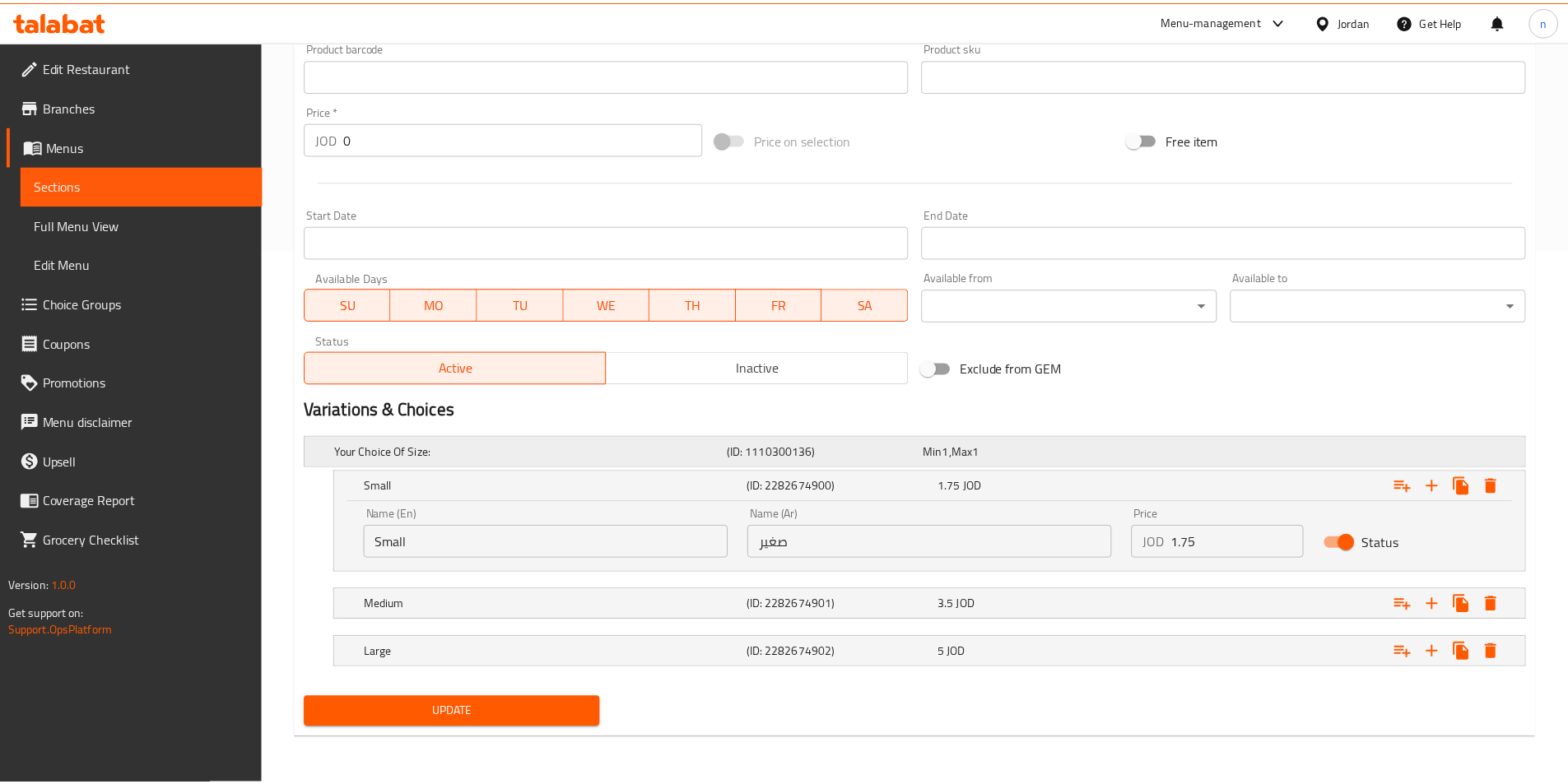
scroll to position [534, 0]
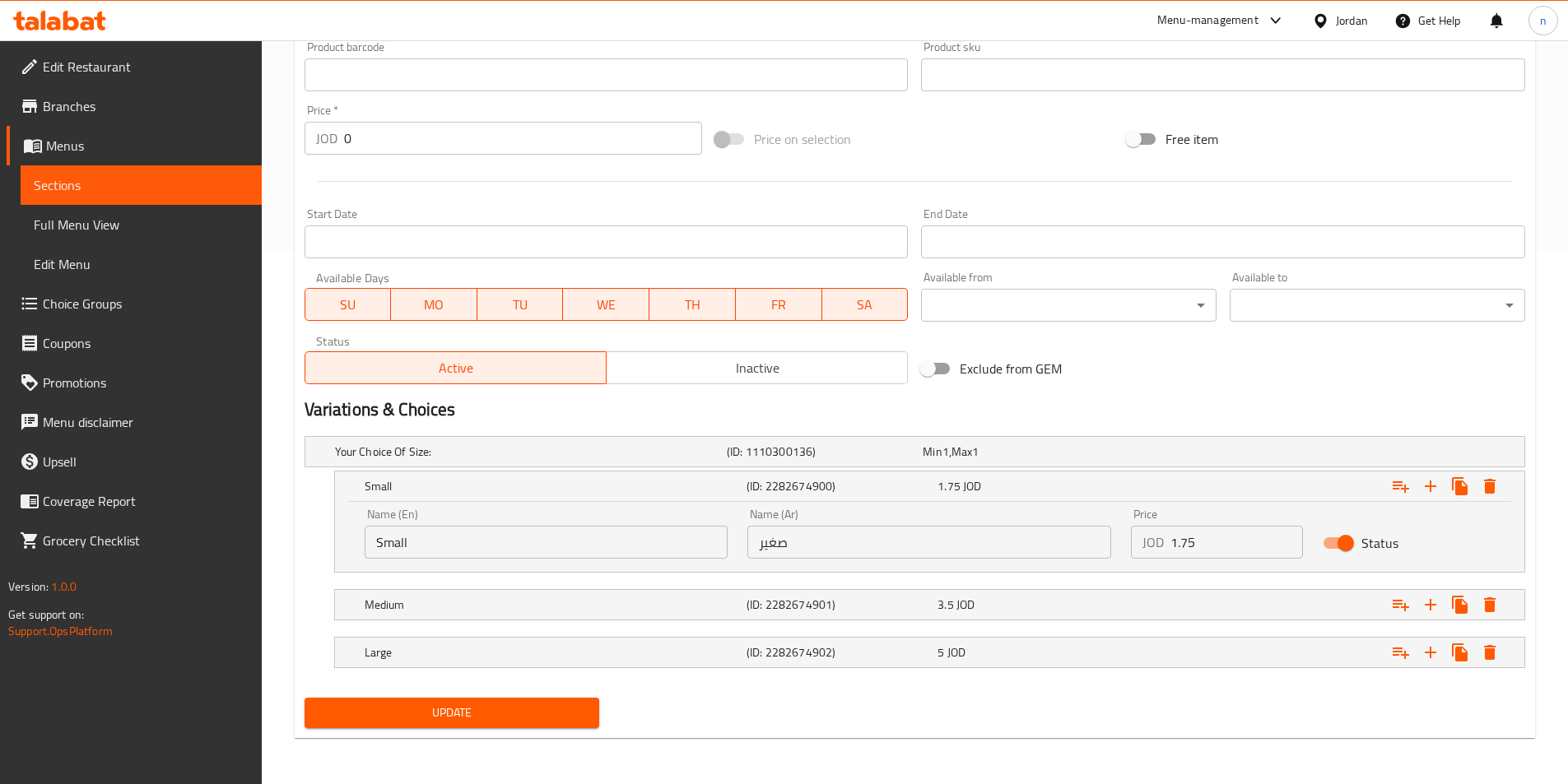
click at [1439, 527] on div "Status" at bounding box center [1409, 543] width 192 height 51
click at [1400, 496] on button "Expand" at bounding box center [1400, 486] width 30 height 30
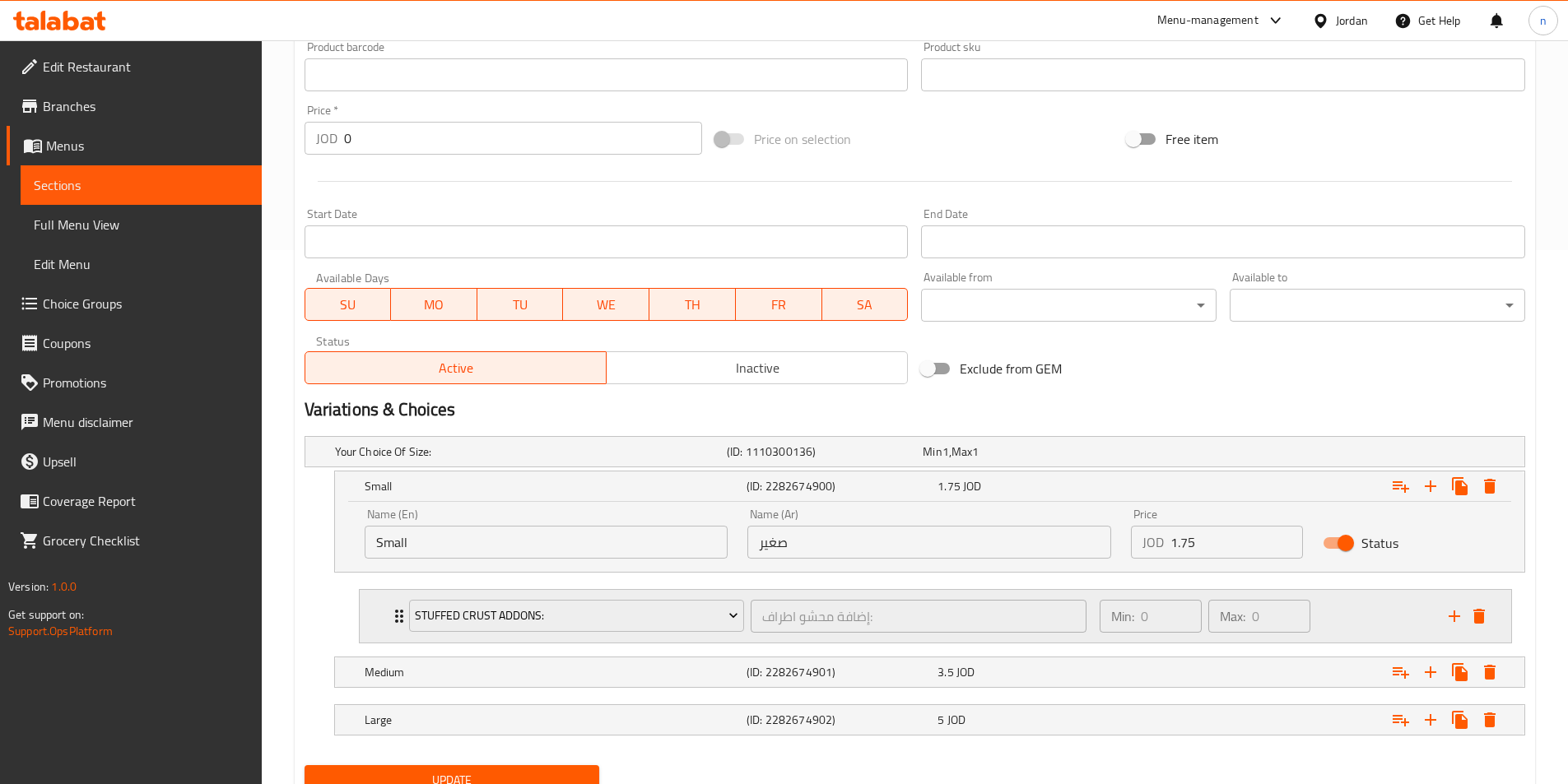
click at [1383, 605] on div "Min: 0 ​ Max: 0 ​" at bounding box center [1264, 616] width 349 height 53
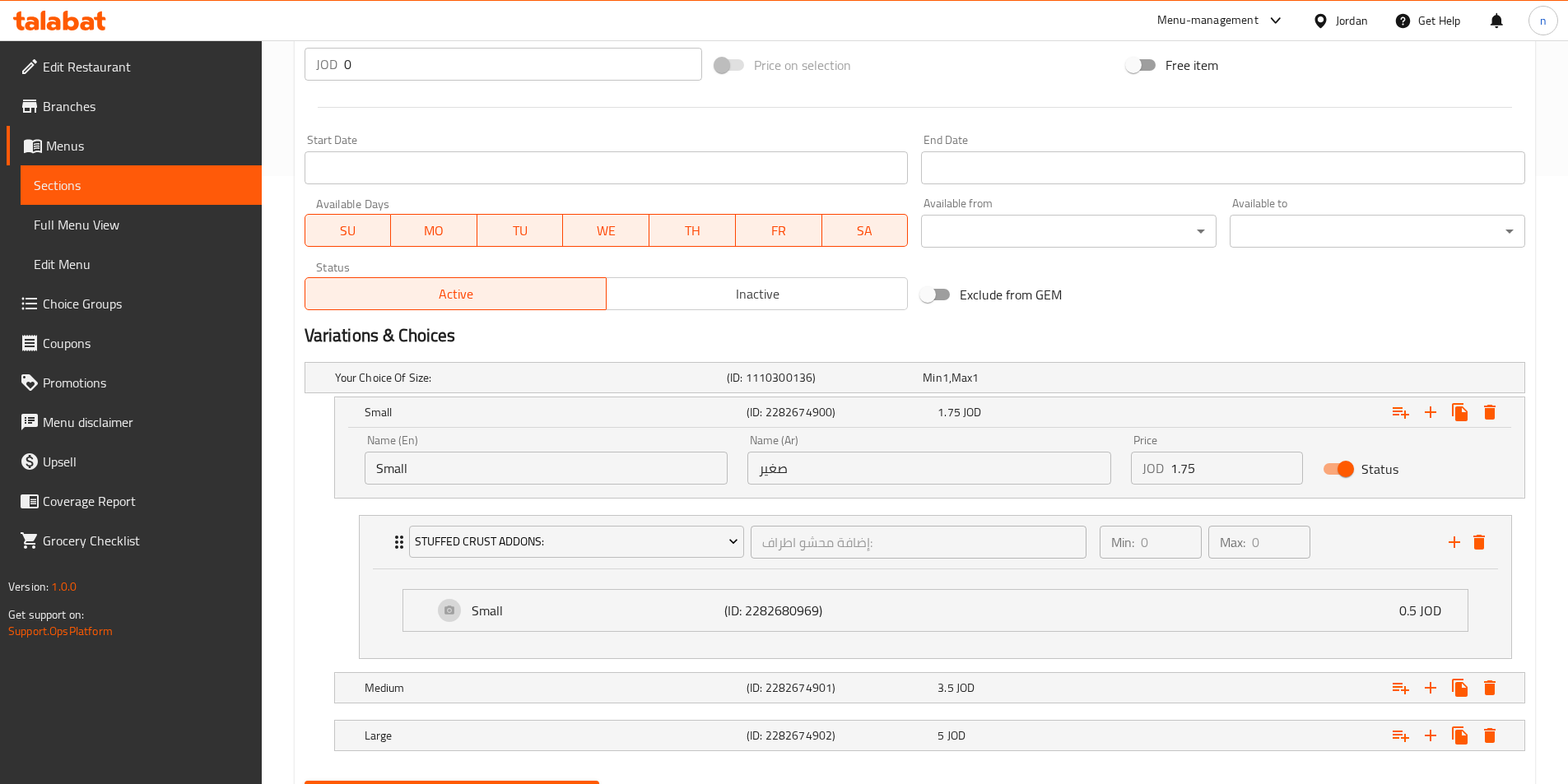
scroll to position [691, 0]
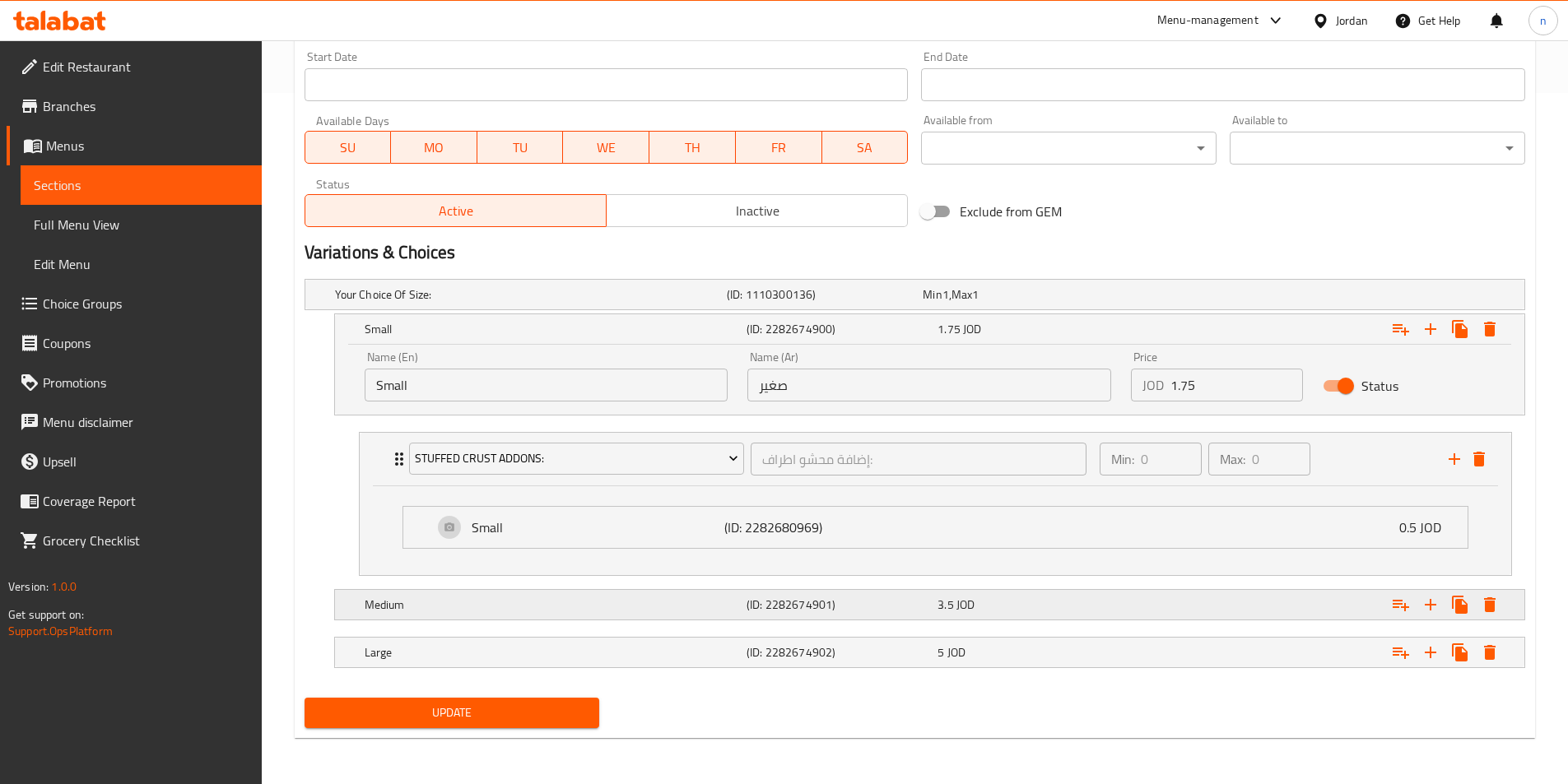
click at [1285, 612] on div "Expand" at bounding box center [1315, 605] width 381 height 36
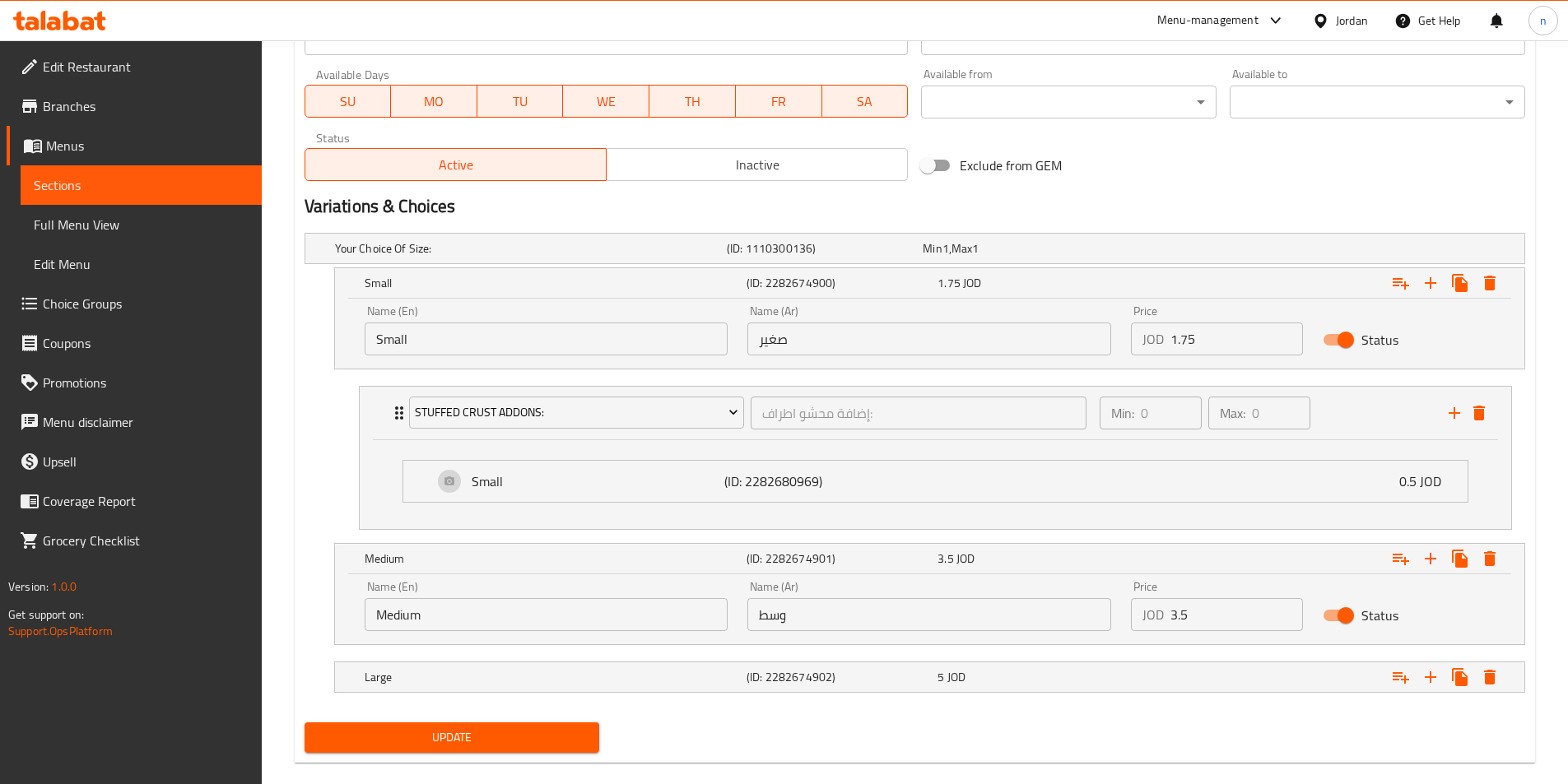
scroll to position [762, 0]
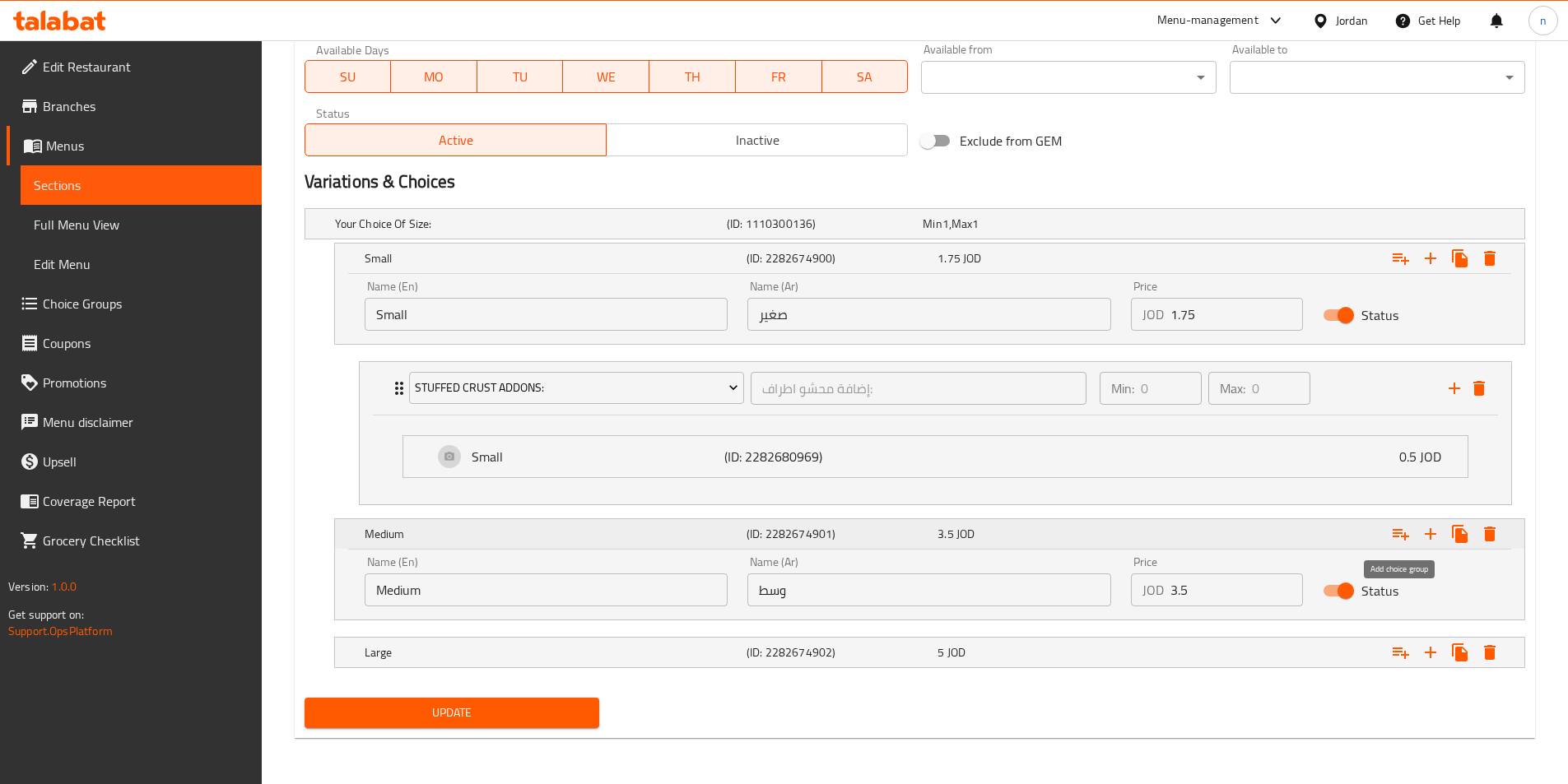
click at [1409, 538] on icon "Expand" at bounding box center [1400, 534] width 20 height 20
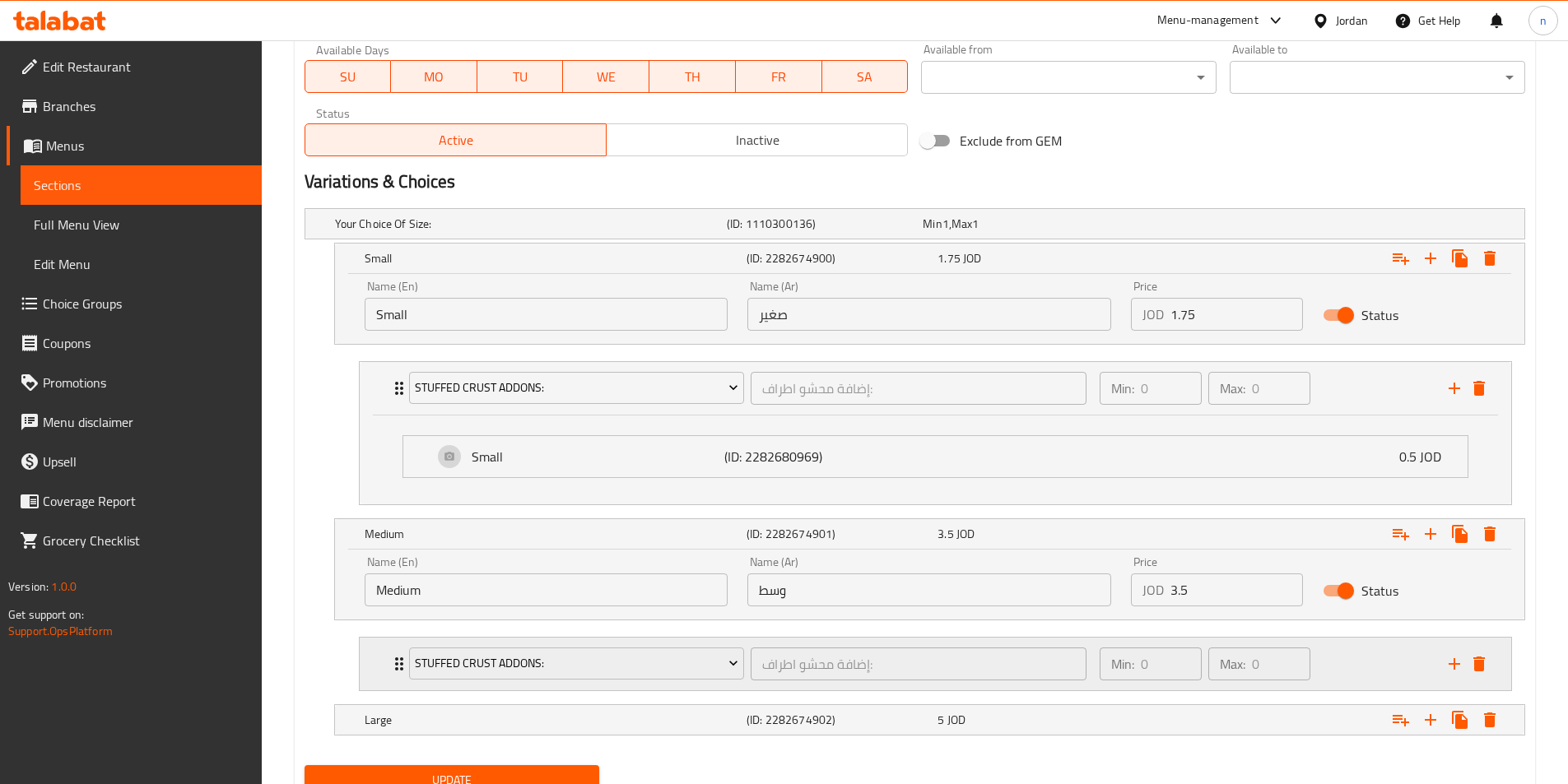
click at [618, 681] on div "Stuffed Crust Addons:" at bounding box center [576, 664] width 343 height 40
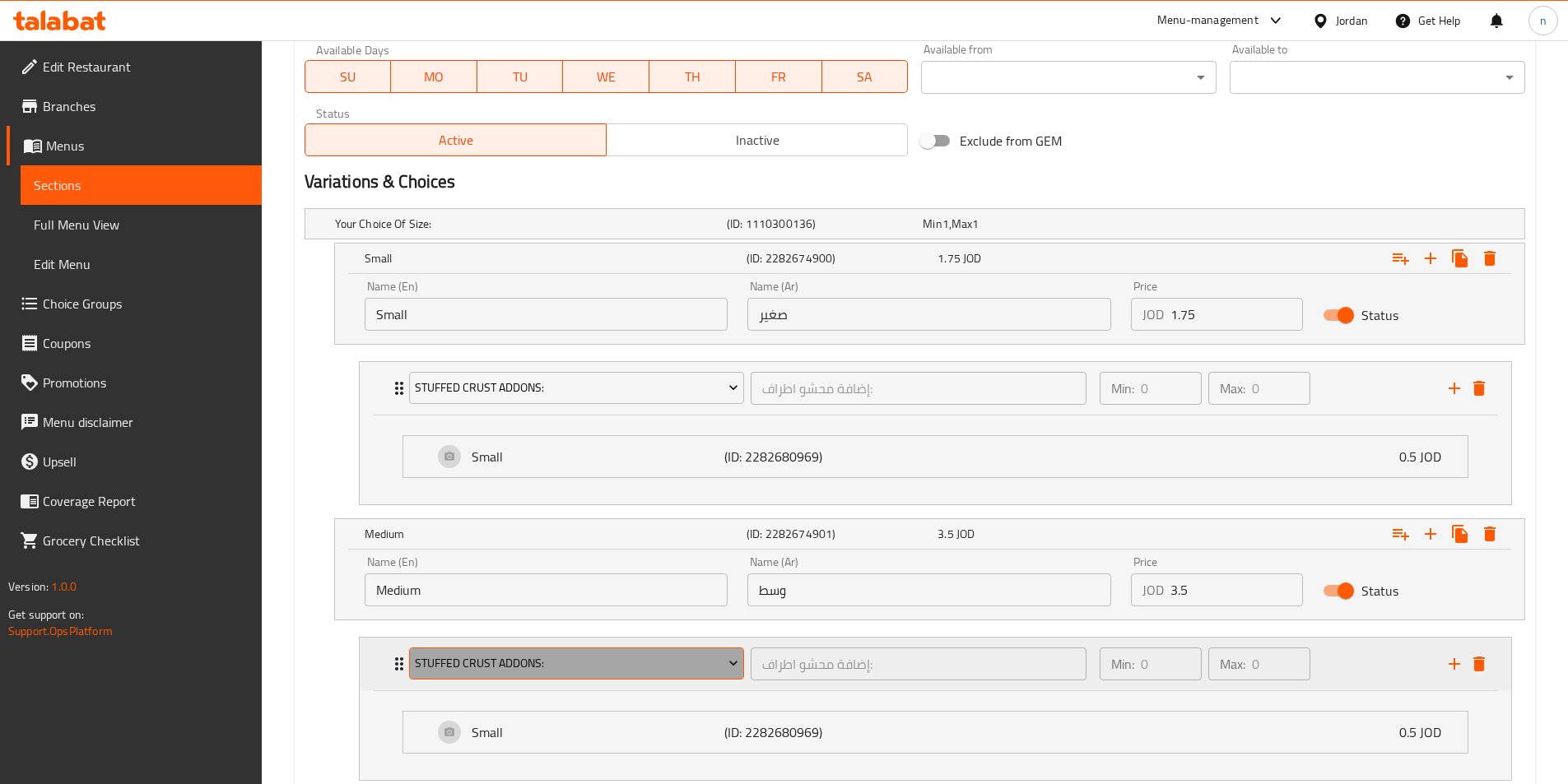
click at [656, 666] on span "Stuffed Crust Addons:" at bounding box center [576, 663] width 324 height 21
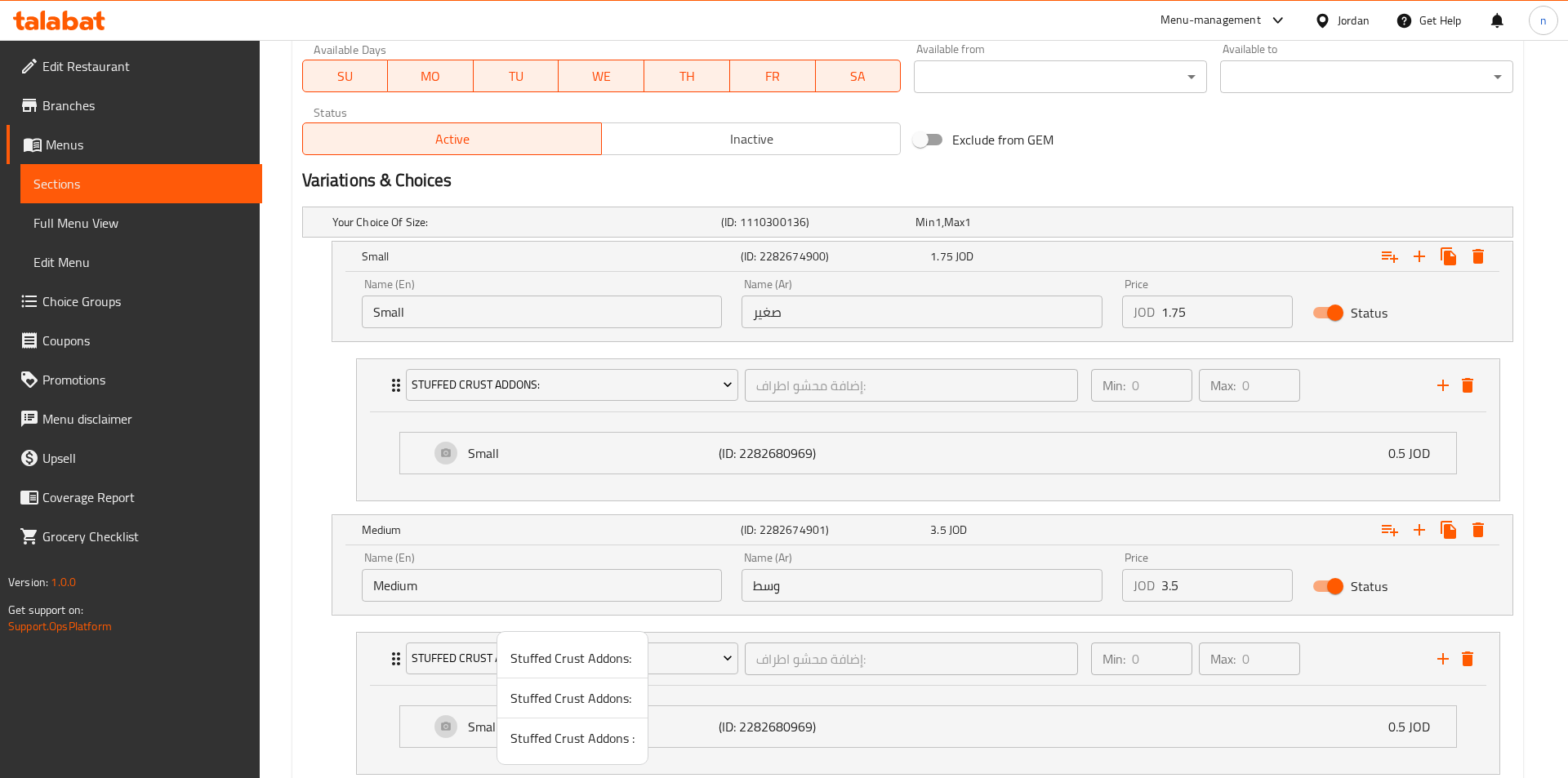
click at [583, 701] on span "Stuffed Crust Addons:" at bounding box center [572, 698] width 124 height 20
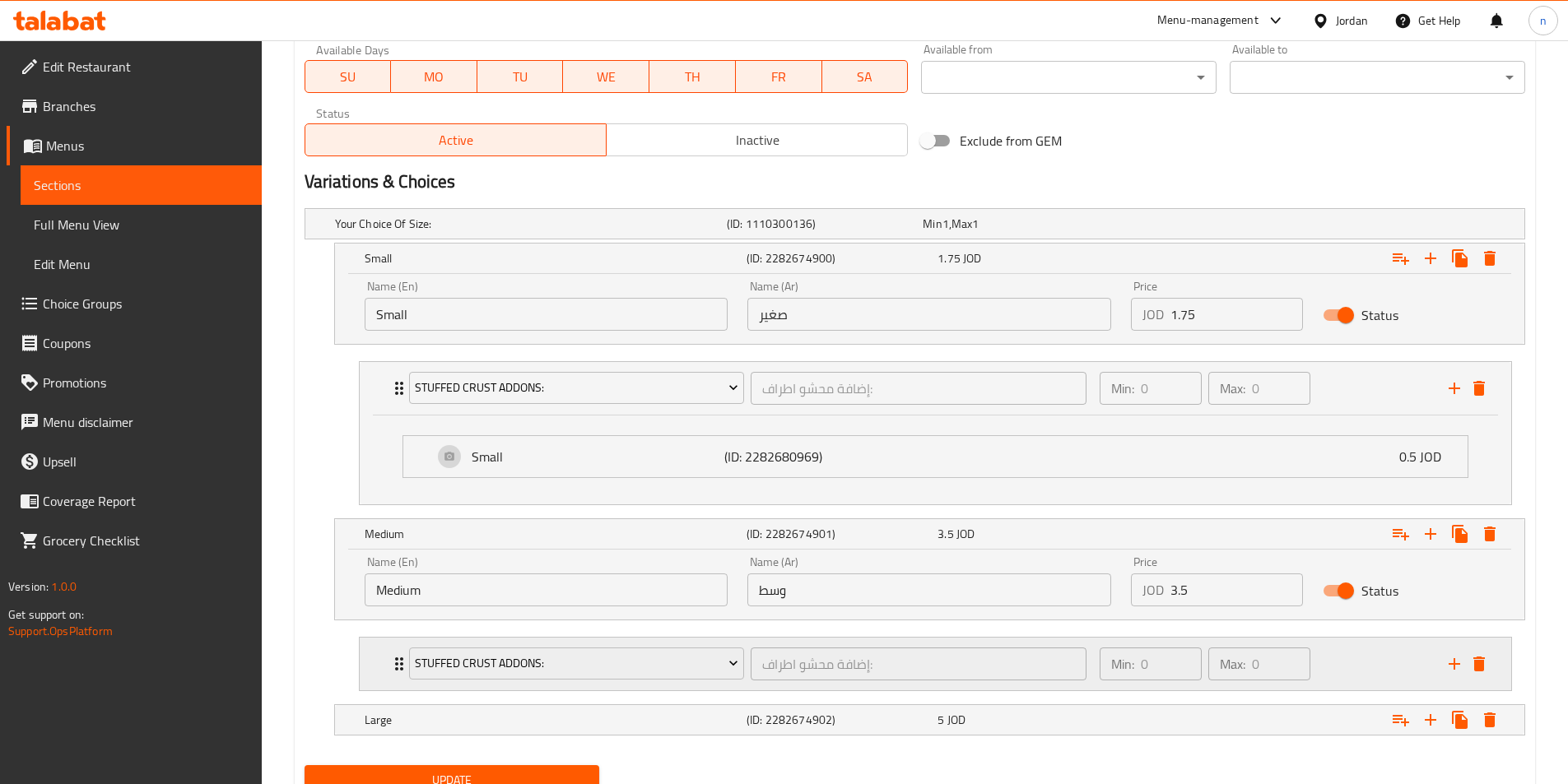
click at [1355, 659] on div "Min: 0 ​ Max: 0 ​" at bounding box center [1264, 664] width 349 height 53
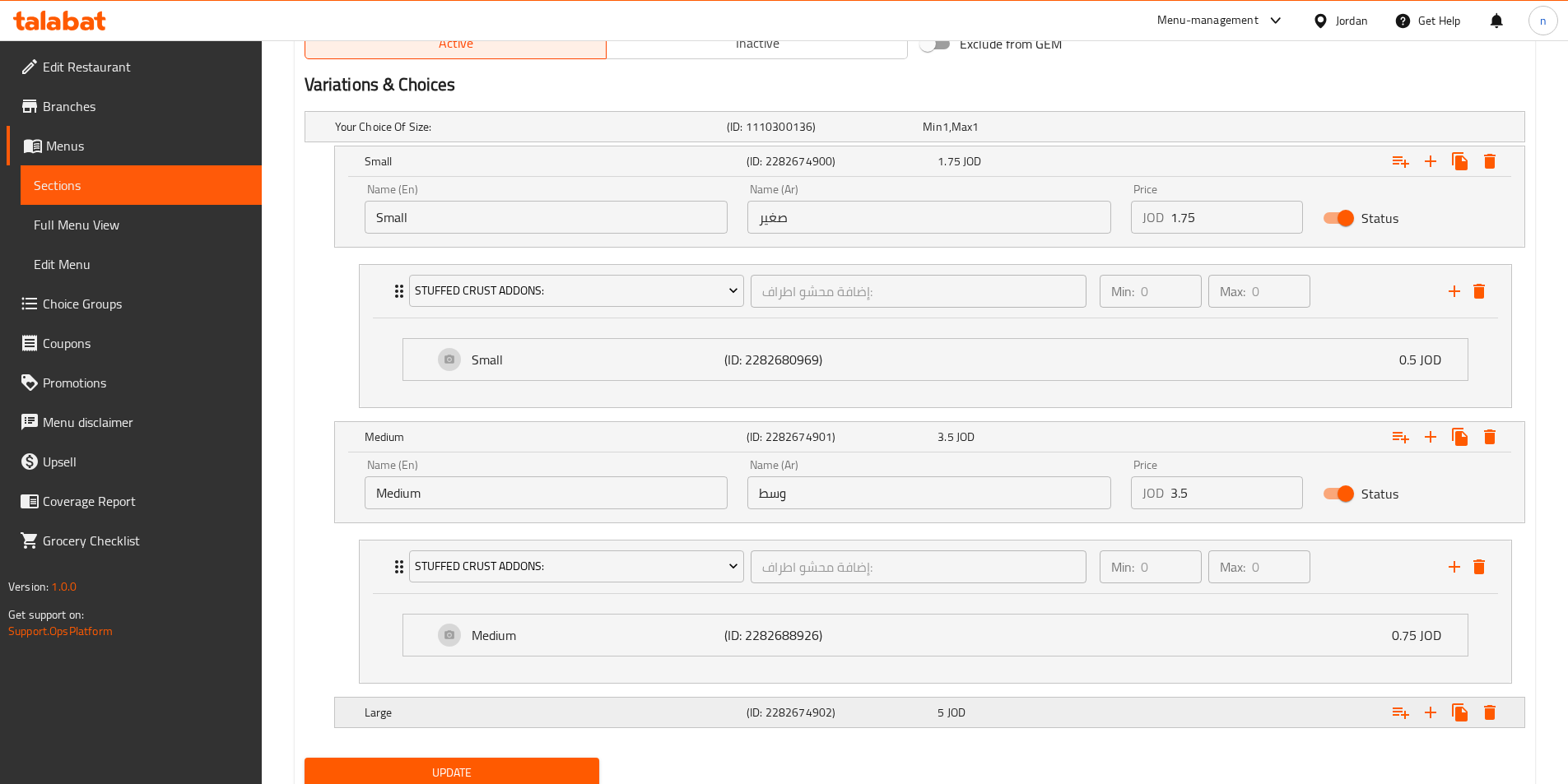
scroll to position [919, 0]
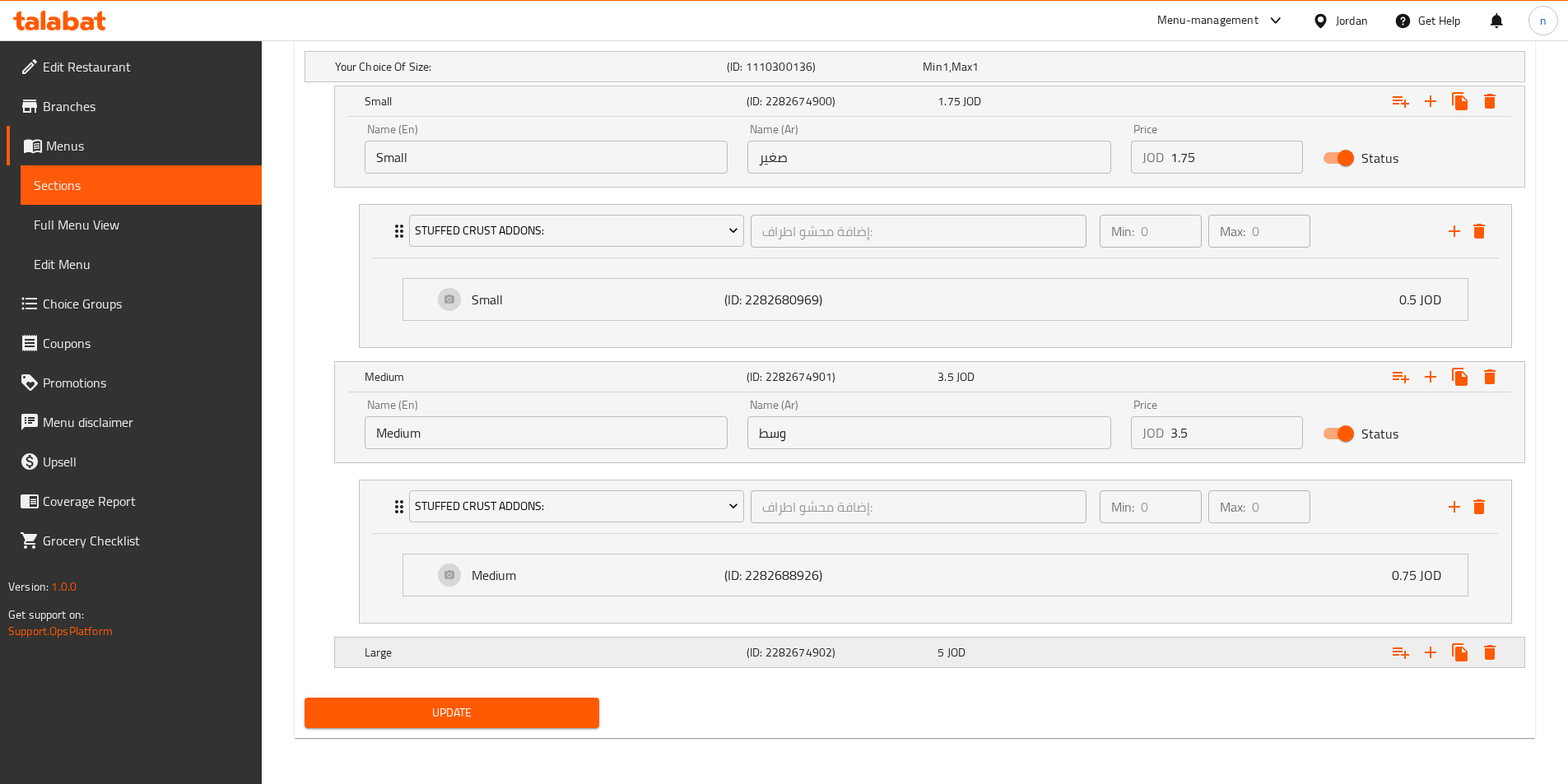
click at [1204, 646] on div "Expand" at bounding box center [1315, 652] width 381 height 36
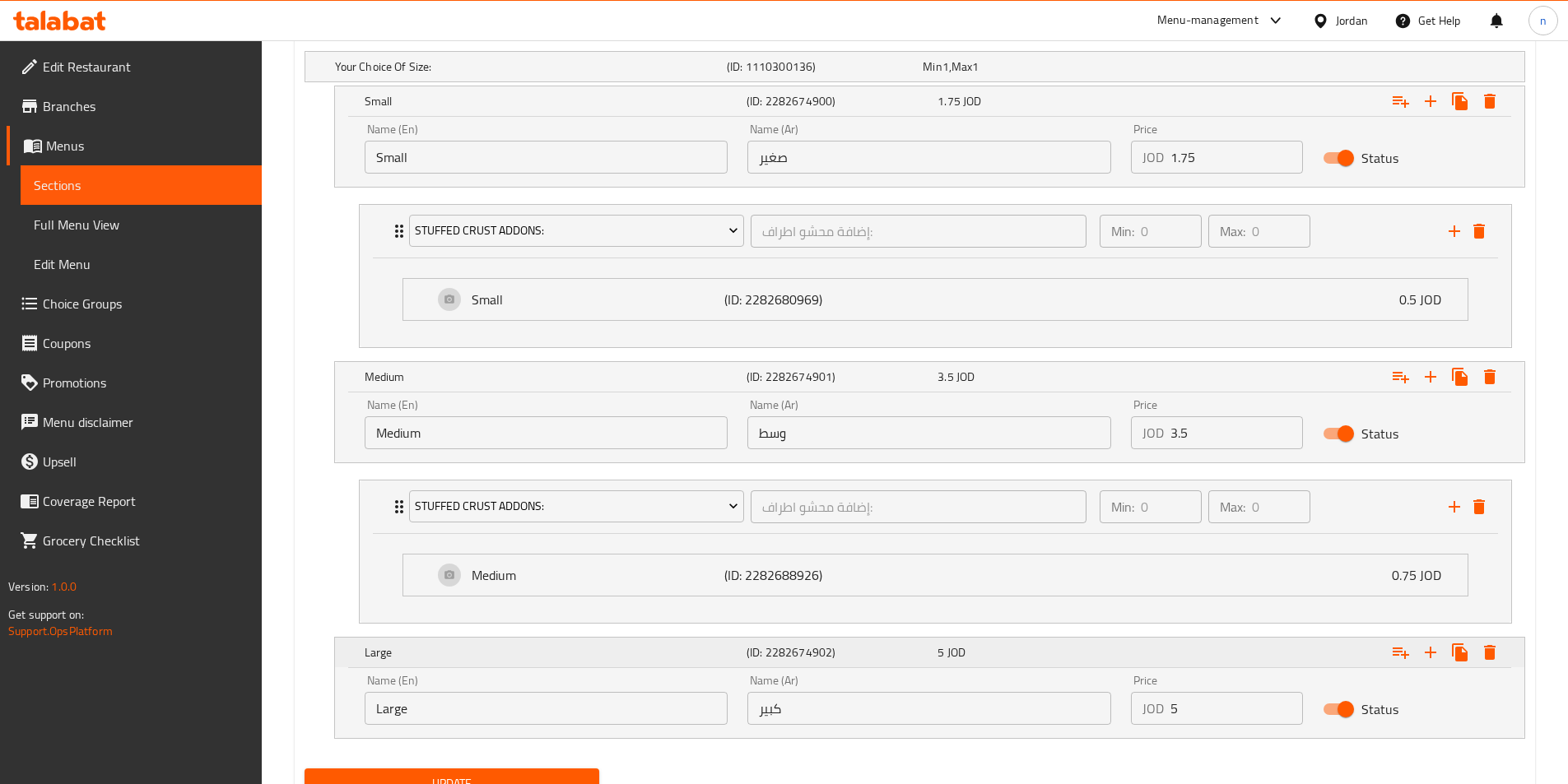
scroll to position [989, 0]
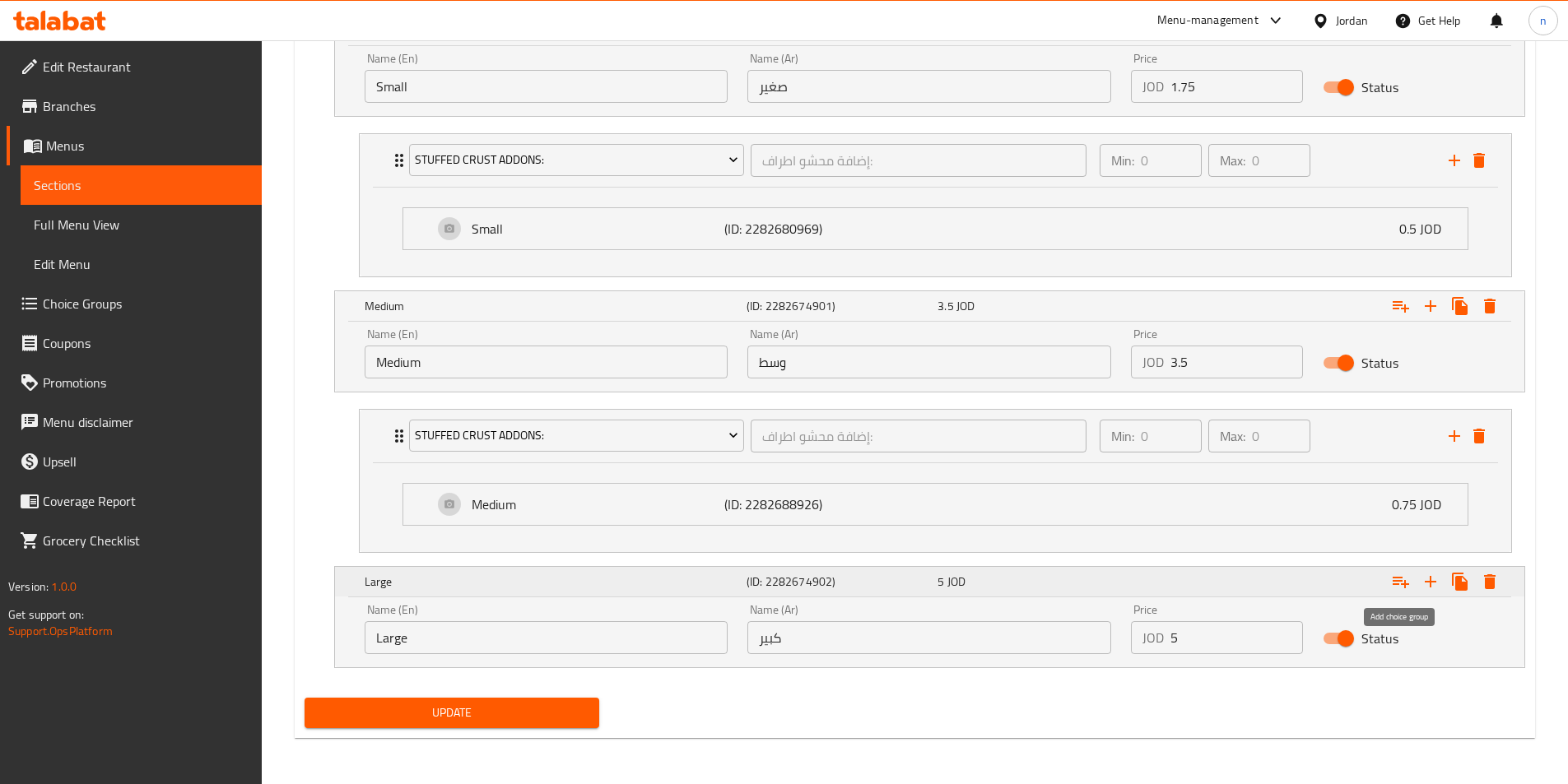
click at [1404, 573] on icon "Expand" at bounding box center [1400, 582] width 20 height 20
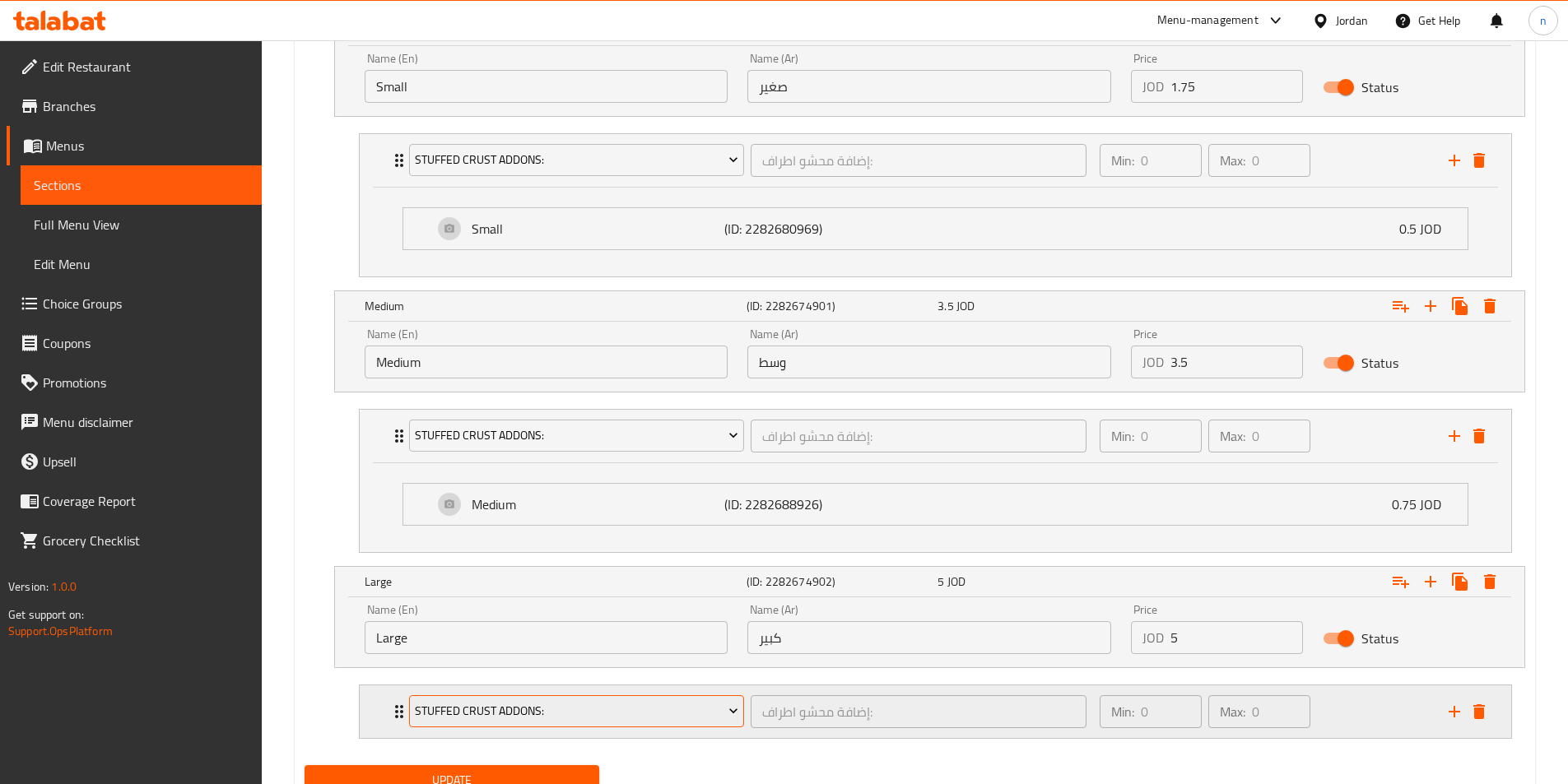
click at [632, 716] on span "Stuffed Crust Addons:" at bounding box center [576, 711] width 324 height 21
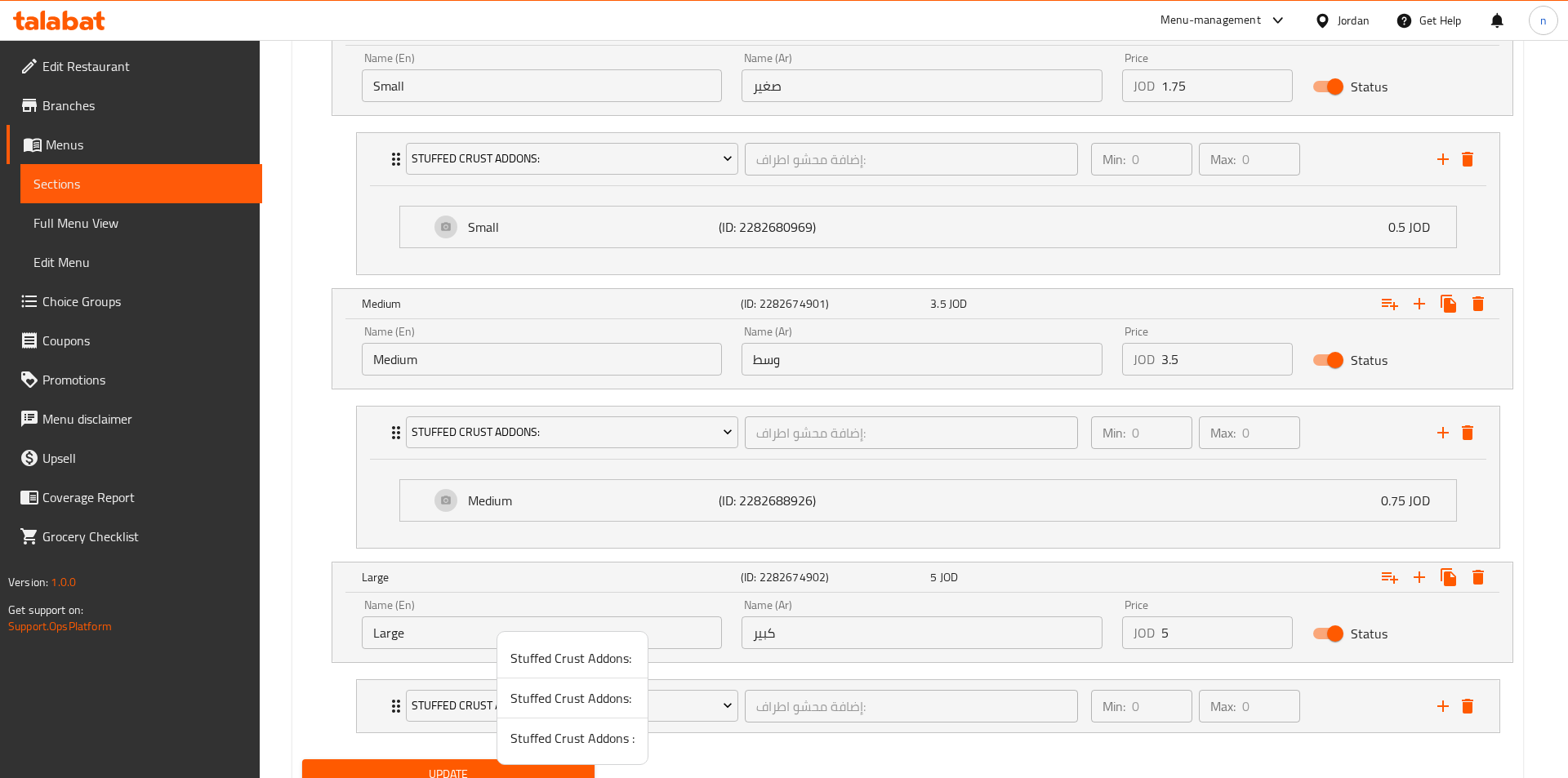
click at [569, 741] on span "Stuffed Crust Addons :" at bounding box center [572, 738] width 124 height 20
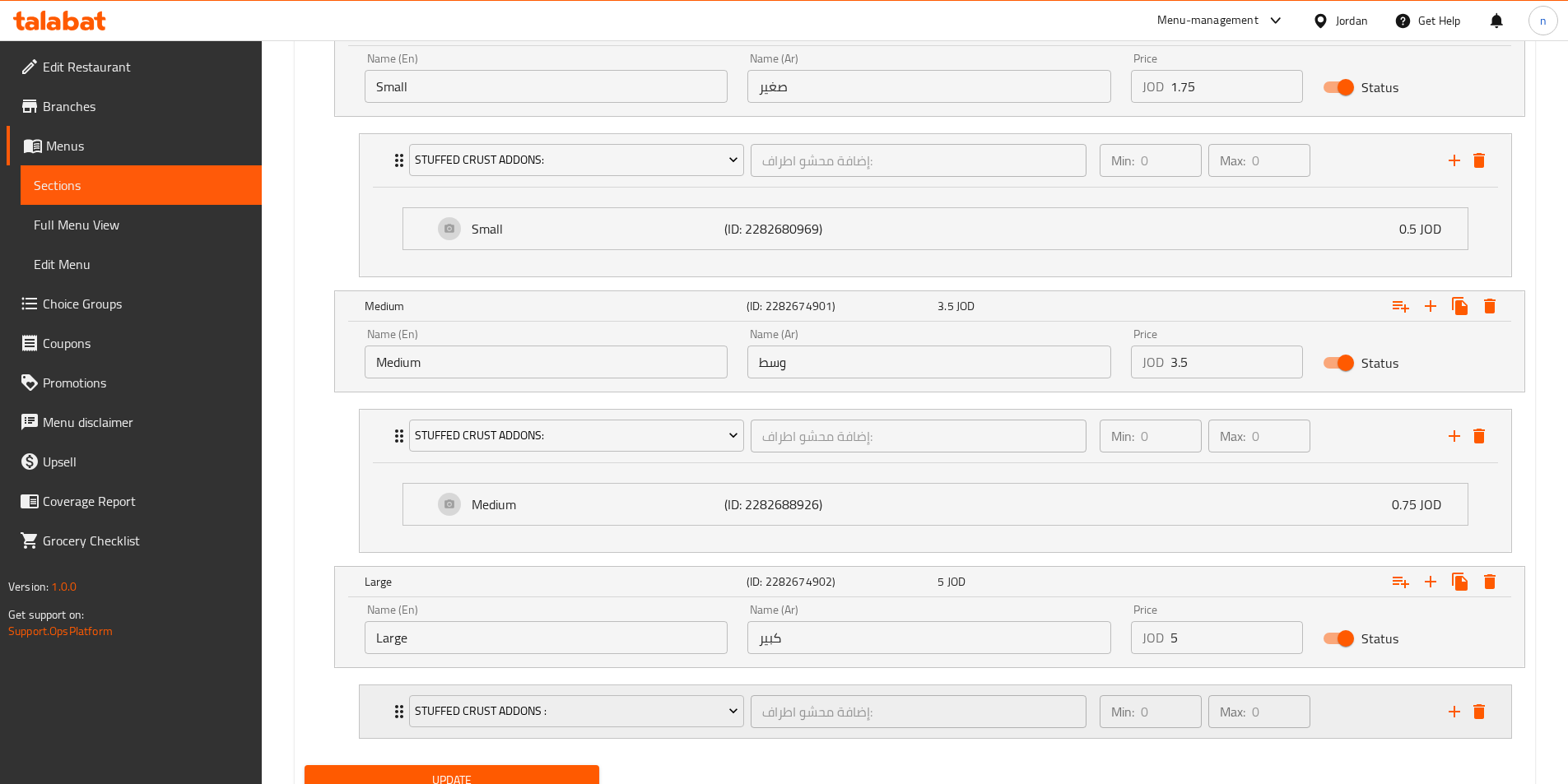
click at [1354, 704] on div "Min: 0 ​ Max: 0 ​" at bounding box center [1264, 711] width 349 height 53
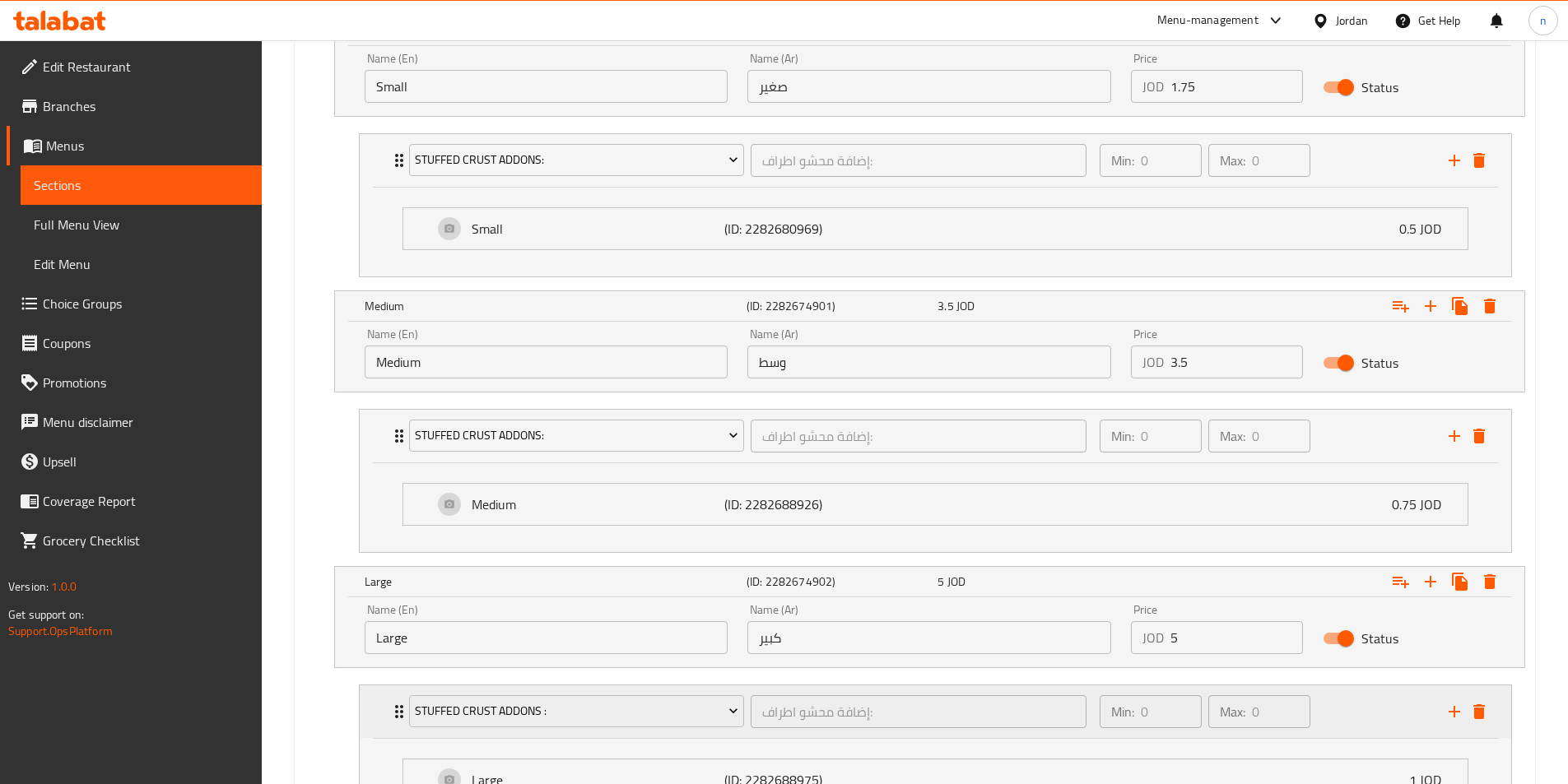
scroll to position [1146, 0]
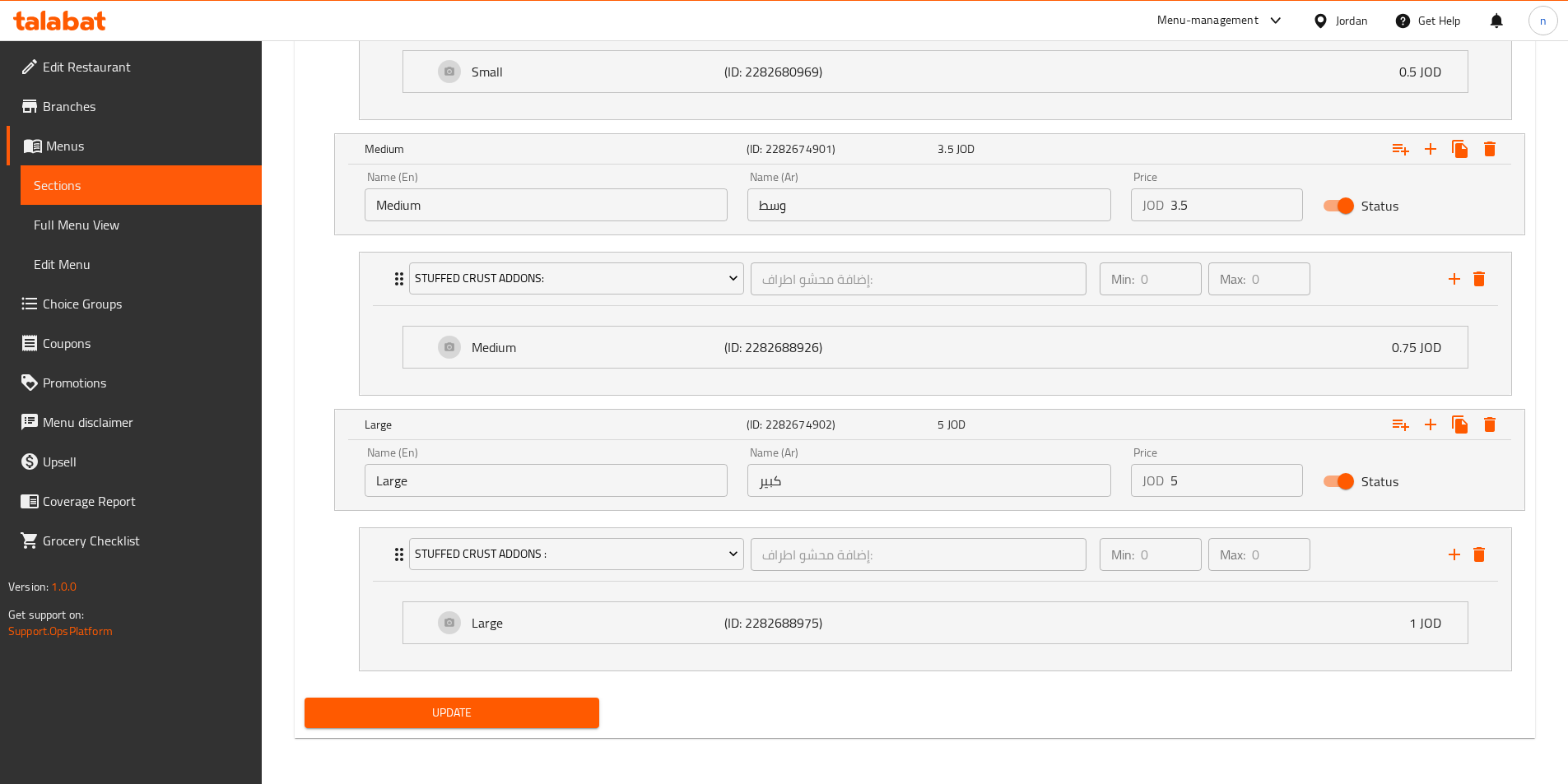
click at [538, 711] on span "Update" at bounding box center [452, 712] width 269 height 21
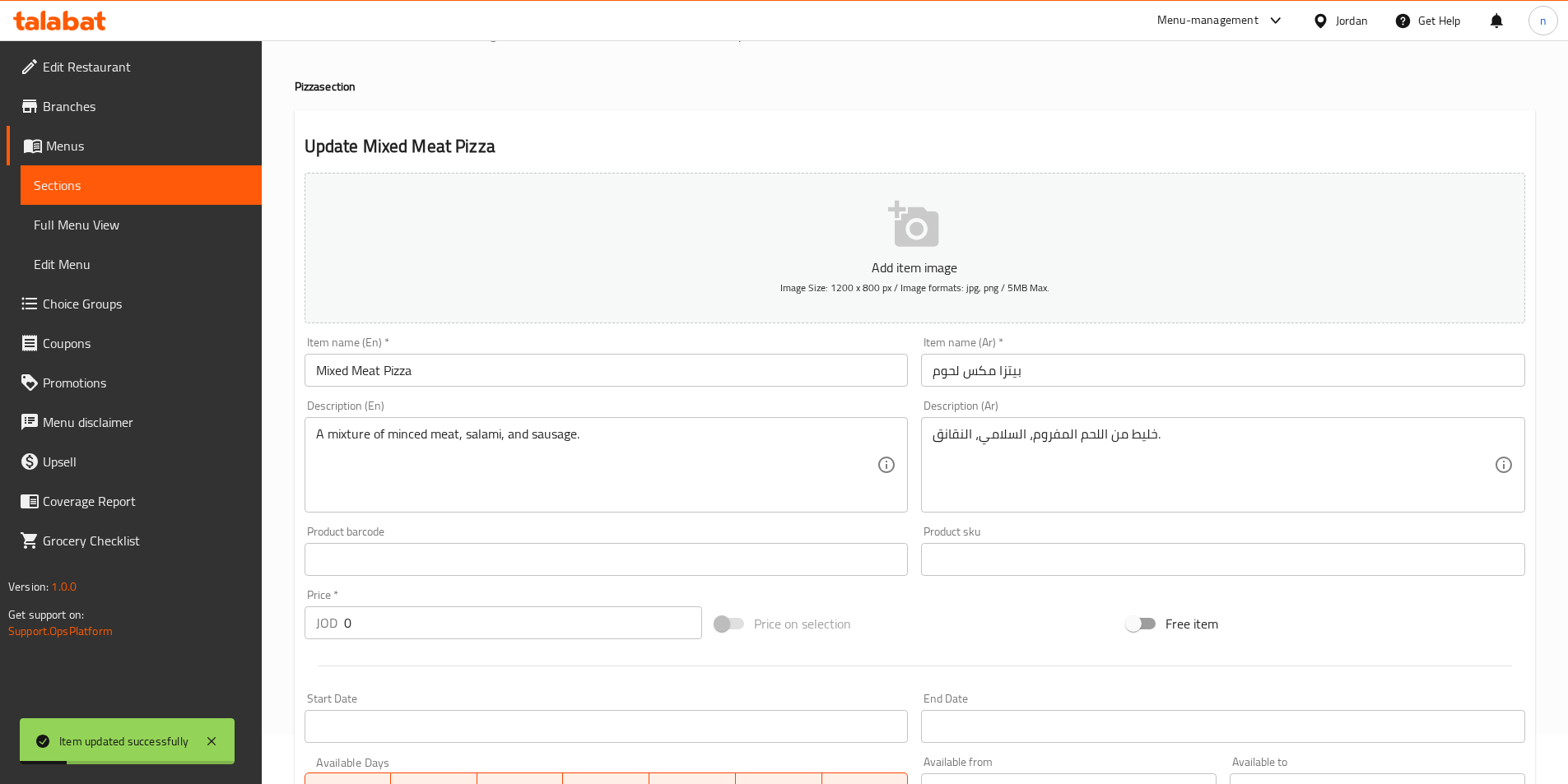
scroll to position [0, 0]
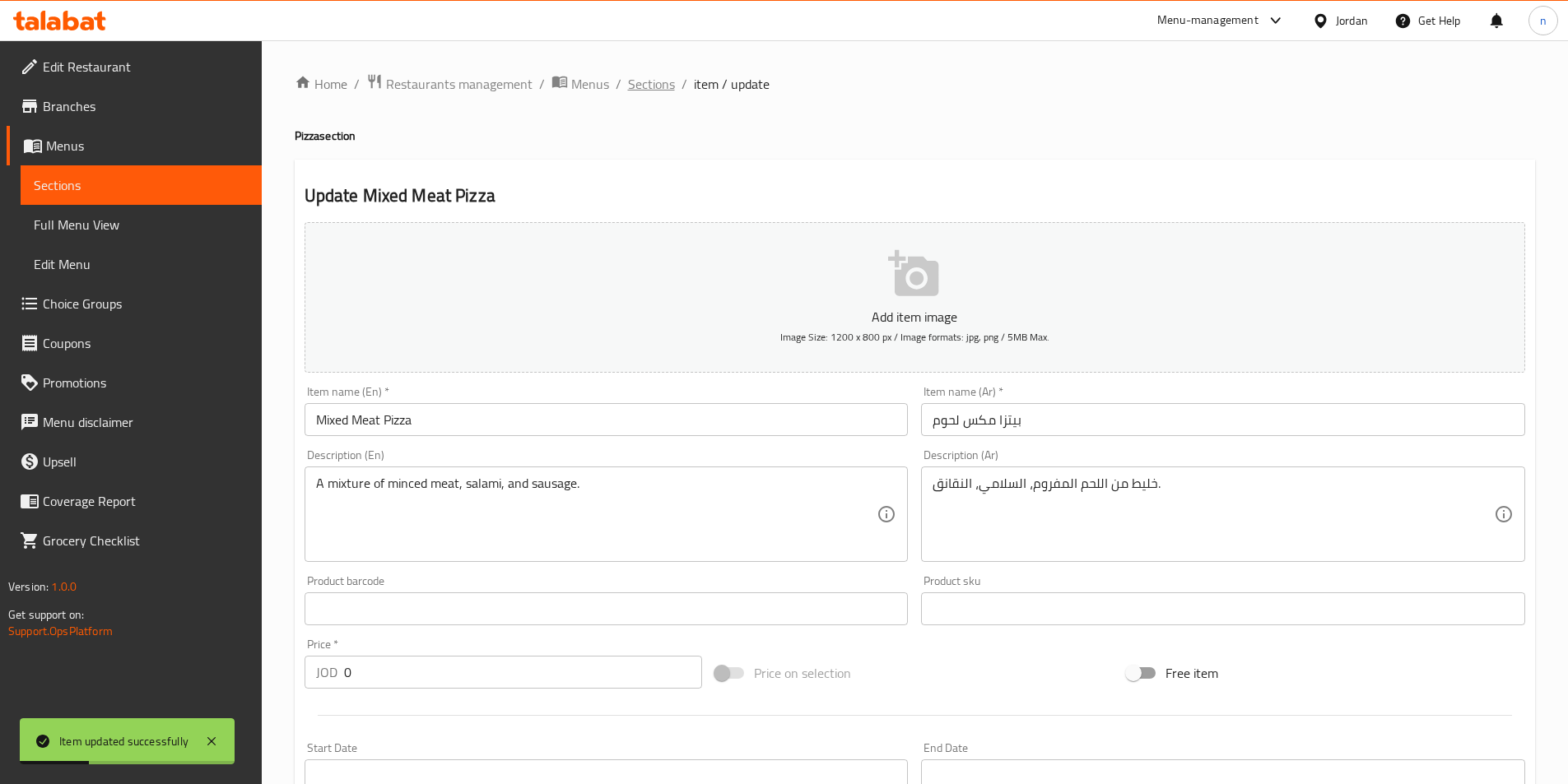
click at [662, 75] on span "Sections" at bounding box center [651, 84] width 47 height 20
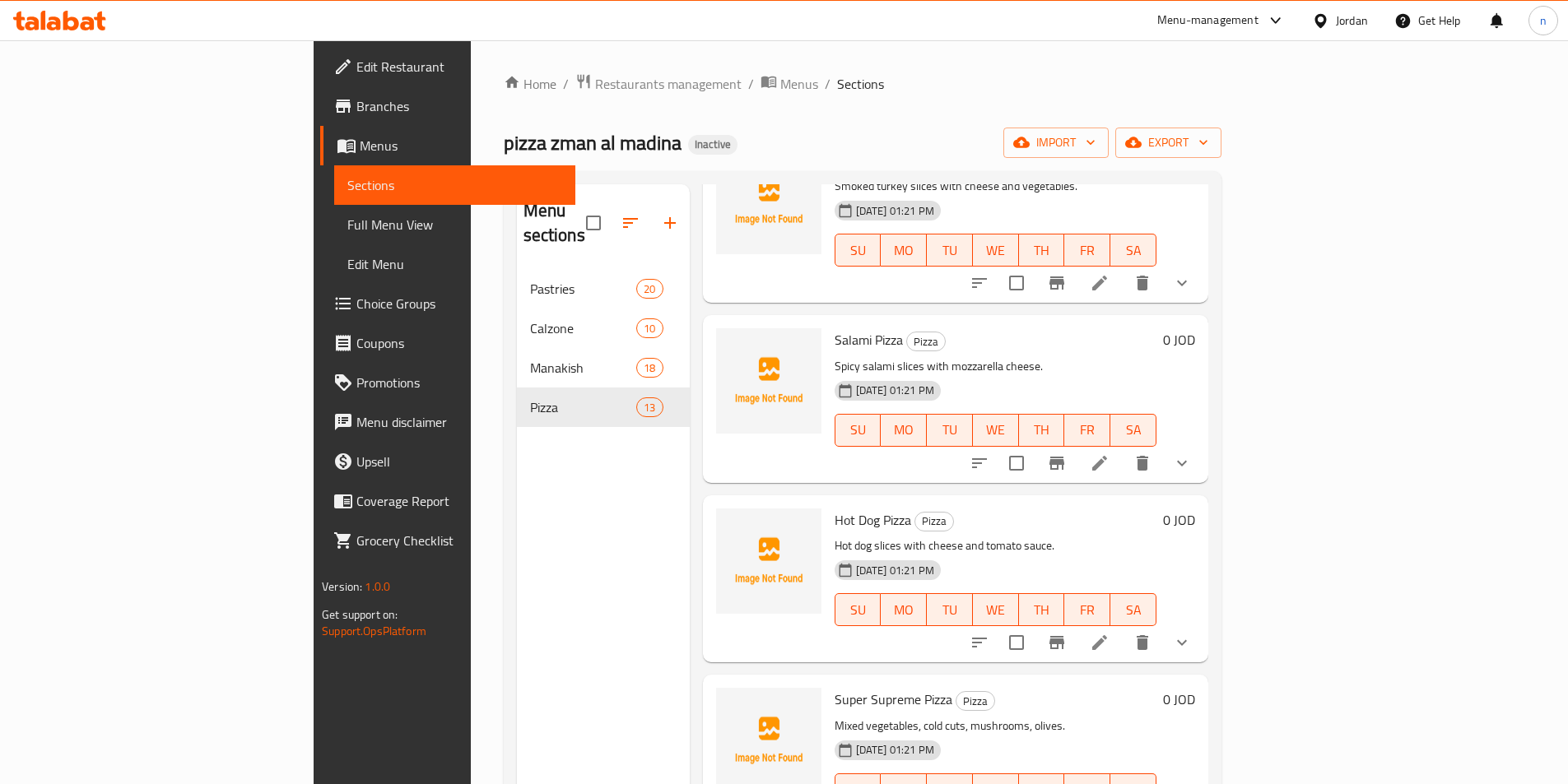
scroll to position [494, 0]
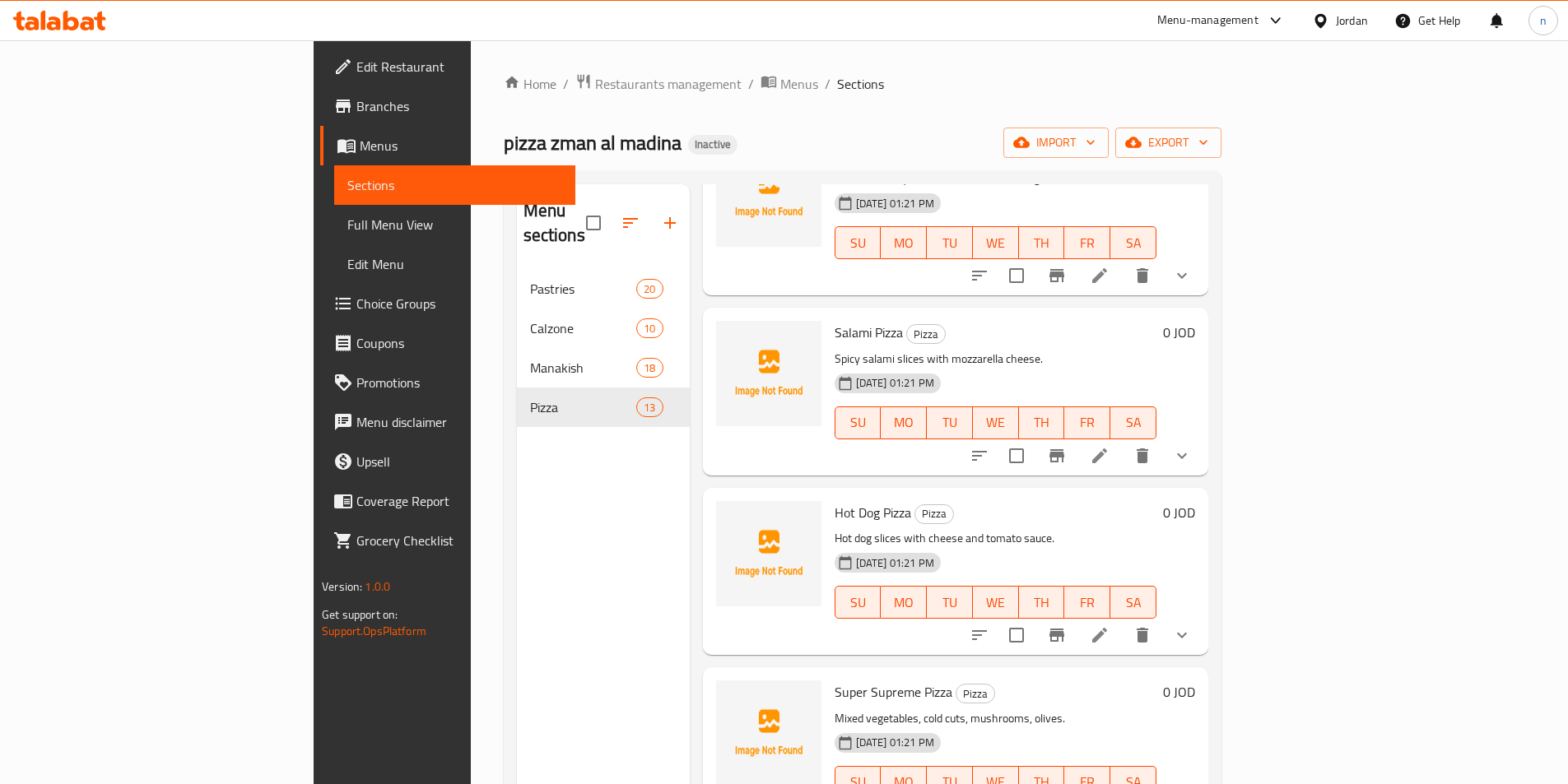
click at [1110, 625] on icon at bounding box center [1100, 635] width 20 height 20
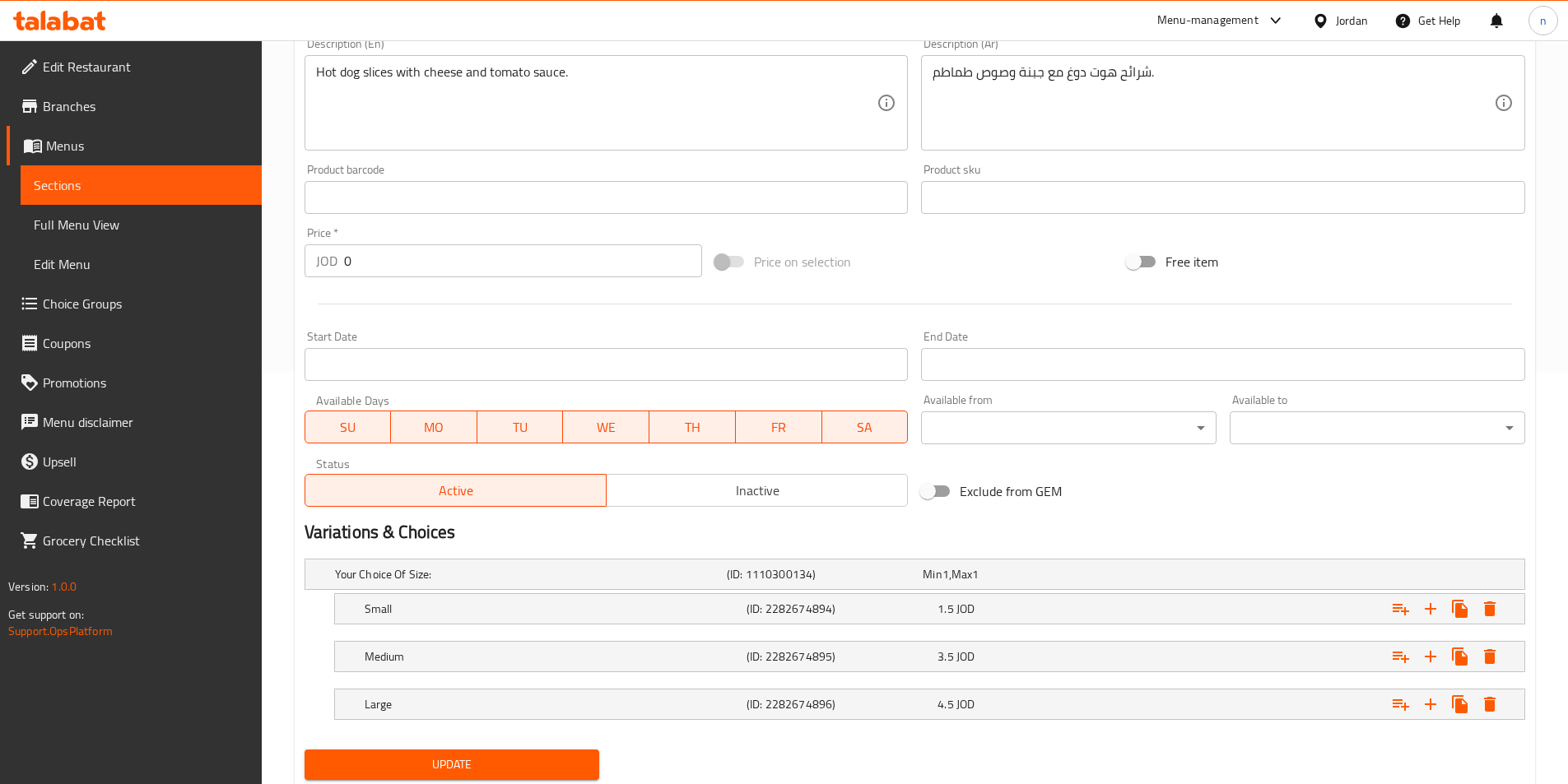
scroll to position [463, 0]
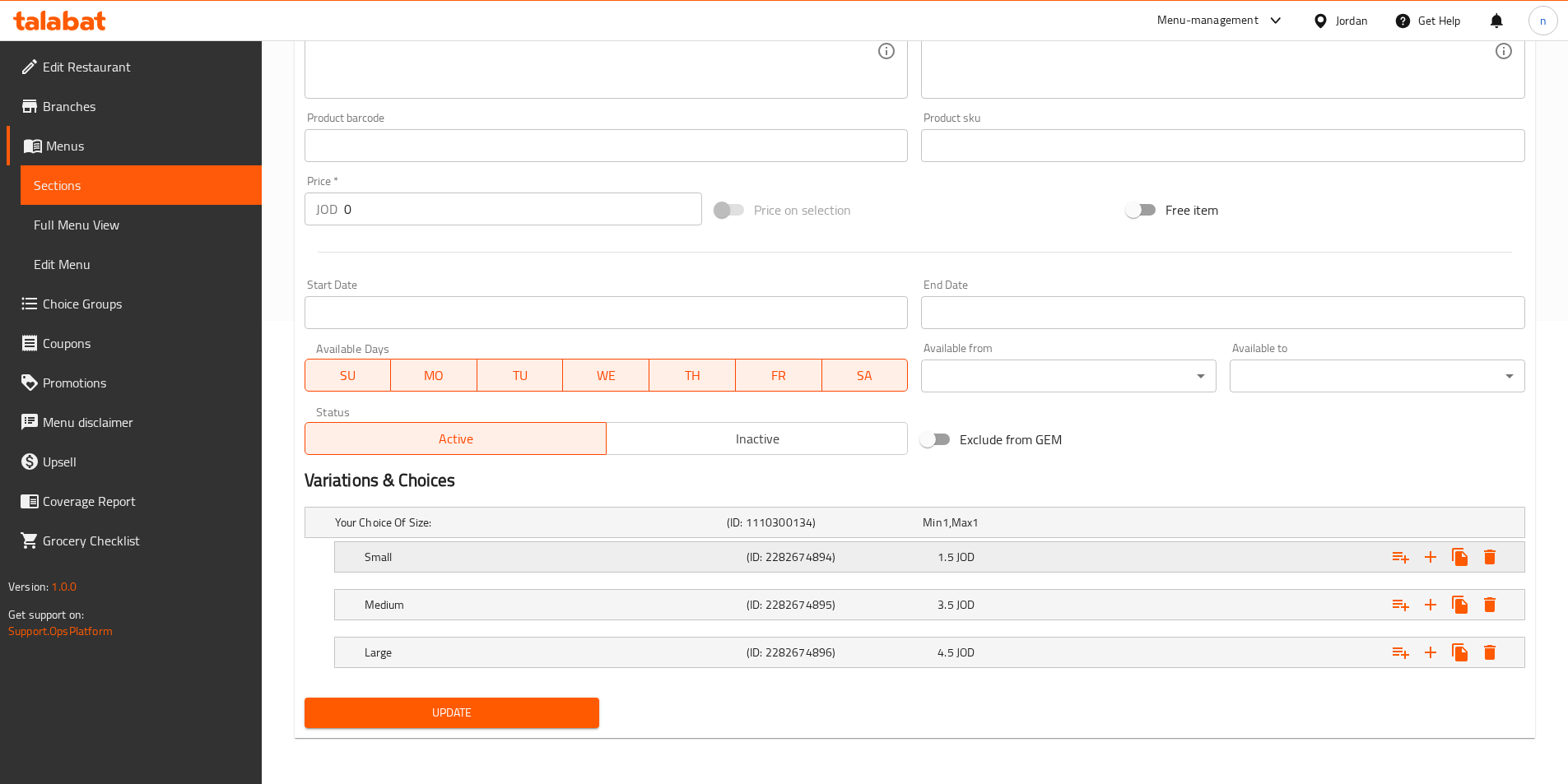
click at [938, 570] on div "Small (ID: 2282674894) 1.5 JOD" at bounding box center [935, 557] width 1146 height 36
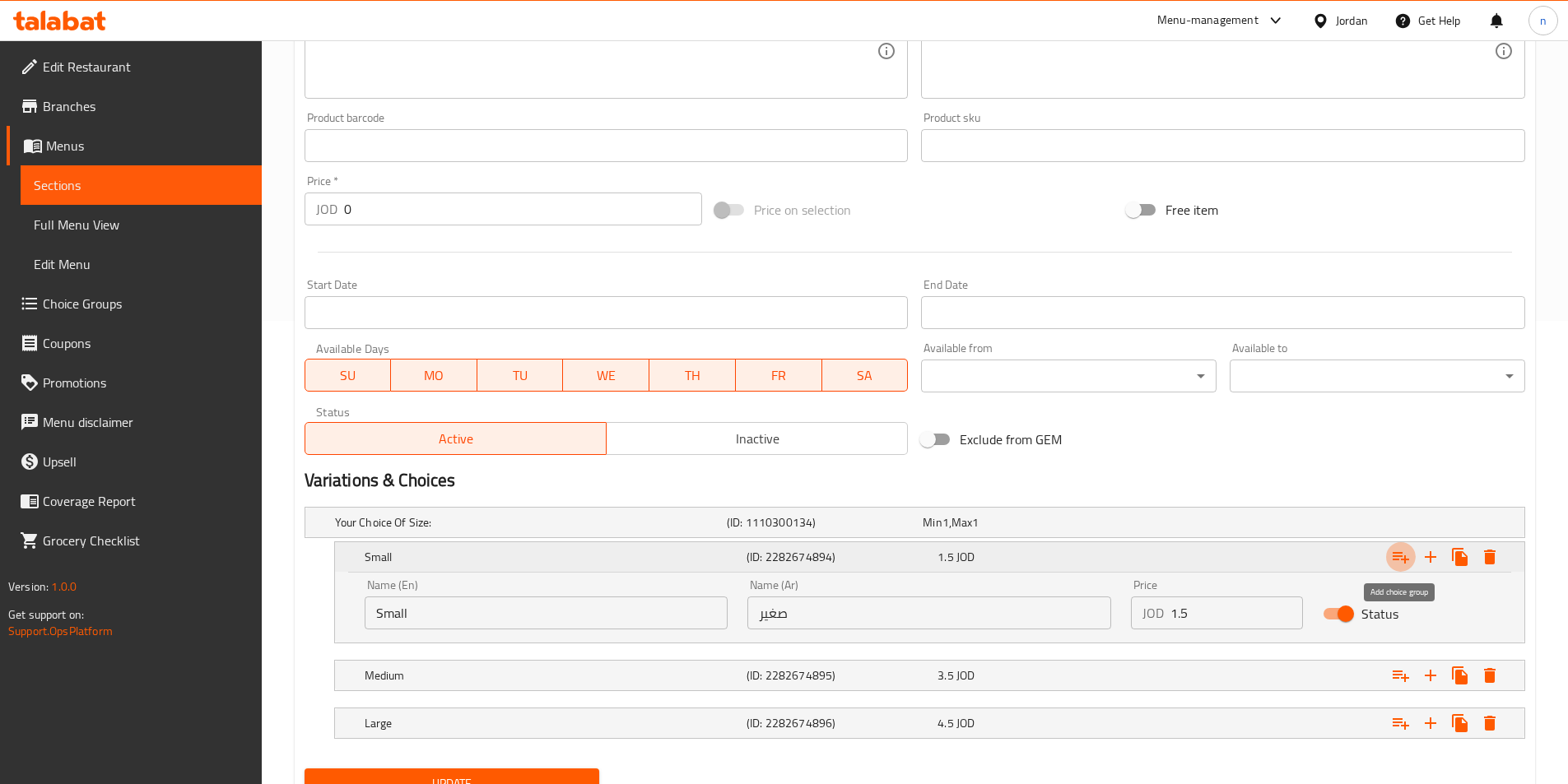
click at [1406, 561] on icon "Expand" at bounding box center [1400, 557] width 20 height 20
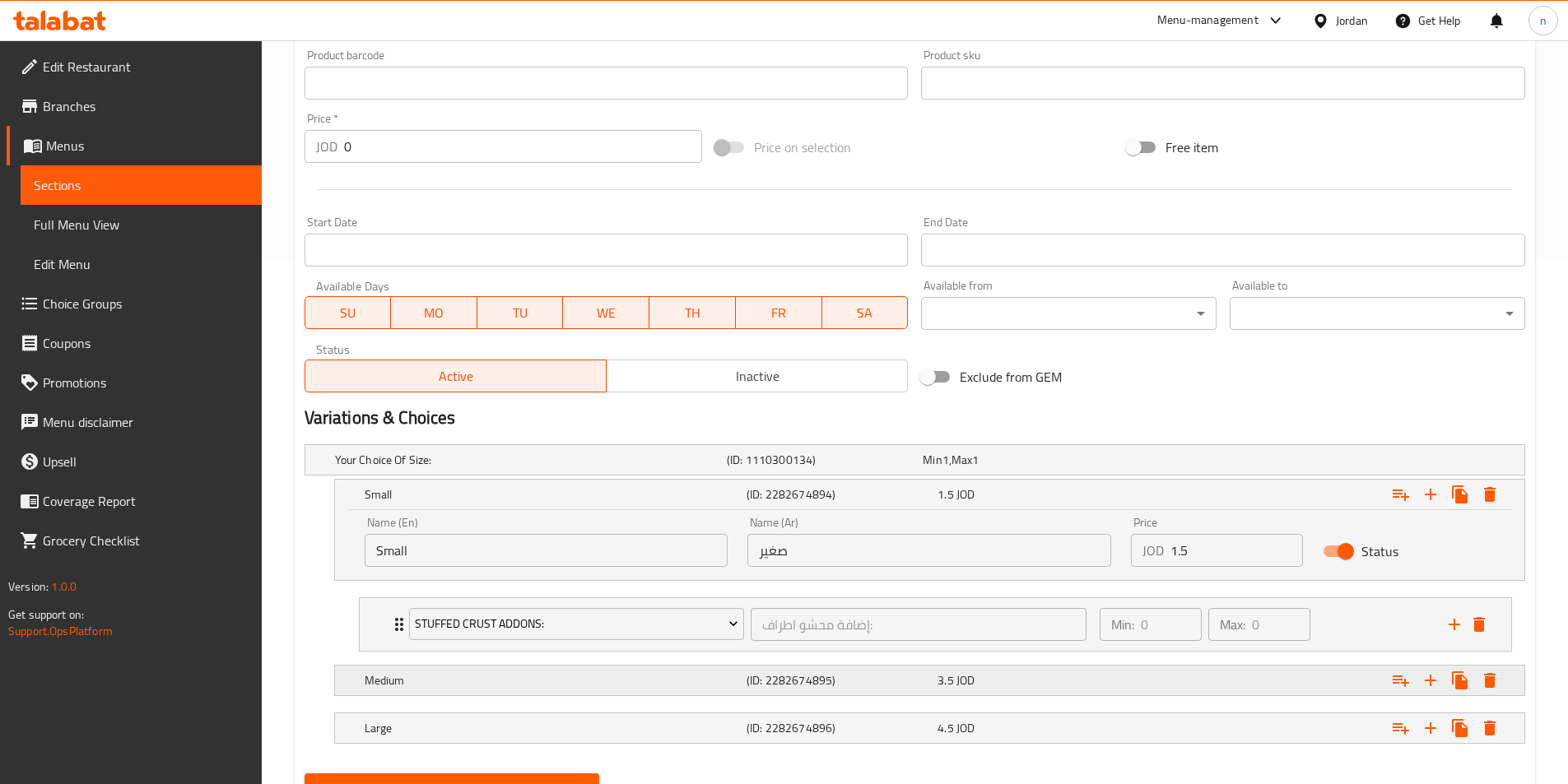
scroll to position [602, 0]
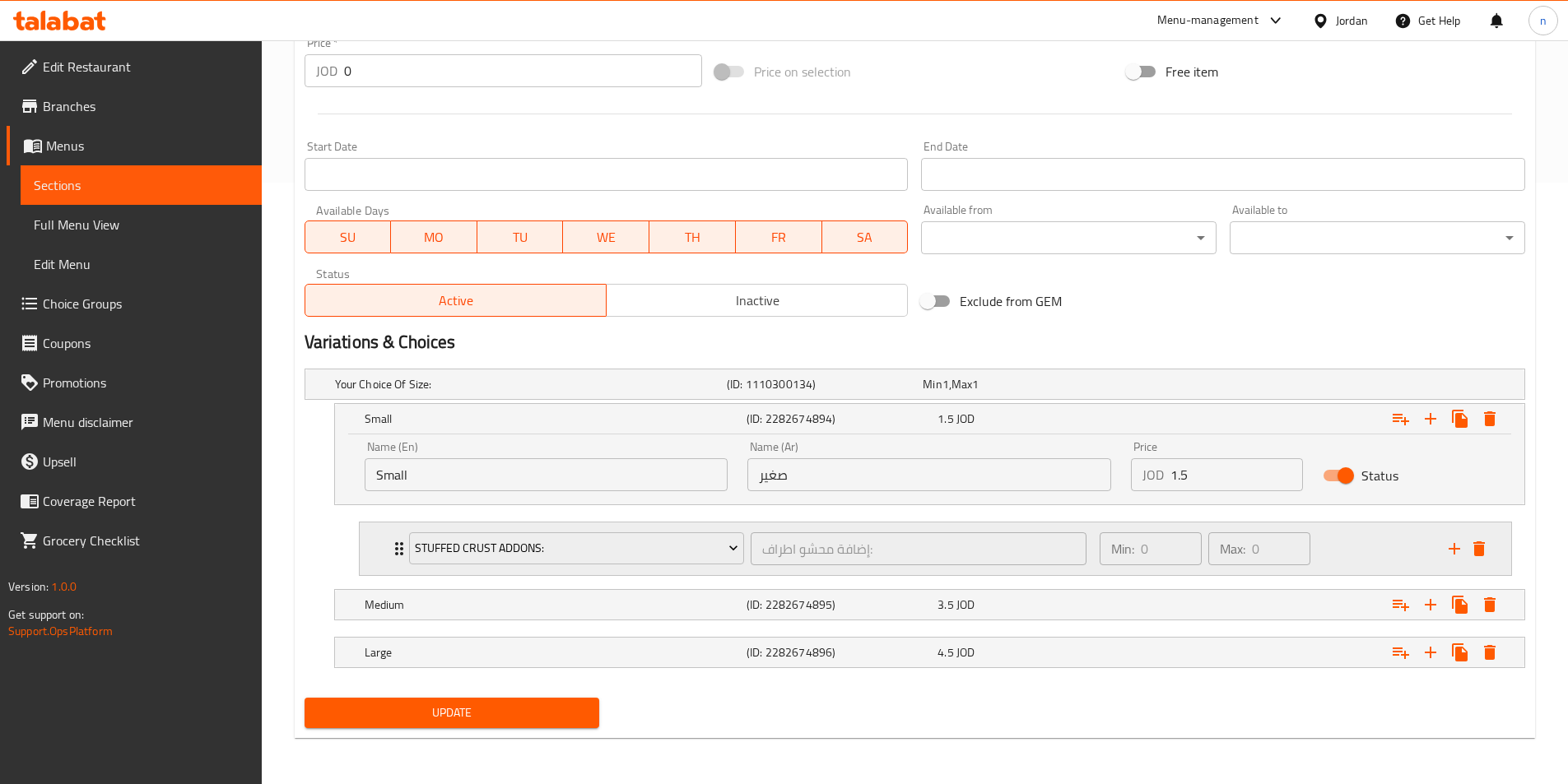
click at [1335, 551] on div "Min: 0 ​ Max: 0 ​" at bounding box center [1264, 549] width 349 height 53
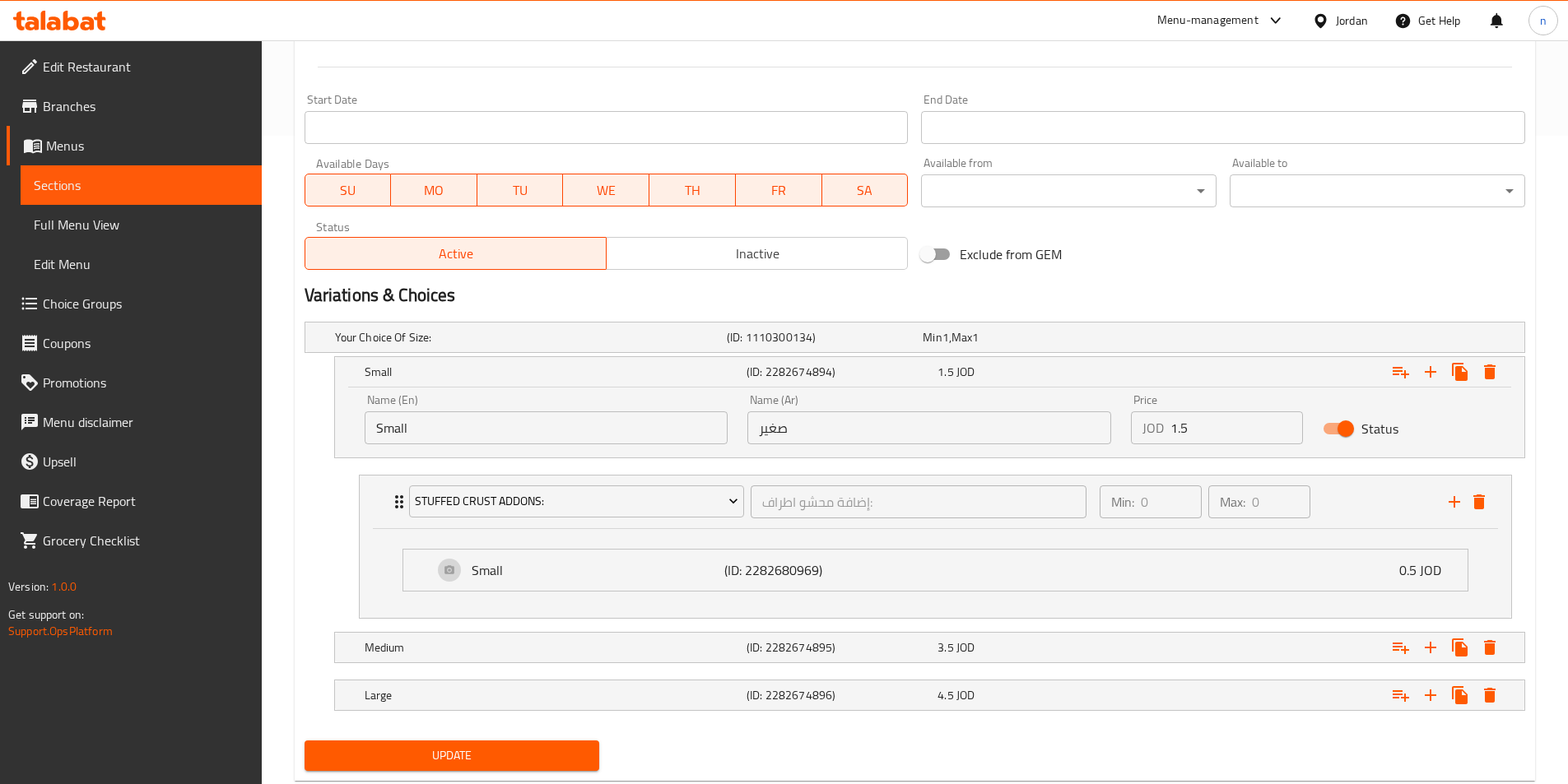
scroll to position [691, 0]
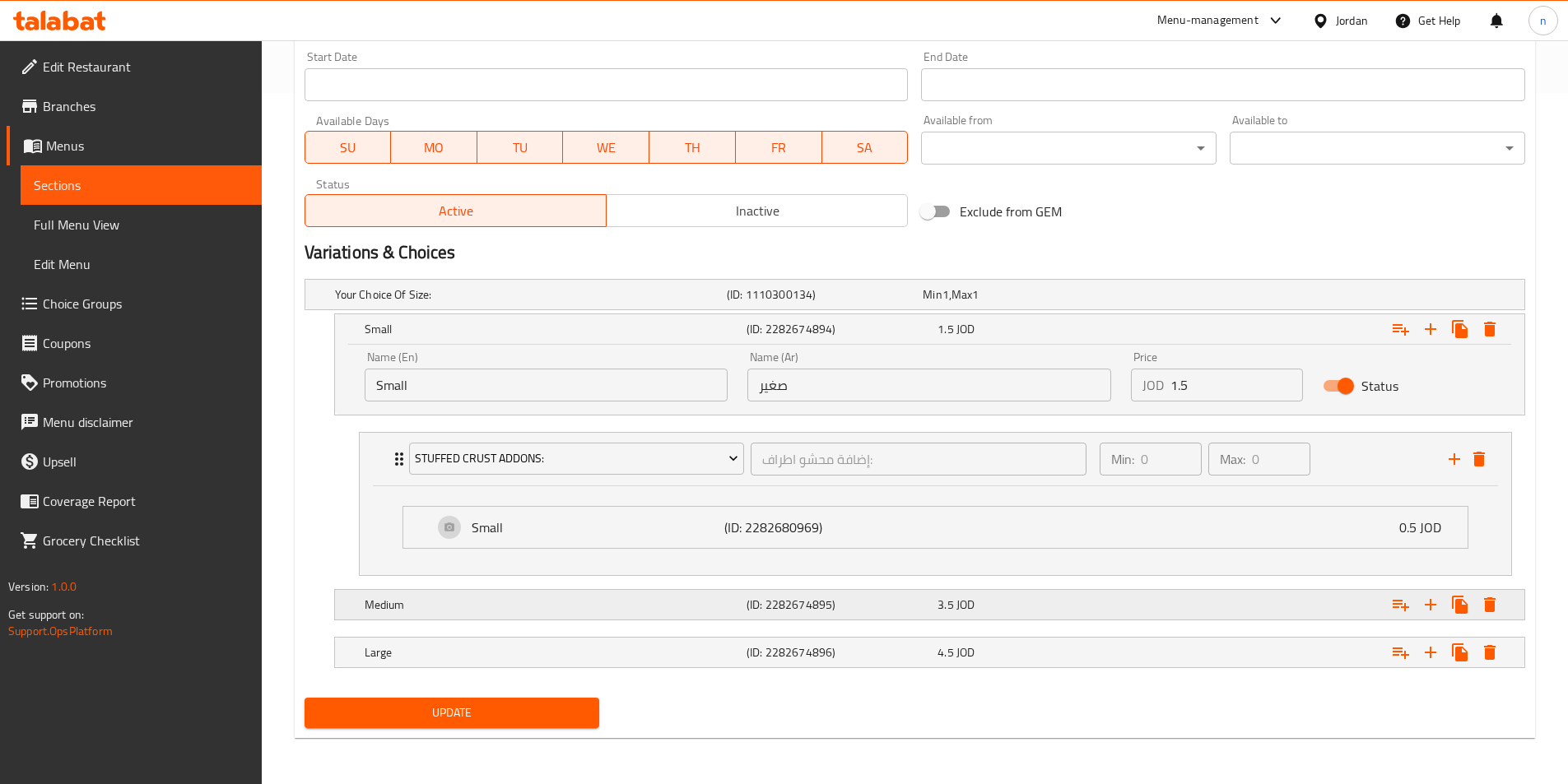
click at [1007, 612] on div "3.5 JOD" at bounding box center [1029, 605] width 184 height 17
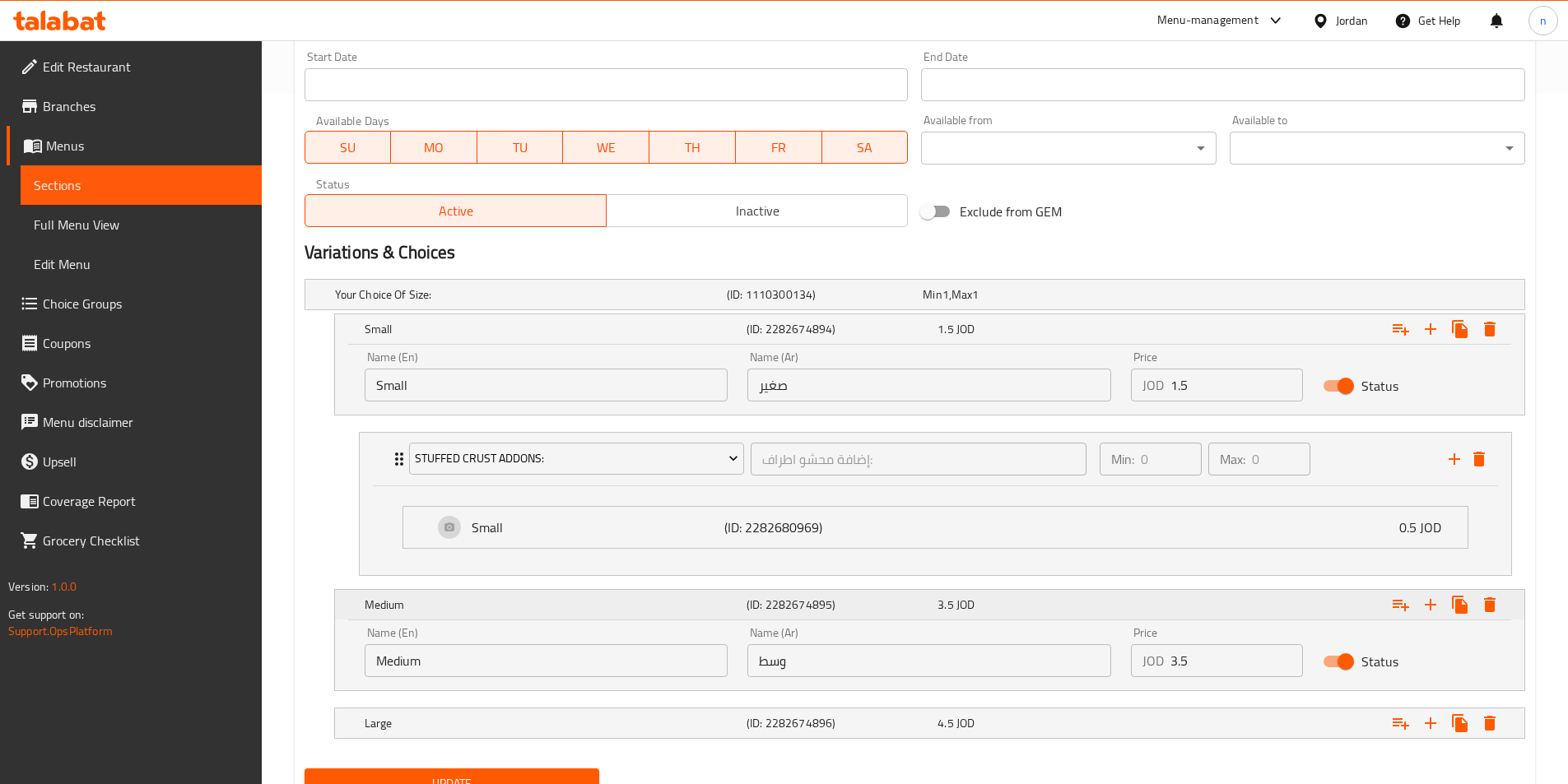
click at [1400, 617] on button "Expand" at bounding box center [1400, 605] width 30 height 30
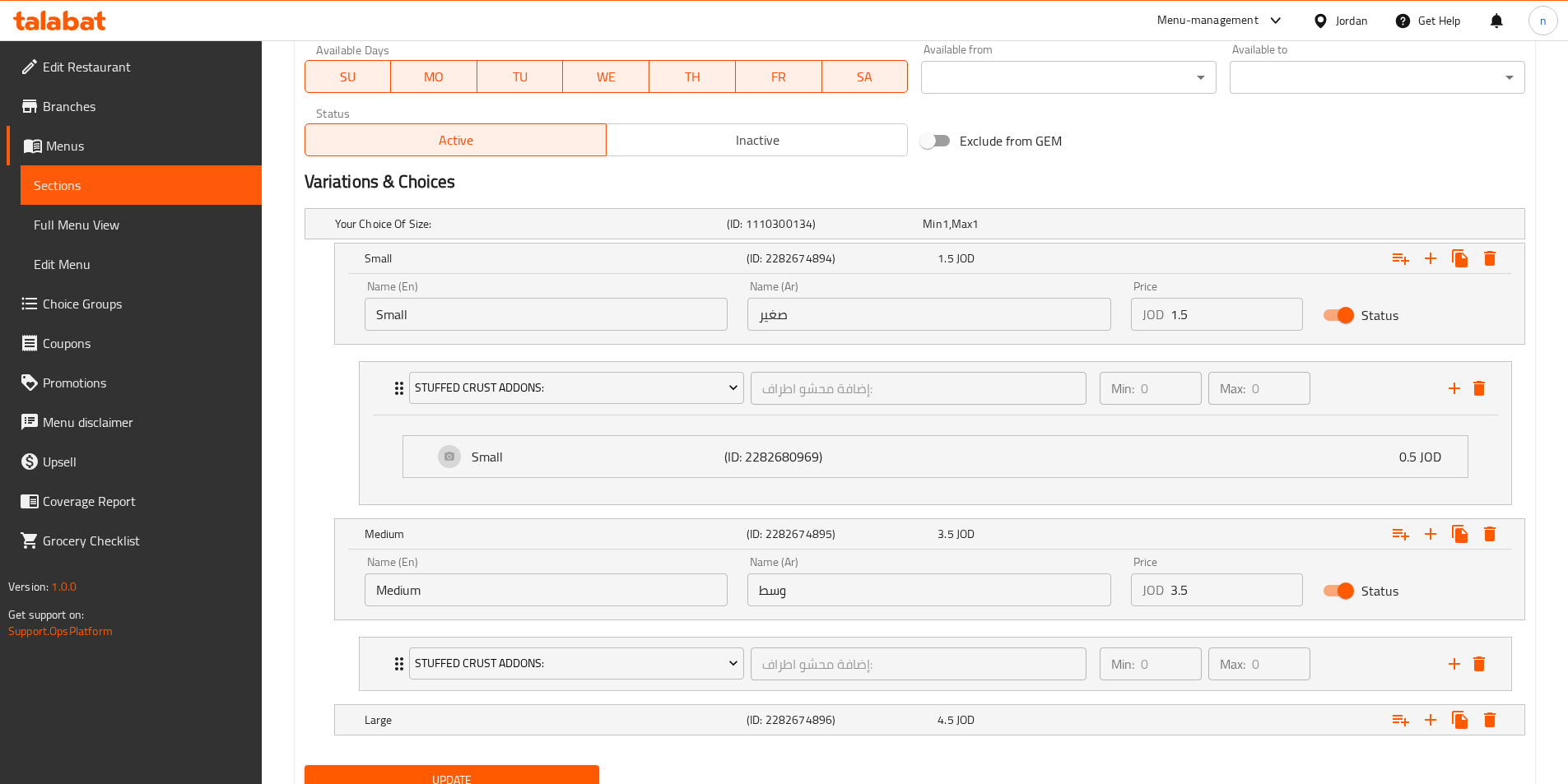
scroll to position [829, 0]
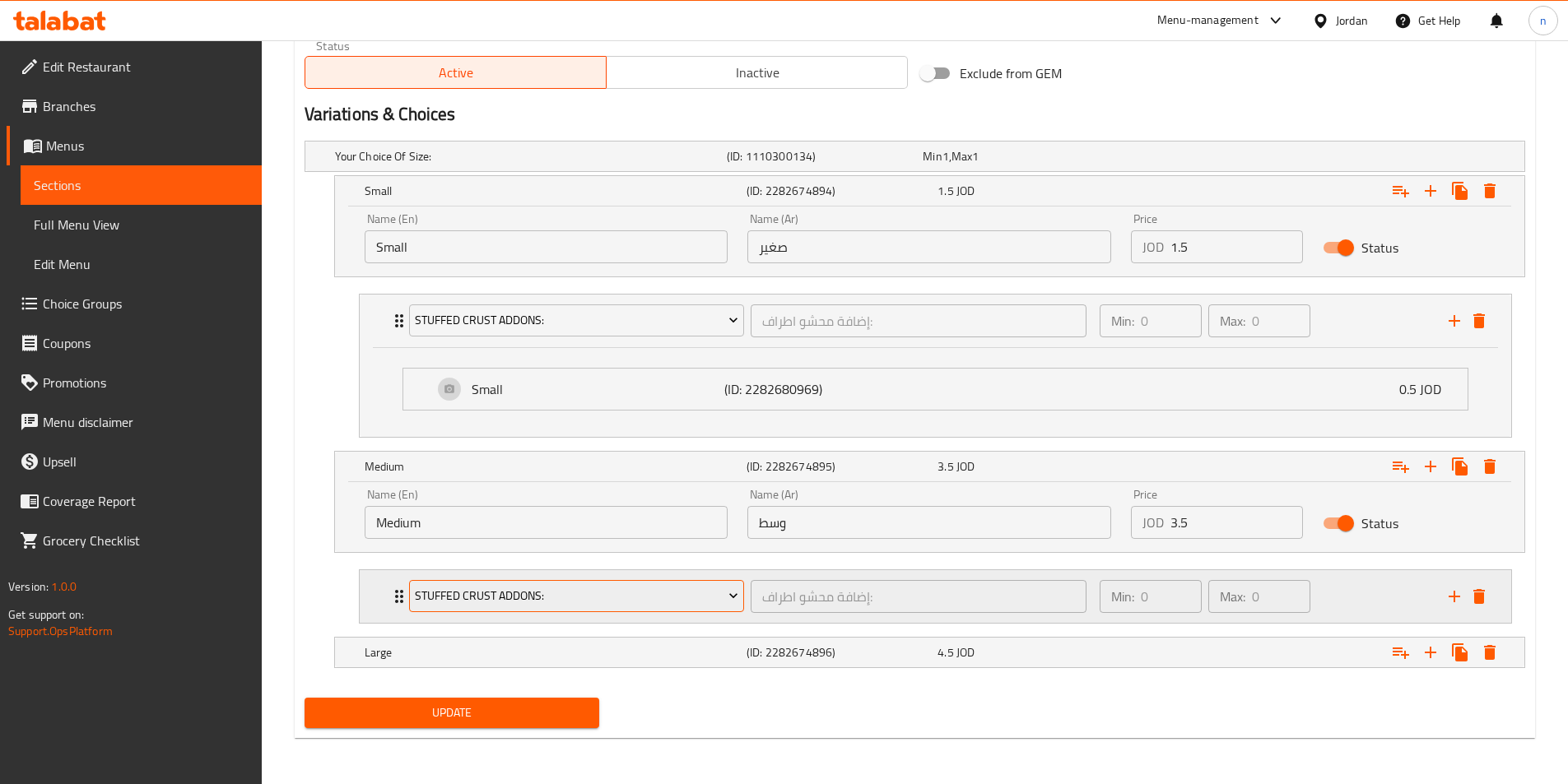
click at [621, 602] on span "Stuffed Crust Addons:" at bounding box center [576, 596] width 324 height 21
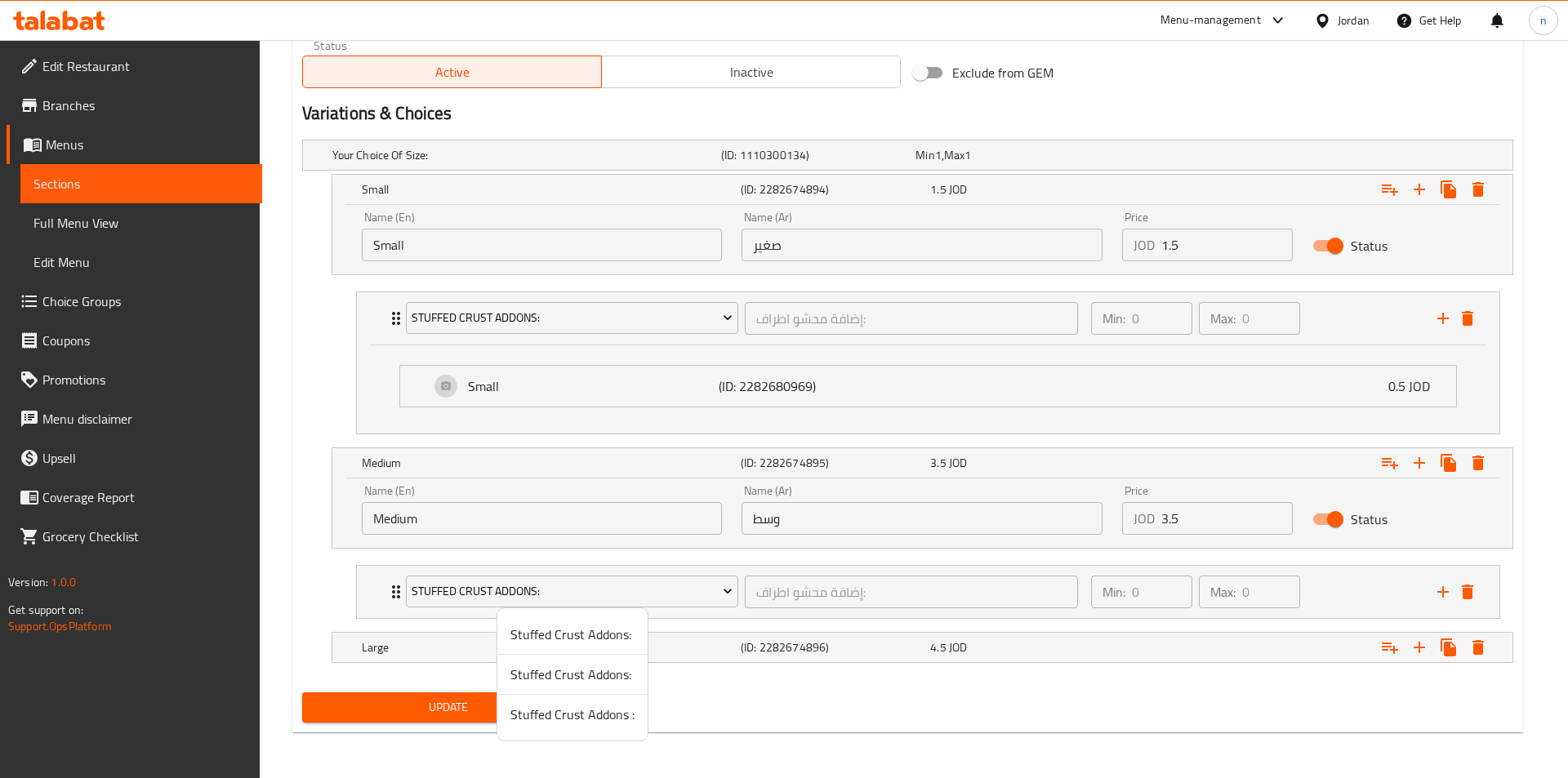
click at [578, 677] on span "Stuffed Crust Addons:" at bounding box center [572, 674] width 124 height 20
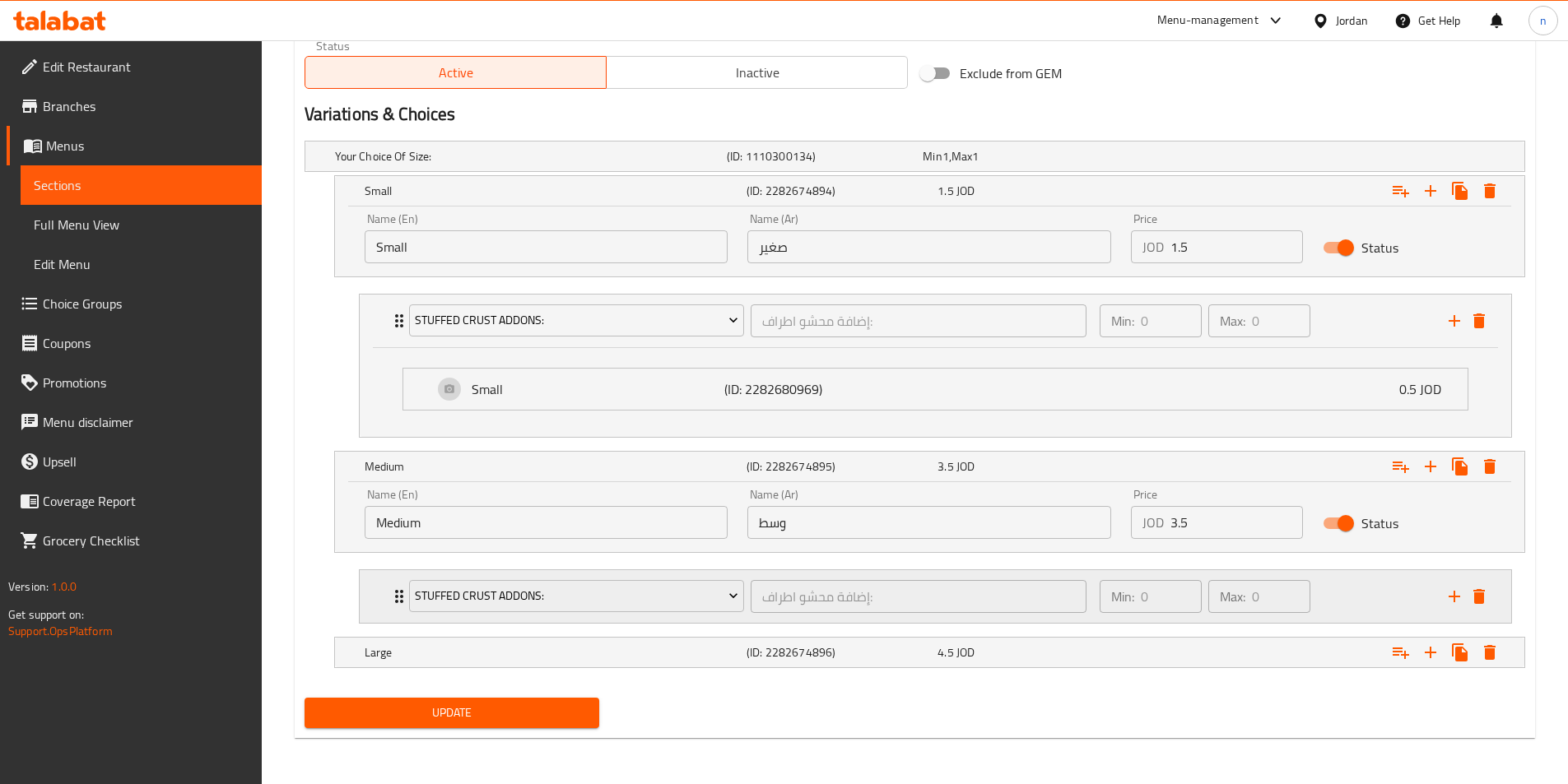
click at [1357, 597] on div "Min: 0 ​ Max: 0 ​" at bounding box center [1264, 597] width 349 height 53
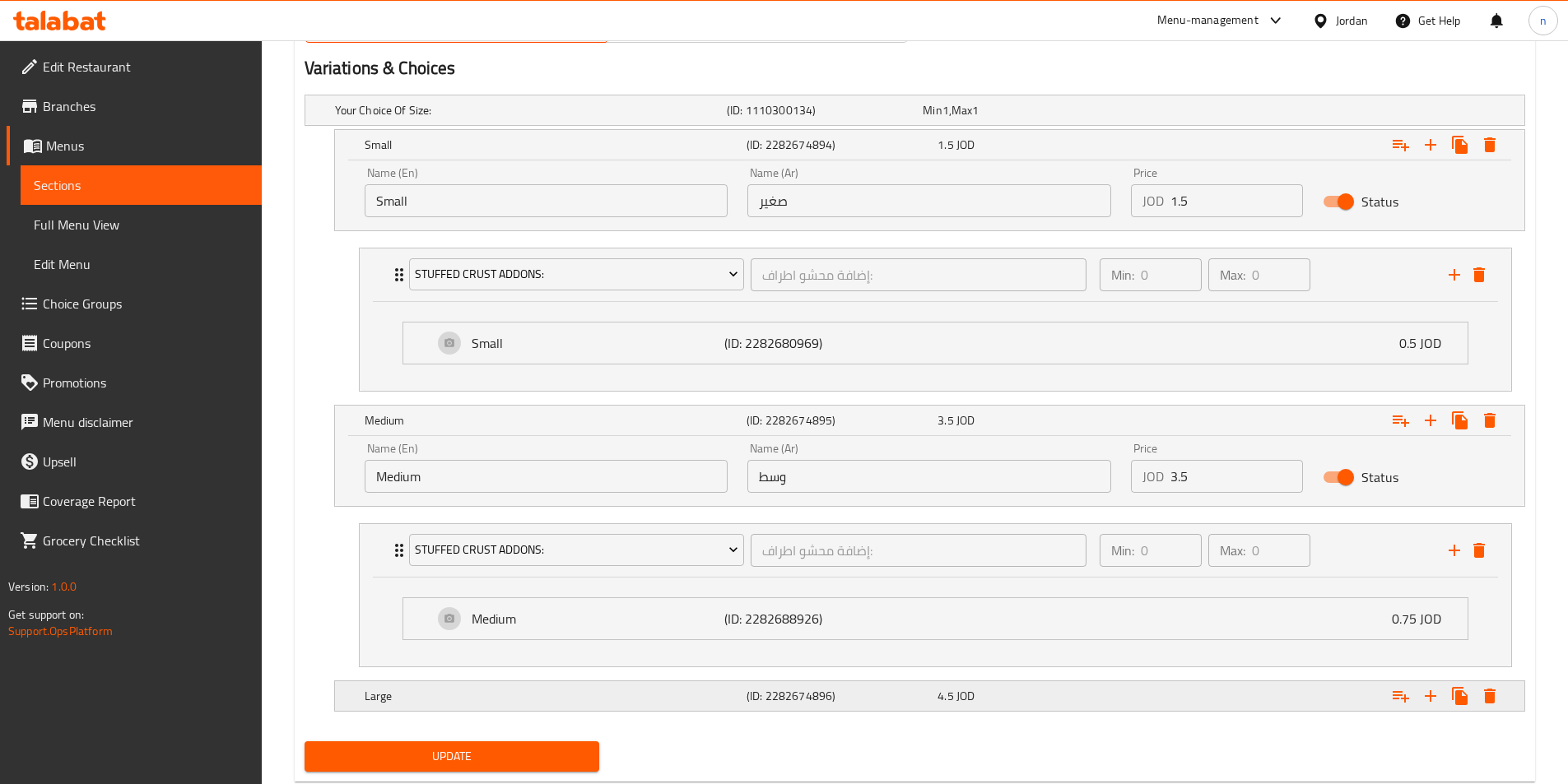
scroll to position [919, 0]
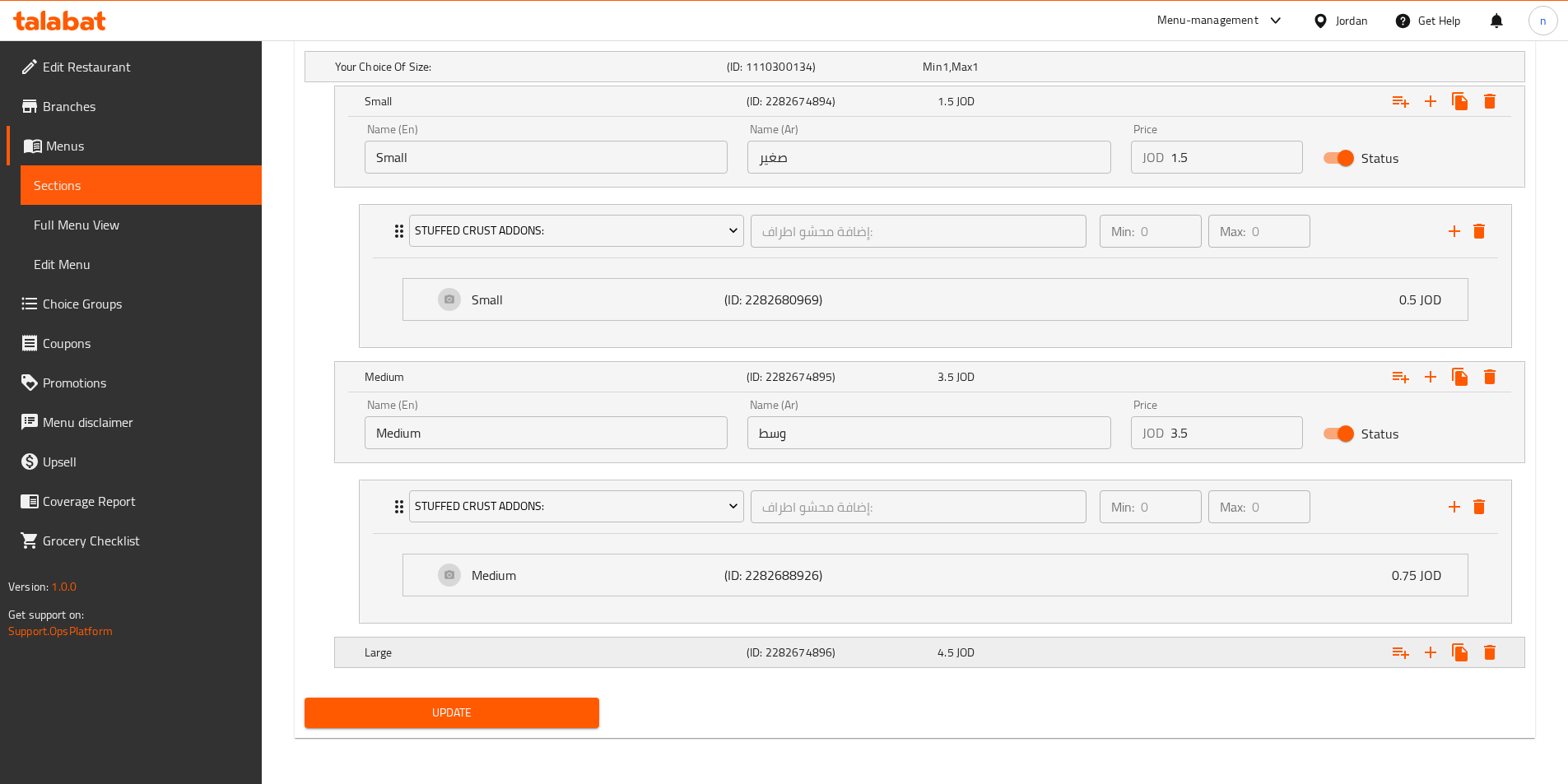
click at [1095, 658] on div "4.5 JOD" at bounding box center [1029, 652] width 184 height 17
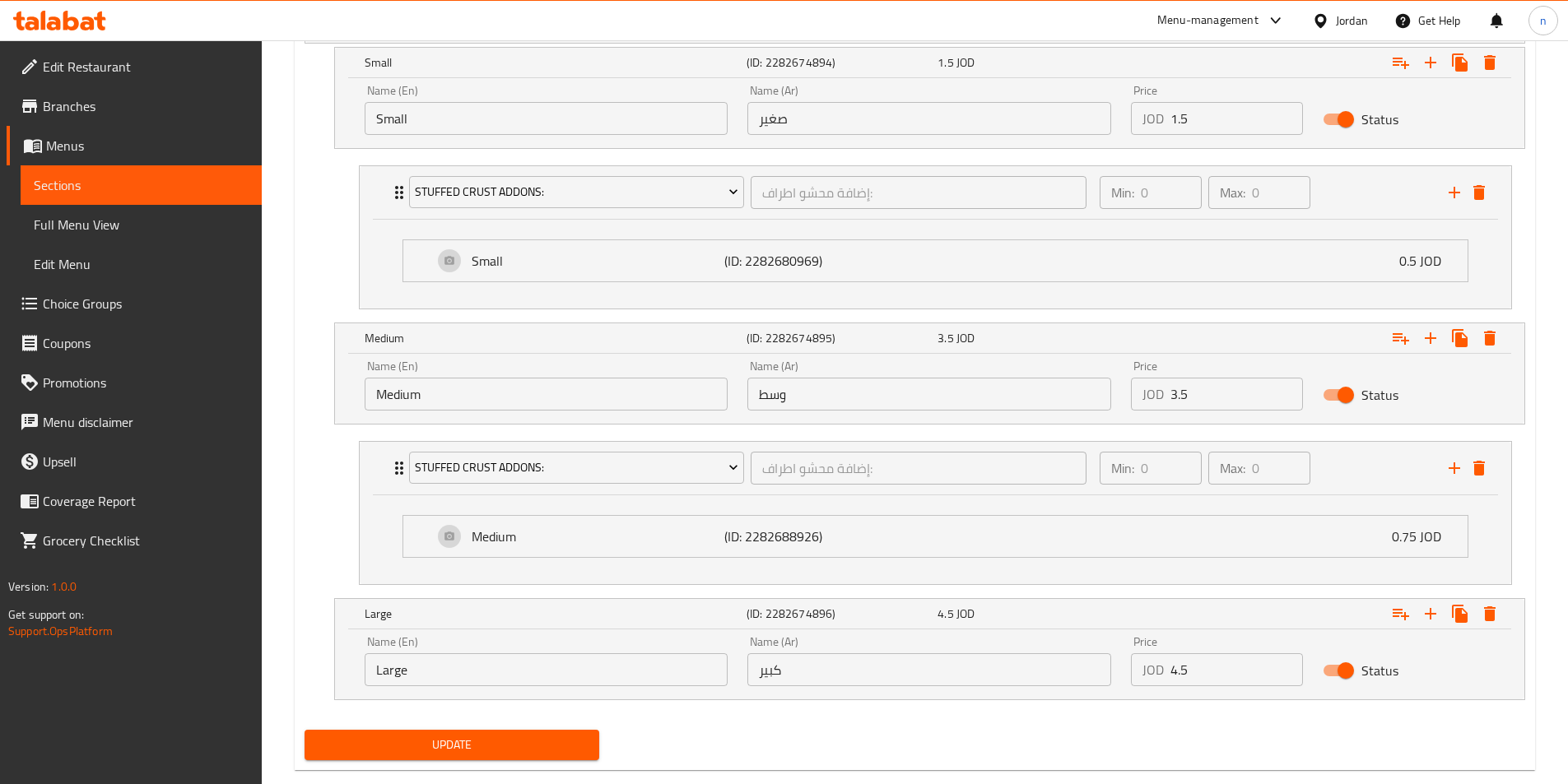
scroll to position [989, 0]
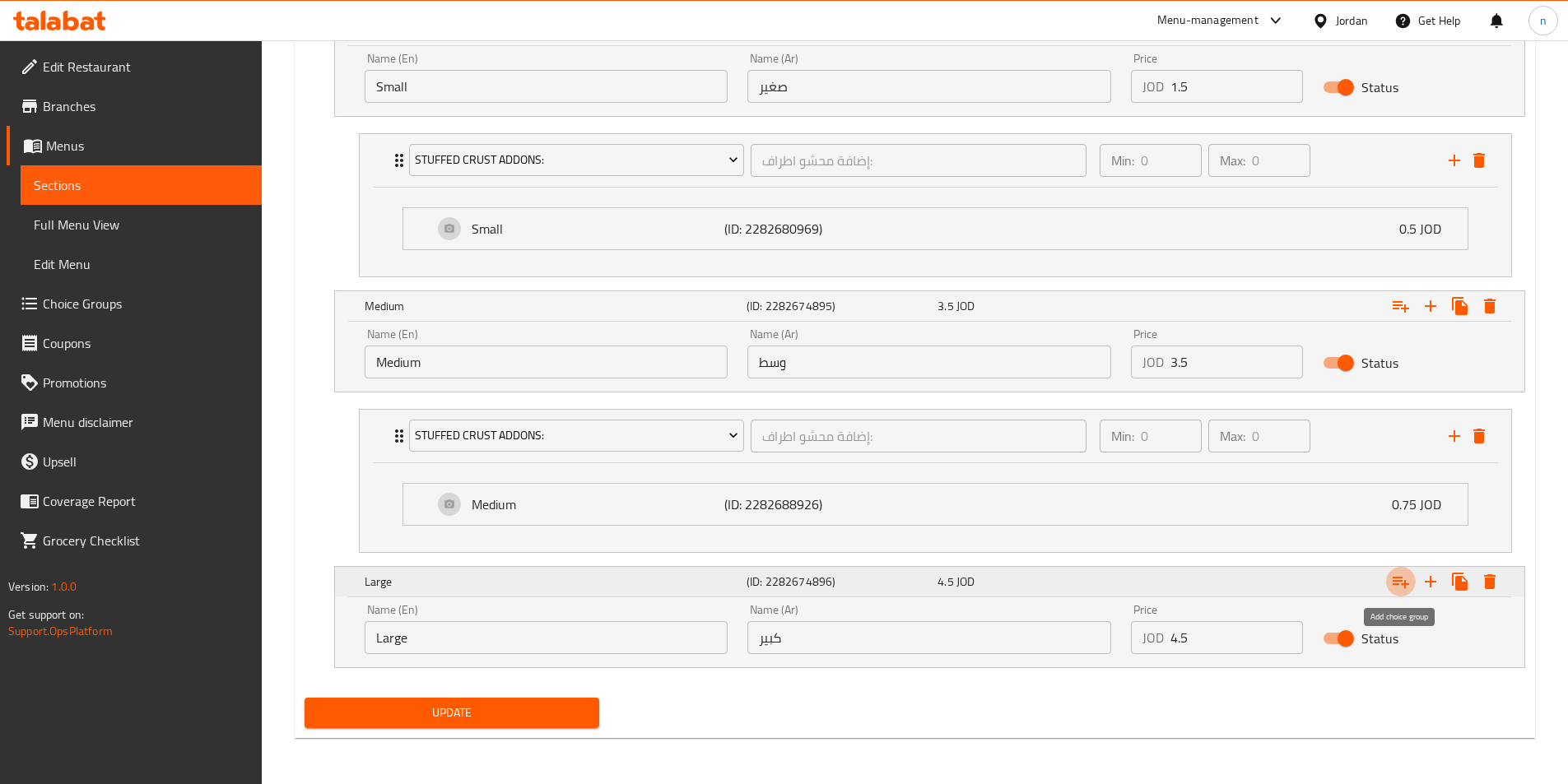
click at [1389, 588] on button "Expand" at bounding box center [1400, 582] width 30 height 30
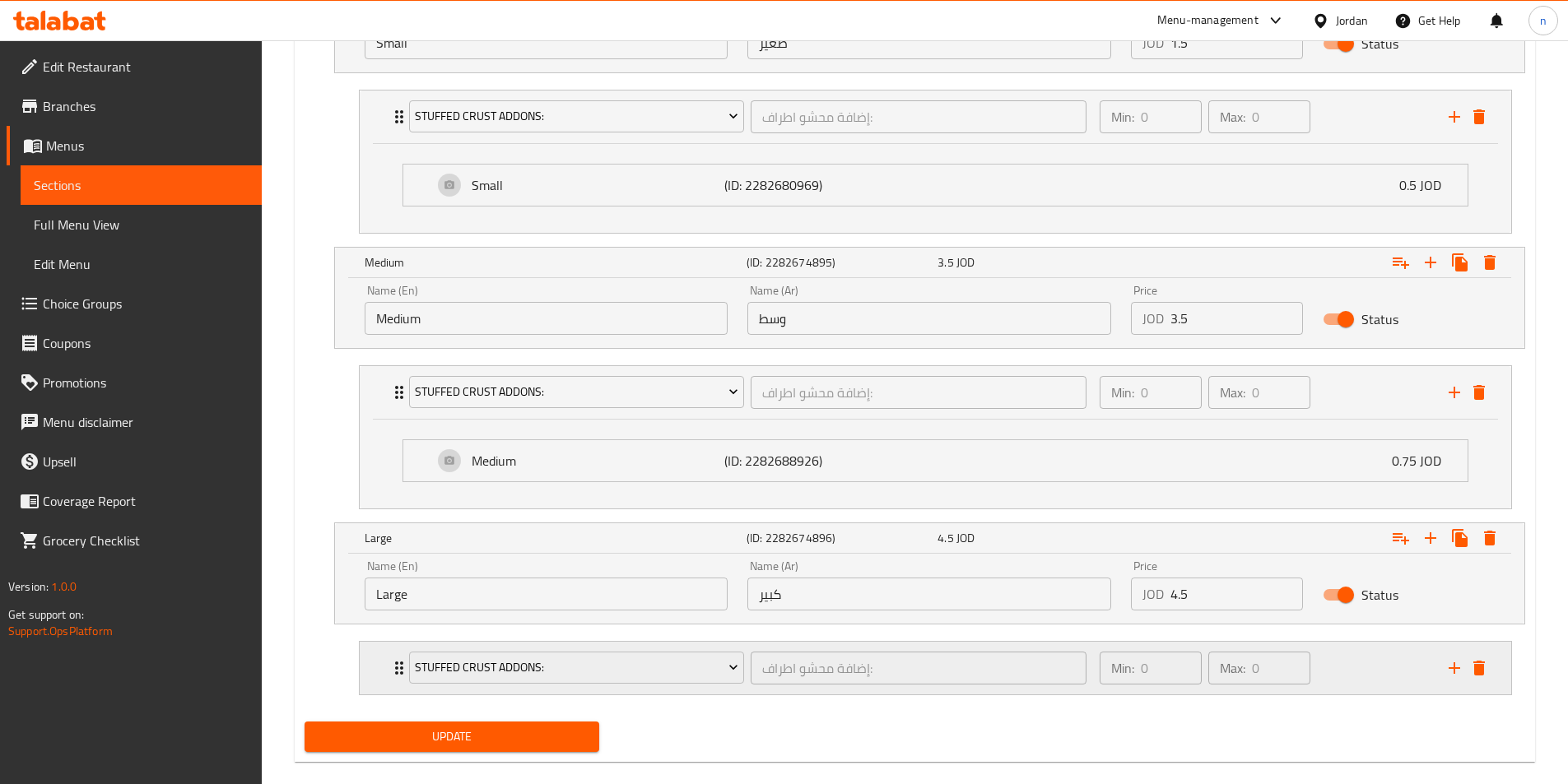
scroll to position [1057, 0]
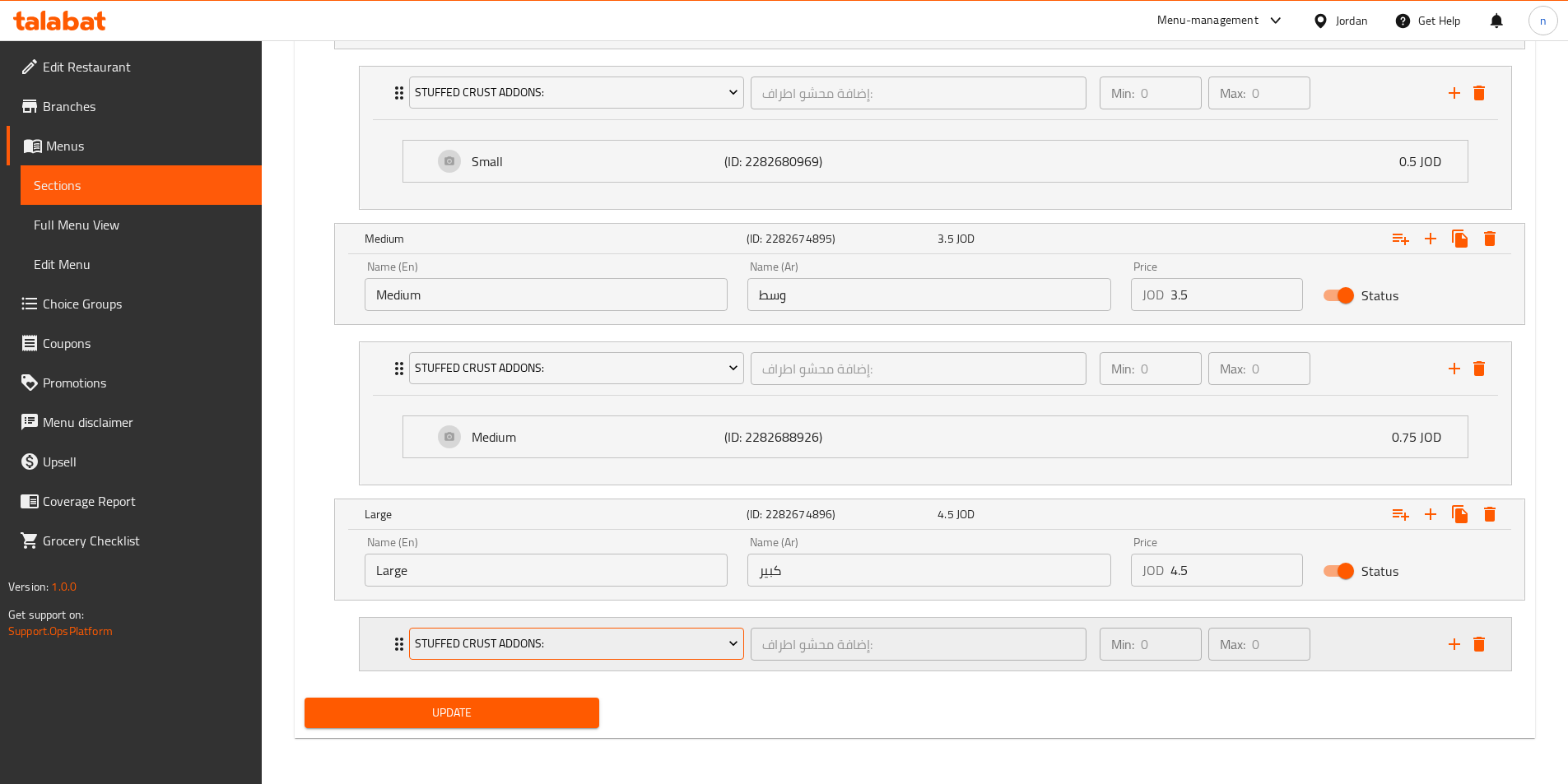
click at [698, 641] on span "Stuffed Crust Addons:" at bounding box center [576, 643] width 324 height 21
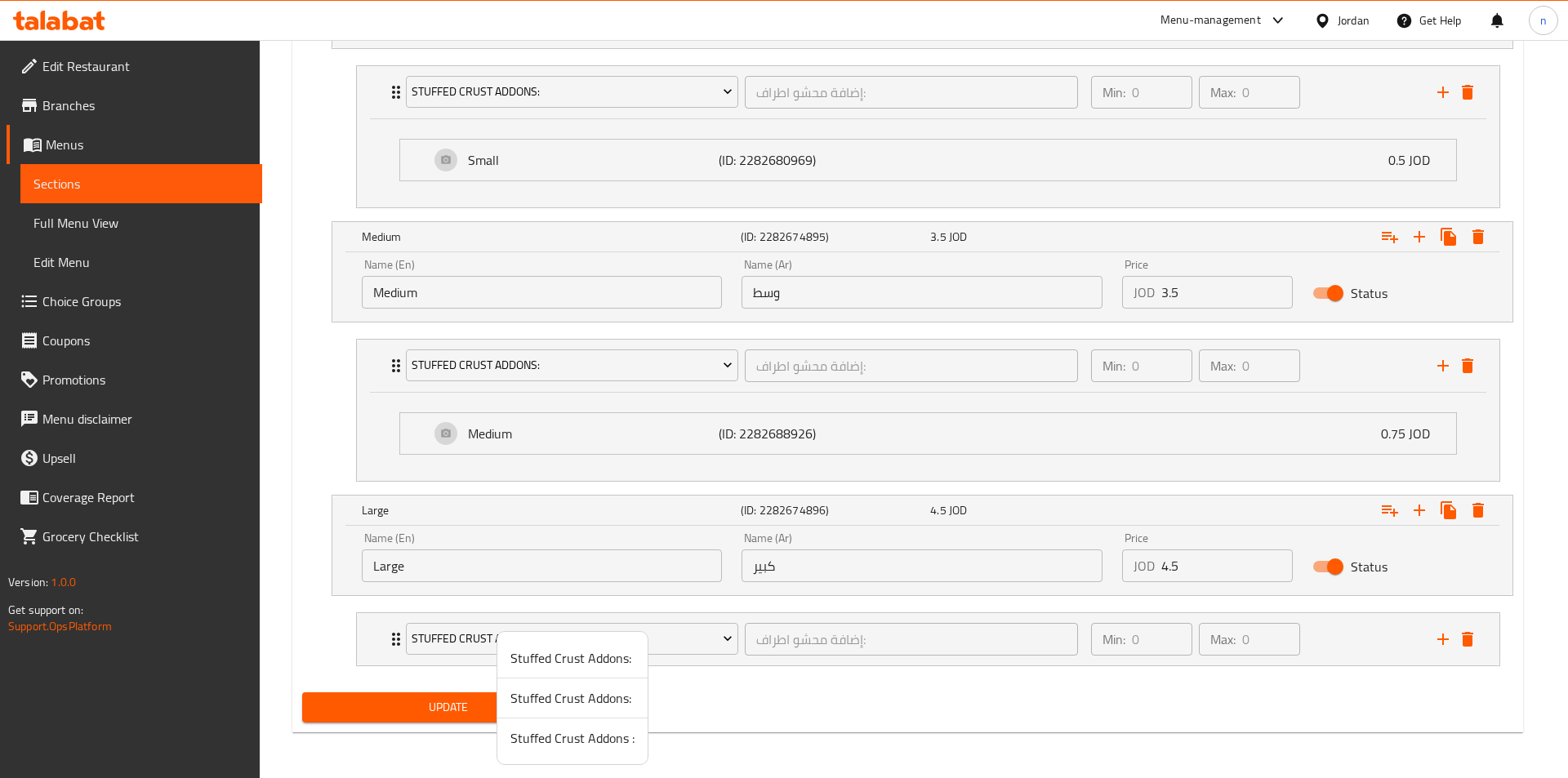
drag, startPoint x: 596, startPoint y: 743, endPoint x: 614, endPoint y: 749, distance: 19.0
click at [597, 744] on span "Stuffed Crust Addons :" at bounding box center [572, 738] width 124 height 20
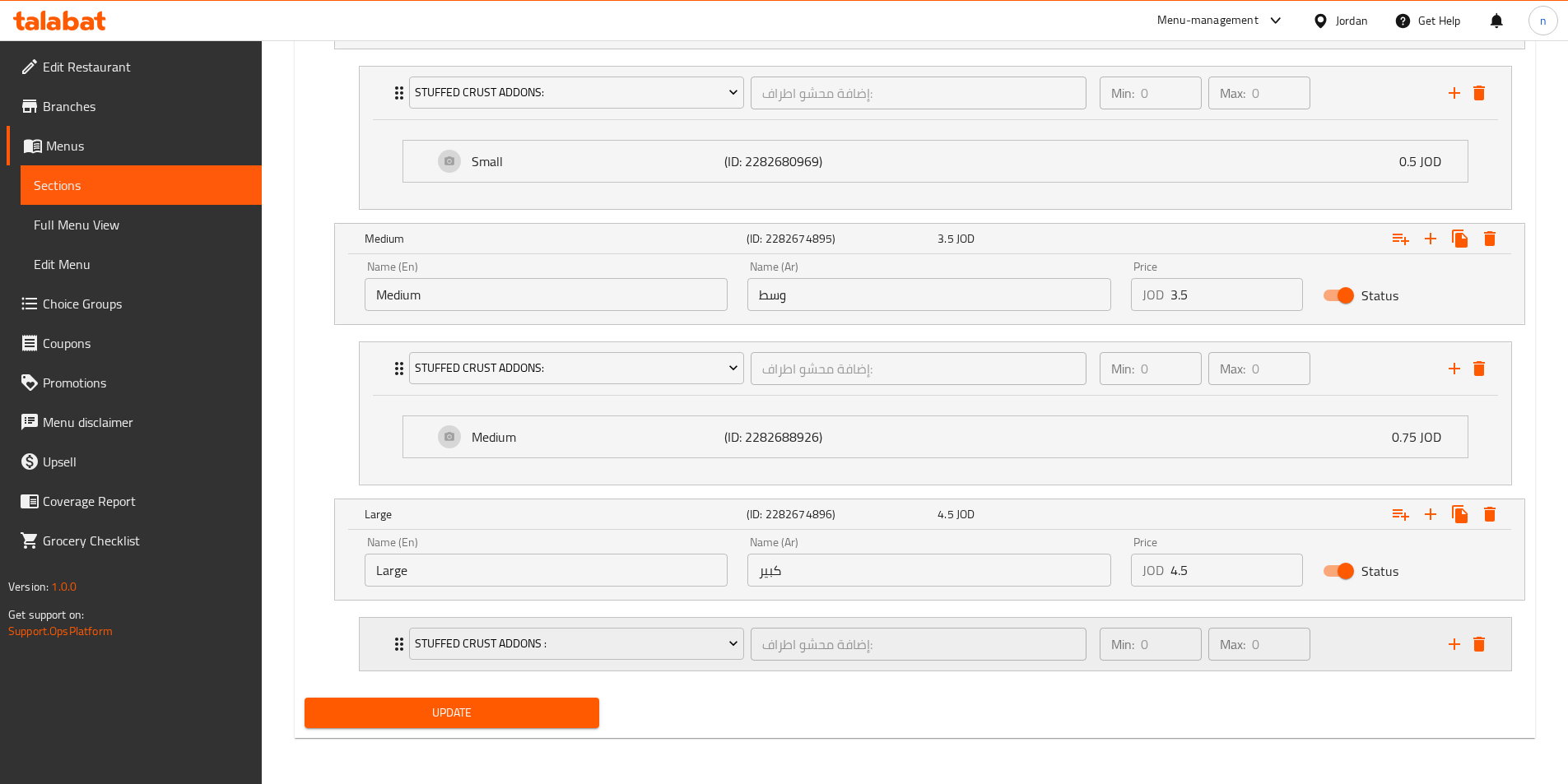
click at [1361, 630] on div "Min: 0 ​ Max: 0 ​" at bounding box center [1264, 645] width 349 height 53
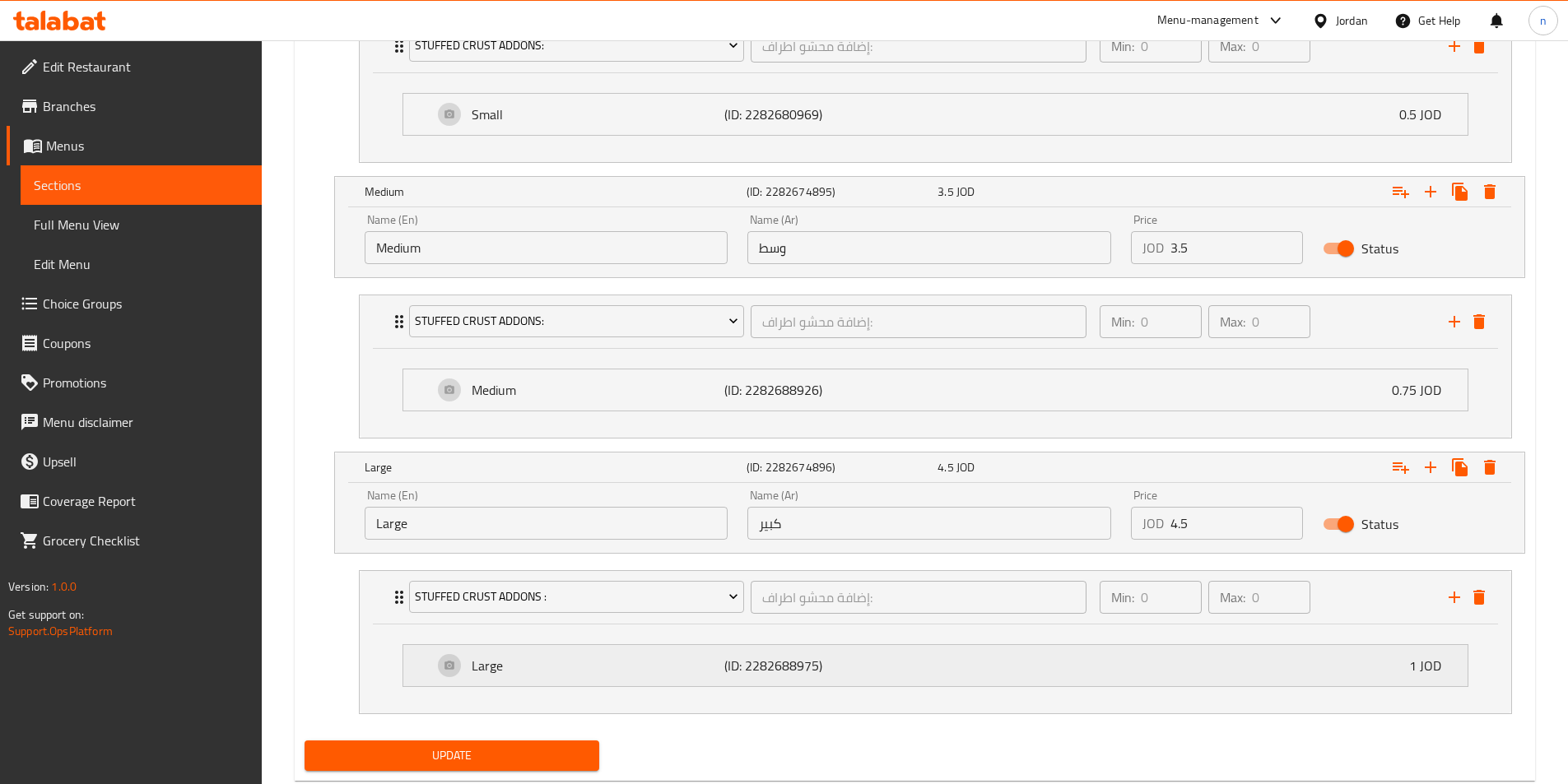
scroll to position [1146, 0]
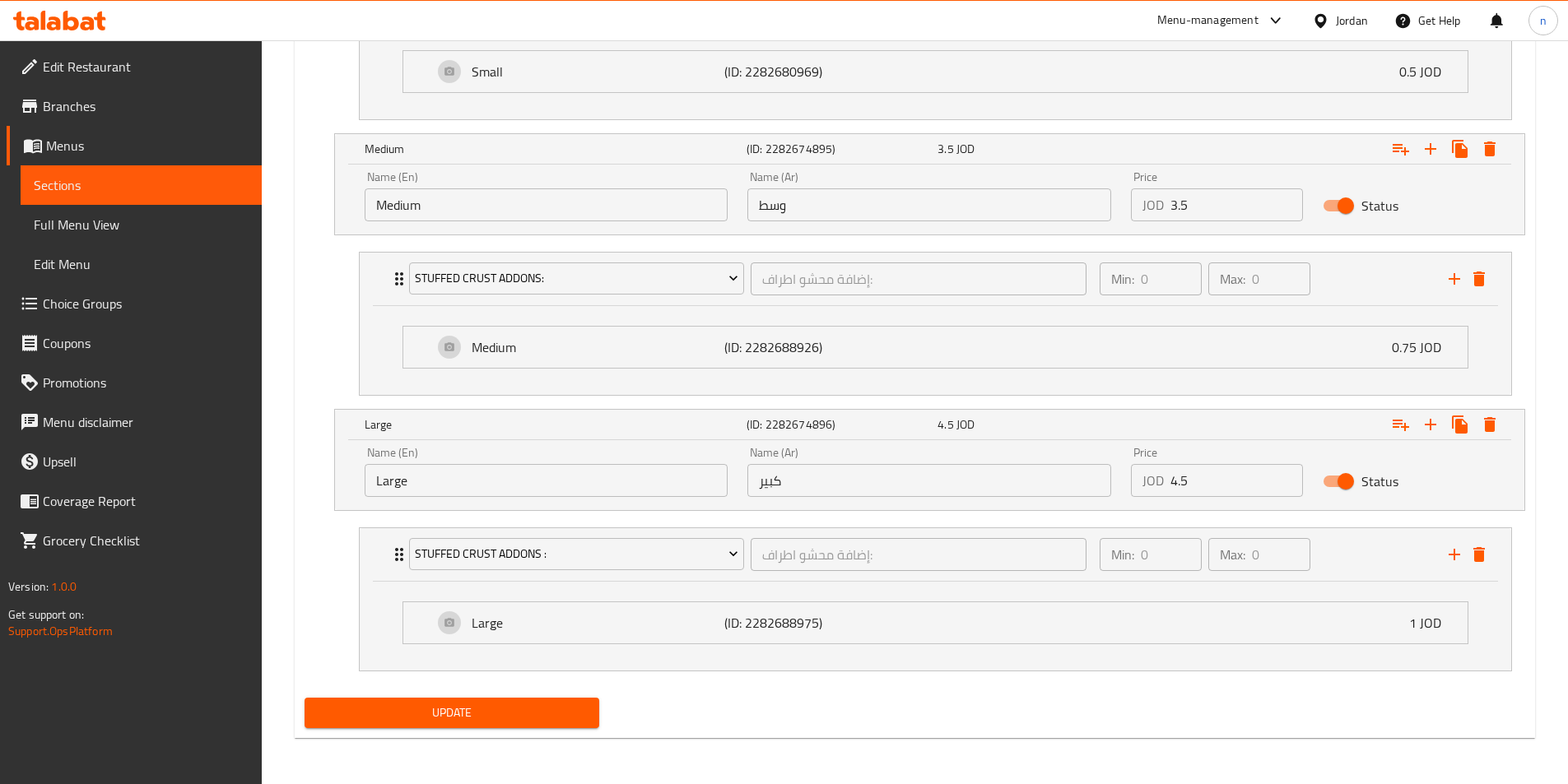
click at [584, 706] on span "Update" at bounding box center [452, 712] width 269 height 21
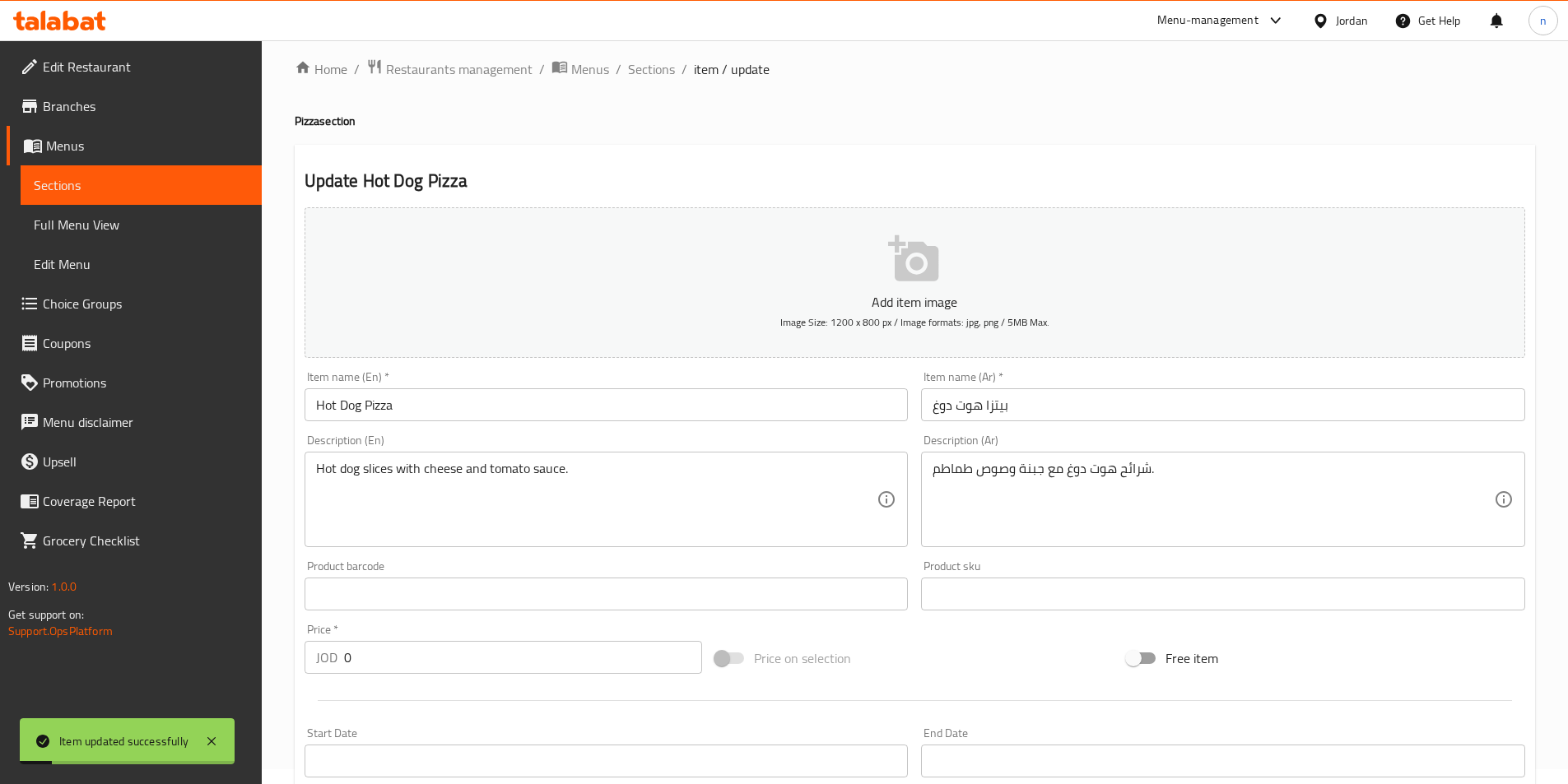
scroll to position [0, 0]
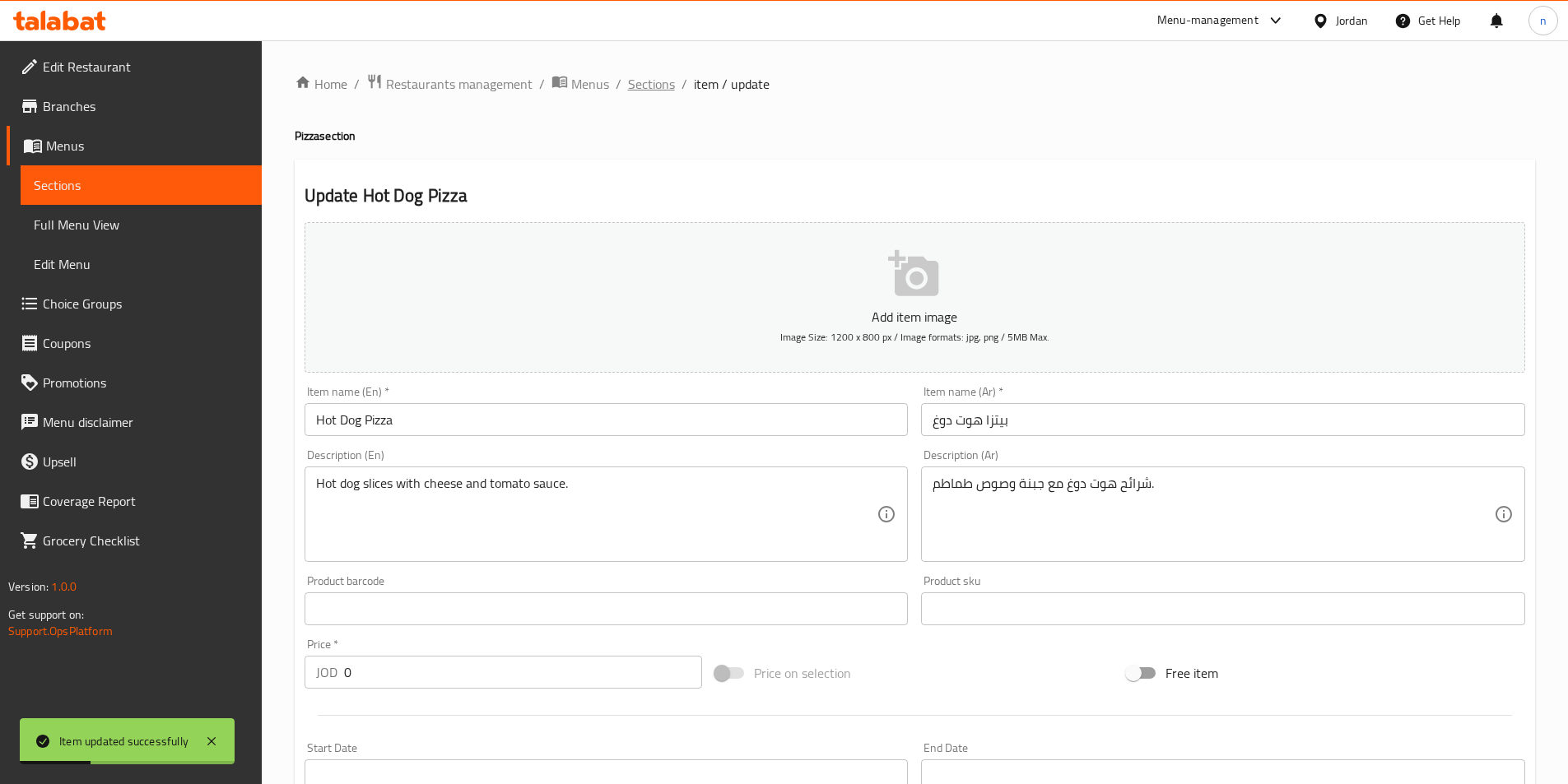
click at [646, 81] on span "Sections" at bounding box center [651, 84] width 47 height 20
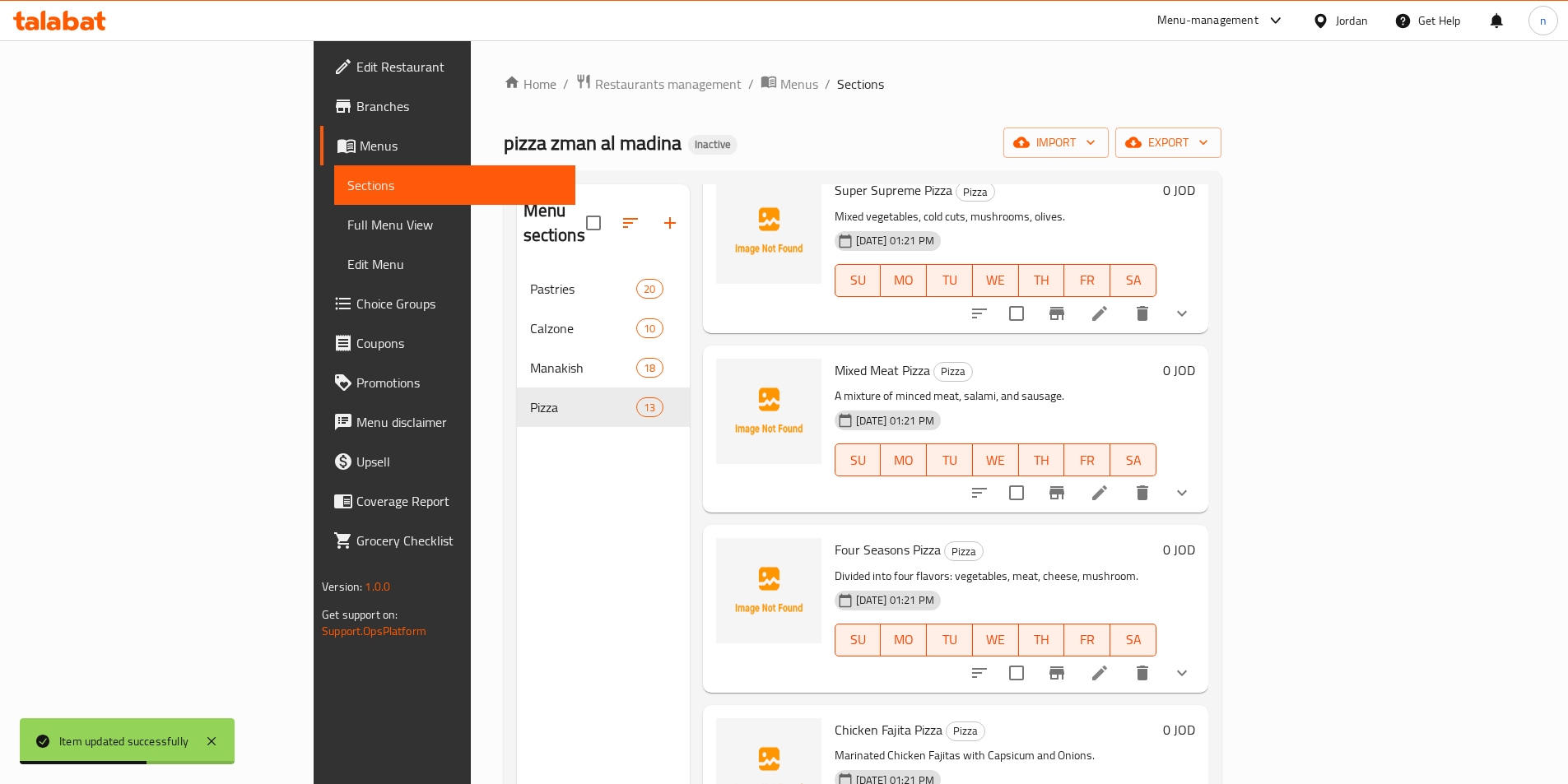
scroll to position [1070, 0]
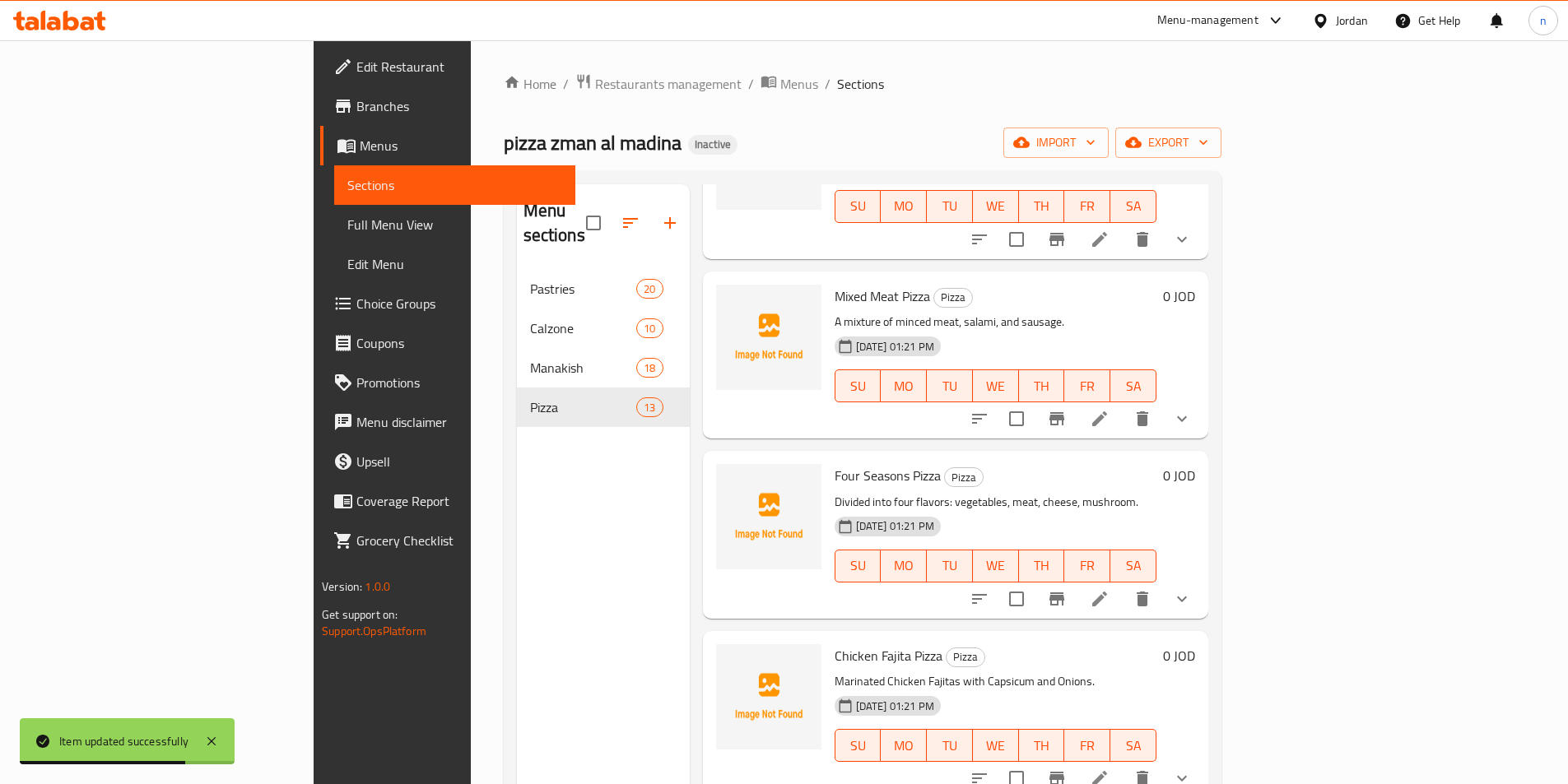
click at [1122, 584] on li at bounding box center [1100, 599] width 46 height 30
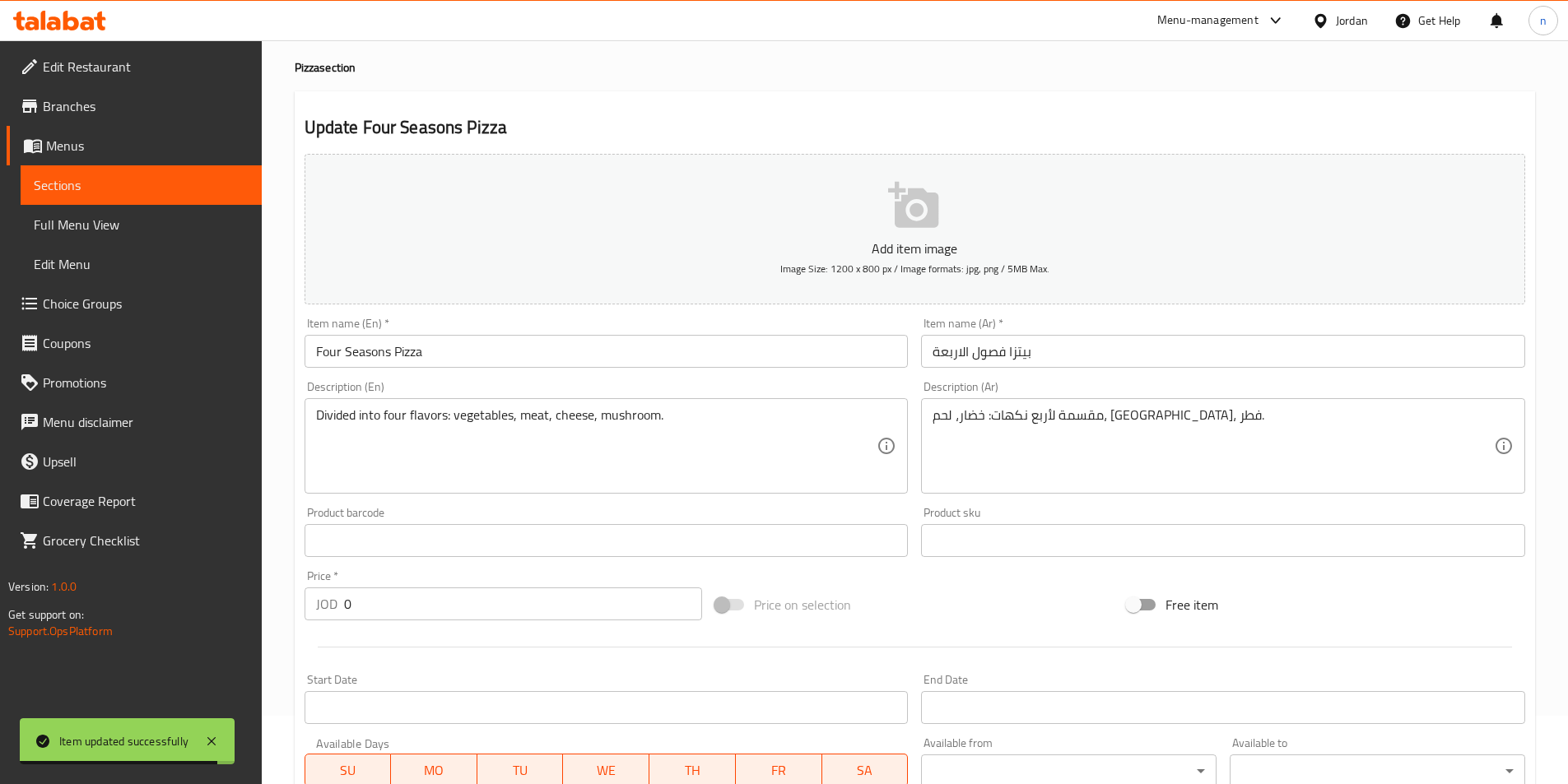
scroll to position [415, 0]
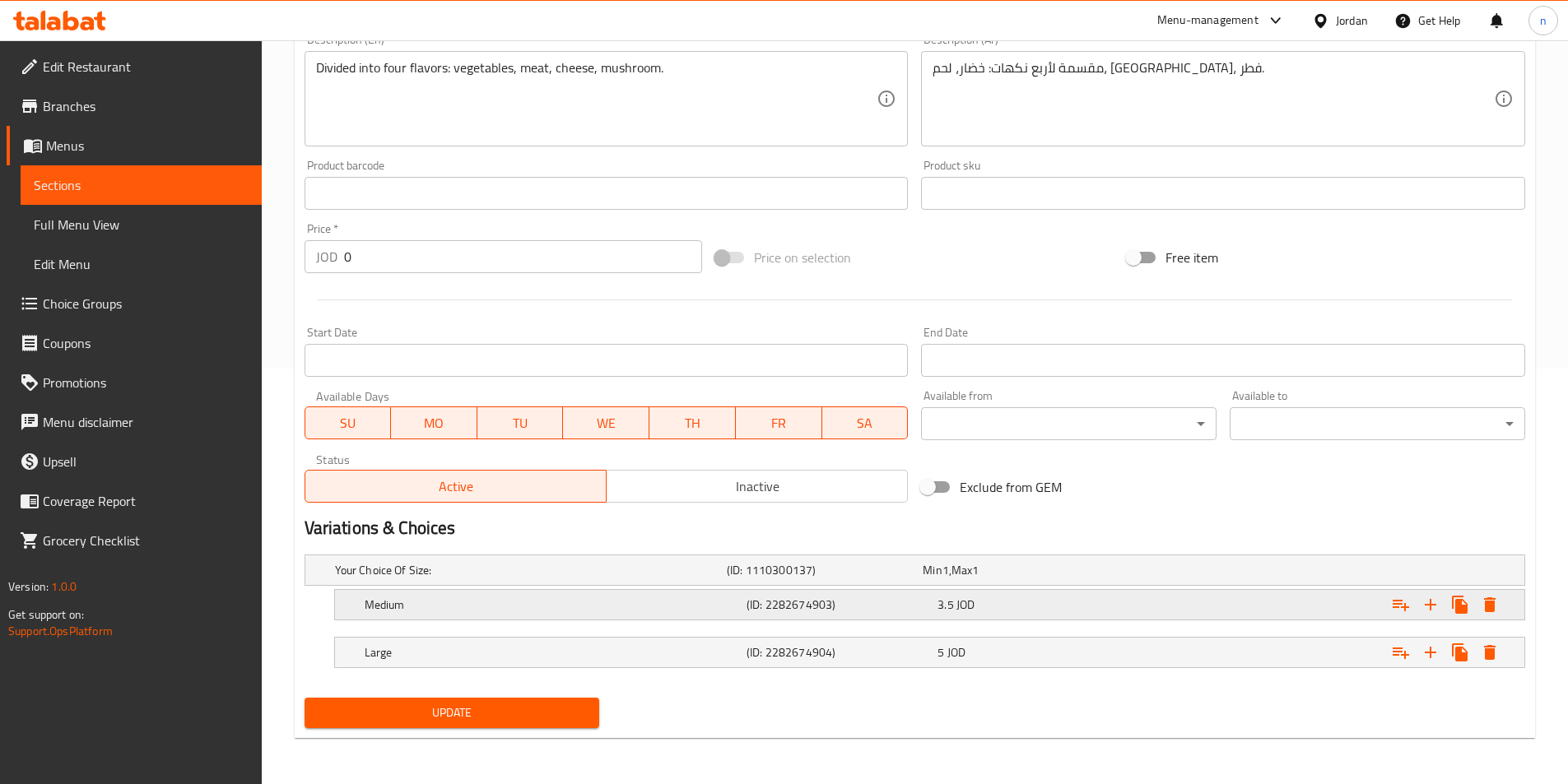
click at [654, 598] on h5 "Medium" at bounding box center [552, 605] width 375 height 17
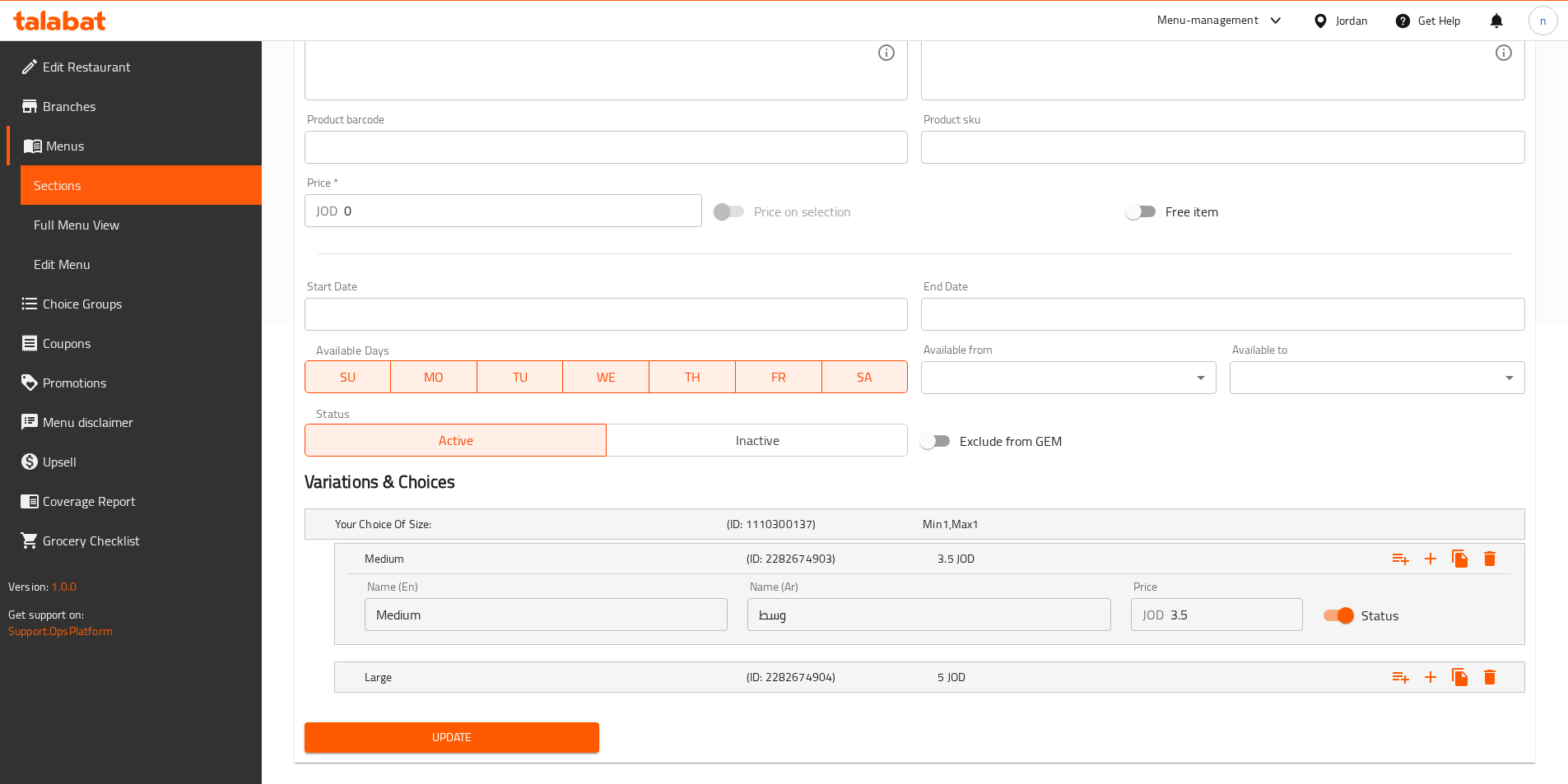
scroll to position [486, 0]
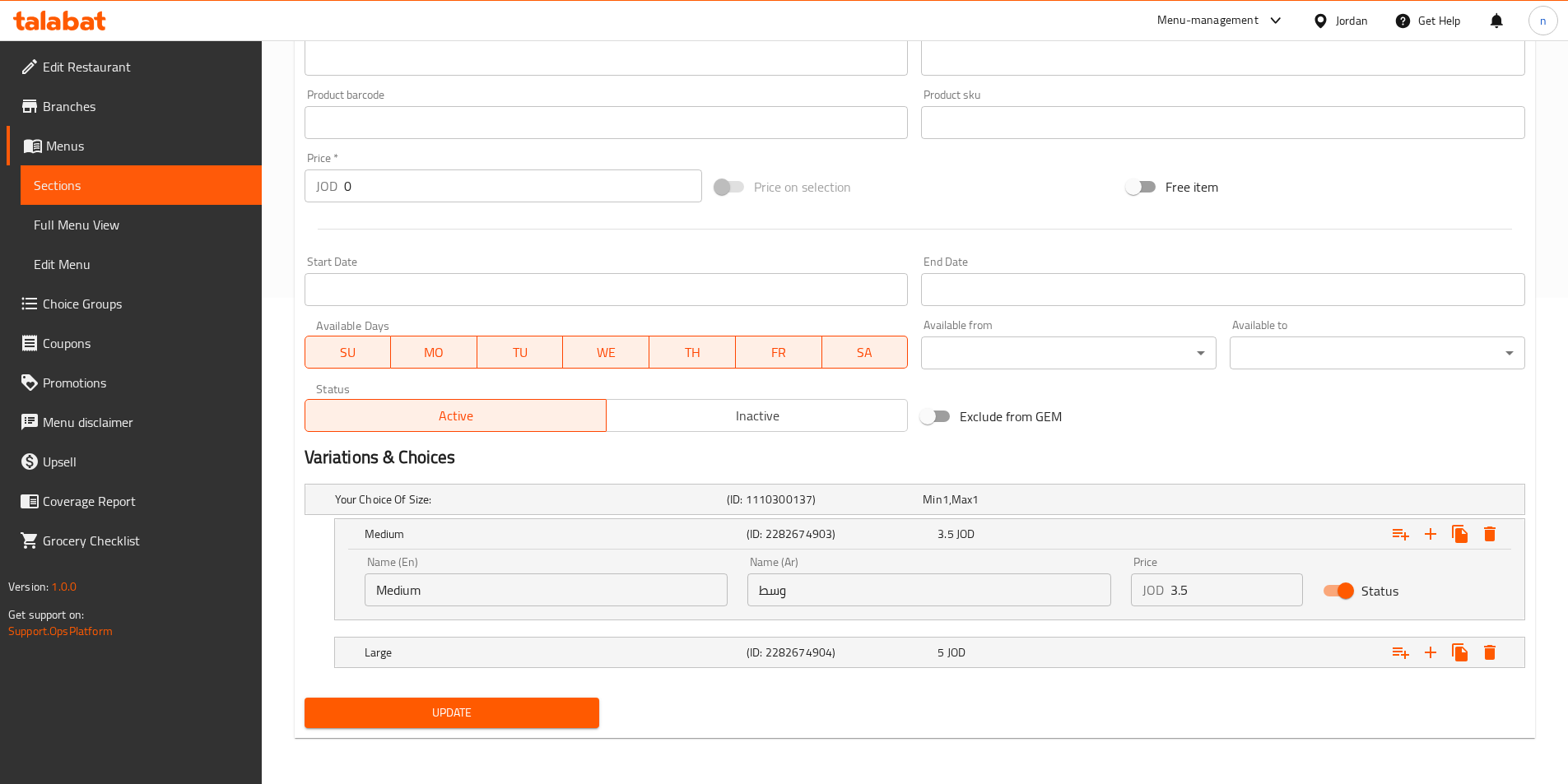
click at [1405, 559] on div "Name (En) Medium Name (En) Name (Ar) وسط Name (Ar) Price JOD 3.5 Price Status" at bounding box center [930, 581] width 1149 height 70
click at [1400, 541] on icon "Expand" at bounding box center [1400, 534] width 20 height 20
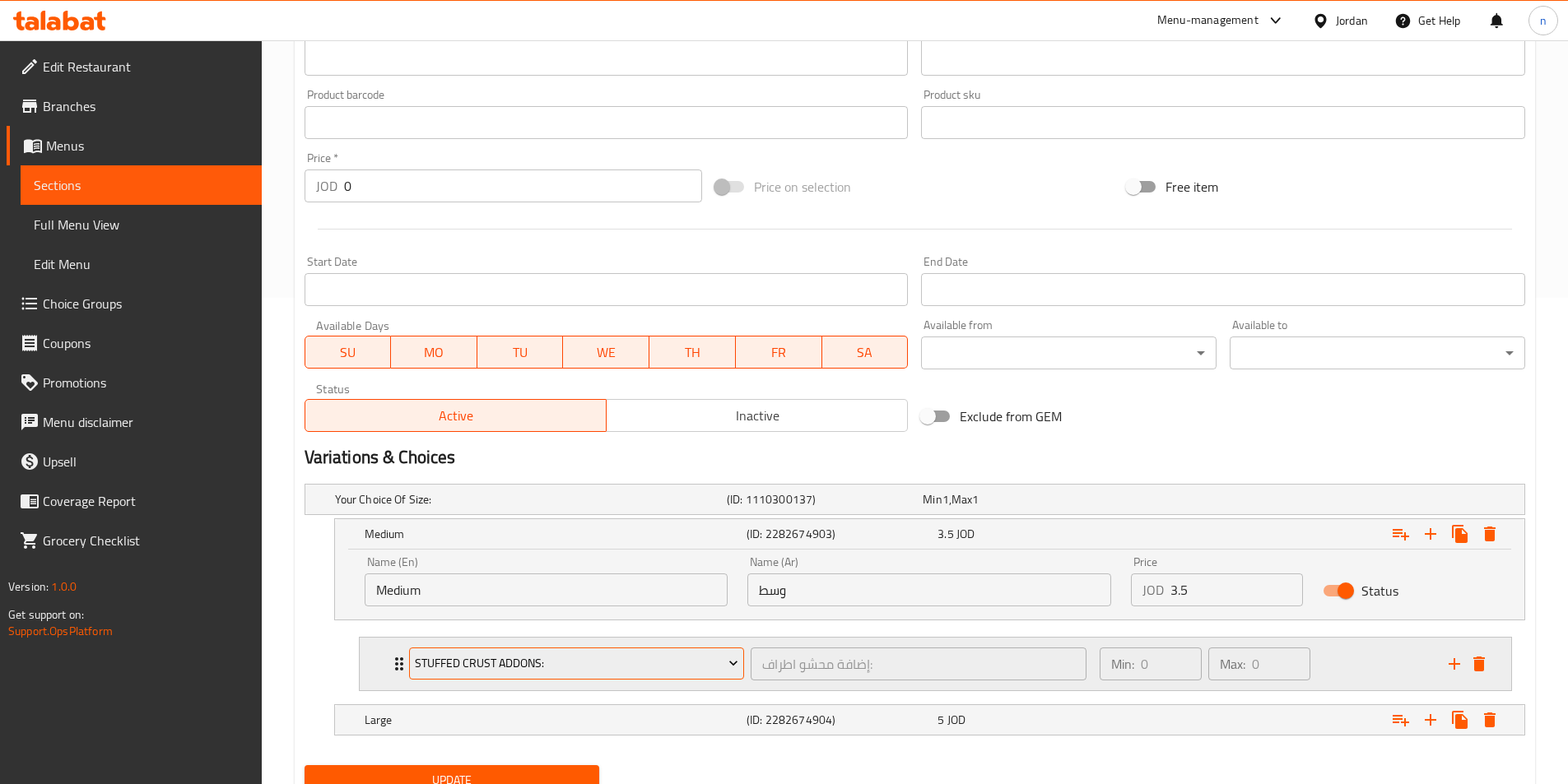
click at [601, 672] on span "Stuffed Crust Addons:" at bounding box center [576, 663] width 324 height 21
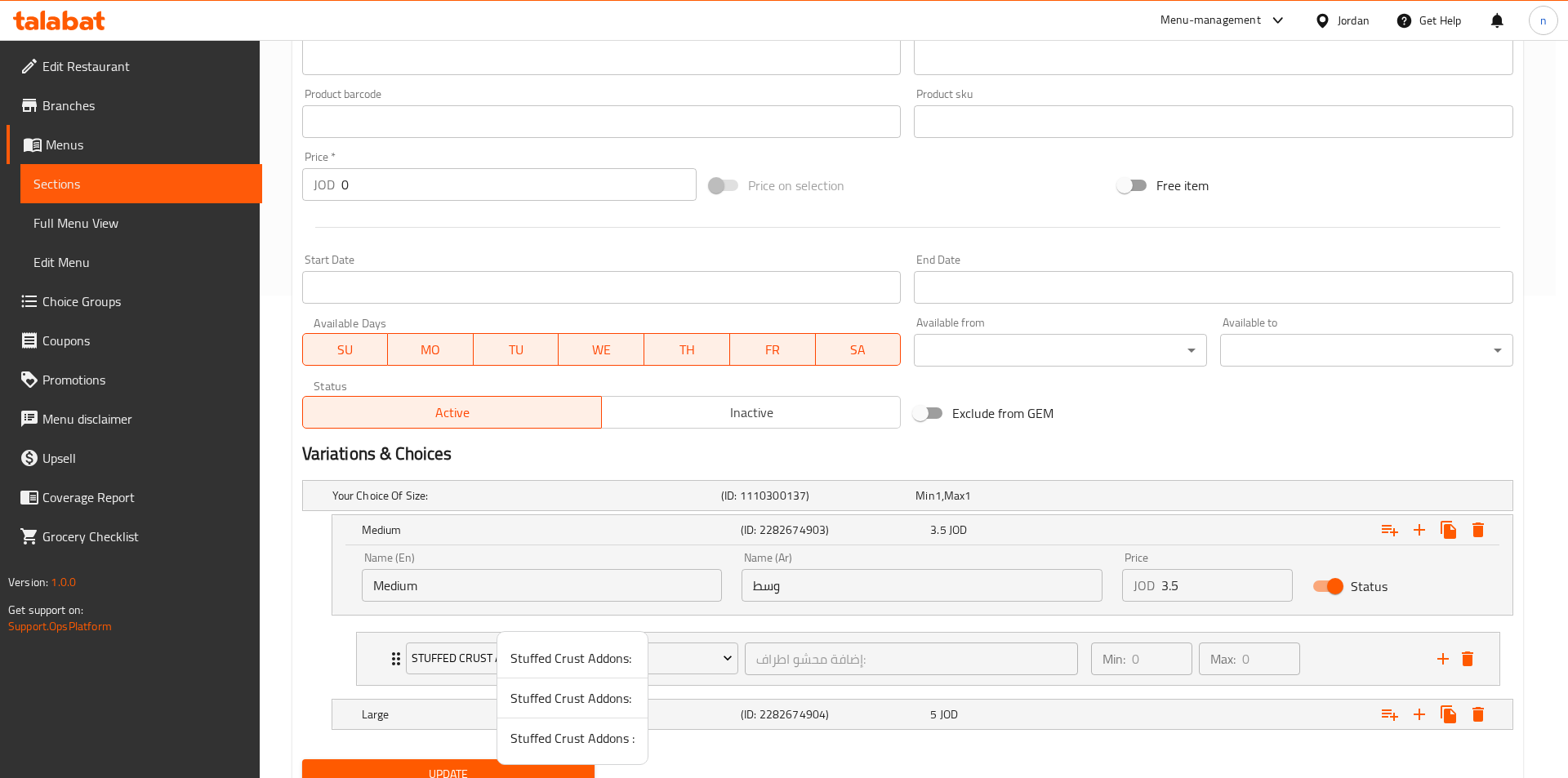
click at [606, 698] on span "Stuffed Crust Addons:" at bounding box center [572, 698] width 124 height 20
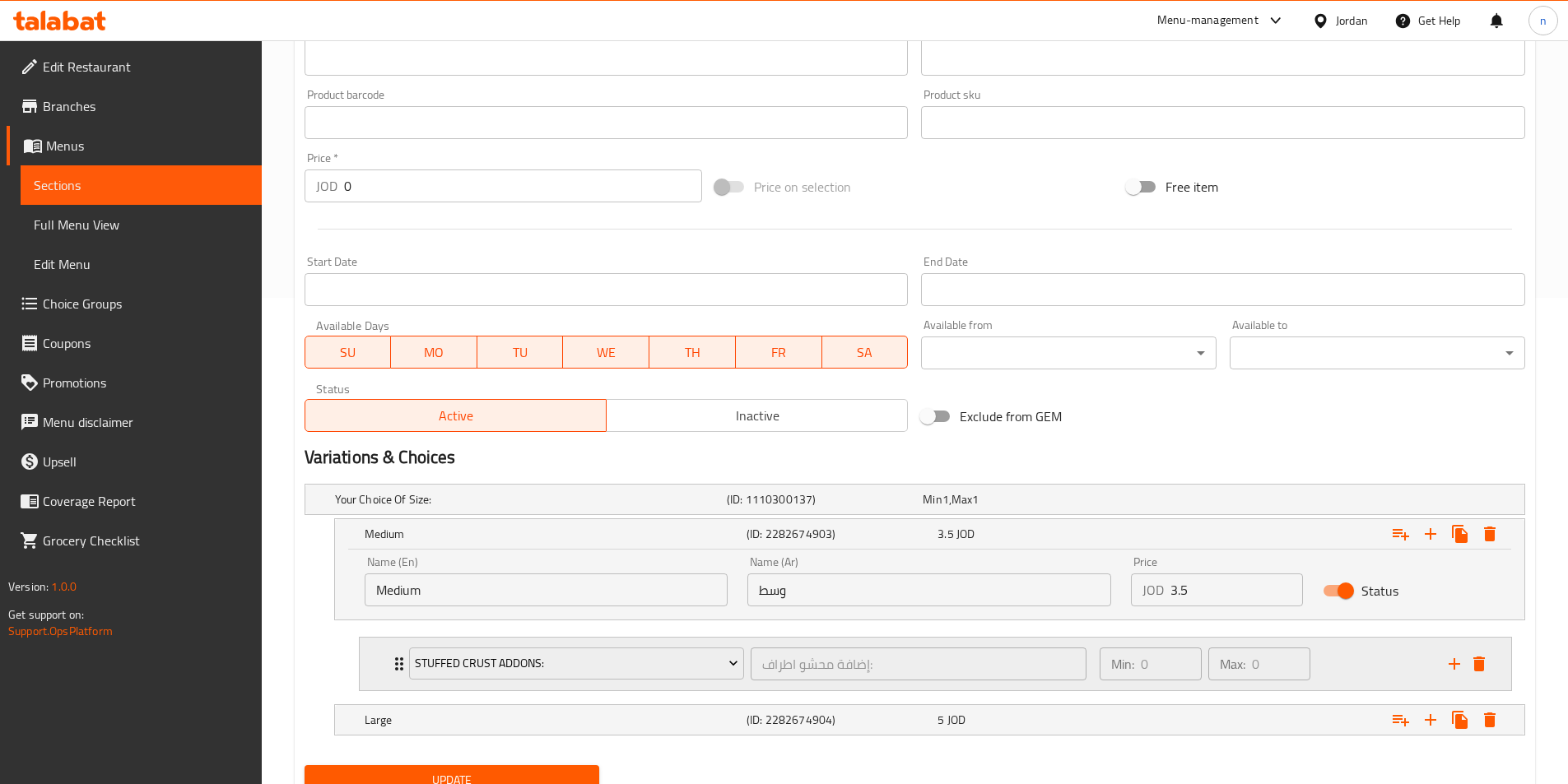
click at [1335, 659] on div "Min: 0 ​ Max: 0 ​" at bounding box center [1264, 664] width 349 height 53
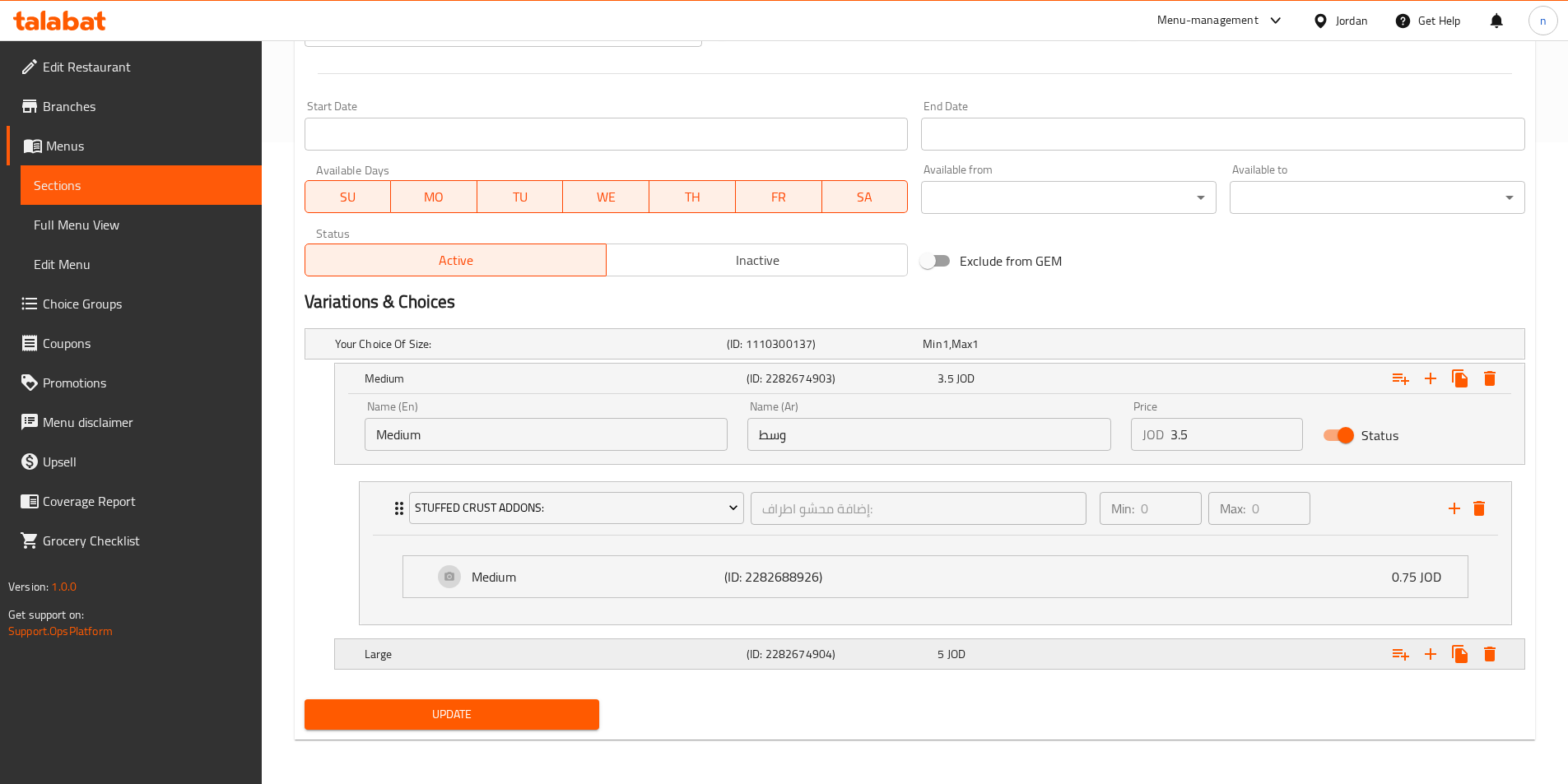
scroll to position [643, 0]
click at [1106, 649] on div "5 JOD" at bounding box center [1029, 652] width 184 height 17
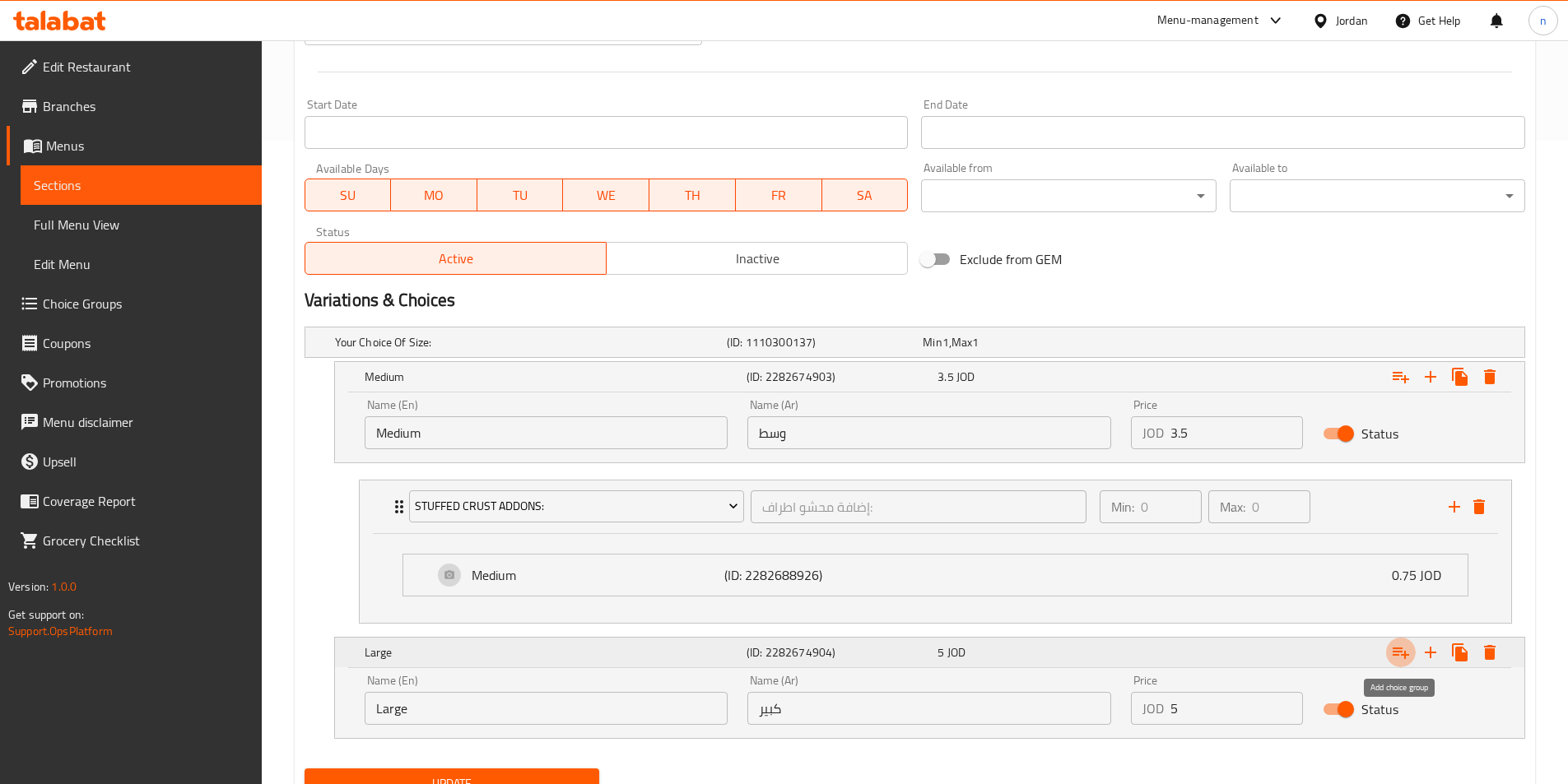
drag, startPoint x: 1395, startPoint y: 657, endPoint x: 1382, endPoint y: 664, distance: 14.8
click at [1395, 658] on icon "Expand" at bounding box center [1400, 652] width 20 height 20
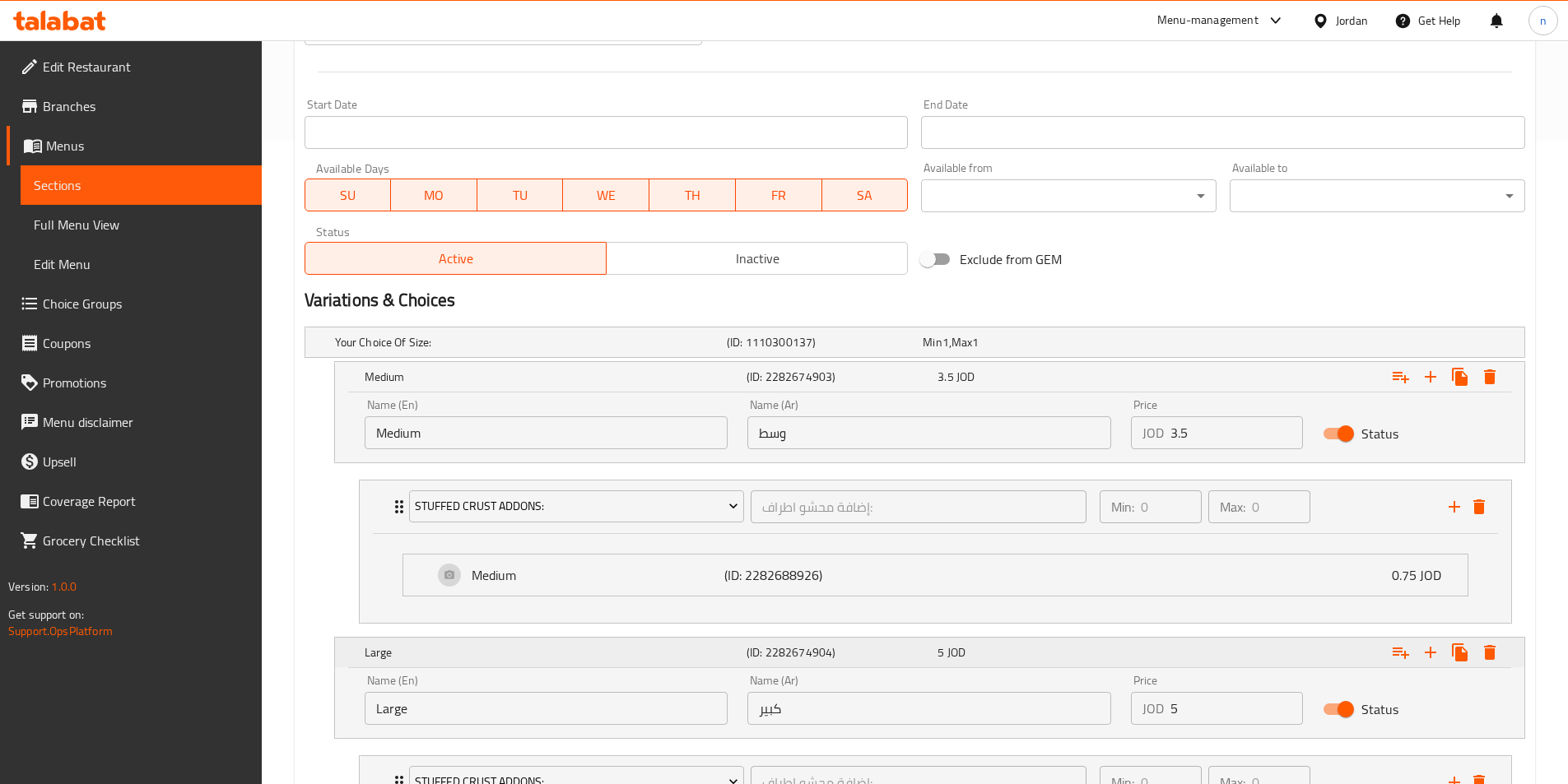
scroll to position [782, 0]
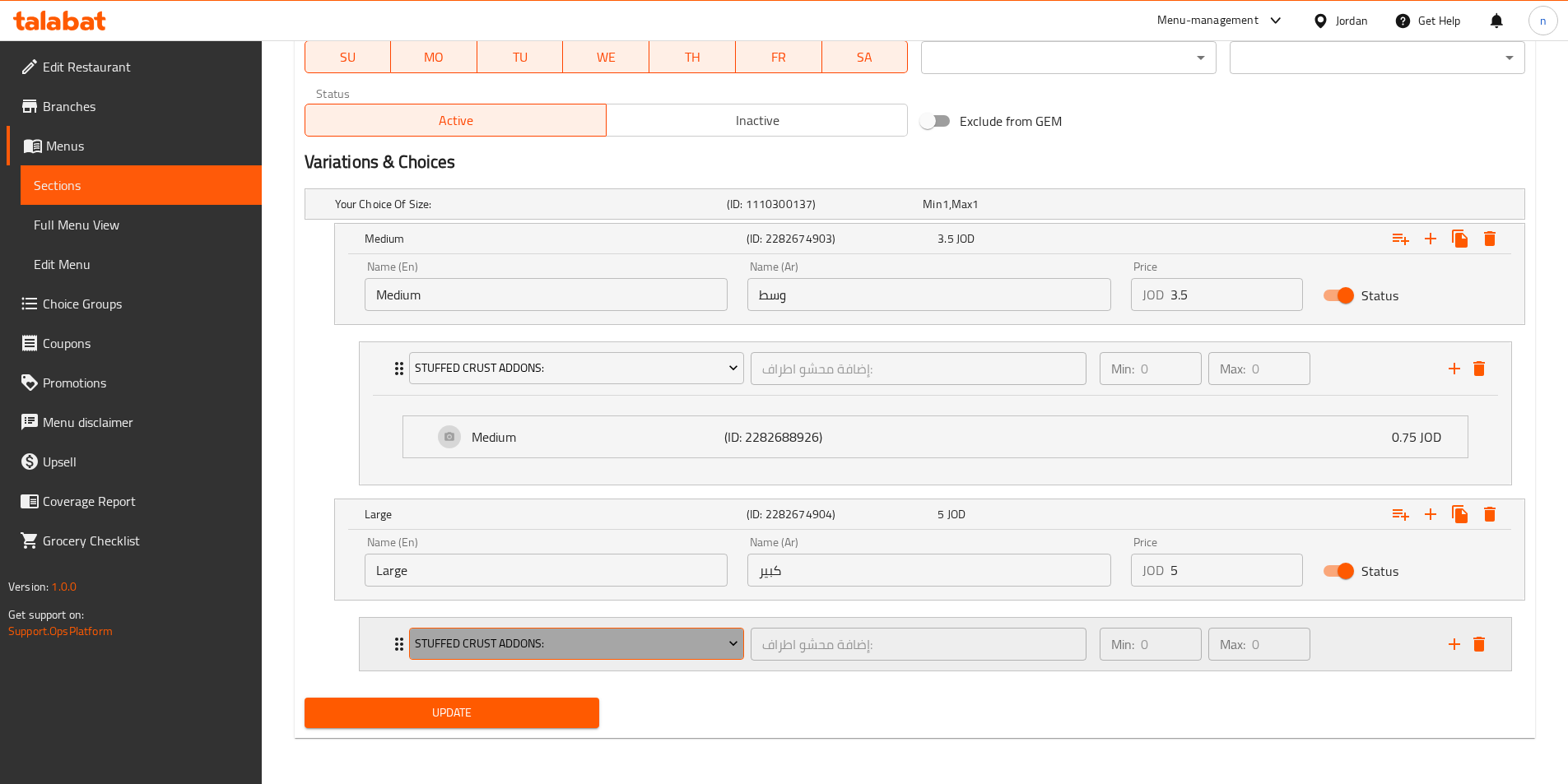
click at [618, 628] on button "Stuffed Crust Addons:" at bounding box center [576, 644] width 336 height 33
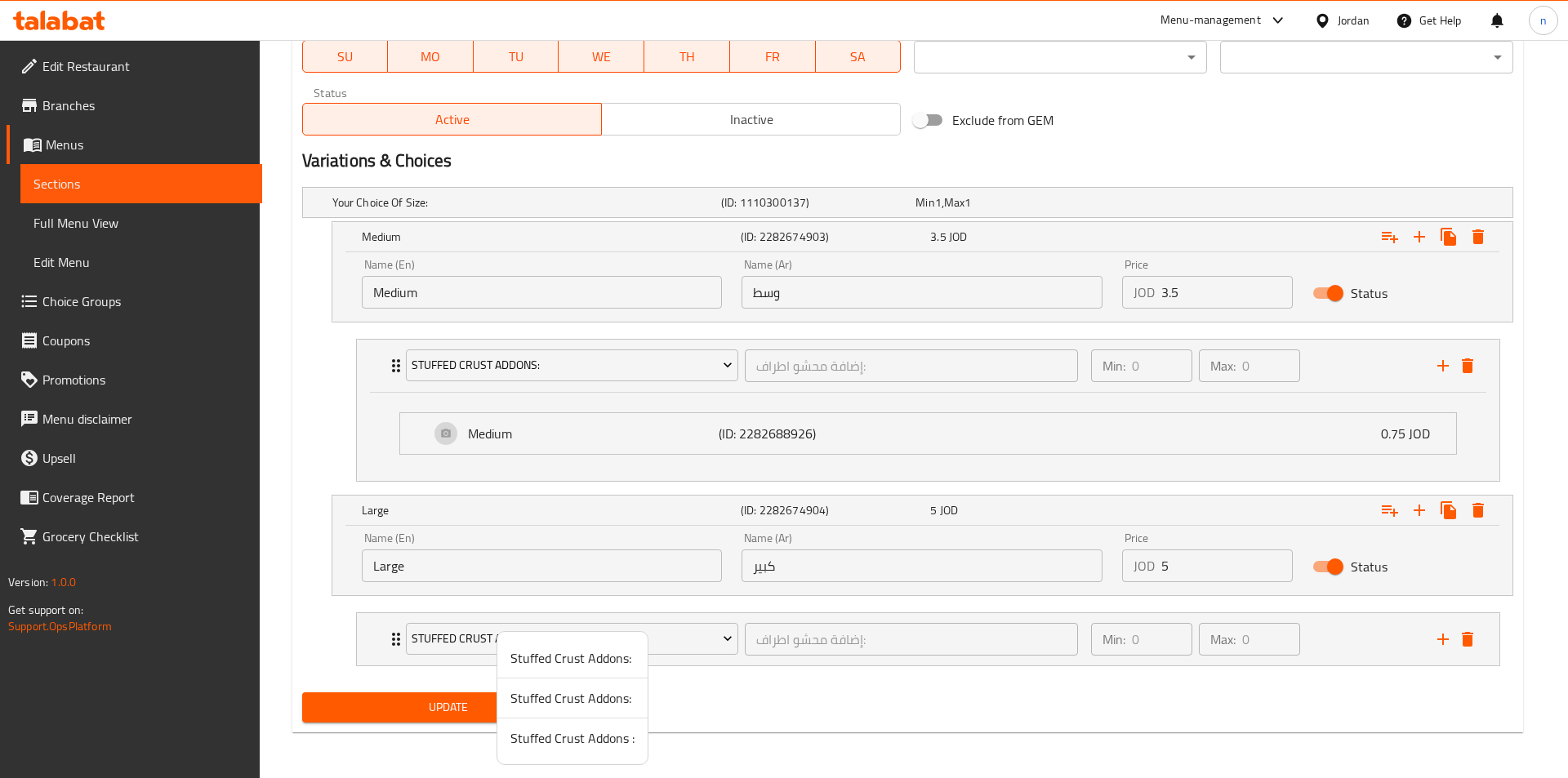
click at [614, 738] on span "Stuffed Crust Addons :" at bounding box center [572, 738] width 124 height 20
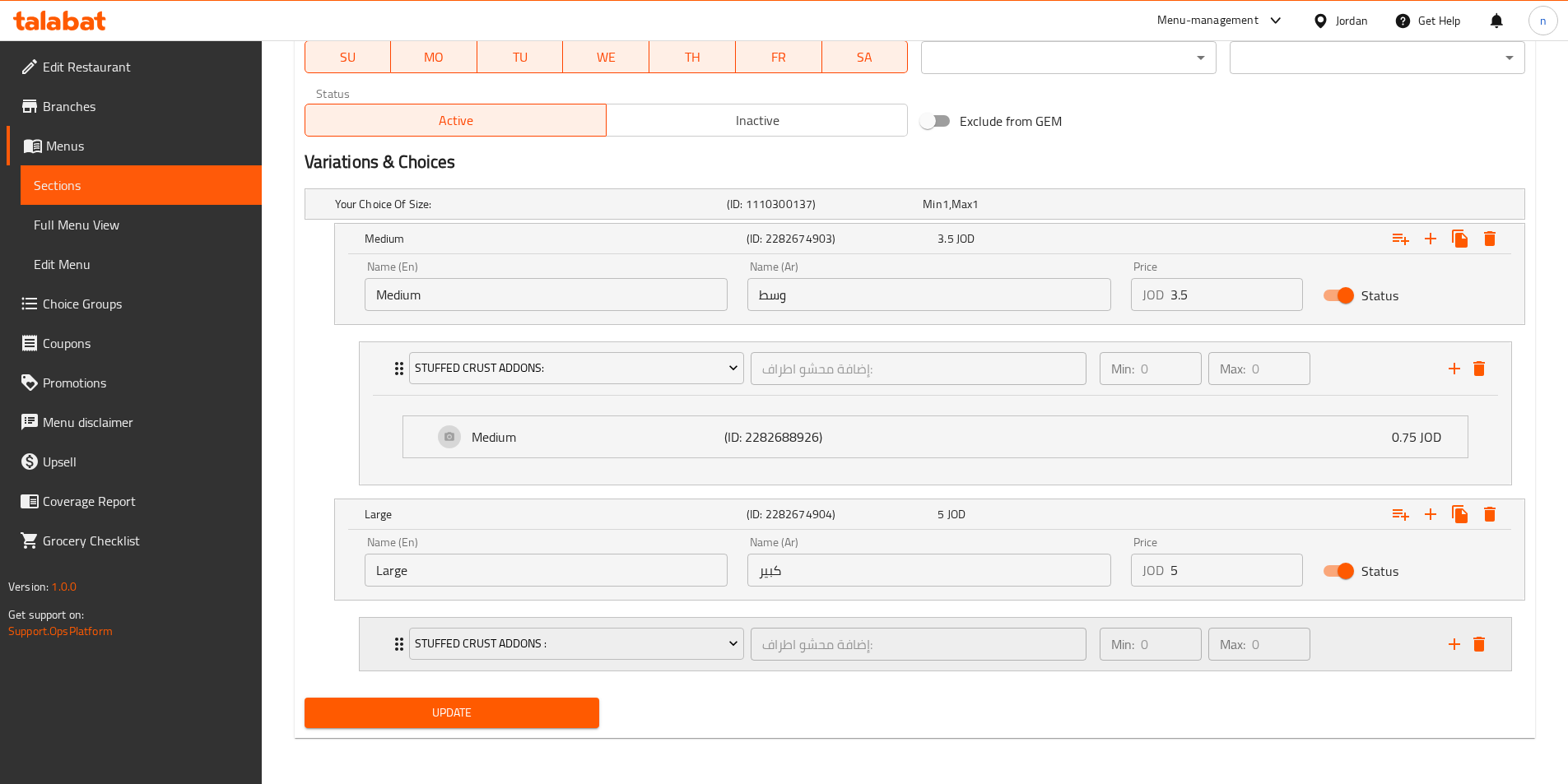
click at [1380, 654] on div "Min: 0 ​ Max: 0 ​" at bounding box center [1264, 645] width 349 height 53
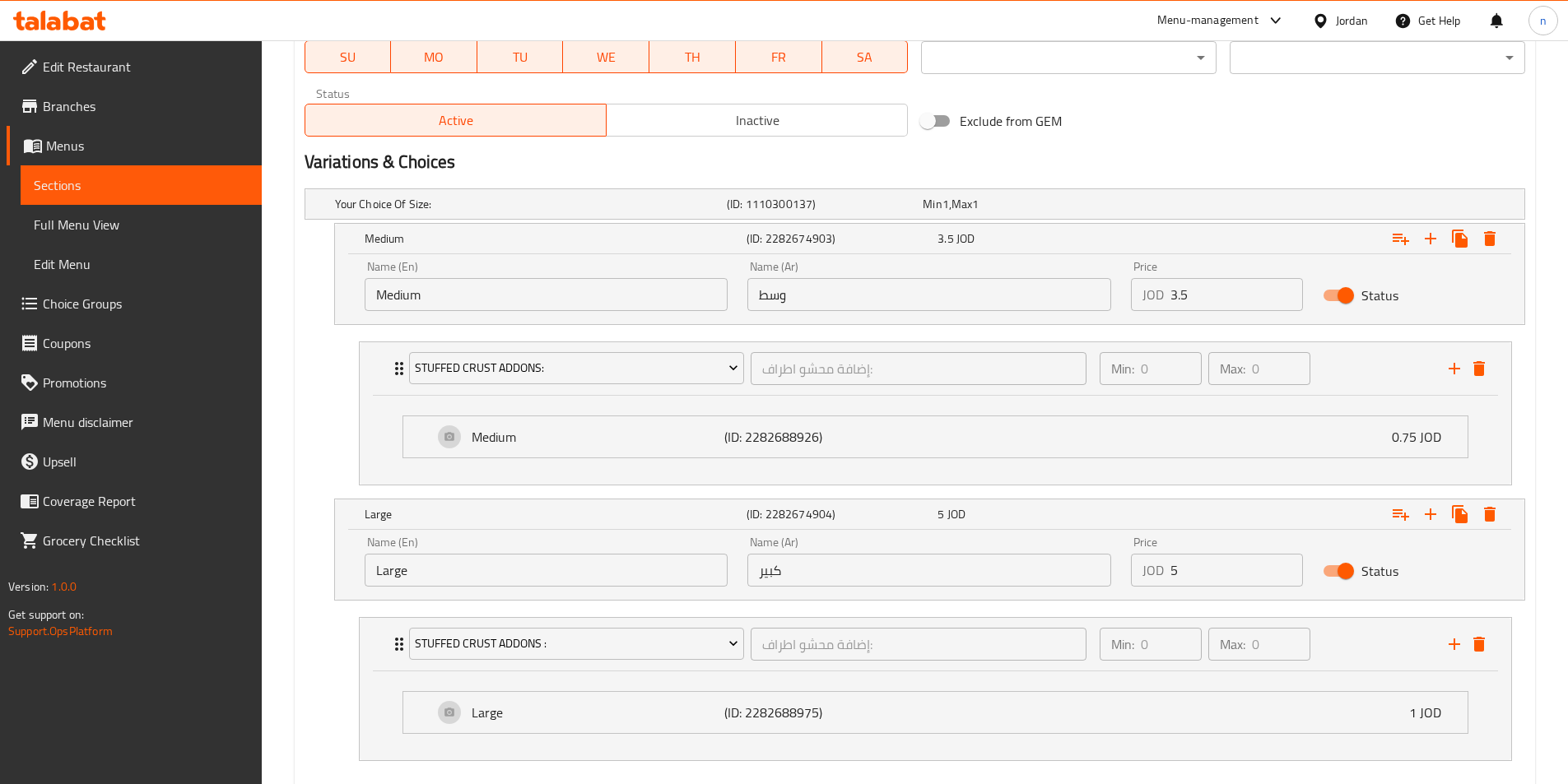
scroll to position [871, 0]
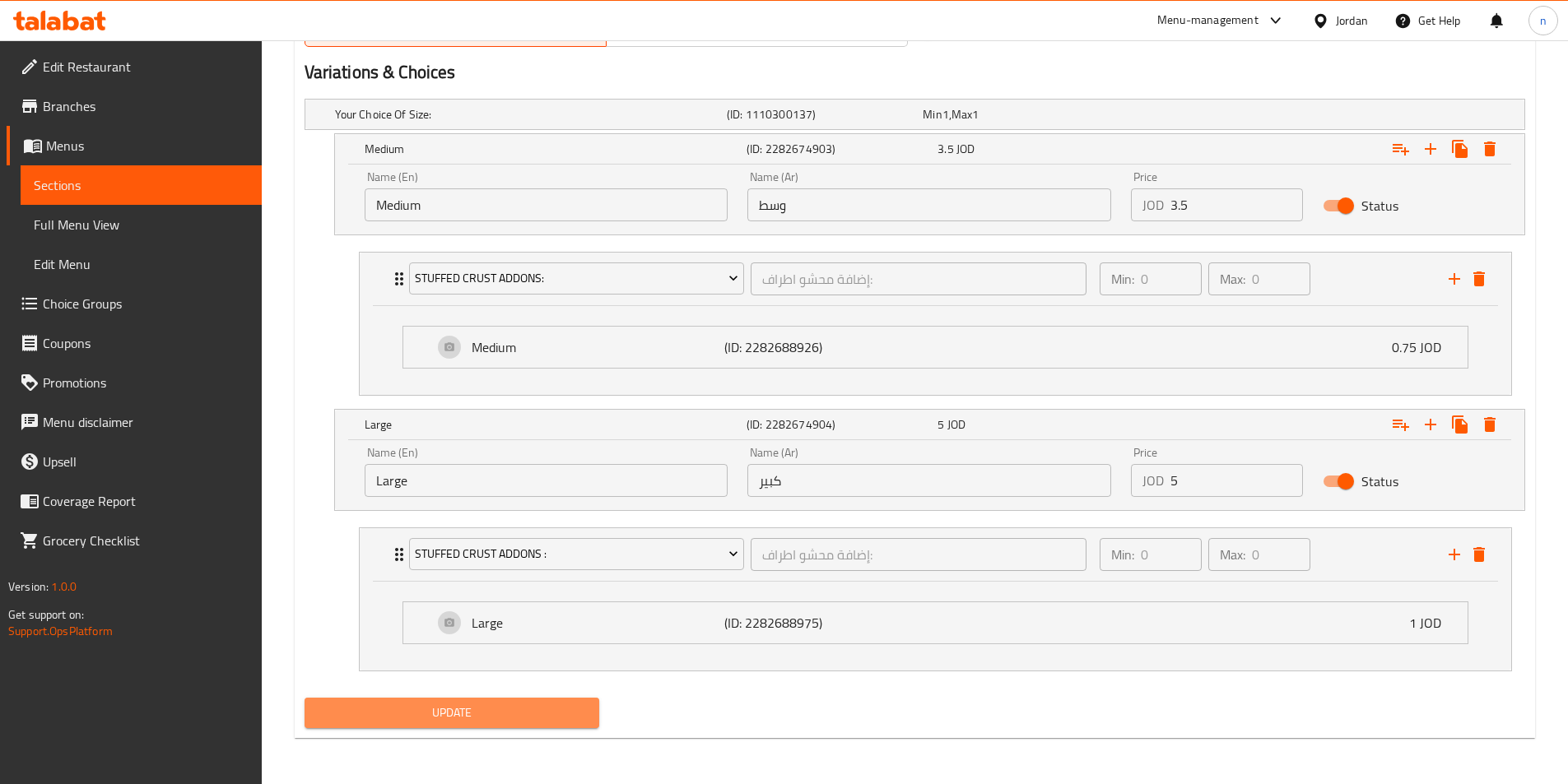
click at [538, 703] on span "Update" at bounding box center [452, 712] width 269 height 21
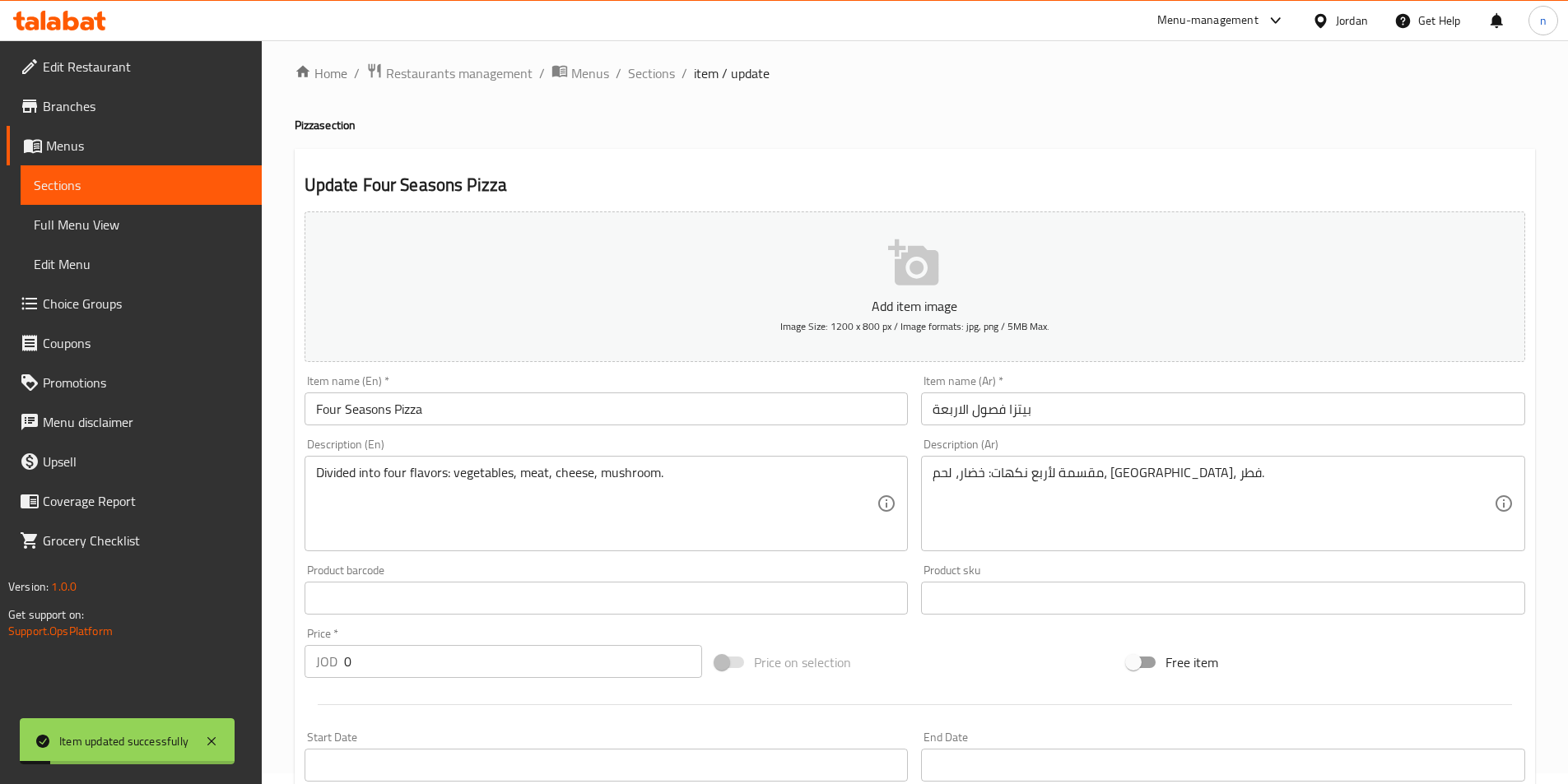
scroll to position [0, 0]
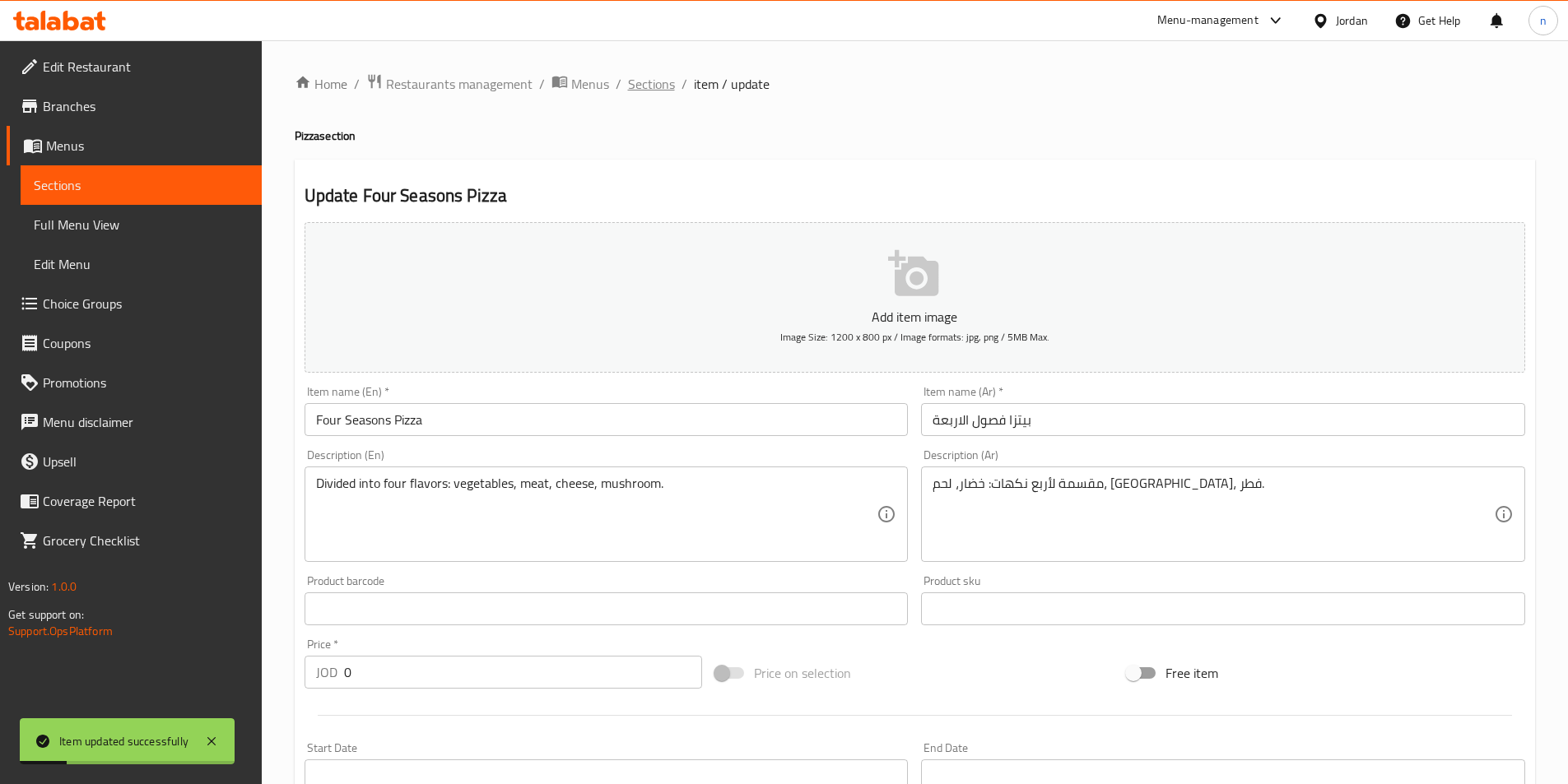
click at [640, 83] on span "Sections" at bounding box center [651, 84] width 47 height 20
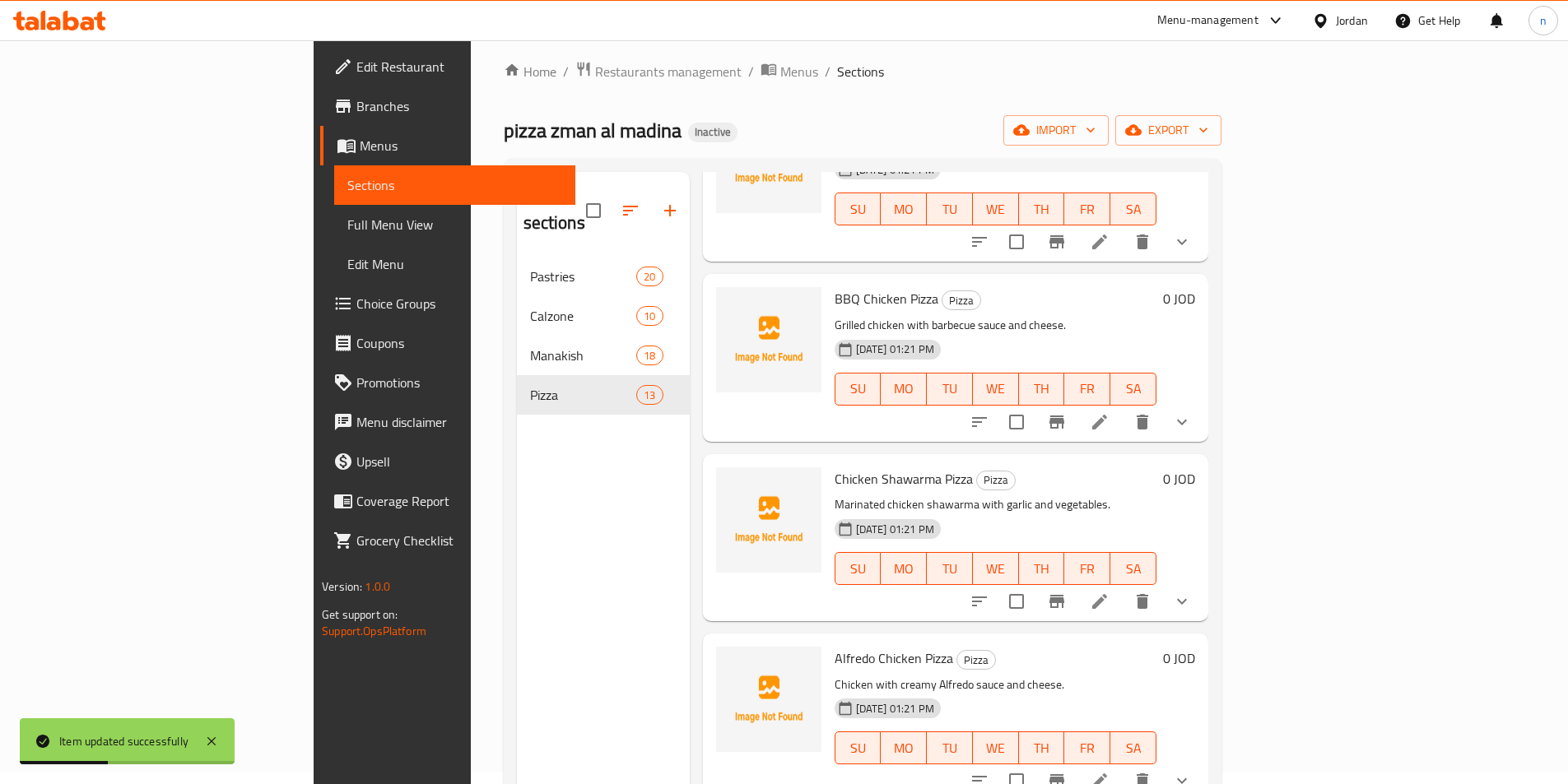
scroll to position [230, 0]
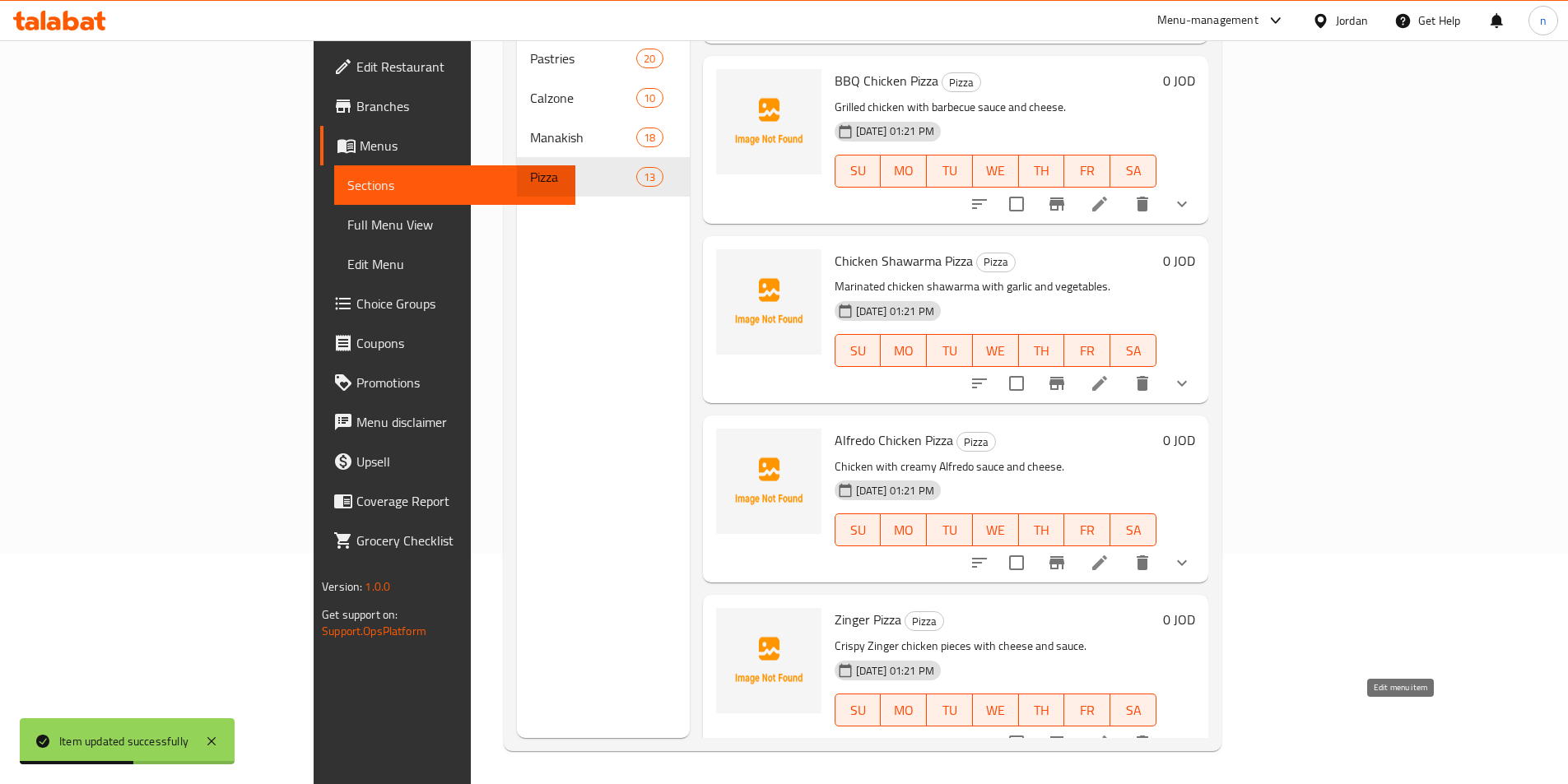
click at [1110, 733] on icon at bounding box center [1100, 743] width 20 height 20
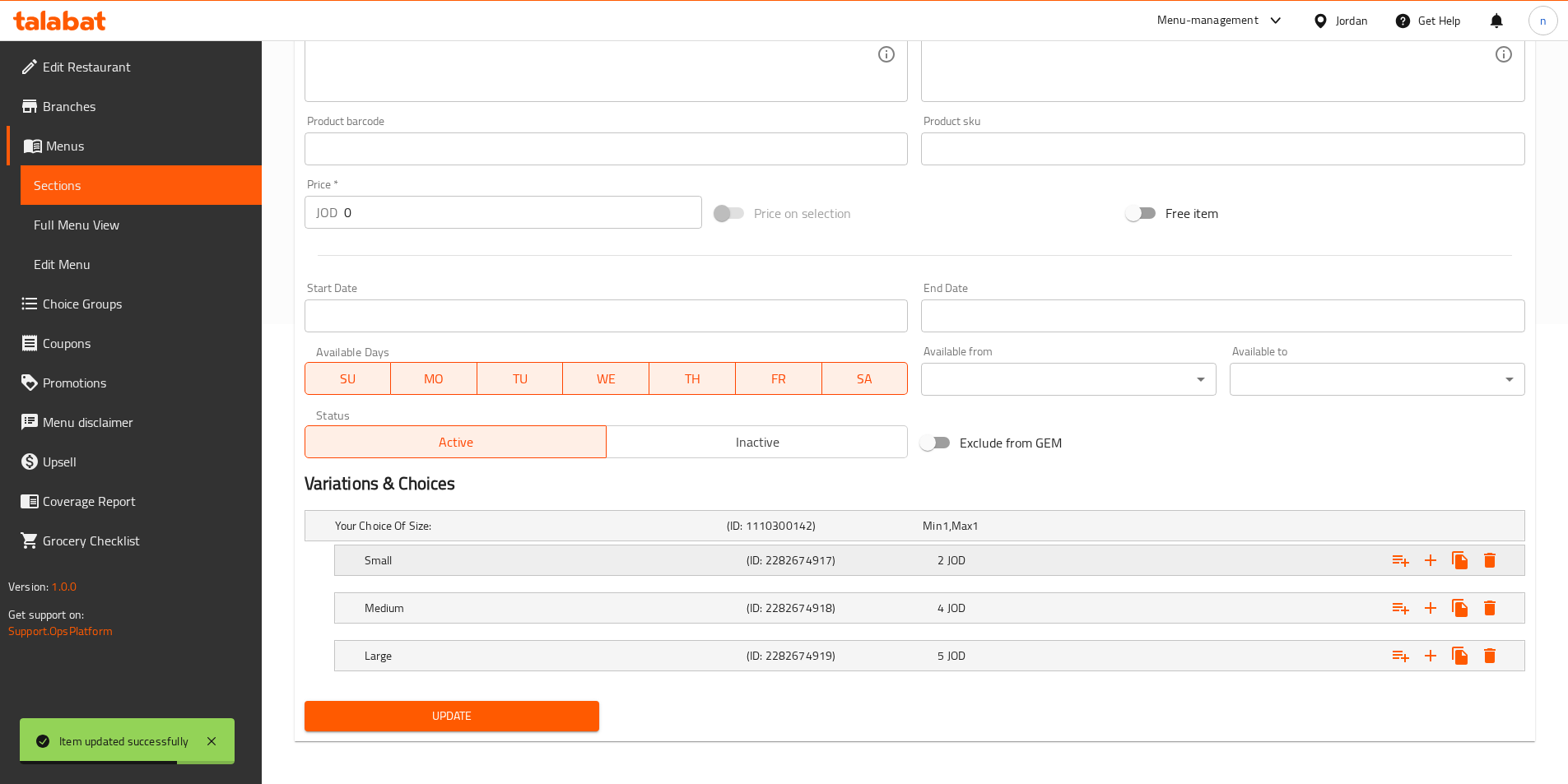
scroll to position [463, 0]
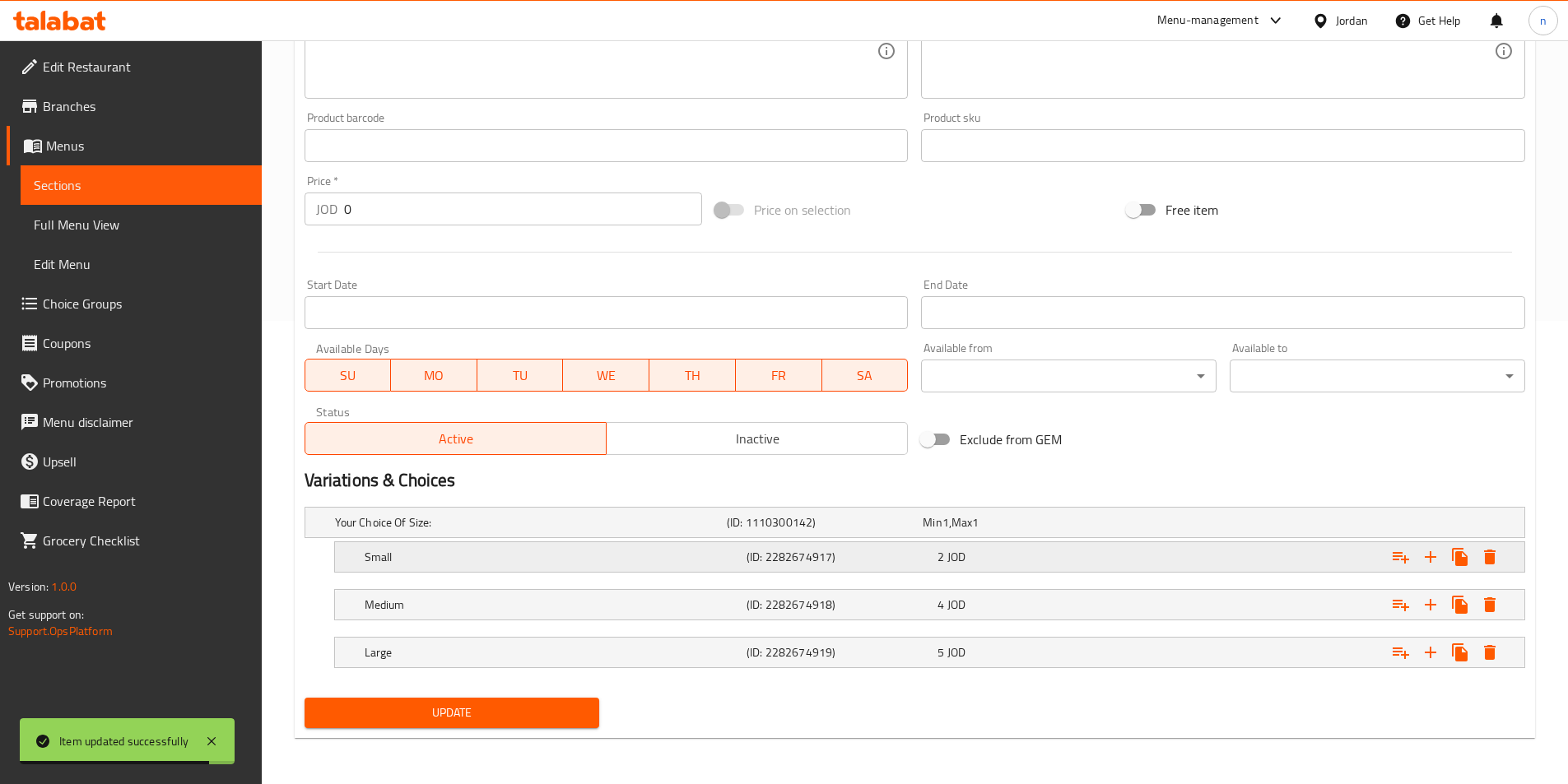
click at [1031, 569] on div "Small (ID: 2282674917) 2 JOD" at bounding box center [935, 557] width 1146 height 36
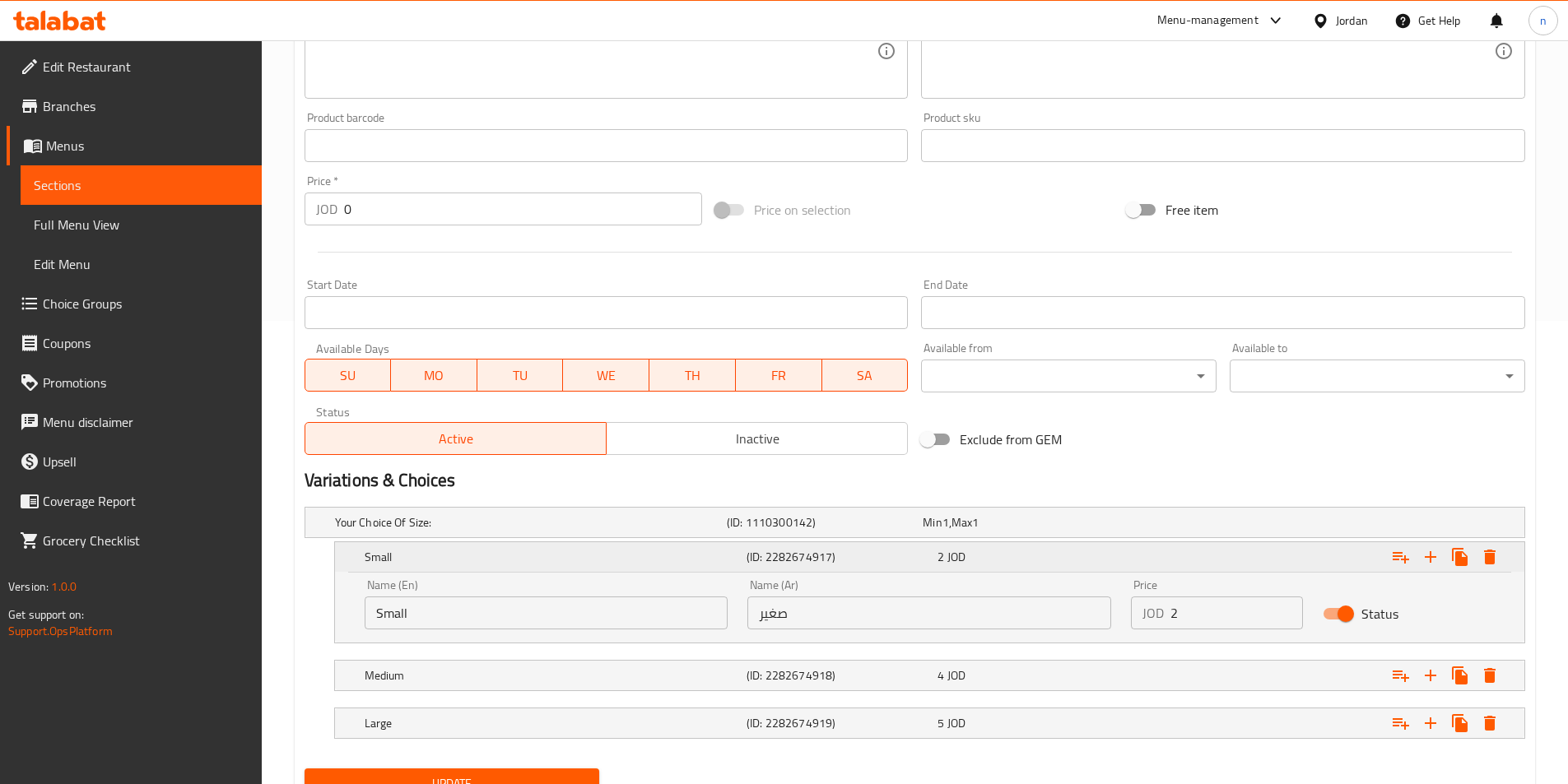
click at [1385, 559] on div "Expand" at bounding box center [1315, 557] width 381 height 36
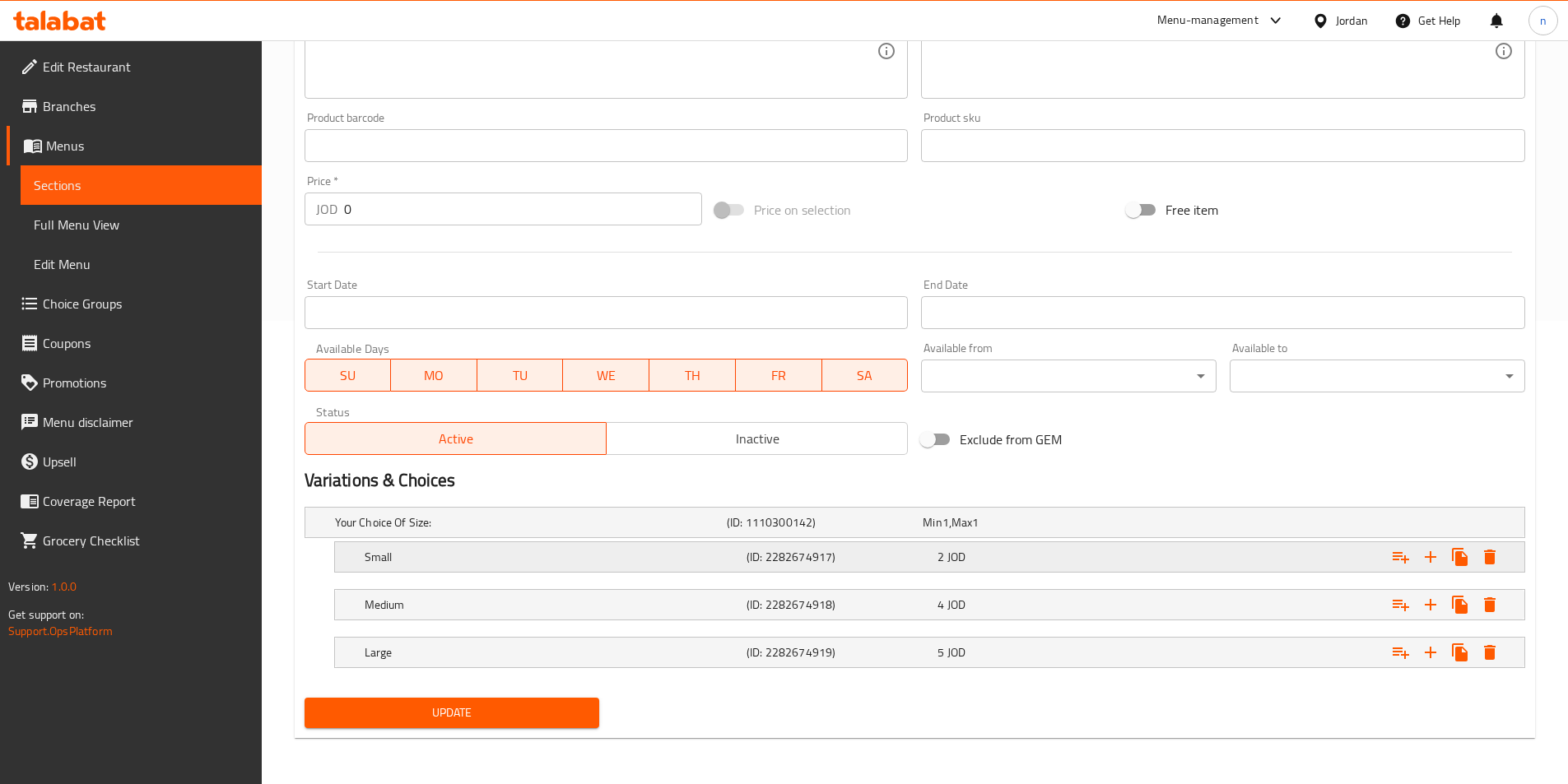
click at [1324, 564] on div "Expand" at bounding box center [1315, 557] width 381 height 36
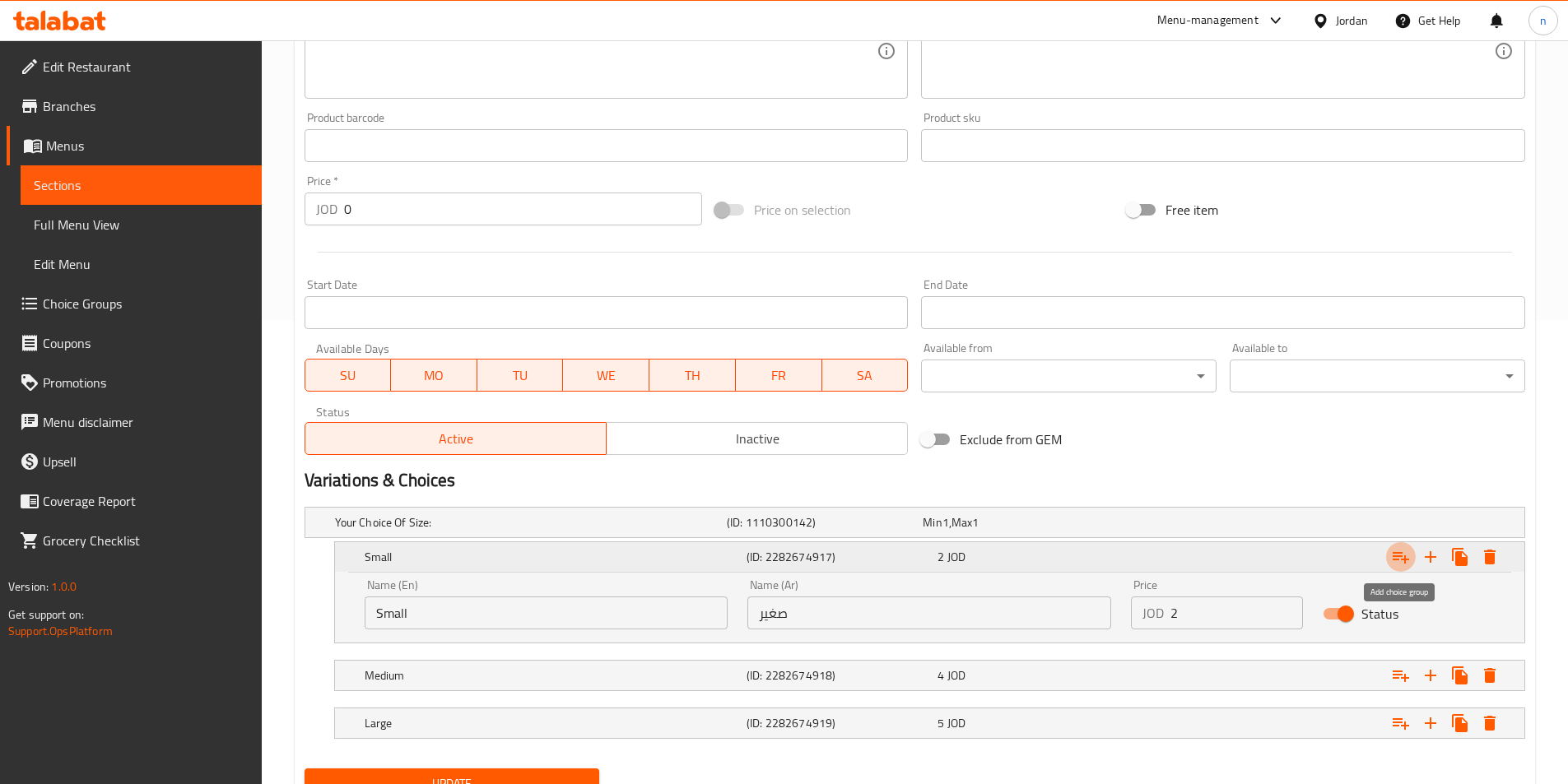
click at [1400, 555] on icon "Expand" at bounding box center [1400, 558] width 17 height 12
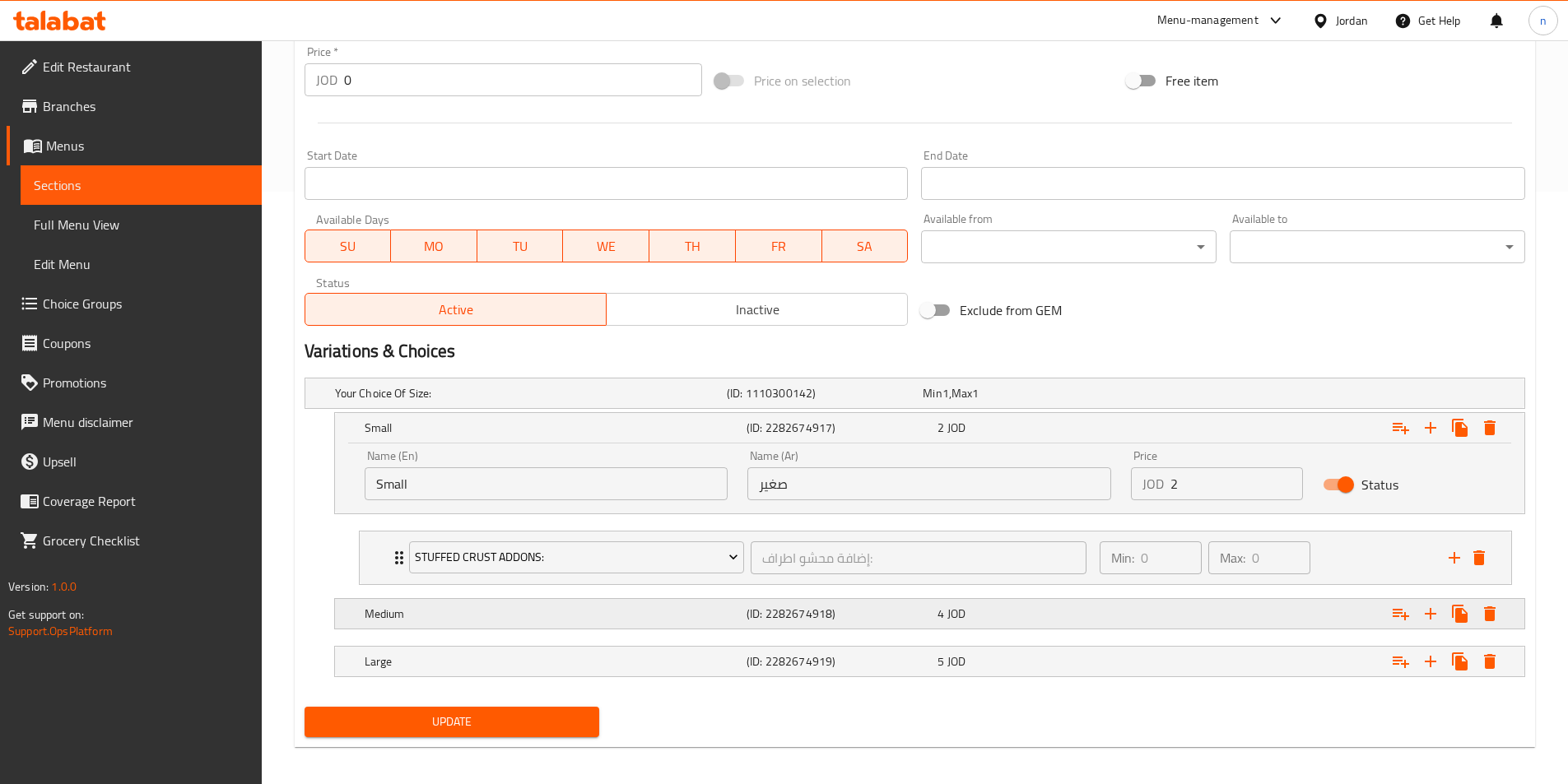
scroll to position [602, 0]
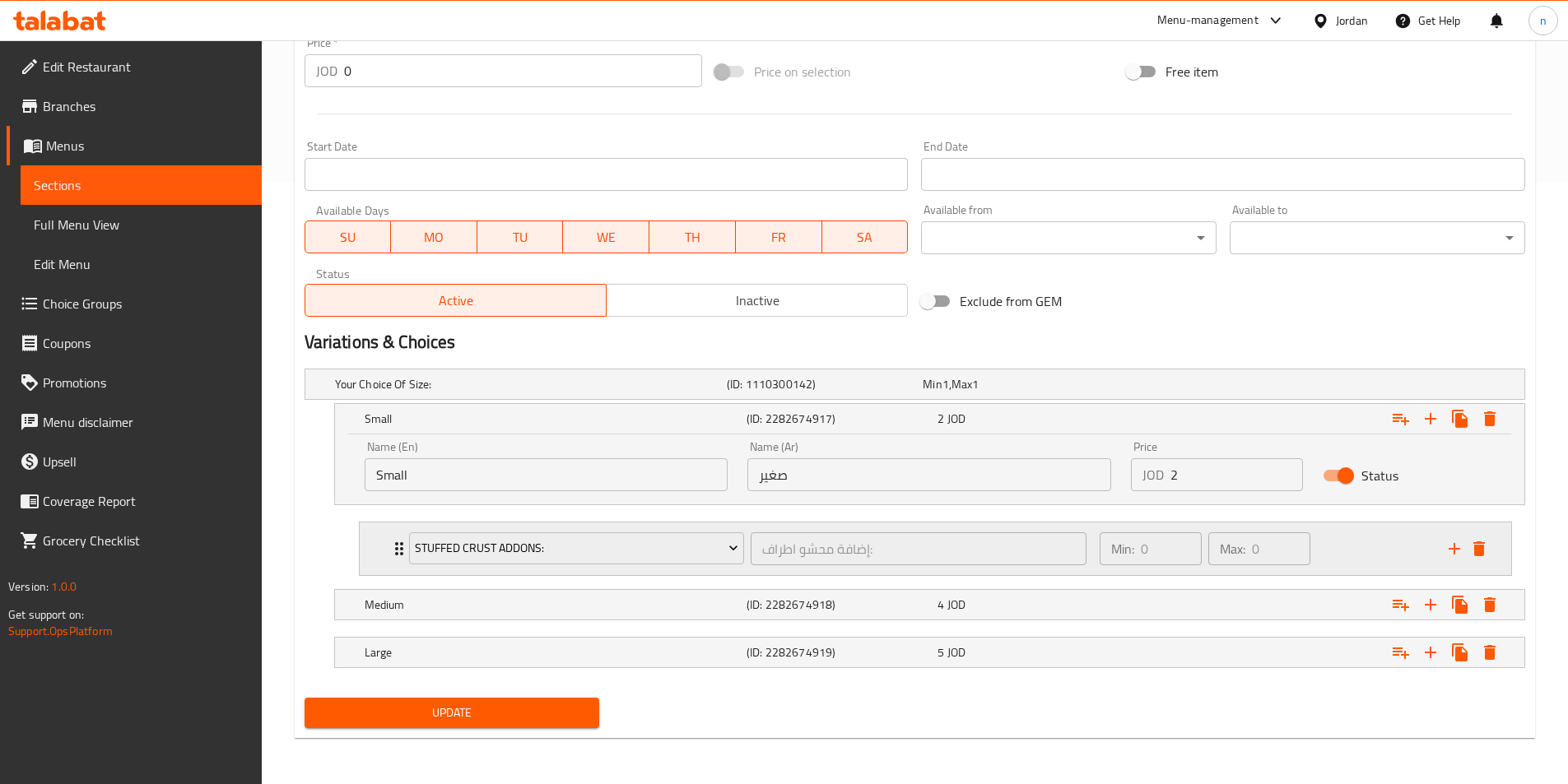
click at [1335, 557] on div "Min: 0 ​ Max: 0 ​" at bounding box center [1264, 549] width 349 height 53
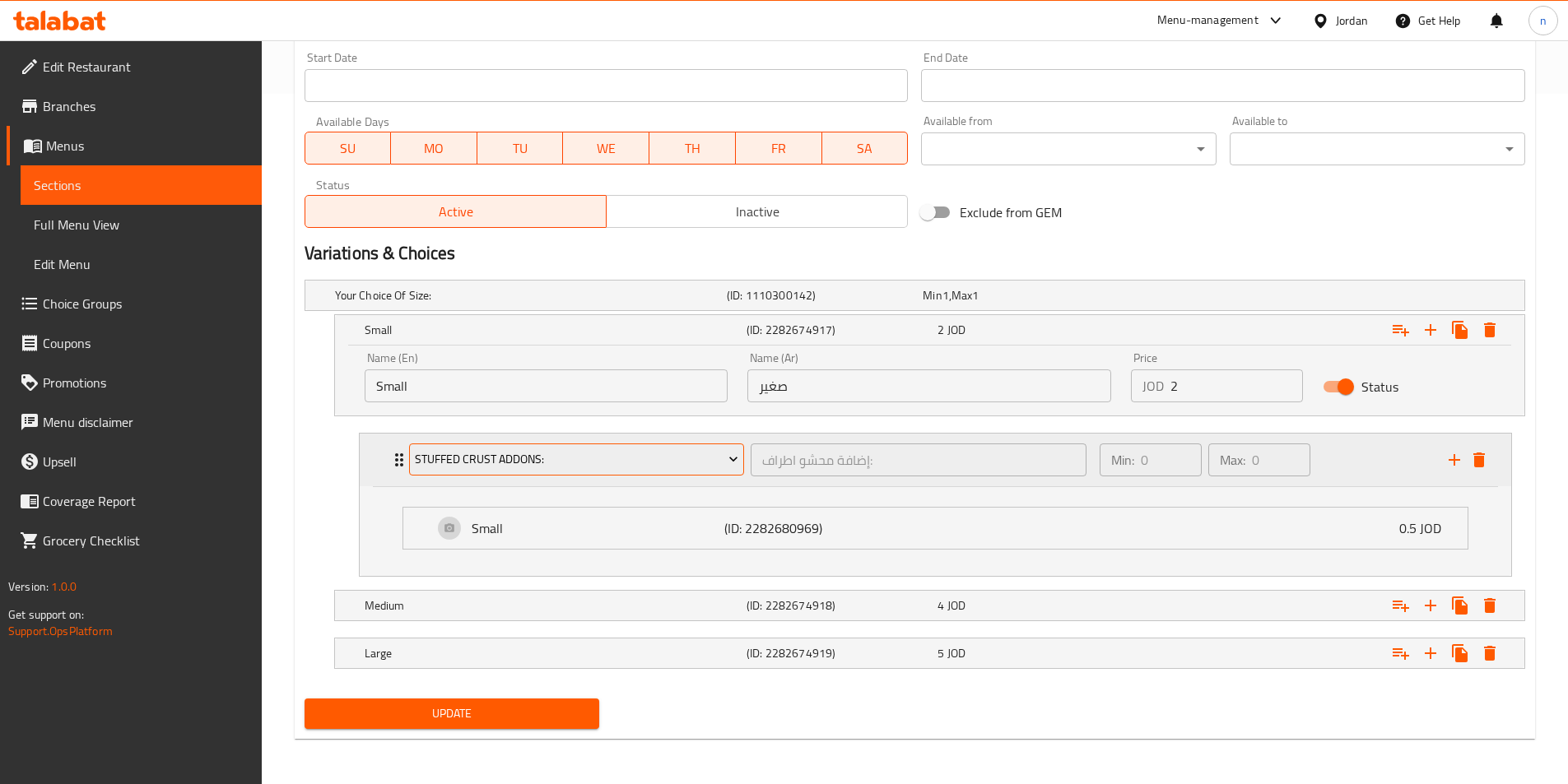
scroll to position [691, 0]
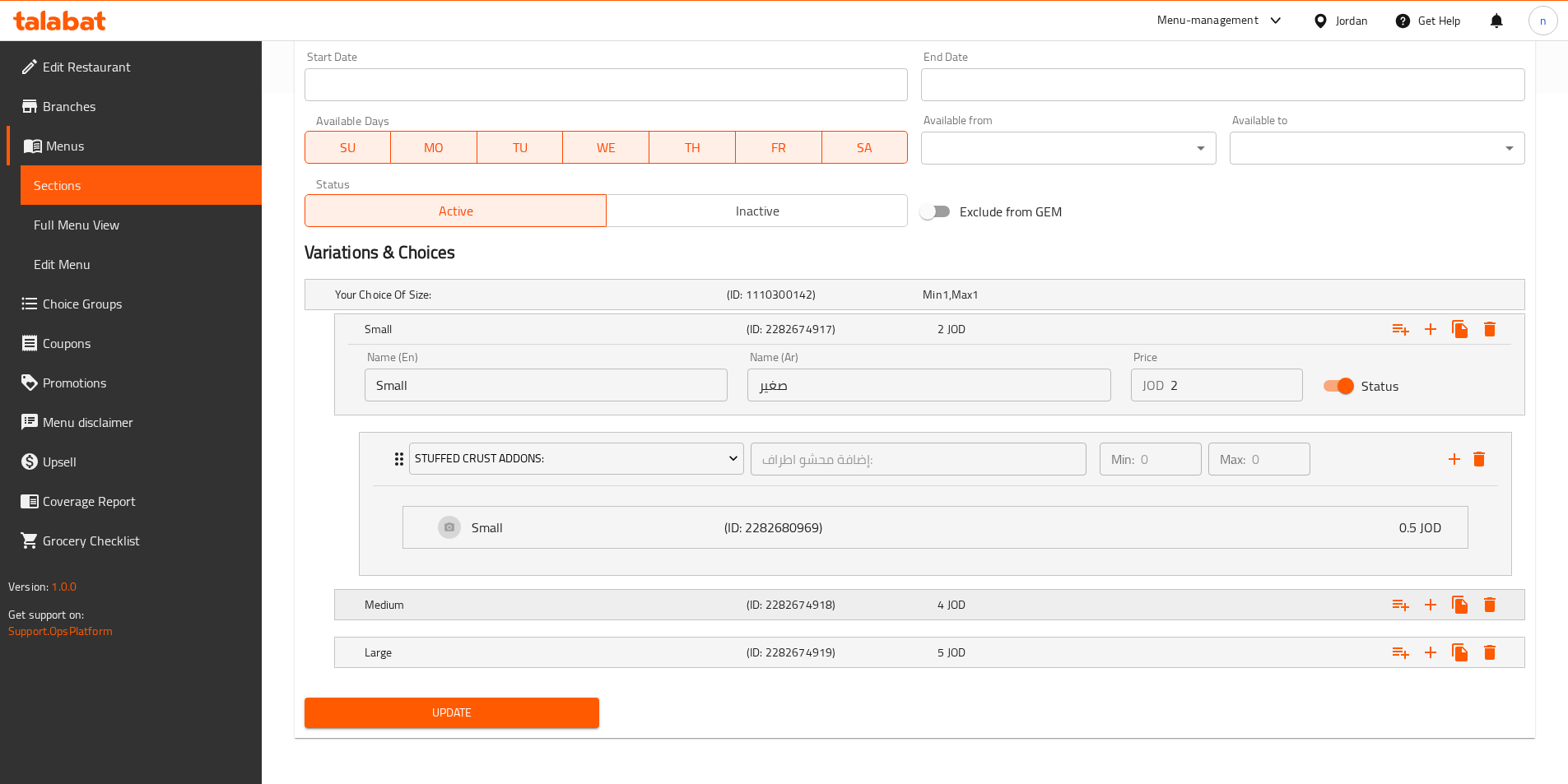
click at [1123, 618] on div "Medium (ID: 2282674918) 4 JOD" at bounding box center [935, 605] width 1146 height 36
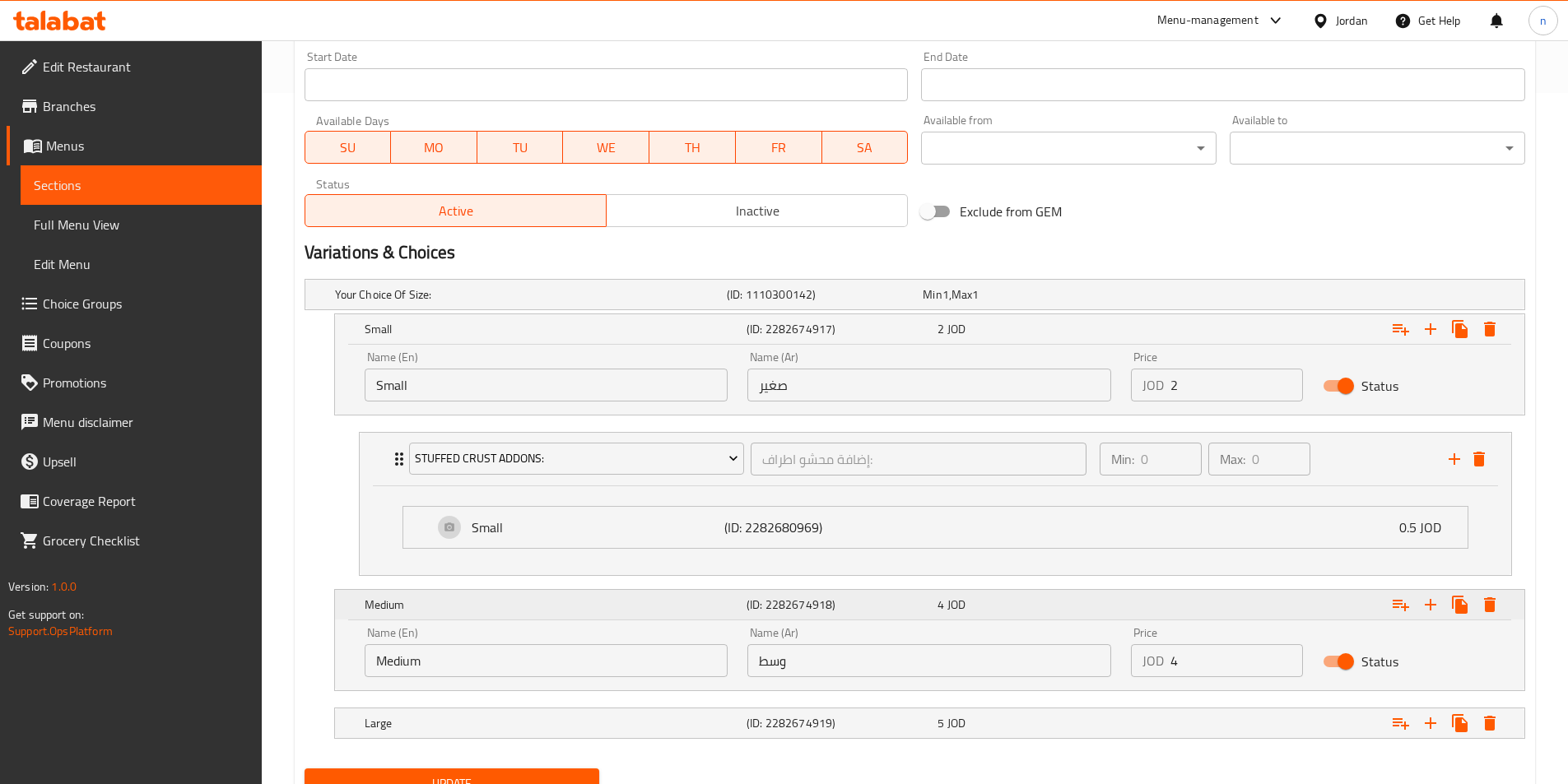
click at [1384, 606] on div "Expand" at bounding box center [1315, 605] width 381 height 36
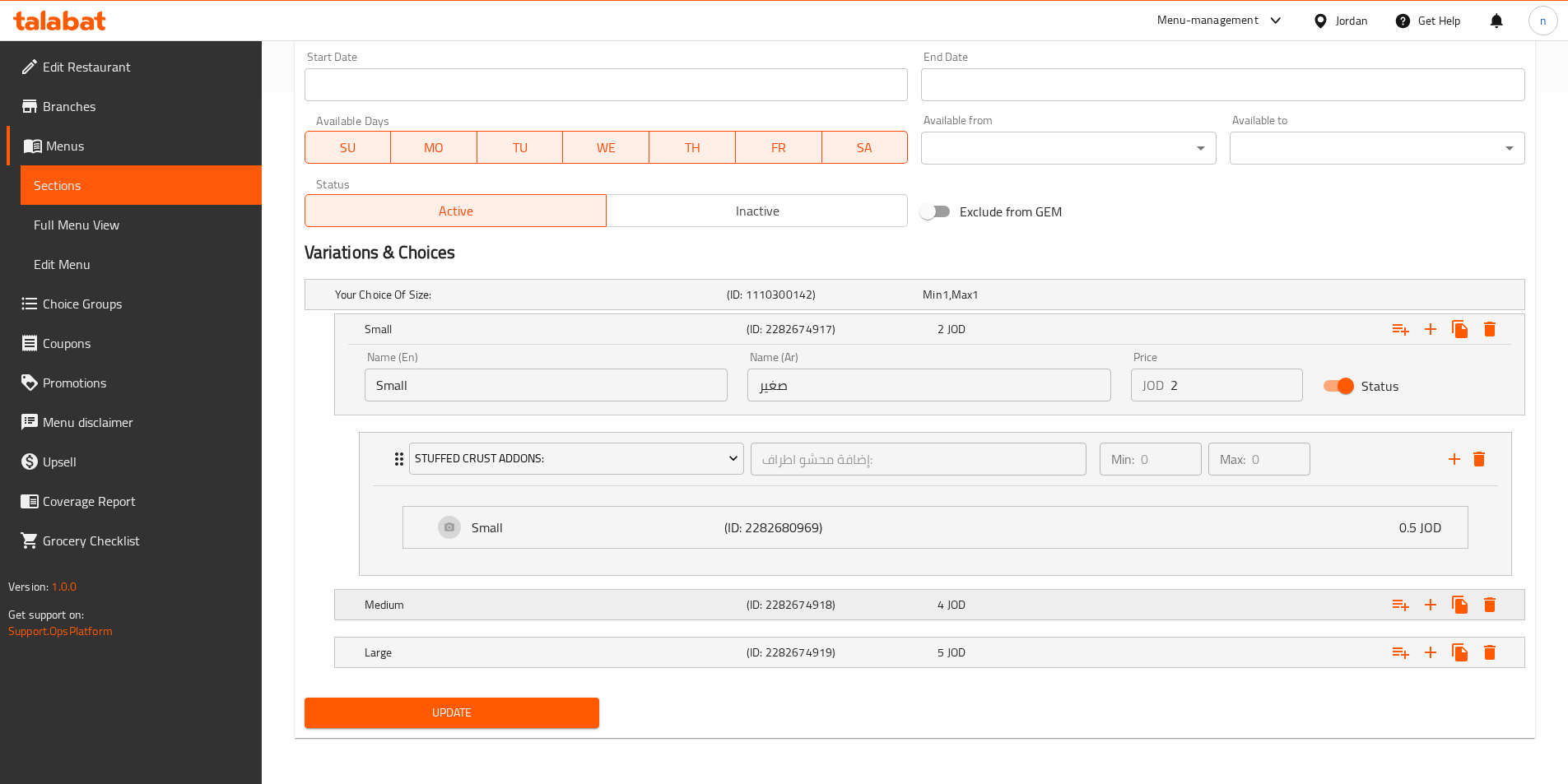
click at [1352, 611] on div "Expand" at bounding box center [1315, 605] width 381 height 36
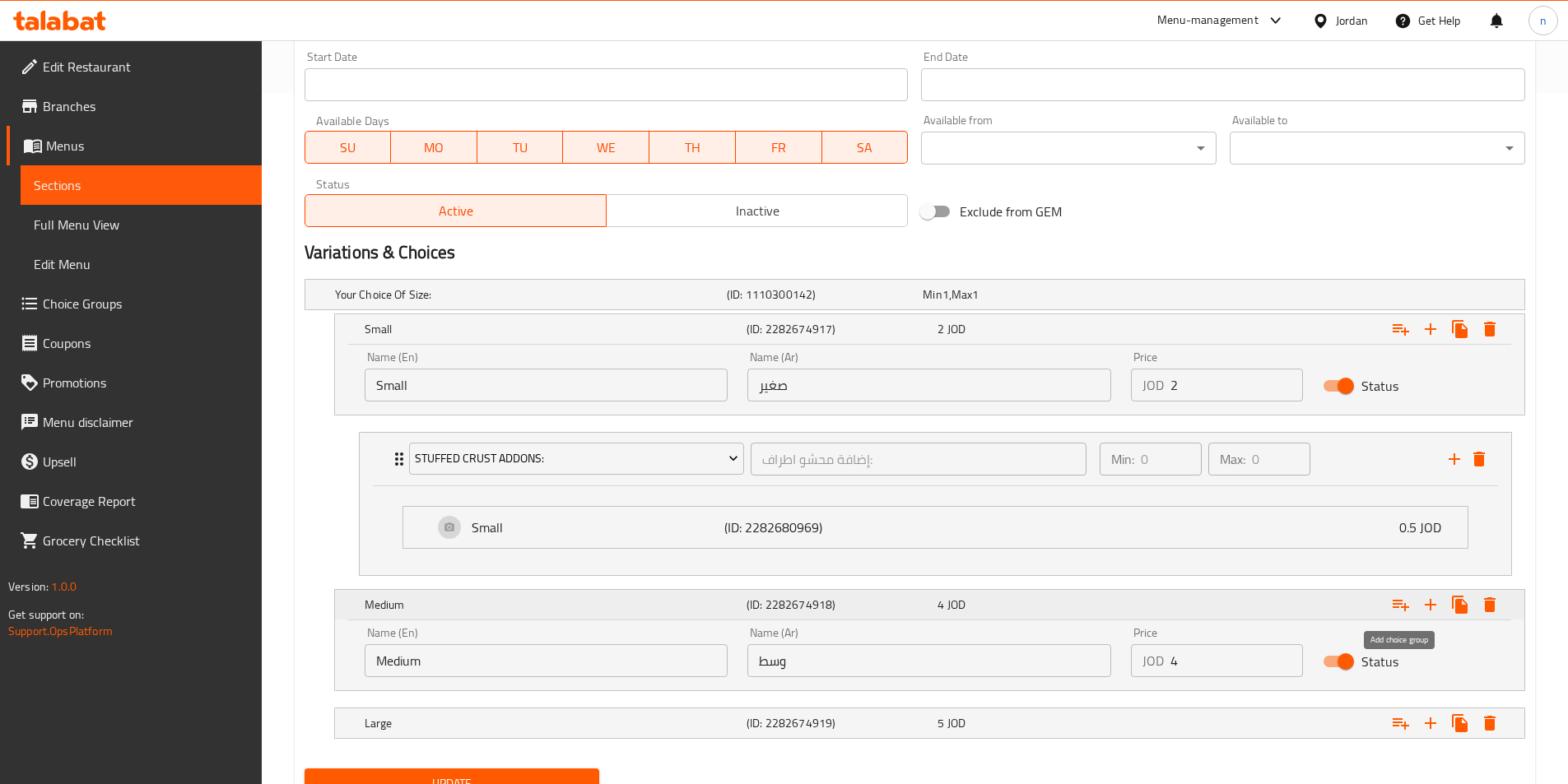
click at [1394, 607] on icon "Expand" at bounding box center [1400, 606] width 17 height 12
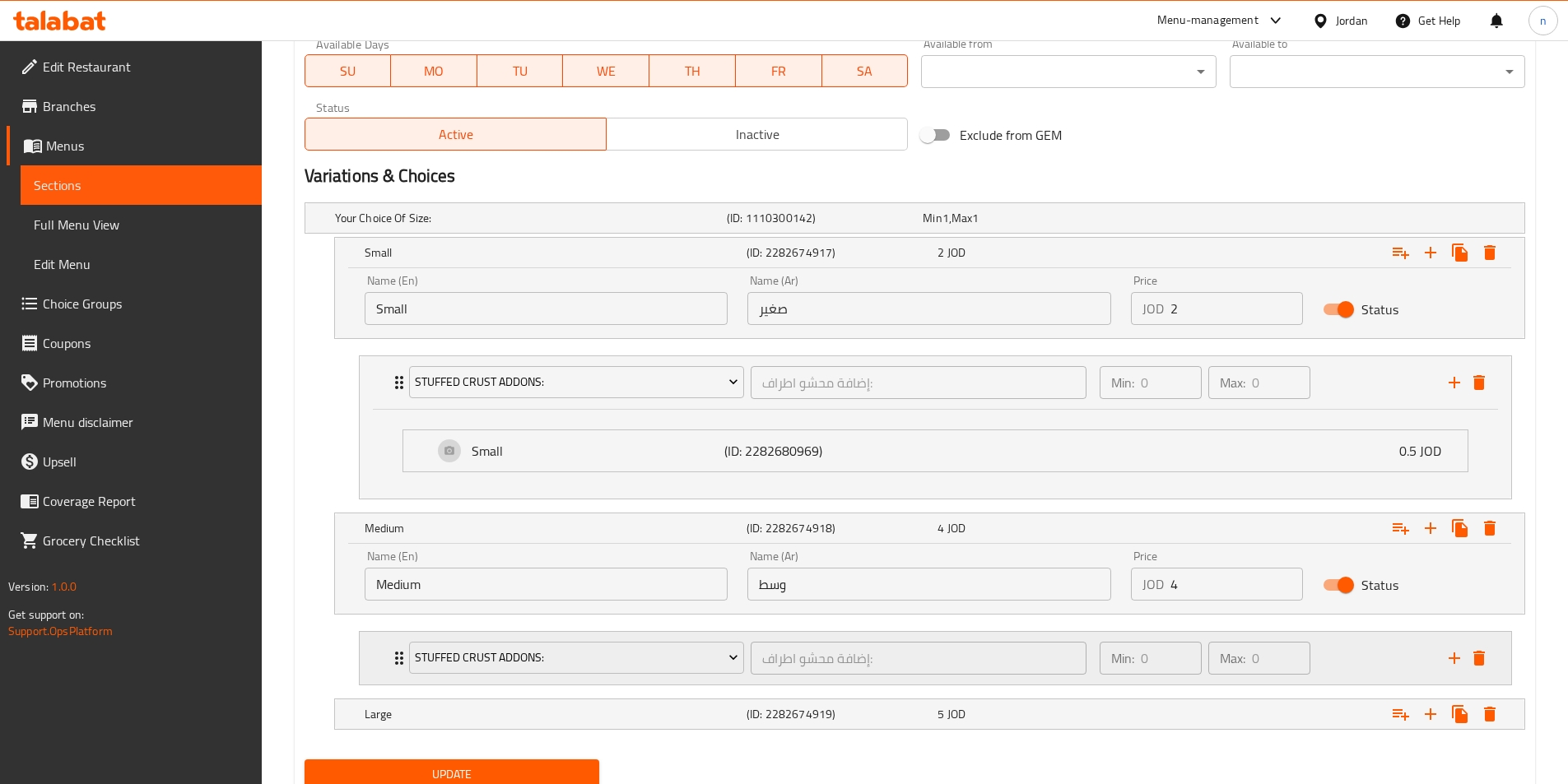
scroll to position [829, 0]
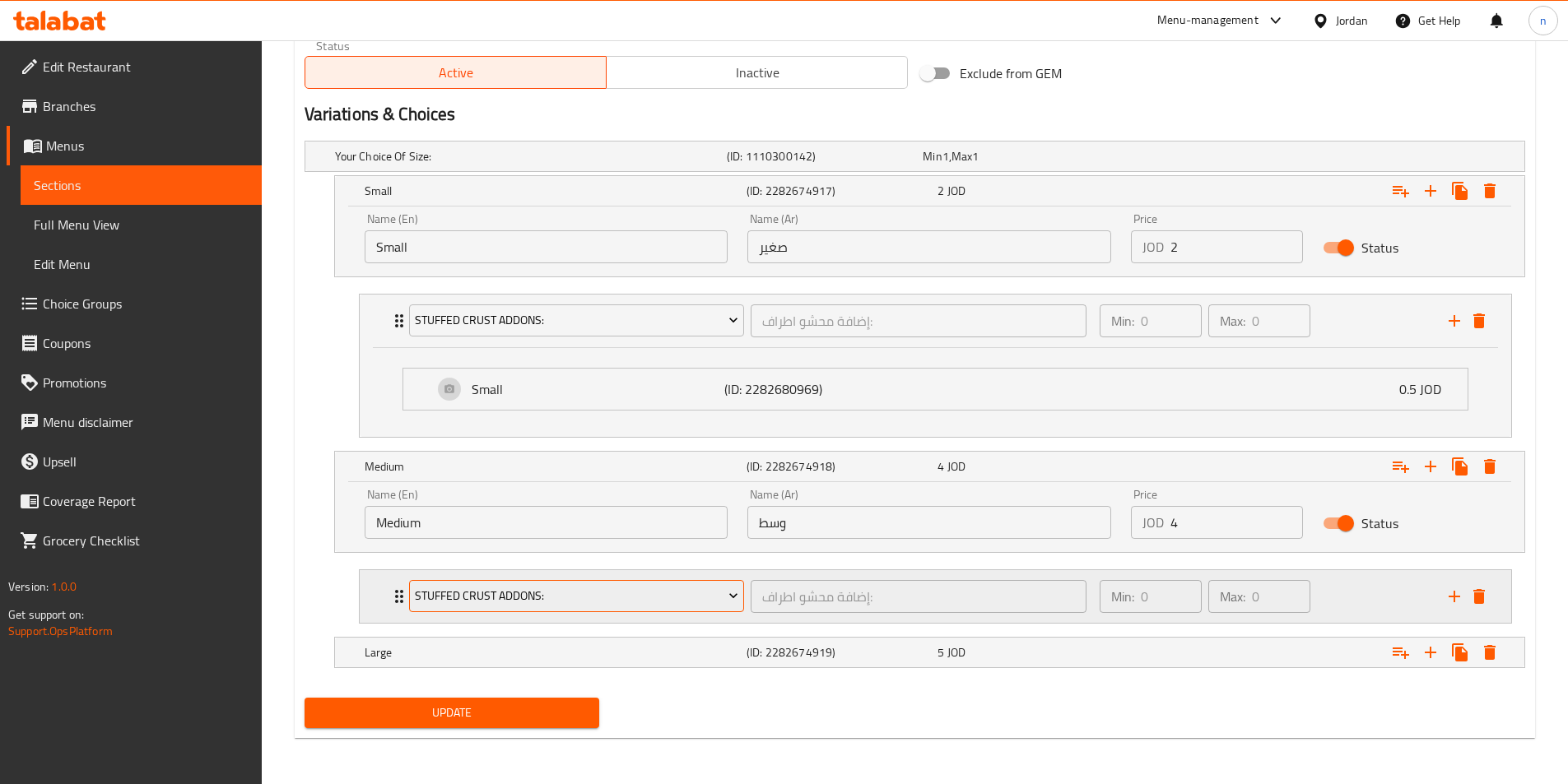
click at [642, 593] on span "Stuffed Crust Addons:" at bounding box center [576, 596] width 324 height 21
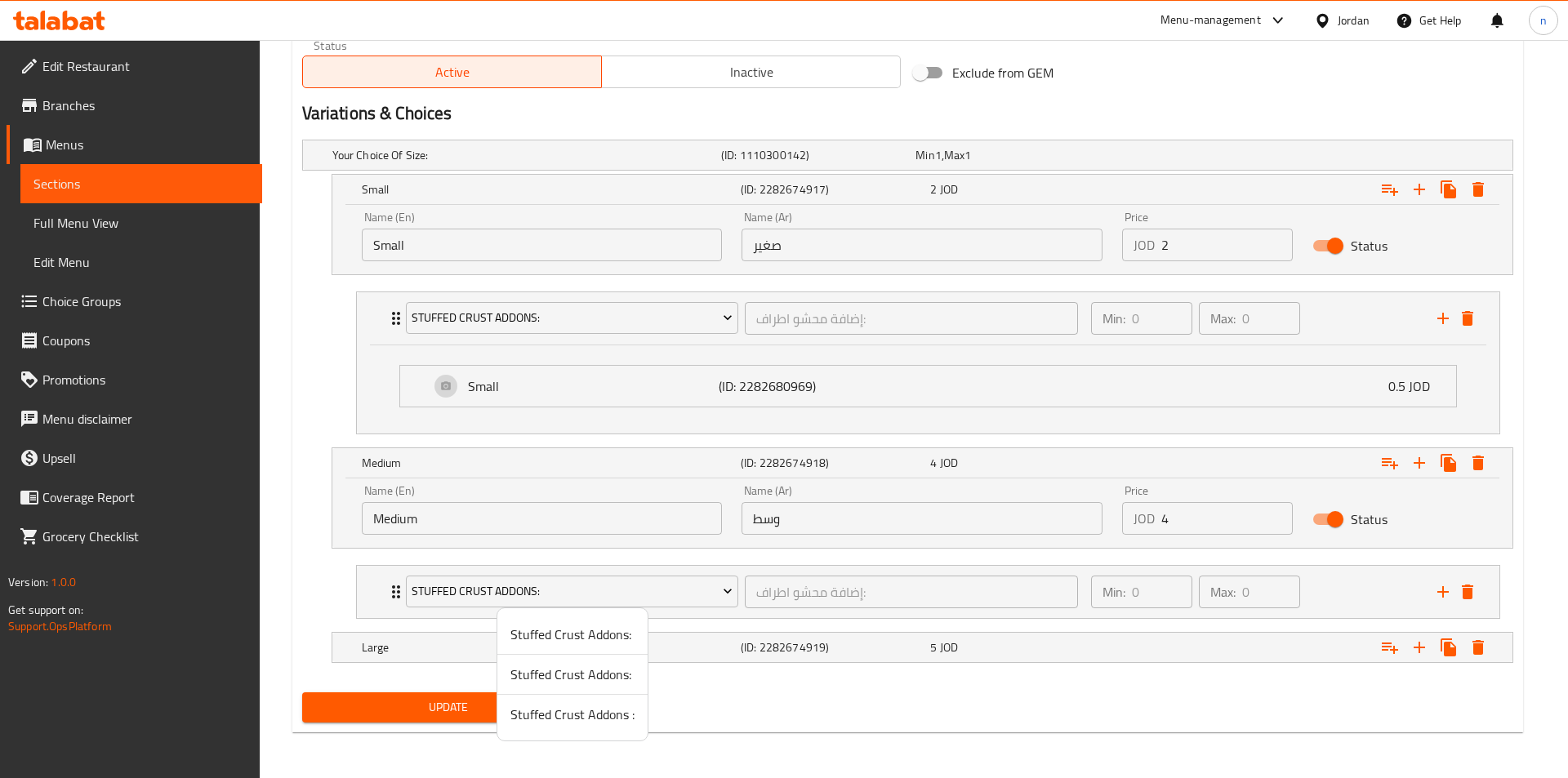
click at [600, 679] on span "Stuffed Crust Addons:" at bounding box center [572, 674] width 124 height 20
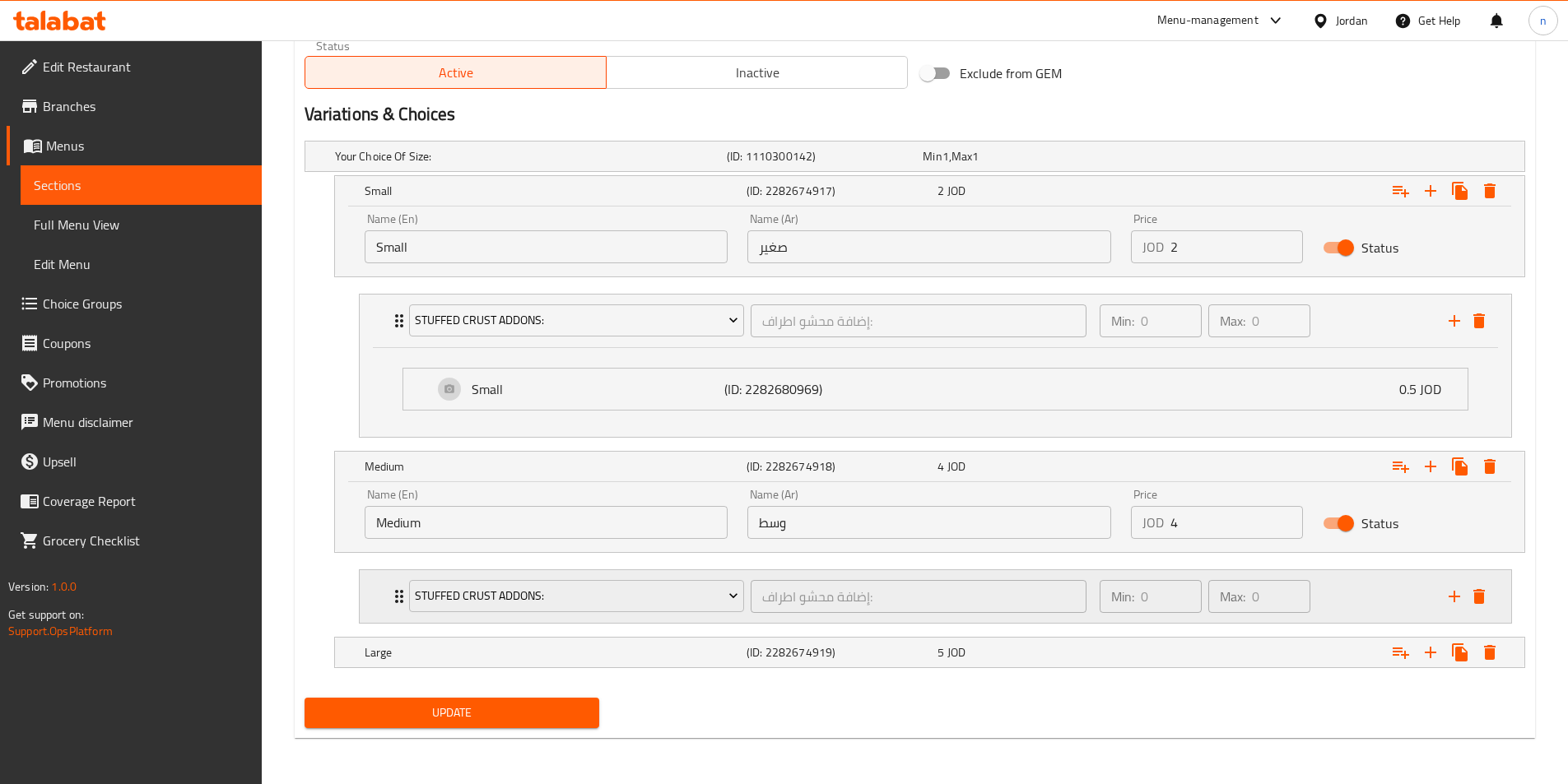
click at [1352, 597] on div "Min: 0 ​ Max: 0 ​" at bounding box center [1264, 597] width 349 height 53
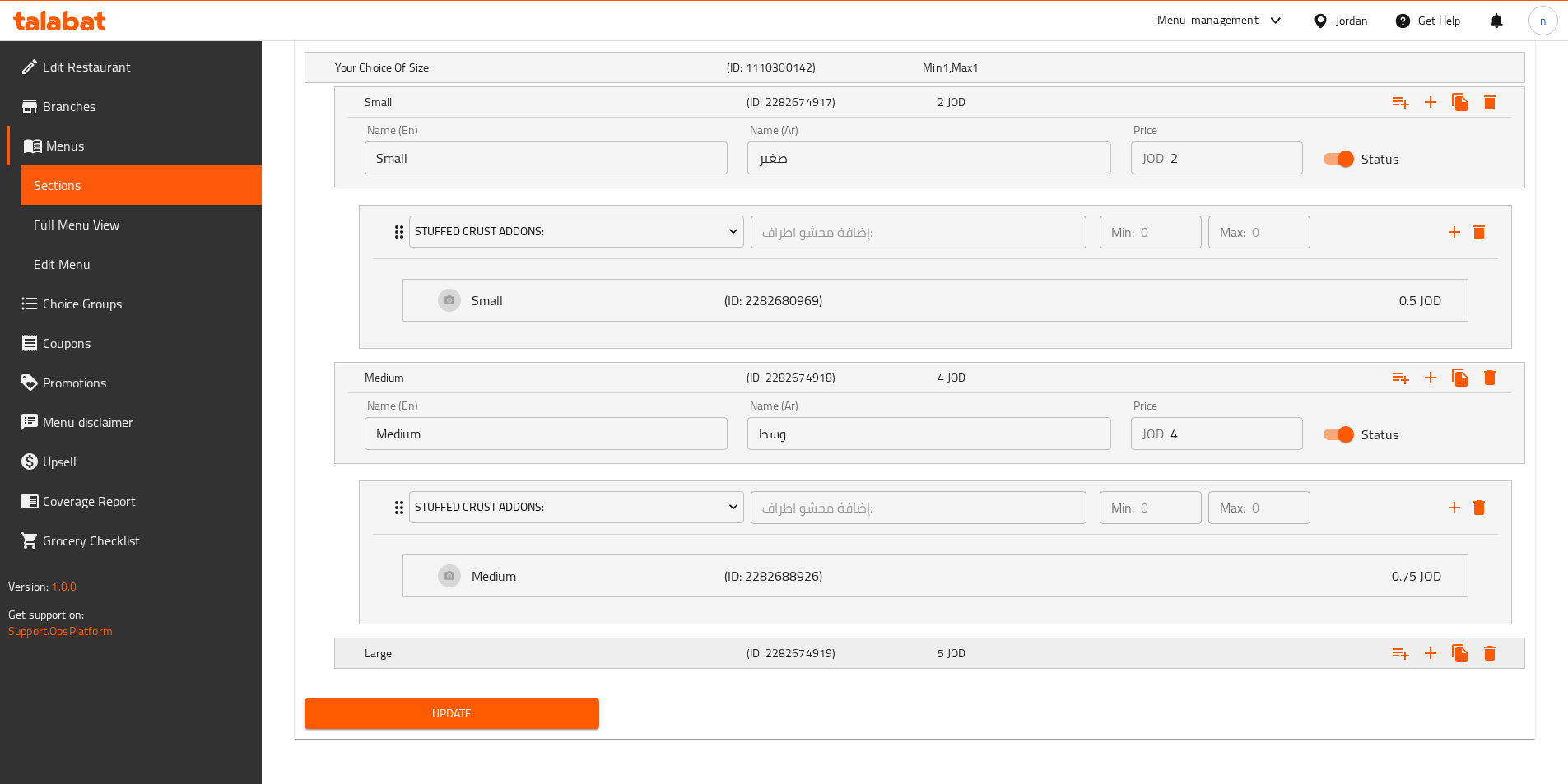
scroll to position [919, 0]
click at [691, 651] on h5 "Large" at bounding box center [552, 652] width 375 height 17
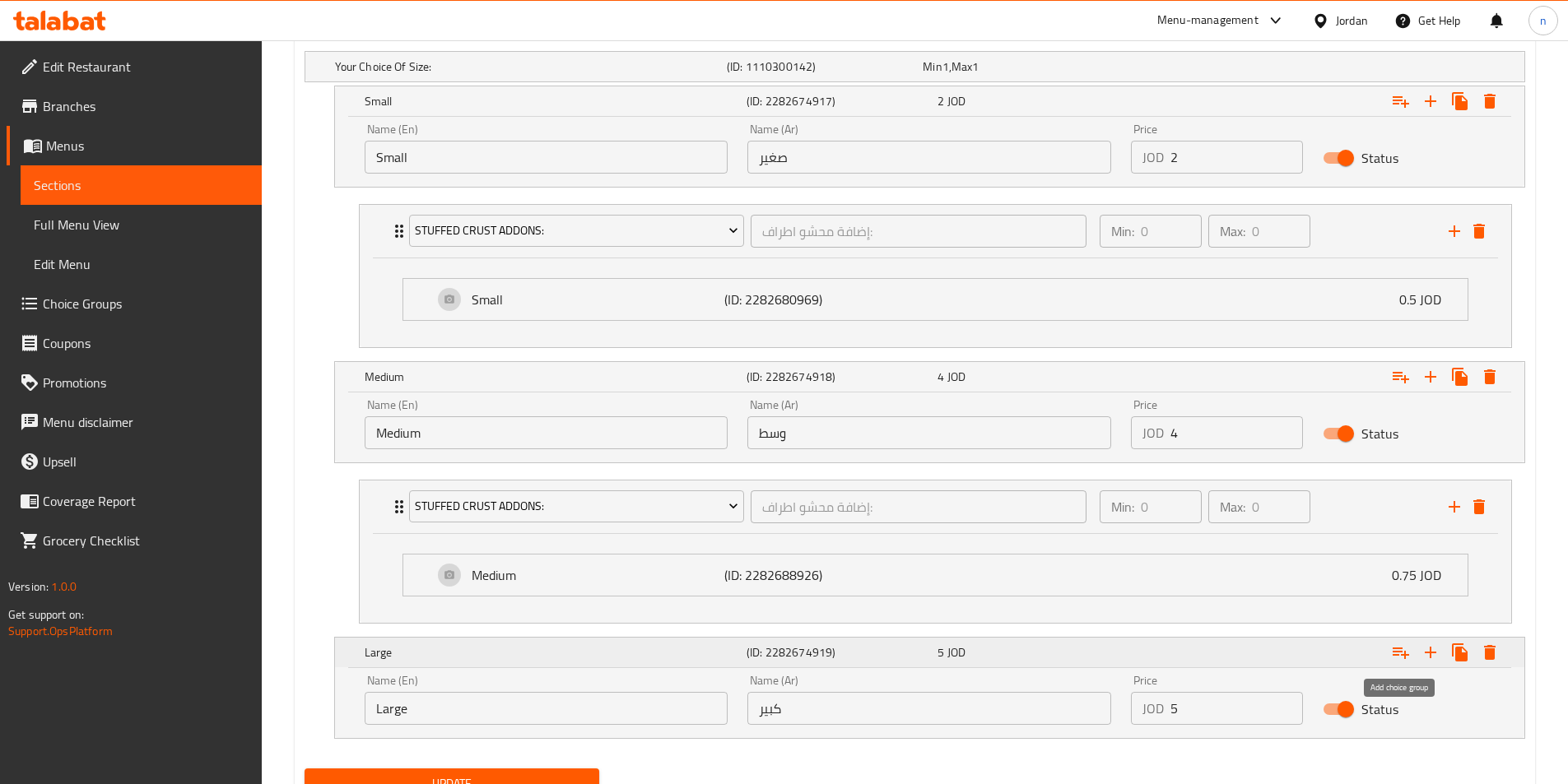
click at [1391, 659] on icon "Expand" at bounding box center [1400, 652] width 20 height 20
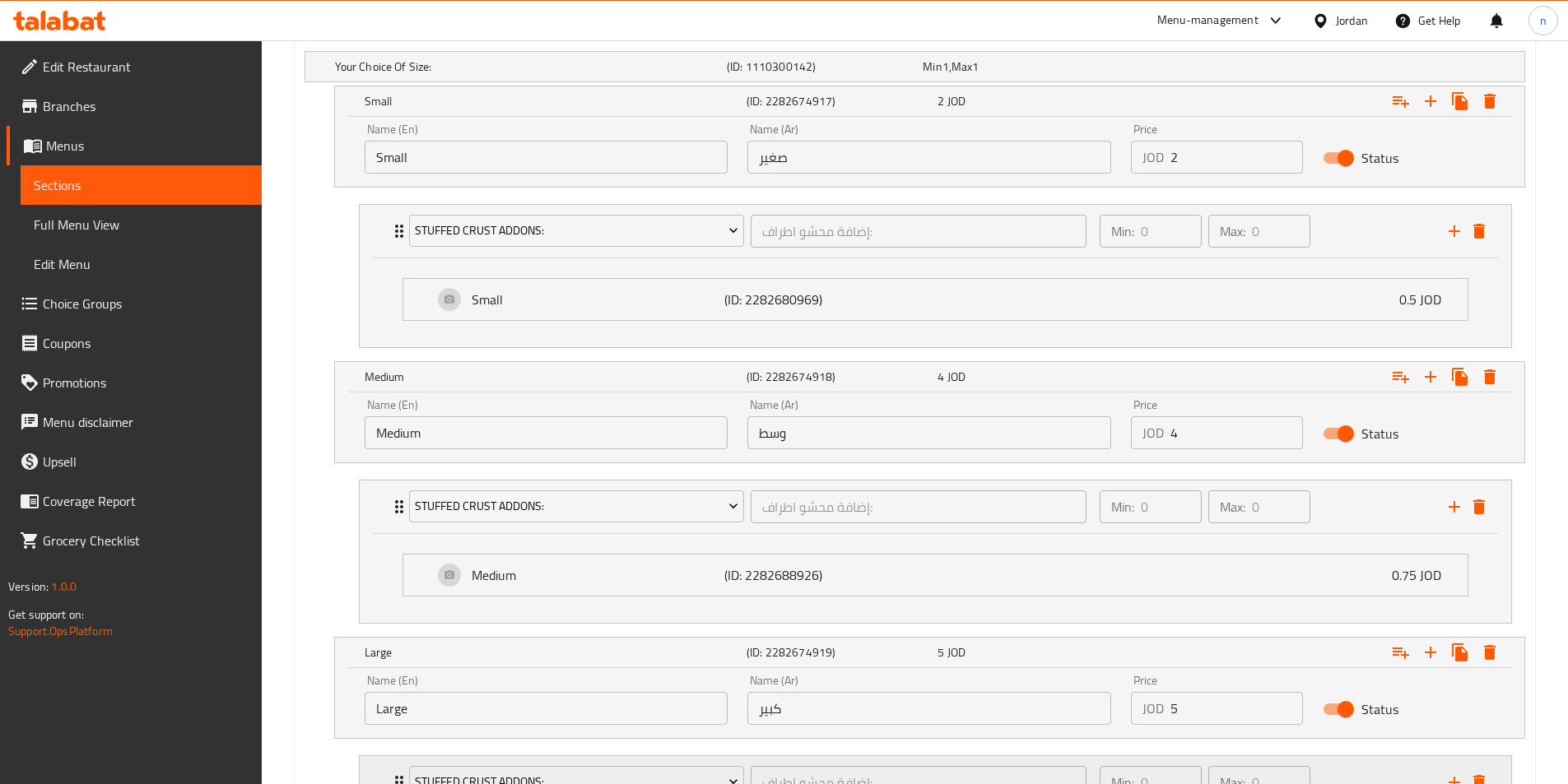
scroll to position [1057, 0]
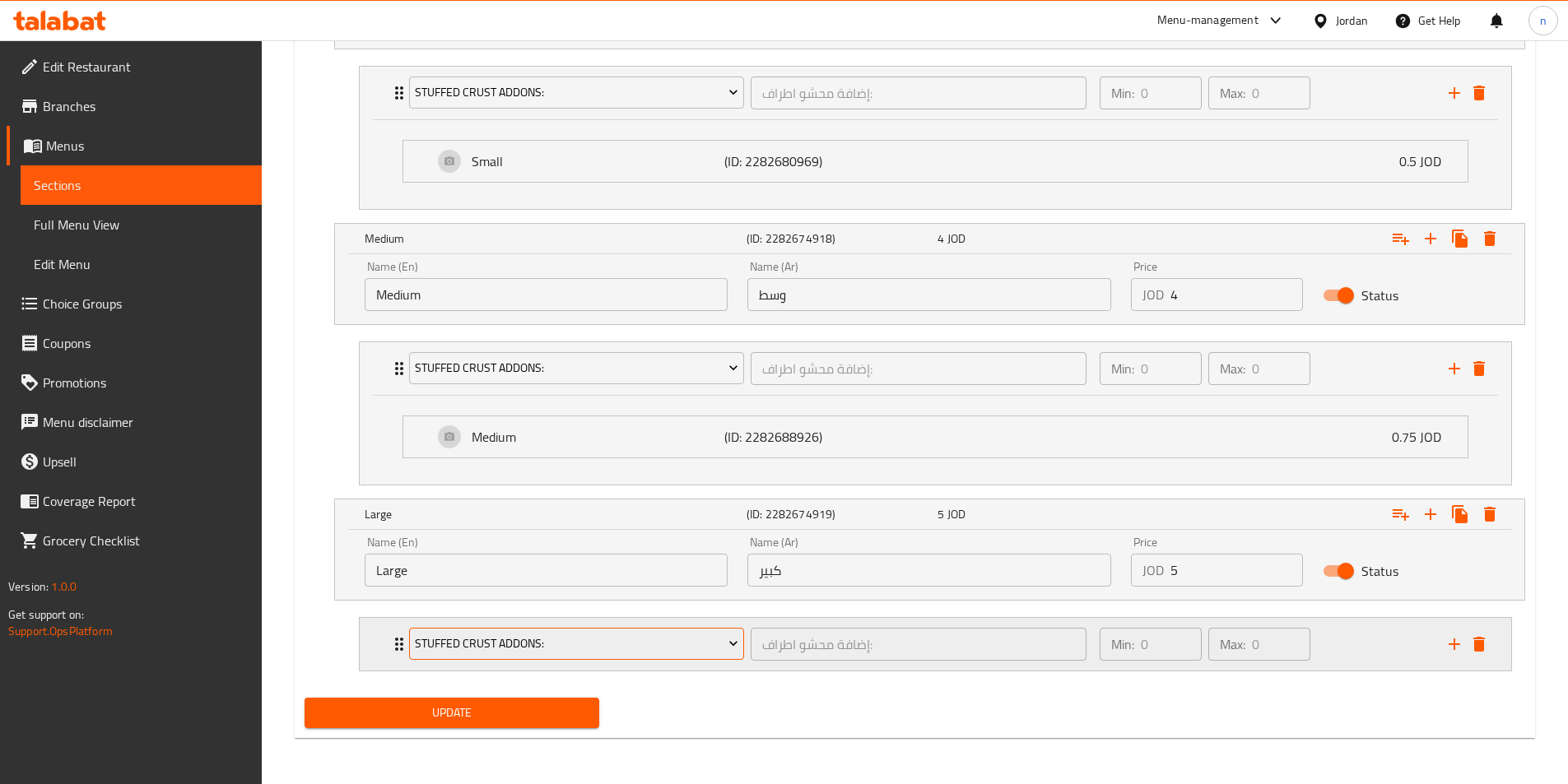
click at [675, 645] on span "Stuffed Crust Addons:" at bounding box center [576, 643] width 324 height 21
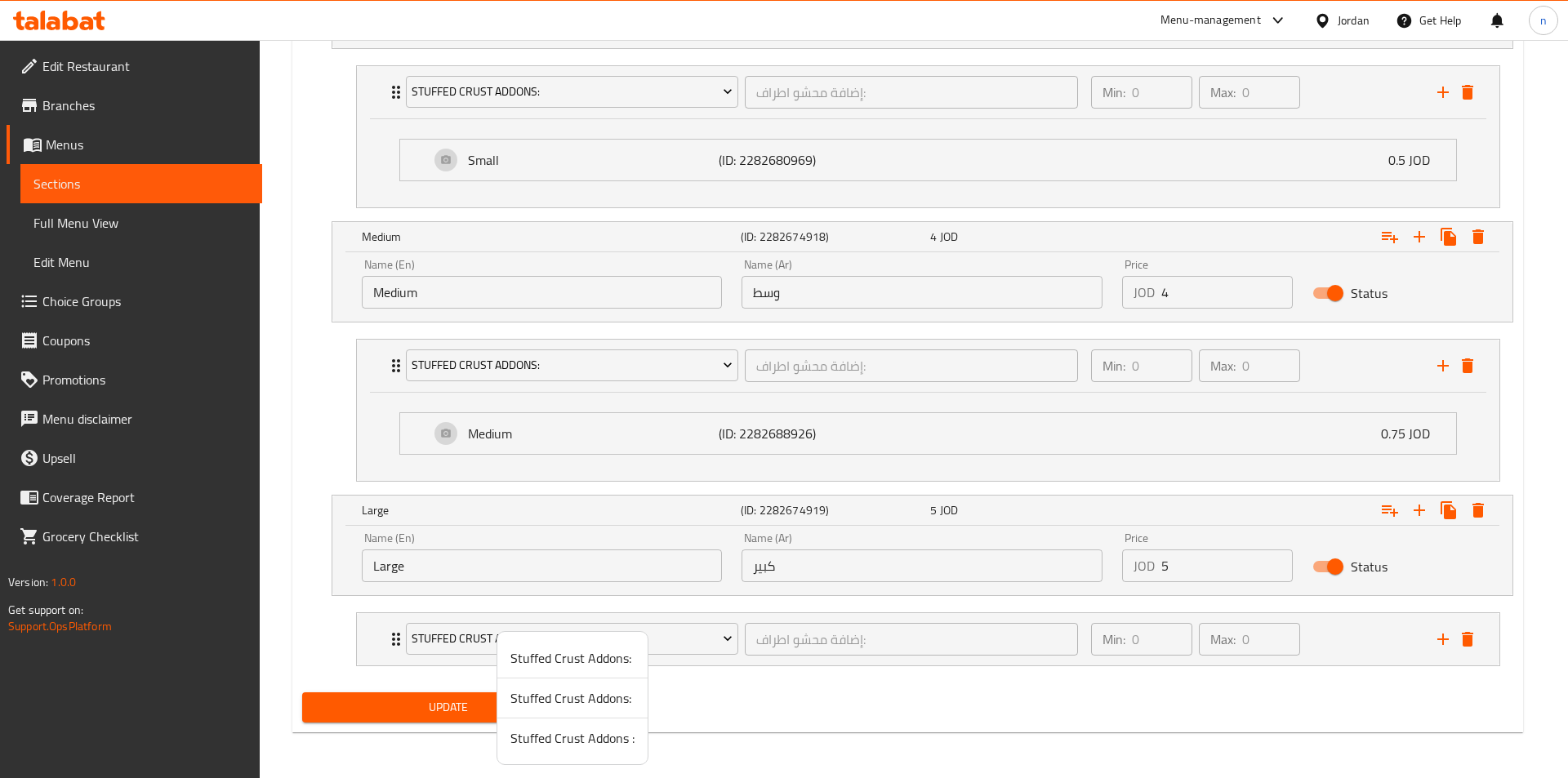
click at [611, 744] on span "Stuffed Crust Addons :" at bounding box center [572, 738] width 124 height 20
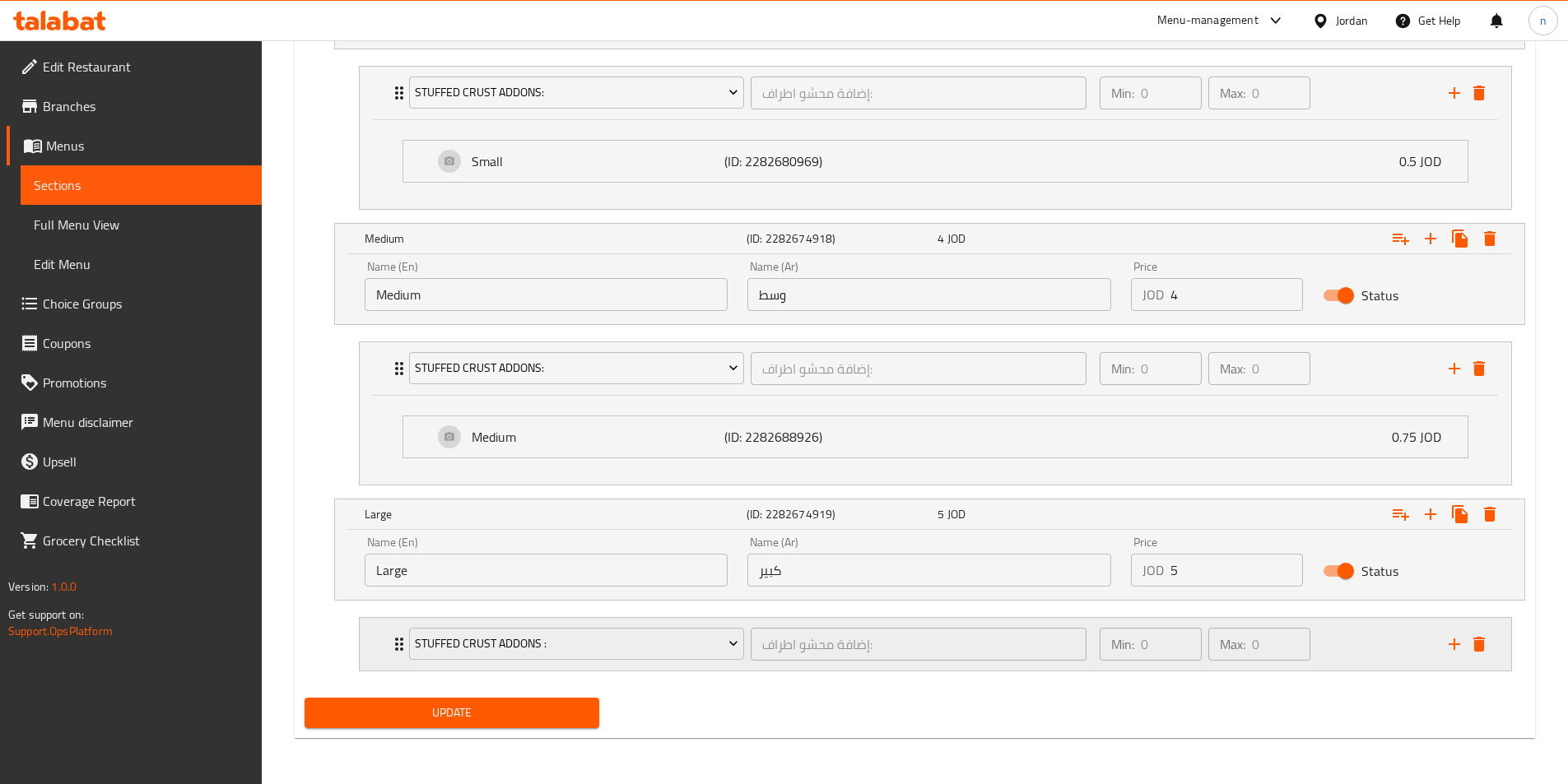
click at [1329, 654] on div "Min: 0 ​ Max: 0 ​" at bounding box center [1264, 645] width 349 height 53
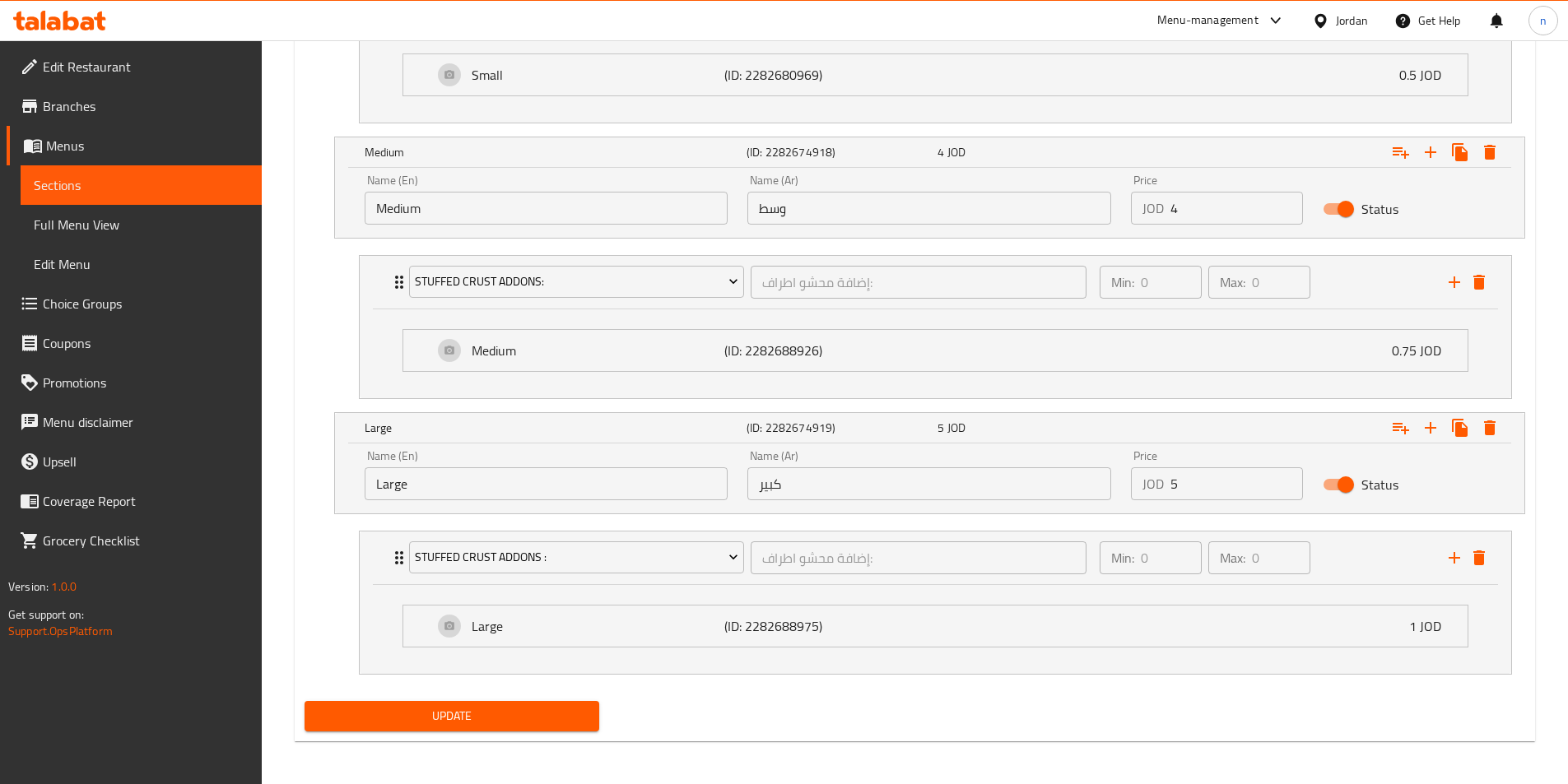
scroll to position [1146, 0]
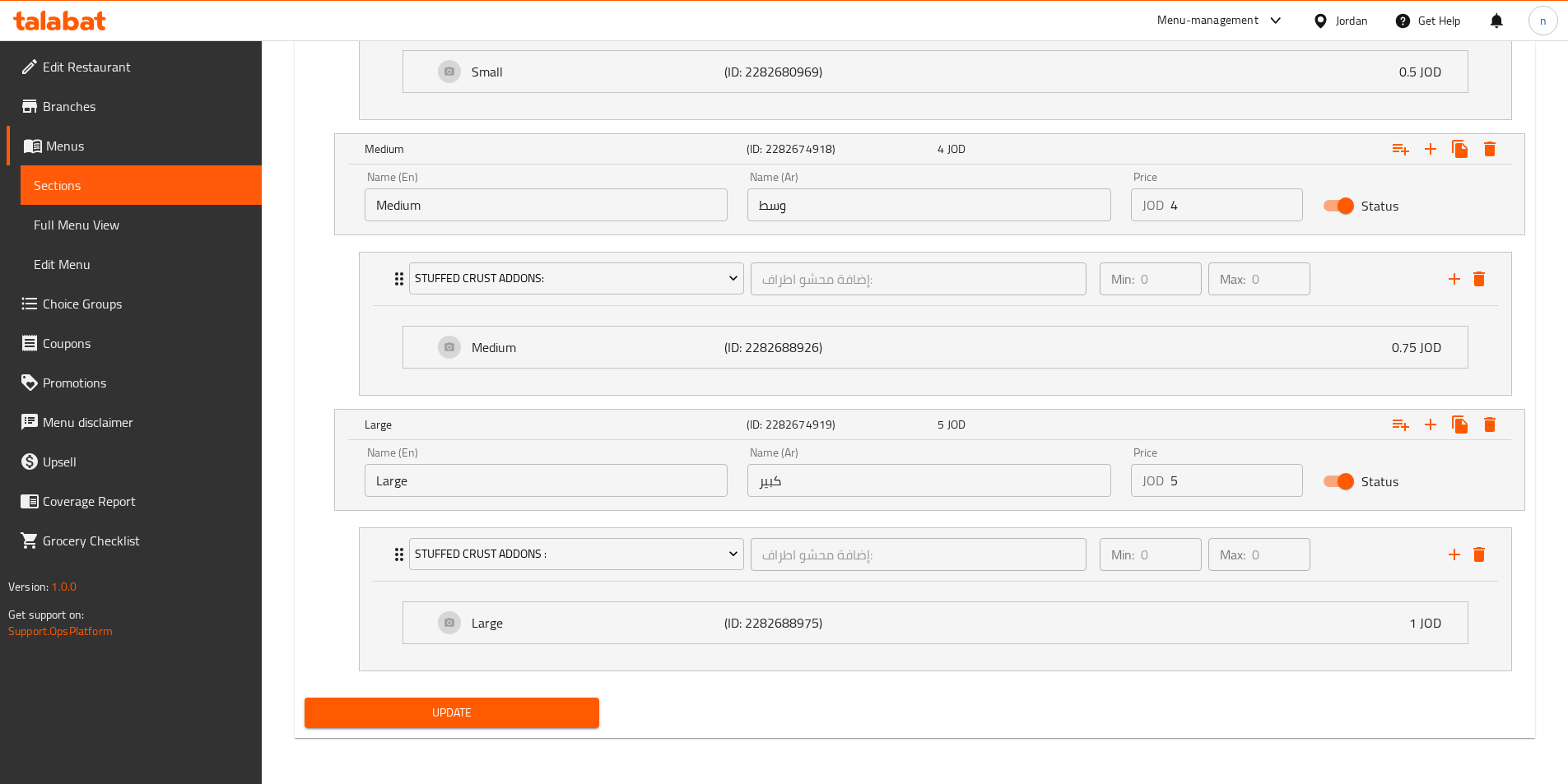
click at [535, 722] on span "Update" at bounding box center [452, 712] width 269 height 21
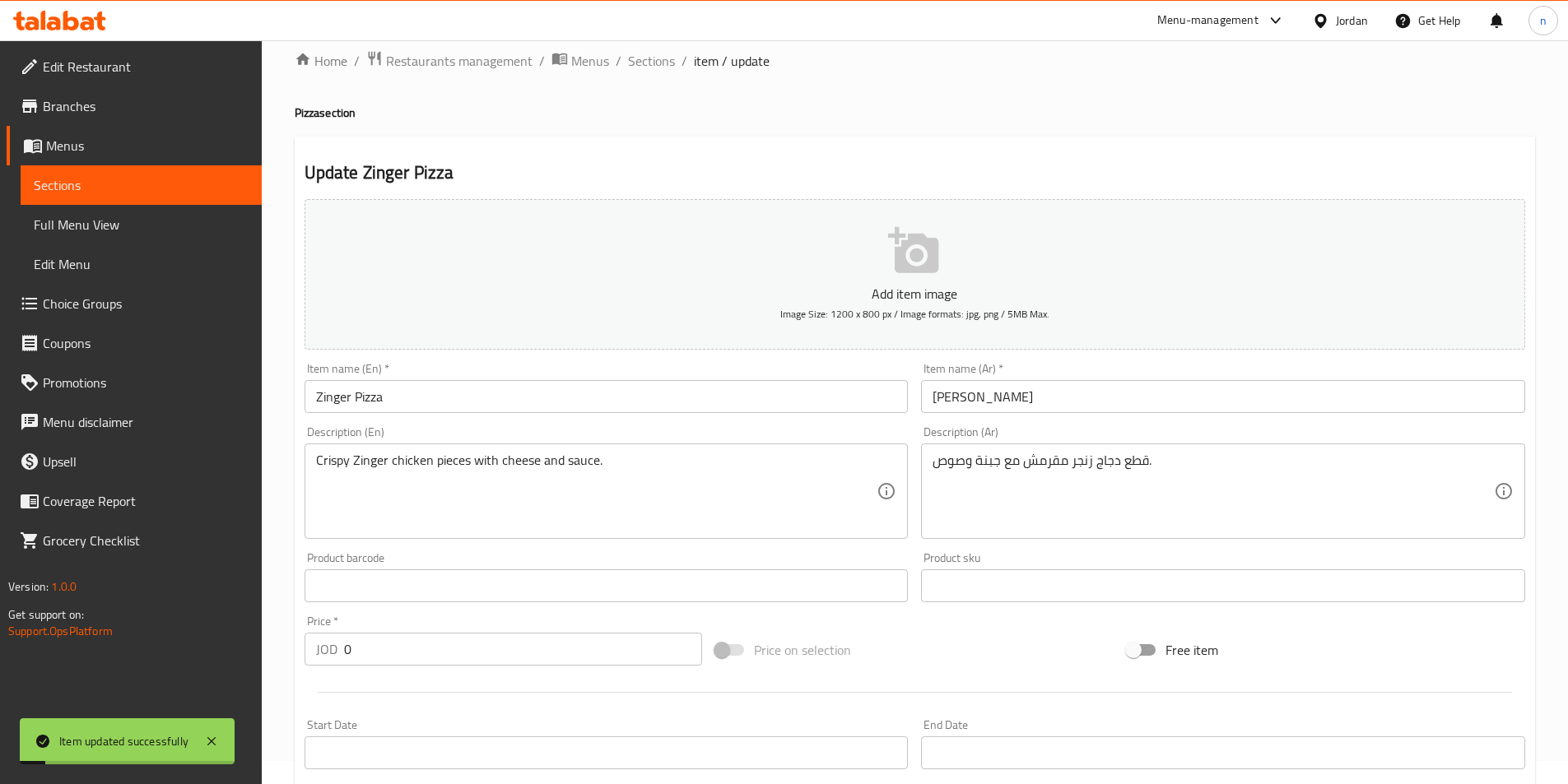
scroll to position [0, 0]
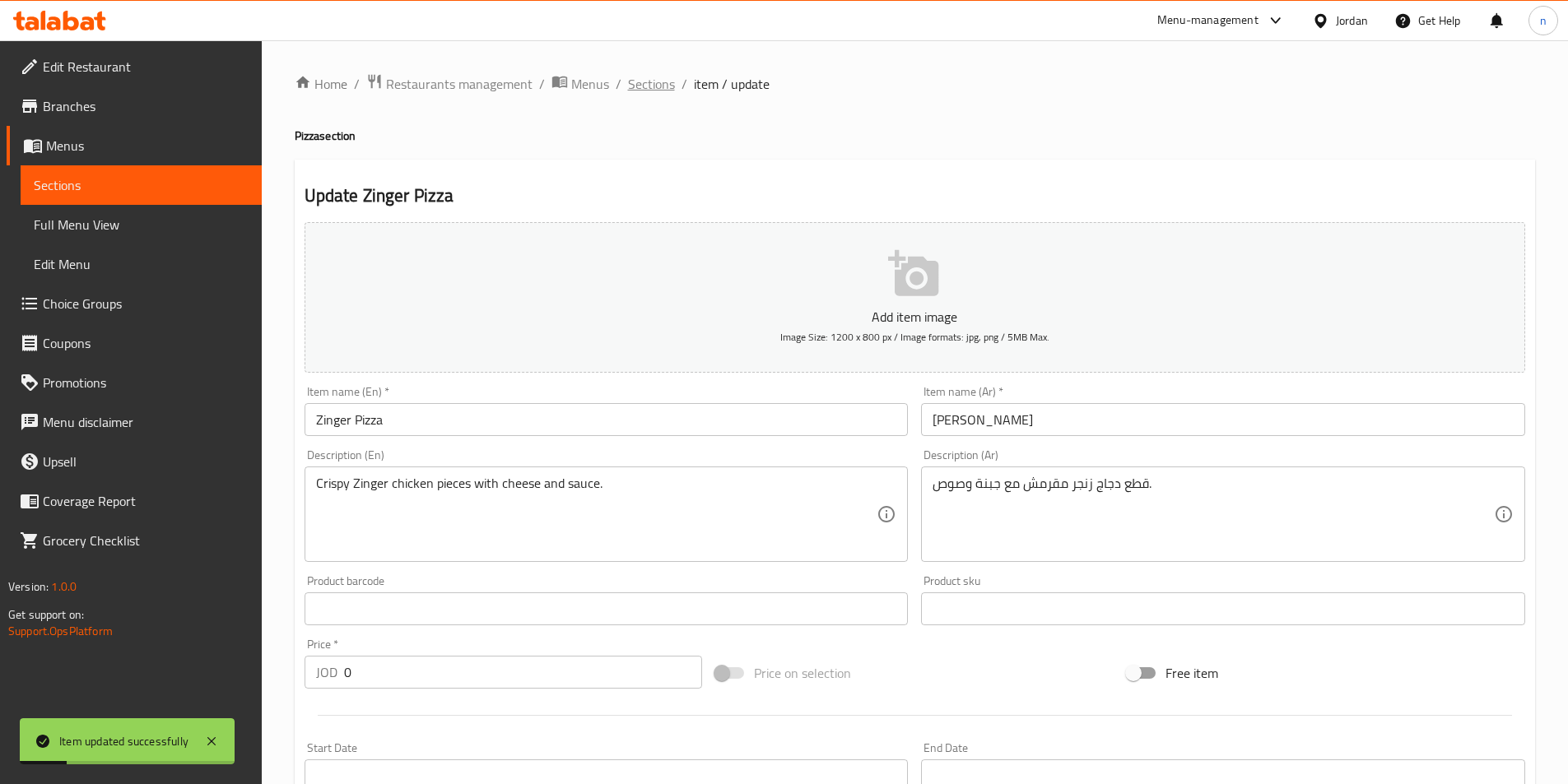
click at [642, 84] on span "Sections" at bounding box center [651, 84] width 47 height 20
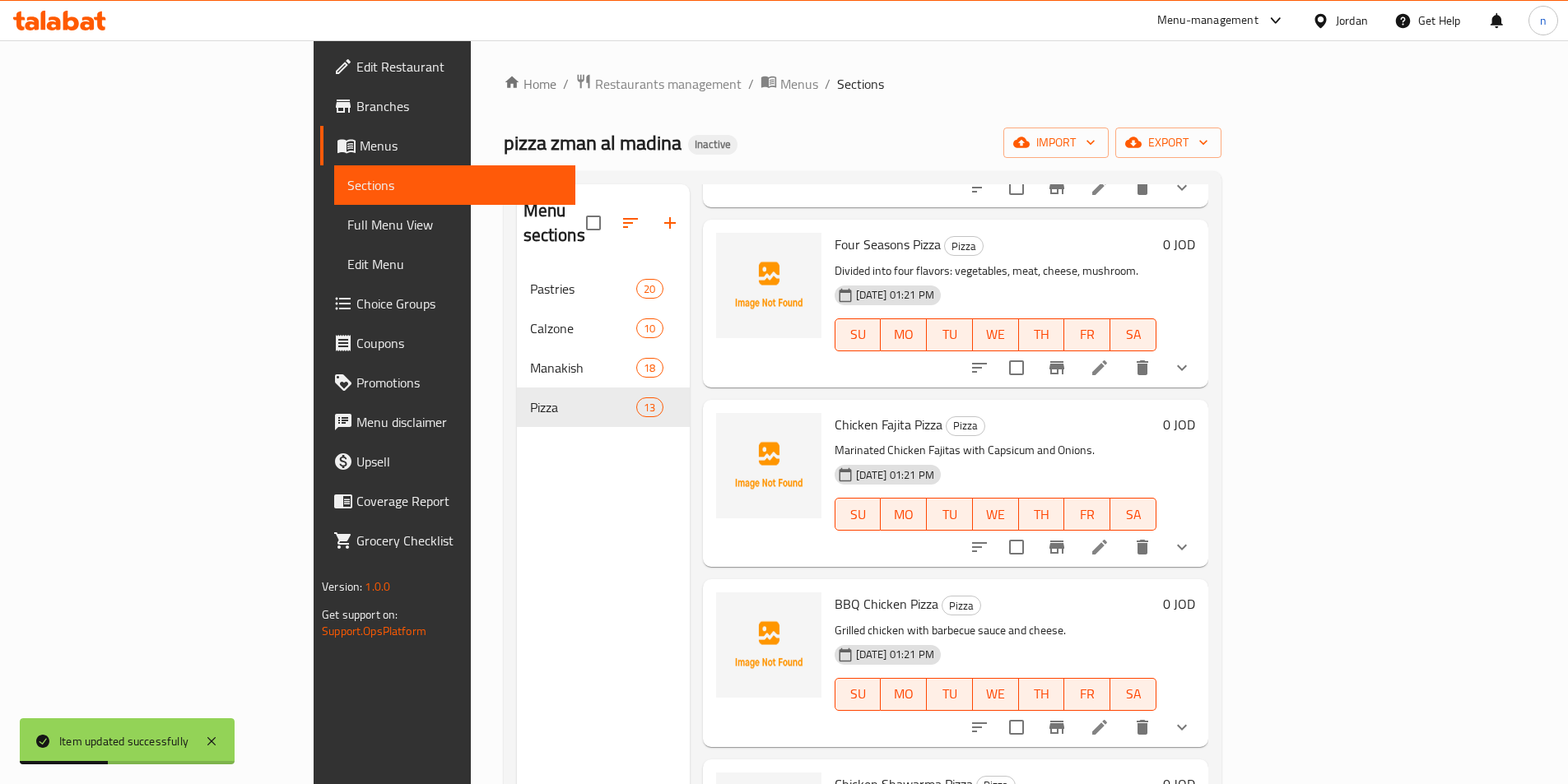
scroll to position [1594, 0]
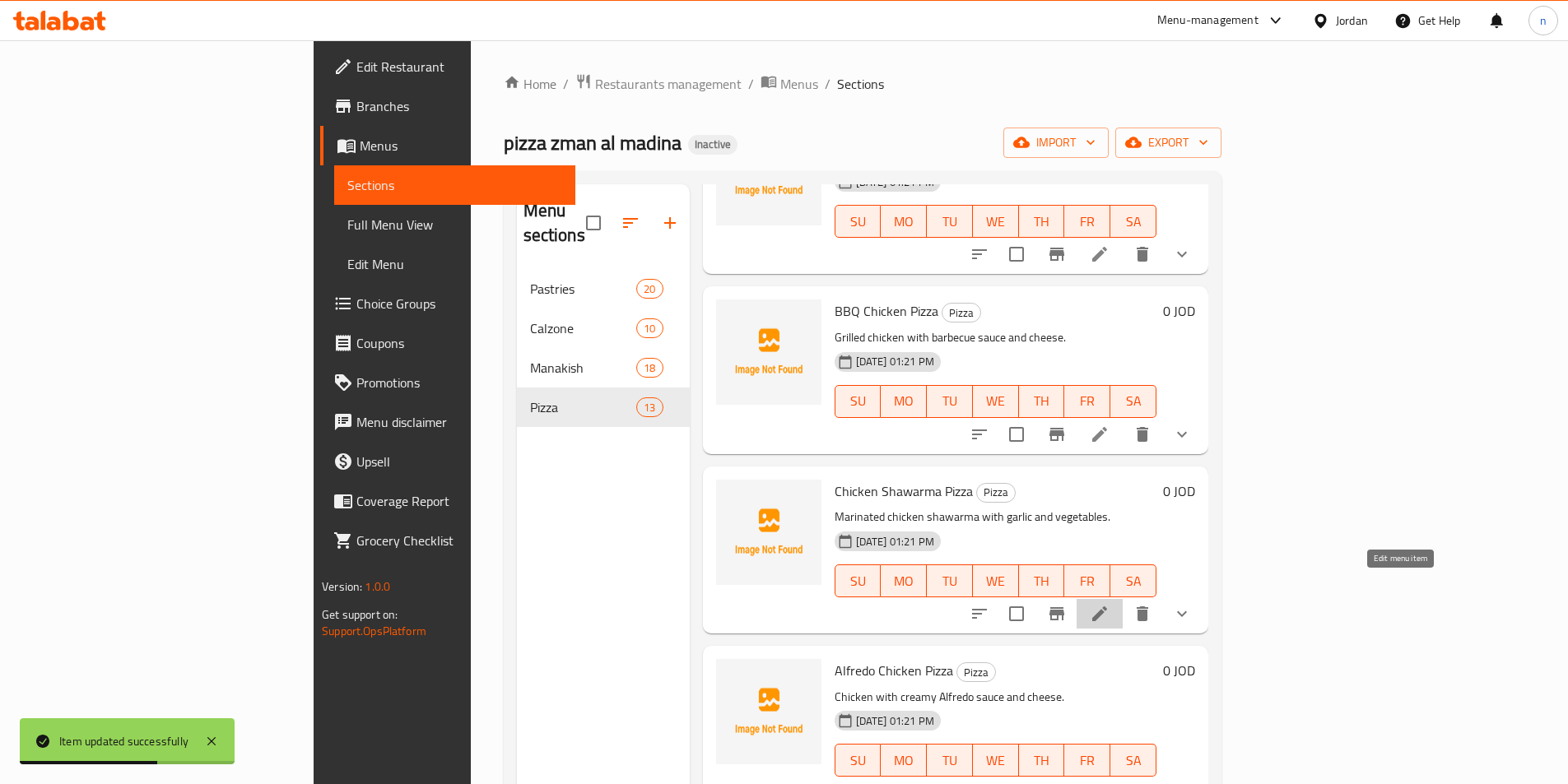
click at [1110, 604] on icon at bounding box center [1100, 614] width 20 height 20
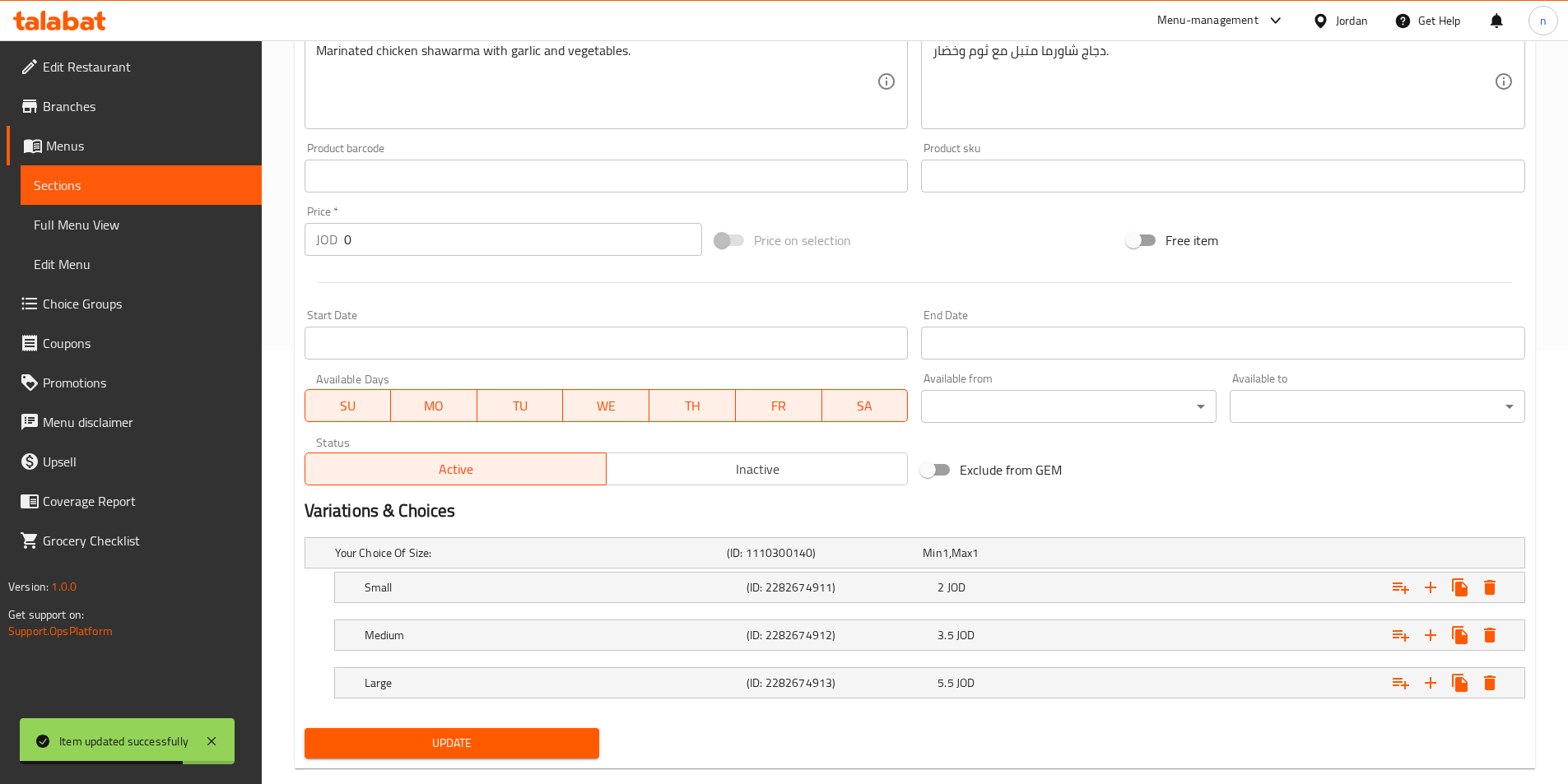
scroll to position [463, 0]
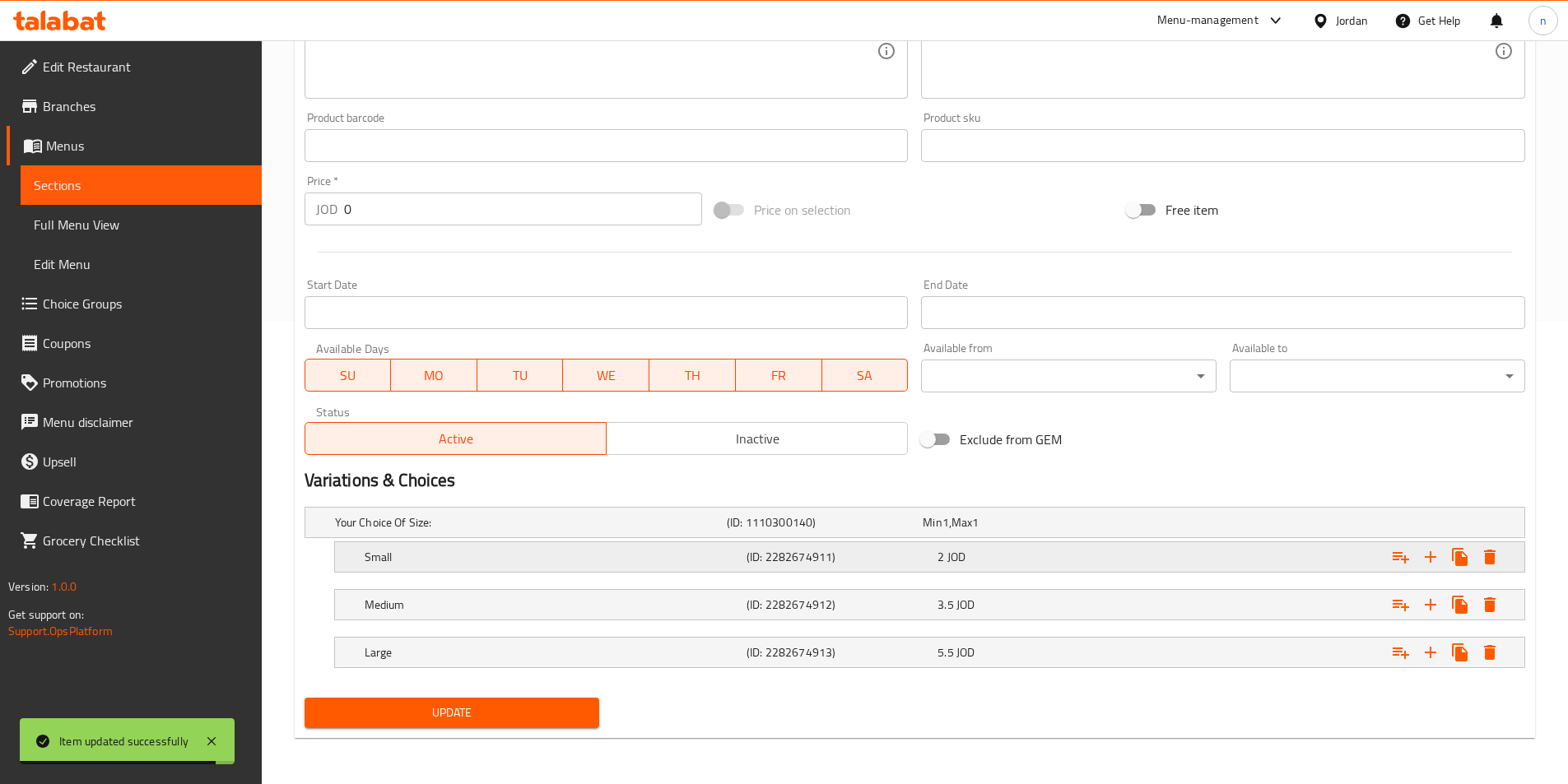
click at [738, 569] on div "Small (ID: 2282674911) 2 JOD" at bounding box center [935, 557] width 1146 height 36
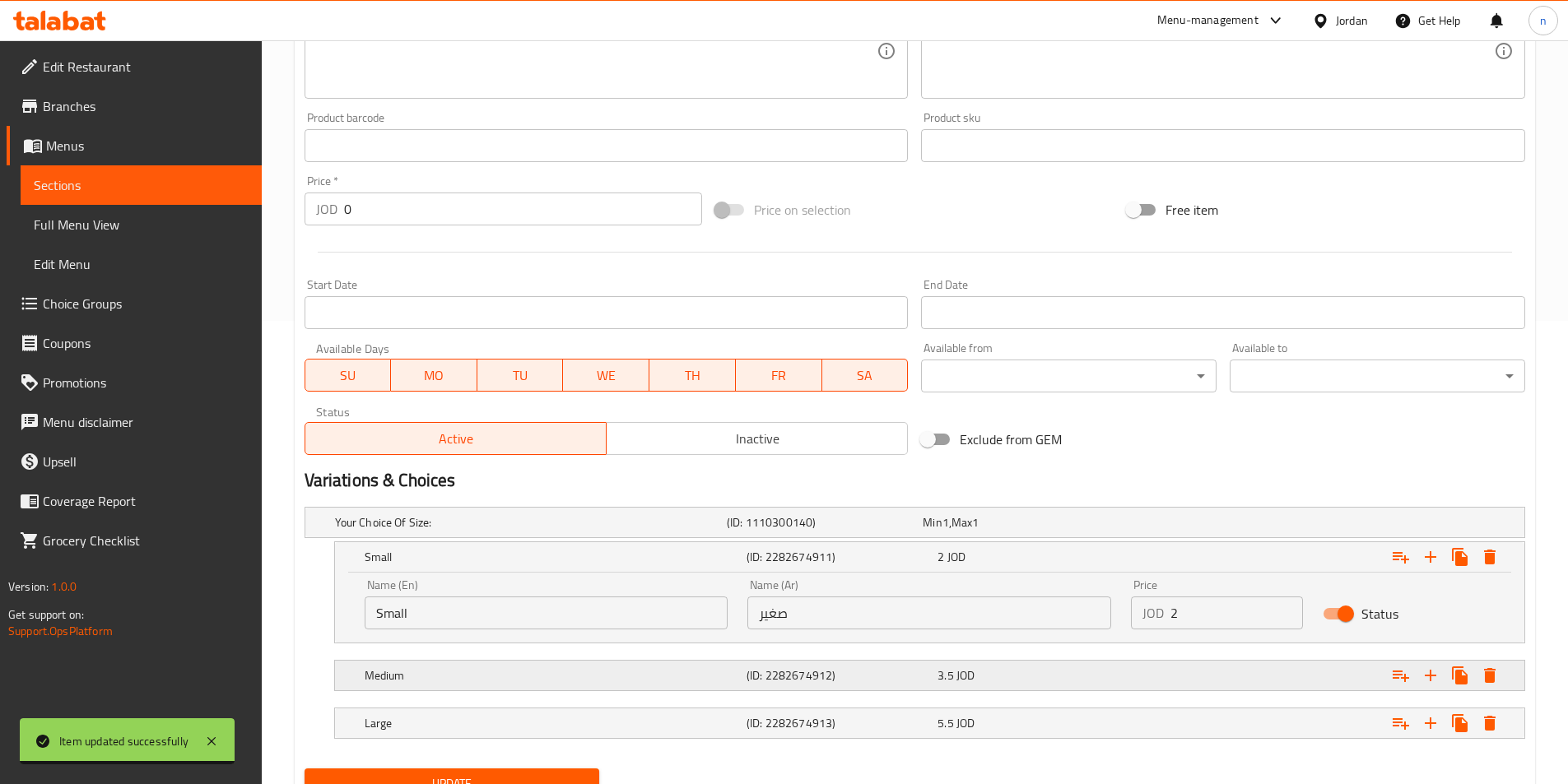
click at [833, 680] on h5 "(ID: 2282674912)" at bounding box center [838, 675] width 184 height 17
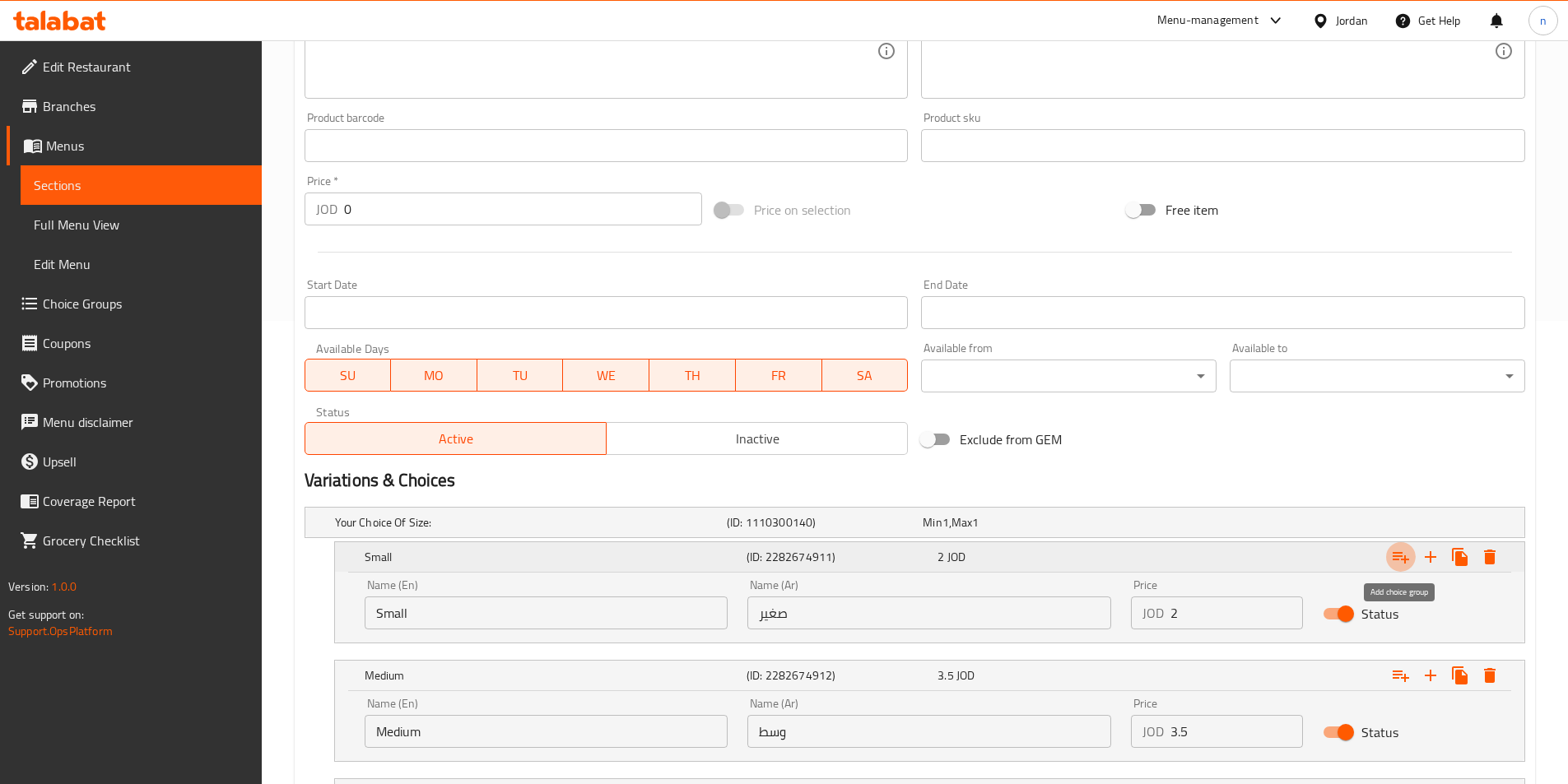
click at [1390, 561] on button "Expand" at bounding box center [1400, 557] width 30 height 30
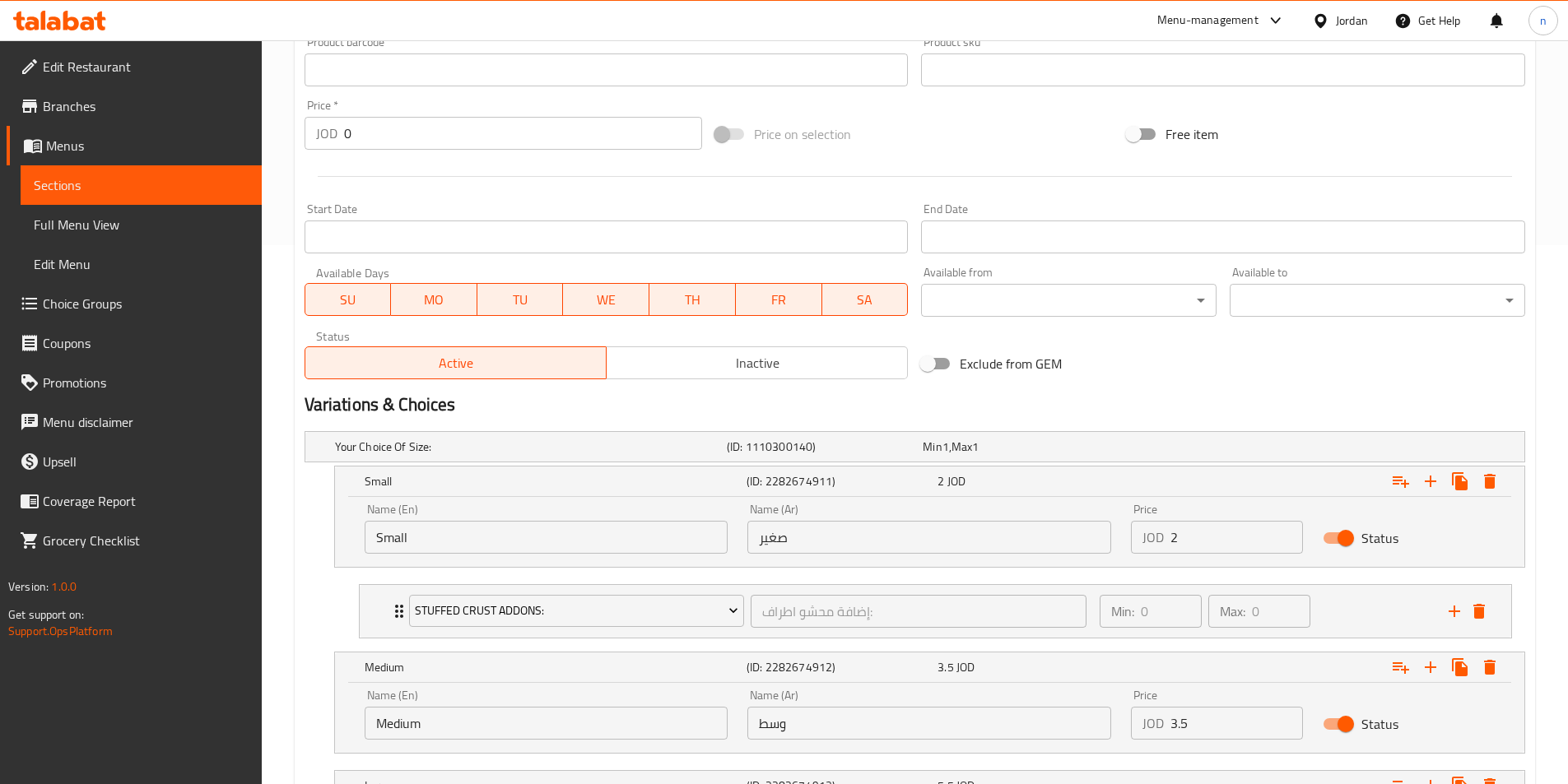
scroll to position [672, 0]
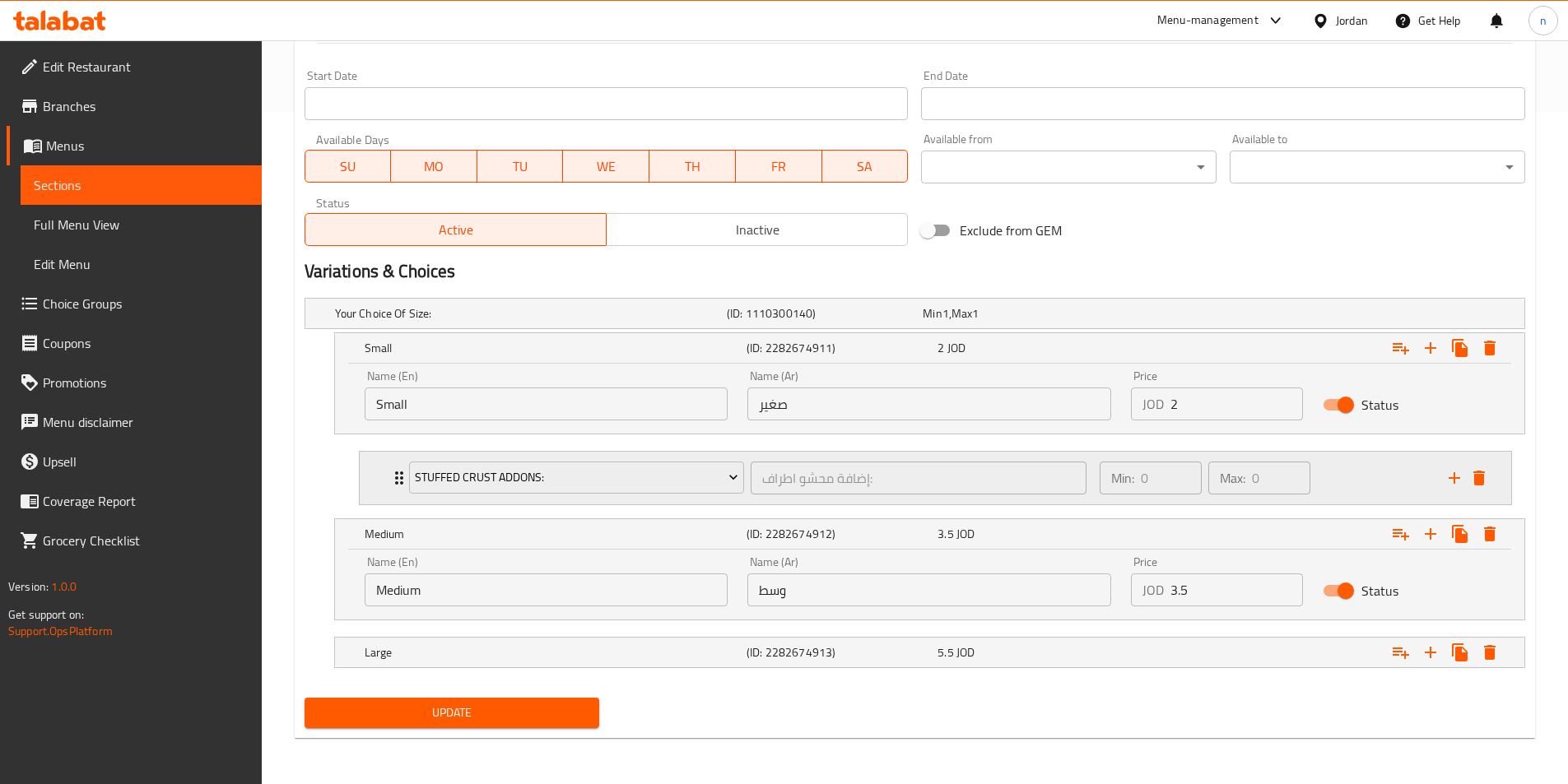
click at [1348, 485] on div "Min: 0 ​ Max: 0 ​" at bounding box center [1264, 478] width 349 height 53
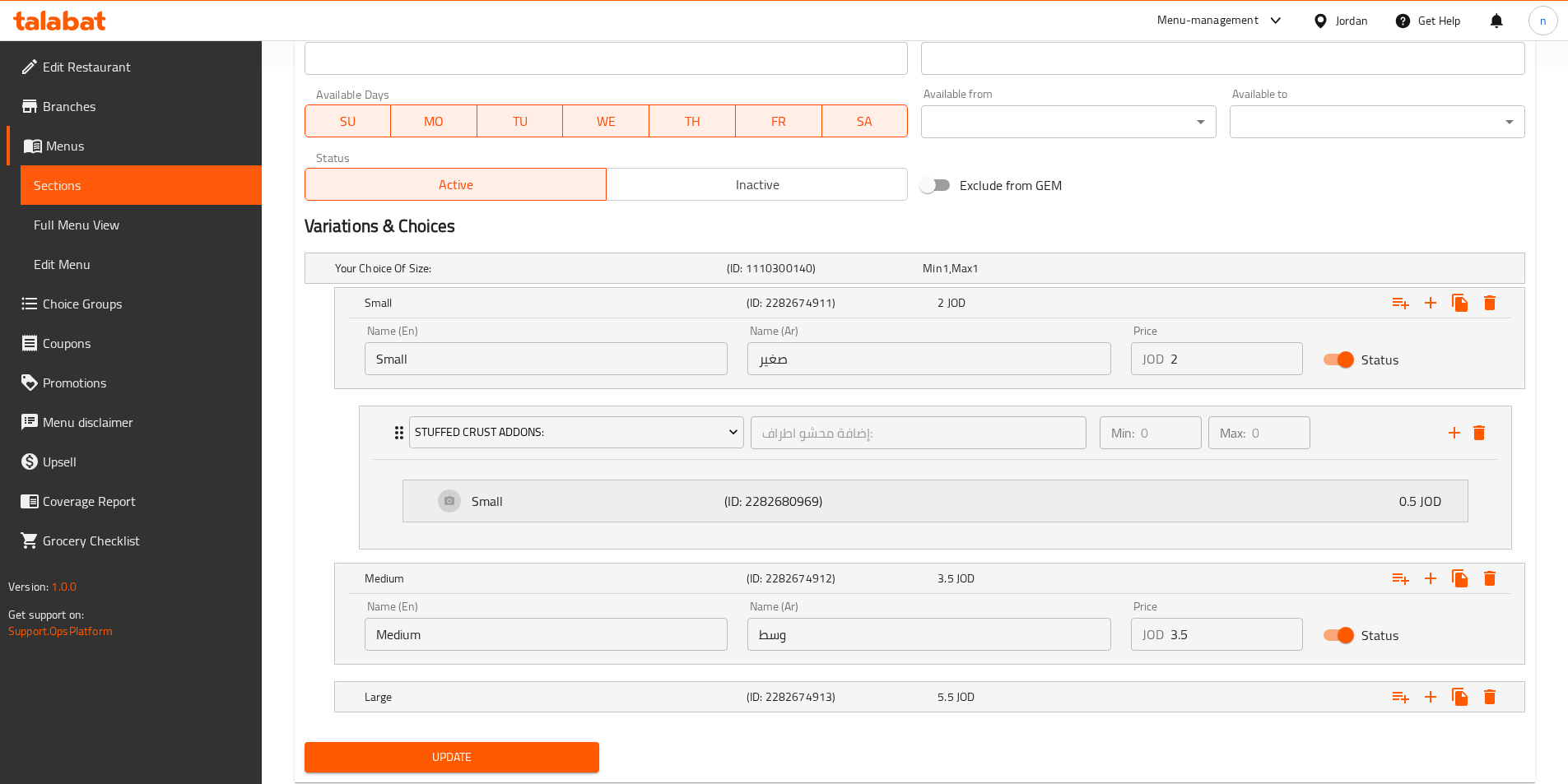
scroll to position [762, 0]
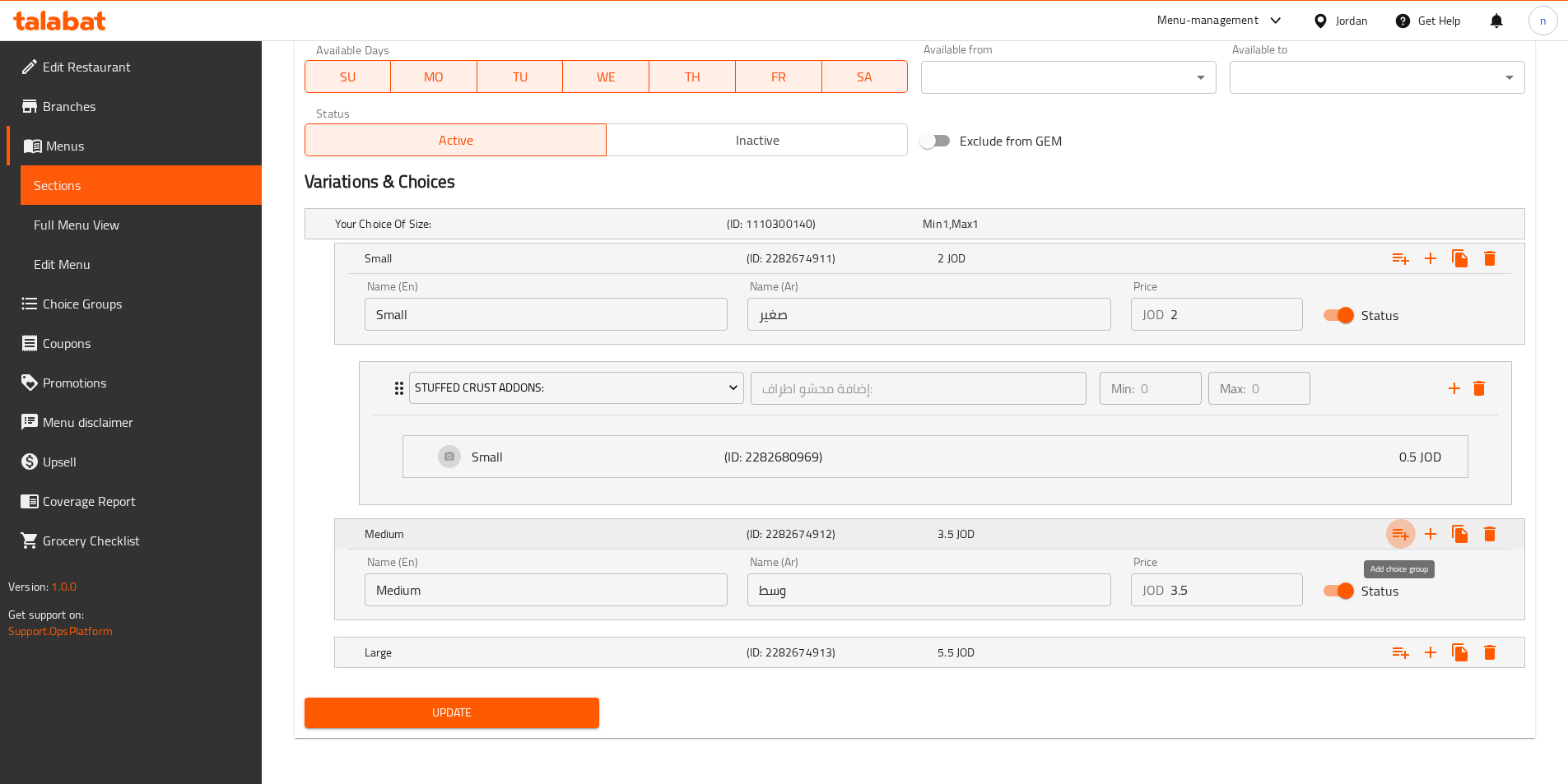
click at [1405, 543] on icon "Expand" at bounding box center [1400, 534] width 20 height 20
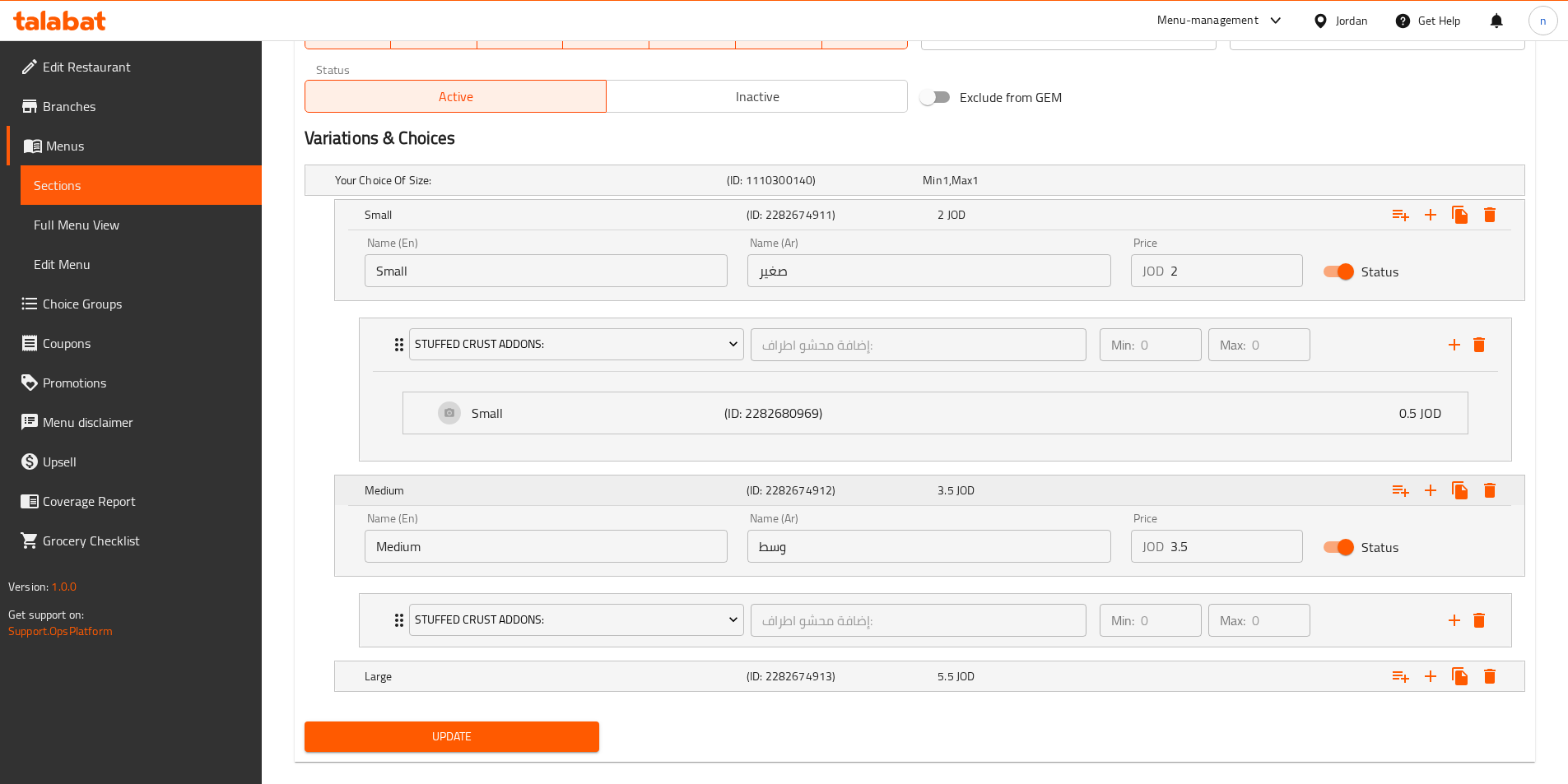
scroll to position [829, 0]
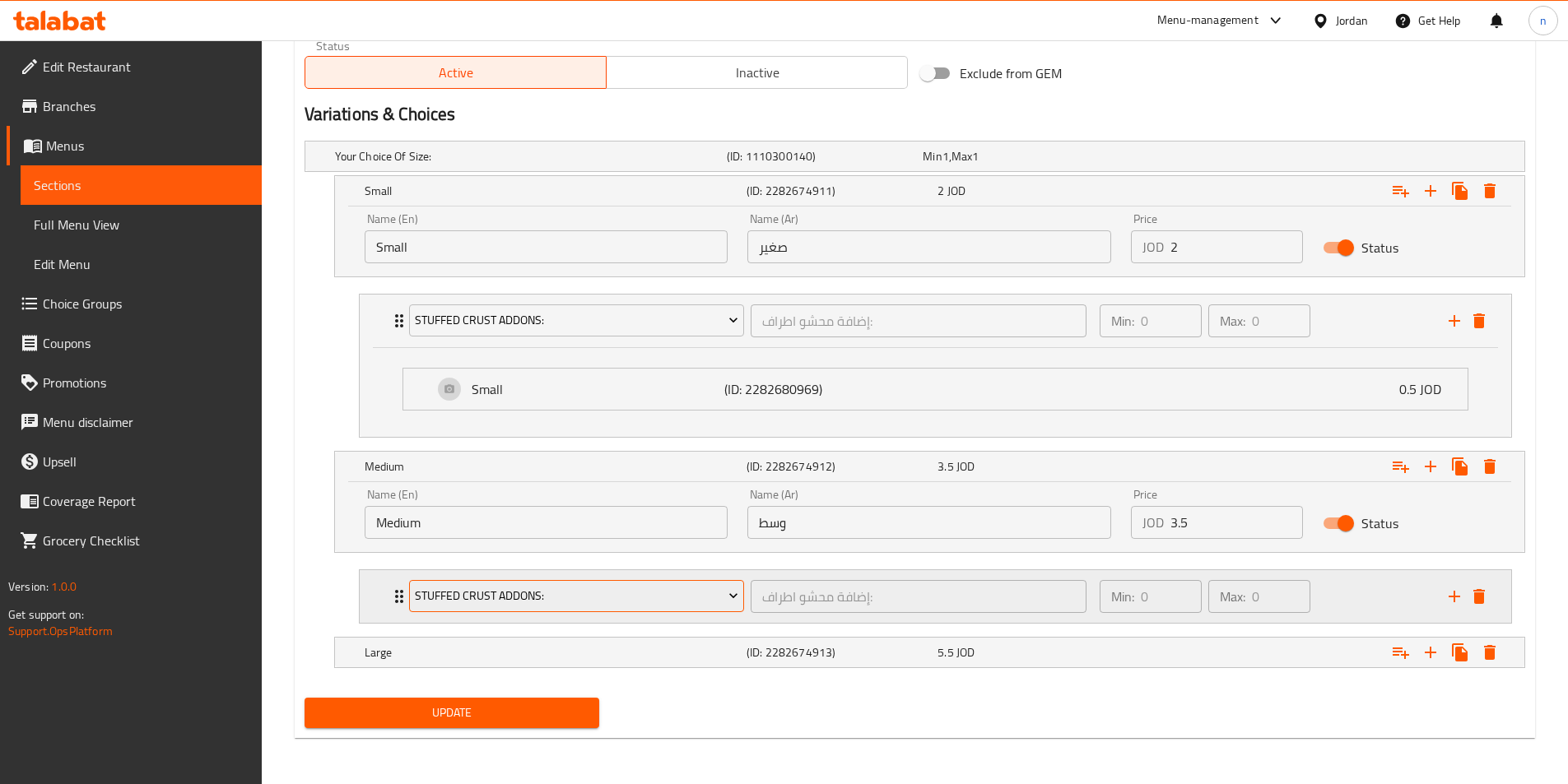
click at [628, 596] on span "Stuffed Crust Addons:" at bounding box center [576, 596] width 324 height 21
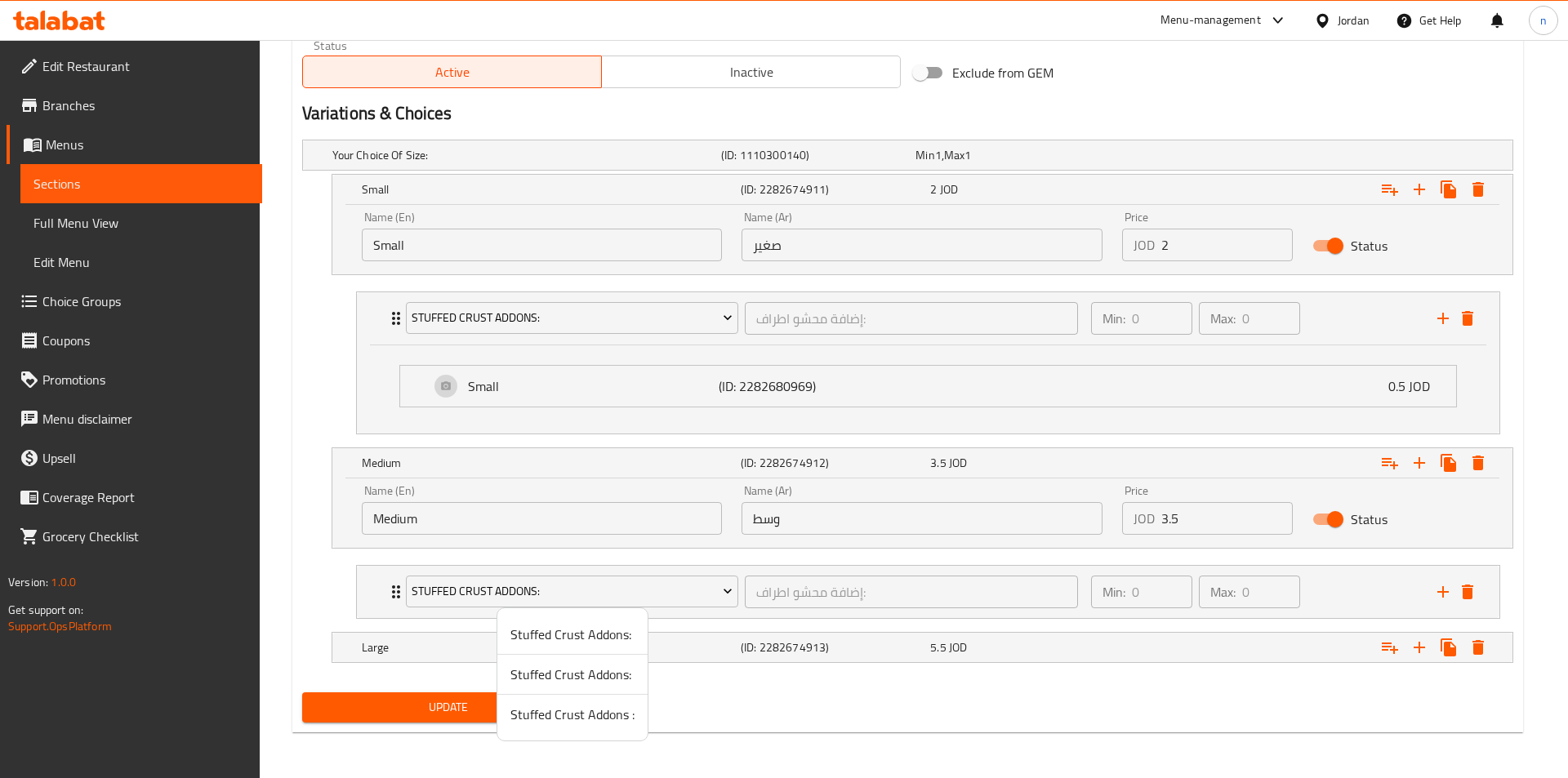
click at [596, 681] on span "Stuffed Crust Addons:" at bounding box center [572, 674] width 124 height 20
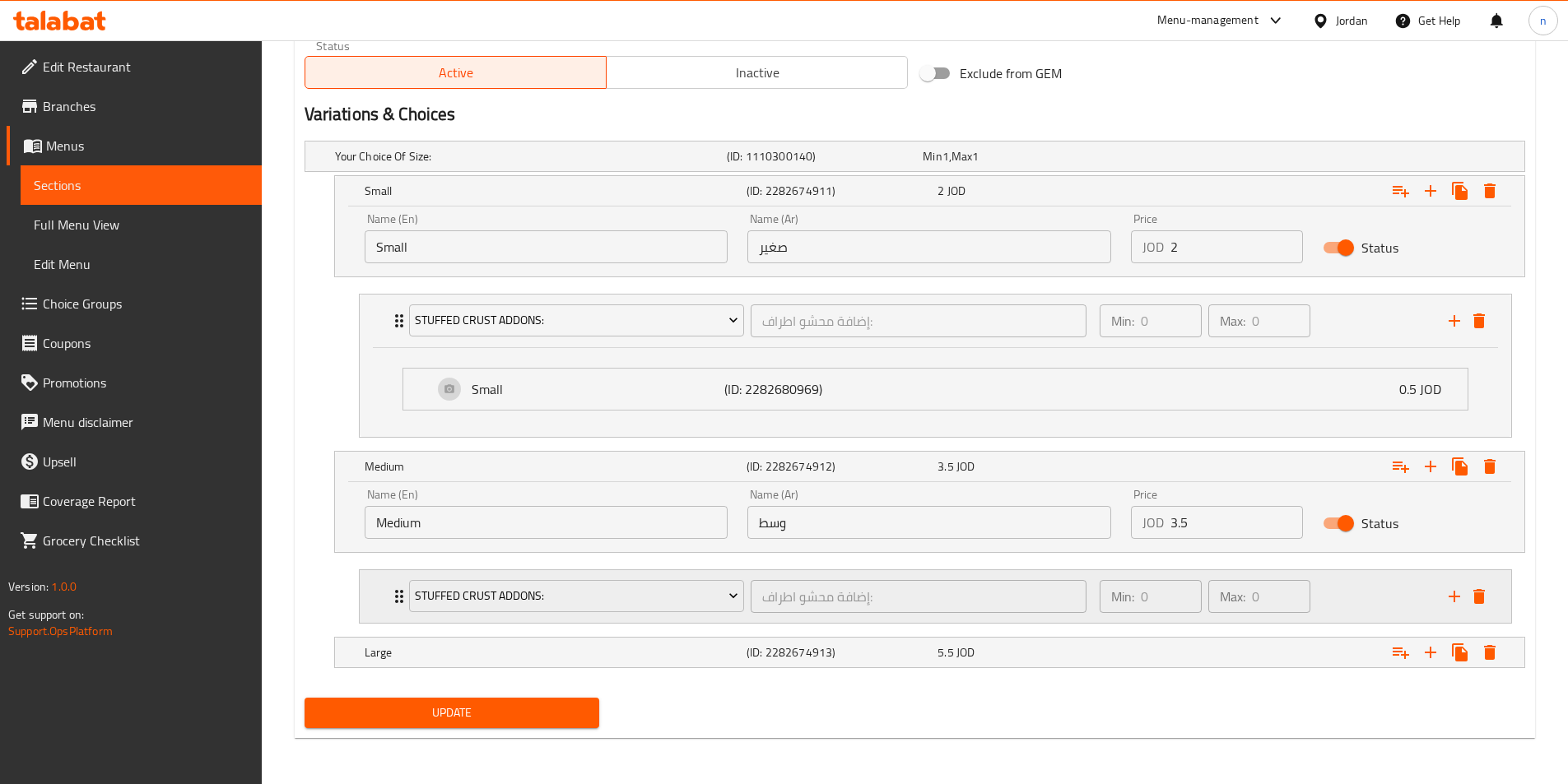
click at [1338, 602] on div "Min: 0 ​ Max: 0 ​" at bounding box center [1264, 597] width 349 height 53
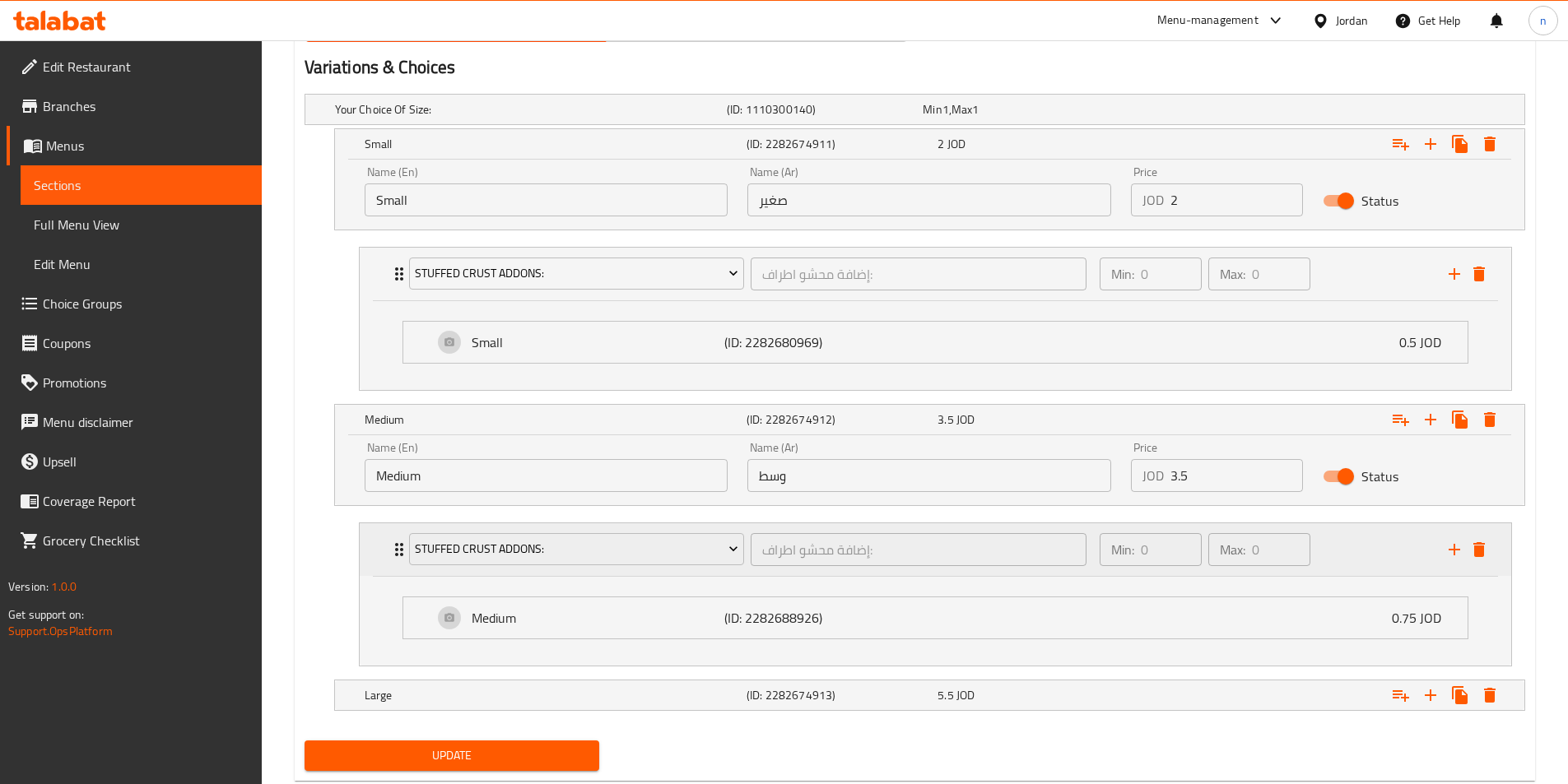
scroll to position [919, 0]
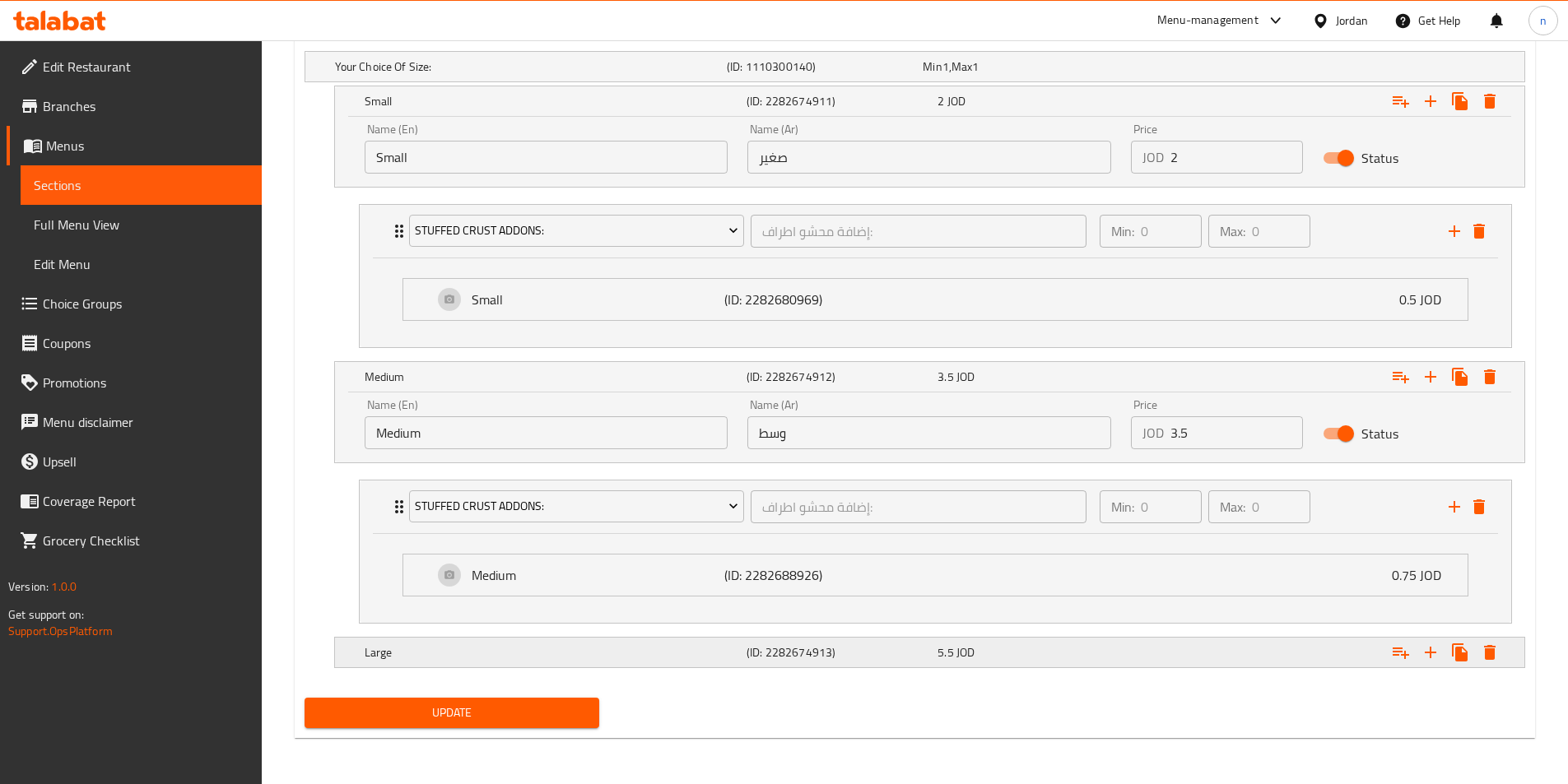
click at [1124, 657] on div "5.5 JOD" at bounding box center [1029, 652] width 191 height 23
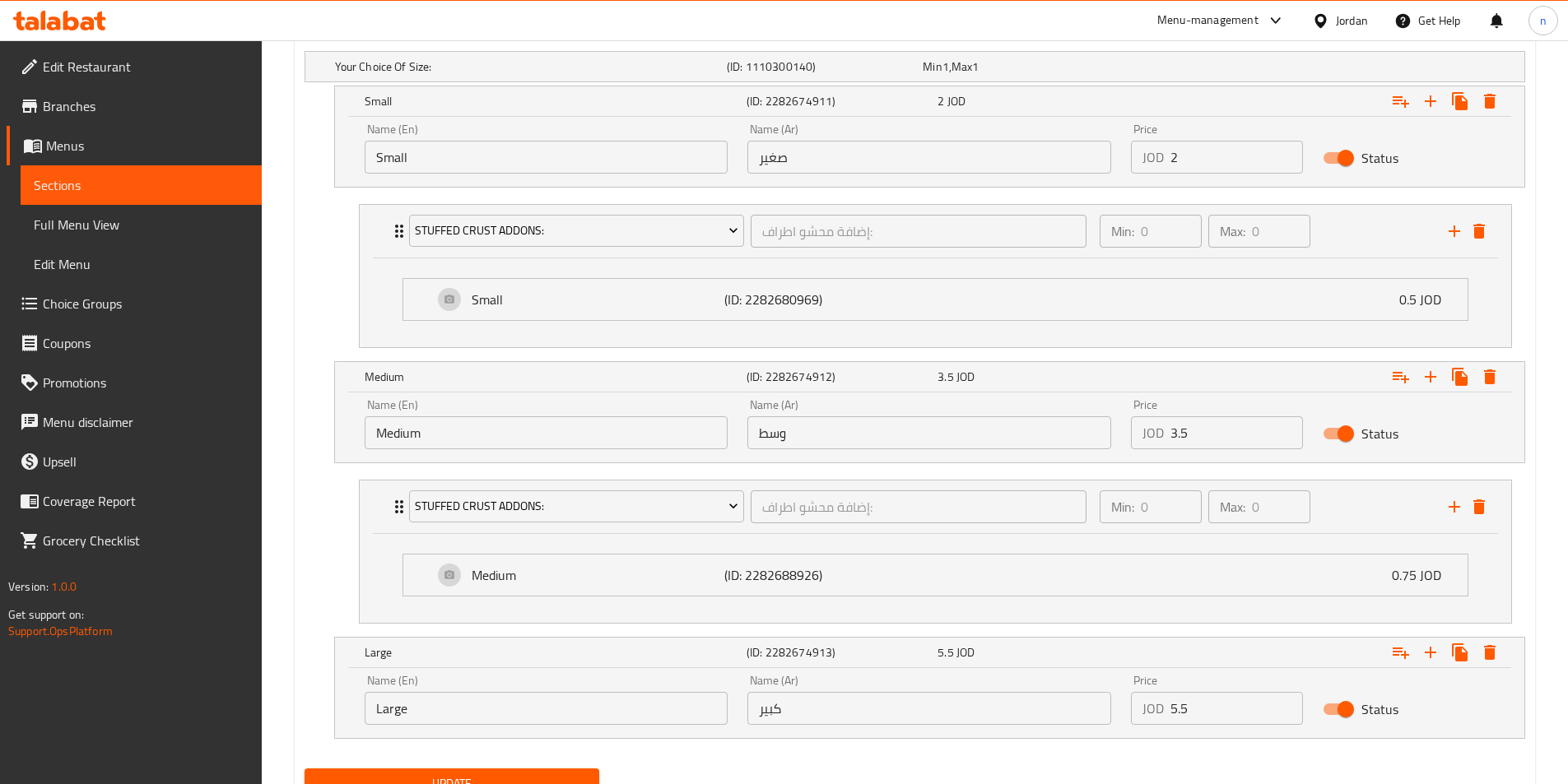
scroll to position [989, 0]
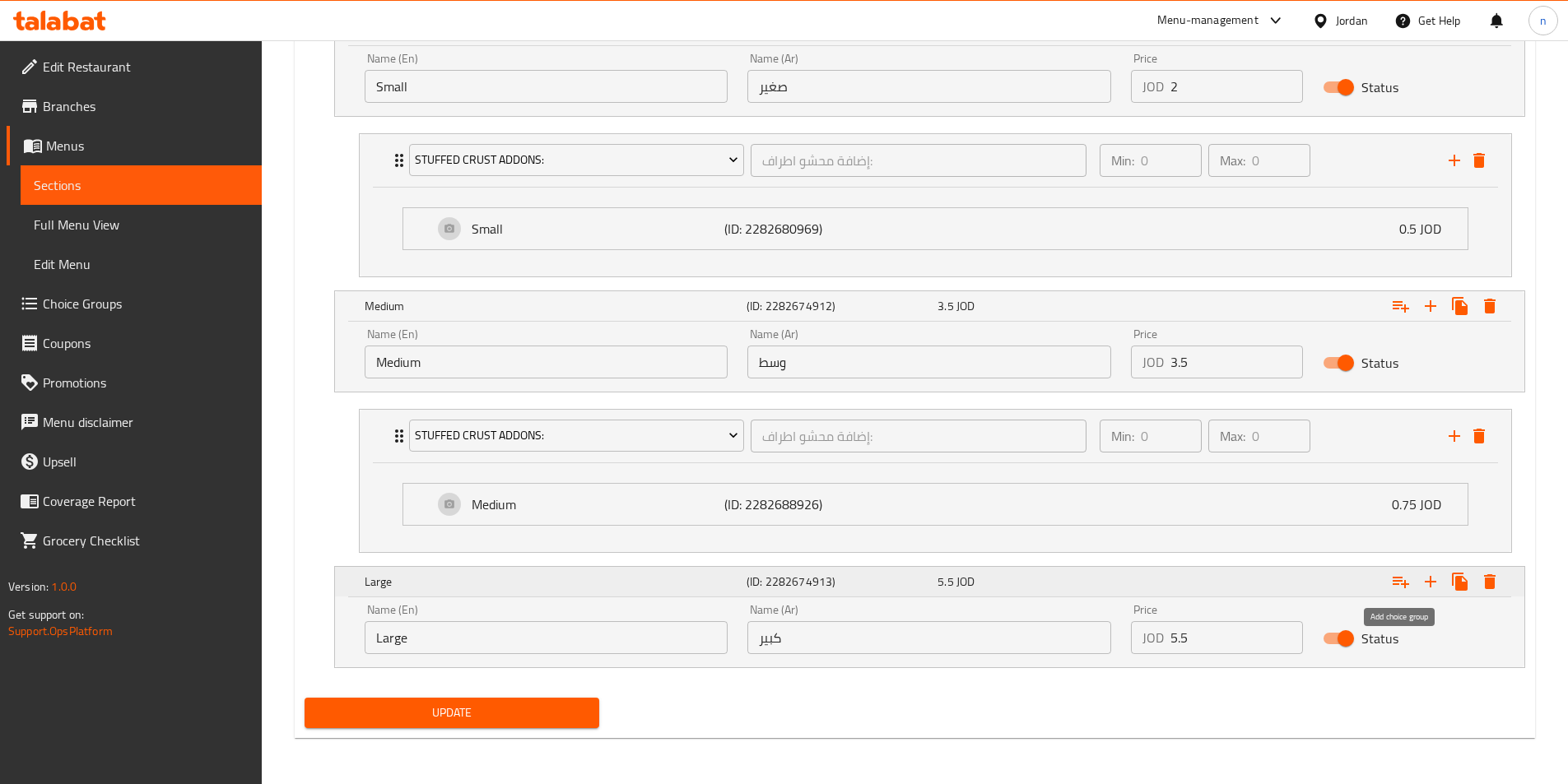
click at [1404, 589] on icon "Expand" at bounding box center [1400, 582] width 20 height 20
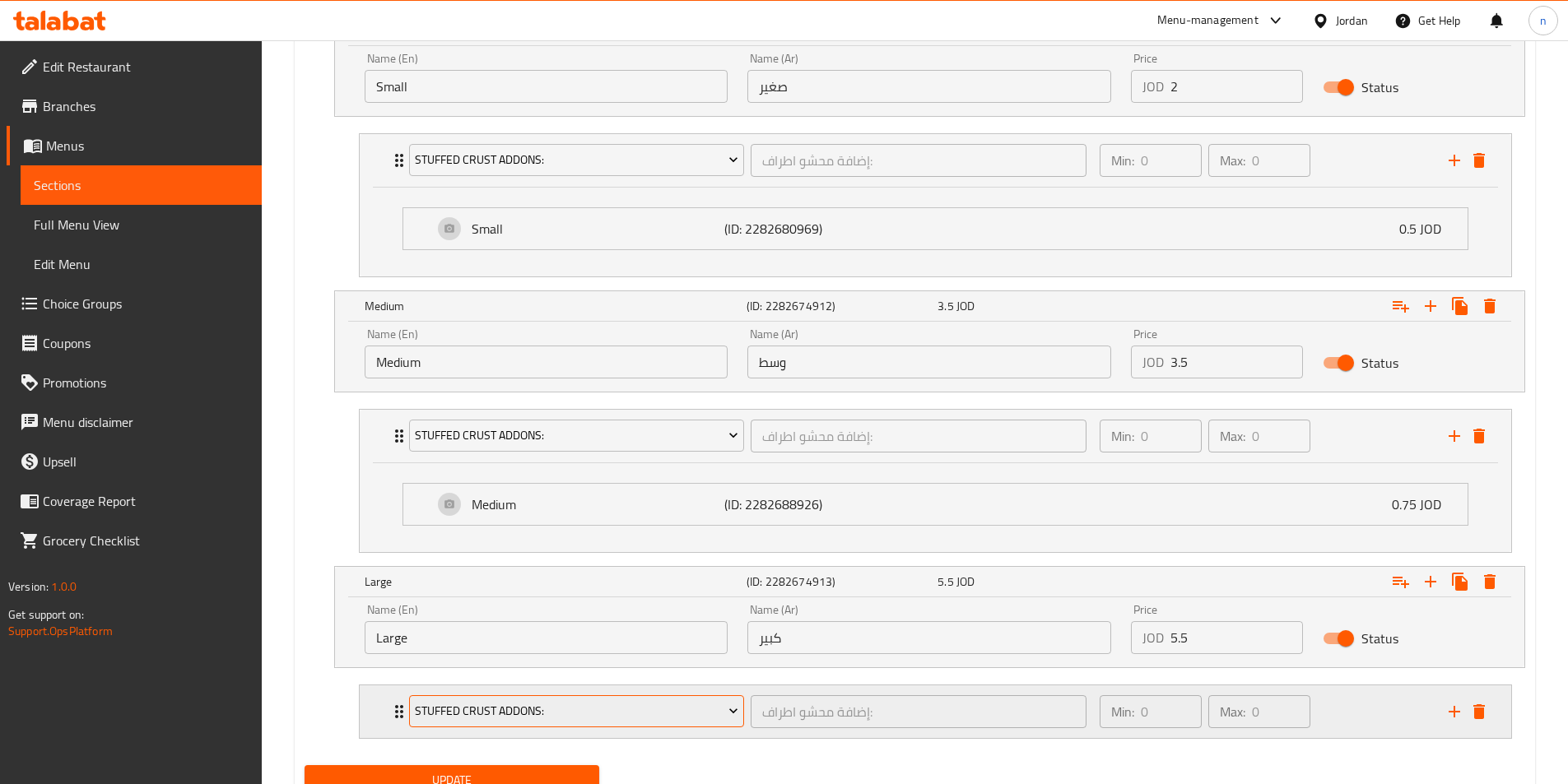
click at [694, 709] on span "Stuffed Crust Addons:" at bounding box center [576, 711] width 324 height 21
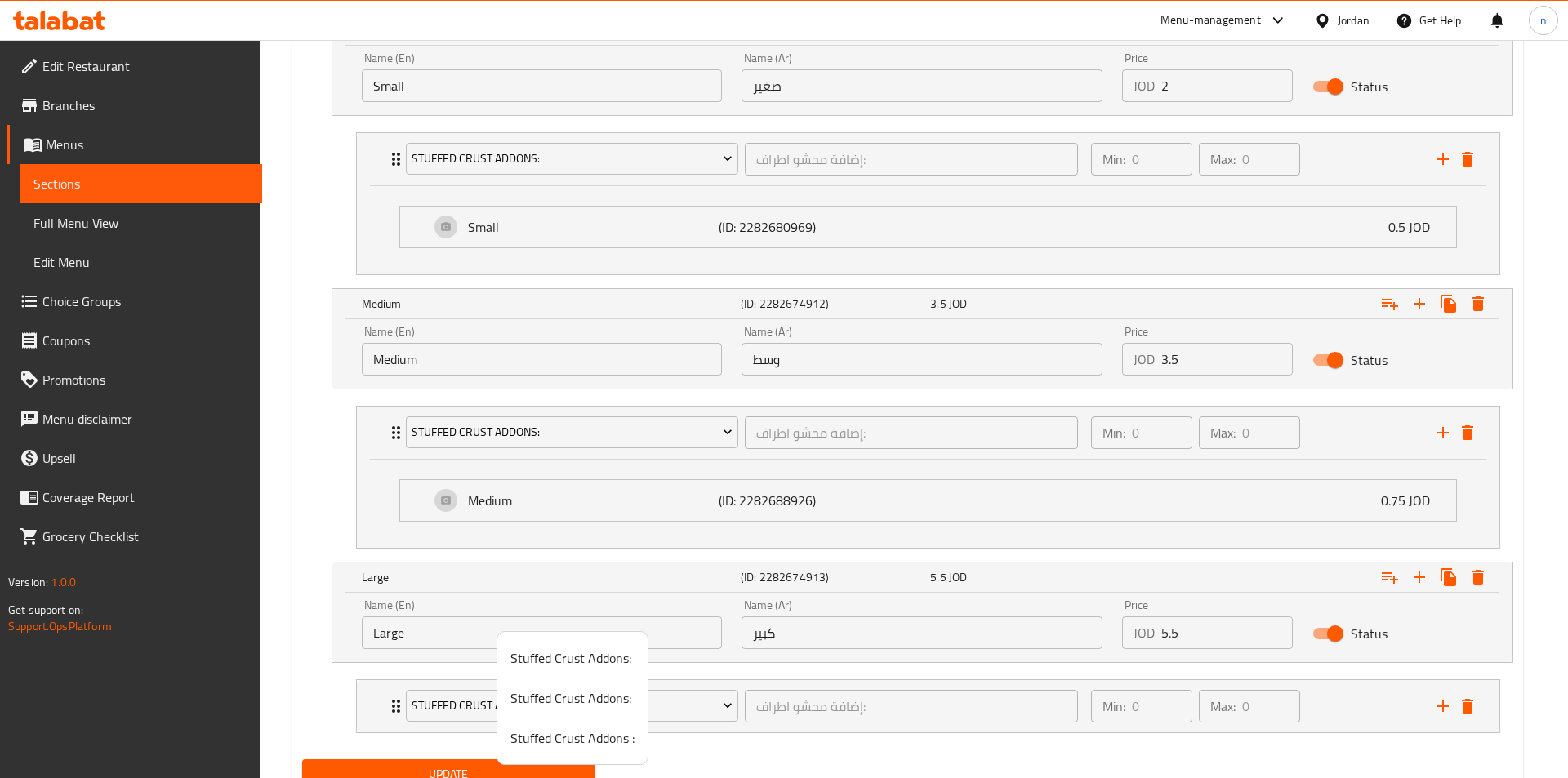
click at [585, 742] on span "Stuffed Crust Addons :" at bounding box center [572, 738] width 124 height 20
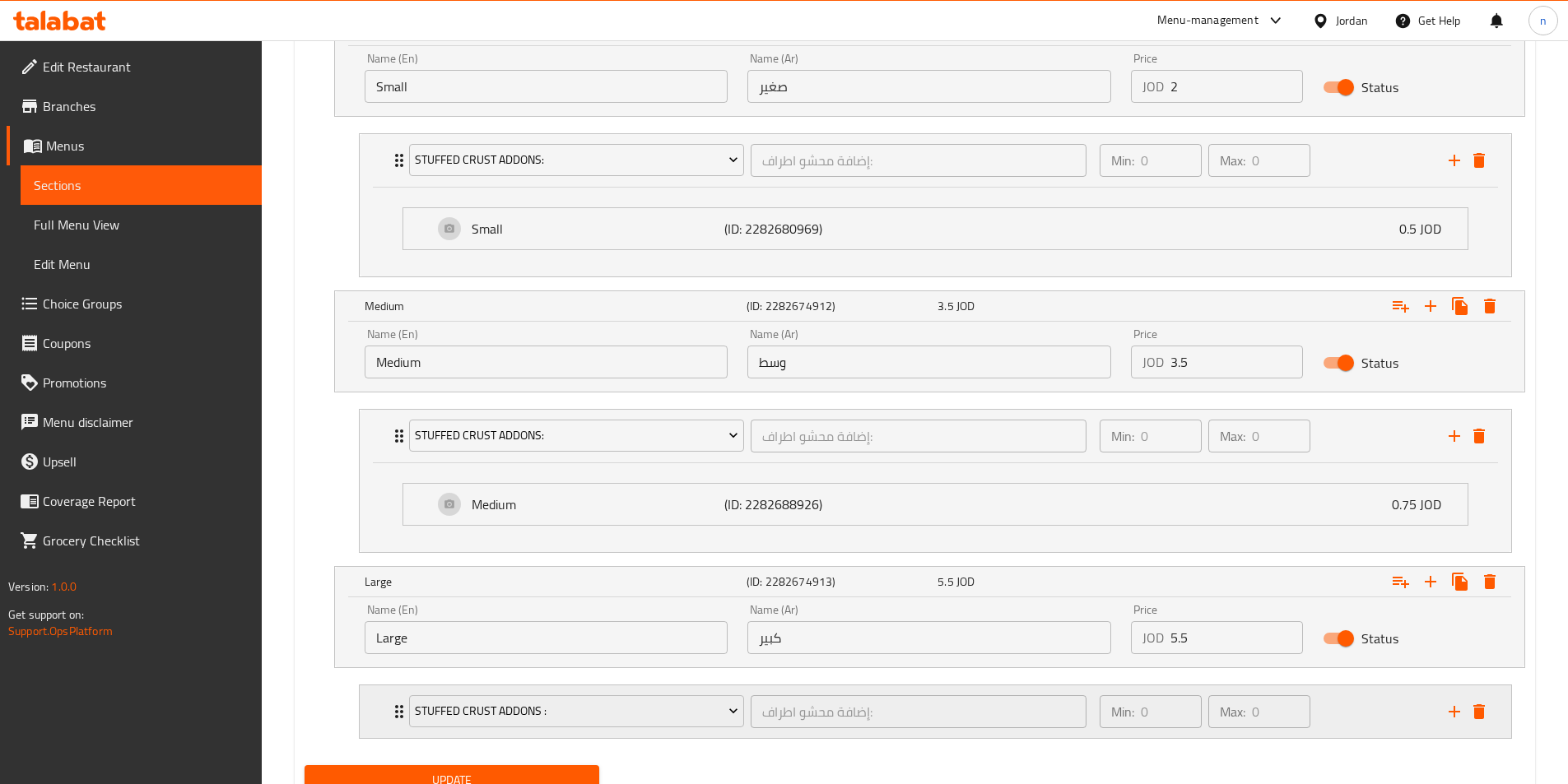
click at [1377, 712] on div "Min: 0 ​ Max: 0 ​" at bounding box center [1264, 711] width 349 height 53
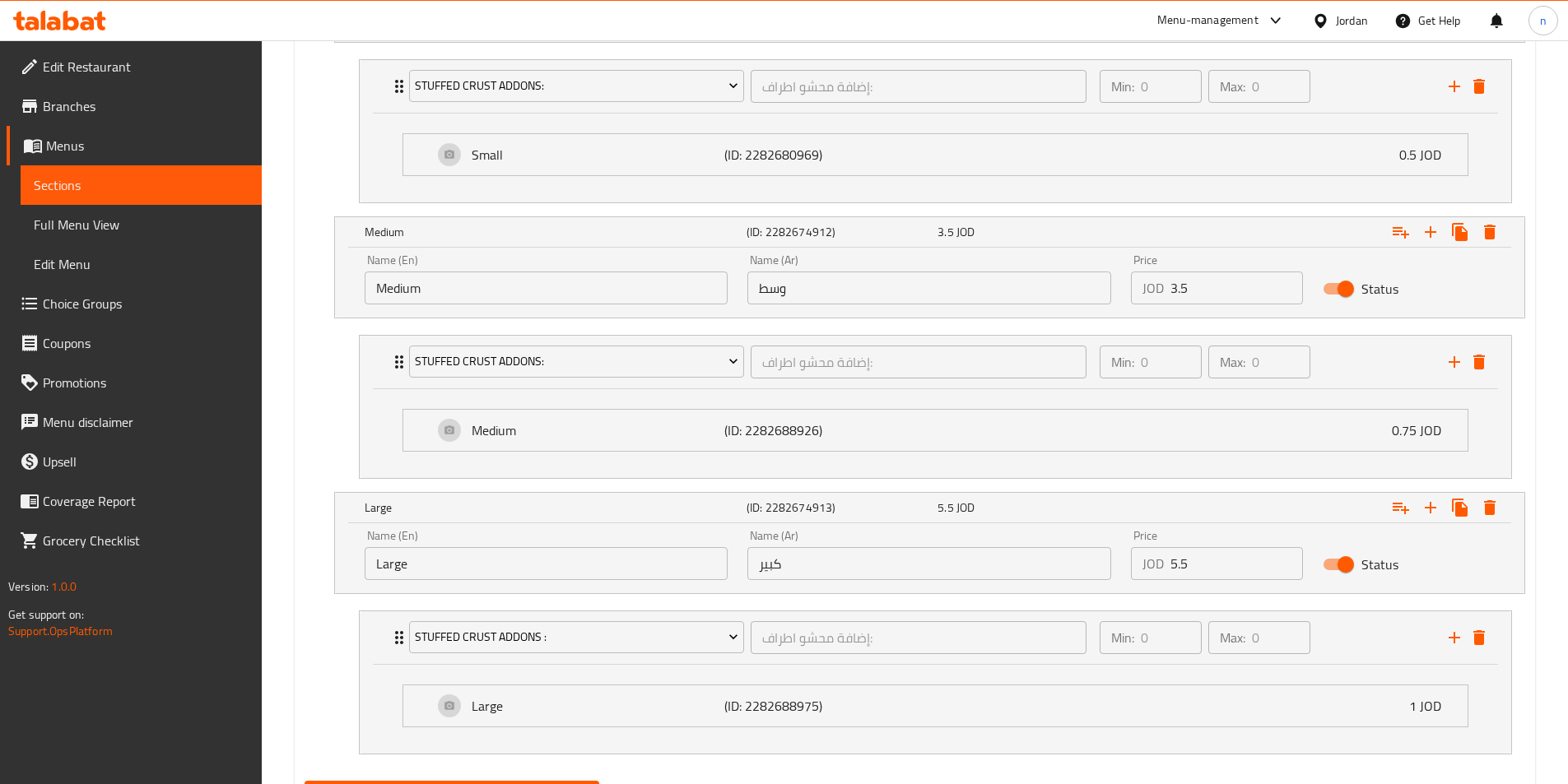
scroll to position [1146, 0]
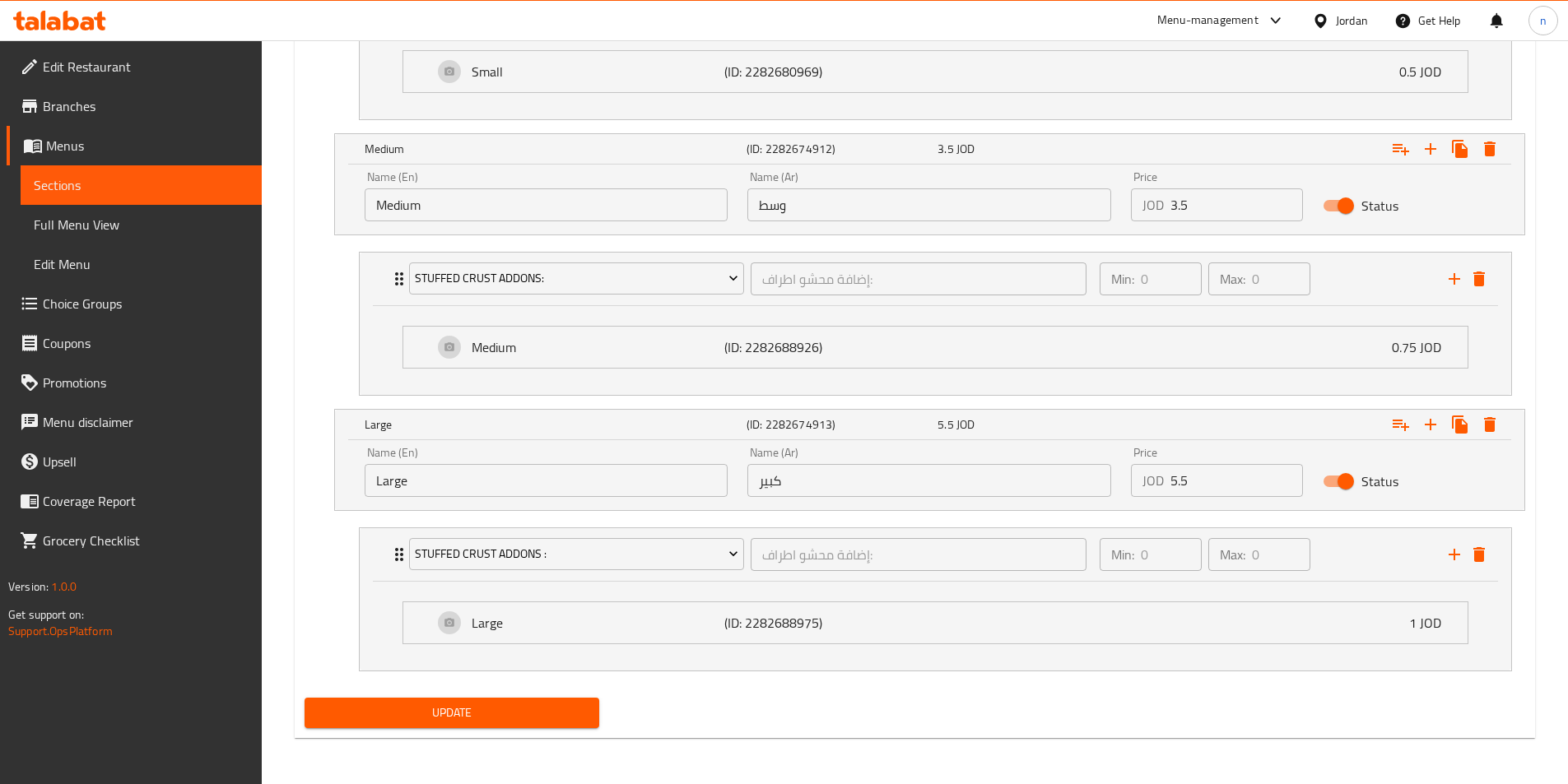
click at [511, 710] on span "Update" at bounding box center [452, 712] width 269 height 21
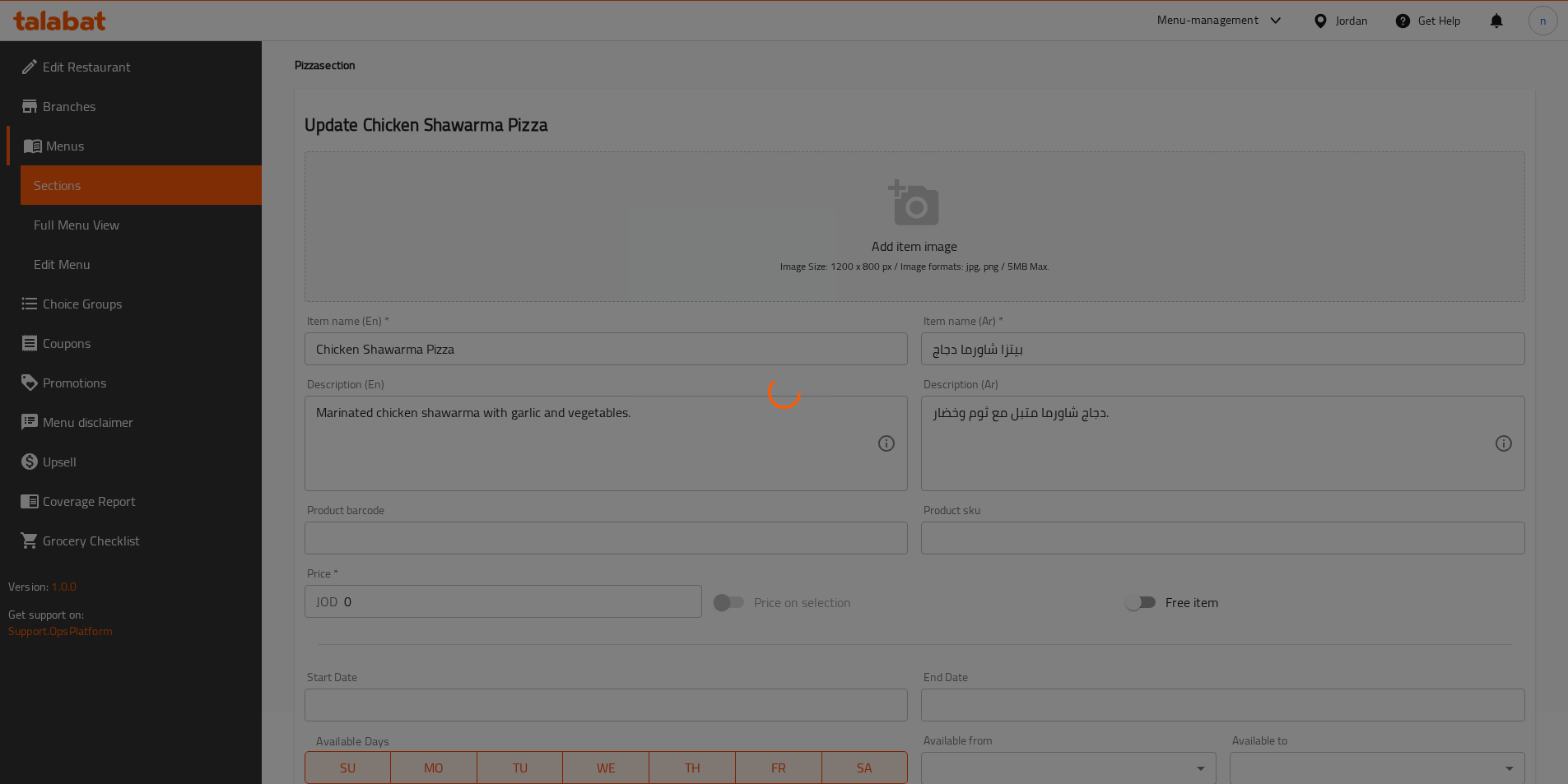
scroll to position [0, 0]
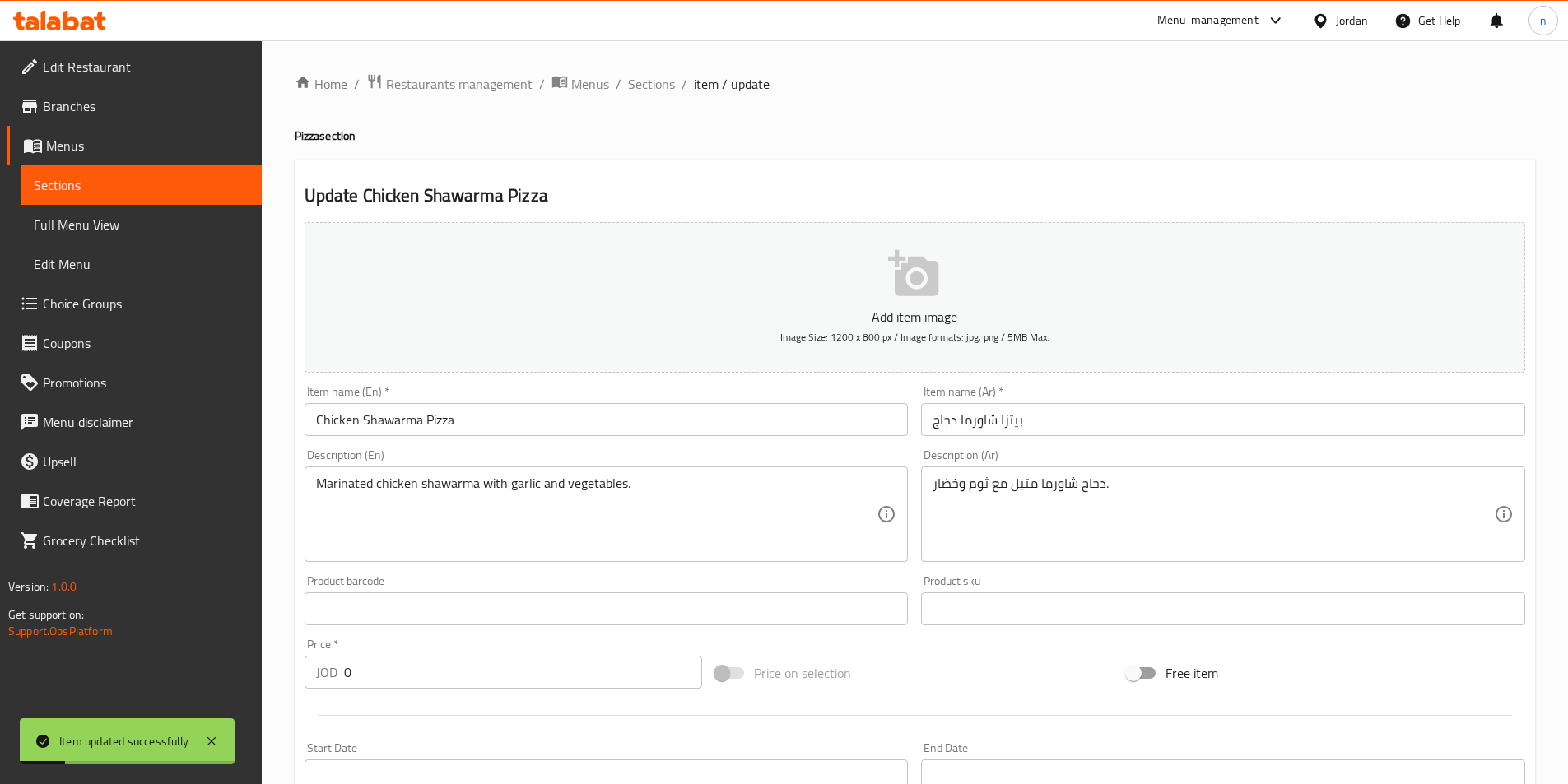
click at [646, 88] on span "Sections" at bounding box center [651, 84] width 47 height 20
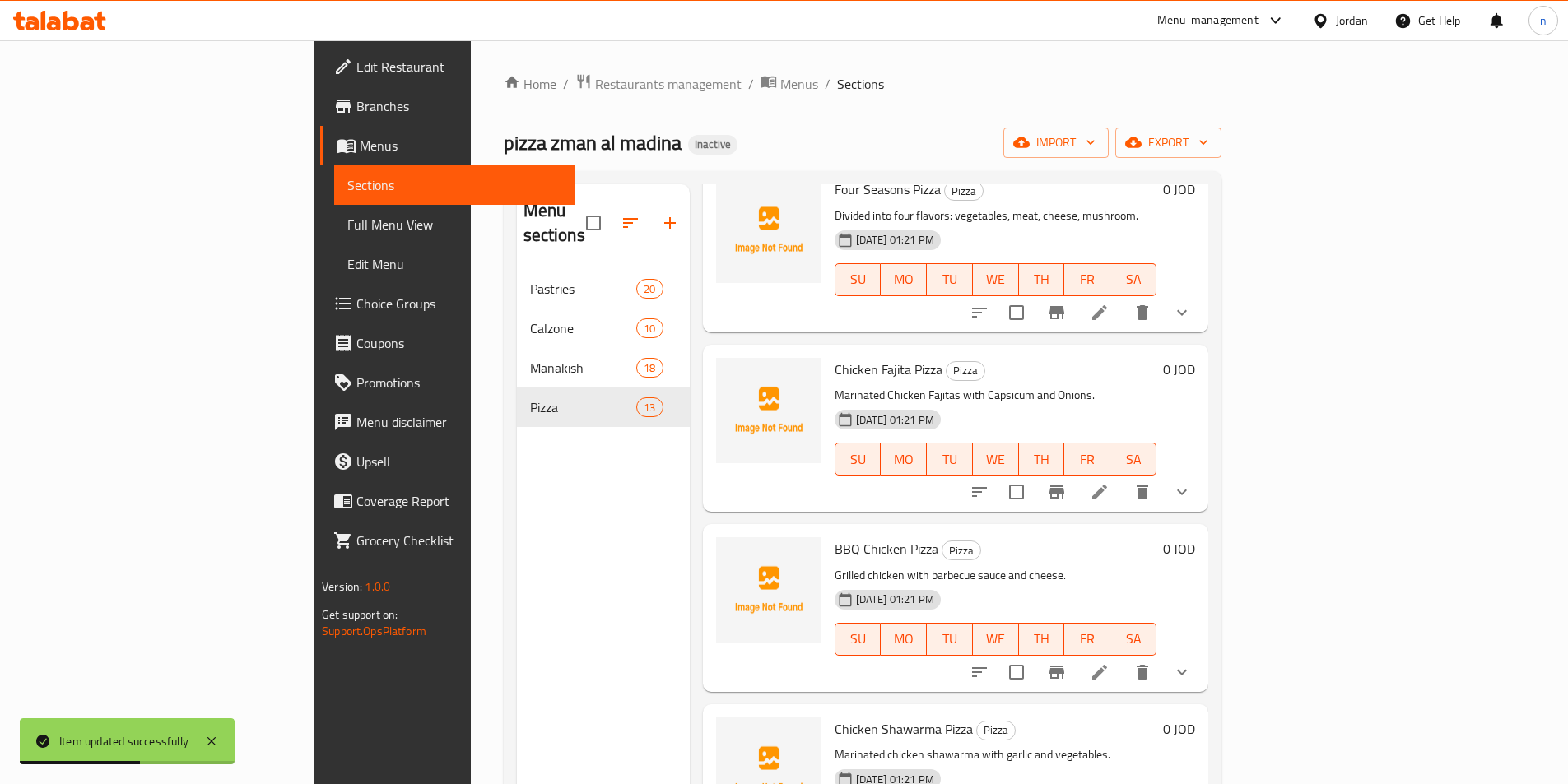
scroll to position [1347, 0]
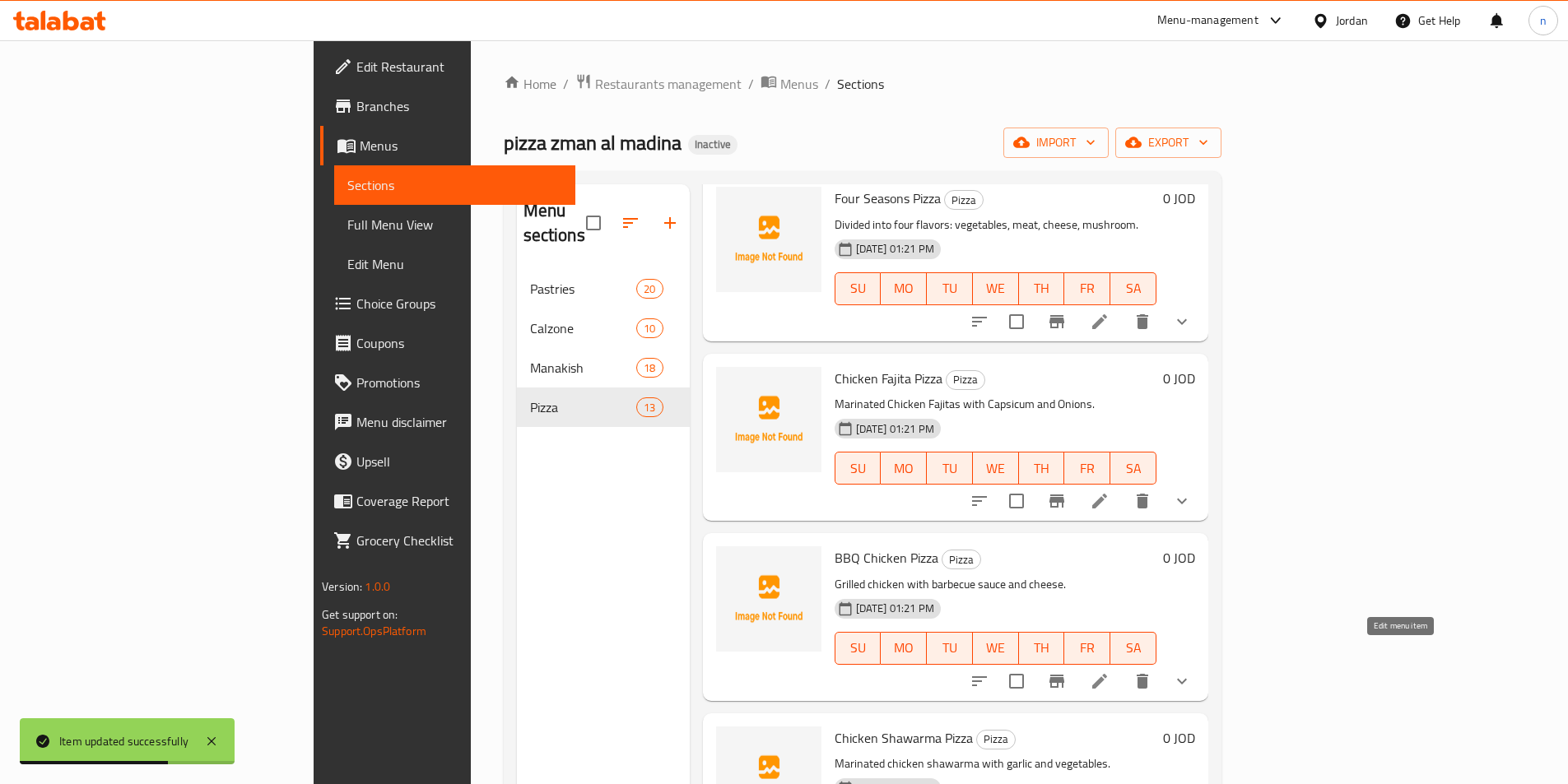
click at [1110, 671] on icon at bounding box center [1100, 681] width 20 height 20
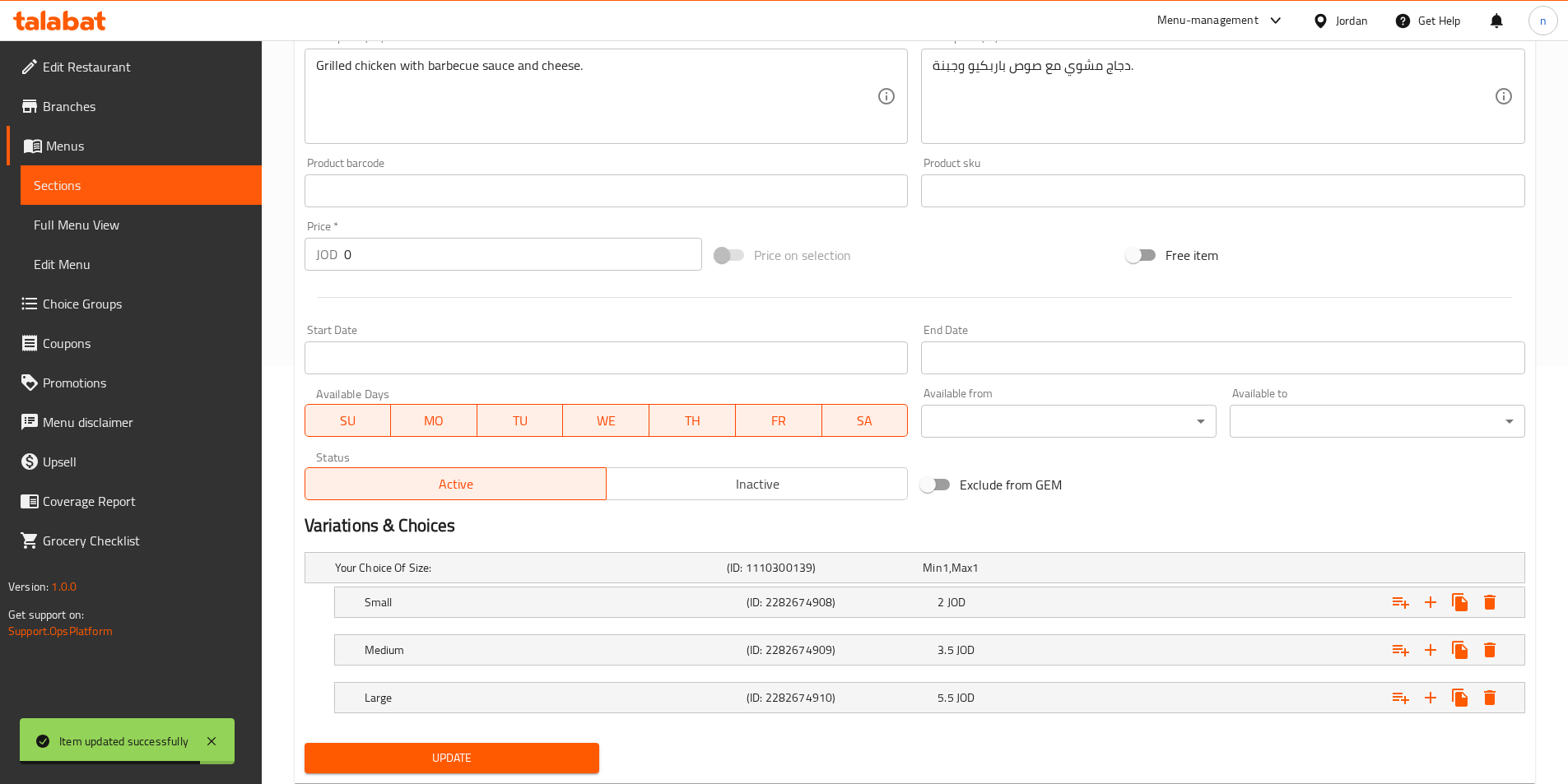
scroll to position [463, 0]
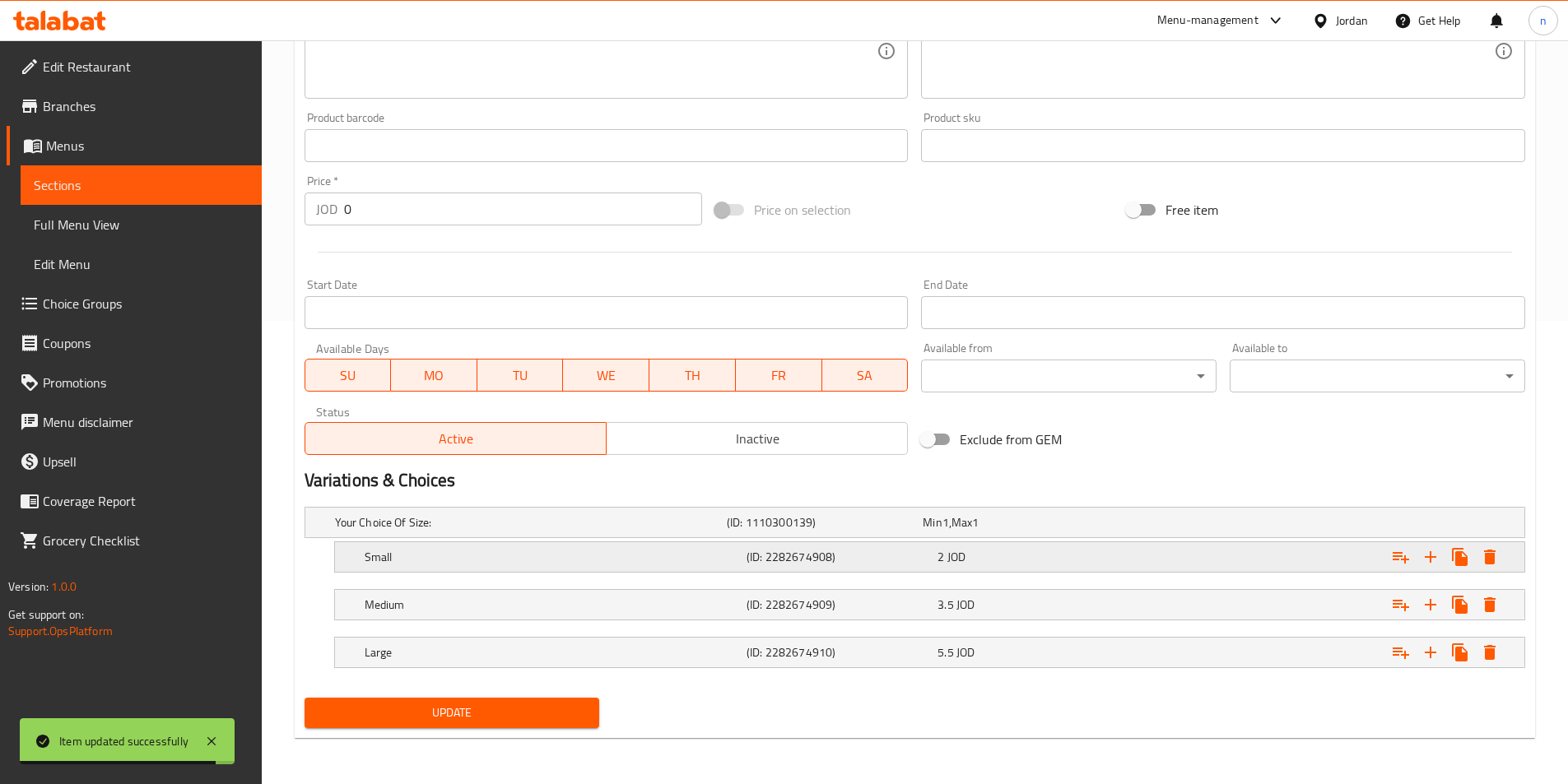
click at [864, 567] on div "(ID: 2282674908)" at bounding box center [838, 557] width 191 height 23
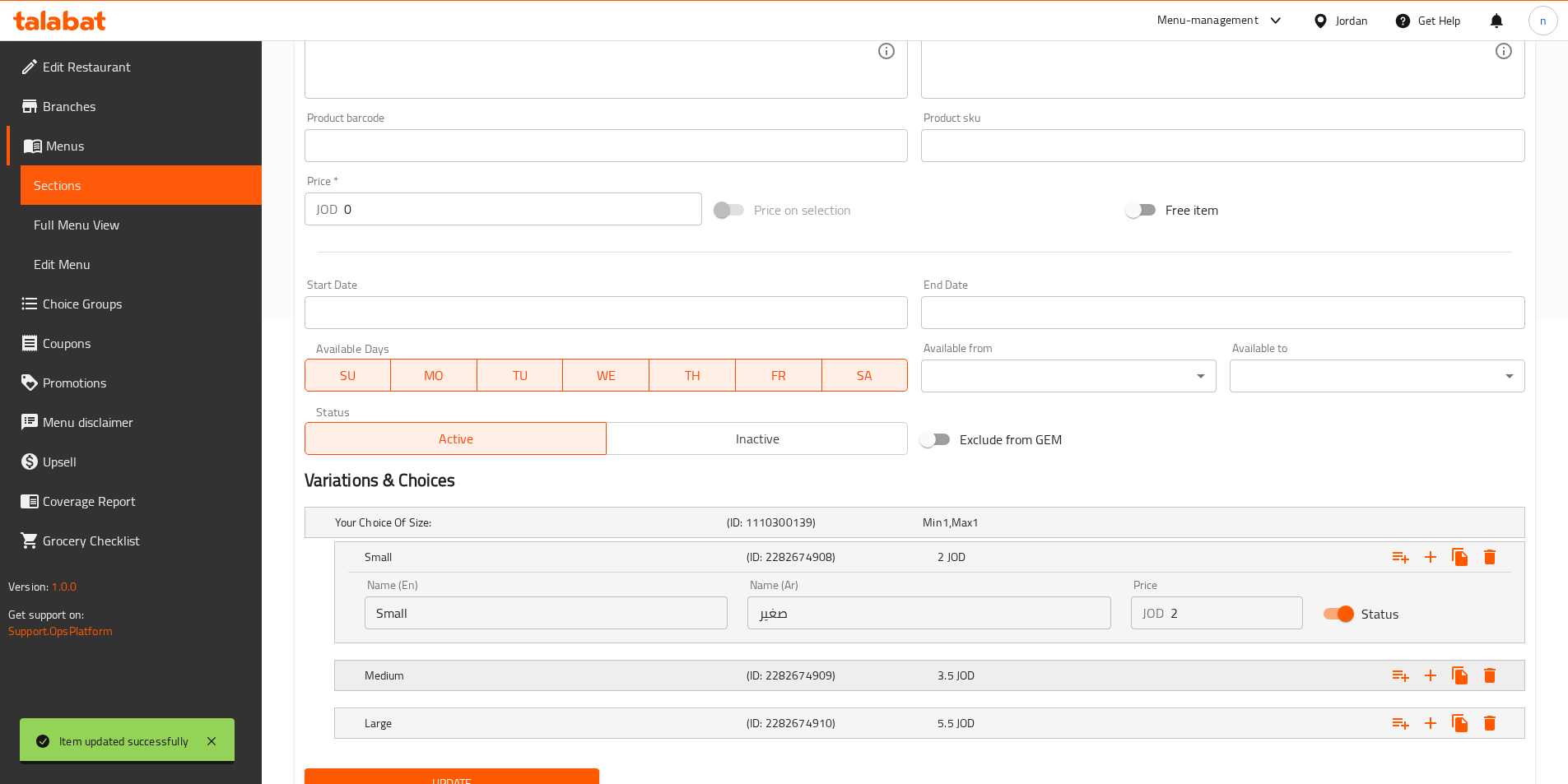
click at [852, 681] on h5 "(ID: 2282674909)" at bounding box center [838, 675] width 184 height 17
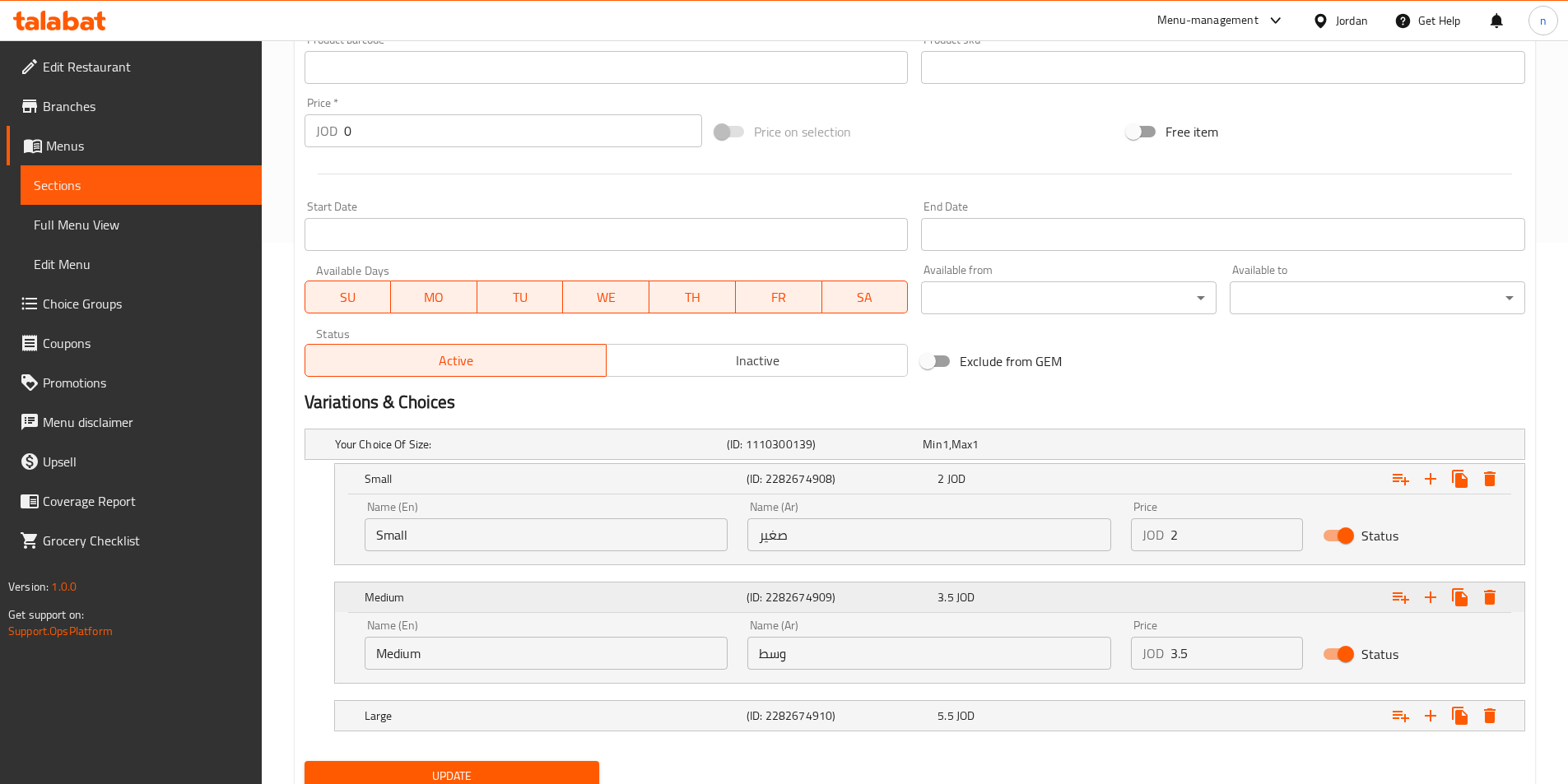
scroll to position [605, 0]
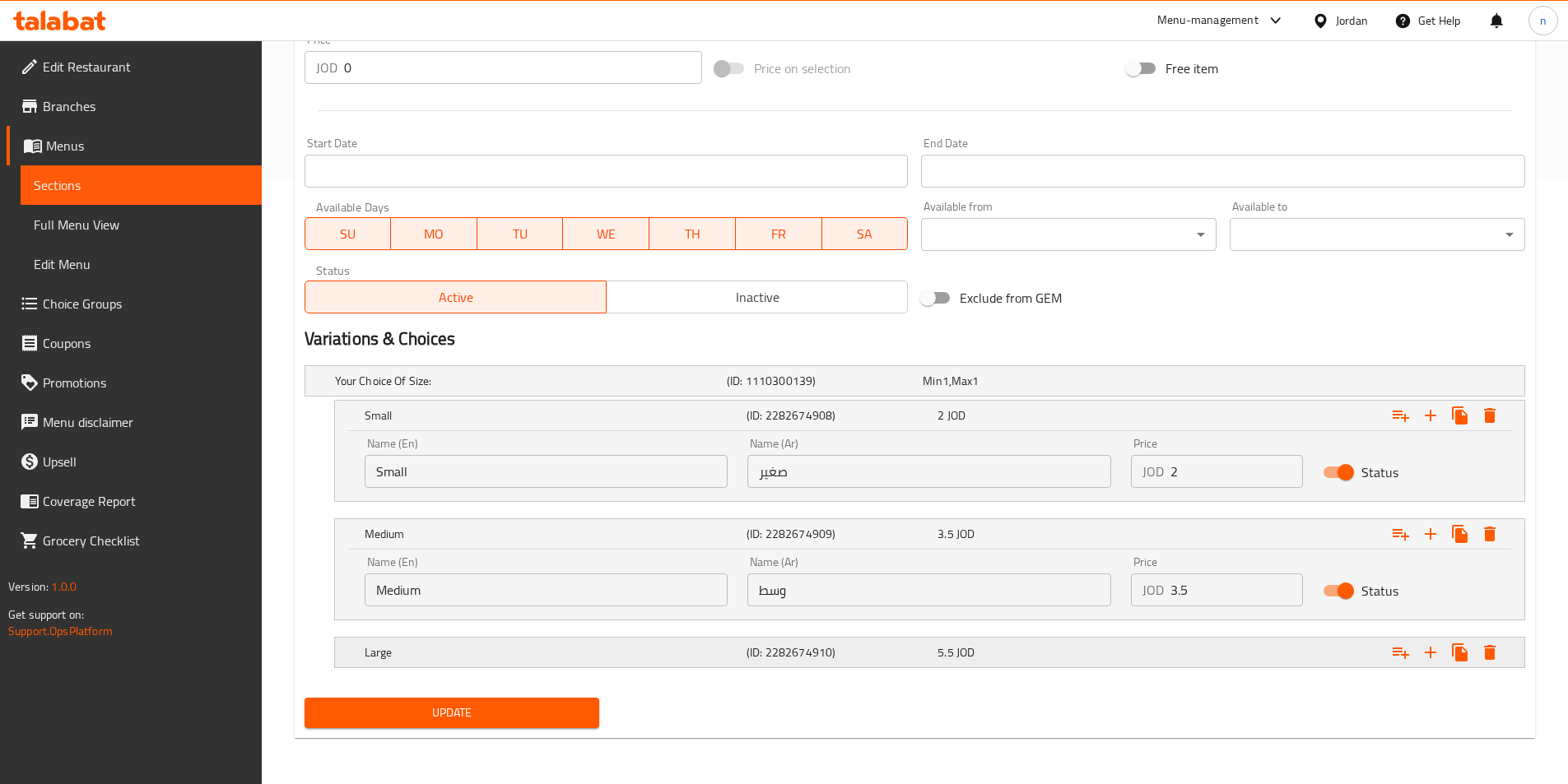
click at [982, 661] on div "5.5 JOD" at bounding box center [1029, 652] width 191 height 23
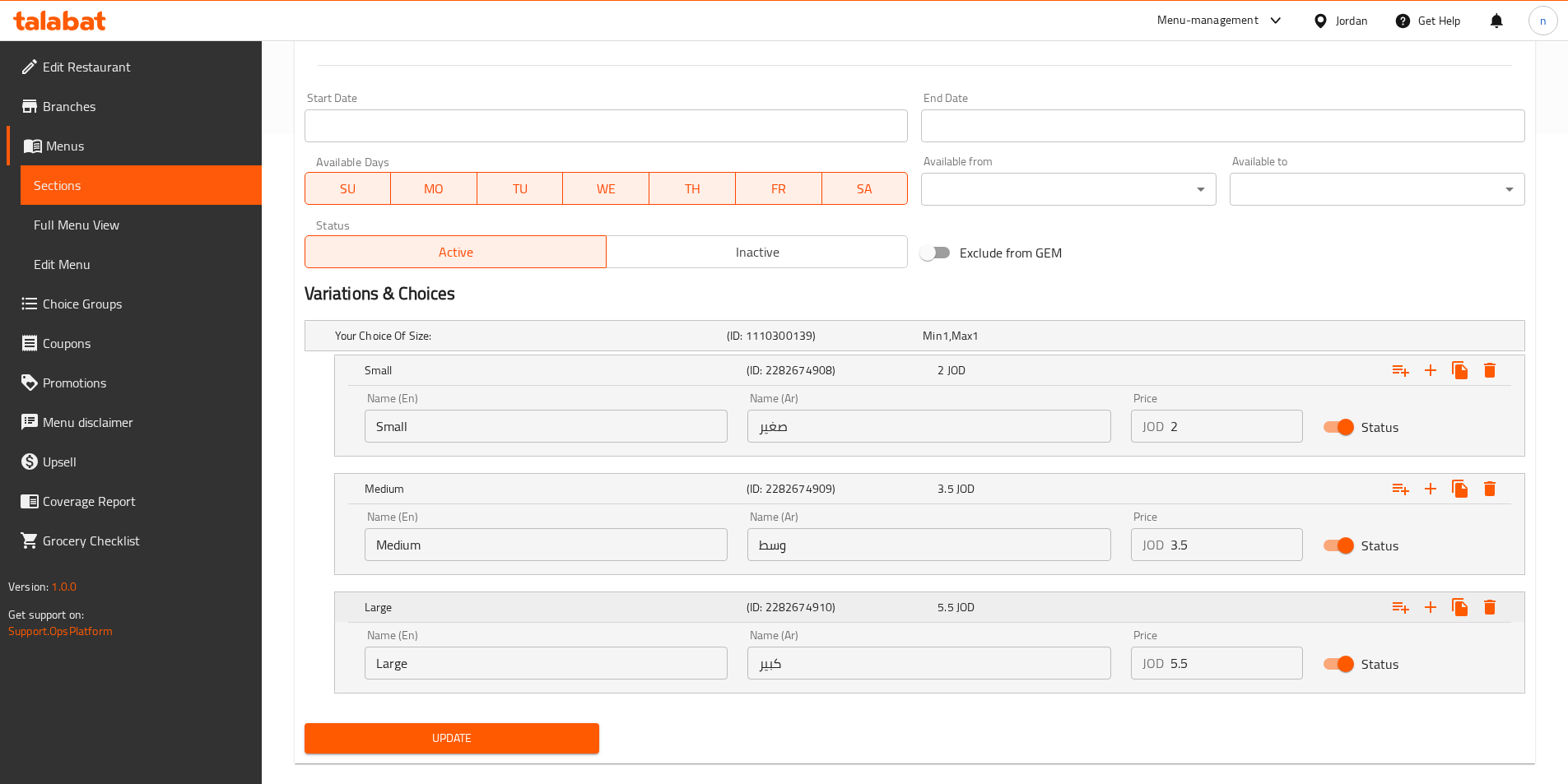
scroll to position [675, 0]
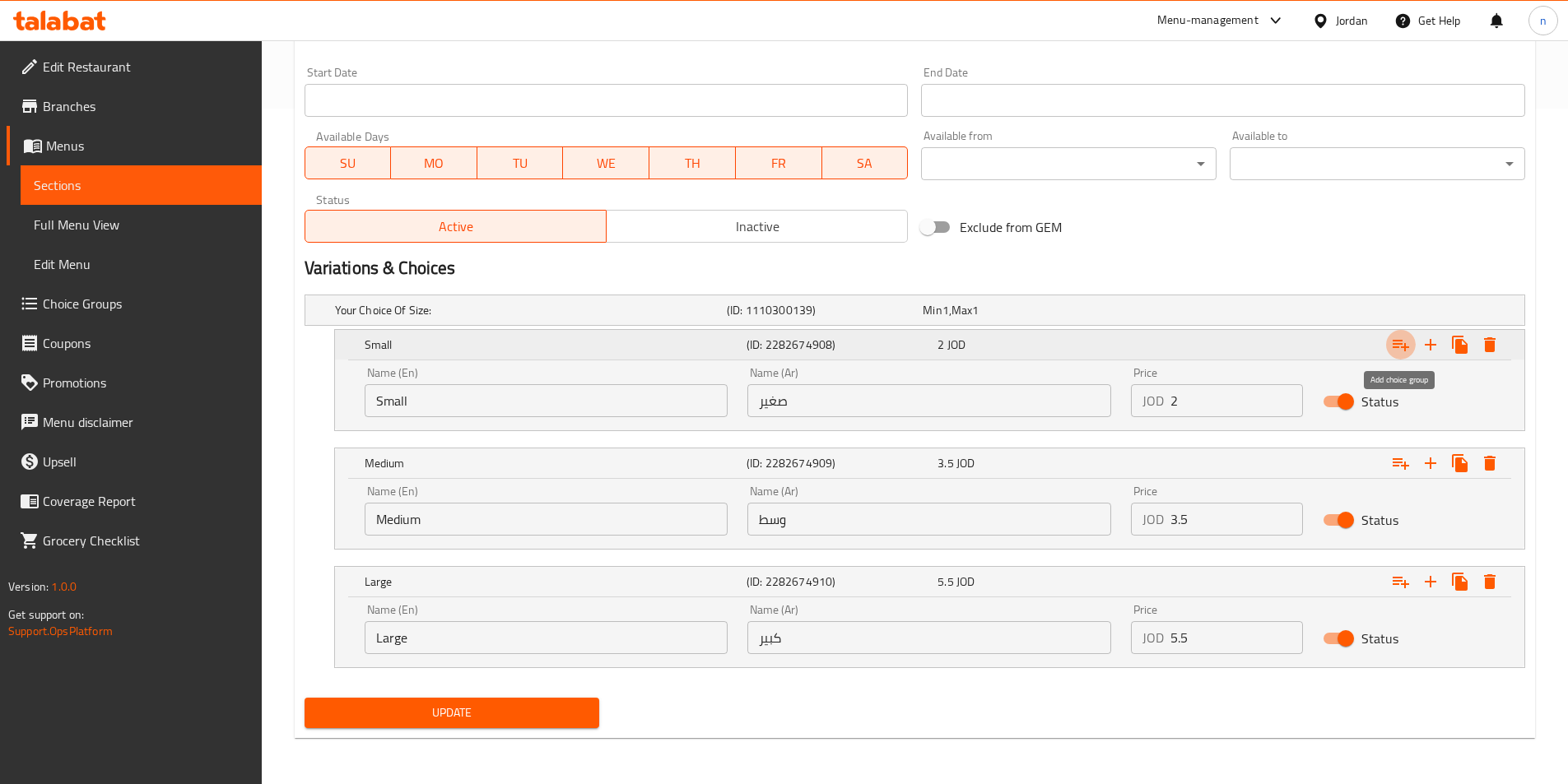
click at [1389, 342] on button "Expand" at bounding box center [1400, 345] width 30 height 30
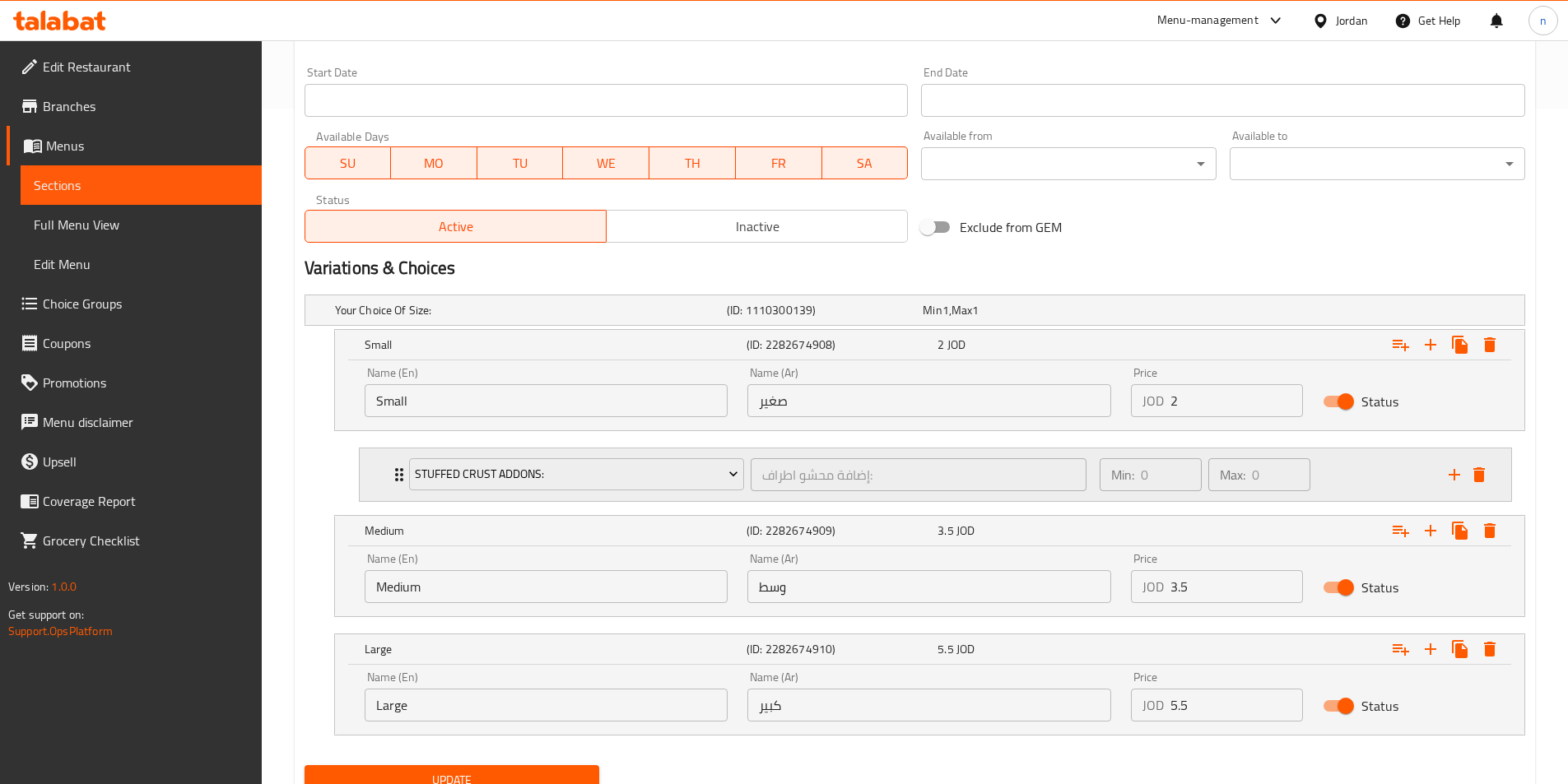
click at [1339, 489] on div "Min: 0 ​ Max: 0 ​" at bounding box center [1264, 475] width 349 height 53
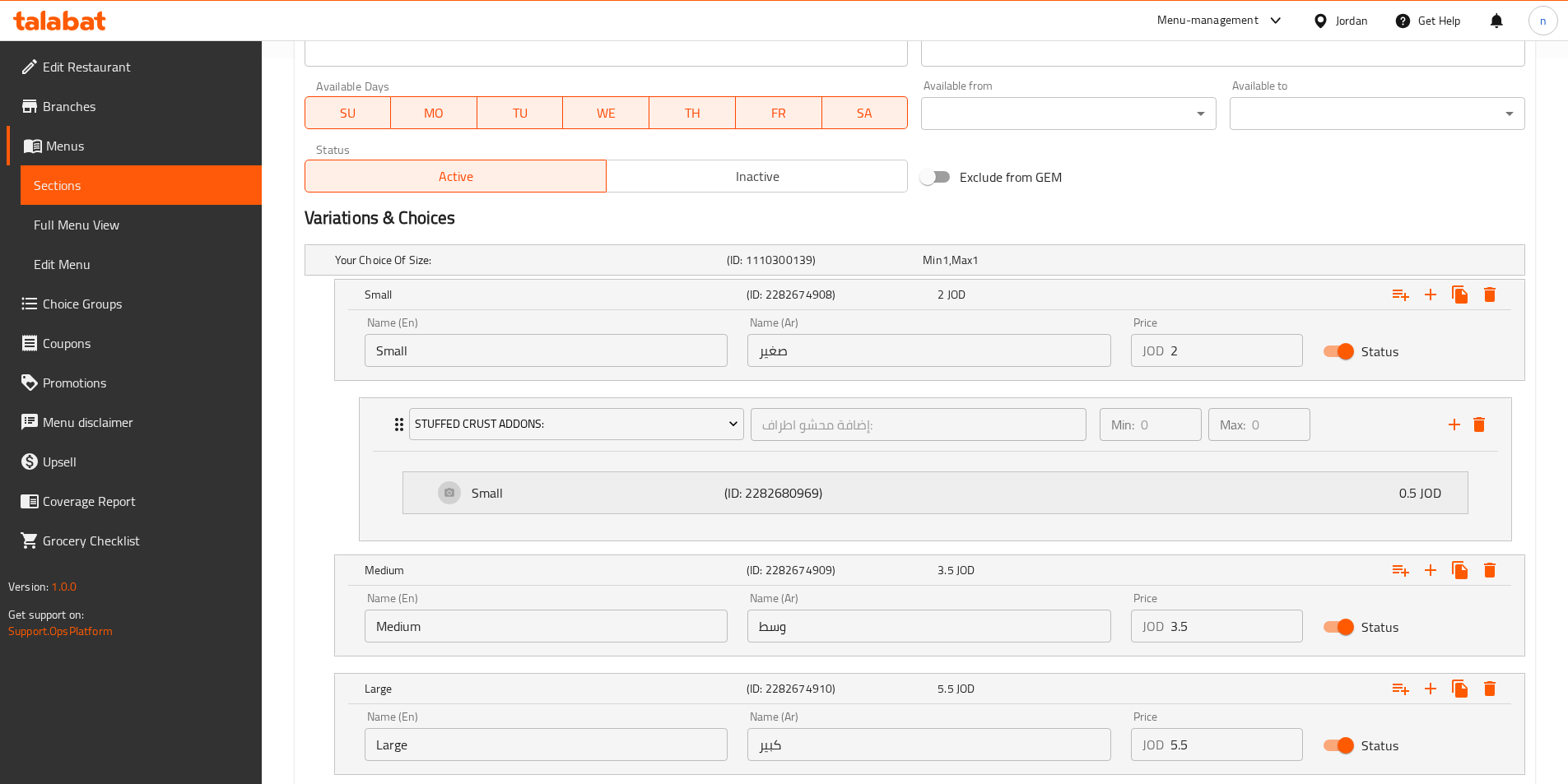
scroll to position [833, 0]
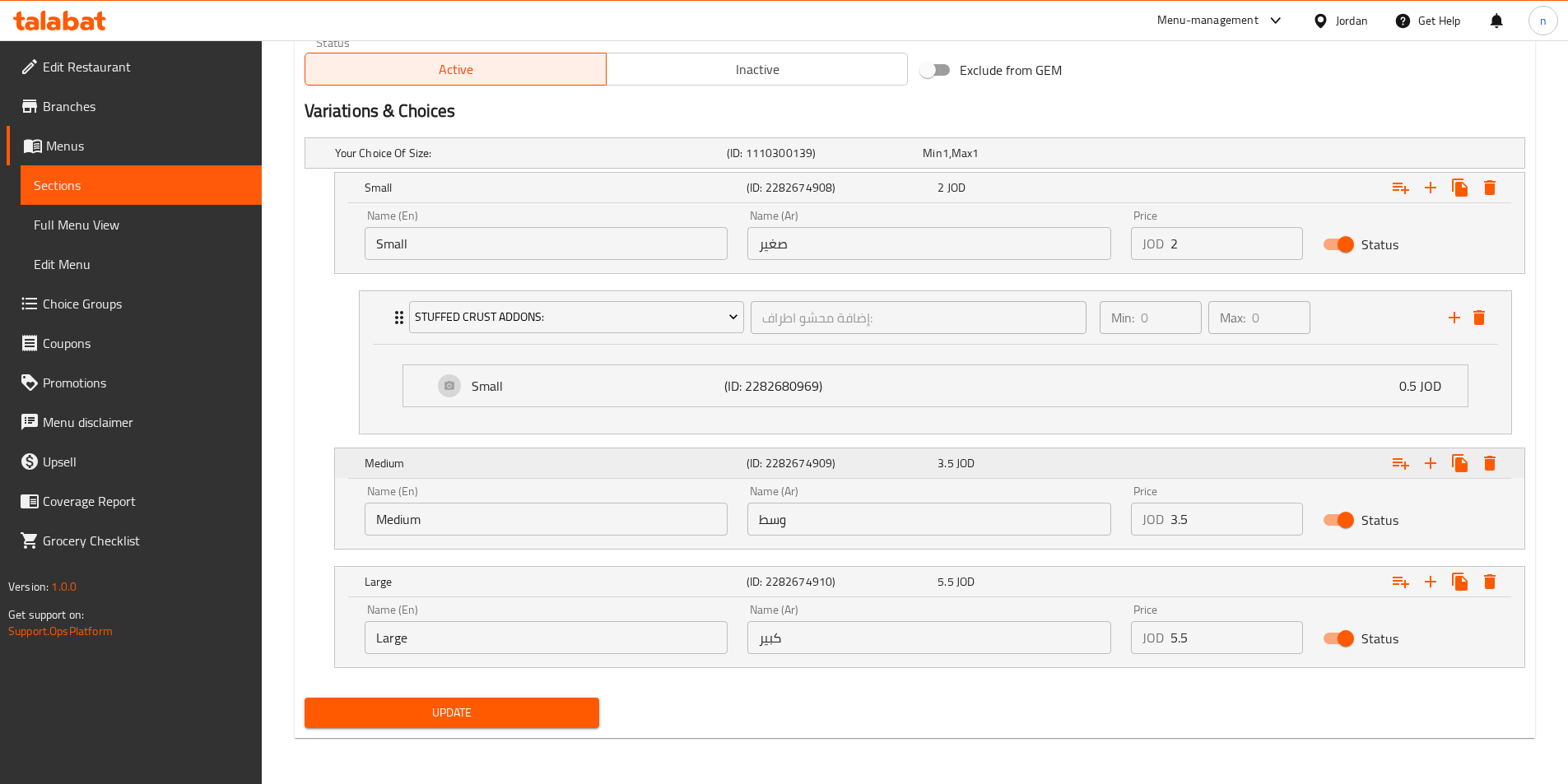
click at [1395, 457] on icon "Expand" at bounding box center [1400, 463] width 20 height 20
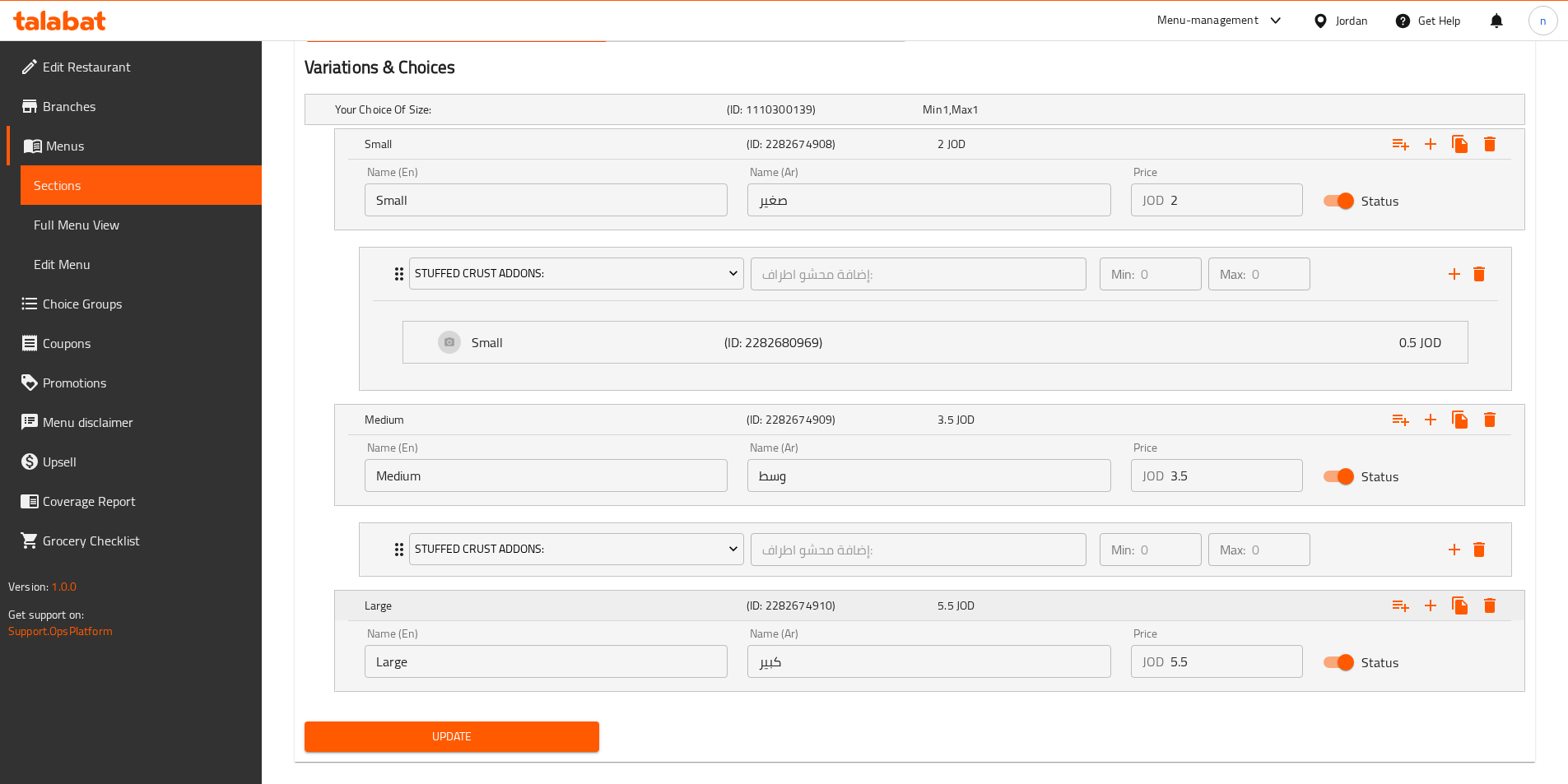
scroll to position [900, 0]
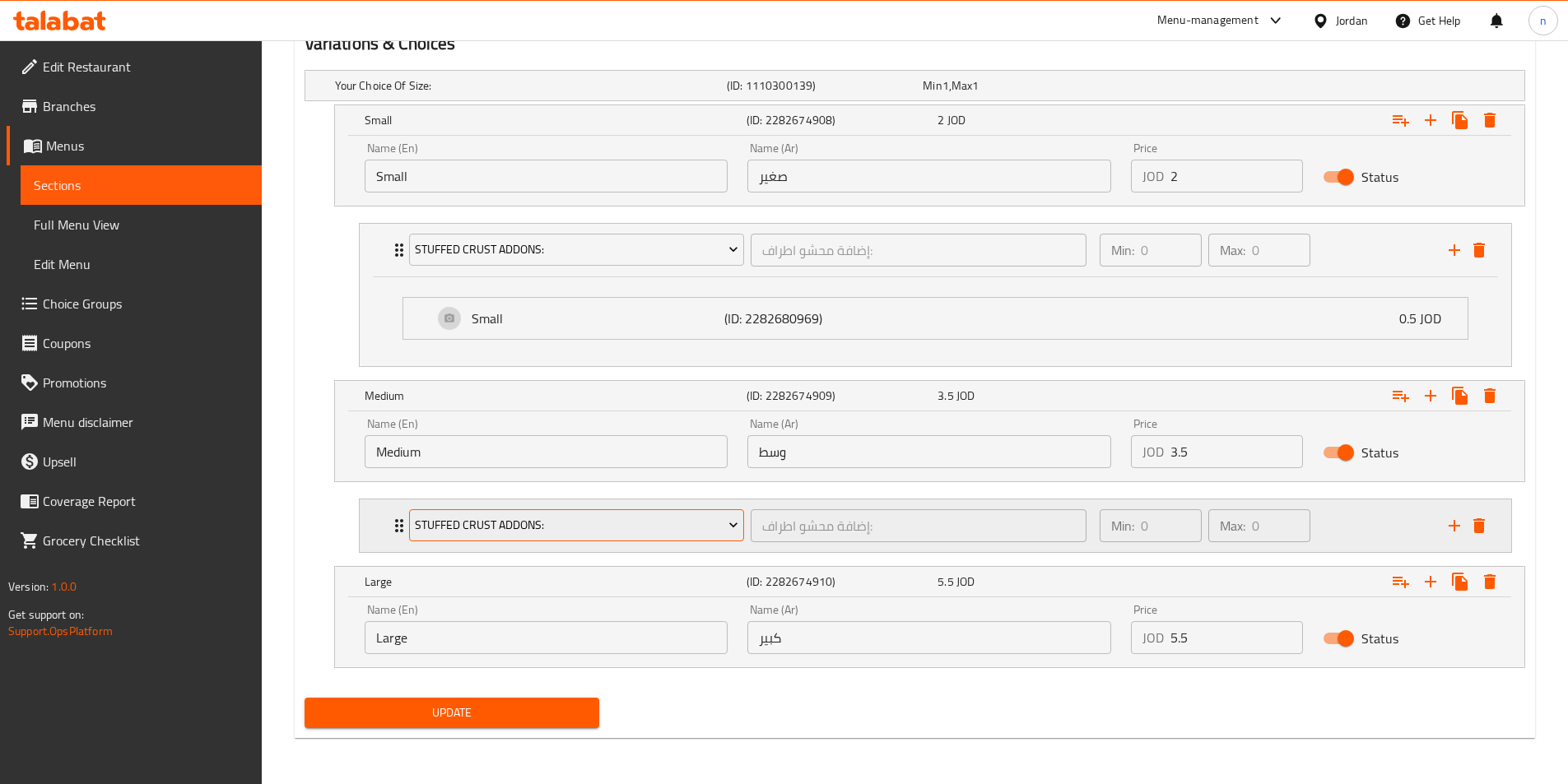
click at [647, 531] on span "Stuffed Crust Addons:" at bounding box center [576, 525] width 324 height 21
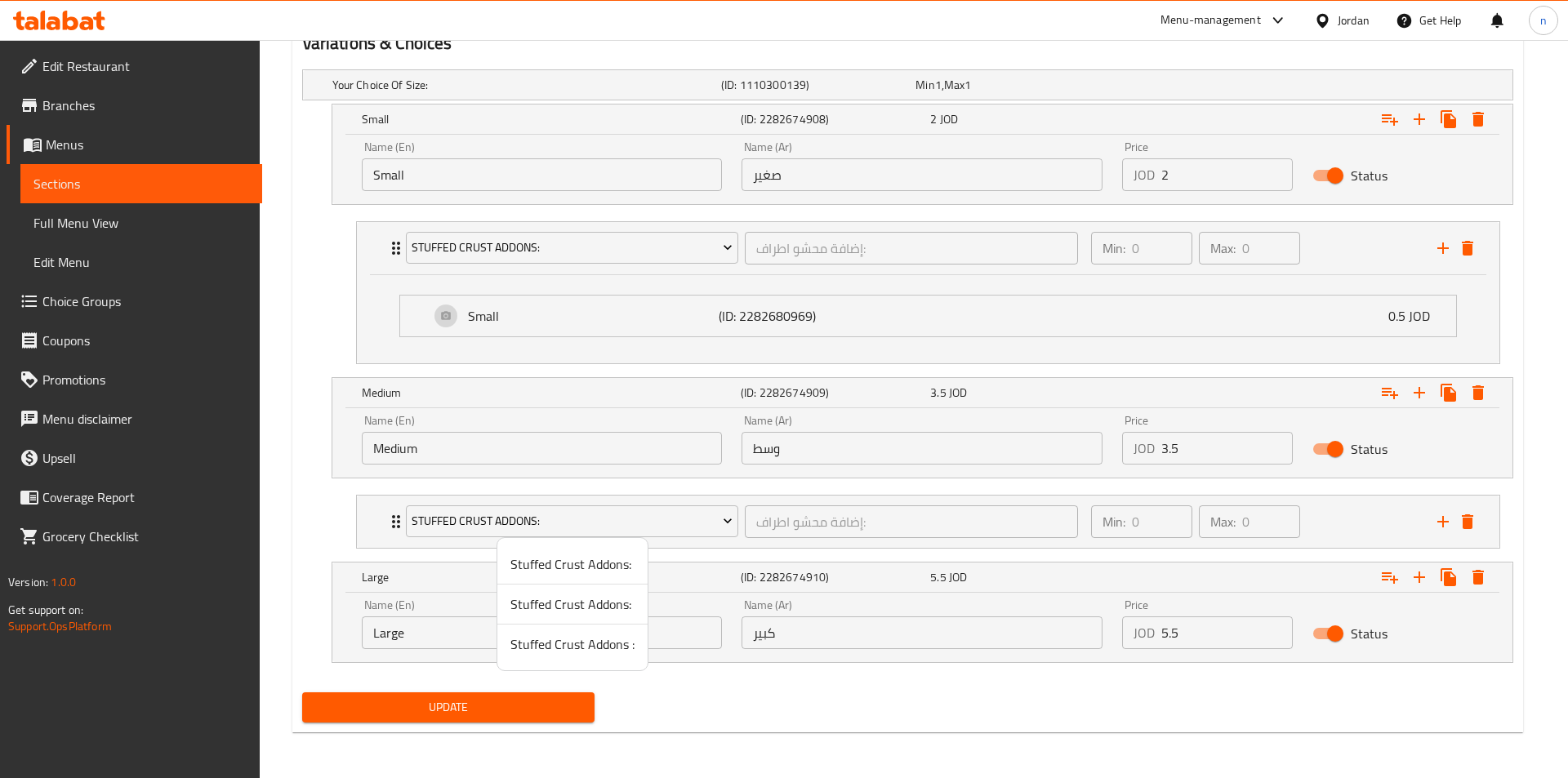
click at [580, 612] on span "Stuffed Crust Addons:" at bounding box center [572, 604] width 124 height 20
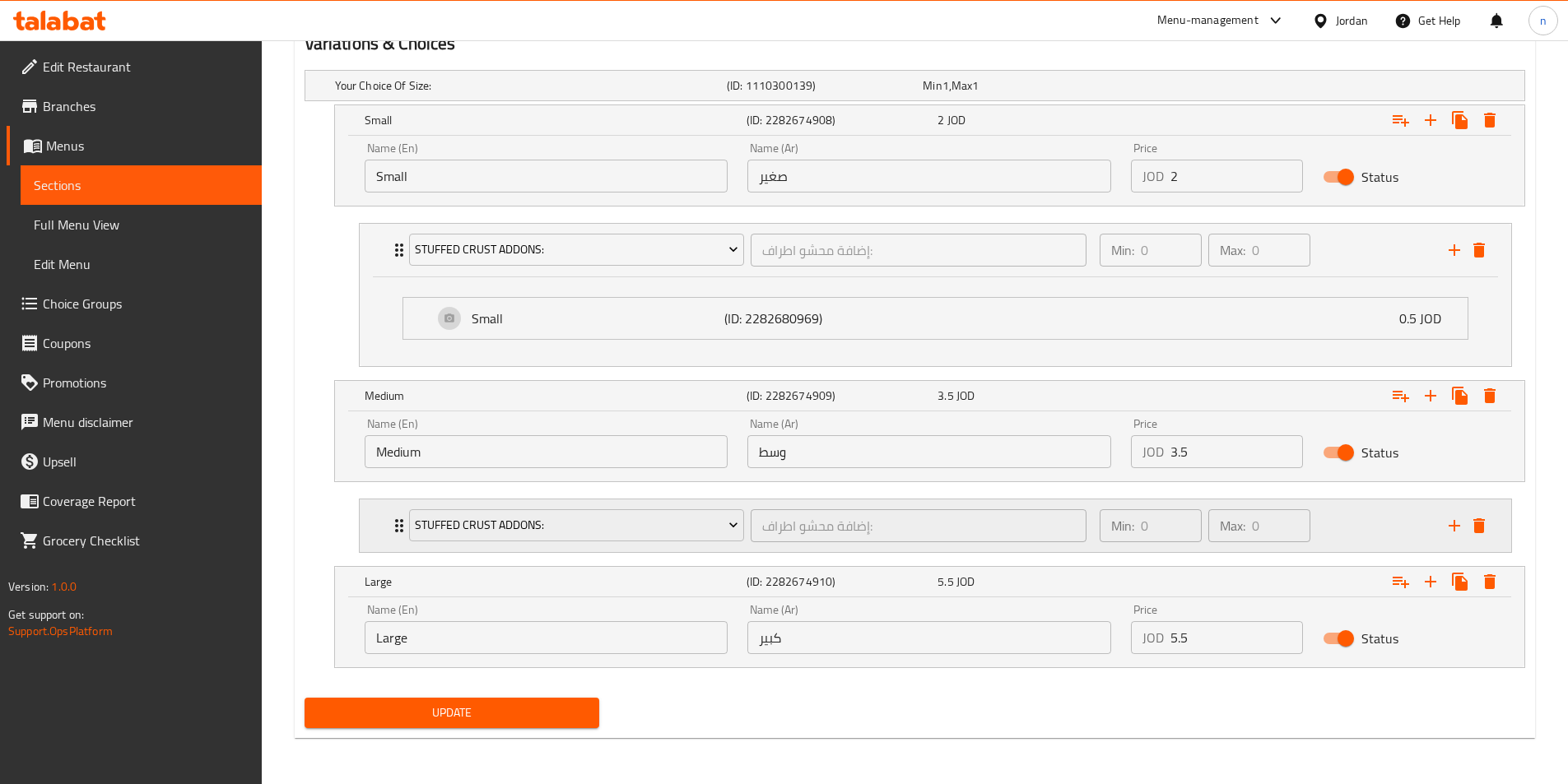
click at [1326, 524] on div "Min: 0 ​ Max: 0 ​" at bounding box center [1264, 526] width 349 height 53
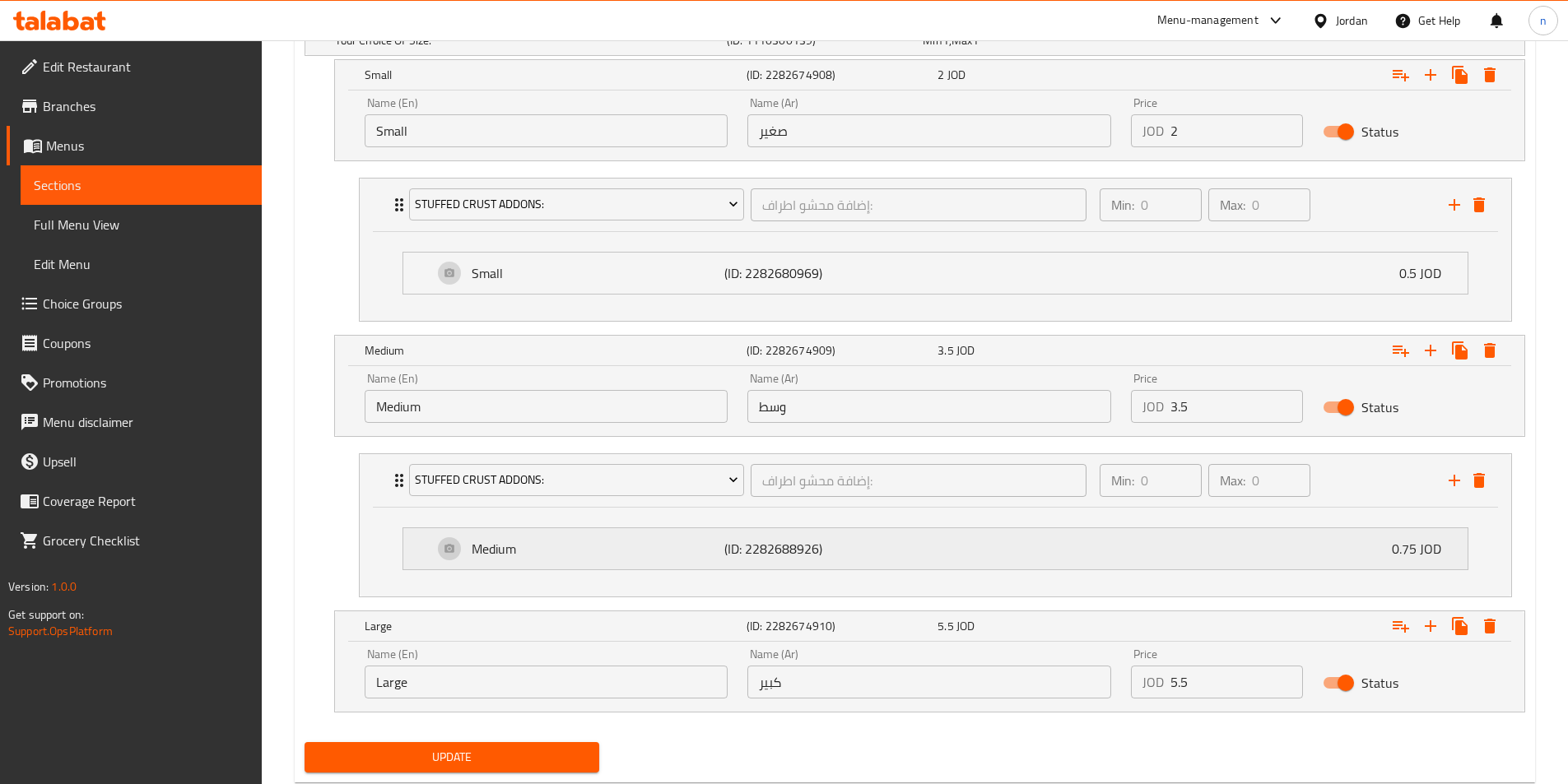
scroll to position [989, 0]
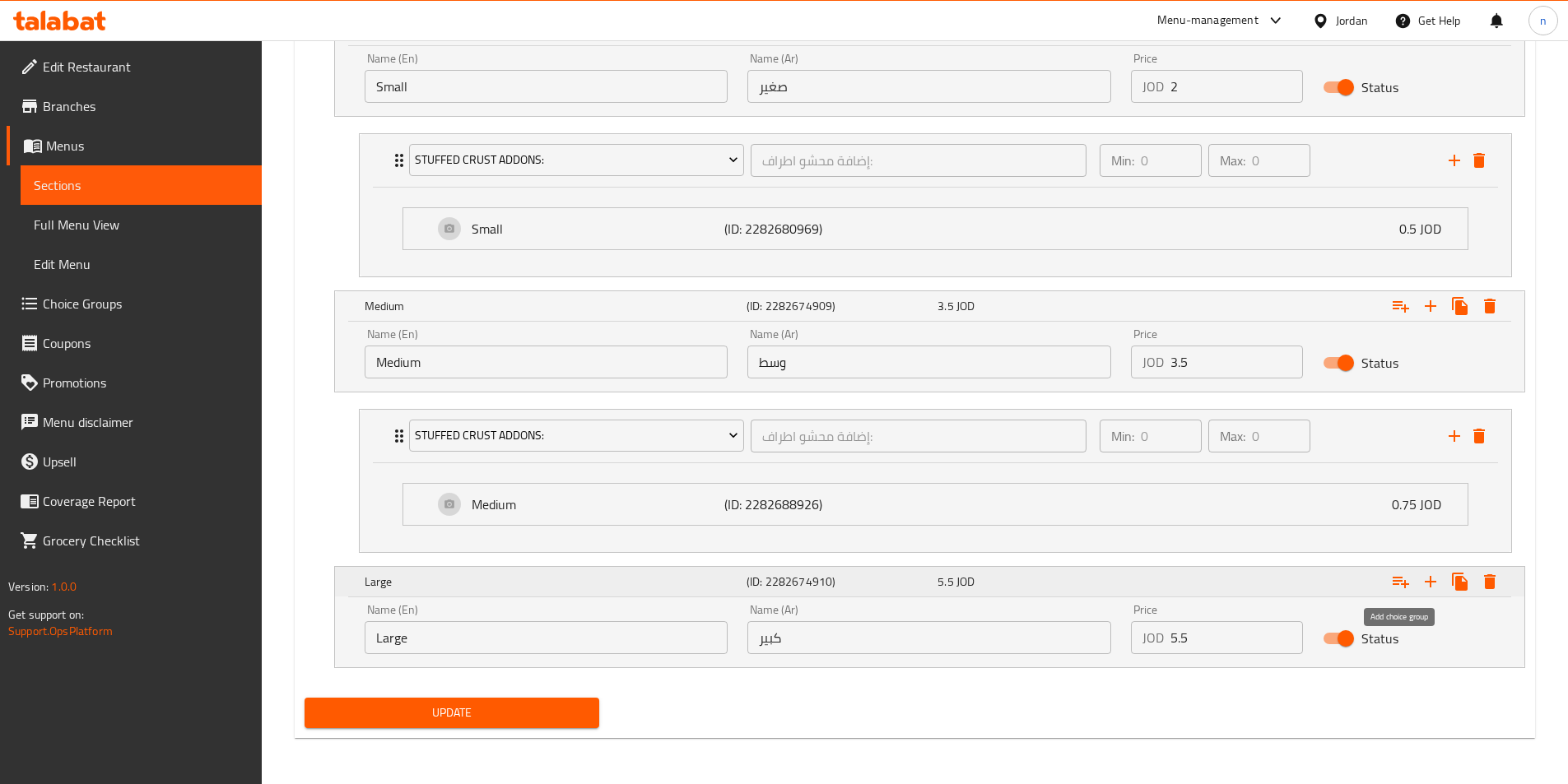
click at [1400, 582] on icon "Expand" at bounding box center [1400, 582] width 20 height 20
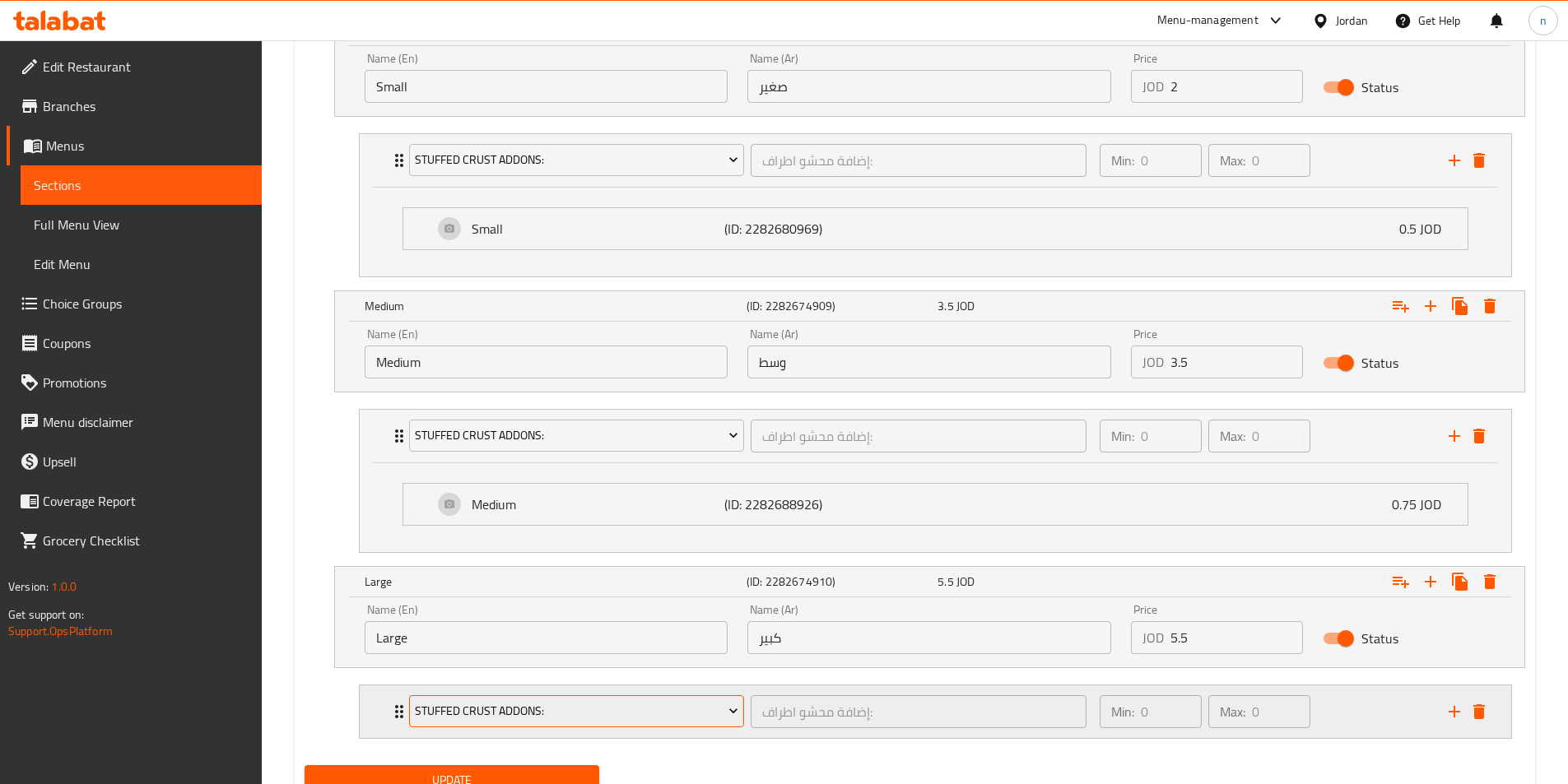
click at [584, 706] on span "Stuffed Crust Addons:" at bounding box center [576, 711] width 324 height 21
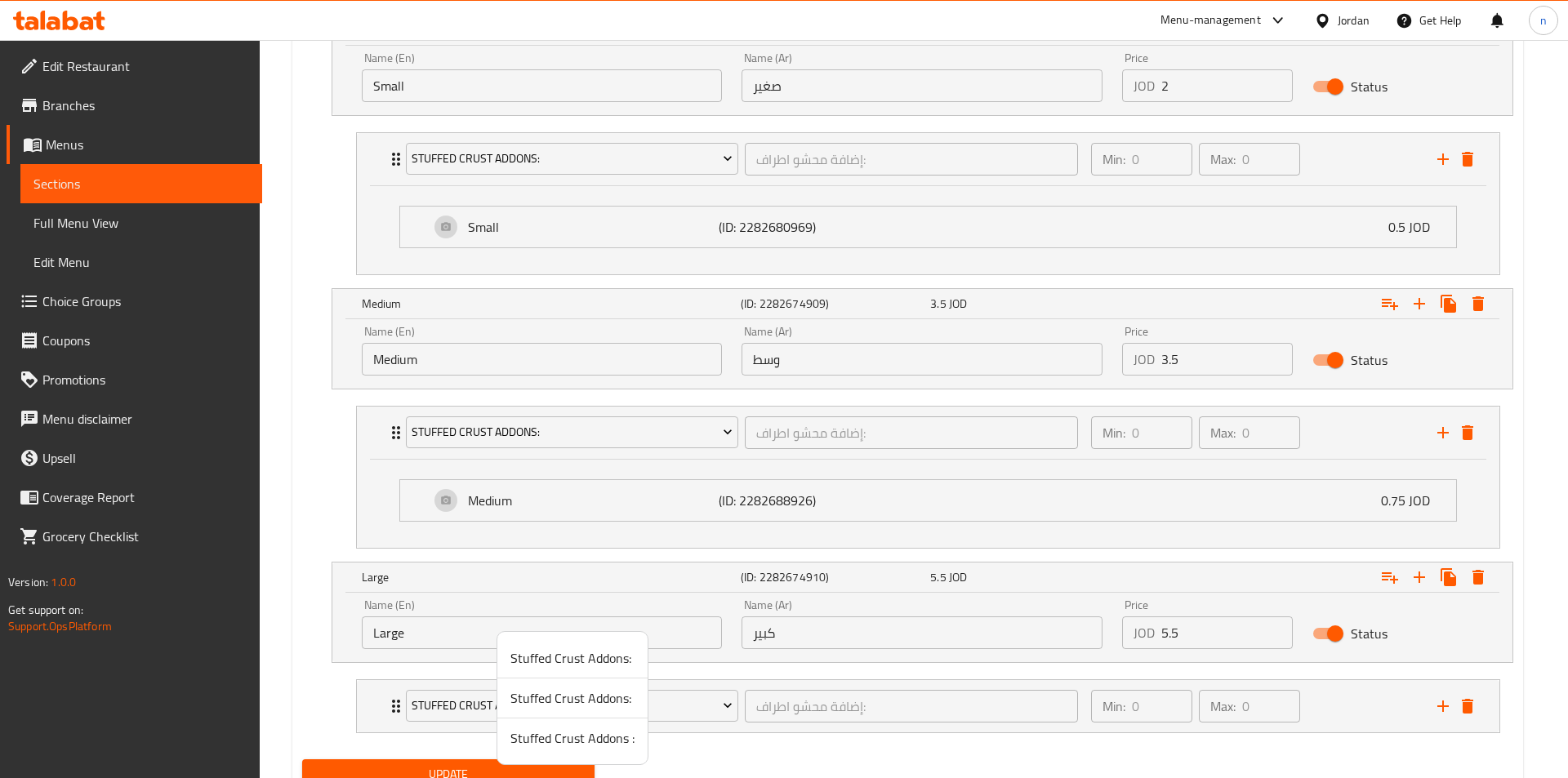
click at [567, 740] on span "Stuffed Crust Addons :" at bounding box center [572, 738] width 124 height 20
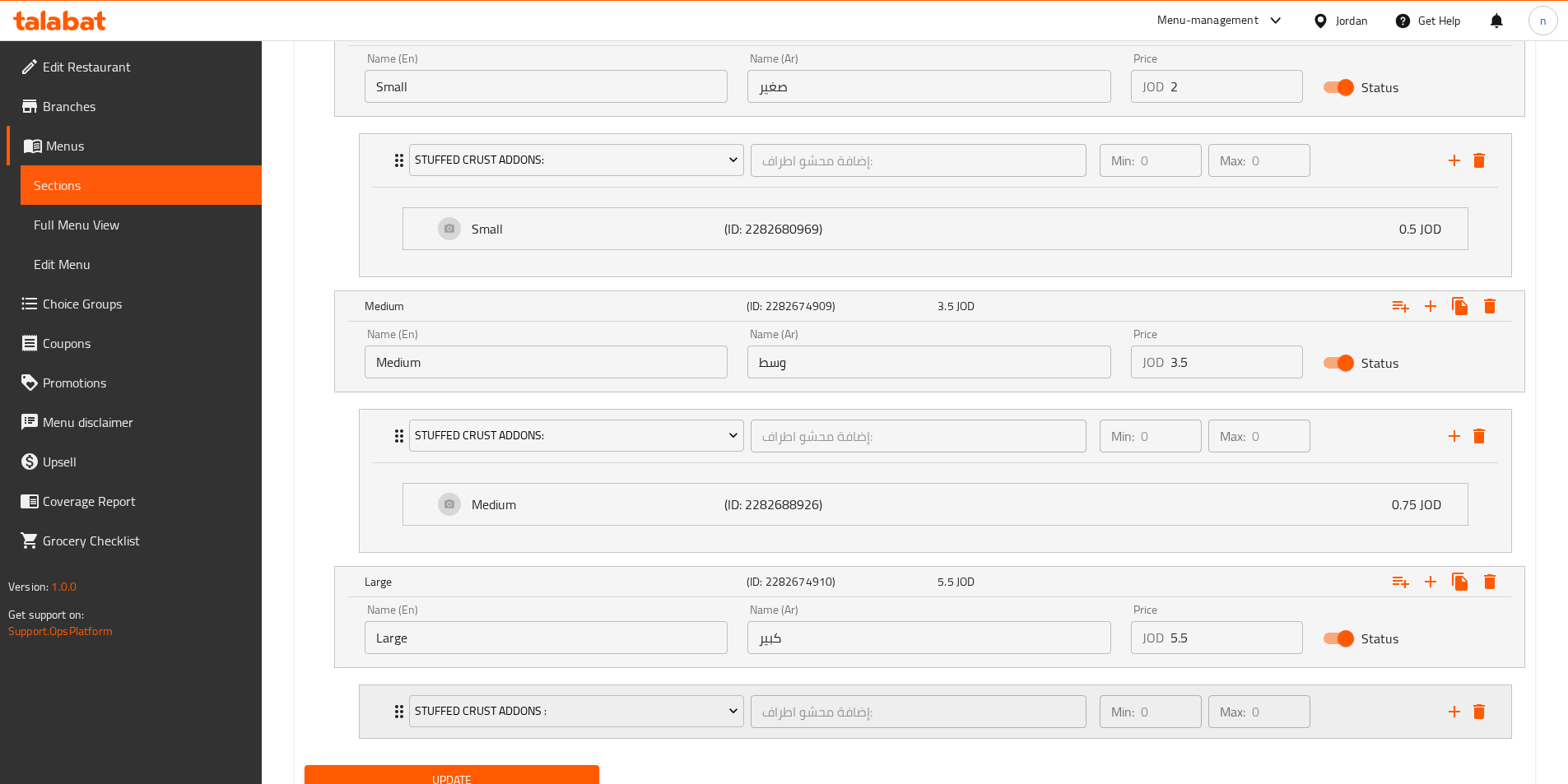
click at [1360, 721] on div "Min: 0 ​ Max: 0 ​" at bounding box center [1264, 711] width 349 height 53
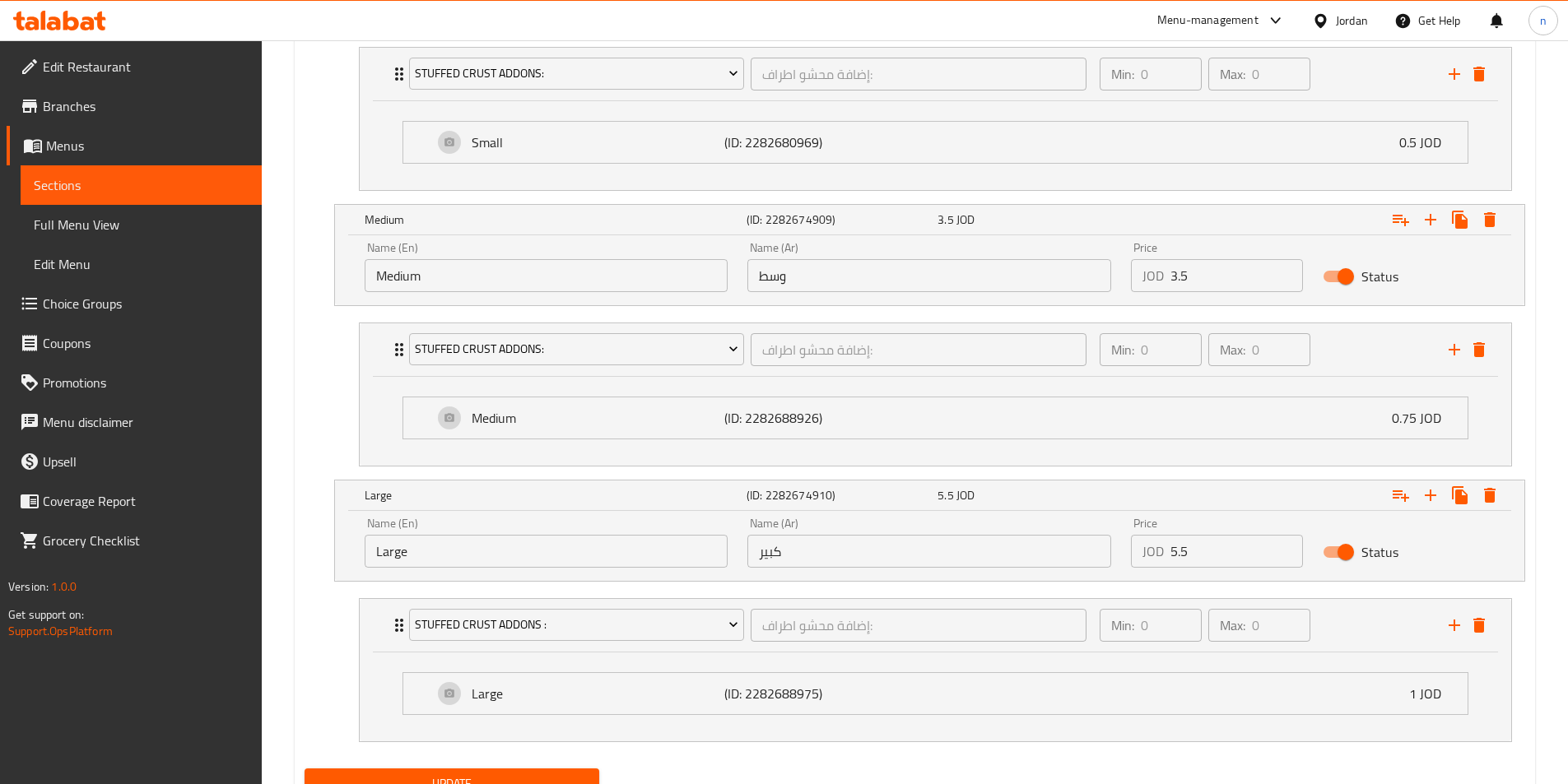
scroll to position [1146, 0]
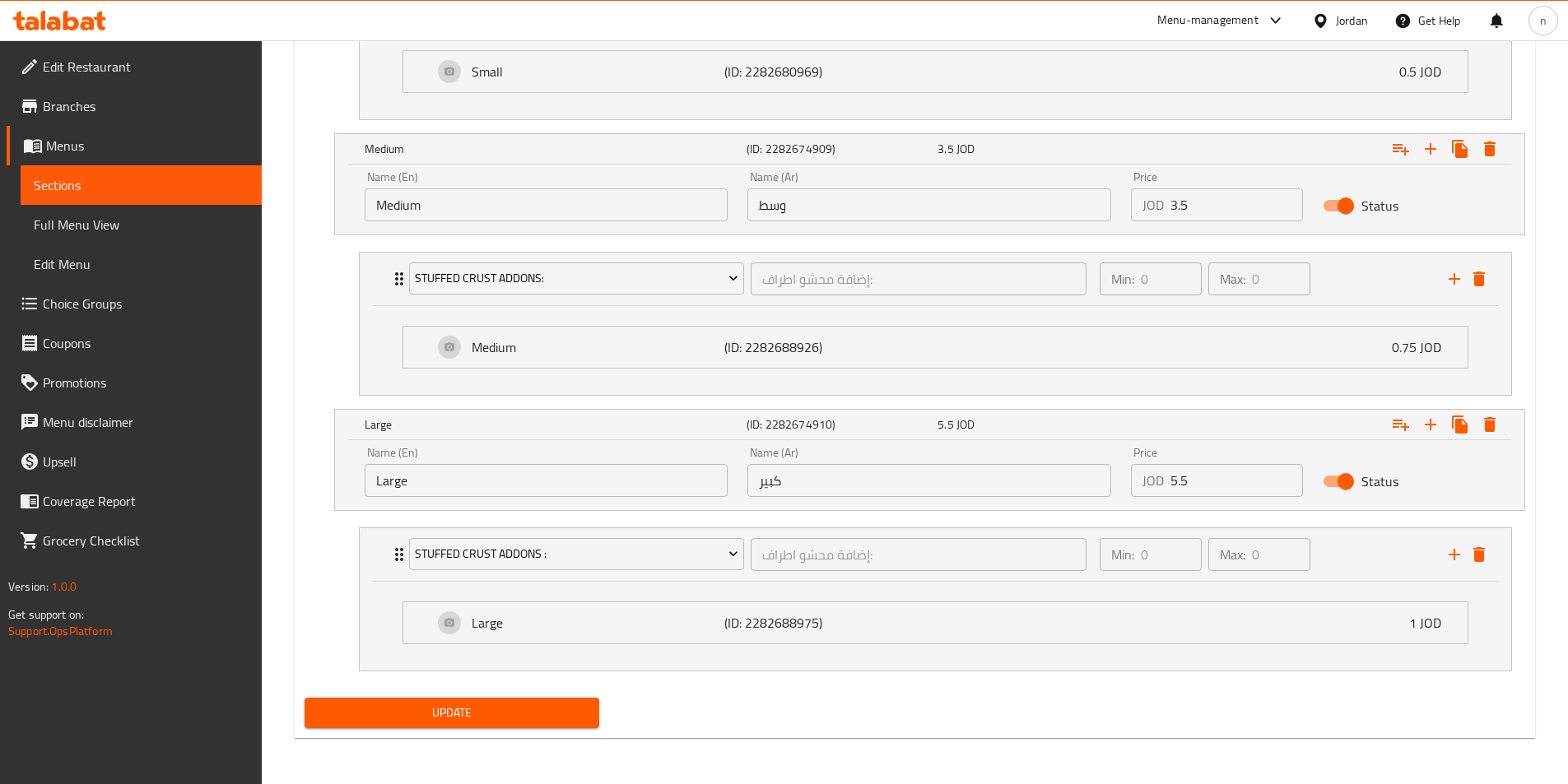
click at [489, 713] on span "Update" at bounding box center [452, 712] width 269 height 21
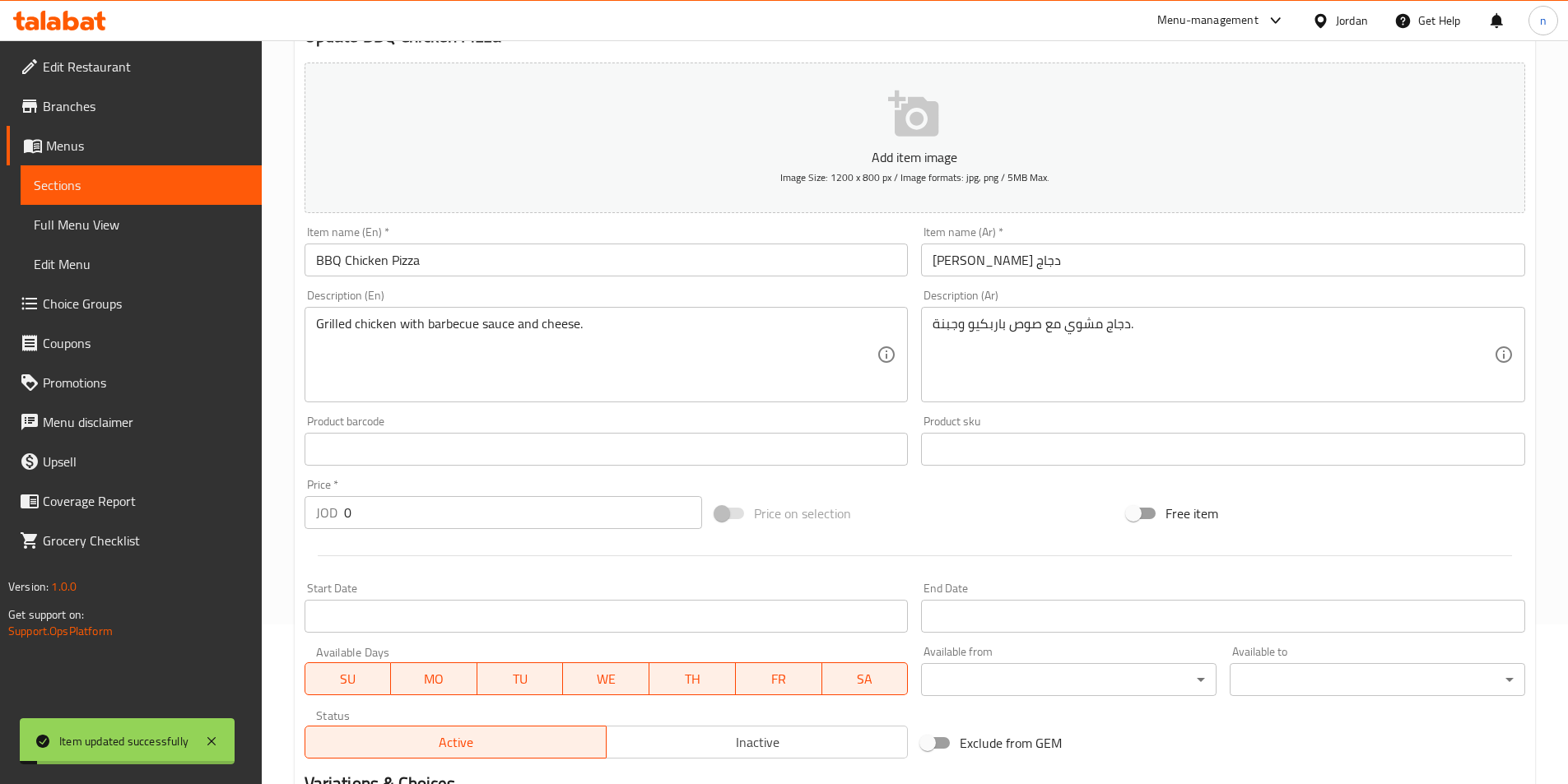
scroll to position [0, 0]
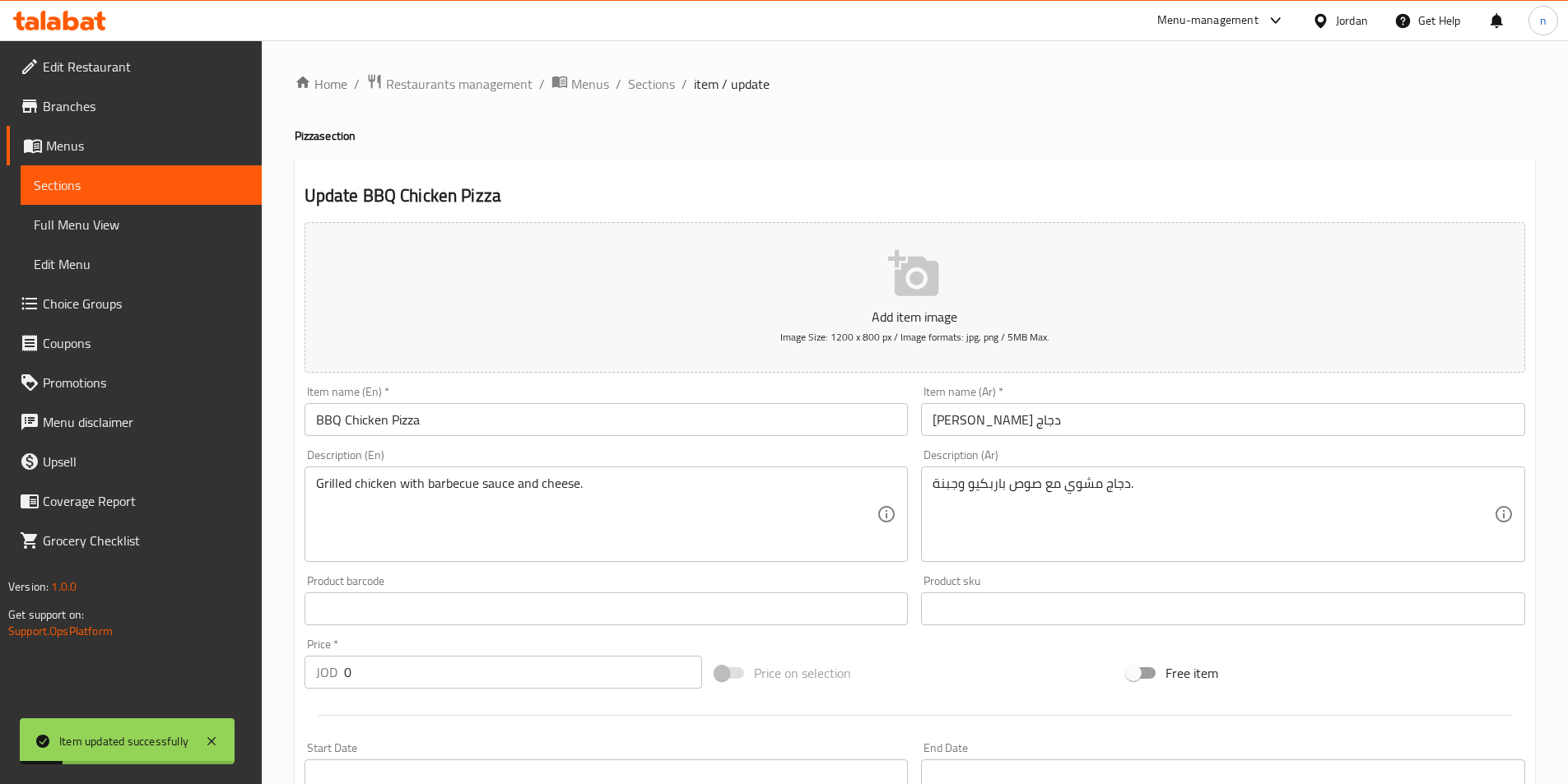
click at [675, 83] on ol "Home / Restaurants management / Menus / Sections / item / update" at bounding box center [915, 84] width 1240 height 21
click at [661, 75] on span "Sections" at bounding box center [651, 84] width 47 height 20
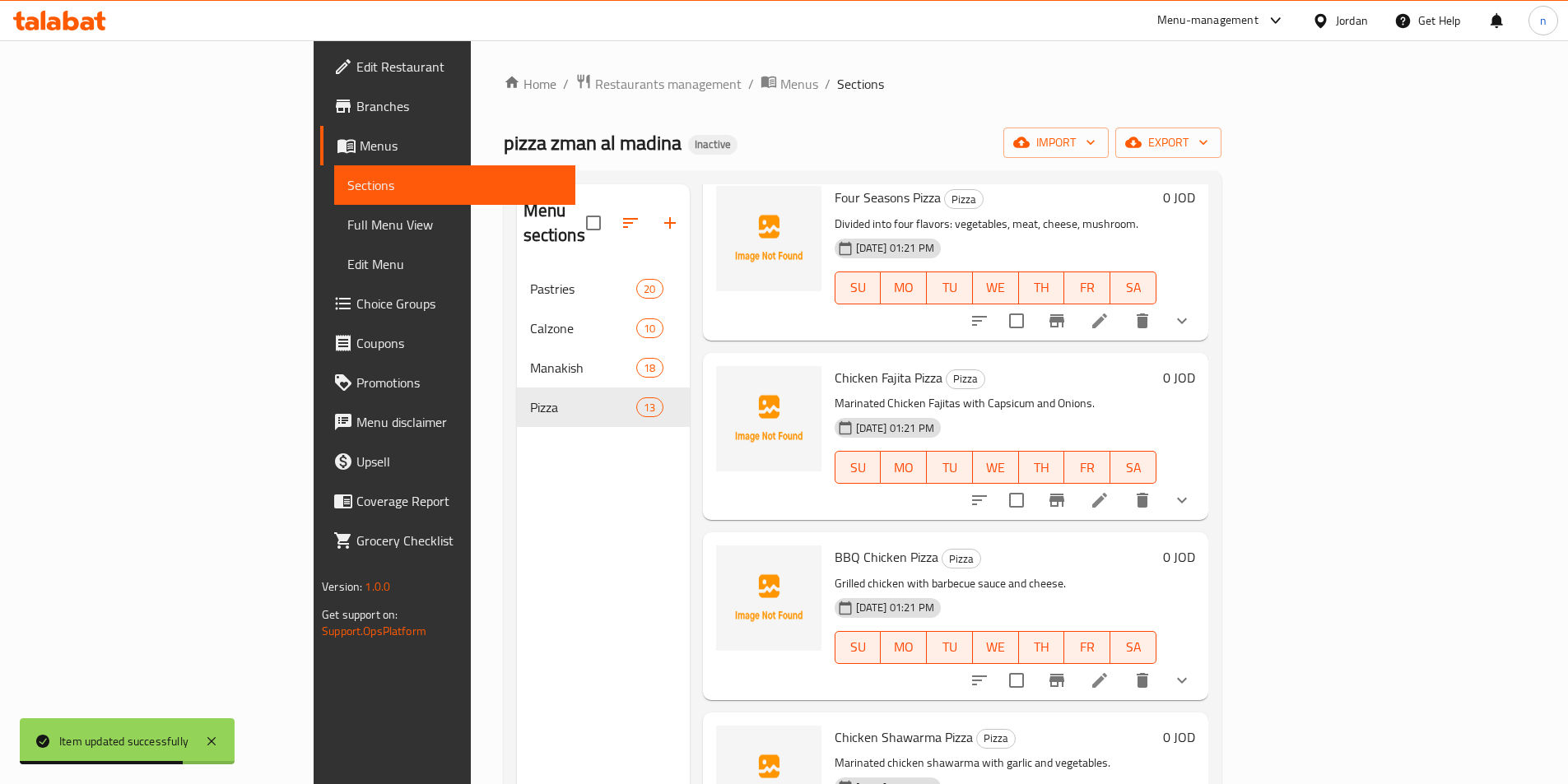
scroll to position [1347, 0]
click at [1110, 491] on icon at bounding box center [1100, 501] width 20 height 20
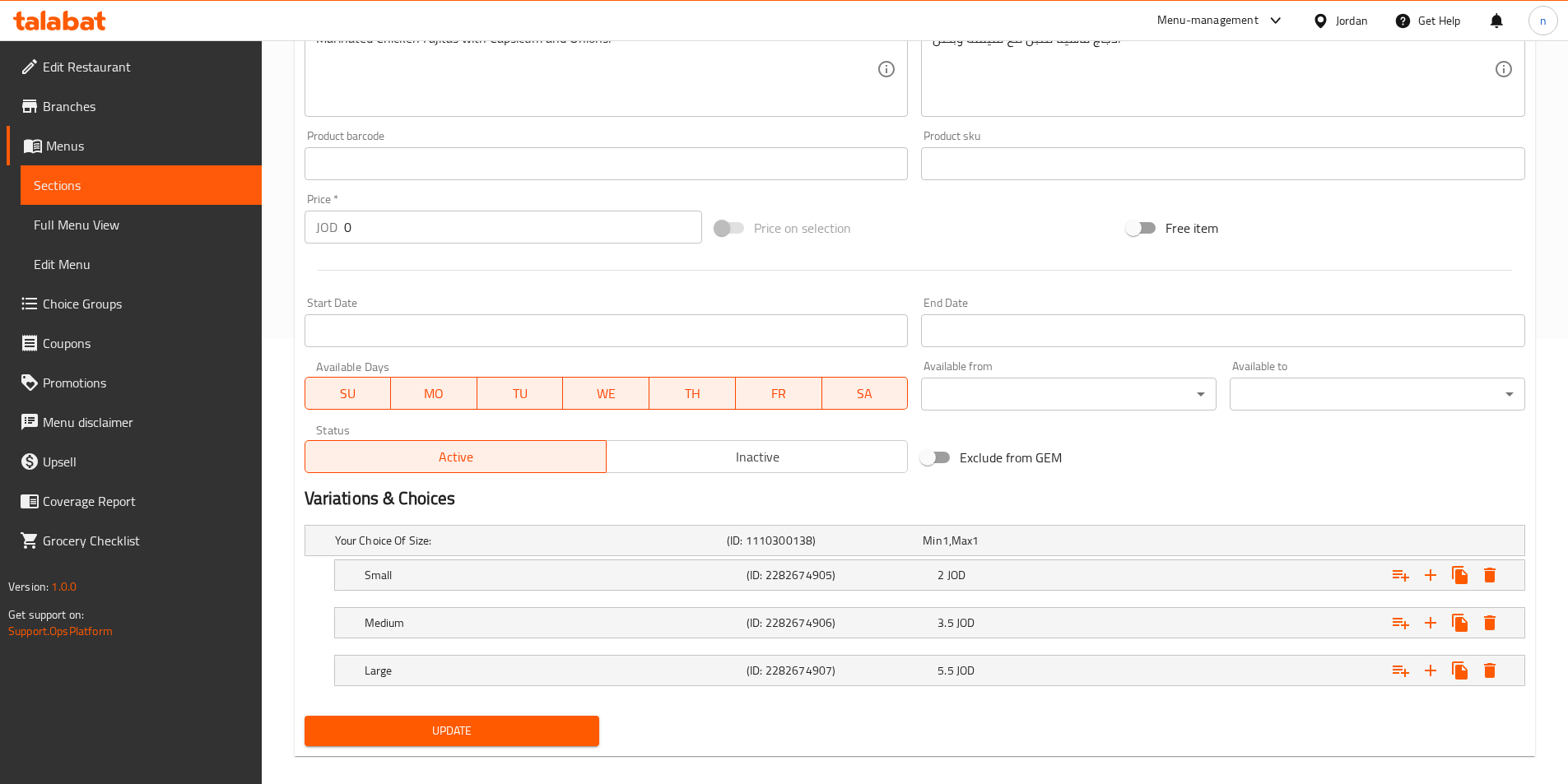
scroll to position [463, 0]
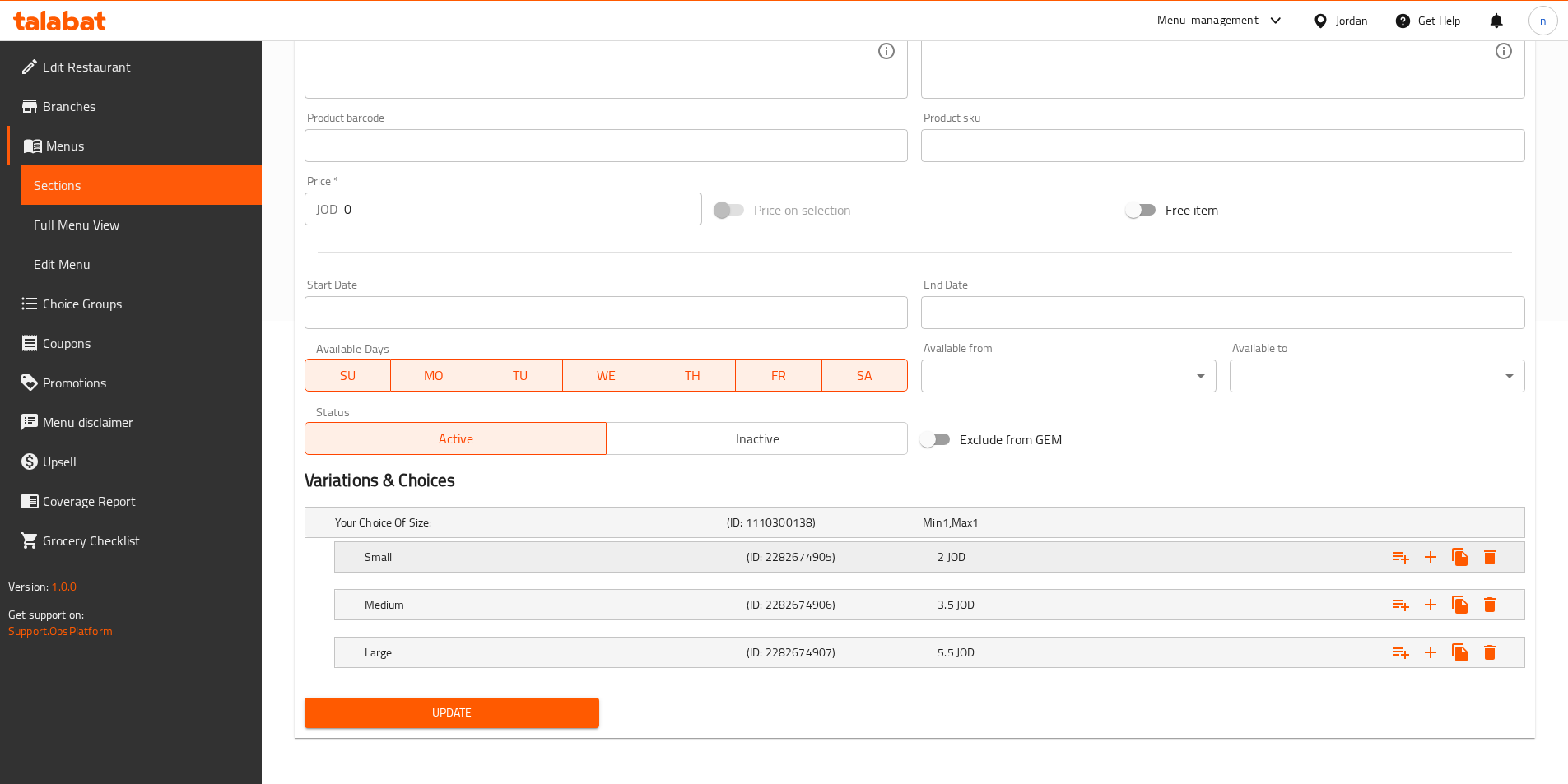
click at [721, 560] on h5 "Small" at bounding box center [552, 557] width 375 height 17
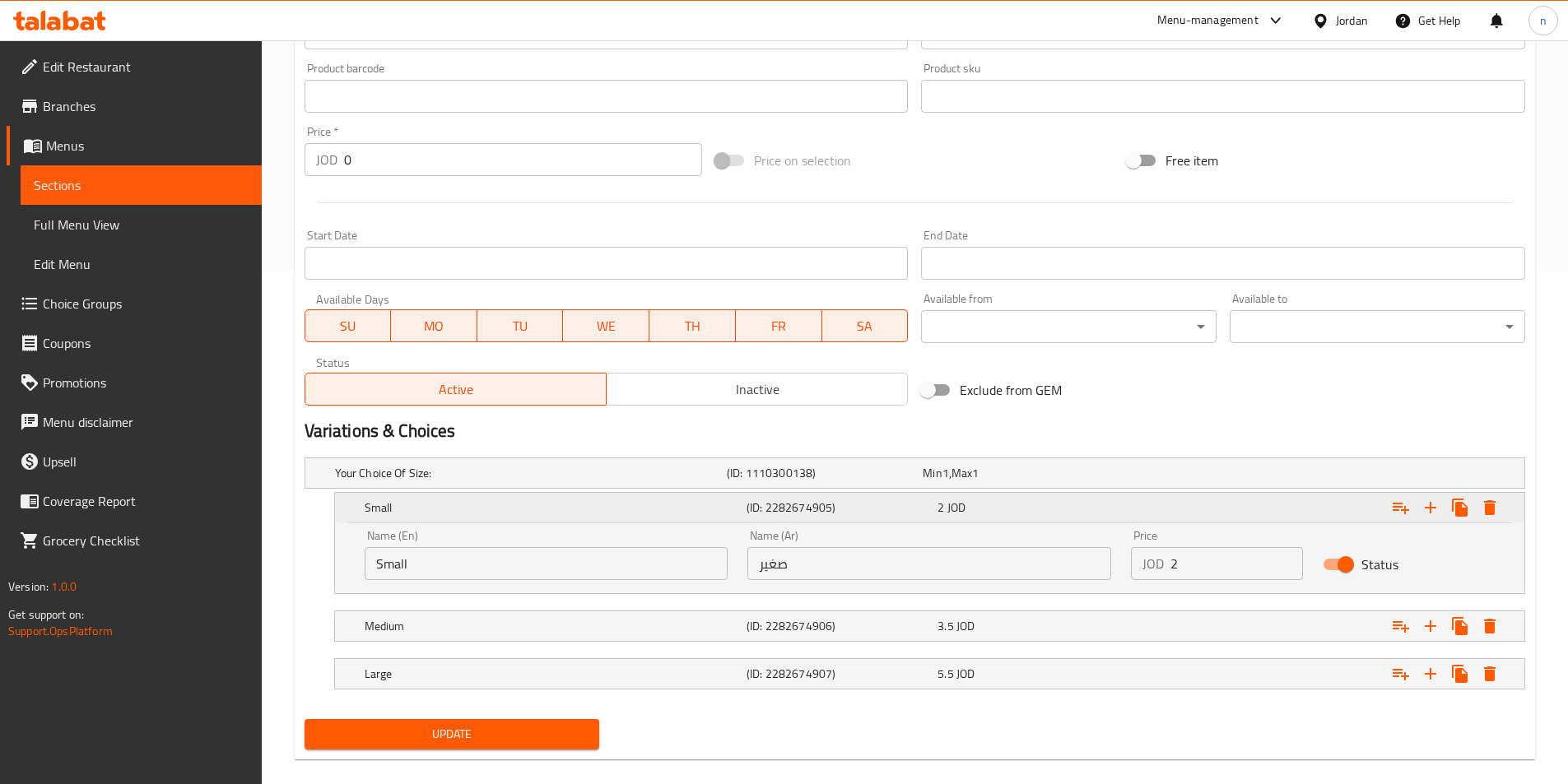
scroll to position [534, 0]
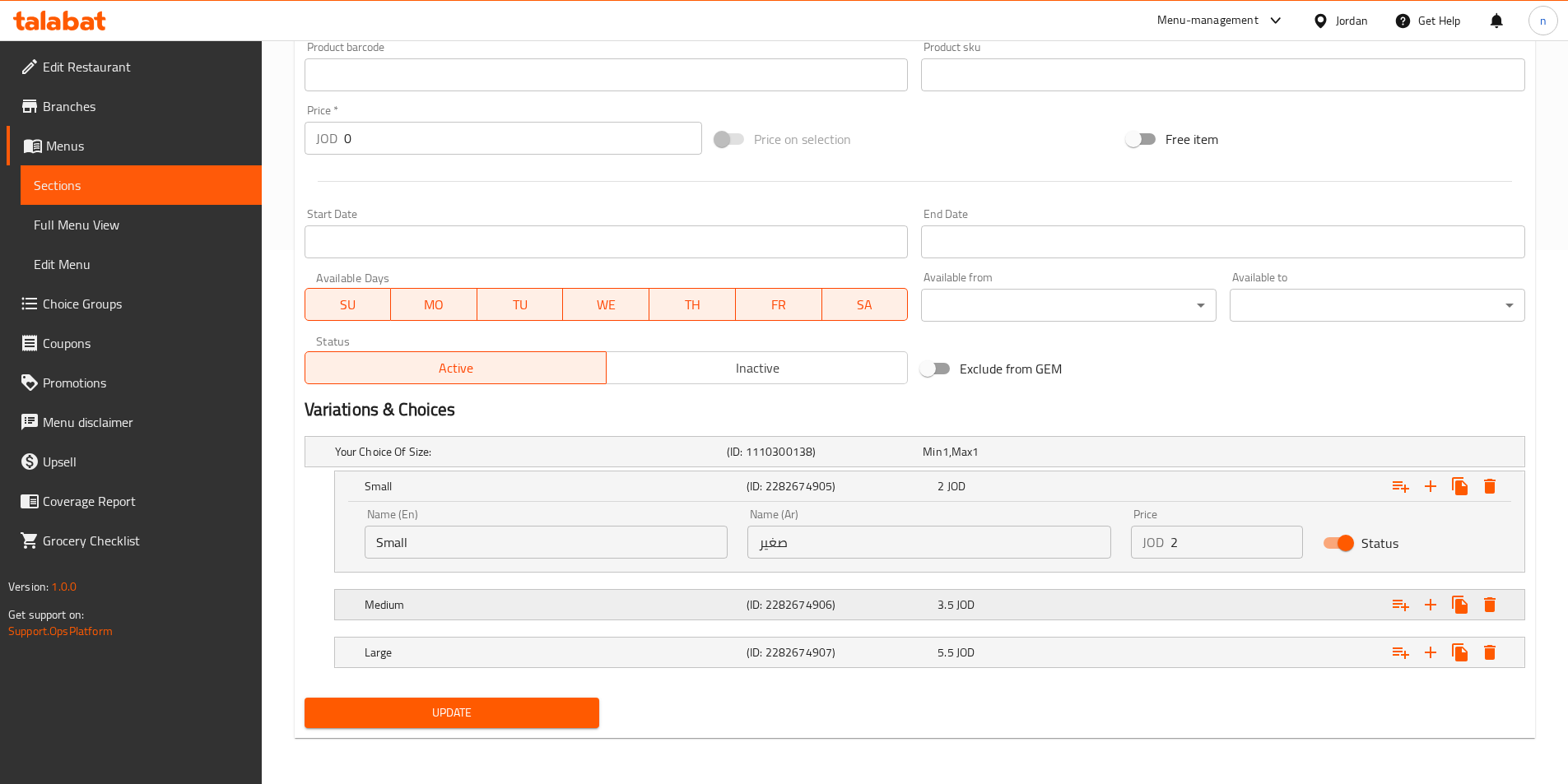
click at [756, 618] on div "Medium (ID: 2282674906) 3.5 JOD" at bounding box center [935, 605] width 1146 height 36
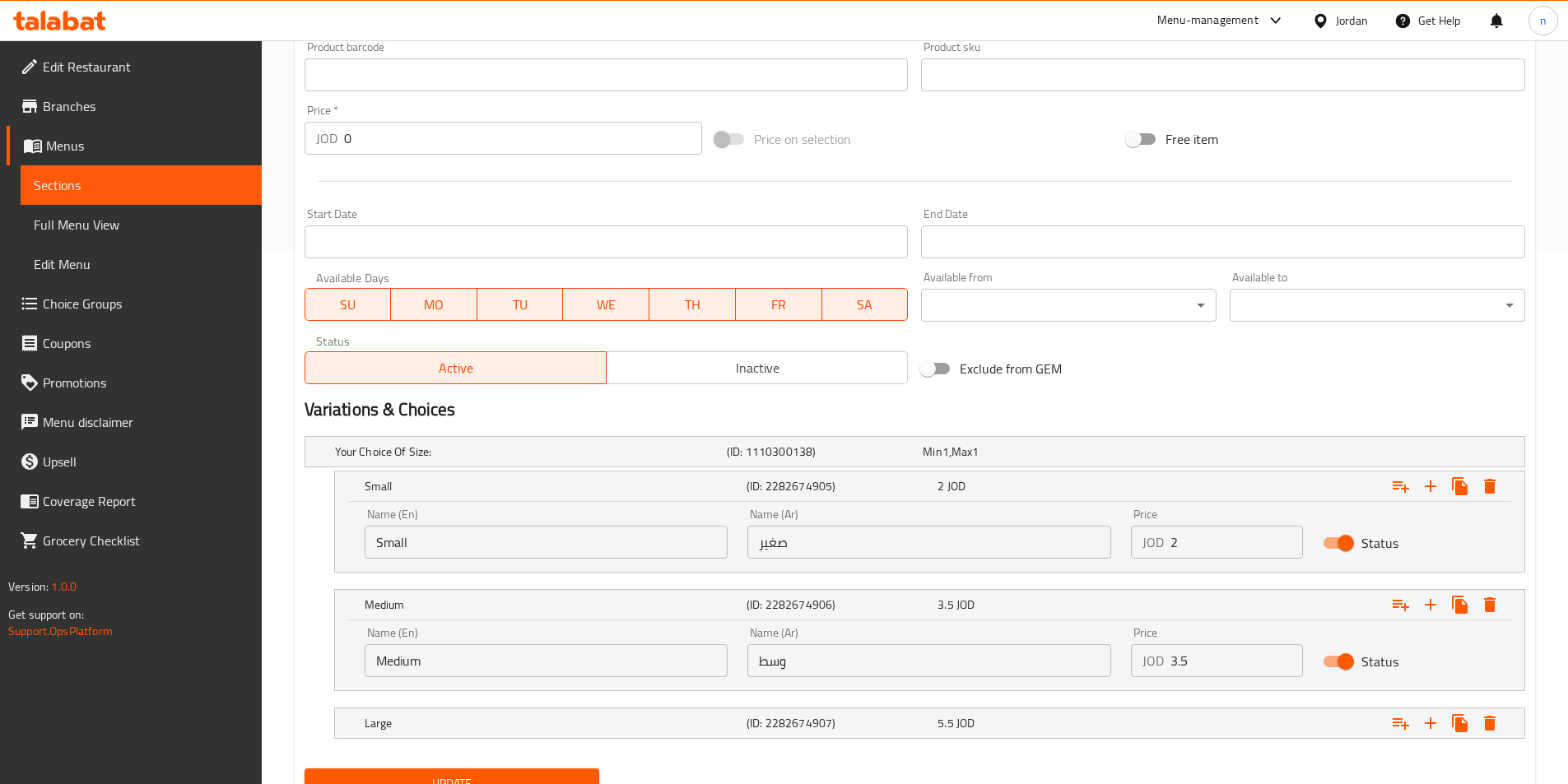
scroll to position [605, 0]
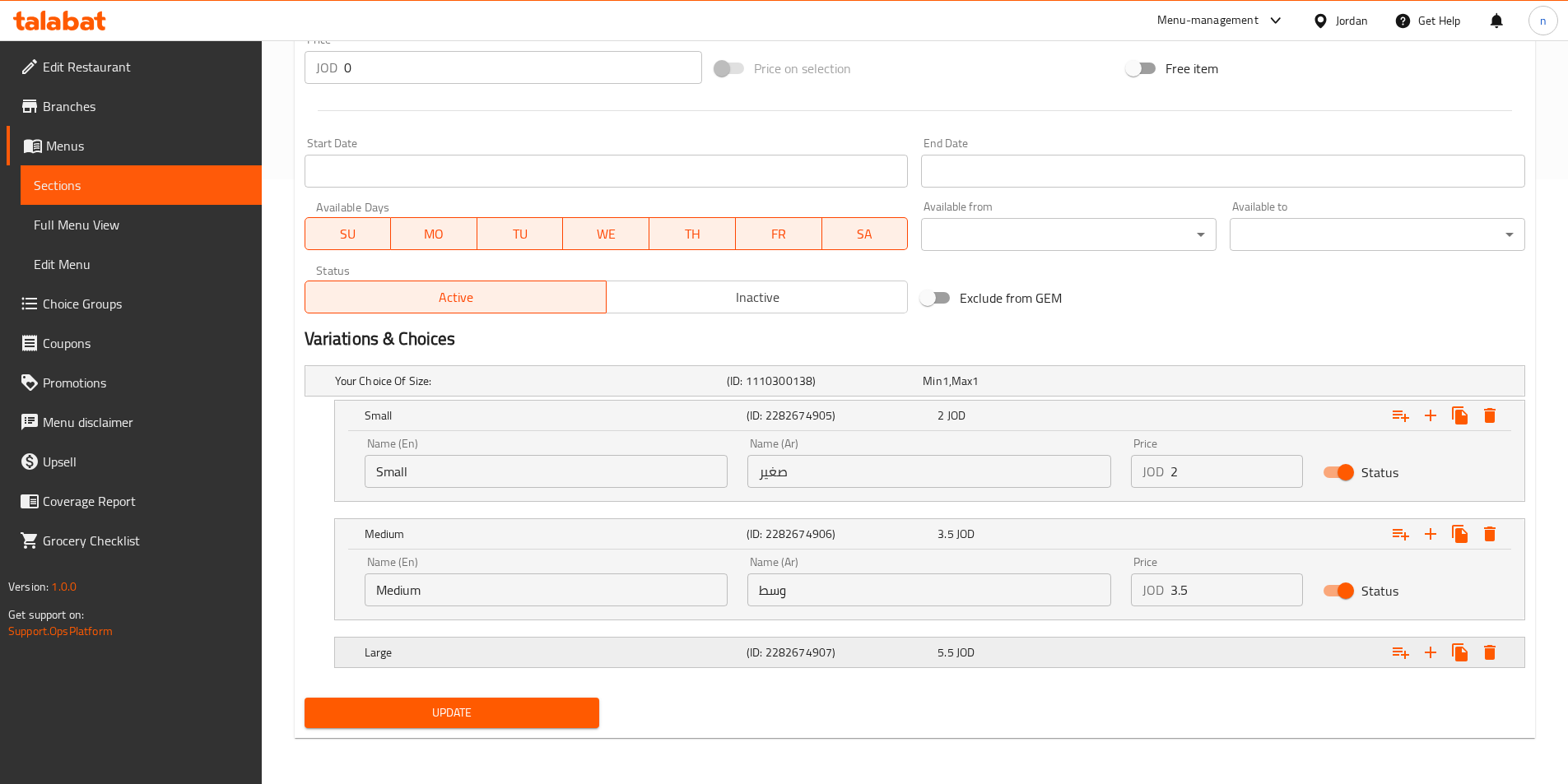
click at [799, 660] on h5 "(ID: 2282674907)" at bounding box center [838, 652] width 184 height 17
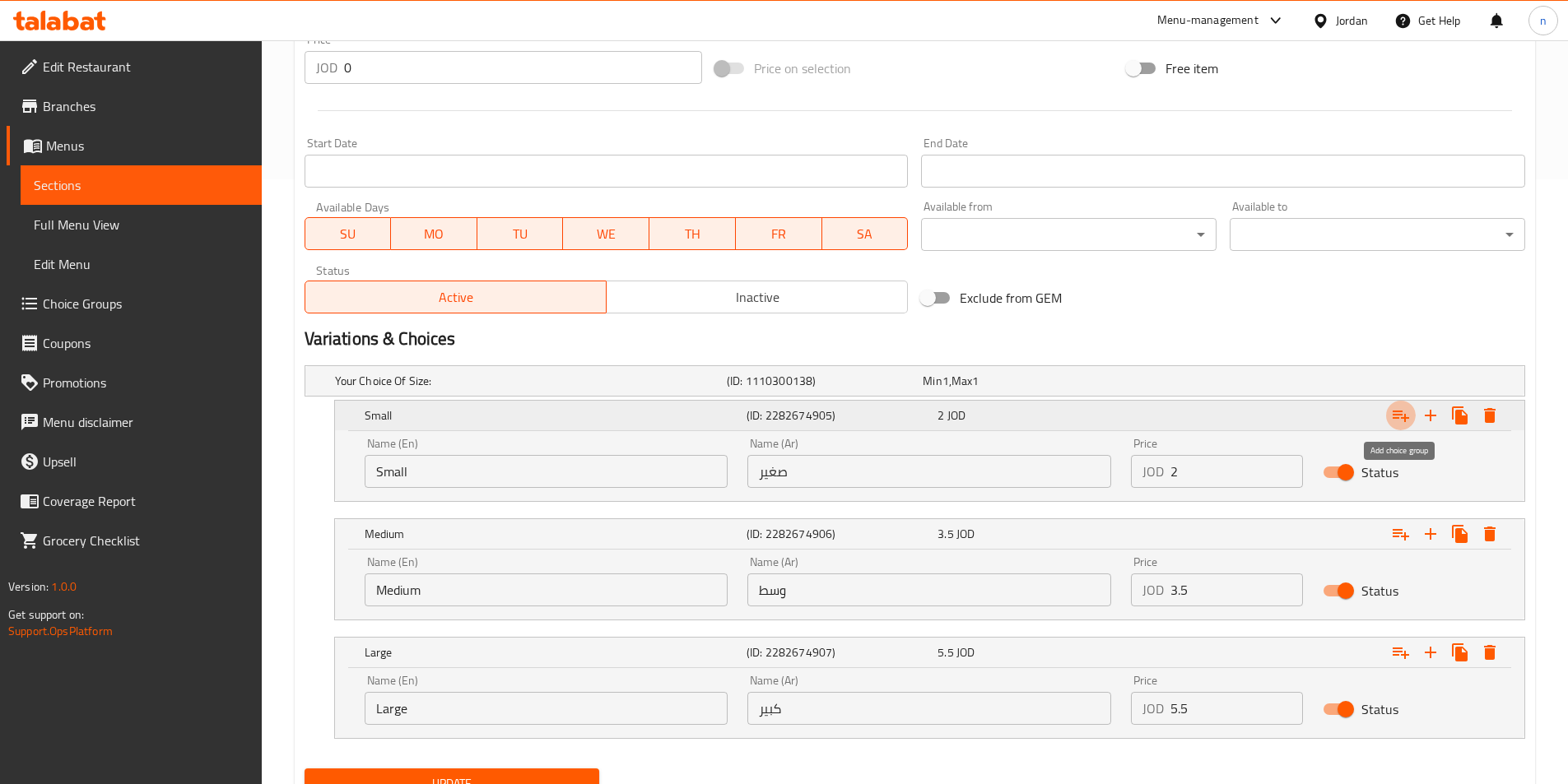
click at [1395, 424] on icon "Expand" at bounding box center [1400, 415] width 20 height 20
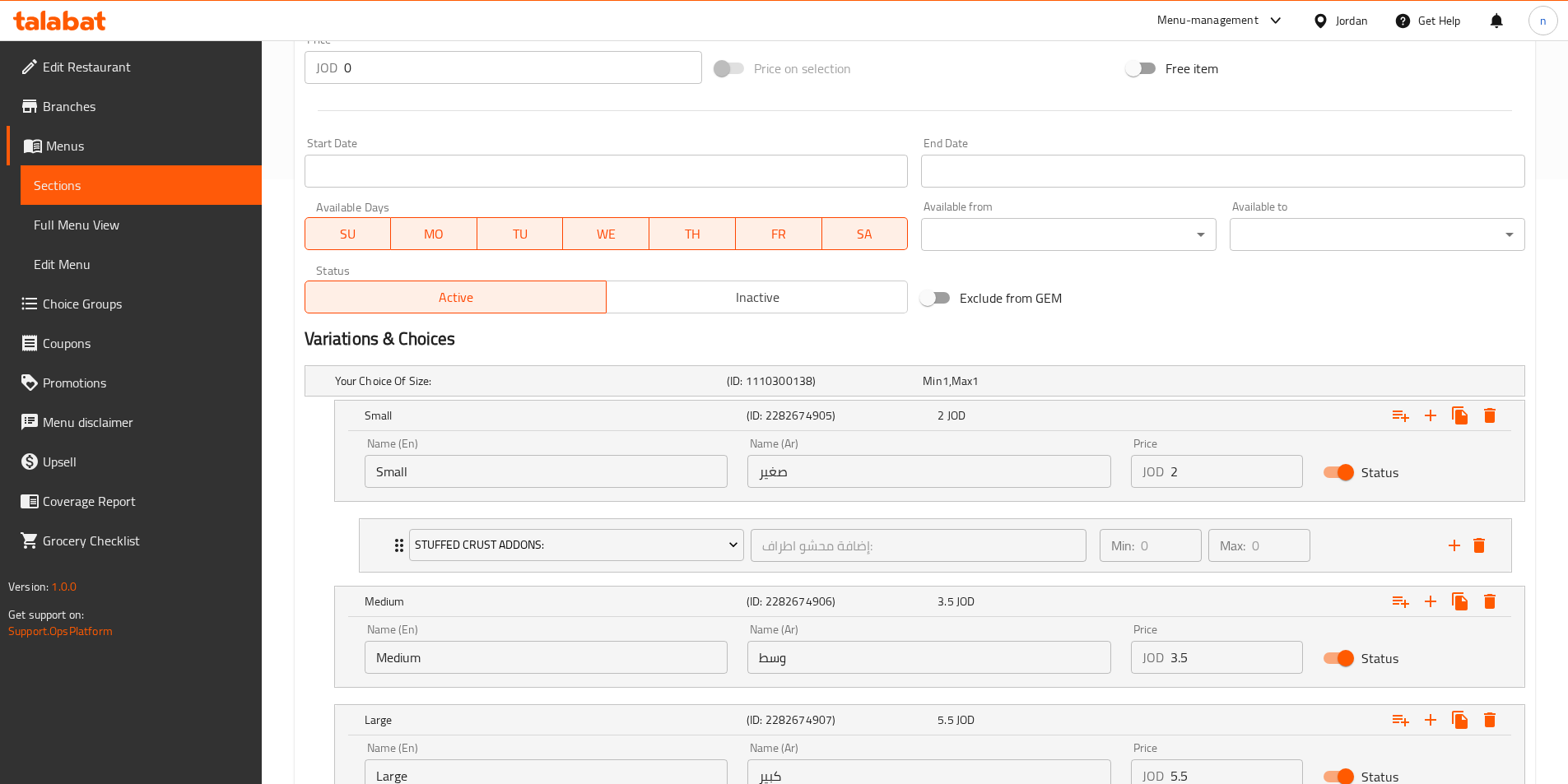
scroll to position [743, 0]
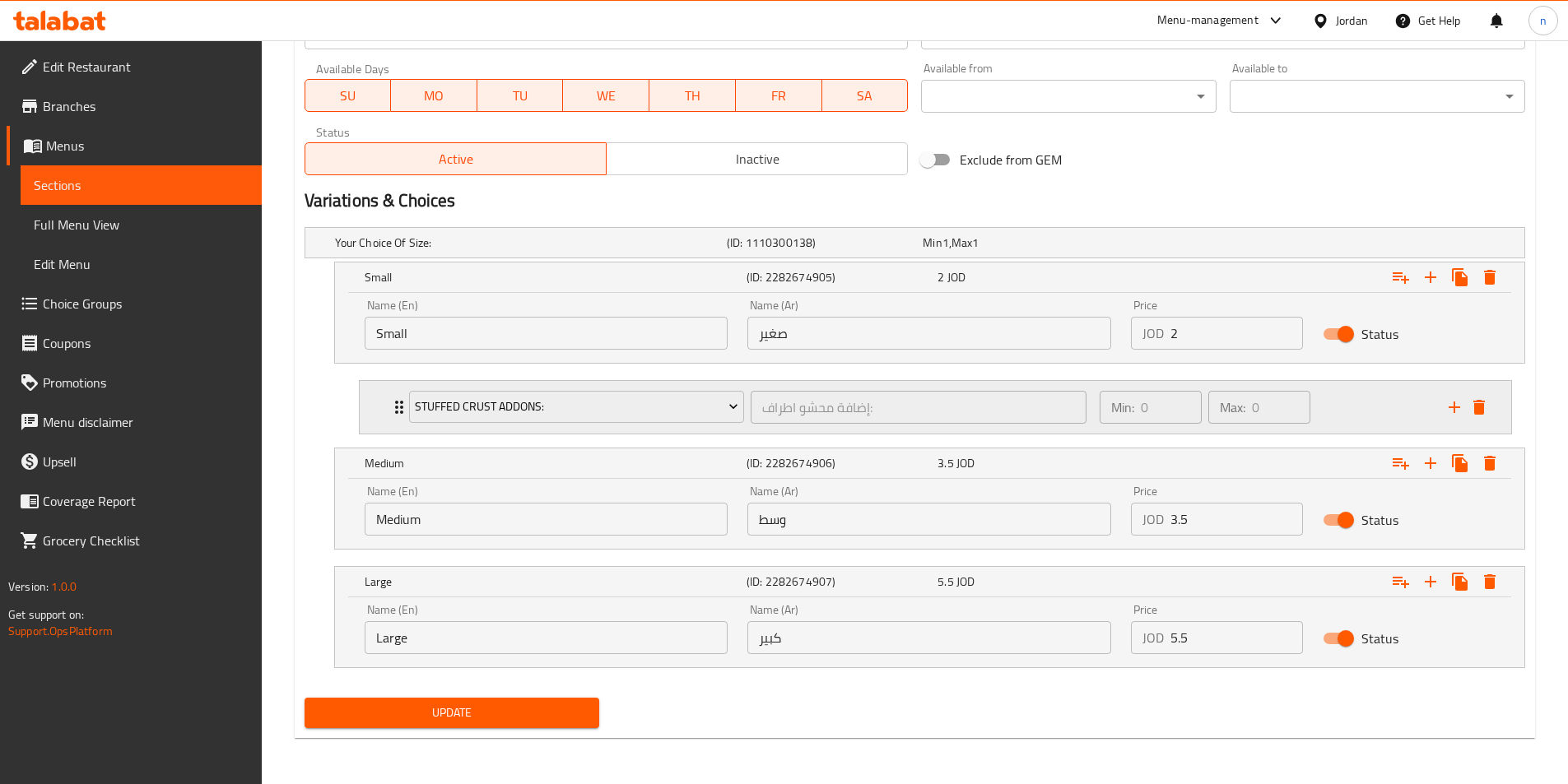
click at [1359, 418] on div "Min: 0 ​ Max: 0 ​" at bounding box center [1264, 407] width 349 height 53
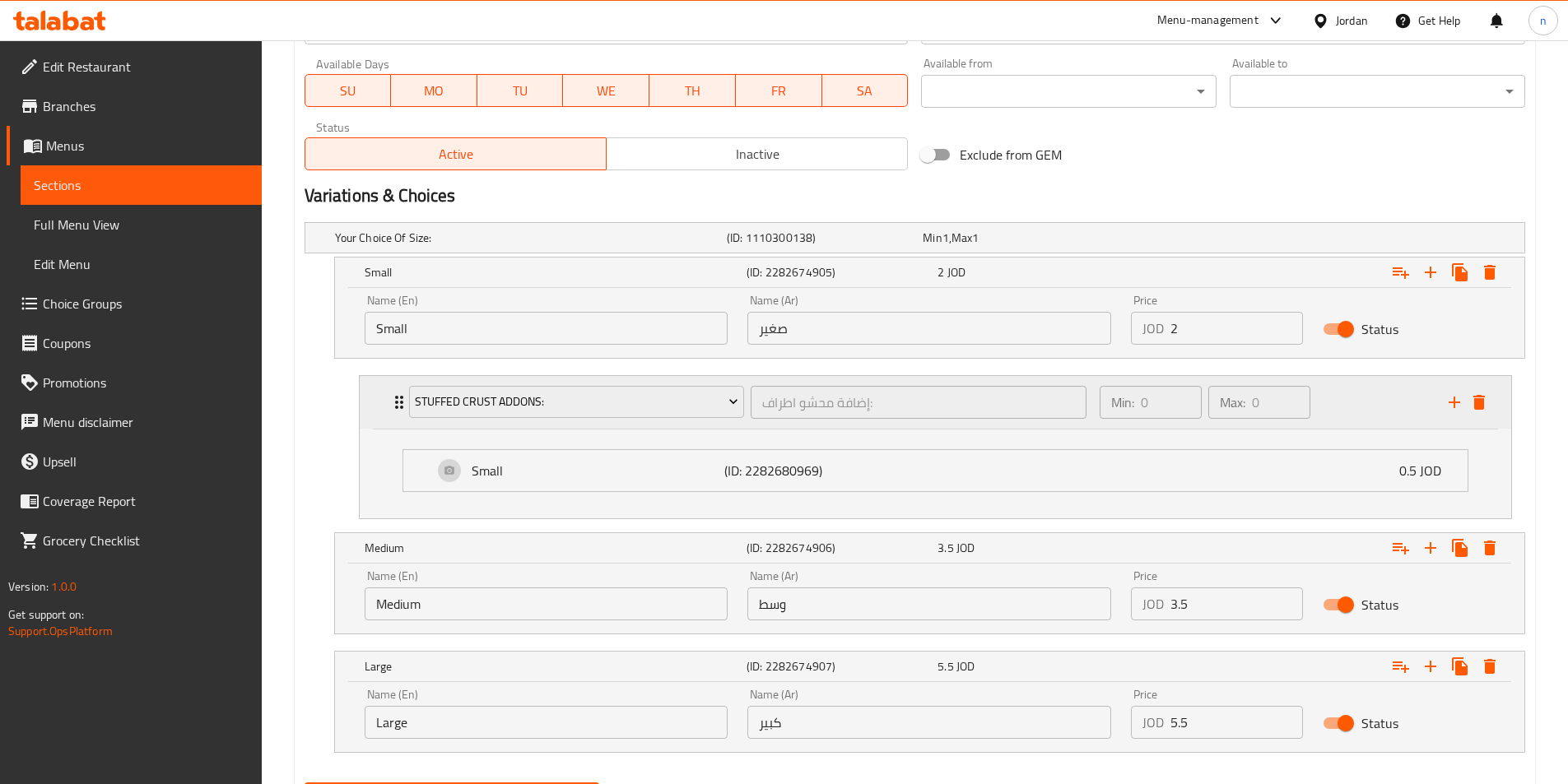
scroll to position [833, 0]
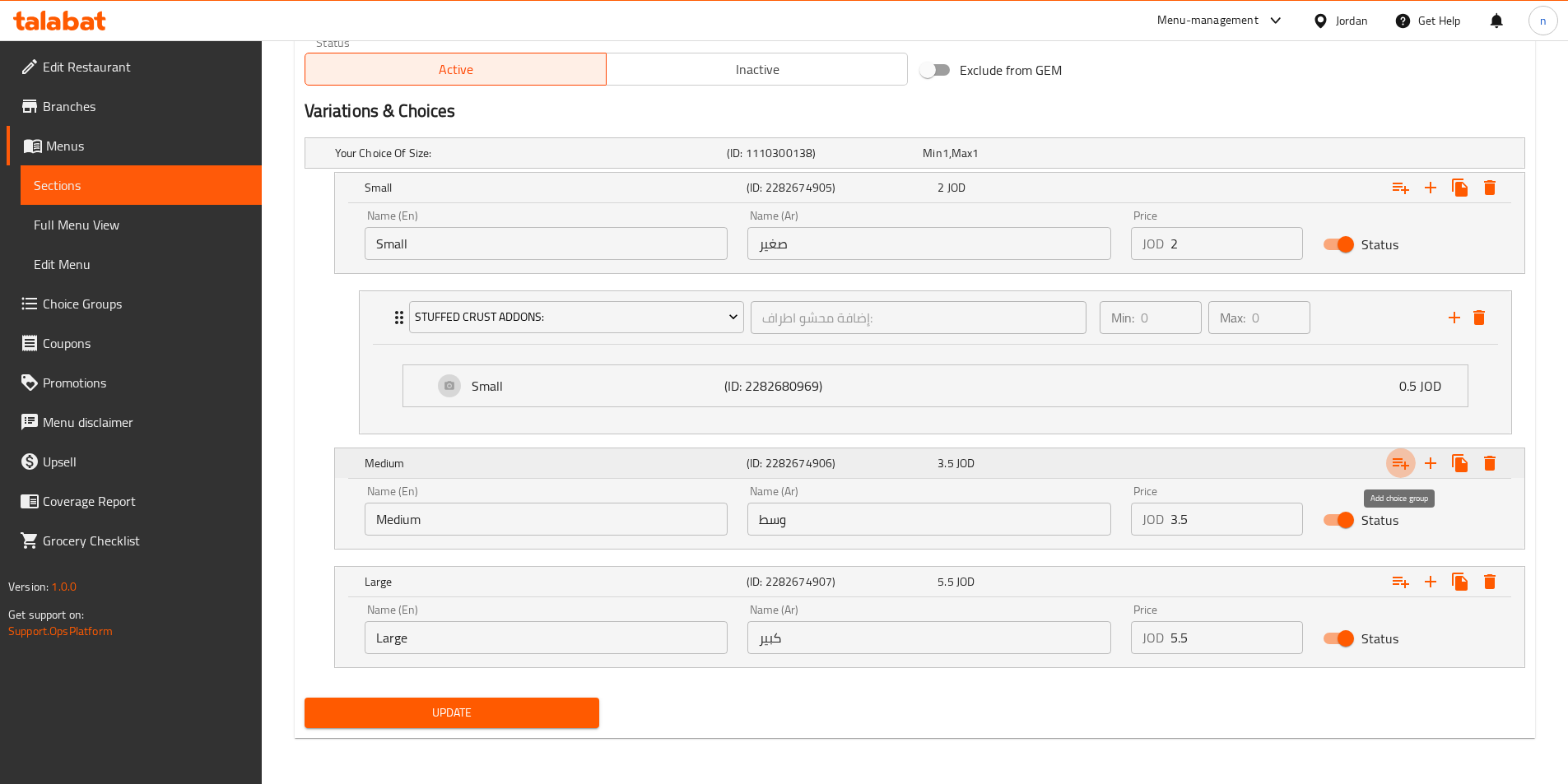
click at [1393, 460] on icon "Expand" at bounding box center [1400, 463] width 20 height 20
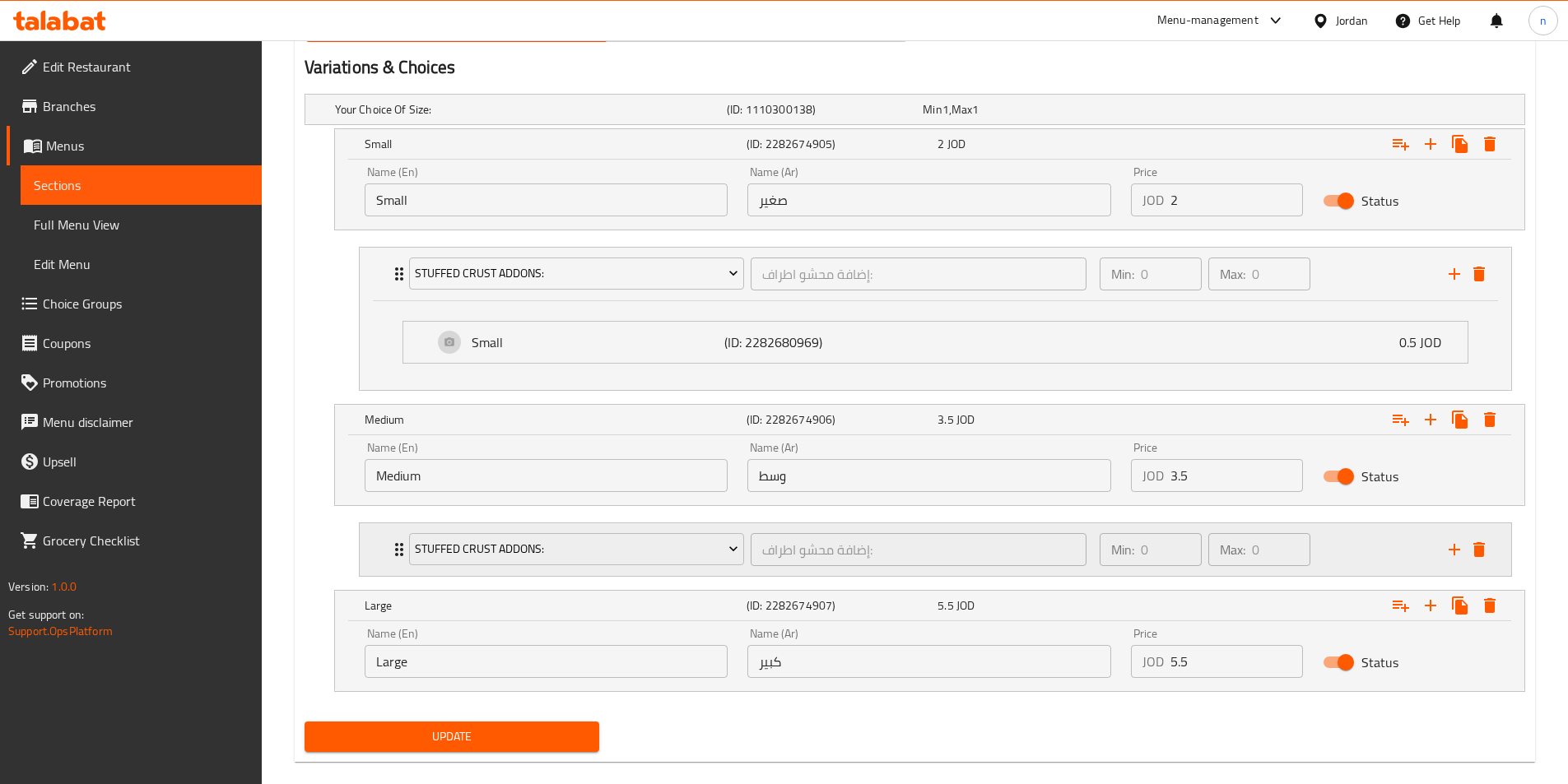
scroll to position [900, 0]
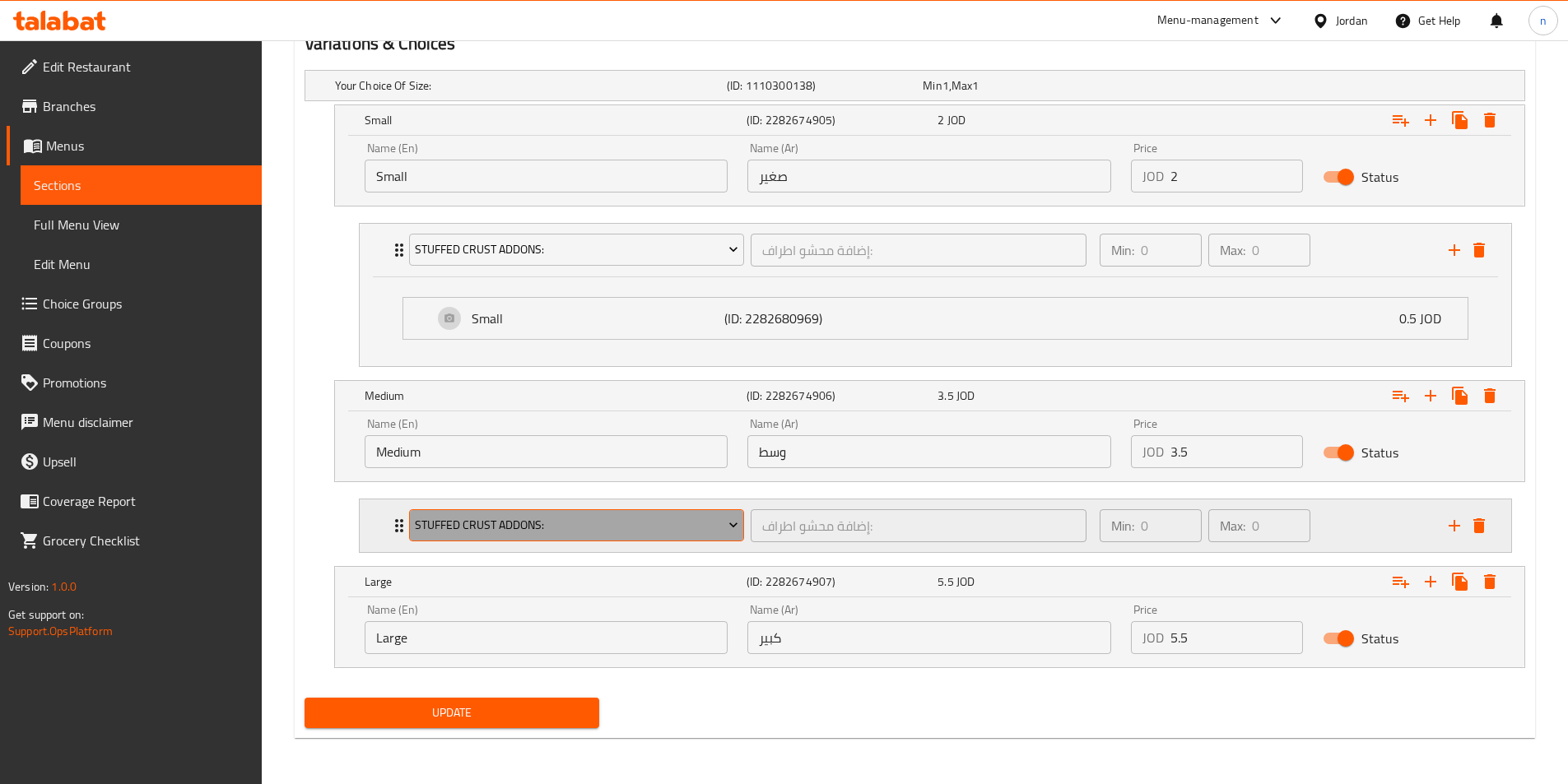
click at [557, 531] on span "Stuffed Crust Addons:" at bounding box center [576, 525] width 324 height 21
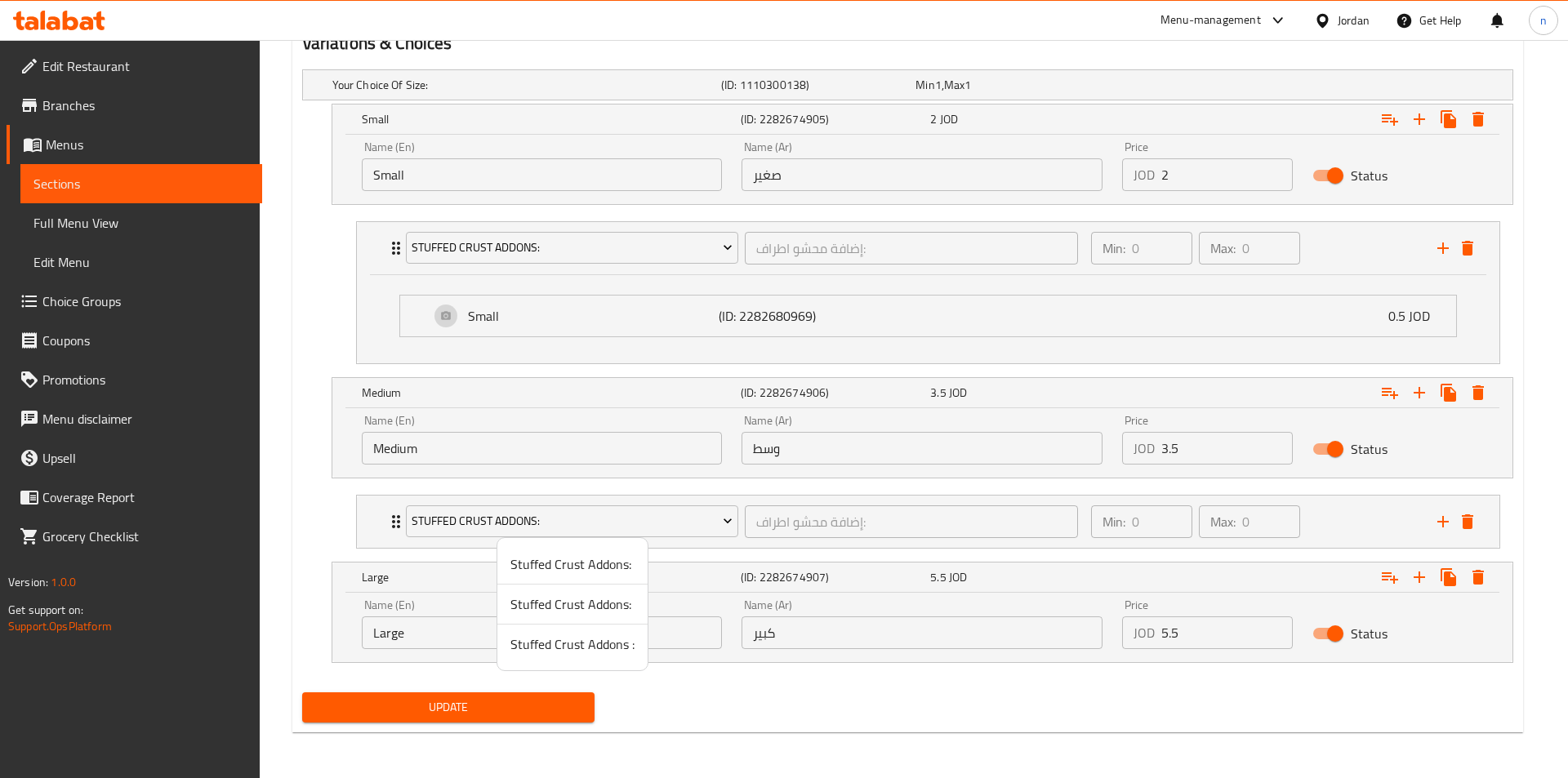
click at [545, 608] on span "Stuffed Crust Addons:" at bounding box center [572, 604] width 124 height 20
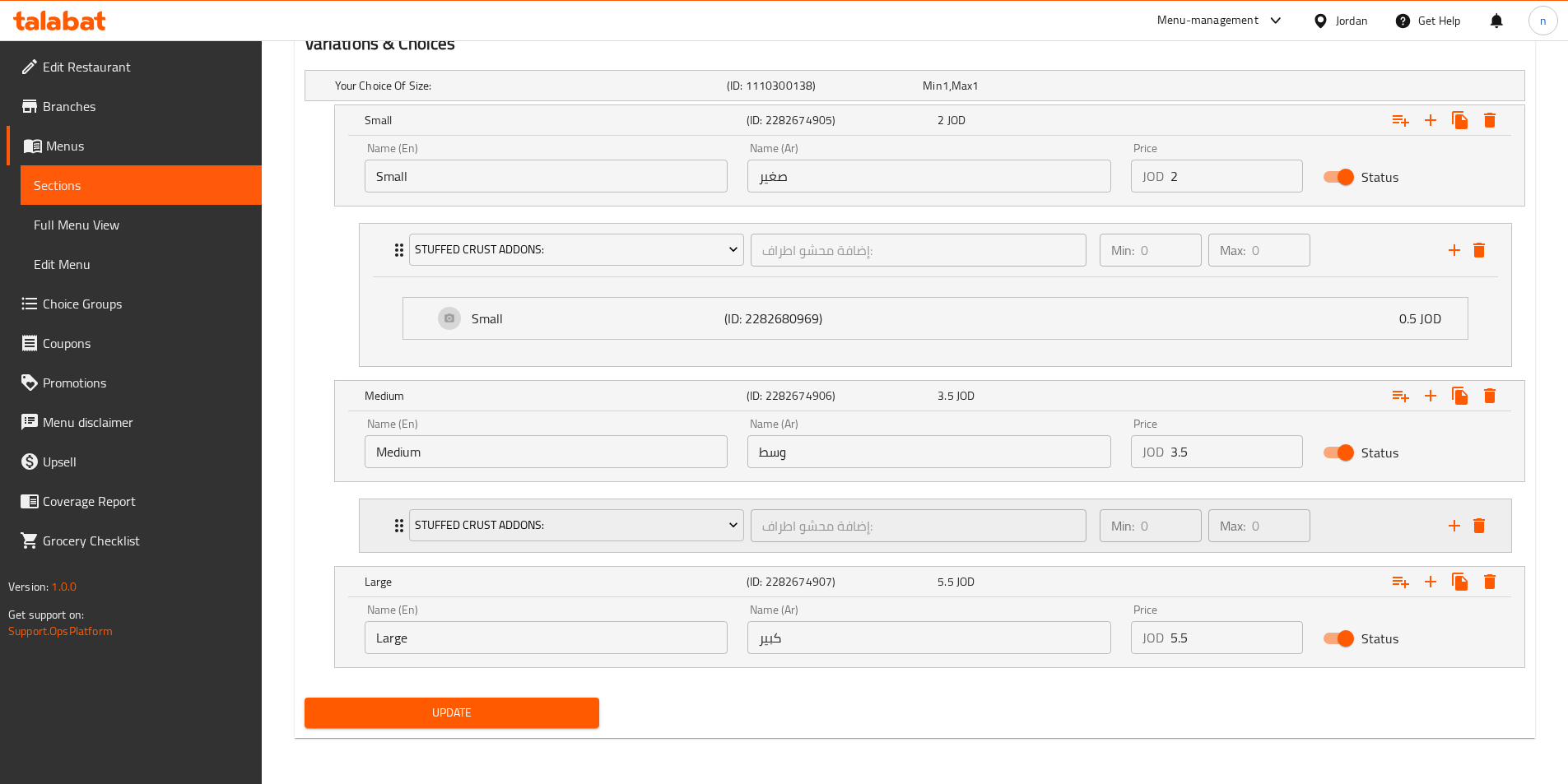
click at [1336, 520] on div "Min: 0 ​ Max: 0 ​" at bounding box center [1264, 526] width 349 height 53
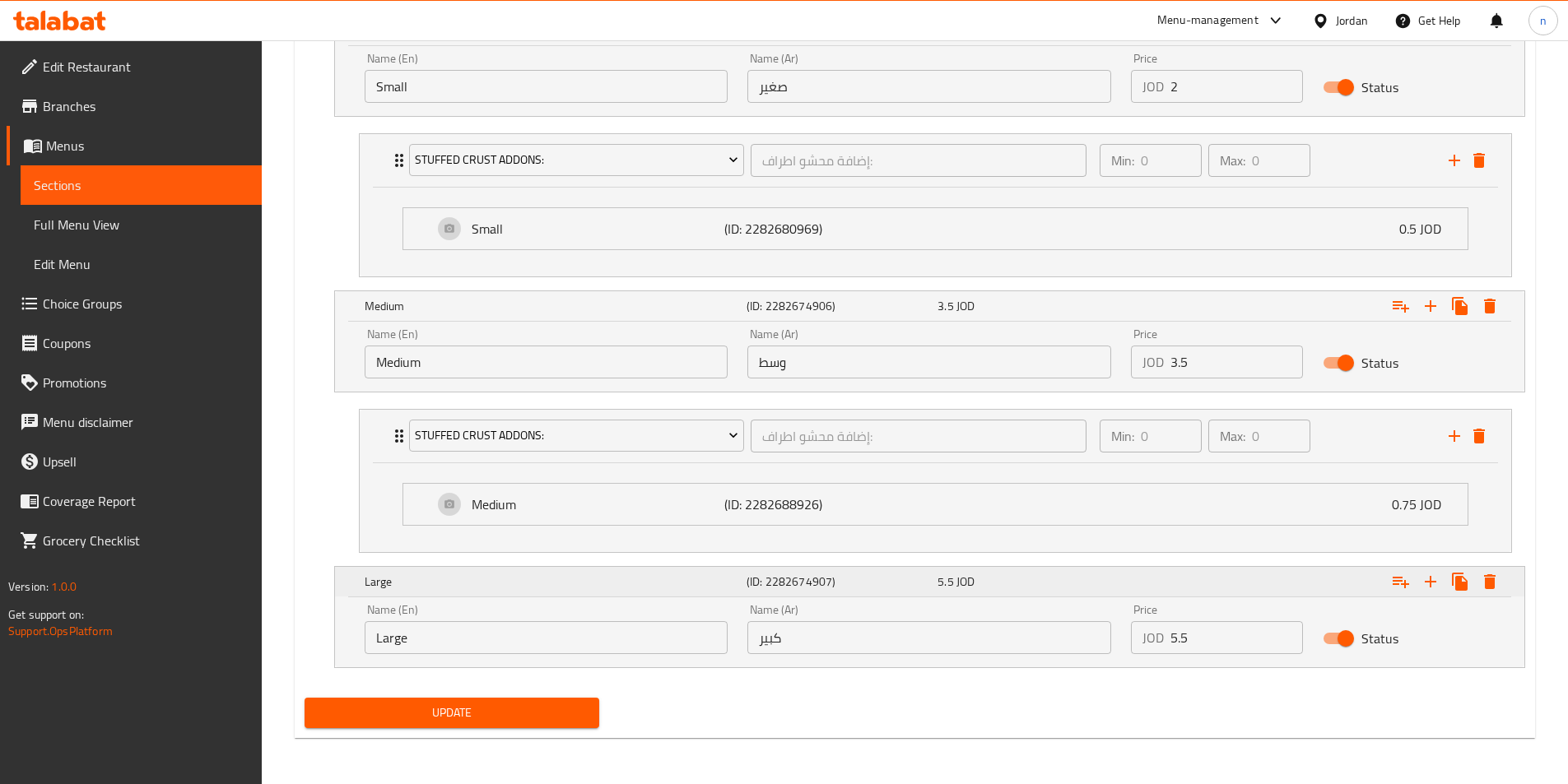
click at [1330, 585] on div "Expand" at bounding box center [1315, 582] width 381 height 36
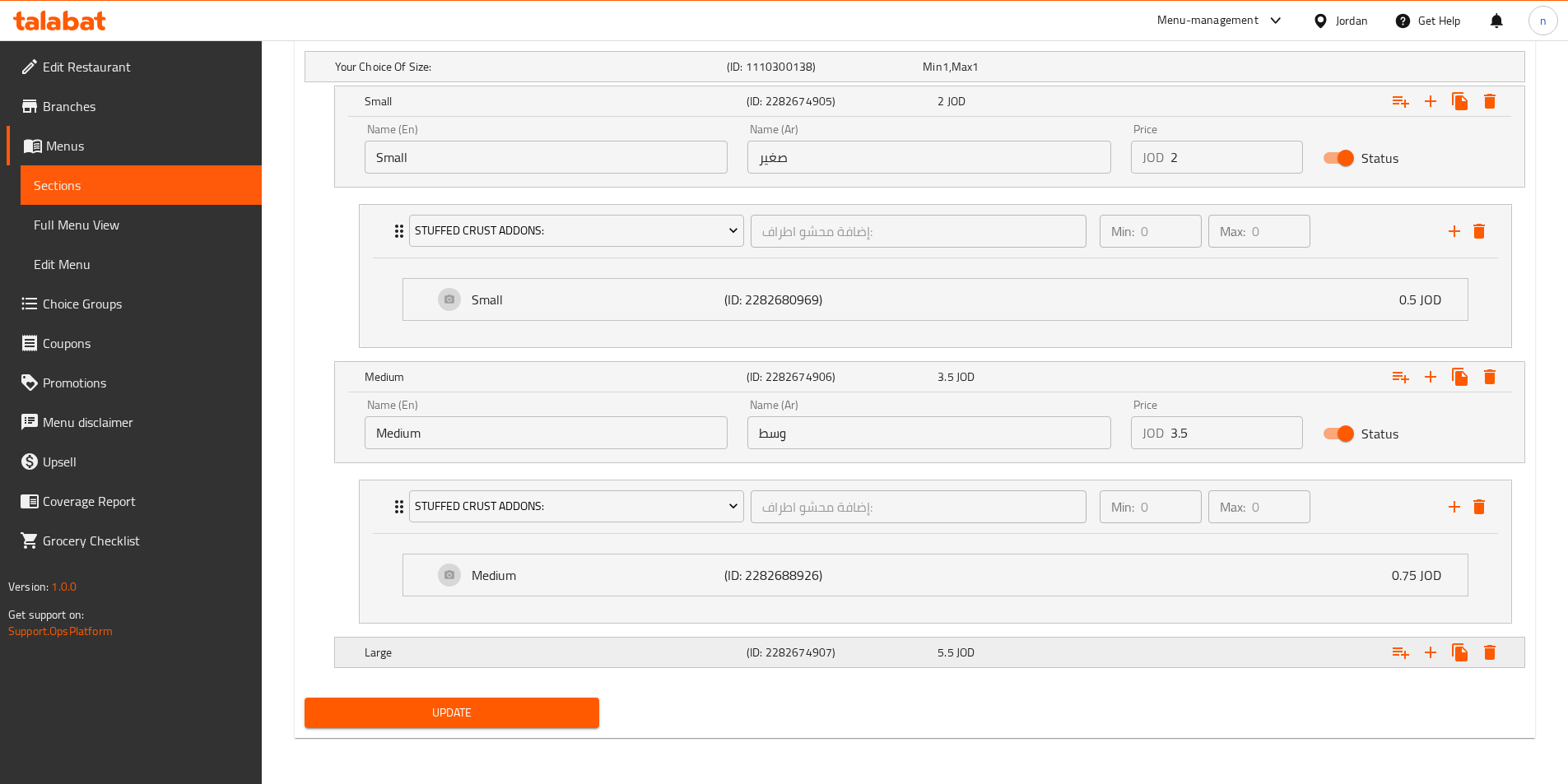
scroll to position [919, 0]
click at [1338, 654] on div "Expand" at bounding box center [1315, 652] width 381 height 36
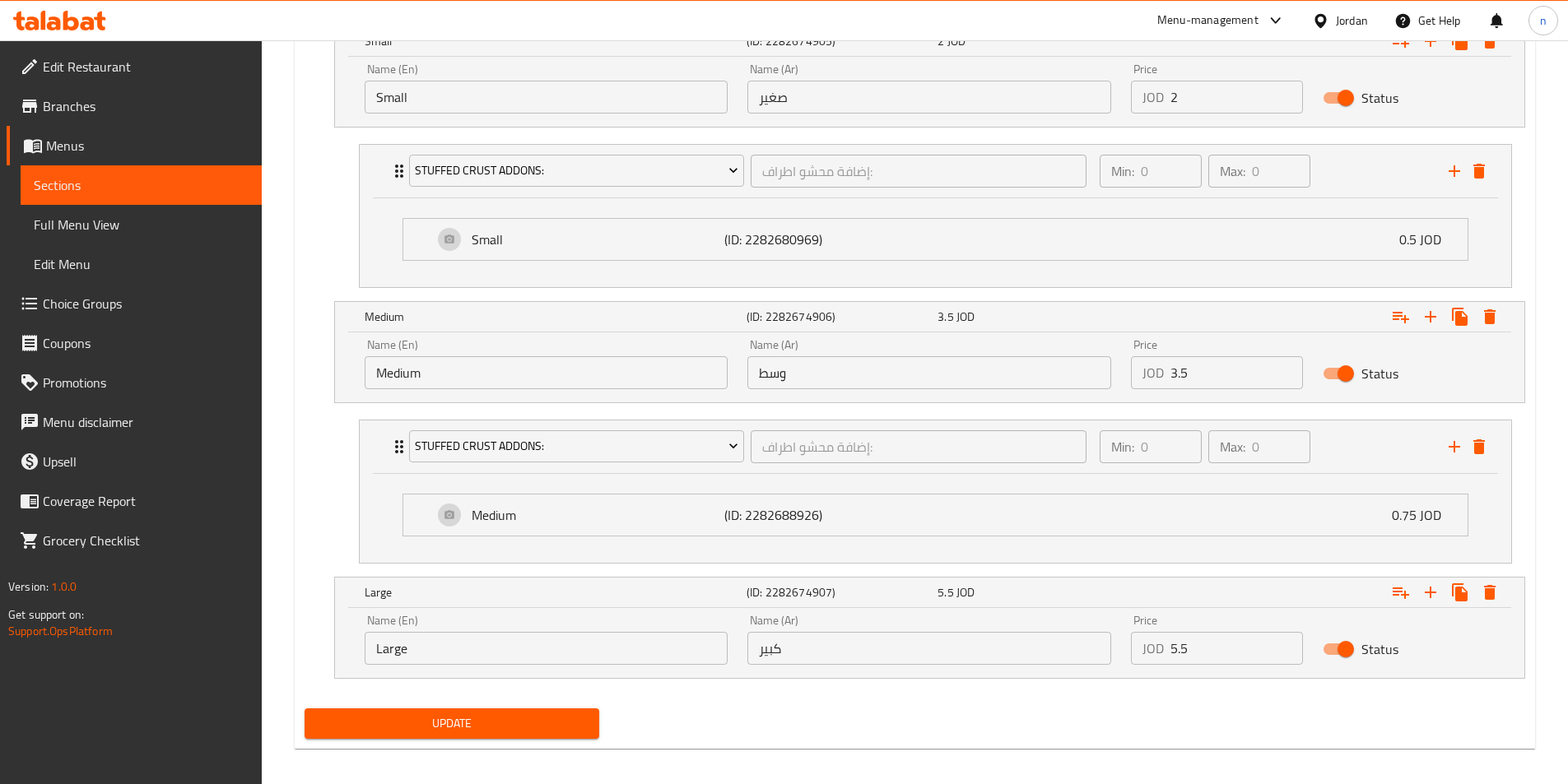
scroll to position [989, 0]
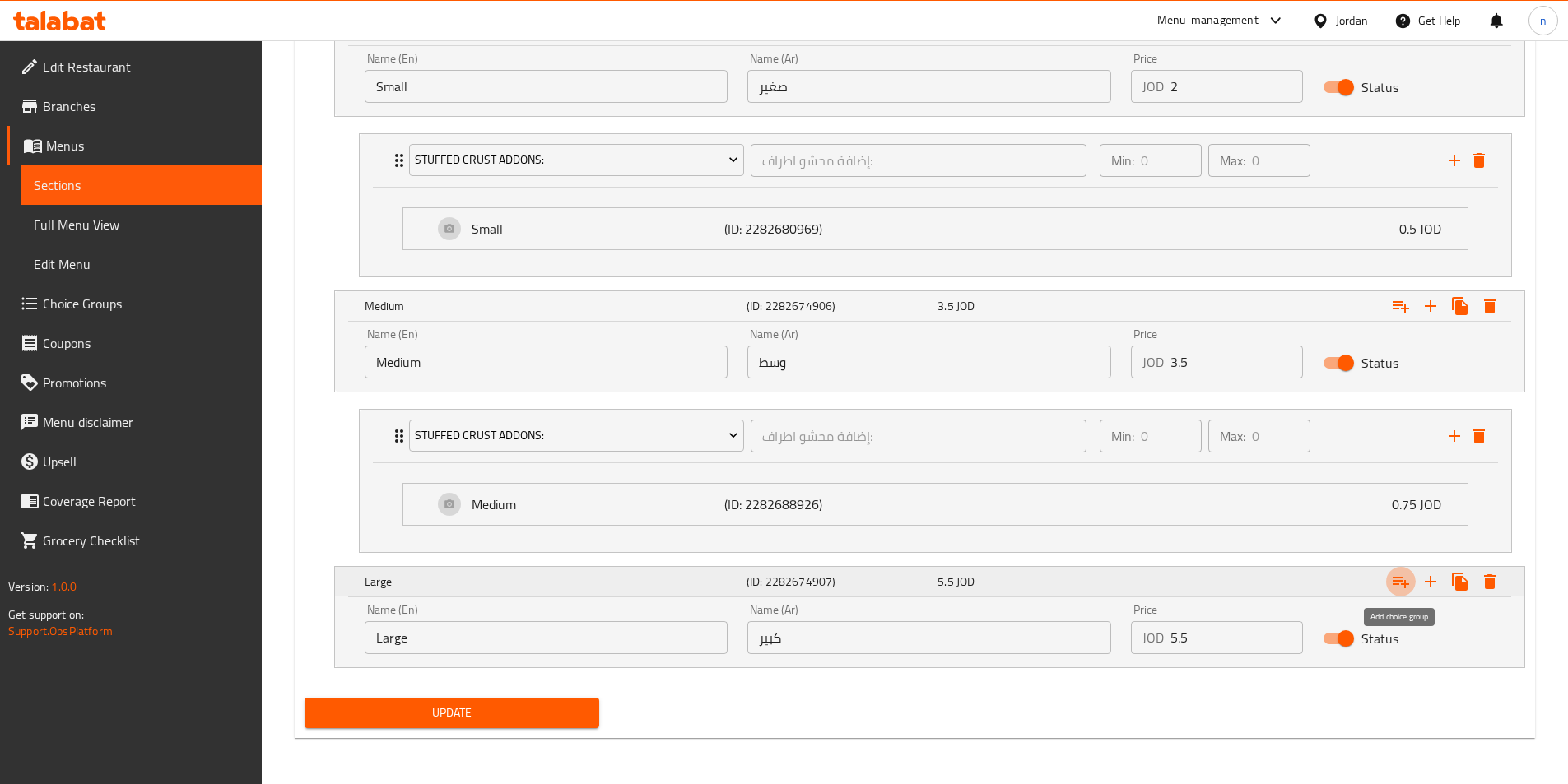
click at [1401, 590] on icon "Expand" at bounding box center [1400, 582] width 20 height 20
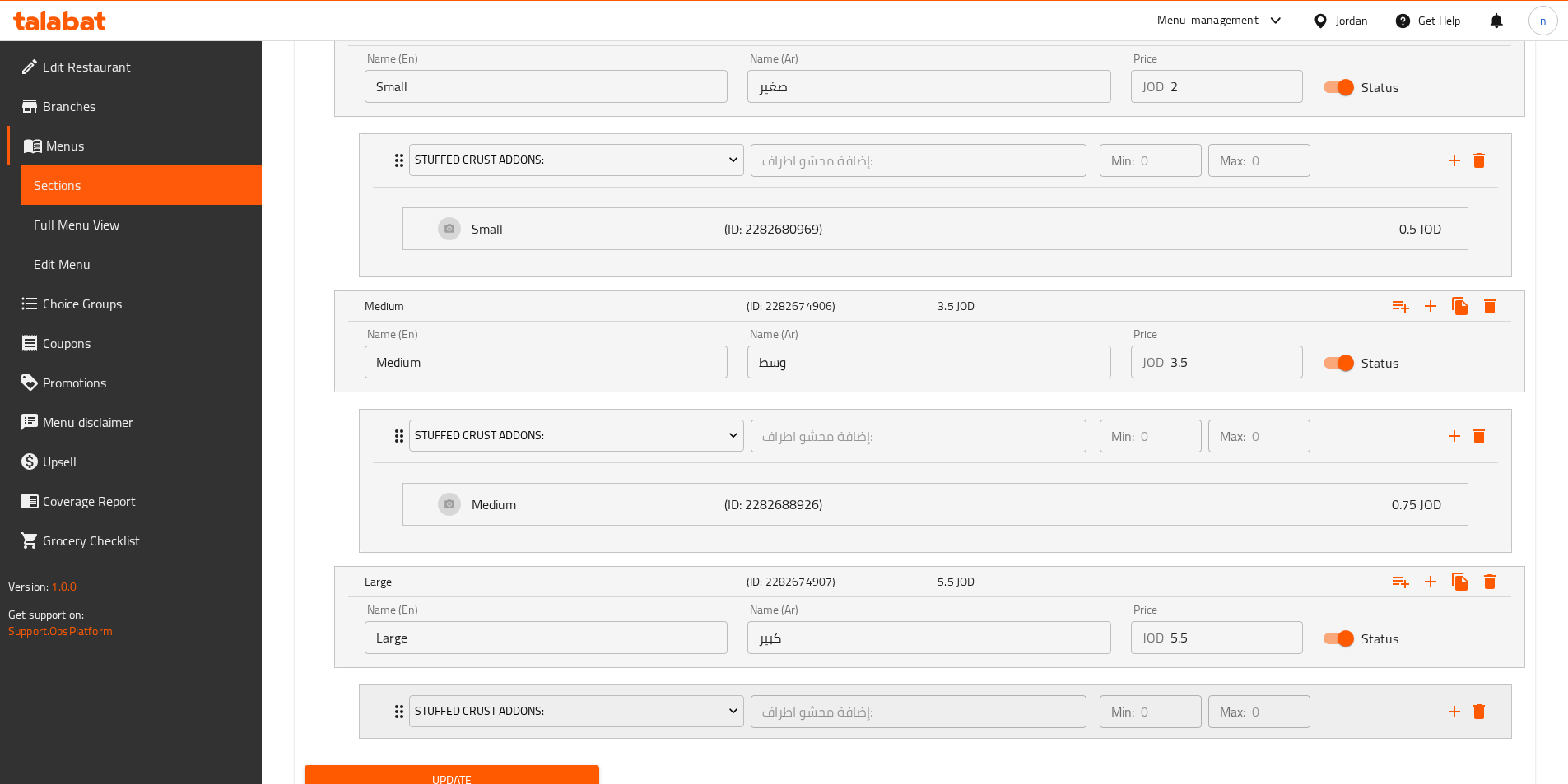
scroll to position [1057, 0]
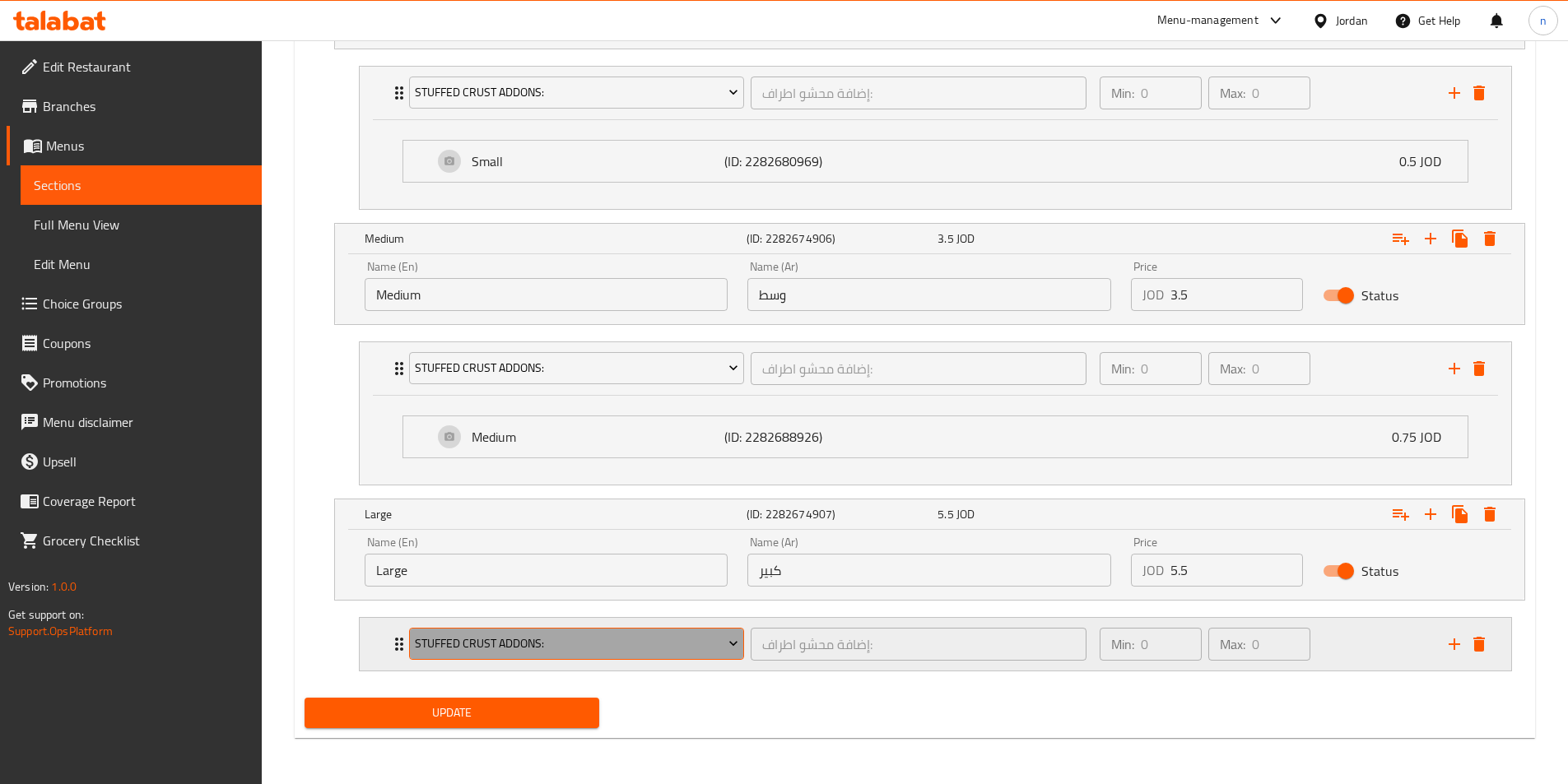
click at [670, 644] on span "Stuffed Crust Addons:" at bounding box center [576, 643] width 324 height 21
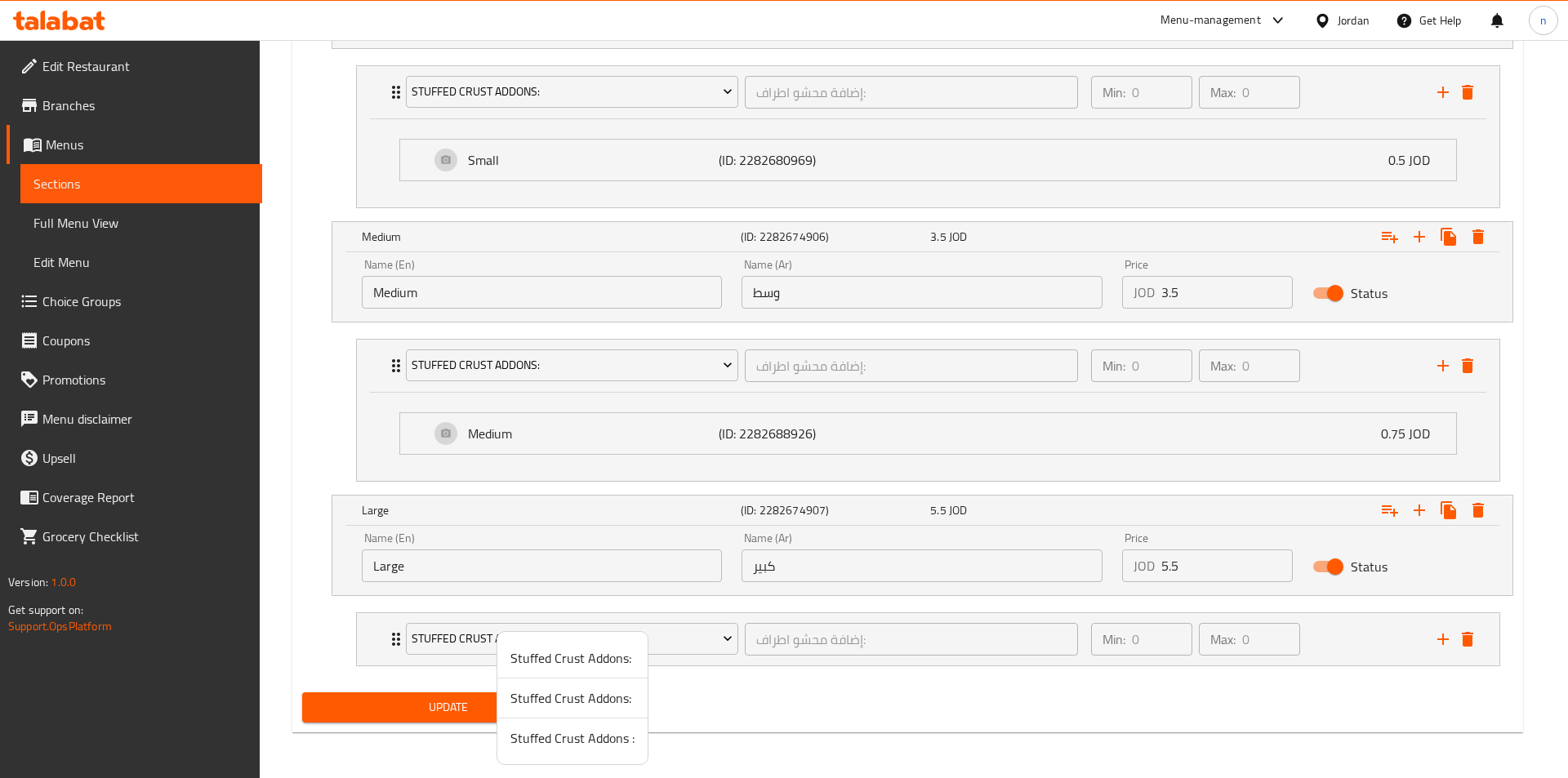
drag, startPoint x: 604, startPoint y: 741, endPoint x: 613, endPoint y: 743, distance: 9.2
click at [604, 742] on span "Stuffed Crust Addons :" at bounding box center [572, 738] width 124 height 20
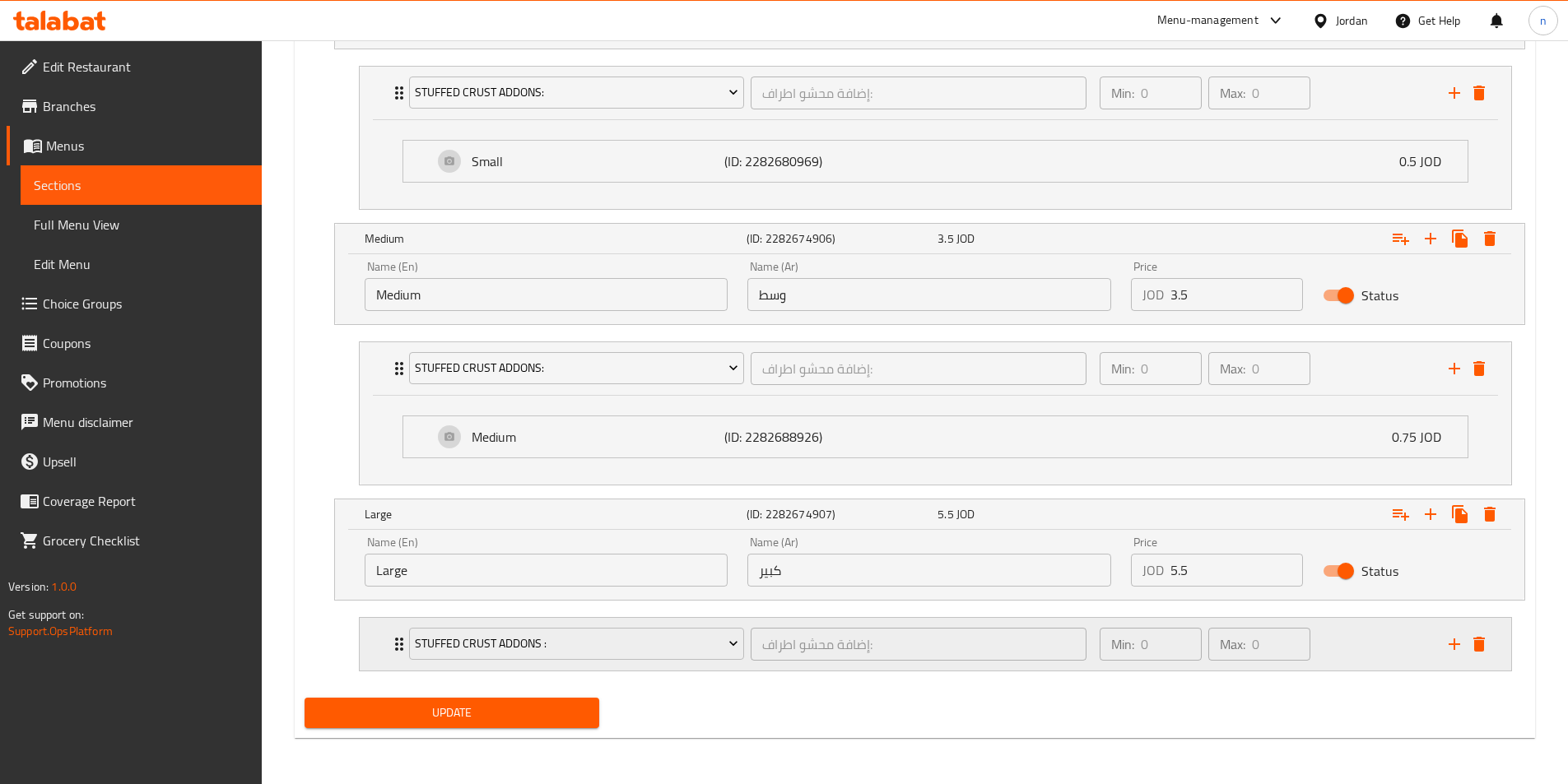
click at [1343, 650] on div "Min: 0 ​ Max: 0 ​" at bounding box center [1264, 645] width 349 height 53
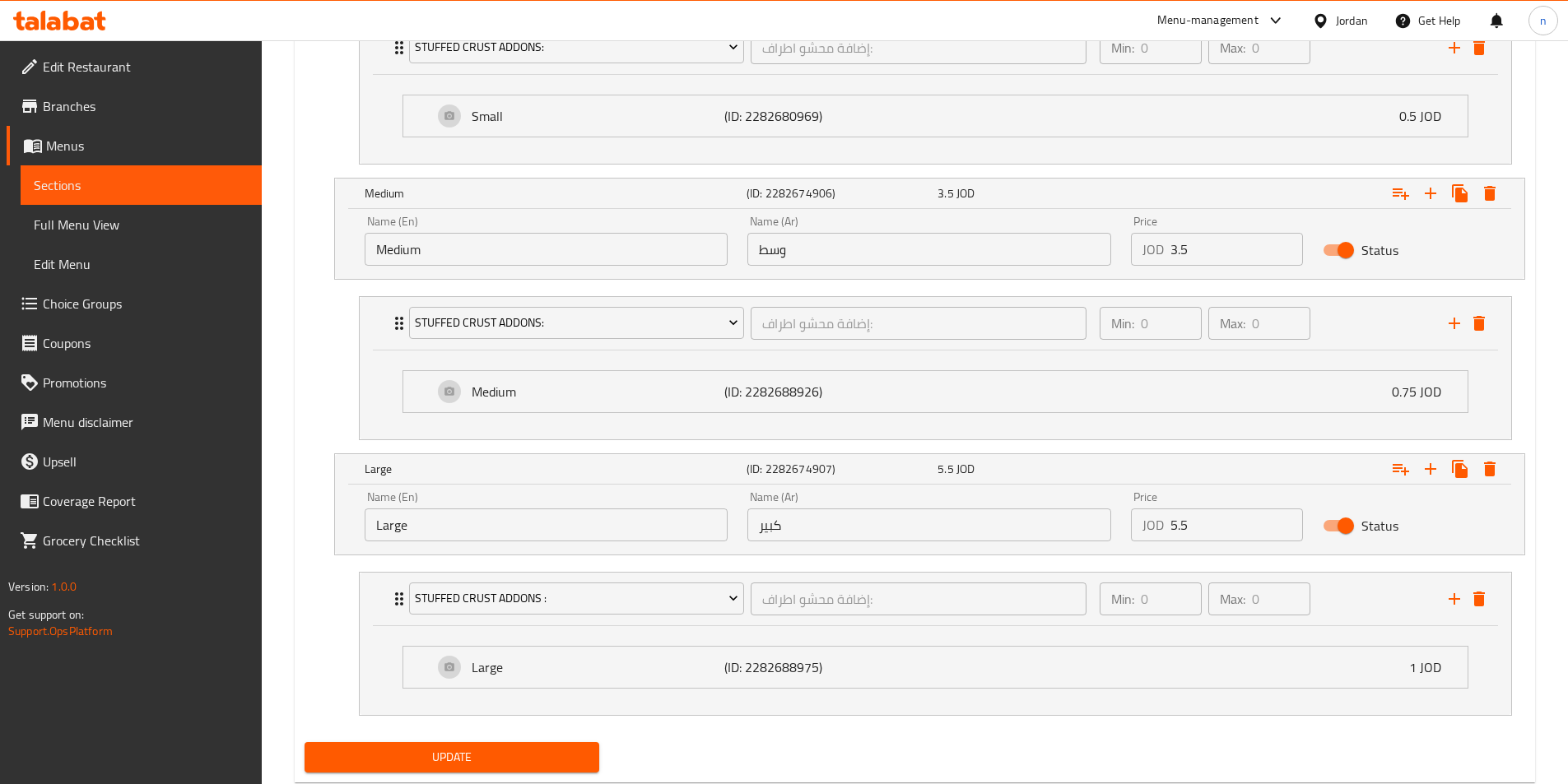
scroll to position [1146, 0]
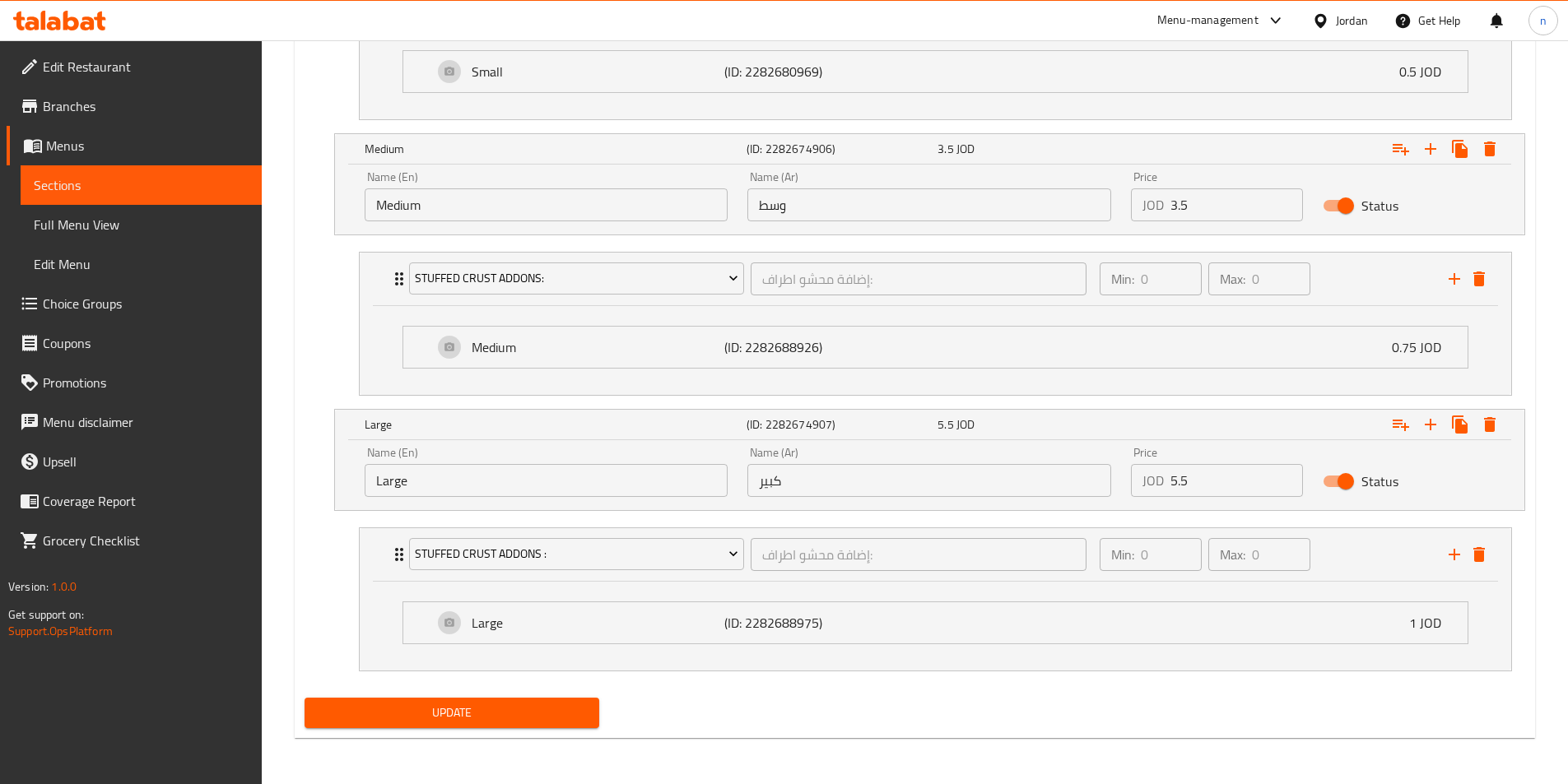
click at [552, 706] on span "Update" at bounding box center [452, 712] width 269 height 21
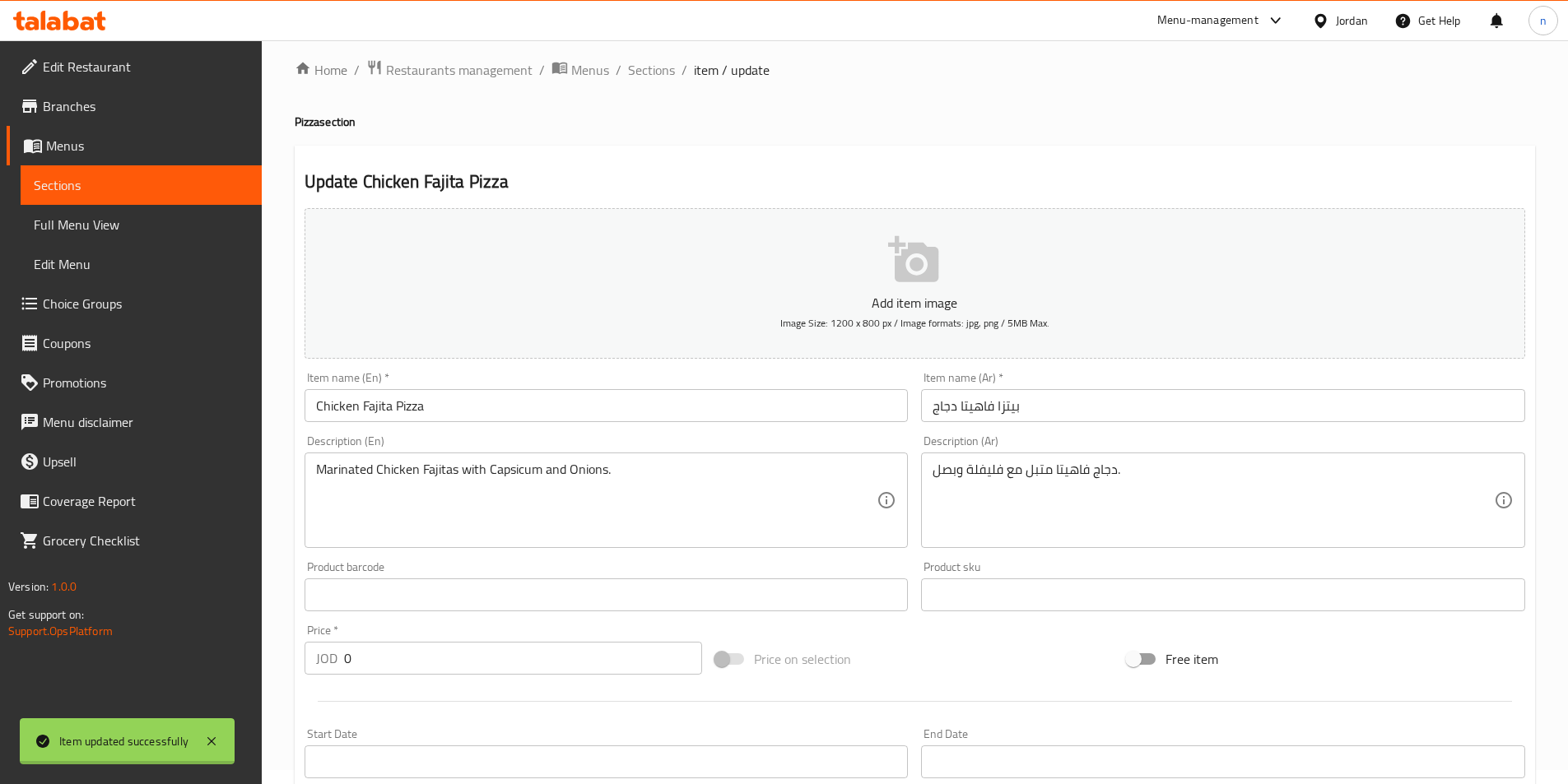
scroll to position [0, 0]
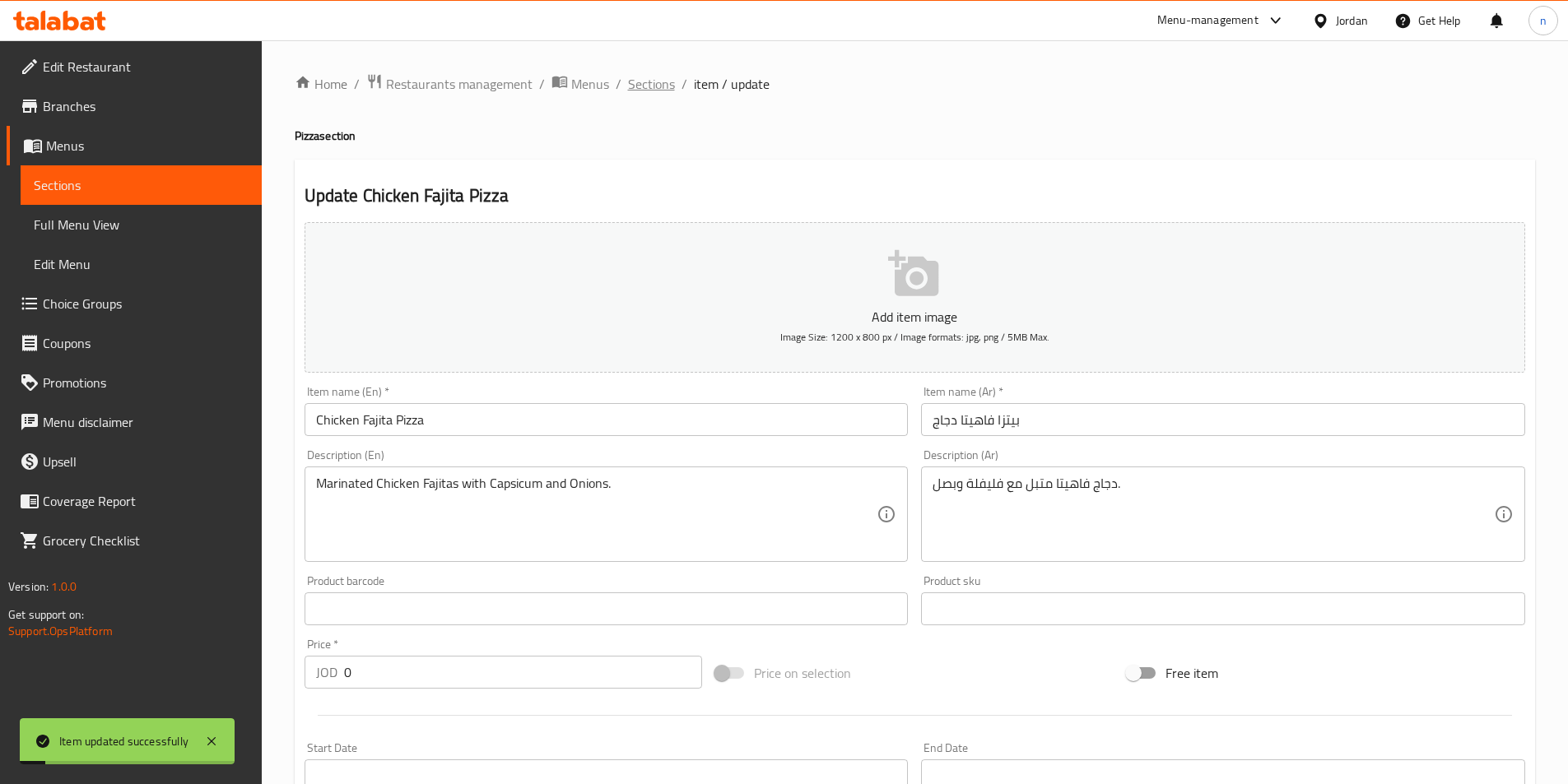
click at [648, 90] on span "Sections" at bounding box center [651, 84] width 47 height 20
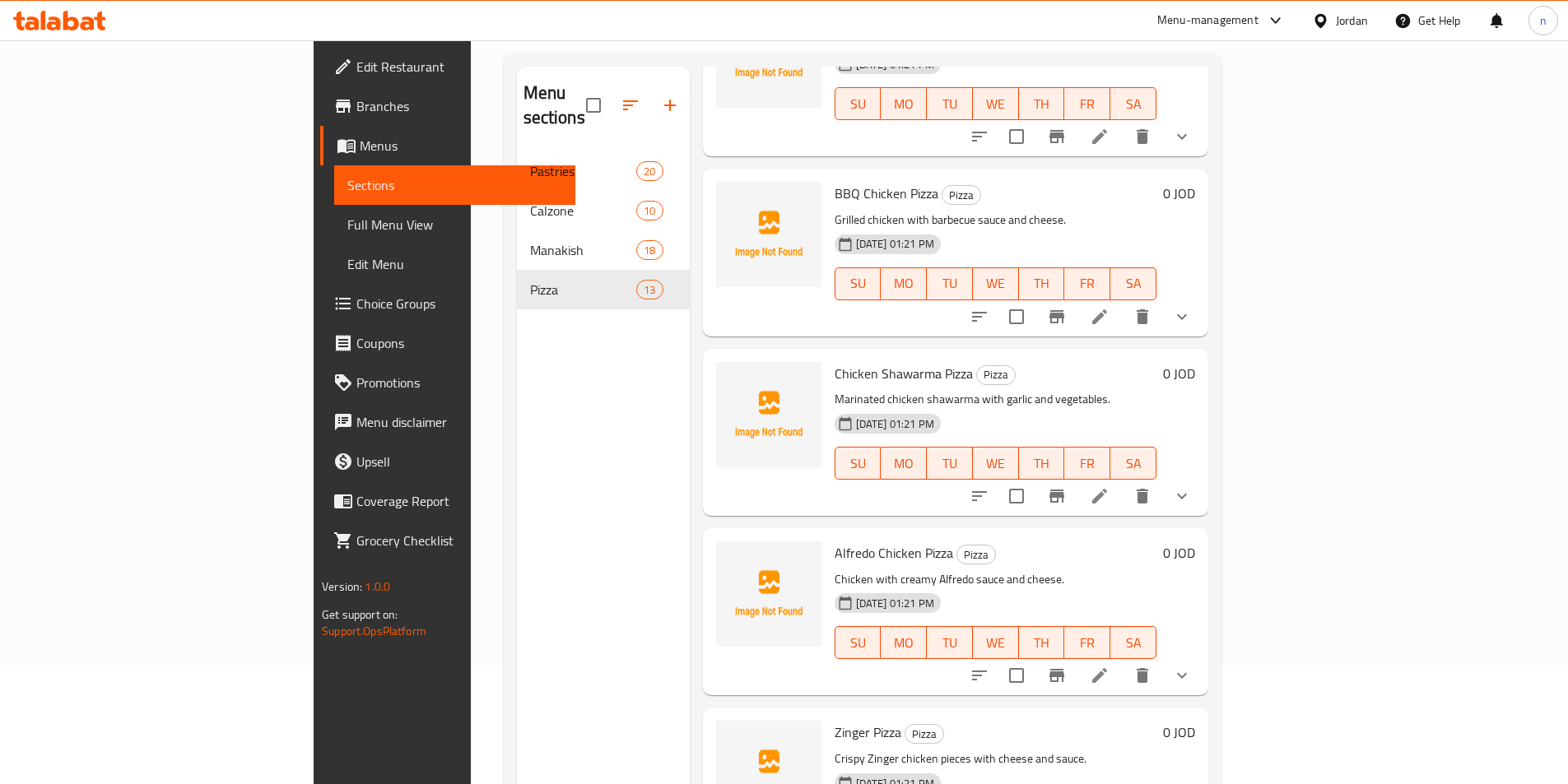
scroll to position [230, 0]
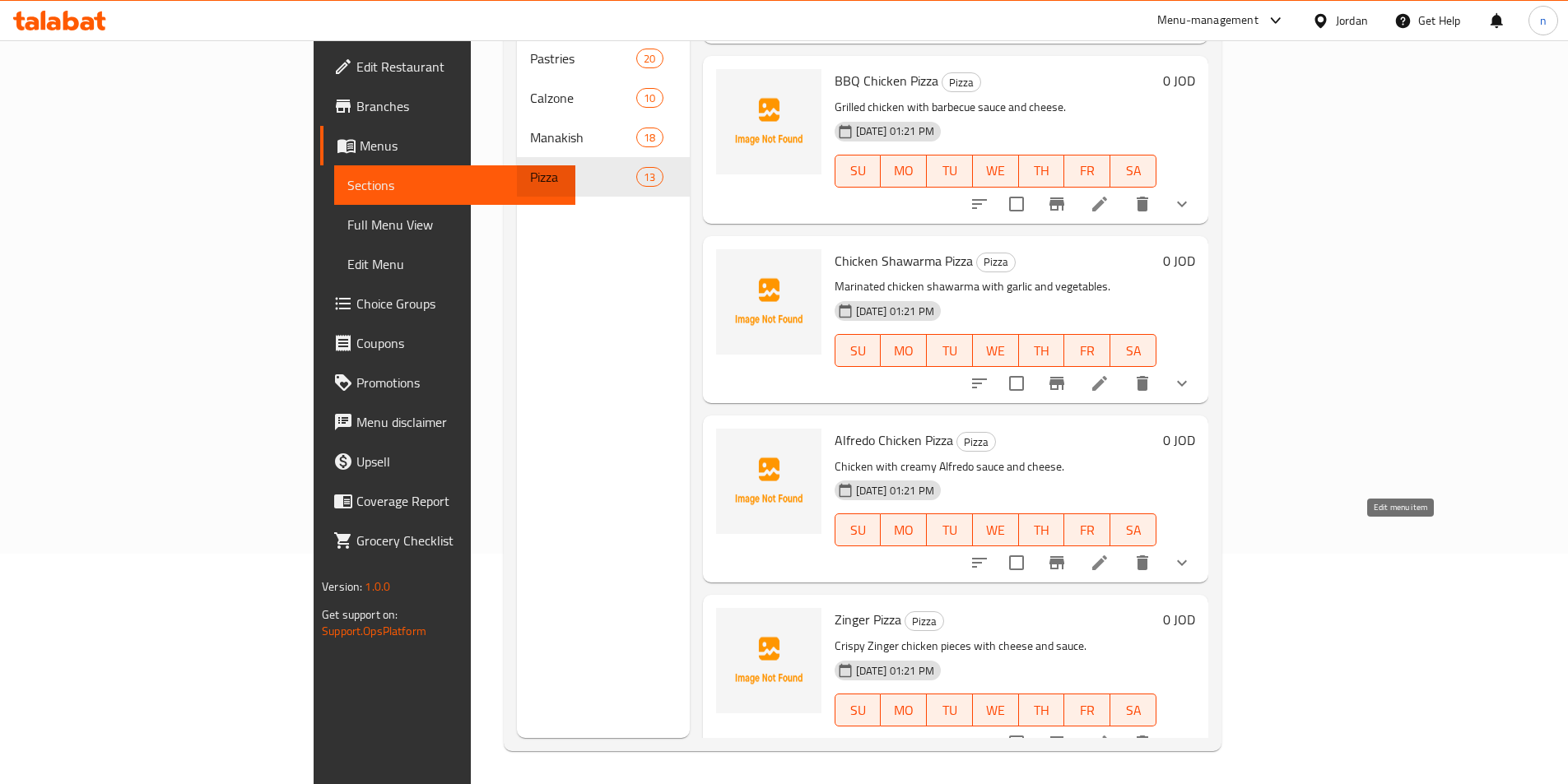
click at [1110, 553] on icon at bounding box center [1100, 563] width 20 height 20
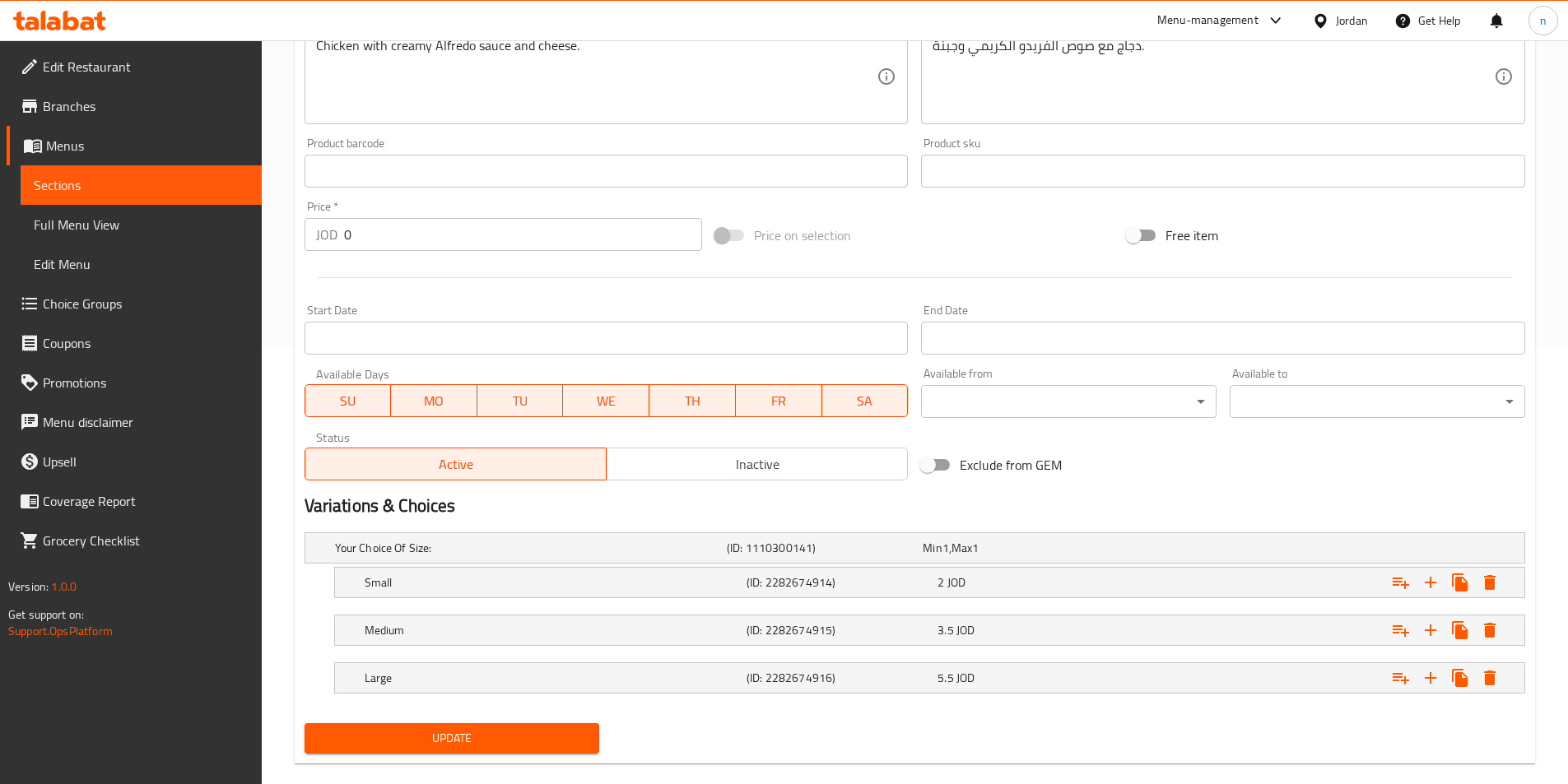
scroll to position [463, 0]
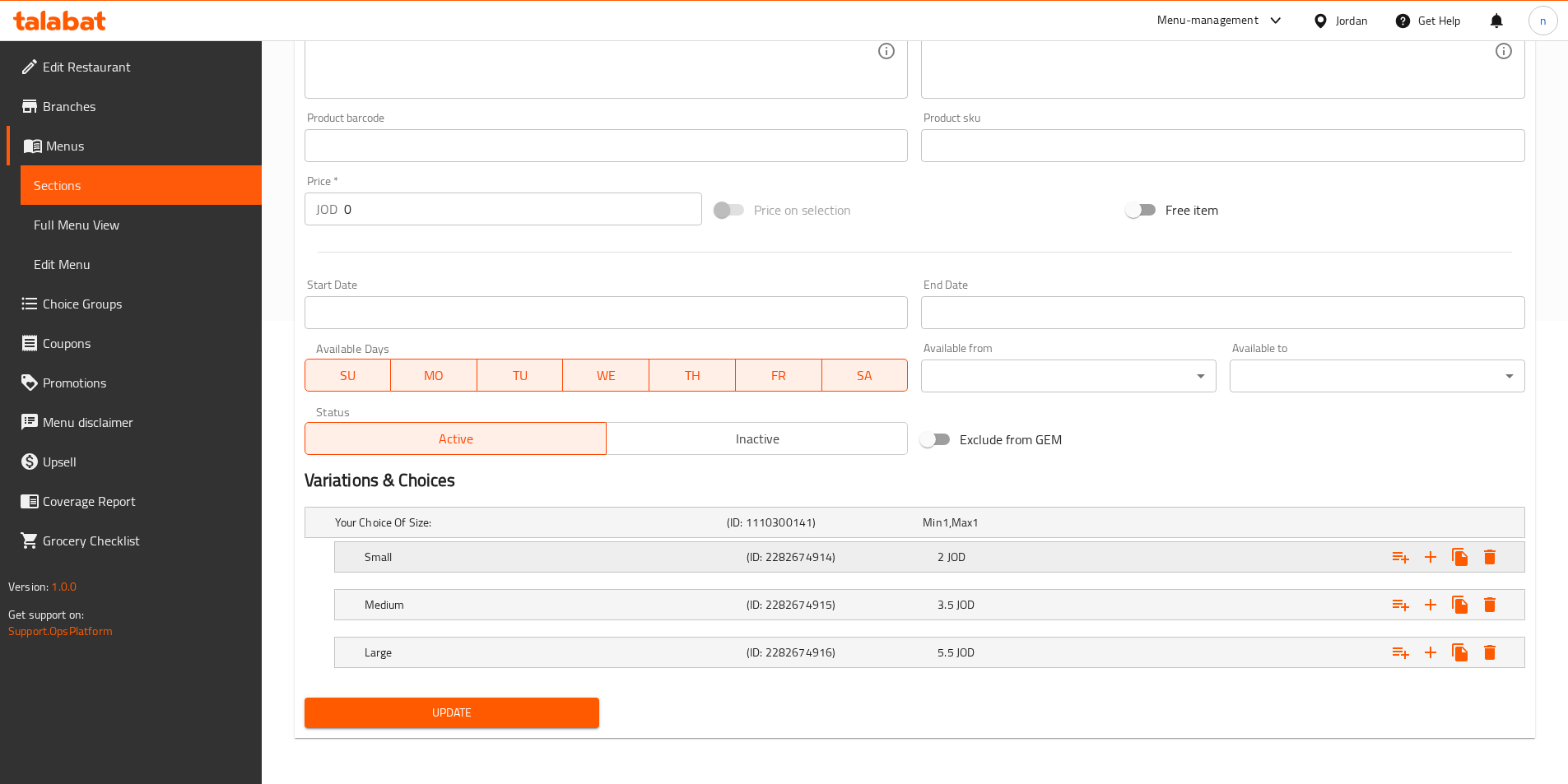
click at [760, 560] on h5 "(ID: 2282674914)" at bounding box center [838, 557] width 184 height 17
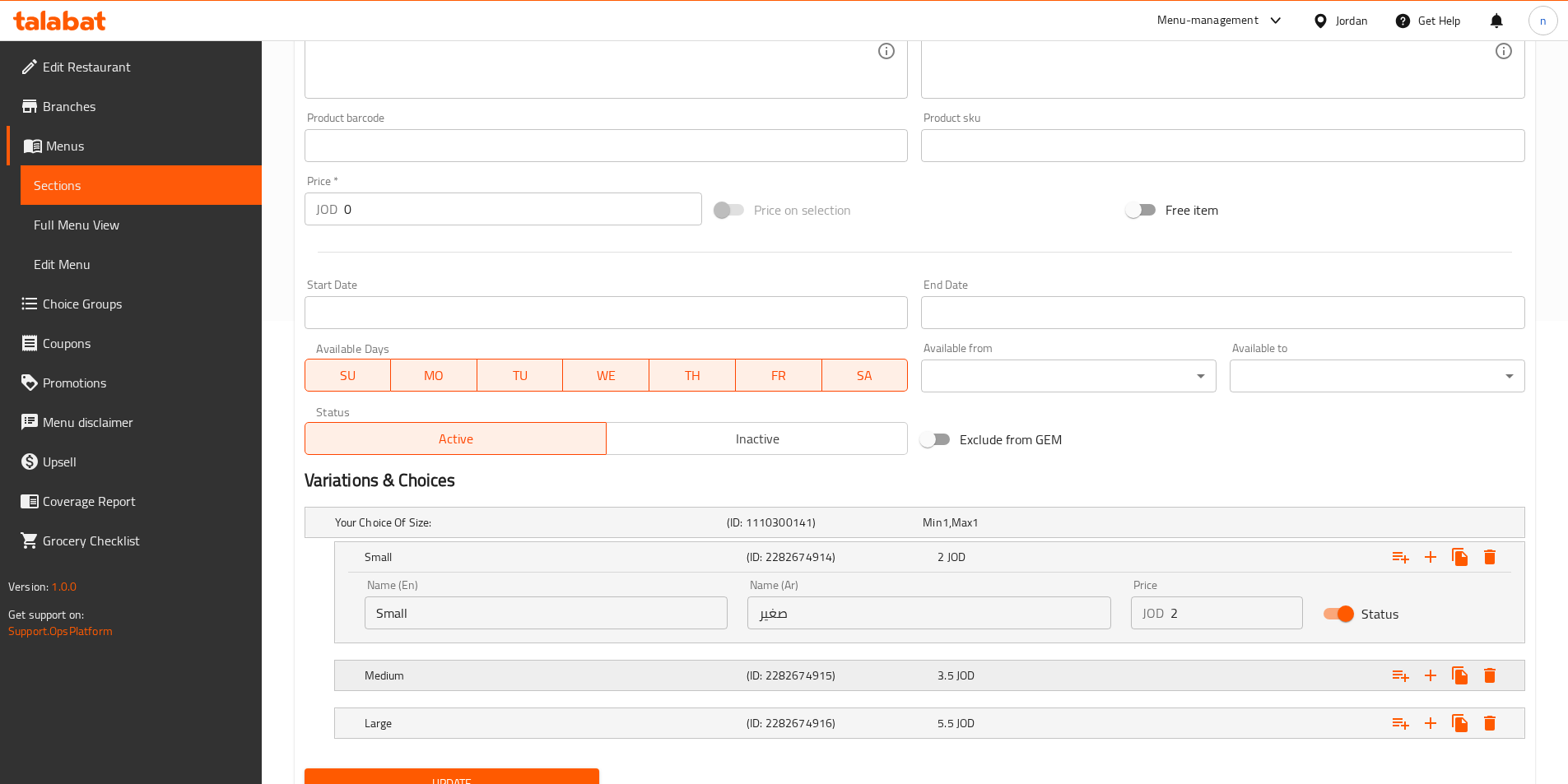
click at [846, 678] on h5 "(ID: 2282674915)" at bounding box center [838, 675] width 184 height 17
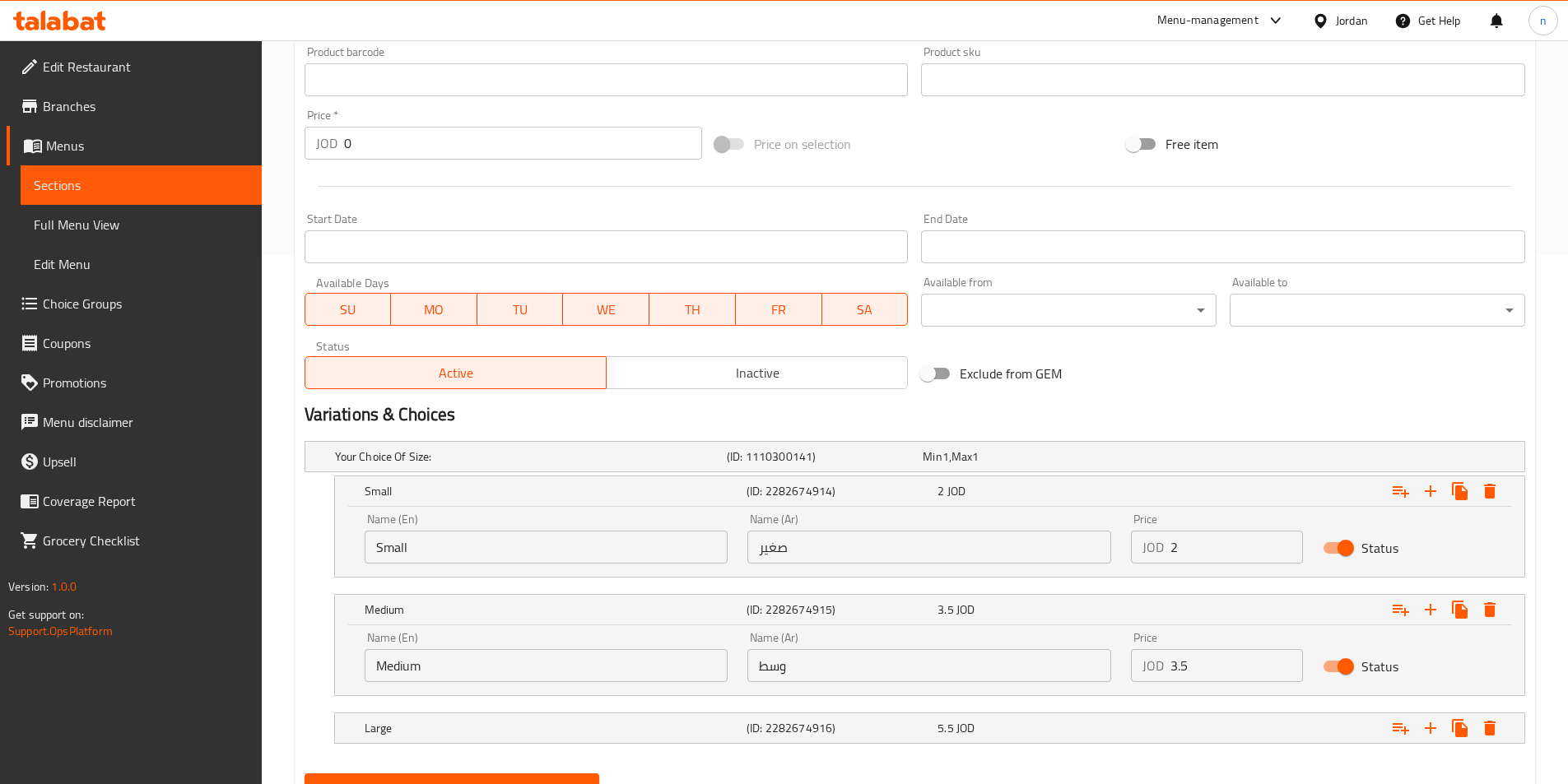
scroll to position [605, 0]
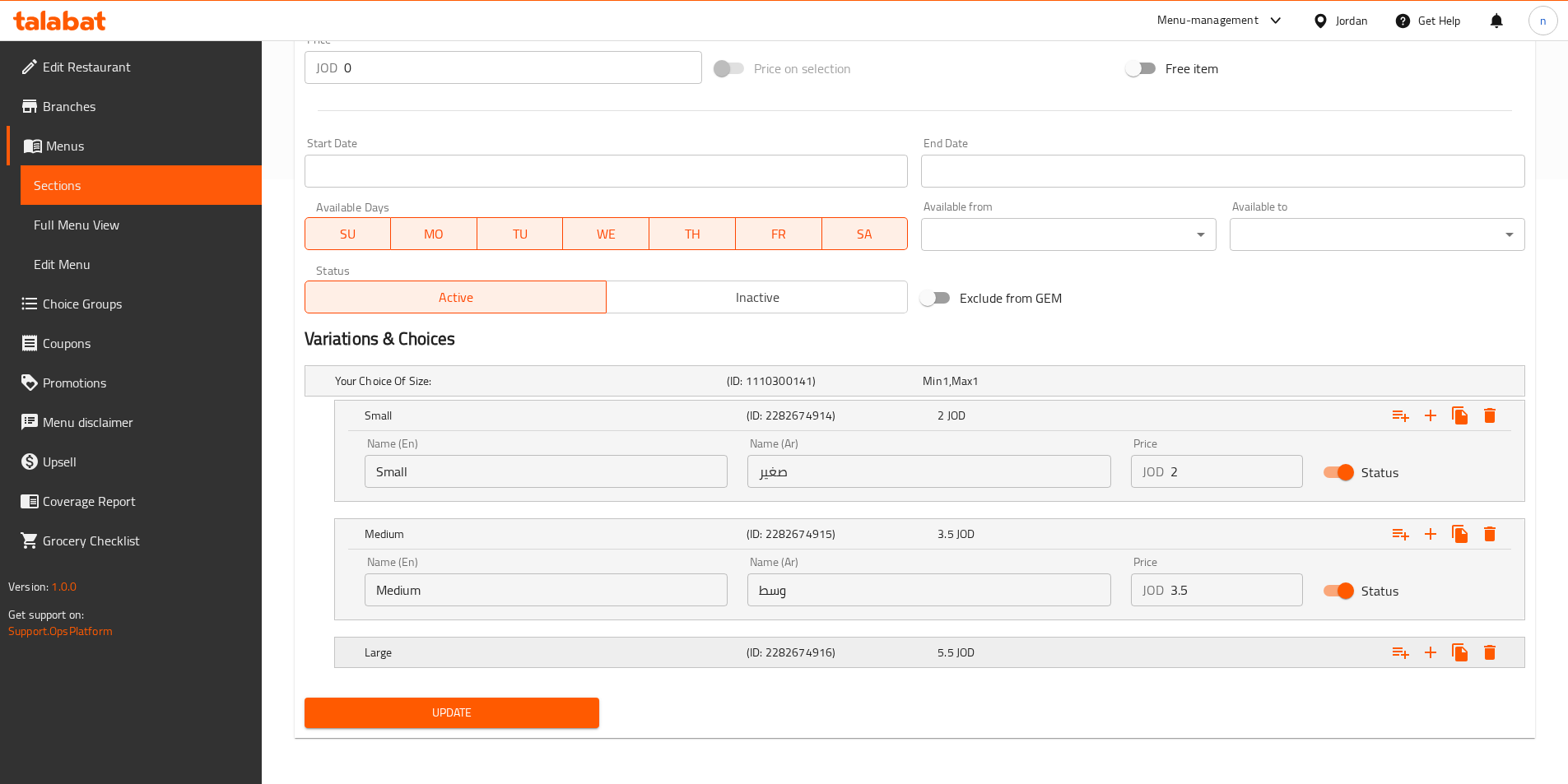
click at [834, 660] on h5 "(ID: 2282674916)" at bounding box center [838, 652] width 184 height 17
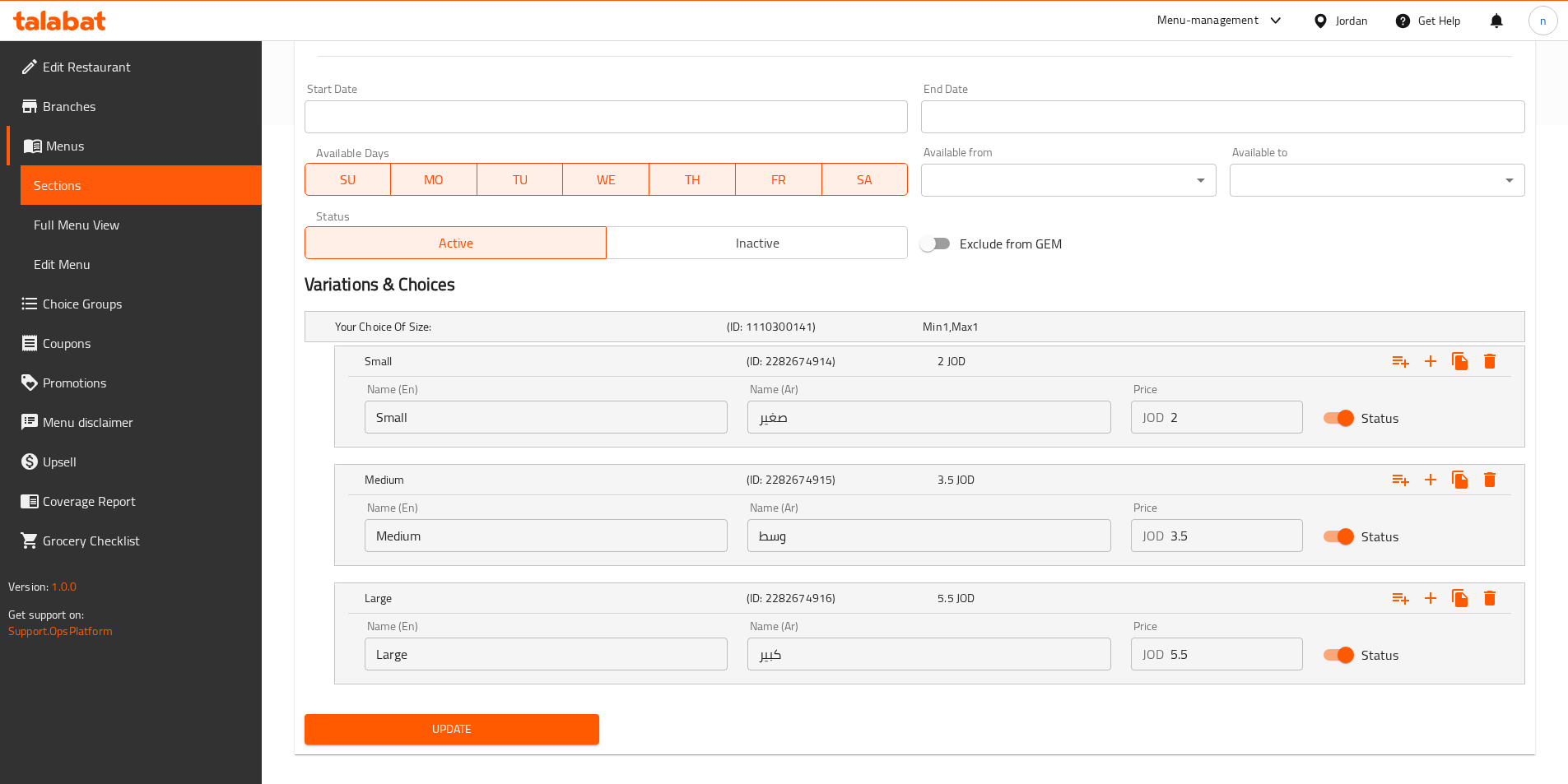
scroll to position [675, 0]
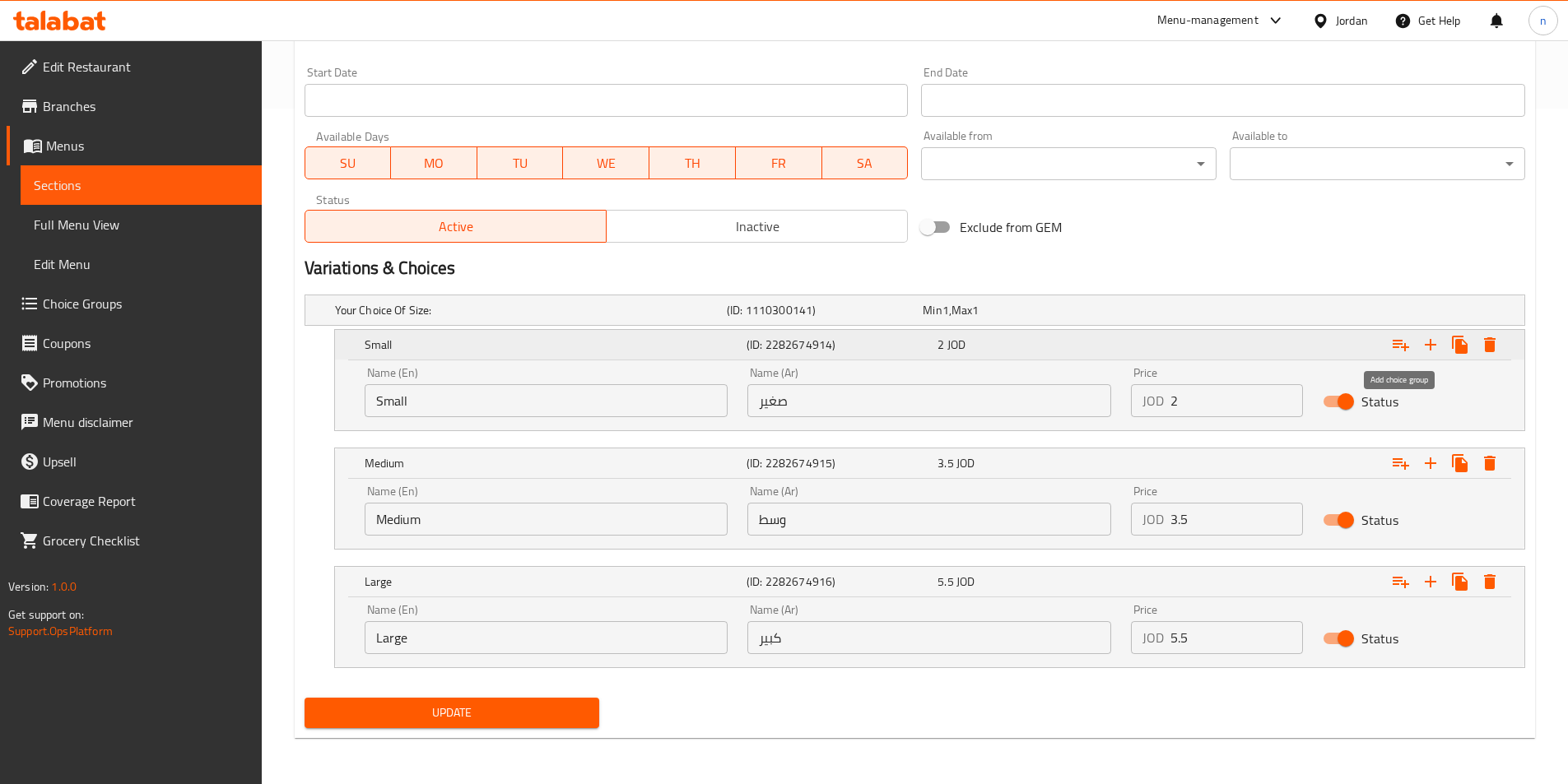
click at [1389, 347] on button "Expand" at bounding box center [1400, 345] width 30 height 30
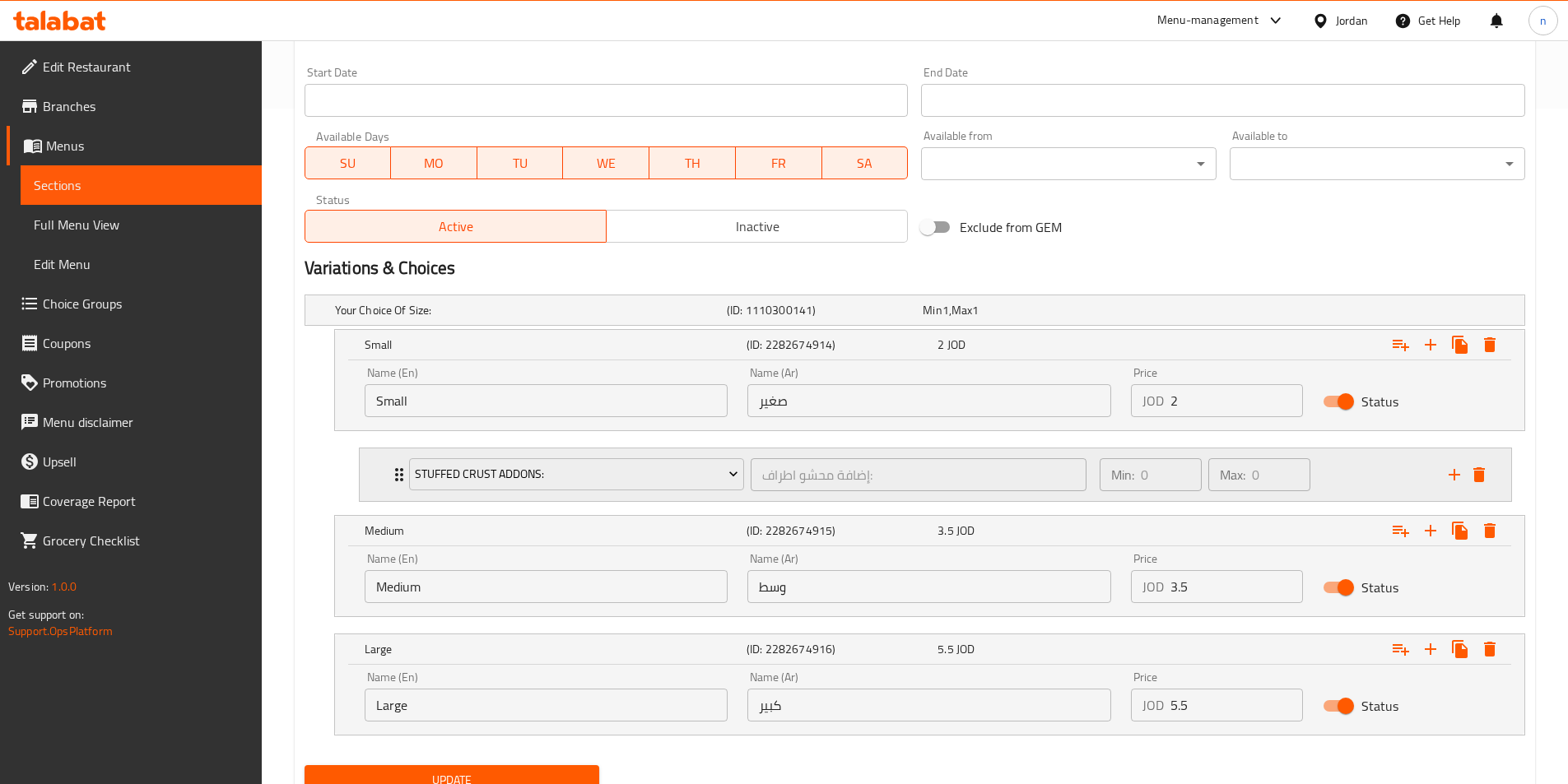
click at [1405, 470] on div "Min: 0 ​ Max: 0 ​" at bounding box center [1264, 475] width 349 height 53
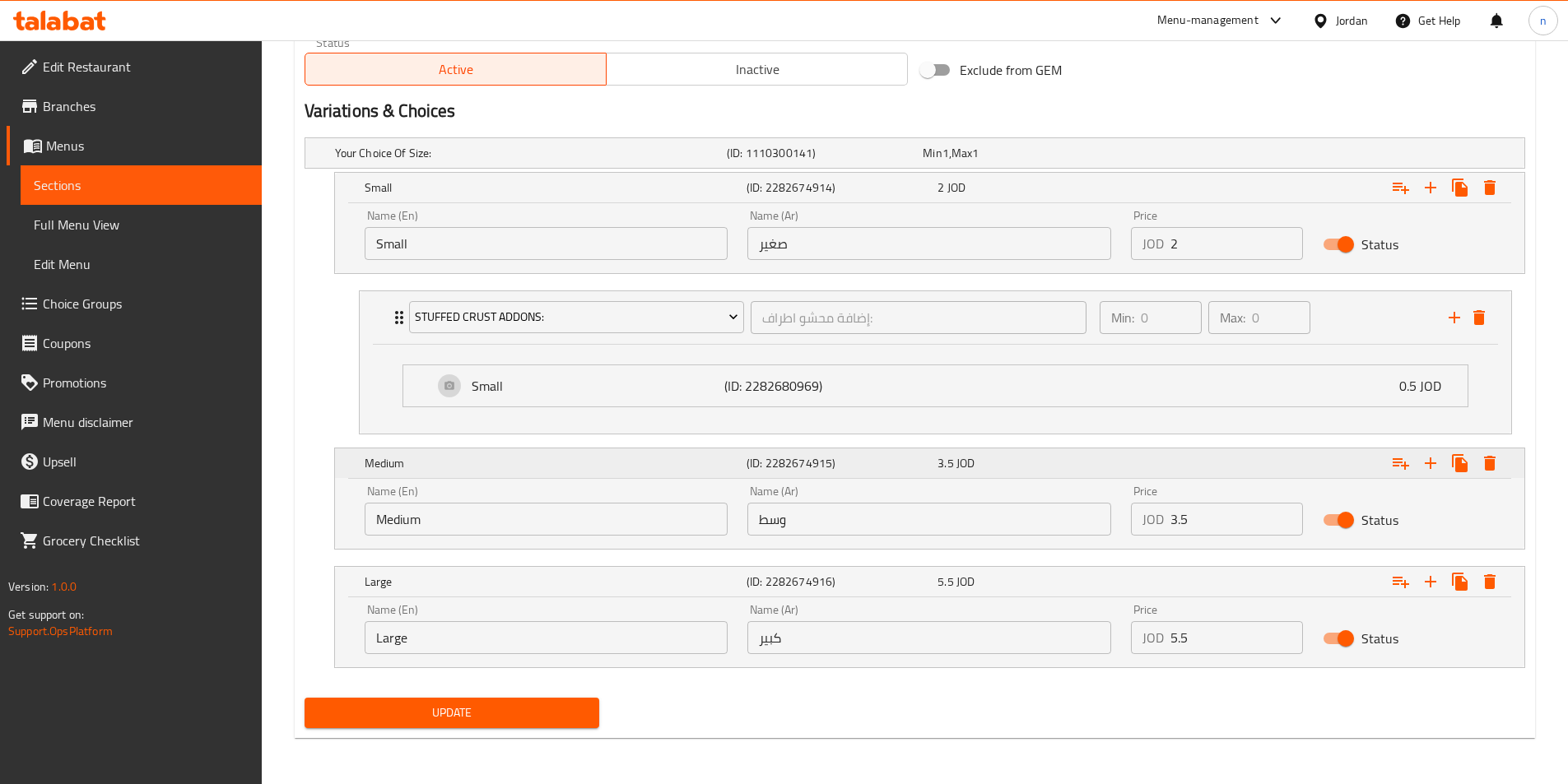
click at [1395, 478] on div "Expand" at bounding box center [1315, 463] width 381 height 36
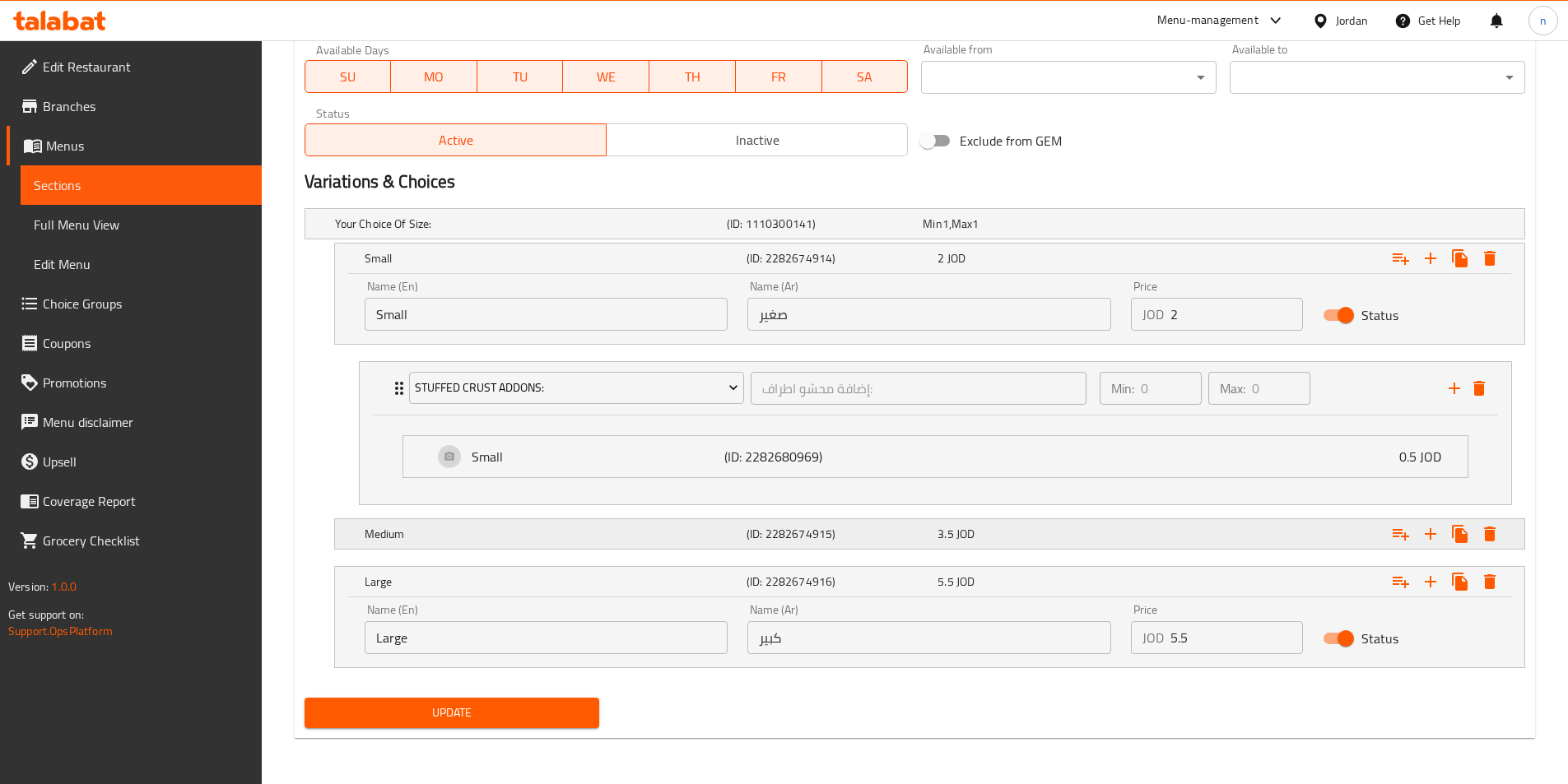
scroll to position [762, 0]
click at [1409, 531] on icon "Expand" at bounding box center [1400, 534] width 20 height 20
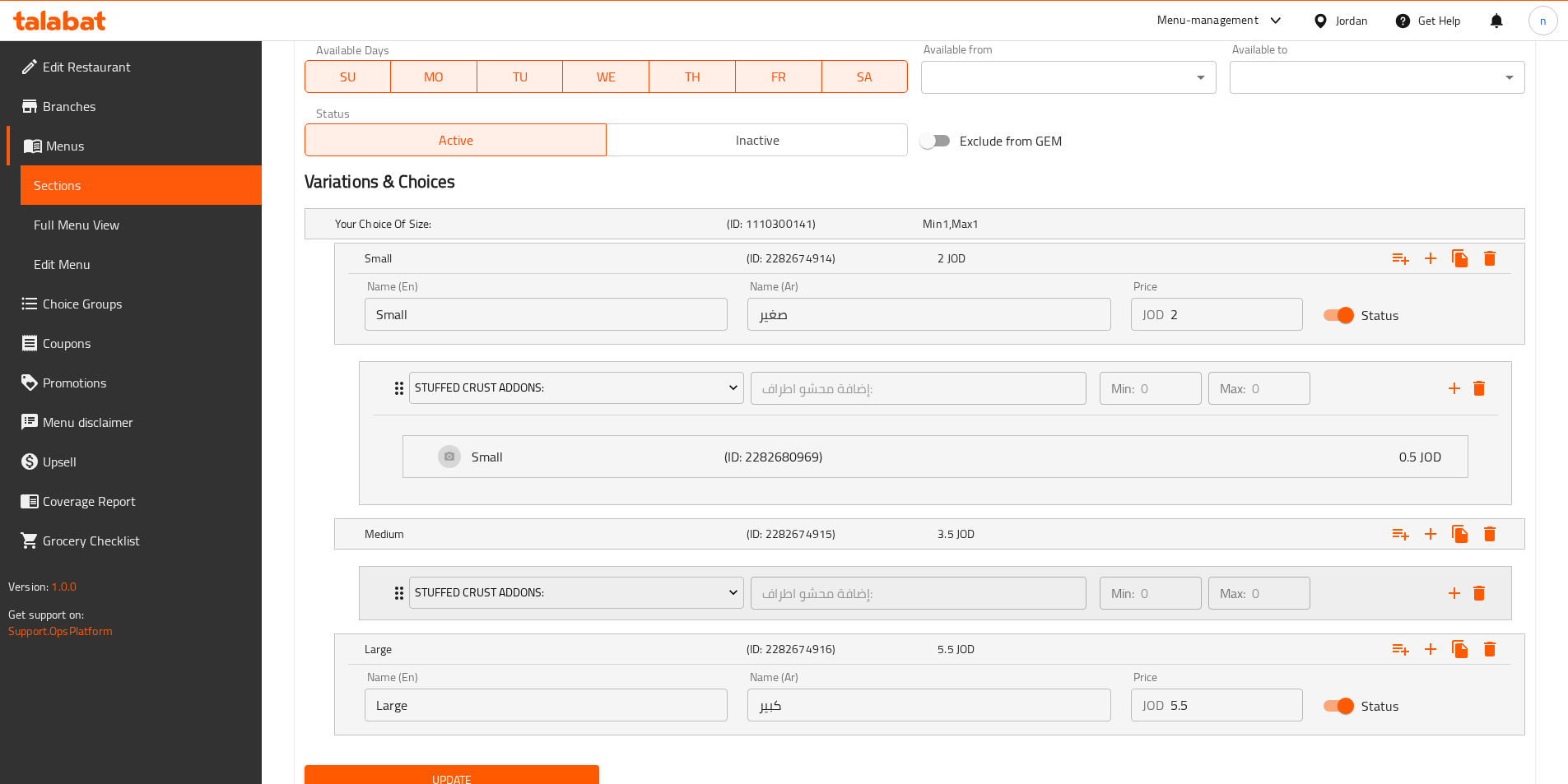
click at [1362, 584] on div "Min: 0 ​ Max: 0 ​" at bounding box center [1264, 593] width 349 height 53
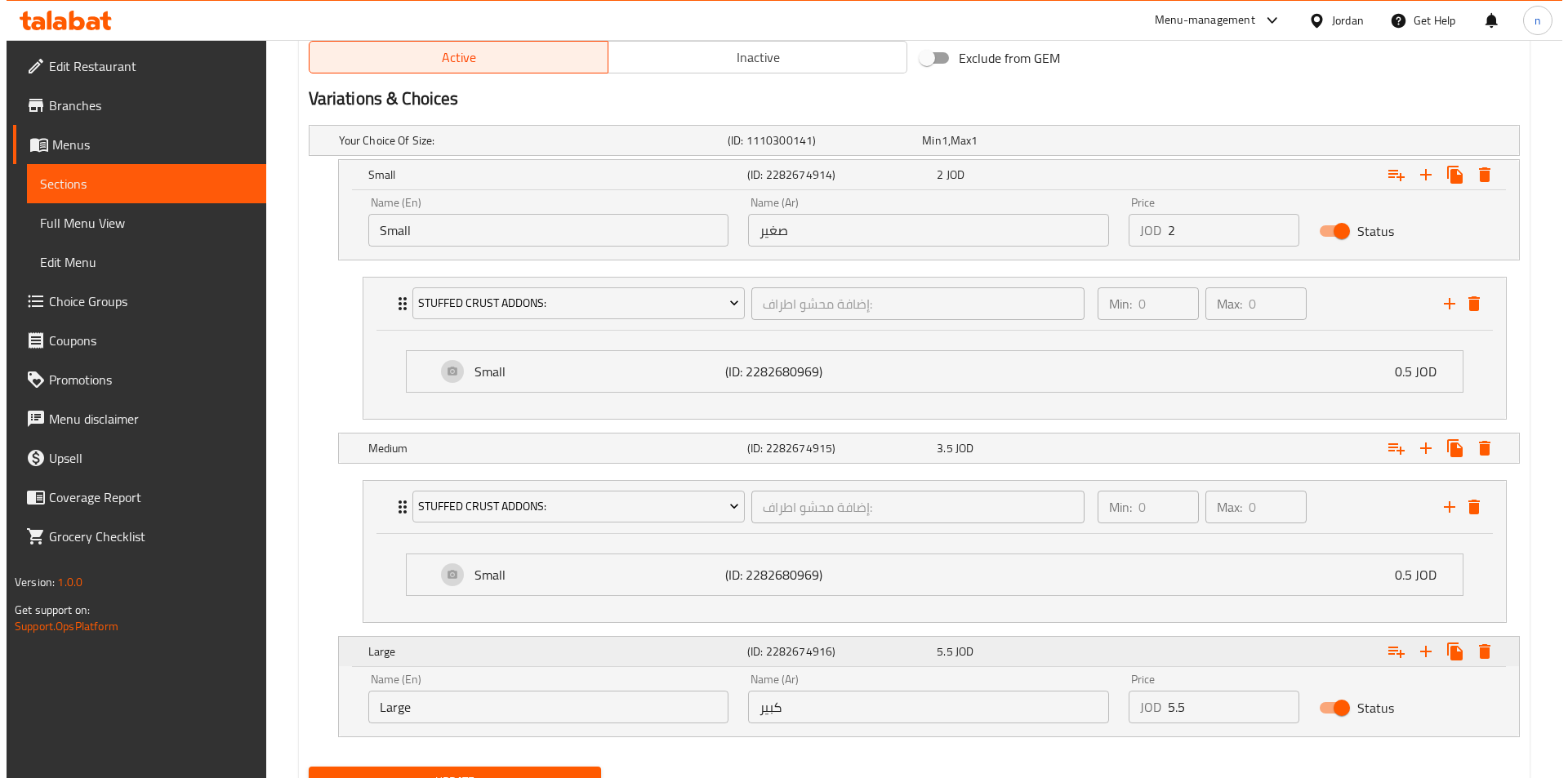
scroll to position [911, 0]
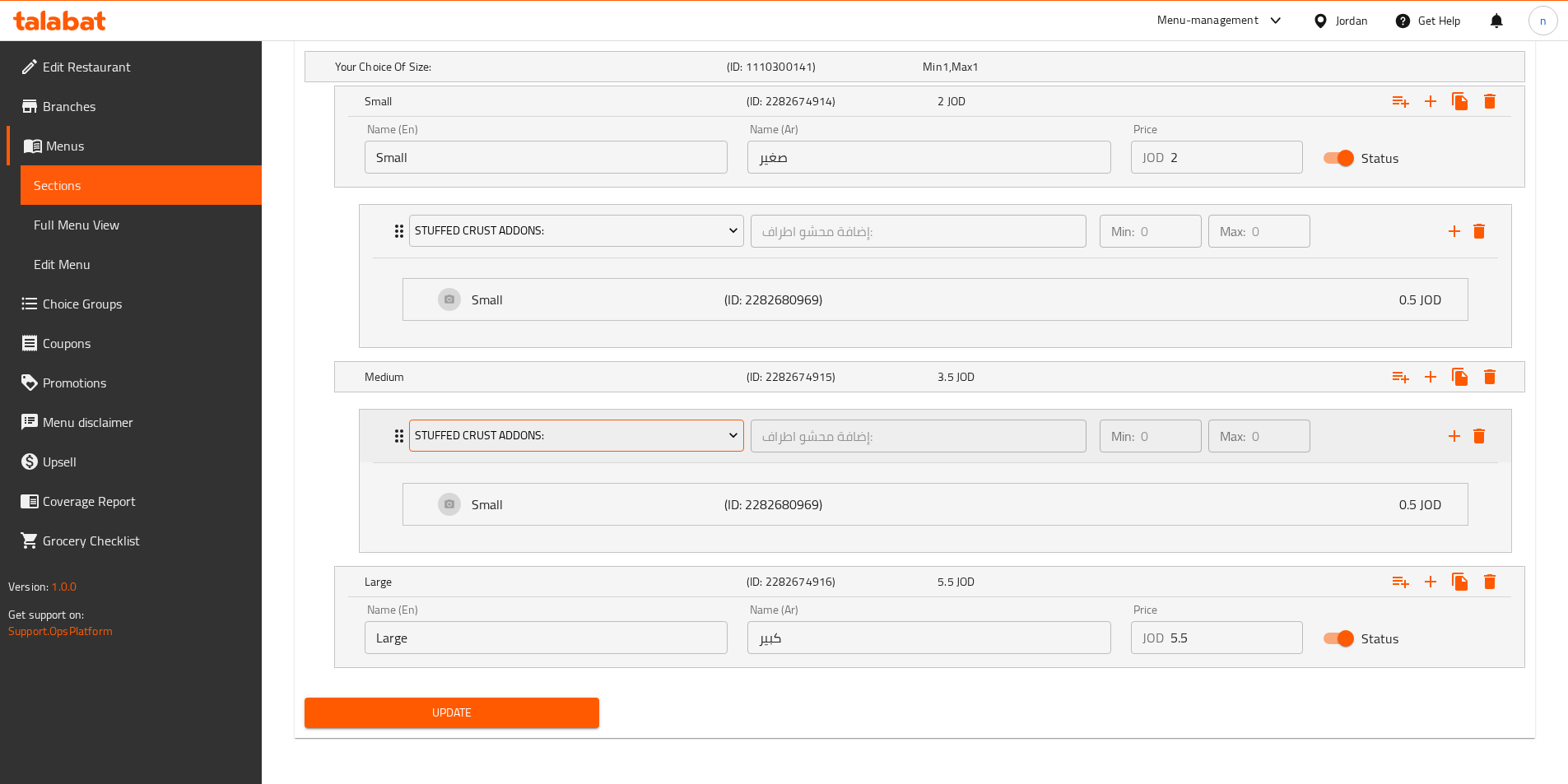
click at [654, 441] on span "Stuffed Crust Addons:" at bounding box center [576, 435] width 324 height 21
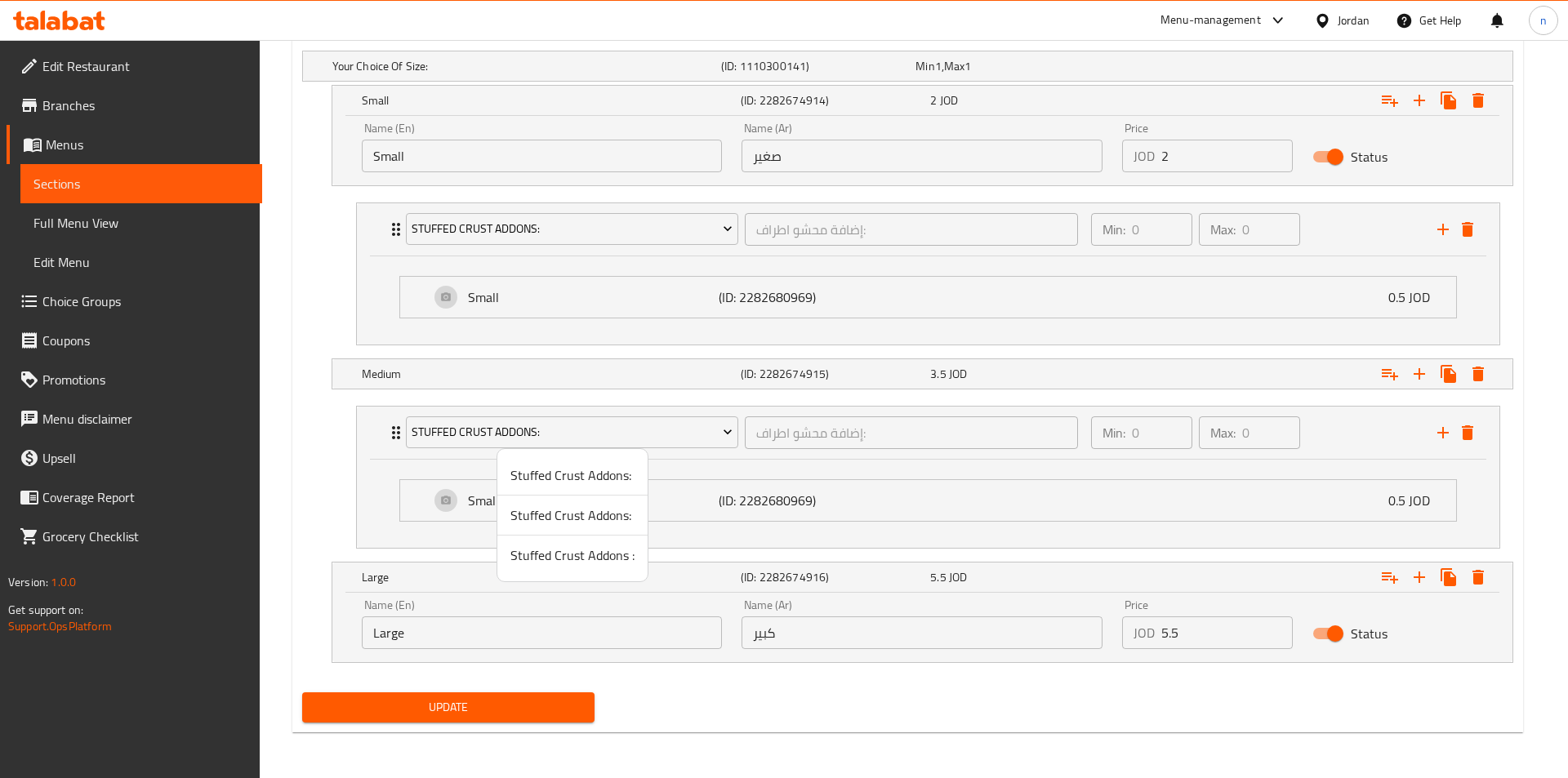
click at [589, 513] on span "Stuffed Crust Addons:" at bounding box center [572, 515] width 124 height 20
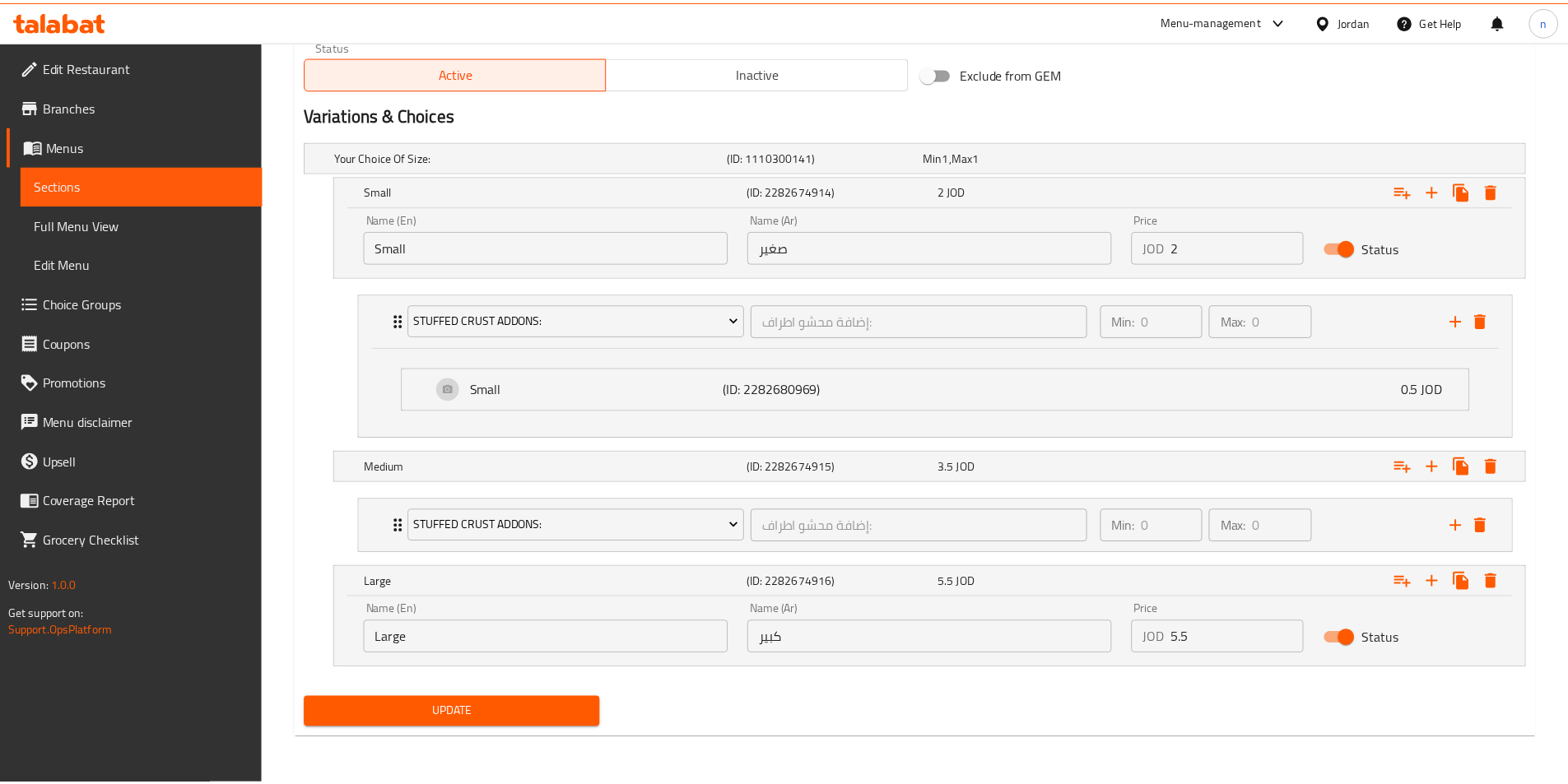
scroll to position [829, 0]
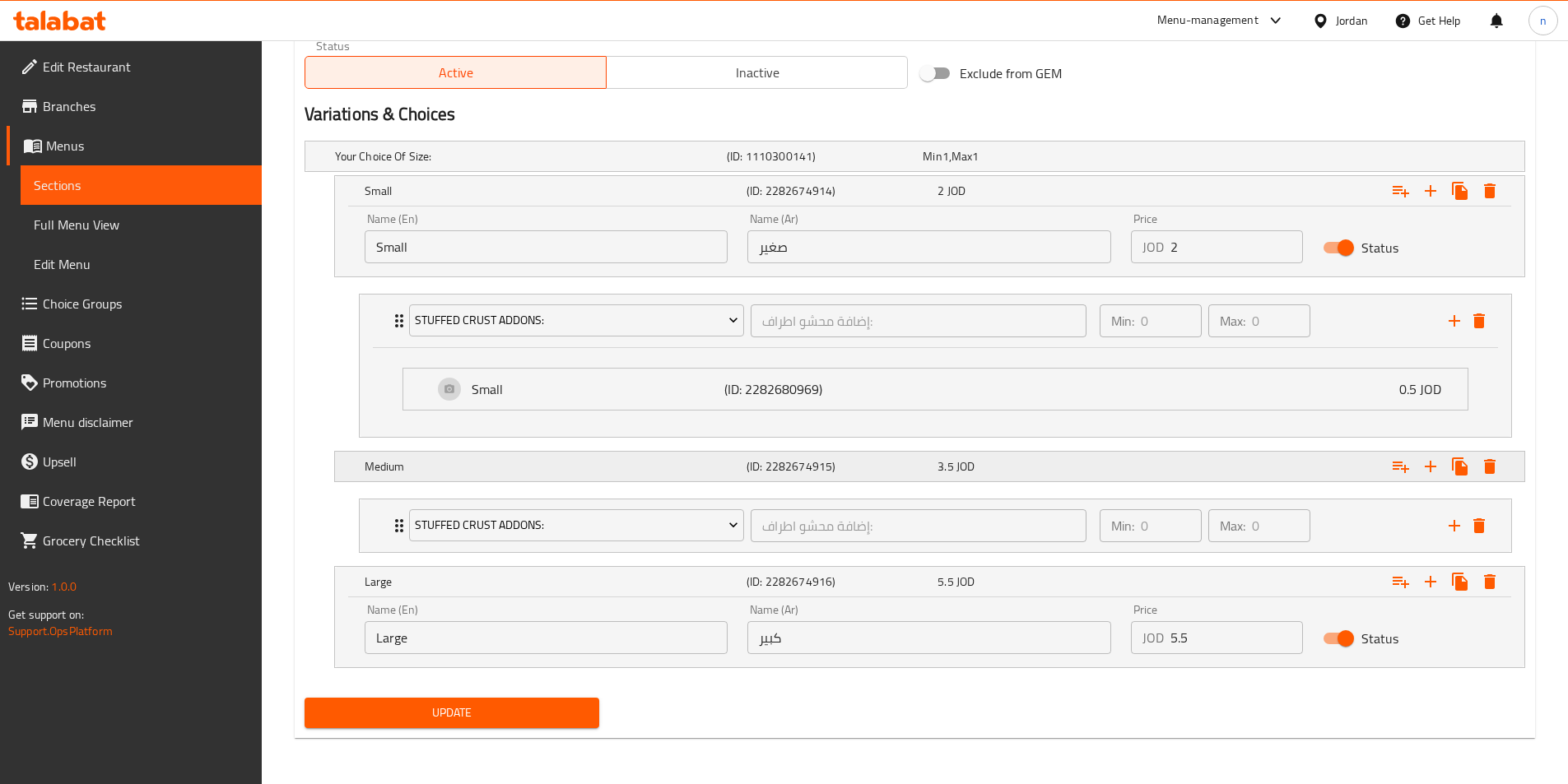
click at [1279, 479] on div "Expand" at bounding box center [1315, 466] width 381 height 36
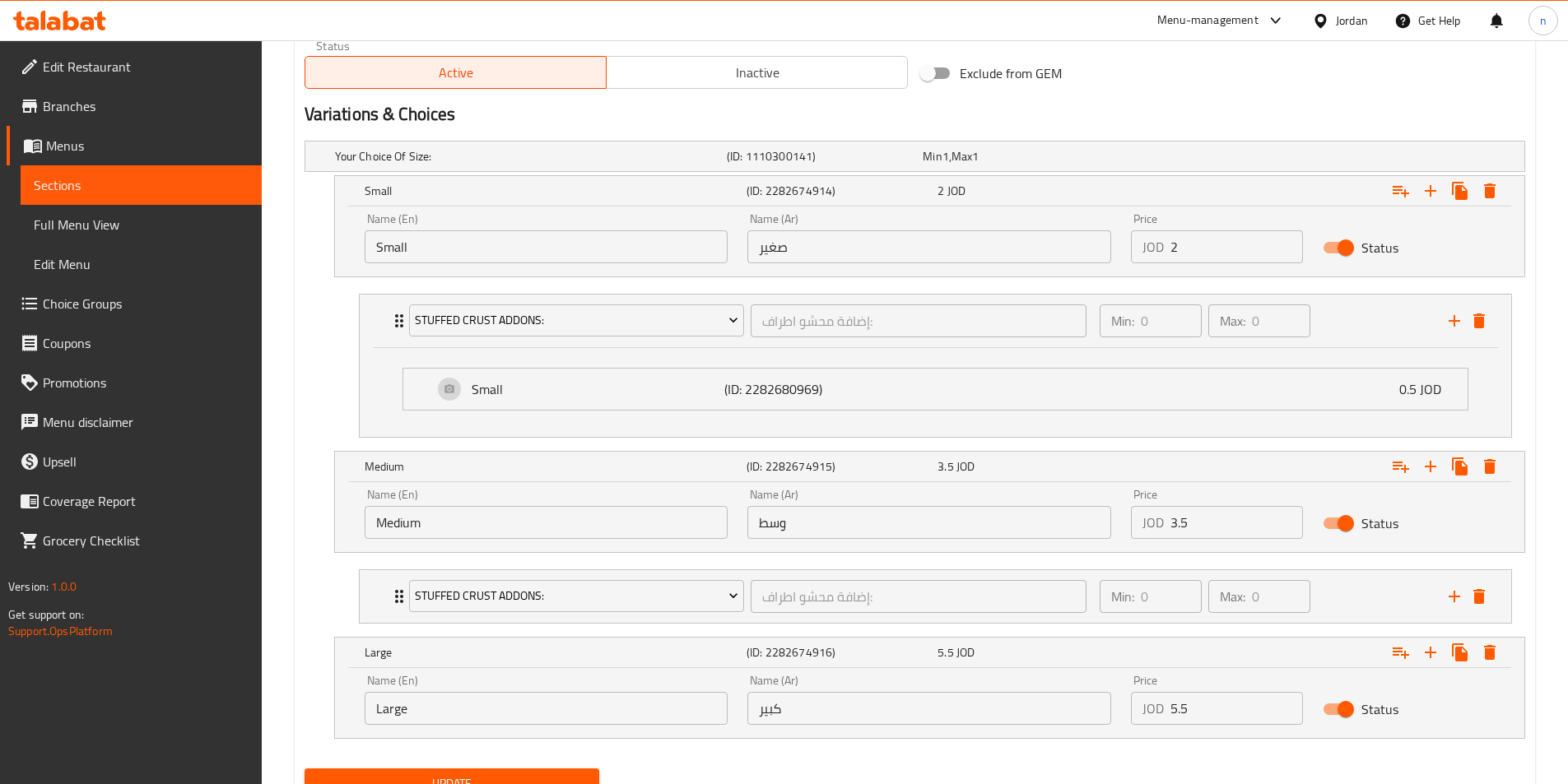
scroll to position [900, 0]
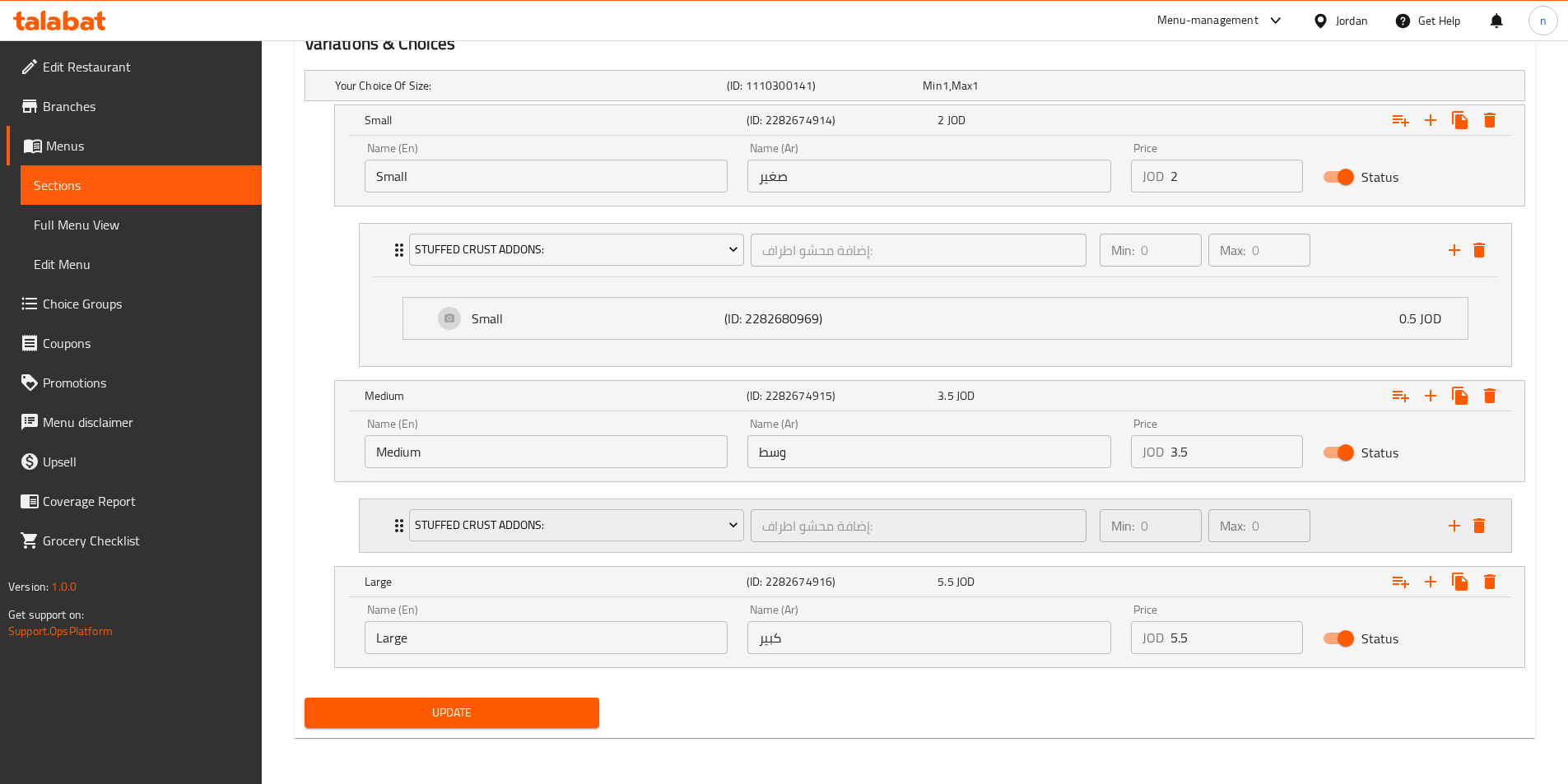
click at [1341, 519] on div "Min: 0 ​ Max: 0 ​" at bounding box center [1264, 526] width 349 height 53
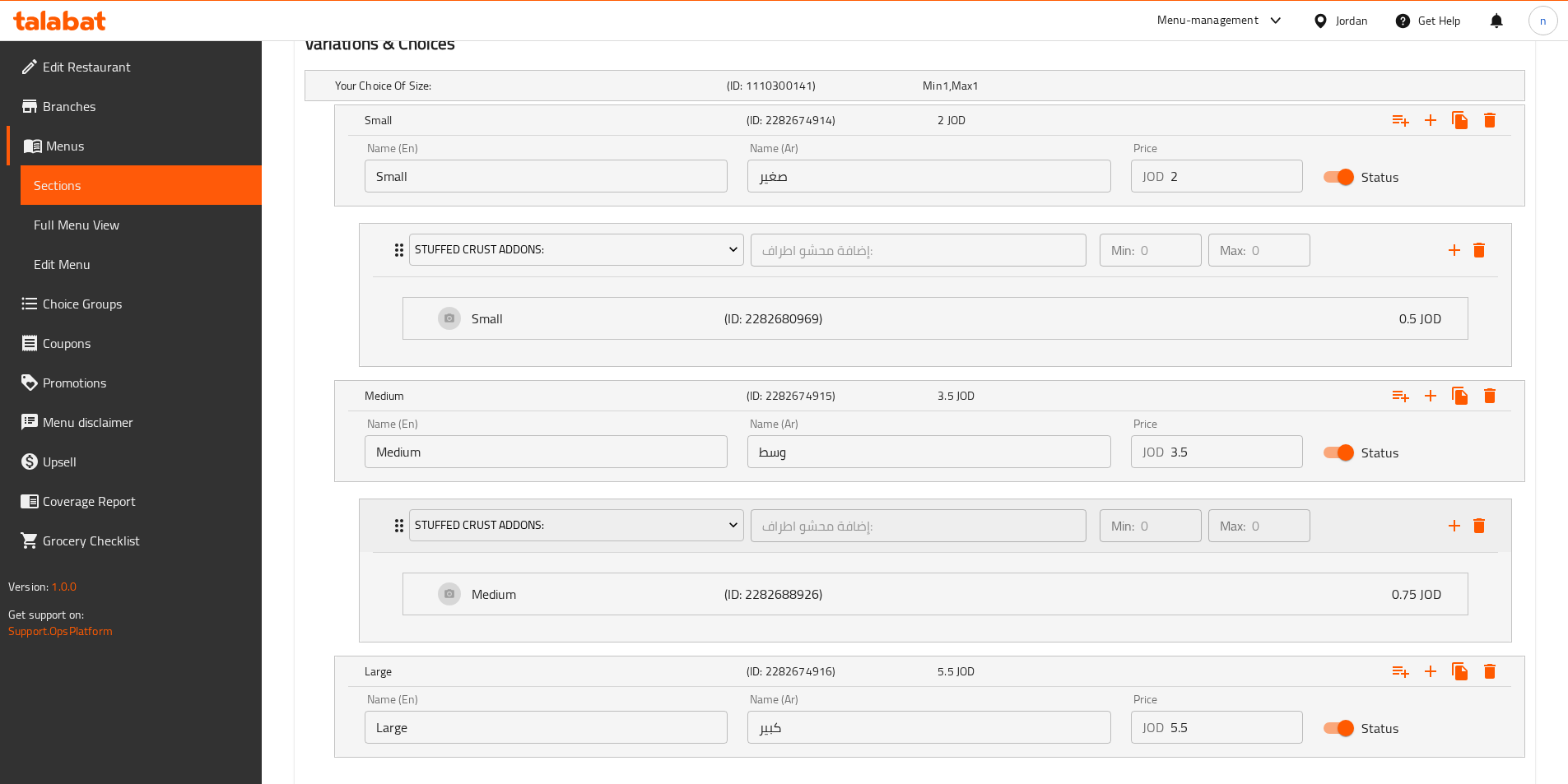
scroll to position [989, 0]
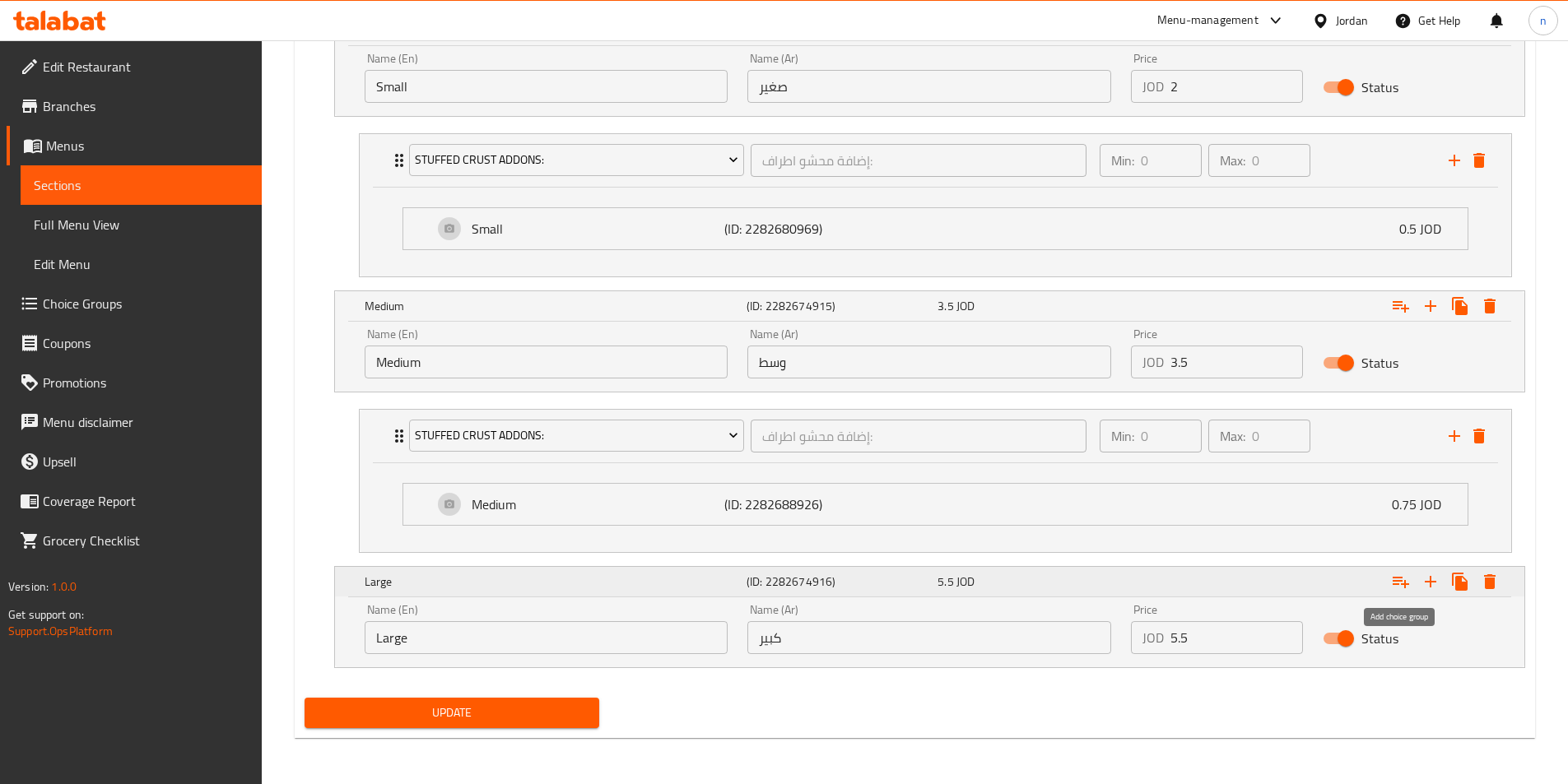
click at [1394, 588] on icon "Expand" at bounding box center [1400, 582] width 20 height 20
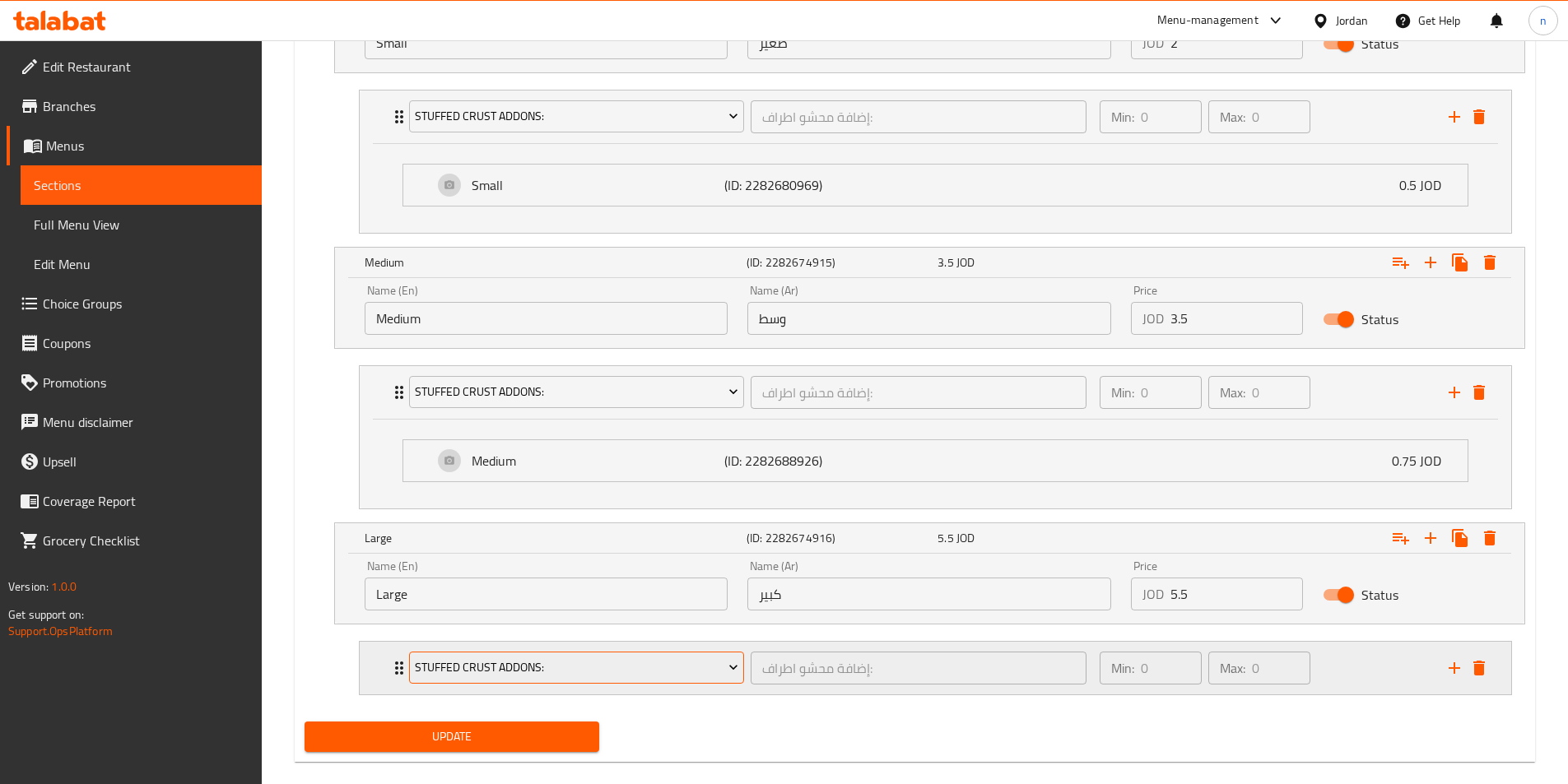
scroll to position [1057, 0]
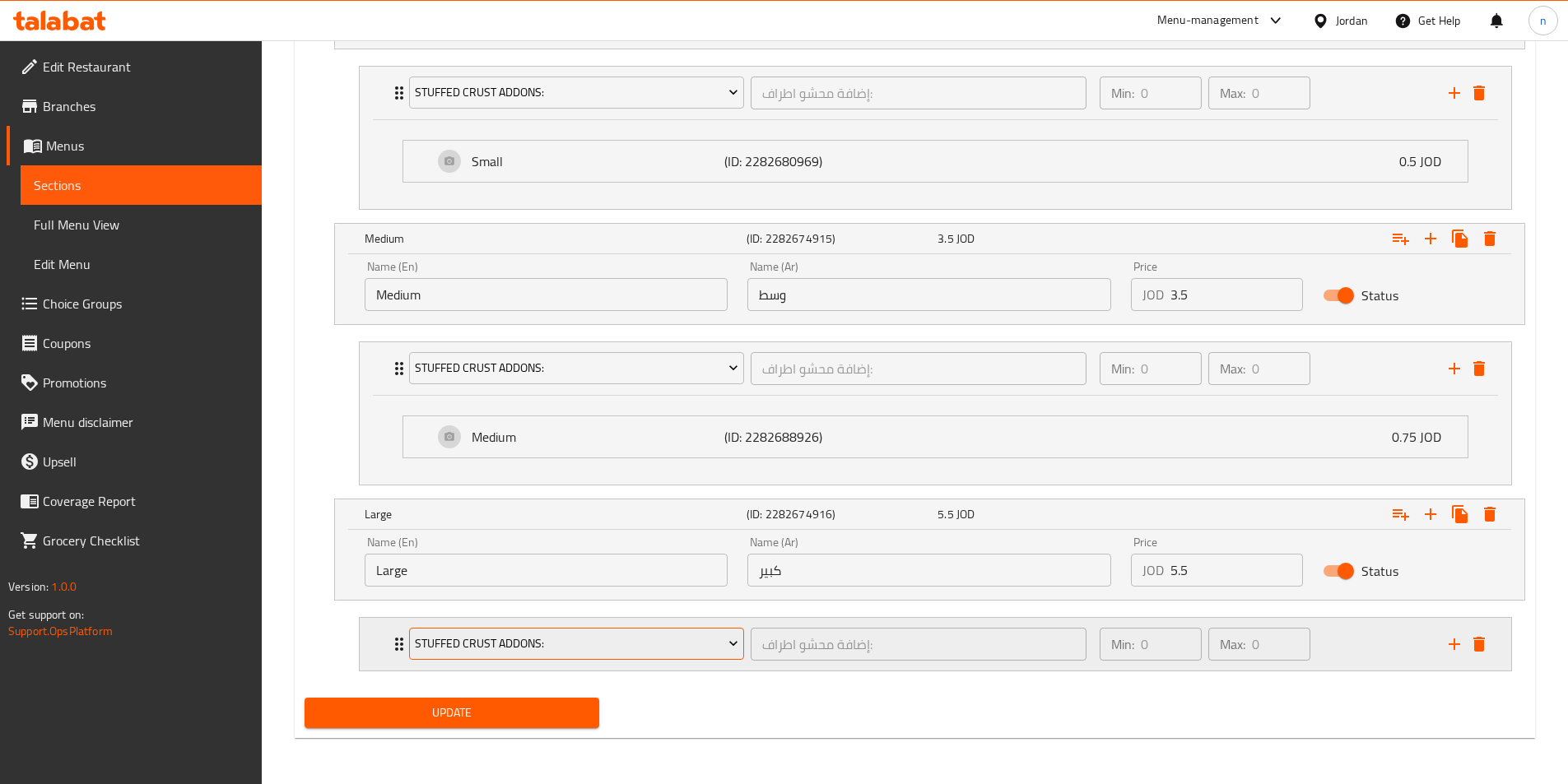
click at [650, 646] on span "Stuffed Crust Addons:" at bounding box center [576, 643] width 324 height 21
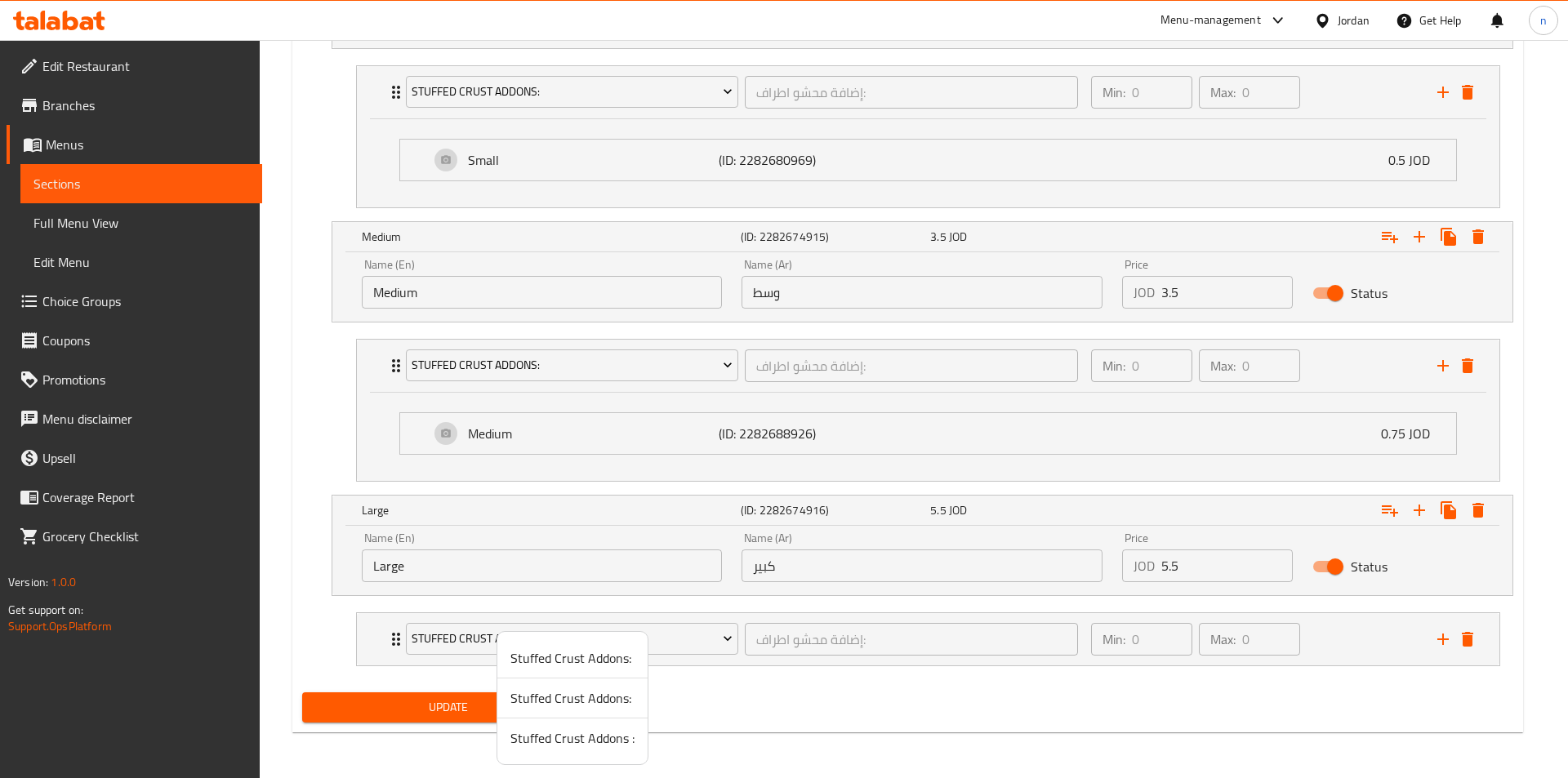
click at [586, 743] on span "Stuffed Crust Addons :" at bounding box center [572, 738] width 124 height 20
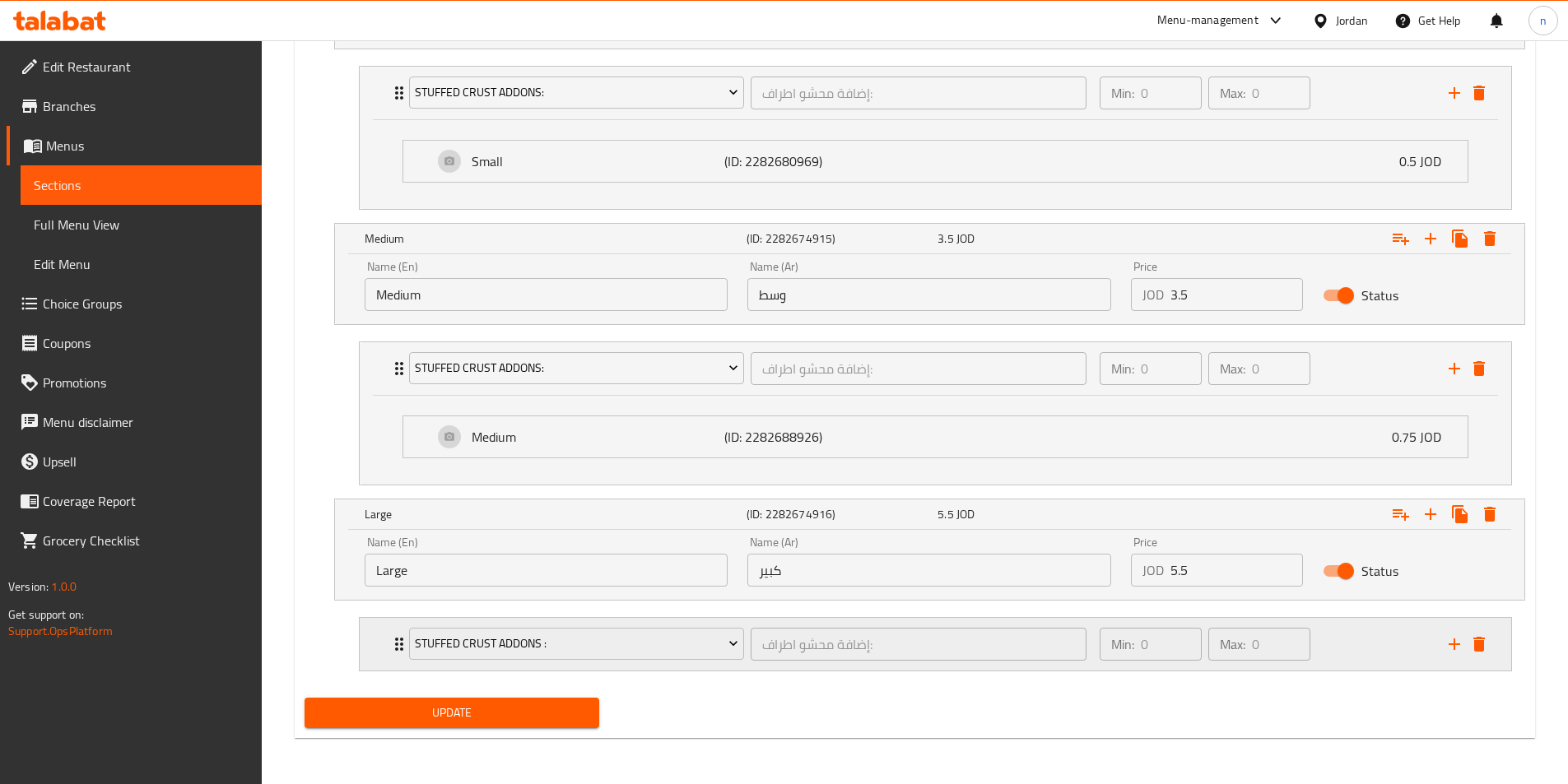
click at [1331, 649] on div "Min: 0 ​ Max: 0 ​" at bounding box center [1264, 645] width 349 height 53
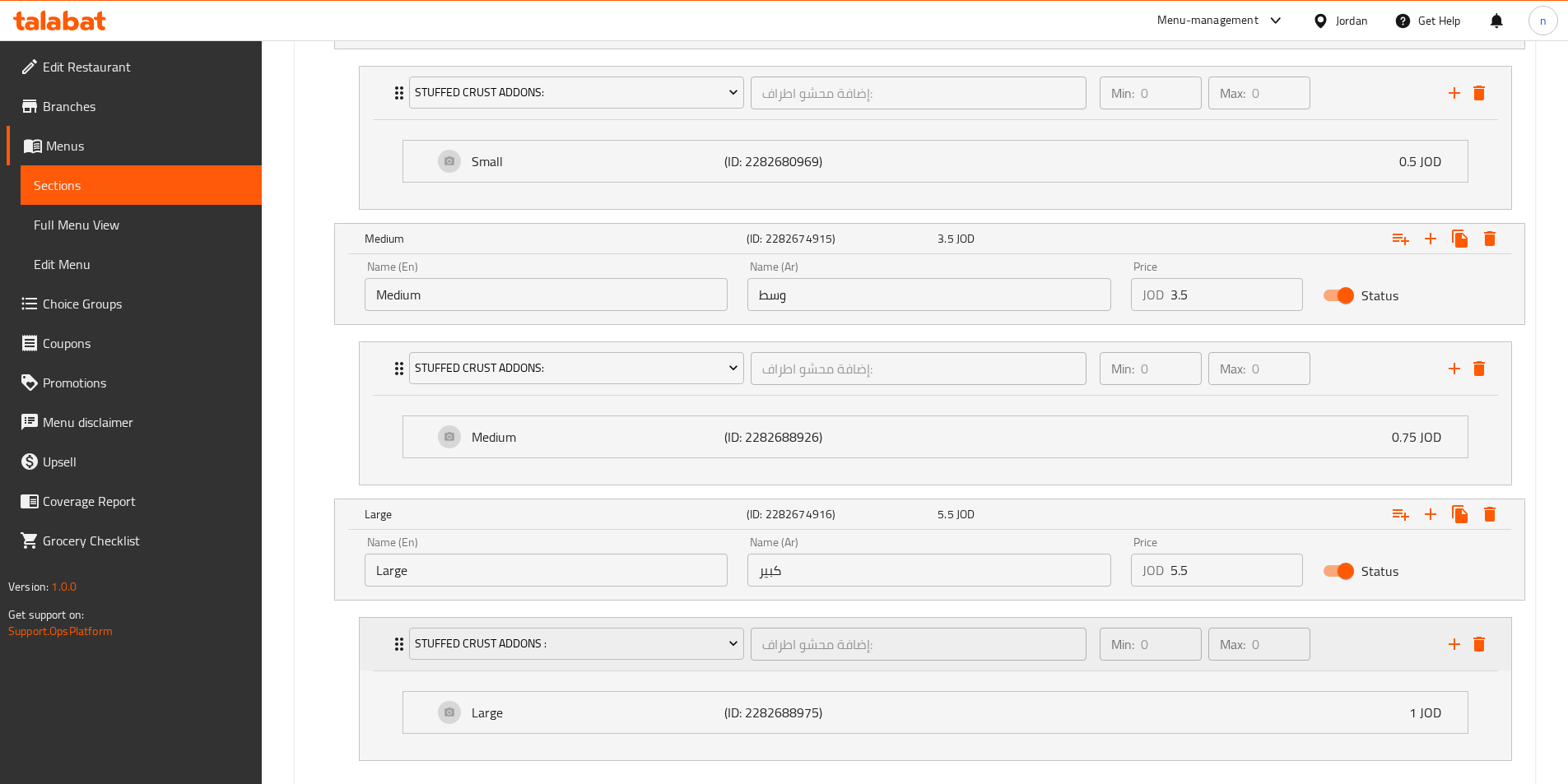
scroll to position [1146, 0]
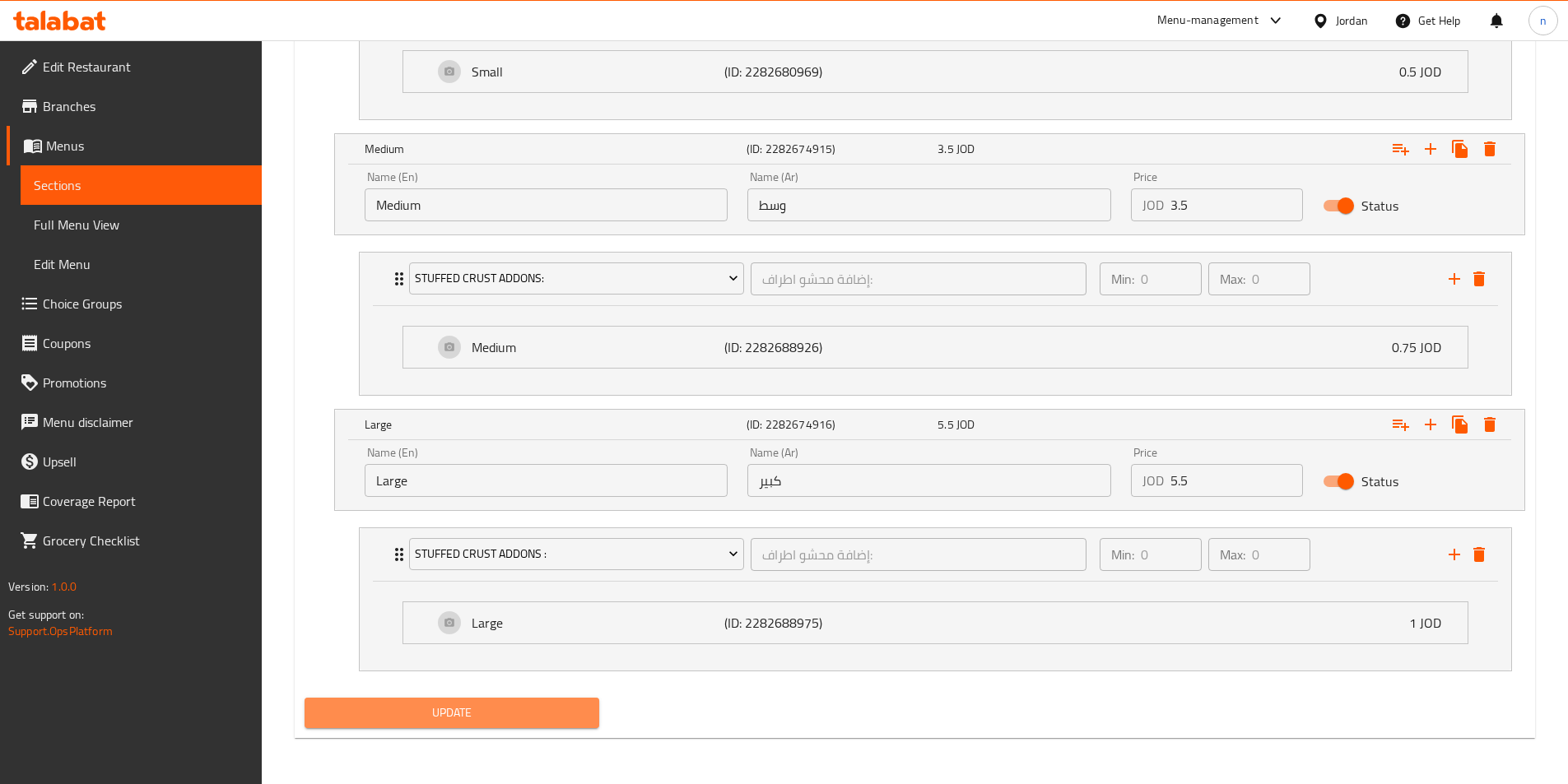
click at [555, 715] on span "Update" at bounding box center [452, 712] width 269 height 21
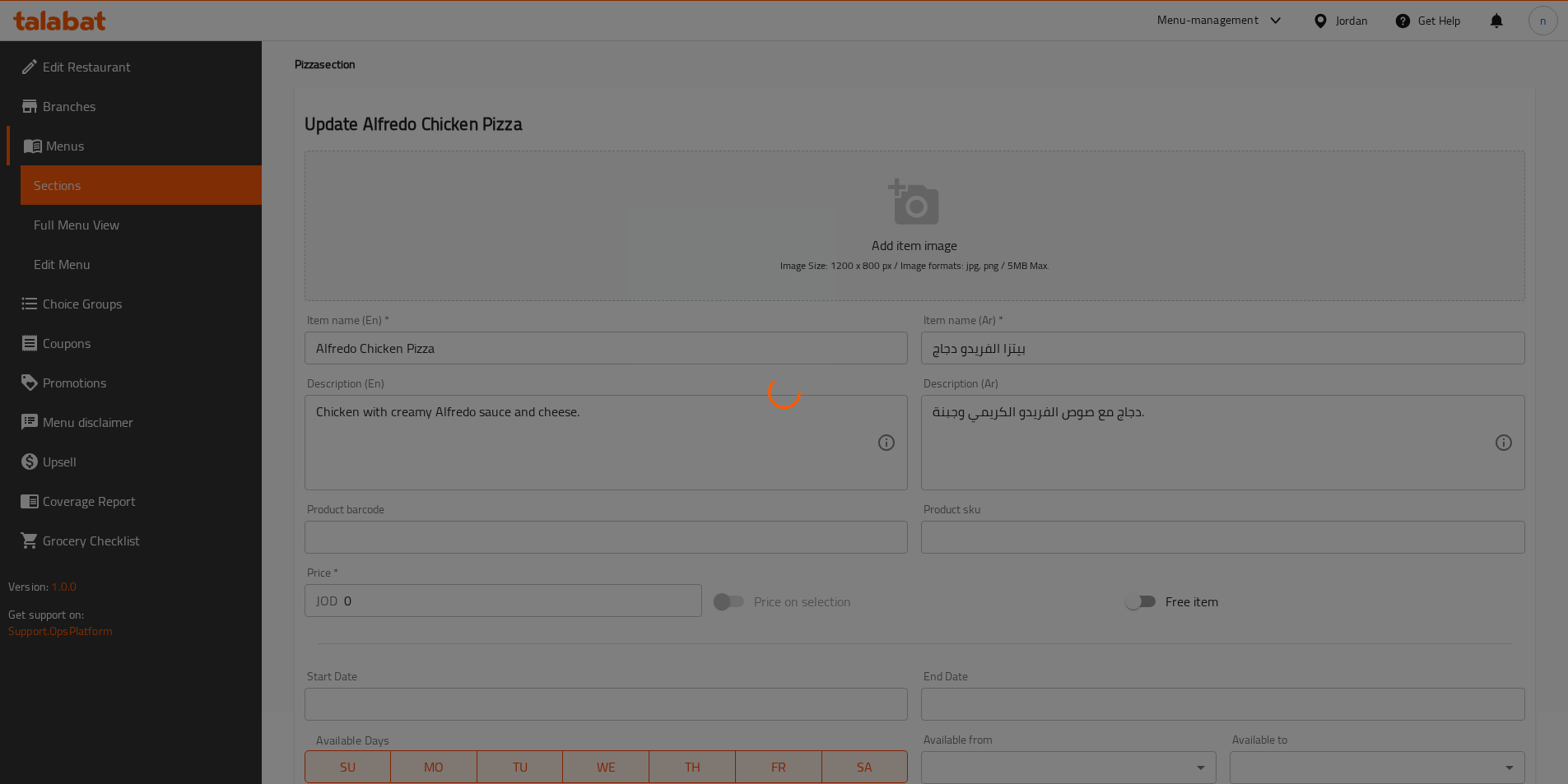
scroll to position [0, 0]
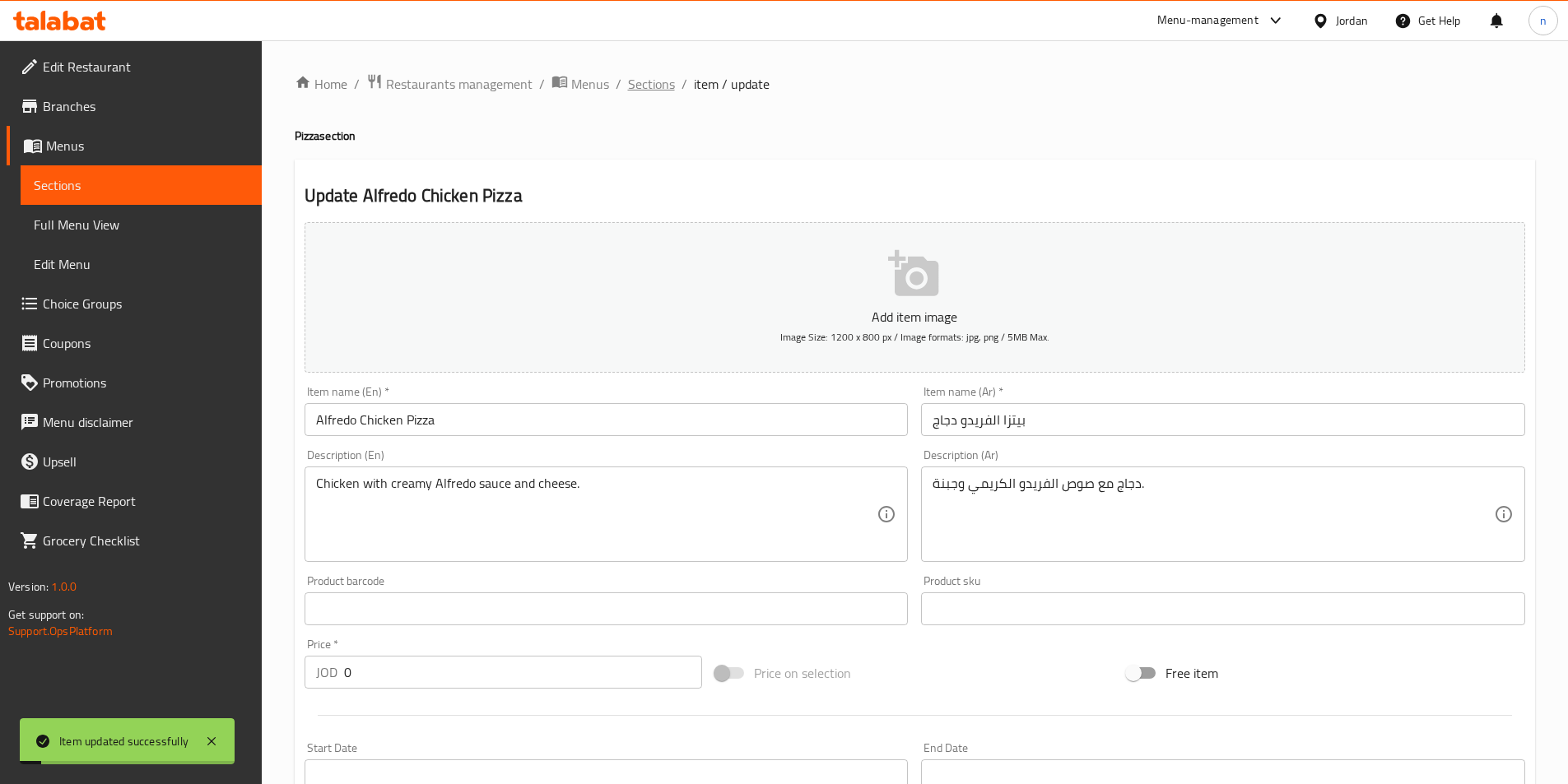
click at [647, 90] on span "Sections" at bounding box center [651, 84] width 47 height 20
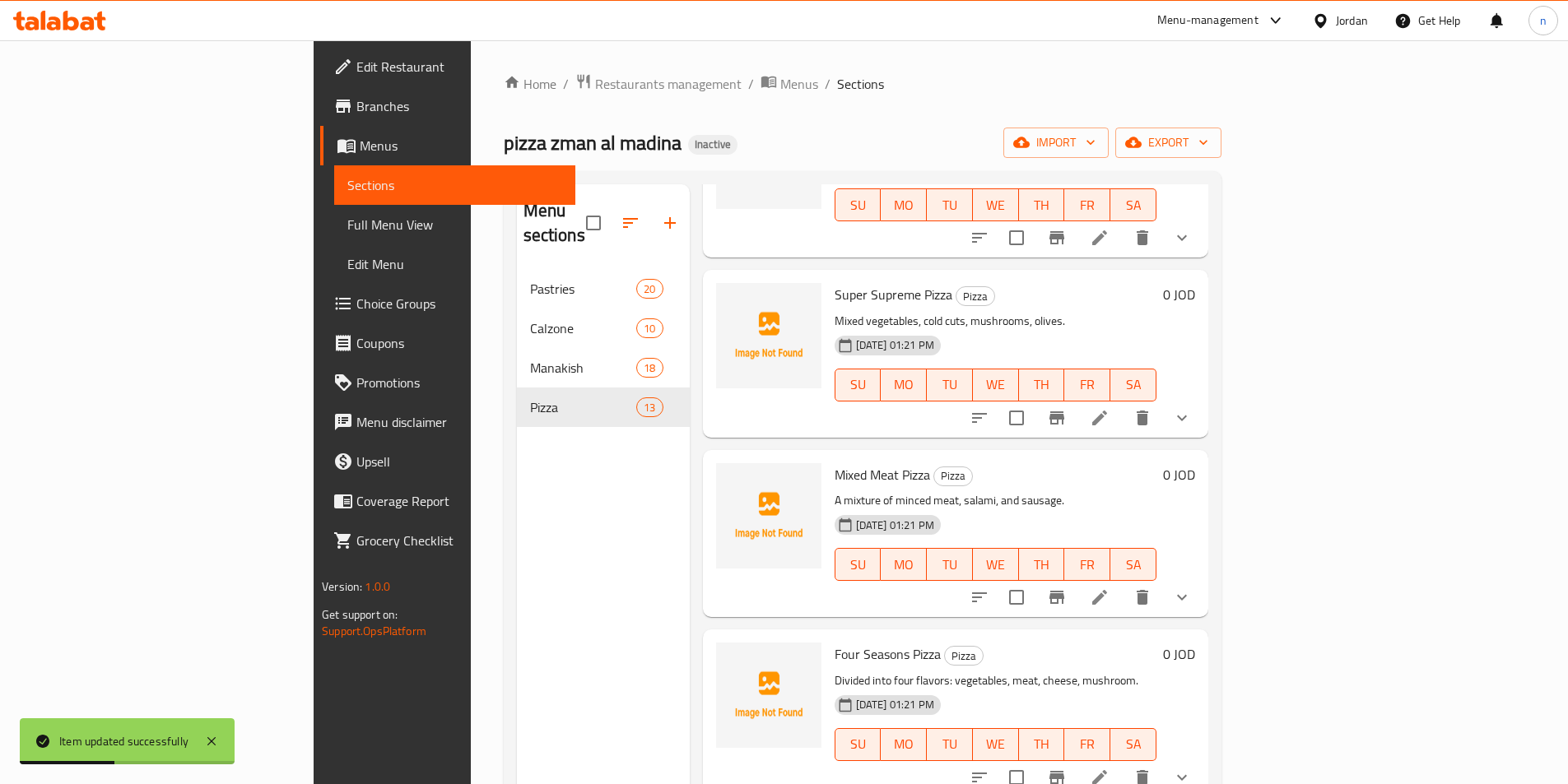
scroll to position [904, 0]
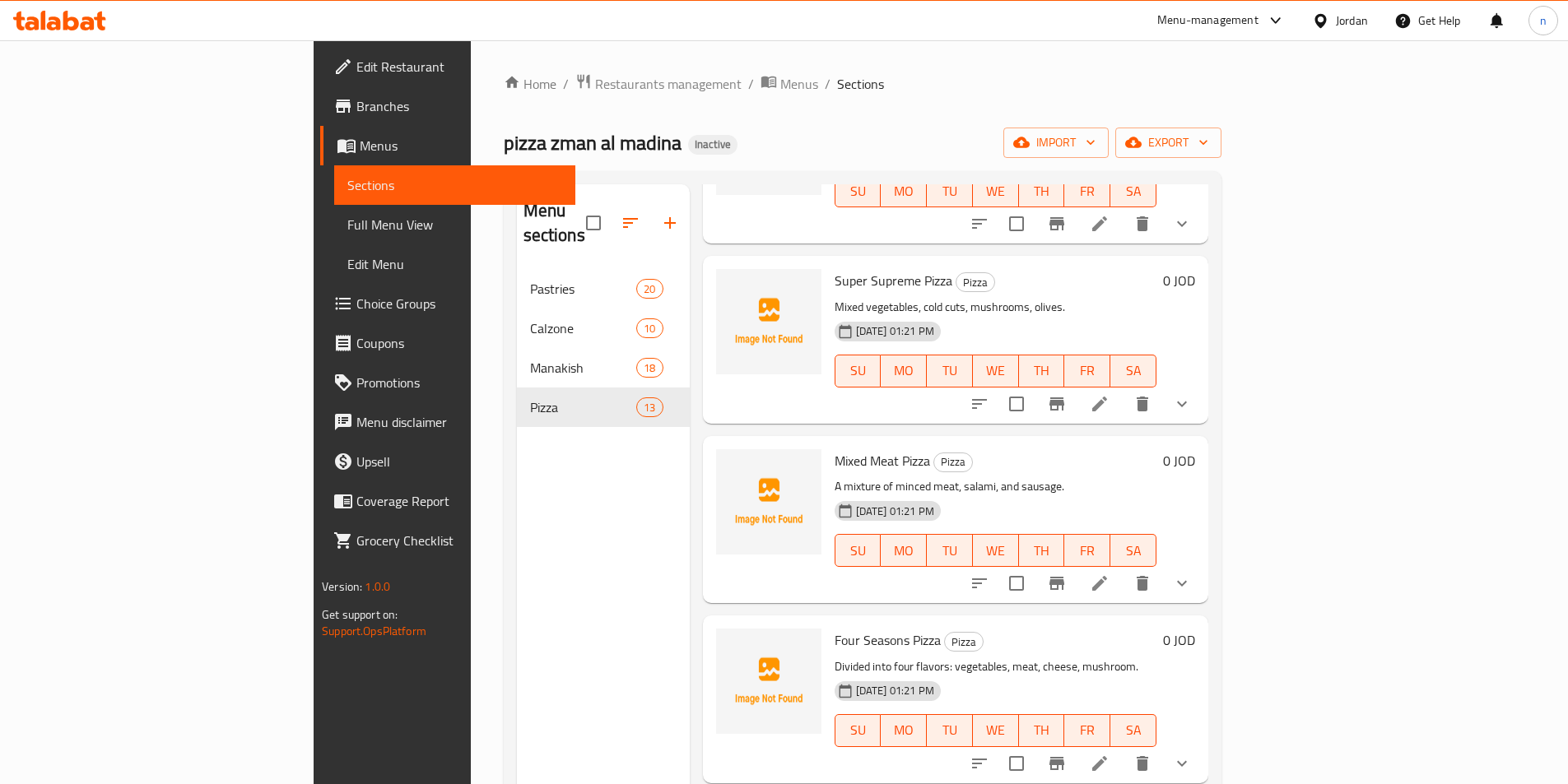
click at [357, 64] on span "Edit Restaurant" at bounding box center [459, 67] width 206 height 20
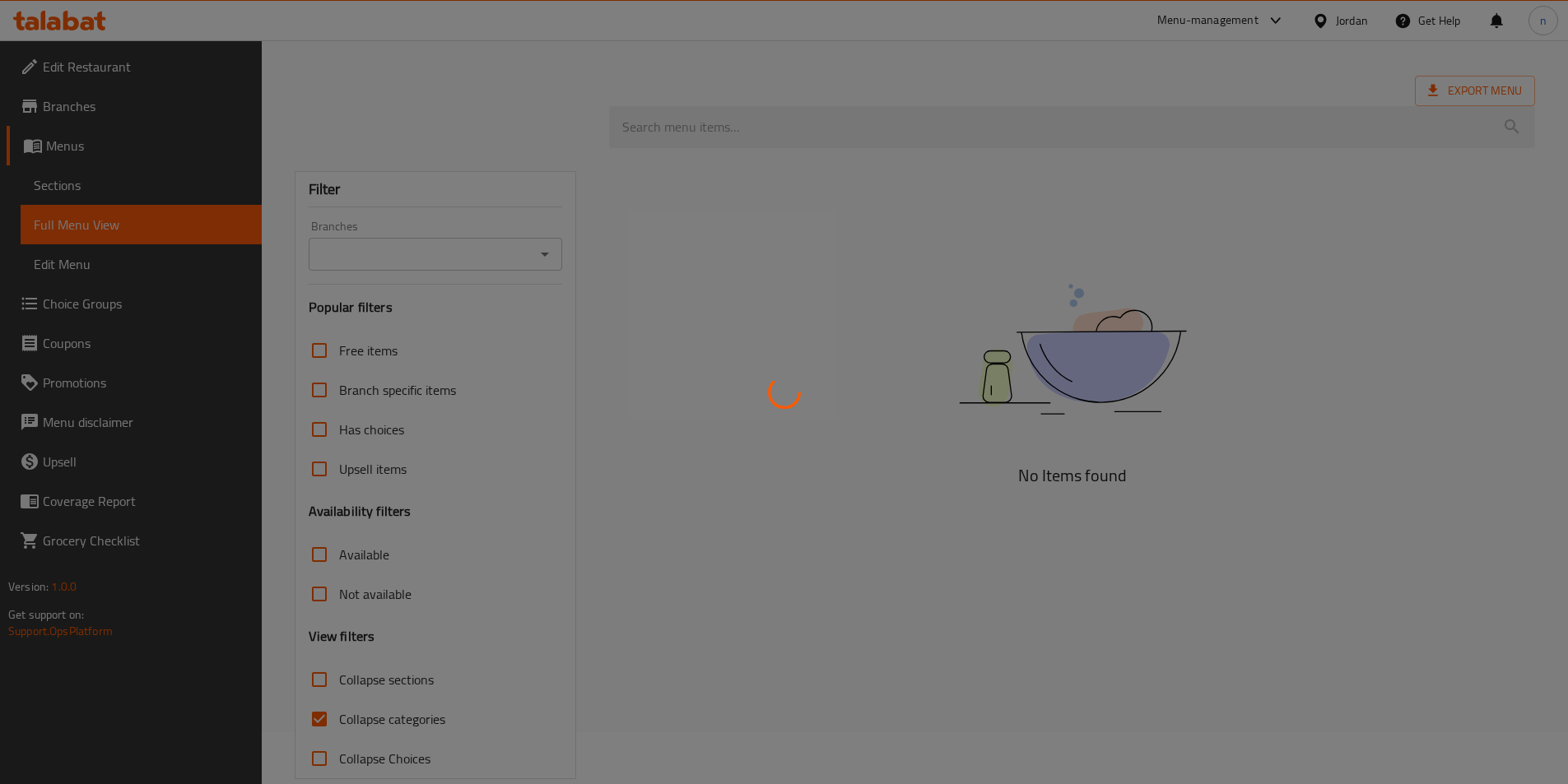
scroll to position [80, 0]
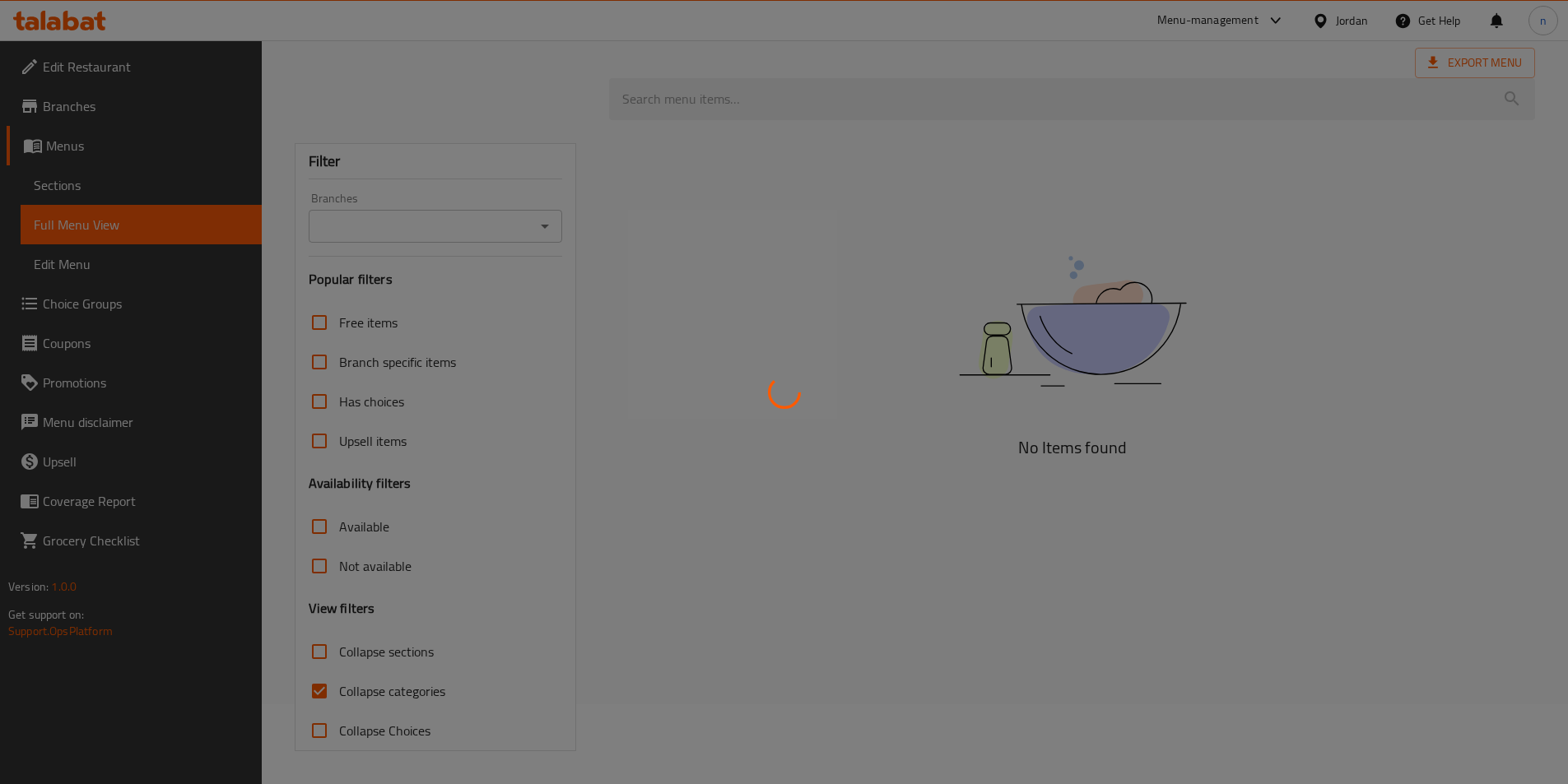
click at [361, 683] on div at bounding box center [784, 392] width 1568 height 784
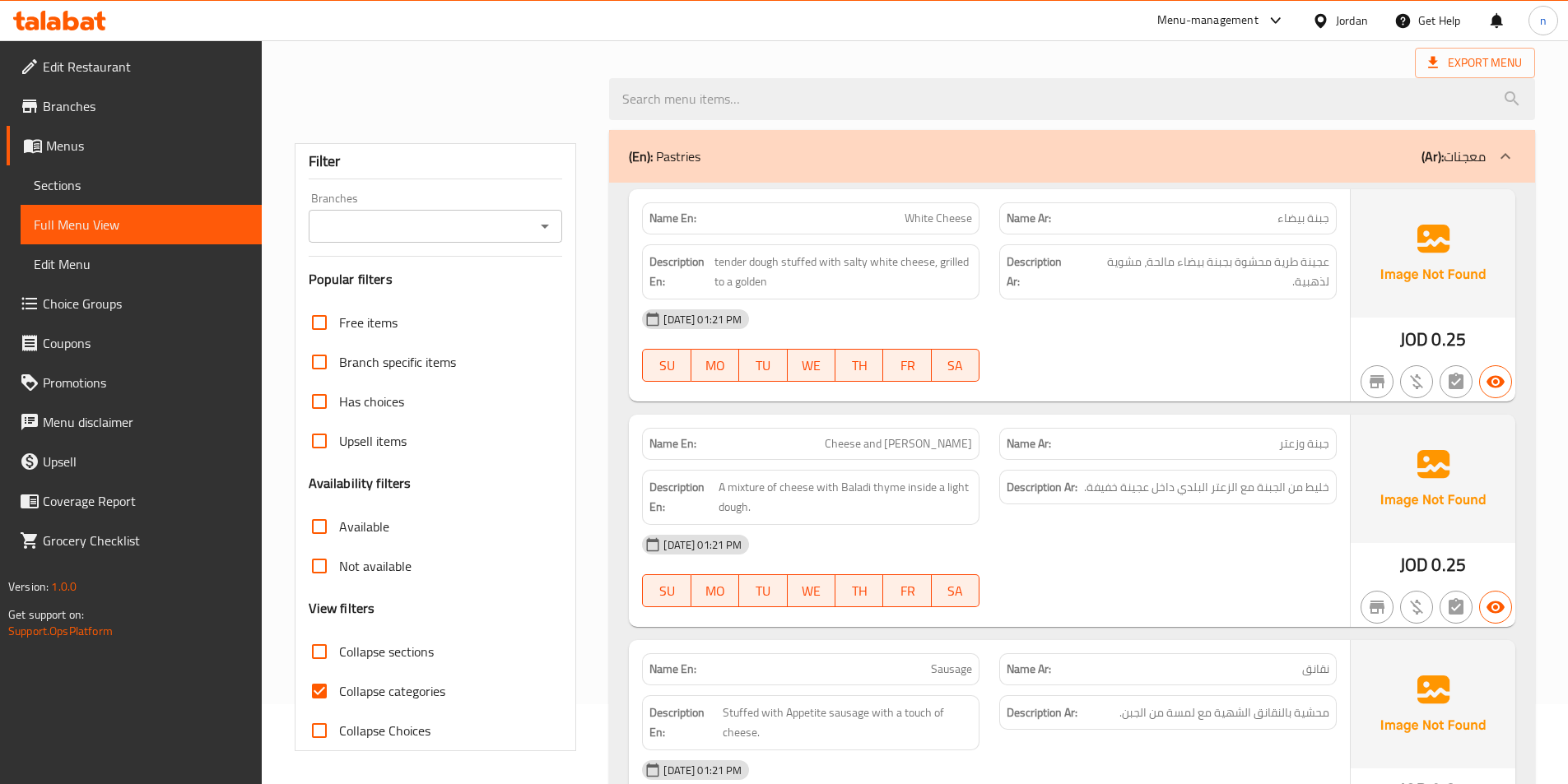
click at [361, 683] on span "Collapse categories" at bounding box center [392, 691] width 107 height 20
click at [339, 683] on input "Collapse categories" at bounding box center [320, 691] width 40 height 40
checkbox input "false"
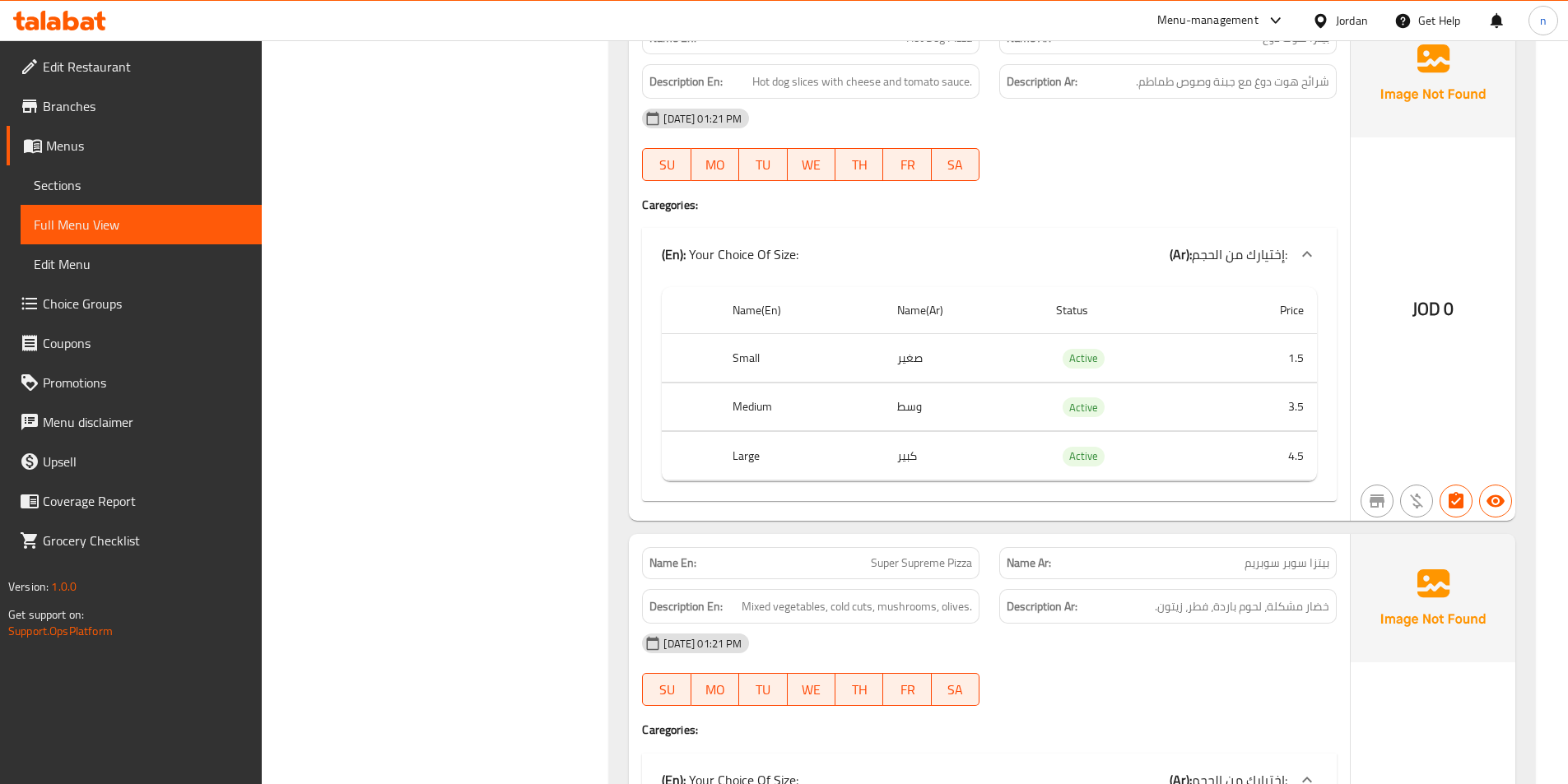
scroll to position [14145, 0]
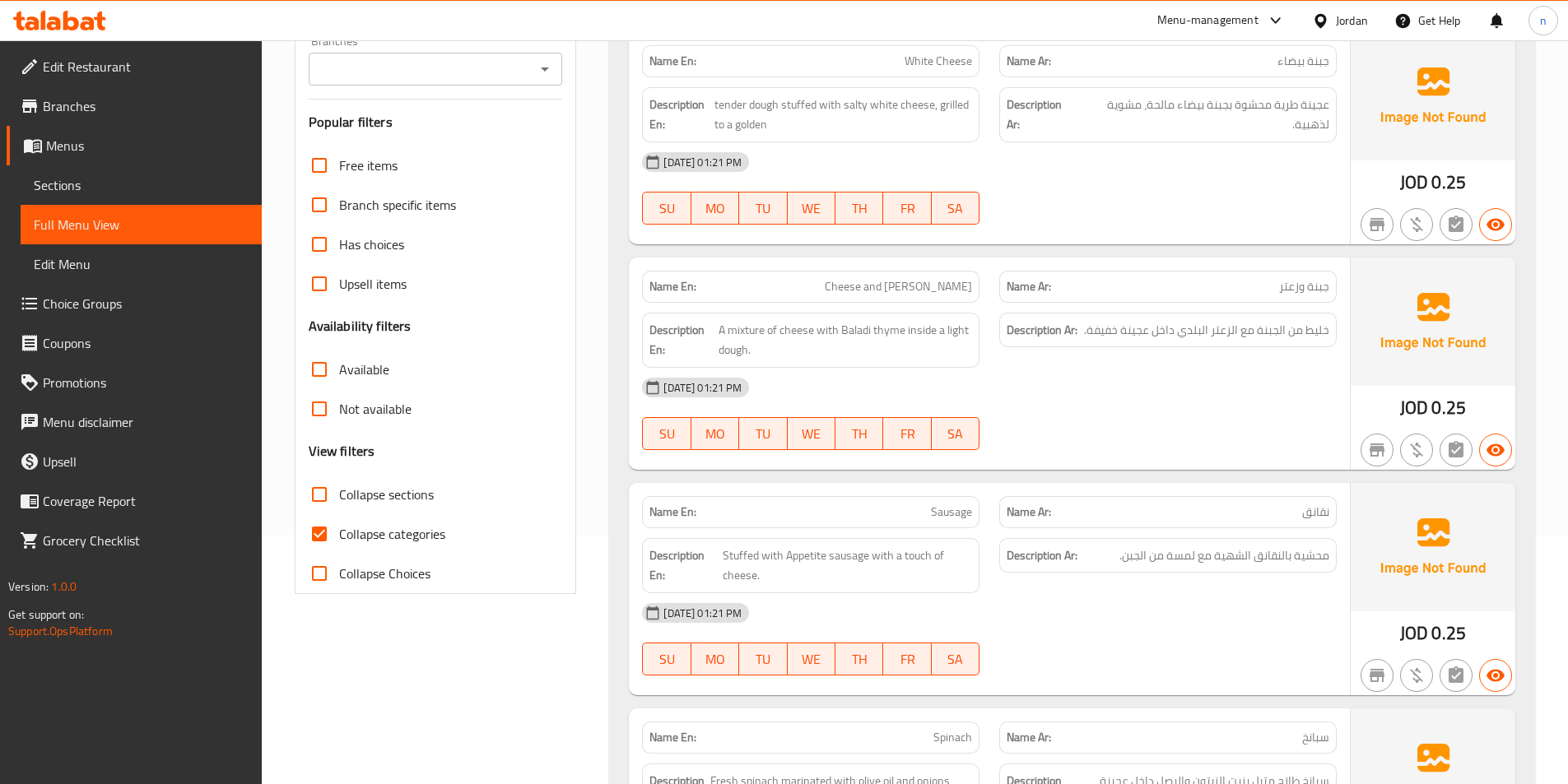
scroll to position [411, 0]
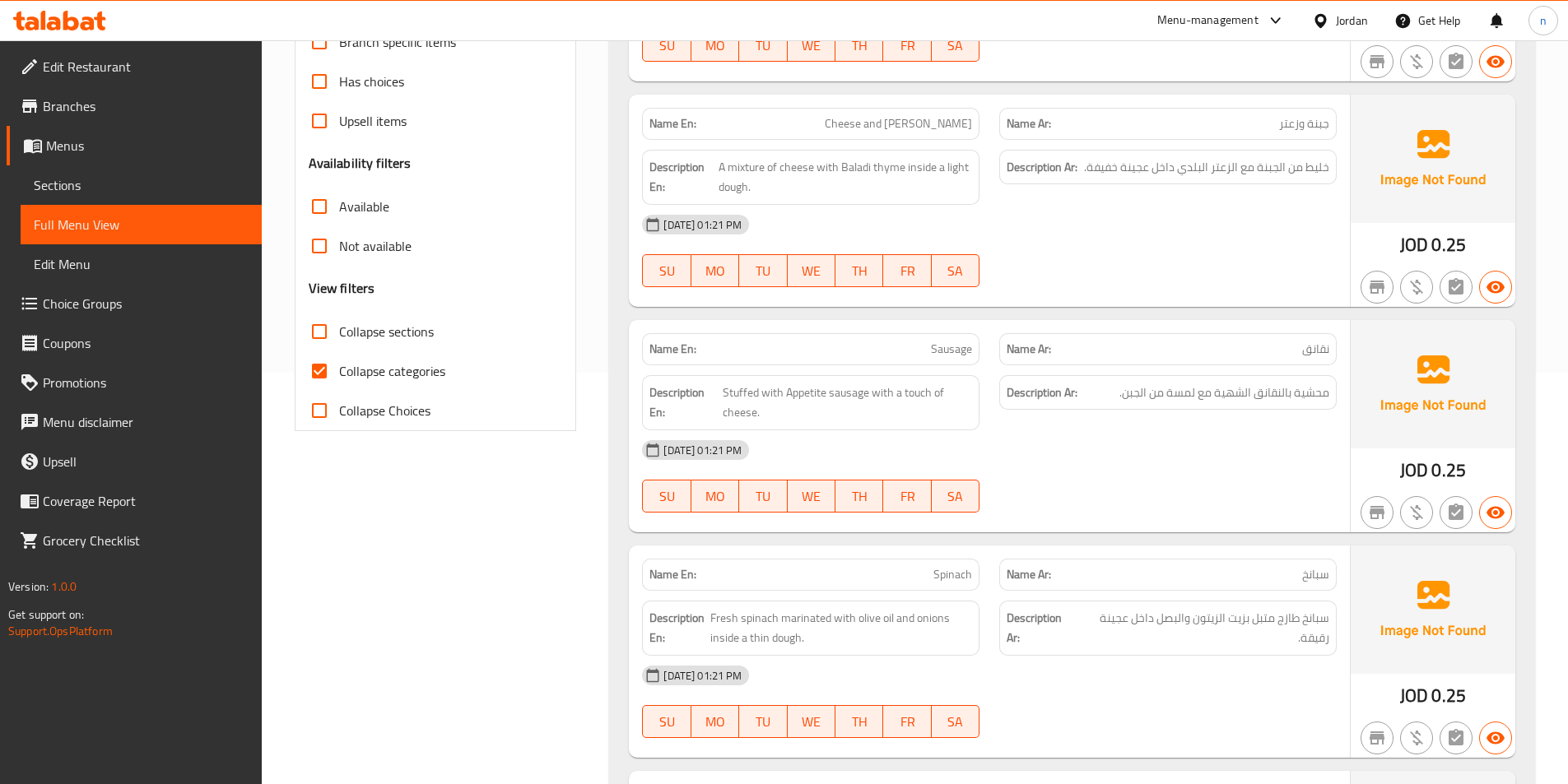
click at [407, 375] on span "Collapse categories" at bounding box center [392, 371] width 107 height 20
click at [339, 375] on input "Collapse categories" at bounding box center [320, 371] width 40 height 40
checkbox input "false"
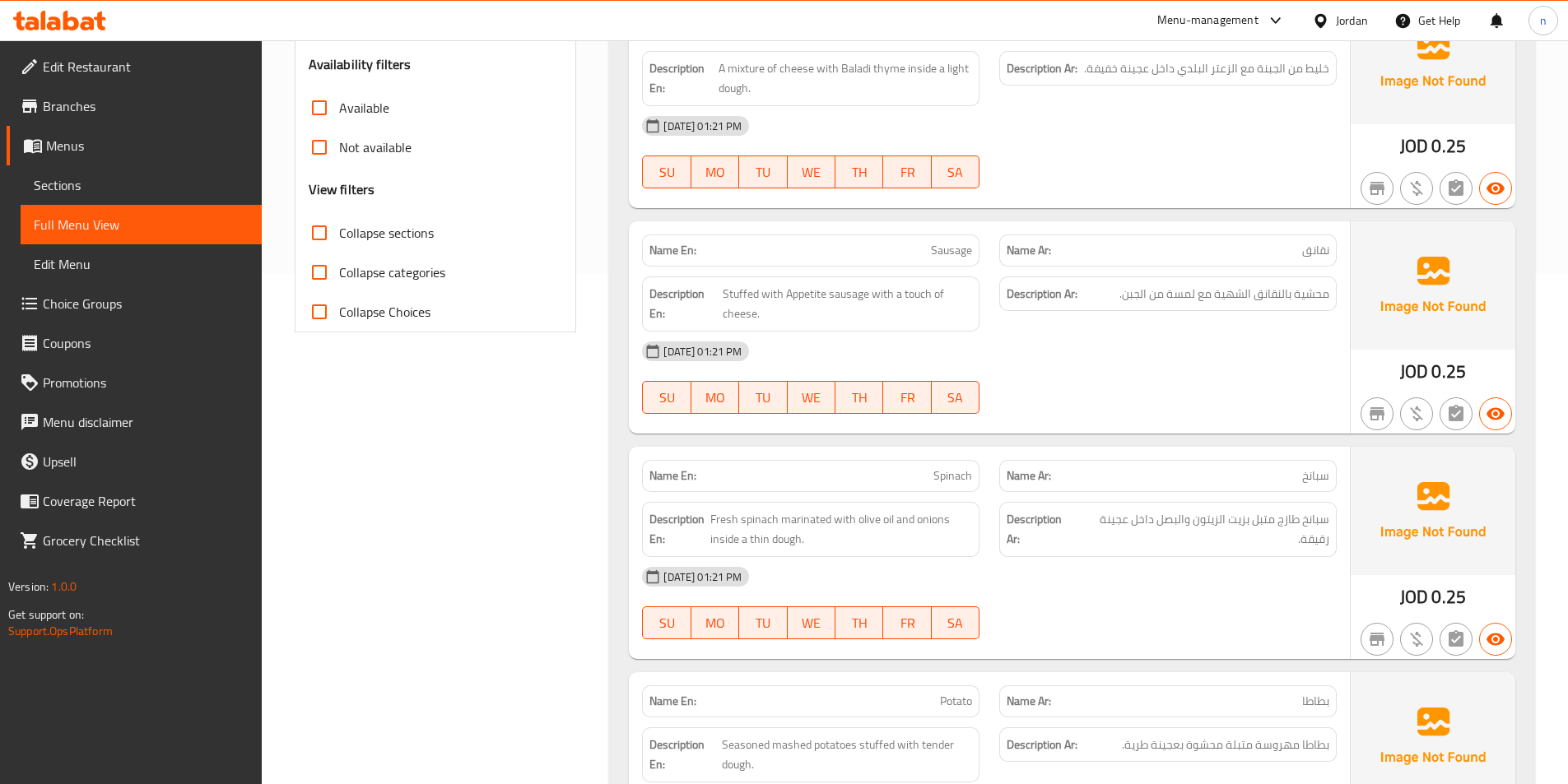
scroll to position [0, 0]
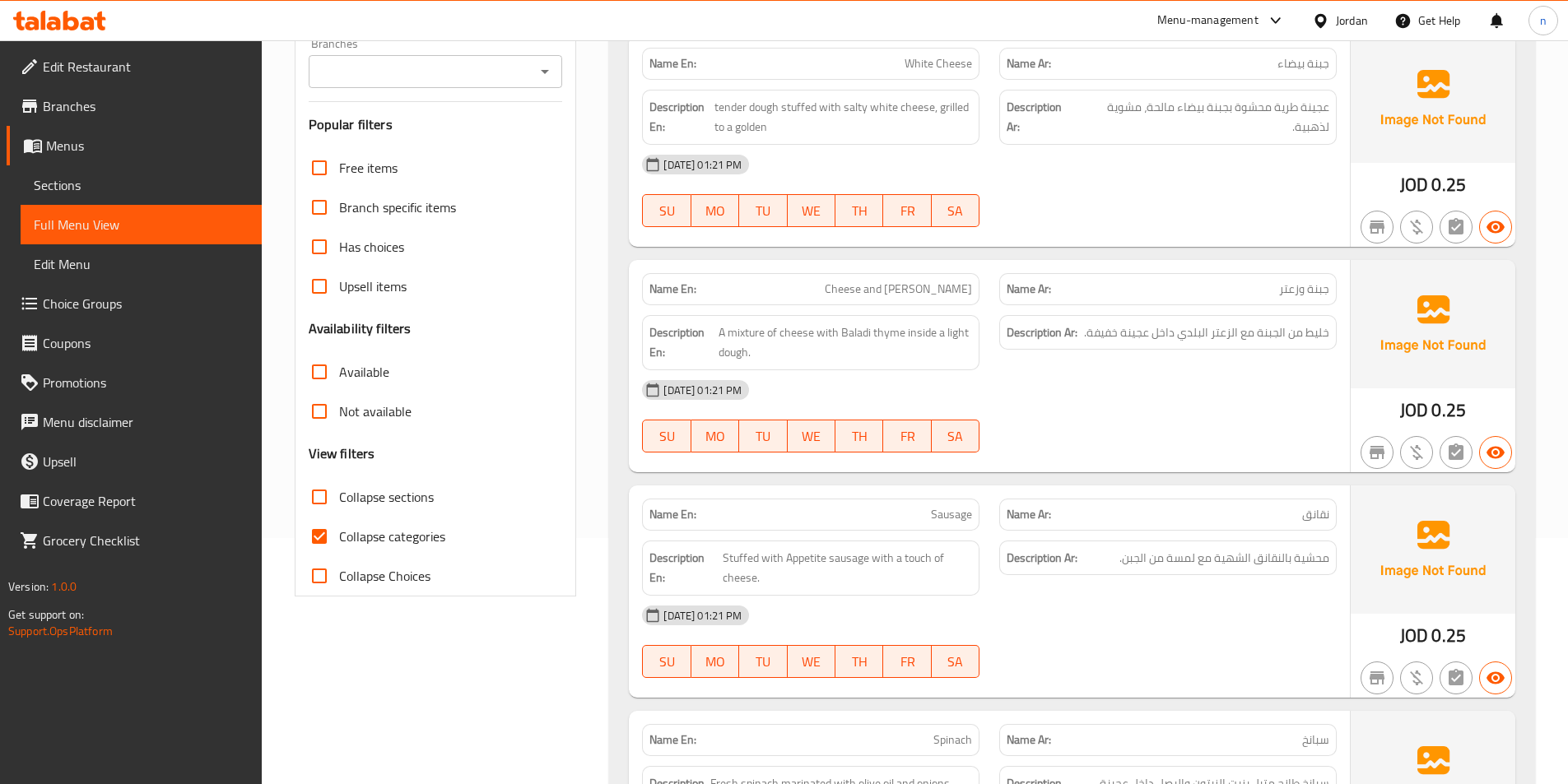
scroll to position [420, 0]
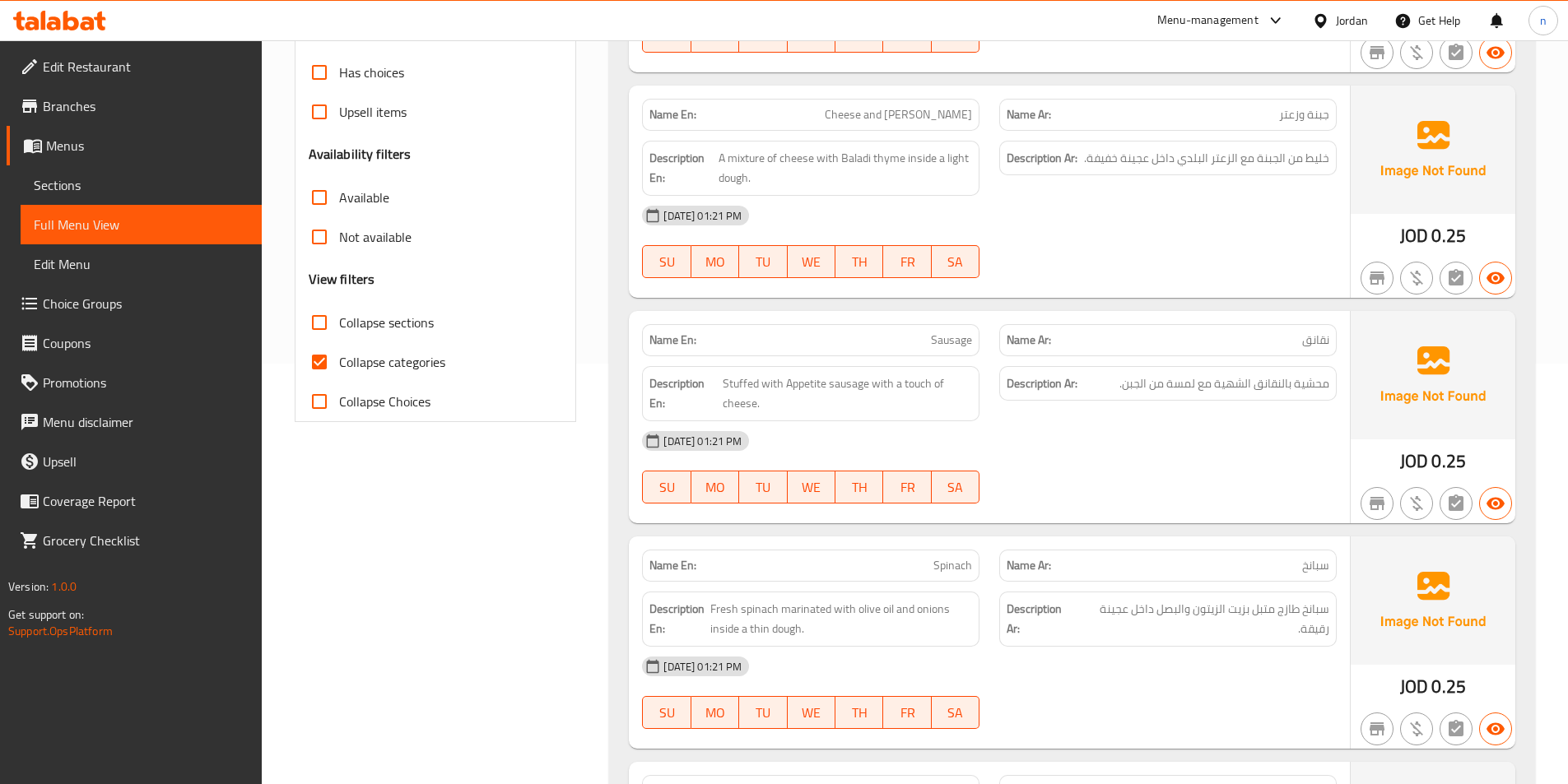
click at [408, 374] on label "Collapse categories" at bounding box center [372, 362] width 145 height 40
click at [339, 374] on input "Collapse categories" at bounding box center [320, 362] width 40 height 40
checkbox input "false"
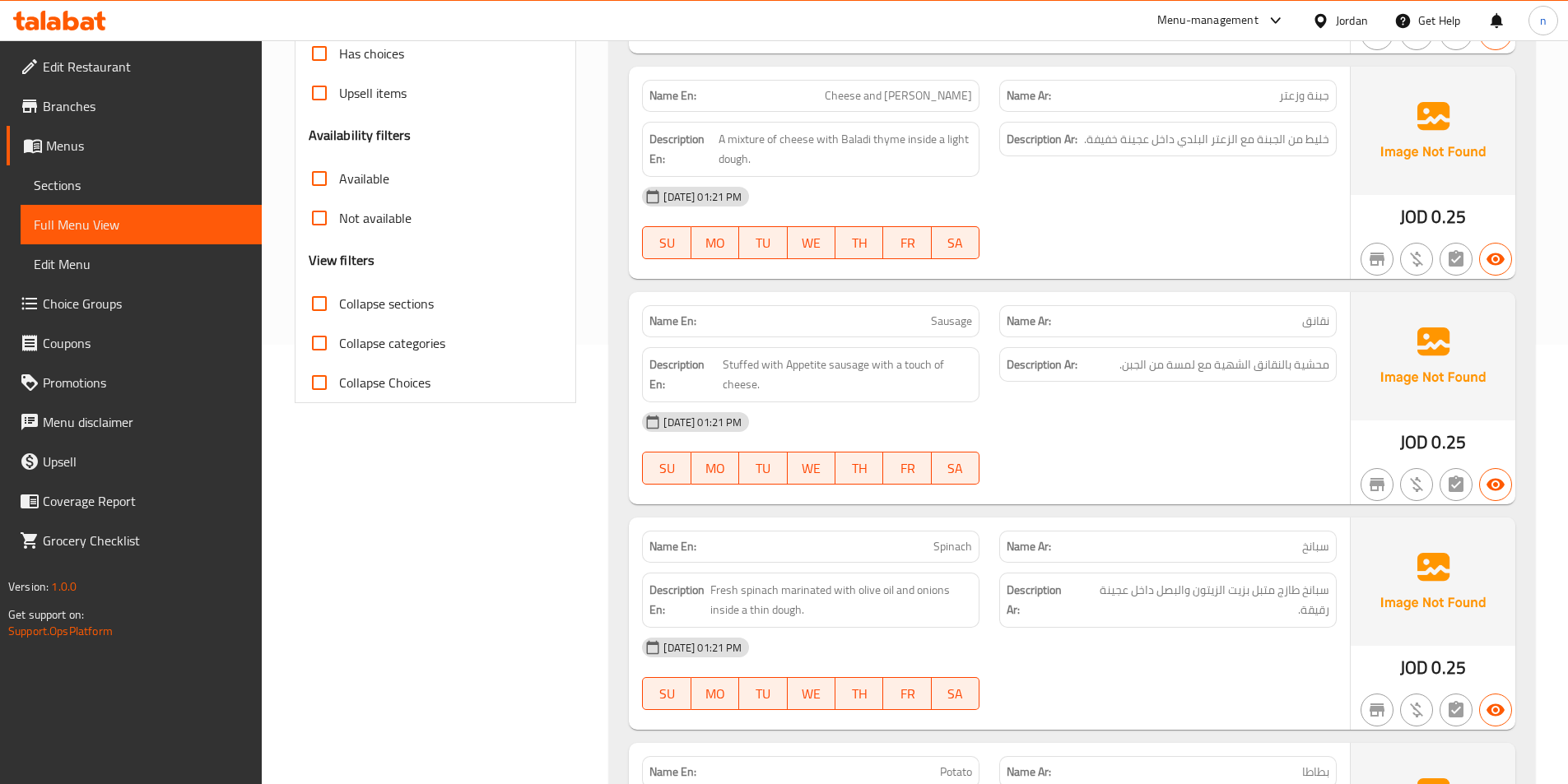
scroll to position [0, 0]
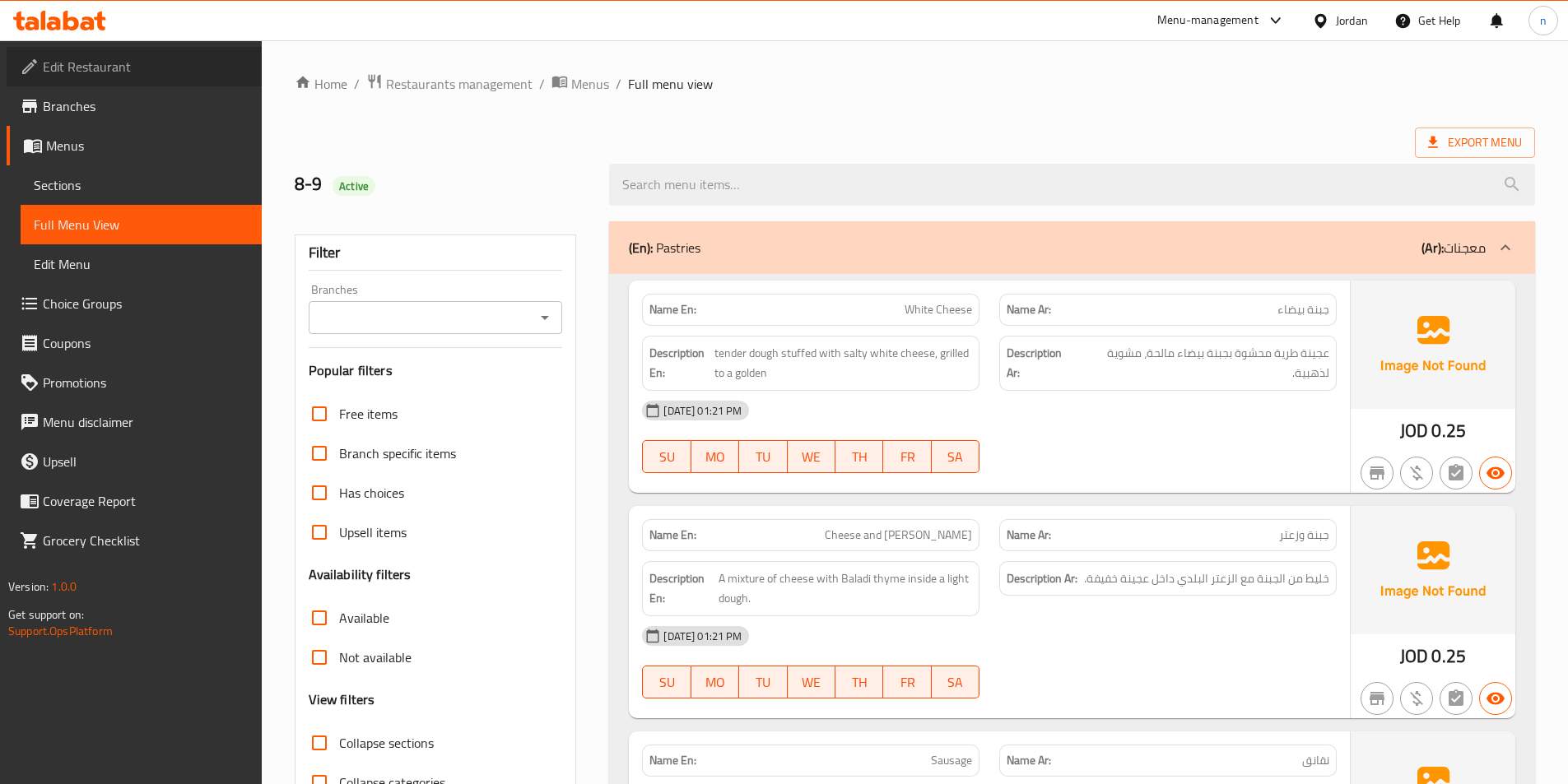
click at [113, 77] on span "Edit Restaurant" at bounding box center [145, 67] width 206 height 20
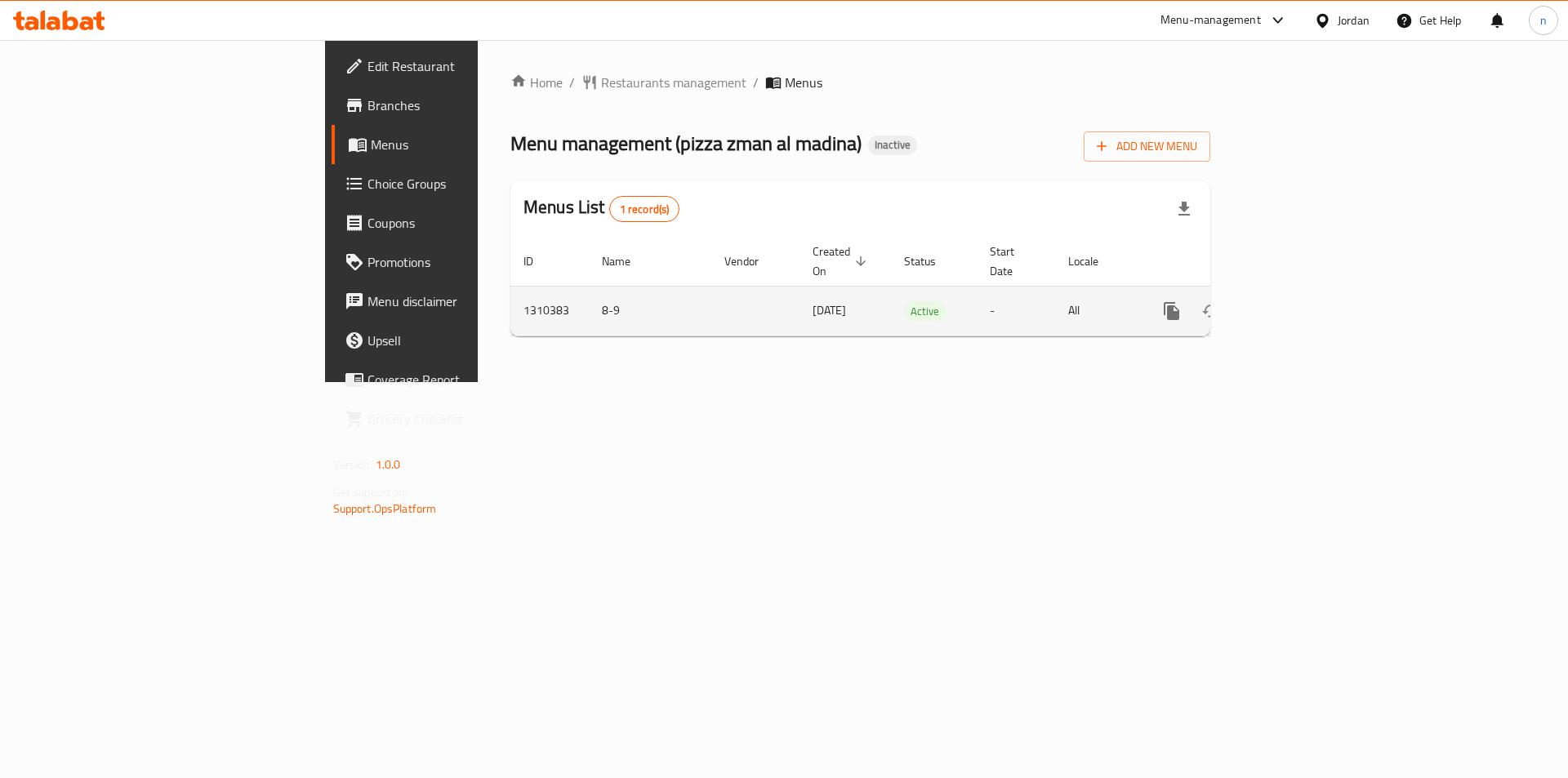
click at [1309, 293] on link "enhanced table" at bounding box center [1289, 311] width 39 height 39
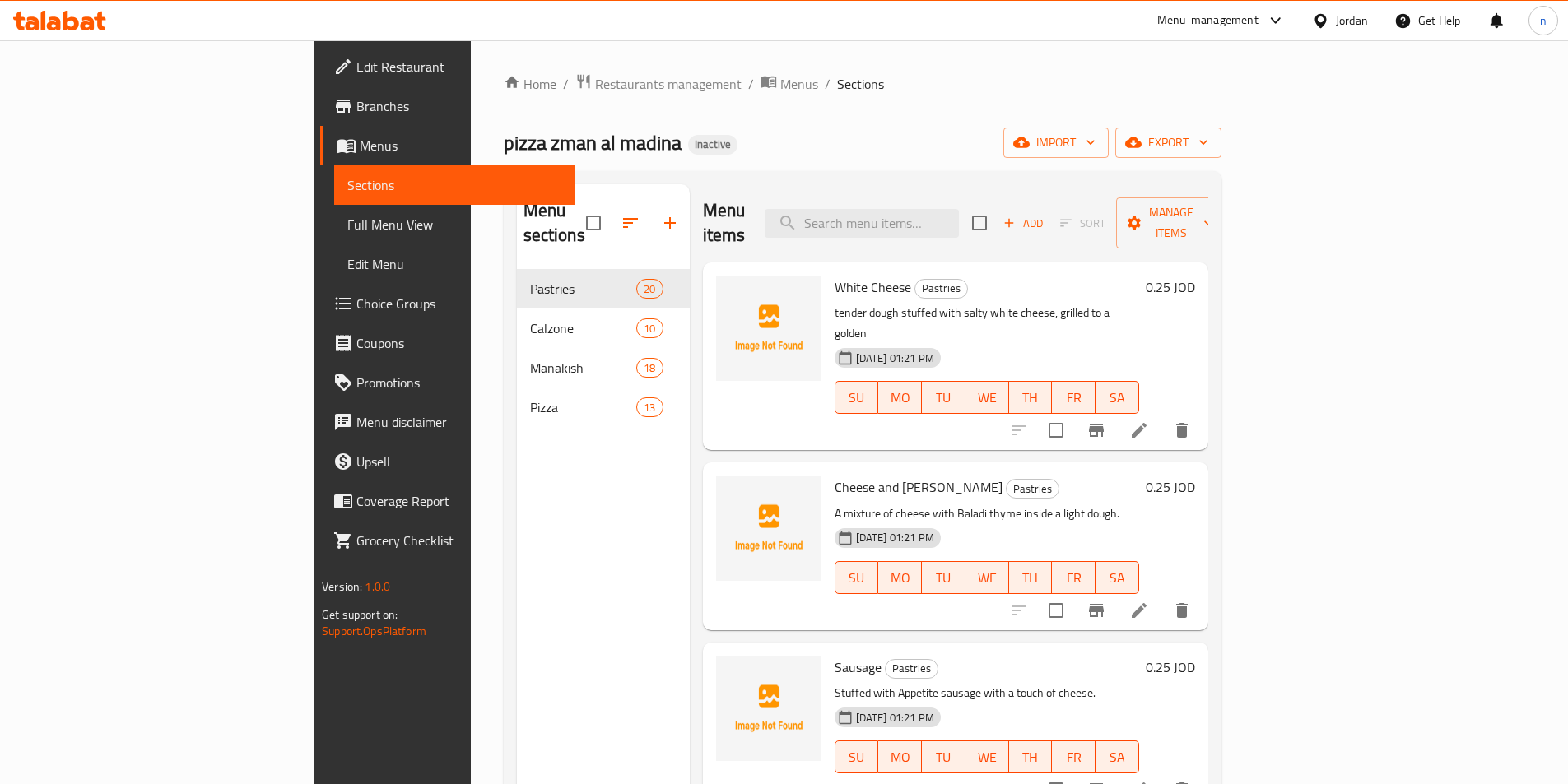
click at [348, 227] on span "Full Menu View" at bounding box center [455, 224] width 215 height 20
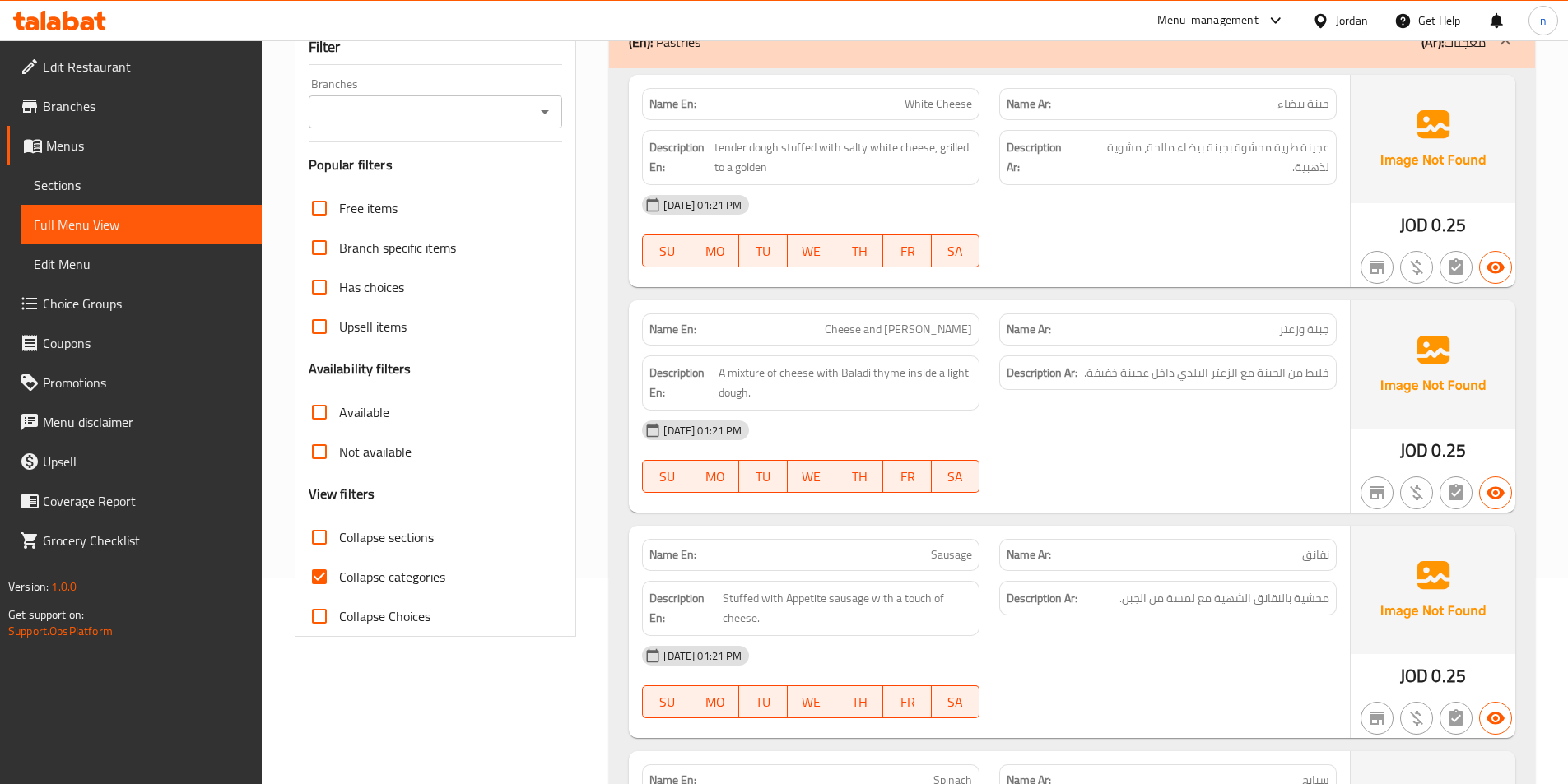
scroll to position [247, 0]
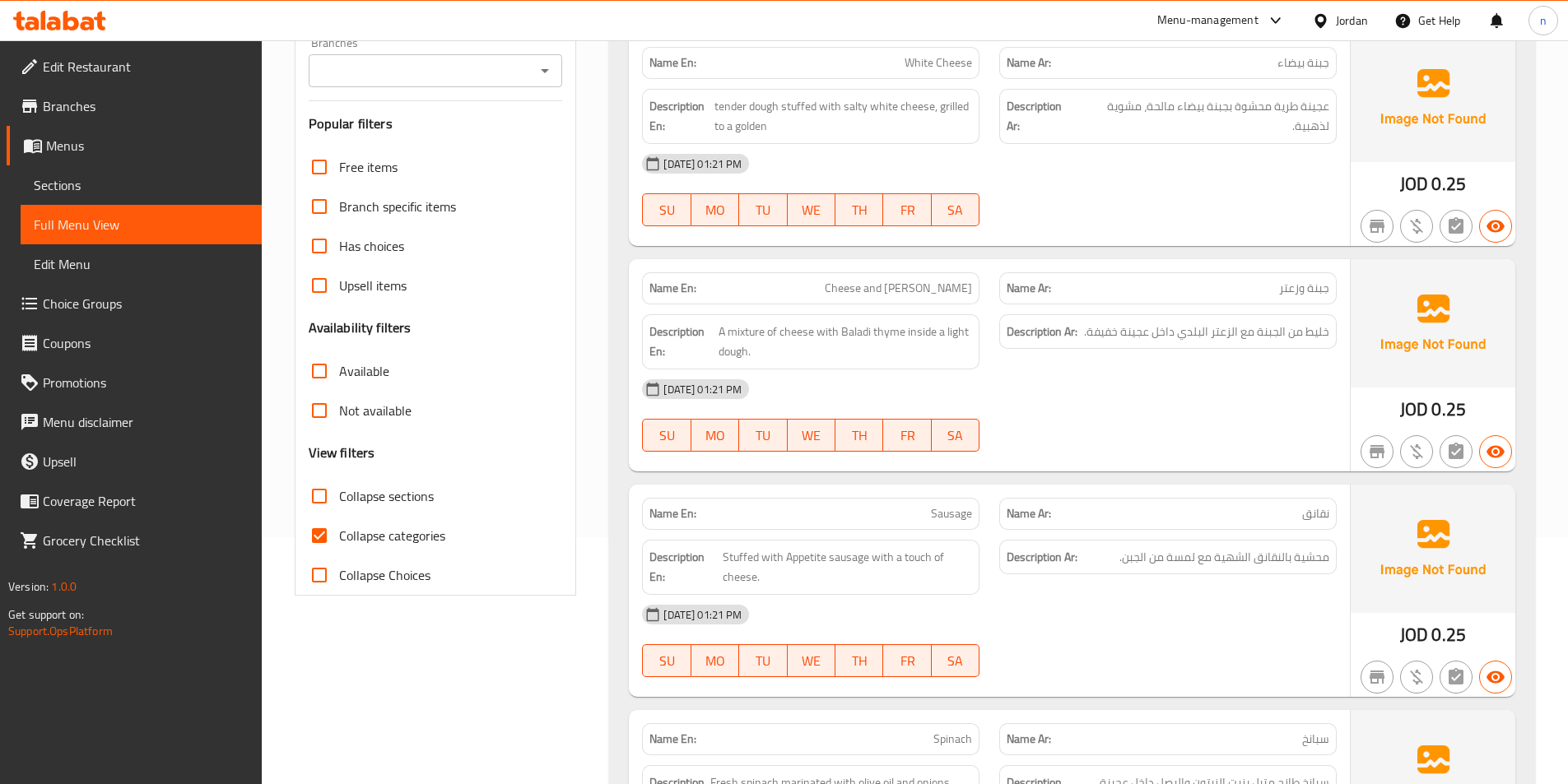
click at [408, 539] on span "Collapse categories" at bounding box center [392, 536] width 107 height 20
click at [339, 539] on input "Collapse categories" at bounding box center [320, 536] width 40 height 40
checkbox input "false"
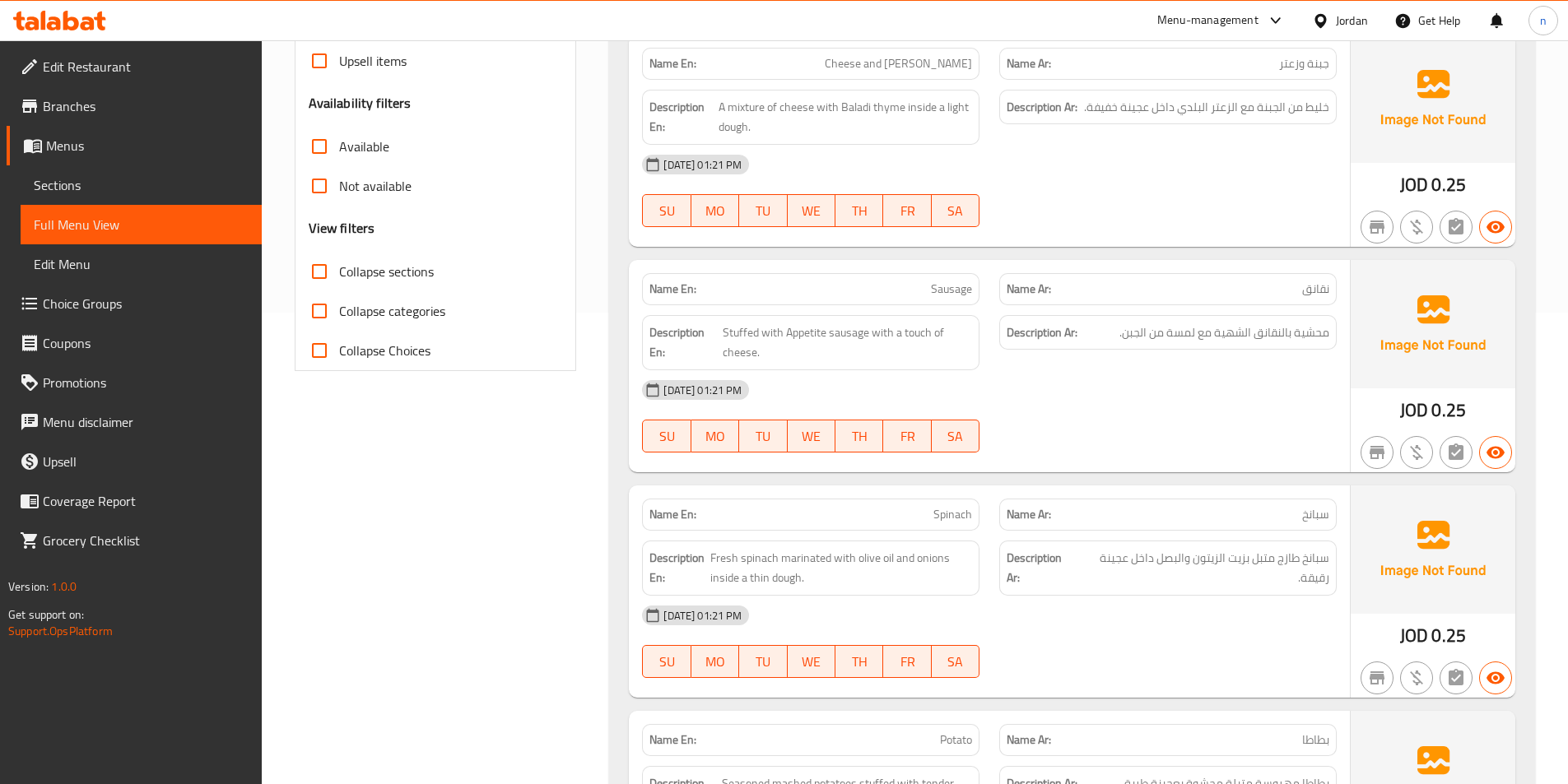
scroll to position [0, 0]
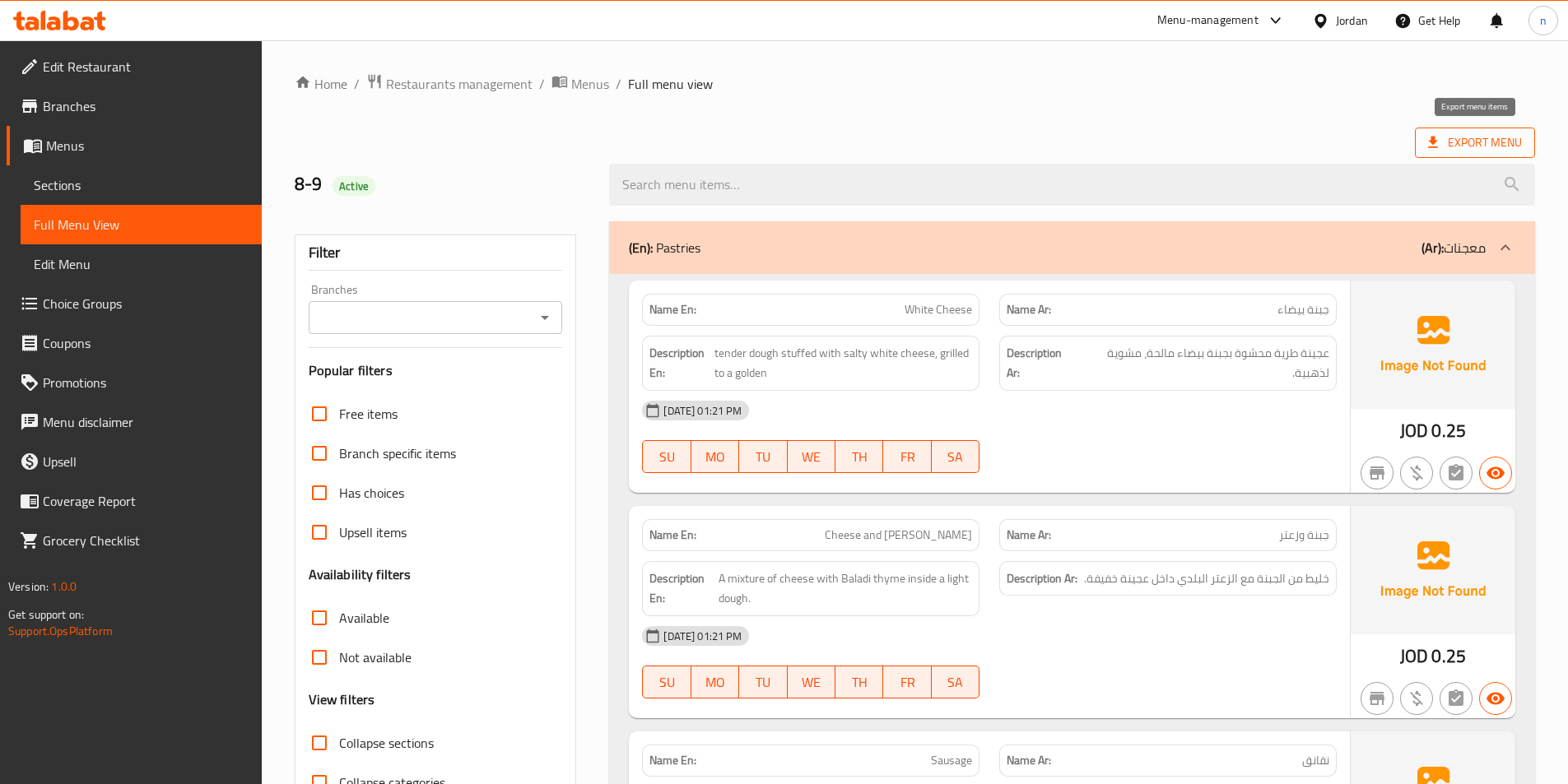
click at [1485, 147] on span "Export Menu" at bounding box center [1475, 142] width 94 height 21
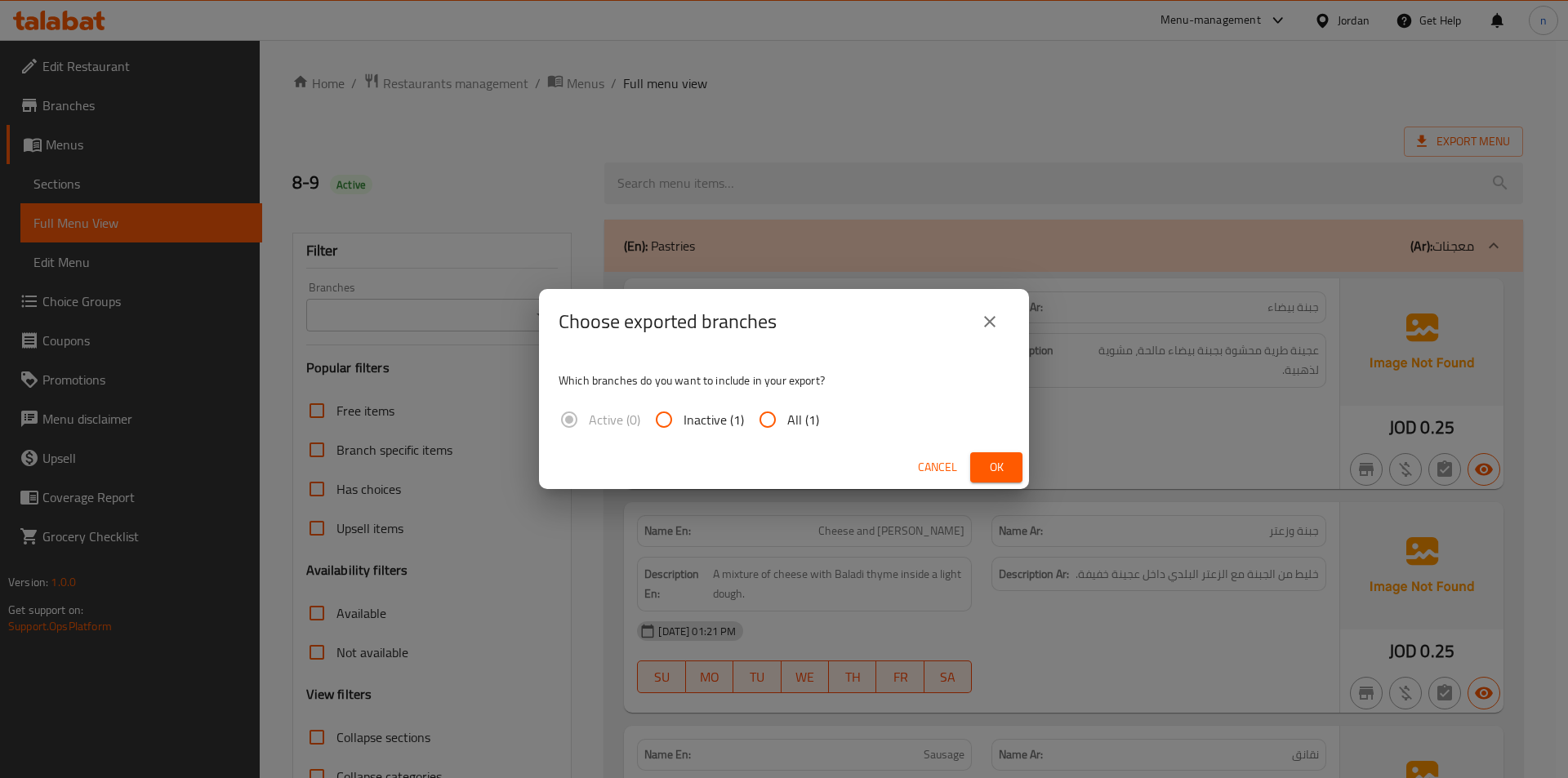
click at [795, 419] on span "All (1)" at bounding box center [803, 419] width 32 height 20
click at [787, 419] on input "All (1)" at bounding box center [768, 419] width 39 height 39
radio input "true"
click at [1010, 453] on button "Ok" at bounding box center [996, 467] width 52 height 30
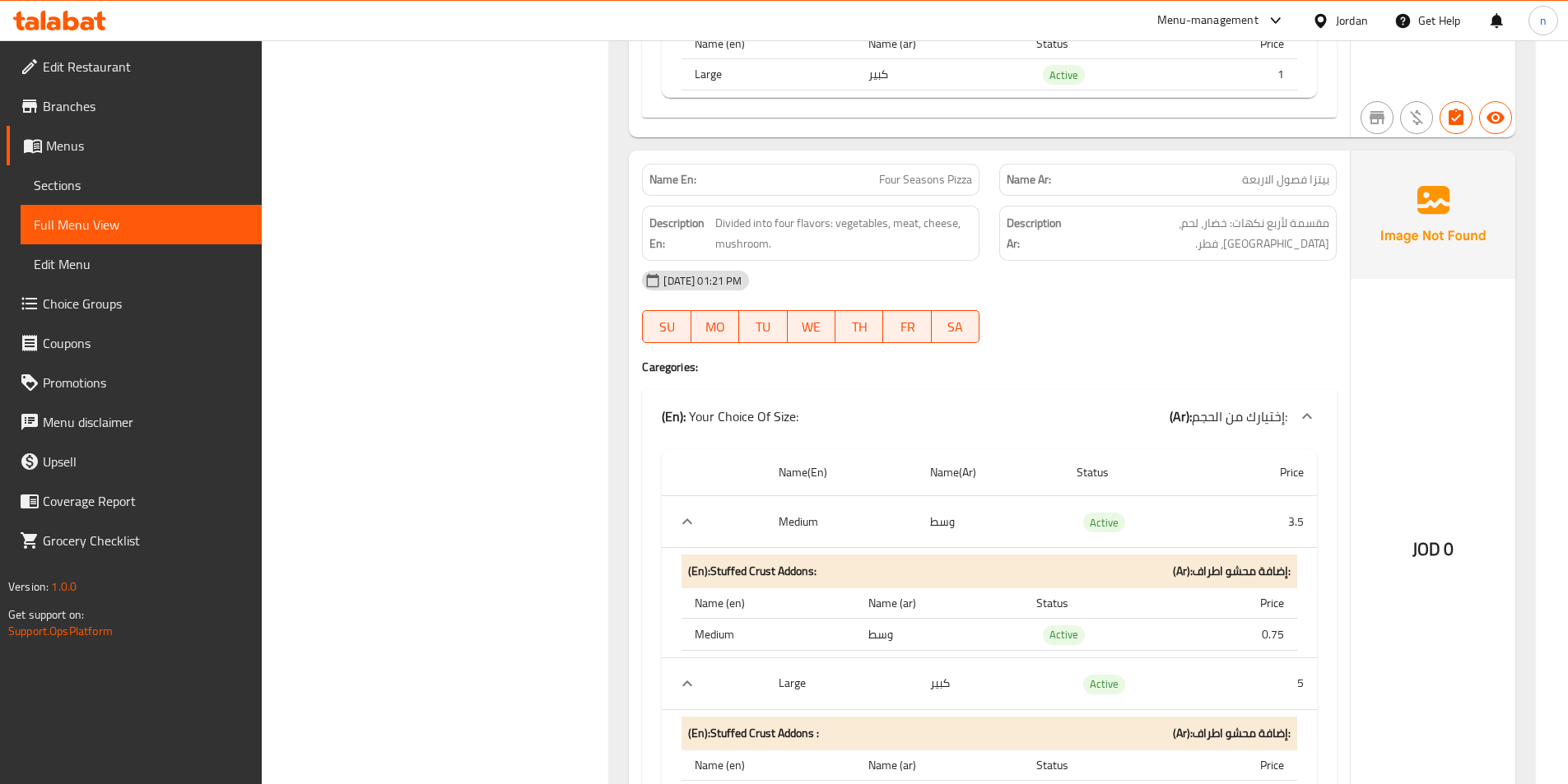
scroll to position [16615, 0]
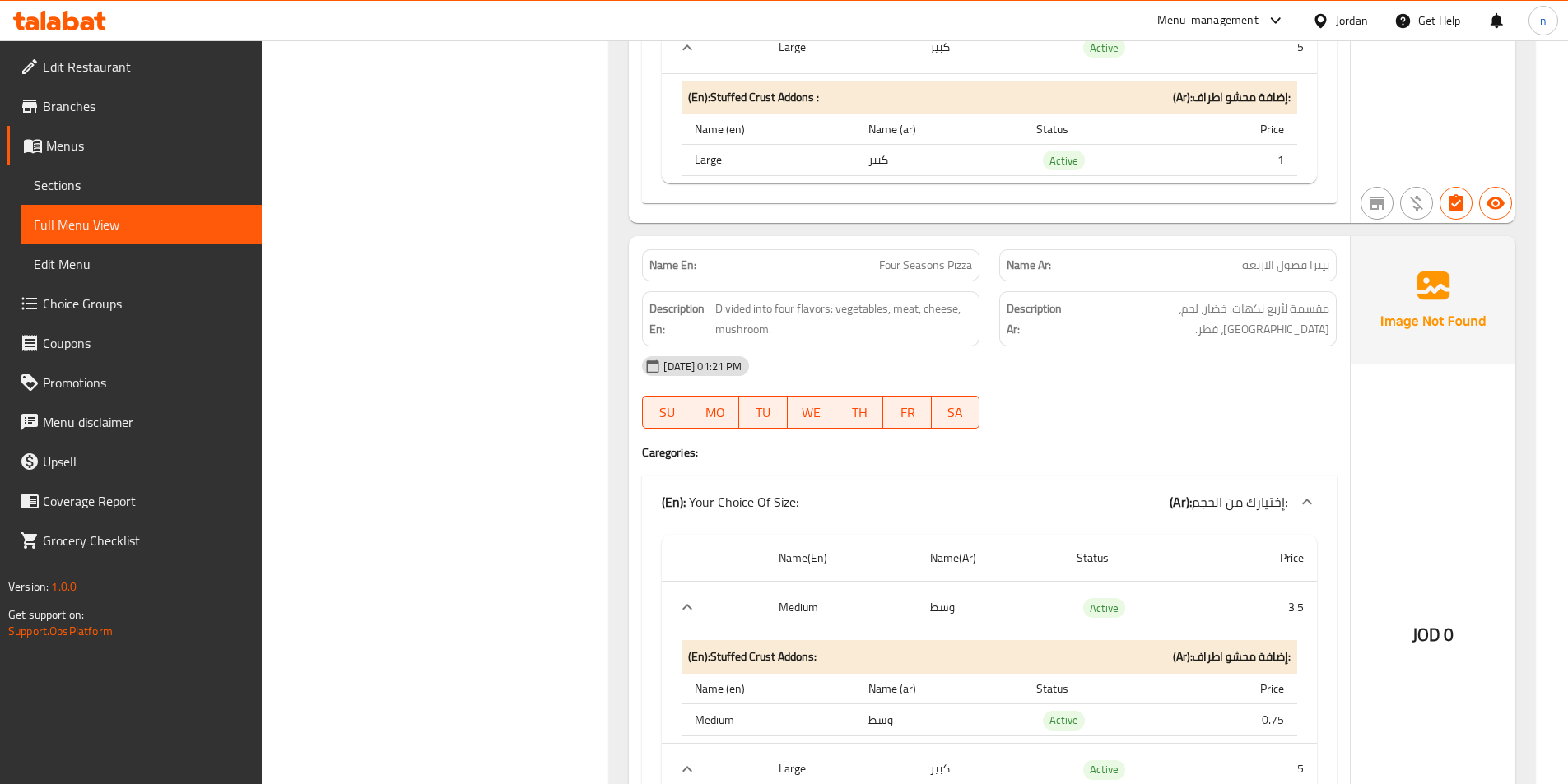
click at [940, 264] on span "Four Seasons Pizza" at bounding box center [925, 265] width 93 height 17
copy span "Four Seasons Pizza"
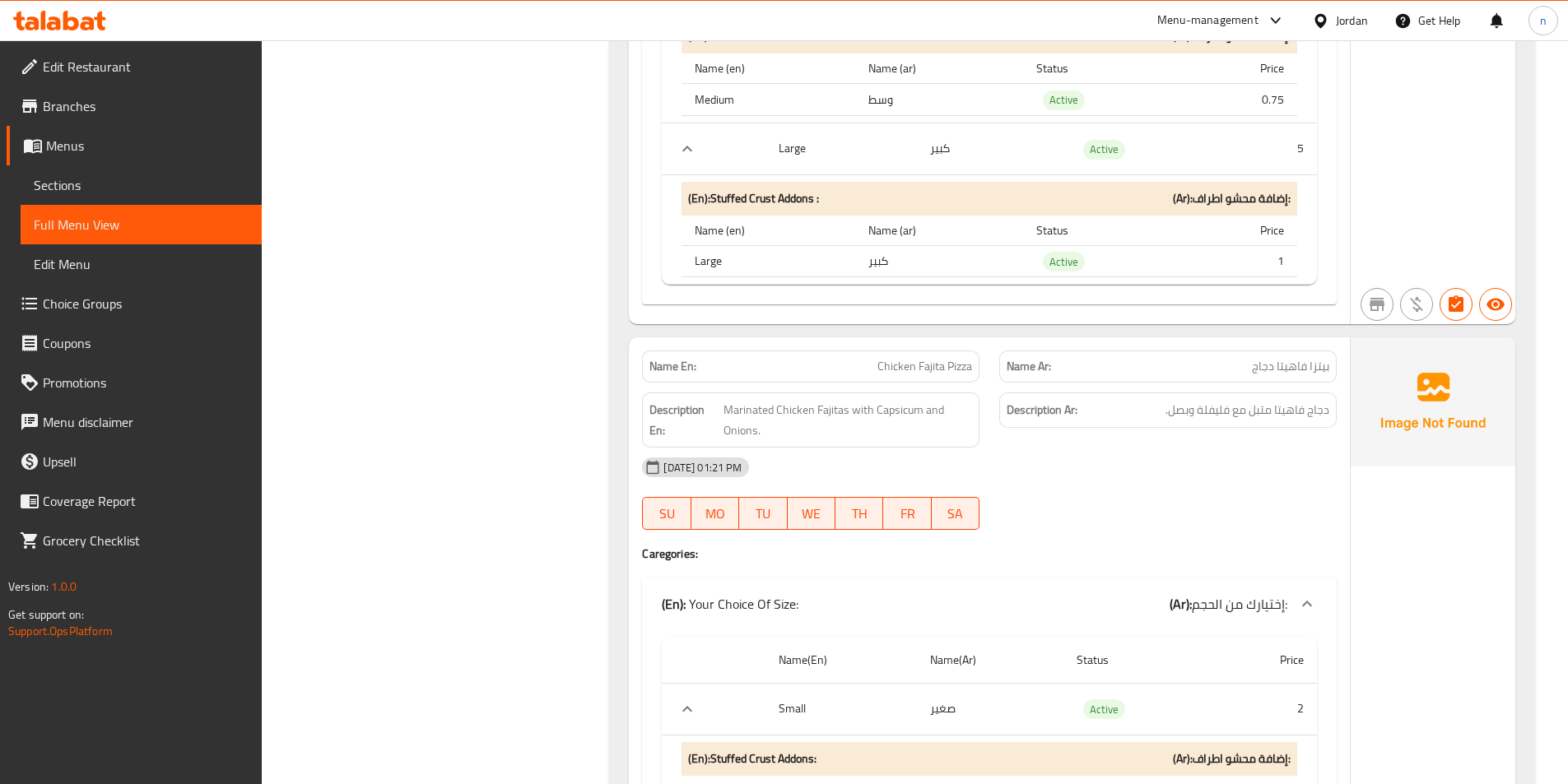
scroll to position [17273, 0]
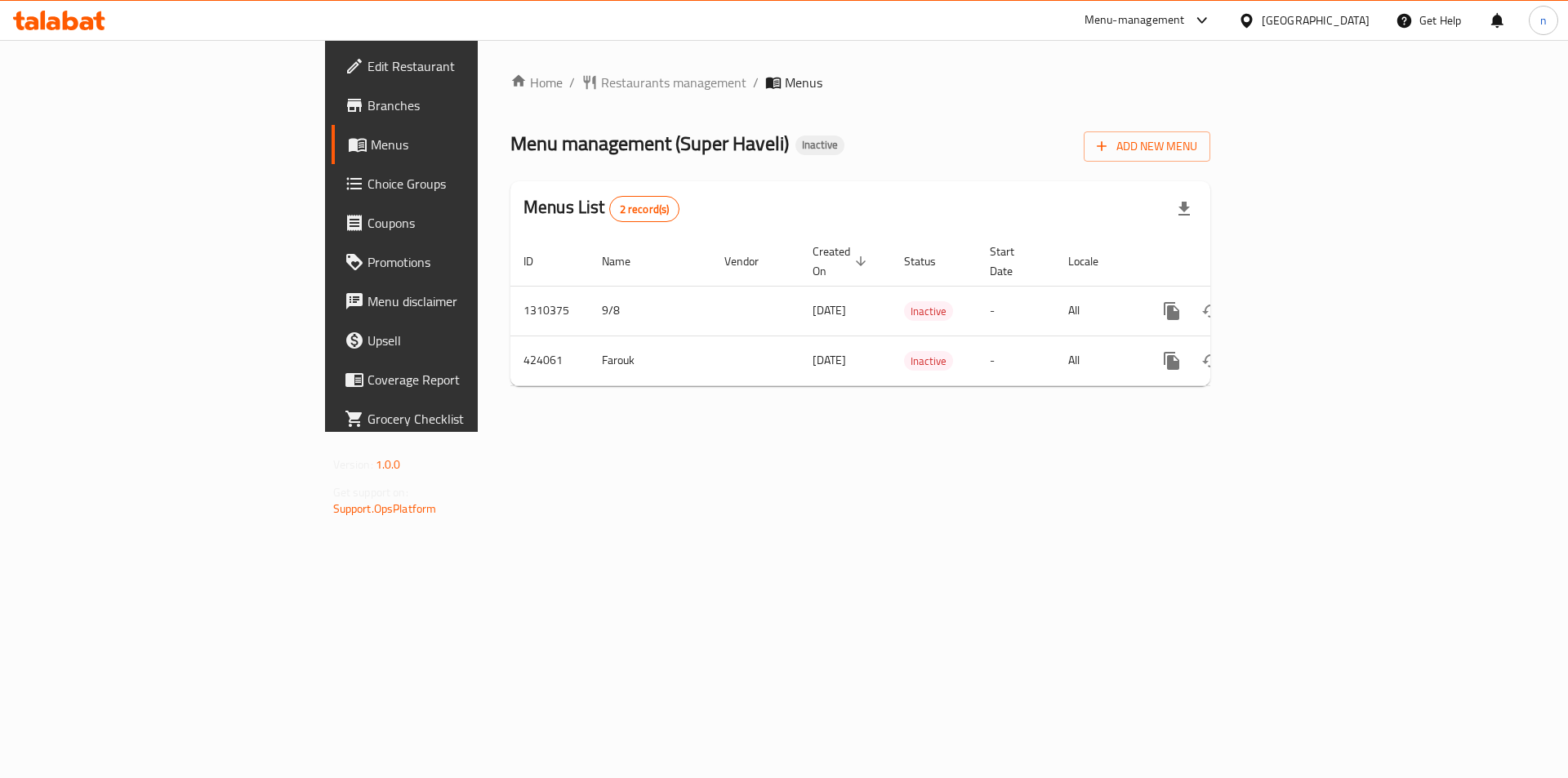
drag, startPoint x: 404, startPoint y: 498, endPoint x: 0, endPoint y: 810, distance: 510.5
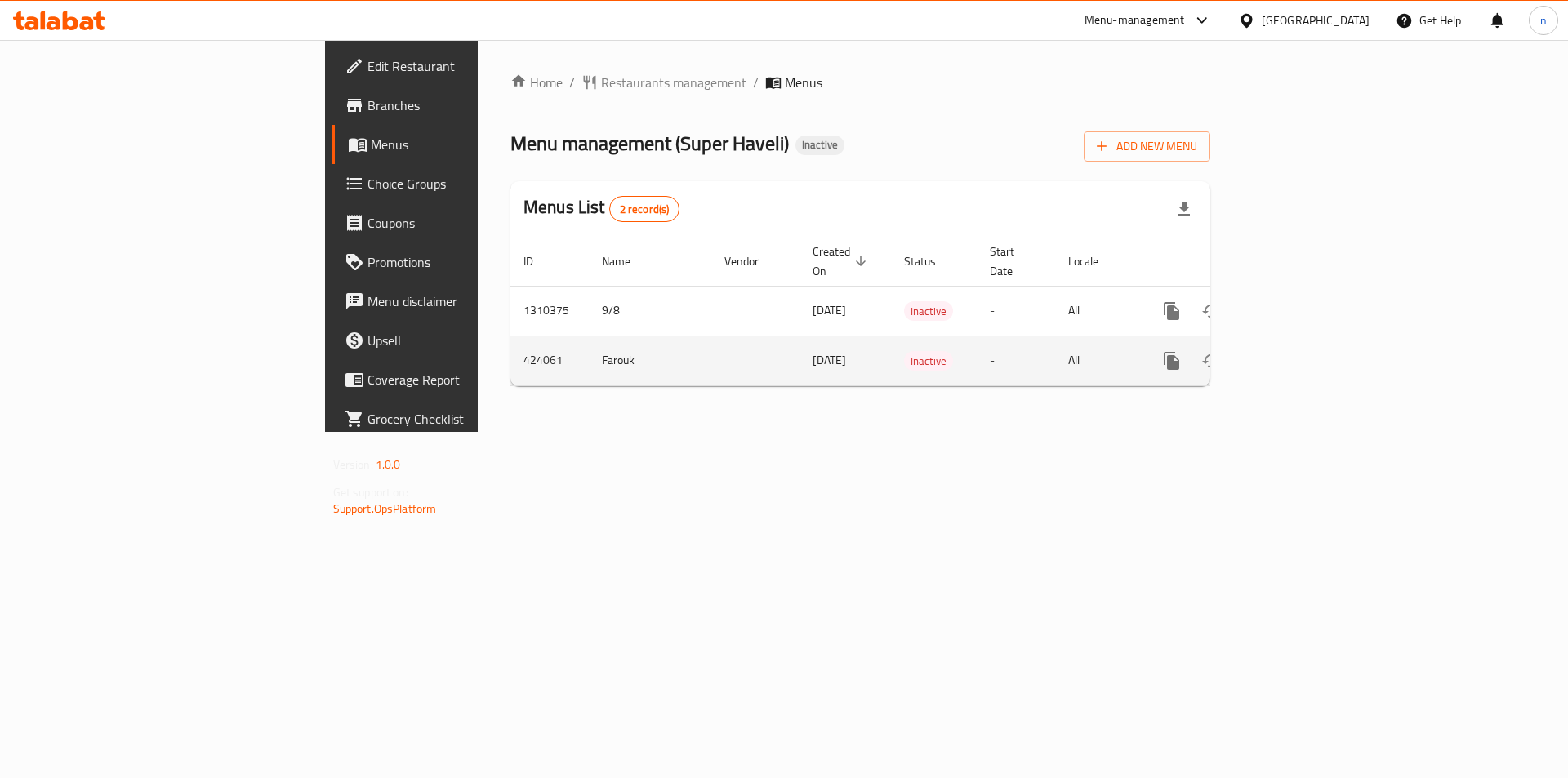
click at [1299, 351] on icon "enhanced table" at bounding box center [1289, 361] width 20 height 20
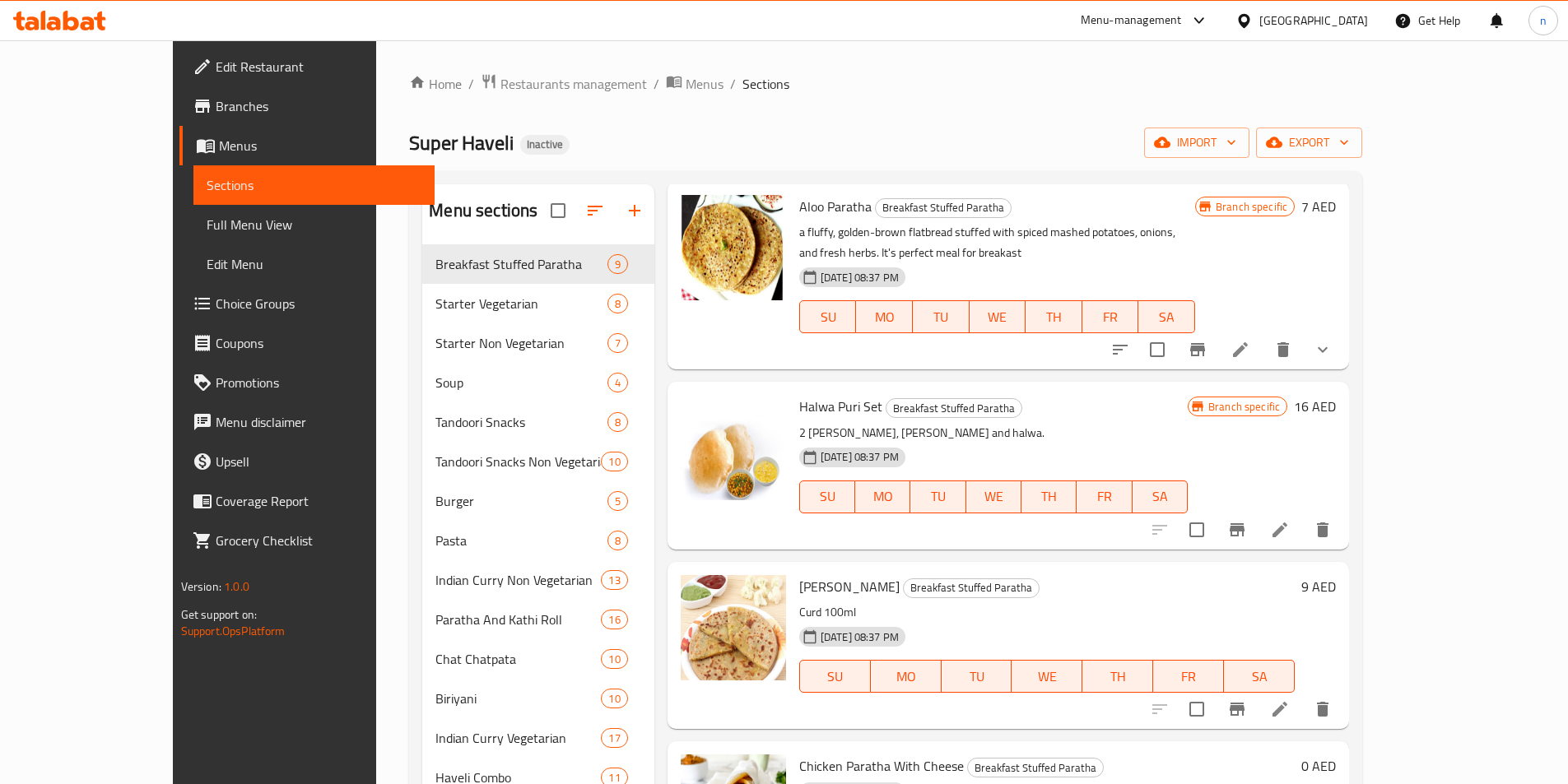
scroll to position [83, 0]
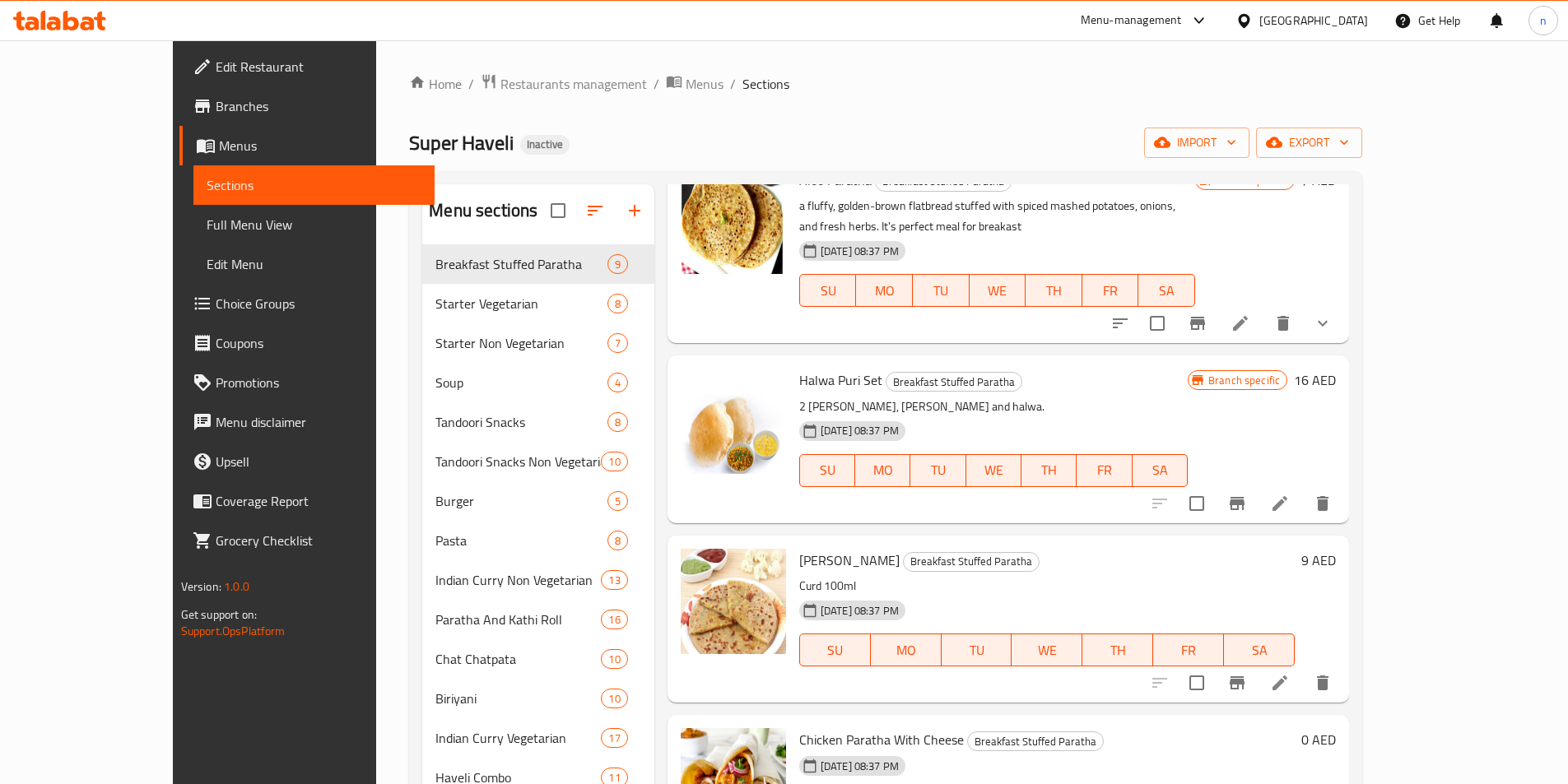
click at [219, 146] on span "Menus" at bounding box center [320, 145] width 202 height 20
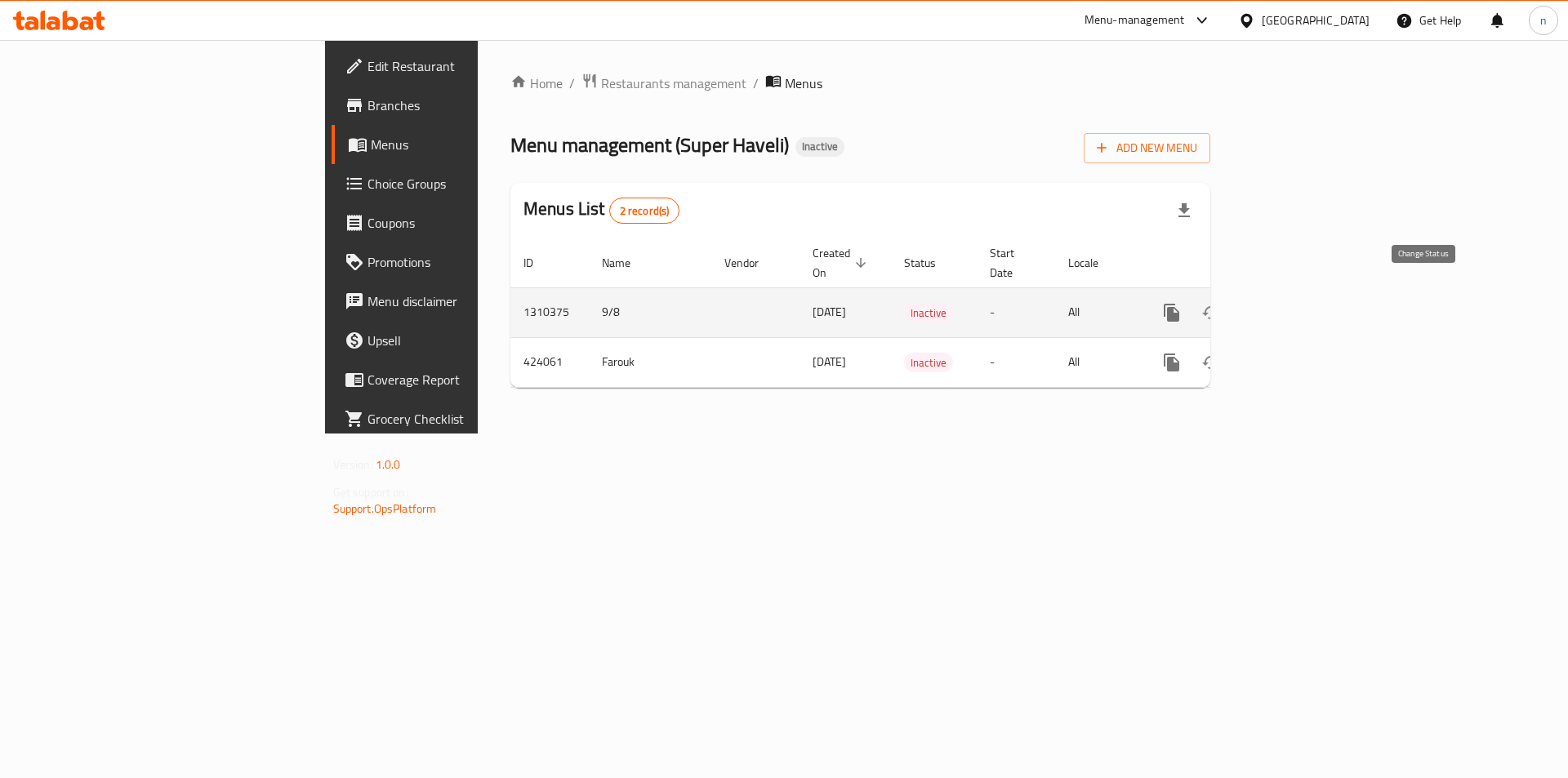
click at [1230, 296] on button "enhanced table" at bounding box center [1211, 313] width 39 height 39
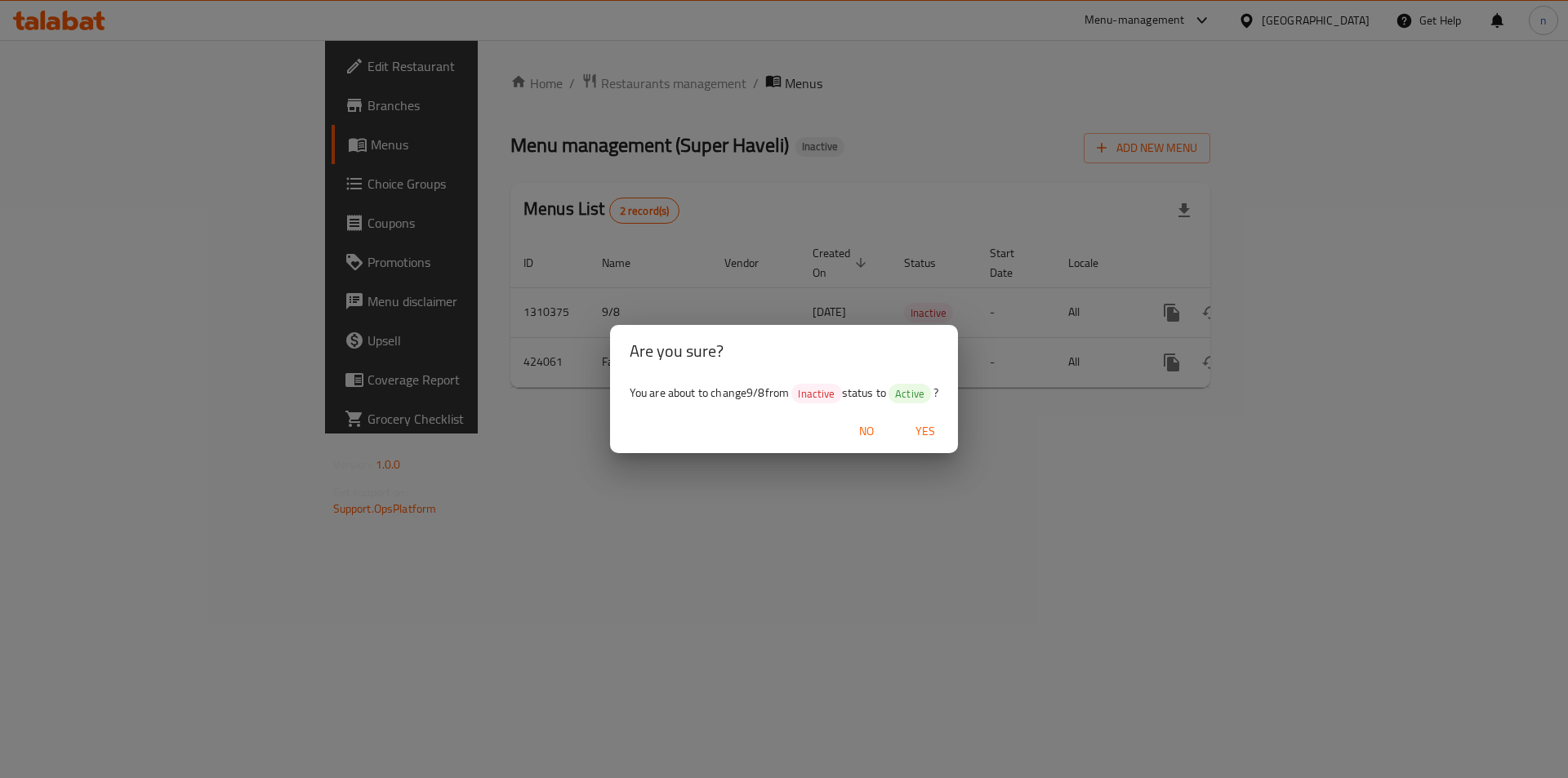
click at [938, 436] on span "Yes" at bounding box center [925, 431] width 39 height 20
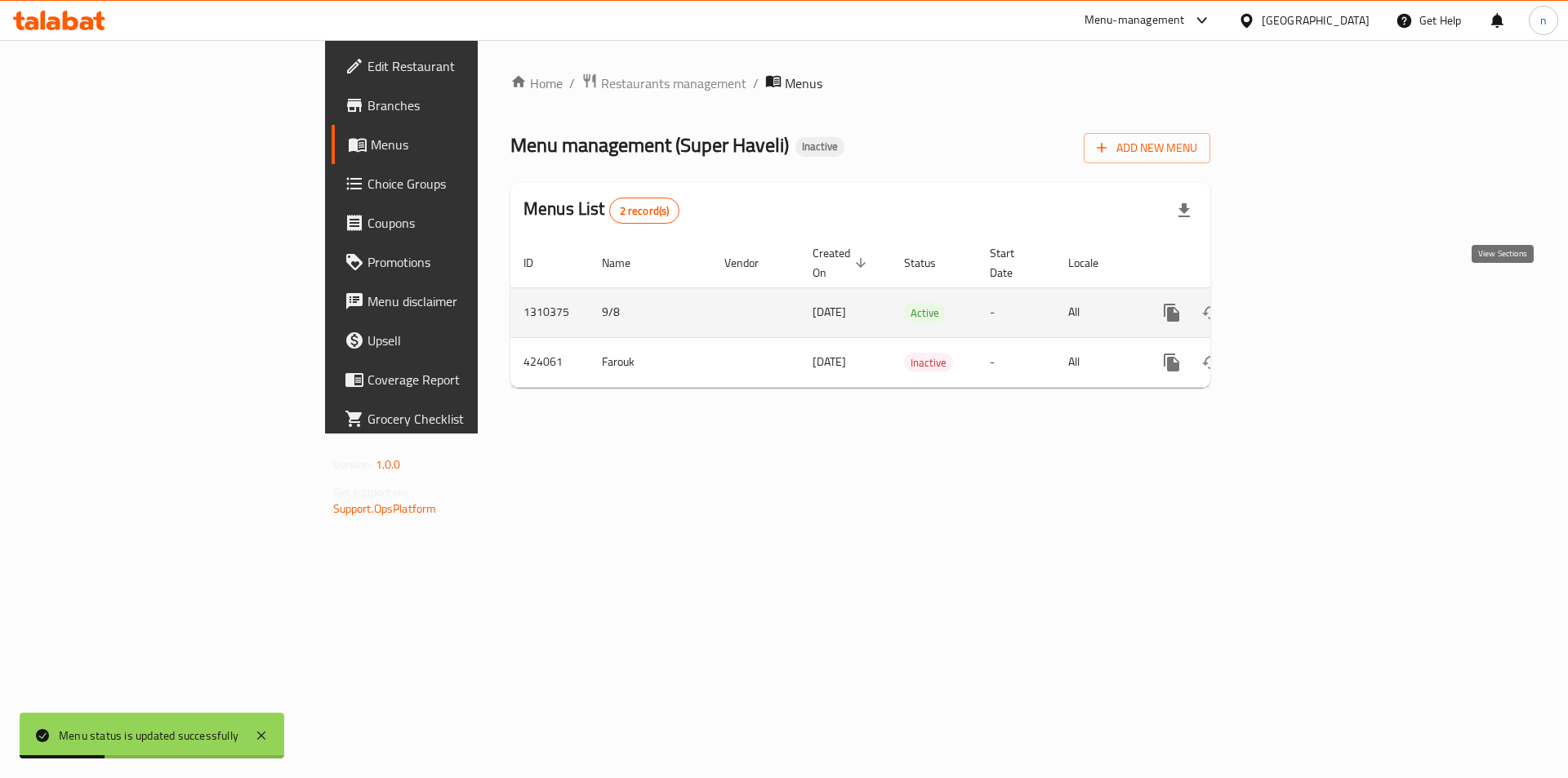
click at [1297, 305] on icon "enhanced table" at bounding box center [1289, 313] width 15 height 15
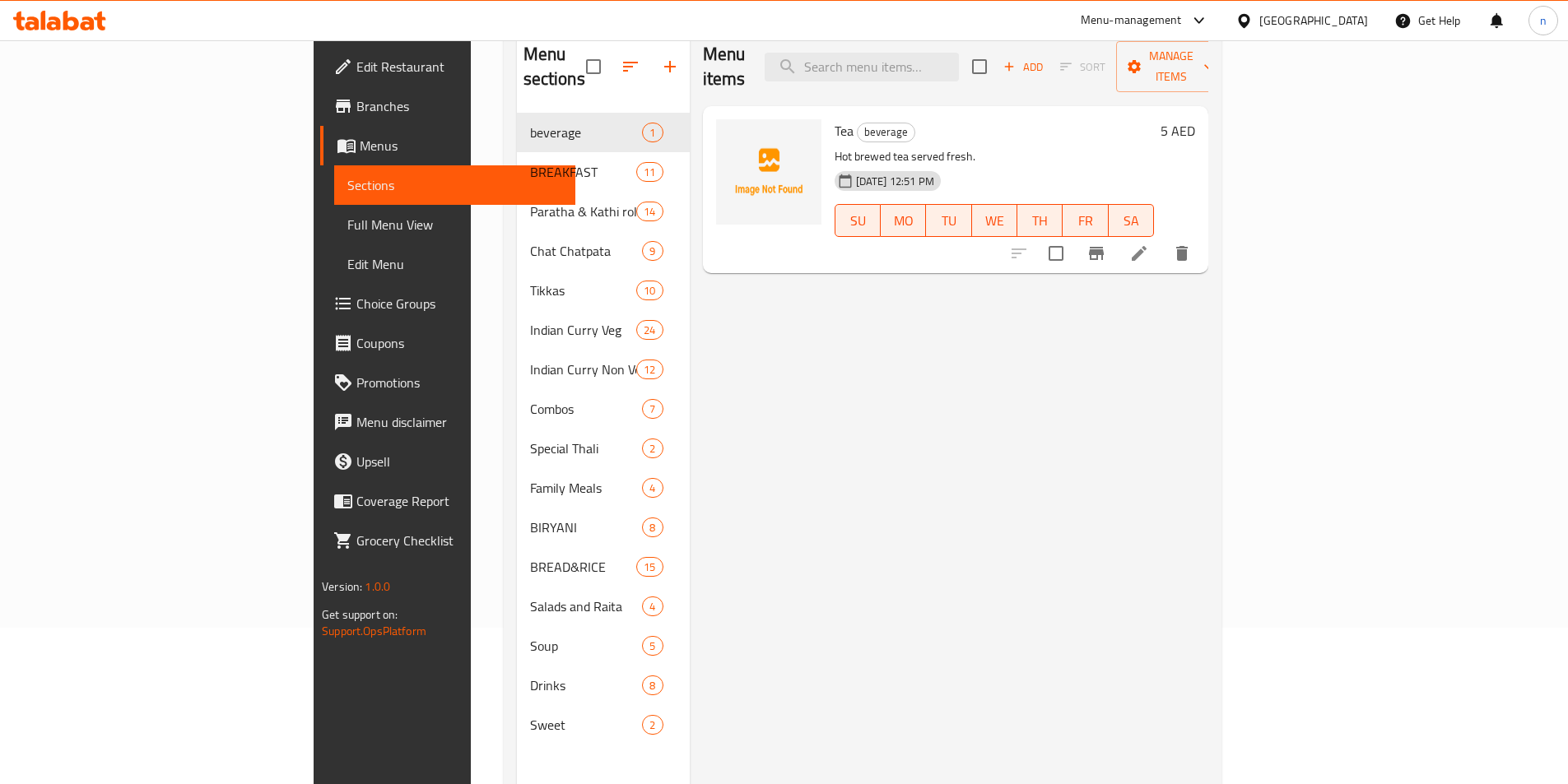
scroll to position [66, 0]
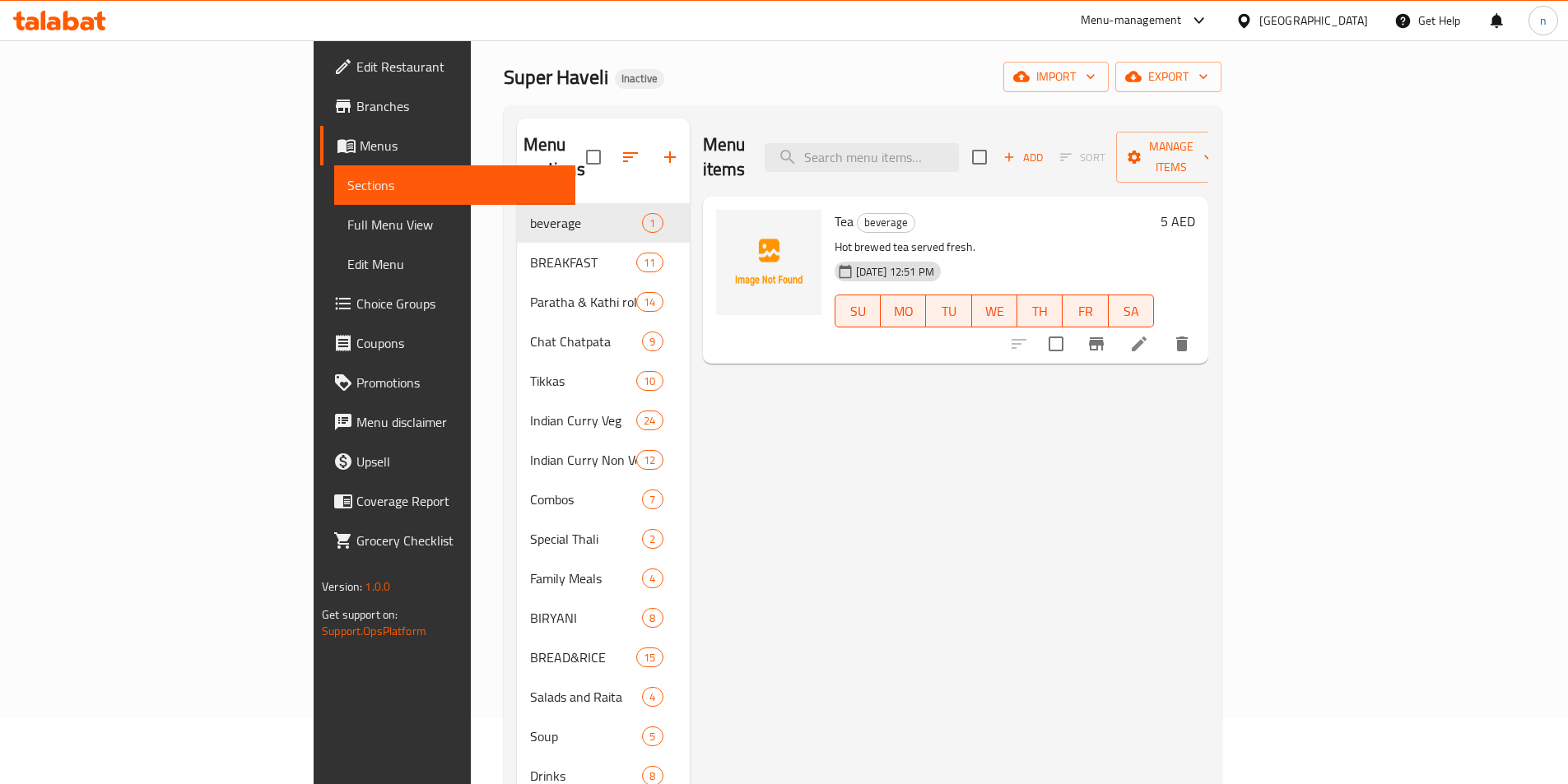
click at [360, 143] on span "Menus" at bounding box center [461, 145] width 202 height 20
